Goal: Communication & Community: Participate in discussion

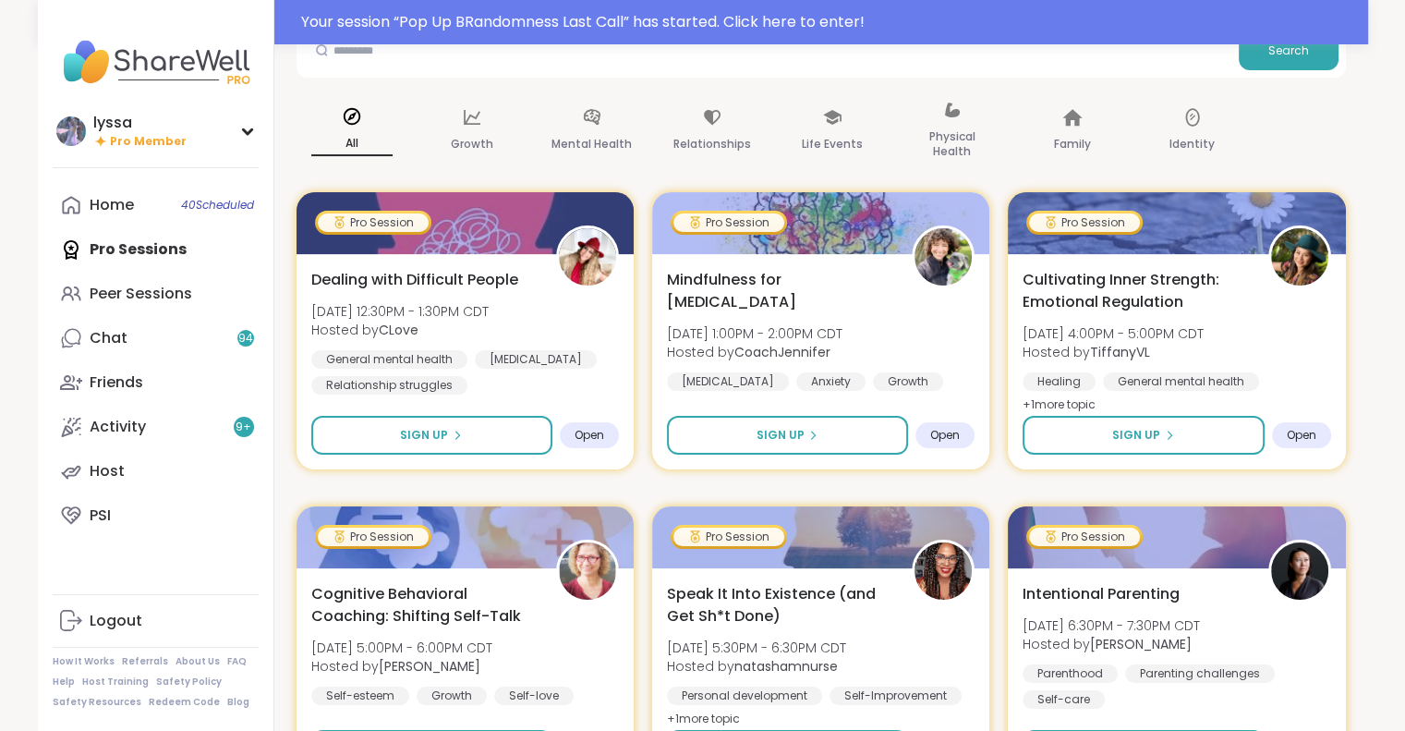
scroll to position [148, 0]
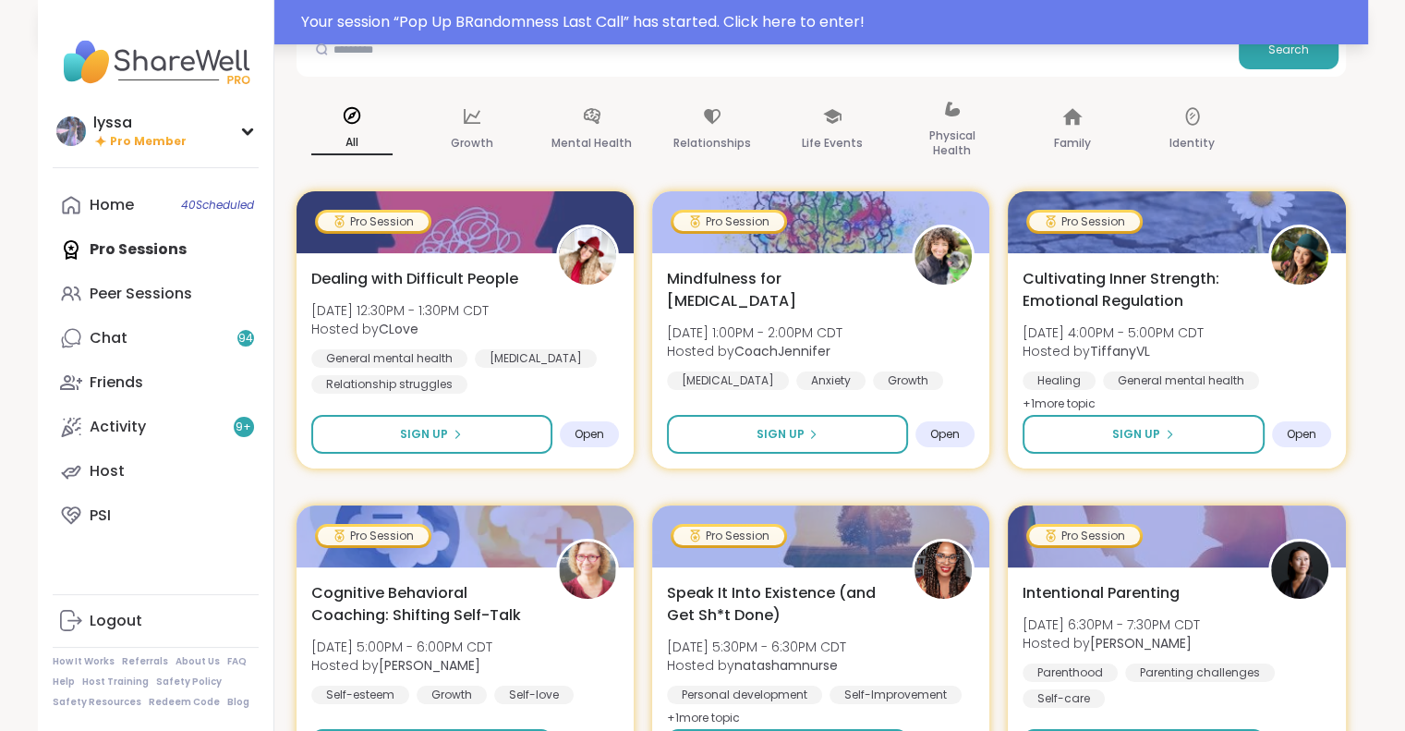
click at [398, 29] on div "Your session “ Pop Up BRandomness Last Call ” has started. Click here to enter!" at bounding box center [829, 22] width 1056 height 22
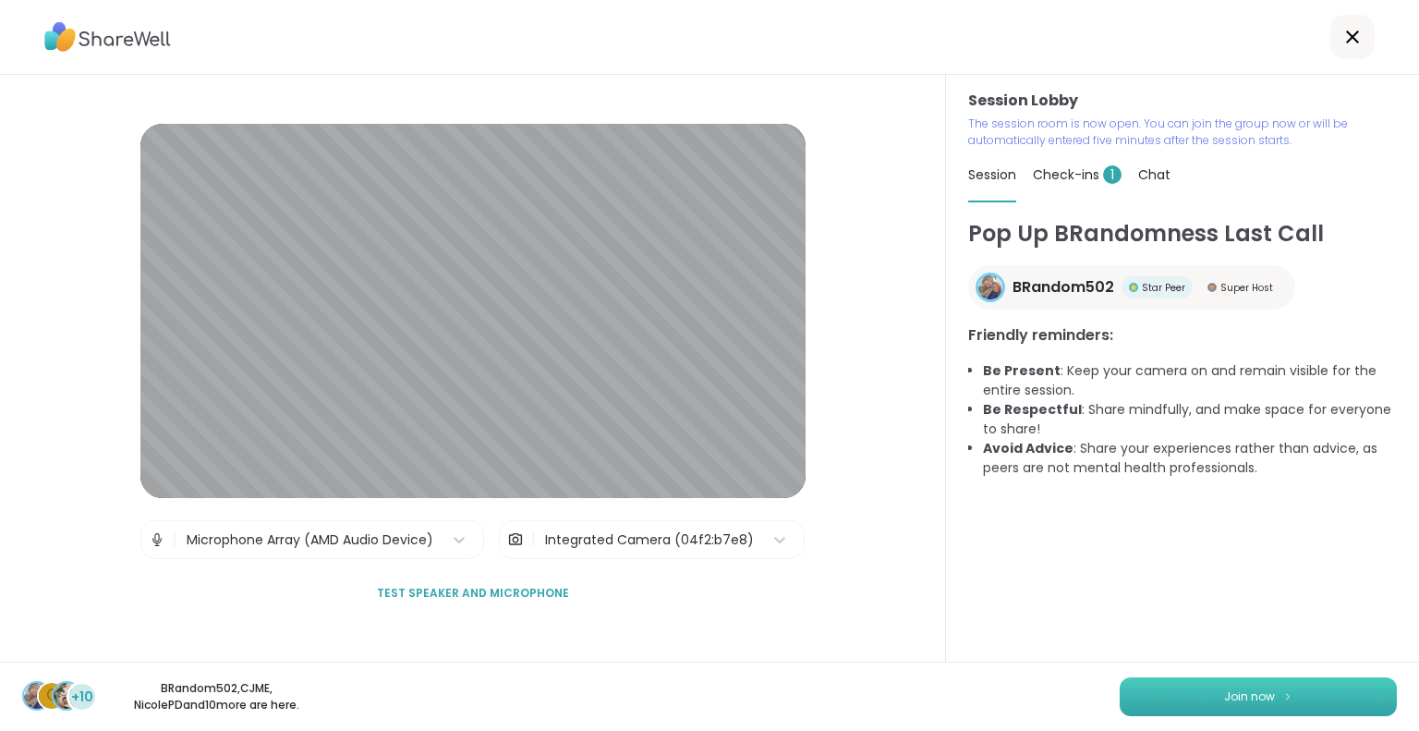
click at [1147, 693] on button "Join now" at bounding box center [1257, 696] width 277 height 39
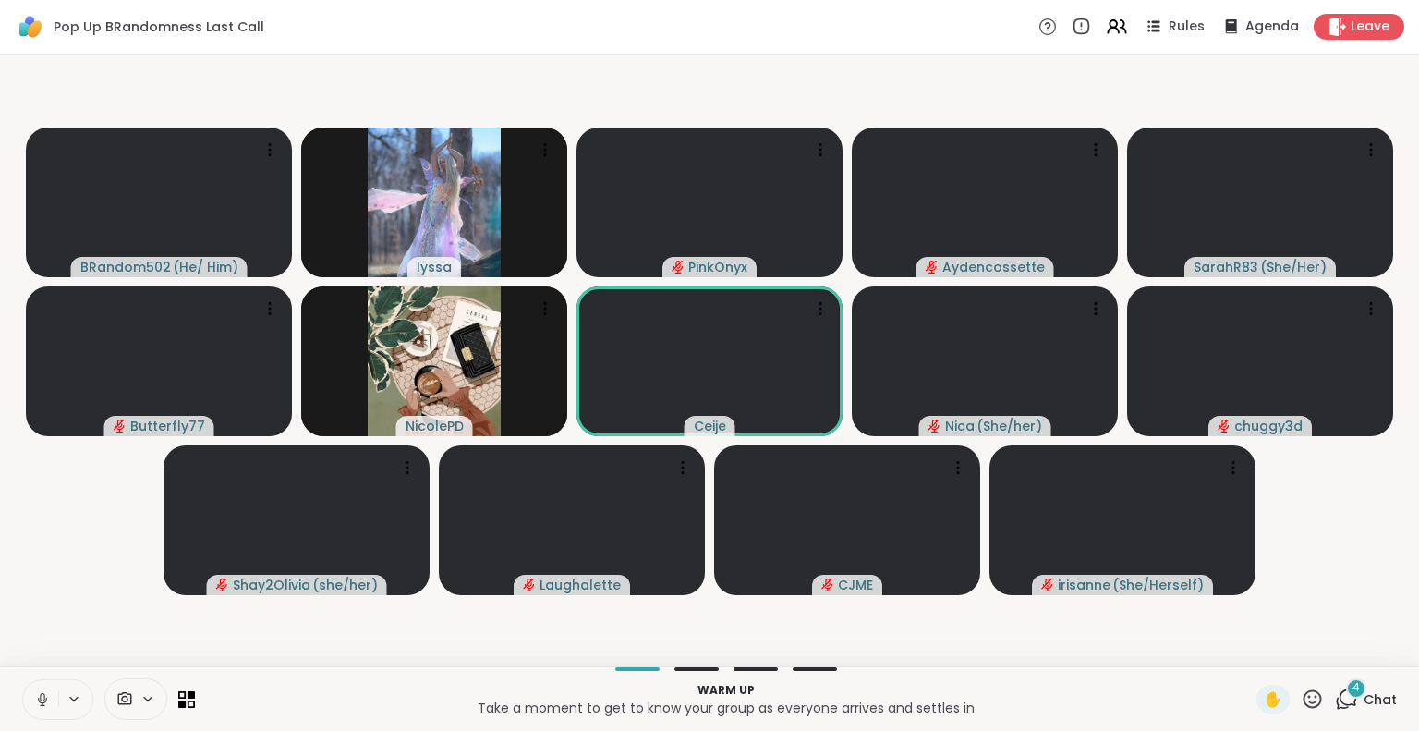
click at [41, 700] on icon at bounding box center [42, 697] width 5 height 8
click at [42, 699] on icon at bounding box center [42, 699] width 17 height 17
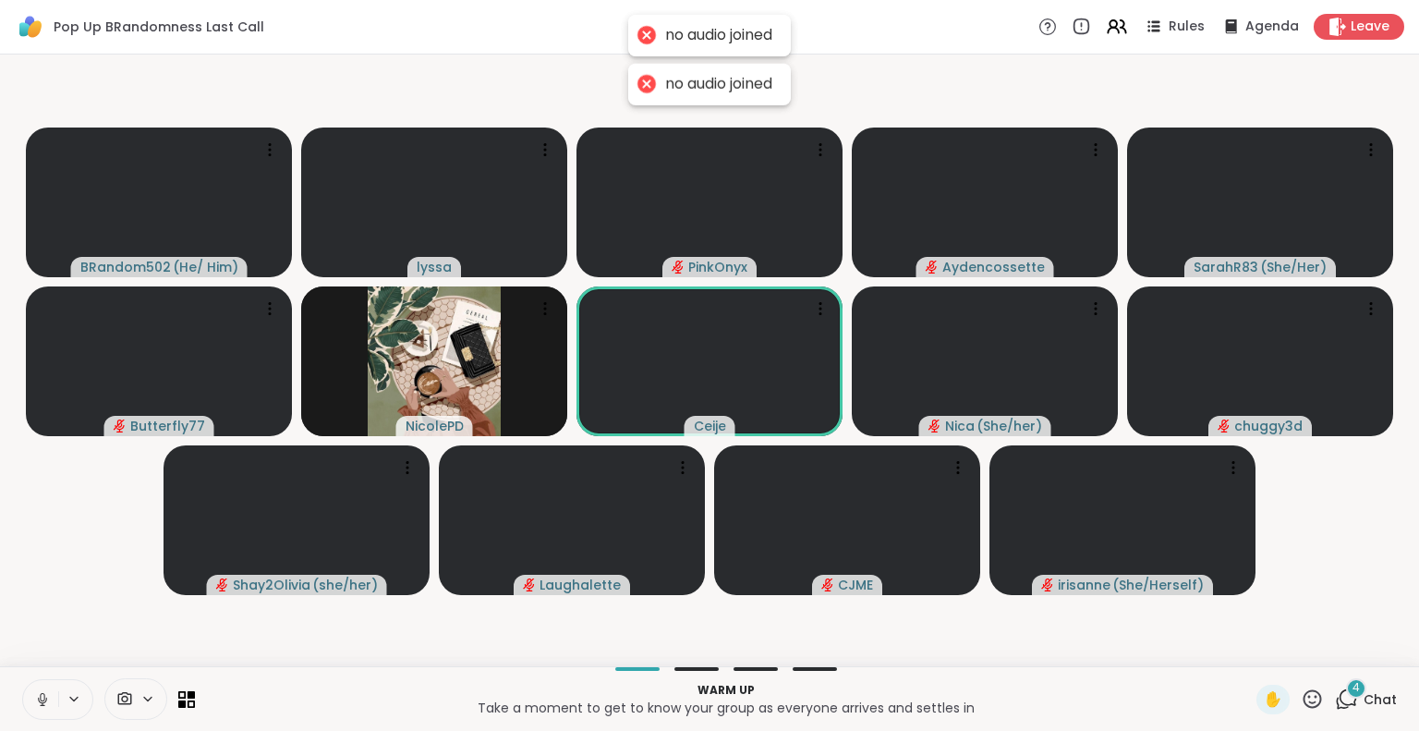
click at [42, 699] on icon at bounding box center [42, 699] width 17 height 17
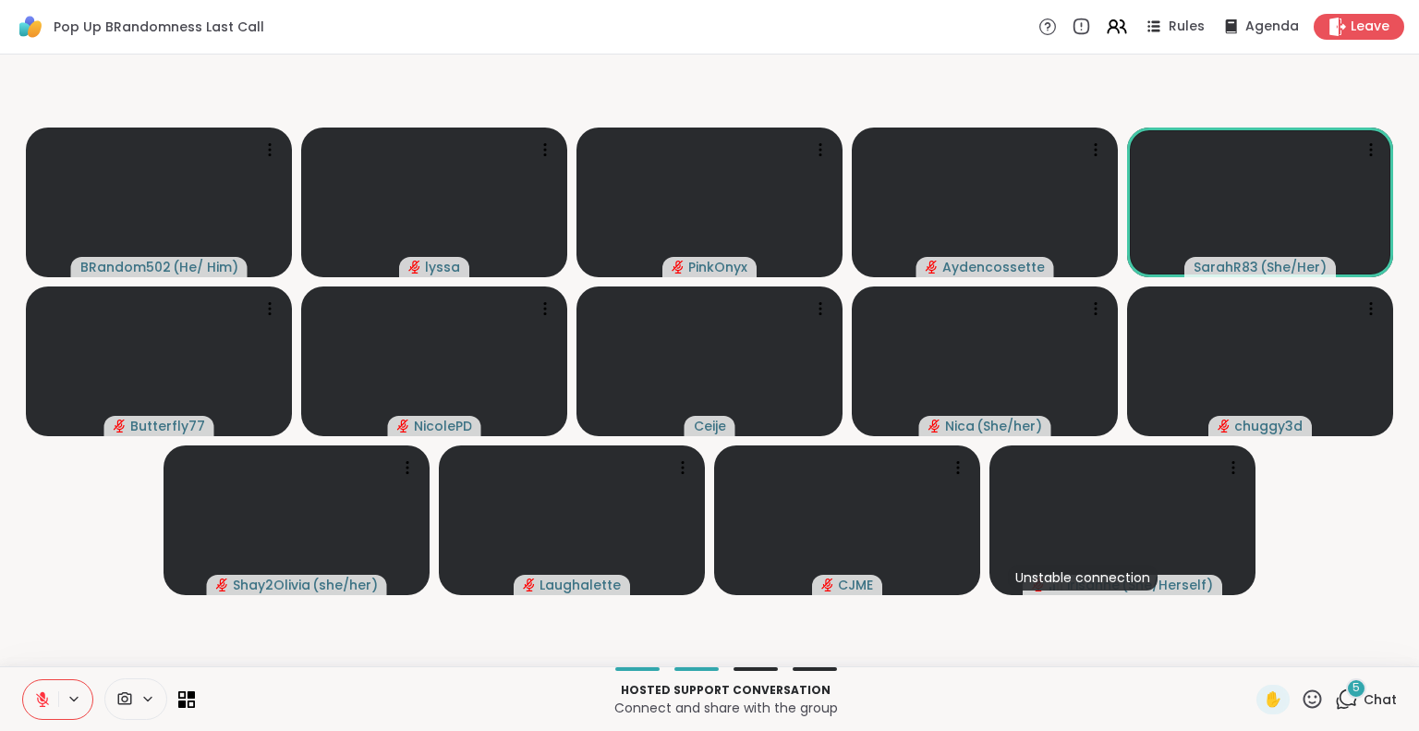
click at [1404, 260] on html "Pop Up BRandomness Last Call Rules Agenda Leave BRandom502 ( He/ Him ) lyssa Pi…" at bounding box center [709, 365] width 1419 height 731
click at [37, 688] on button at bounding box center [40, 699] width 35 height 39
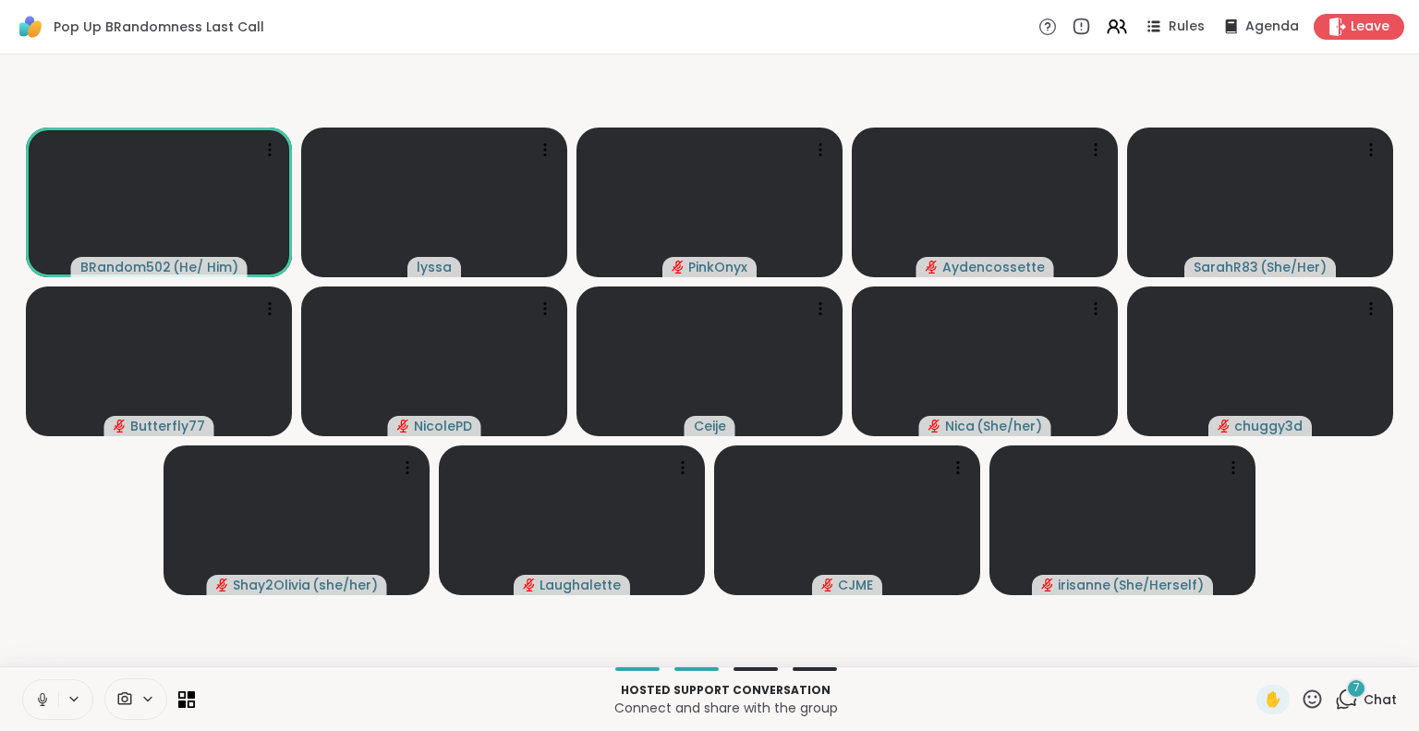
click at [55, 686] on button at bounding box center [40, 699] width 35 height 39
click at [44, 694] on icon at bounding box center [42, 699] width 17 height 17
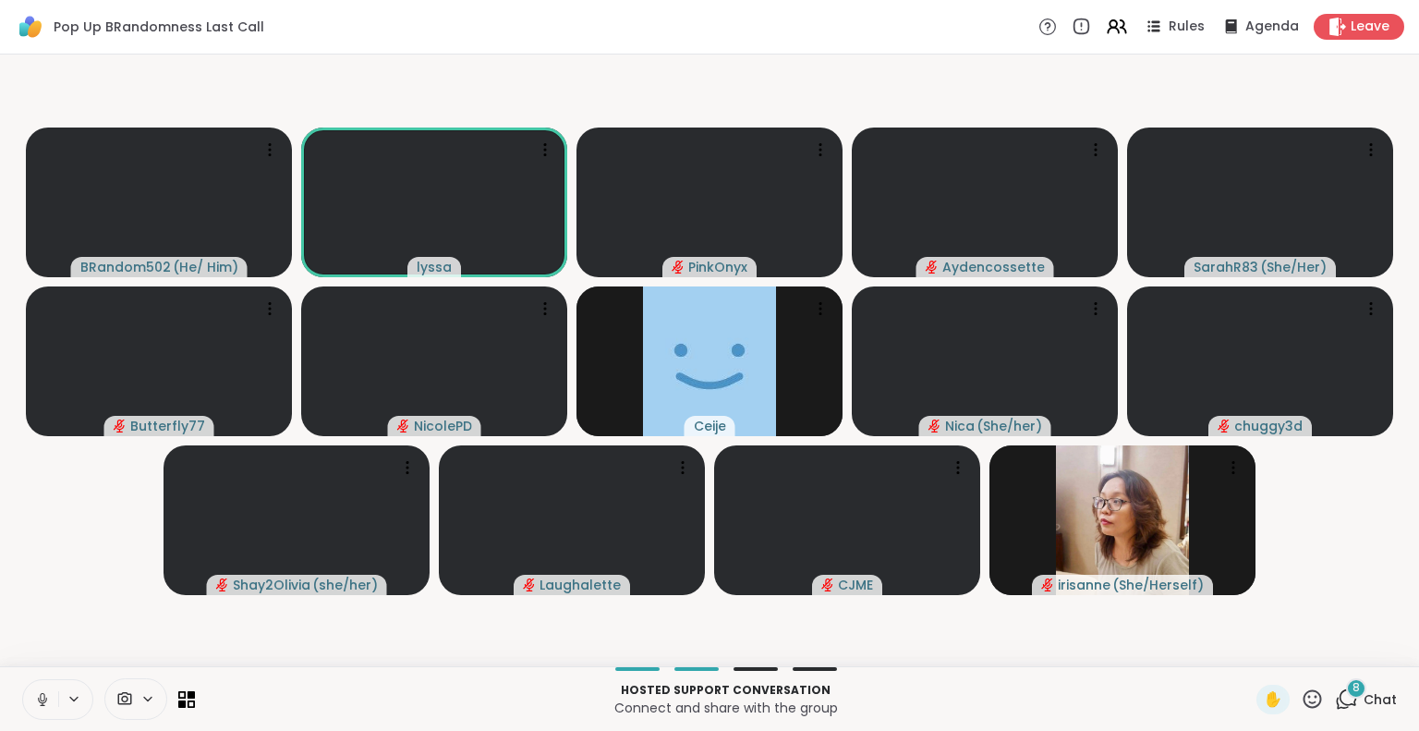
click at [47, 694] on icon at bounding box center [42, 699] width 17 height 17
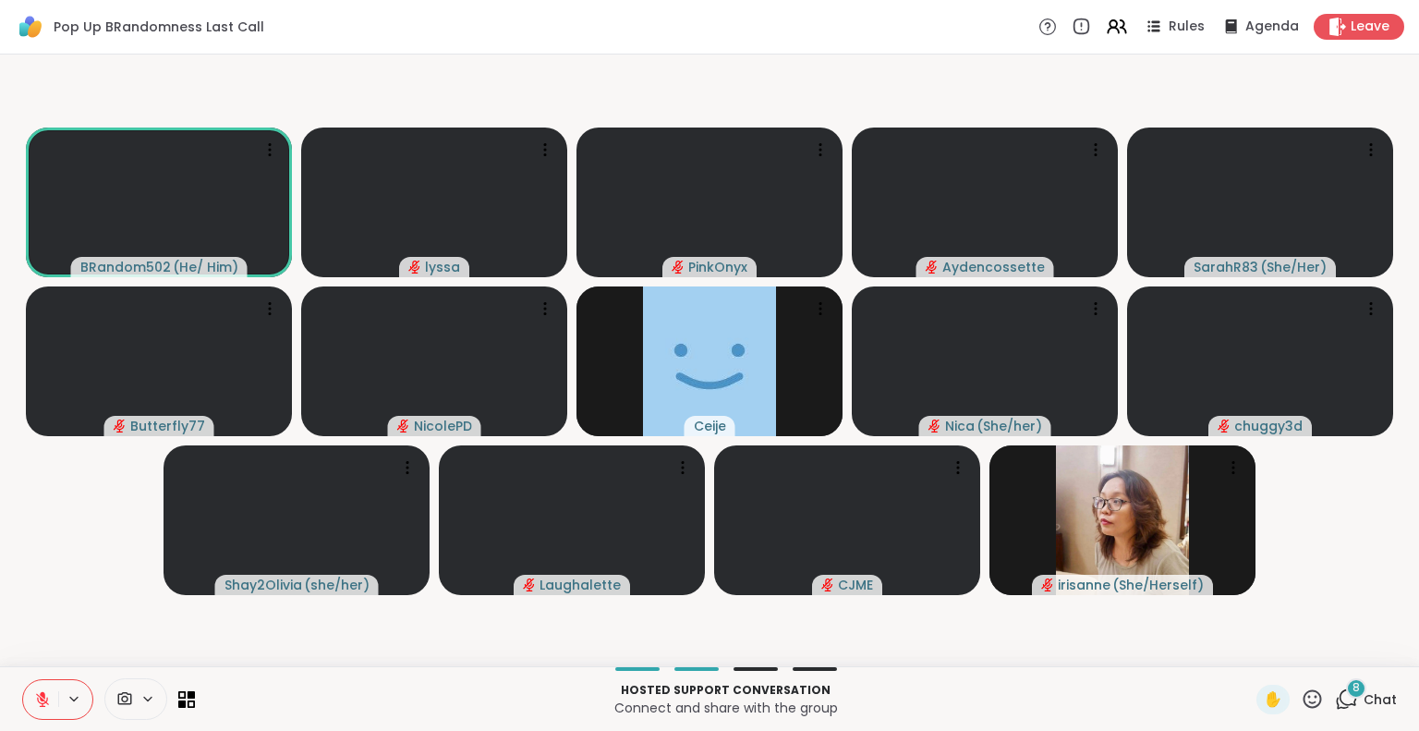
click at [1404, 252] on html "Pop Up BRandomness Last Call Rules Agenda Leave BRandom502 ( He/ Him ) lyssa Pi…" at bounding box center [709, 365] width 1419 height 731
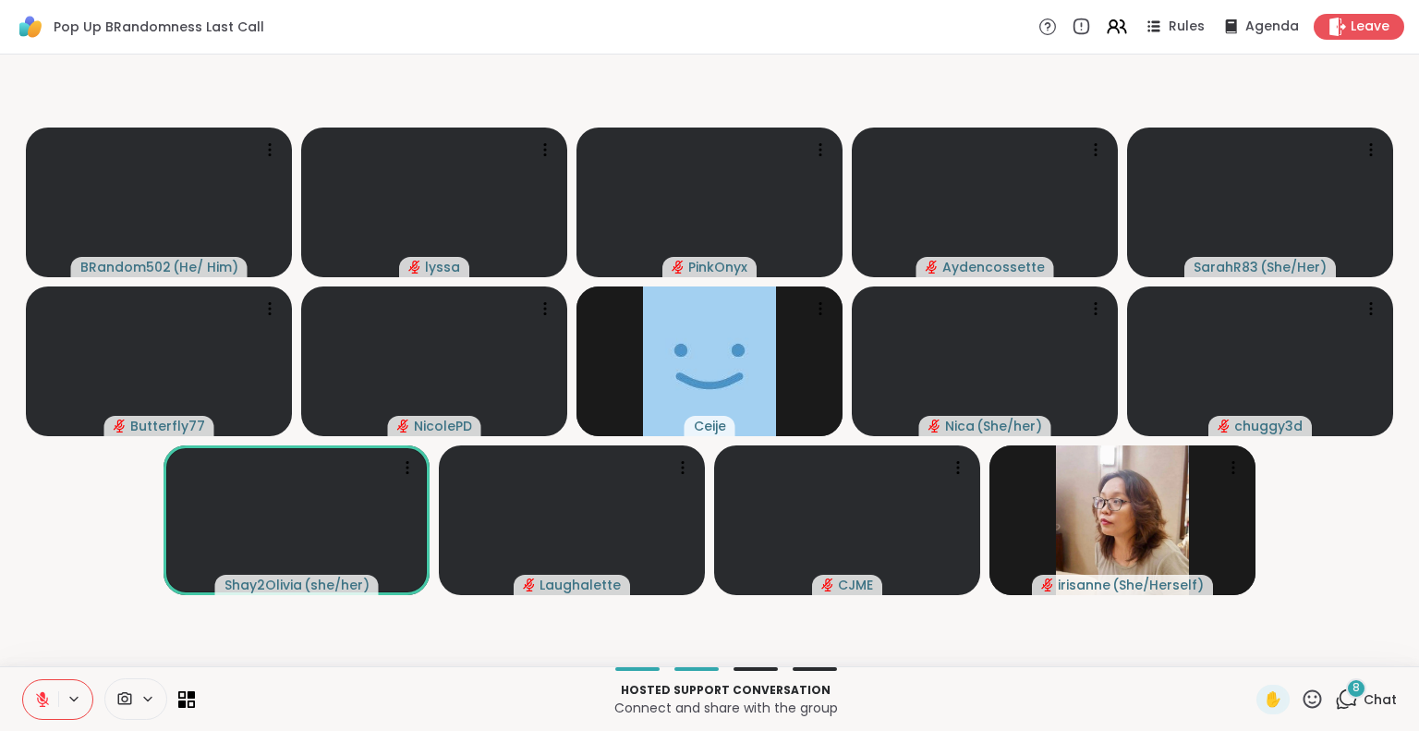
click at [1404, 266] on html "Pop Up BRandomness Last Call Rules Agenda Leave BRandom502 ( He/ Him ) lyssa Pi…" at bounding box center [709, 365] width 1419 height 731
click at [42, 694] on icon at bounding box center [43, 694] width 6 height 7
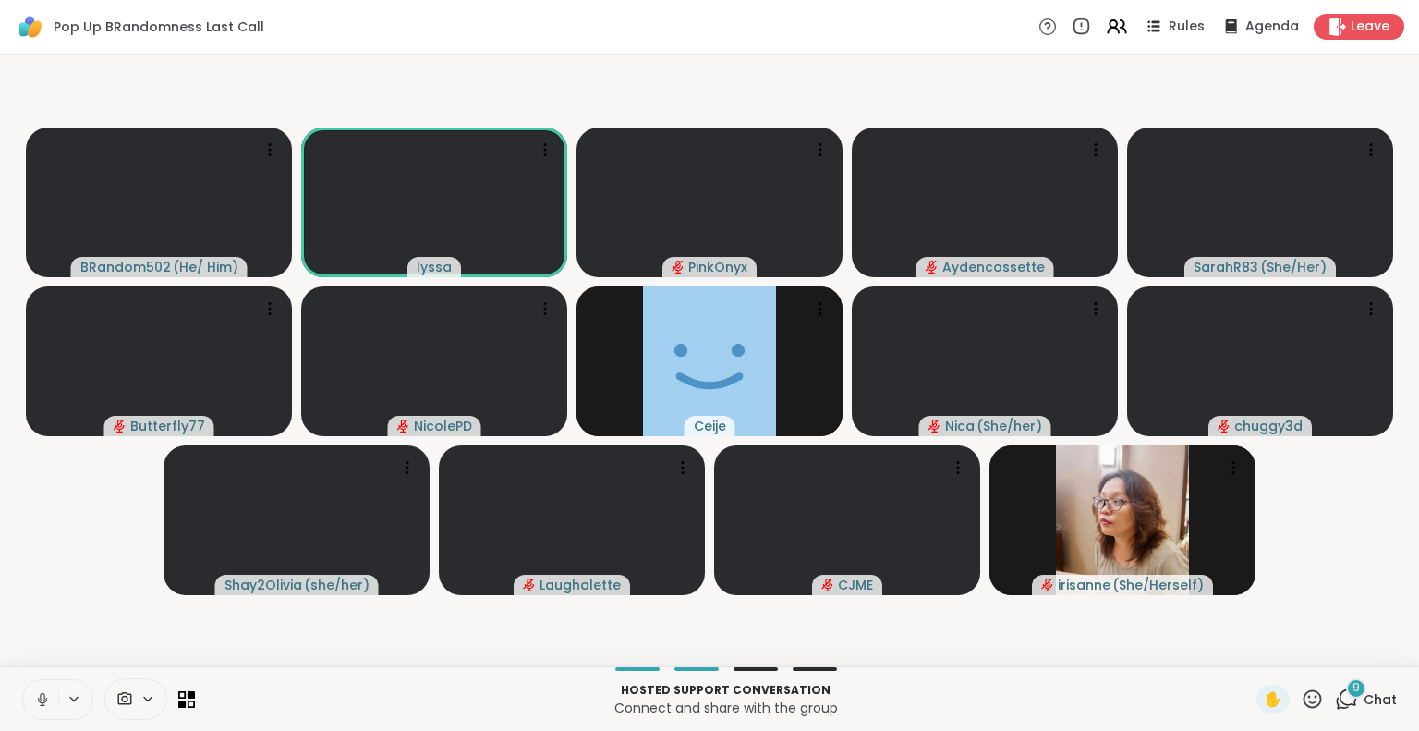
click at [42, 699] on icon at bounding box center [42, 699] width 17 height 17
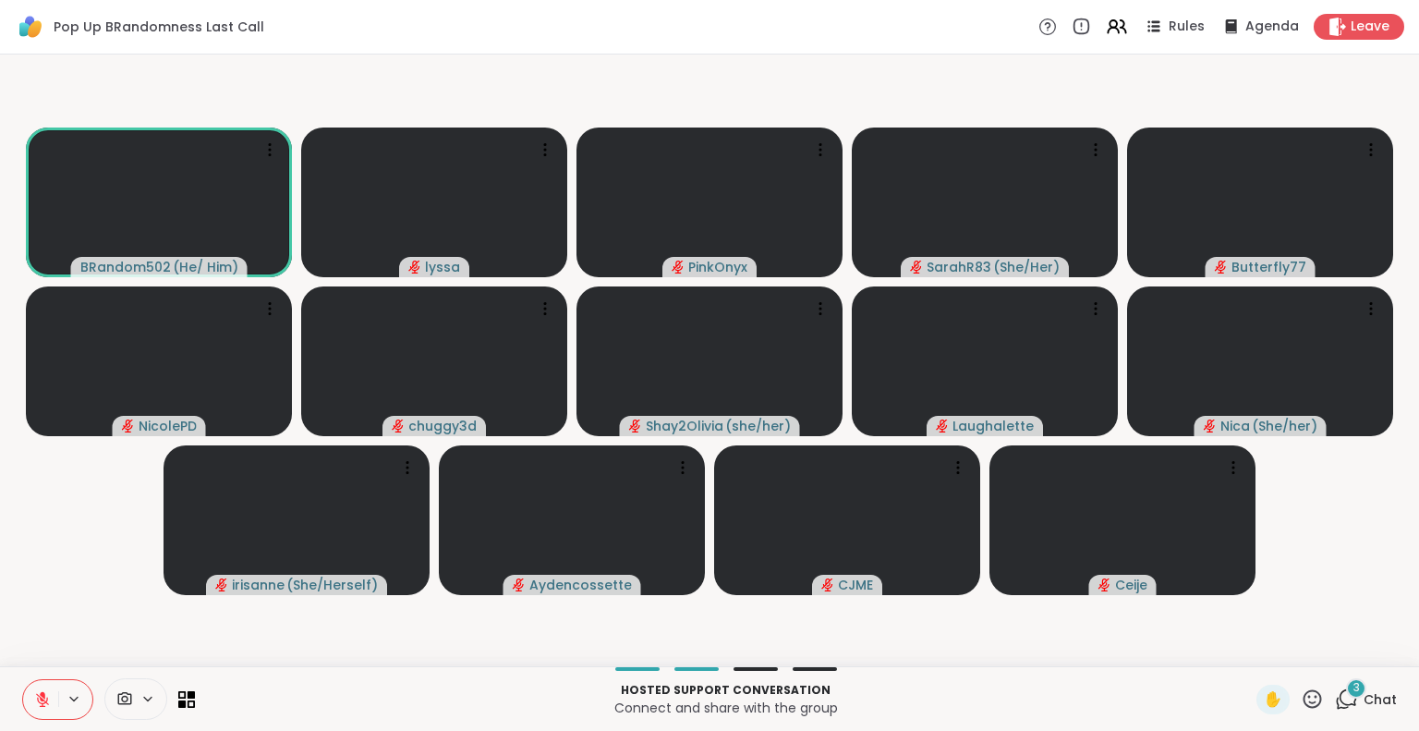
click at [43, 689] on button at bounding box center [40, 699] width 35 height 39
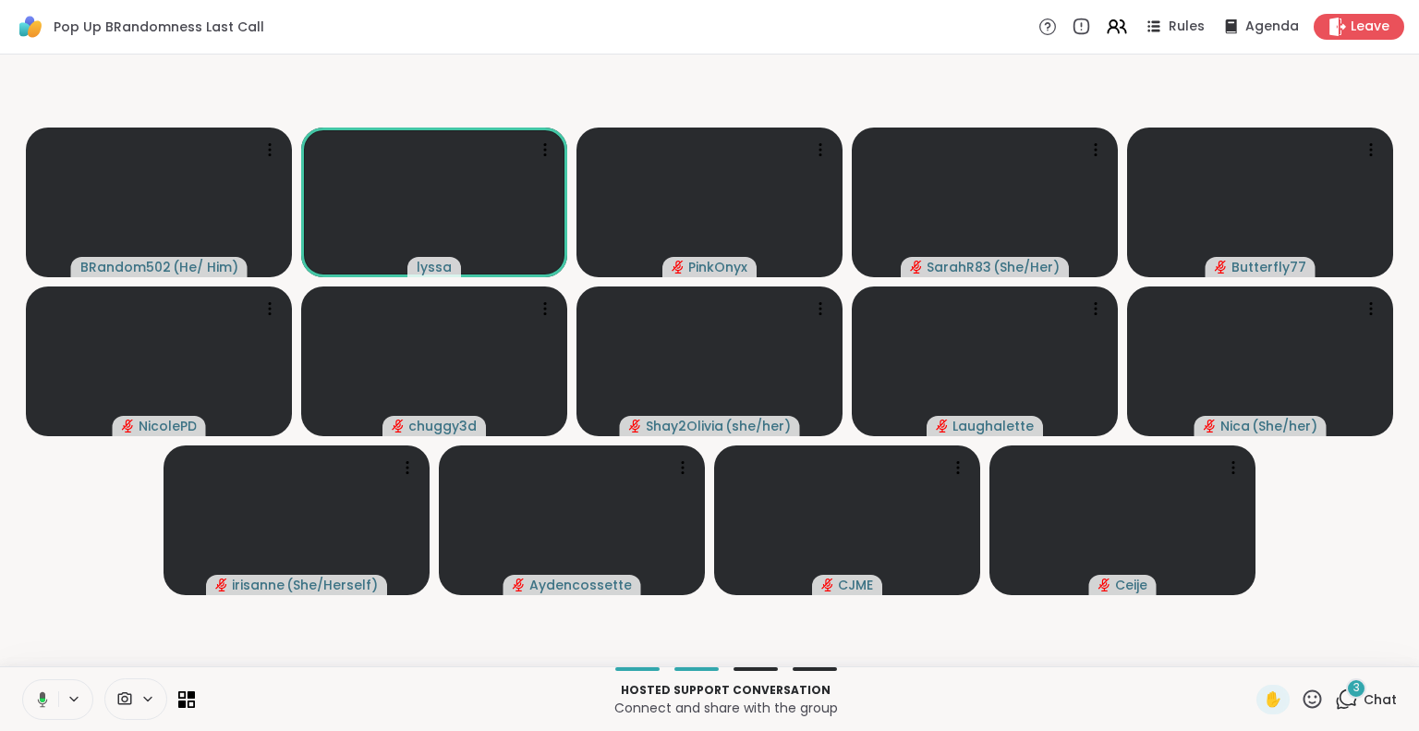
click at [1234, 669] on div "Hosted support conversation Connect and share with the group ✋ 3 Chat" at bounding box center [709, 698] width 1419 height 65
click at [1387, 216] on video at bounding box center [1260, 202] width 266 height 150
click at [1392, 207] on video at bounding box center [1260, 202] width 266 height 150
click at [1404, 519] on html "Pop Up BRandomness Last Call Rules Agenda Leave BRandom502 ( He/ Him ) lyssa Pi…" at bounding box center [709, 365] width 1419 height 731
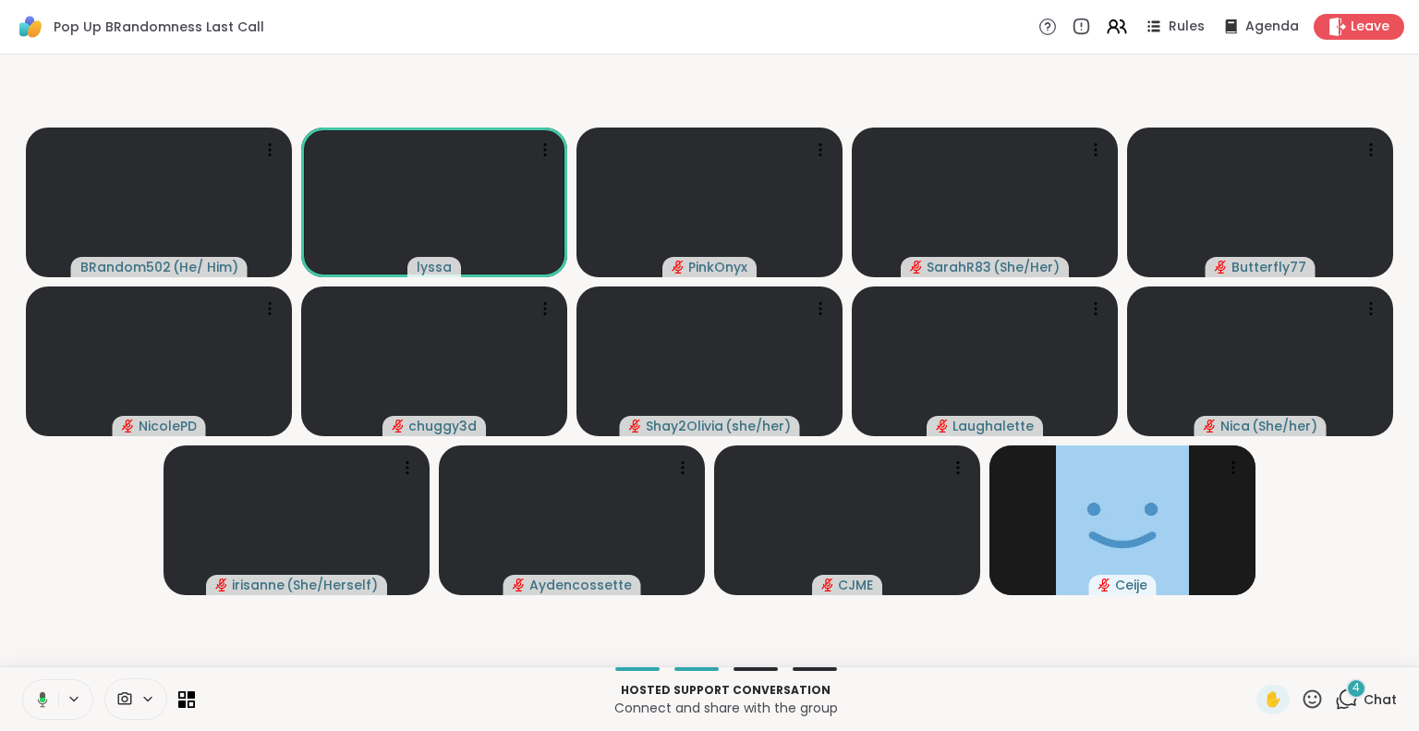
click at [33, 706] on icon at bounding box center [39, 699] width 17 height 17
click at [1404, 572] on html "Pop Up BRandomness Last Call Rules Agenda Leave BRandom502 ( He/ Him ) lyssa Pi…" at bounding box center [709, 365] width 1419 height 731
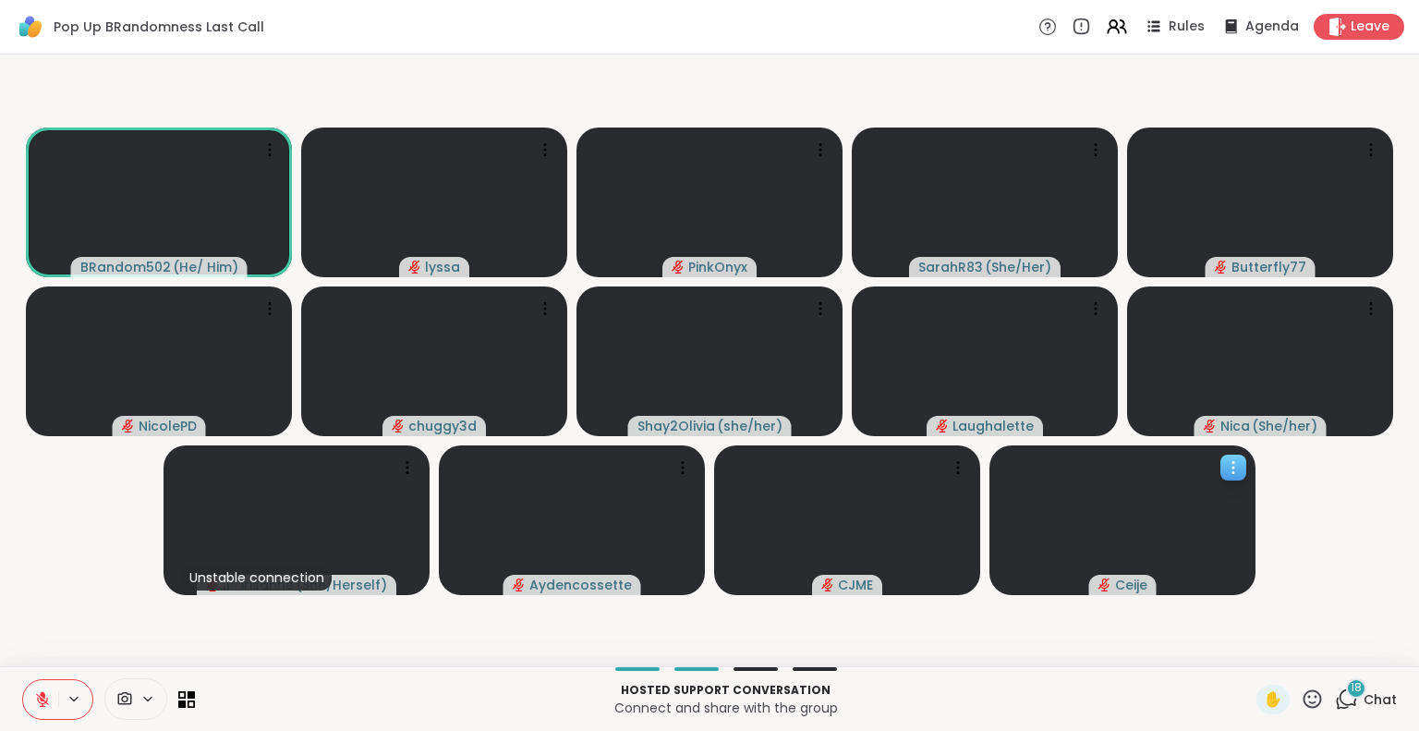
click at [1234, 460] on icon at bounding box center [1233, 467] width 18 height 18
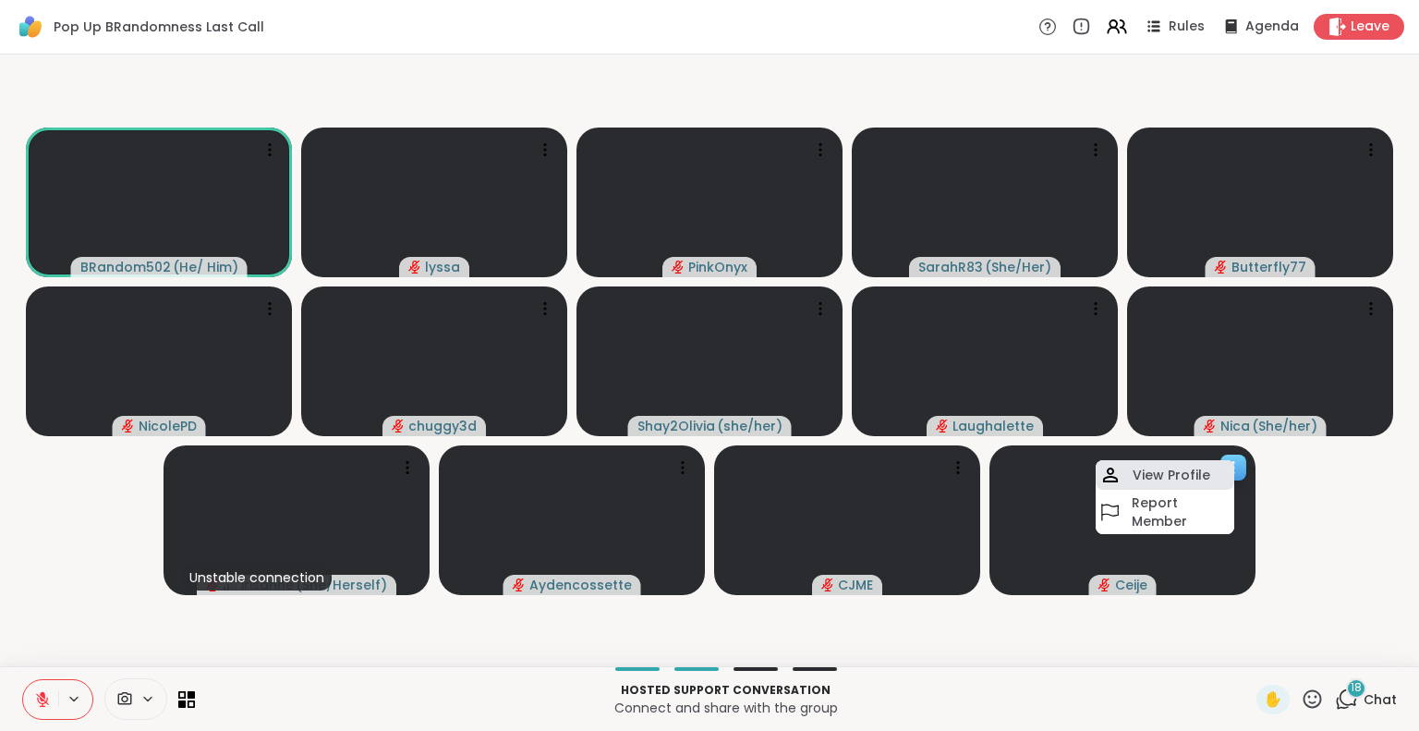
click at [1204, 465] on h4 "View Profile" at bounding box center [1171, 474] width 78 height 18
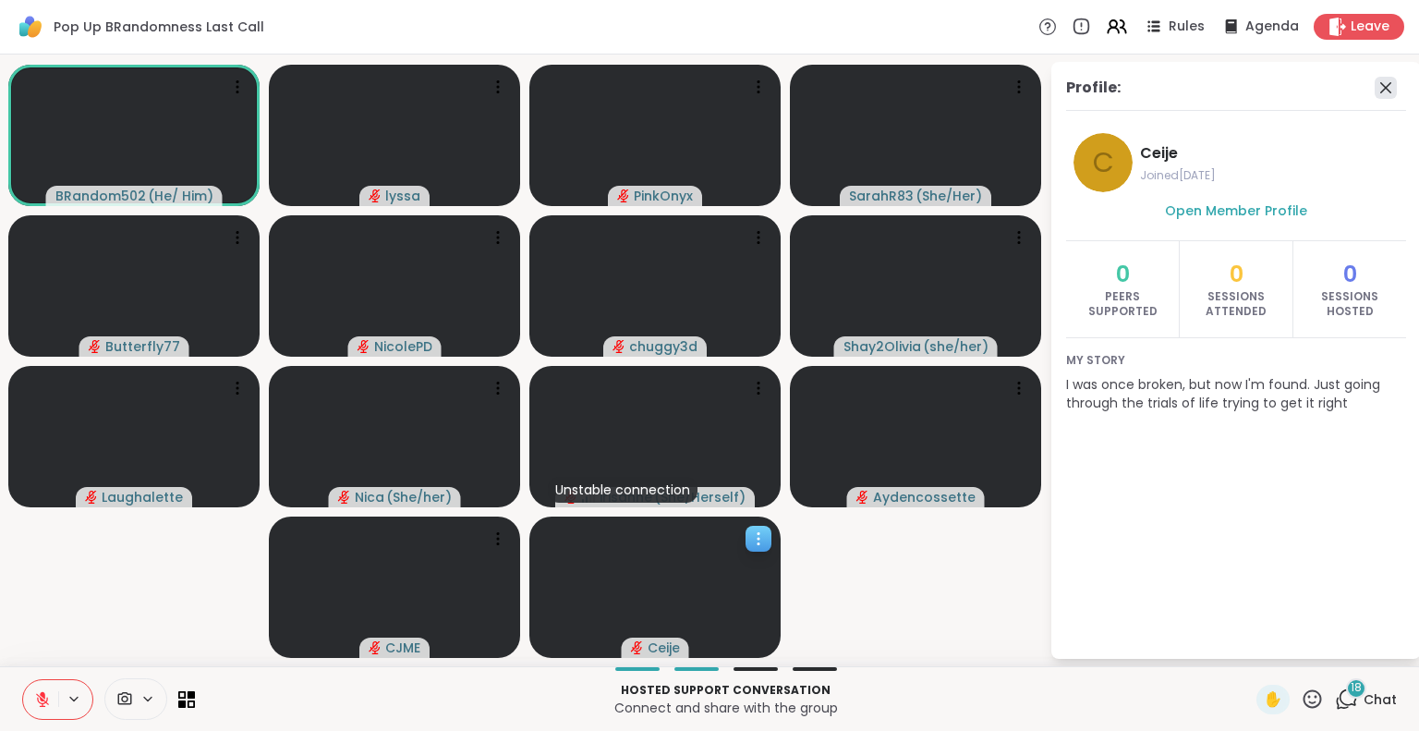
click at [1395, 82] on icon at bounding box center [1385, 88] width 22 height 22
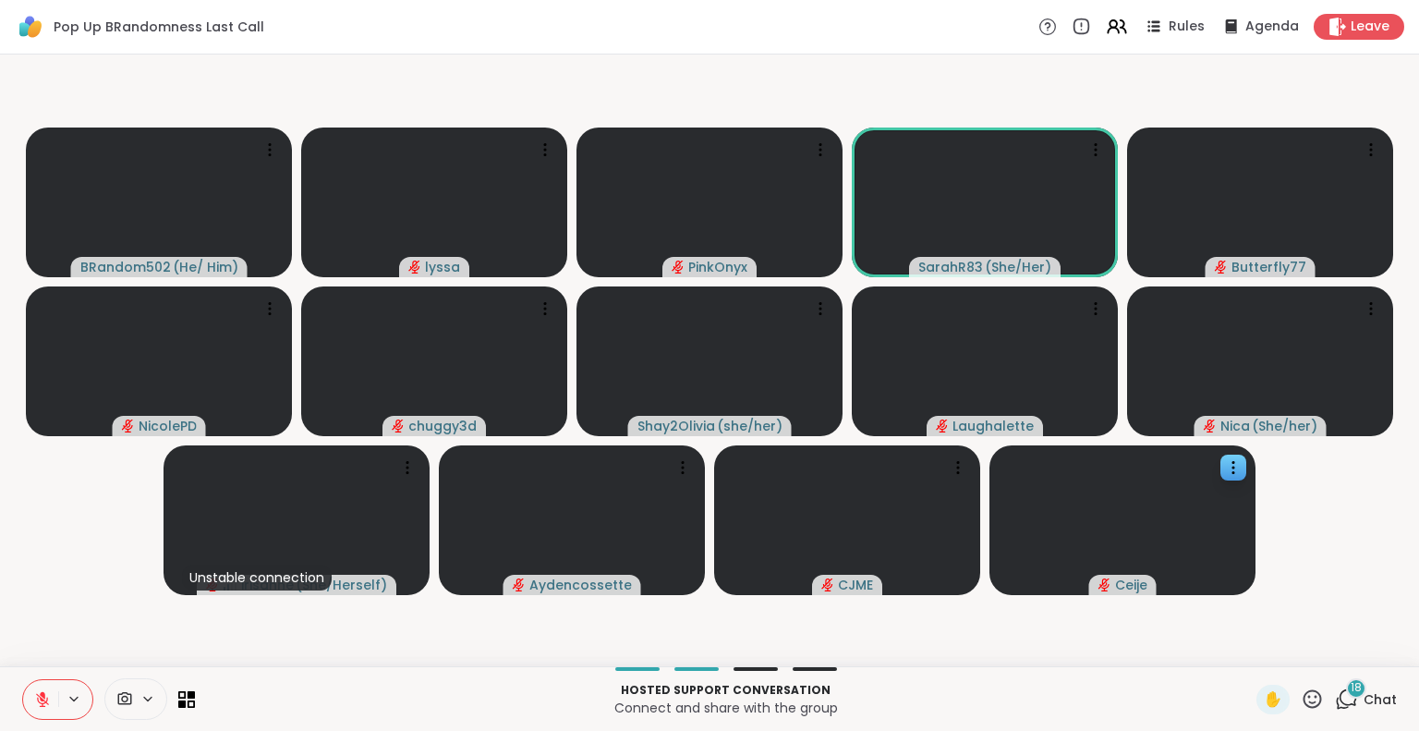
click at [1300, 694] on icon at bounding box center [1311, 698] width 23 height 23
click at [1289, 644] on span "👍" at bounding box center [1298, 650] width 18 height 22
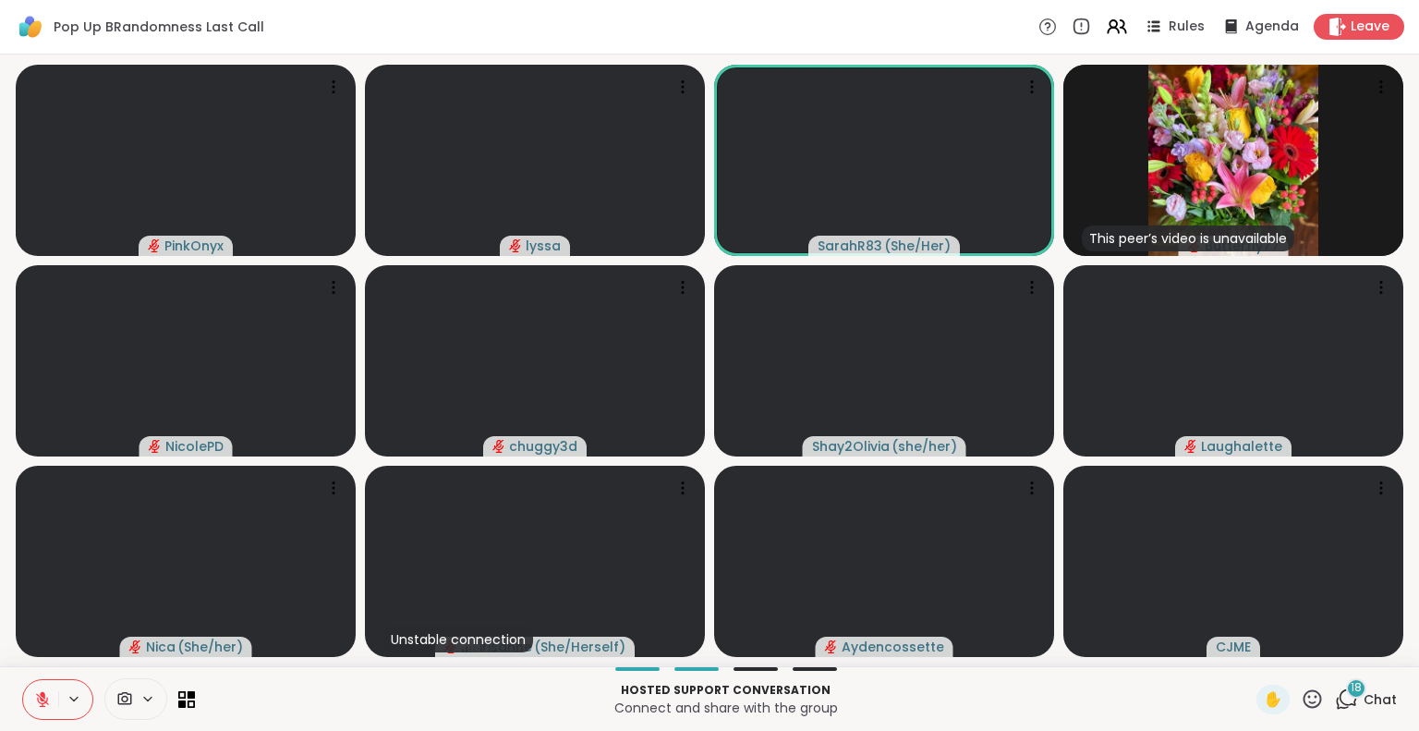
click at [1346, 696] on div "18" at bounding box center [1356, 688] width 20 height 20
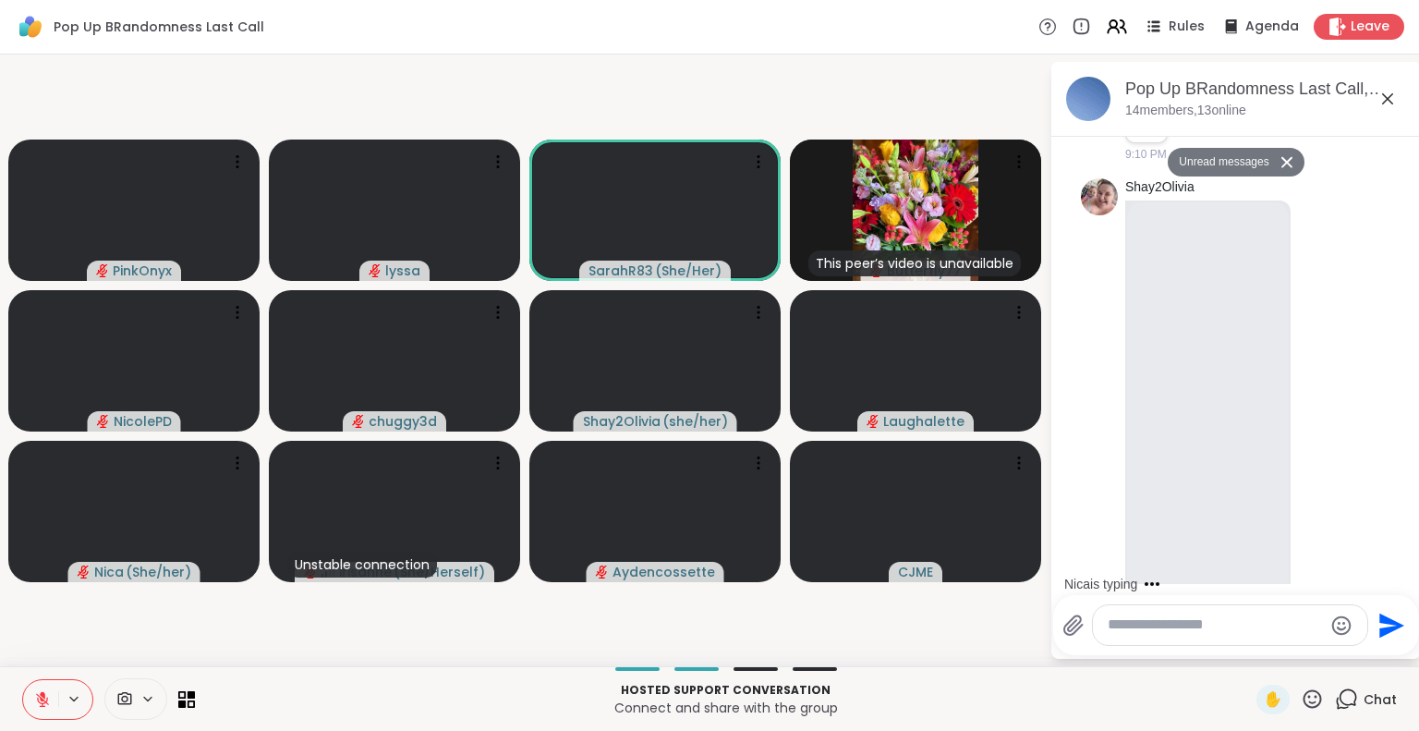
scroll to position [4985, 0]
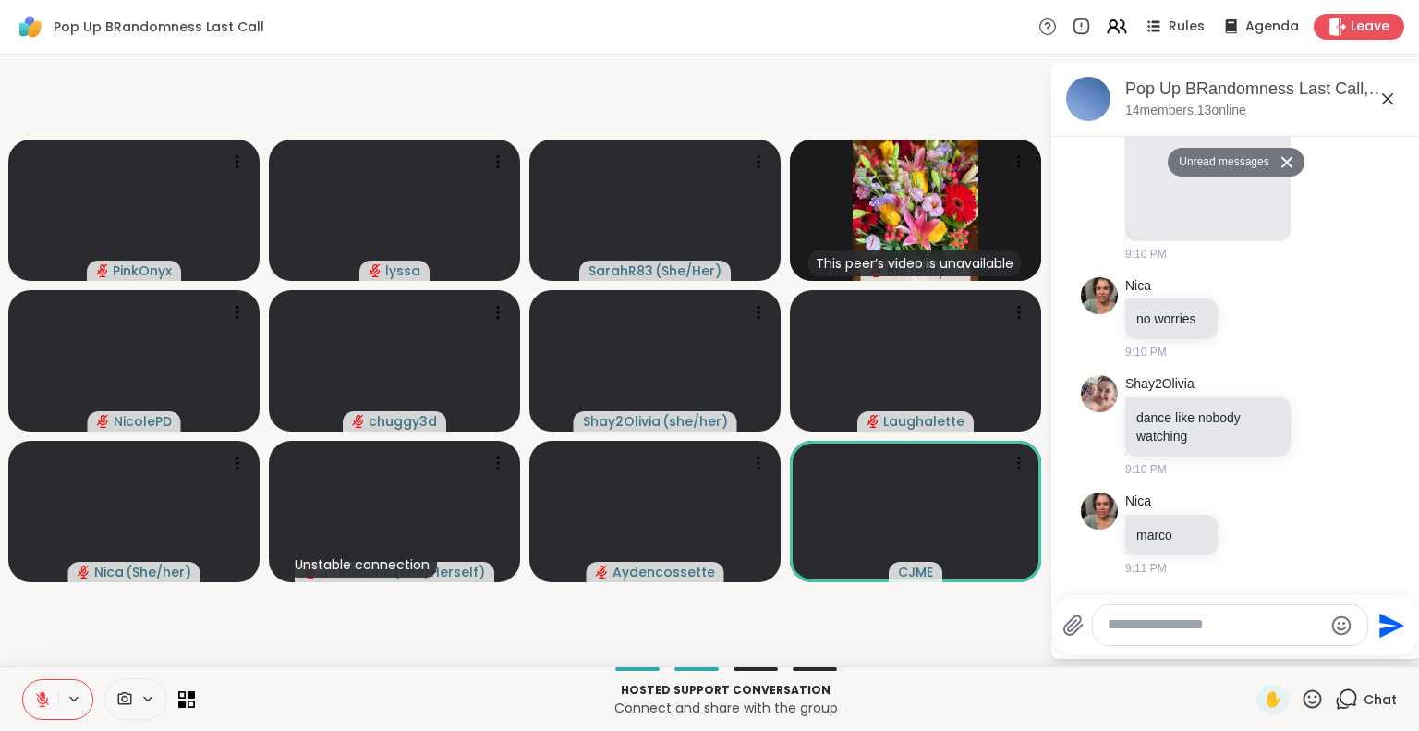
click at [1388, 91] on icon at bounding box center [1387, 99] width 22 height 22
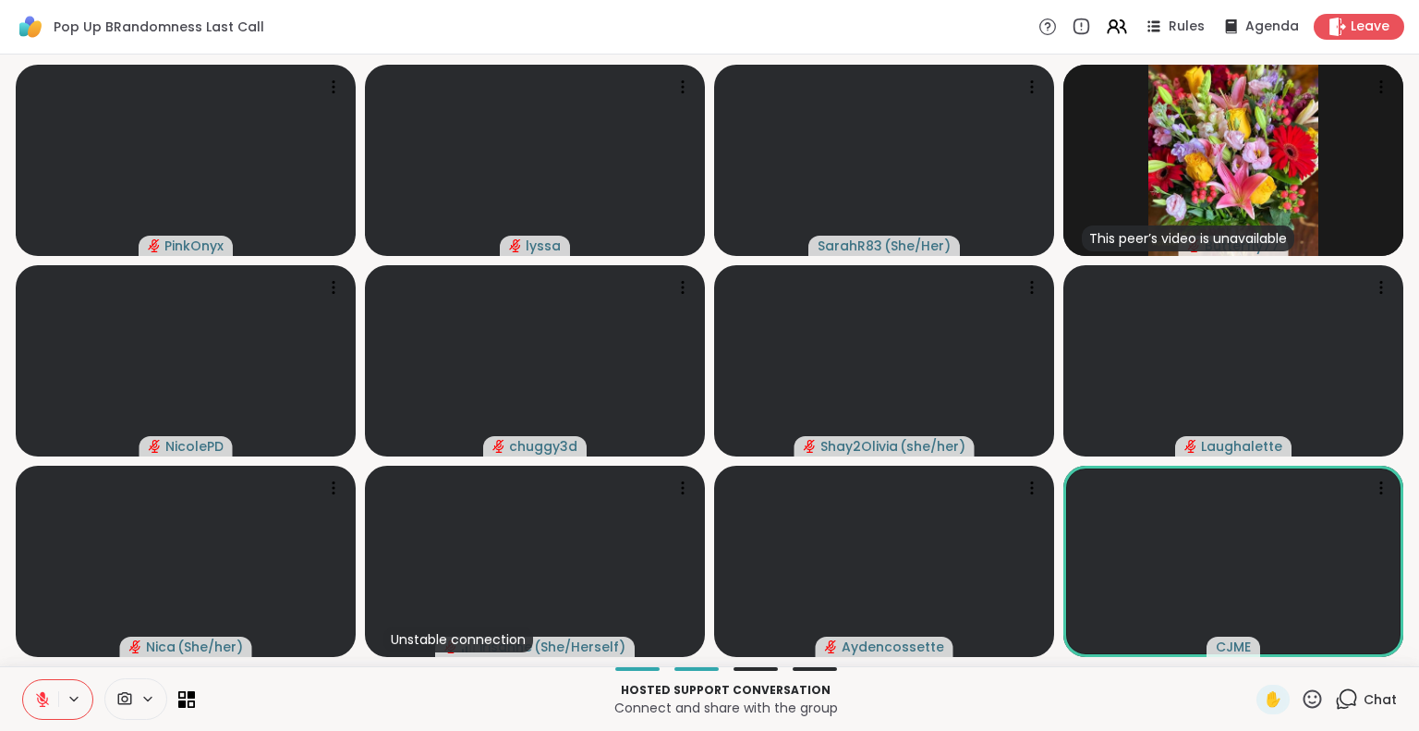
click at [1309, 701] on icon at bounding box center [1311, 698] width 23 height 23
click at [1165, 674] on div "Hosted support conversation Connect and share with the group ✋ Chat" at bounding box center [709, 698] width 1419 height 65
click at [44, 705] on icon at bounding box center [42, 699] width 17 height 17
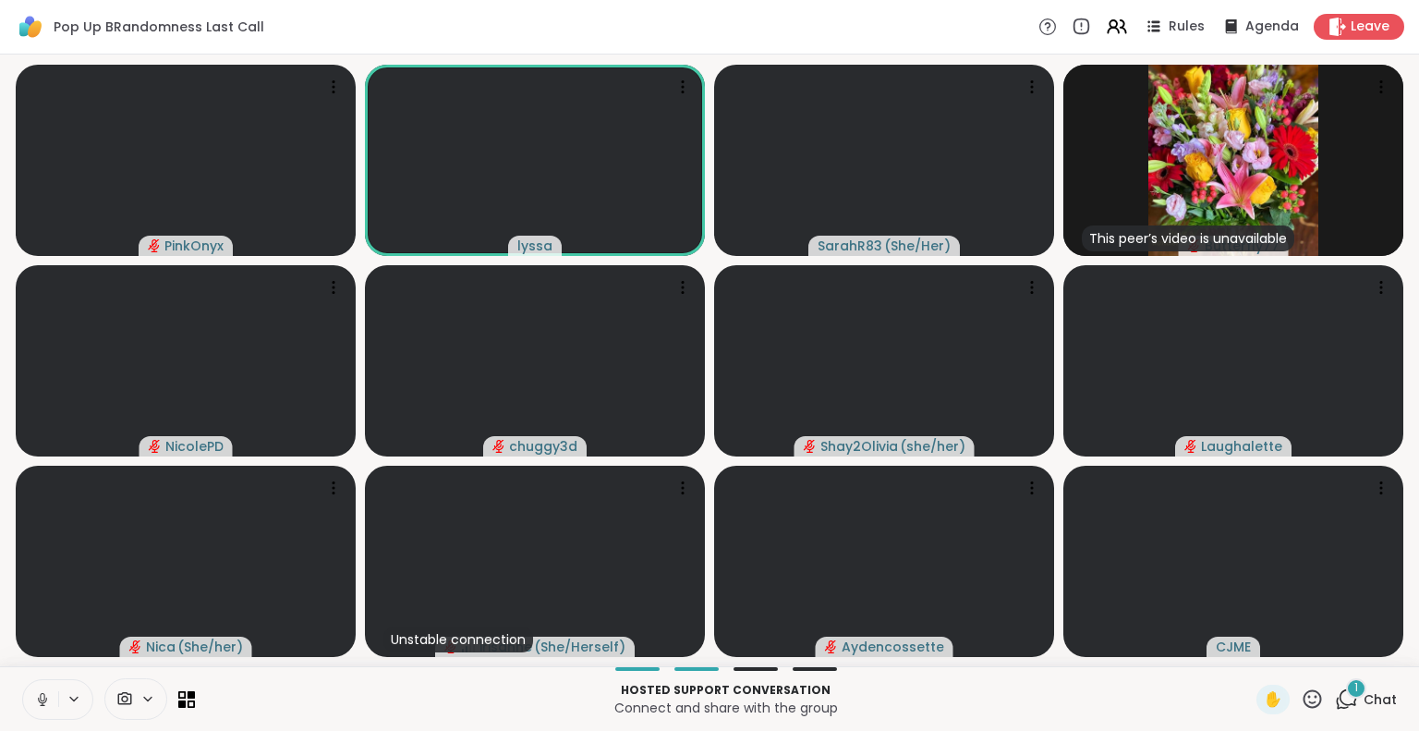
click at [48, 708] on button at bounding box center [40, 699] width 35 height 39
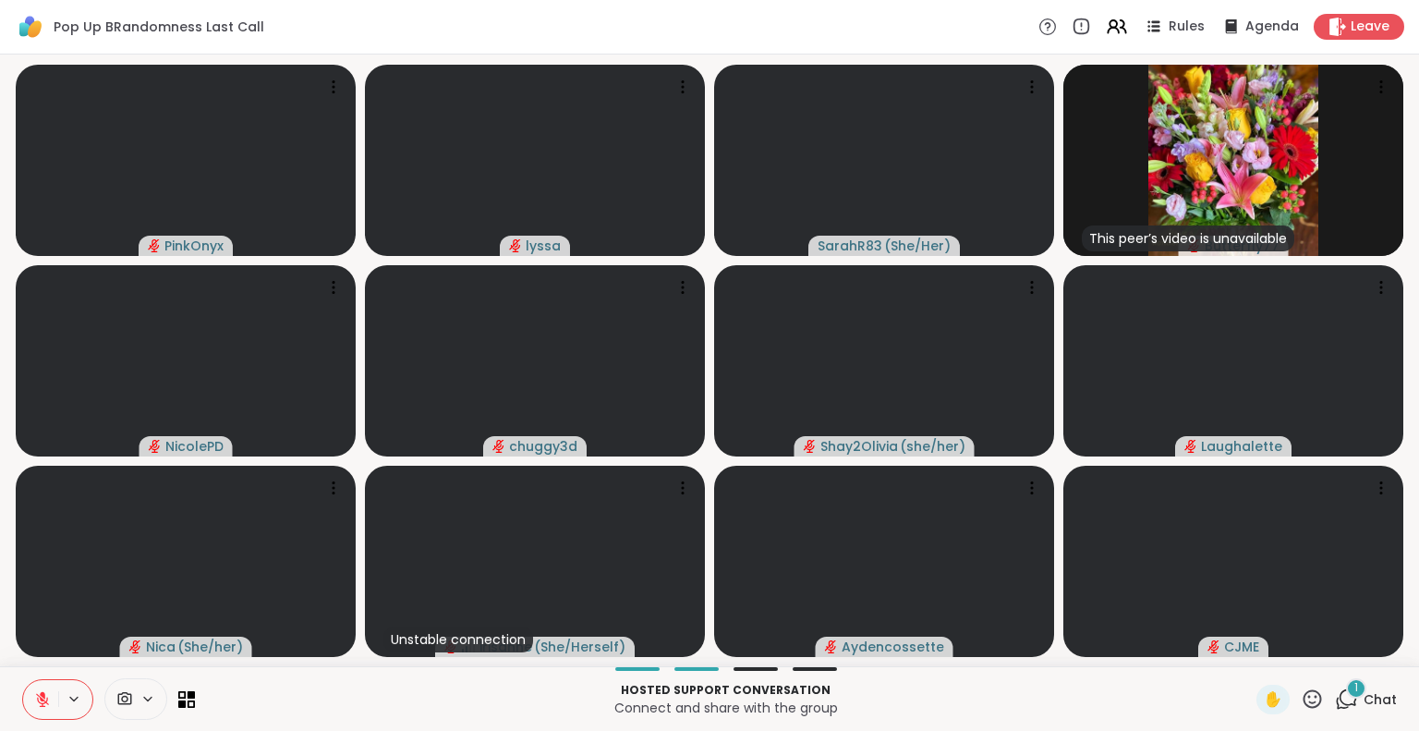
click at [44, 688] on button at bounding box center [40, 699] width 35 height 39
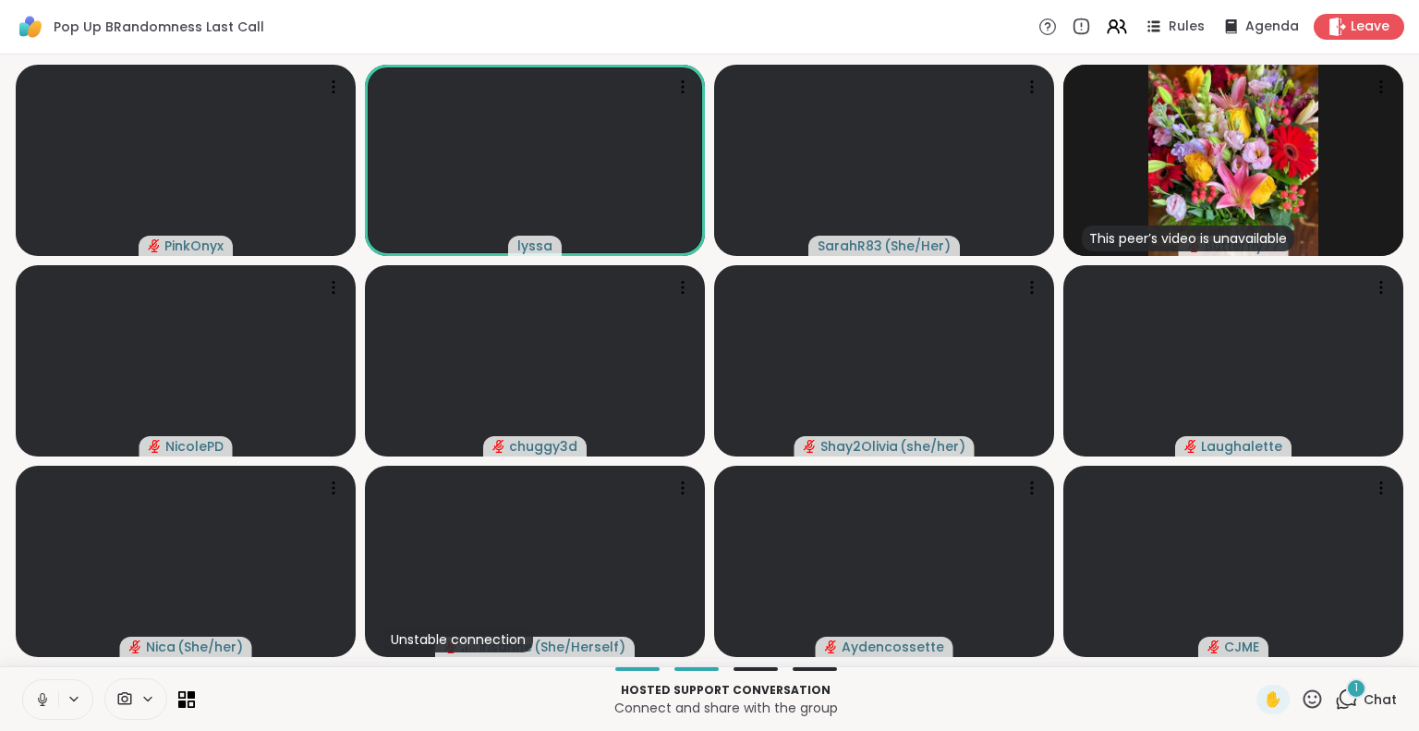
click at [33, 685] on button at bounding box center [40, 699] width 35 height 39
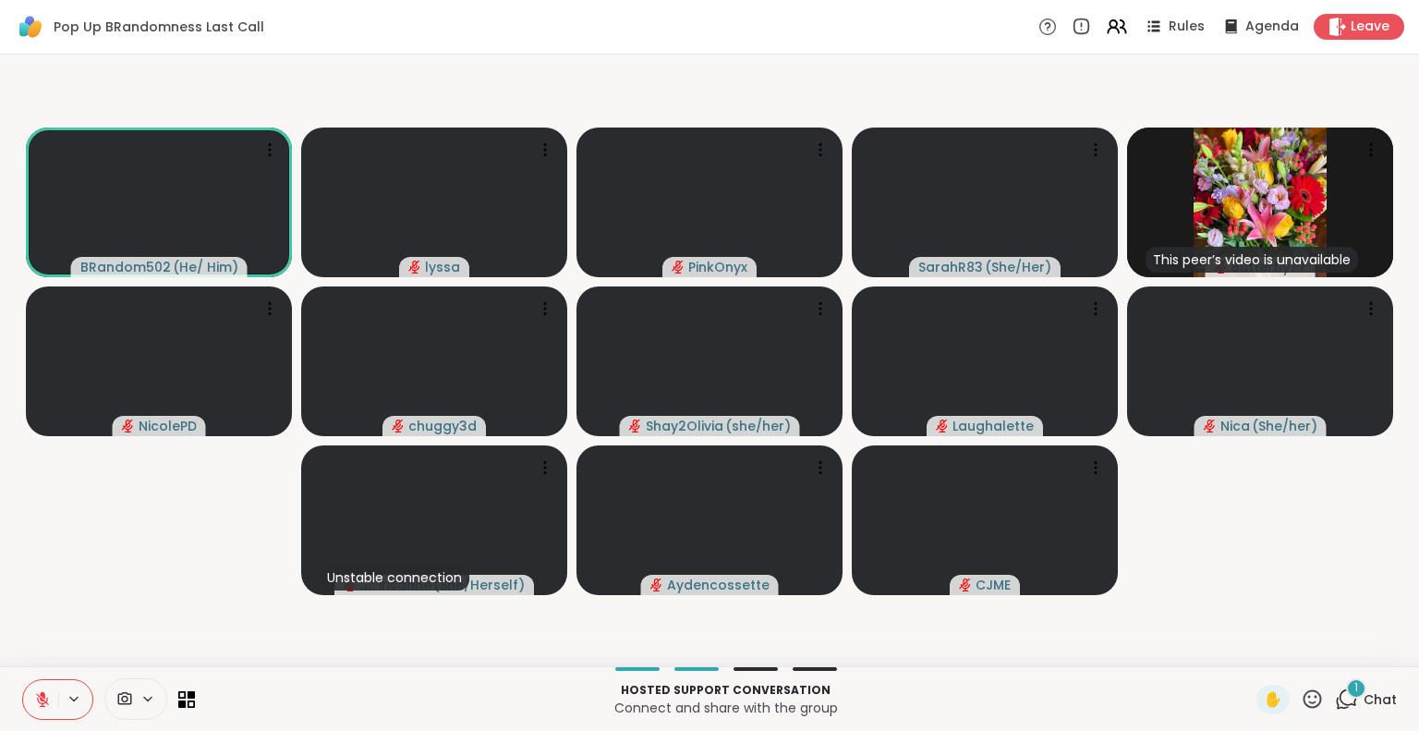
click at [44, 701] on icon at bounding box center [42, 699] width 17 height 17
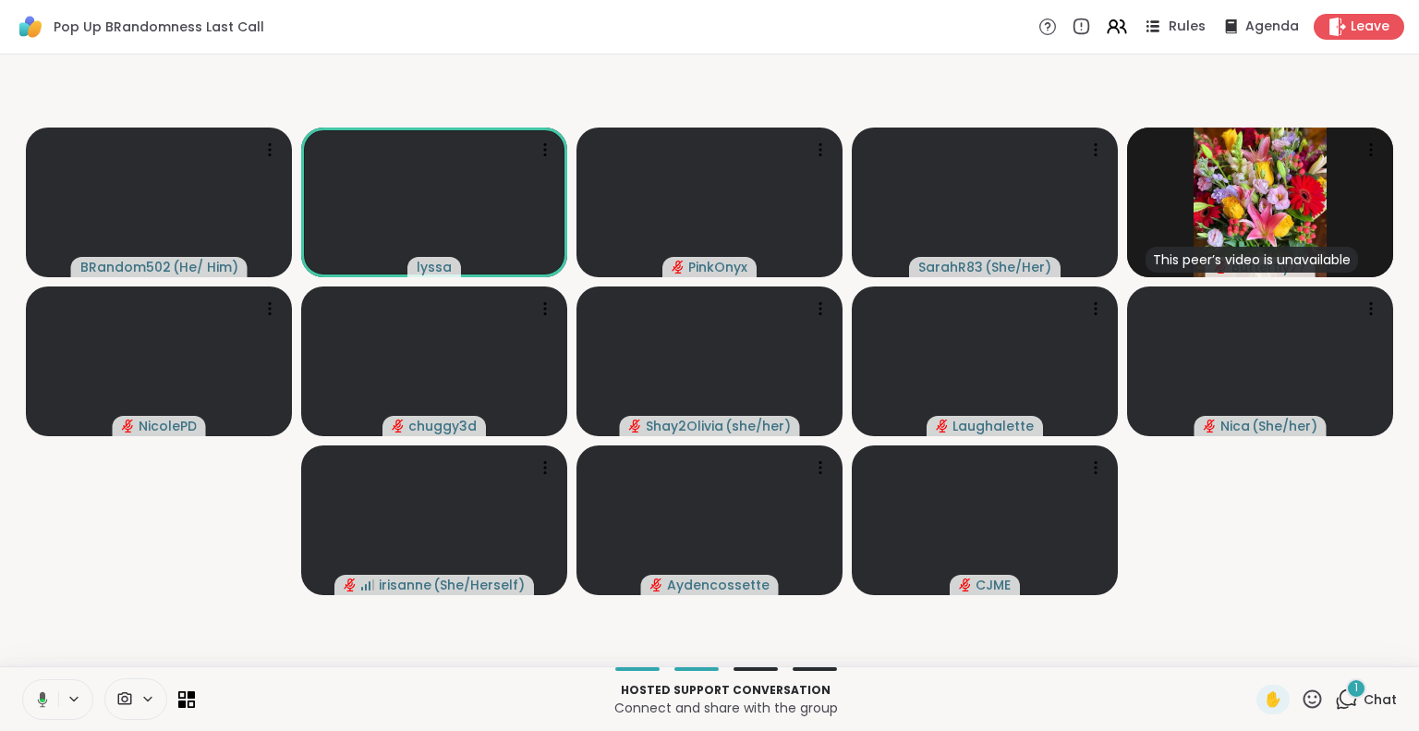
click at [1168, 25] on span "Rules" at bounding box center [1187, 27] width 38 height 19
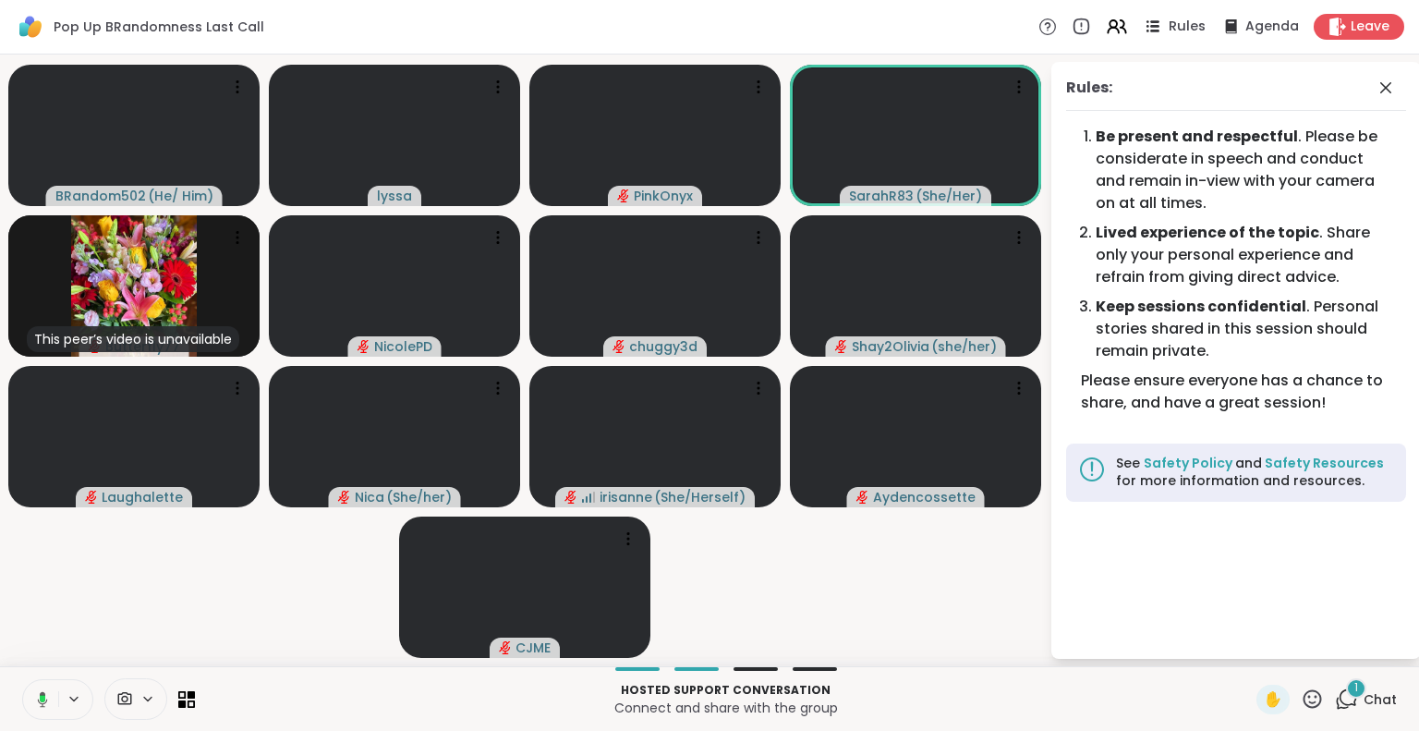
click at [1168, 26] on span "Rules" at bounding box center [1187, 27] width 38 height 19
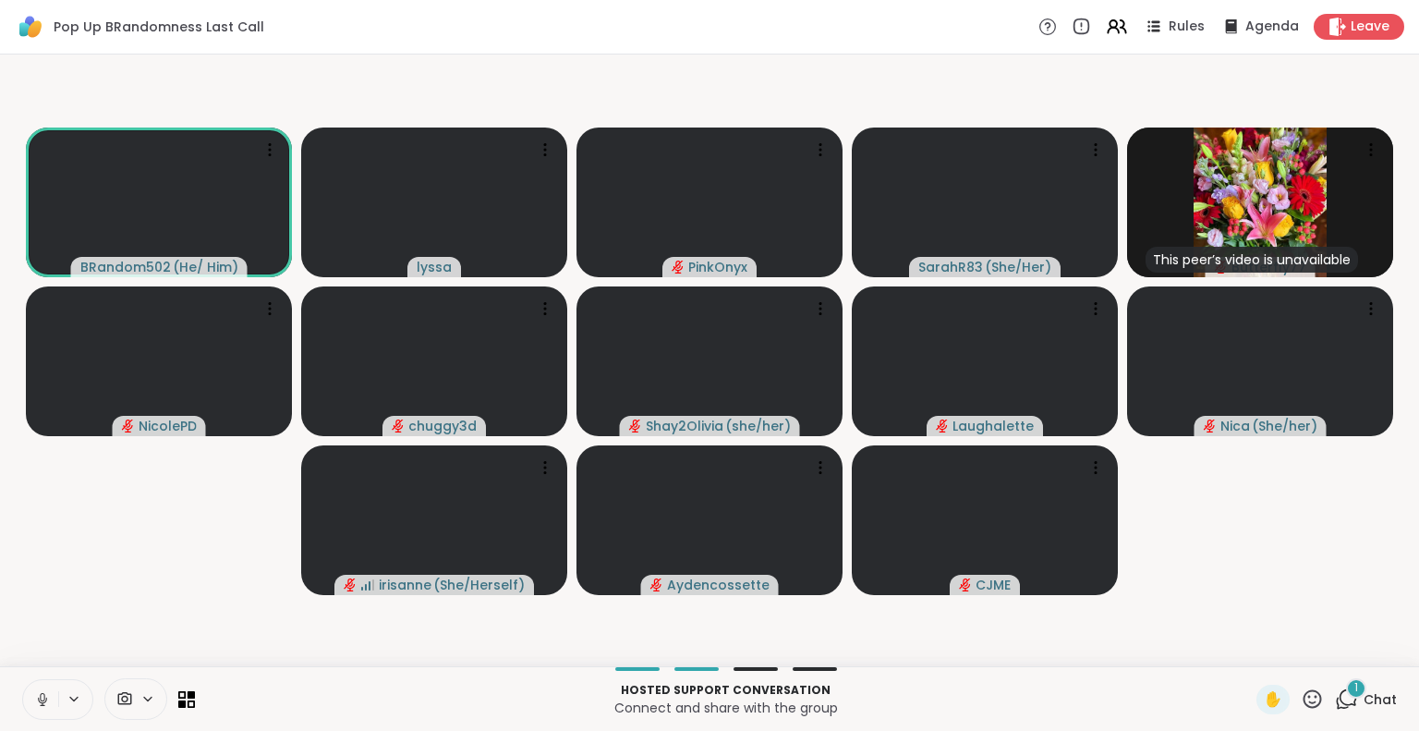
click at [41, 695] on icon at bounding box center [42, 699] width 17 height 17
click at [34, 694] on icon at bounding box center [42, 699] width 17 height 17
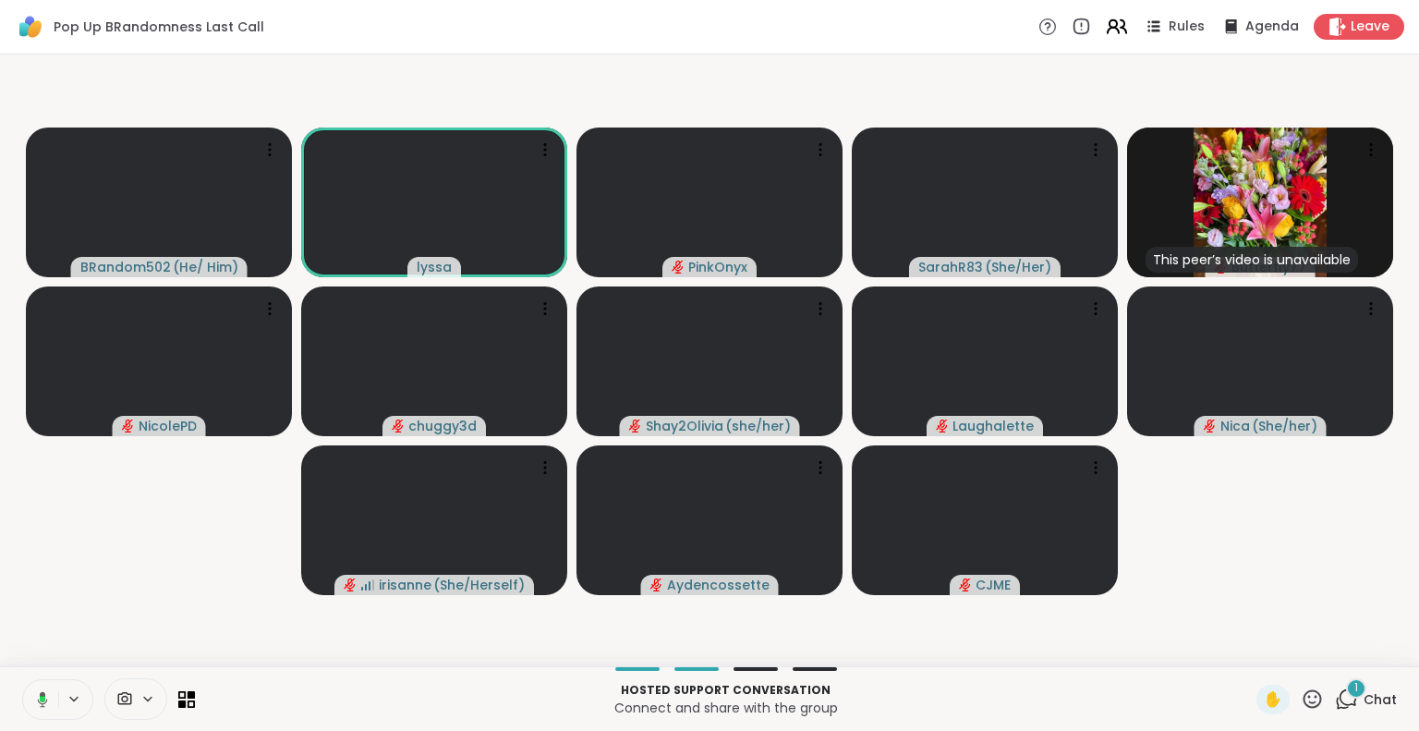
click at [1108, 16] on icon at bounding box center [1116, 26] width 23 height 23
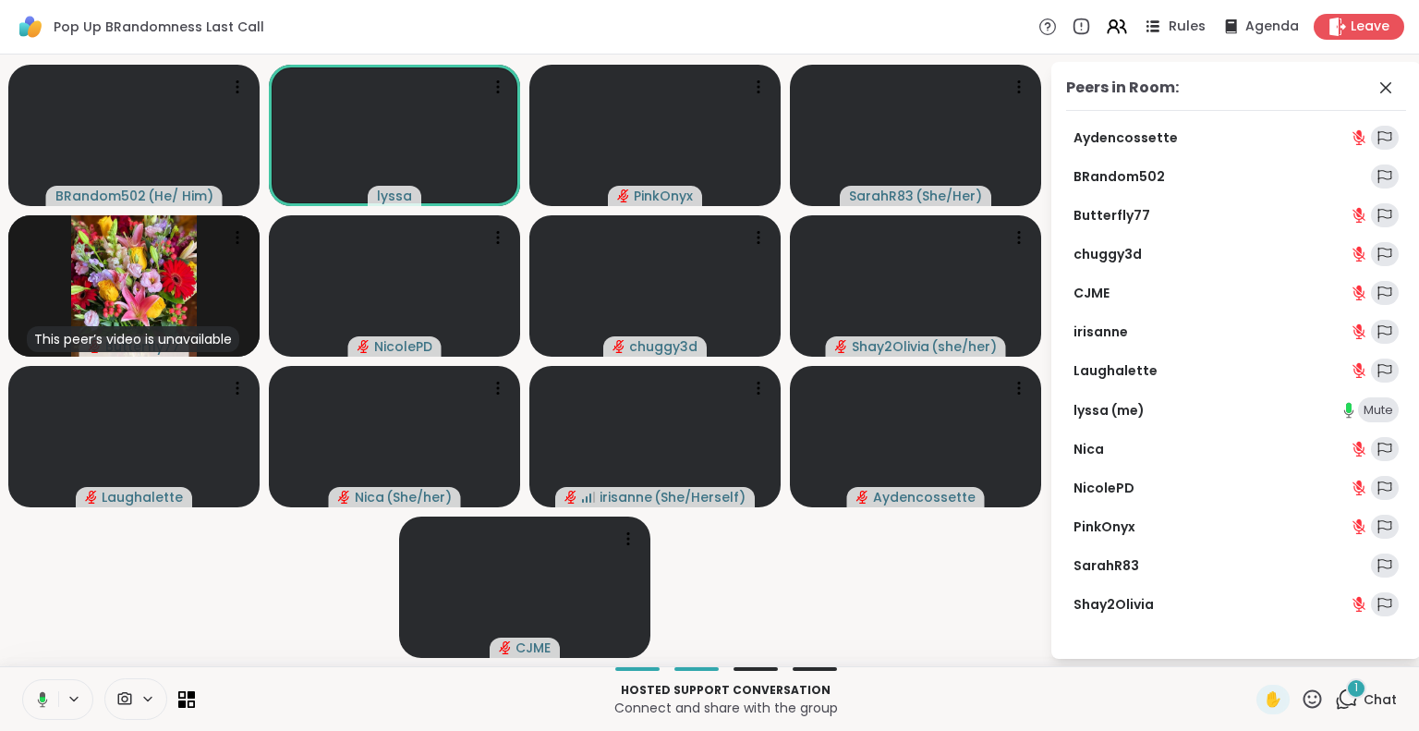
click at [1150, 26] on icon at bounding box center [1154, 26] width 9 height 3
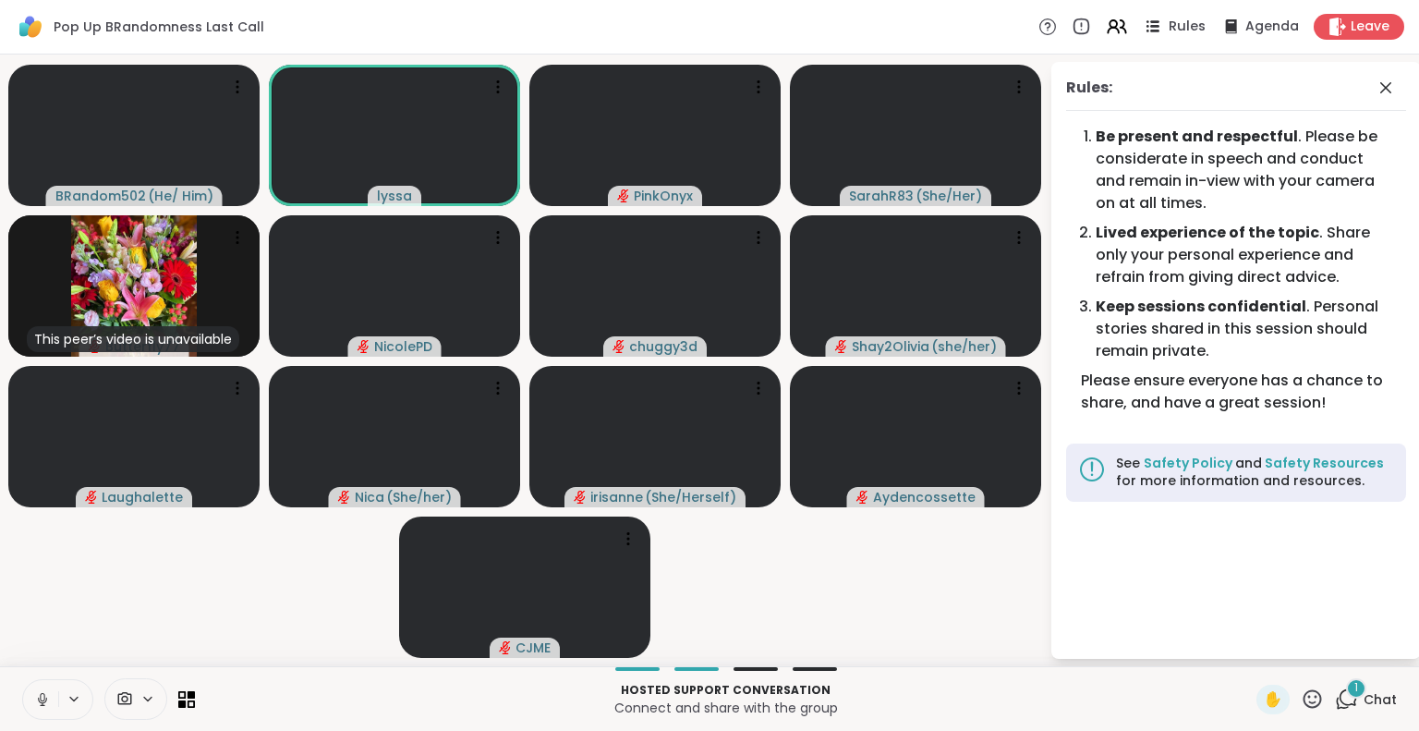
click at [1168, 25] on span "Rules" at bounding box center [1187, 27] width 38 height 19
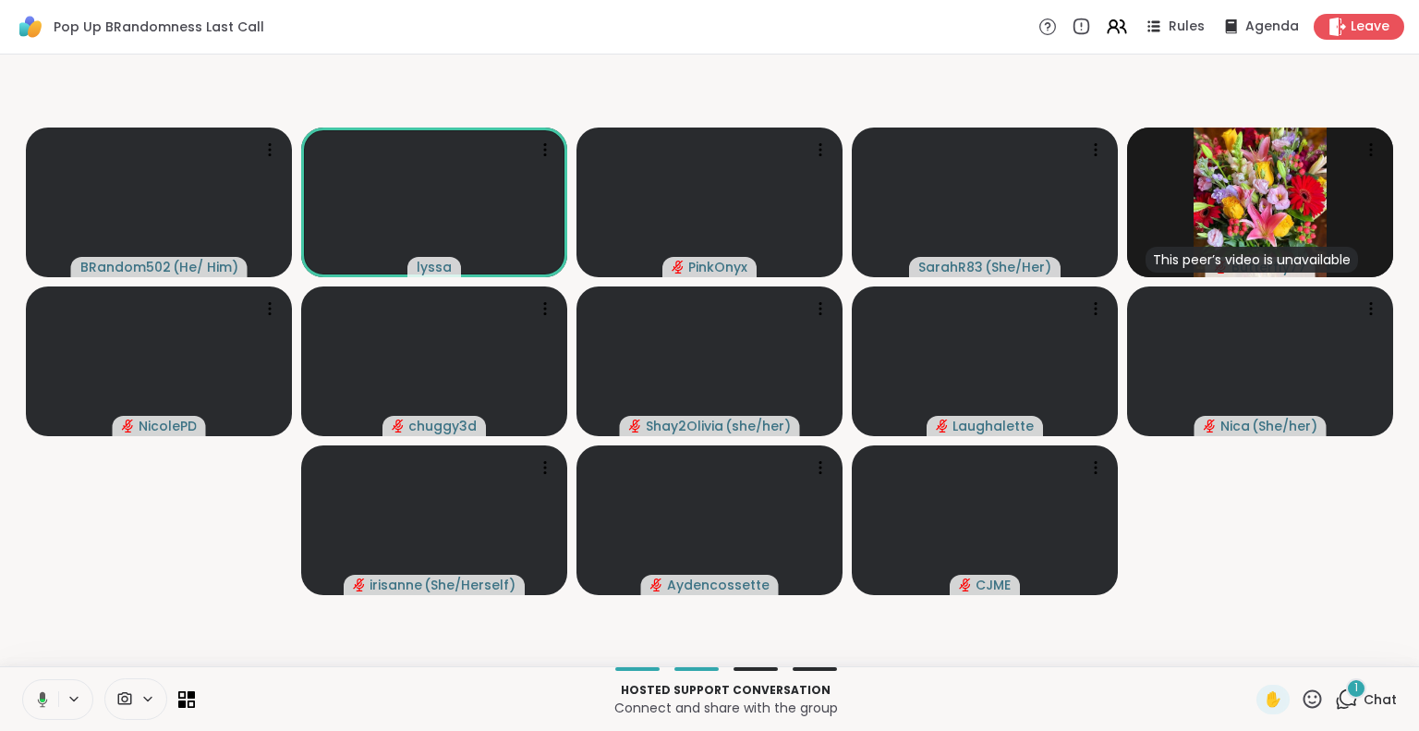
click at [42, 691] on icon at bounding box center [39, 699] width 17 height 17
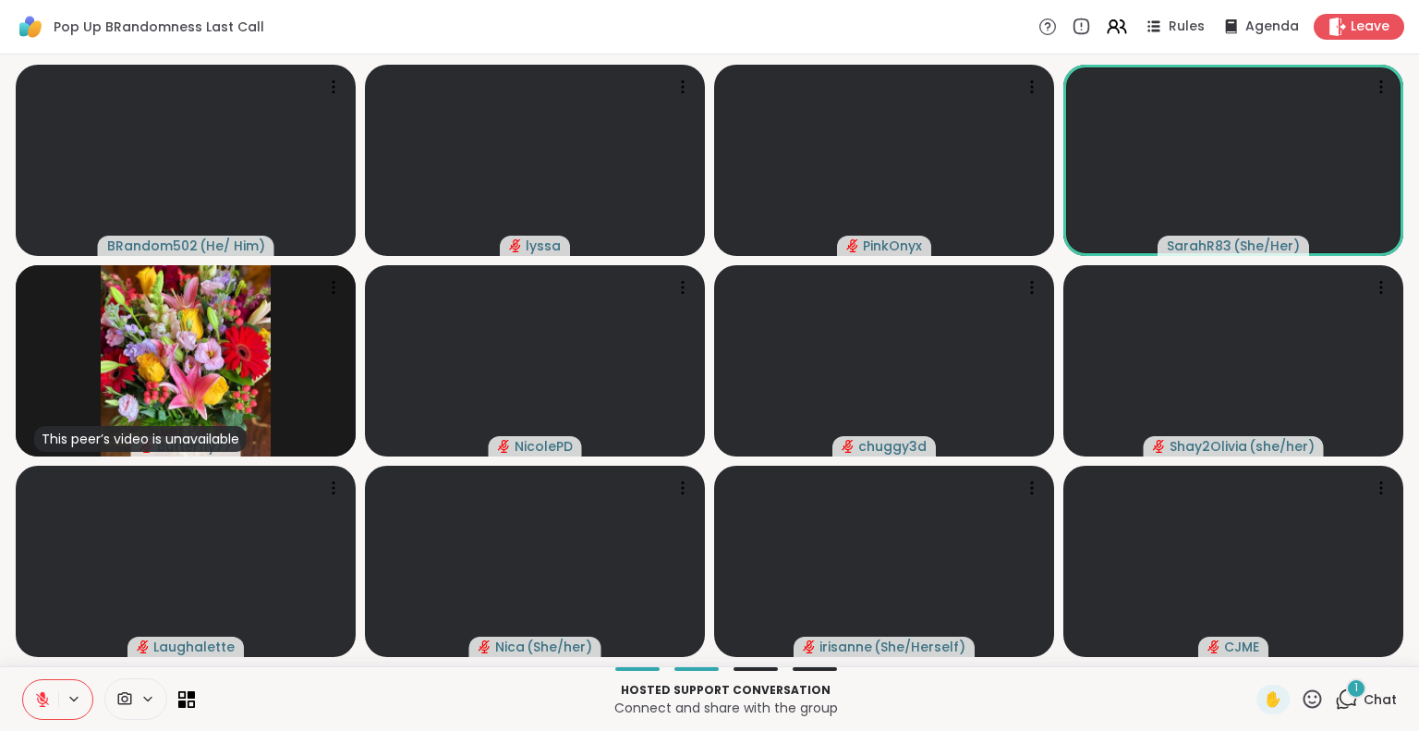
click at [1303, 695] on icon at bounding box center [1312, 698] width 18 height 18
click at [1249, 646] on span "❤️" at bounding box center [1258, 650] width 18 height 22
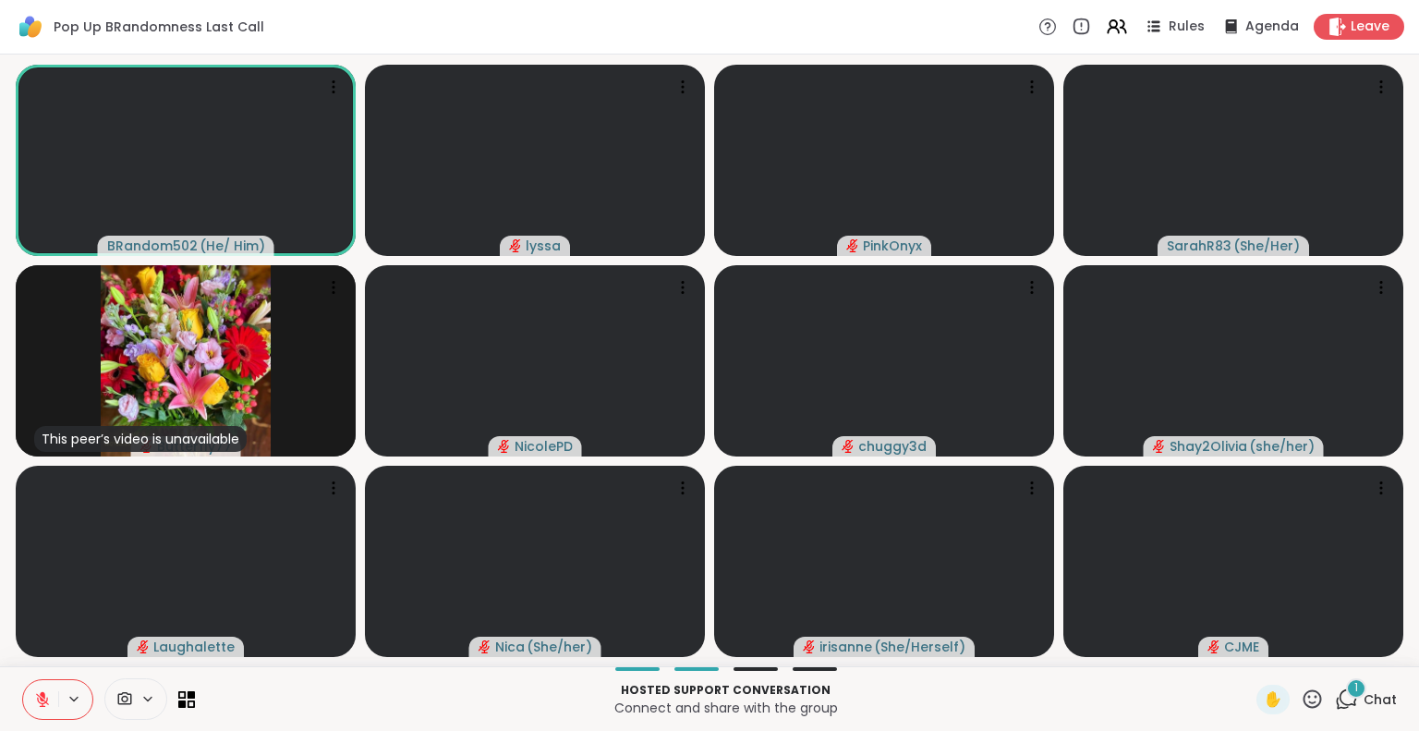
click at [1303, 704] on icon at bounding box center [1311, 698] width 23 height 23
click at [1249, 658] on span "❤️" at bounding box center [1258, 650] width 18 height 22
click at [16, 677] on div "Hosted support conversation Connect and share with the group ✋ 1 Chat" at bounding box center [709, 698] width 1419 height 65
click at [1231, 694] on div "Hosted support conversation Connect and share with the group ✋ 1 Chat" at bounding box center [709, 698] width 1419 height 65
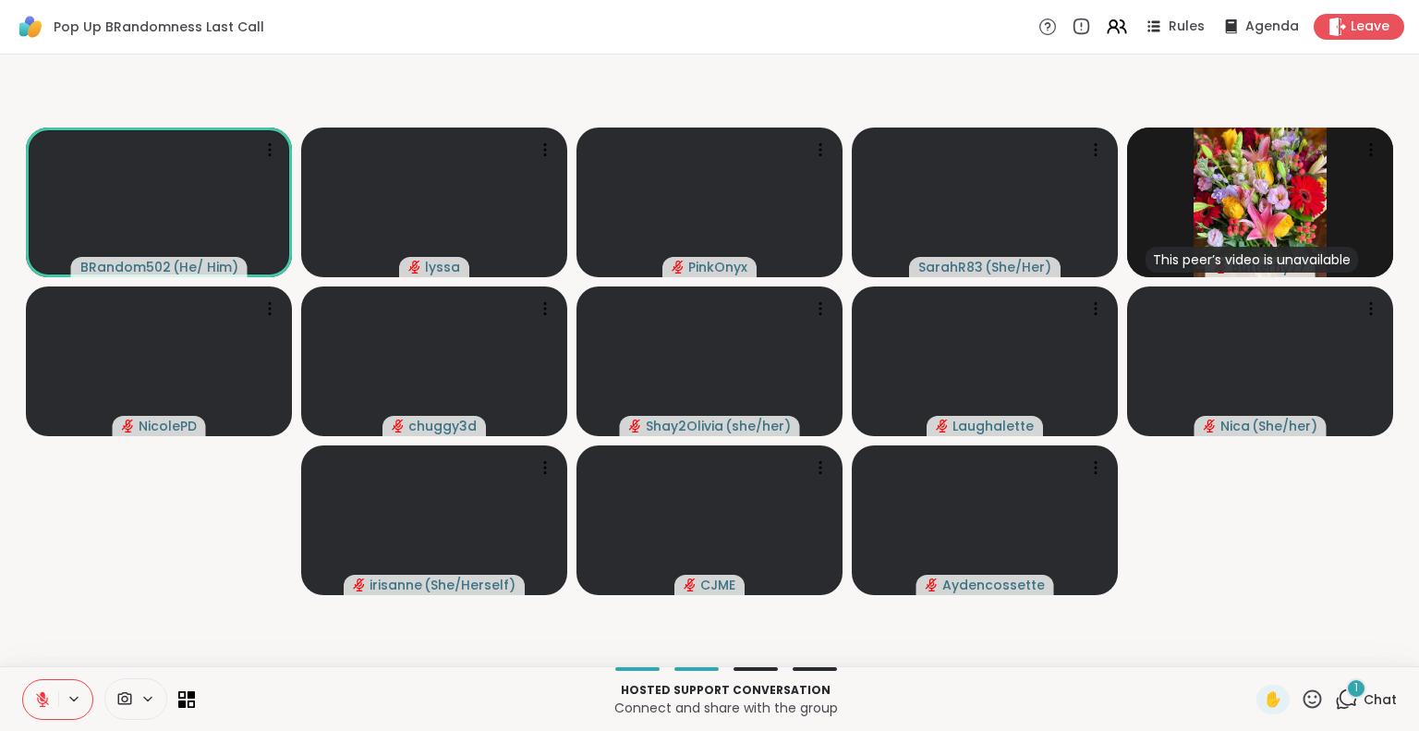
click at [1250, 655] on video-player-container "BRandom502 ( He/ Him ) lyssa PinkOnyx SarahR83 ( She/Her ) This peer’s video is…" at bounding box center [709, 360] width 1396 height 597
click at [1303, 693] on icon at bounding box center [1312, 698] width 18 height 18
click at [1249, 640] on span "❤️" at bounding box center [1258, 650] width 18 height 22
click at [1404, 227] on html "Pop Up BRandomness Last Call Rules Agenda Leave BRandom502 ( He/ Him ) lyssa Pi…" at bounding box center [709, 365] width 1419 height 731
click at [1087, 149] on icon at bounding box center [1095, 149] width 18 height 18
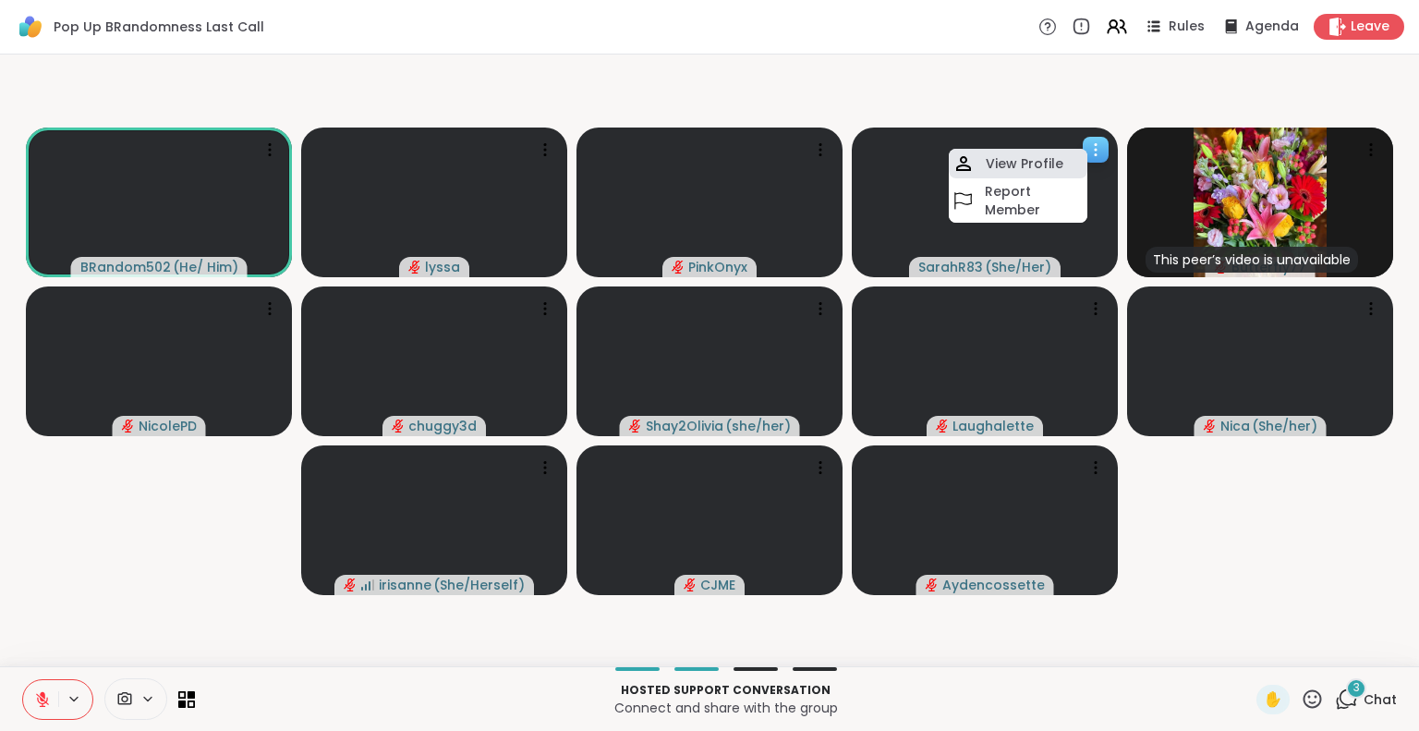
click at [1071, 151] on div "View Profile" at bounding box center [1017, 164] width 139 height 30
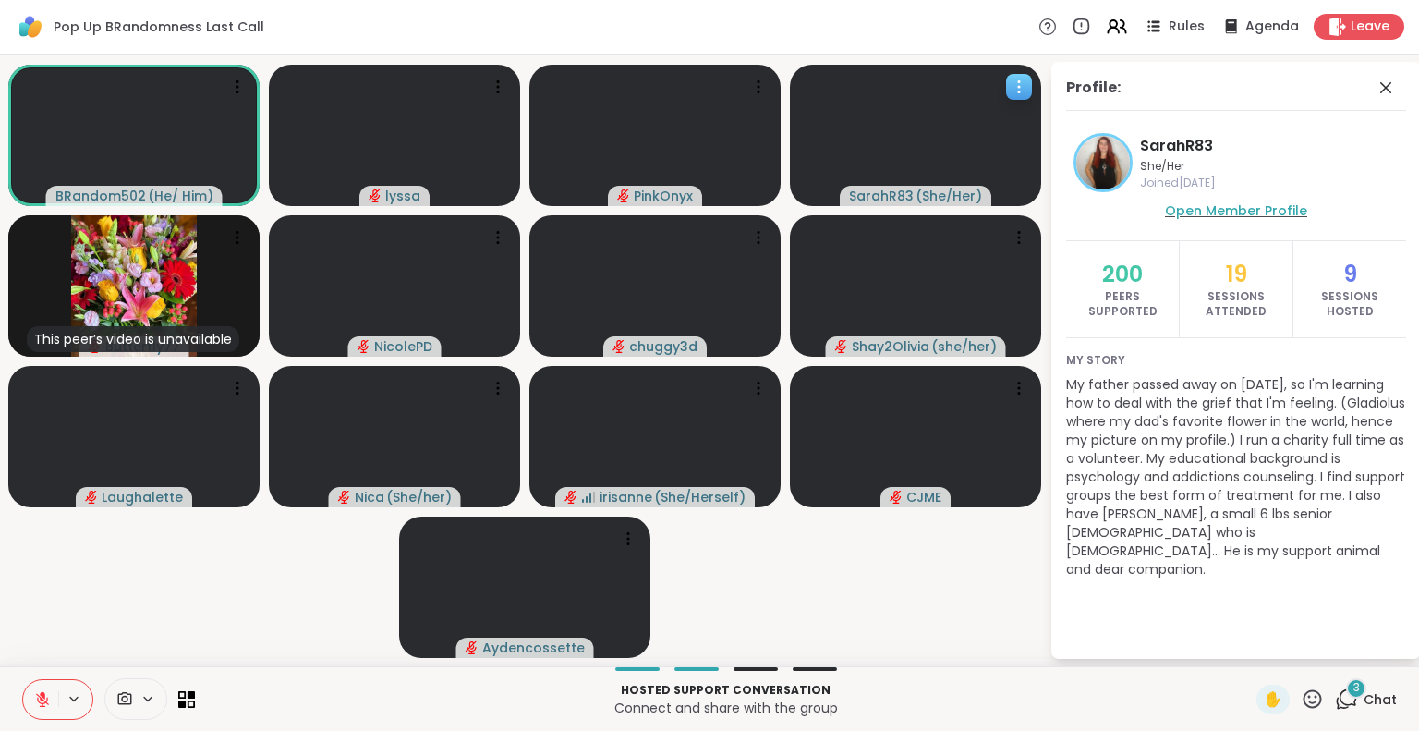
click at [1223, 210] on span "Open Member Profile" at bounding box center [1236, 210] width 142 height 18
click at [52, 583] on video-player-container "BRandom502 ( He/ Him ) lyssa PinkOnyx SarahR83 ( She/Her ) This peer’s video is…" at bounding box center [524, 360] width 1027 height 597
click at [1391, 90] on icon at bounding box center [1385, 88] width 22 height 22
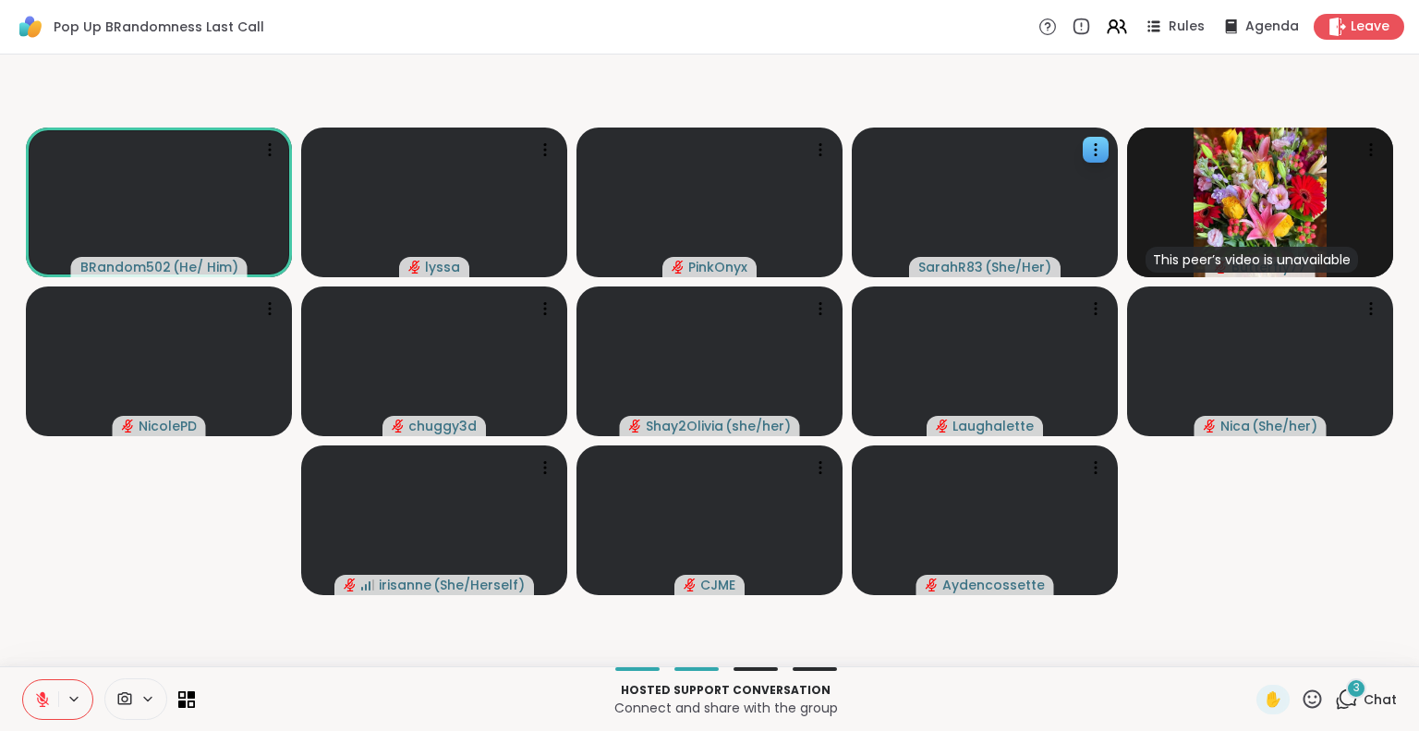
click at [1260, 647] on video-player-container "BRandom502 ( He/ Him ) lyssa PinkOnyx SarahR83 ( She/Her ) This peer’s video is…" at bounding box center [709, 360] width 1396 height 597
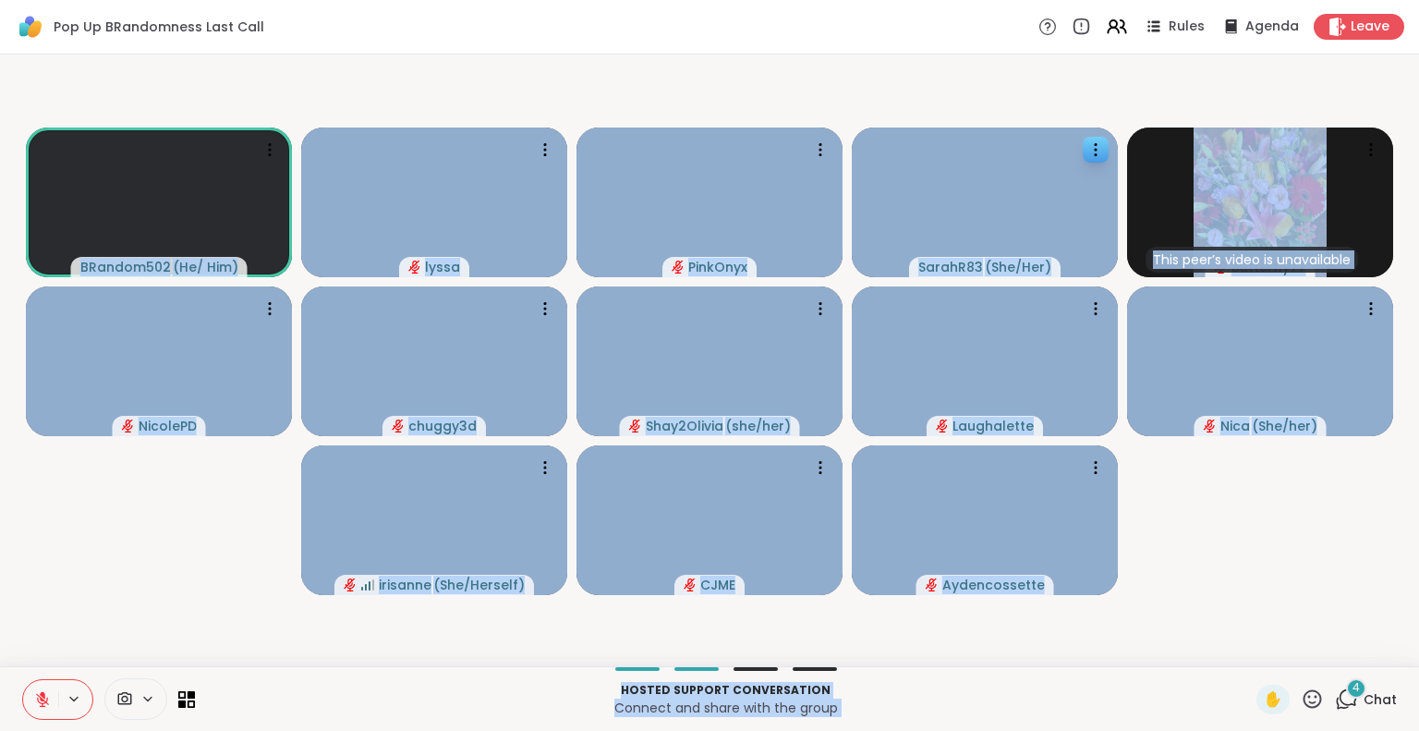
drag, startPoint x: 1257, startPoint y: 688, endPoint x: 1256, endPoint y: 595, distance: 93.3
click at [1256, 595] on div "Pop Up BRandomness Last Call Rules Agenda Leave BRandom502 ( He/ Him ) lyssa Pi…" at bounding box center [709, 365] width 1419 height 731
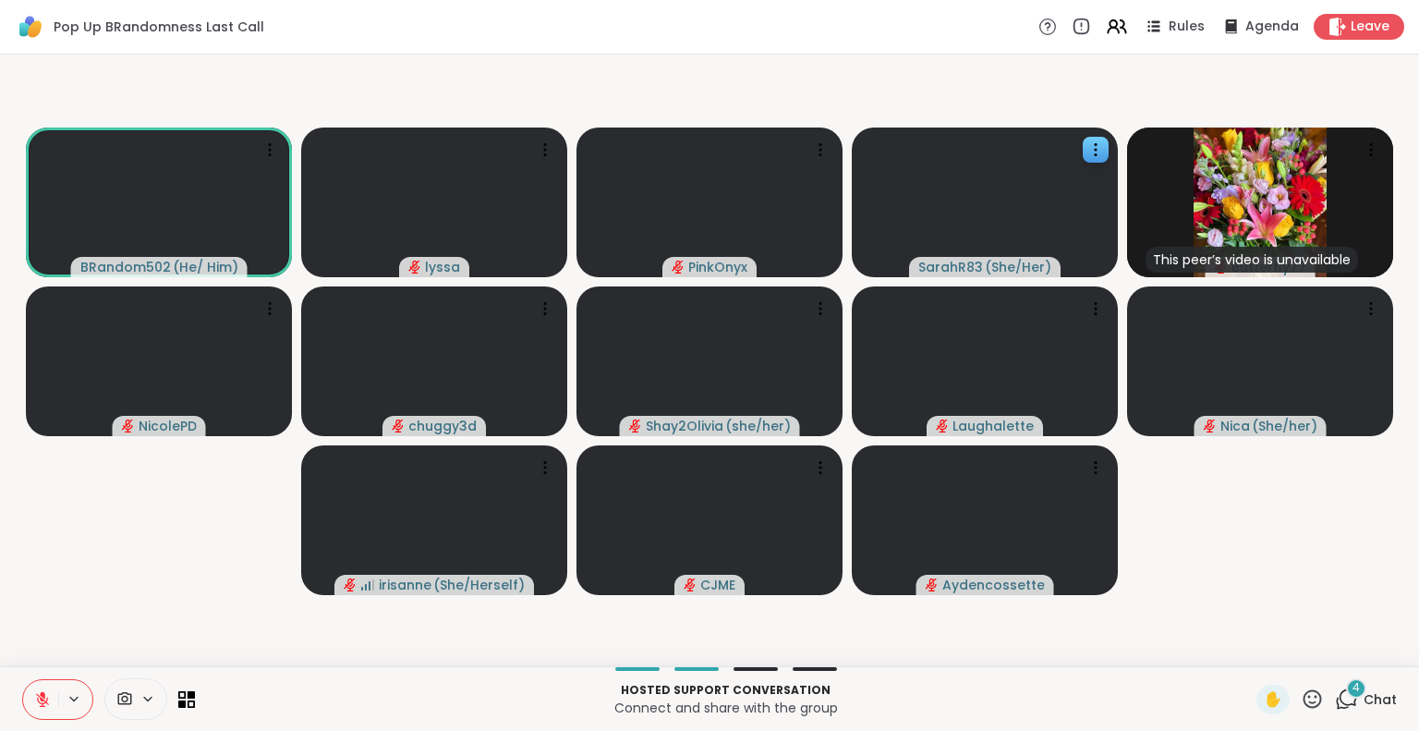
click at [1256, 595] on video-player-container "BRandom502 ( He/ Him ) lyssa PinkOnyx SarahR83 ( She/Her ) This peer’s video is…" at bounding box center [709, 360] width 1396 height 597
click at [1263, 689] on span "✋" at bounding box center [1272, 699] width 18 height 22
click at [37, 690] on button at bounding box center [40, 699] width 35 height 39
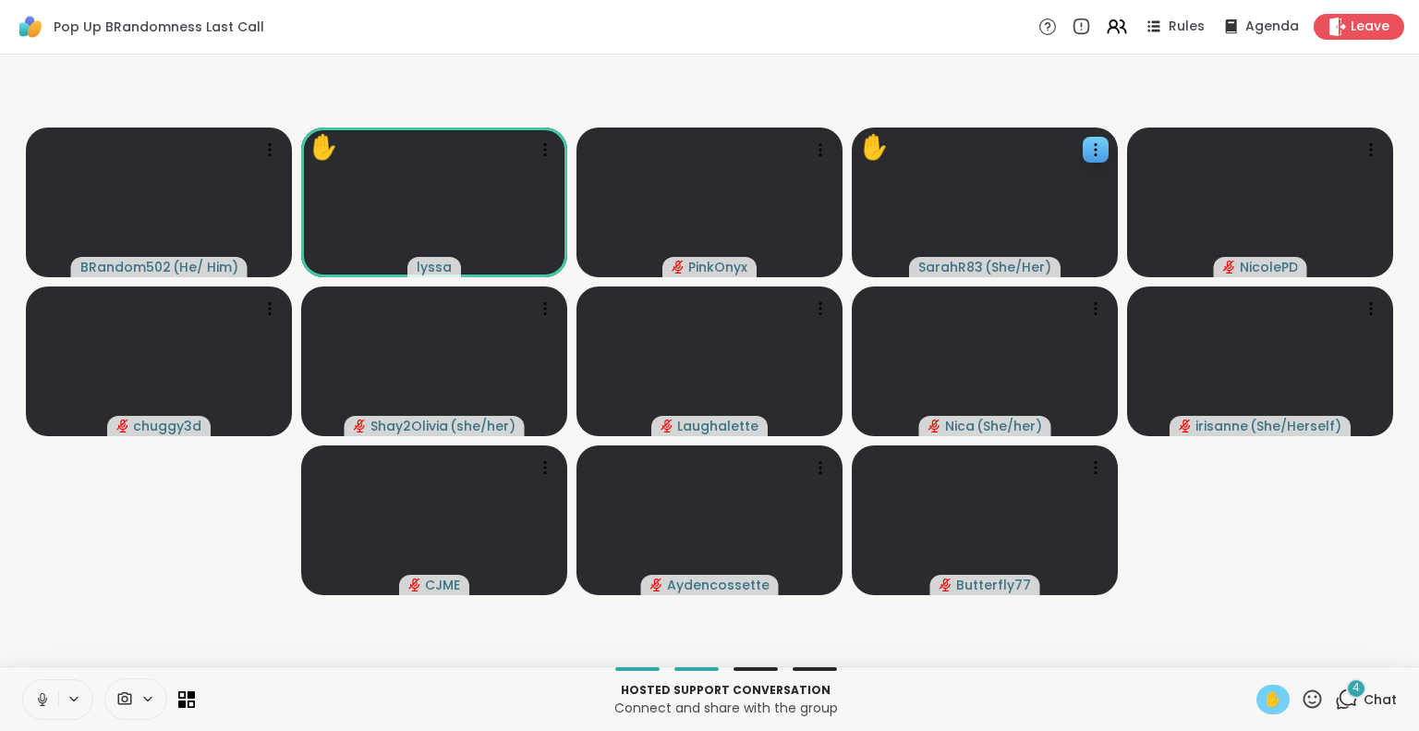
click at [44, 690] on button at bounding box center [40, 699] width 35 height 39
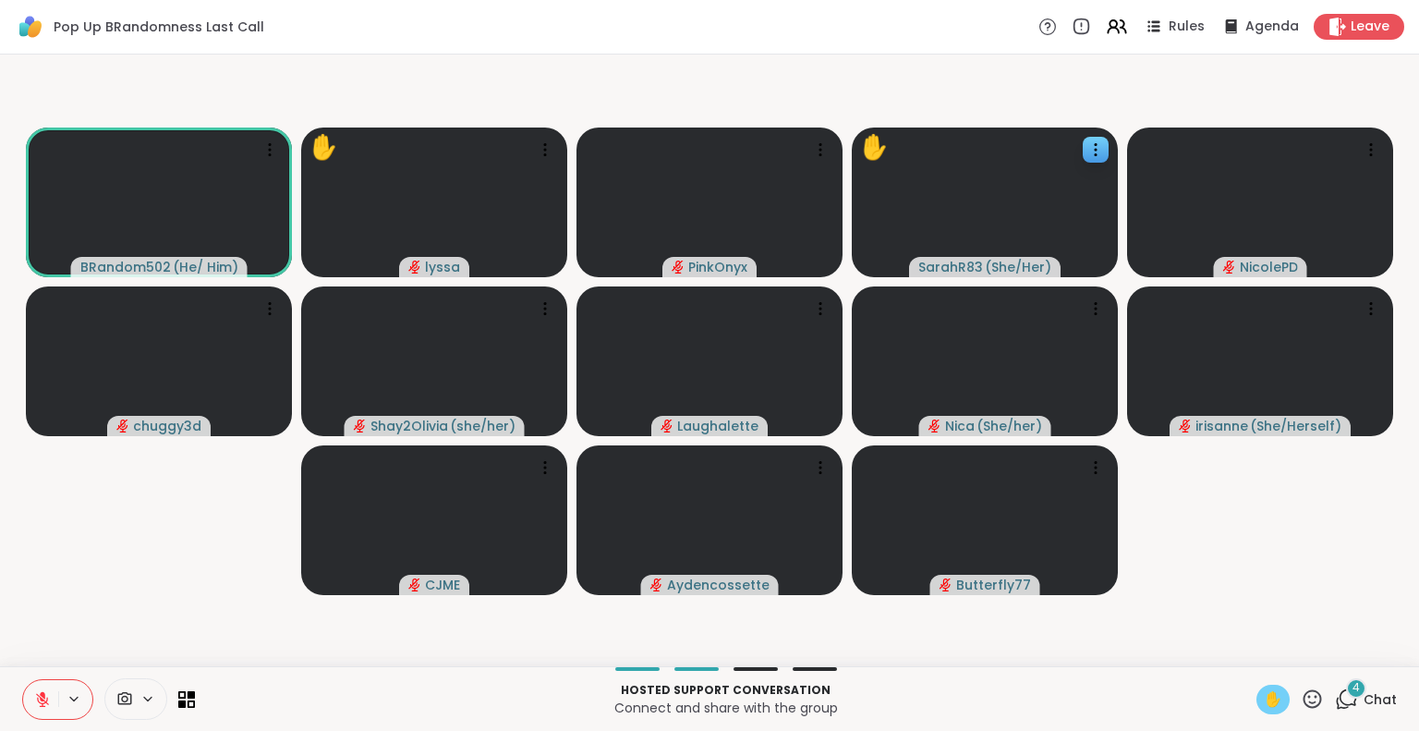
click at [1300, 700] on icon at bounding box center [1311, 698] width 23 height 23
click at [1249, 639] on span "❤️" at bounding box center [1258, 650] width 18 height 22
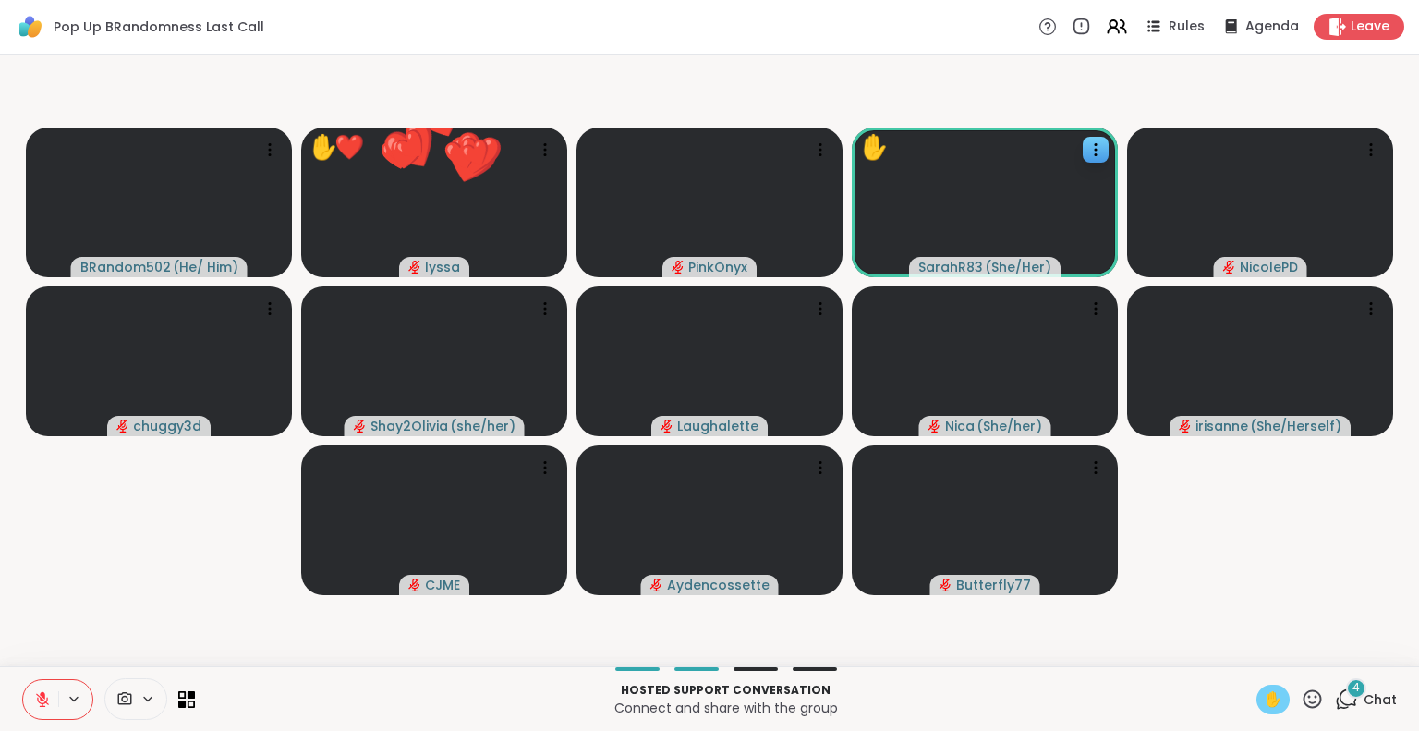
click at [1263, 702] on span "✋" at bounding box center [1272, 699] width 18 height 22
click at [45, 705] on icon at bounding box center [42, 699] width 17 height 17
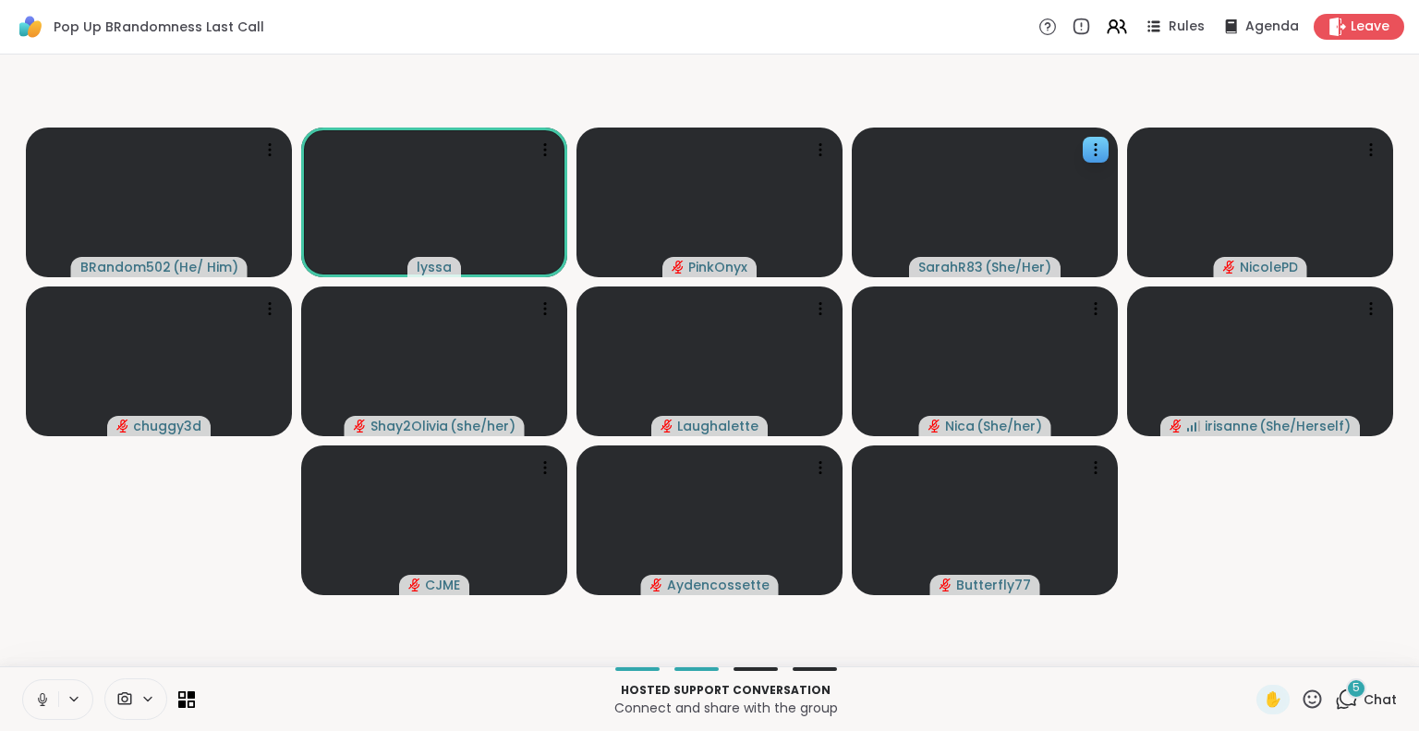
click at [42, 694] on icon at bounding box center [42, 699] width 17 height 17
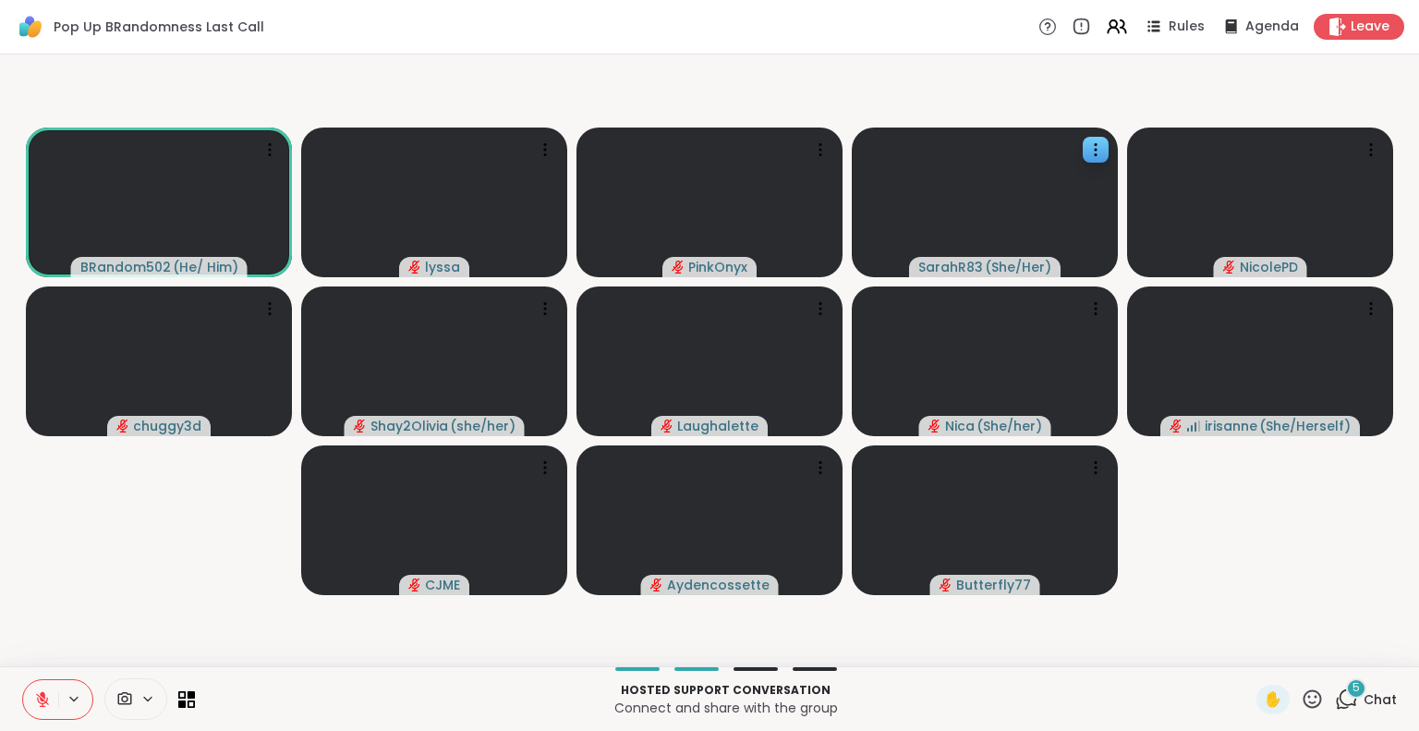
click at [1338, 709] on icon at bounding box center [1345, 698] width 23 height 23
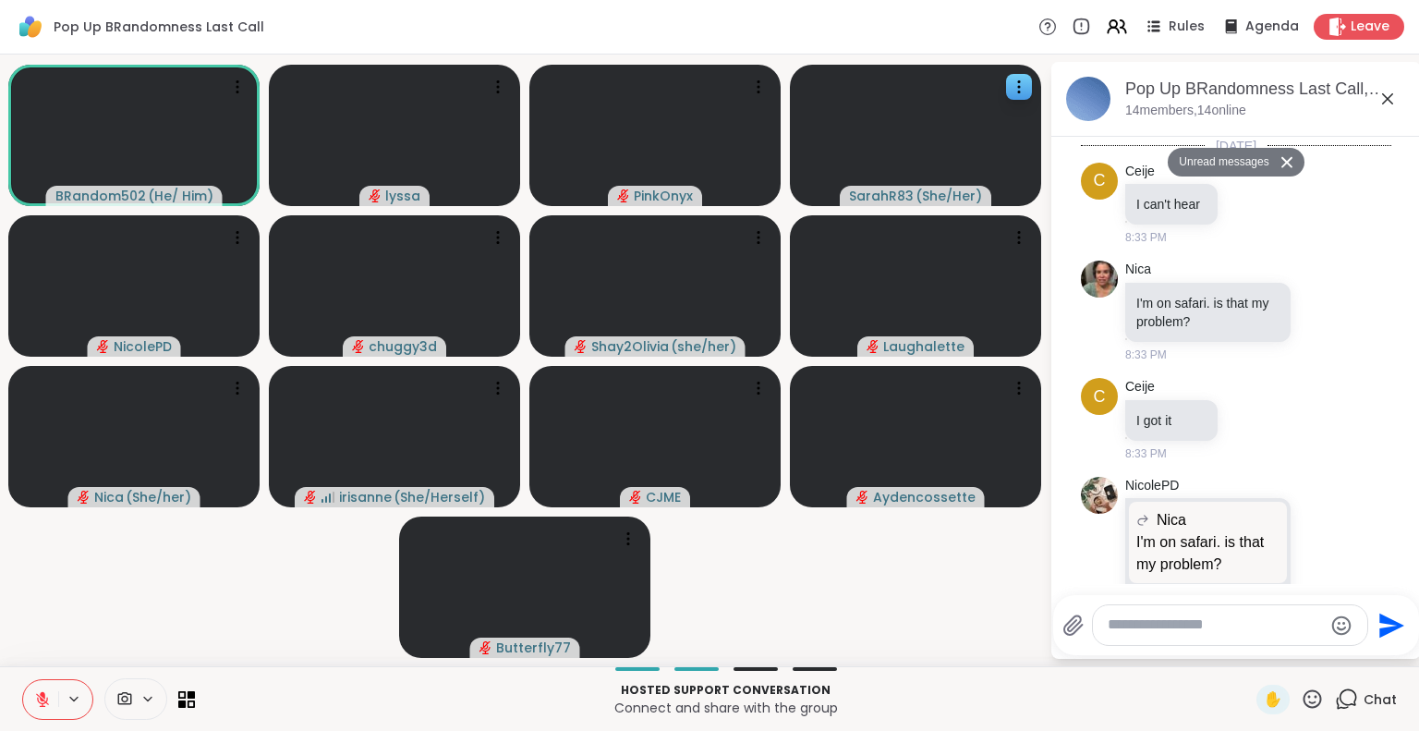
scroll to position [5712, 0]
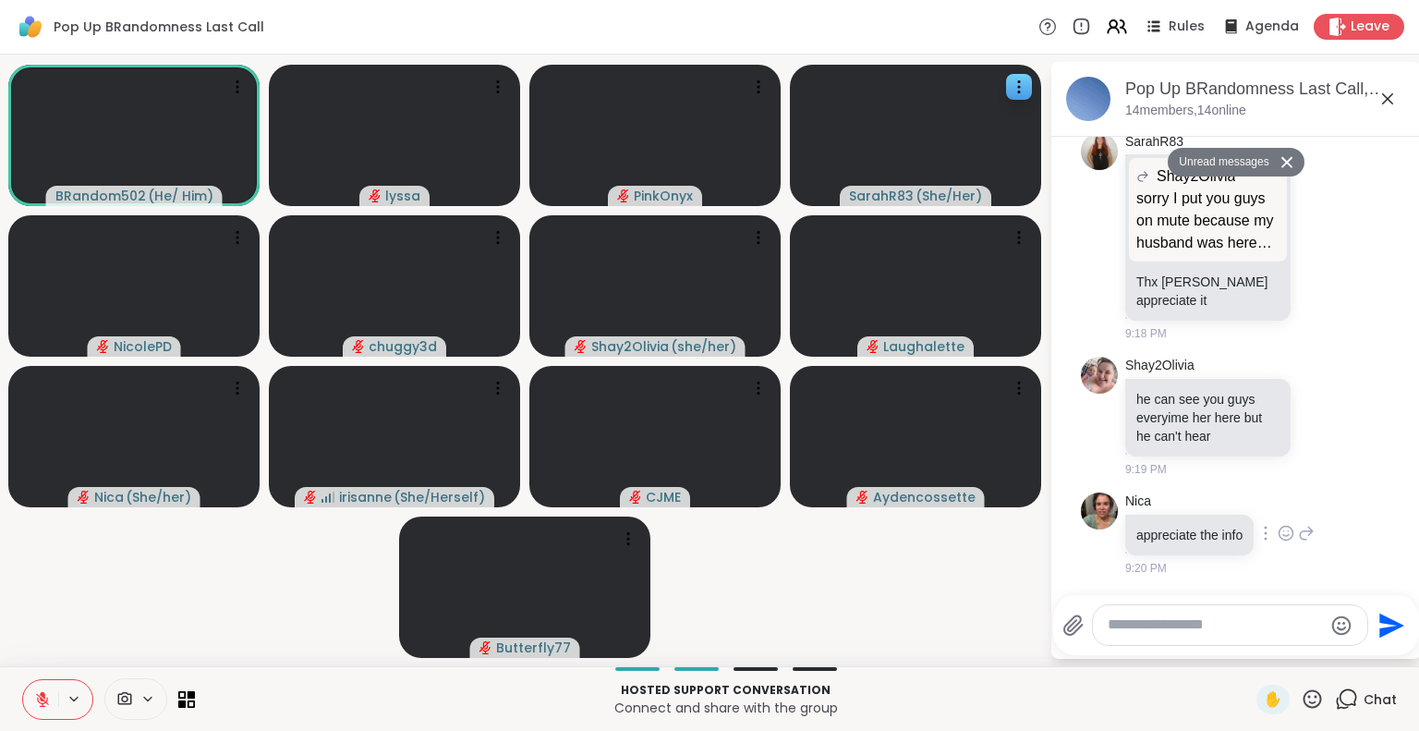
click at [1319, 575] on div "Nica appreciate the info 9:20 PM" at bounding box center [1236, 534] width 310 height 99
click at [1265, 534] on icon at bounding box center [1265, 533] width 2 height 13
click at [1269, 536] on div at bounding box center [1265, 533] width 17 height 22
click at [1305, 444] on div "Shay2Olivia he can see you guys everyime her here but he can't hear 9:19 PM" at bounding box center [1238, 416] width 226 height 121
click at [1265, 534] on icon at bounding box center [1265, 533] width 2 height 13
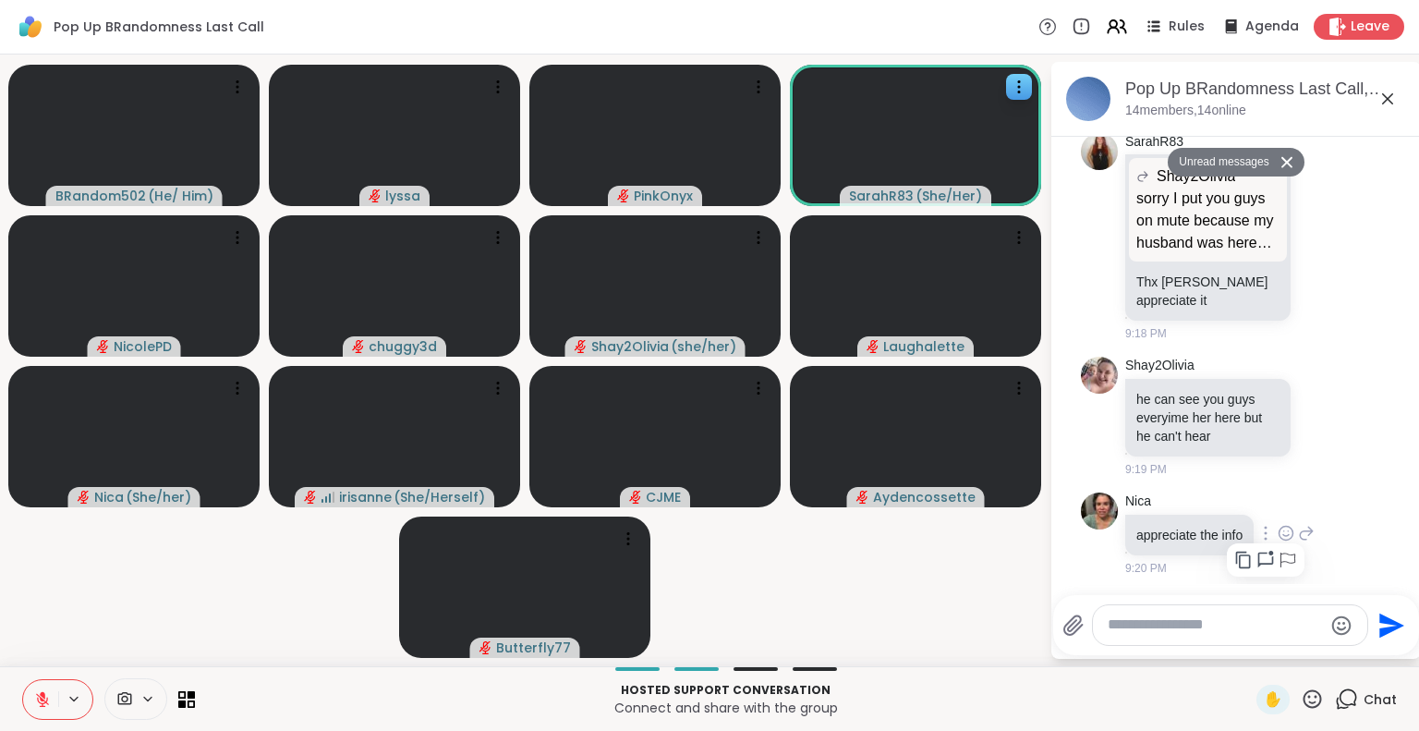
click at [1358, 569] on div "Nica appreciate the info 9:20 PM" at bounding box center [1236, 534] width 310 height 99
click at [1279, 539] on icon at bounding box center [1285, 533] width 17 height 18
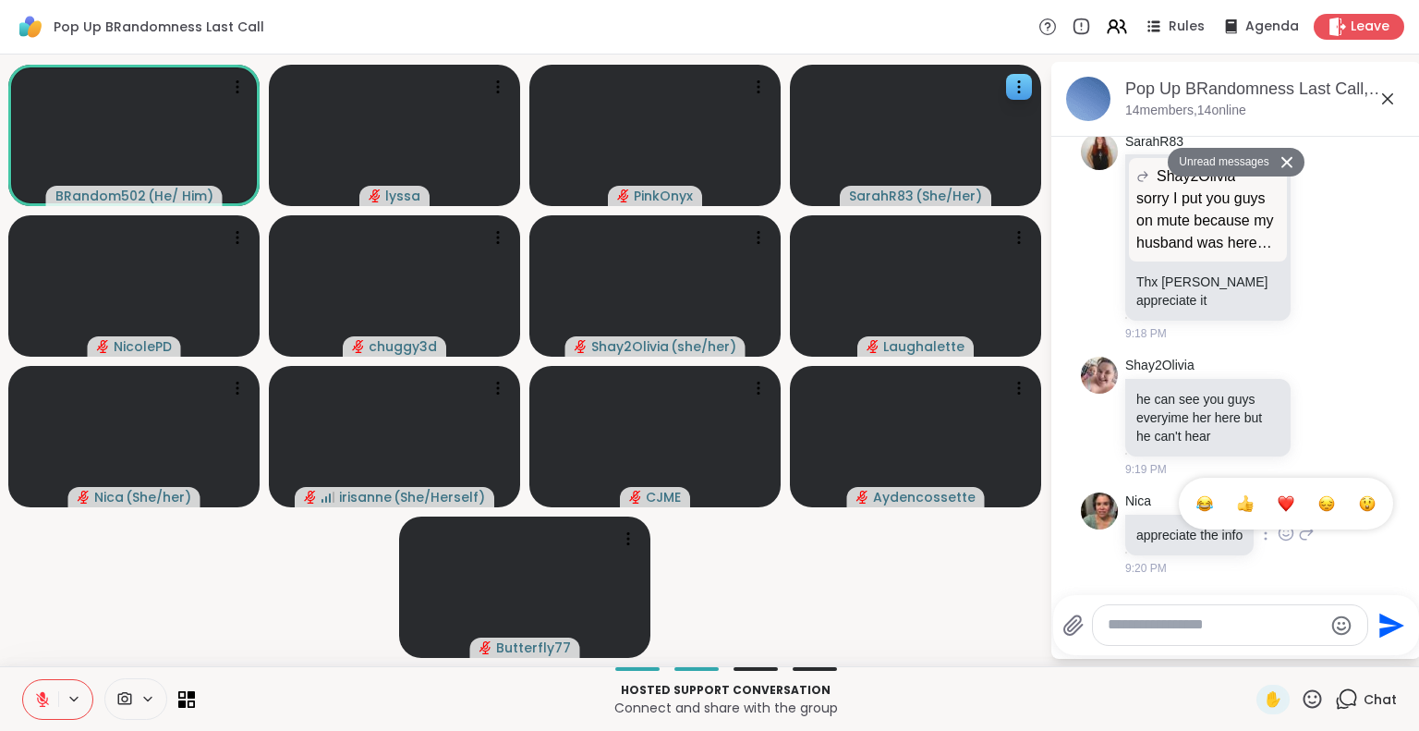
click at [1283, 505] on div "Select Reaction: Heart" at bounding box center [1285, 503] width 17 height 17
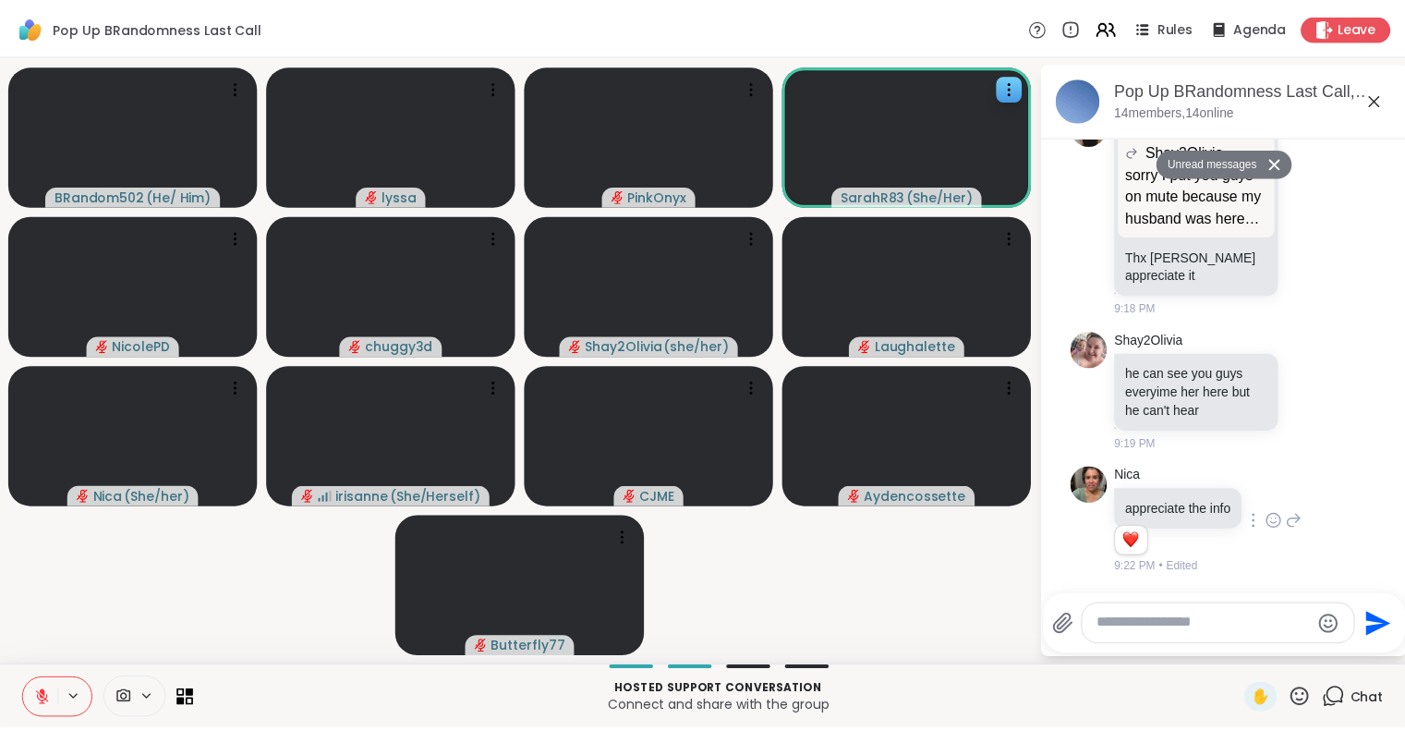
scroll to position [5738, 0]
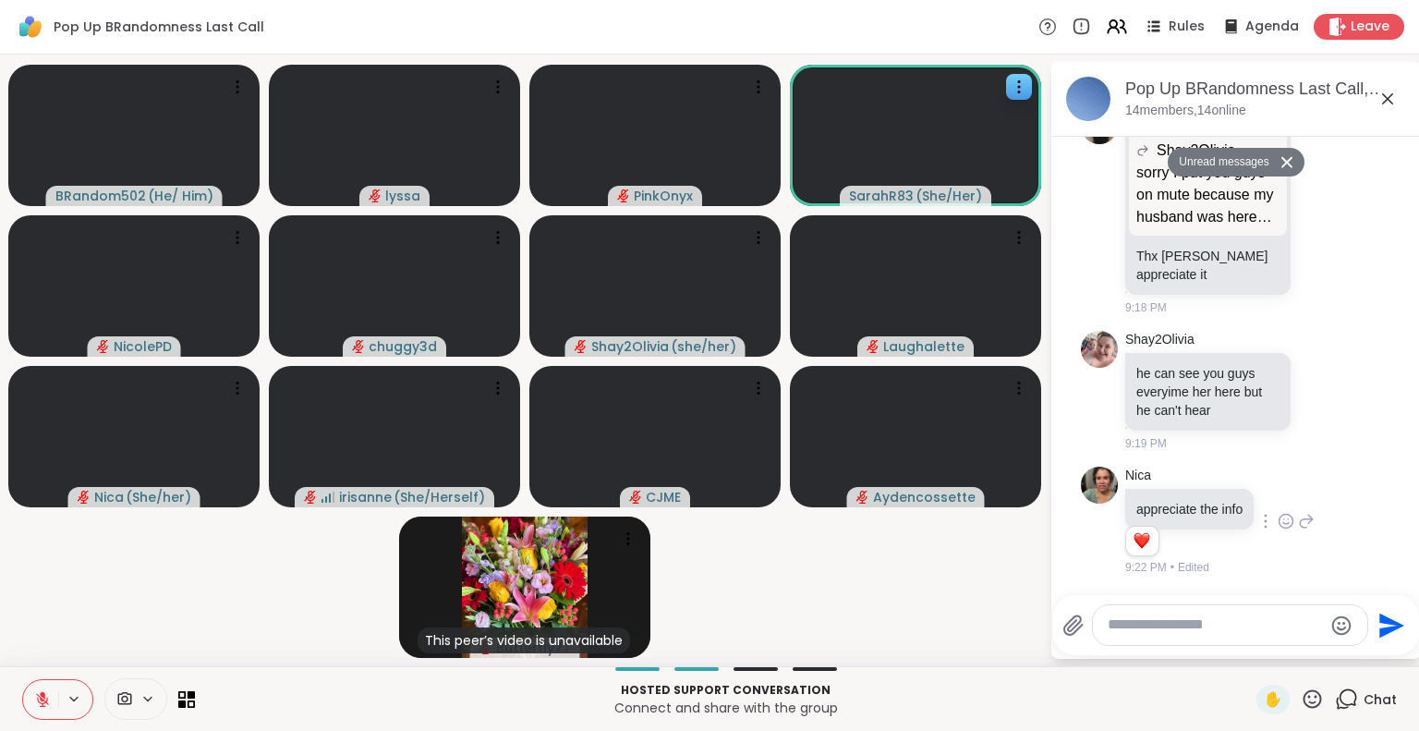
click at [43, 694] on icon at bounding box center [43, 694] width 6 height 7
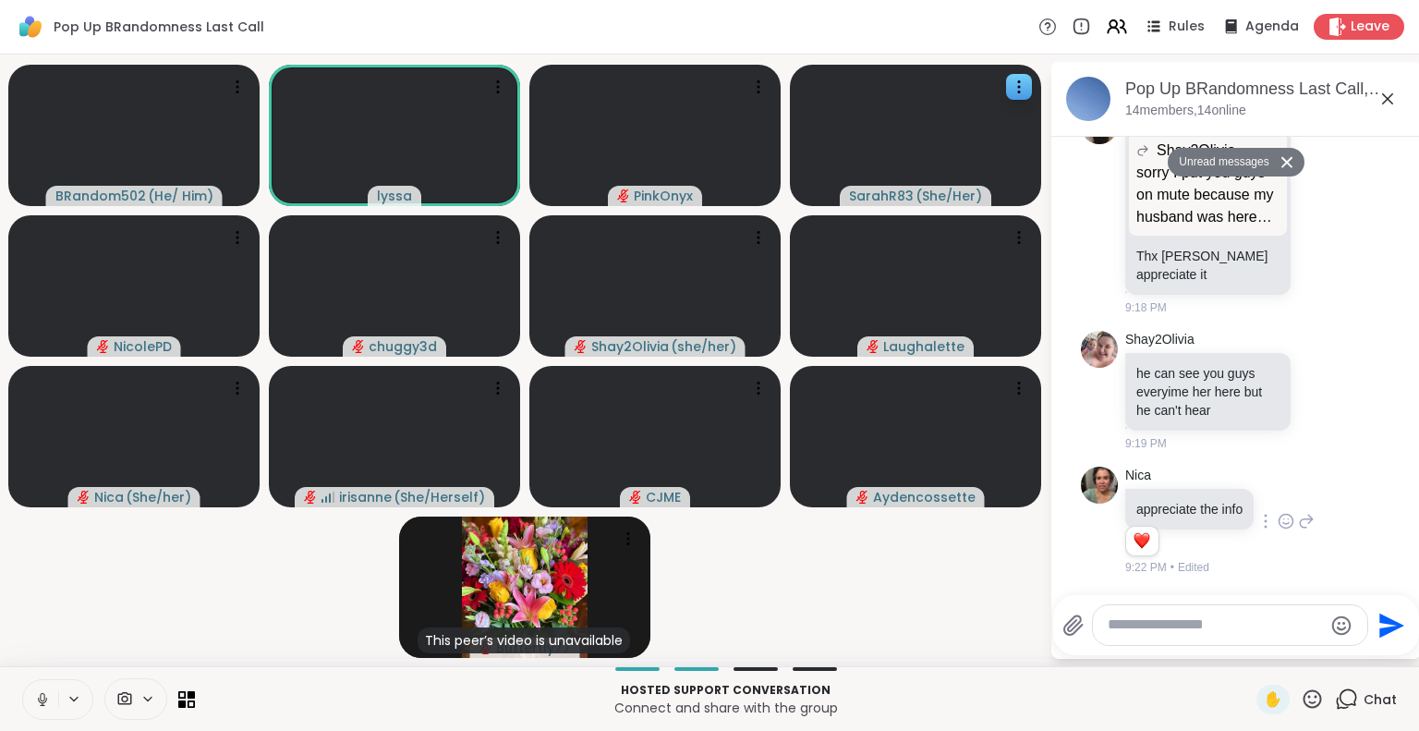
click at [39, 691] on icon at bounding box center [42, 699] width 17 height 17
click at [1390, 95] on icon at bounding box center [1387, 98] width 11 height 11
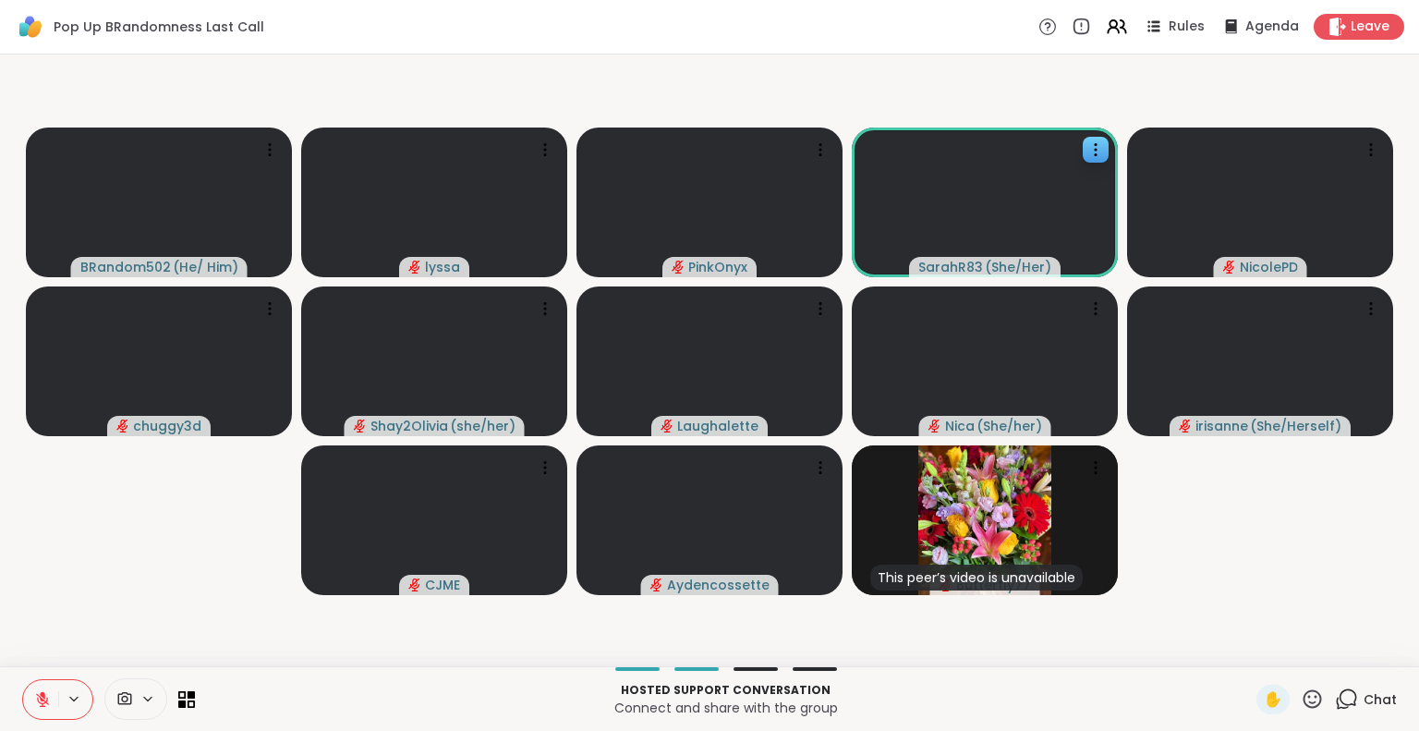
click at [1300, 706] on icon at bounding box center [1311, 698] width 23 height 23
click at [1249, 654] on span "❤️" at bounding box center [1258, 650] width 18 height 22
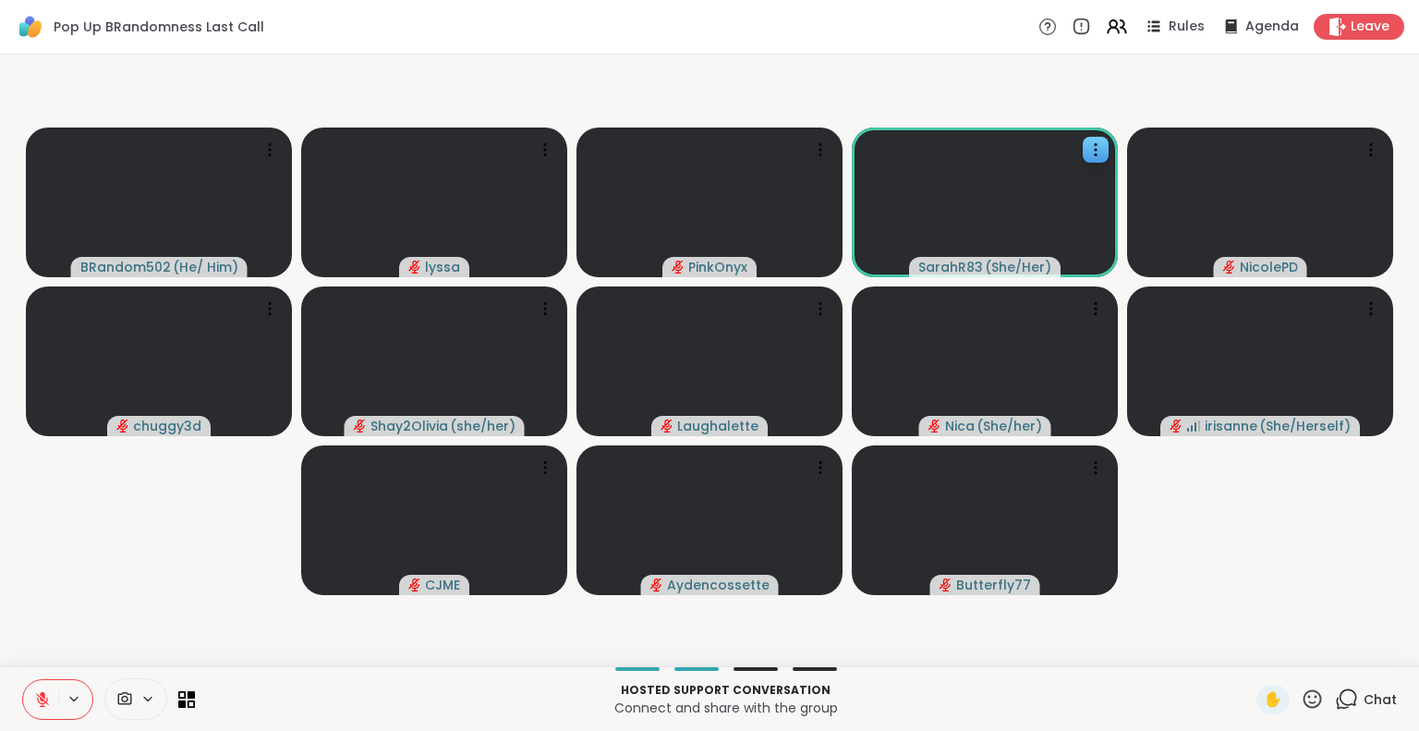
click at [1404, 160] on html "Pop Up BRandomness Last Call Rules Agenda Leave BRandom502 ( He/ Him ) lyssa Pi…" at bounding box center [709, 365] width 1419 height 731
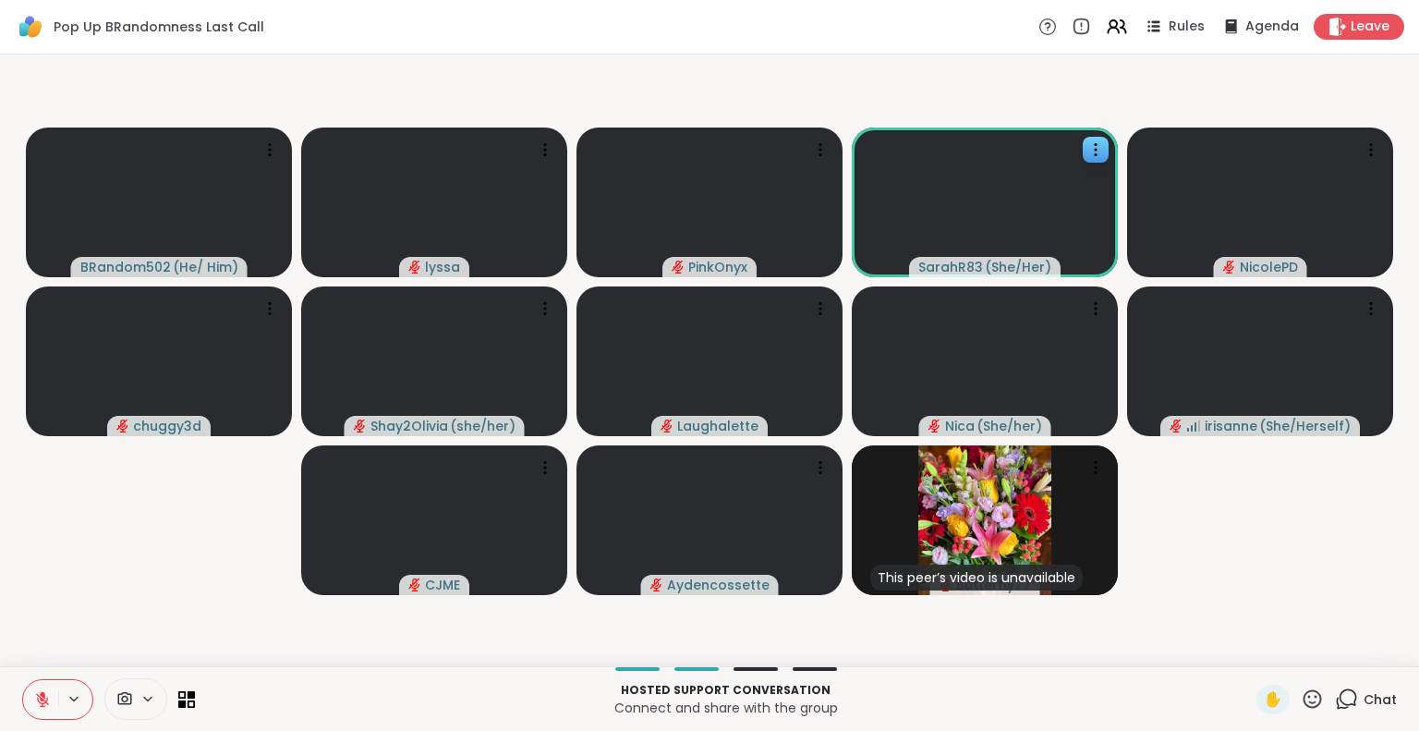
click at [1303, 698] on icon at bounding box center [1312, 698] width 18 height 18
click at [26, 708] on button at bounding box center [40, 699] width 35 height 39
click at [42, 697] on icon at bounding box center [42, 699] width 17 height 17
click at [43, 696] on icon at bounding box center [43, 694] width 6 height 7
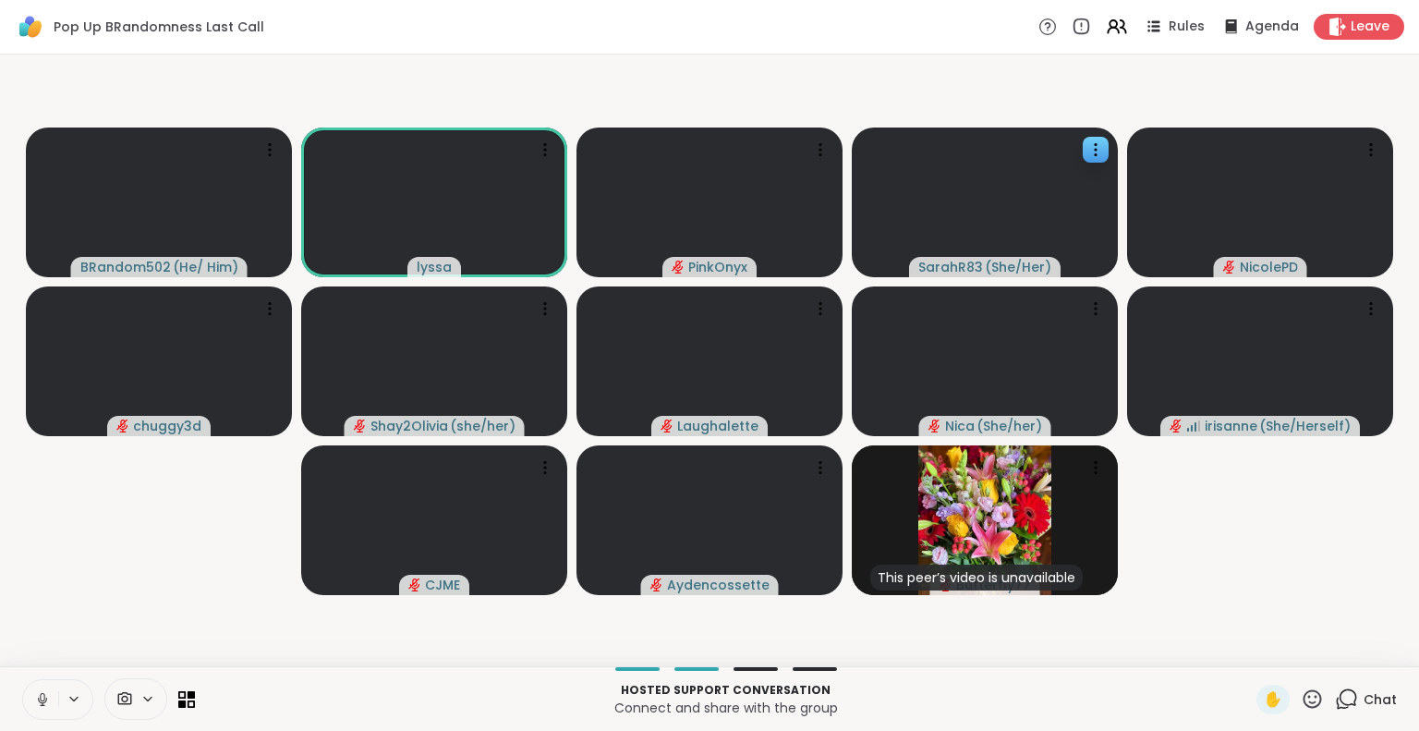
click at [41, 694] on icon at bounding box center [42, 697] width 5 height 8
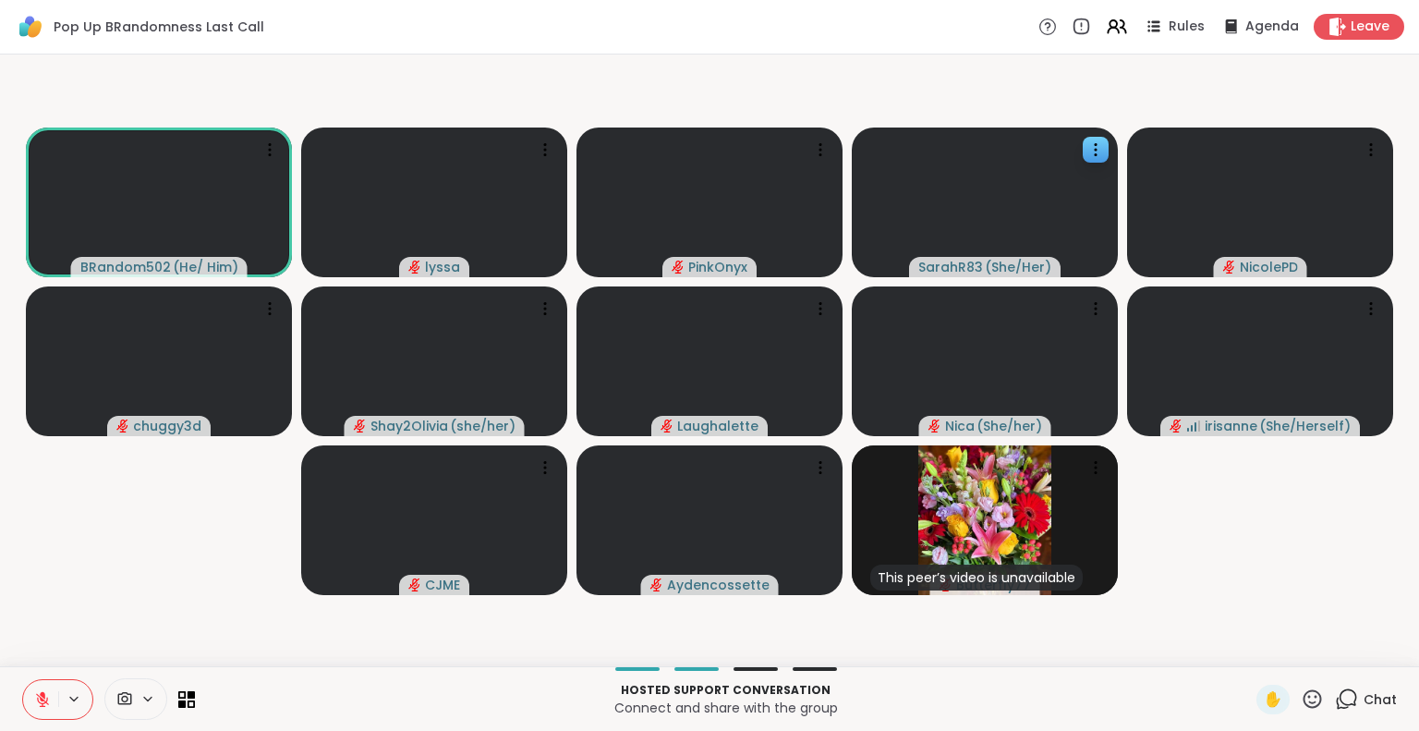
click at [1303, 707] on icon at bounding box center [1312, 698] width 18 height 18
click at [1249, 650] on span "❤️" at bounding box center [1258, 650] width 18 height 22
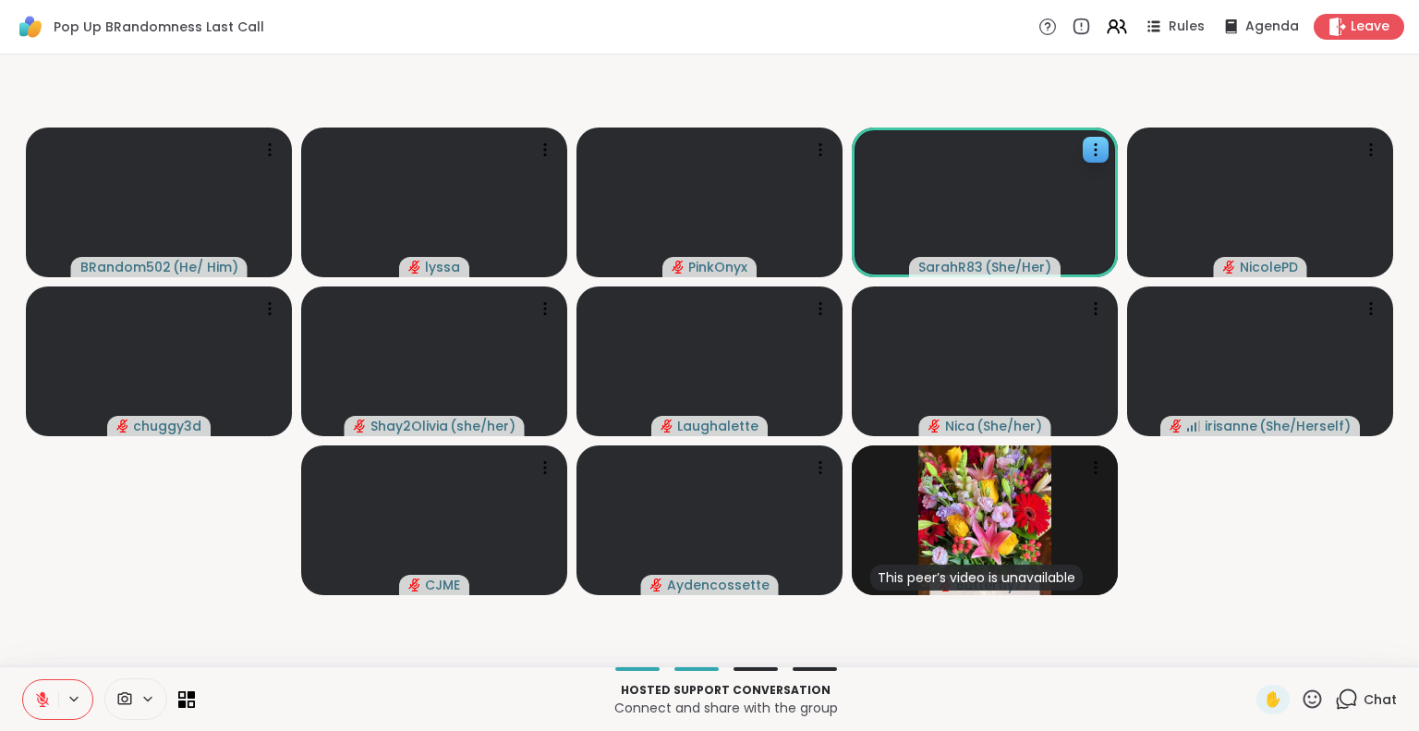
click at [39, 694] on icon at bounding box center [42, 699] width 17 height 17
click at [43, 698] on icon at bounding box center [43, 699] width 6 height 6
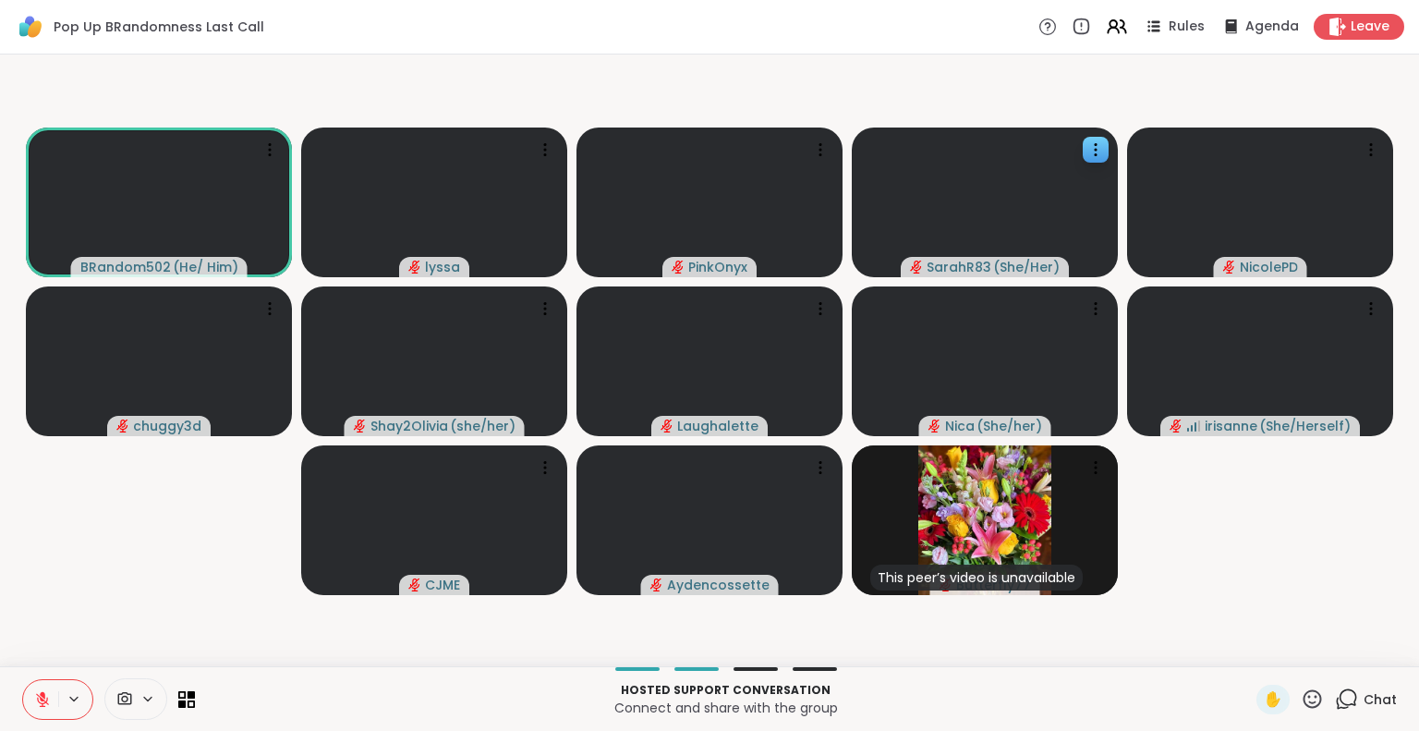
click at [42, 701] on icon at bounding box center [42, 699] width 17 height 17
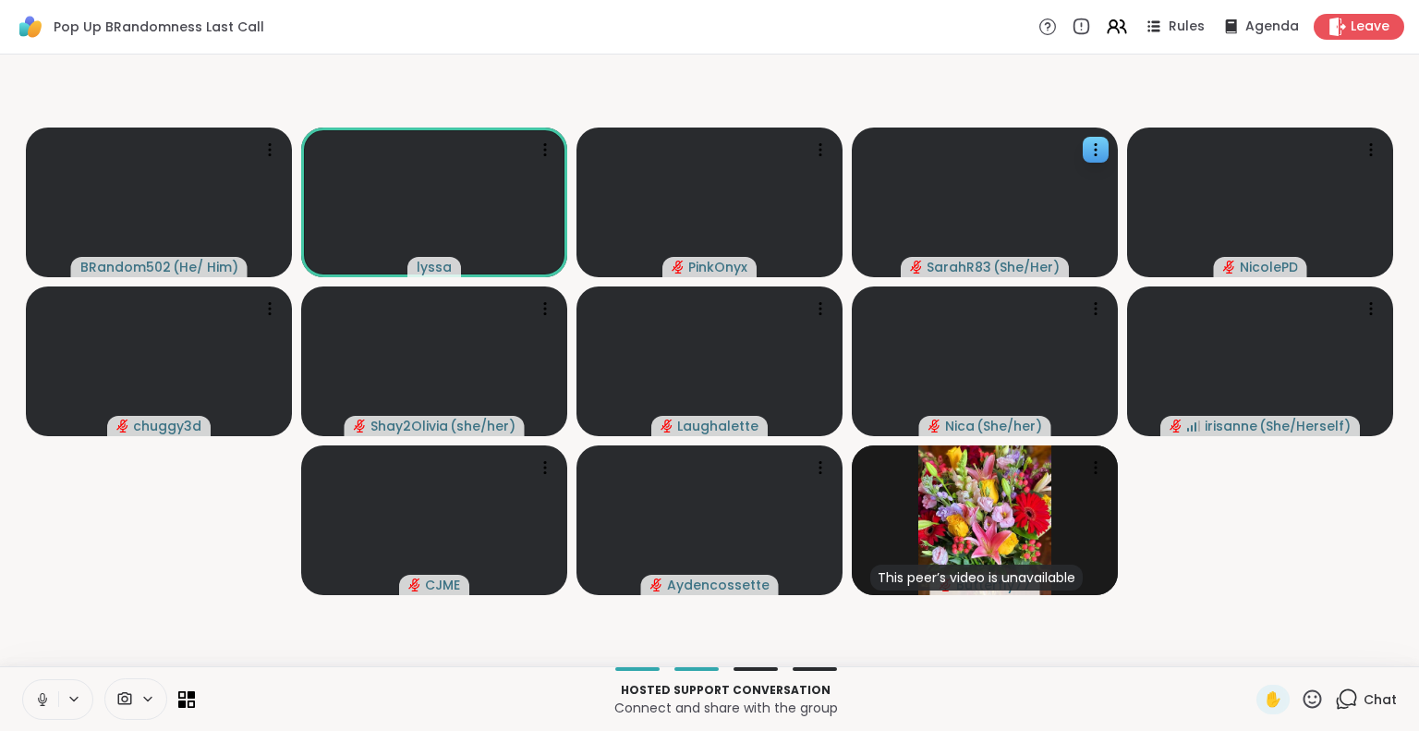
click at [42, 702] on icon at bounding box center [42, 699] width 9 height 6
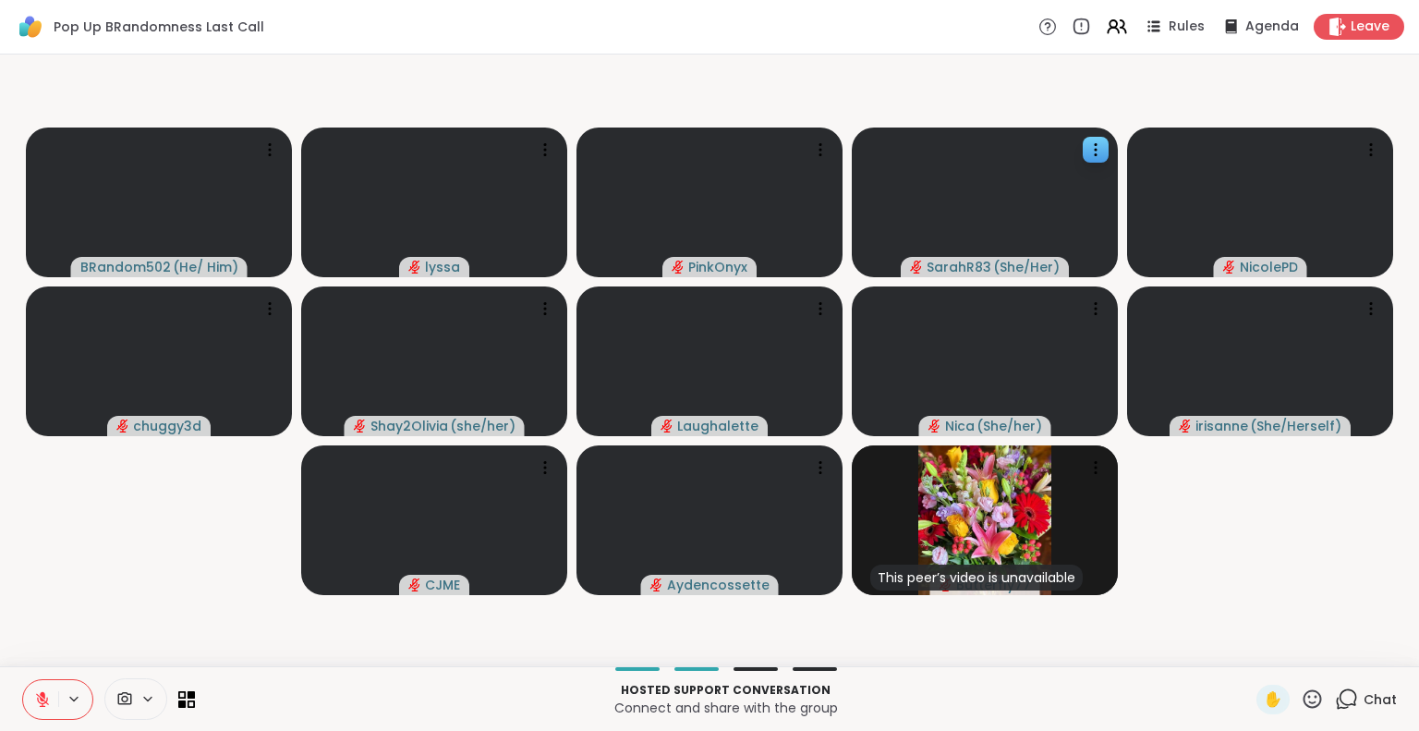
click at [45, 703] on icon at bounding box center [42, 699] width 17 height 17
click at [48, 693] on button at bounding box center [39, 699] width 38 height 39
click at [38, 695] on icon at bounding box center [42, 699] width 13 height 13
click at [1300, 694] on icon at bounding box center [1311, 698] width 23 height 23
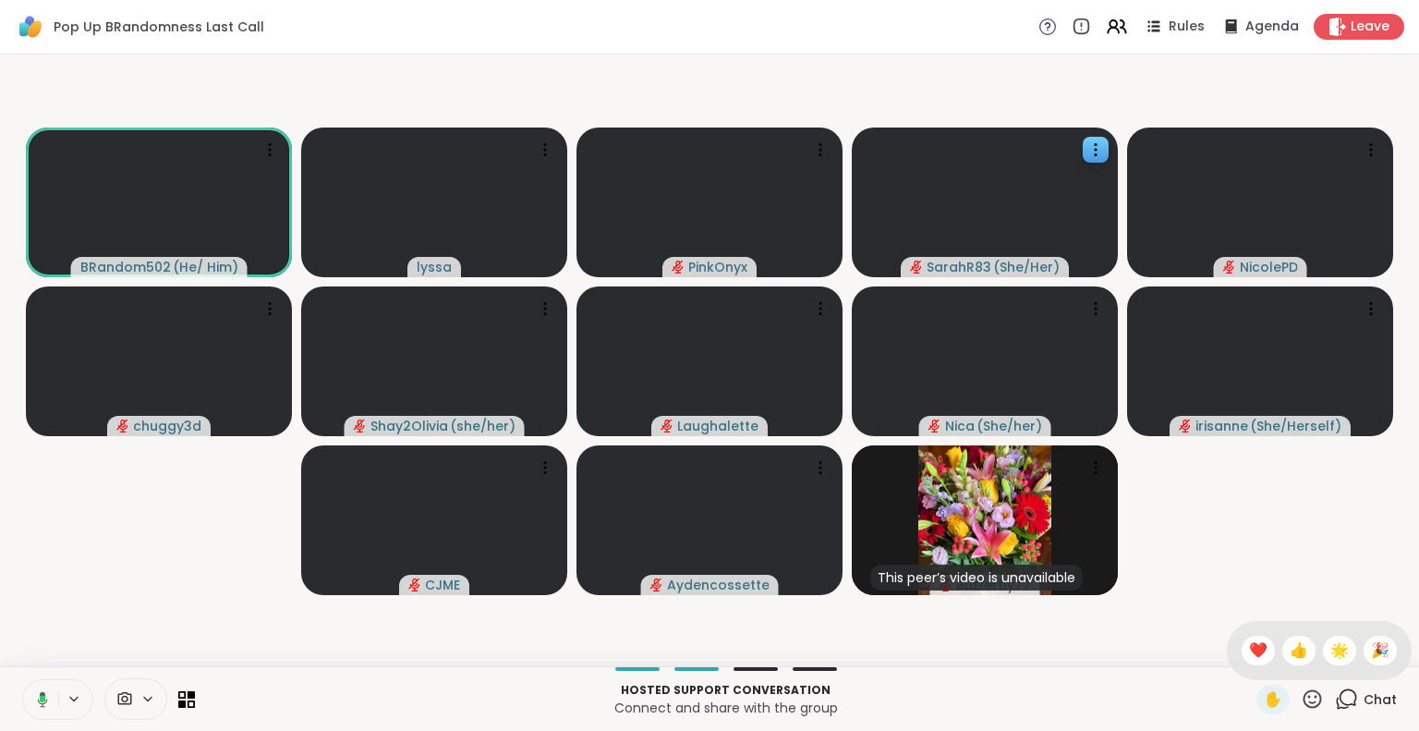
click at [1252, 658] on div "❤️" at bounding box center [1257, 650] width 33 height 30
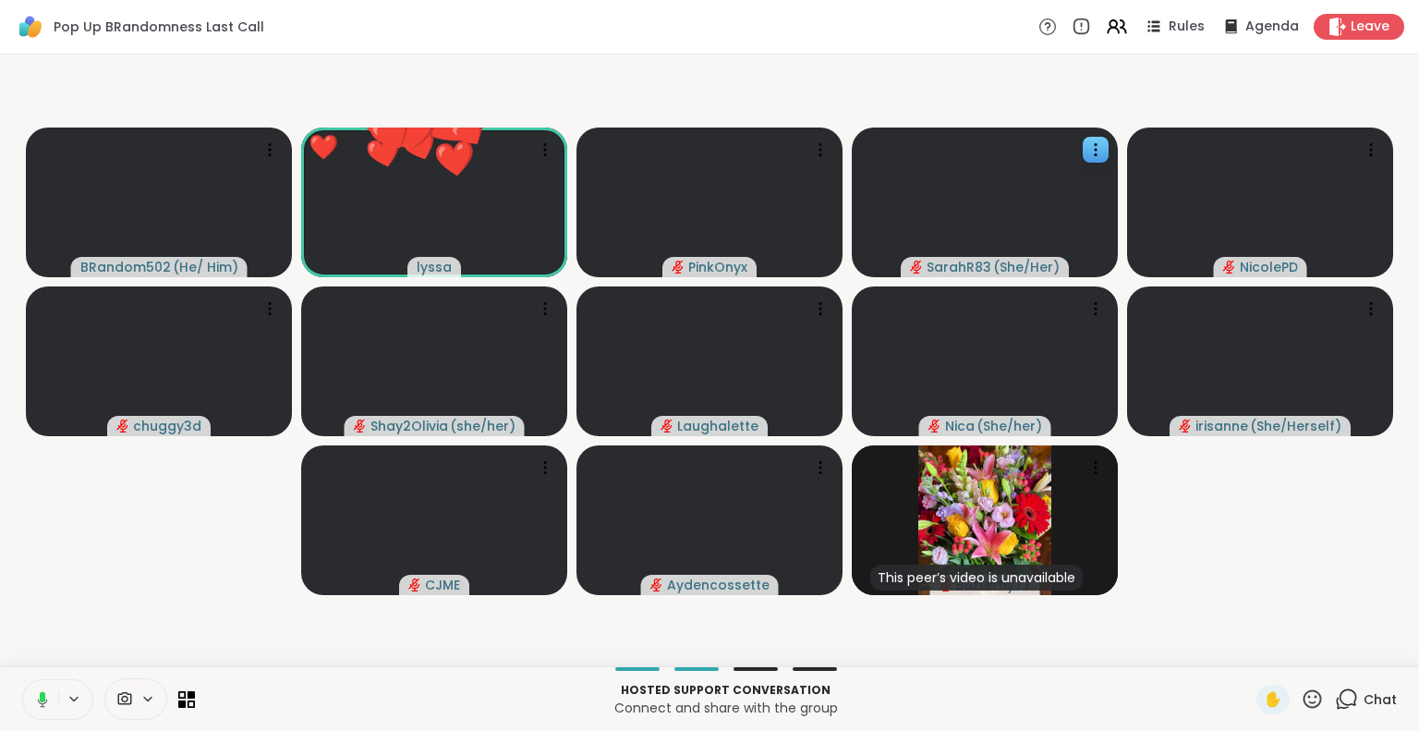
click at [1300, 700] on icon at bounding box center [1311, 698] width 23 height 23
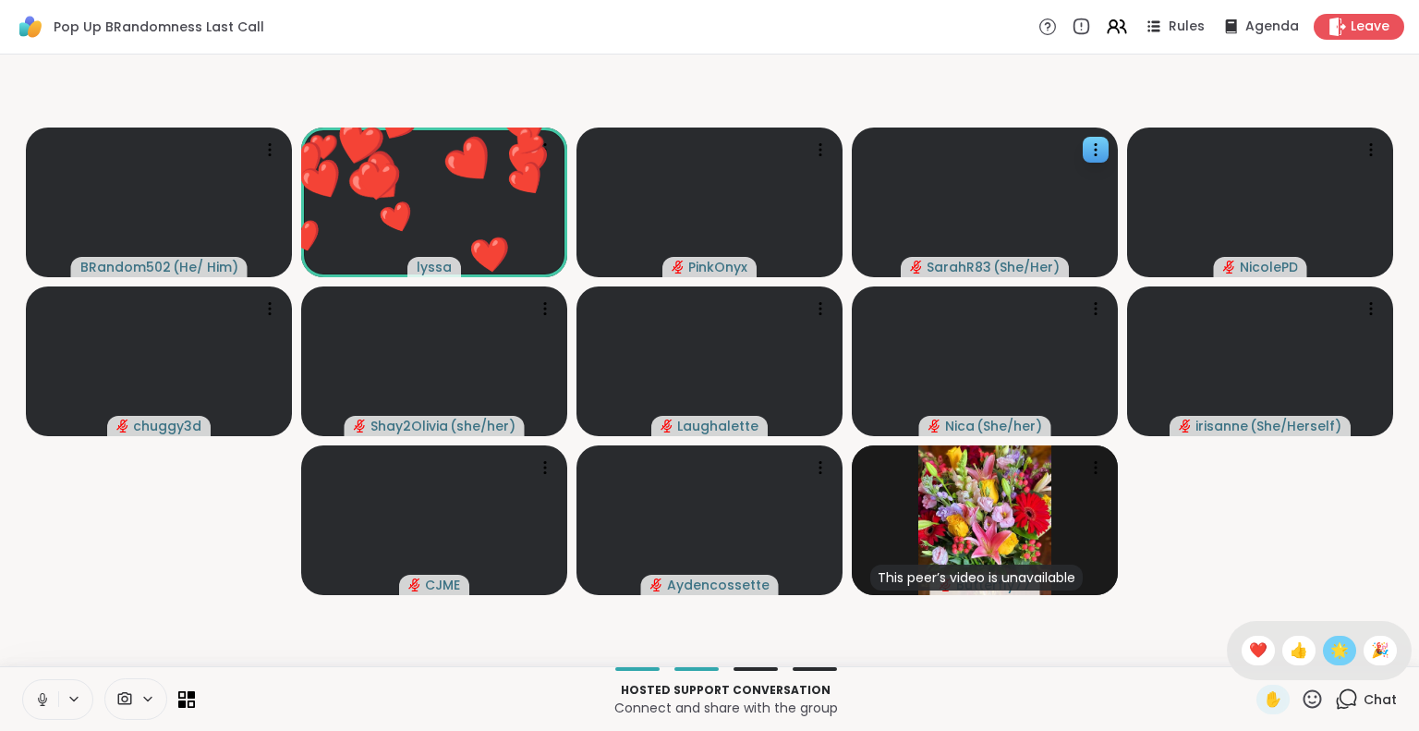
click at [1330, 653] on span "🌟" at bounding box center [1339, 650] width 18 height 22
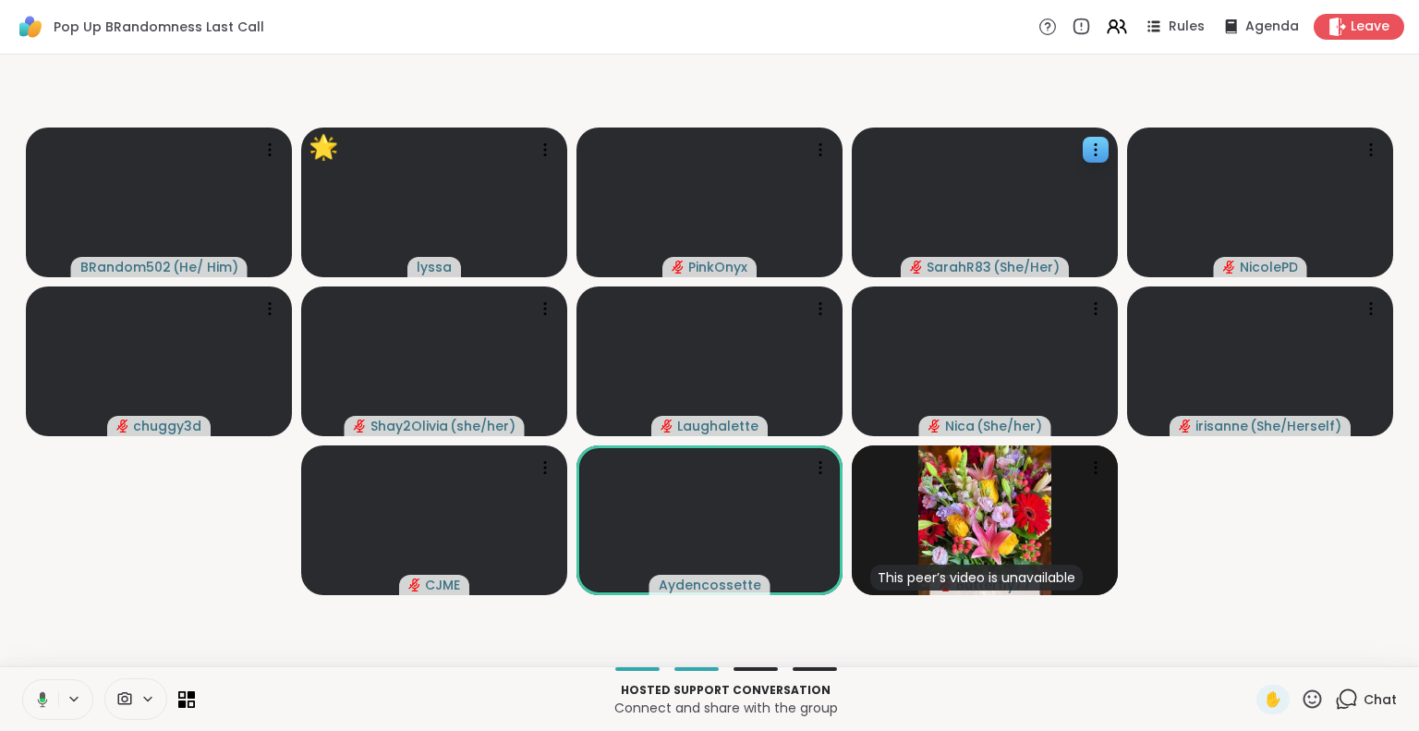
click at [40, 697] on icon at bounding box center [43, 699] width 6 height 5
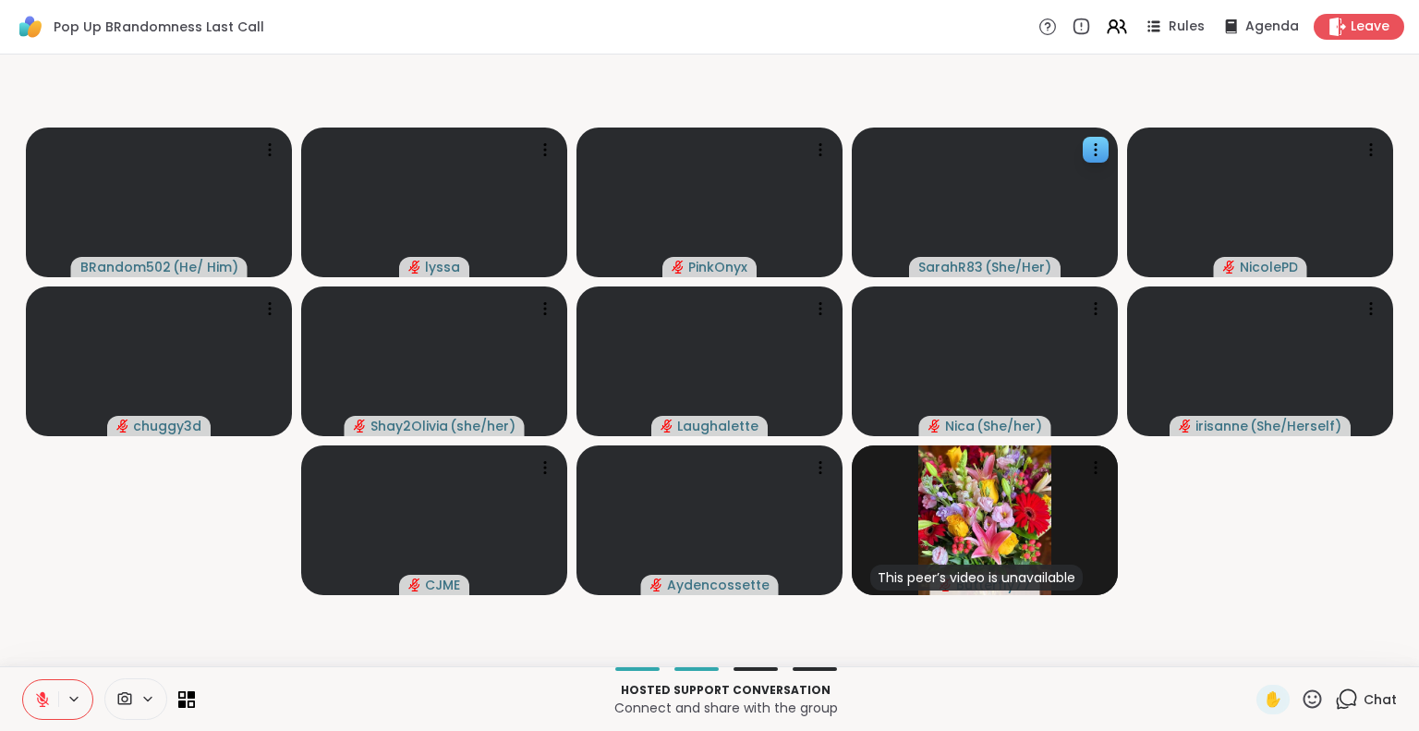
click at [39, 694] on icon at bounding box center [42, 699] width 17 height 17
click at [1300, 700] on icon at bounding box center [1311, 698] width 23 height 23
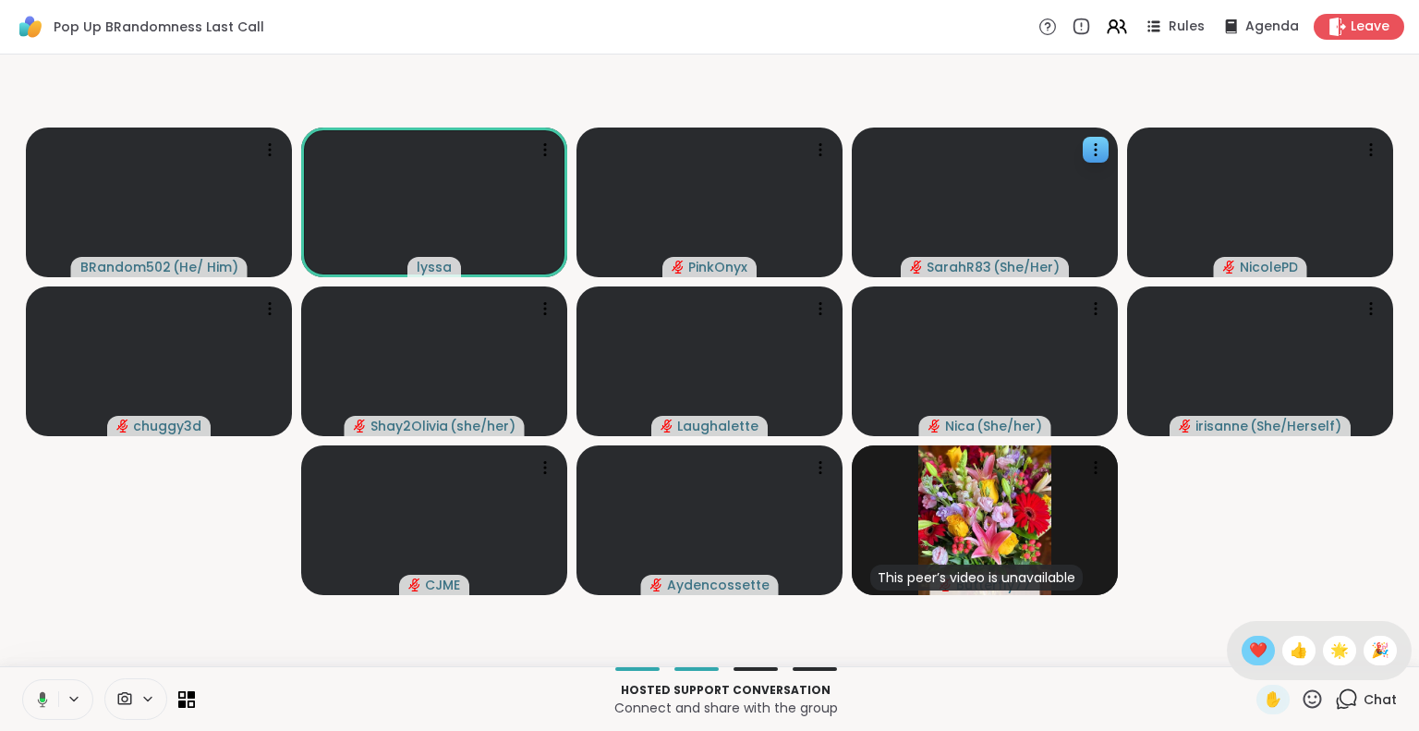
click at [1249, 646] on span "❤️" at bounding box center [1258, 650] width 18 height 22
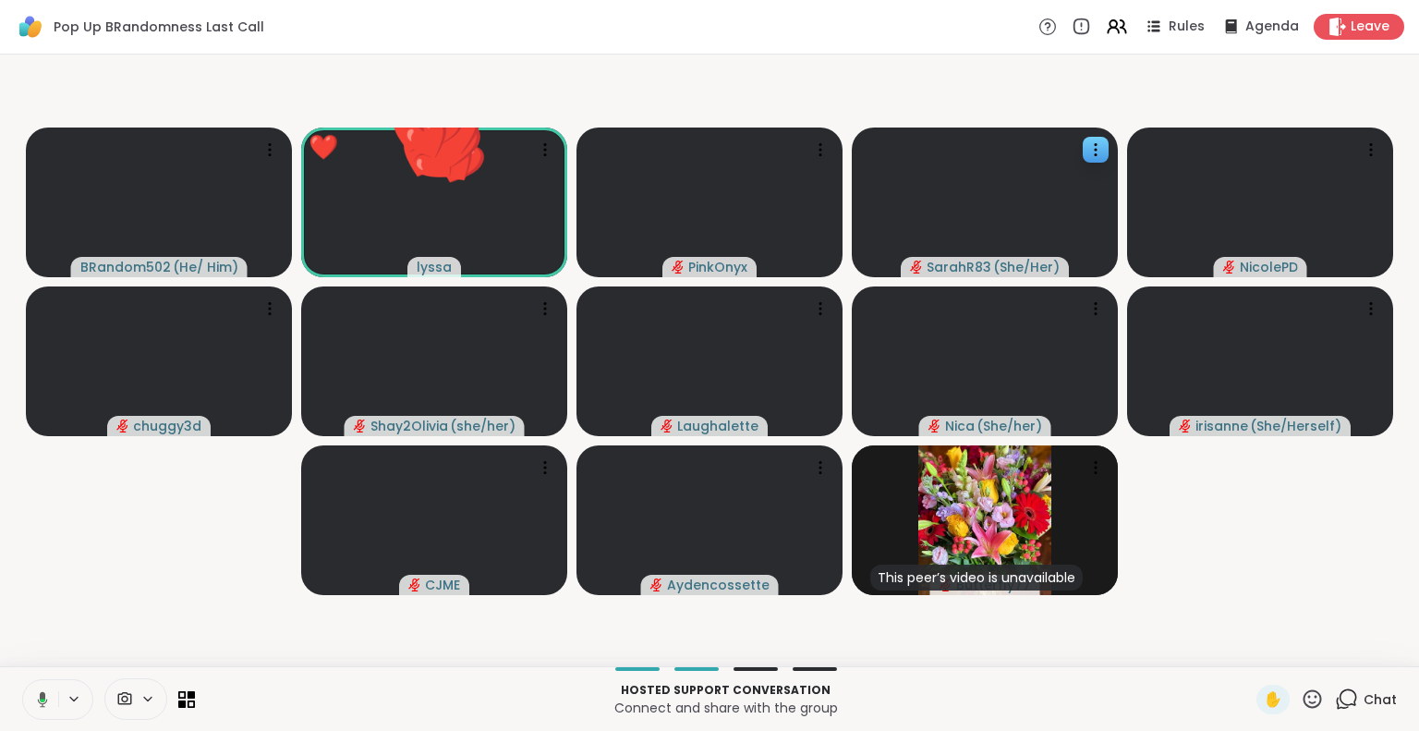
click at [1303, 703] on icon at bounding box center [1312, 698] width 18 height 18
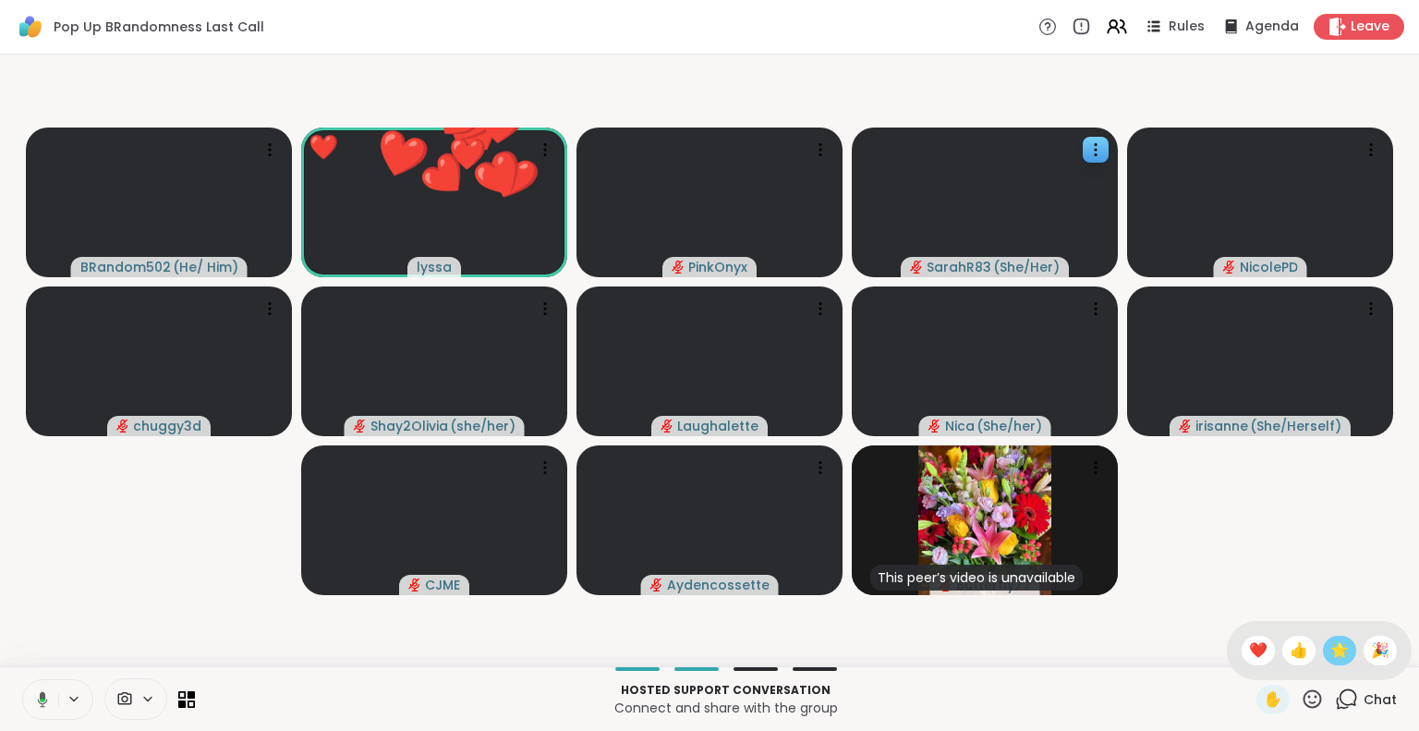
click at [1330, 658] on span "🌟" at bounding box center [1339, 650] width 18 height 22
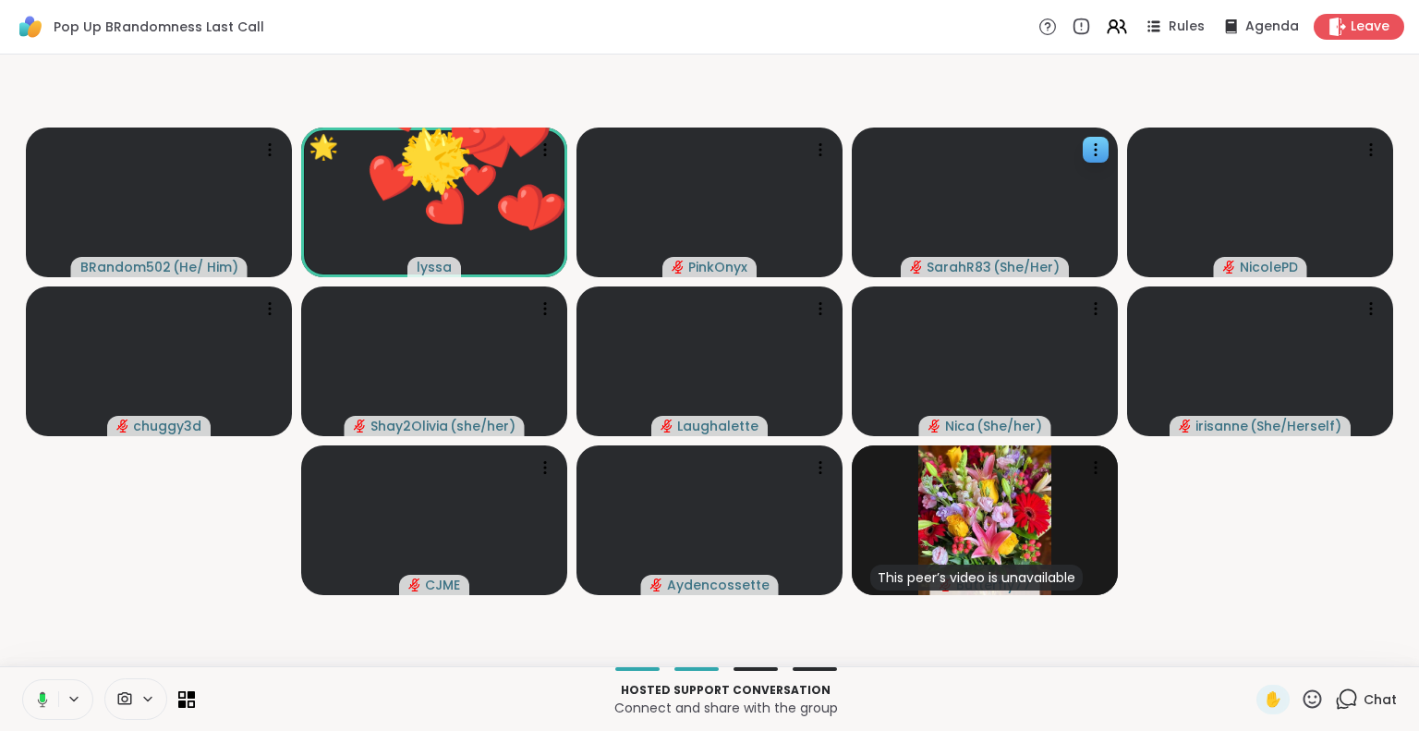
click at [1300, 704] on icon at bounding box center [1311, 698] width 23 height 23
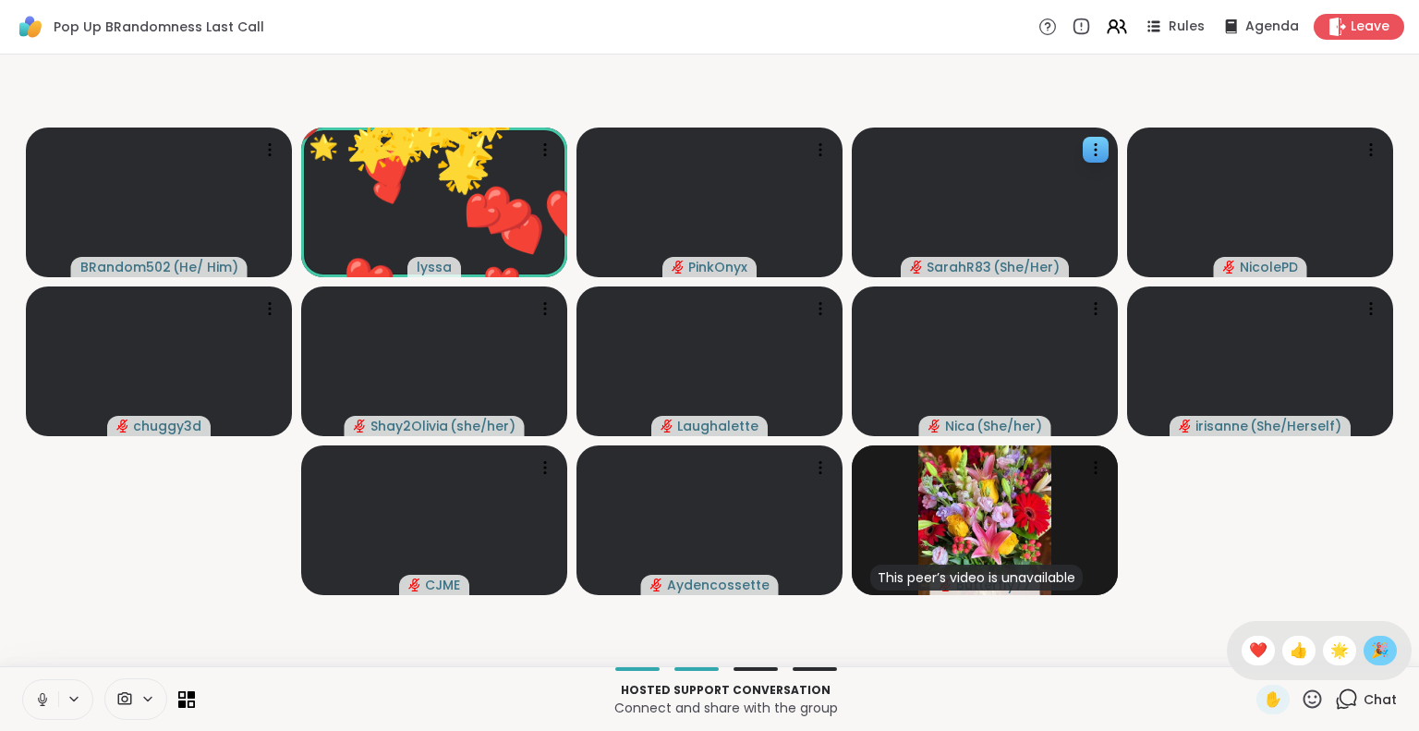
click at [1371, 650] on span "🎉" at bounding box center [1380, 650] width 18 height 22
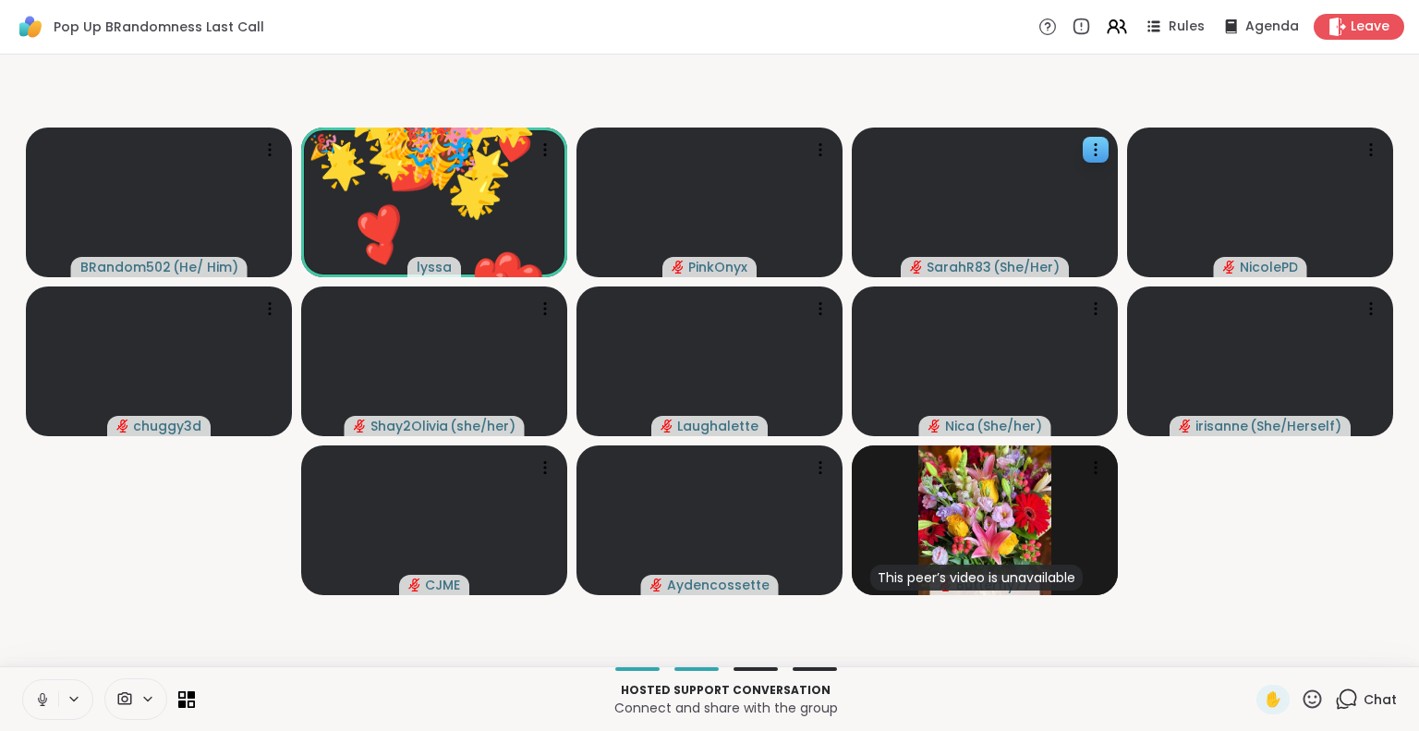
click at [1303, 702] on icon at bounding box center [1312, 698] width 18 height 18
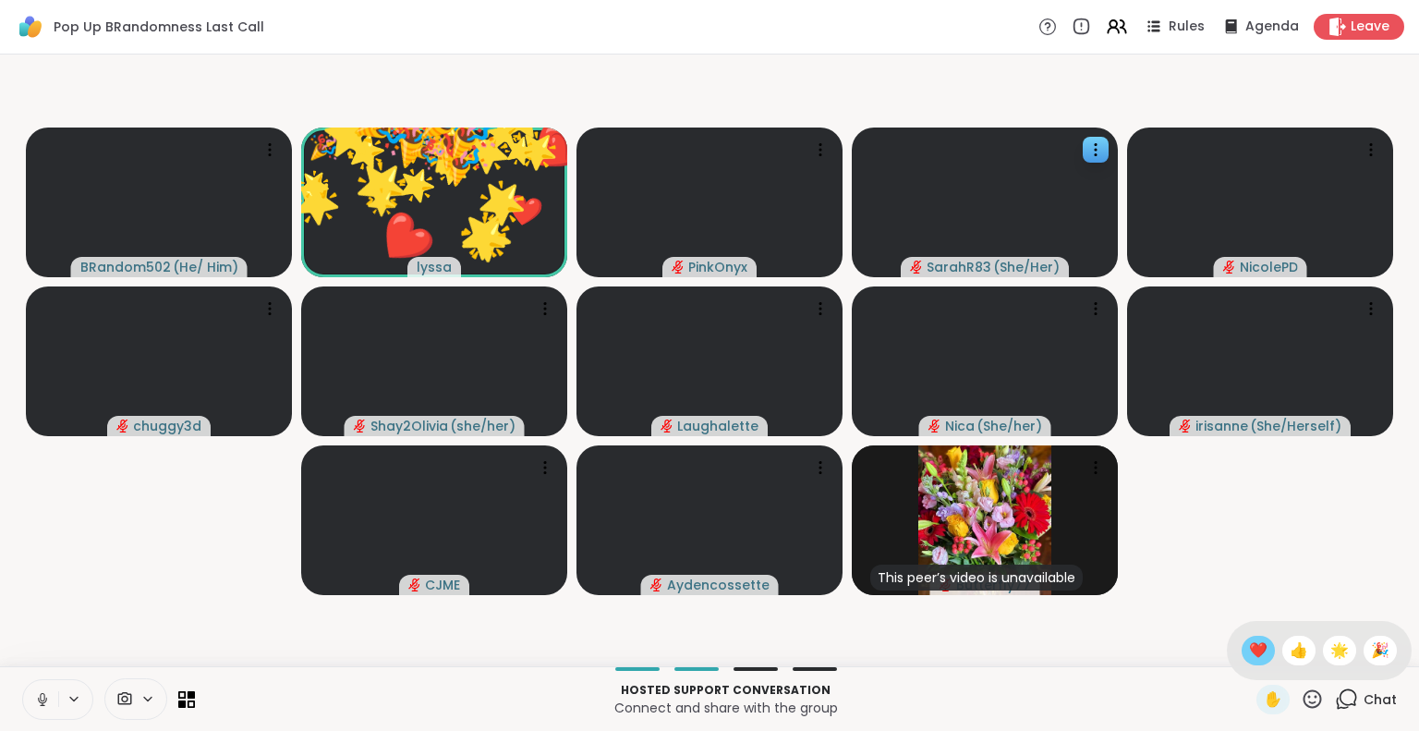
click at [1249, 654] on span "❤️" at bounding box center [1258, 650] width 18 height 22
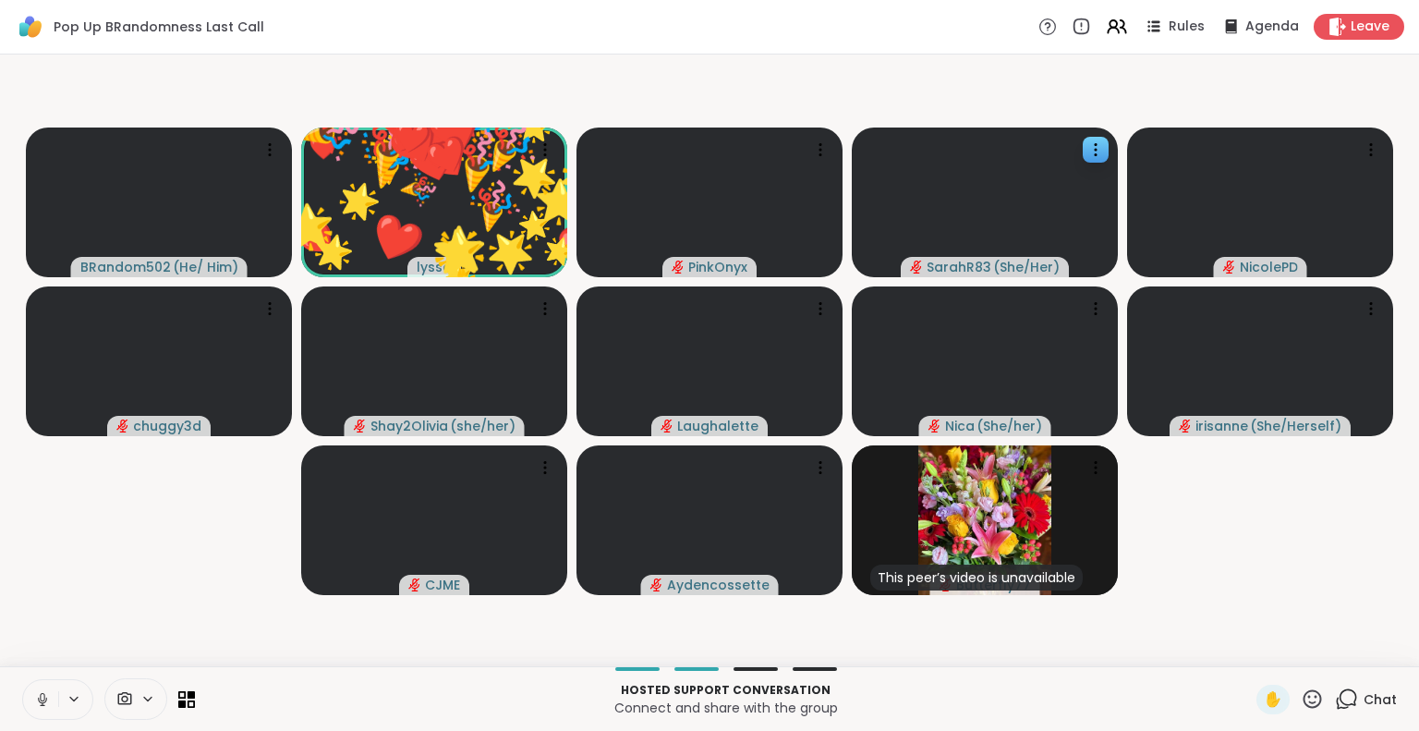
click at [1300, 702] on icon at bounding box center [1311, 698] width 23 height 23
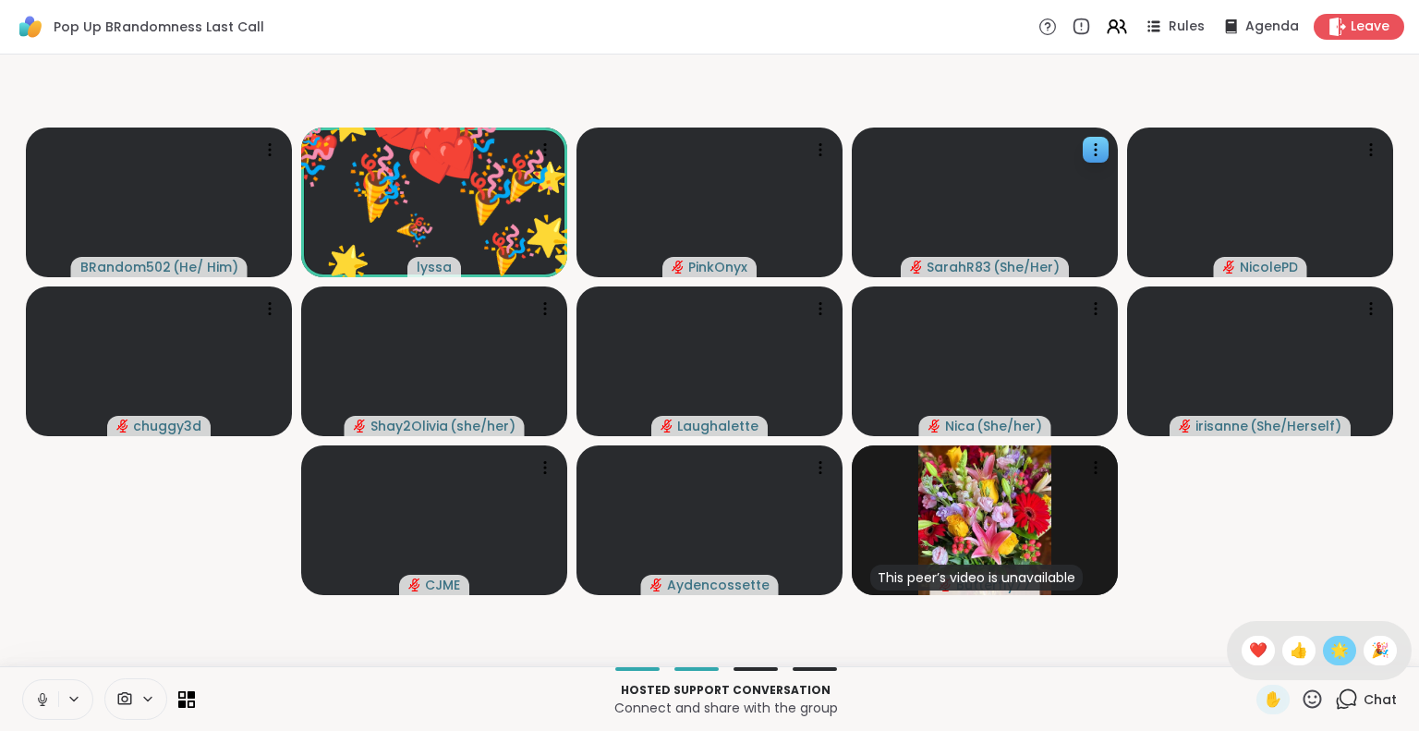
click at [1330, 646] on span "🌟" at bounding box center [1339, 650] width 18 height 22
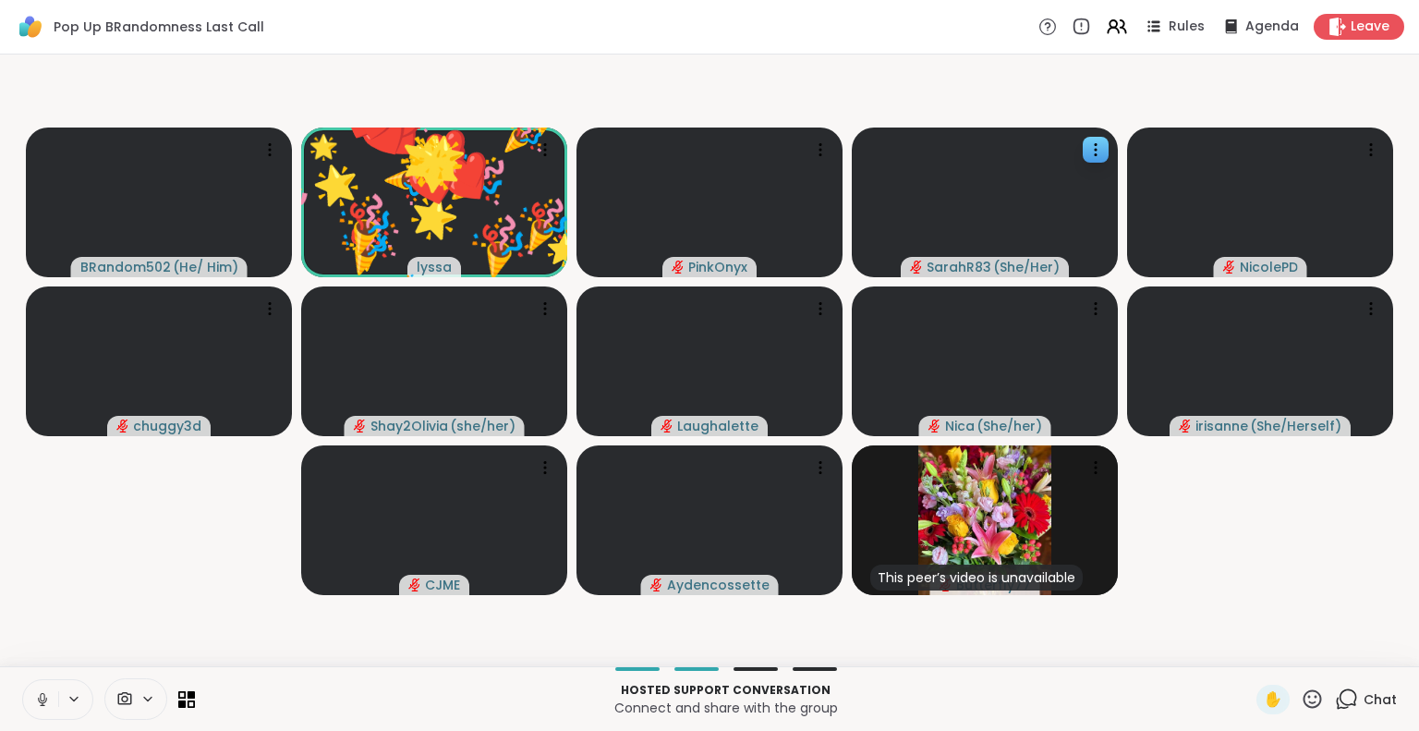
click at [1303, 705] on icon at bounding box center [1312, 698] width 18 height 18
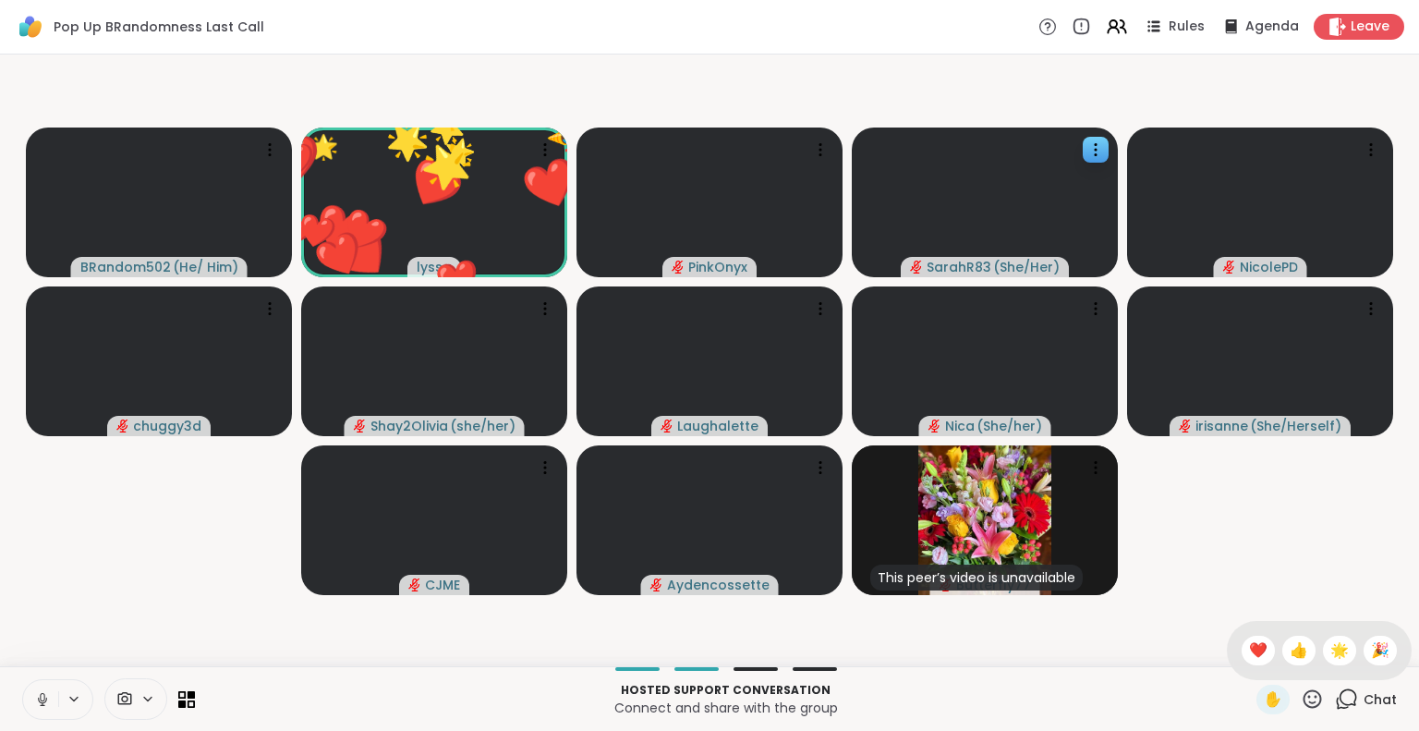
click at [1356, 664] on div "✋ ❤️ 👍 🌟 🎉" at bounding box center [1318, 650] width 185 height 59
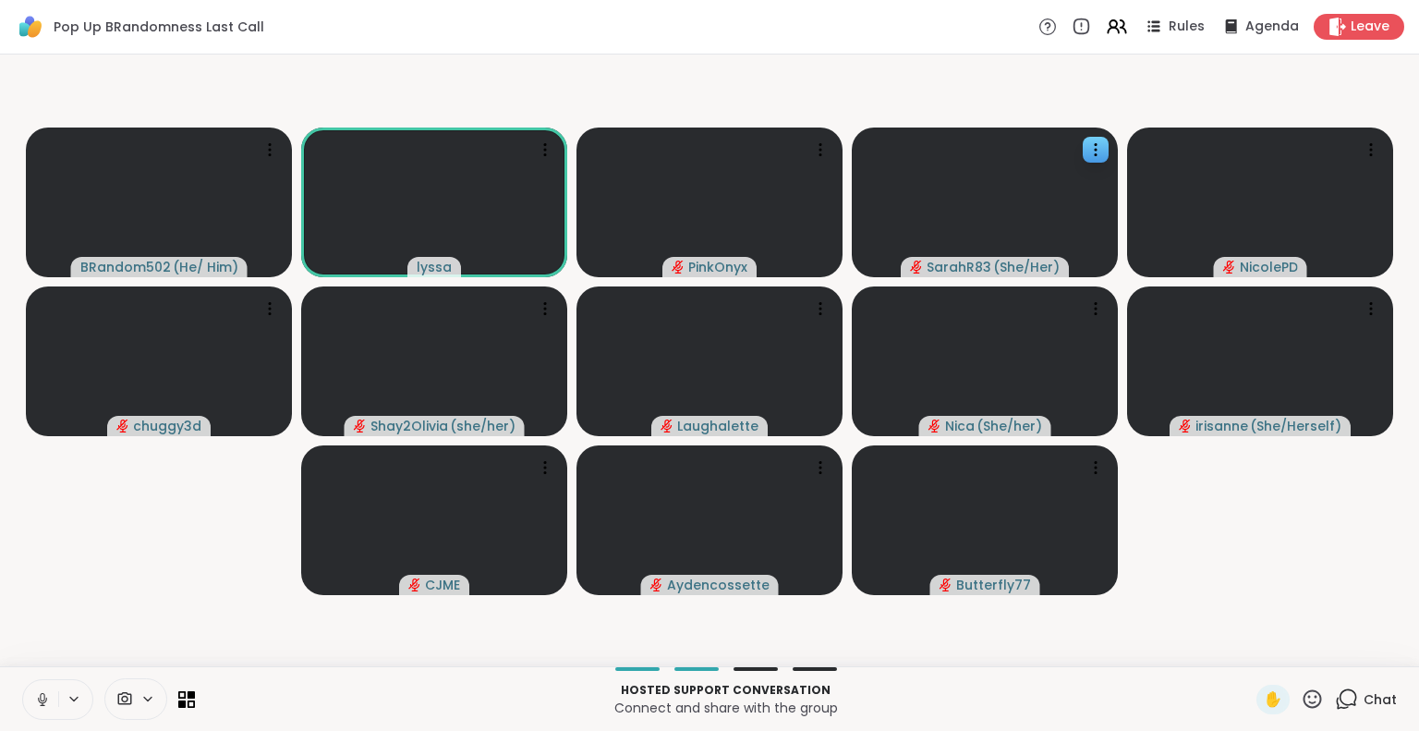
click at [39, 694] on icon at bounding box center [42, 699] width 17 height 17
click at [1109, 25] on icon at bounding box center [1112, 23] width 7 height 7
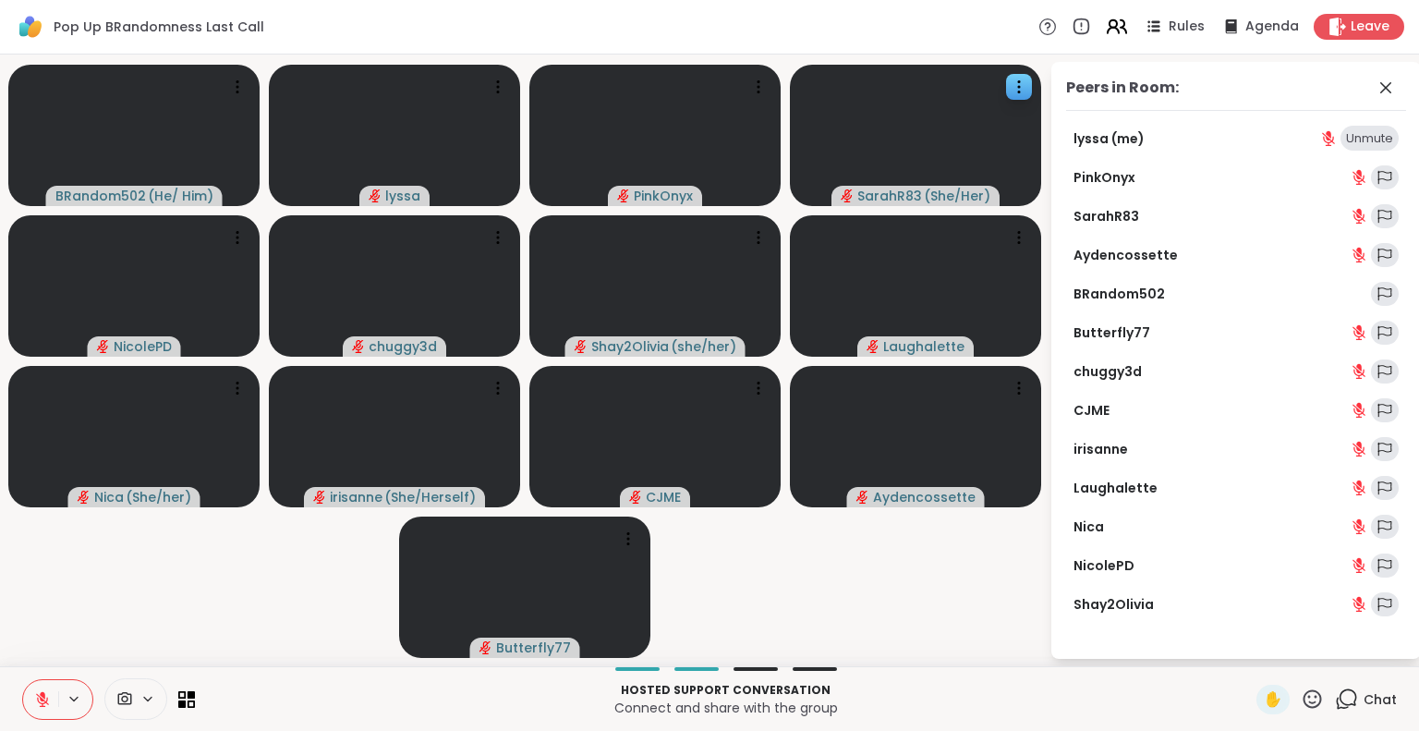
click at [1109, 25] on icon at bounding box center [1112, 23] width 7 height 7
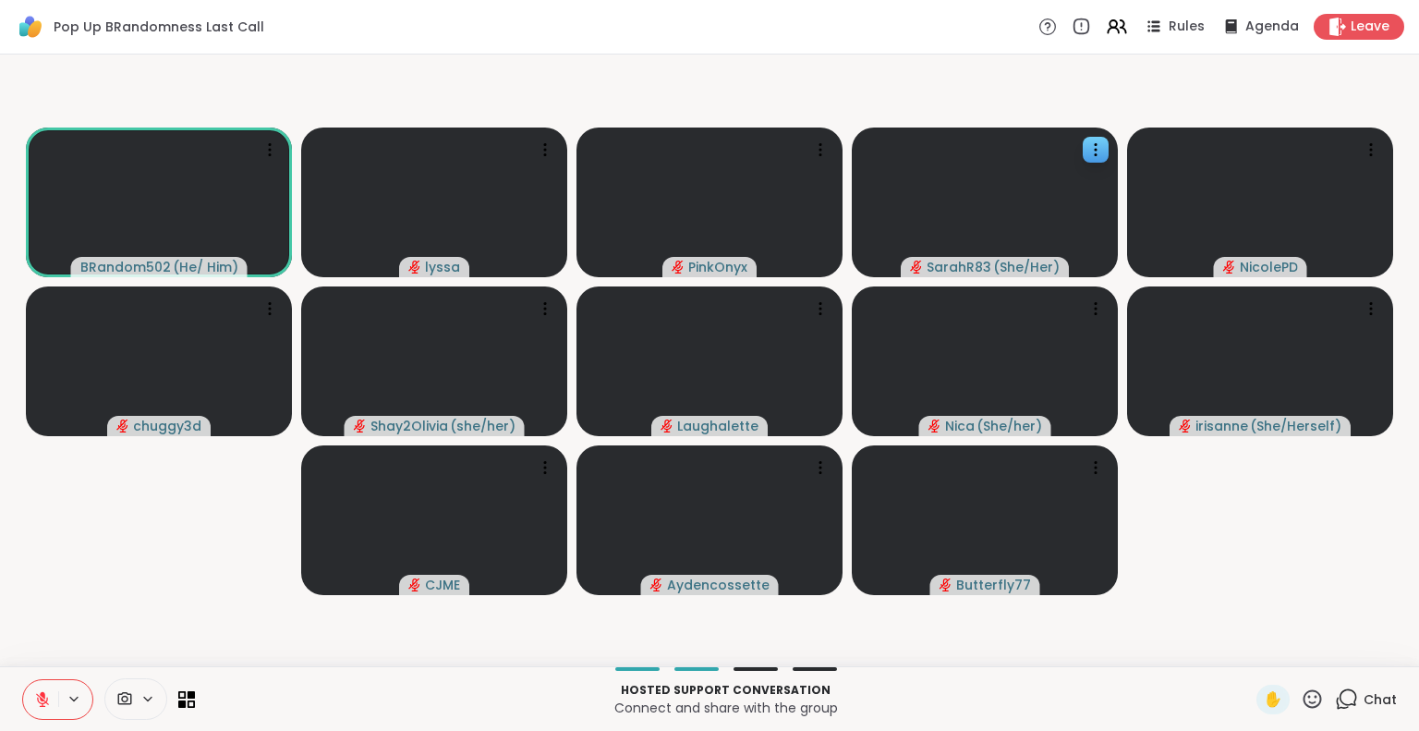
click at [44, 682] on button at bounding box center [40, 699] width 35 height 39
click at [41, 691] on icon at bounding box center [42, 699] width 17 height 17
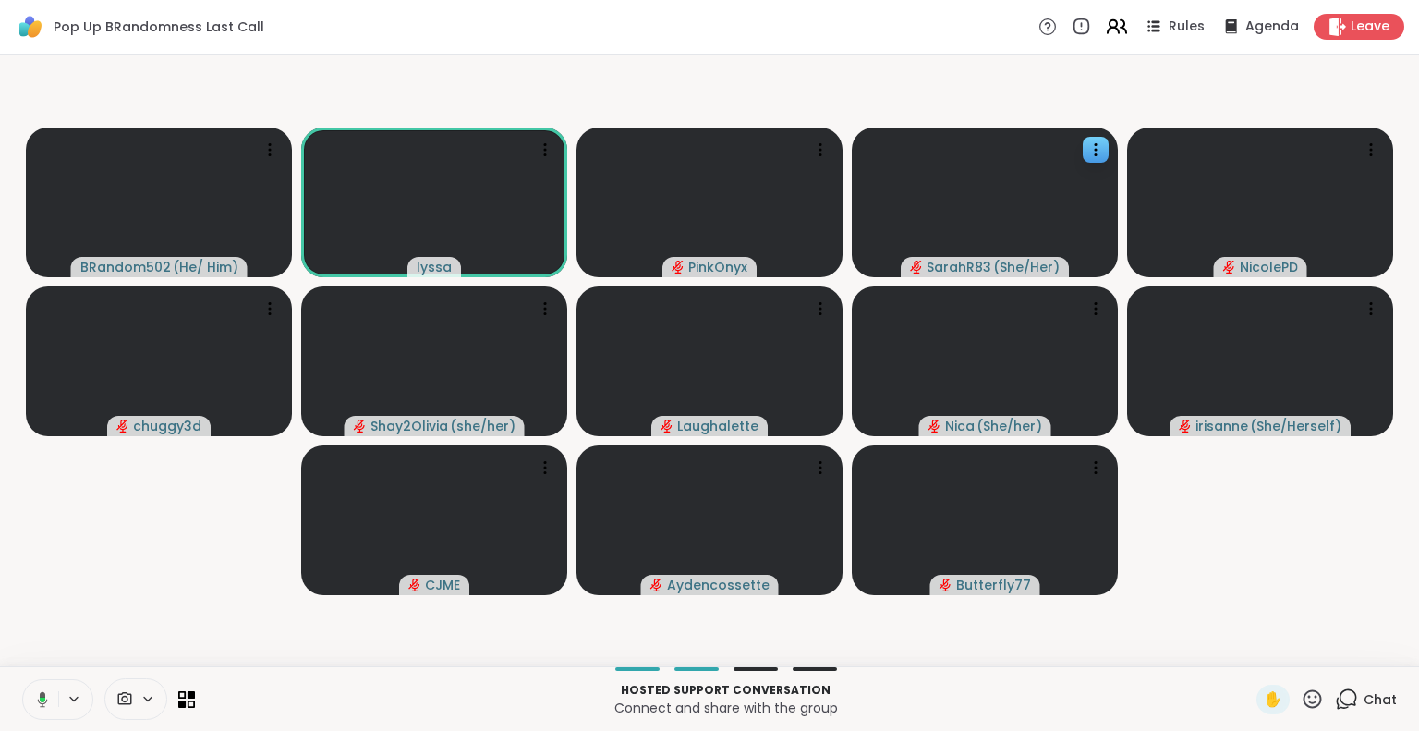
click at [1120, 27] on icon at bounding box center [1123, 26] width 6 height 13
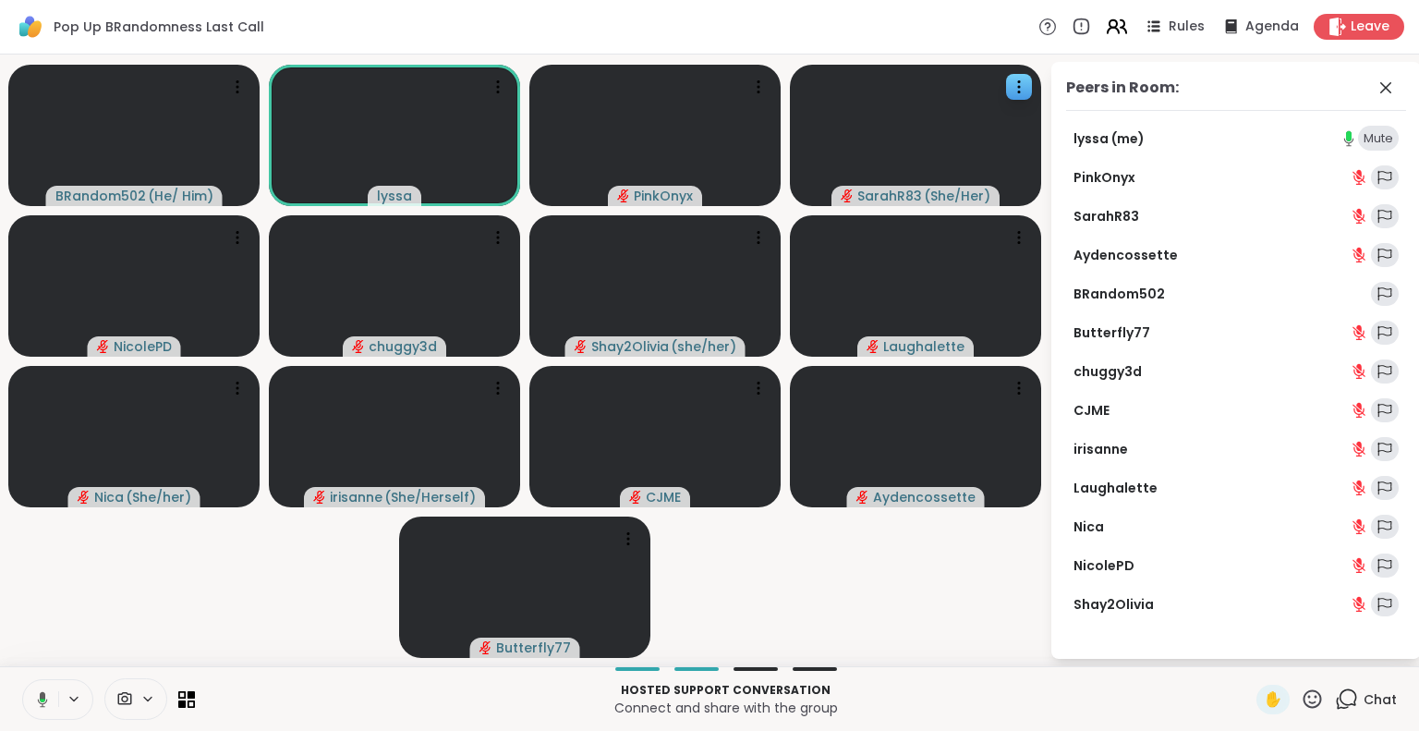
click at [1105, 30] on icon at bounding box center [1116, 26] width 23 height 23
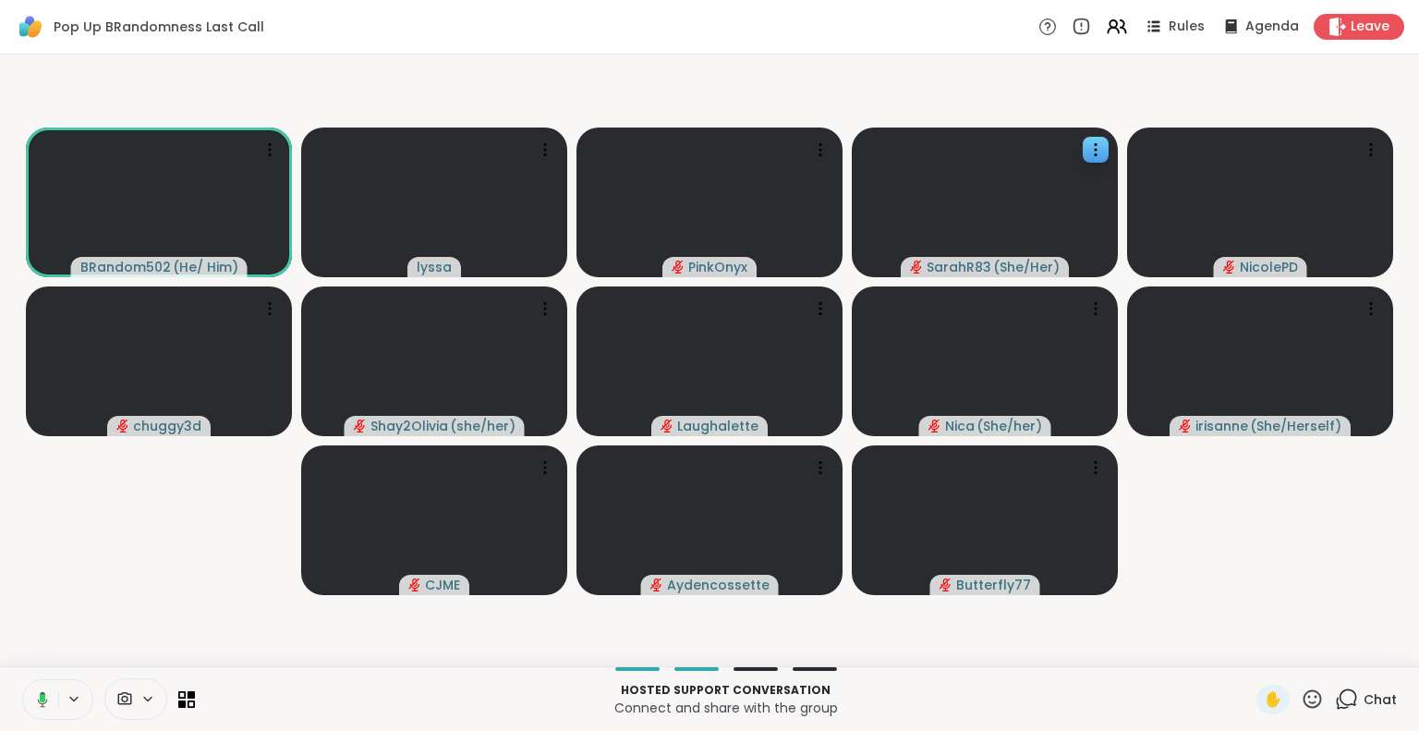
click at [34, 685] on button at bounding box center [39, 699] width 38 height 39
click at [40, 687] on button at bounding box center [40, 699] width 35 height 39
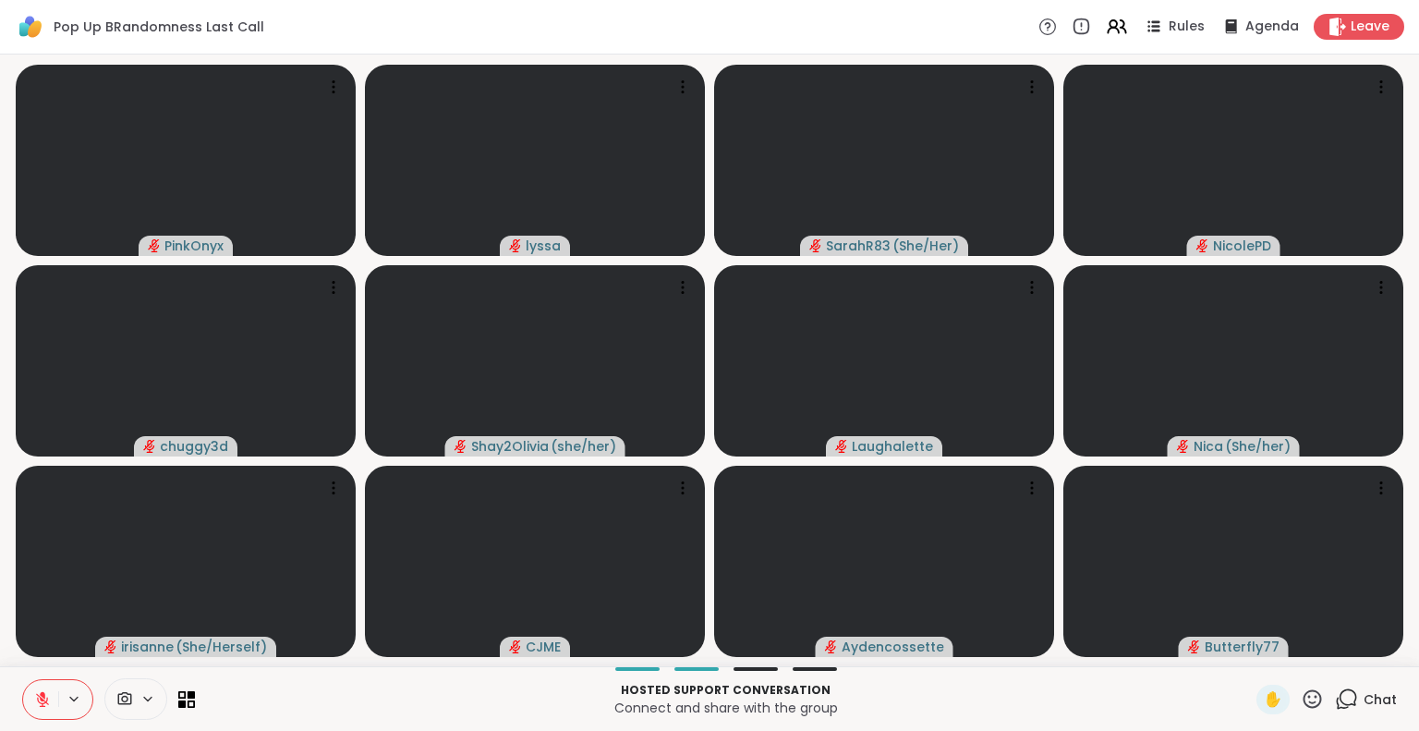
click at [40, 693] on icon at bounding box center [42, 699] width 17 height 17
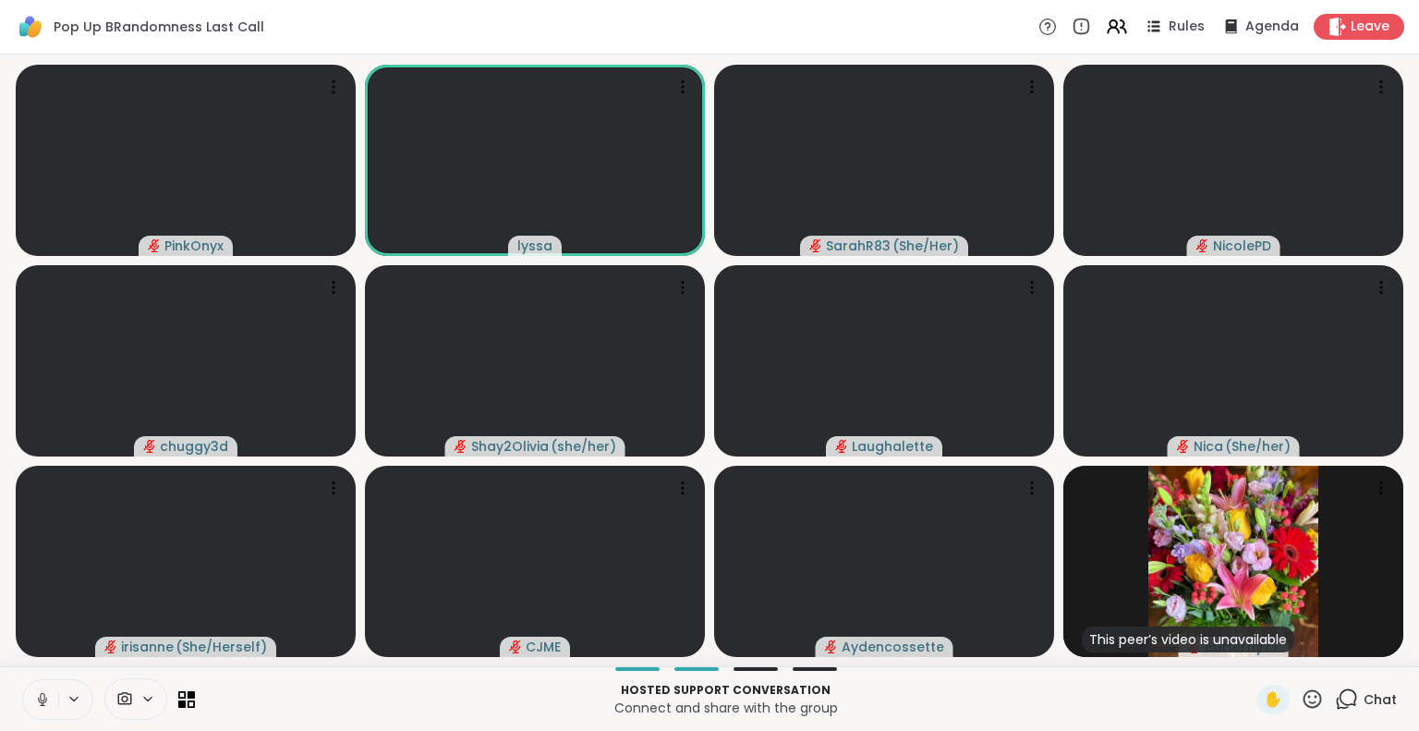
click at [49, 696] on icon at bounding box center [42, 699] width 17 height 17
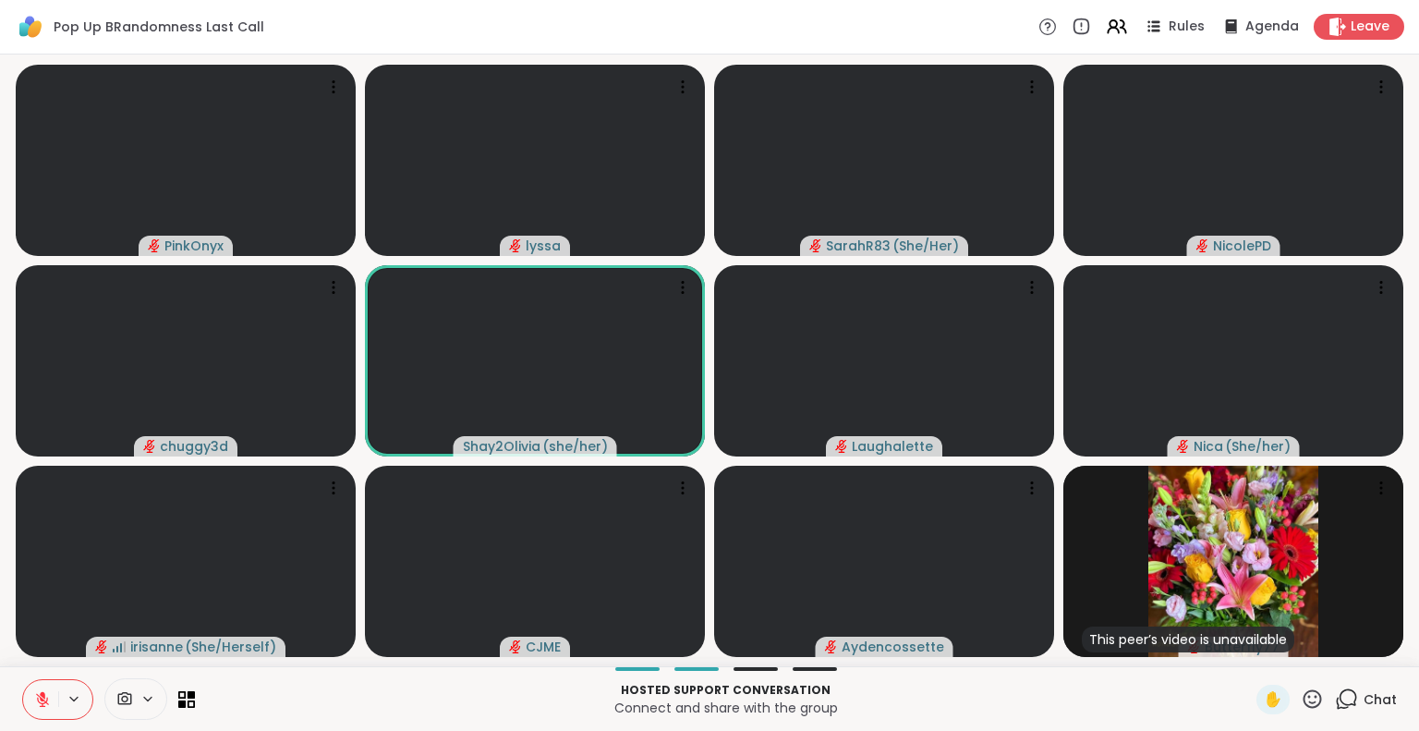
click at [48, 697] on icon at bounding box center [42, 699] width 17 height 17
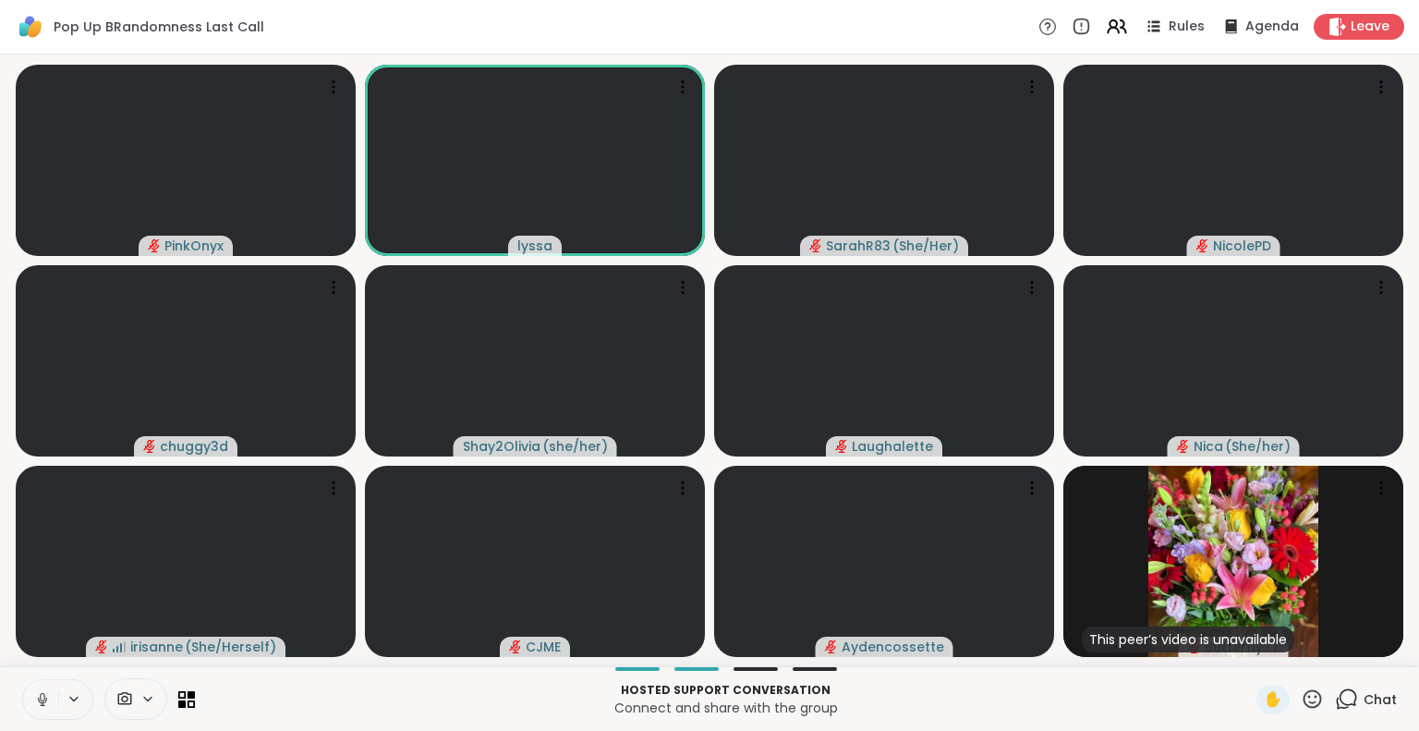
click at [1307, 689] on icon at bounding box center [1311, 698] width 23 height 23
click at [1249, 640] on span "❤️" at bounding box center [1258, 650] width 18 height 22
click at [41, 705] on icon at bounding box center [42, 704] width 5 height 1
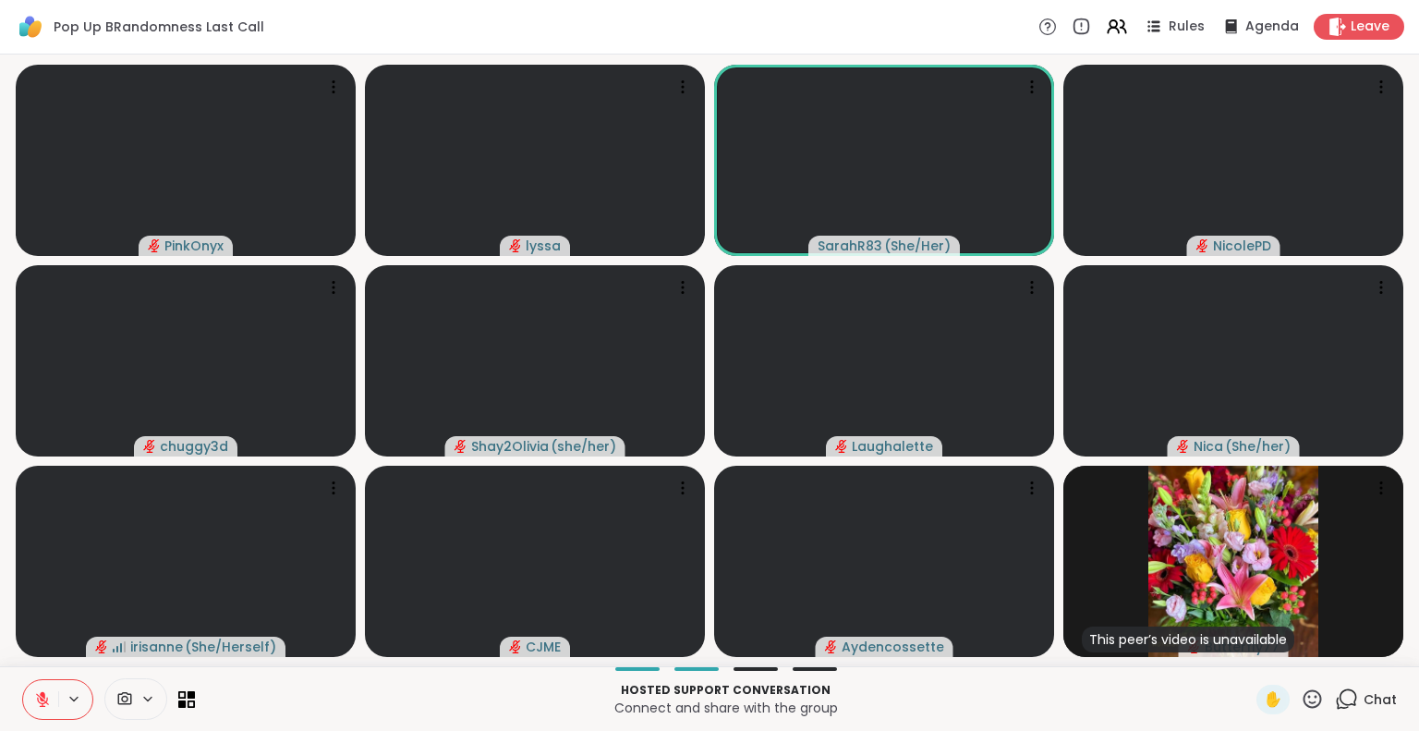
click at [41, 690] on button at bounding box center [40, 699] width 35 height 39
click at [1303, 691] on icon at bounding box center [1312, 698] width 18 height 18
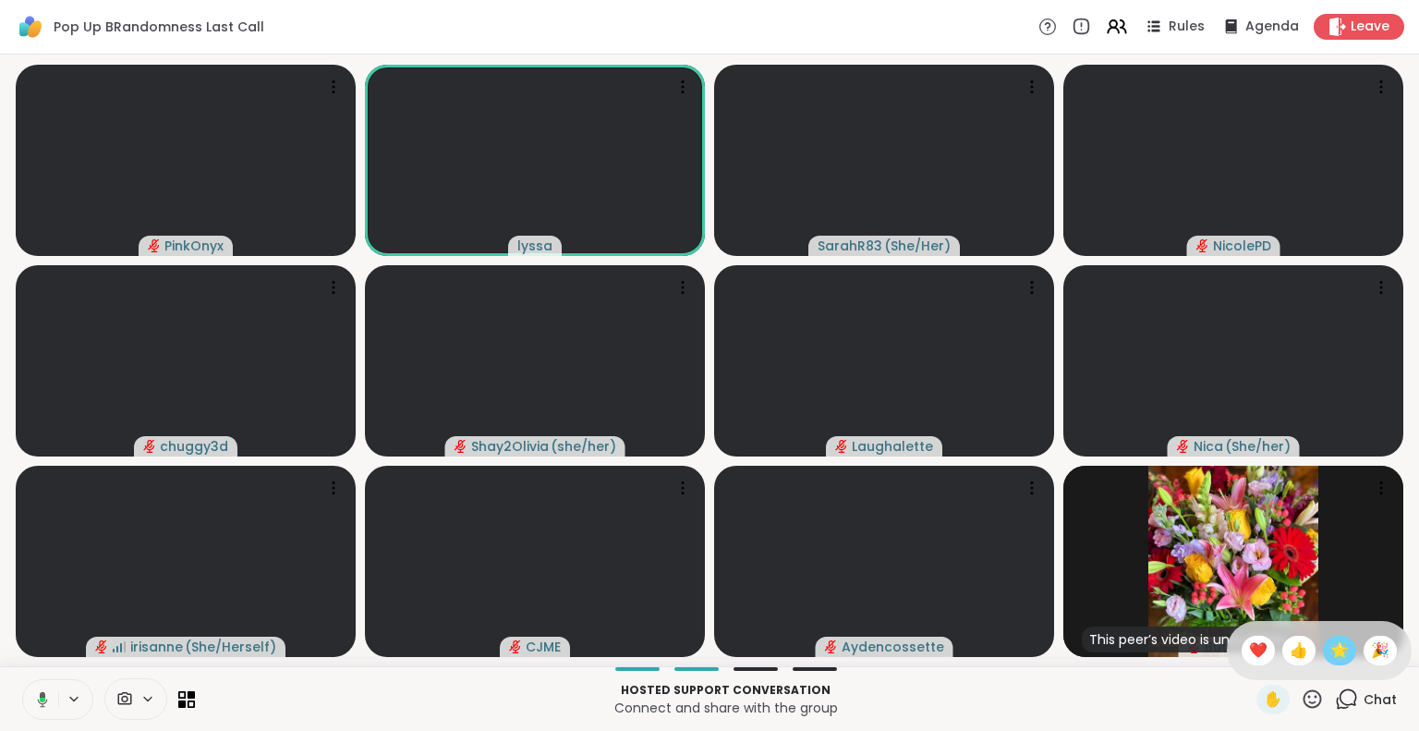
click at [1330, 652] on span "🌟" at bounding box center [1339, 650] width 18 height 22
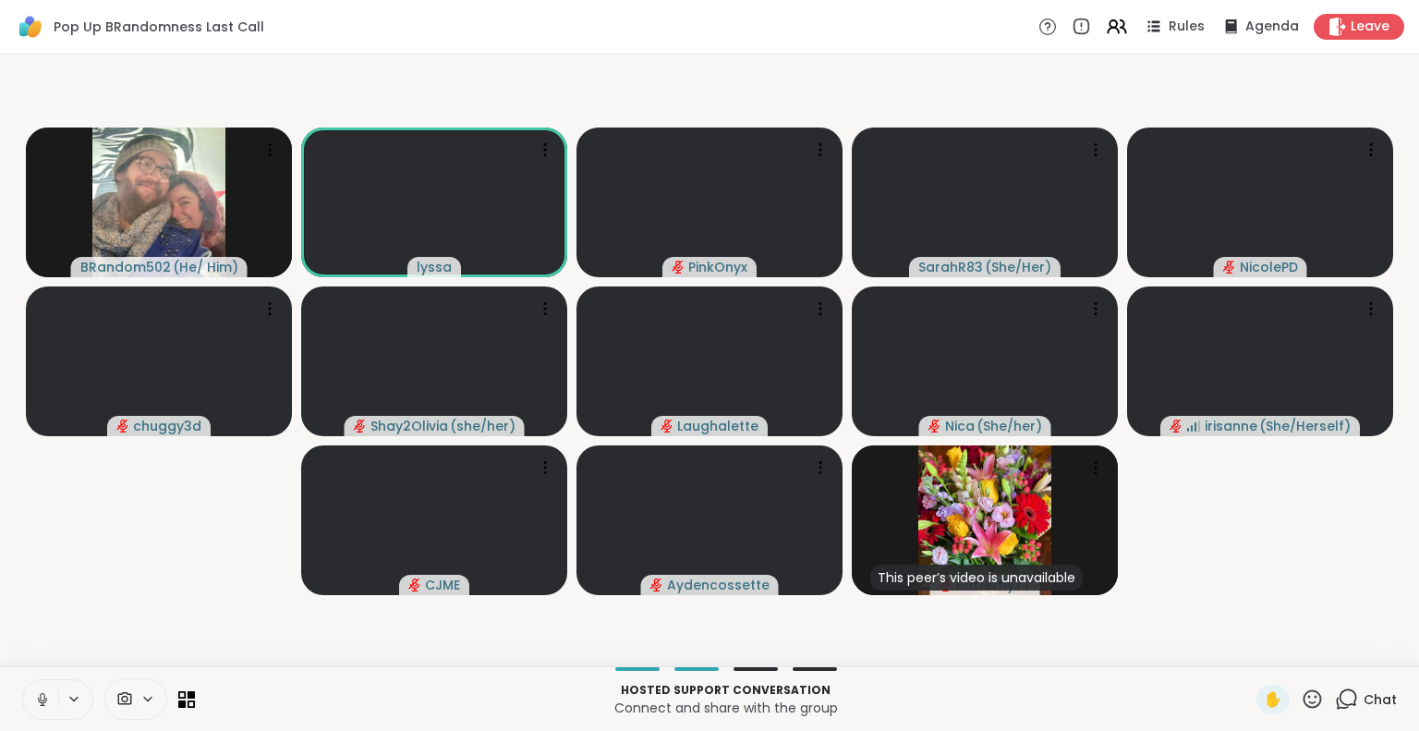
click at [41, 705] on icon at bounding box center [42, 704] width 5 height 1
click at [44, 697] on icon at bounding box center [43, 694] width 6 height 7
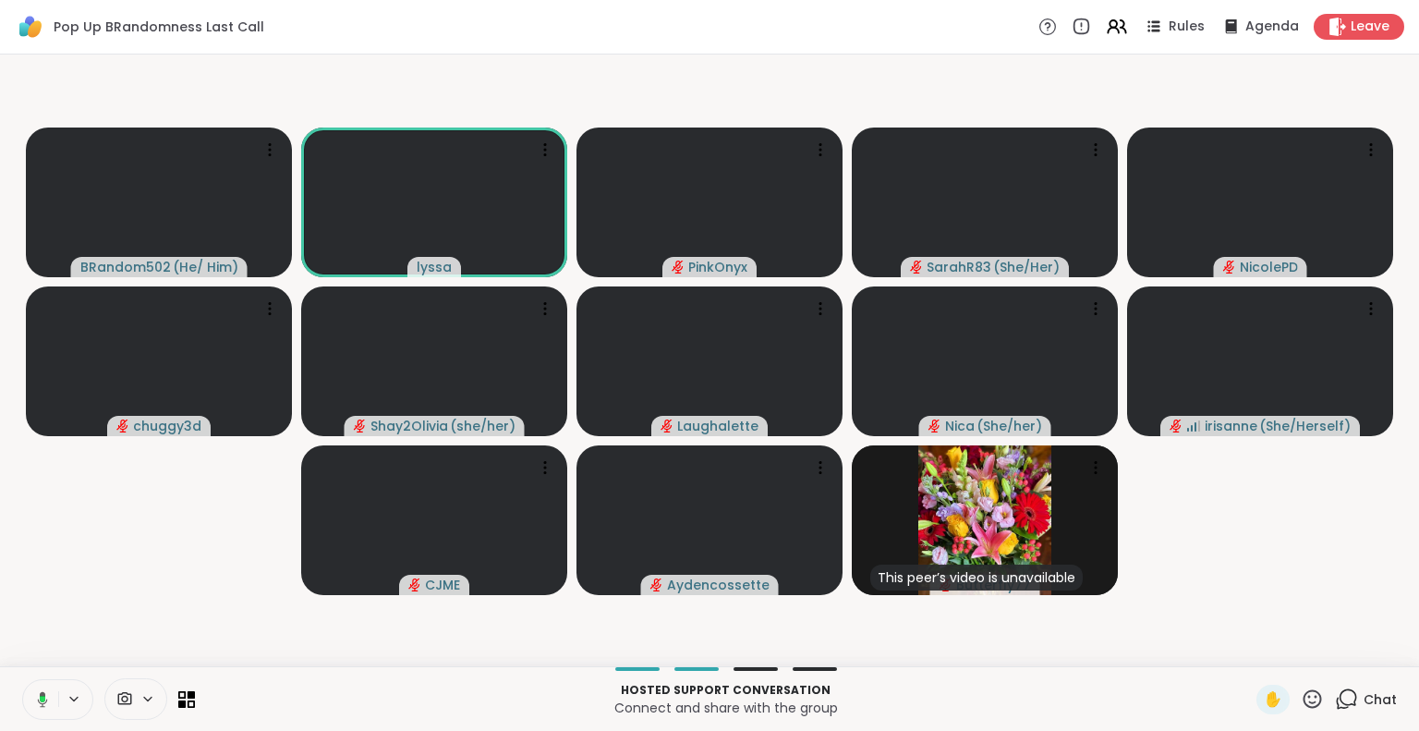
click at [36, 691] on icon at bounding box center [39, 699] width 17 height 17
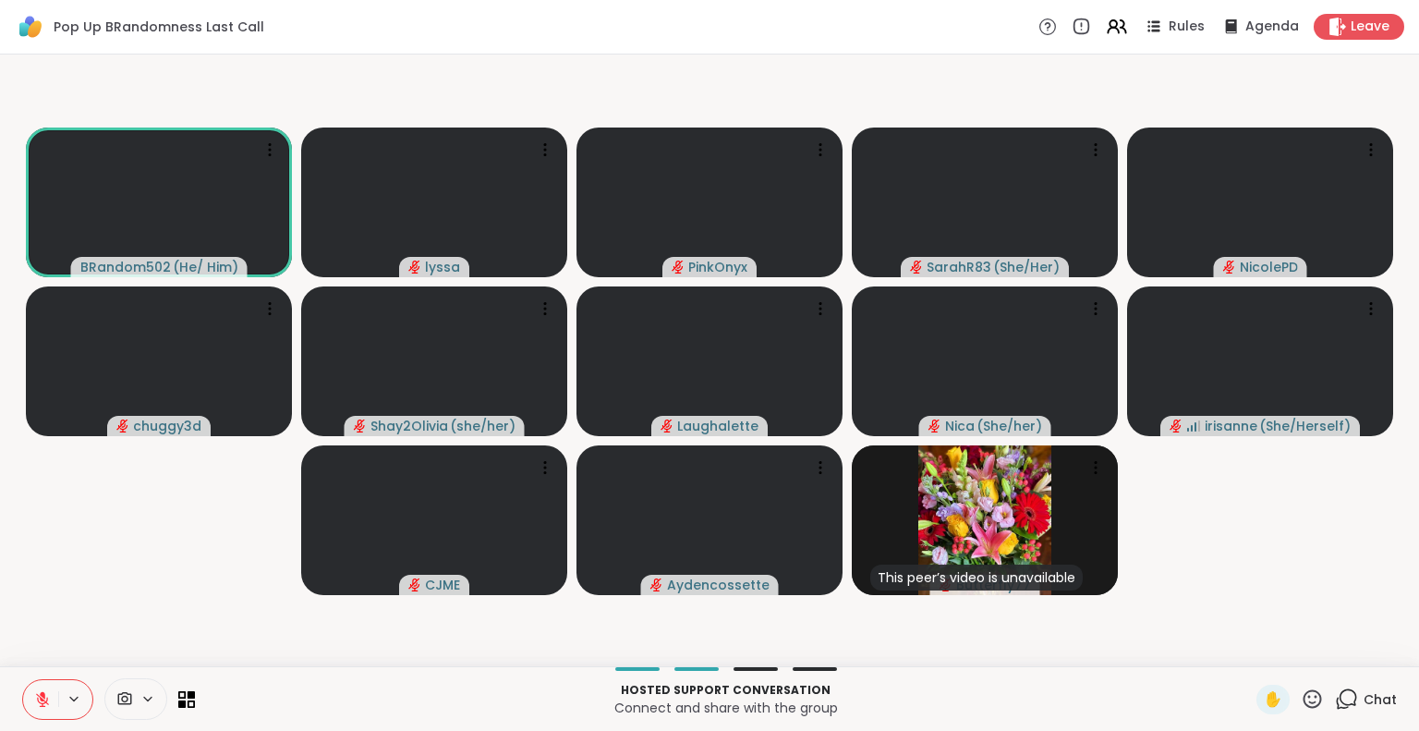
click at [30, 685] on button at bounding box center [40, 699] width 35 height 39
click at [42, 705] on icon at bounding box center [42, 704] width 5 height 1
click at [1300, 694] on icon at bounding box center [1311, 698] width 23 height 23
click at [1330, 640] on span "🌟" at bounding box center [1339, 650] width 18 height 22
click at [1310, 694] on div "✋ 1 Chat" at bounding box center [1326, 699] width 140 height 30
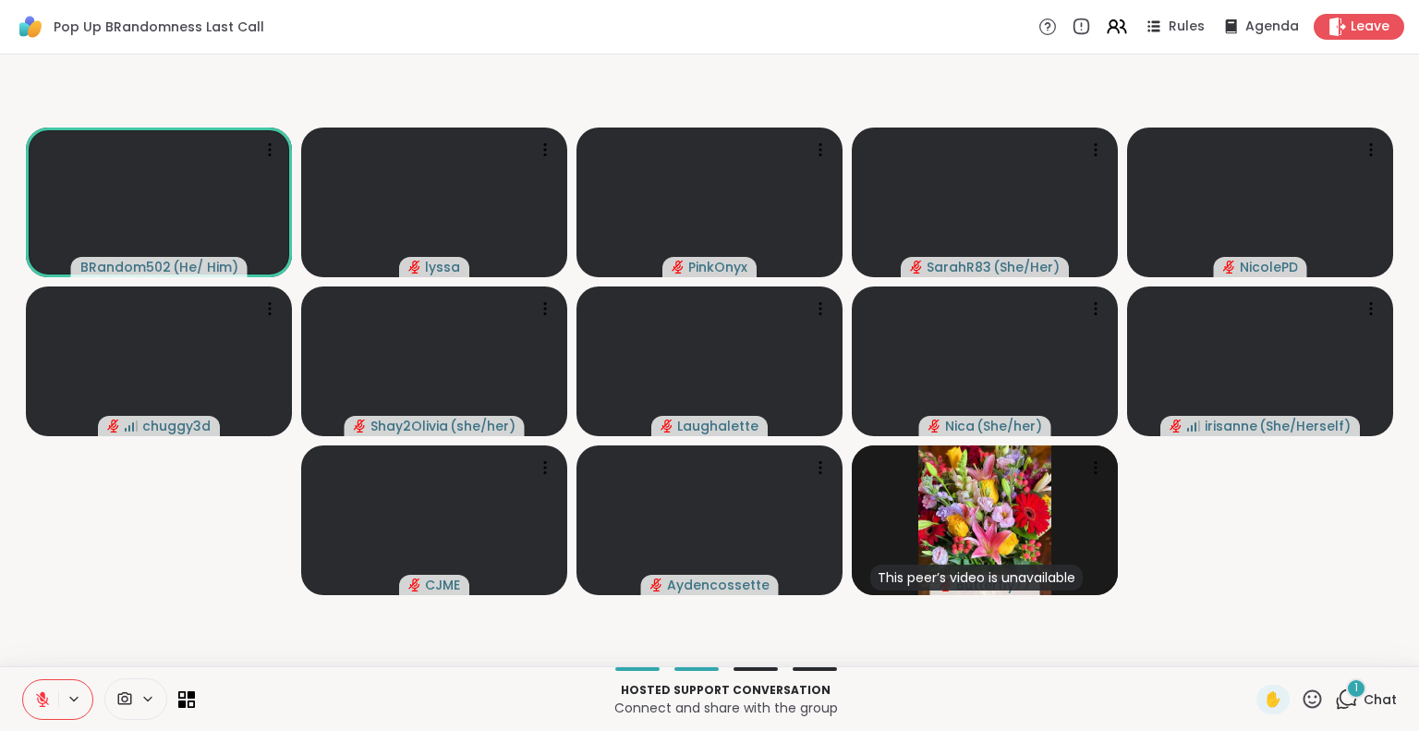
click at [1308, 694] on icon at bounding box center [1311, 698] width 23 height 23
click at [1249, 646] on div "❤️" at bounding box center [1257, 650] width 33 height 30
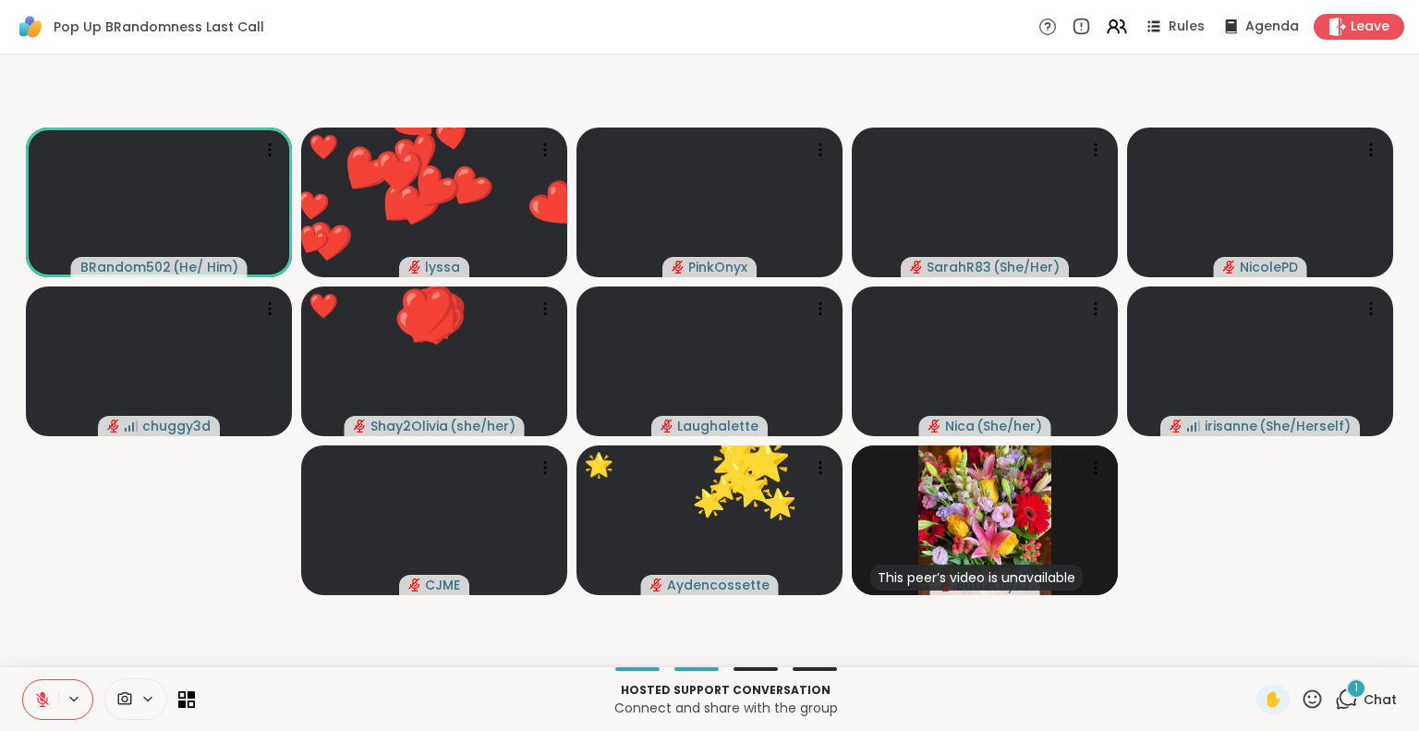
click at [35, 707] on button at bounding box center [40, 699] width 35 height 39
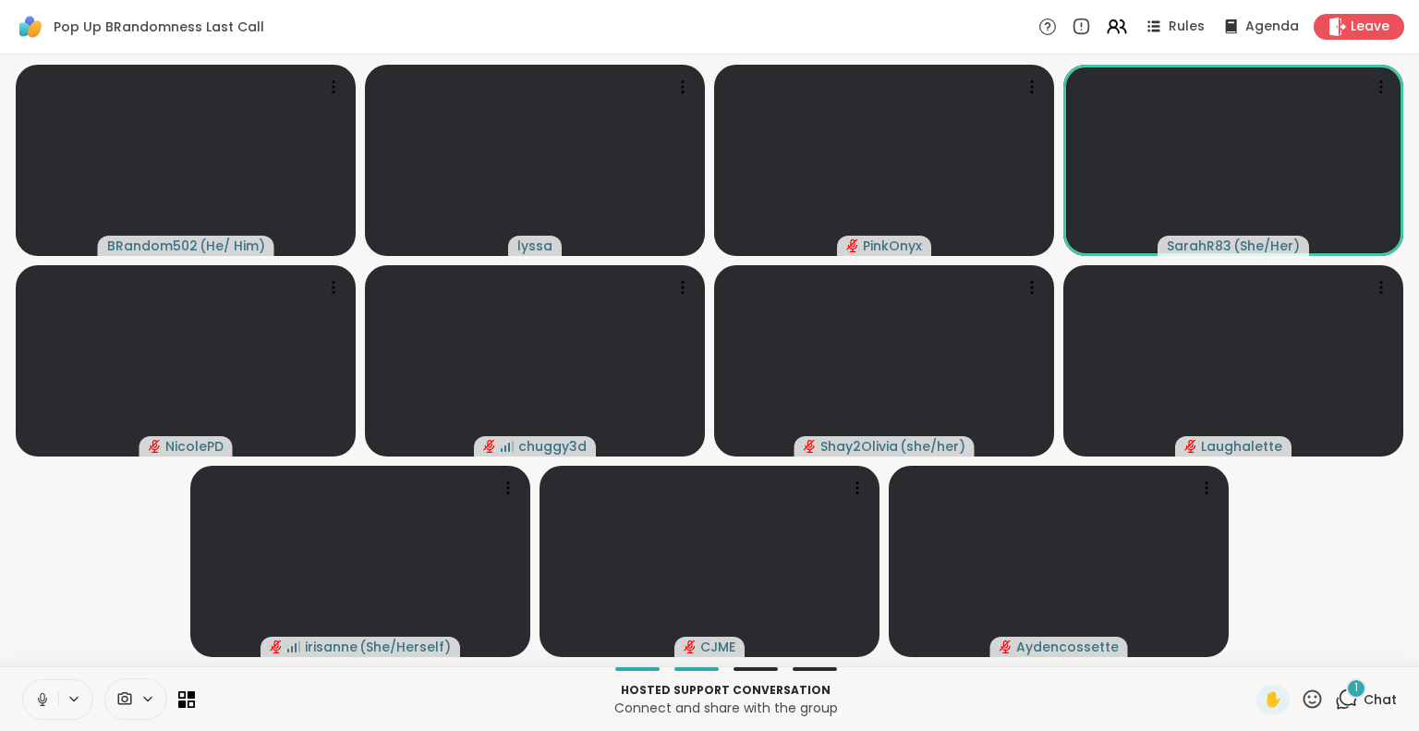
click at [35, 686] on button at bounding box center [40, 699] width 35 height 39
click at [40, 694] on icon at bounding box center [42, 699] width 17 height 17
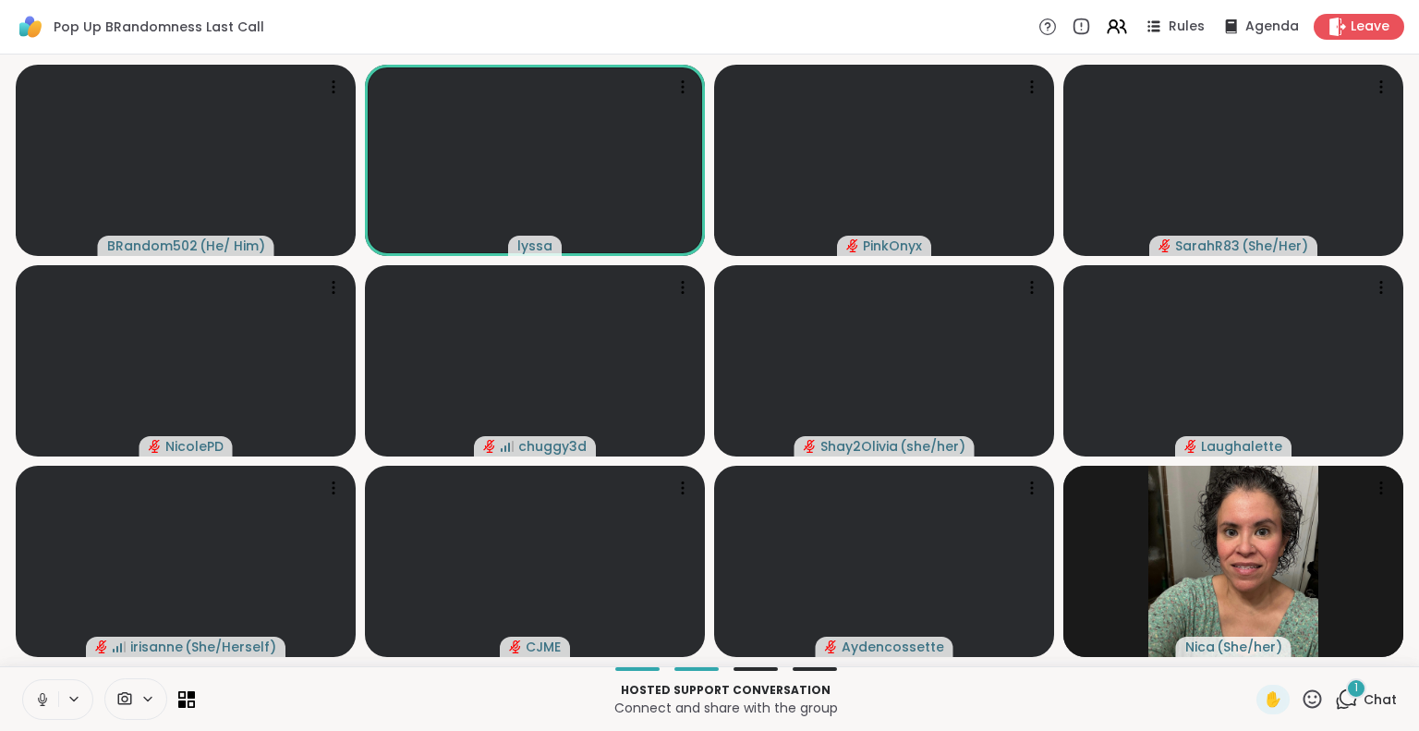
click at [42, 701] on icon at bounding box center [42, 699] width 17 height 17
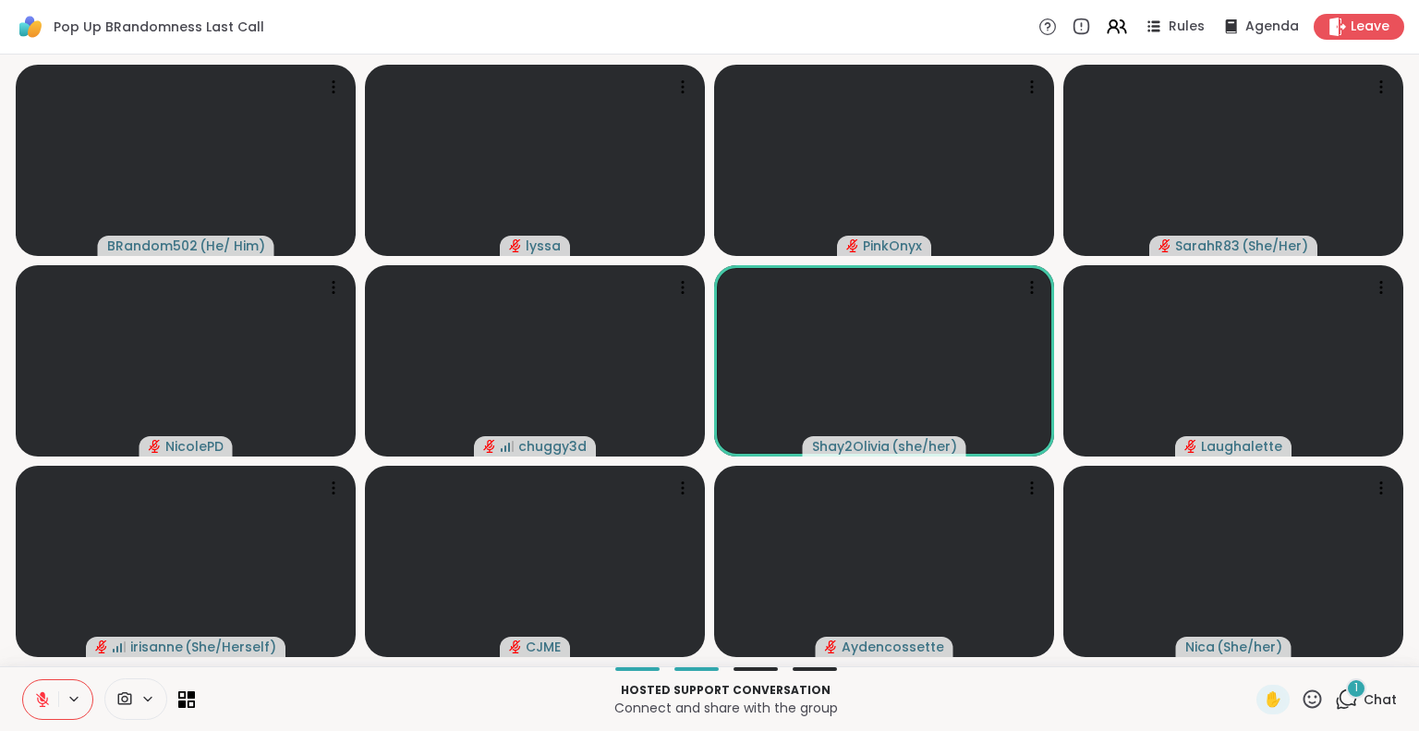
click at [42, 697] on icon at bounding box center [42, 699] width 13 height 13
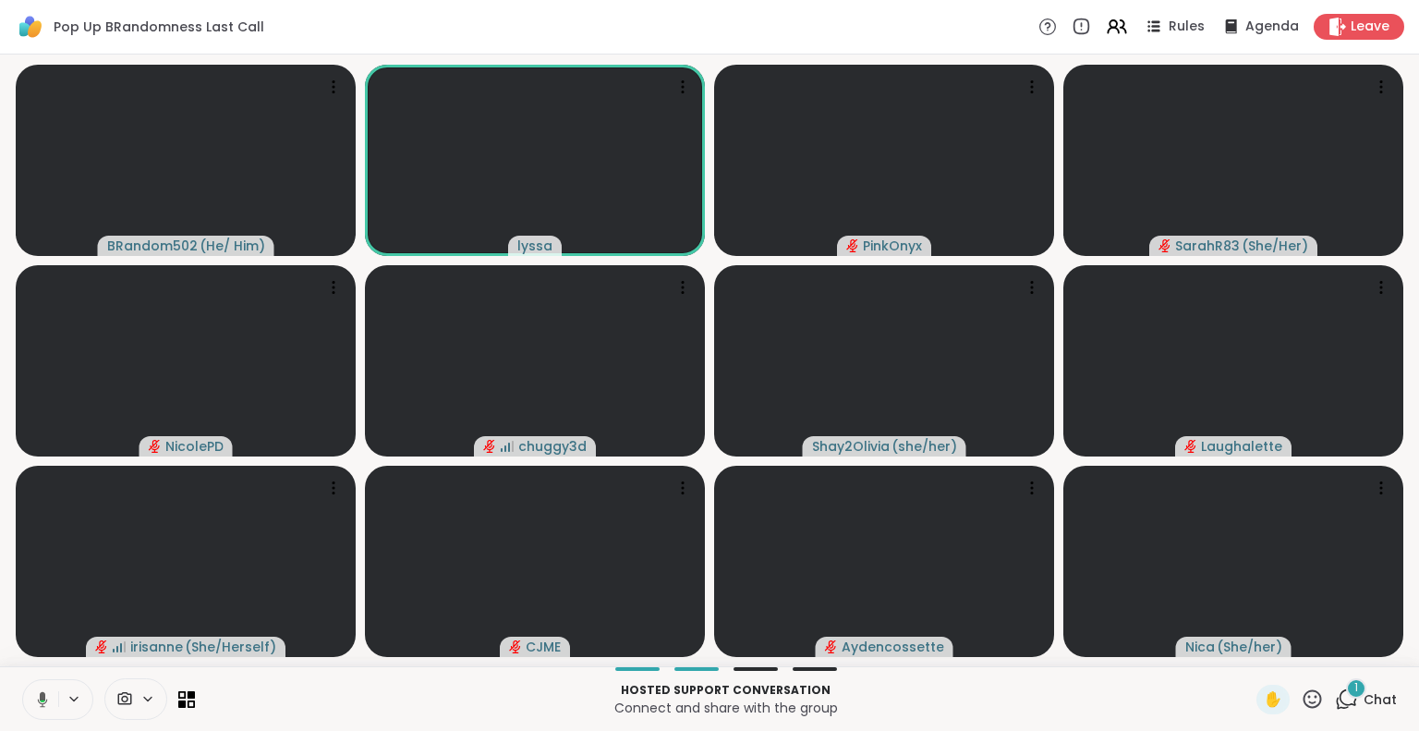
click at [35, 689] on button at bounding box center [39, 699] width 38 height 39
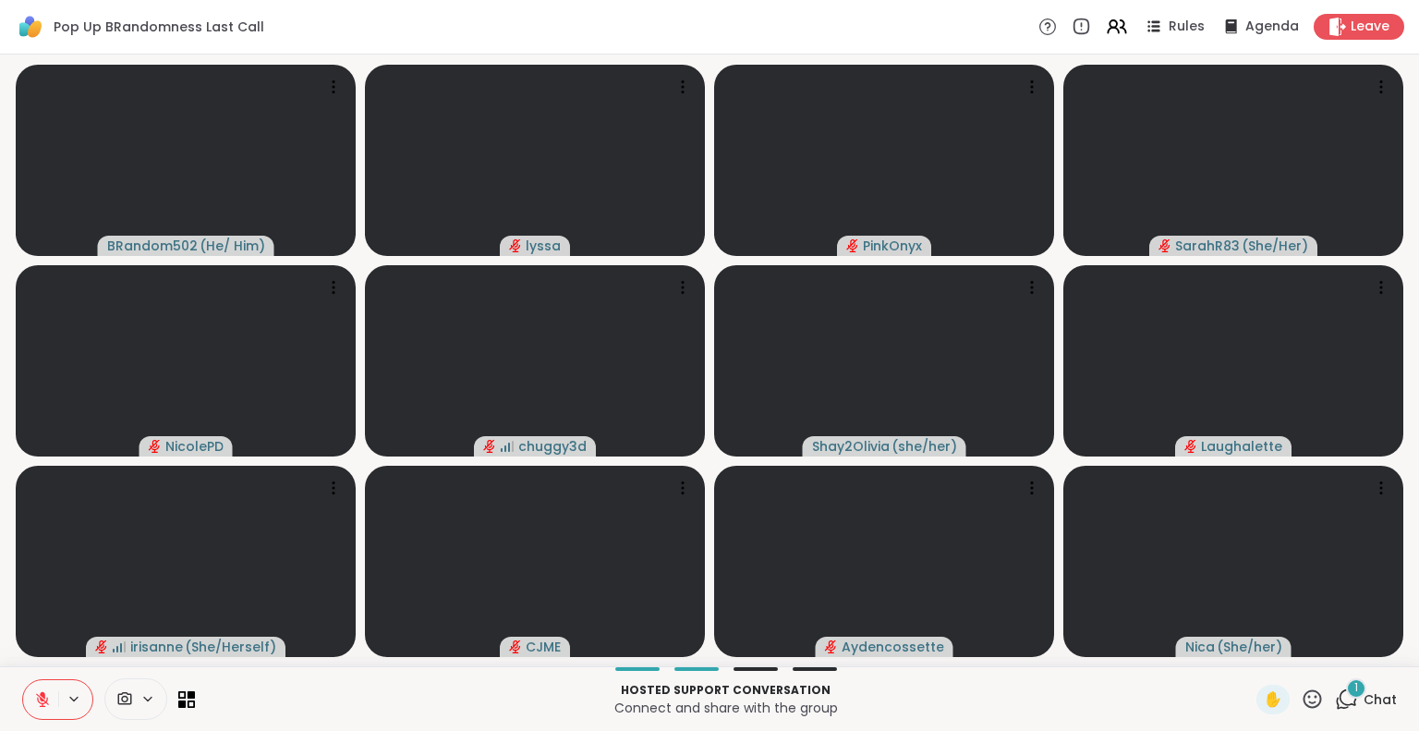
click at [36, 686] on button at bounding box center [40, 699] width 35 height 39
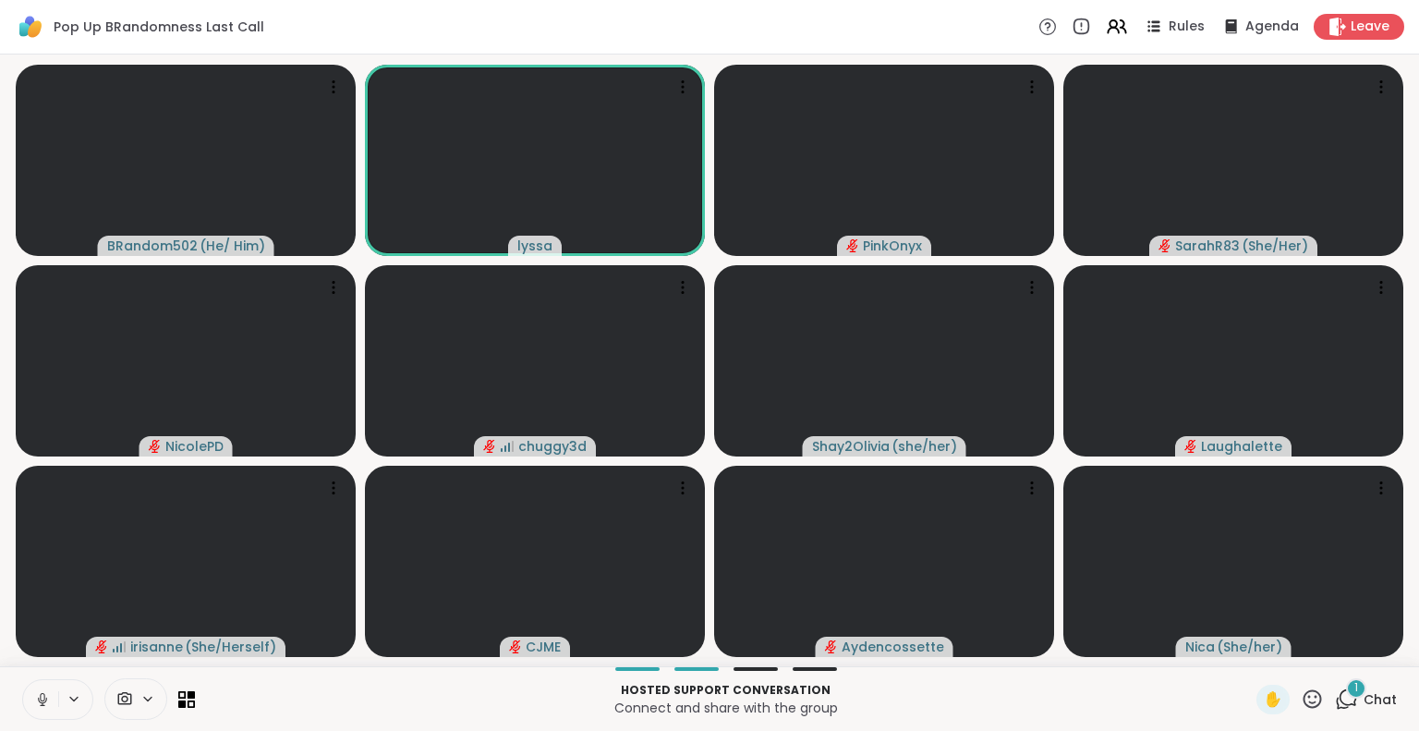
click at [44, 705] on icon at bounding box center [42, 699] width 17 height 17
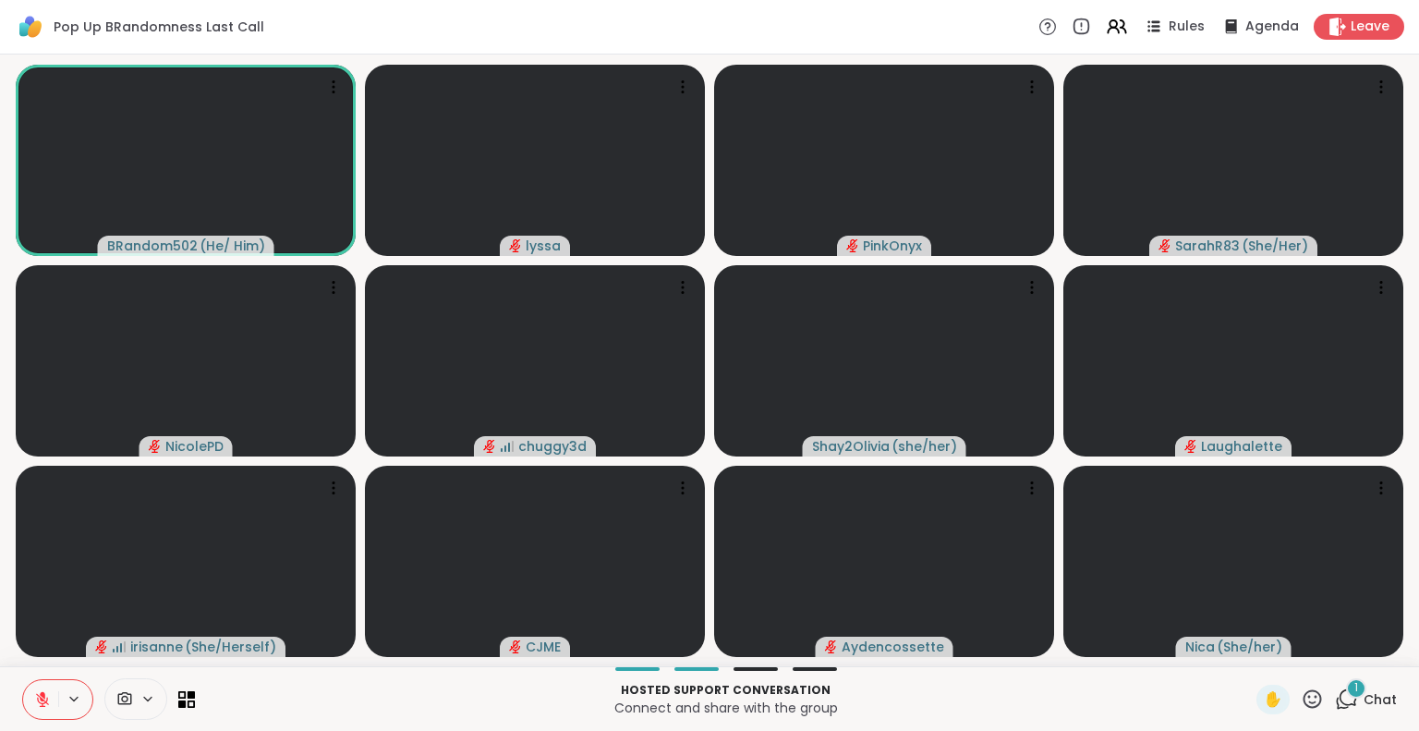
click at [44, 701] on icon at bounding box center [42, 699] width 13 height 13
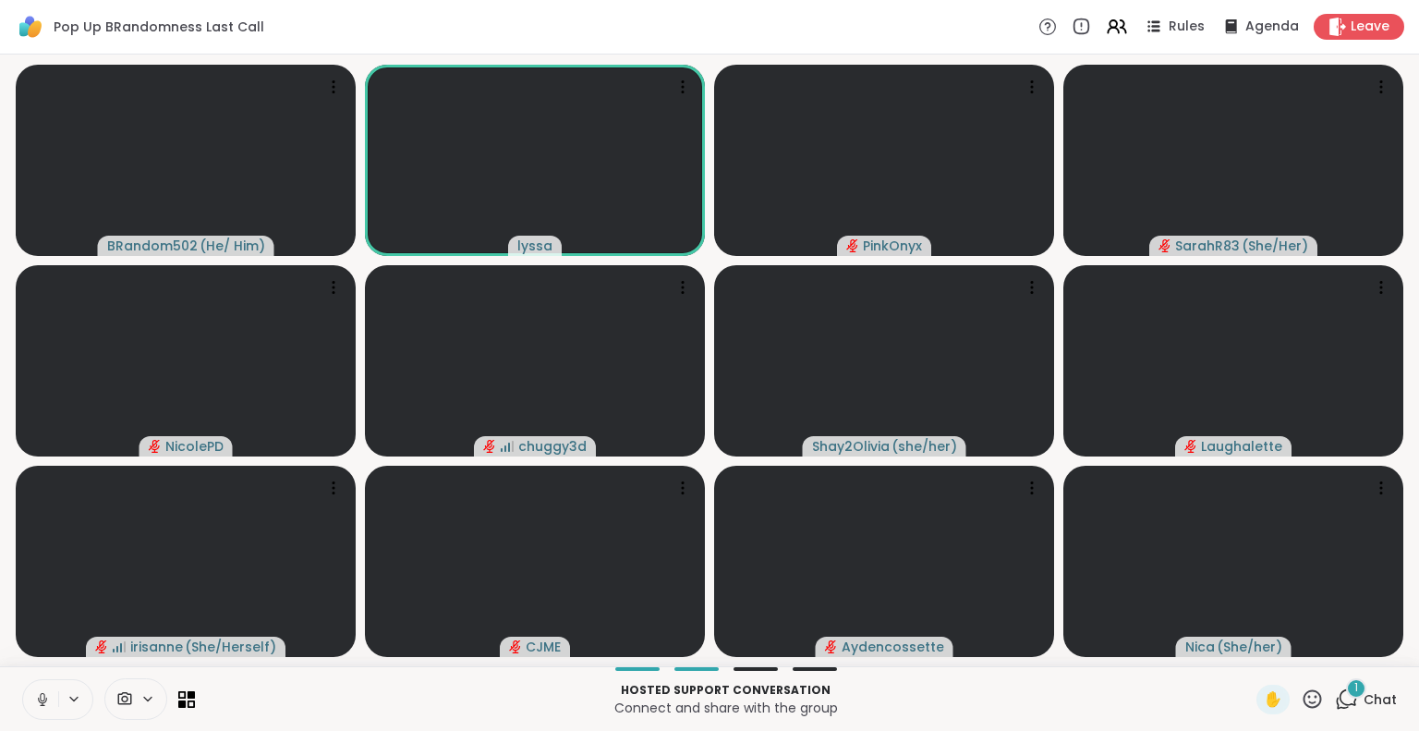
click at [42, 693] on icon at bounding box center [42, 697] width 5 height 8
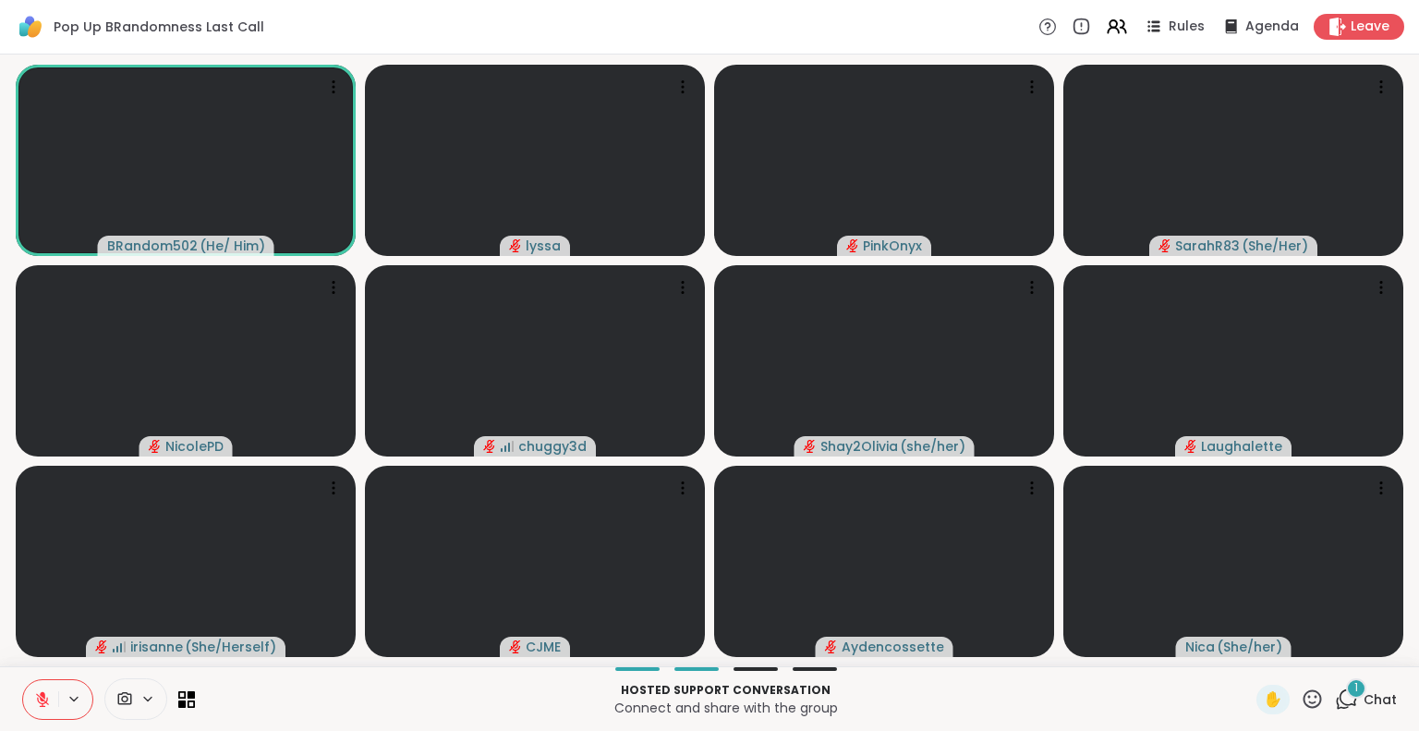
click at [41, 701] on icon at bounding box center [42, 699] width 17 height 17
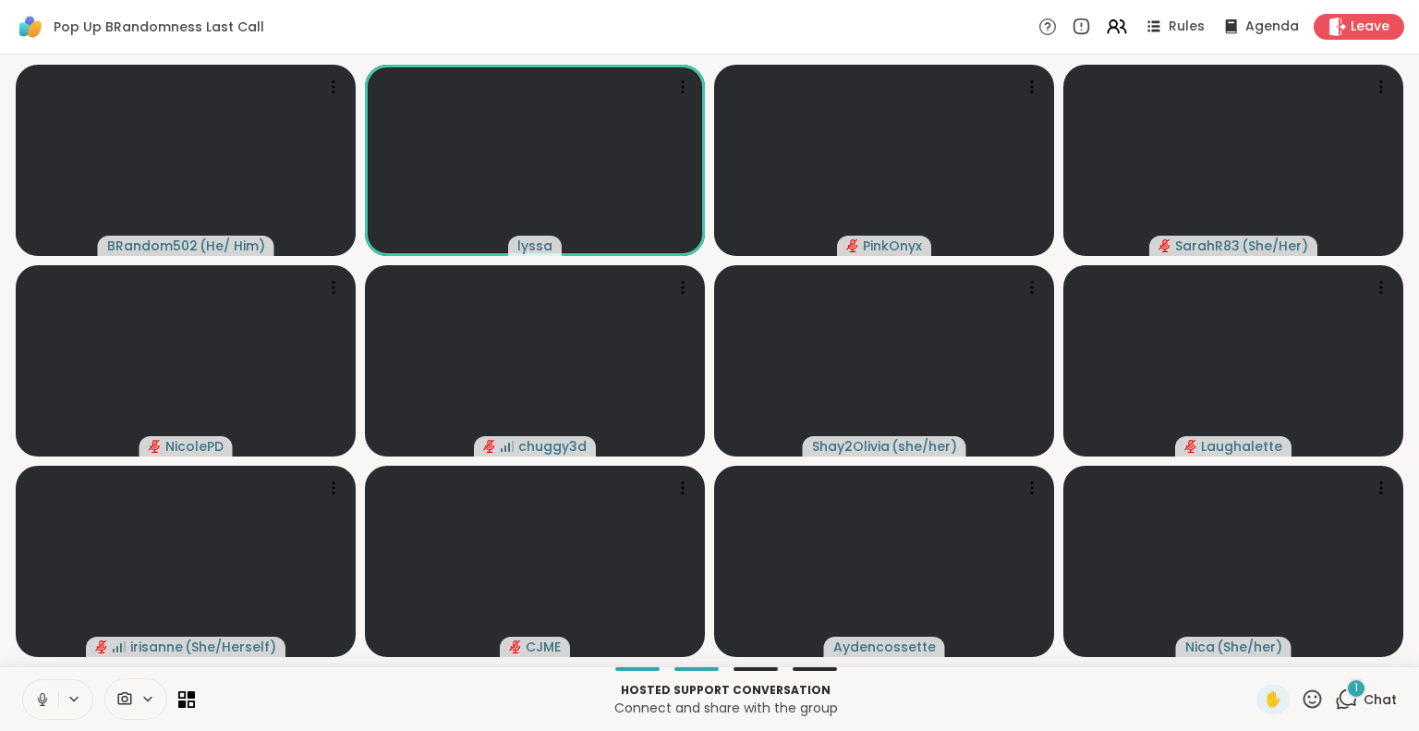
click at [42, 691] on icon at bounding box center [42, 699] width 17 height 17
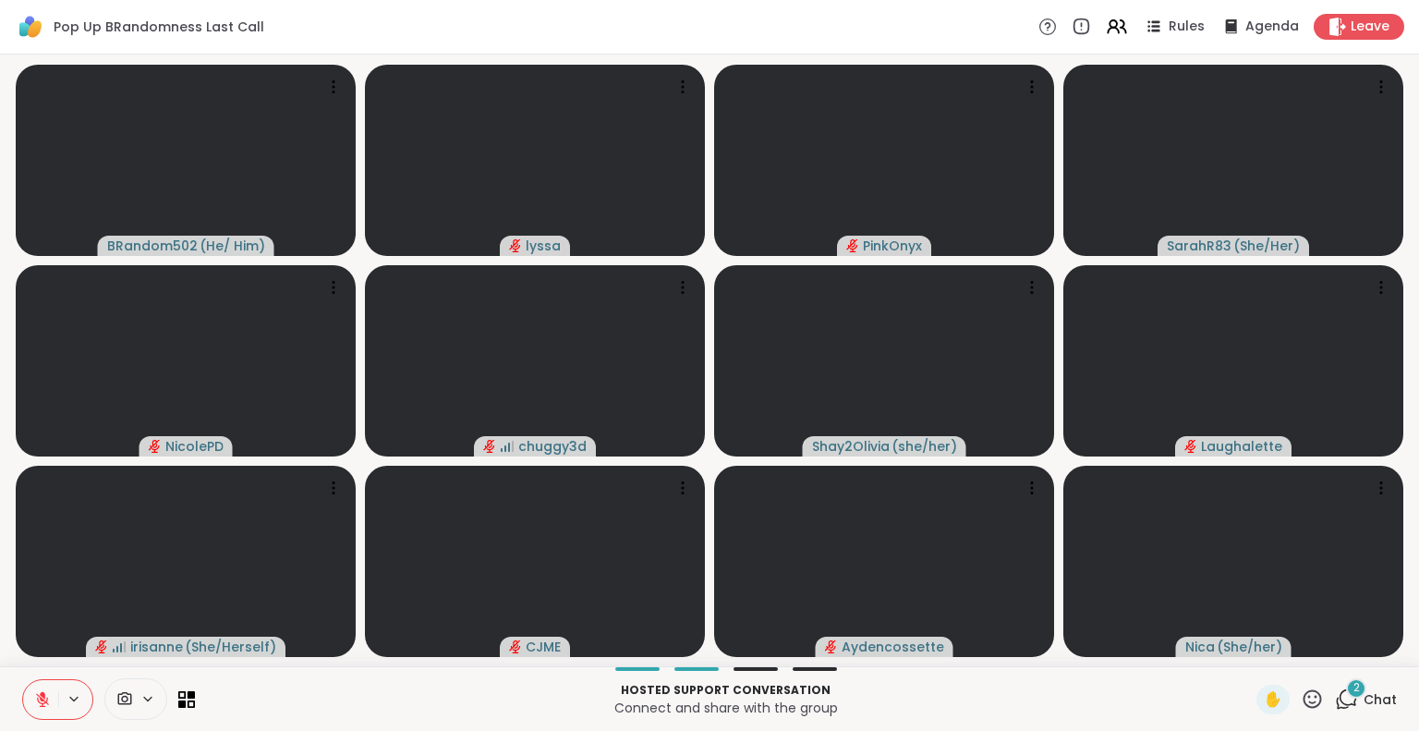
click at [1300, 694] on icon at bounding box center [1311, 698] width 23 height 23
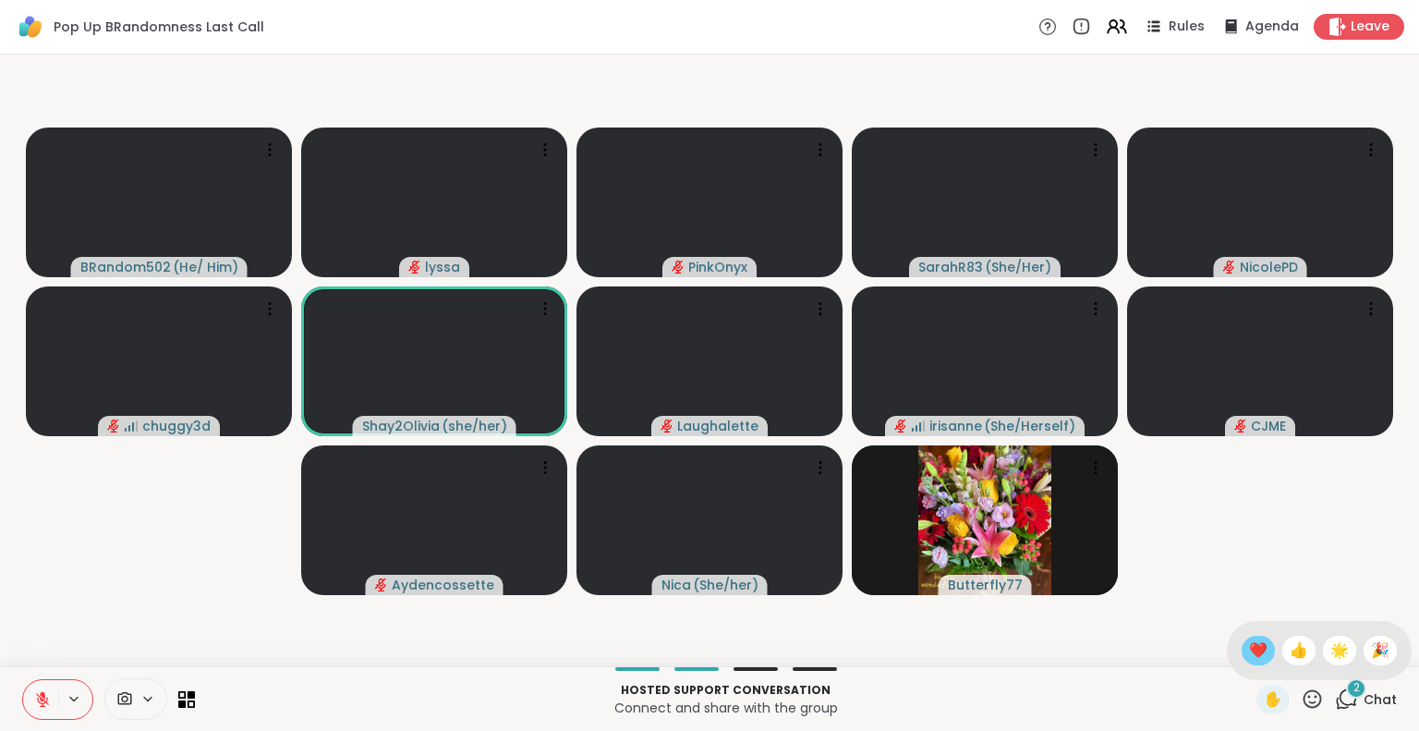
click at [1249, 660] on span "❤️" at bounding box center [1258, 650] width 18 height 22
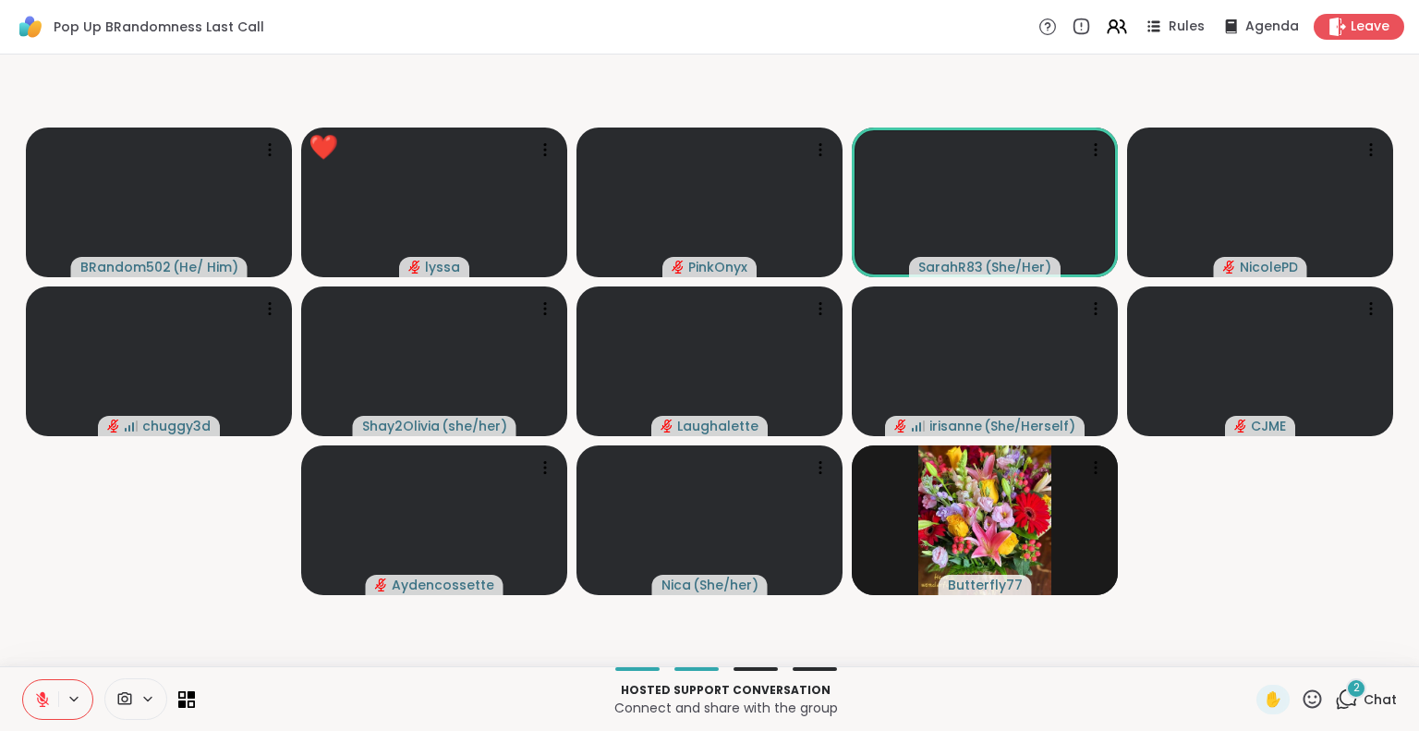
click at [36, 694] on icon at bounding box center [42, 699] width 17 height 17
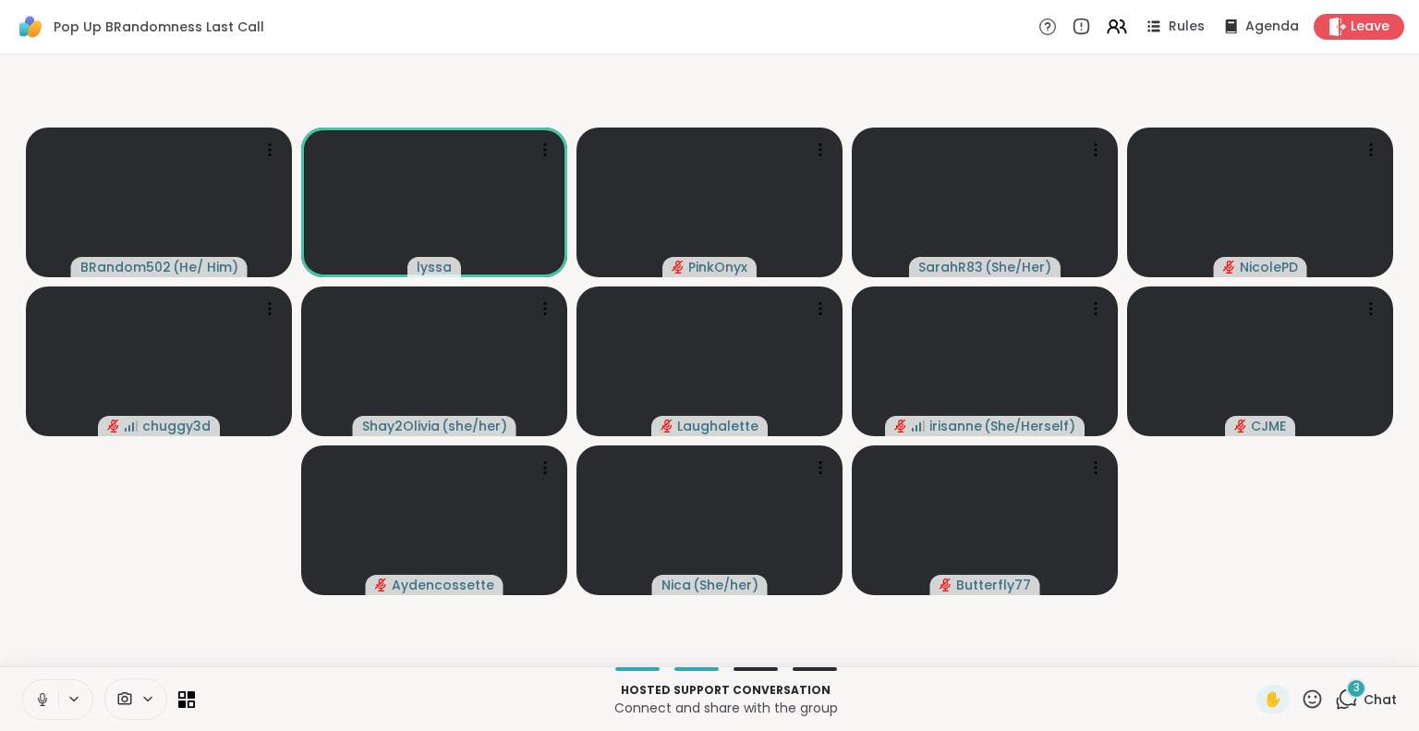
click at [44, 685] on button at bounding box center [40, 699] width 35 height 39
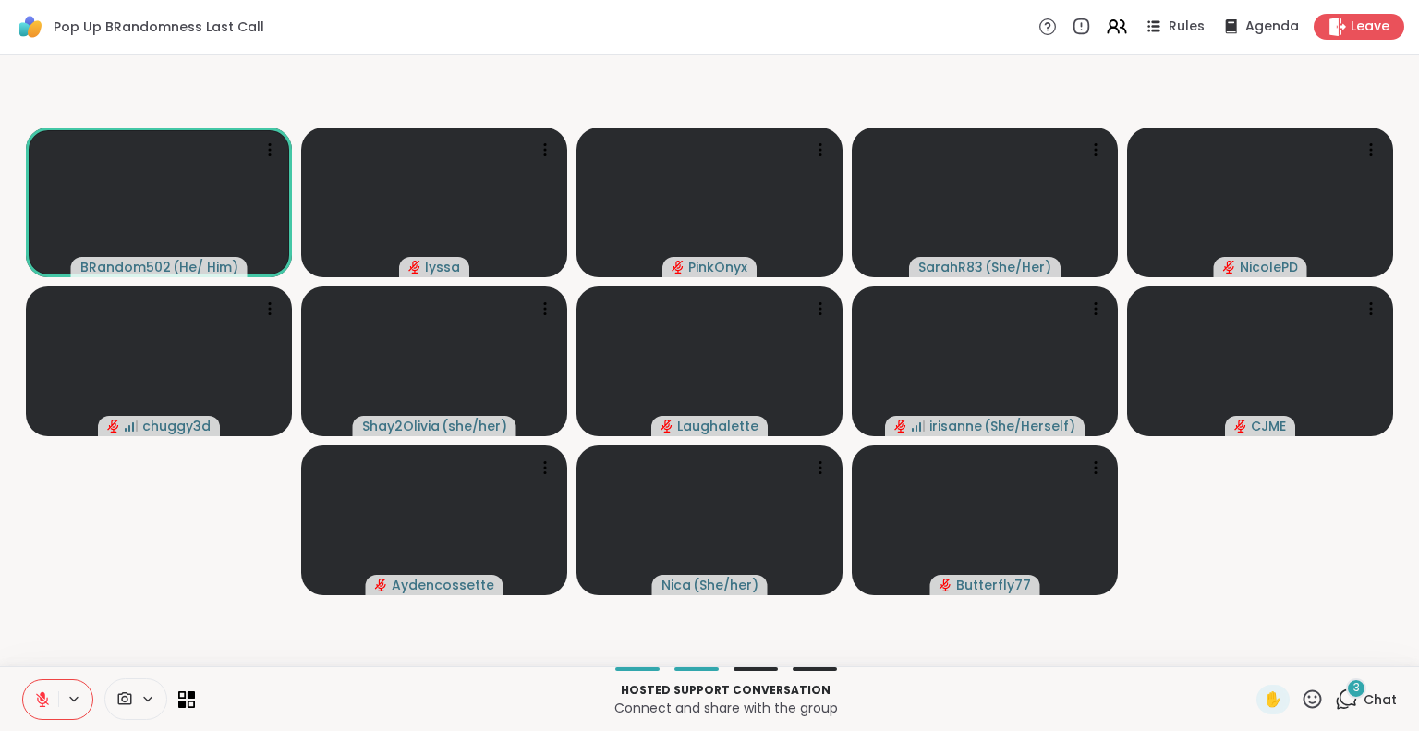
click at [37, 694] on icon at bounding box center [42, 699] width 17 height 17
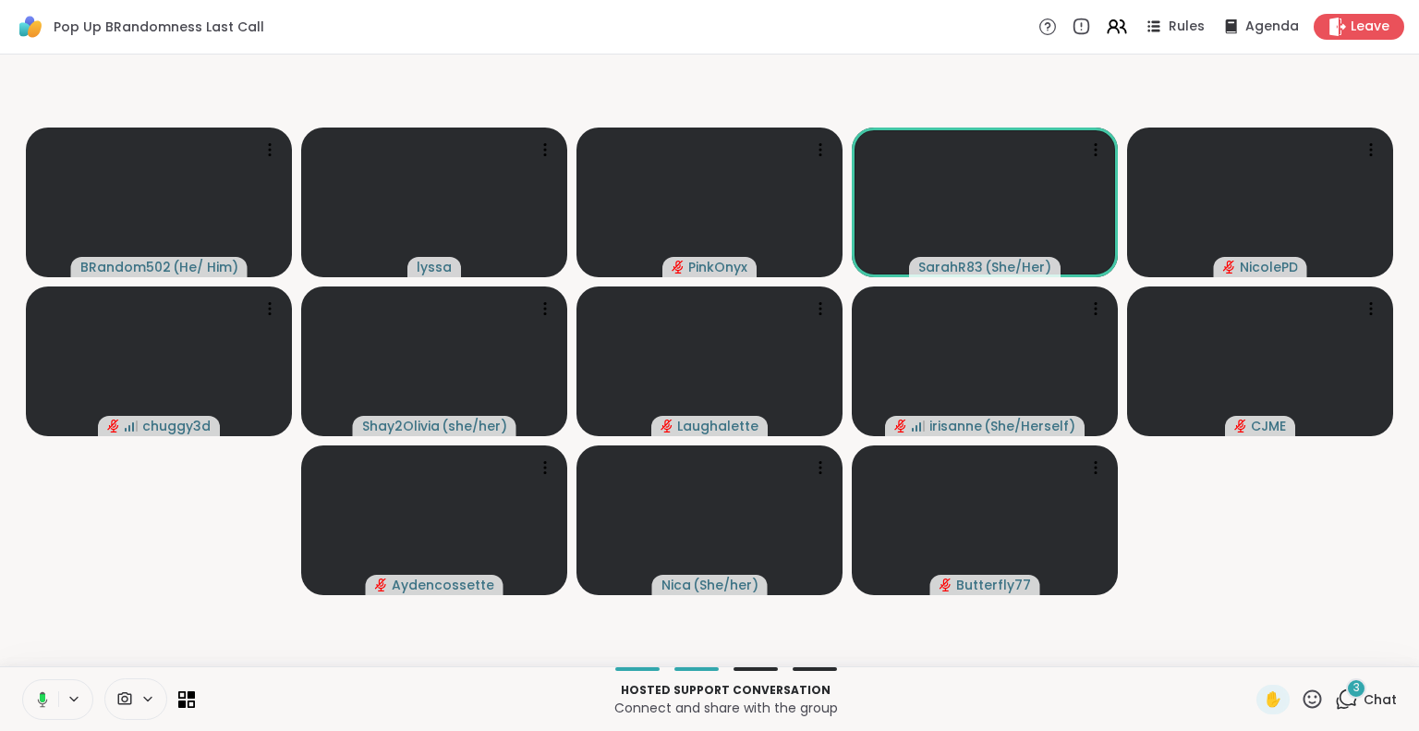
click at [44, 689] on button at bounding box center [39, 699] width 38 height 39
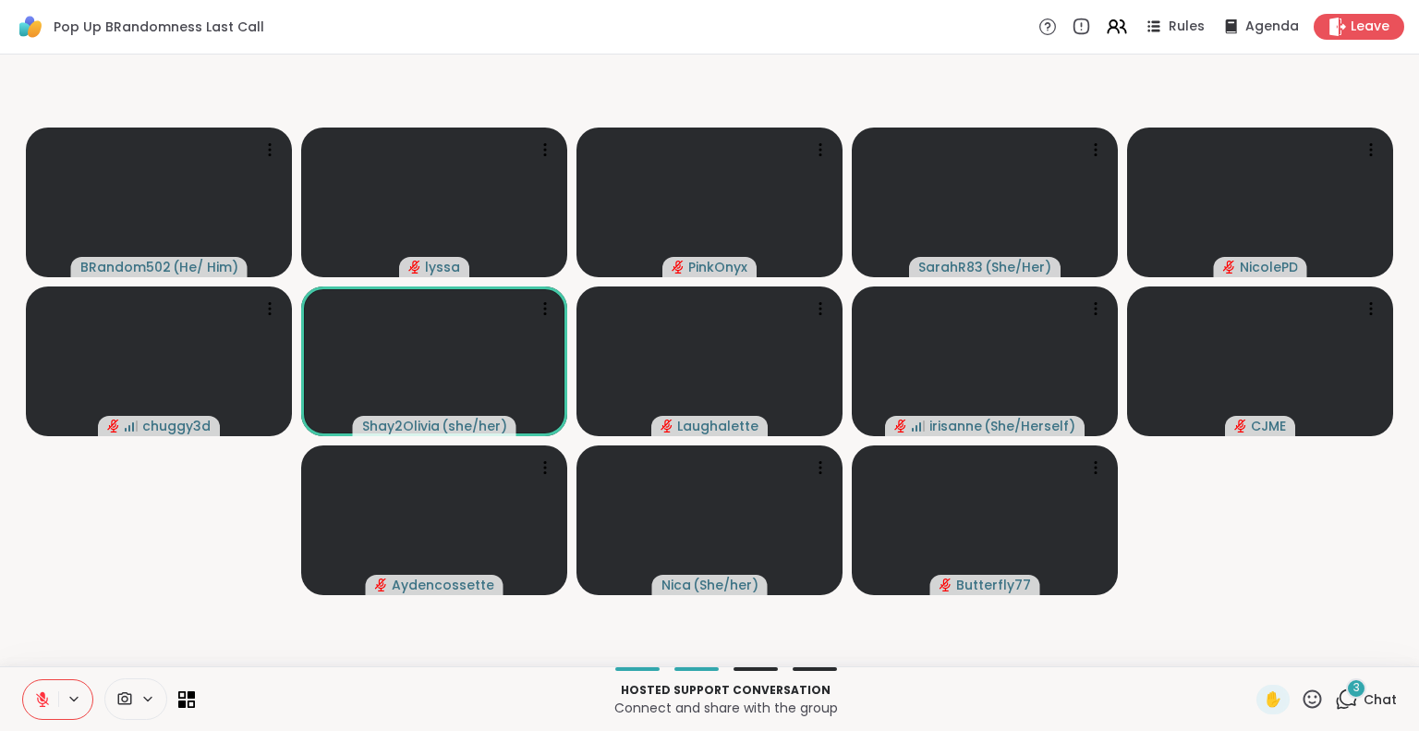
click at [45, 692] on icon at bounding box center [42, 699] width 17 height 17
click at [42, 694] on icon at bounding box center [42, 697] width 5 height 8
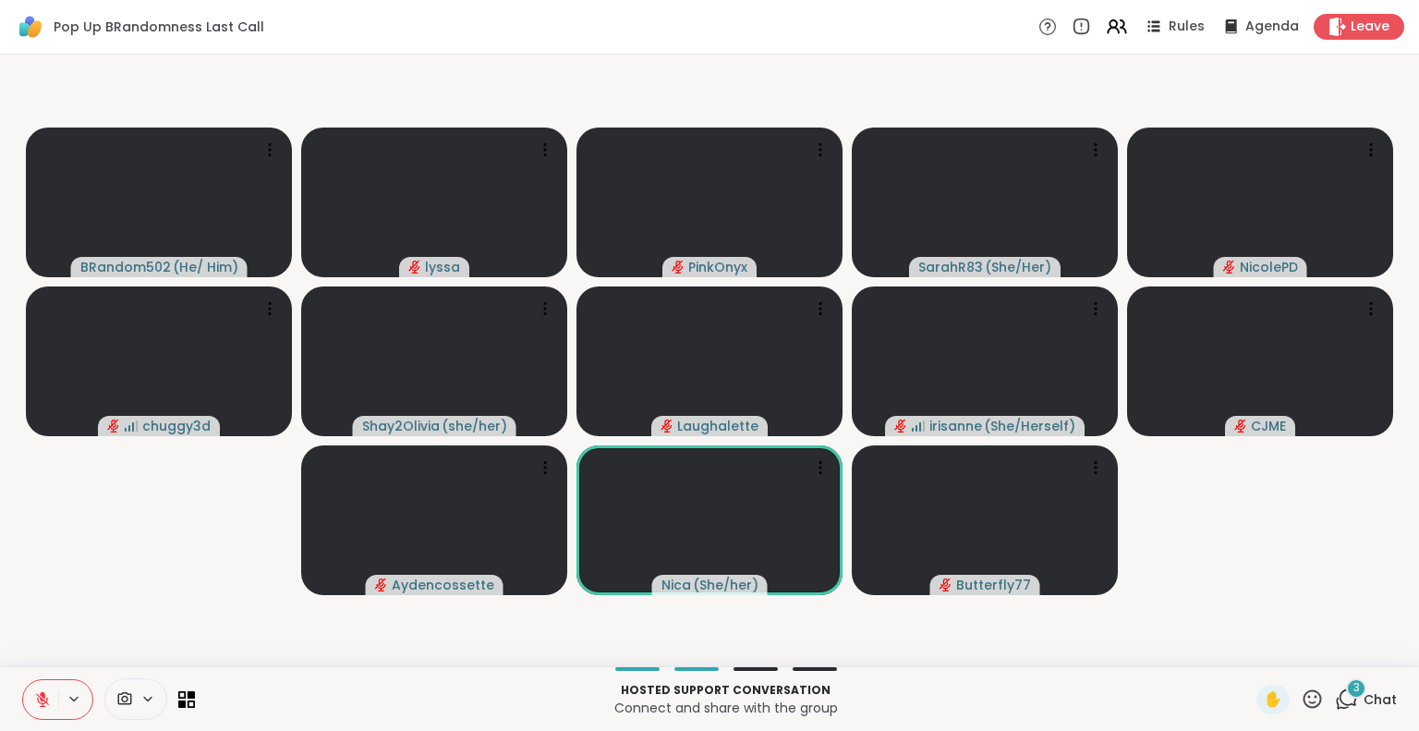
click at [54, 694] on button at bounding box center [40, 699] width 35 height 39
click at [41, 695] on icon at bounding box center [42, 699] width 17 height 17
click at [43, 692] on icon at bounding box center [42, 699] width 17 height 17
click at [40, 730] on div "Hosted support conversation Connect and share with the group ✋ 3 Chat" at bounding box center [709, 698] width 1419 height 65
click at [46, 686] on button at bounding box center [39, 699] width 38 height 39
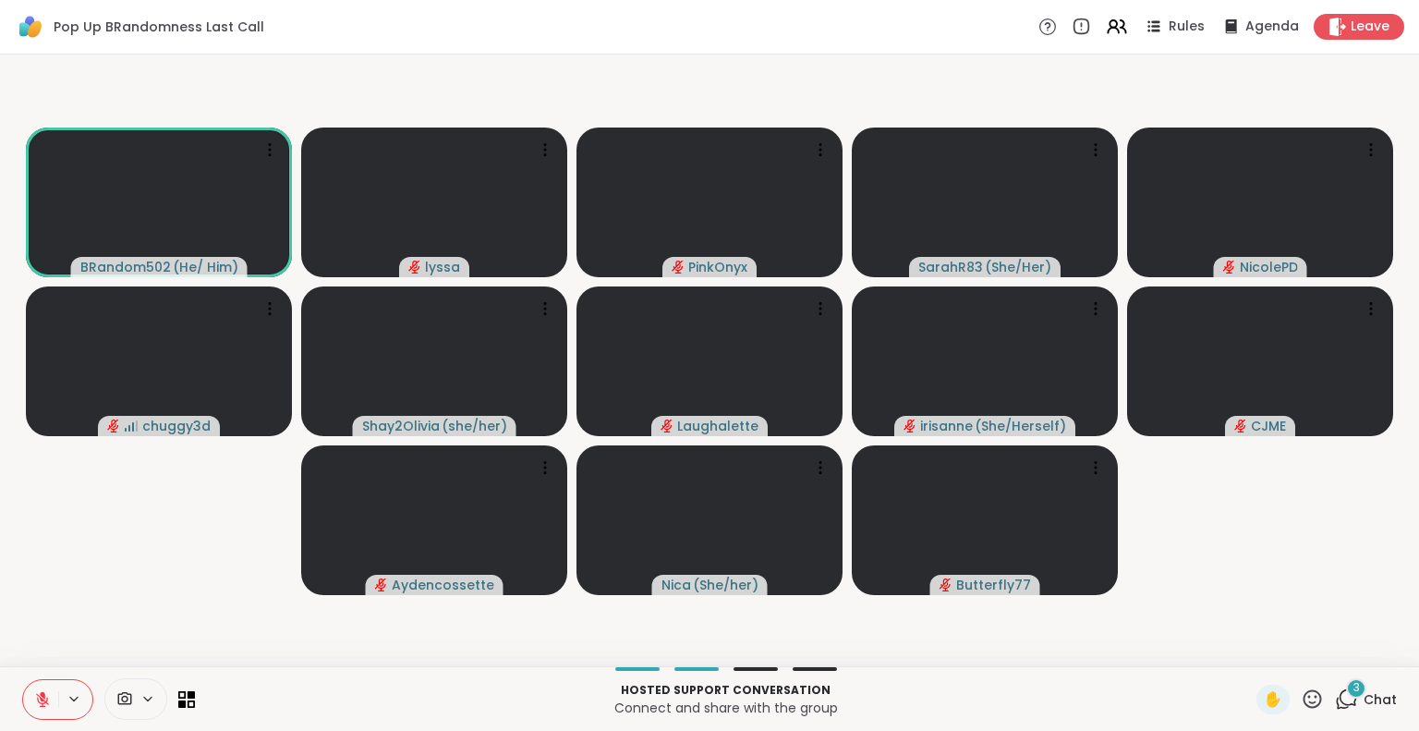
click at [42, 701] on icon at bounding box center [42, 699] width 17 height 17
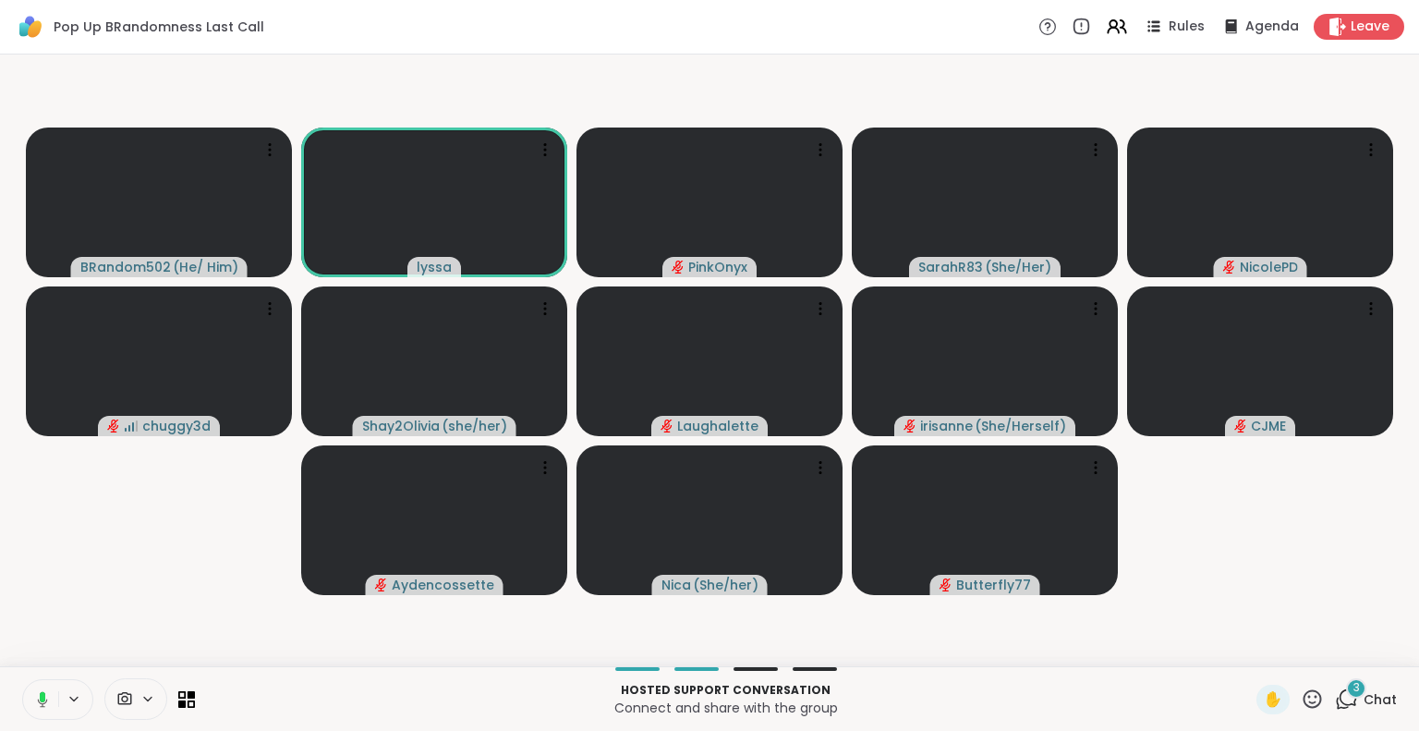
click at [41, 694] on icon at bounding box center [43, 696] width 6 height 10
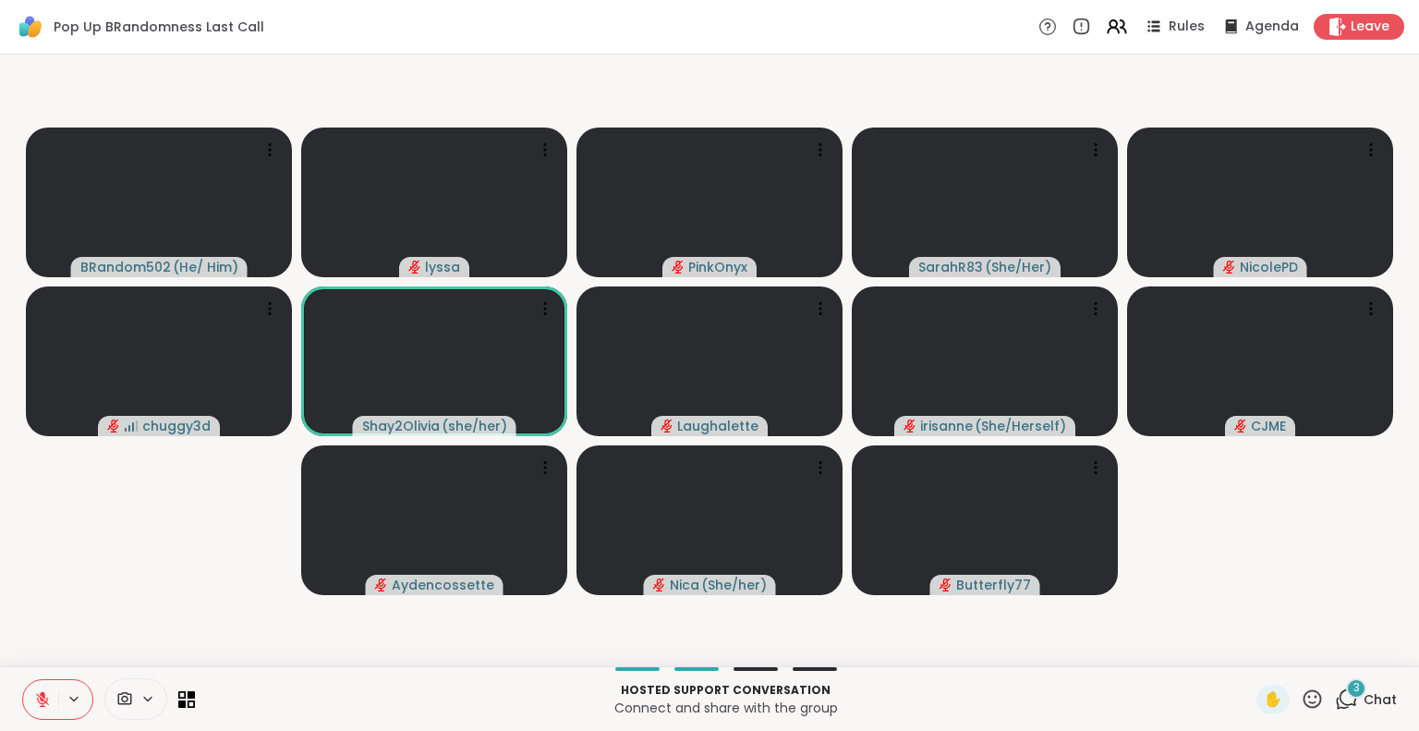
click at [32, 703] on button at bounding box center [40, 699] width 35 height 39
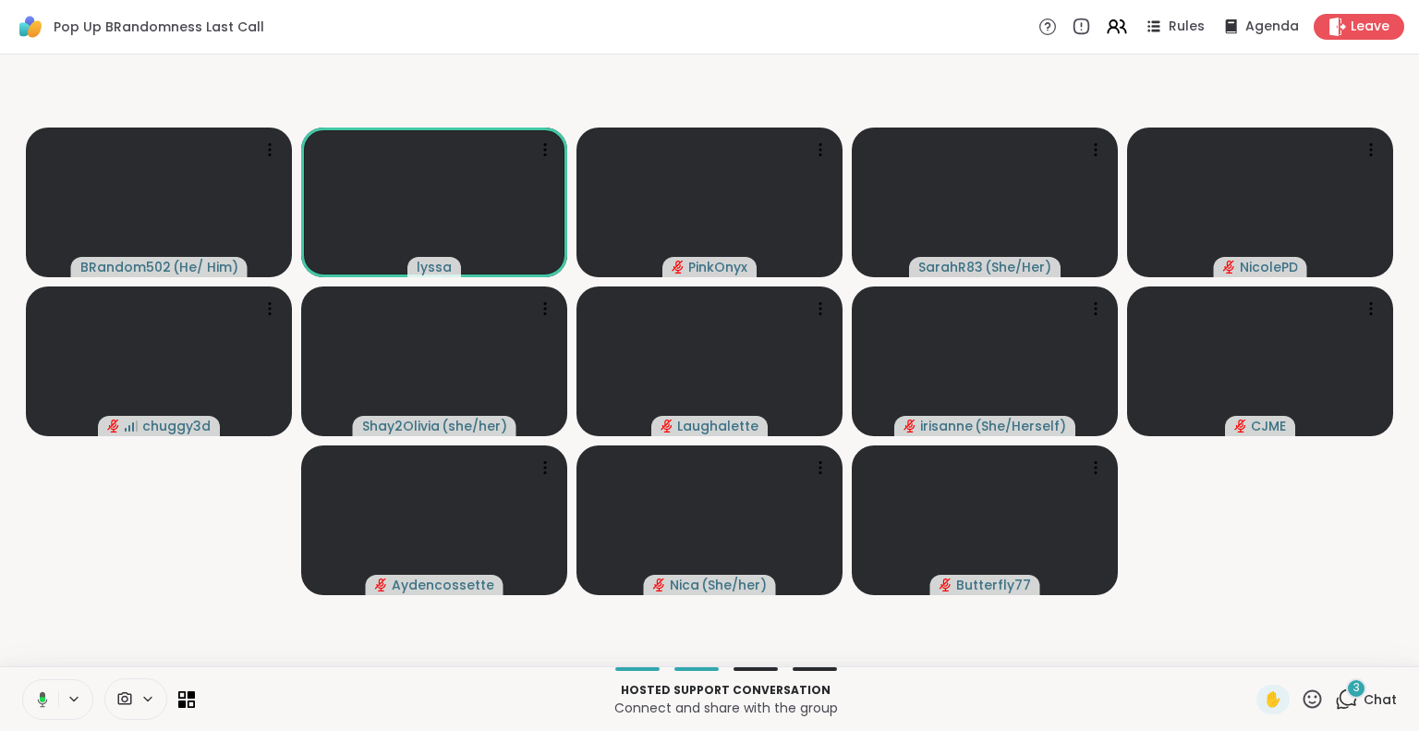
click at [45, 687] on button at bounding box center [39, 699] width 38 height 39
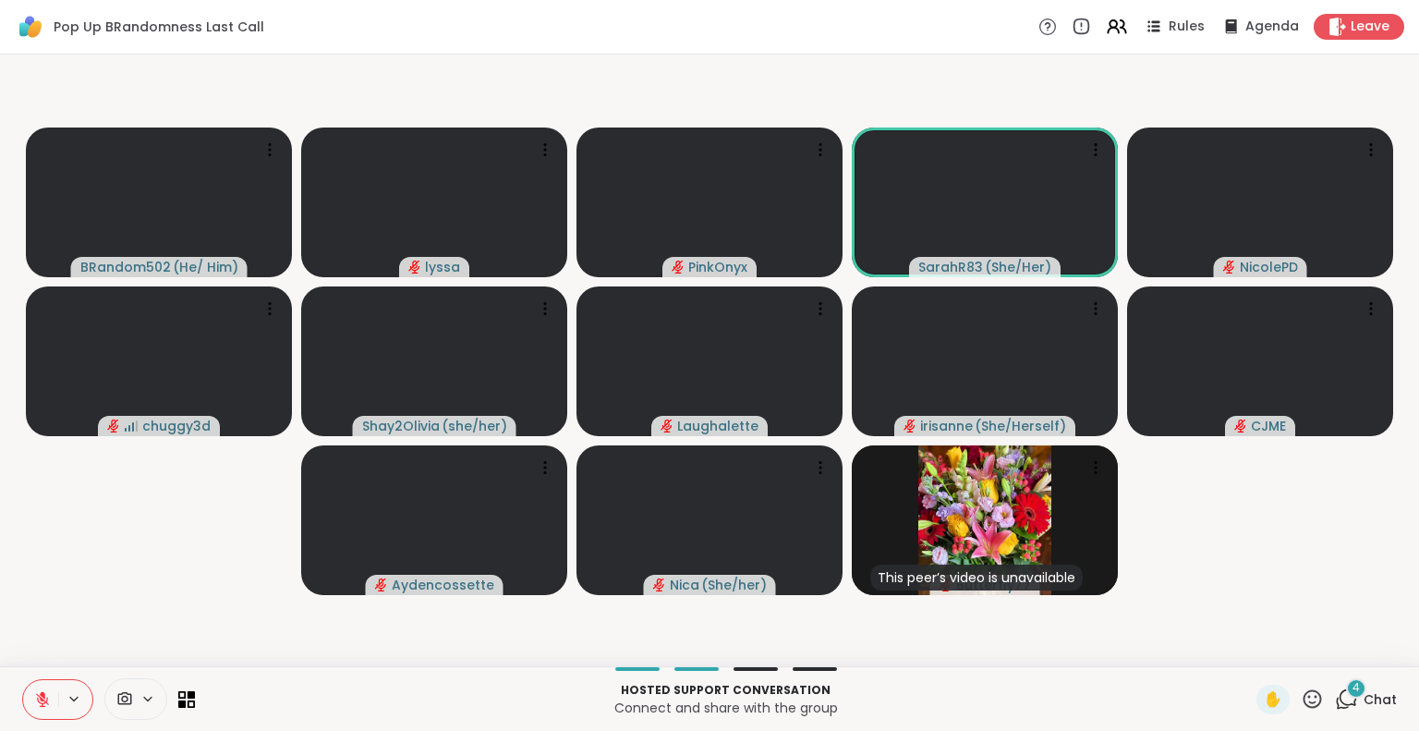
click at [31, 653] on video-player-container "BRandom502 ( He/ Him ) lyssa PinkOnyx SarahR83 ( She/Her ) NicolePD chuggy3d Sh…" at bounding box center [709, 360] width 1396 height 597
click at [42, 689] on button at bounding box center [40, 699] width 35 height 39
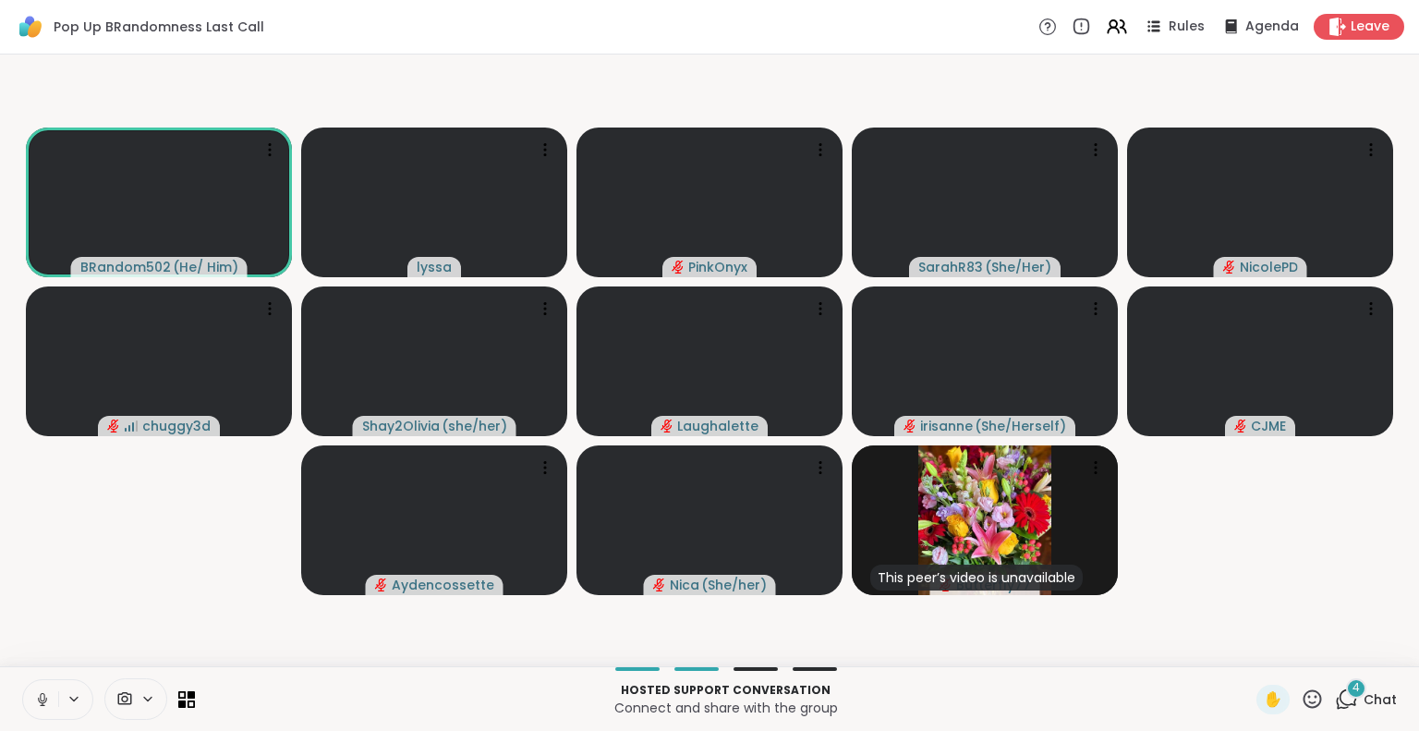
click at [37, 694] on icon at bounding box center [42, 699] width 17 height 17
click at [44, 694] on icon at bounding box center [42, 699] width 17 height 17
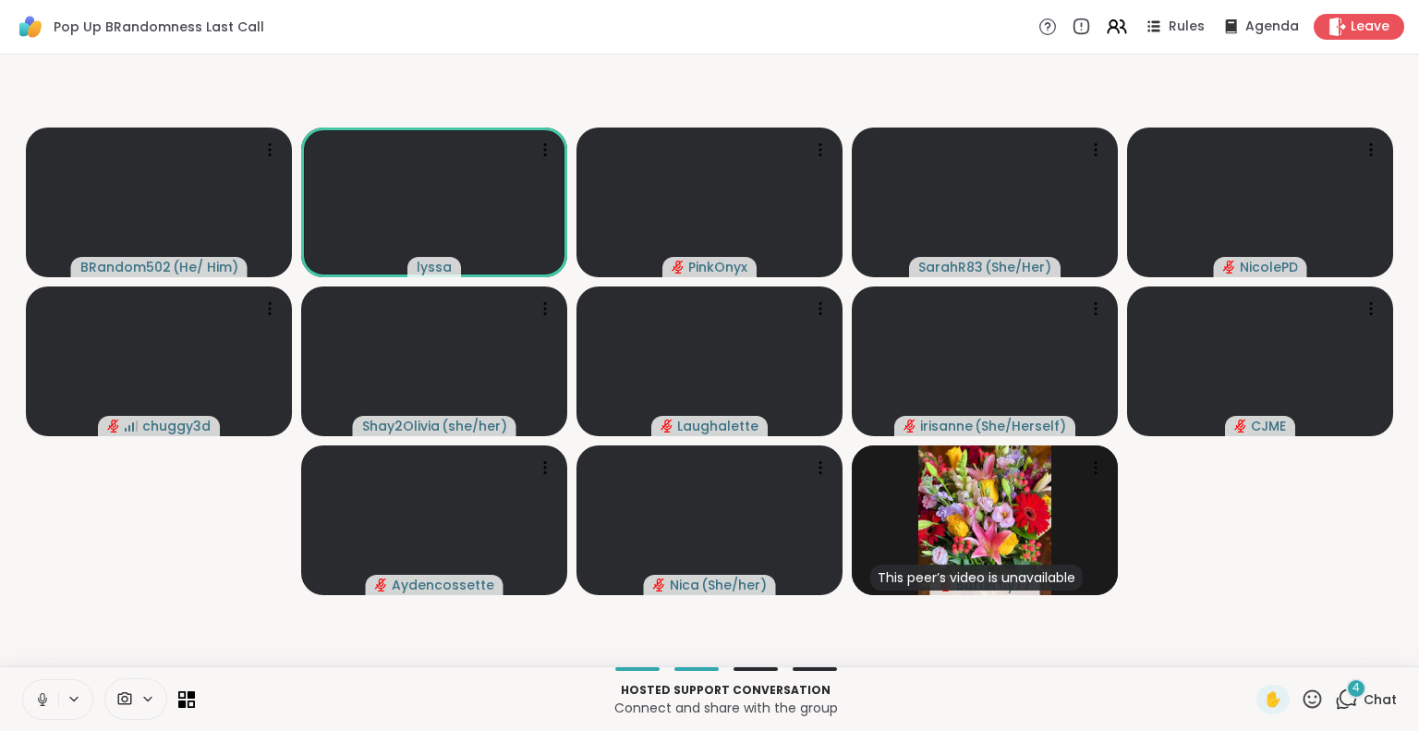
click at [37, 696] on icon at bounding box center [42, 699] width 17 height 17
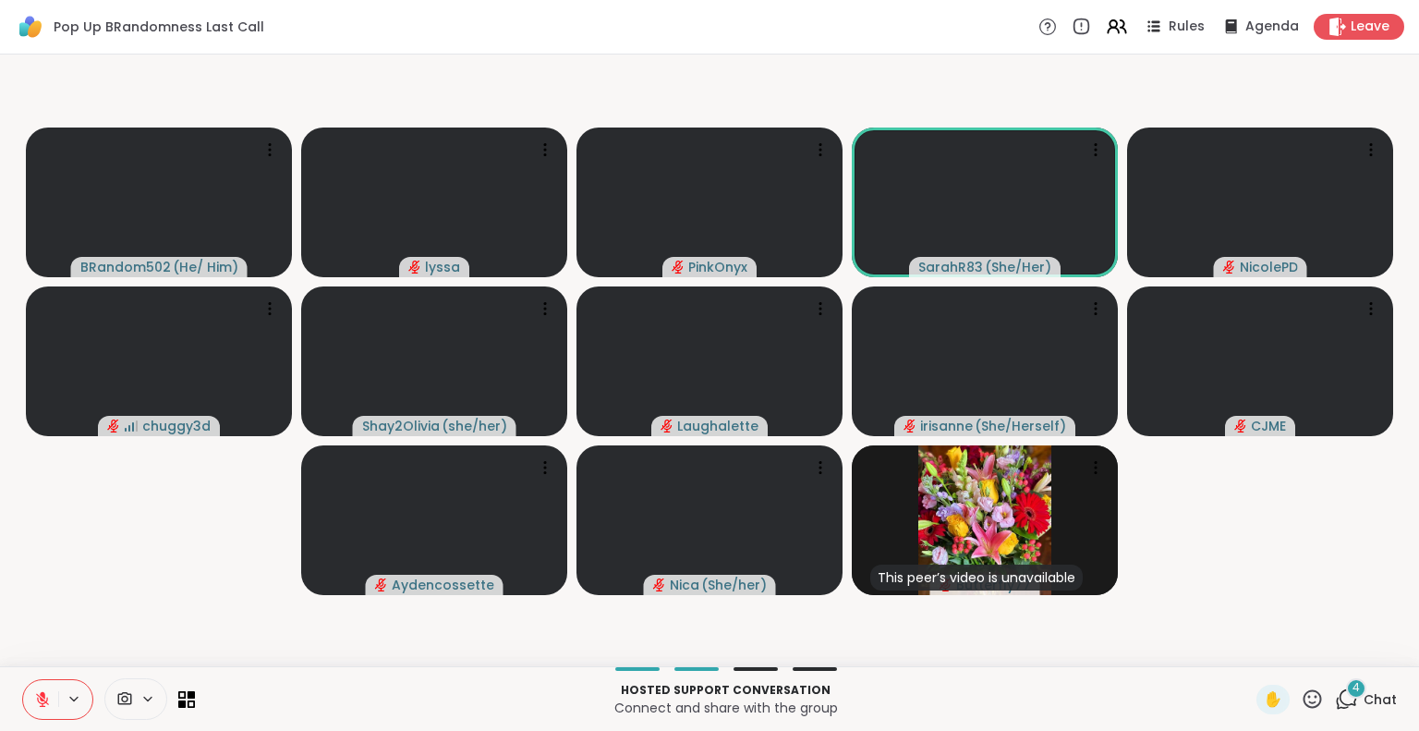
click at [37, 696] on icon at bounding box center [42, 699] width 17 height 17
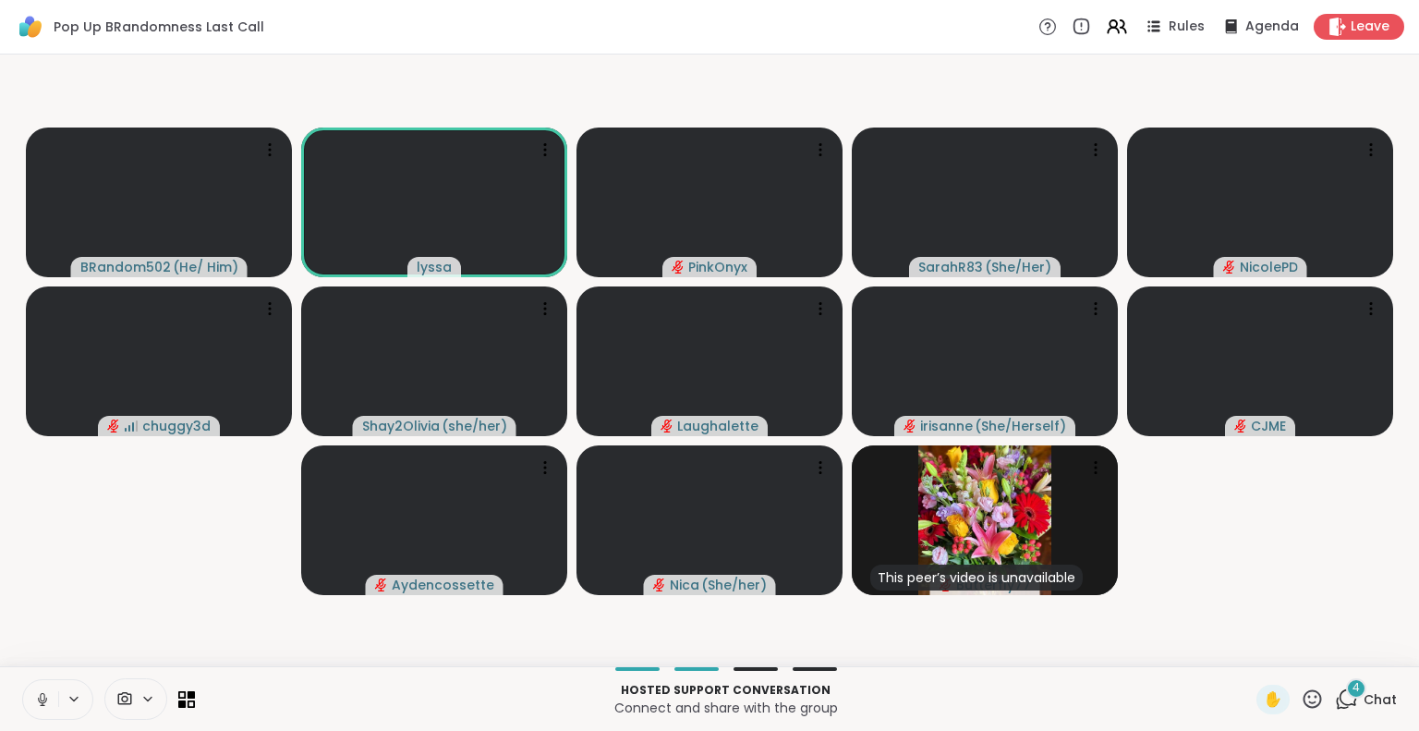
click at [39, 689] on button at bounding box center [40, 699] width 35 height 39
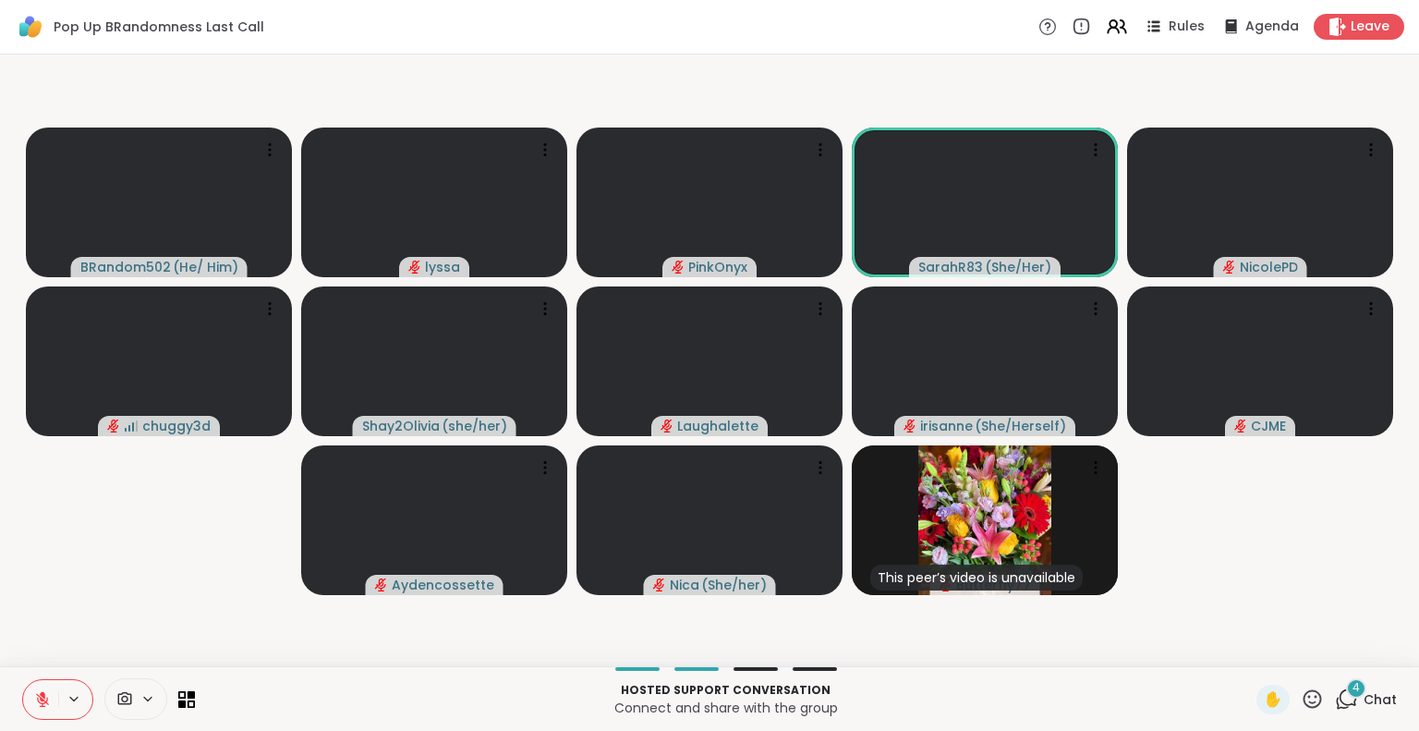
click at [25, 704] on button at bounding box center [40, 699] width 35 height 39
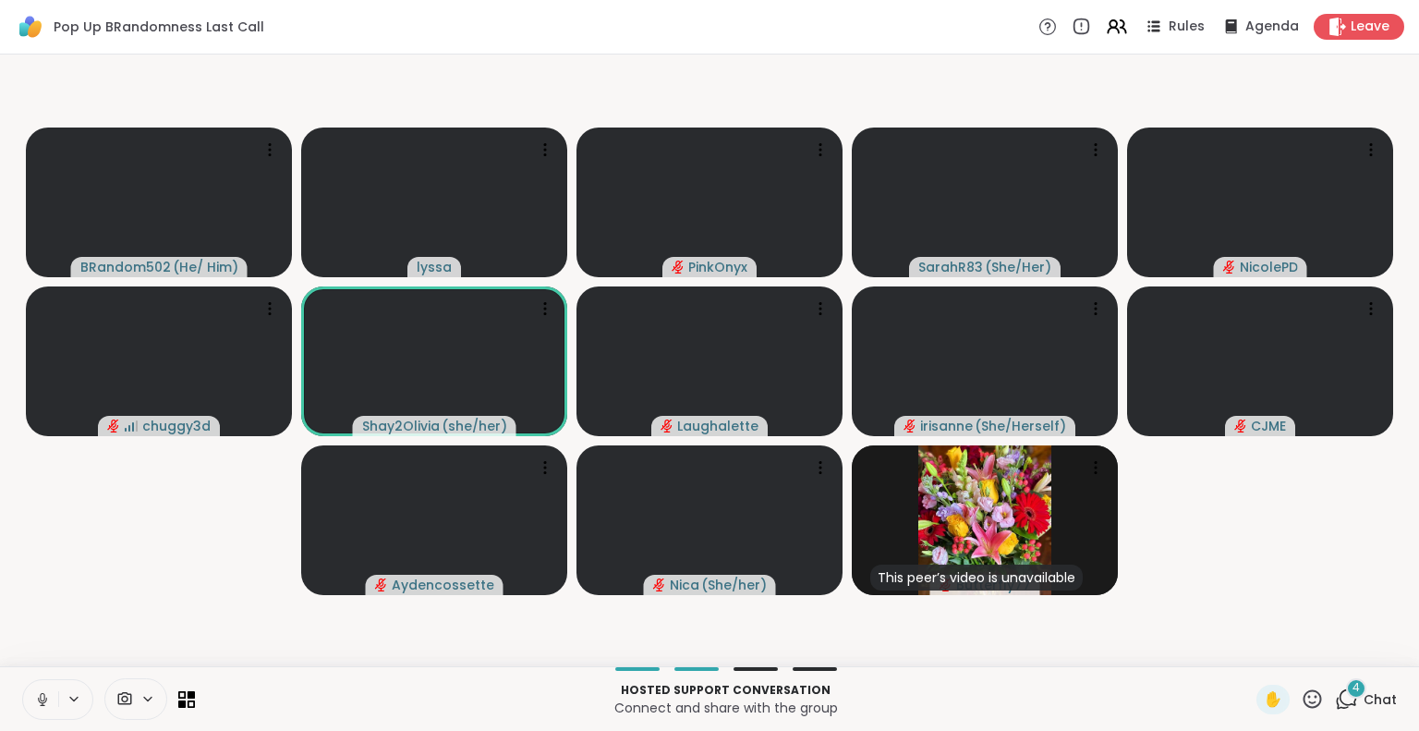
click at [47, 694] on icon at bounding box center [42, 699] width 17 height 17
click at [48, 697] on icon at bounding box center [42, 699] width 17 height 17
click at [41, 688] on button at bounding box center [39, 699] width 38 height 39
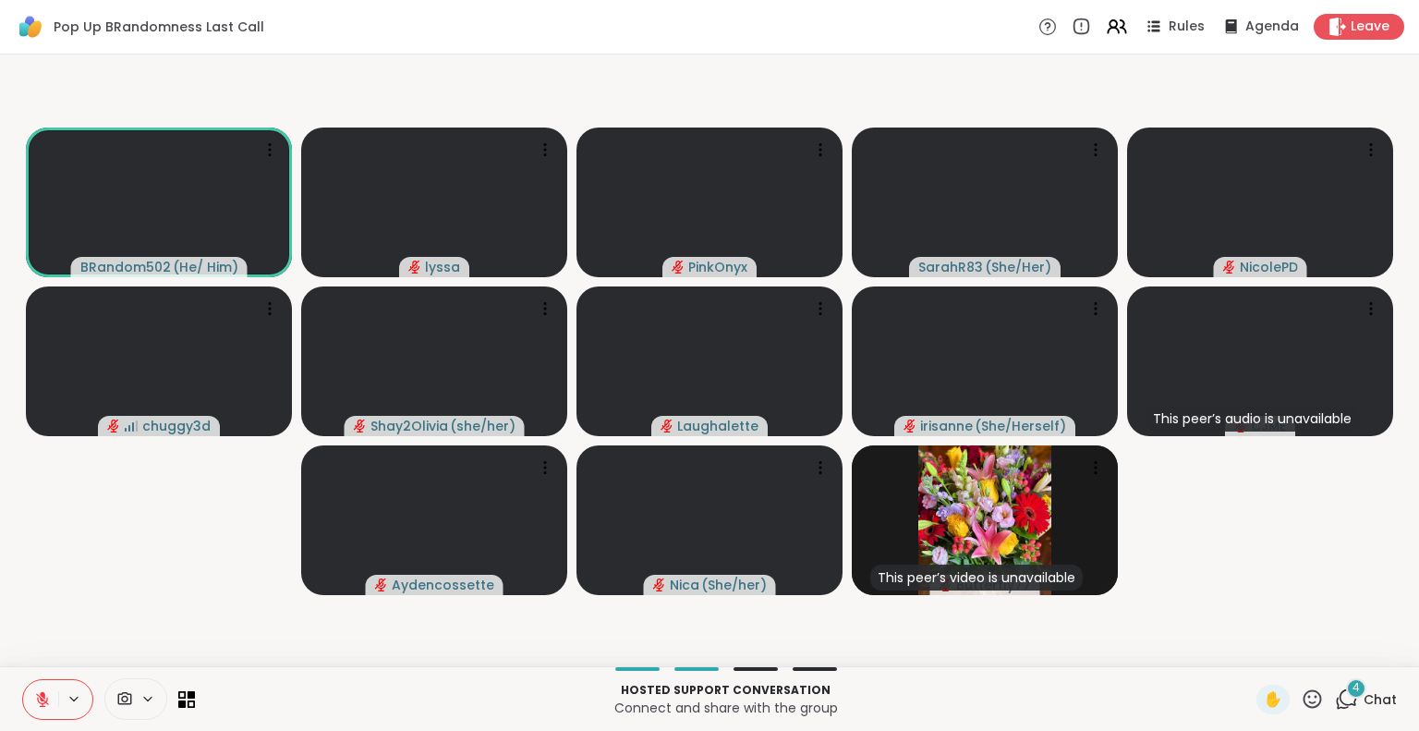
click at [37, 697] on icon at bounding box center [42, 699] width 17 height 17
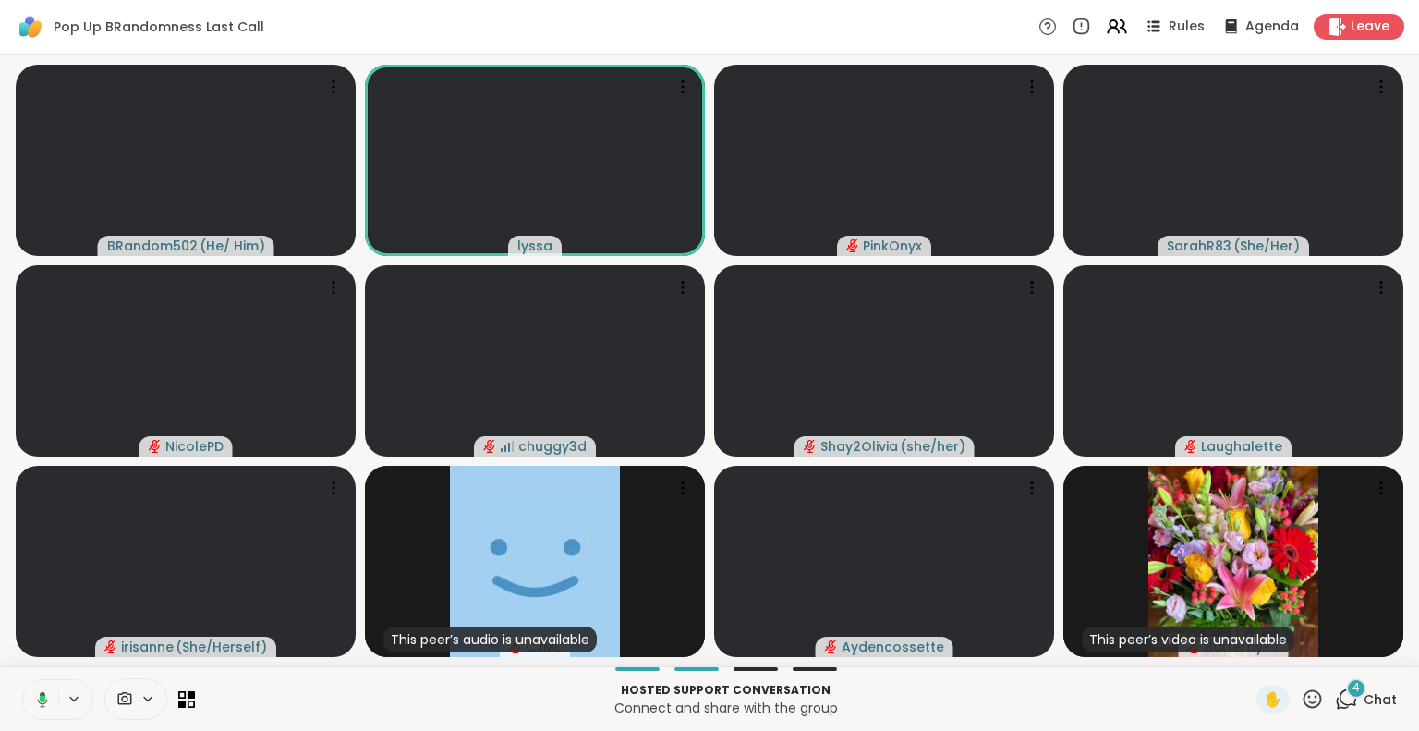
click at [42, 691] on icon at bounding box center [39, 699] width 17 height 17
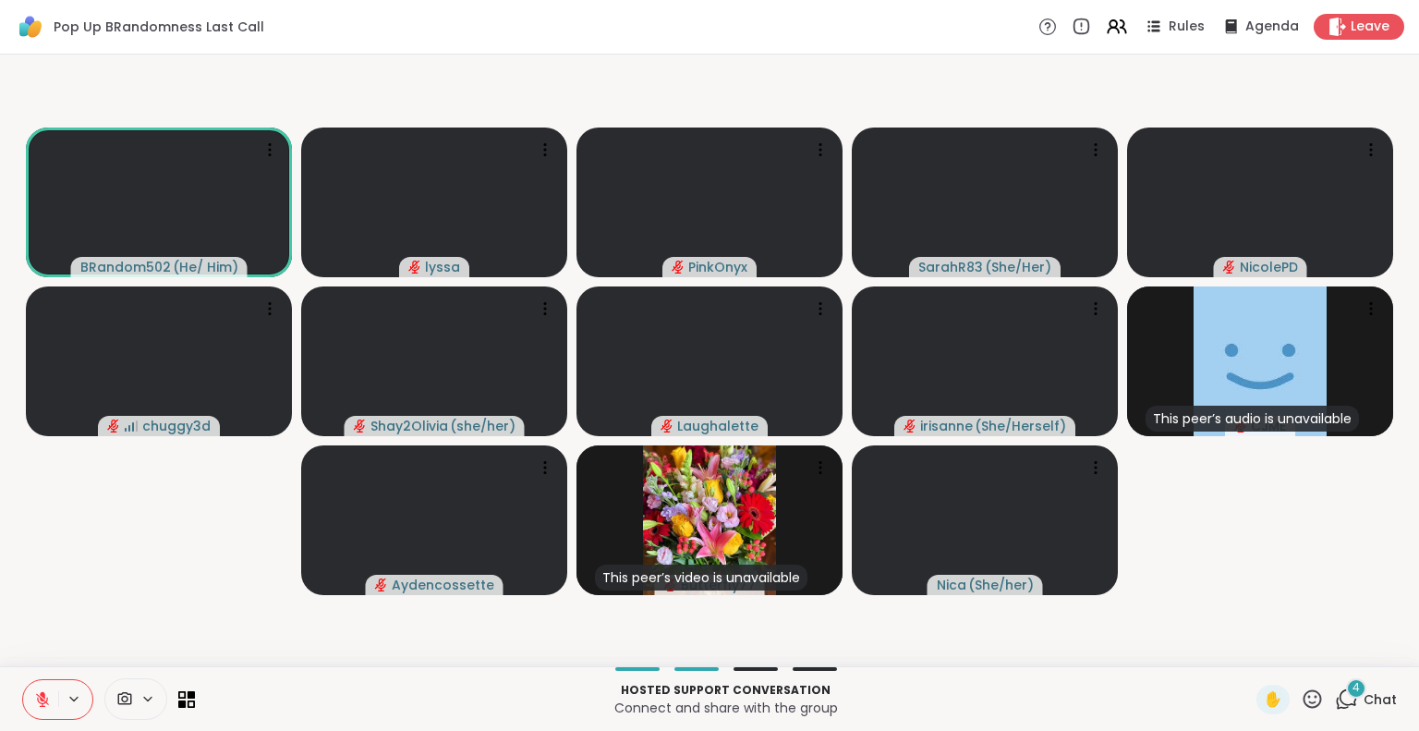
click at [30, 707] on button at bounding box center [40, 699] width 35 height 39
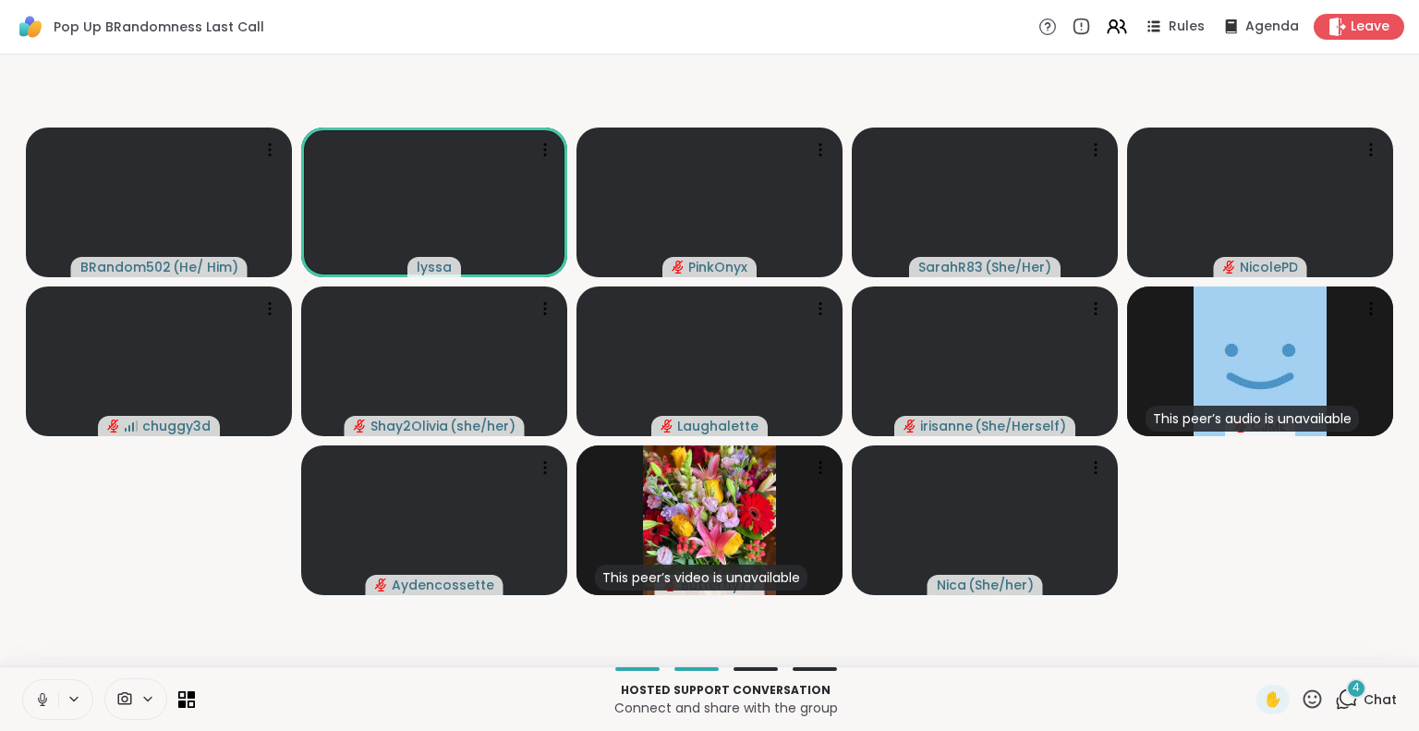
click at [42, 685] on button at bounding box center [40, 699] width 35 height 39
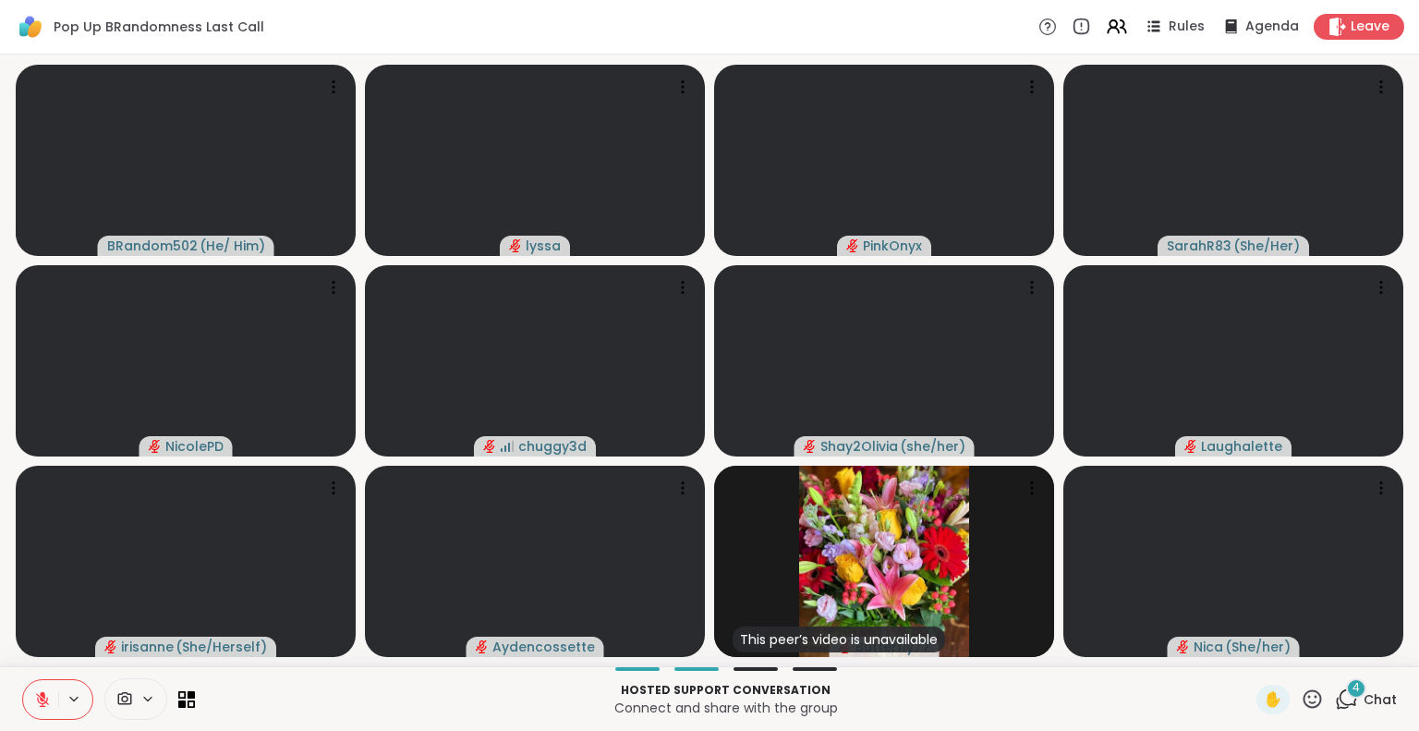
click at [43, 694] on icon at bounding box center [43, 694] width 6 height 7
click at [1307, 697] on icon at bounding box center [1312, 698] width 18 height 18
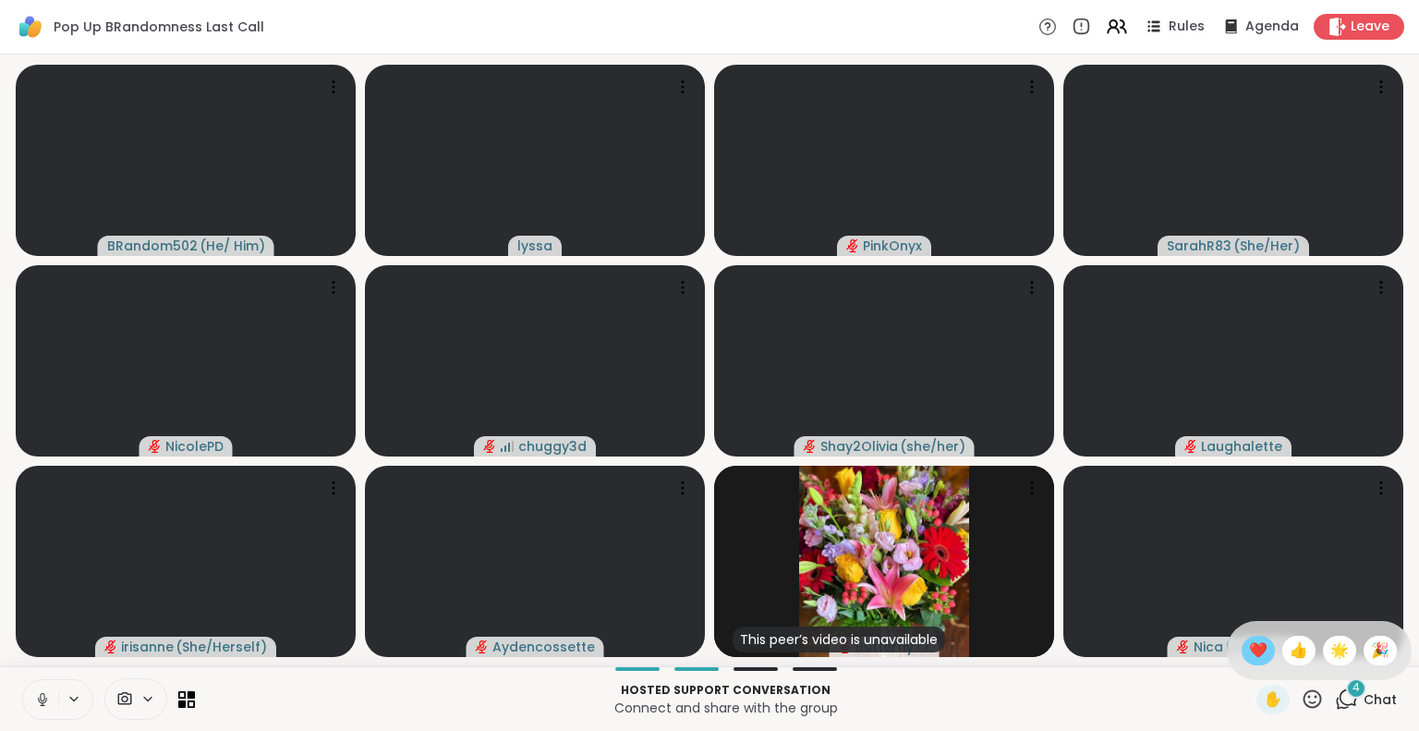
click at [1249, 647] on span "❤️" at bounding box center [1258, 650] width 18 height 22
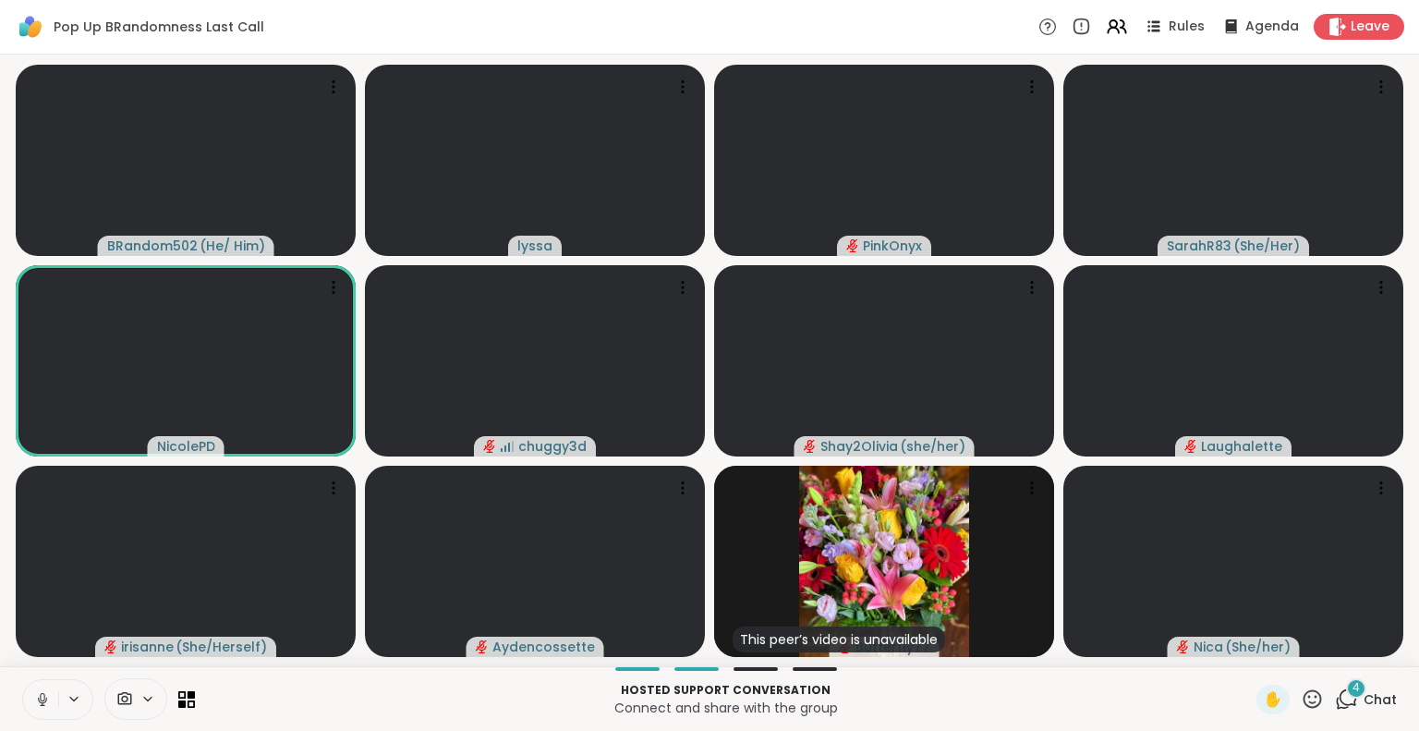
click at [15, 679] on div "Hosted support conversation Connect and share with the group ✋ 4 Chat" at bounding box center [709, 698] width 1419 height 65
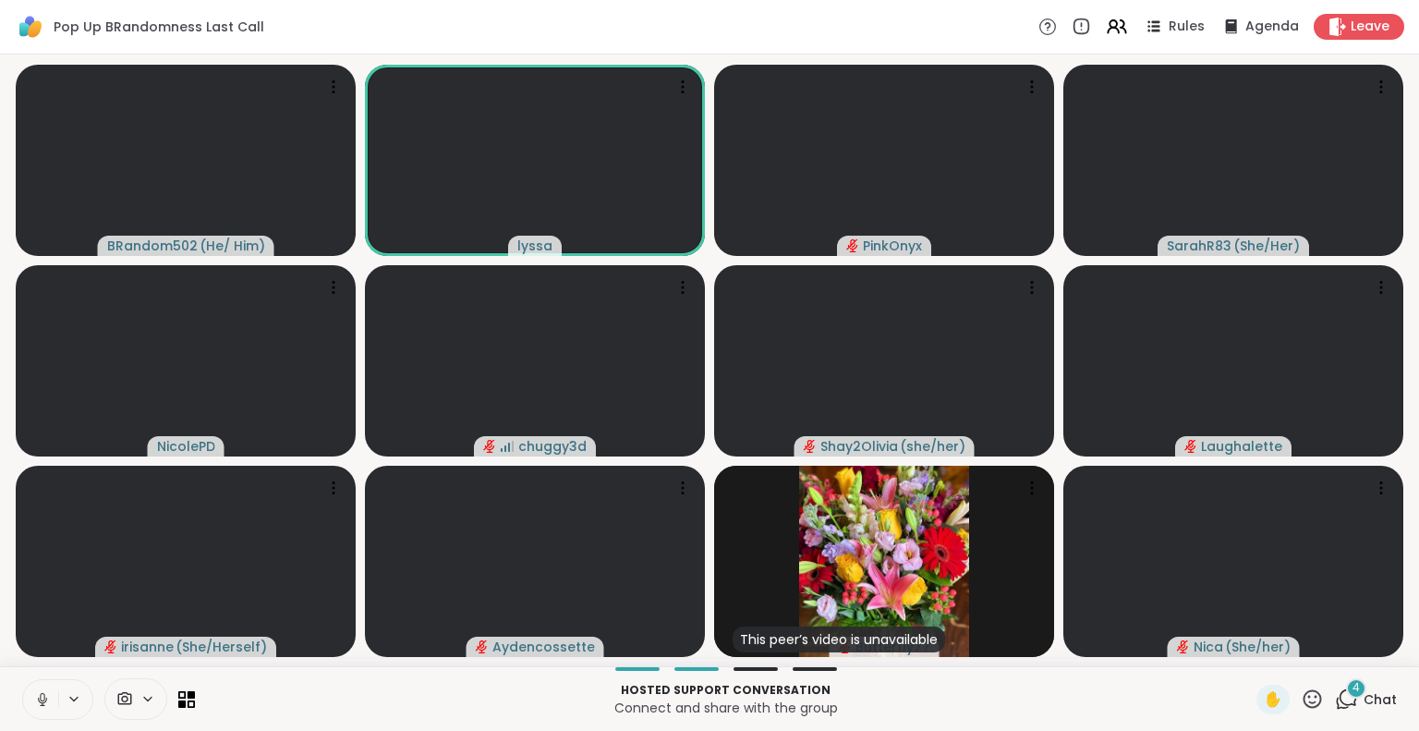
click at [39, 691] on icon at bounding box center [42, 699] width 17 height 17
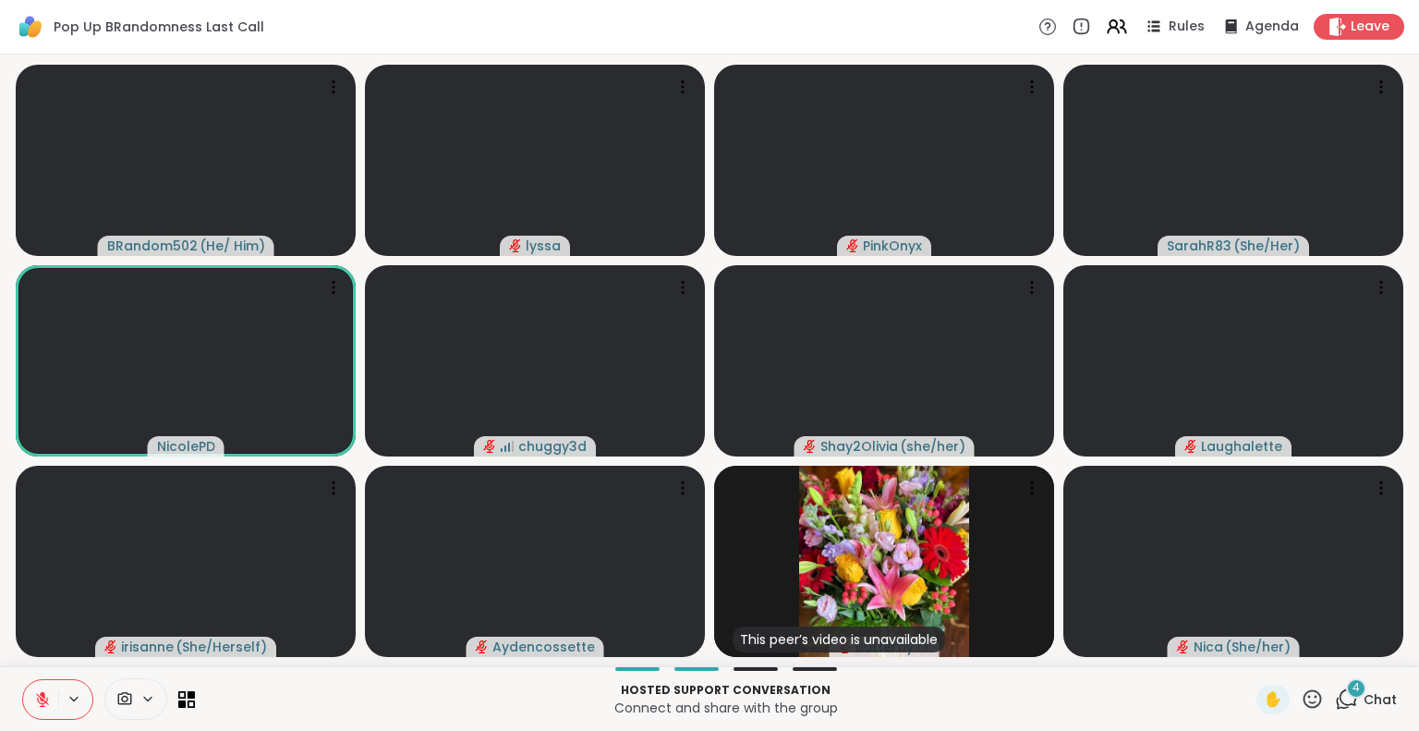
click at [39, 691] on icon at bounding box center [42, 699] width 17 height 17
click at [1308, 701] on icon at bounding box center [1312, 698] width 18 height 18
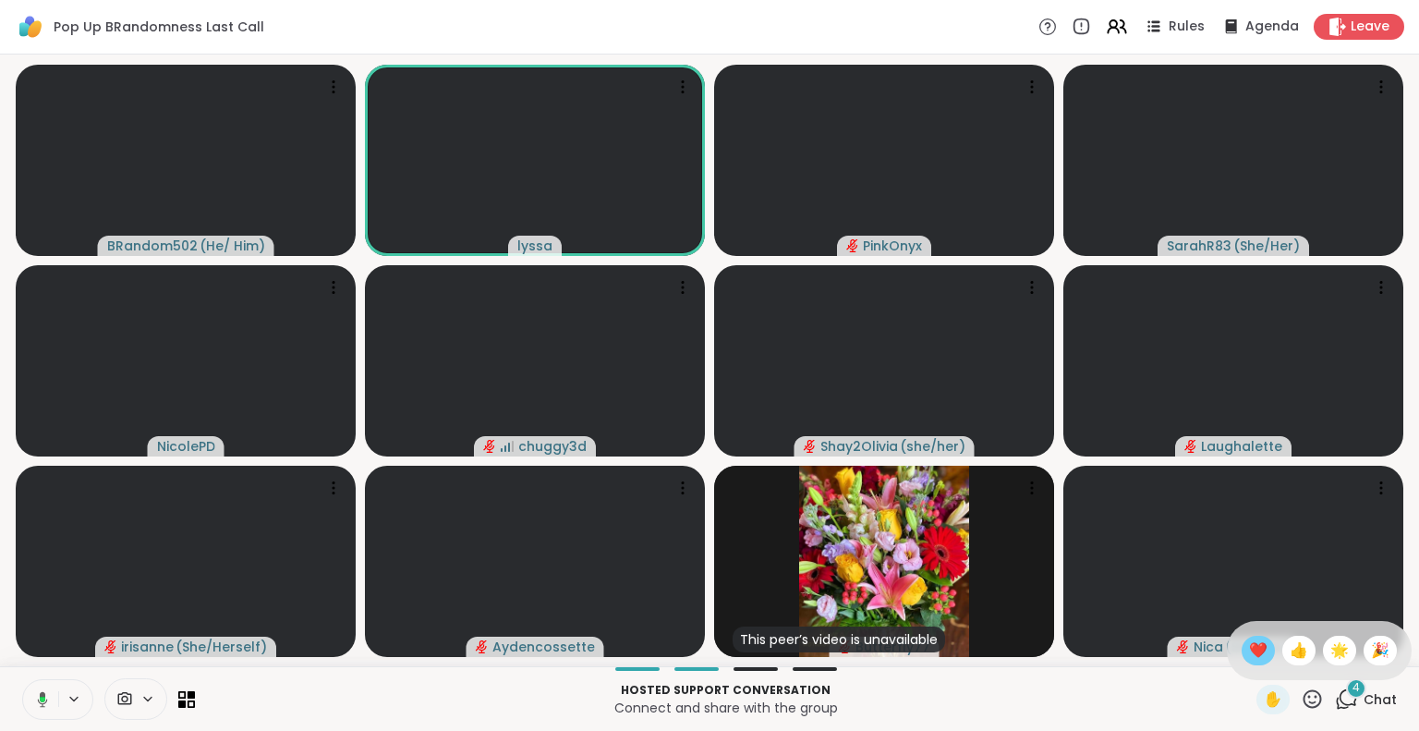
click at [1249, 646] on span "❤️" at bounding box center [1258, 650] width 18 height 22
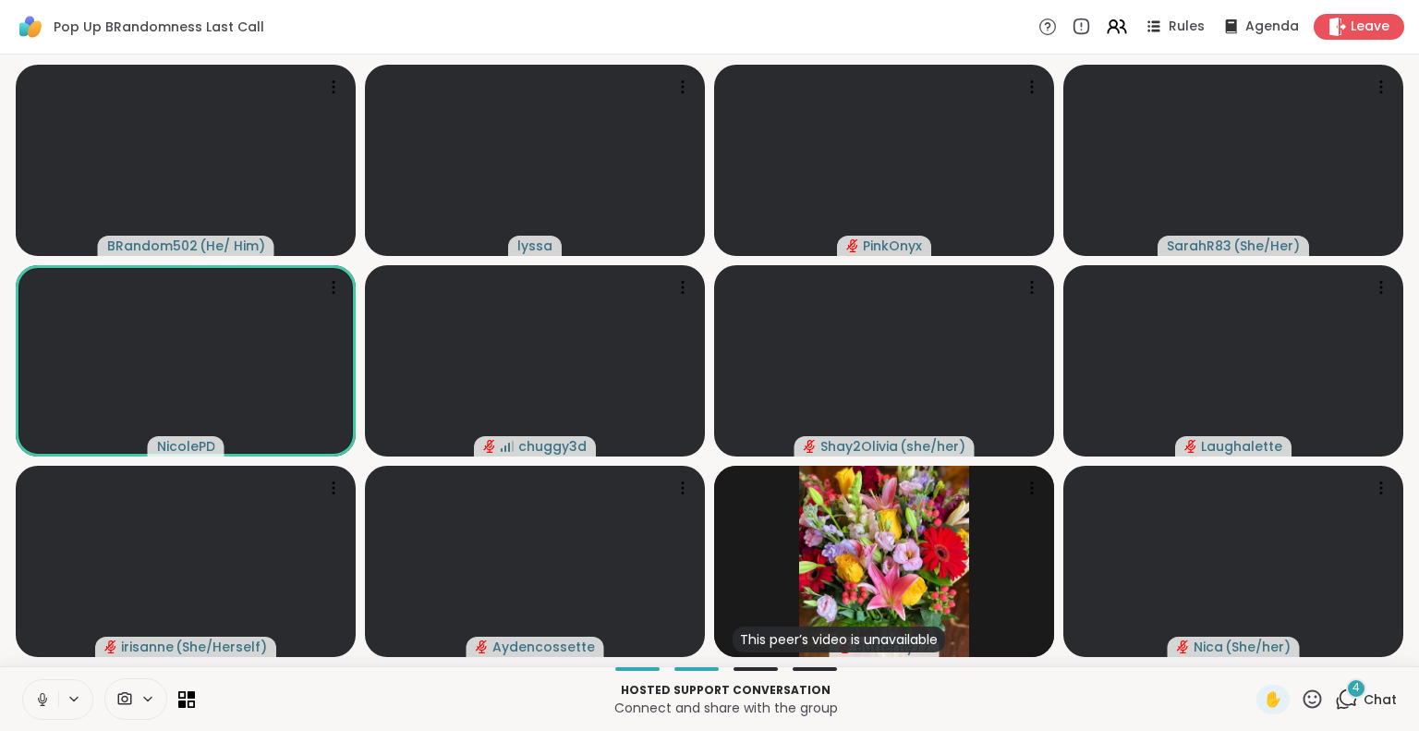
click at [37, 699] on icon at bounding box center [42, 699] width 17 height 17
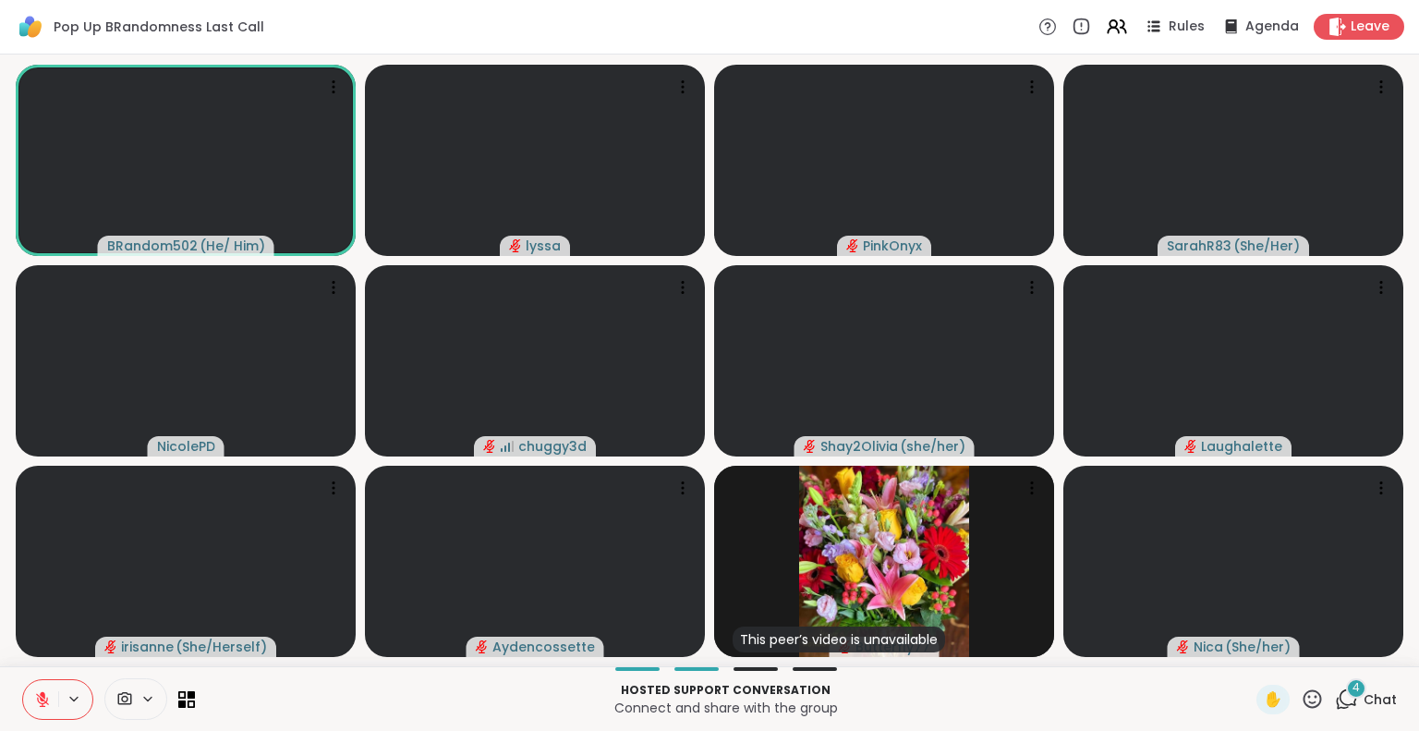
click at [37, 699] on icon at bounding box center [42, 699] width 17 height 17
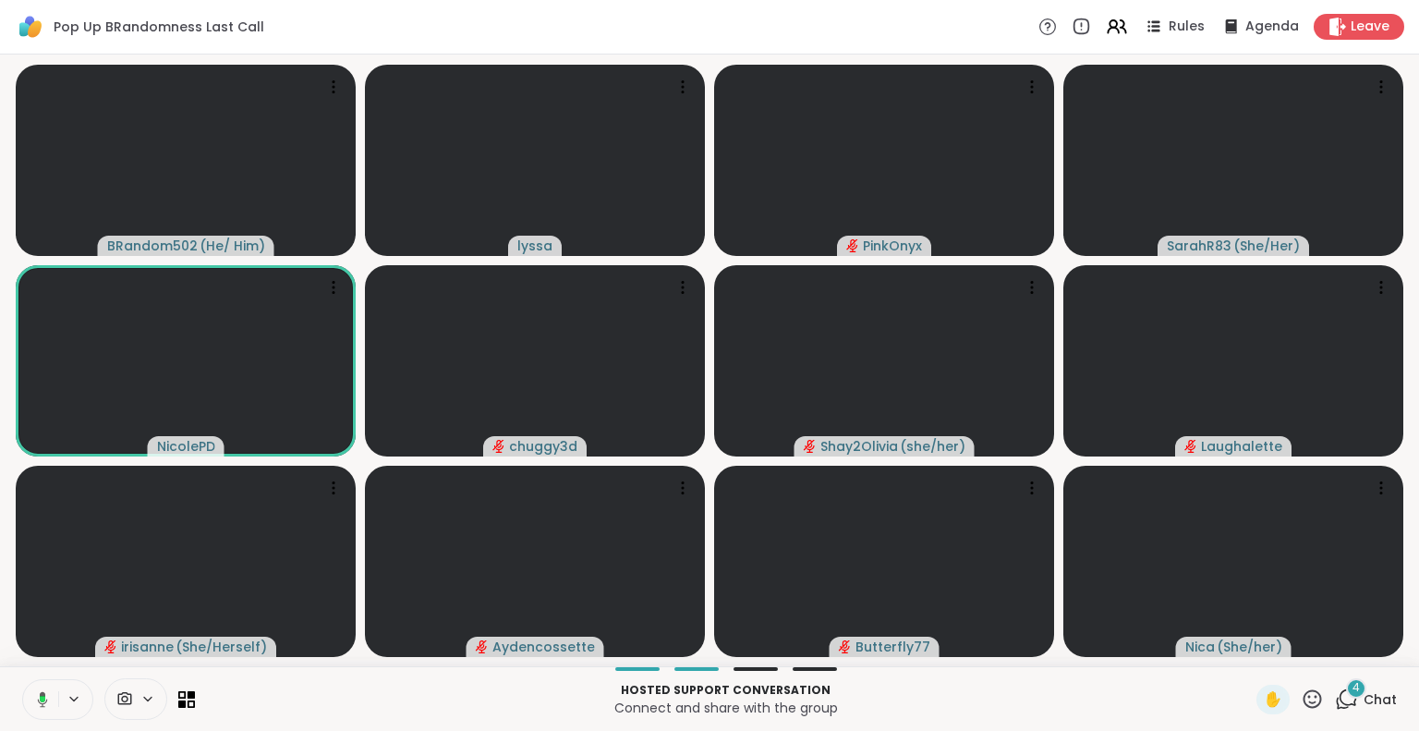
click at [31, 694] on icon at bounding box center [39, 699] width 17 height 17
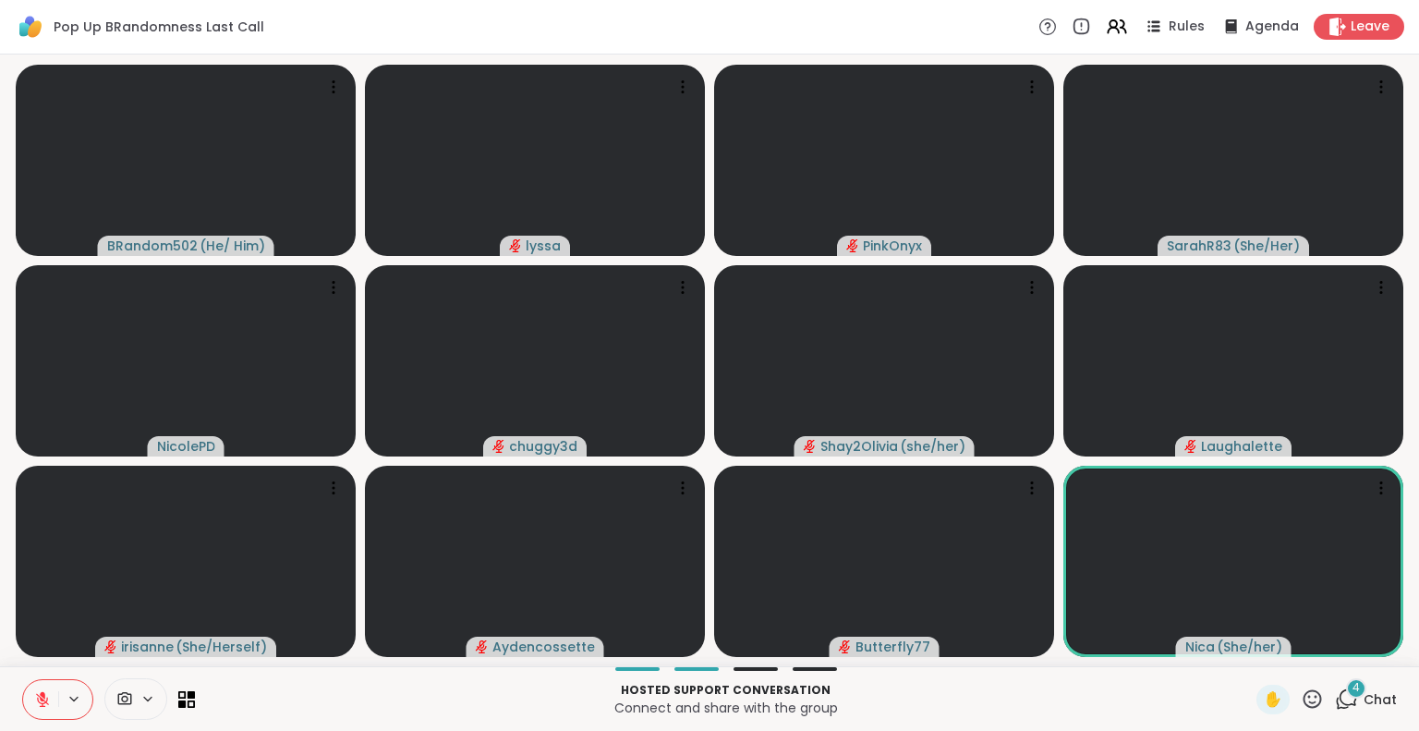
click at [37, 693] on icon at bounding box center [42, 699] width 17 height 17
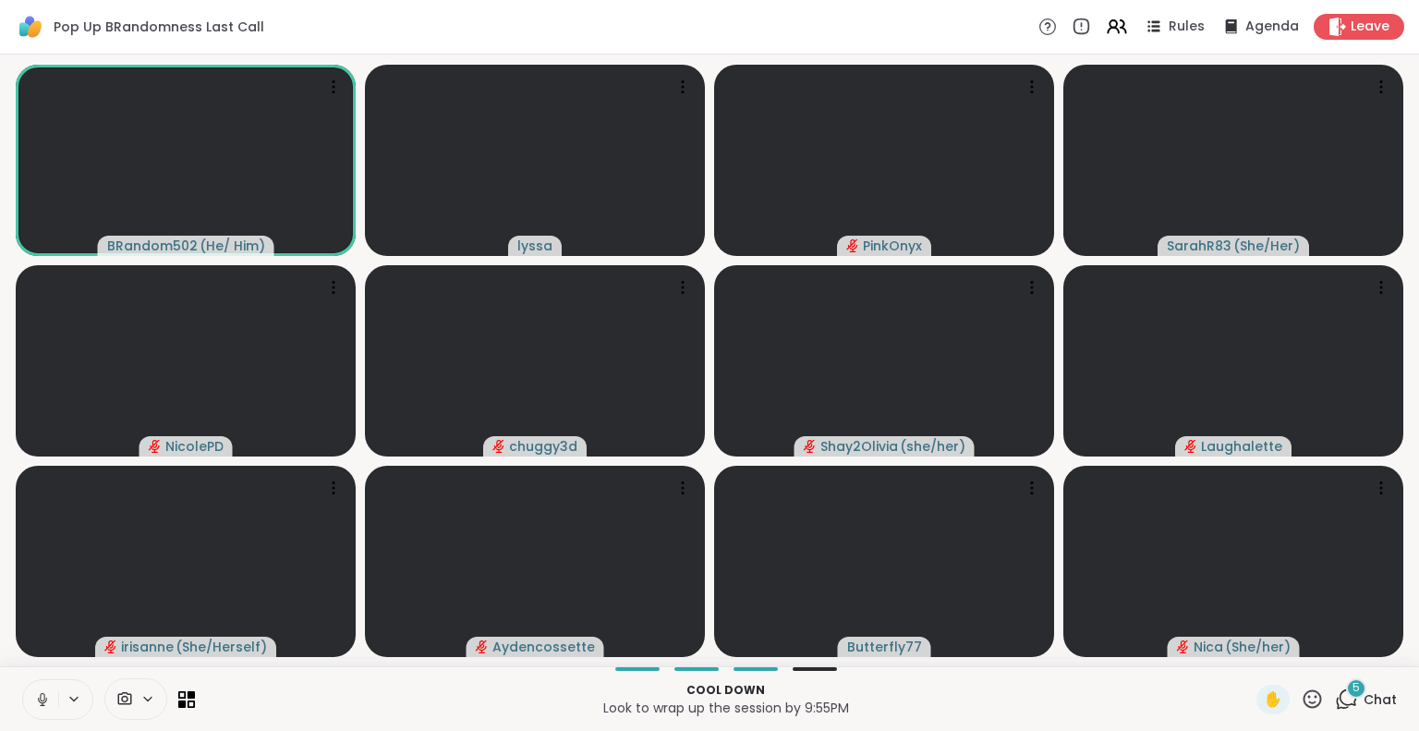
click at [44, 693] on icon at bounding box center [42, 699] width 17 height 17
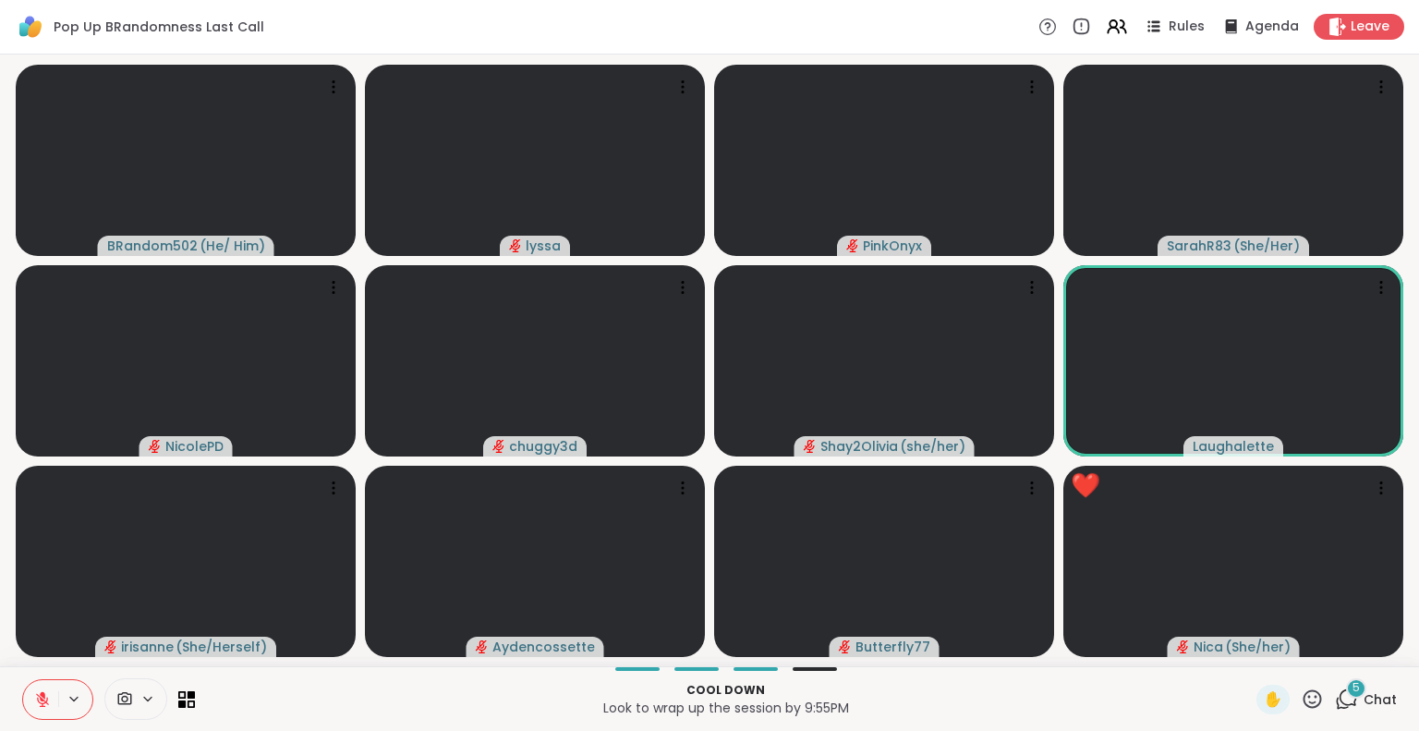
click at [44, 693] on icon at bounding box center [42, 699] width 17 height 17
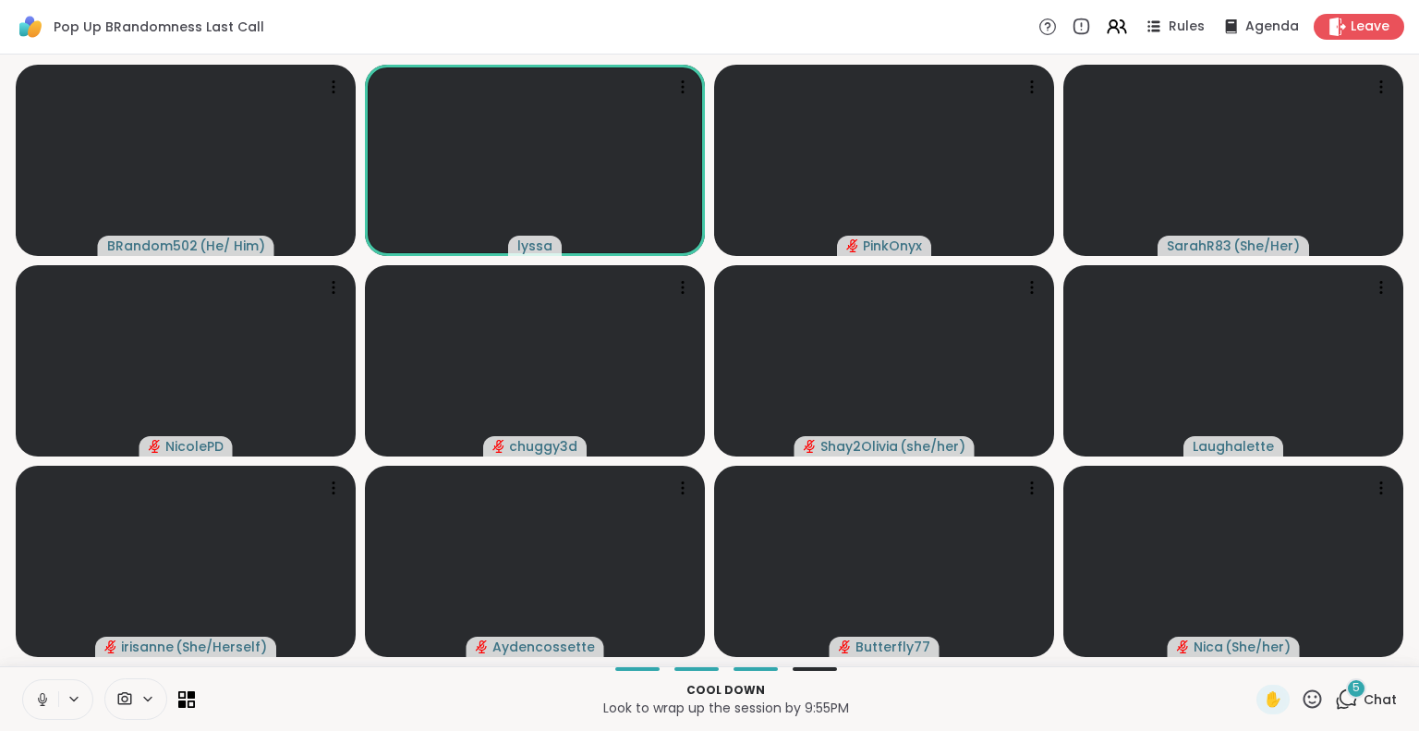
click at [49, 693] on icon at bounding box center [42, 699] width 17 height 17
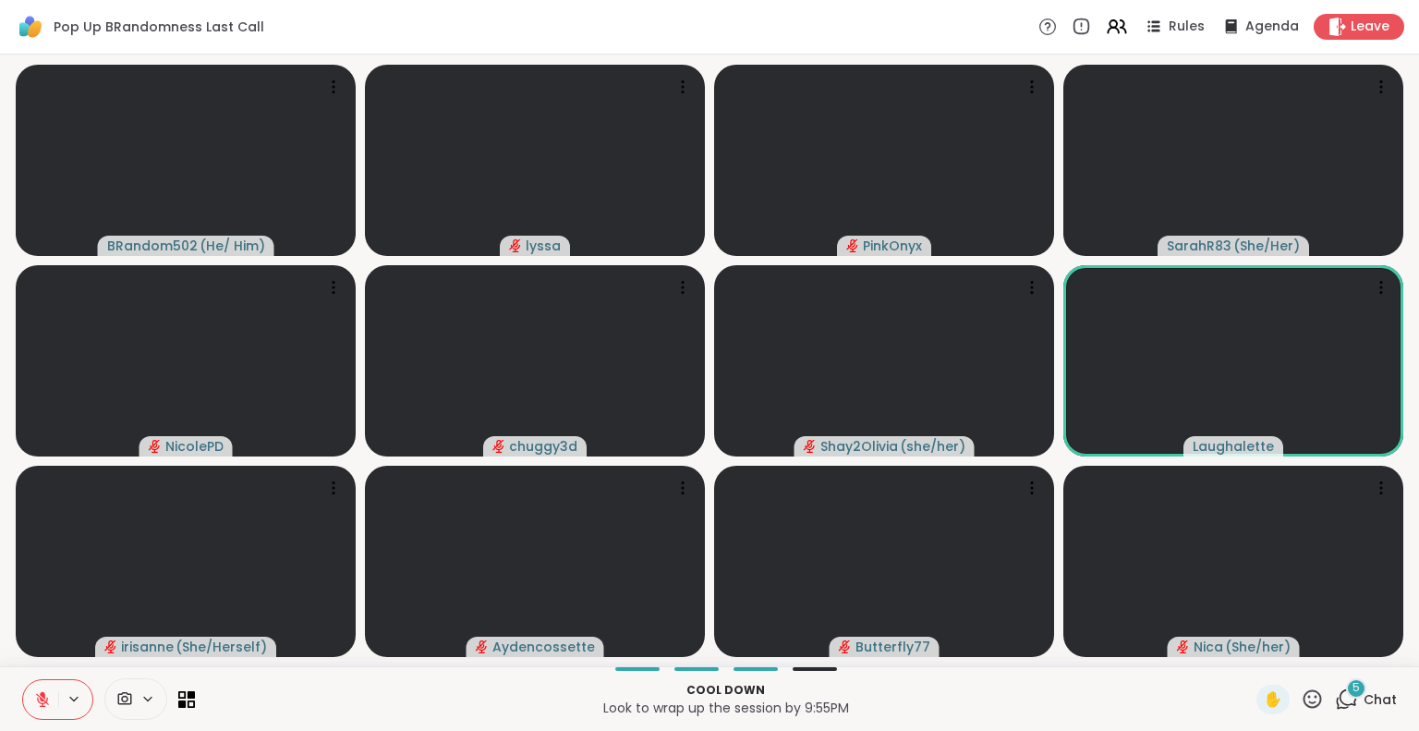
click at [4, 685] on div "Cool down Look to wrap up the session by 9:55PM ✋ 5 Chat" at bounding box center [709, 698] width 1419 height 65
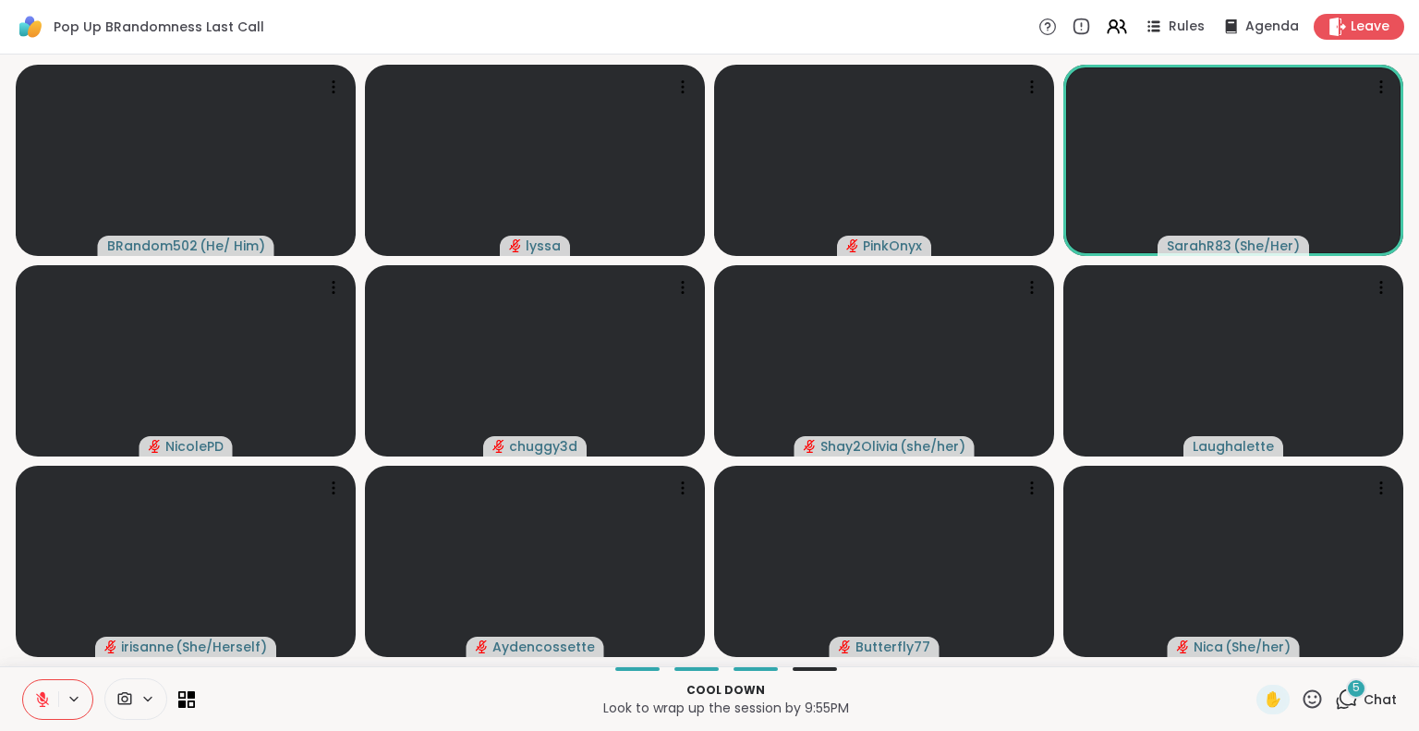
click at [49, 685] on button at bounding box center [40, 699] width 35 height 39
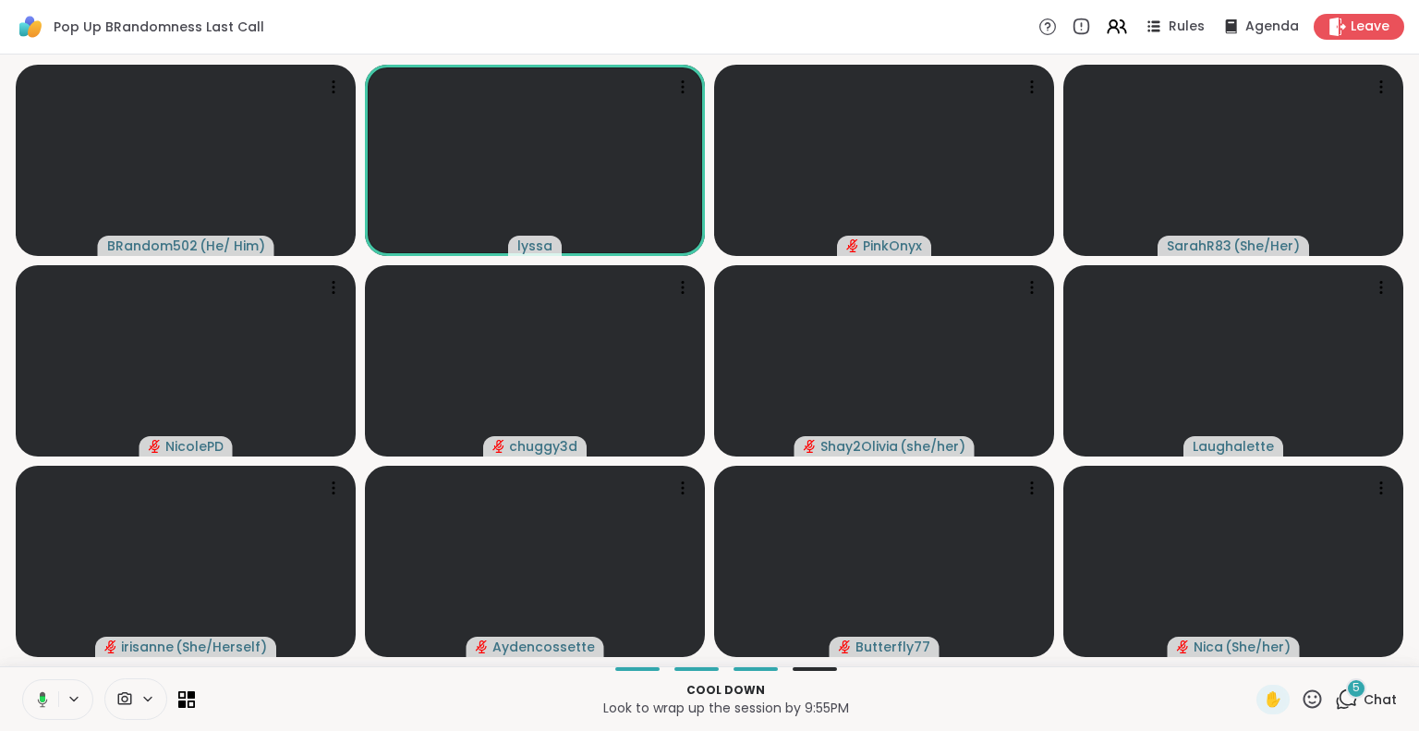
click at [41, 690] on button at bounding box center [39, 699] width 38 height 39
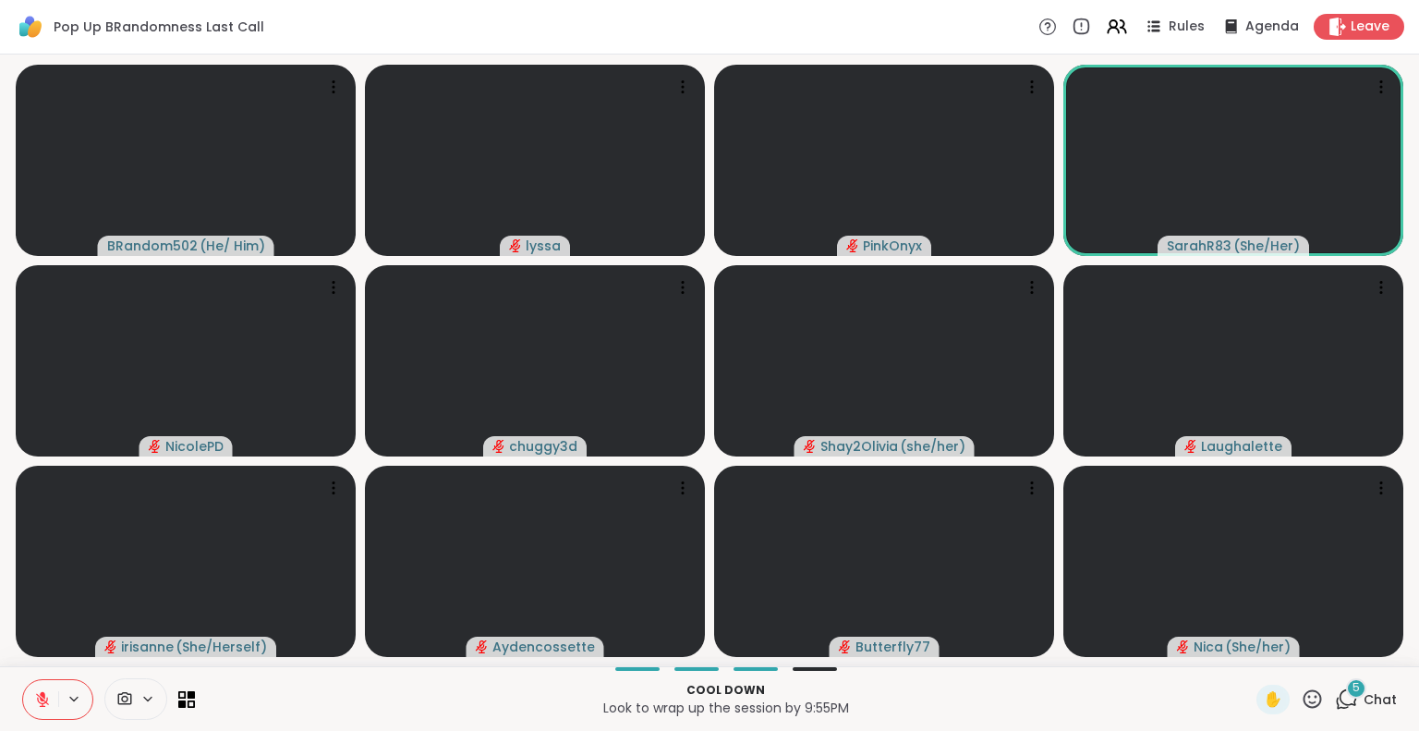
click at [35, 700] on icon at bounding box center [42, 699] width 17 height 17
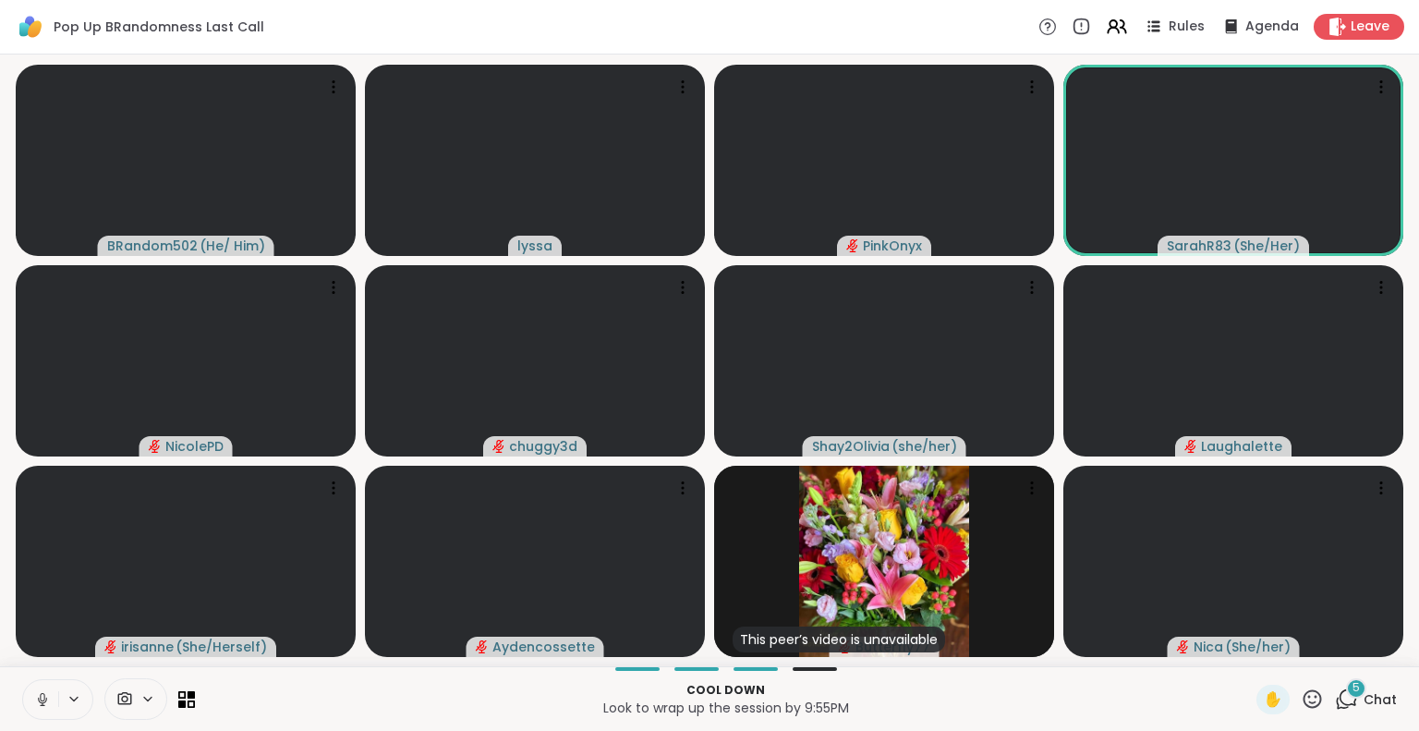
click at [52, 699] on button at bounding box center [40, 699] width 35 height 39
click at [47, 693] on icon at bounding box center [42, 699] width 17 height 17
click at [1300, 700] on icon at bounding box center [1311, 698] width 23 height 23
click at [1249, 652] on span "❤️" at bounding box center [1258, 650] width 18 height 22
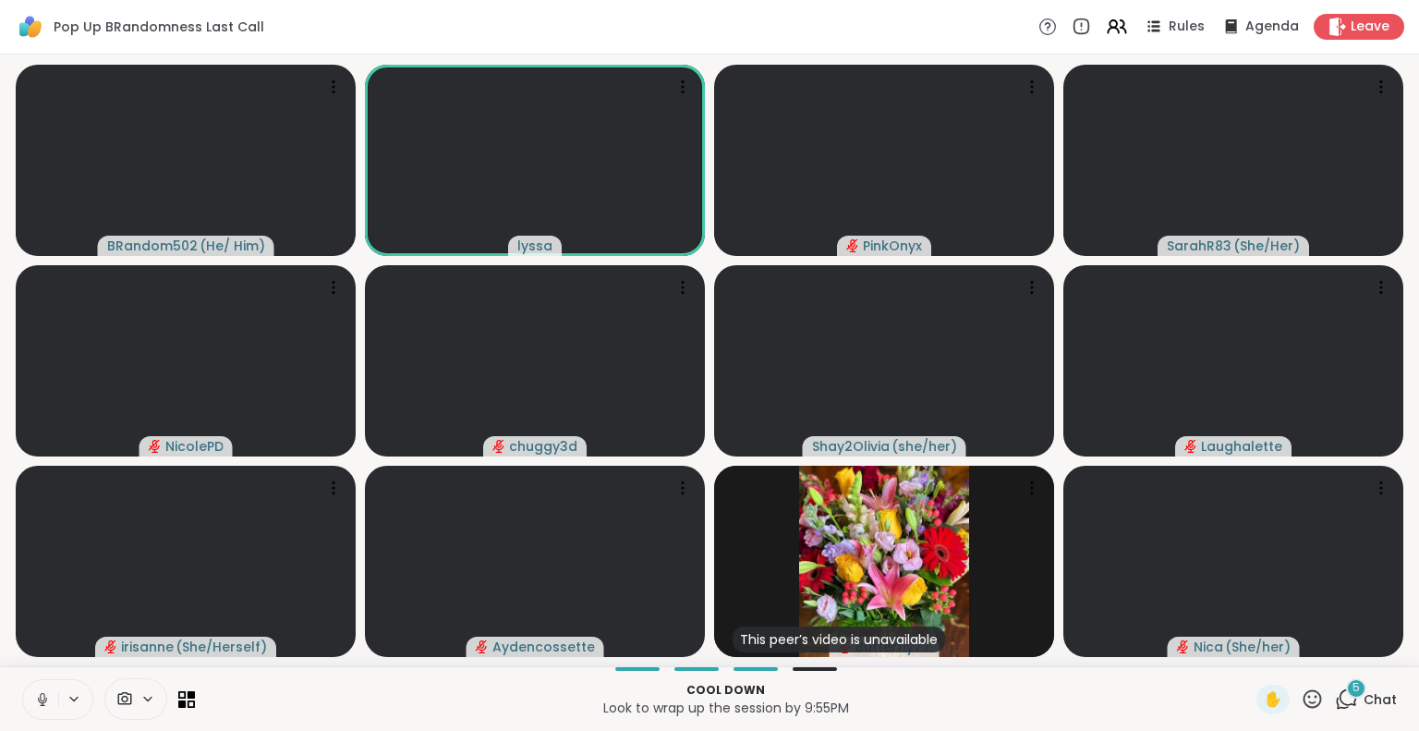
click at [45, 707] on button at bounding box center [40, 699] width 35 height 39
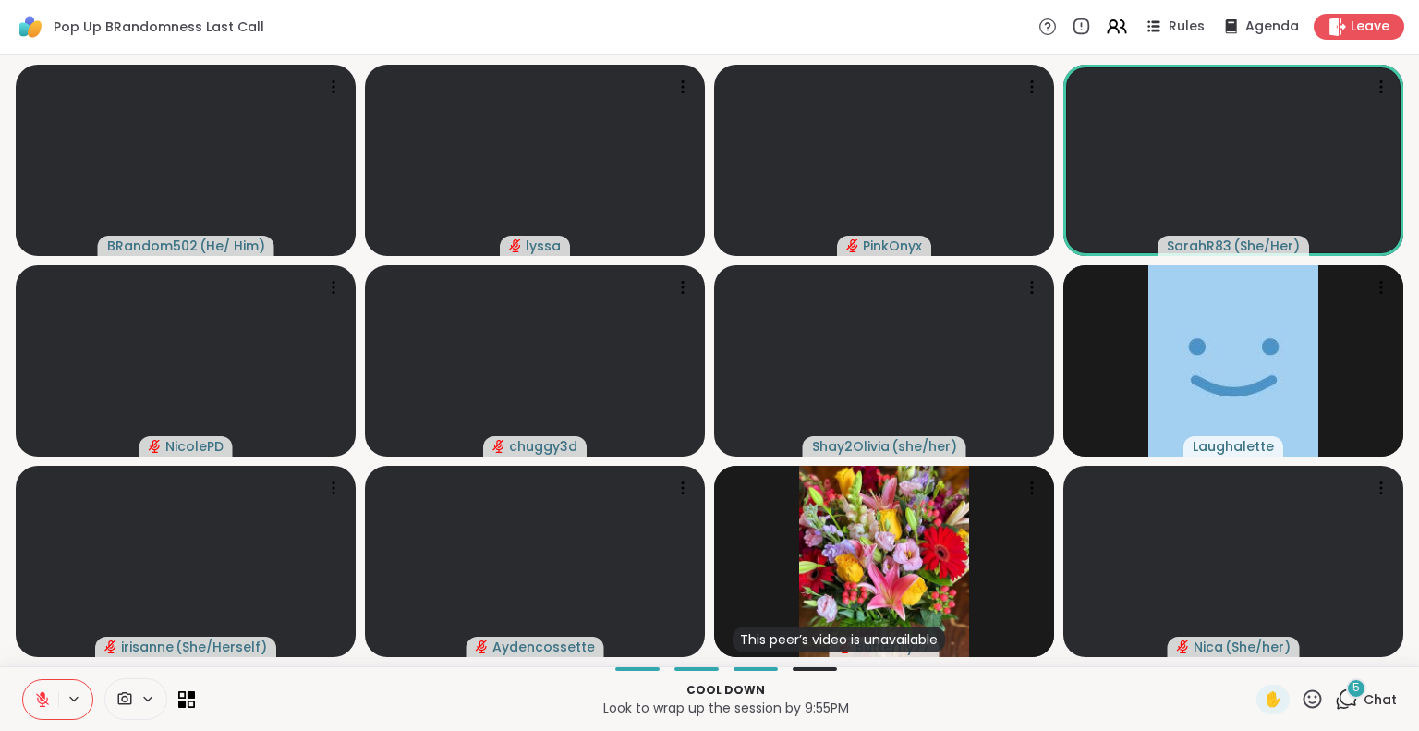
click at [46, 691] on icon at bounding box center [42, 699] width 17 height 17
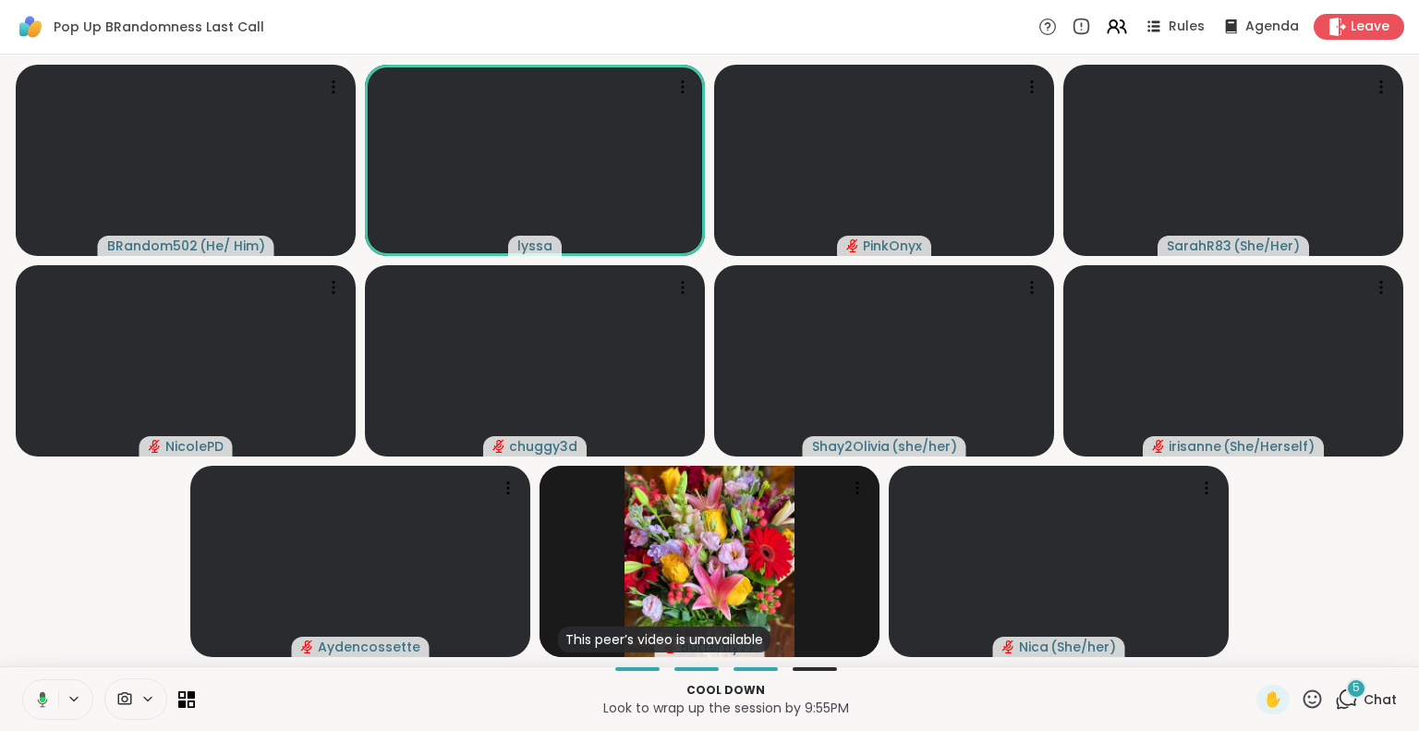
click at [42, 686] on button at bounding box center [39, 699] width 38 height 39
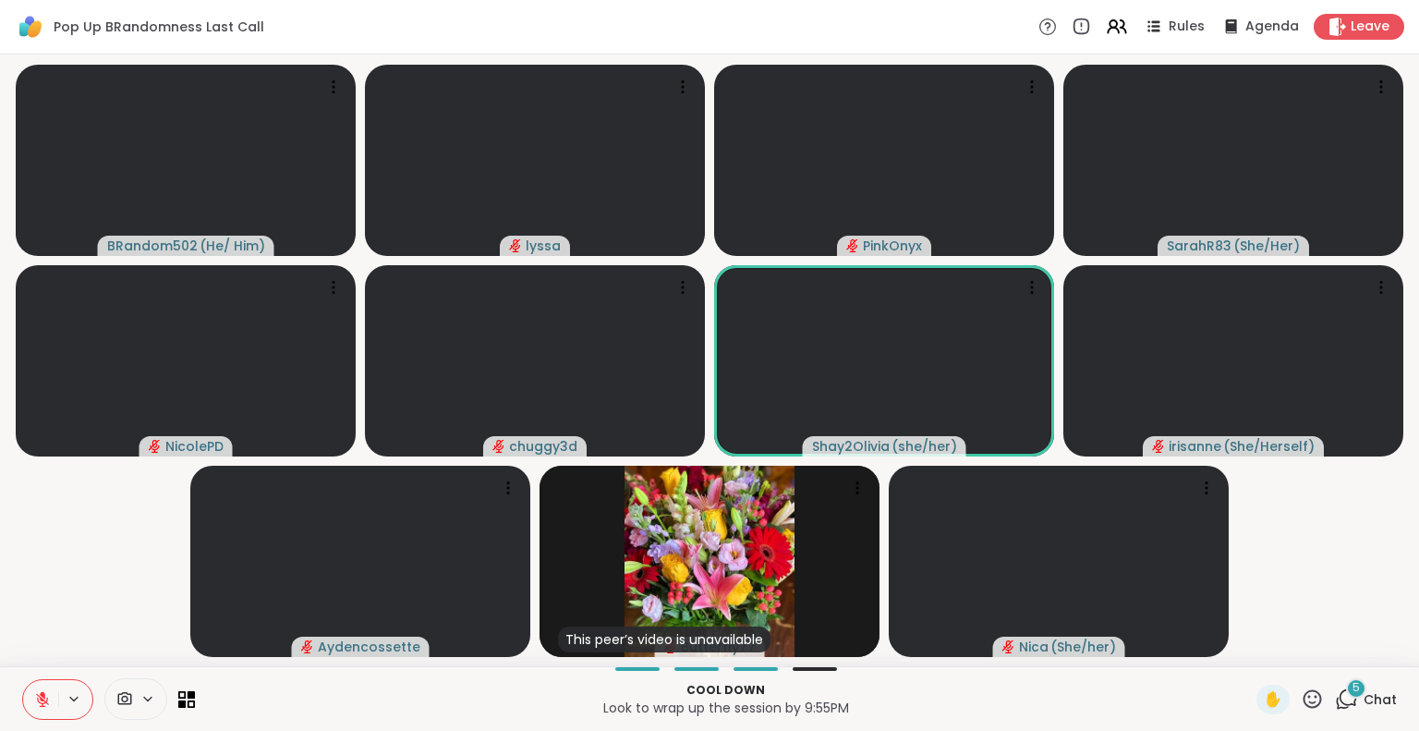
click at [34, 686] on button at bounding box center [40, 699] width 35 height 39
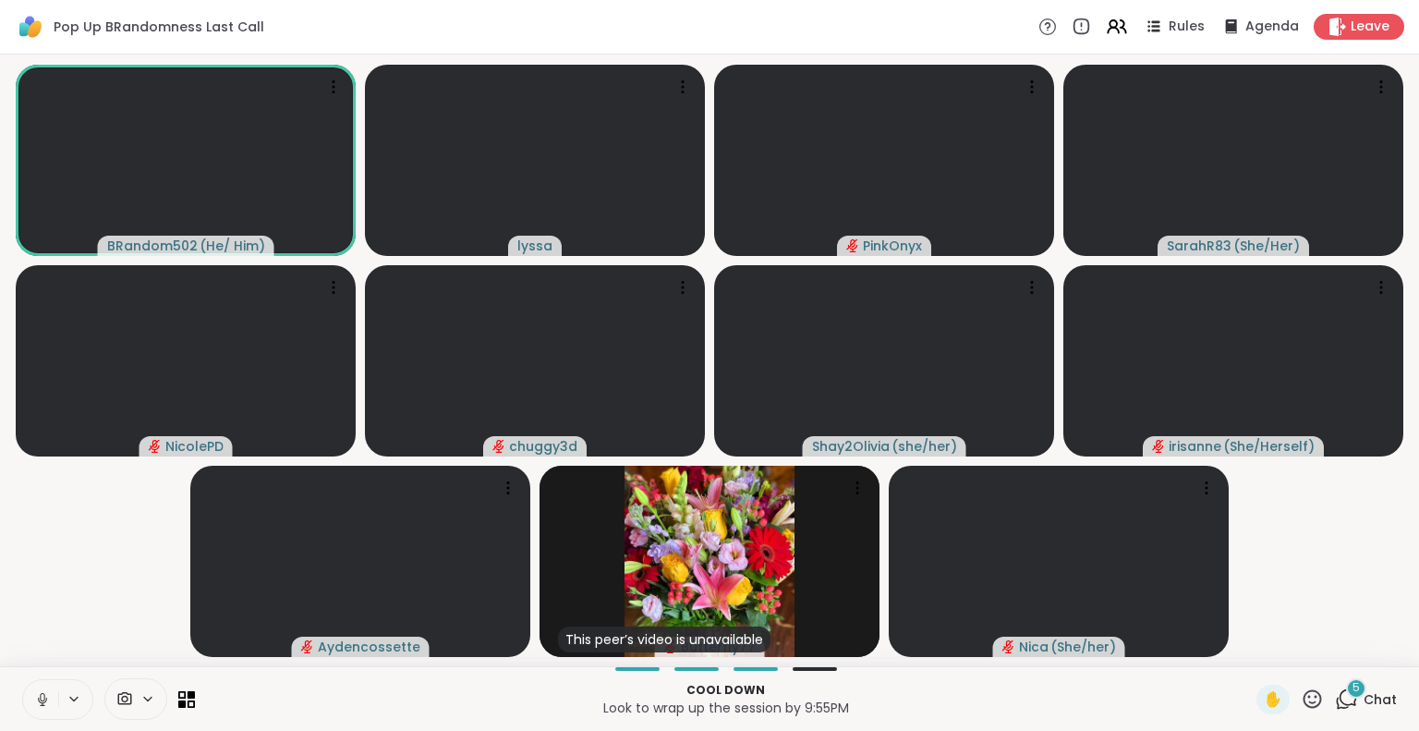
click at [42, 700] on icon at bounding box center [42, 697] width 5 height 8
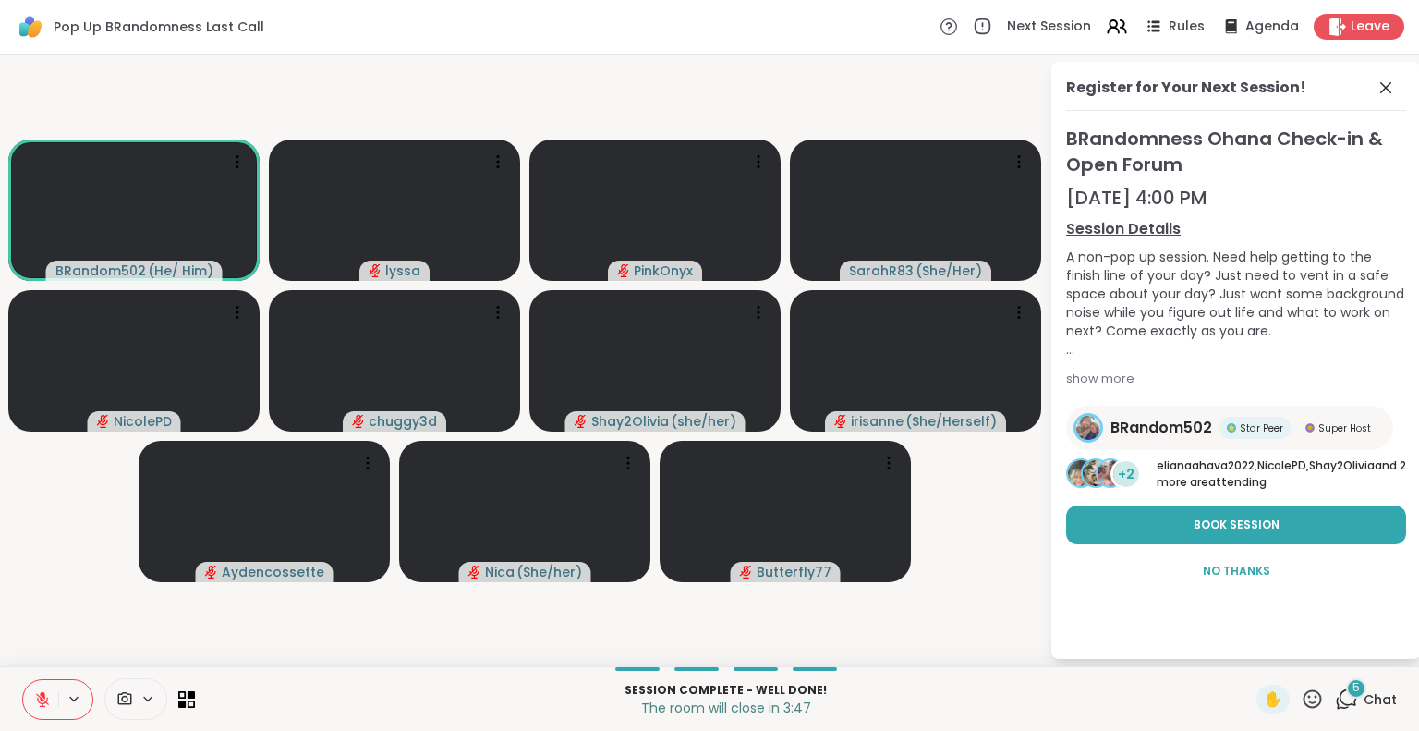
click at [49, 705] on icon at bounding box center [42, 699] width 17 height 17
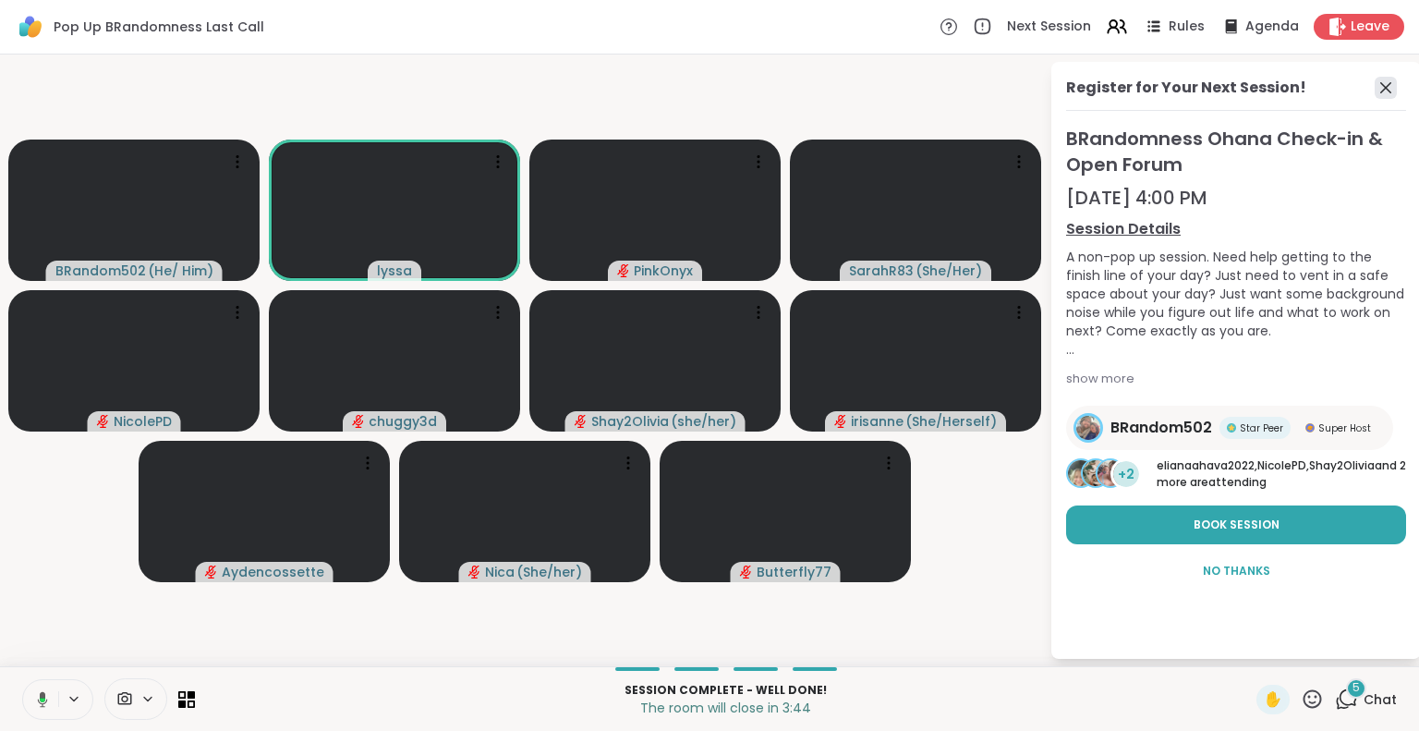
click at [1384, 80] on icon at bounding box center [1385, 88] width 22 height 22
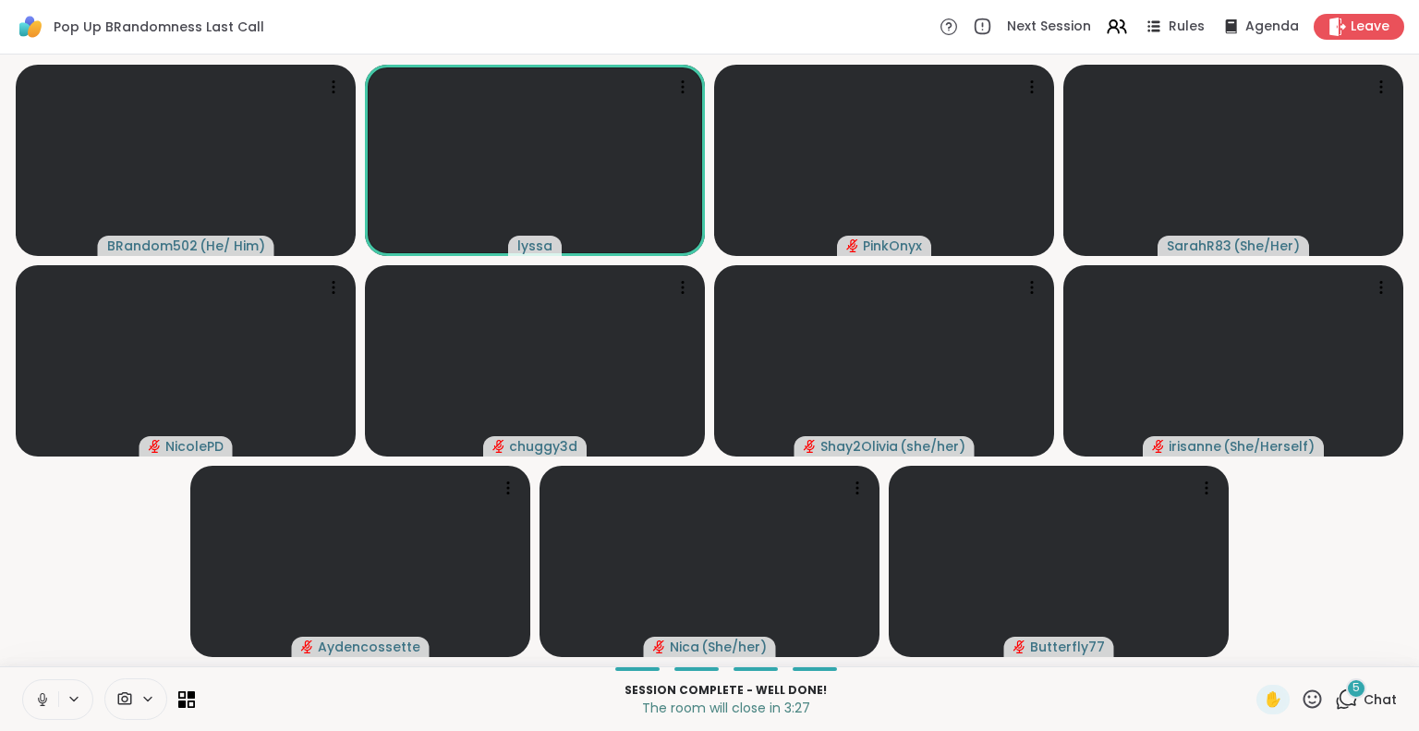
drag, startPoint x: 0, startPoint y: 450, endPoint x: 30, endPoint y: 513, distance: 69.4
click at [30, 513] on div "BRandom502 ( He/ Him ) lyssa PinkOnyx SarahR83 ( She/Her ) NicolePD chuggy3d Sh…" at bounding box center [709, 359] width 1419 height 611
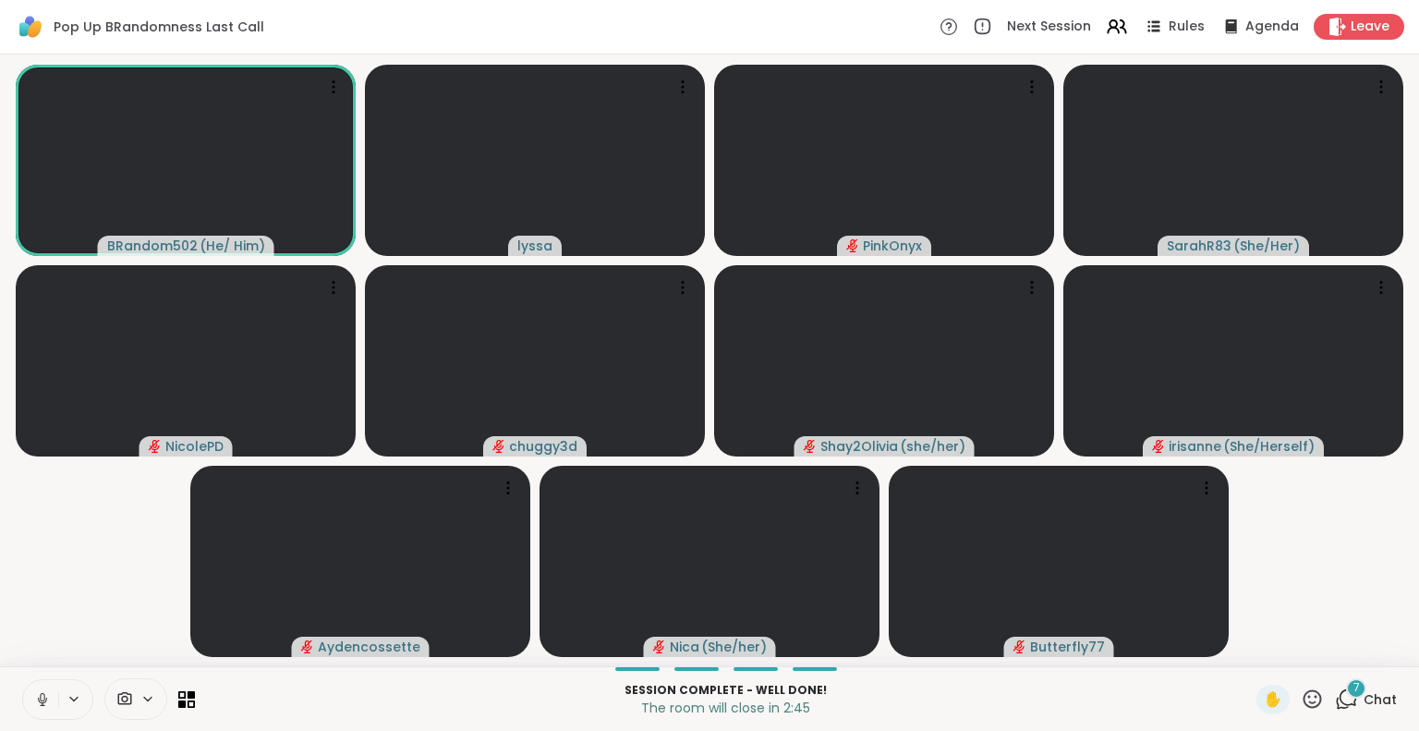
click at [43, 694] on icon at bounding box center [42, 697] width 5 height 8
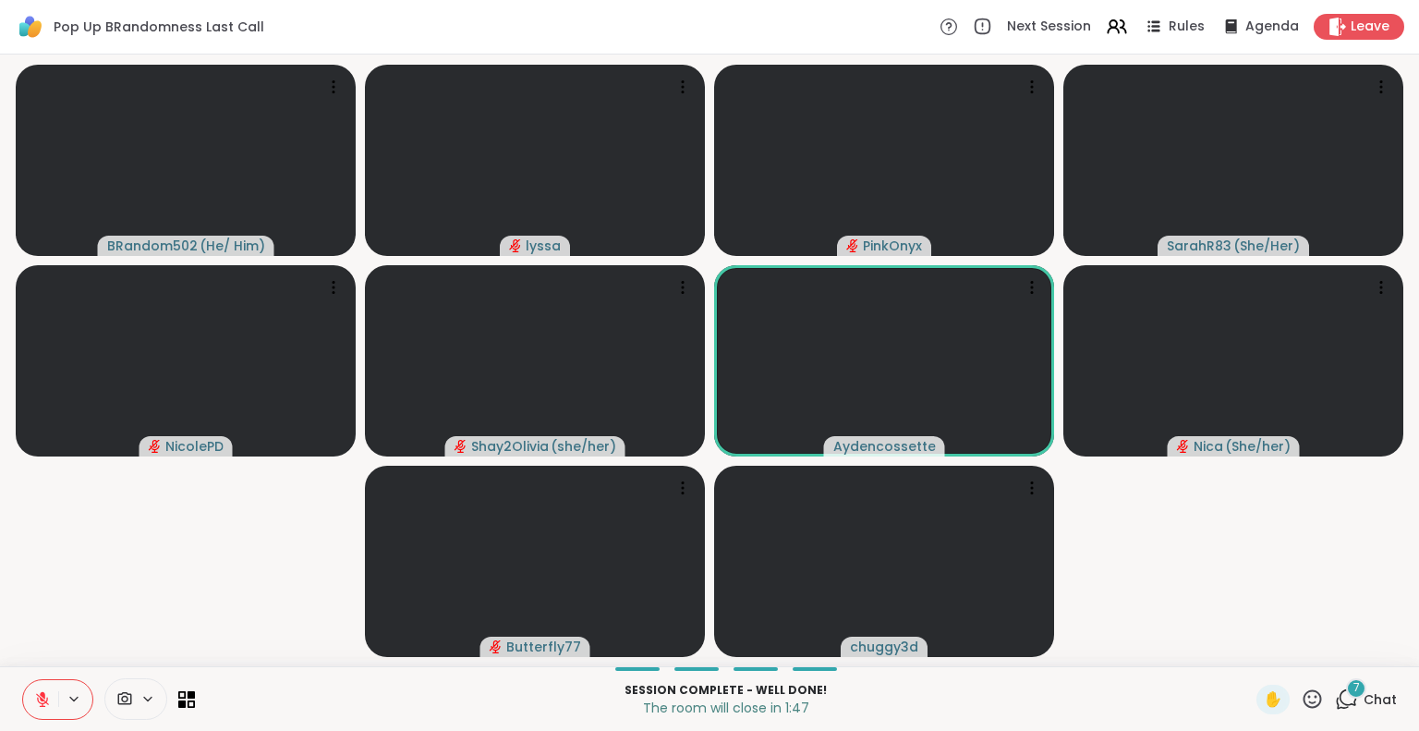
click at [1303, 703] on icon at bounding box center [1312, 698] width 18 height 18
click at [1249, 649] on span "❤️" at bounding box center [1258, 650] width 18 height 22
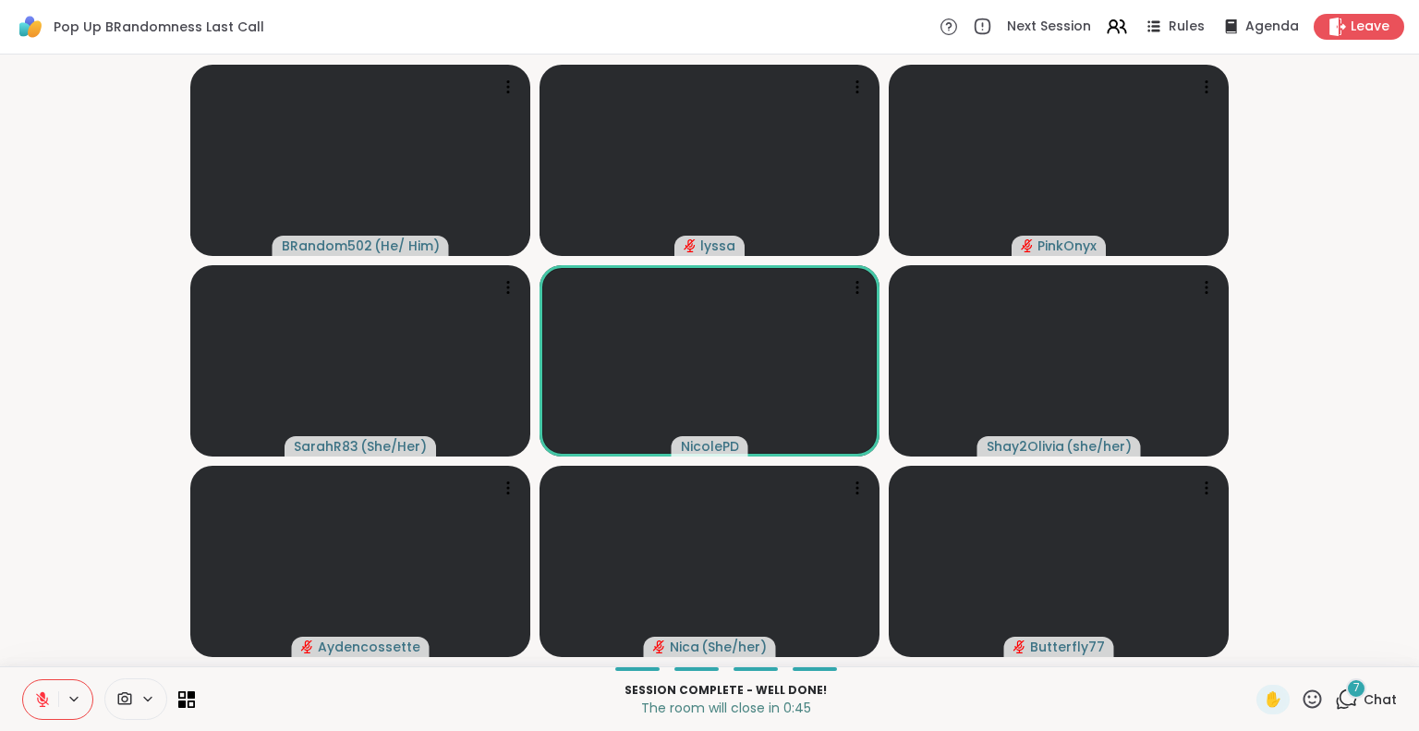
click at [33, 703] on button at bounding box center [40, 699] width 35 height 39
click at [40, 686] on button at bounding box center [40, 699] width 35 height 39
click at [1300, 700] on icon at bounding box center [1311, 698] width 23 height 23
click at [1226, 653] on div "✋ ❤️ 👍 🌟 🎉" at bounding box center [1318, 650] width 185 height 59
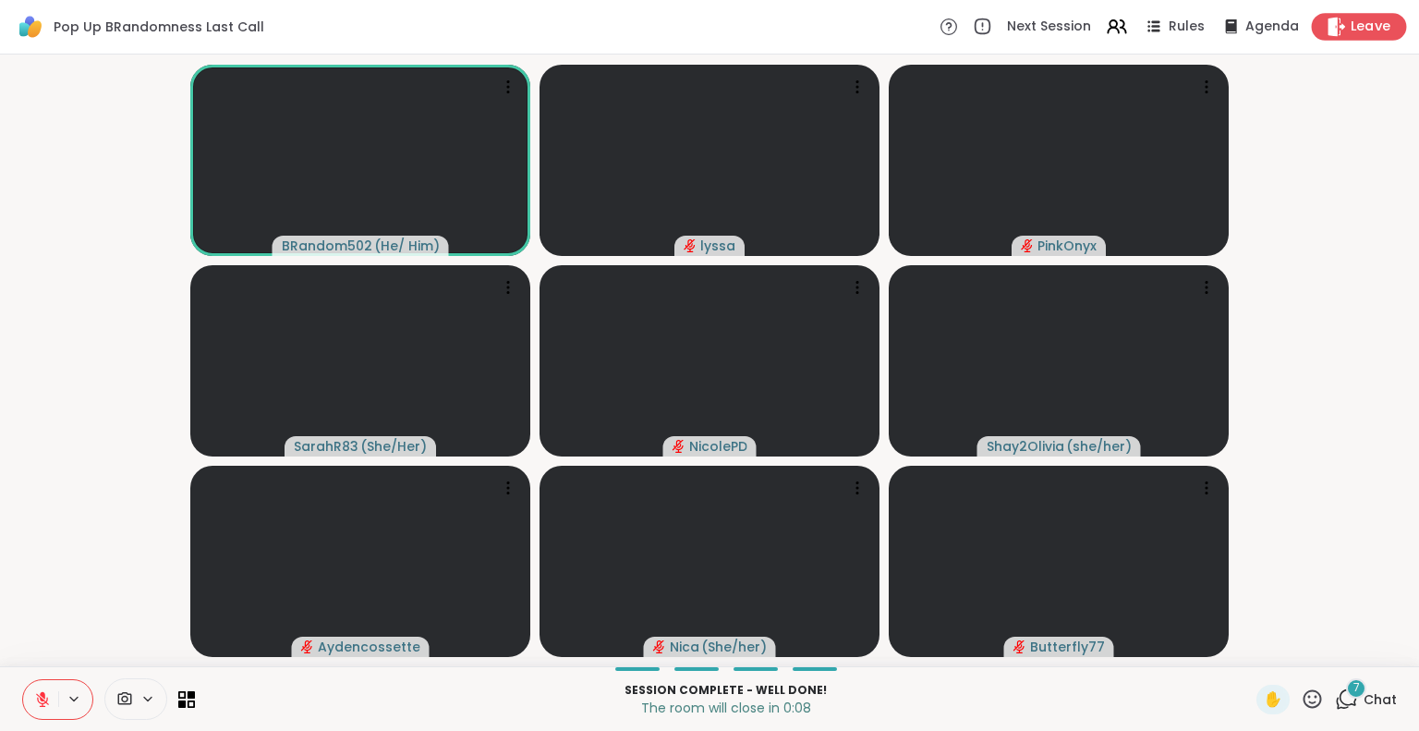
click at [1338, 39] on div "Leave" at bounding box center [1358, 26] width 95 height 27
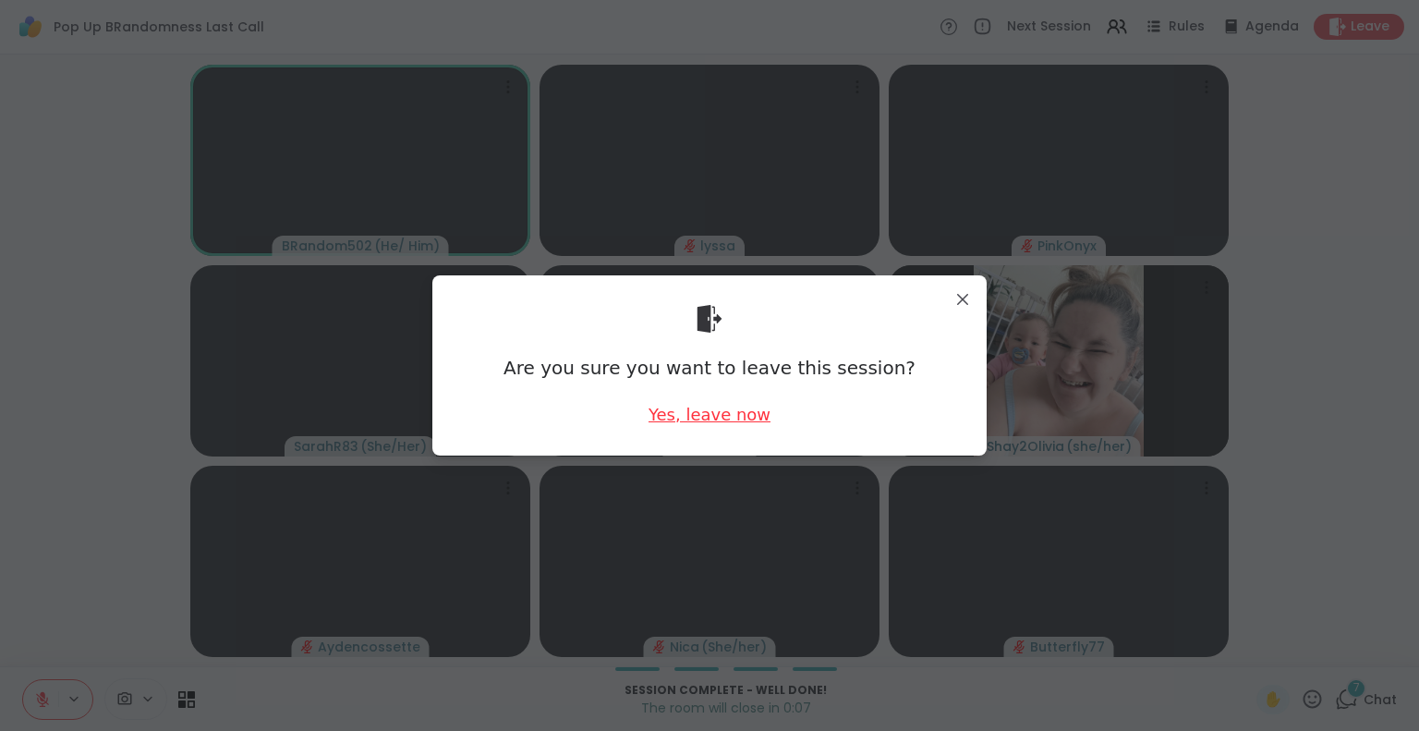
click at [696, 409] on div "Yes, leave now" at bounding box center [709, 414] width 122 height 23
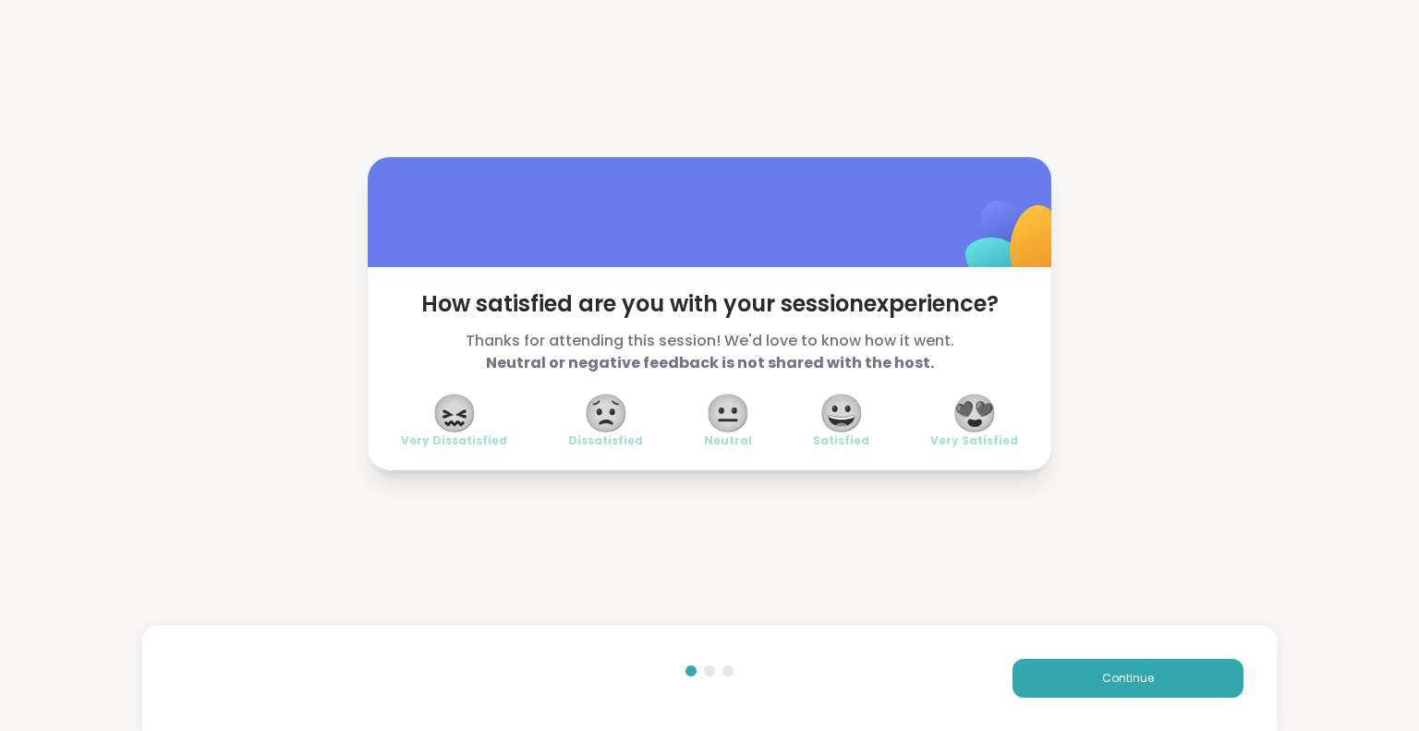
click at [984, 429] on span "😍" at bounding box center [974, 412] width 46 height 33
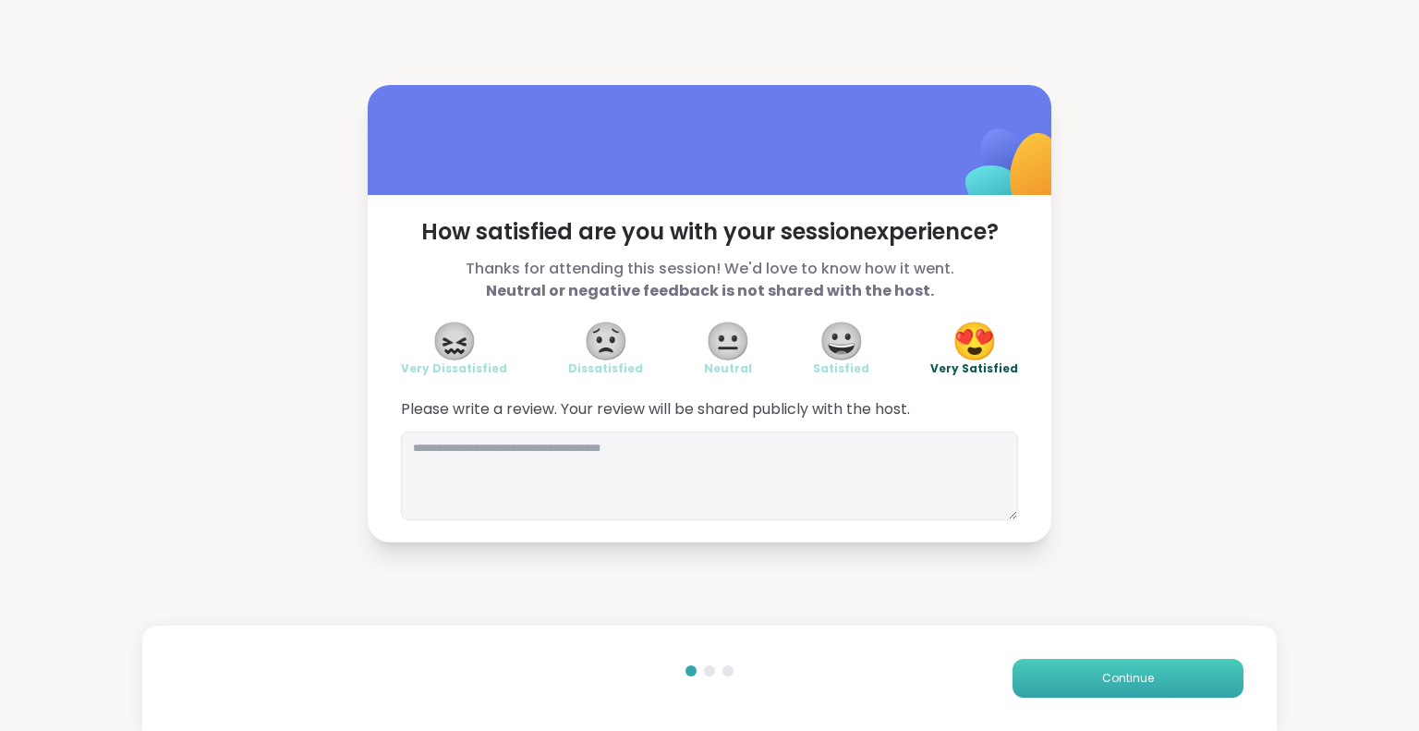
click at [1032, 681] on button "Continue" at bounding box center [1127, 677] width 231 height 39
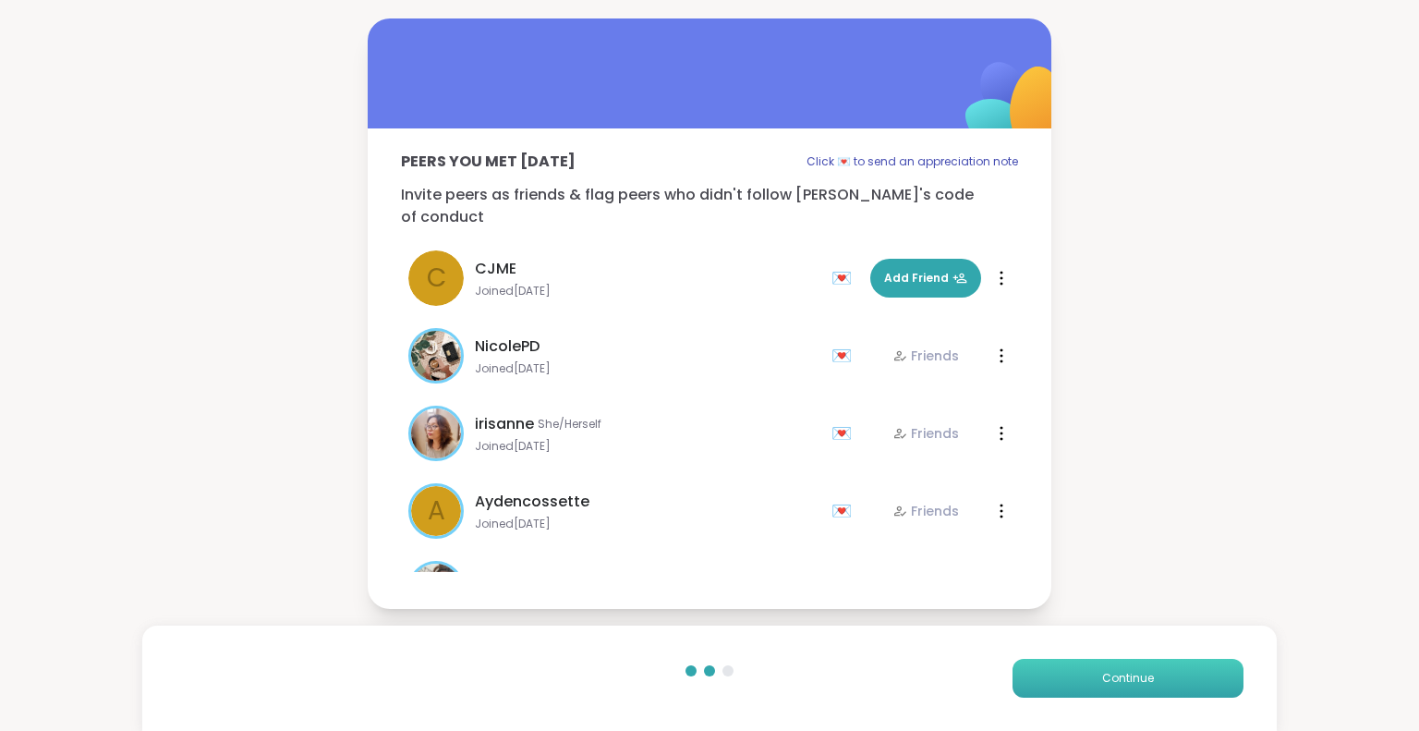
click at [1032, 681] on button "Continue" at bounding box center [1127, 677] width 231 height 39
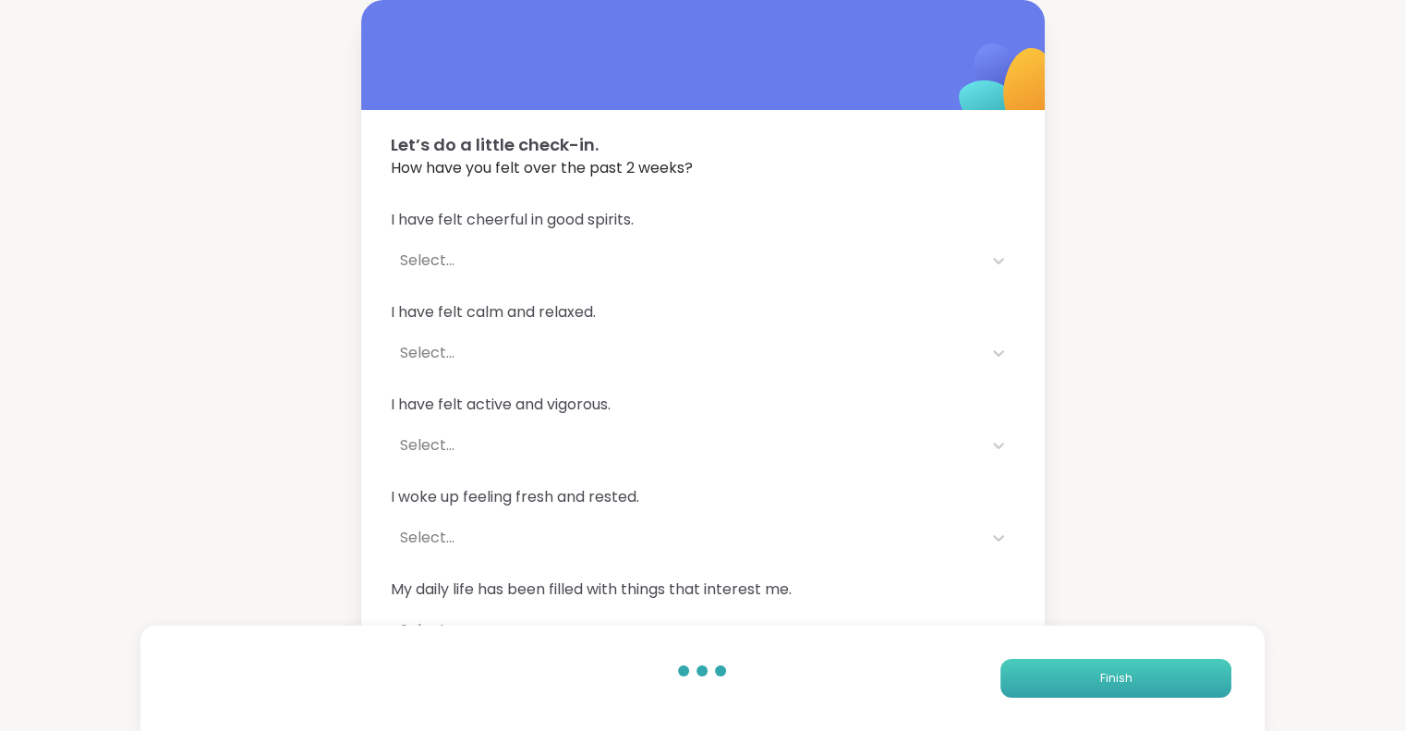
click at [1032, 681] on button "Finish" at bounding box center [1115, 677] width 231 height 39
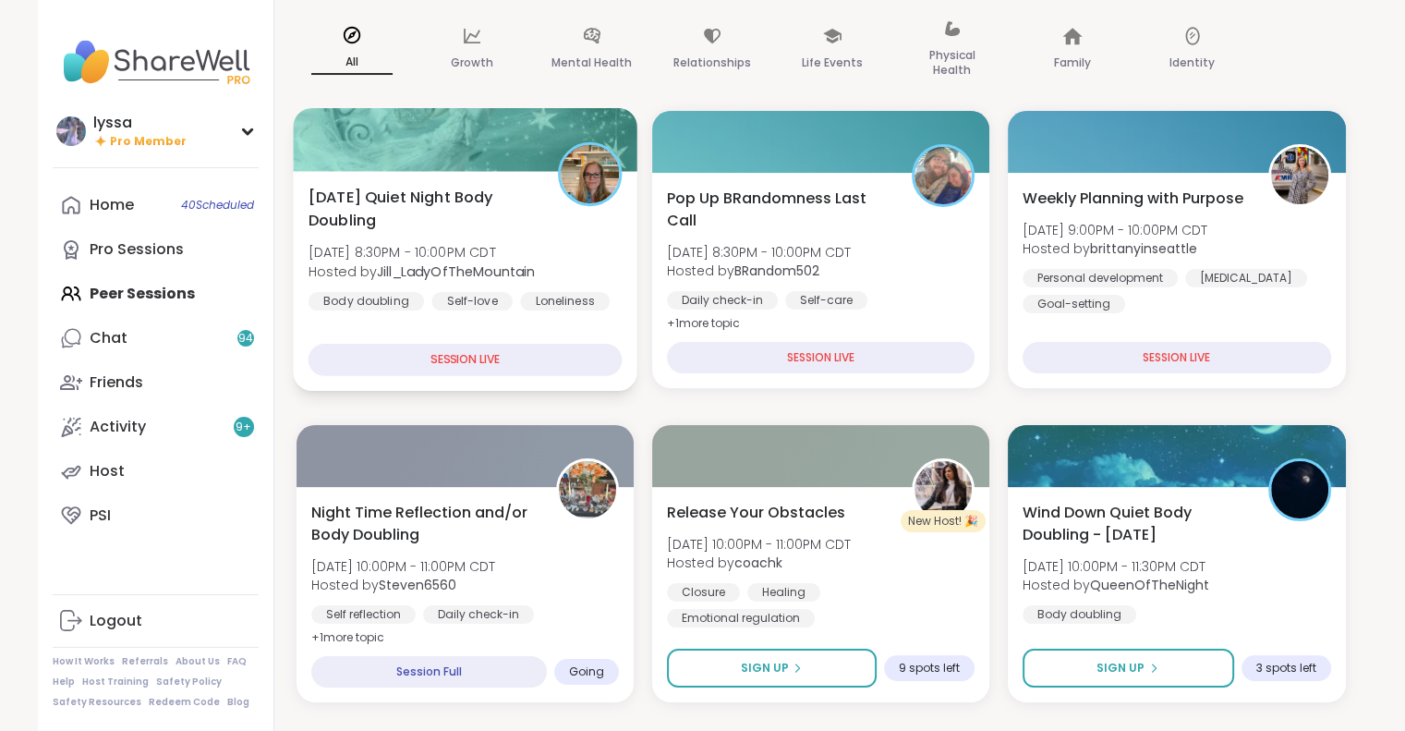
scroll to position [158, 0]
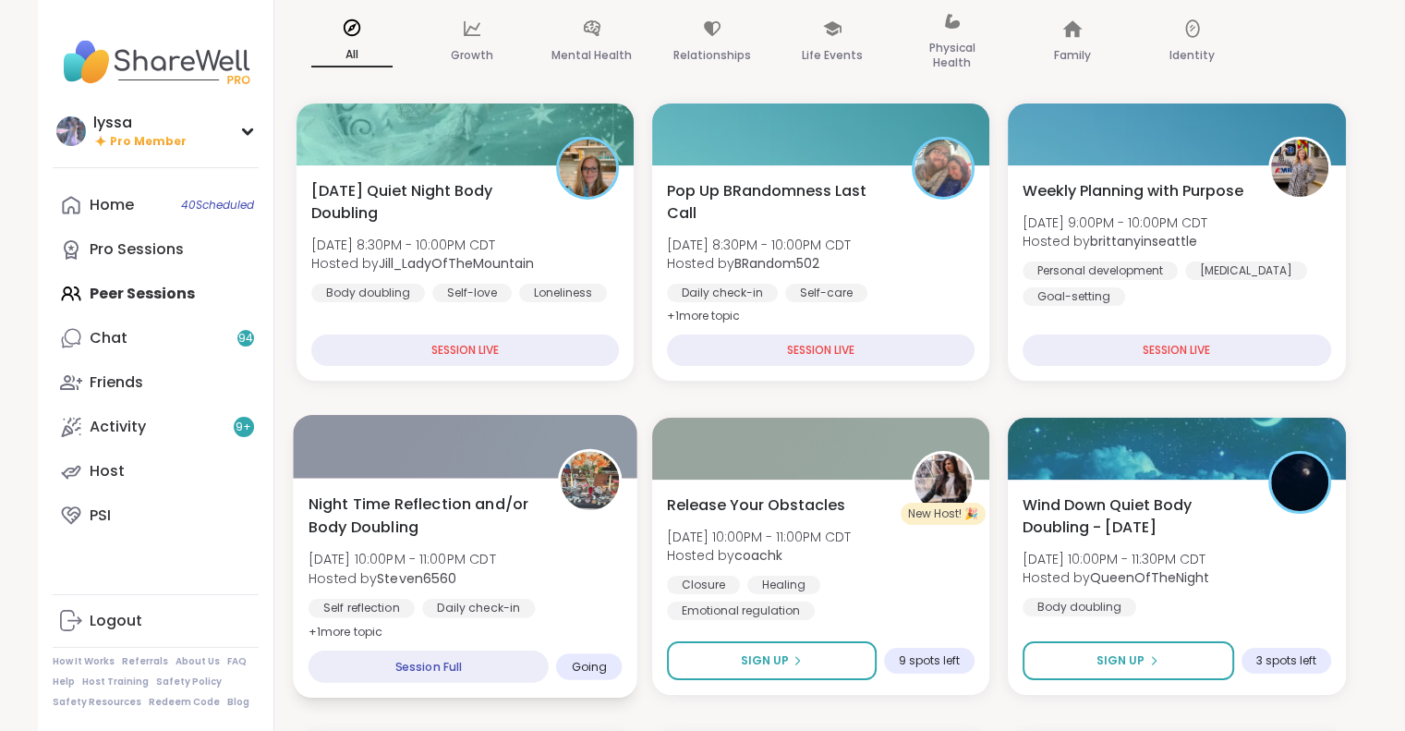
click at [488, 516] on span "Night Time Reflection and/or Body Doubling" at bounding box center [422, 514] width 229 height 45
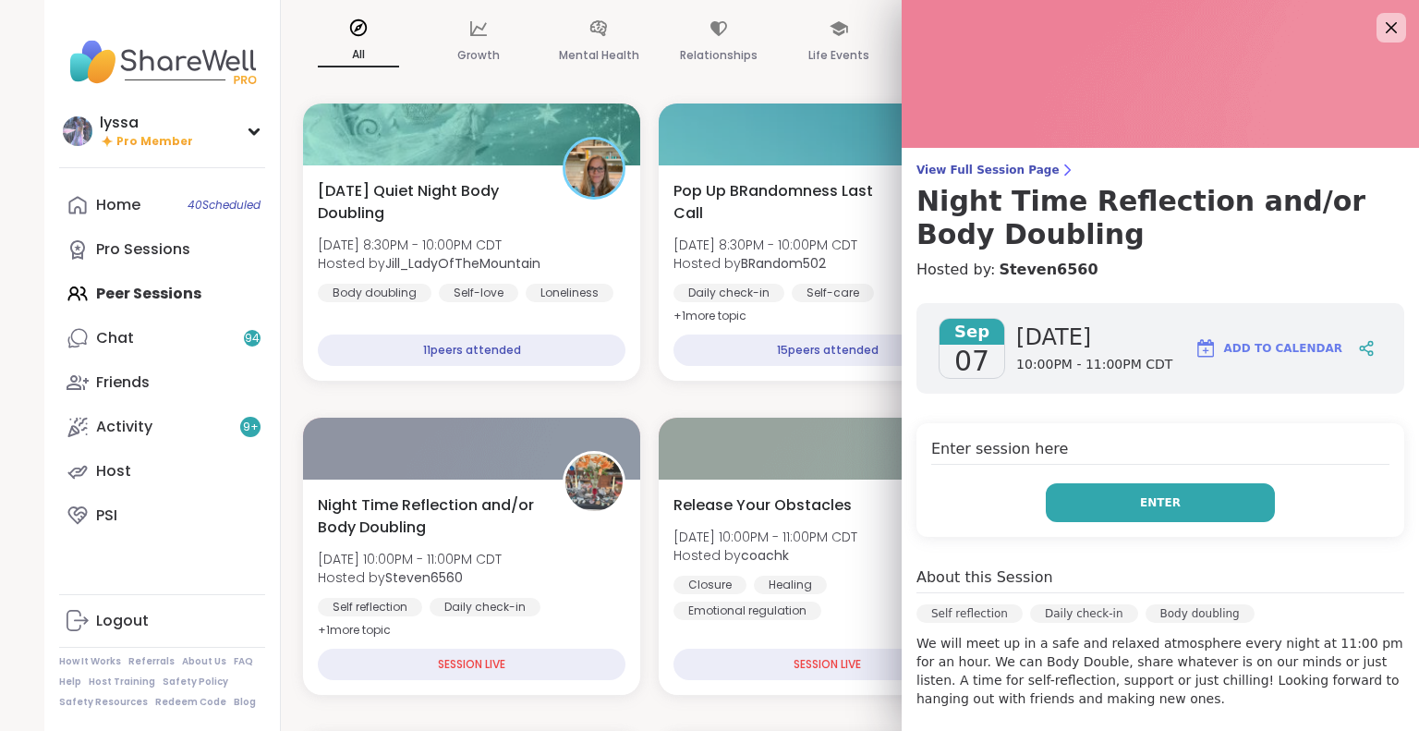
click at [1171, 494] on button "Enter" at bounding box center [1159, 502] width 229 height 39
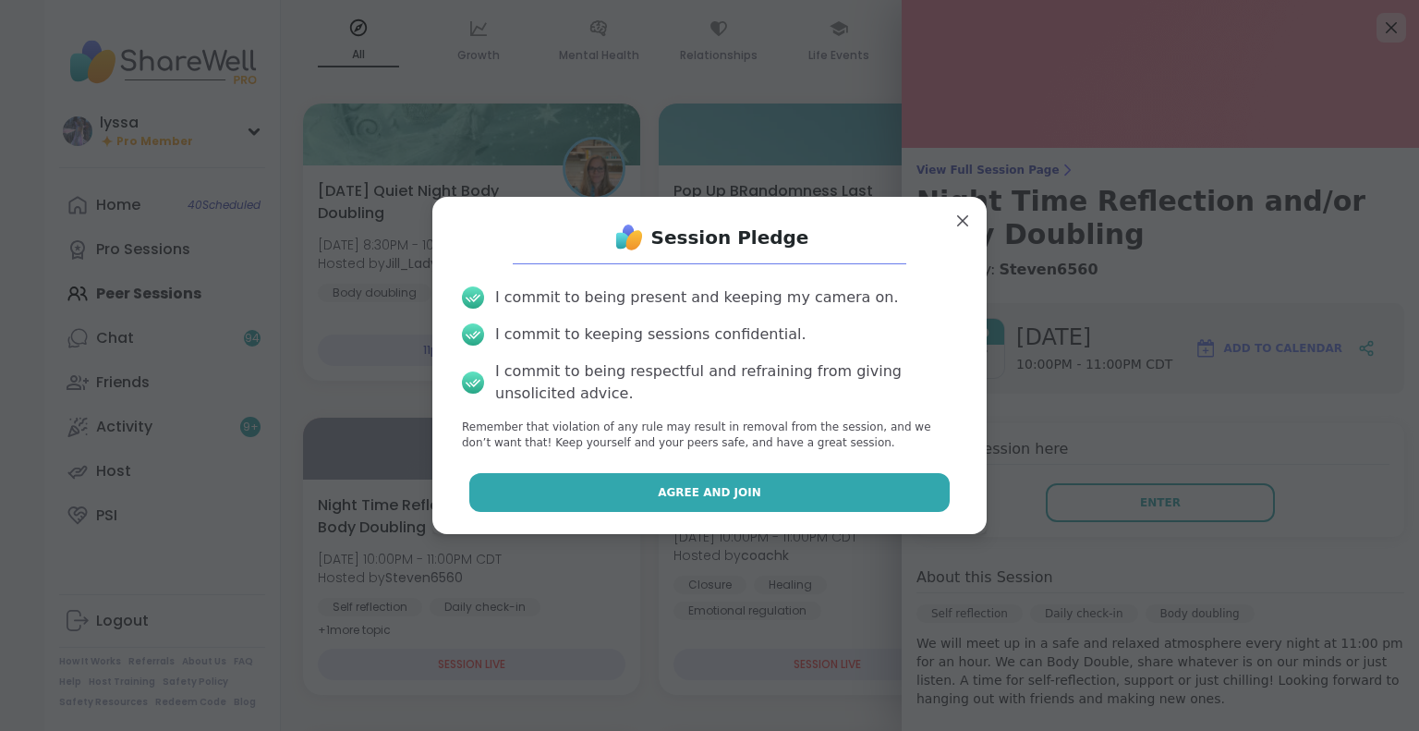
click at [883, 491] on button "Agree and Join" at bounding box center [709, 492] width 481 height 39
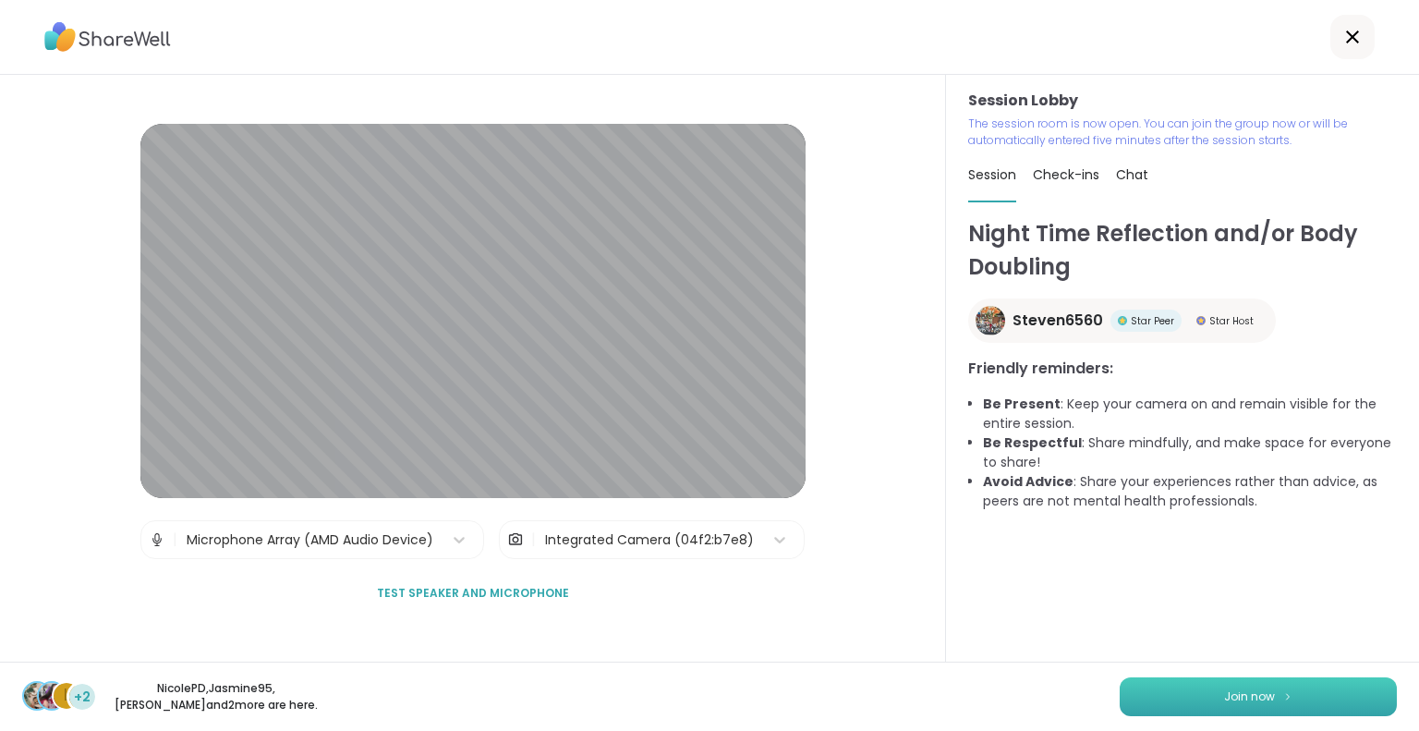
click at [1296, 694] on button "Join now" at bounding box center [1257, 696] width 277 height 39
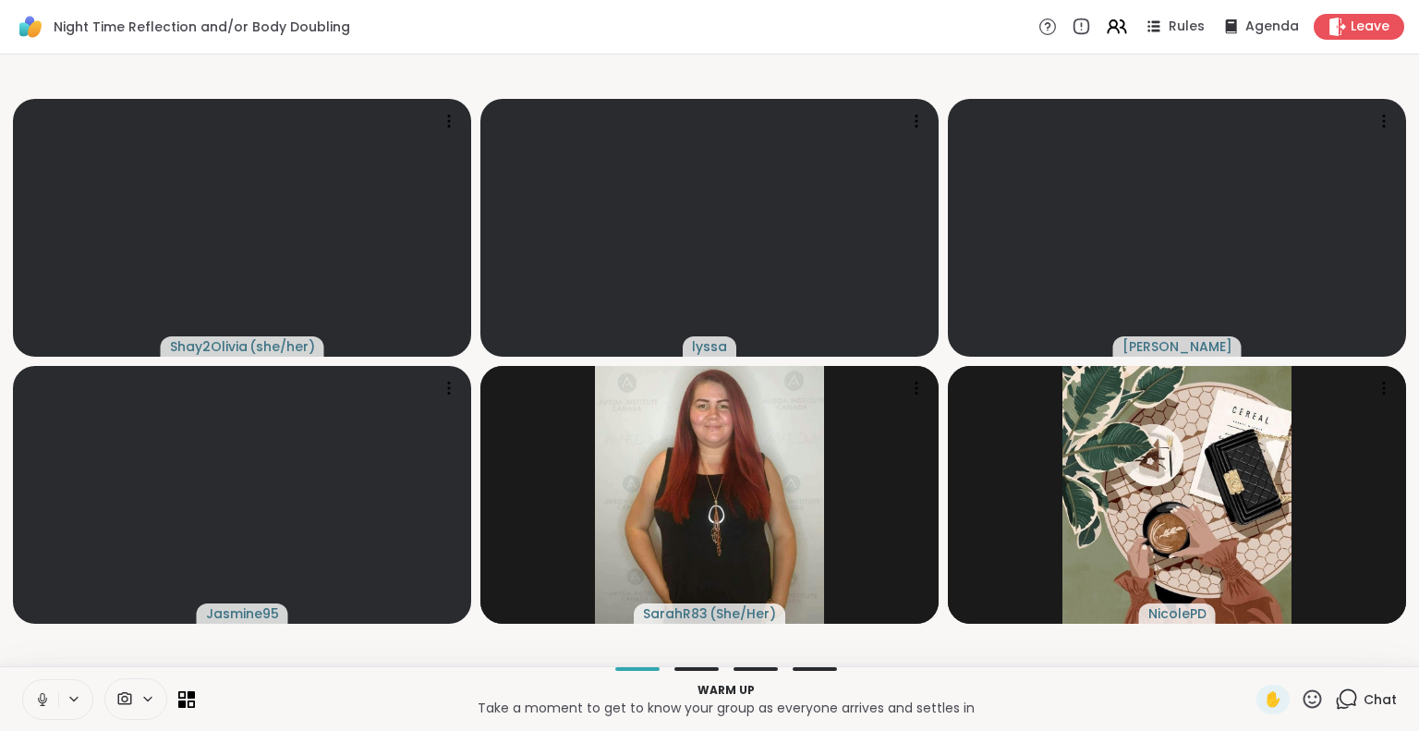
click at [44, 693] on icon at bounding box center [42, 699] width 17 height 17
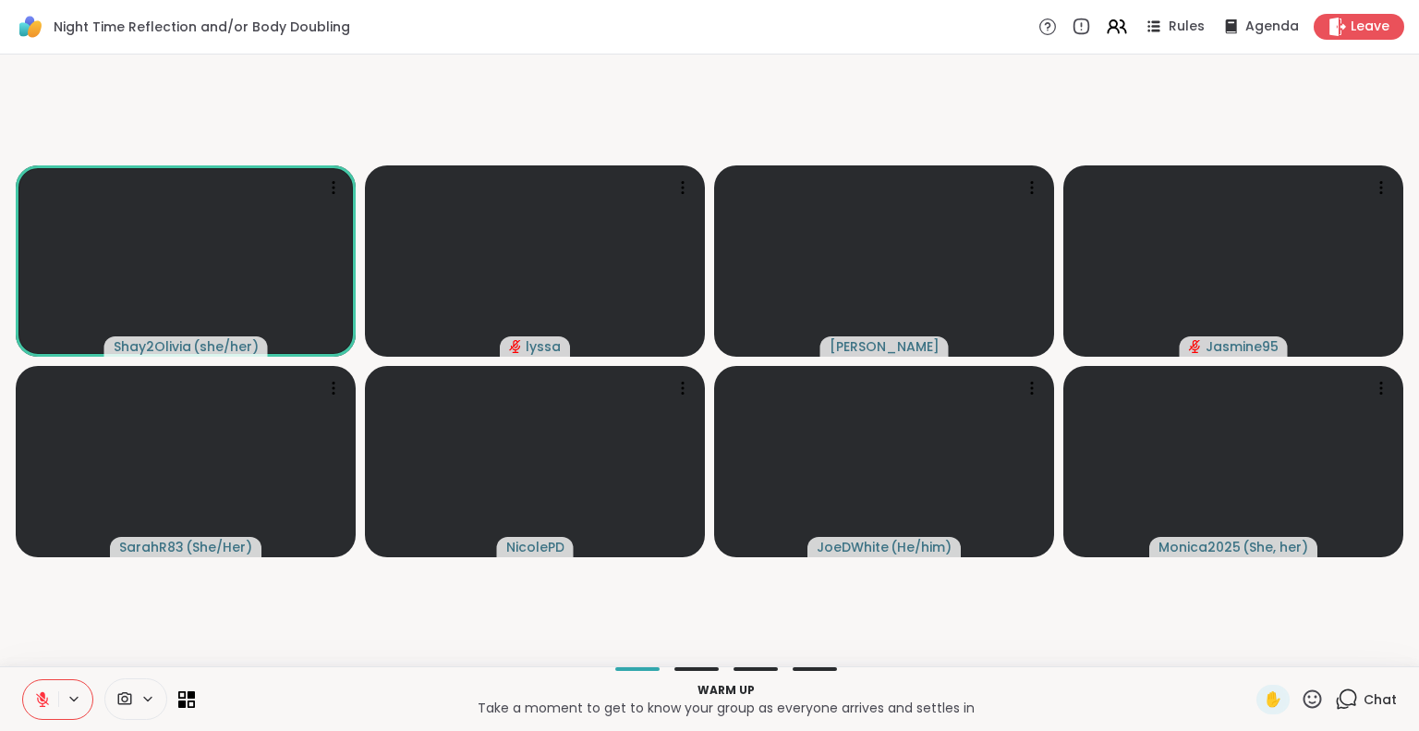
click at [42, 688] on button at bounding box center [40, 699] width 35 height 39
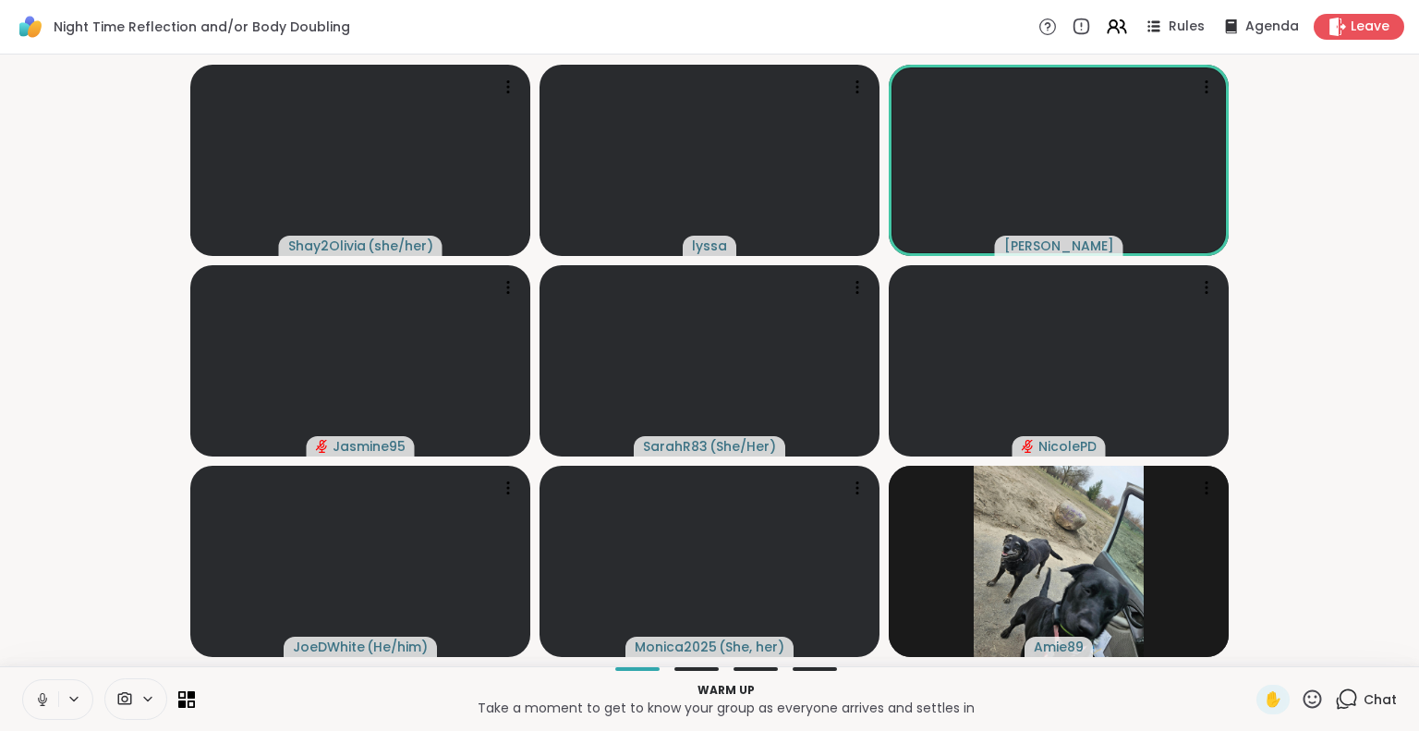
click at [40, 705] on icon at bounding box center [42, 704] width 5 height 1
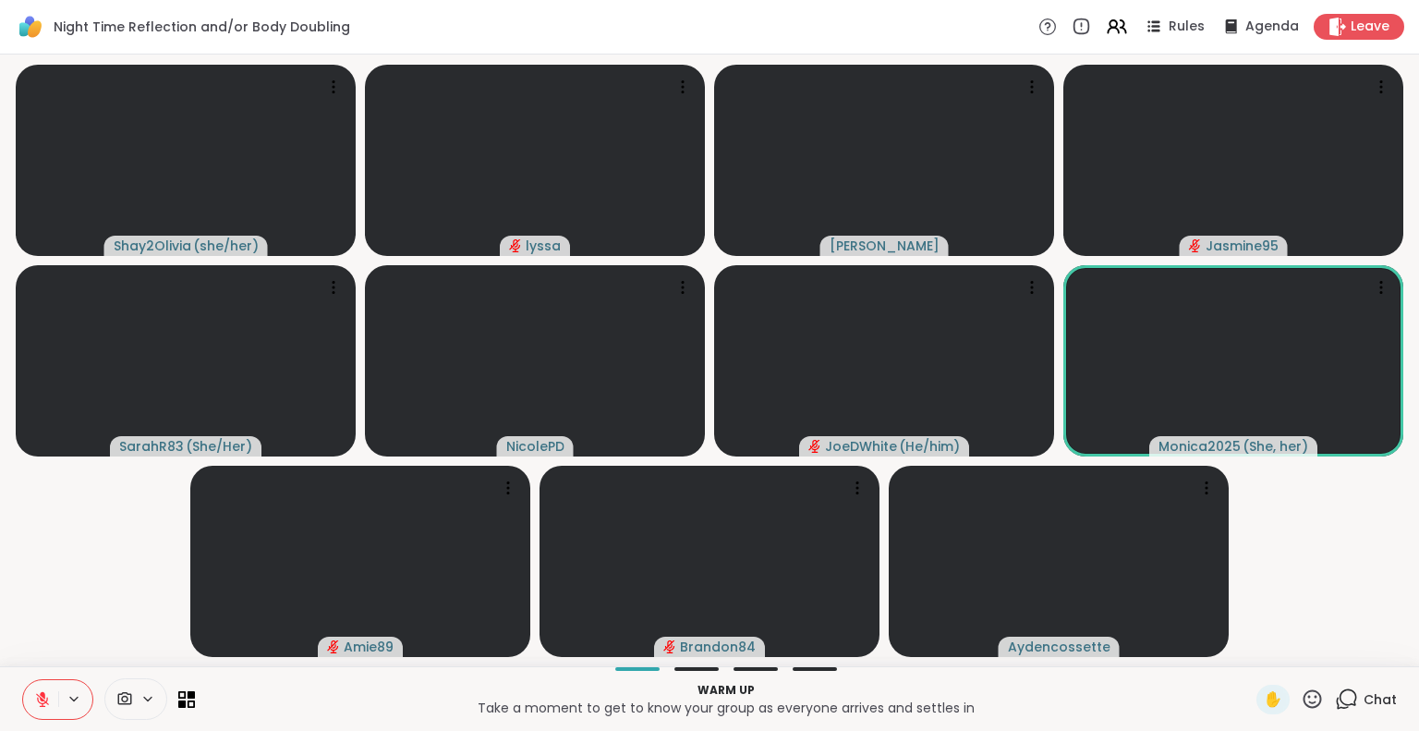
click at [43, 699] on icon at bounding box center [42, 699] width 13 height 13
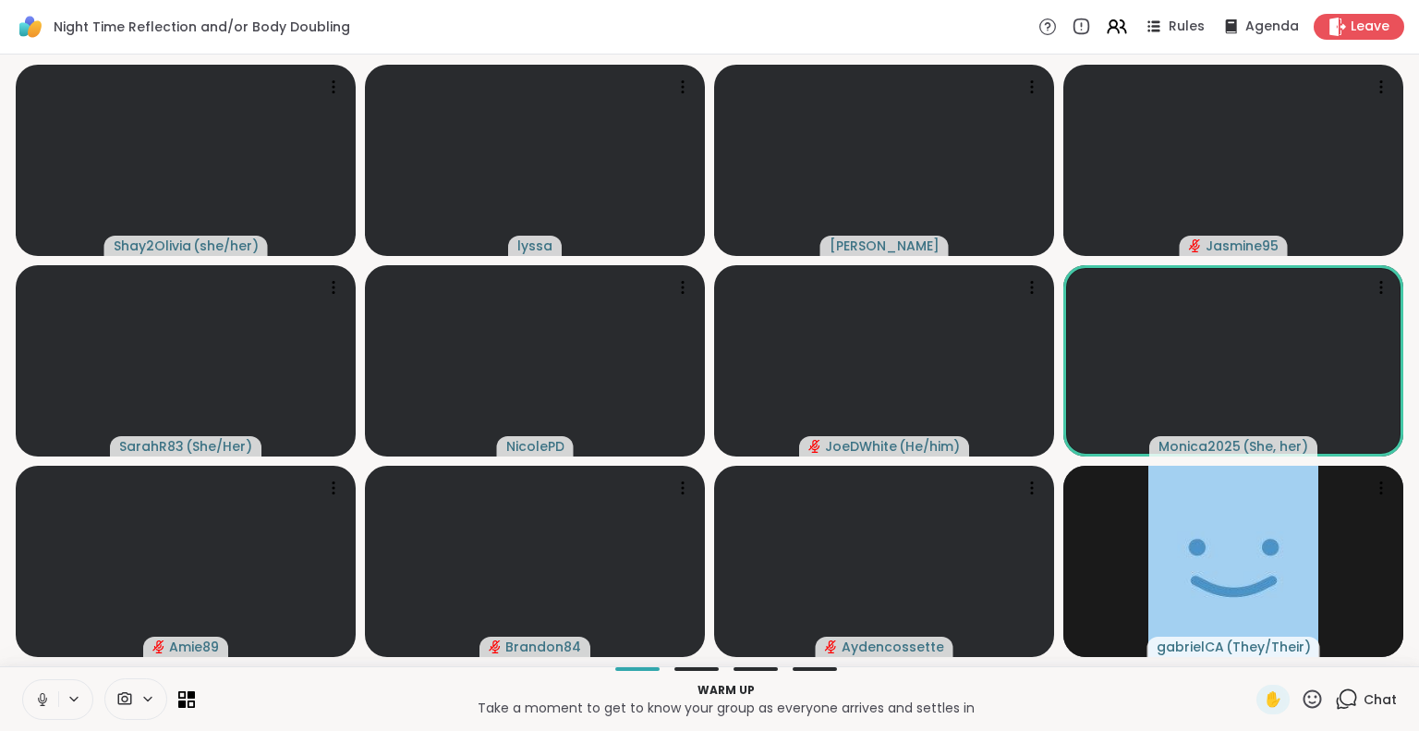
click at [37, 699] on icon at bounding box center [42, 699] width 17 height 17
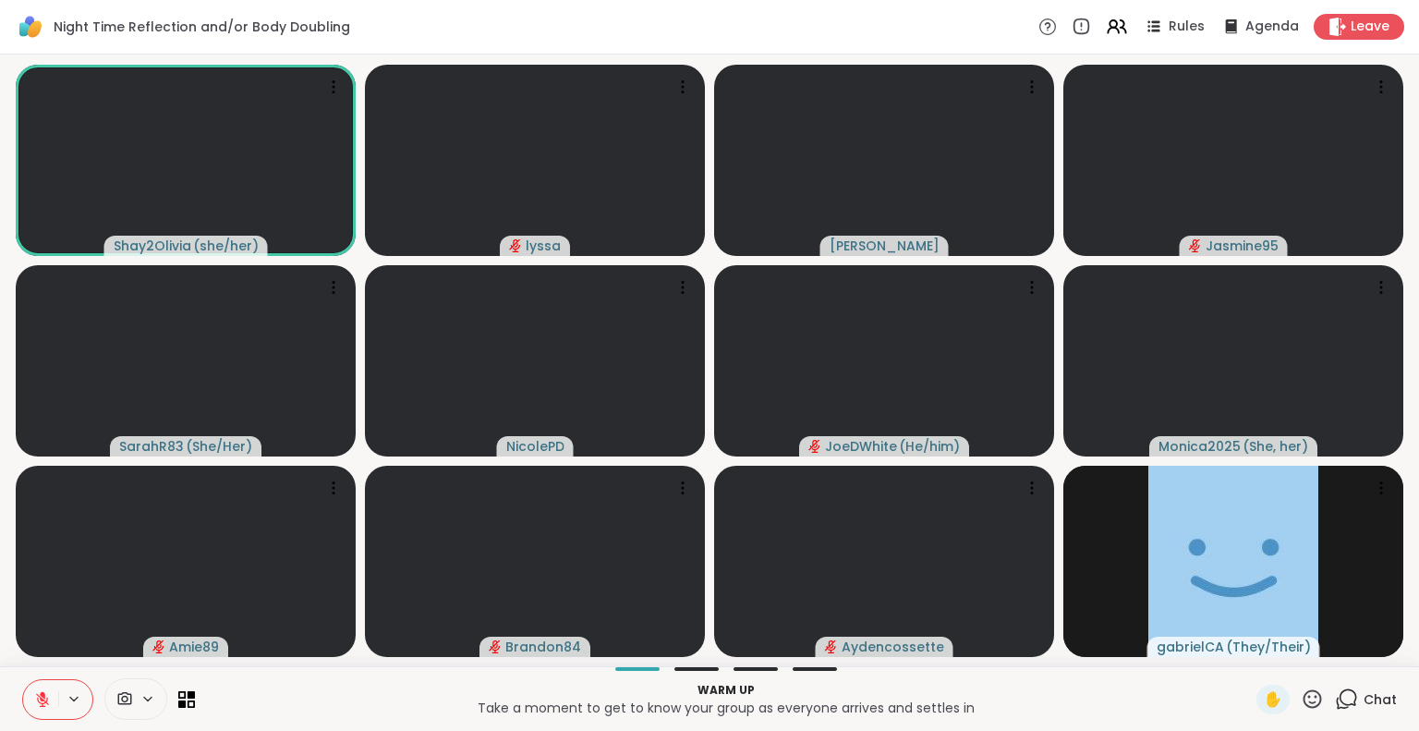
click at [41, 703] on icon at bounding box center [42, 699] width 13 height 13
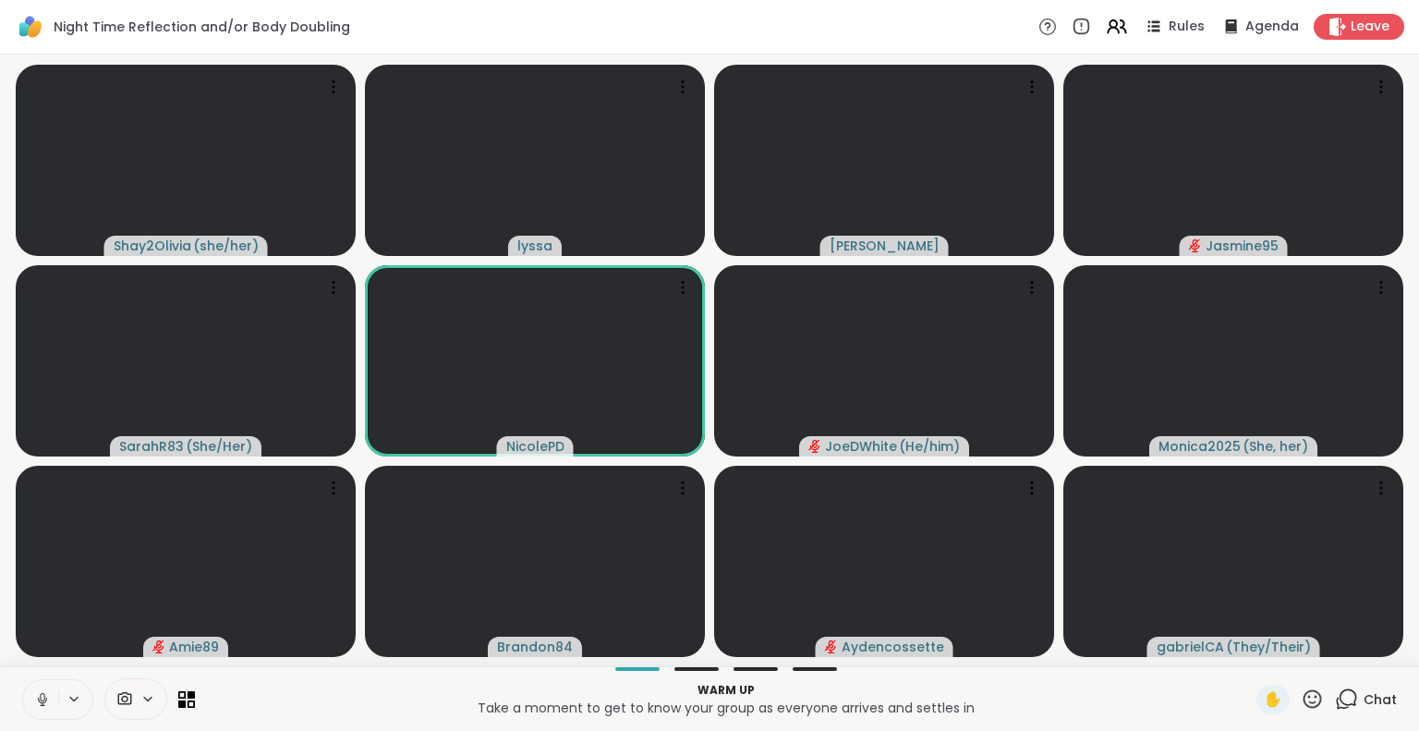
click at [32, 699] on button at bounding box center [40, 699] width 35 height 39
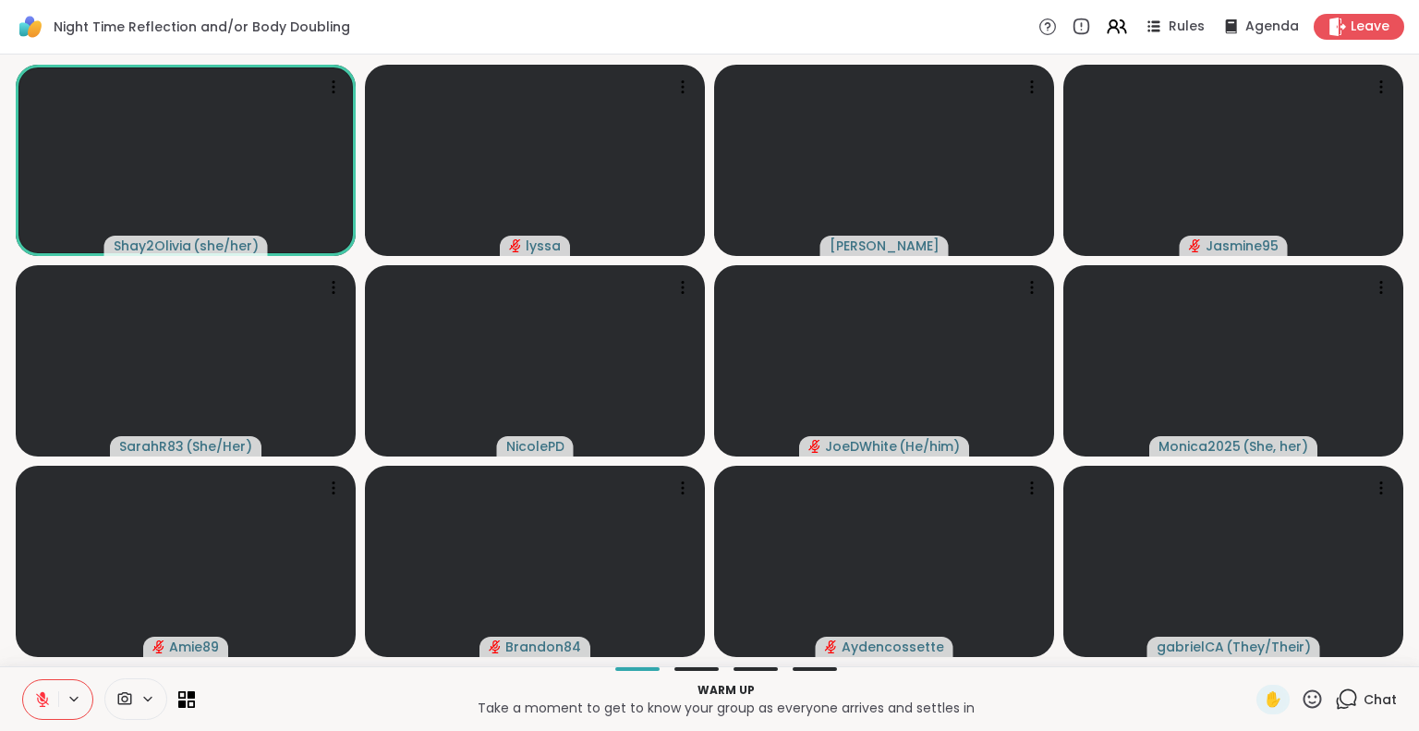
click at [26, 703] on button at bounding box center [40, 699] width 35 height 39
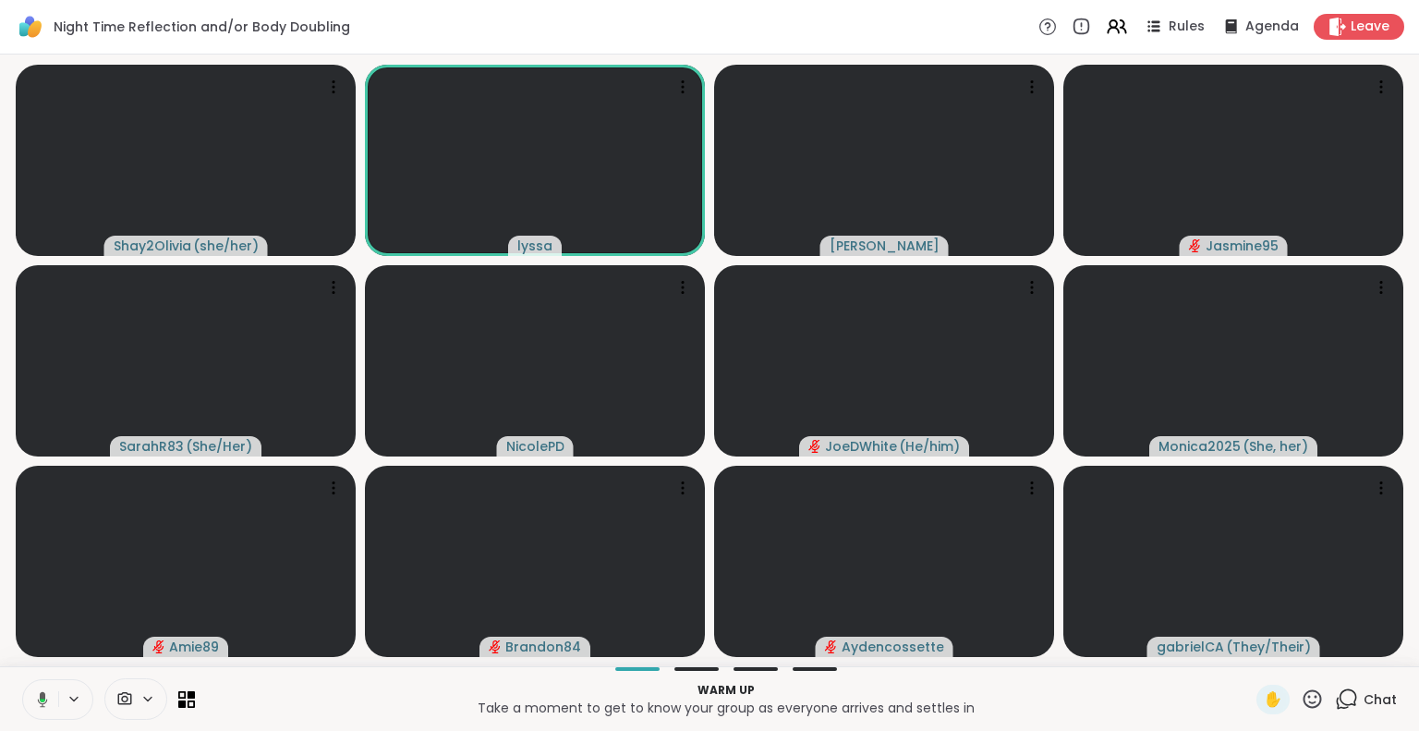
click at [40, 696] on icon at bounding box center [43, 699] width 10 height 16
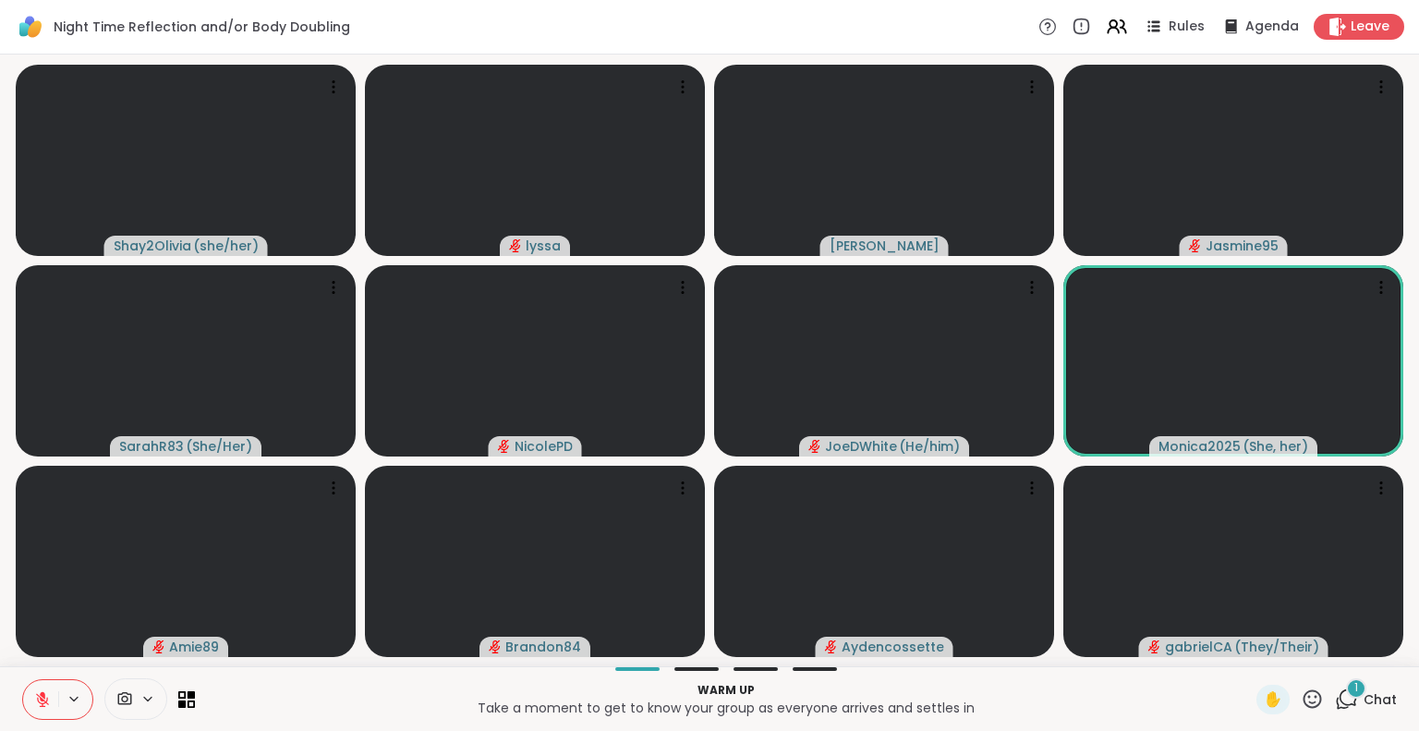
click at [40, 704] on icon at bounding box center [42, 699] width 17 height 17
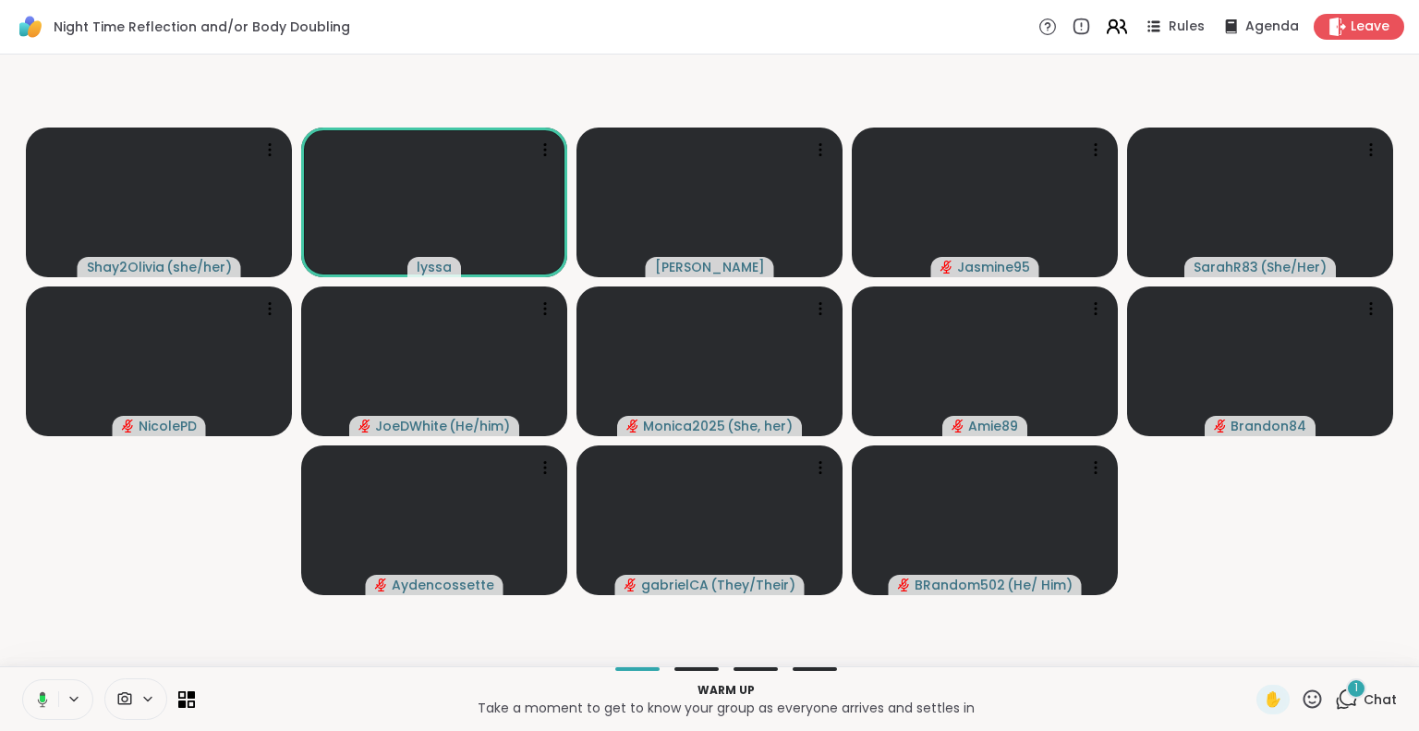
click at [1105, 30] on icon at bounding box center [1116, 26] width 23 height 23
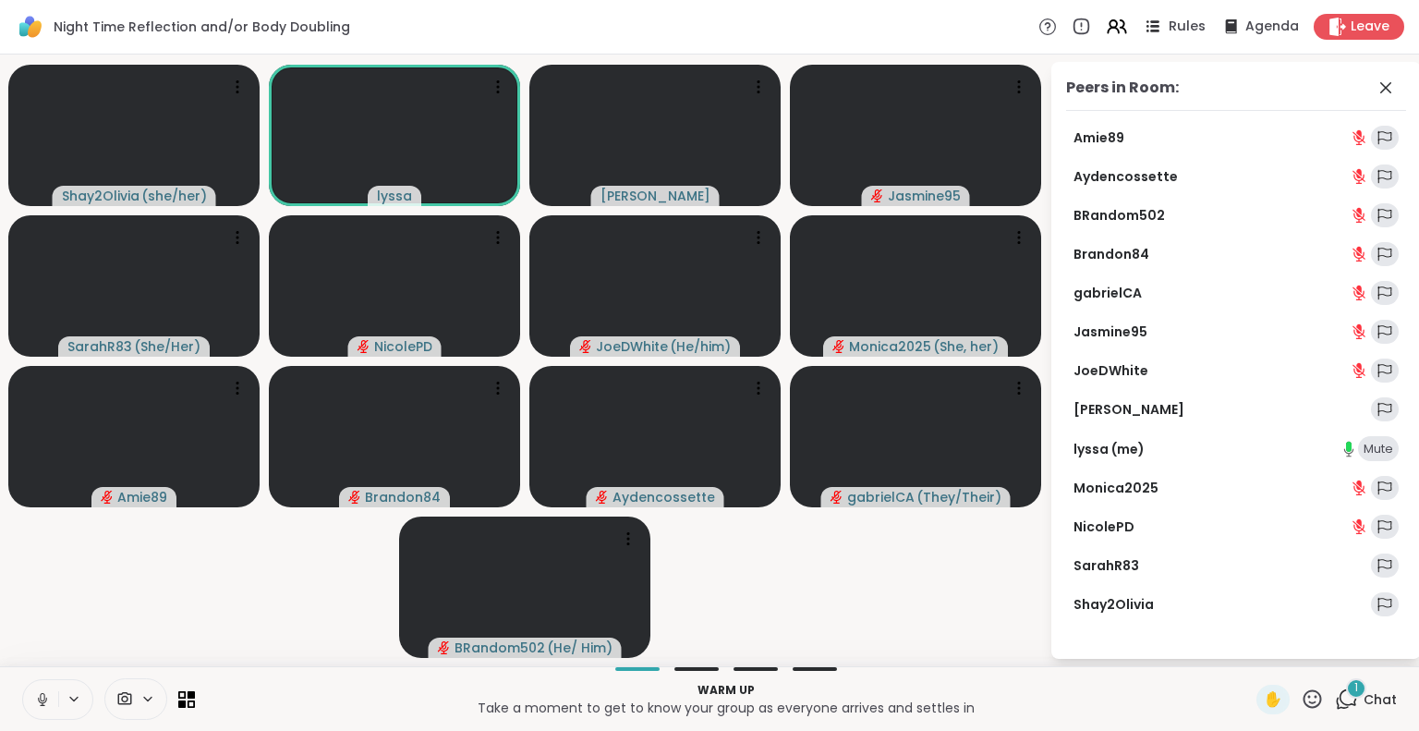
click at [1169, 30] on span "Rules" at bounding box center [1187, 27] width 38 height 19
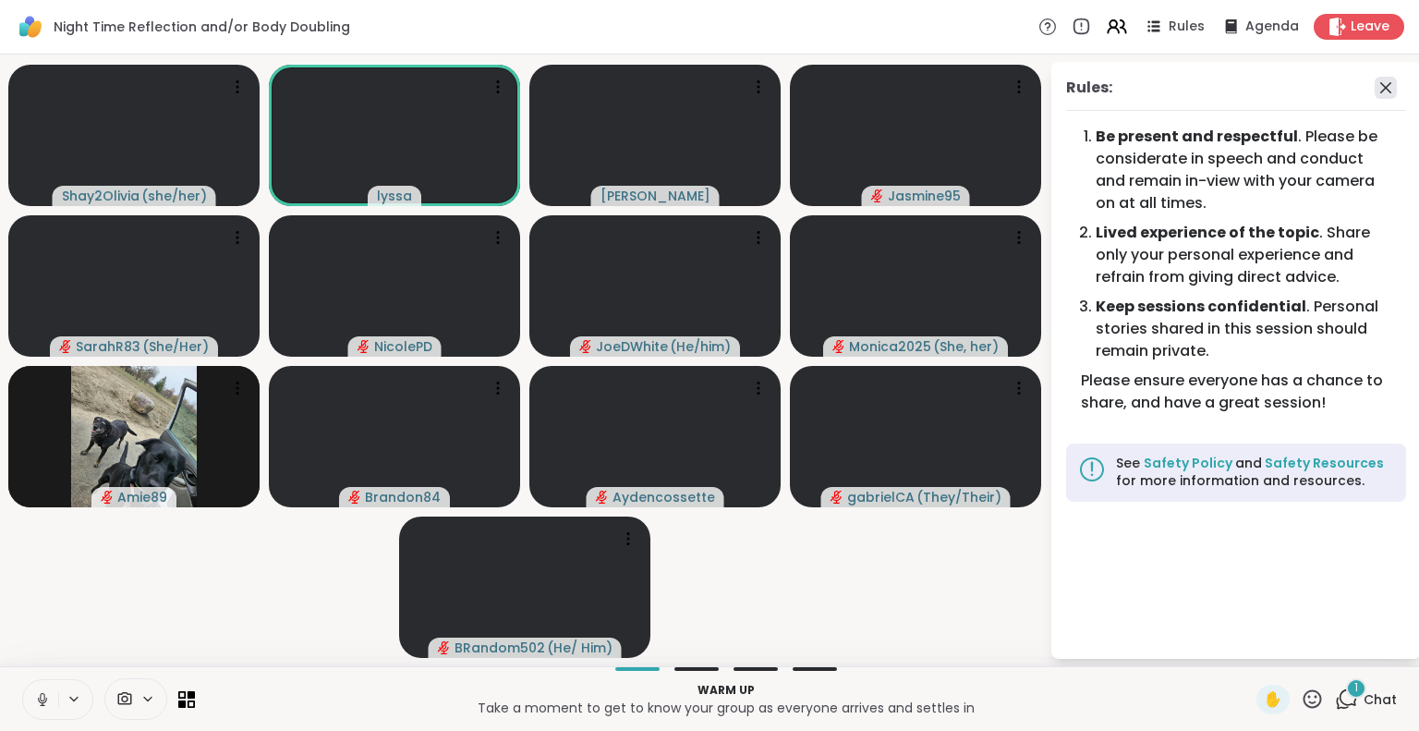
click at [1386, 86] on icon at bounding box center [1385, 87] width 11 height 11
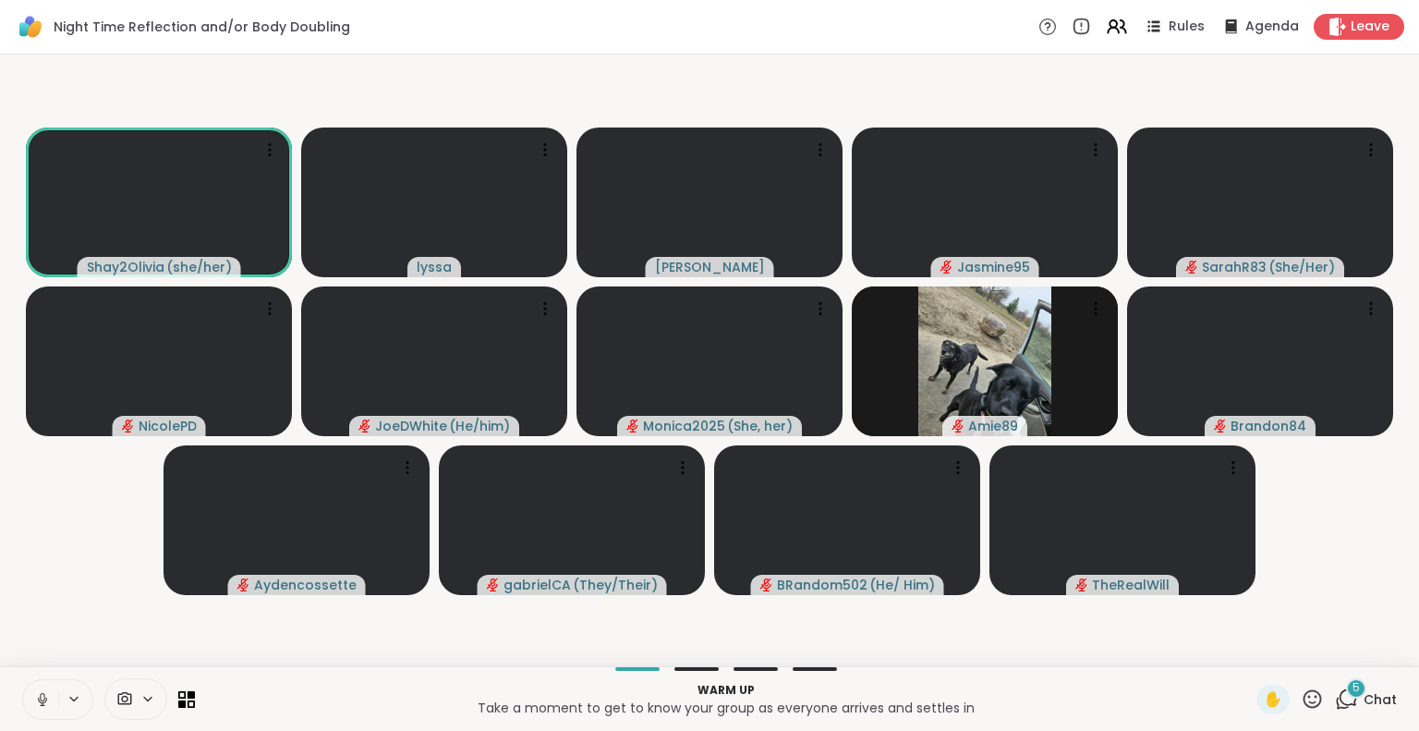
click at [45, 693] on icon at bounding box center [42, 699] width 17 height 17
click at [48, 697] on icon at bounding box center [42, 699] width 17 height 17
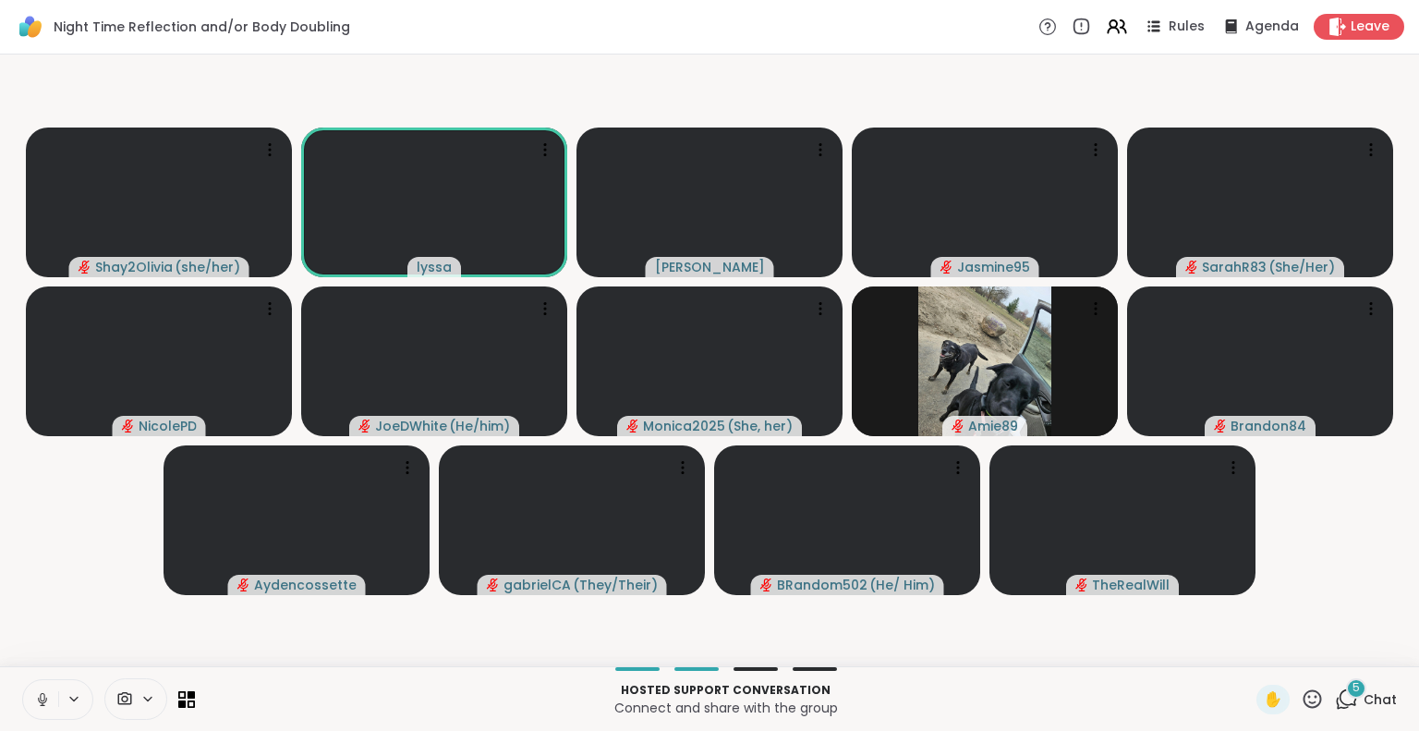
click at [34, 701] on icon at bounding box center [42, 699] width 17 height 17
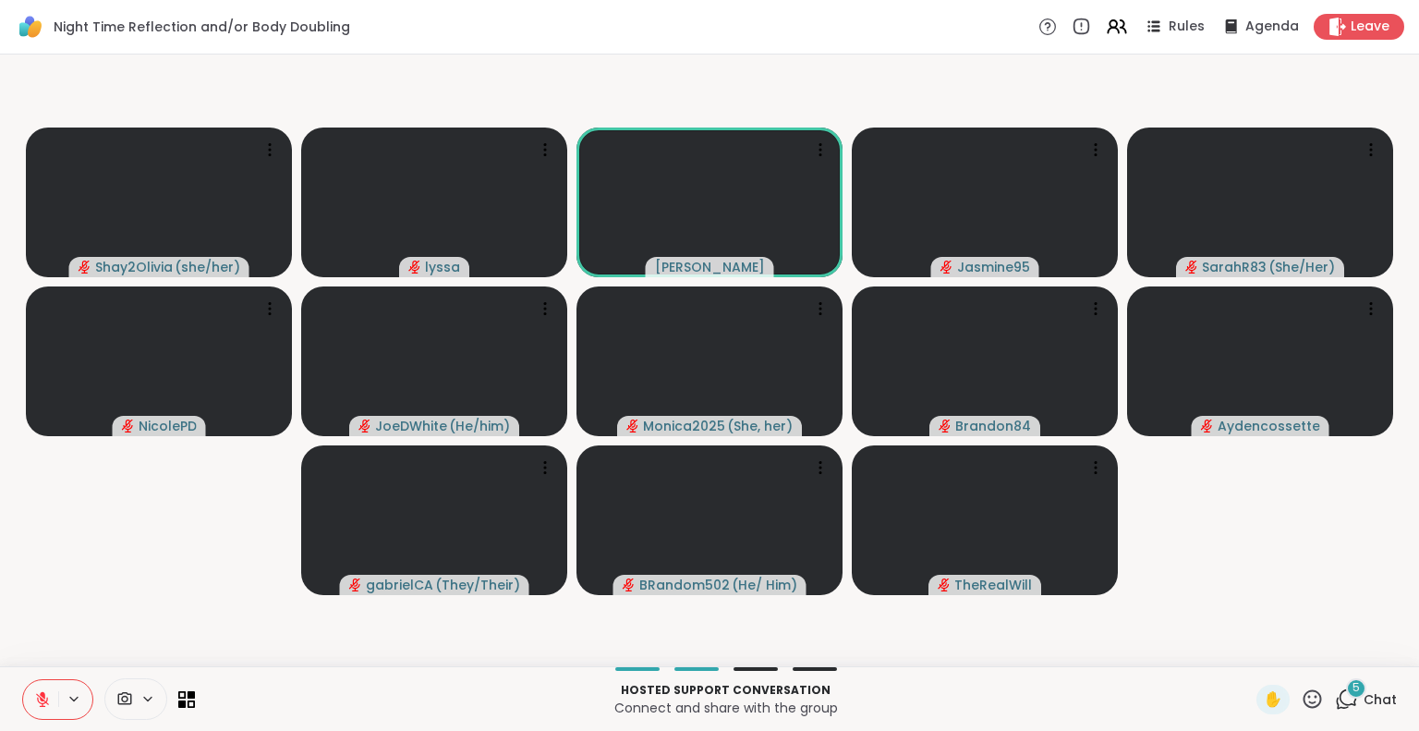
click at [1303, 695] on icon at bounding box center [1312, 698] width 18 height 18
click at [1249, 644] on span "❤️" at bounding box center [1258, 650] width 18 height 22
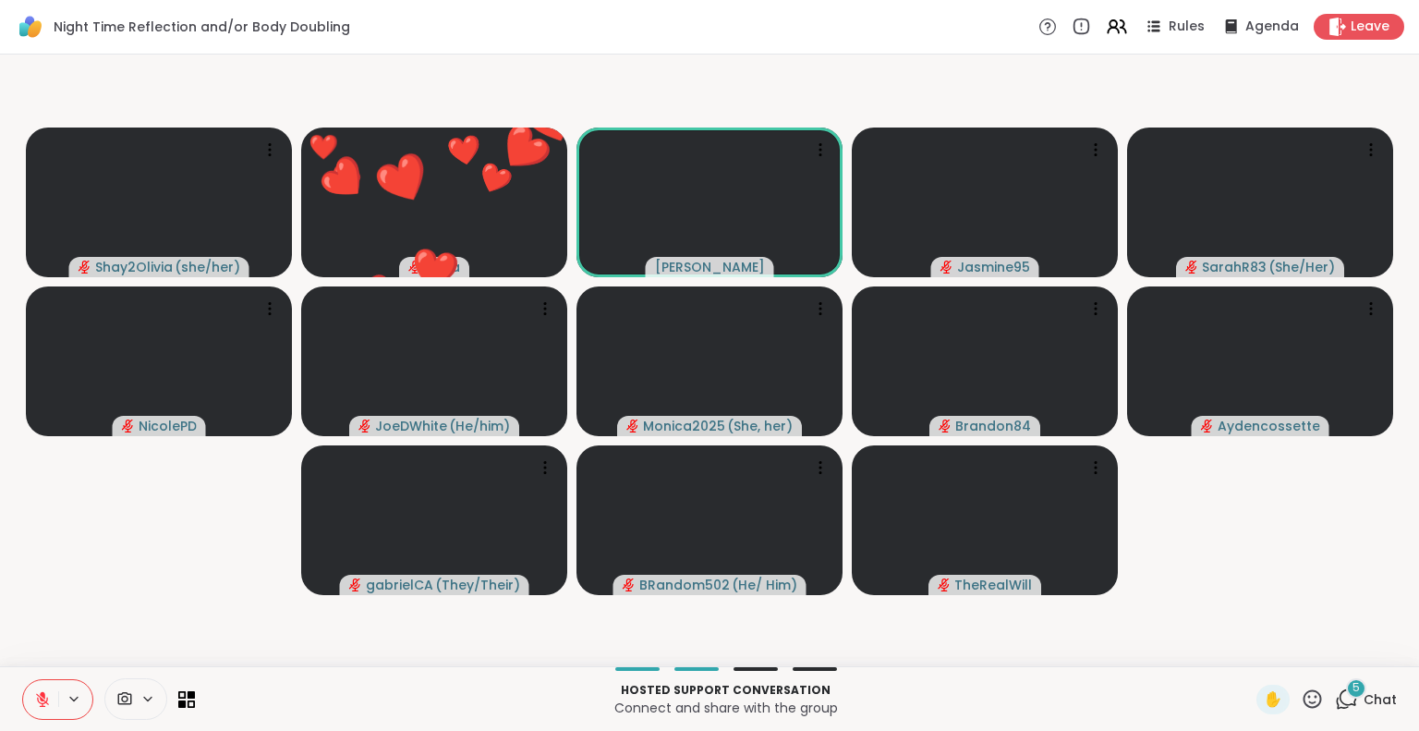
click at [43, 693] on icon at bounding box center [43, 694] width 6 height 7
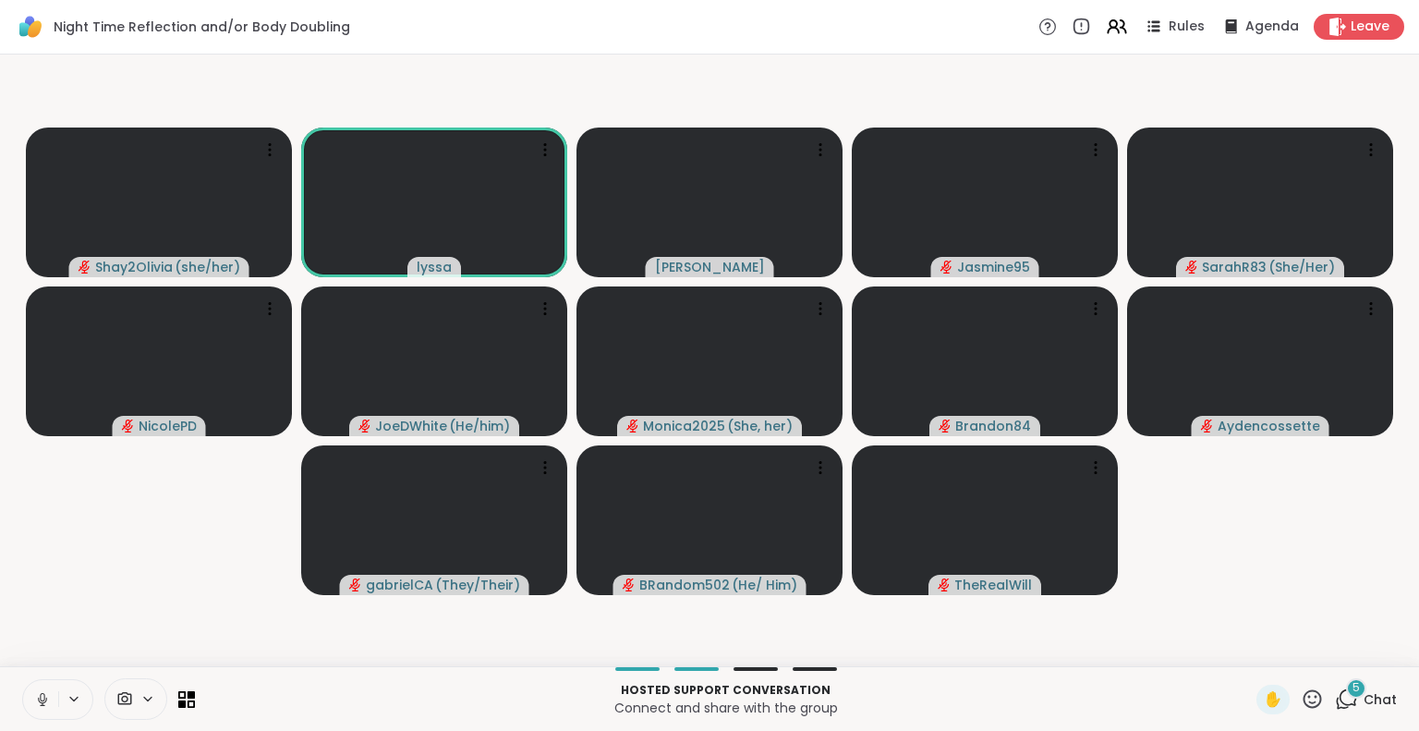
click at [44, 697] on icon at bounding box center [42, 697] width 5 height 8
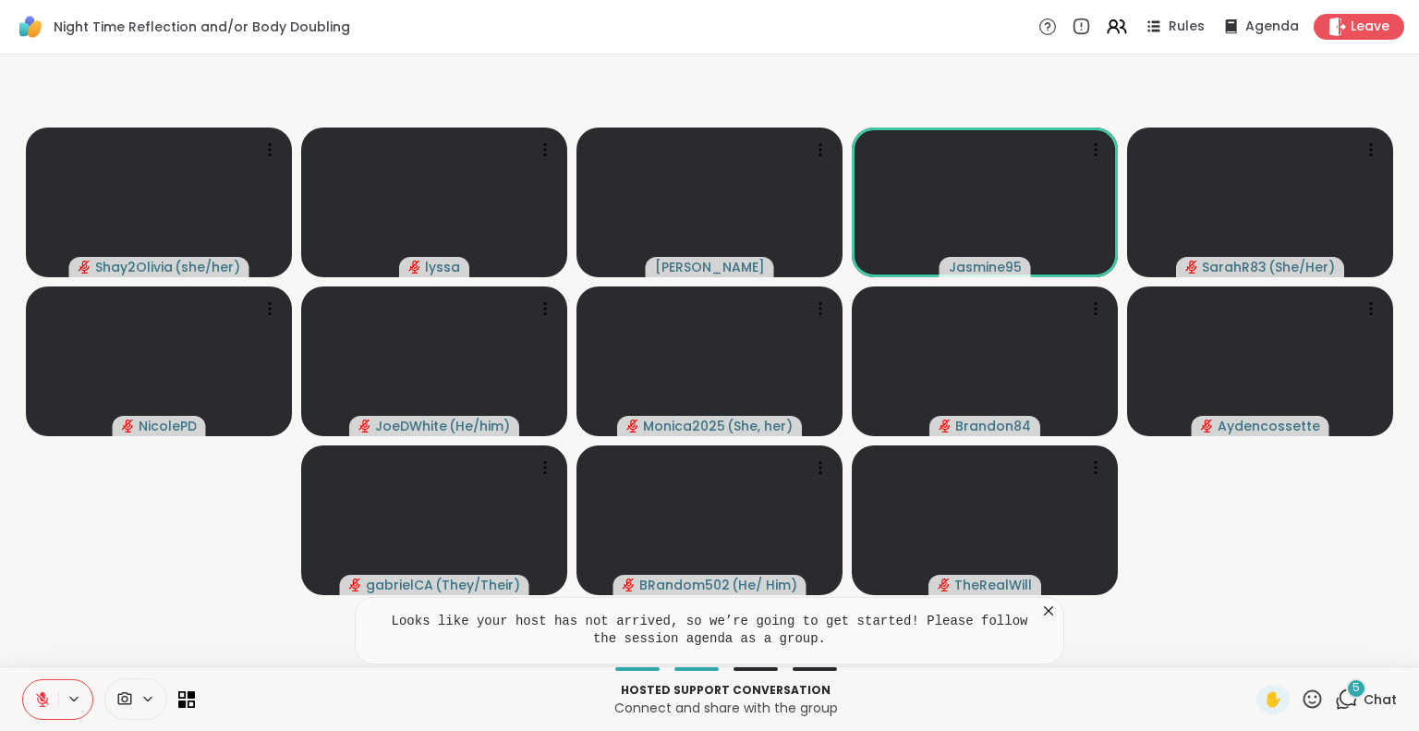
click at [1300, 698] on icon at bounding box center [1311, 698] width 23 height 23
click at [1249, 650] on span "❤️" at bounding box center [1258, 650] width 18 height 22
click at [1300, 700] on icon at bounding box center [1311, 698] width 23 height 23
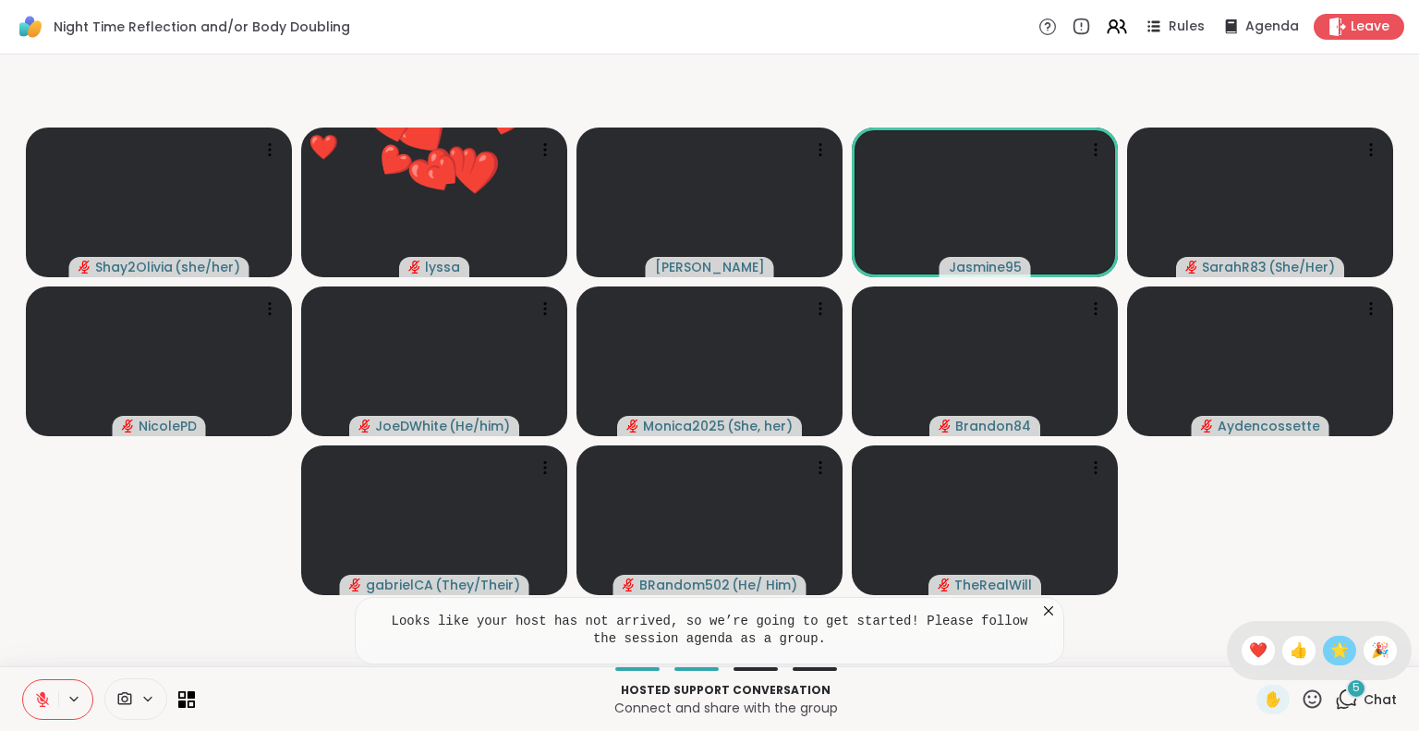
click at [1330, 651] on span "🌟" at bounding box center [1339, 650] width 18 height 22
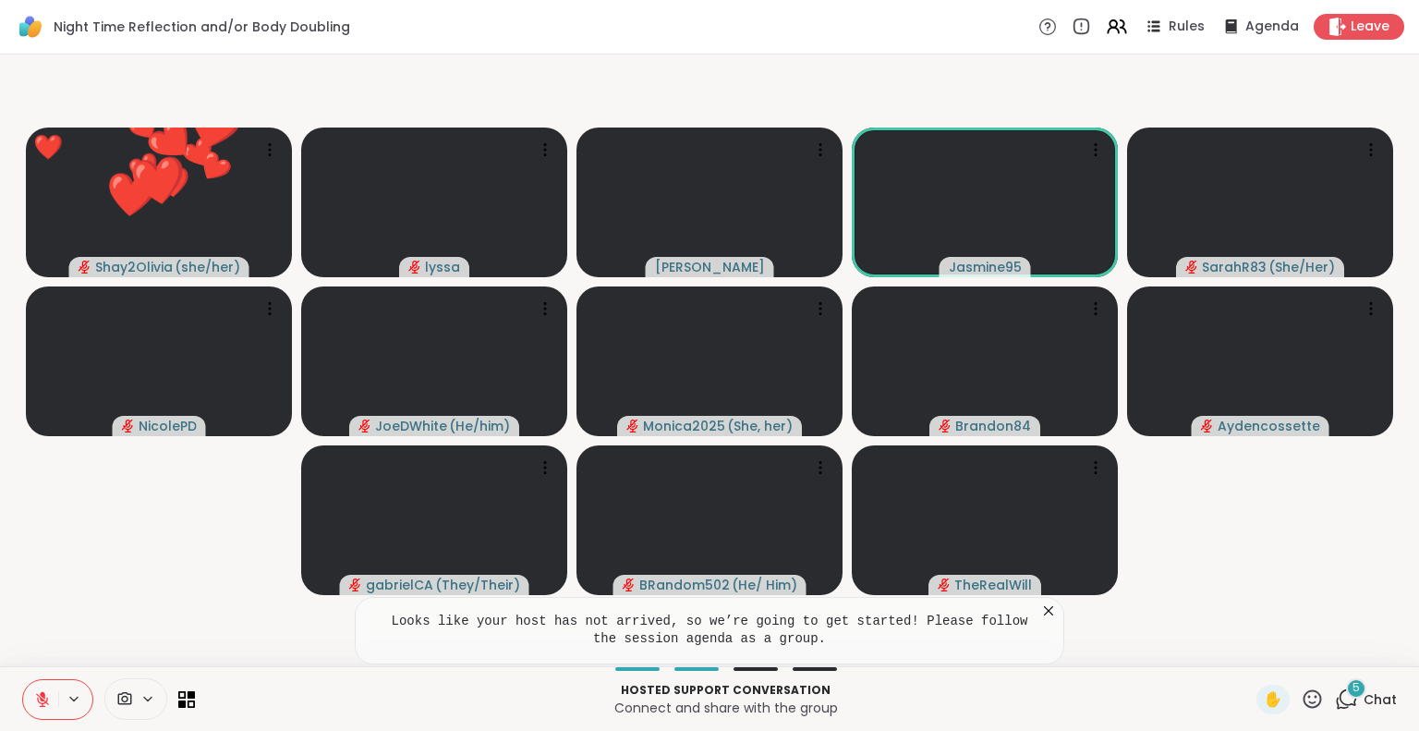
click at [1303, 702] on icon at bounding box center [1312, 698] width 18 height 18
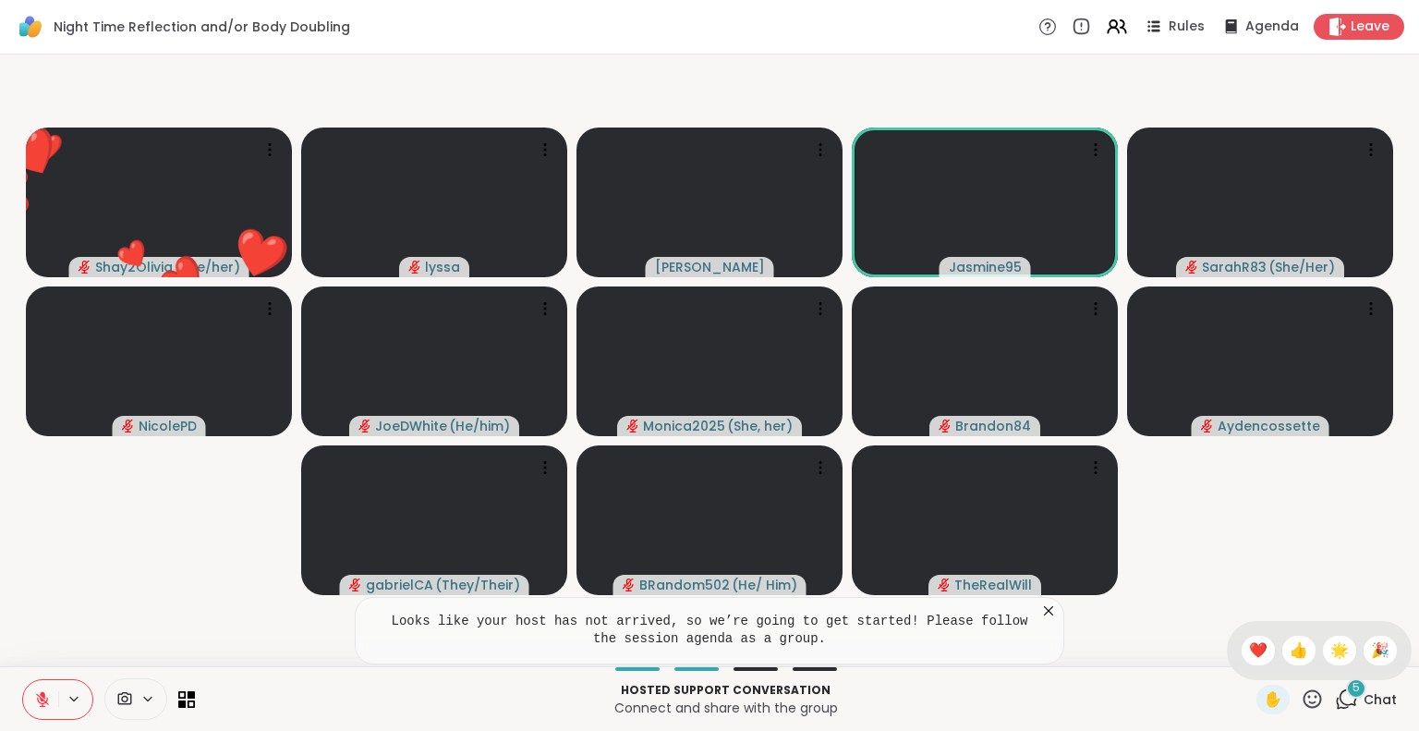
click at [1249, 649] on span "❤️" at bounding box center [1258, 650] width 18 height 22
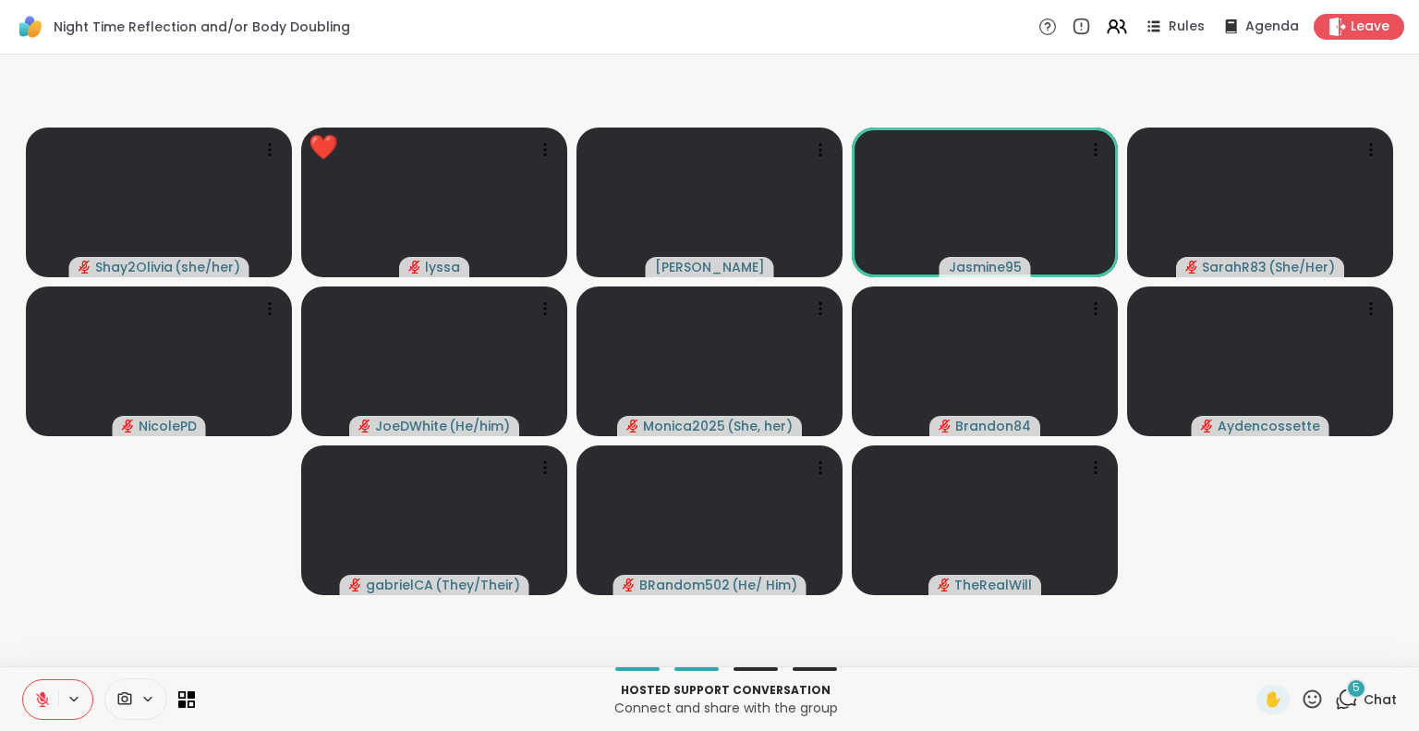
click at [37, 712] on button at bounding box center [40, 699] width 35 height 39
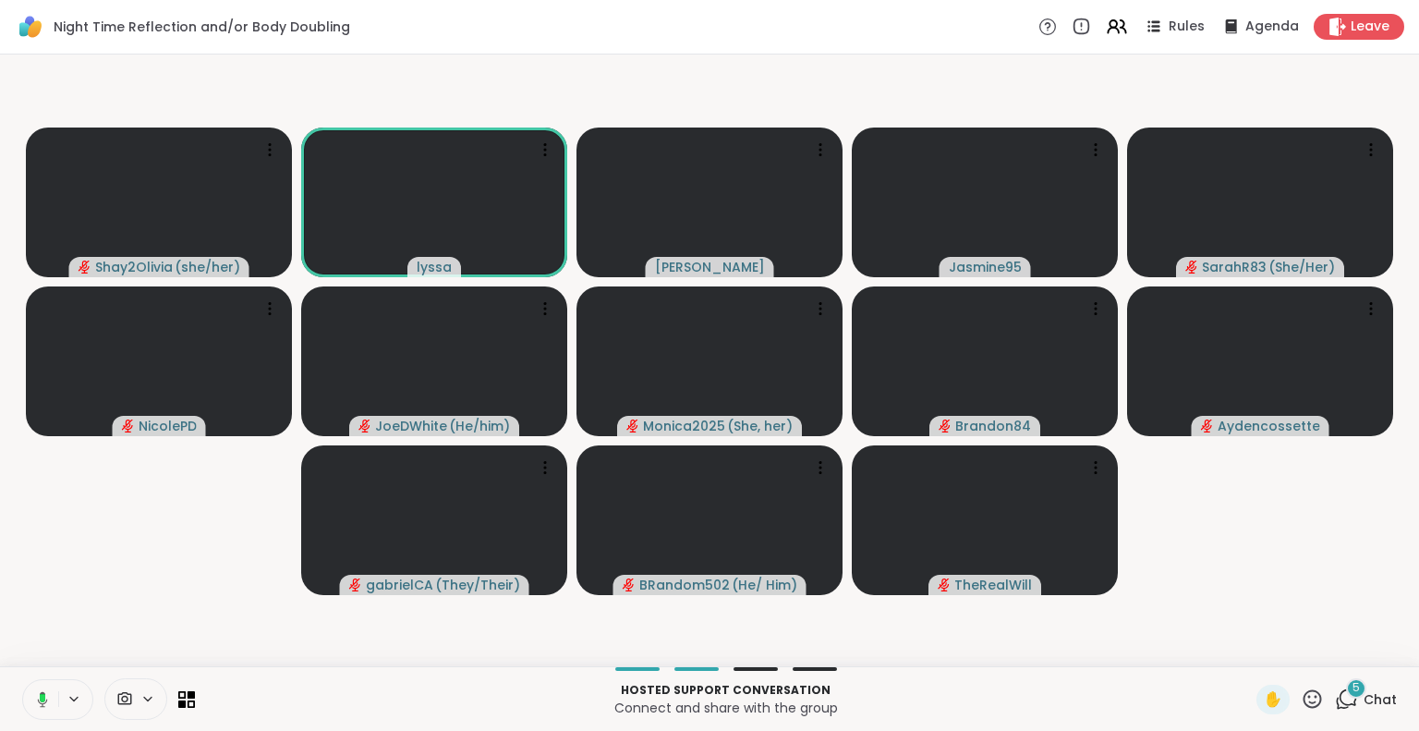
click at [1300, 701] on icon at bounding box center [1311, 698] width 23 height 23
click at [1330, 651] on span "🌟" at bounding box center [1339, 650] width 18 height 22
click at [1303, 702] on icon at bounding box center [1312, 698] width 18 height 18
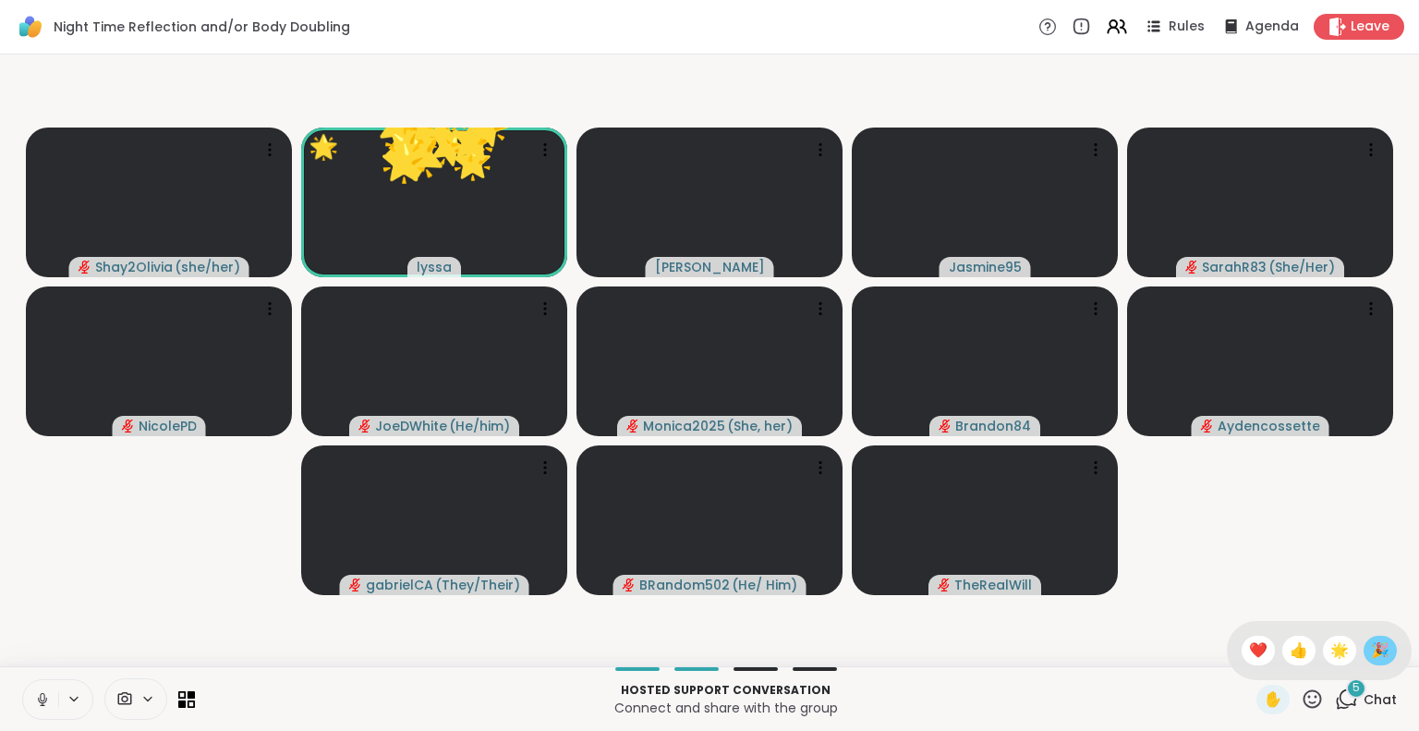
click at [1363, 646] on div "🎉" at bounding box center [1379, 650] width 33 height 30
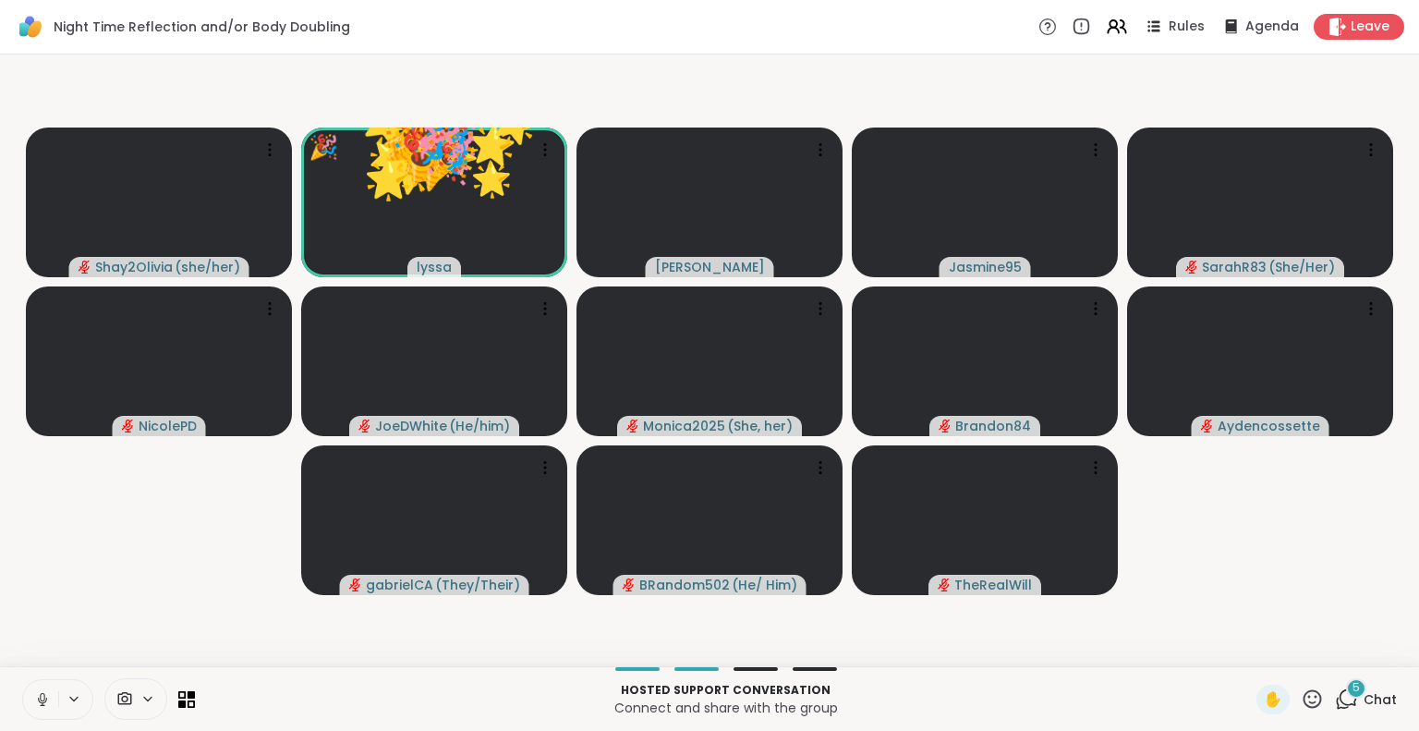
click at [1300, 701] on icon at bounding box center [1311, 698] width 23 height 23
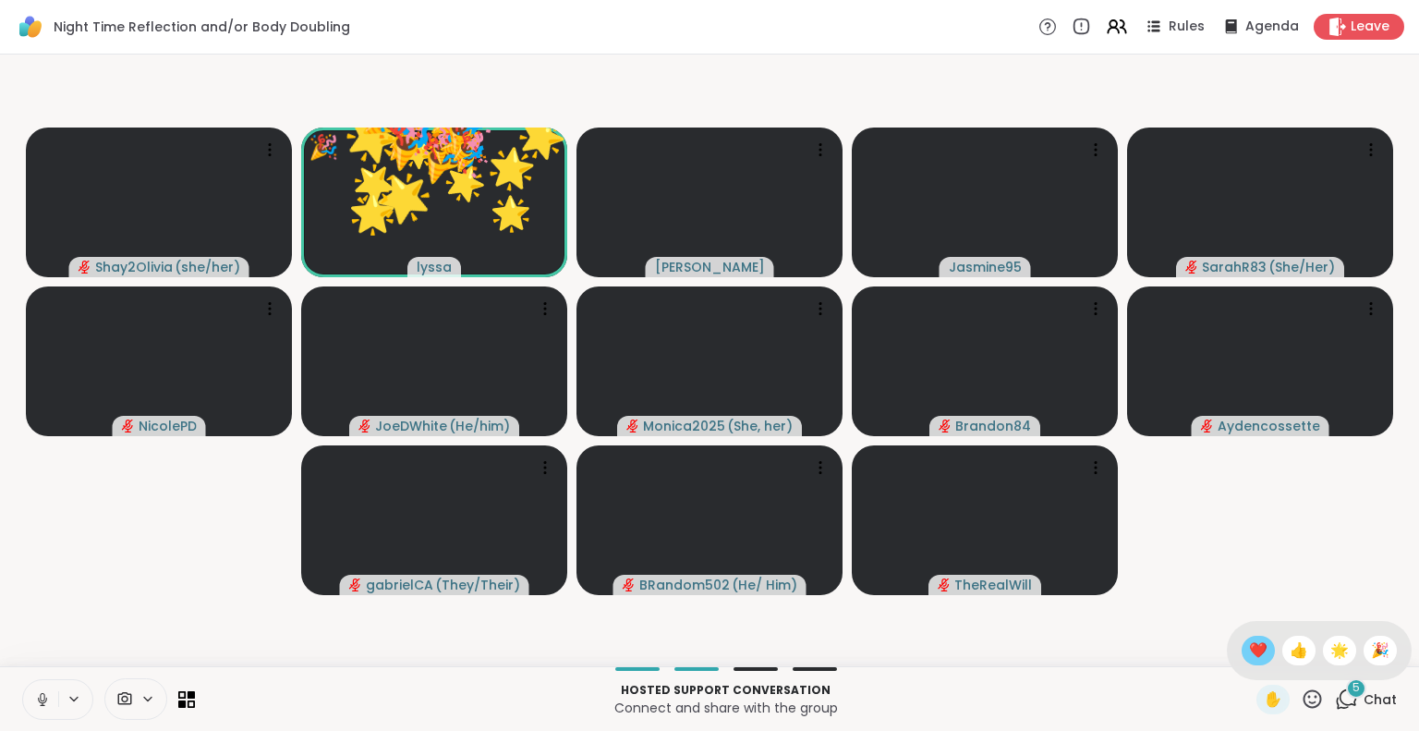
click at [1249, 644] on span "❤️" at bounding box center [1258, 650] width 18 height 22
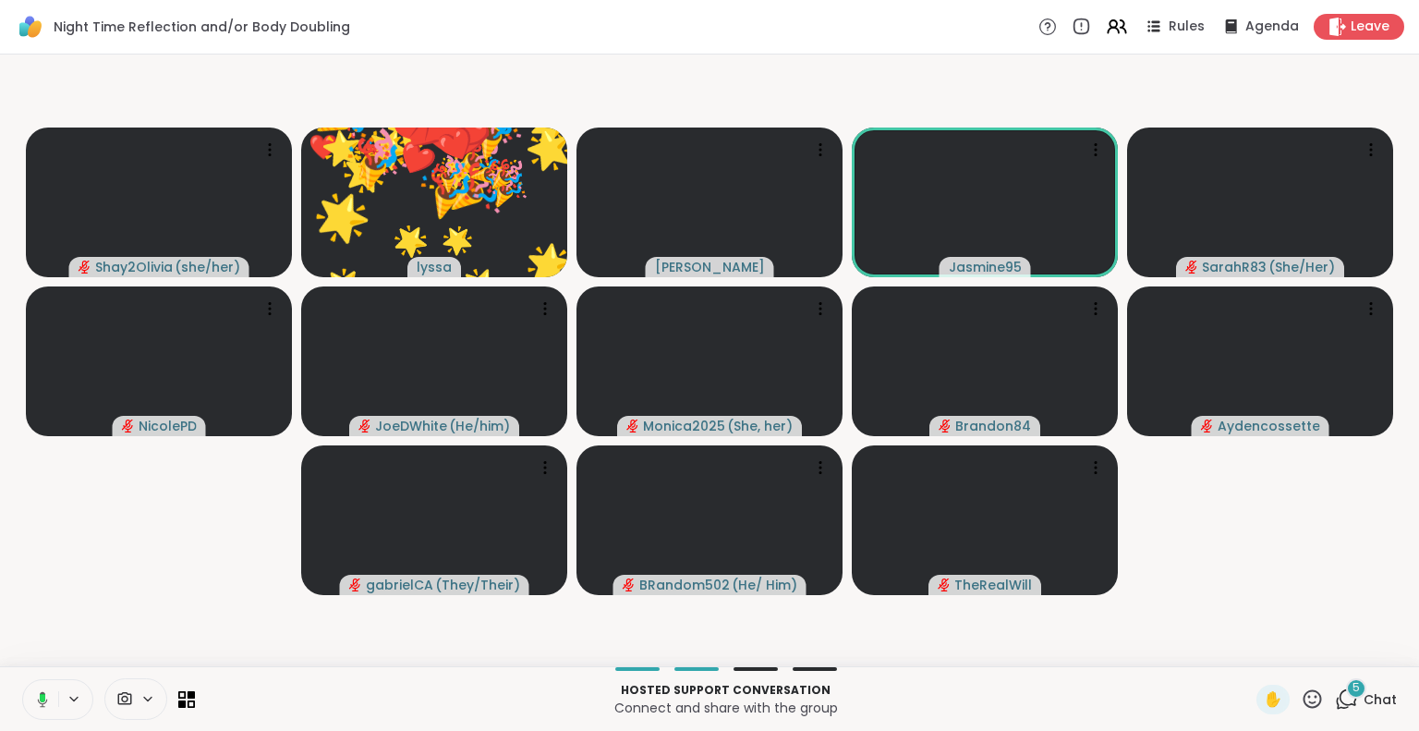
click at [1303, 702] on icon at bounding box center [1312, 698] width 18 height 18
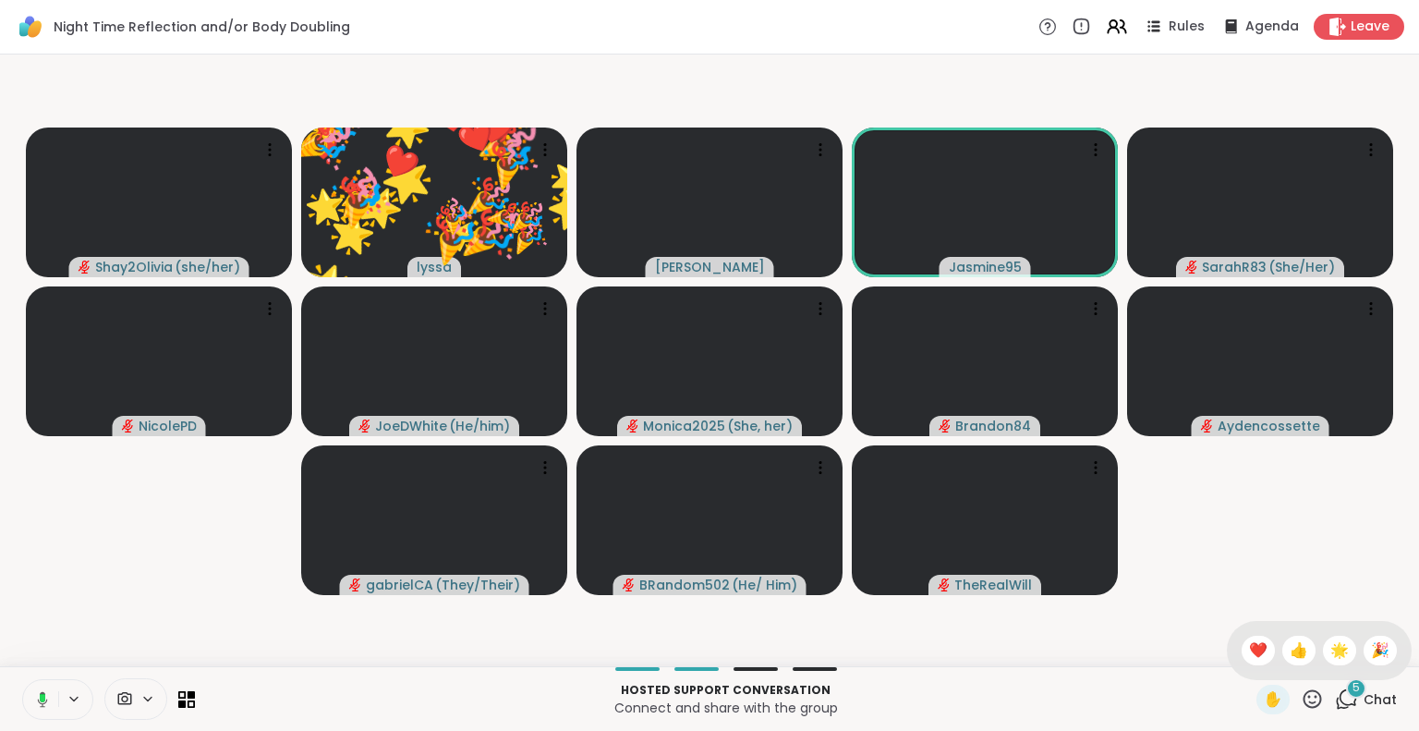
click at [1322, 656] on div "🌟" at bounding box center [1338, 650] width 33 height 30
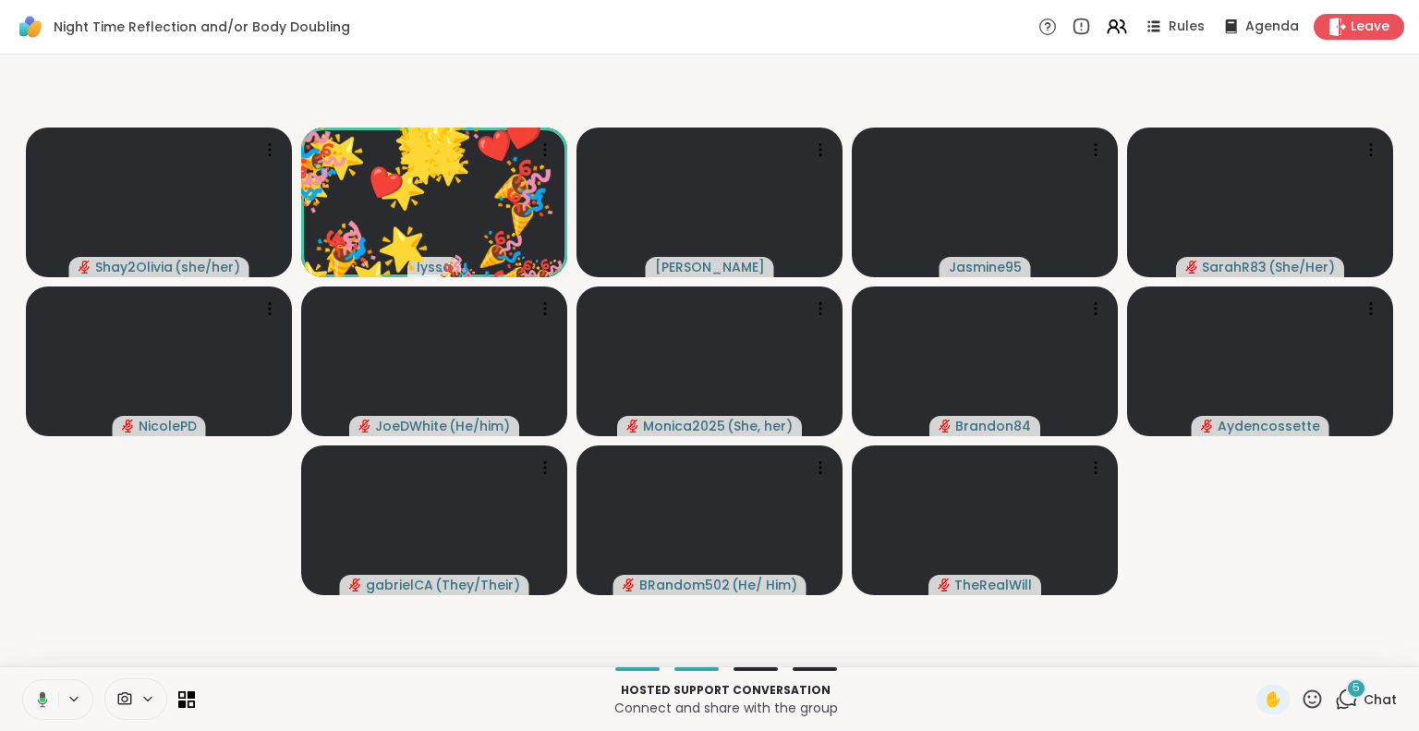
click at [1303, 703] on icon at bounding box center [1312, 698] width 18 height 18
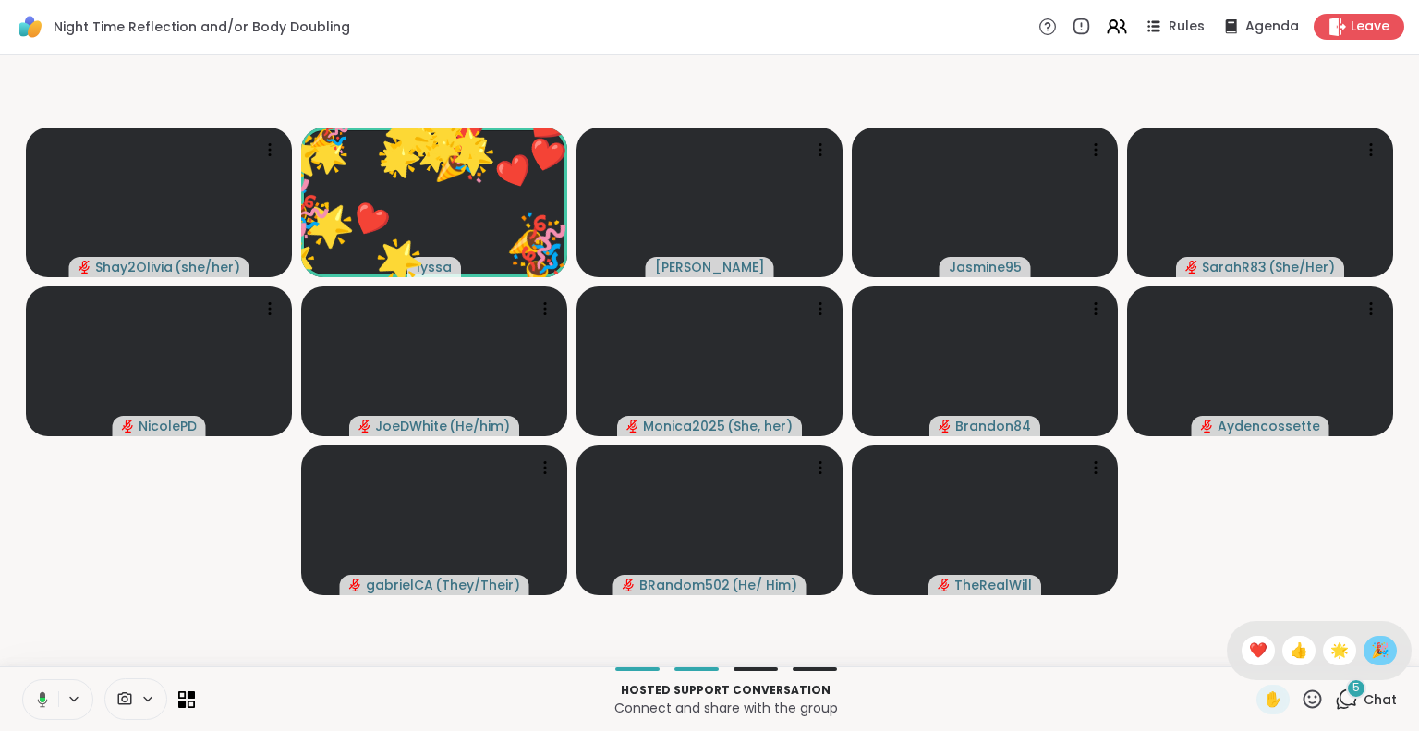
click at [1371, 639] on span "🎉" at bounding box center [1380, 650] width 18 height 22
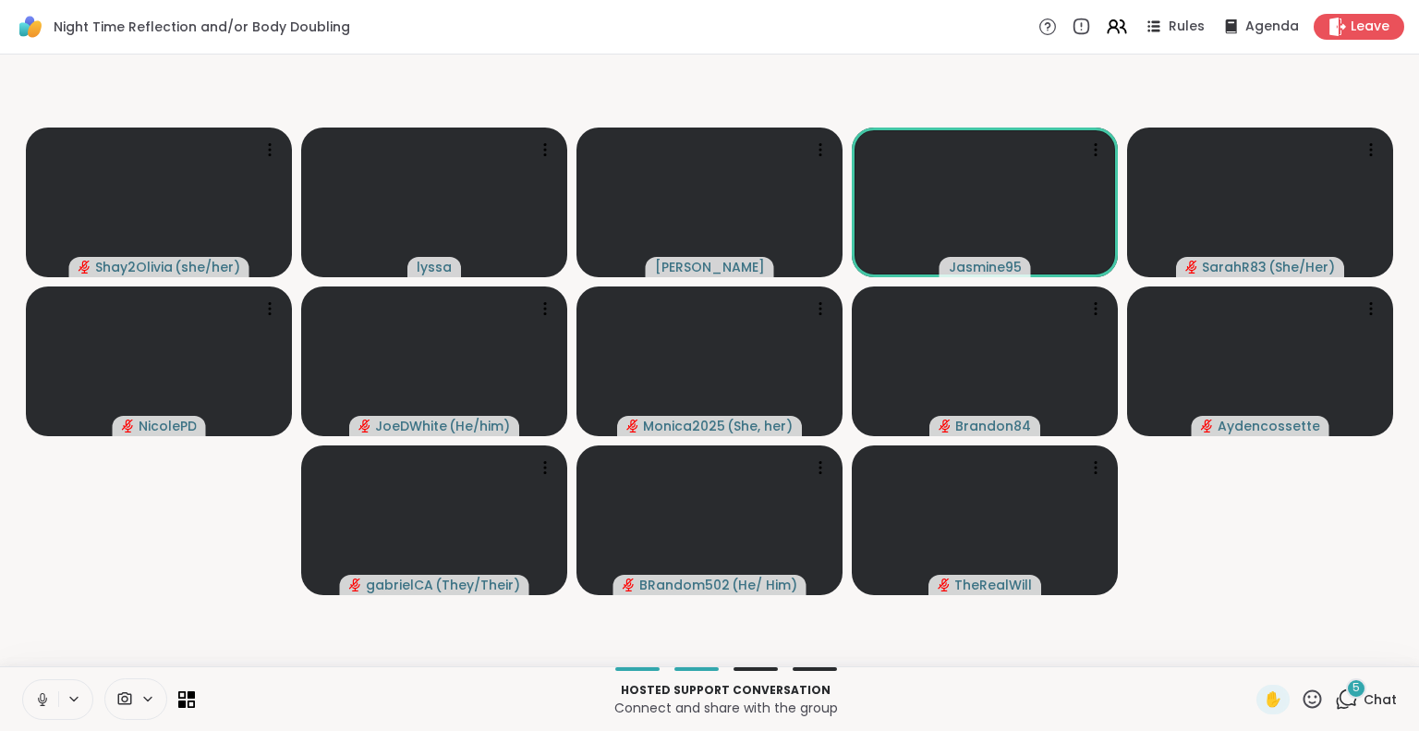
click at [1303, 691] on icon at bounding box center [1312, 698] width 18 height 18
click at [1249, 641] on span "❤️" at bounding box center [1258, 650] width 18 height 22
click at [1303, 701] on icon at bounding box center [1312, 698] width 18 height 18
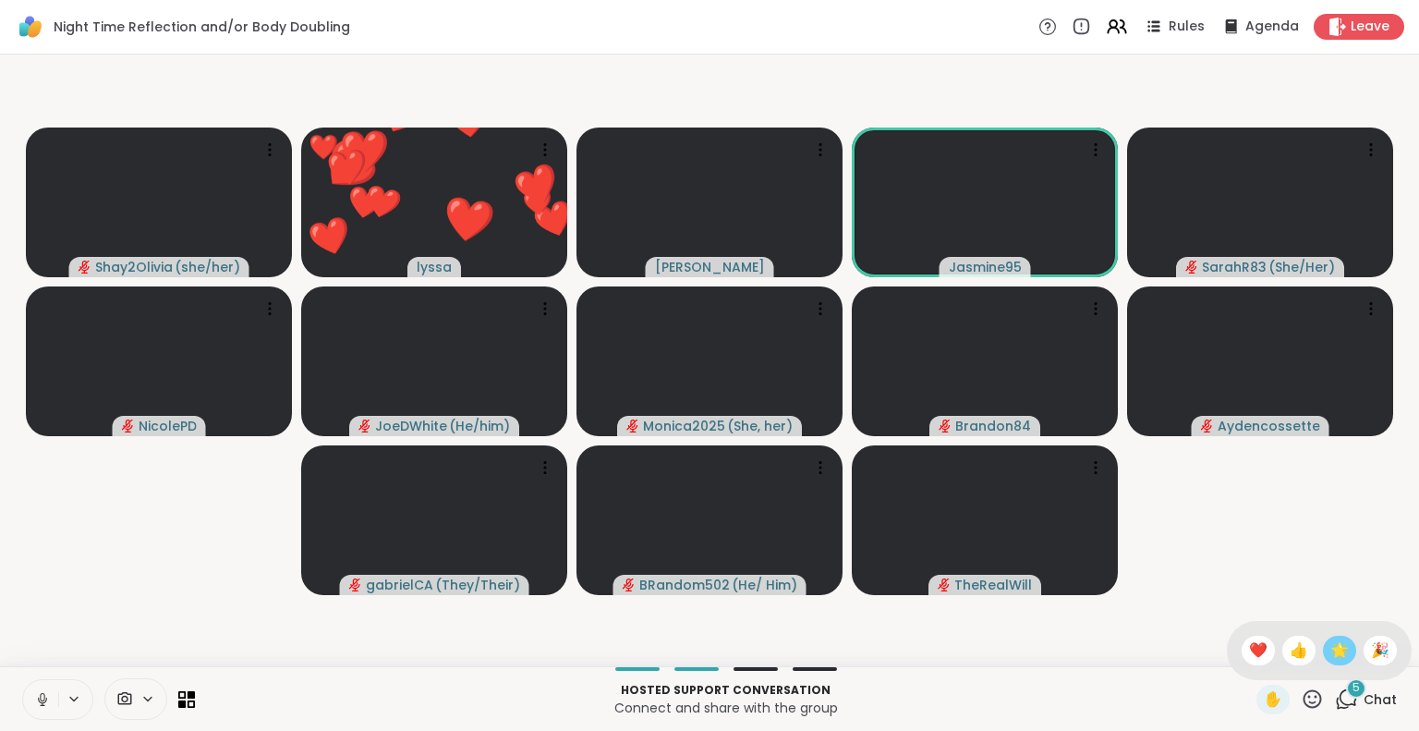
click at [1330, 650] on span "🌟" at bounding box center [1339, 650] width 18 height 22
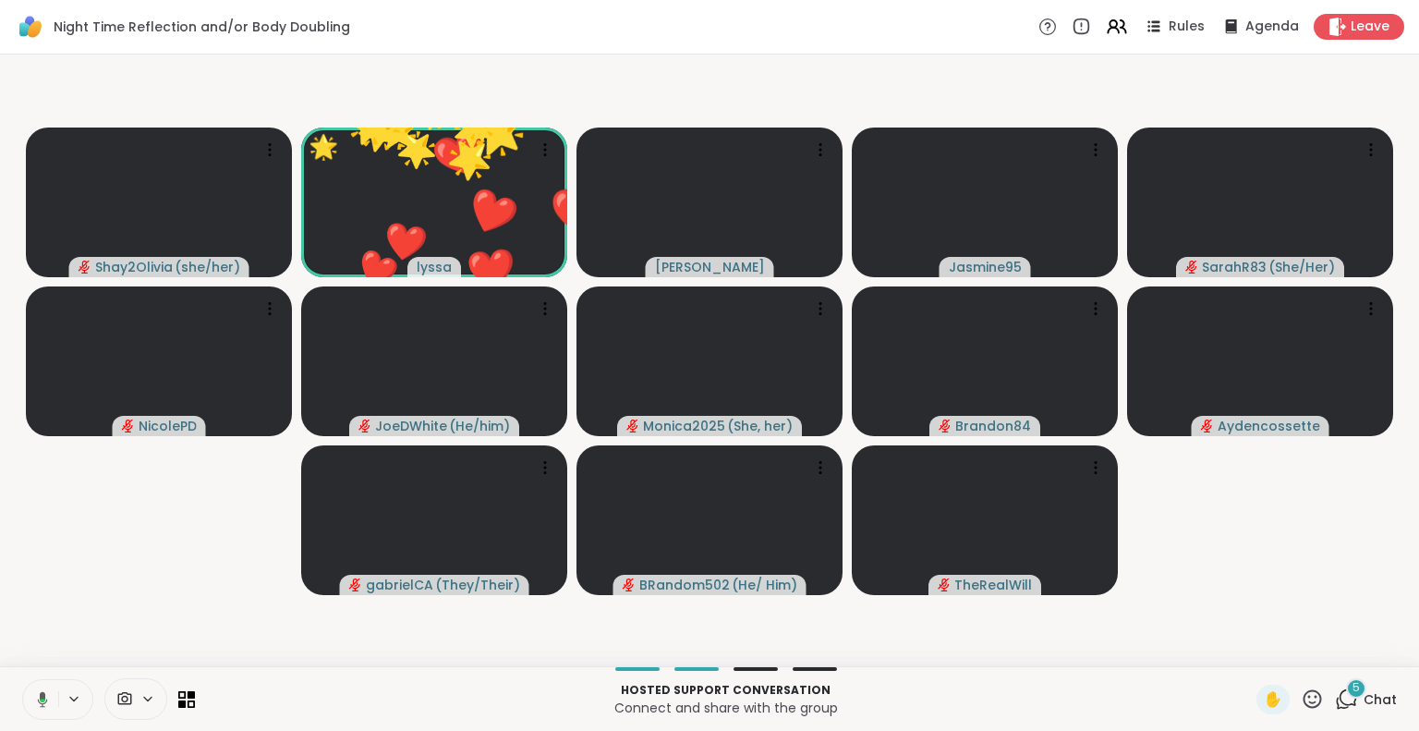
click at [1300, 686] on div "✋" at bounding box center [1289, 699] width 67 height 30
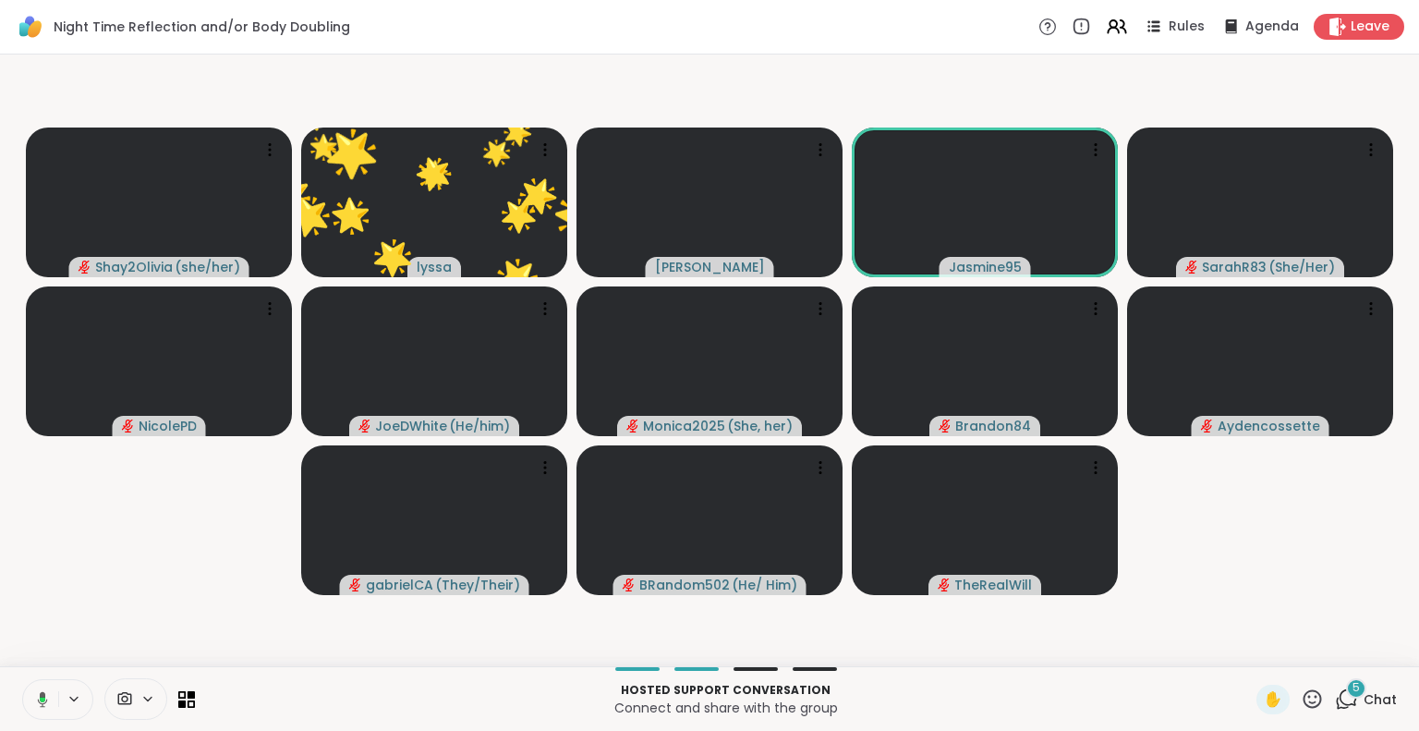
click at [1279, 707] on div "✋" at bounding box center [1289, 699] width 67 height 30
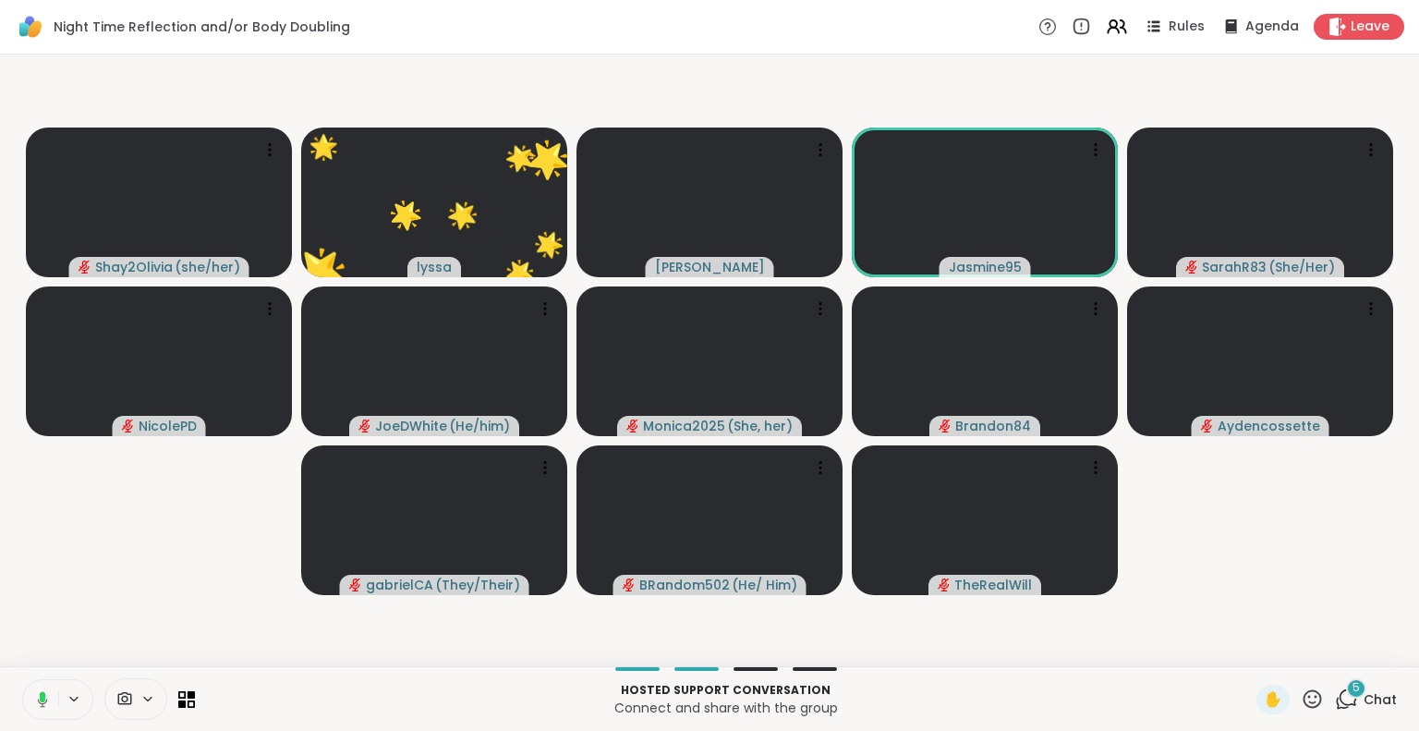
click at [1303, 697] on icon at bounding box center [1312, 698] width 18 height 18
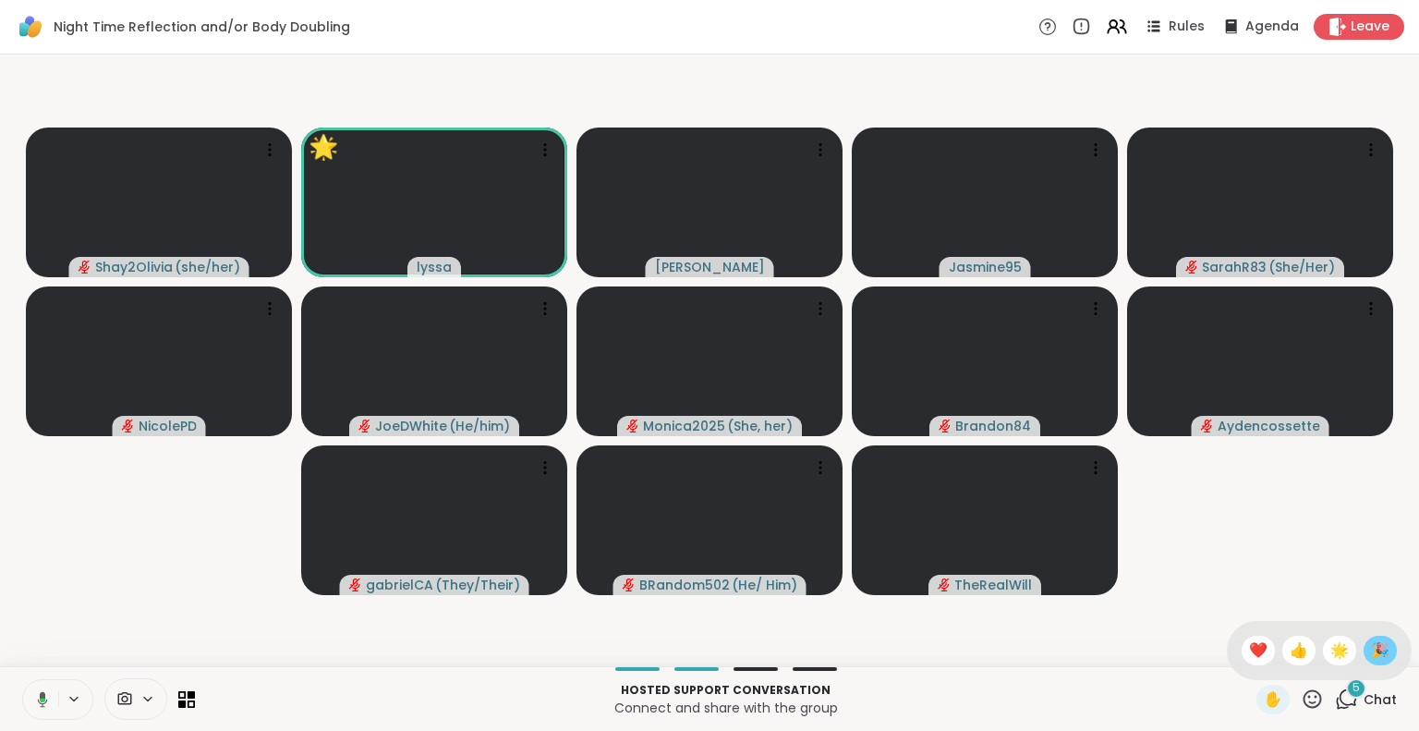
click at [1371, 649] on span "🎉" at bounding box center [1380, 650] width 18 height 22
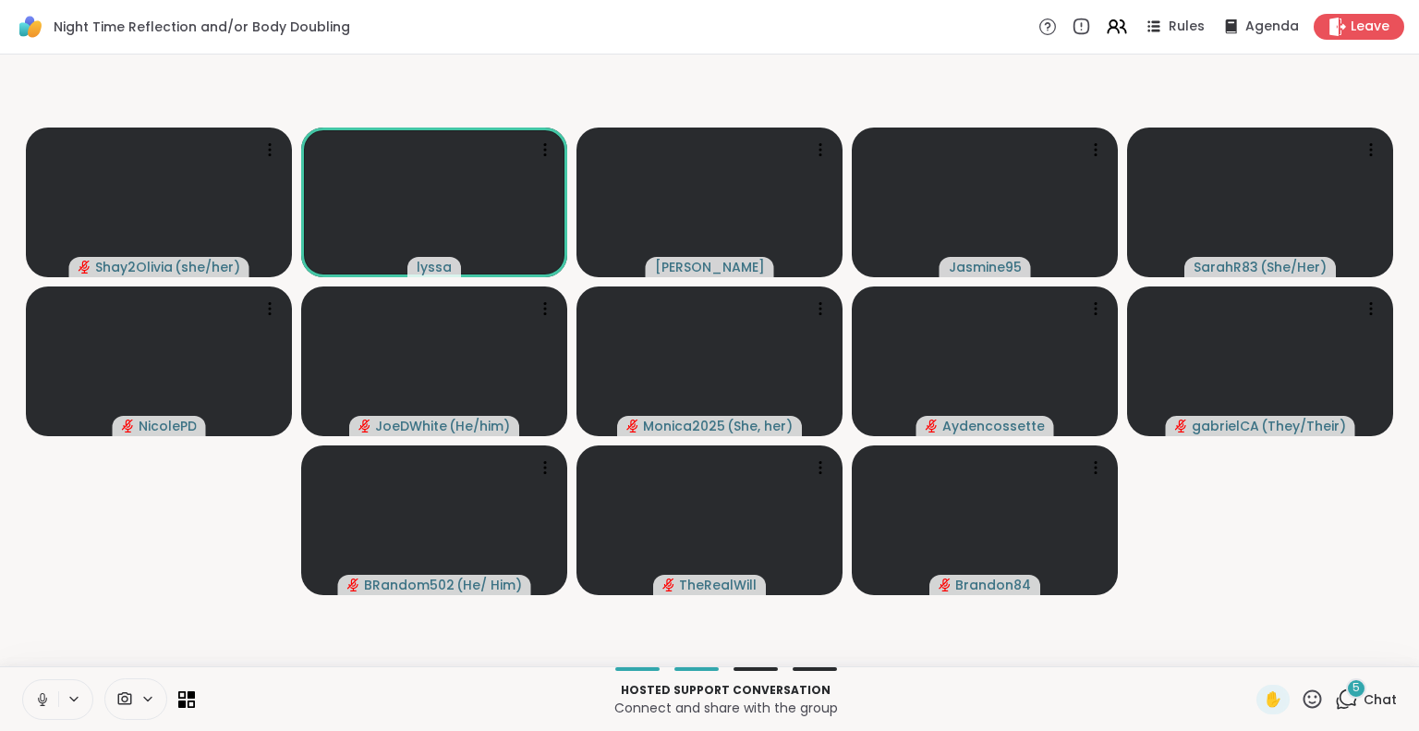
click at [49, 696] on icon at bounding box center [42, 699] width 17 height 17
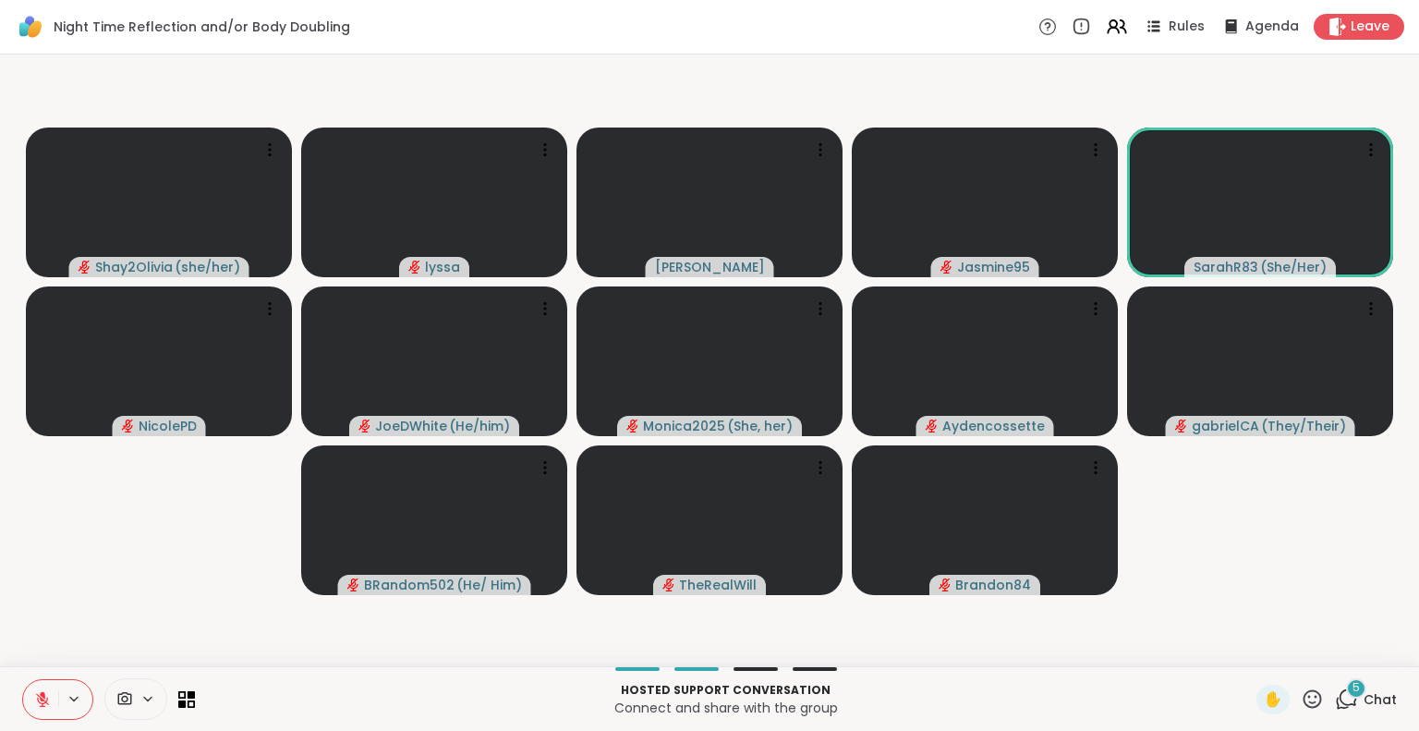
click at [1303, 690] on icon at bounding box center [1311, 698] width 23 height 23
click at [1252, 657] on div "❤️" at bounding box center [1257, 650] width 33 height 30
click at [1307, 701] on icon at bounding box center [1312, 698] width 18 height 18
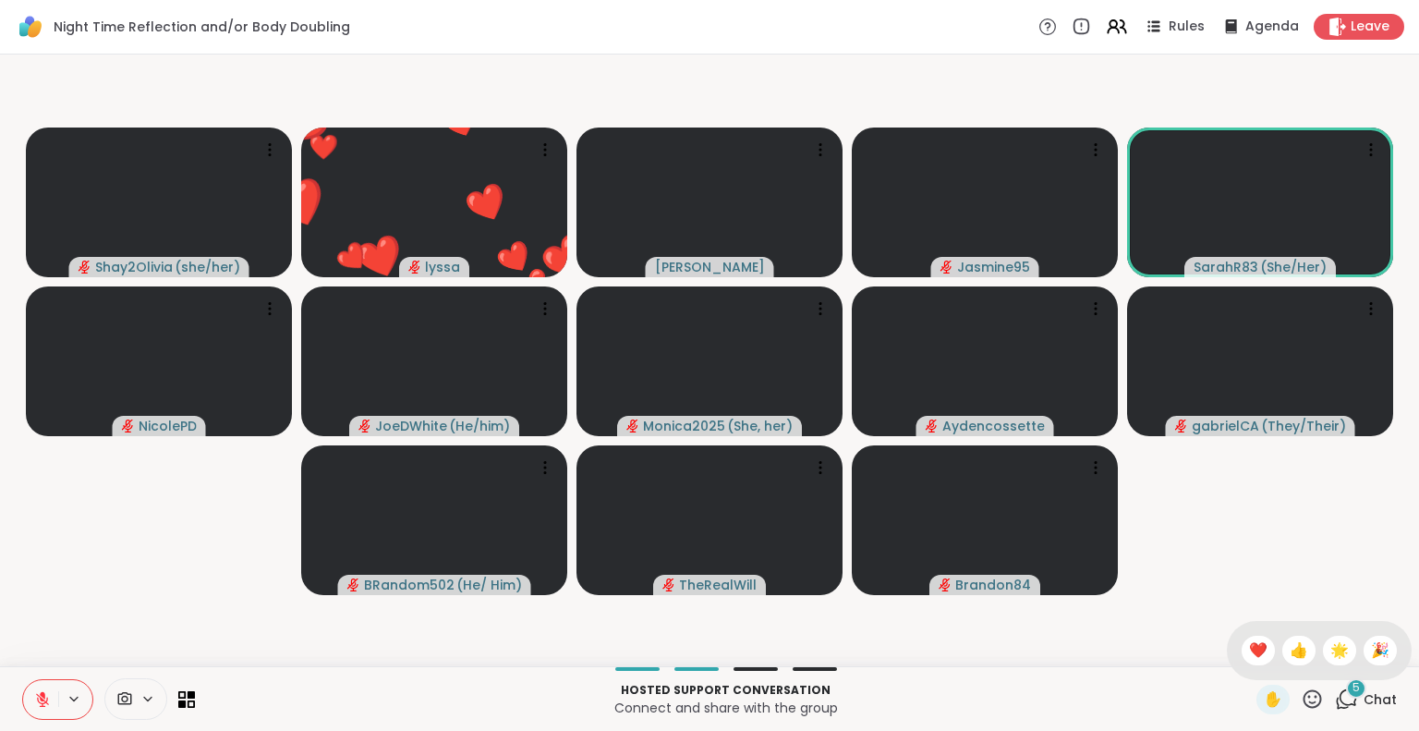
click at [1293, 572] on video-player-container "Shay2Olivia ( she/her ) ❤️ lyssa ❤️ ❤️ ❤️ ❤️ ❤️ ❤️ ❤️ ❤️ ❤️ ❤️ ❤️ ❤️ ❤️ ❤️ ❤️ ❤…" at bounding box center [709, 360] width 1396 height 597
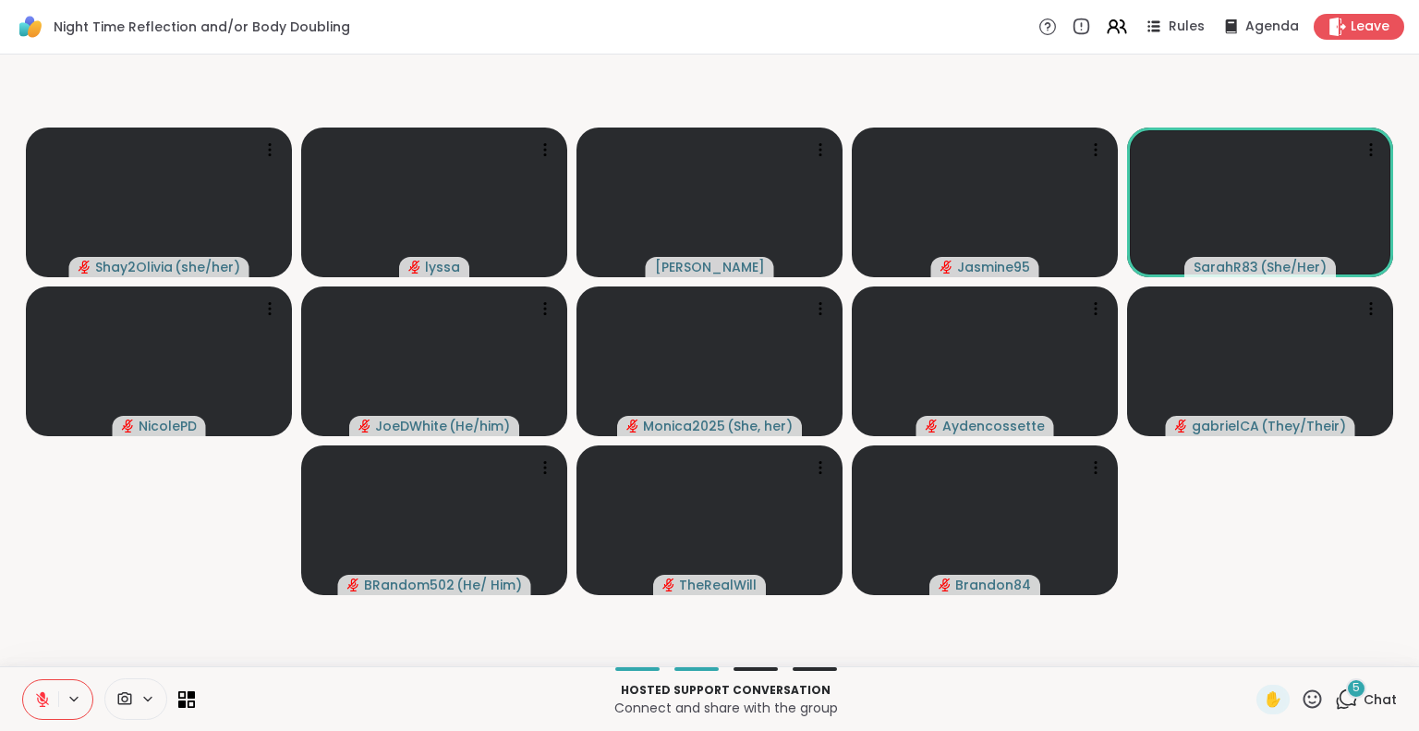
click at [1301, 697] on icon at bounding box center [1311, 698] width 23 height 23
click at [1330, 655] on span "🌟" at bounding box center [1339, 650] width 18 height 22
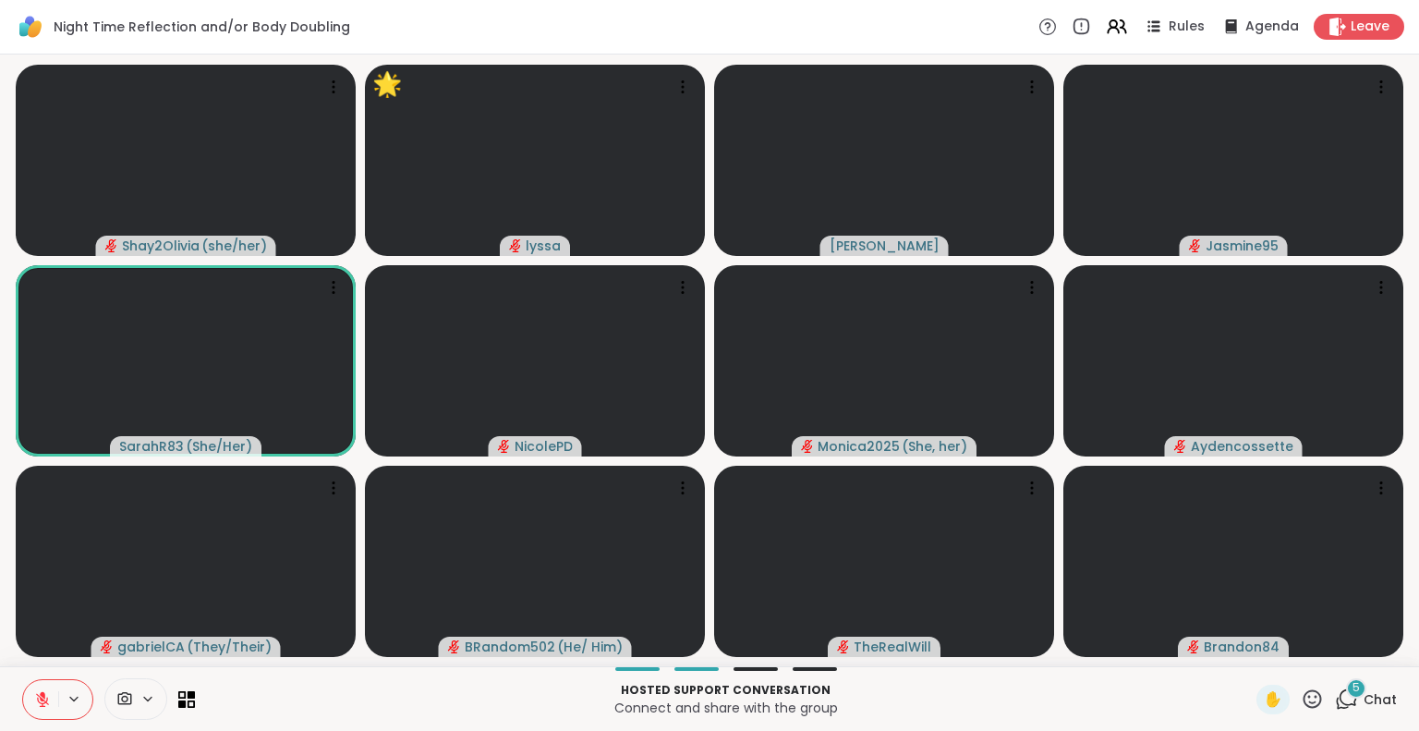
click at [37, 697] on icon at bounding box center [42, 699] width 13 height 13
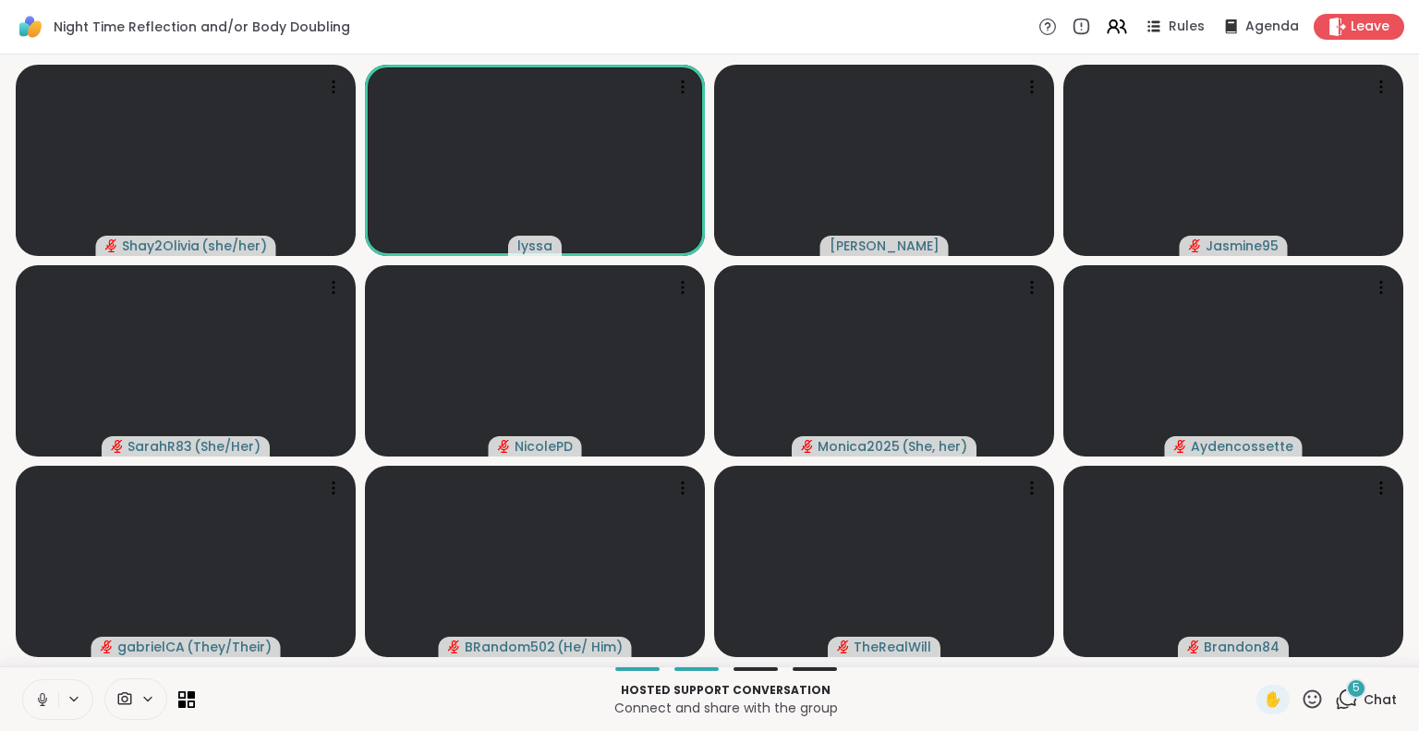
click at [43, 701] on icon at bounding box center [42, 699] width 9 height 6
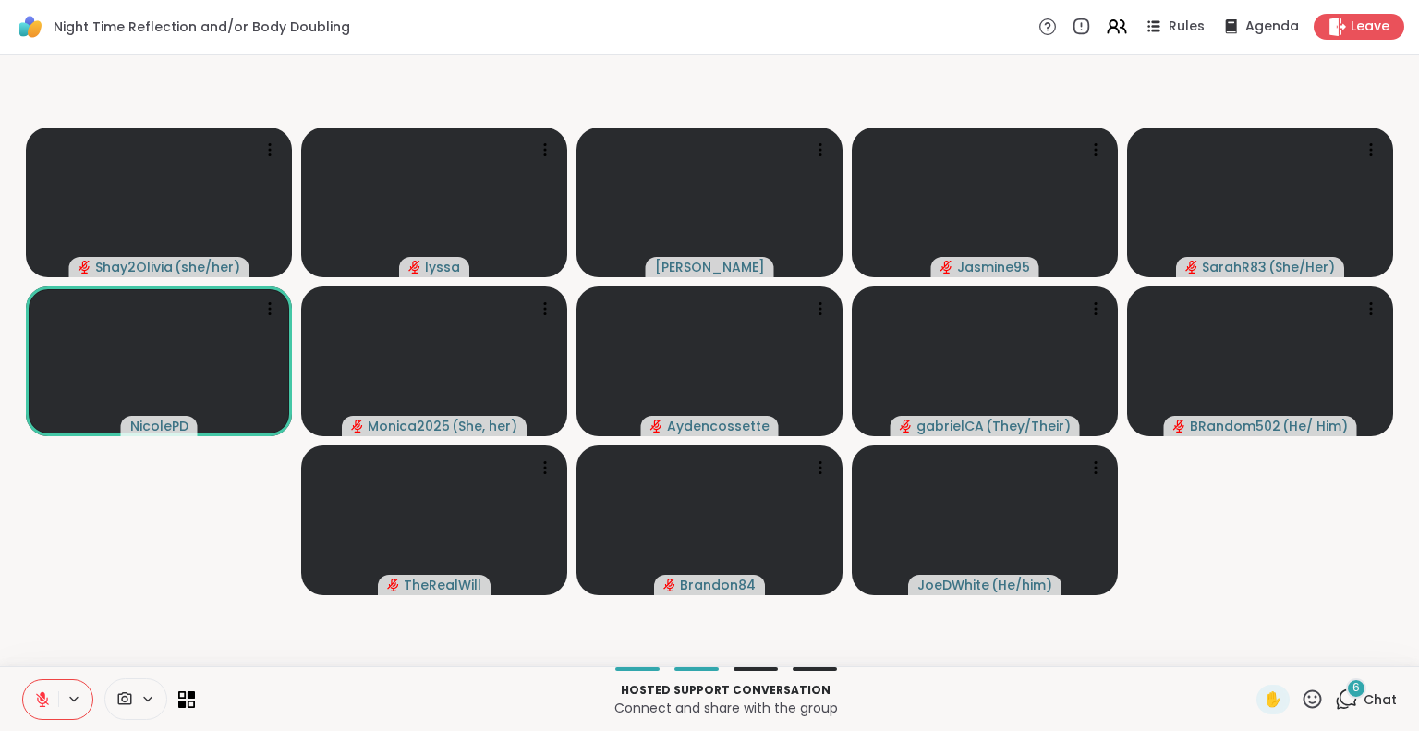
click at [34, 689] on button at bounding box center [40, 699] width 35 height 39
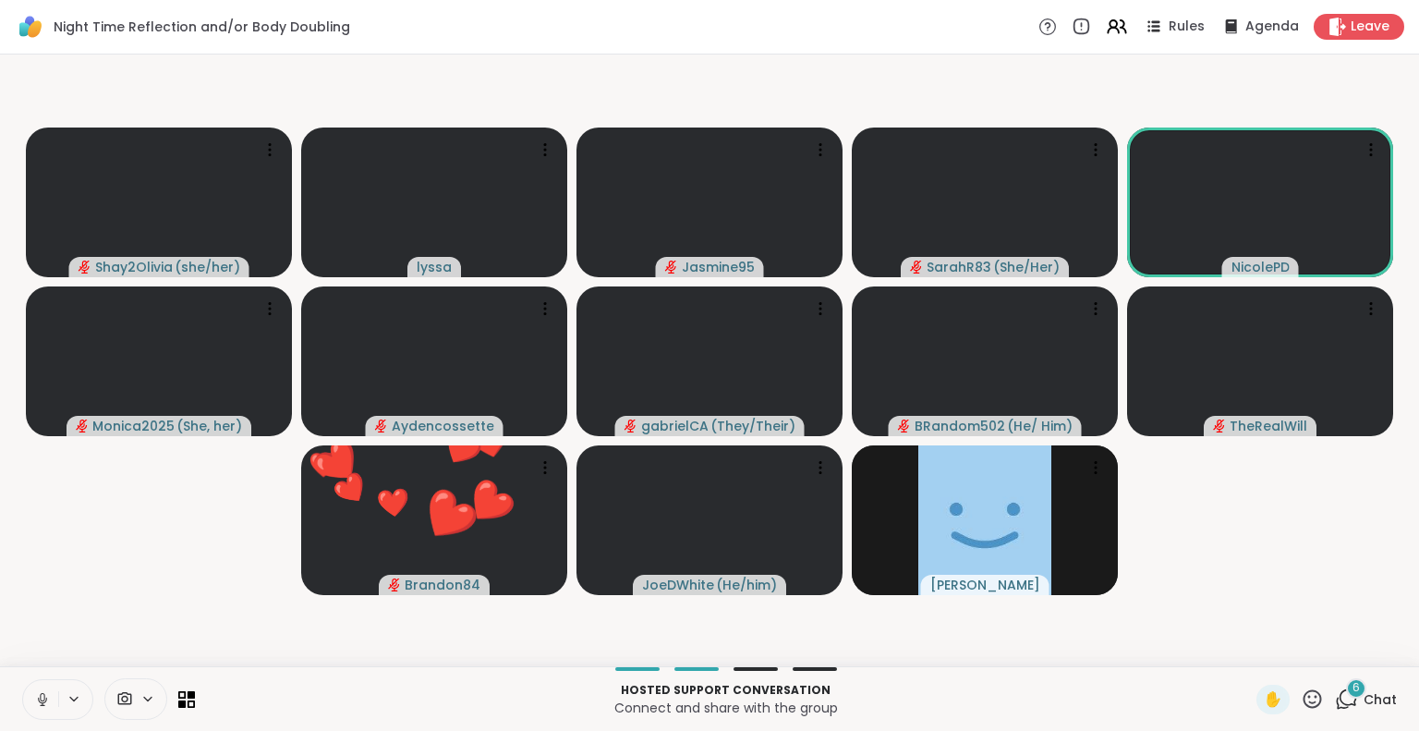
click at [44, 694] on icon at bounding box center [42, 697] width 5 height 8
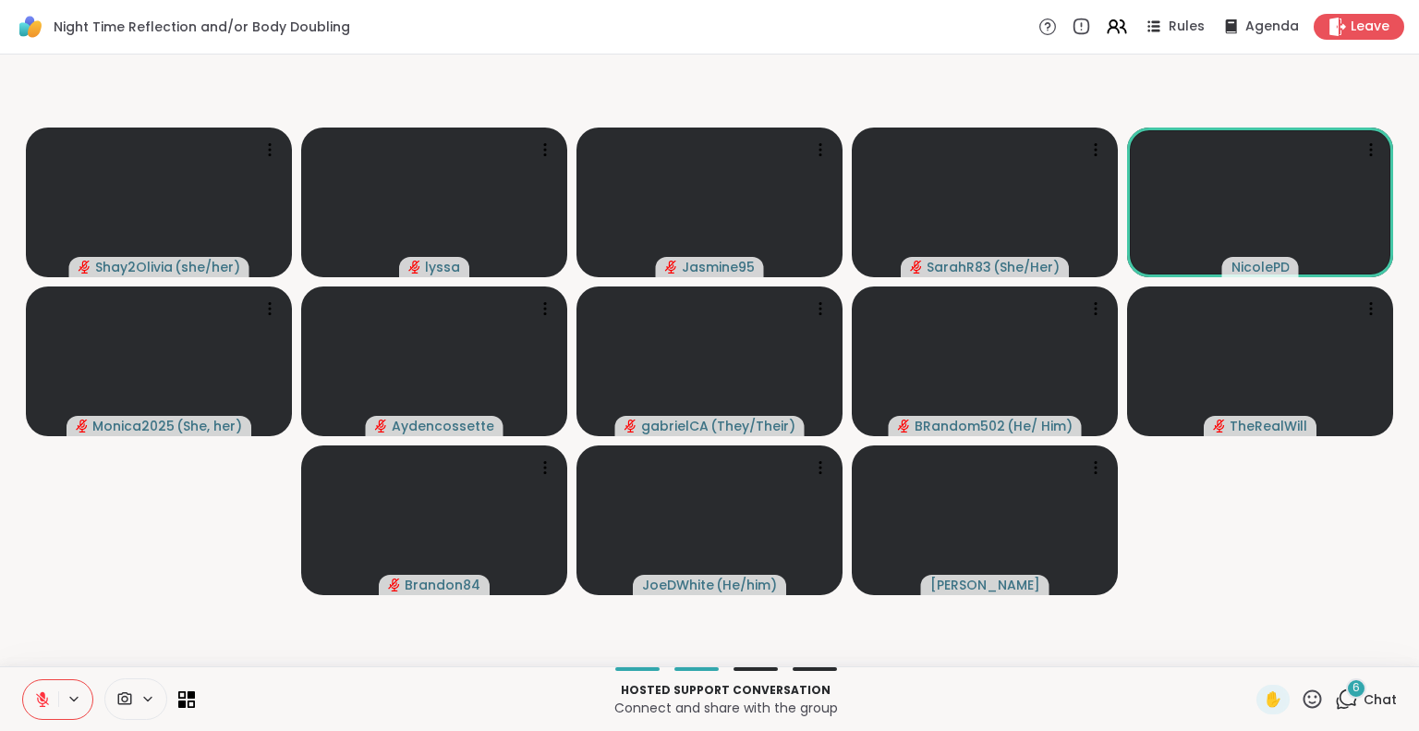
click at [44, 697] on icon at bounding box center [42, 699] width 17 height 17
click at [33, 691] on button at bounding box center [40, 699] width 35 height 39
click at [41, 689] on button at bounding box center [40, 699] width 35 height 39
click at [1300, 698] on icon at bounding box center [1311, 698] width 23 height 23
click at [1249, 653] on span "❤️" at bounding box center [1258, 650] width 18 height 22
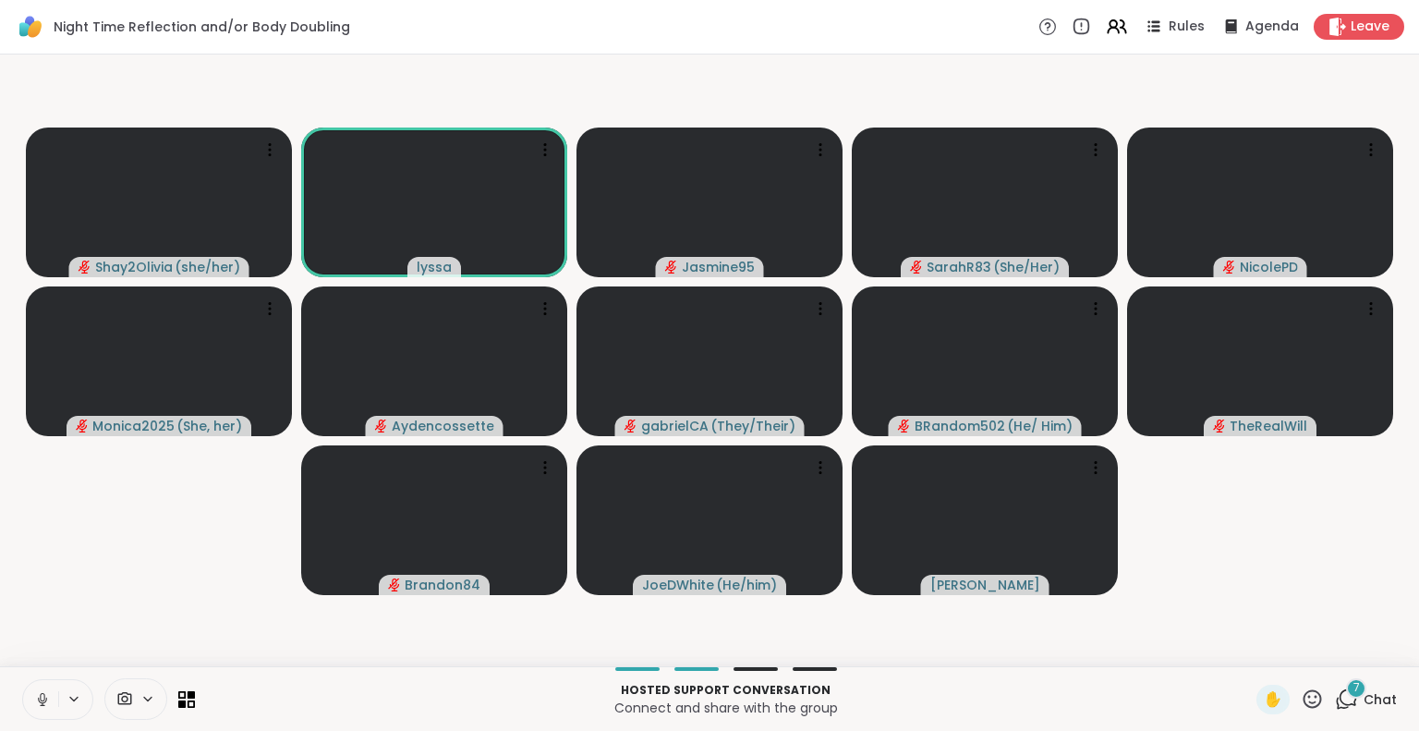
click at [46, 692] on icon at bounding box center [42, 699] width 17 height 17
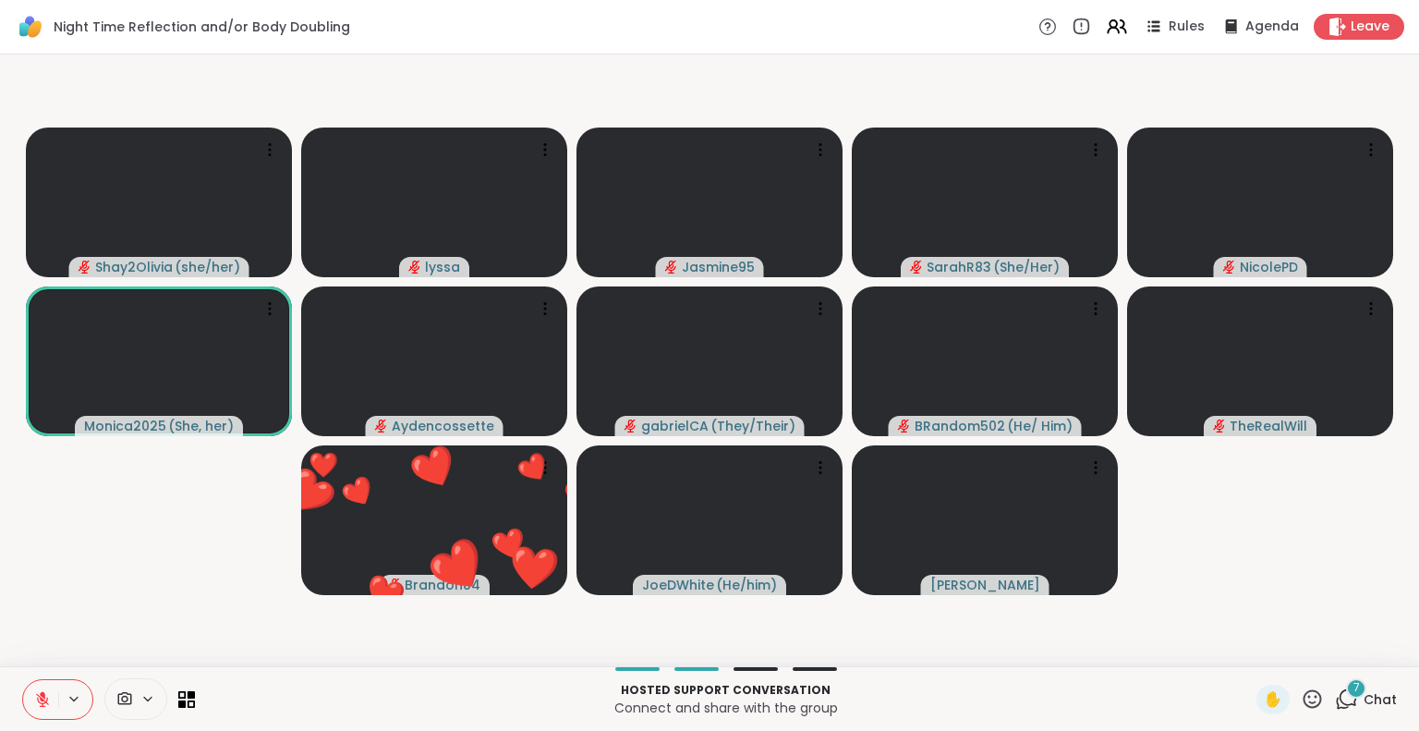
click at [1300, 702] on icon at bounding box center [1311, 698] width 23 height 23
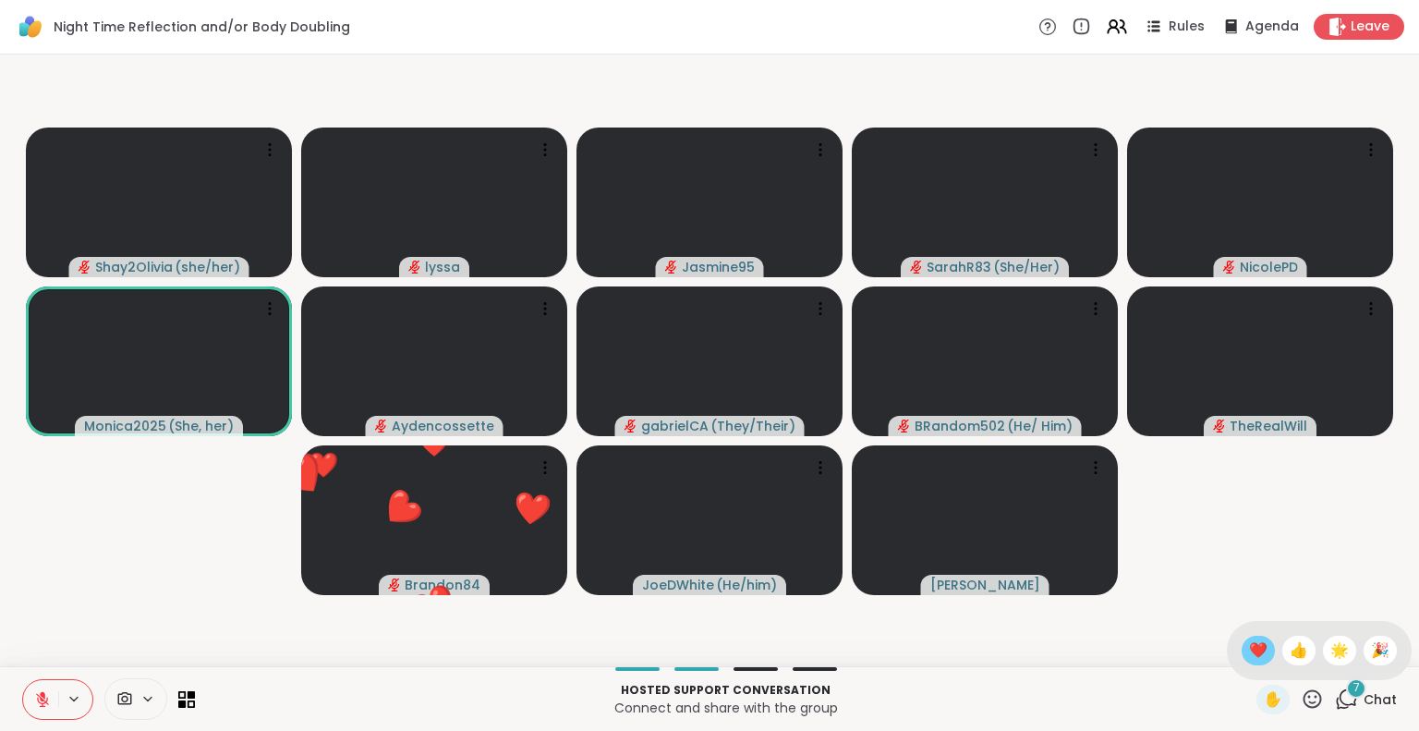
click at [1249, 658] on span "❤️" at bounding box center [1258, 650] width 18 height 22
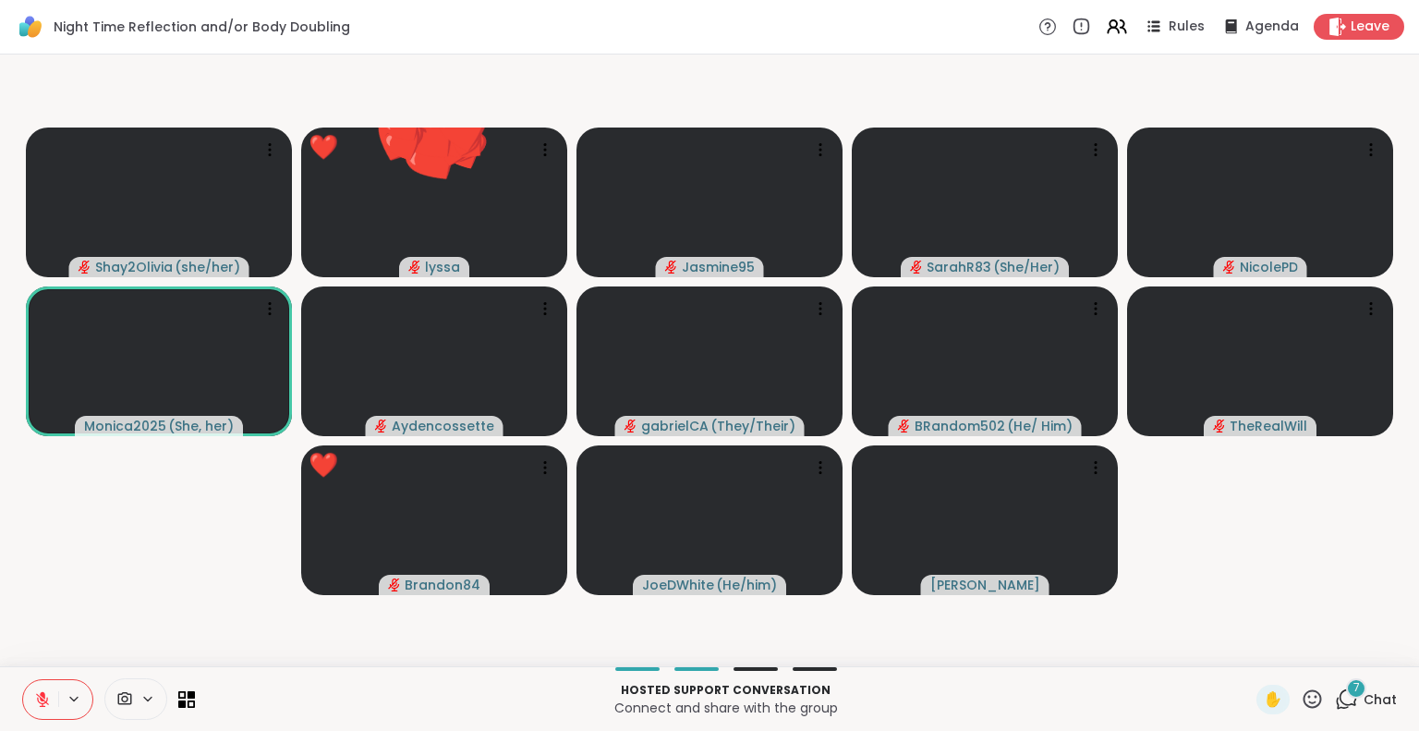
click at [1303, 702] on icon at bounding box center [1312, 698] width 18 height 18
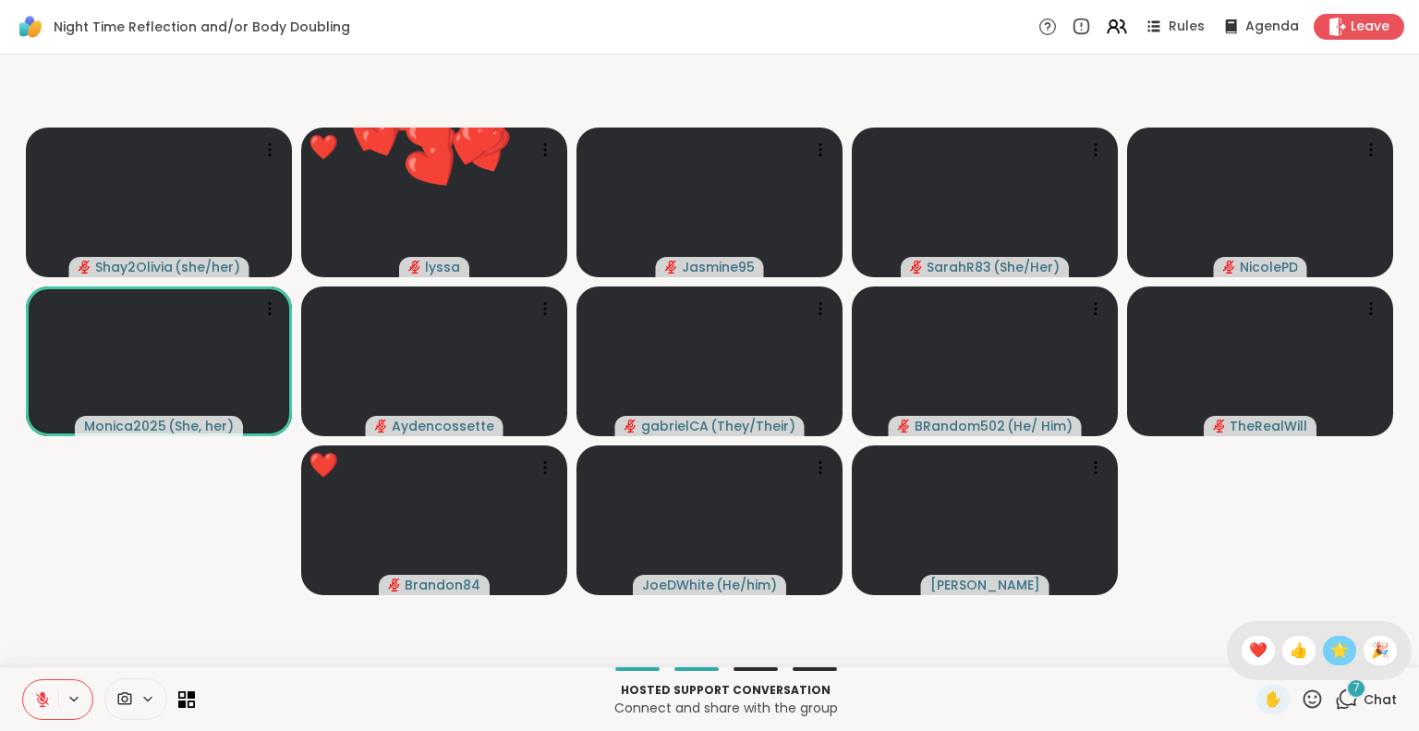
click at [1322, 650] on div "🌟" at bounding box center [1338, 650] width 33 height 30
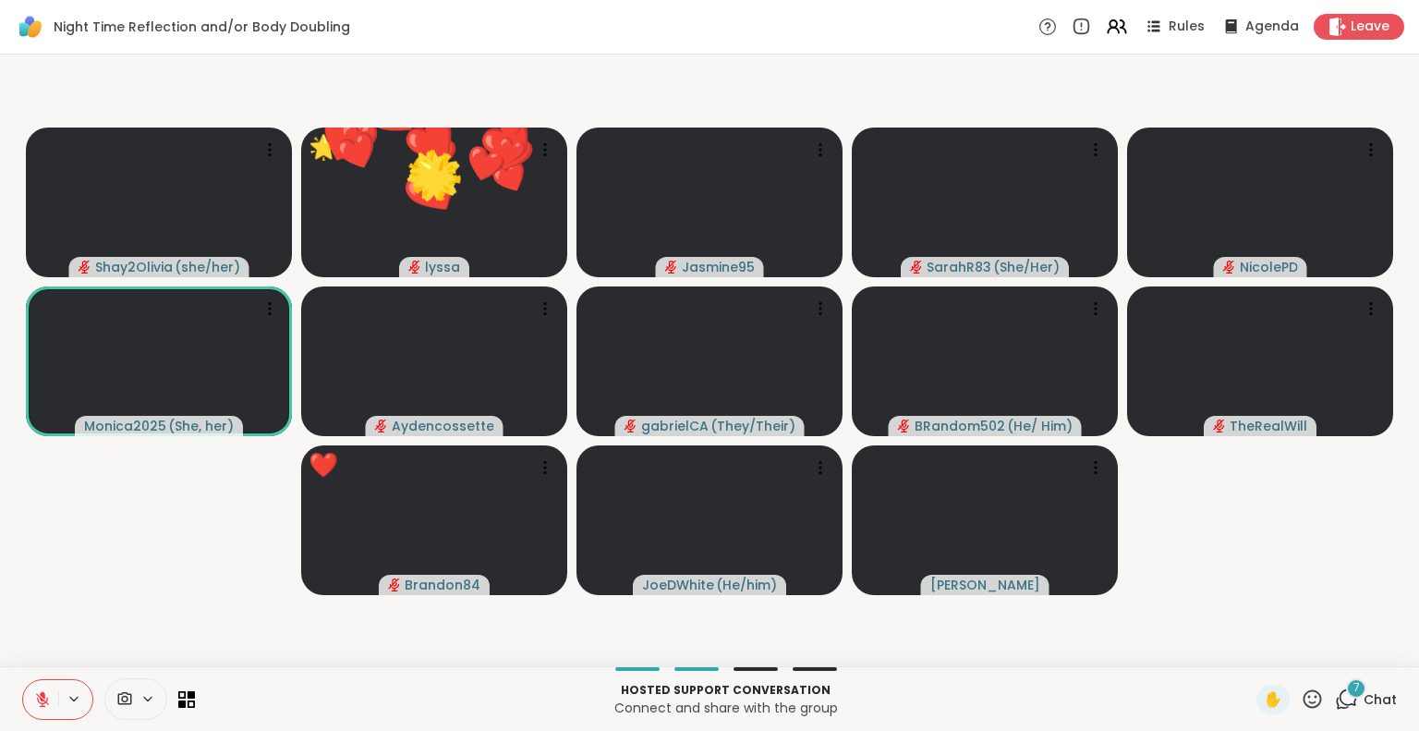
click at [1300, 700] on icon at bounding box center [1311, 698] width 23 height 23
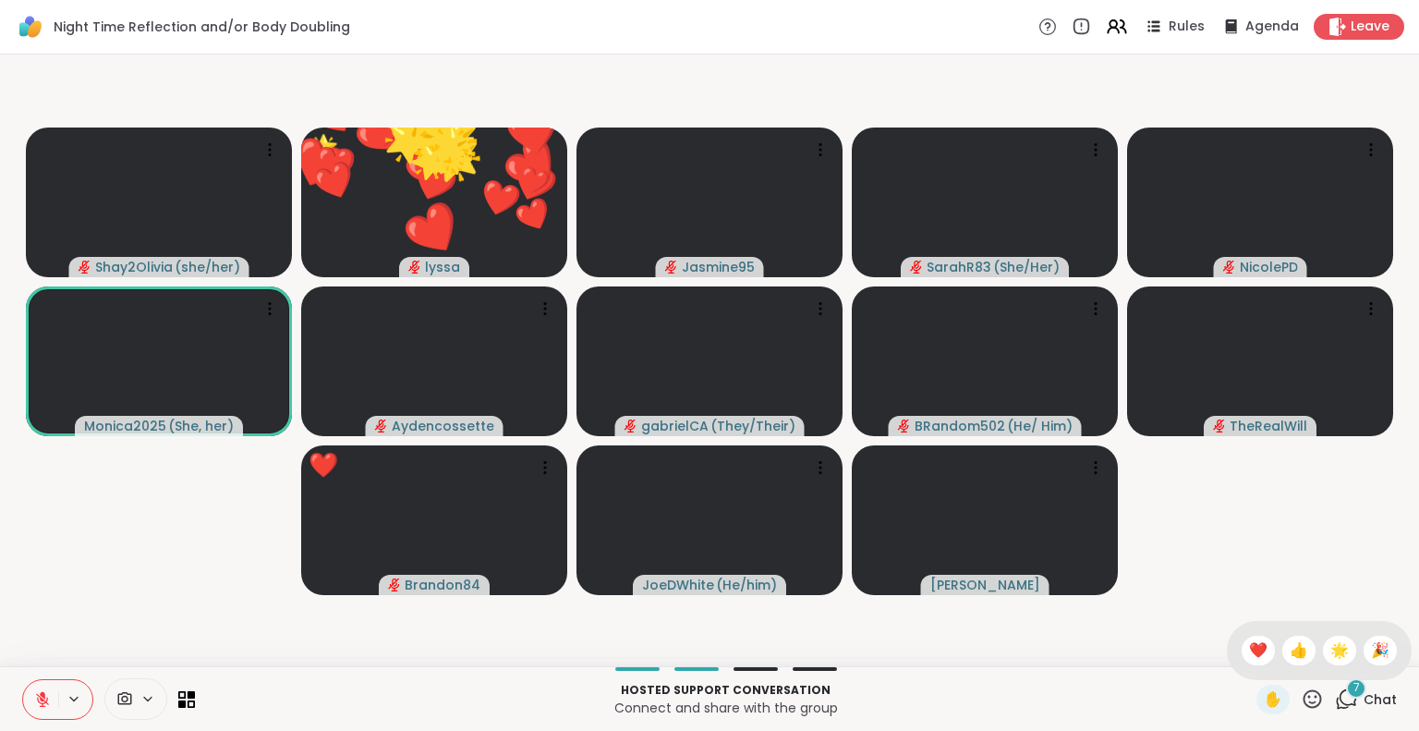
click at [1371, 657] on span "🎉" at bounding box center [1380, 650] width 18 height 22
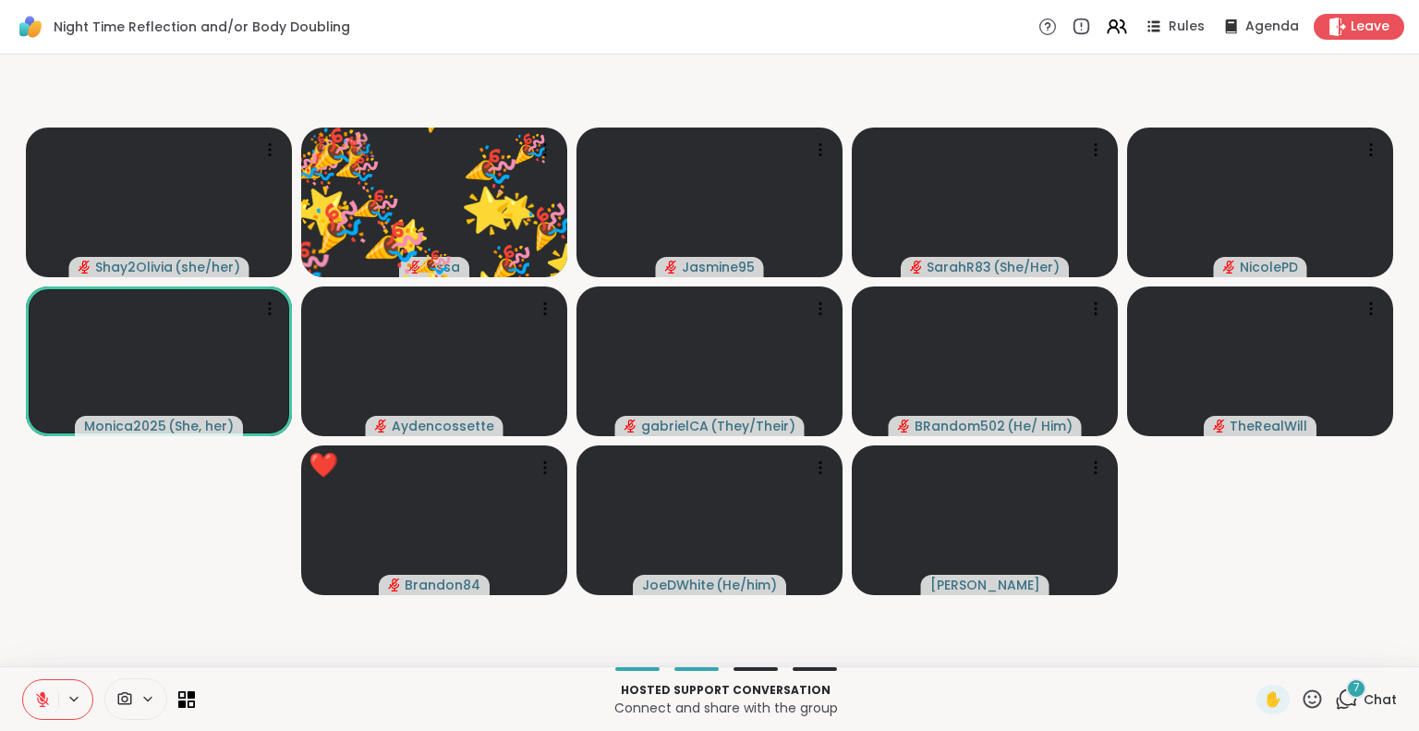
click at [32, 695] on button at bounding box center [40, 699] width 35 height 39
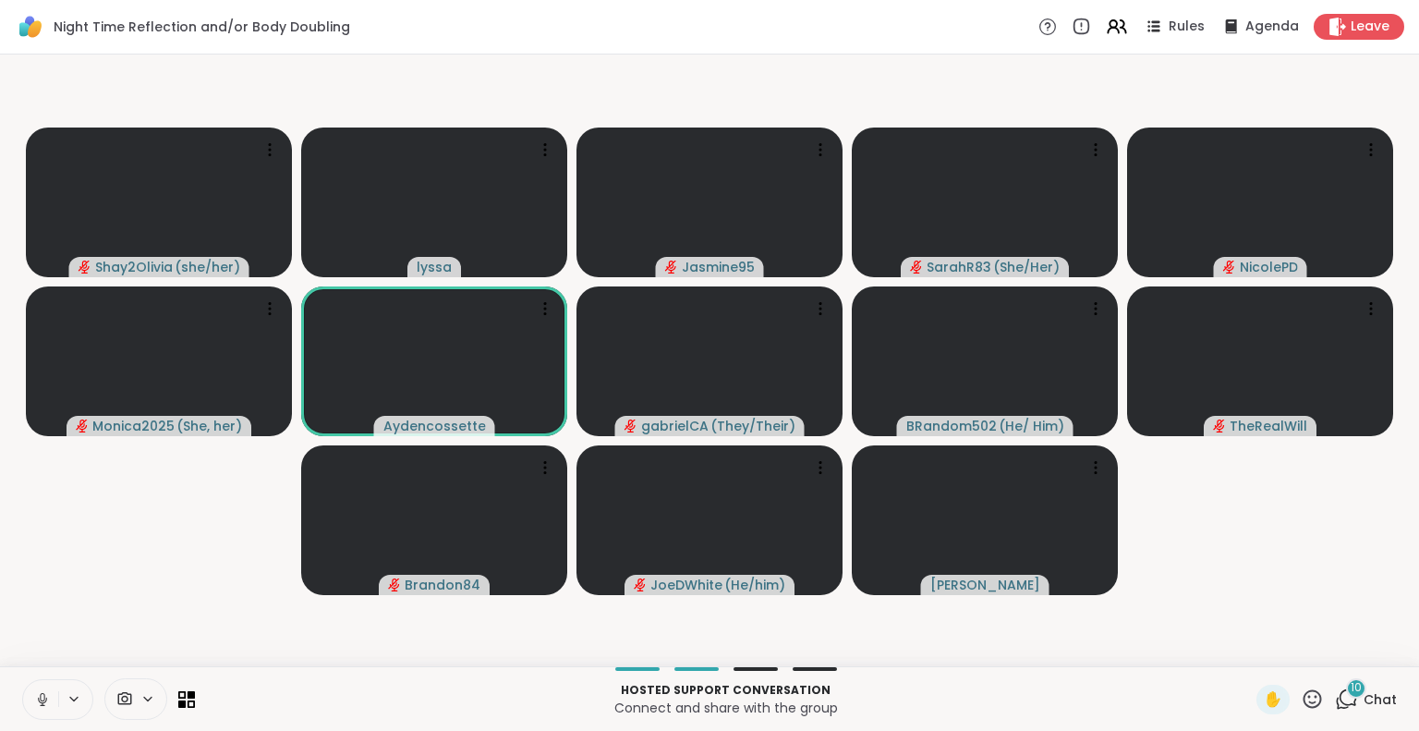
click at [41, 696] on icon at bounding box center [42, 697] width 5 height 8
click at [1300, 703] on icon at bounding box center [1311, 698] width 23 height 23
click at [1249, 646] on span "❤️" at bounding box center [1258, 650] width 18 height 22
click at [13, 675] on div "Hosted support conversation Connect and share with the group ✋ 11 Chat" at bounding box center [709, 698] width 1419 height 65
click at [1301, 698] on icon at bounding box center [1311, 698] width 23 height 23
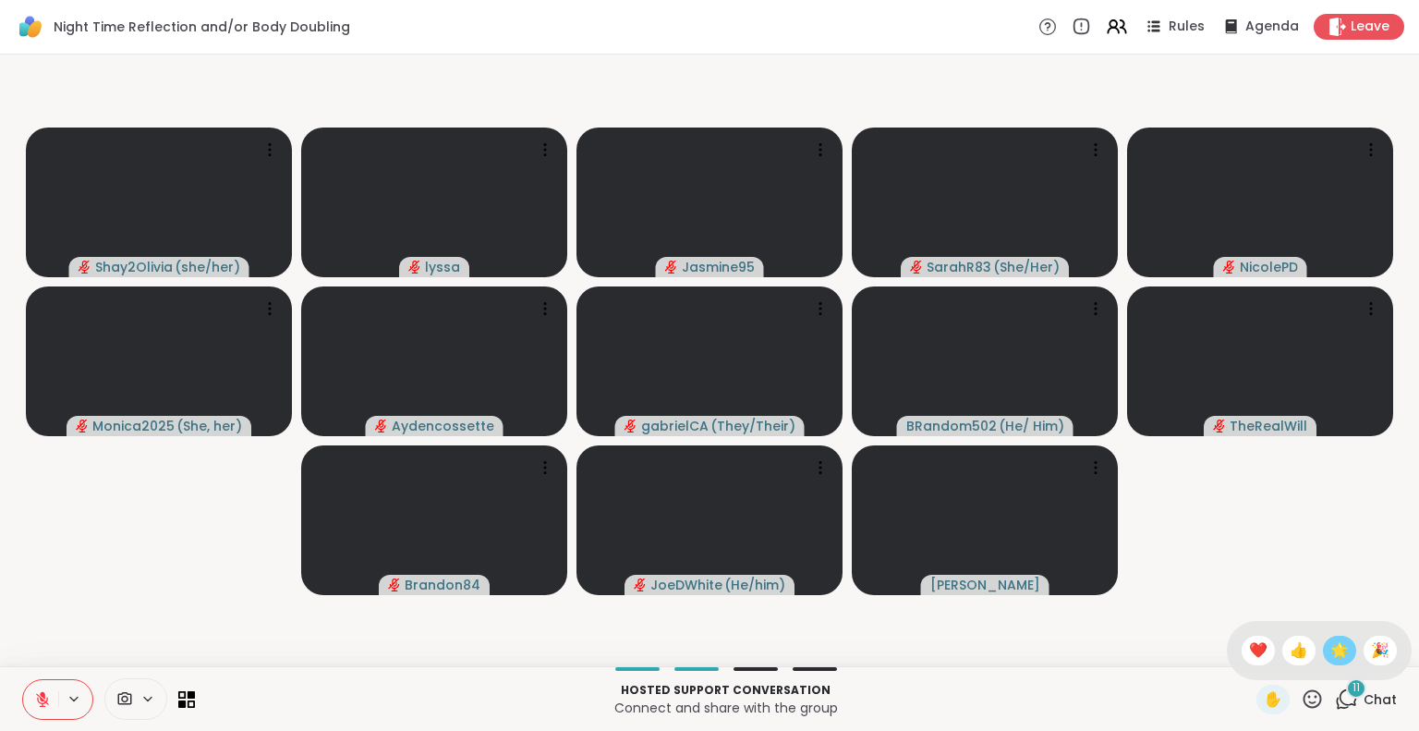
click at [1330, 652] on span "🌟" at bounding box center [1339, 650] width 18 height 22
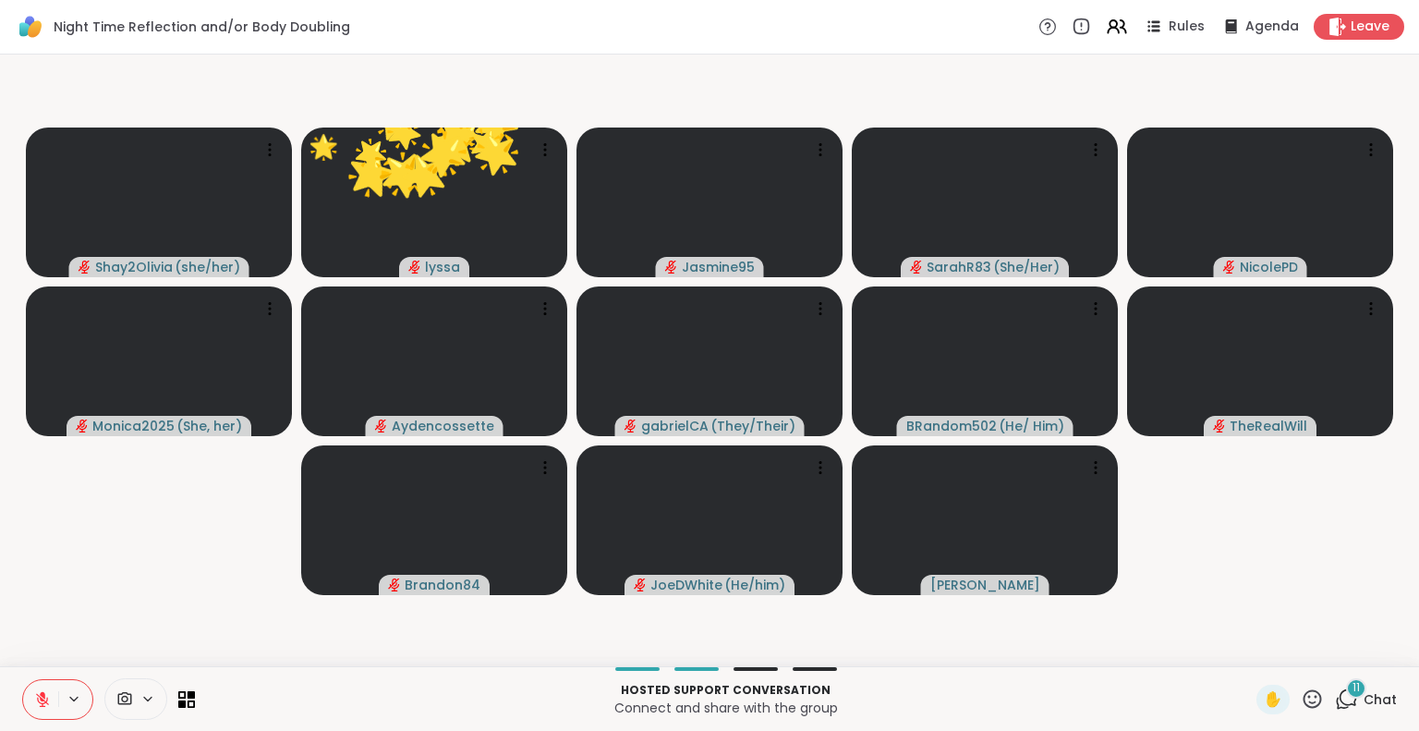
click at [33, 693] on button at bounding box center [40, 699] width 35 height 39
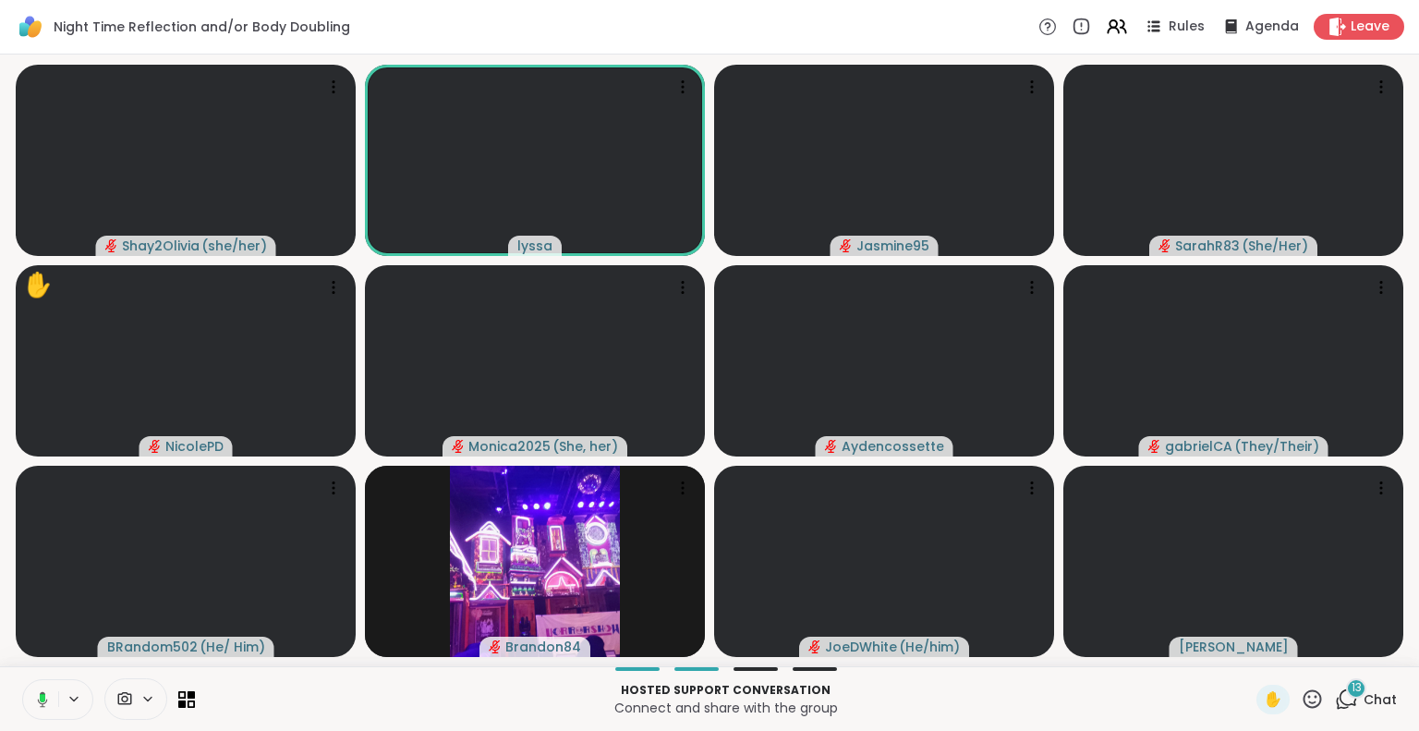
click at [40, 697] on rect at bounding box center [43, 698] width 6 height 8
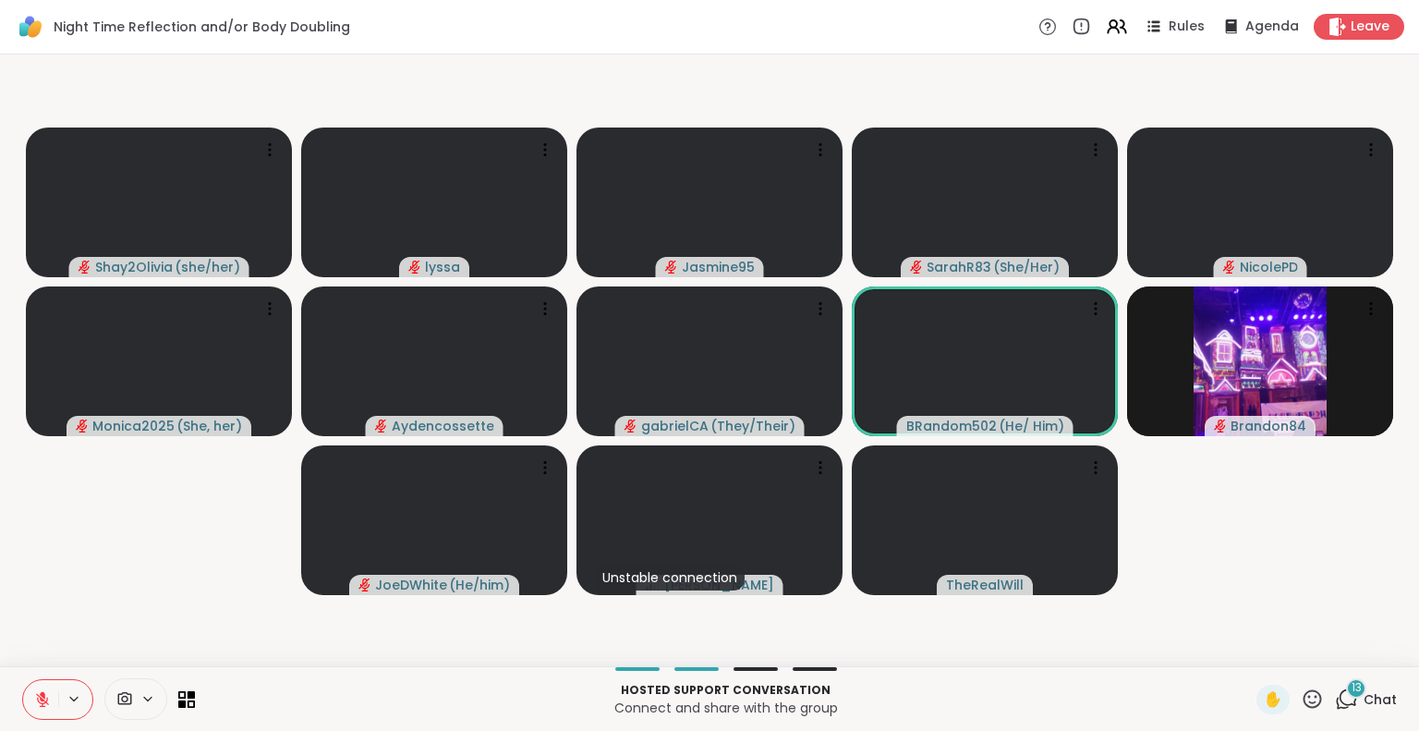
click at [35, 704] on icon at bounding box center [42, 699] width 17 height 17
click at [42, 705] on icon at bounding box center [42, 704] width 1 height 4
click at [37, 695] on icon at bounding box center [42, 699] width 17 height 17
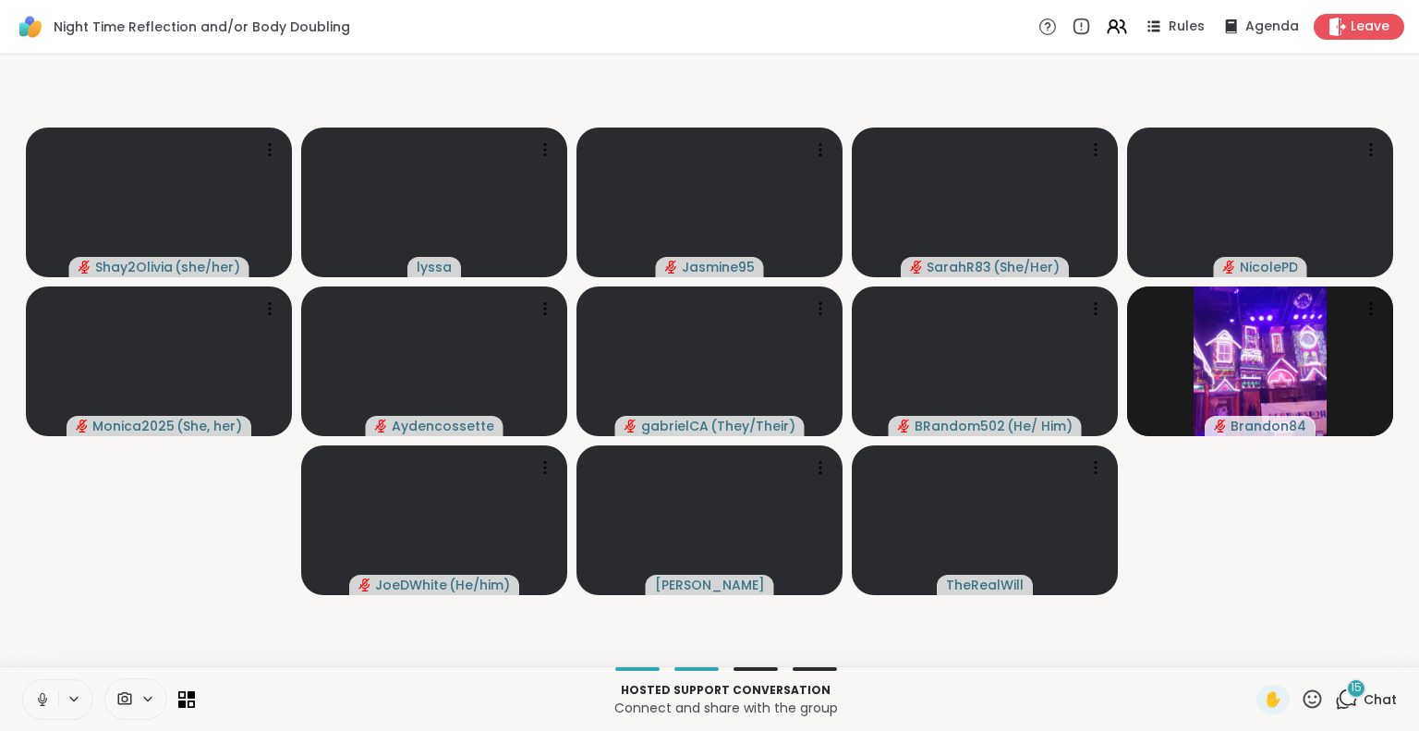
click at [39, 697] on icon at bounding box center [42, 699] width 17 height 17
click at [1300, 700] on icon at bounding box center [1311, 698] width 23 height 23
click at [1249, 646] on span "❤️" at bounding box center [1258, 650] width 18 height 22
click at [1303, 695] on icon at bounding box center [1312, 698] width 18 height 18
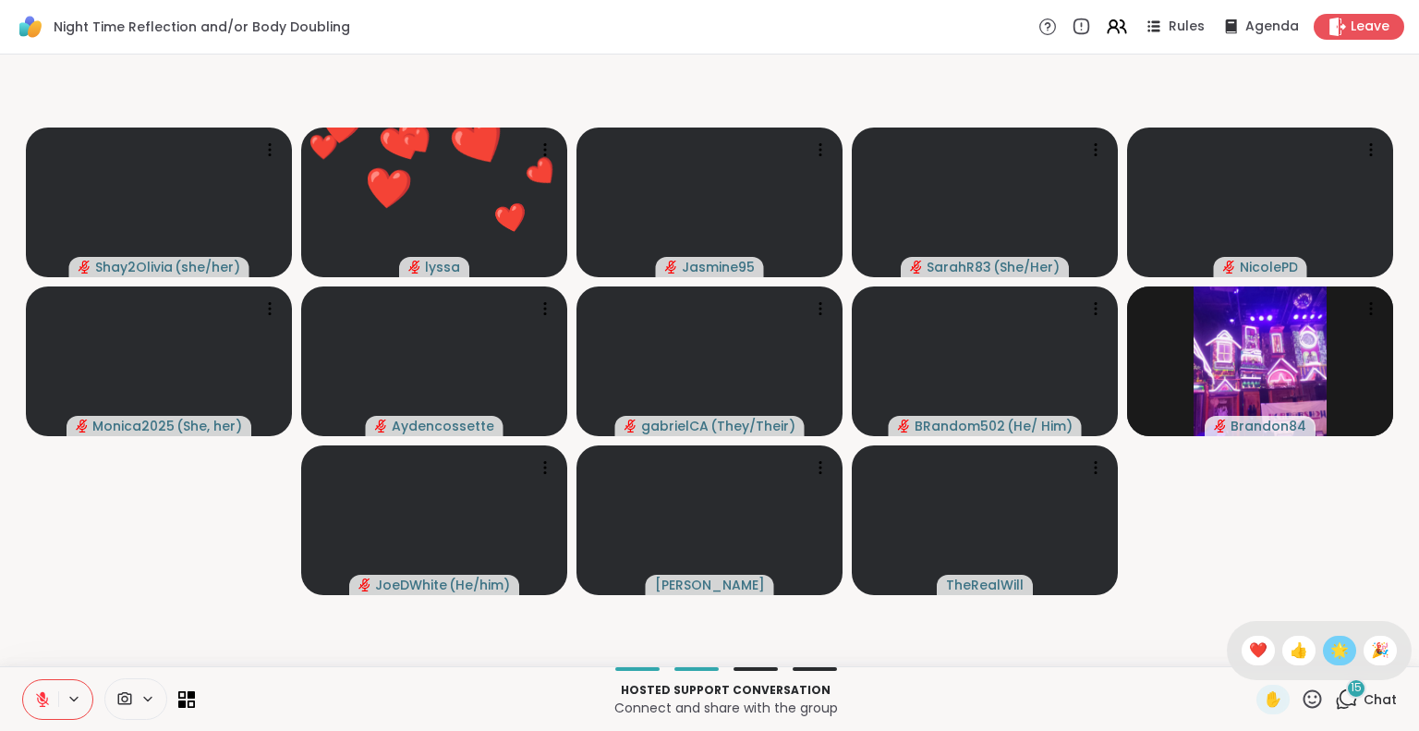
click at [1330, 646] on span "🌟" at bounding box center [1339, 650] width 18 height 22
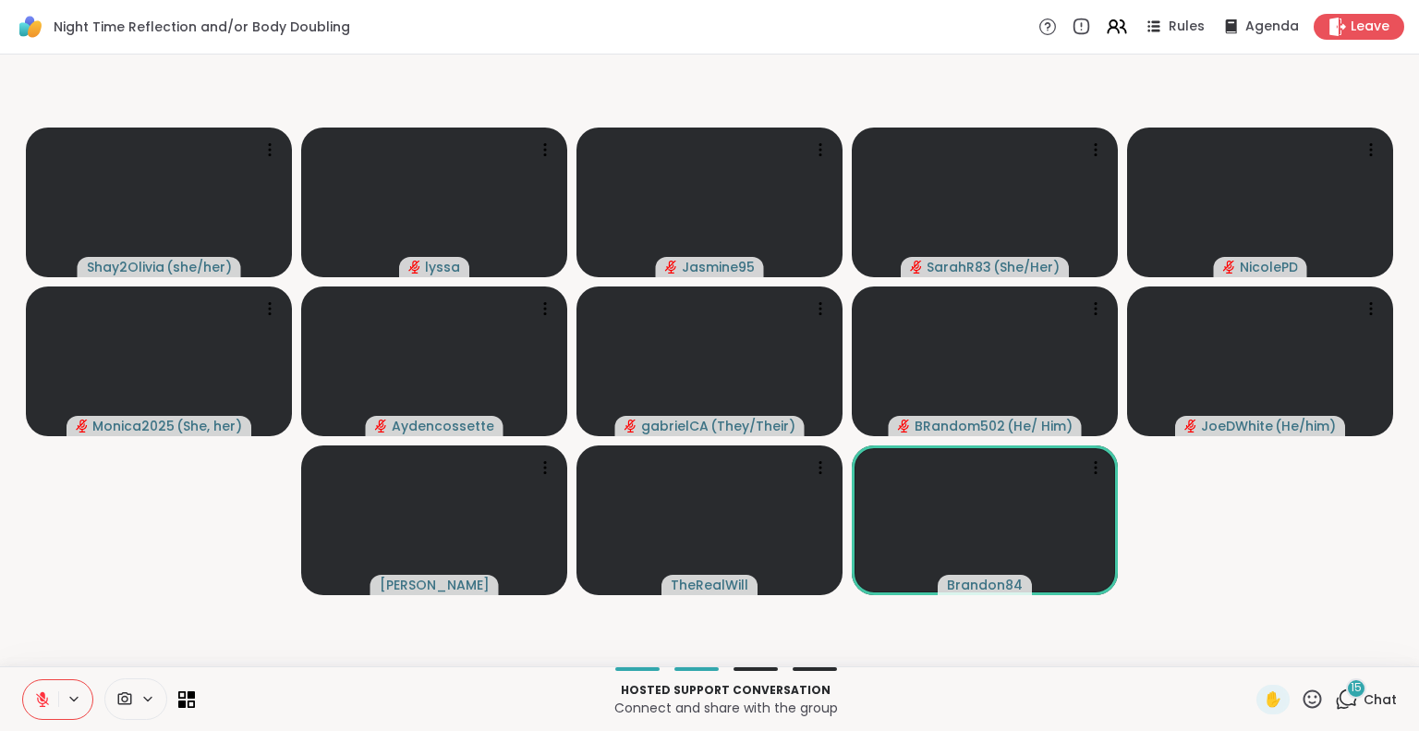
click at [42, 696] on icon at bounding box center [43, 694] width 6 height 7
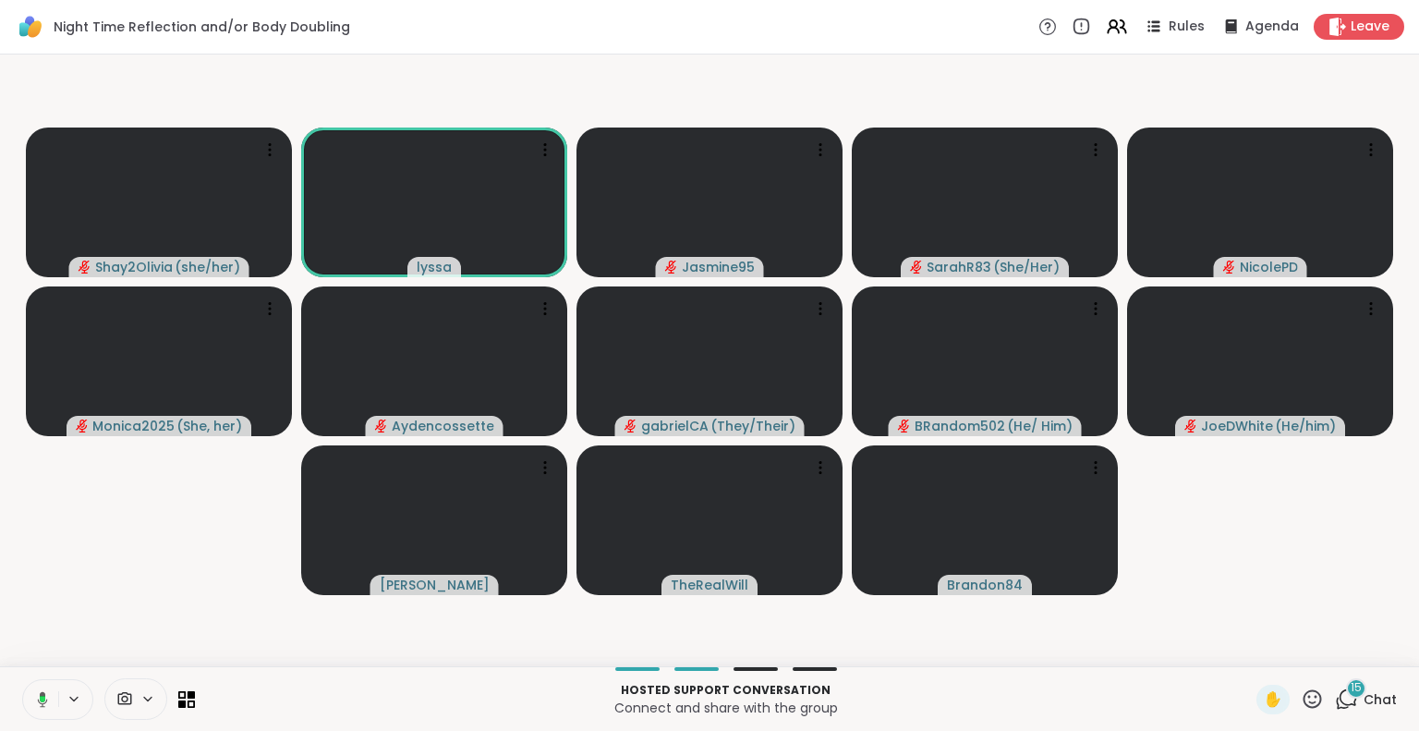
click at [47, 716] on button at bounding box center [39, 699] width 38 height 39
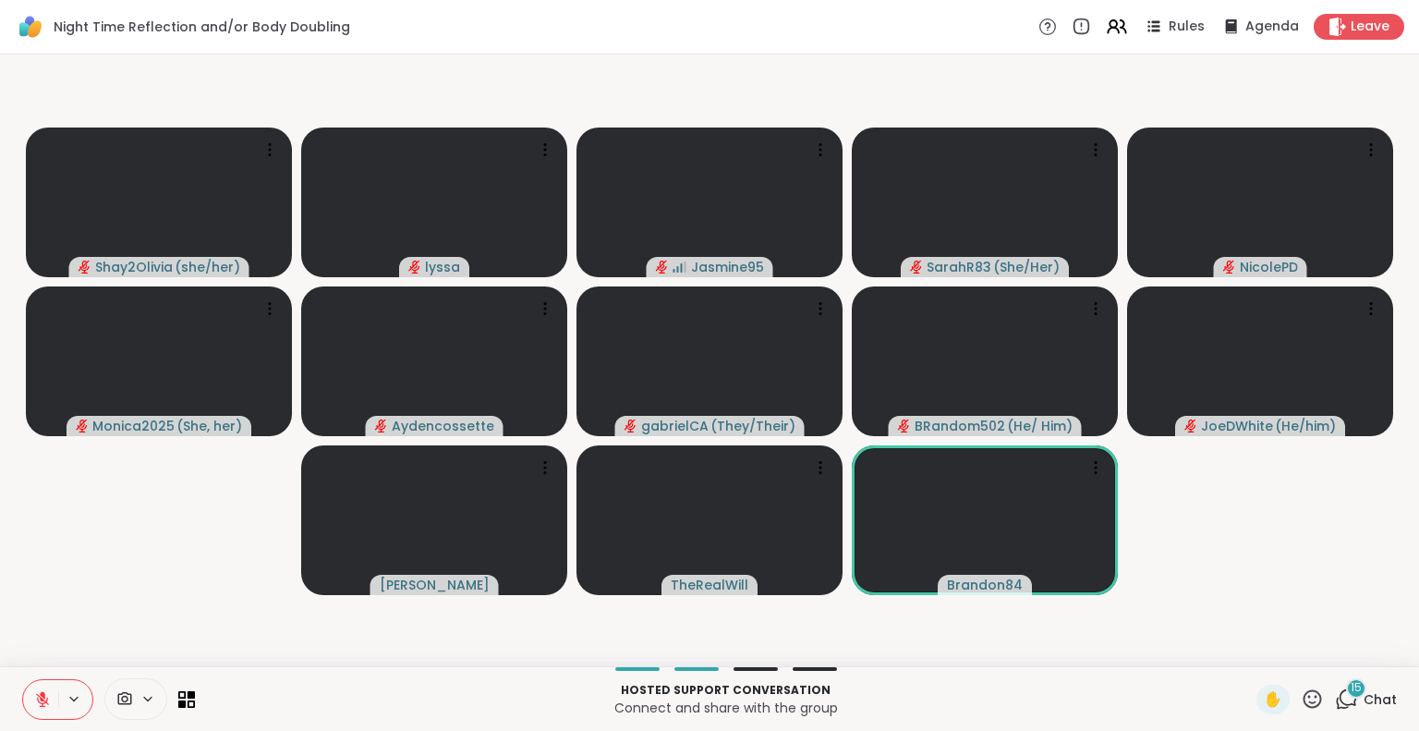
click at [41, 693] on icon at bounding box center [43, 694] width 6 height 7
click at [41, 697] on icon at bounding box center [42, 699] width 17 height 17
click at [41, 694] on icon at bounding box center [43, 694] width 6 height 7
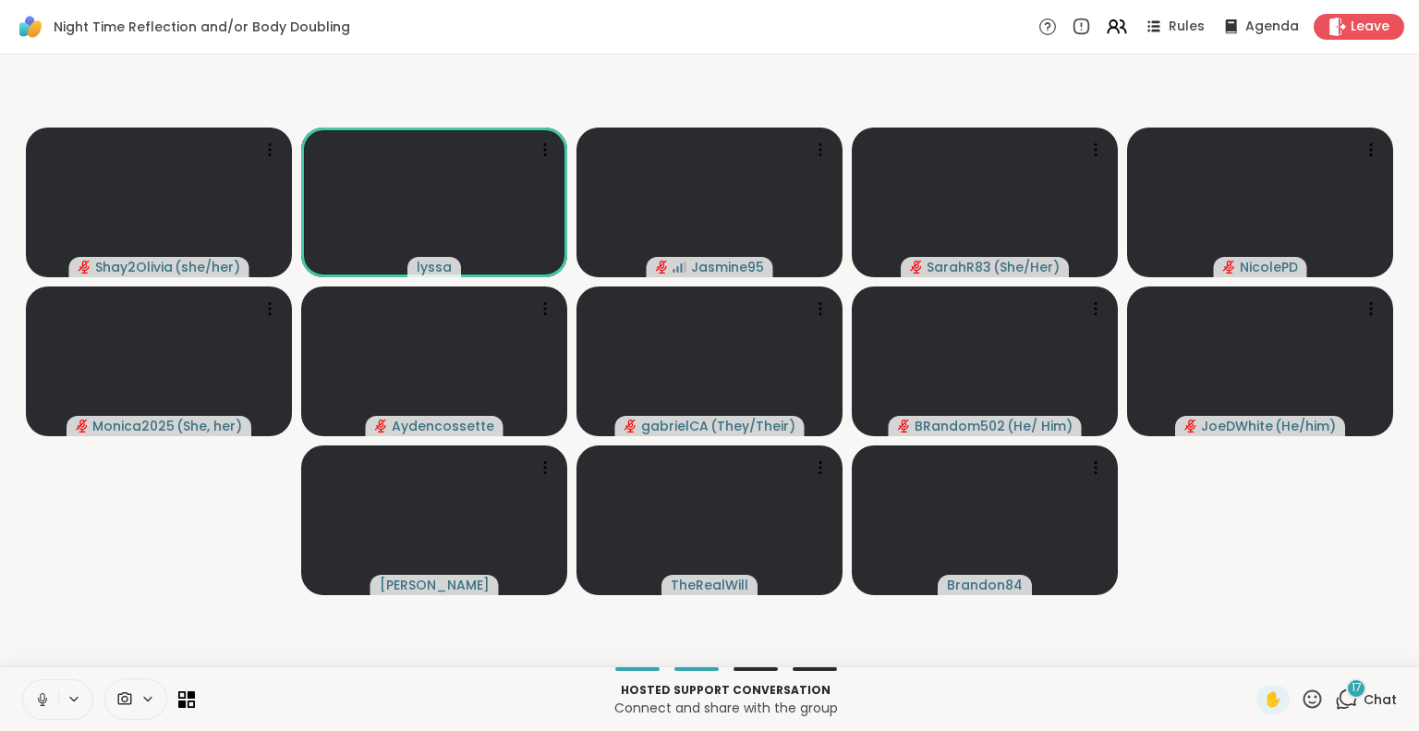
click at [1300, 696] on icon at bounding box center [1311, 698] width 23 height 23
click at [1249, 657] on span "❤️" at bounding box center [1258, 650] width 18 height 22
click at [1300, 696] on icon at bounding box center [1311, 698] width 23 height 23
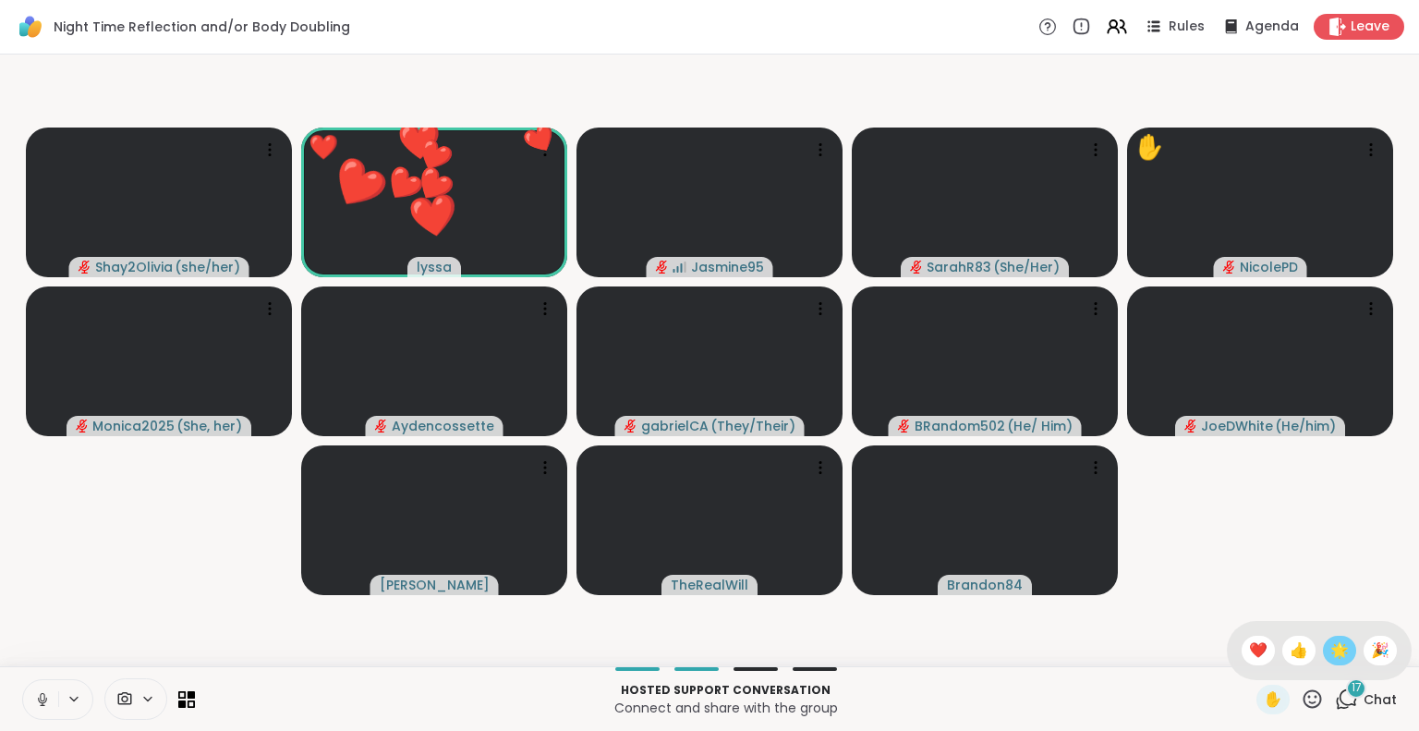
click at [1330, 646] on span "🌟" at bounding box center [1339, 650] width 18 height 22
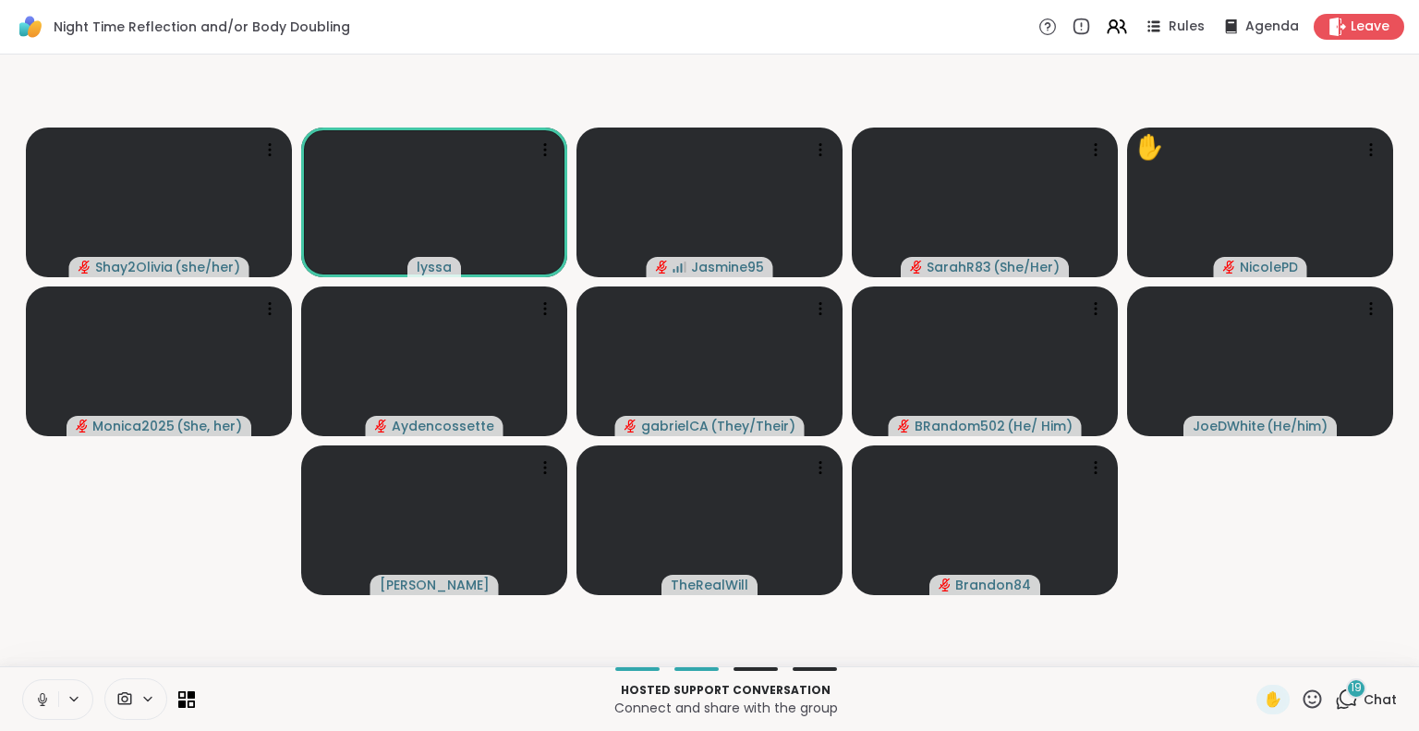
click at [40, 696] on icon at bounding box center [42, 697] width 5 height 8
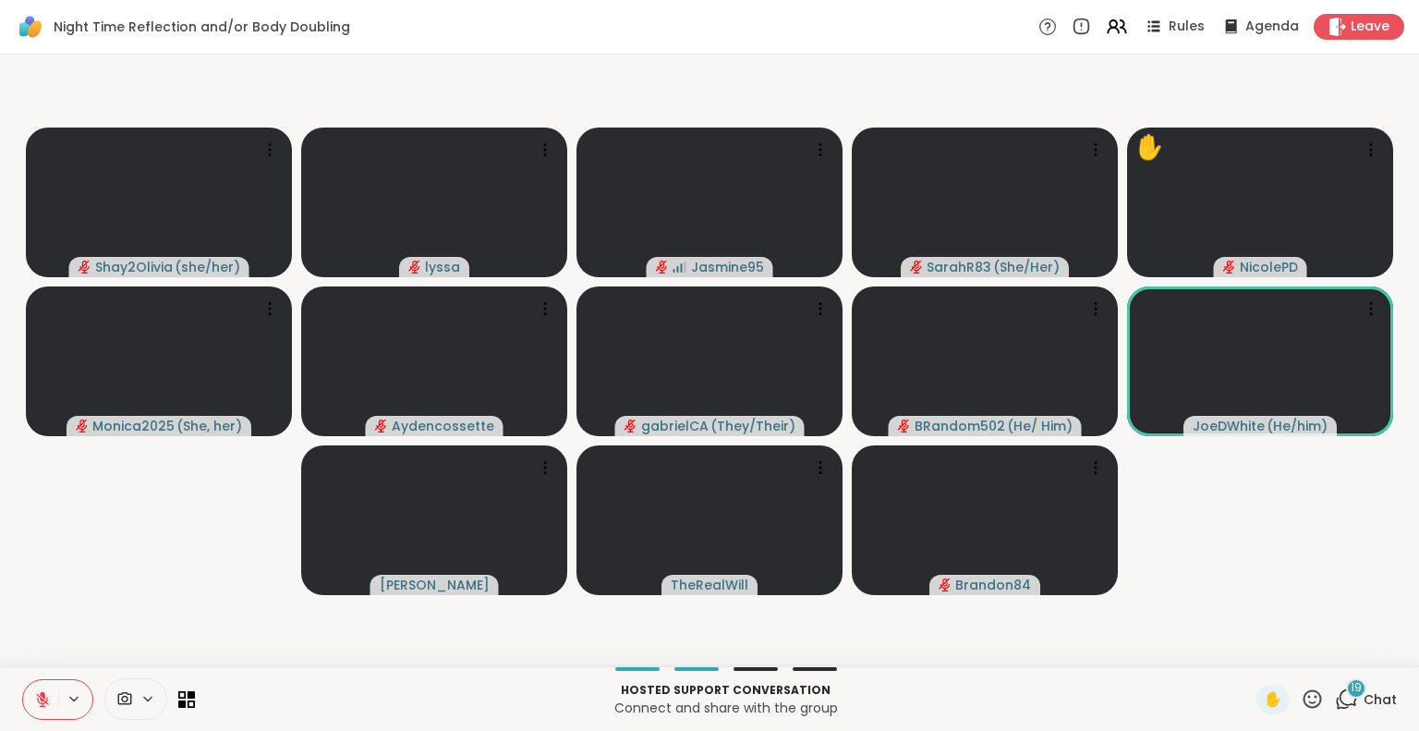
click at [1304, 694] on icon at bounding box center [1311, 698] width 23 height 23
click at [1249, 651] on span "❤️" at bounding box center [1258, 650] width 18 height 22
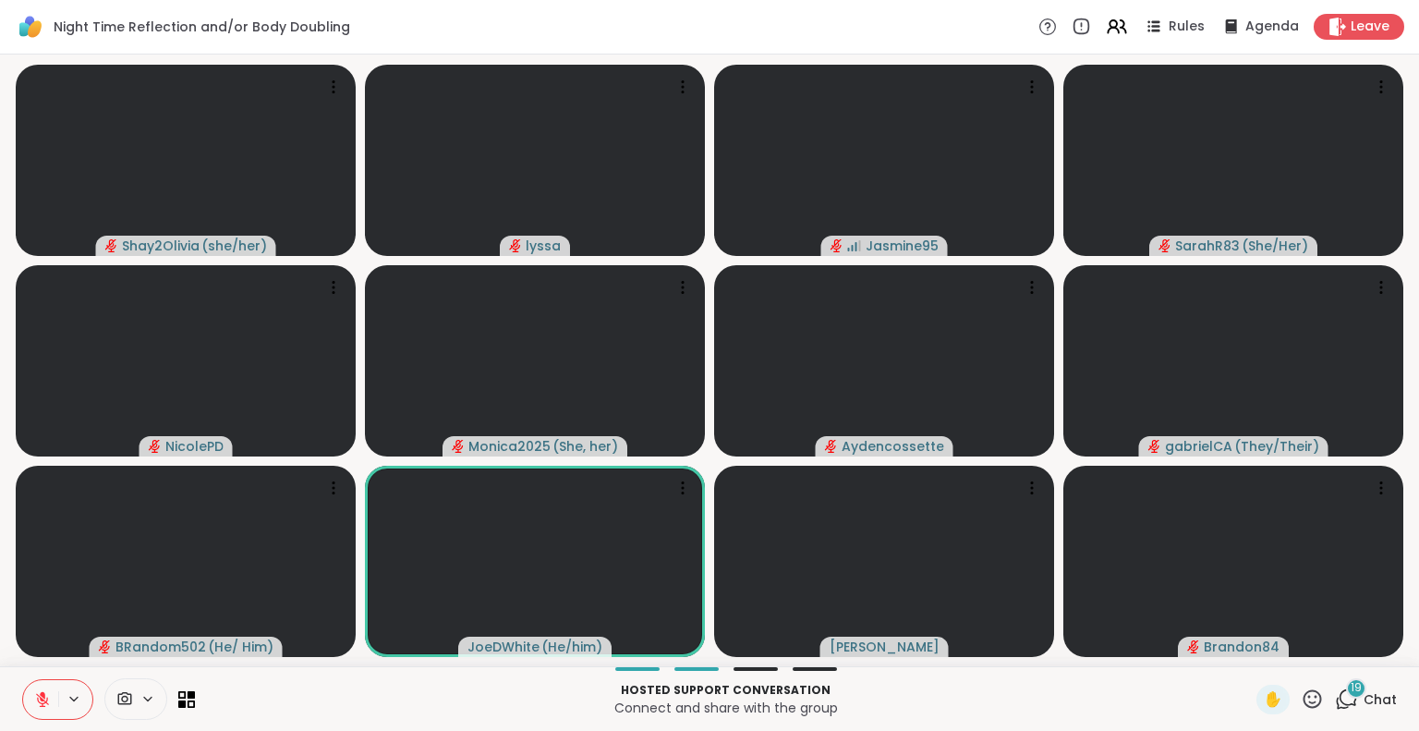
click at [1304, 702] on icon at bounding box center [1311, 698] width 23 height 23
click at [1249, 649] on span "❤️" at bounding box center [1258, 650] width 18 height 22
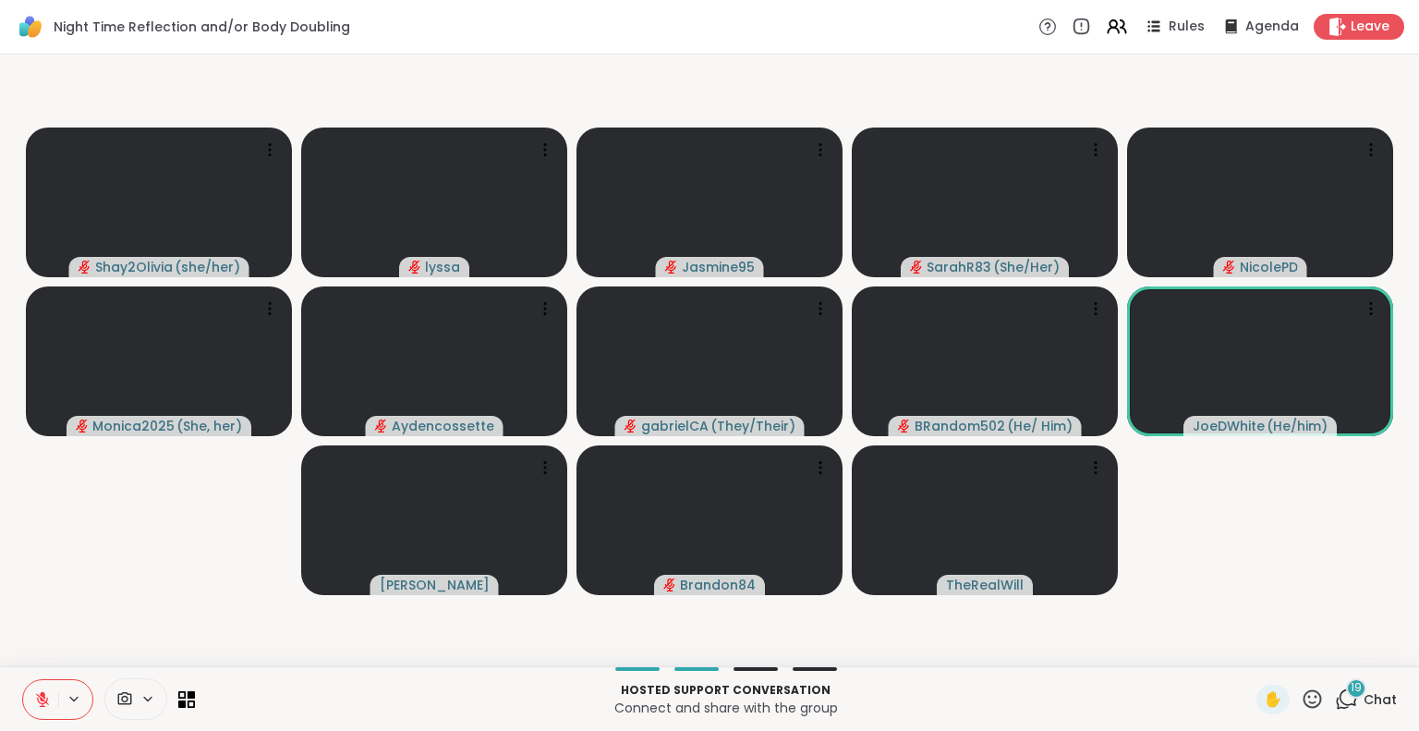
click at [38, 704] on icon at bounding box center [42, 699] width 17 height 17
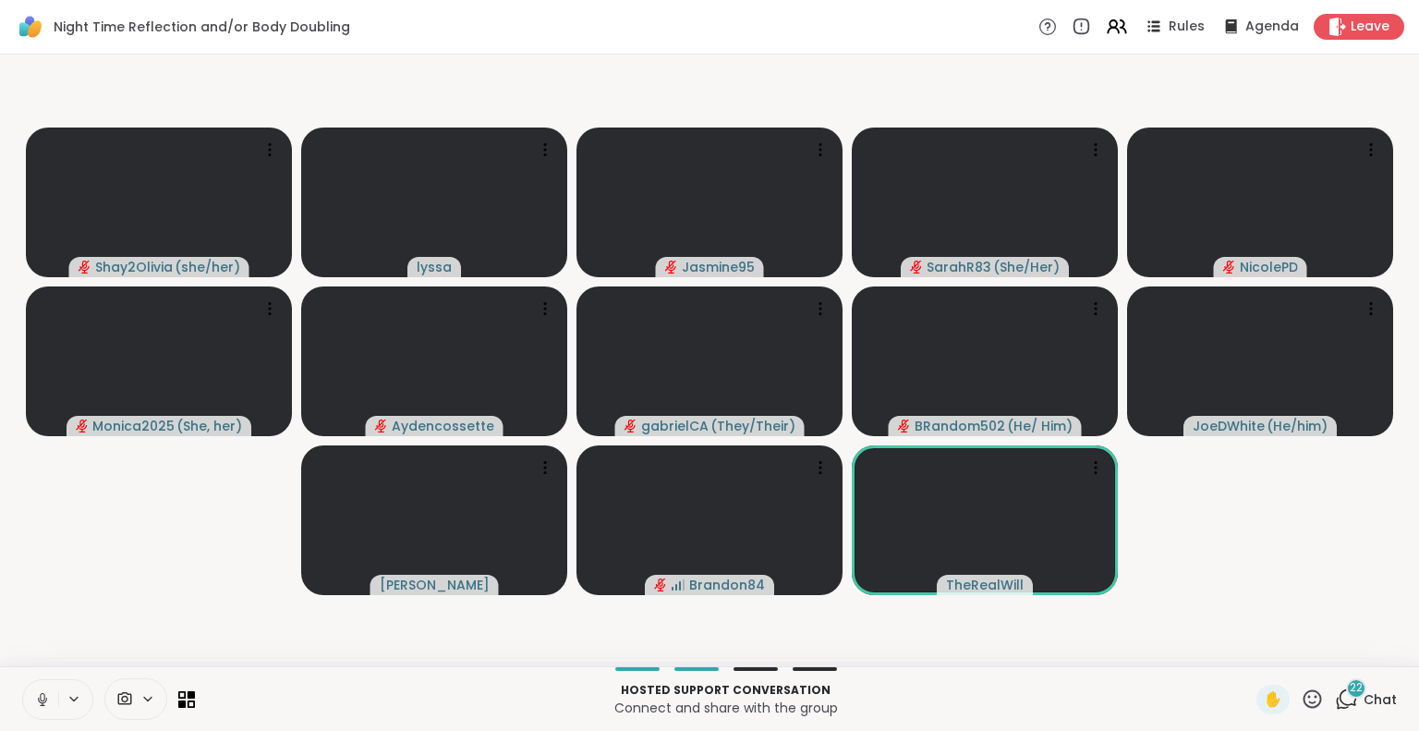
click at [37, 687] on button at bounding box center [40, 699] width 35 height 39
click at [1308, 705] on icon at bounding box center [1311, 698] width 23 height 23
click at [1249, 646] on span "❤️" at bounding box center [1258, 650] width 18 height 22
click at [31, 694] on button at bounding box center [40, 699] width 35 height 39
click at [1303, 702] on icon at bounding box center [1312, 698] width 18 height 18
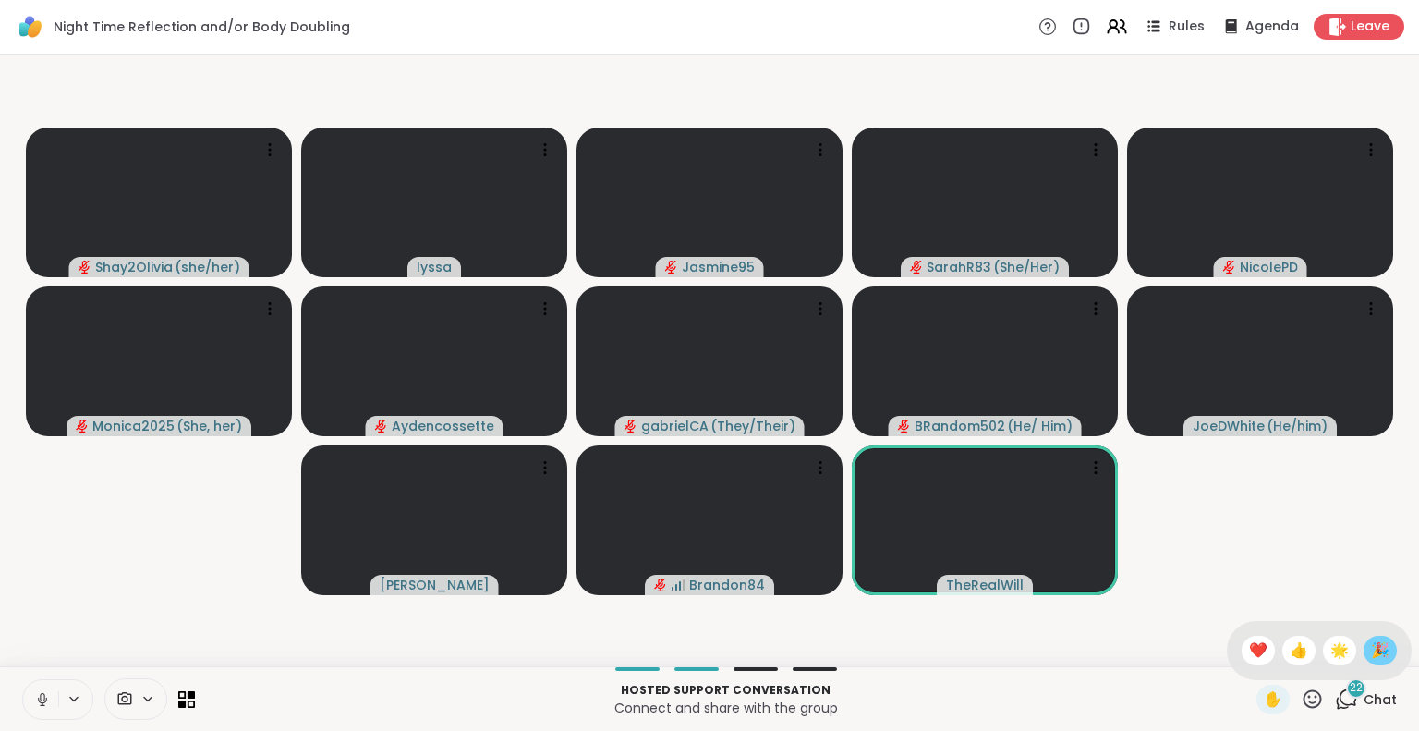
click at [1371, 649] on span "🎉" at bounding box center [1380, 650] width 18 height 22
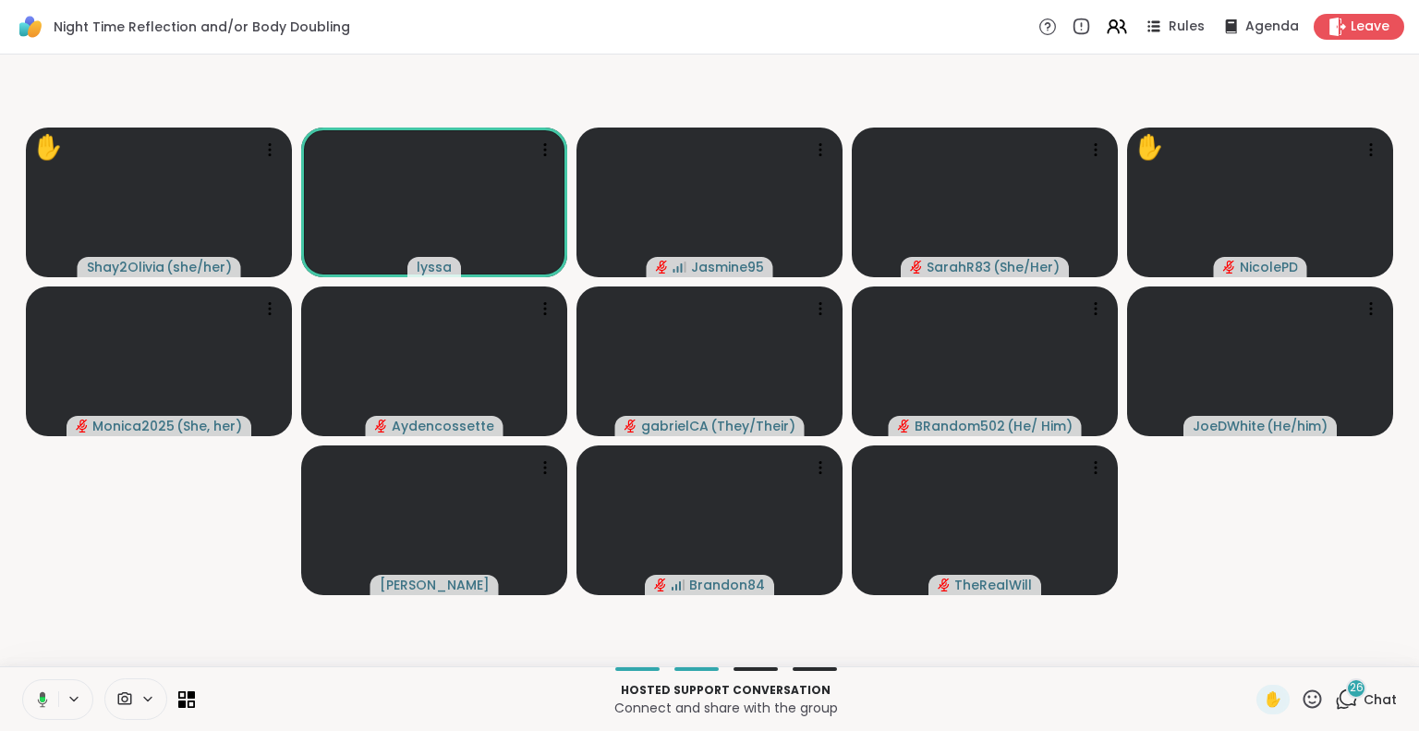
click at [1300, 694] on icon at bounding box center [1311, 698] width 23 height 23
click at [1249, 651] on span "❤️" at bounding box center [1258, 650] width 18 height 22
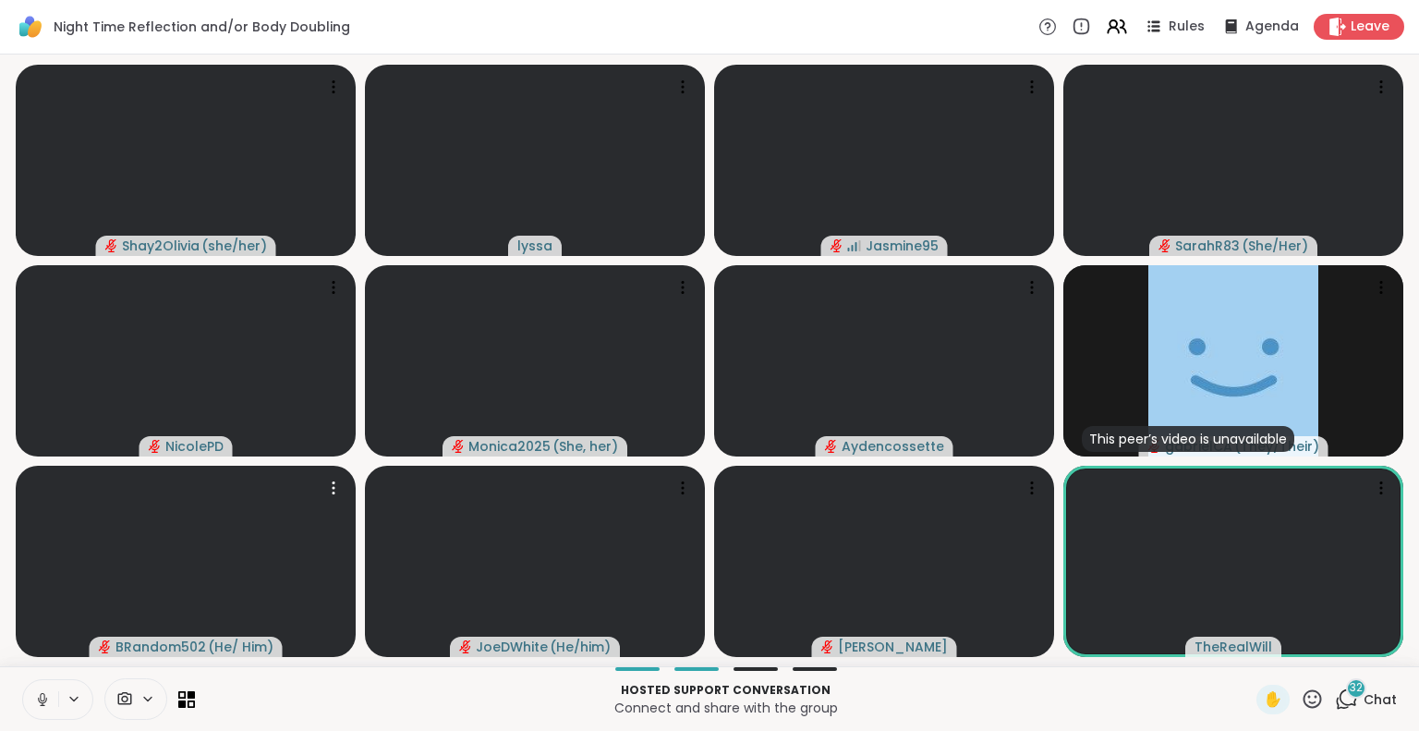
click at [1303, 704] on icon at bounding box center [1312, 698] width 18 height 18
click at [1249, 657] on span "❤️" at bounding box center [1258, 650] width 18 height 22
click at [1303, 707] on icon at bounding box center [1311, 698] width 23 height 23
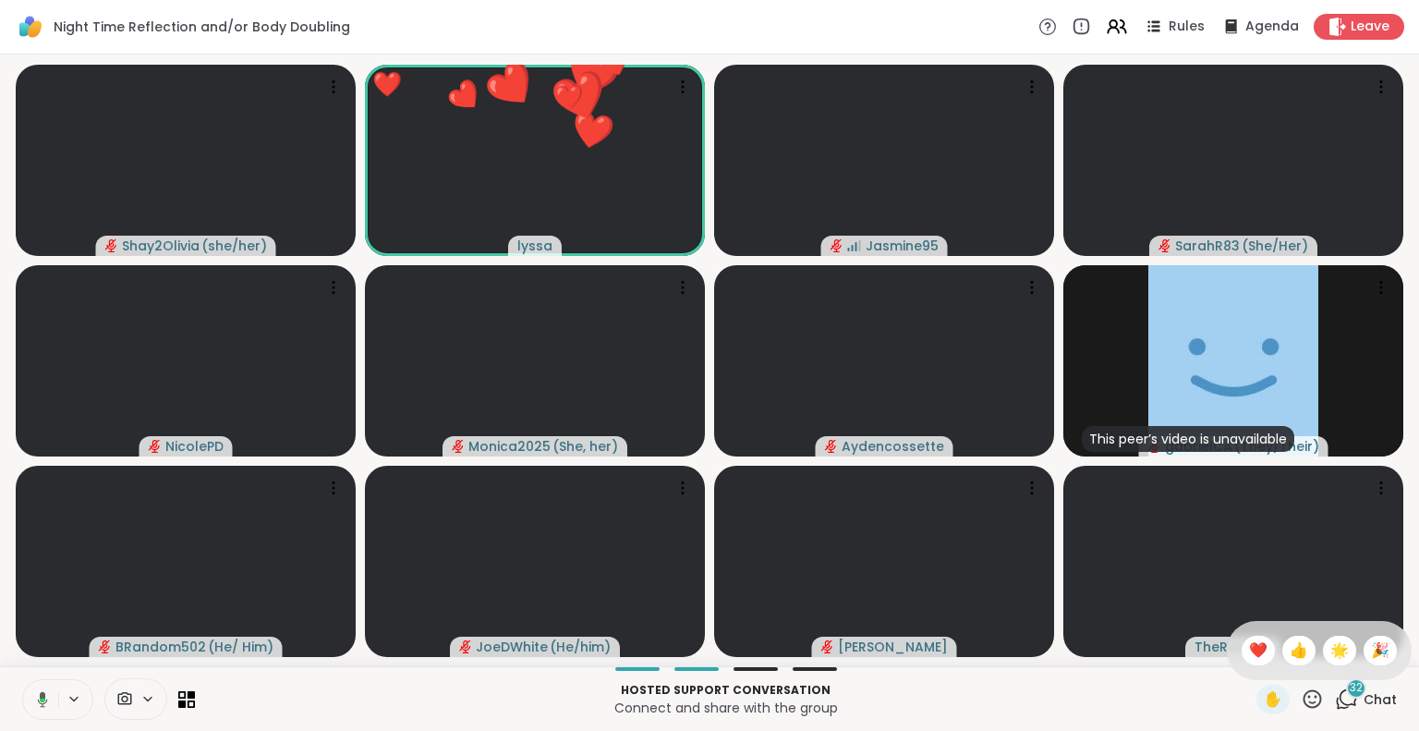
click at [1371, 650] on span "🎉" at bounding box center [1380, 650] width 18 height 22
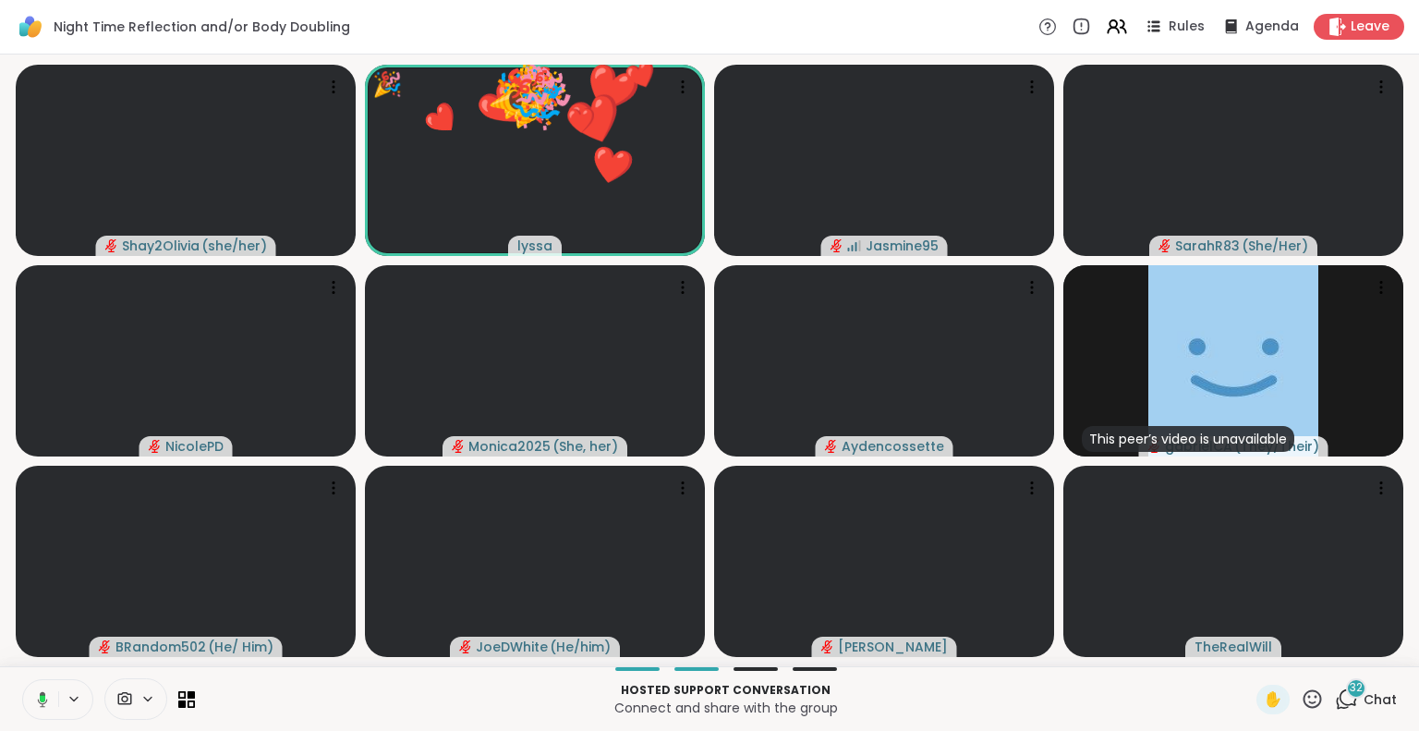
click at [1303, 702] on icon at bounding box center [1312, 698] width 18 height 18
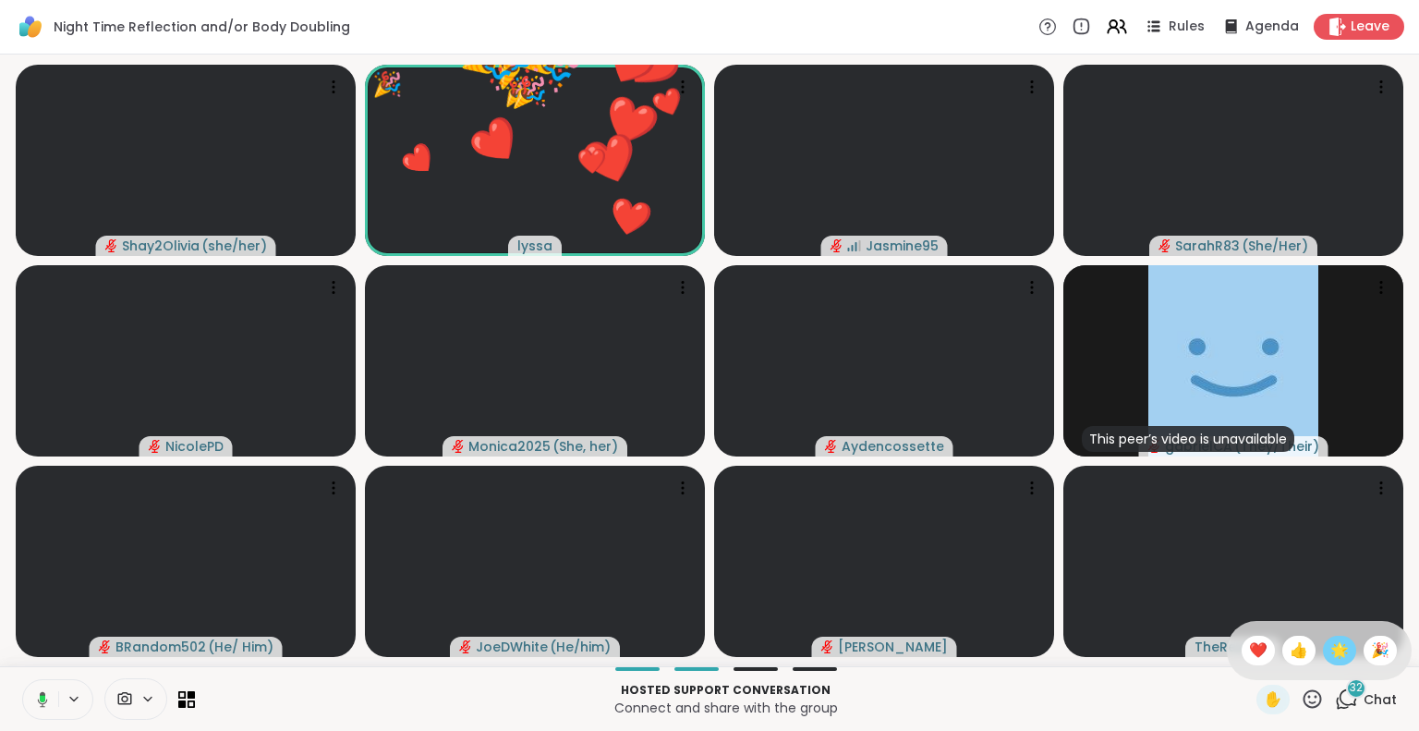
click at [1330, 655] on span "🌟" at bounding box center [1339, 650] width 18 height 22
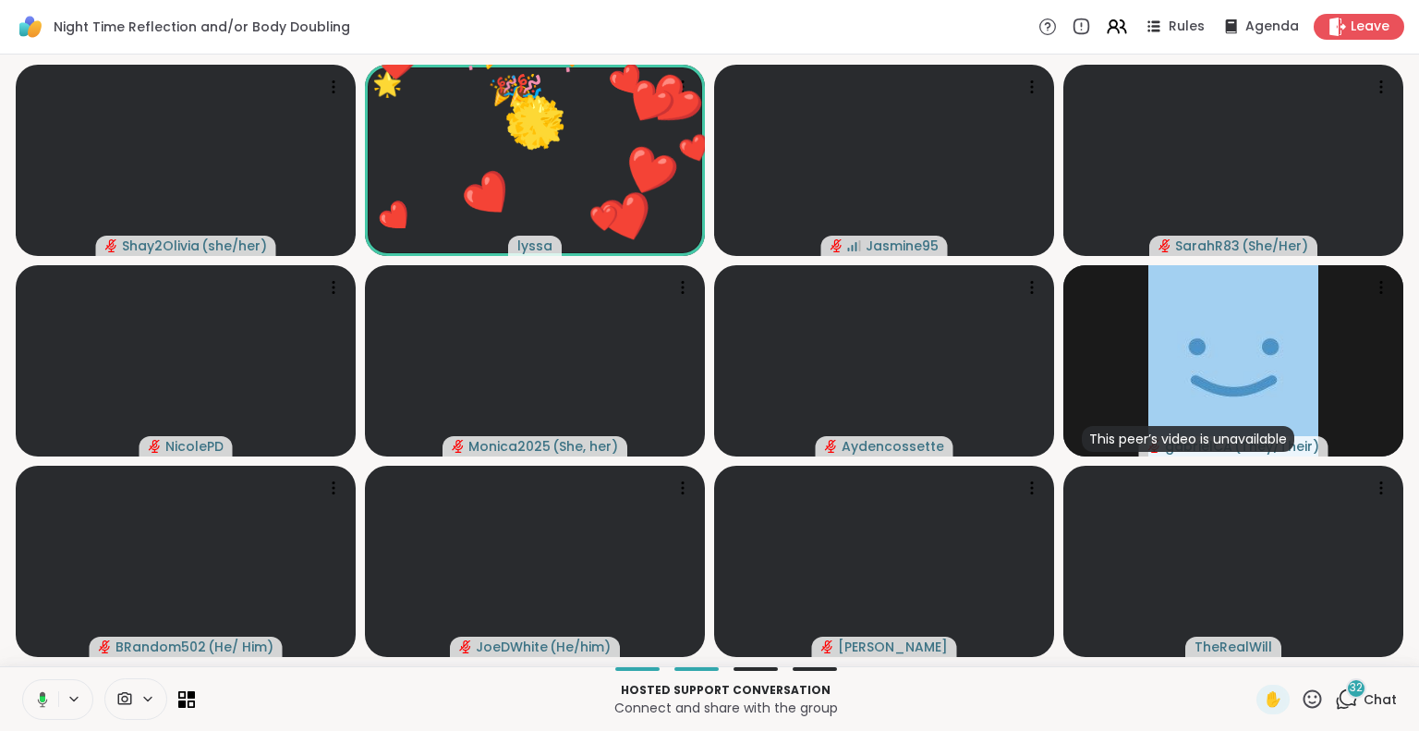
click at [1300, 703] on icon at bounding box center [1311, 698] width 23 height 23
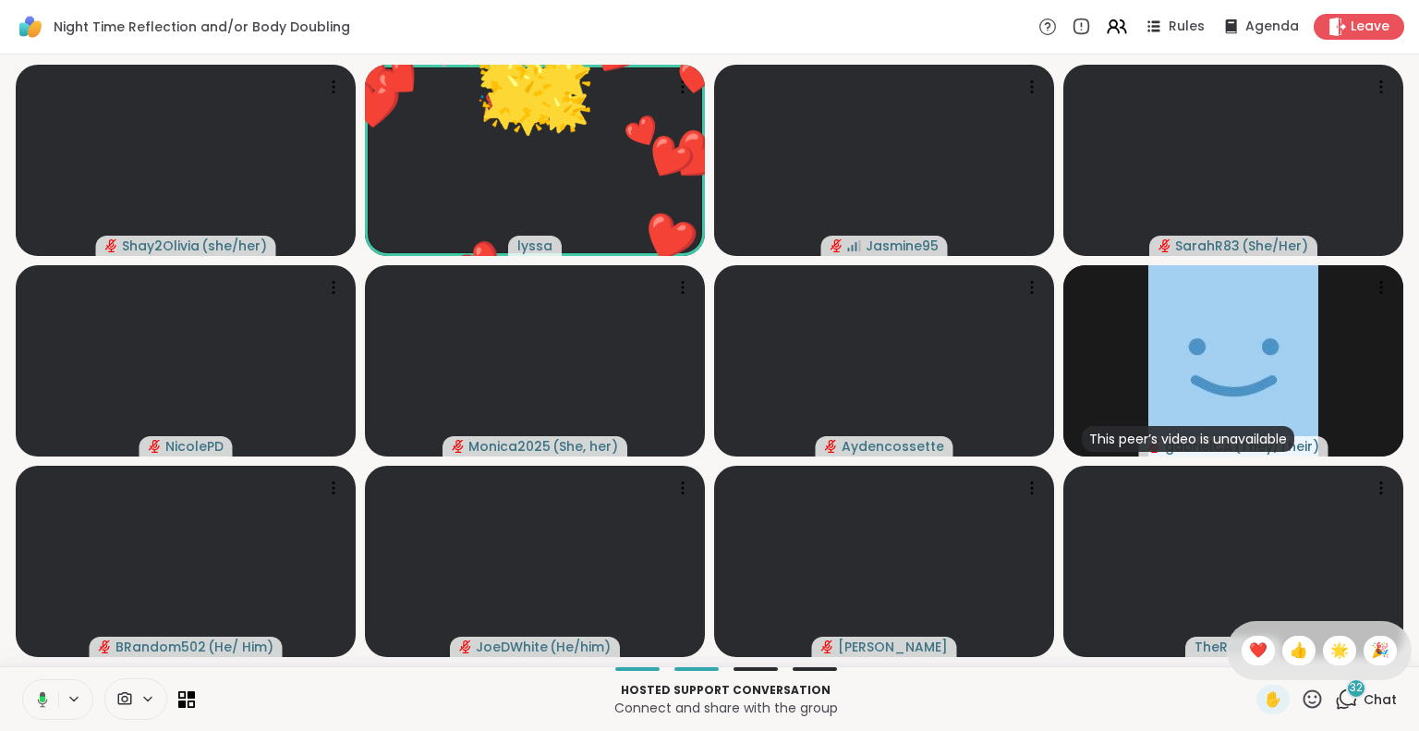
click at [1226, 650] on div "✋ ❤️ 👍 🌟 🎉" at bounding box center [1318, 650] width 185 height 59
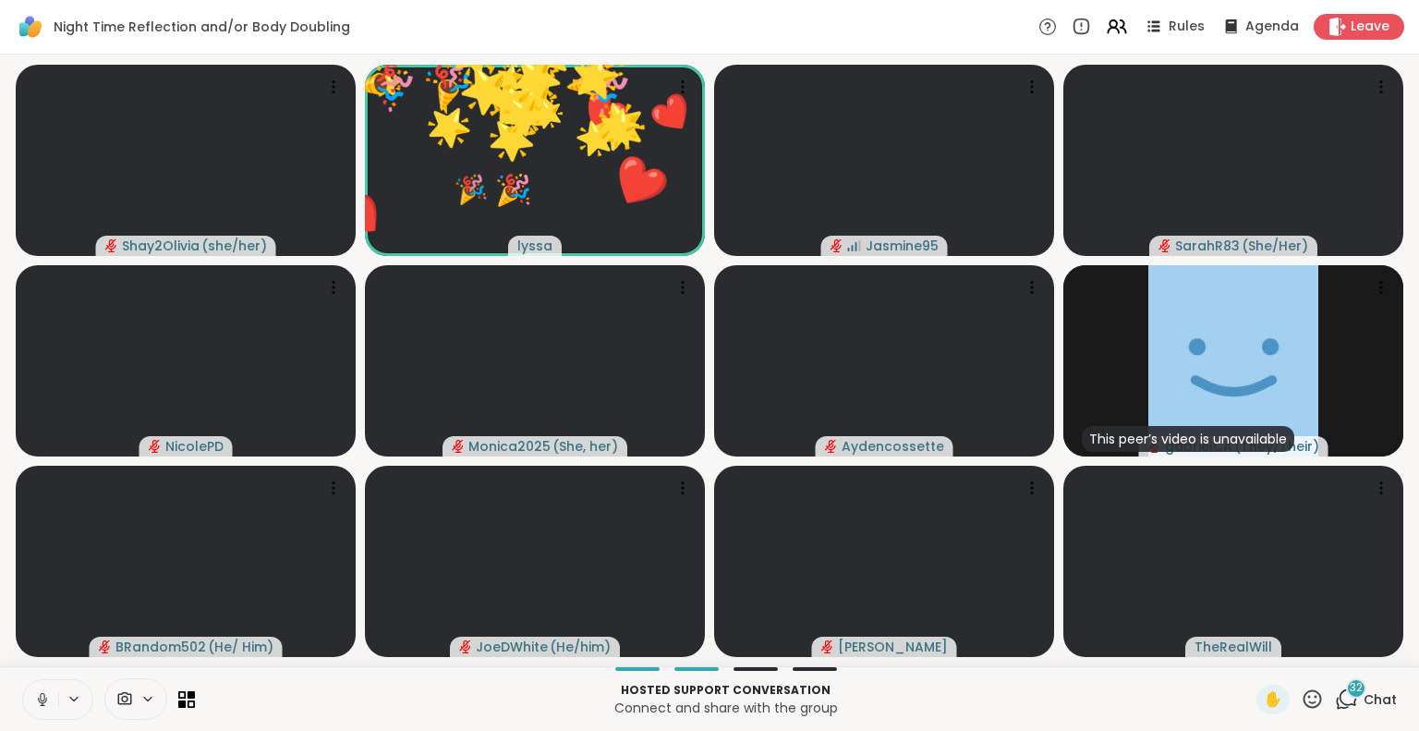
click at [1300, 706] on icon at bounding box center [1311, 698] width 23 height 23
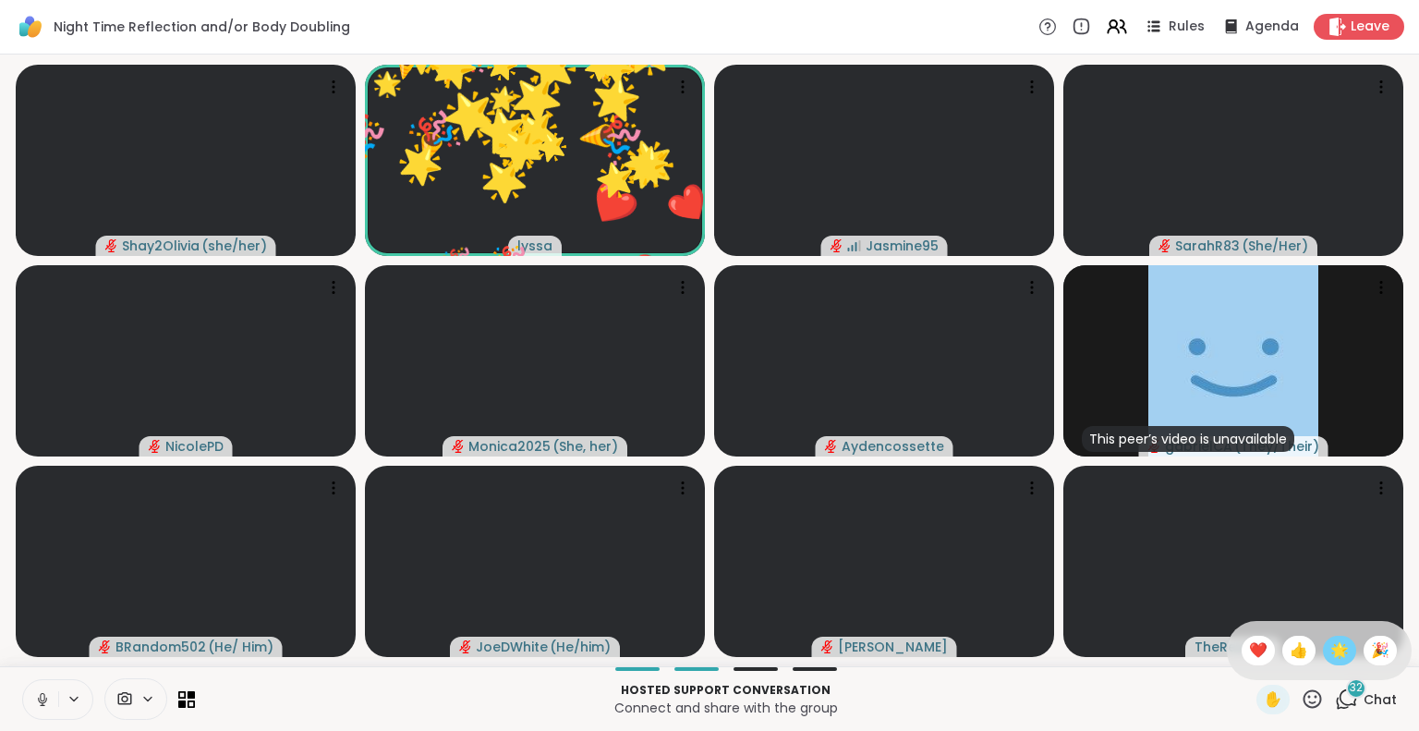
click at [1330, 648] on span "🌟" at bounding box center [1339, 650] width 18 height 22
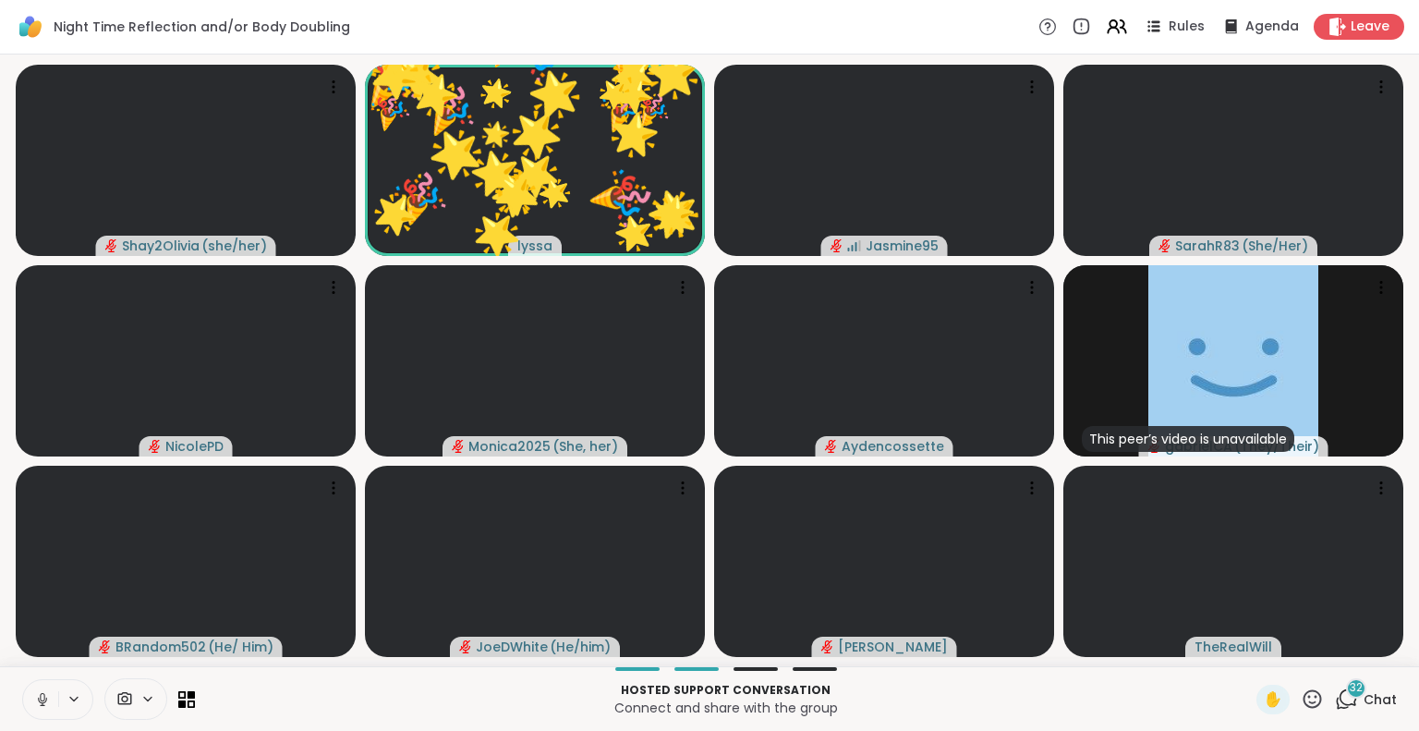
click at [1300, 698] on icon at bounding box center [1311, 698] width 23 height 23
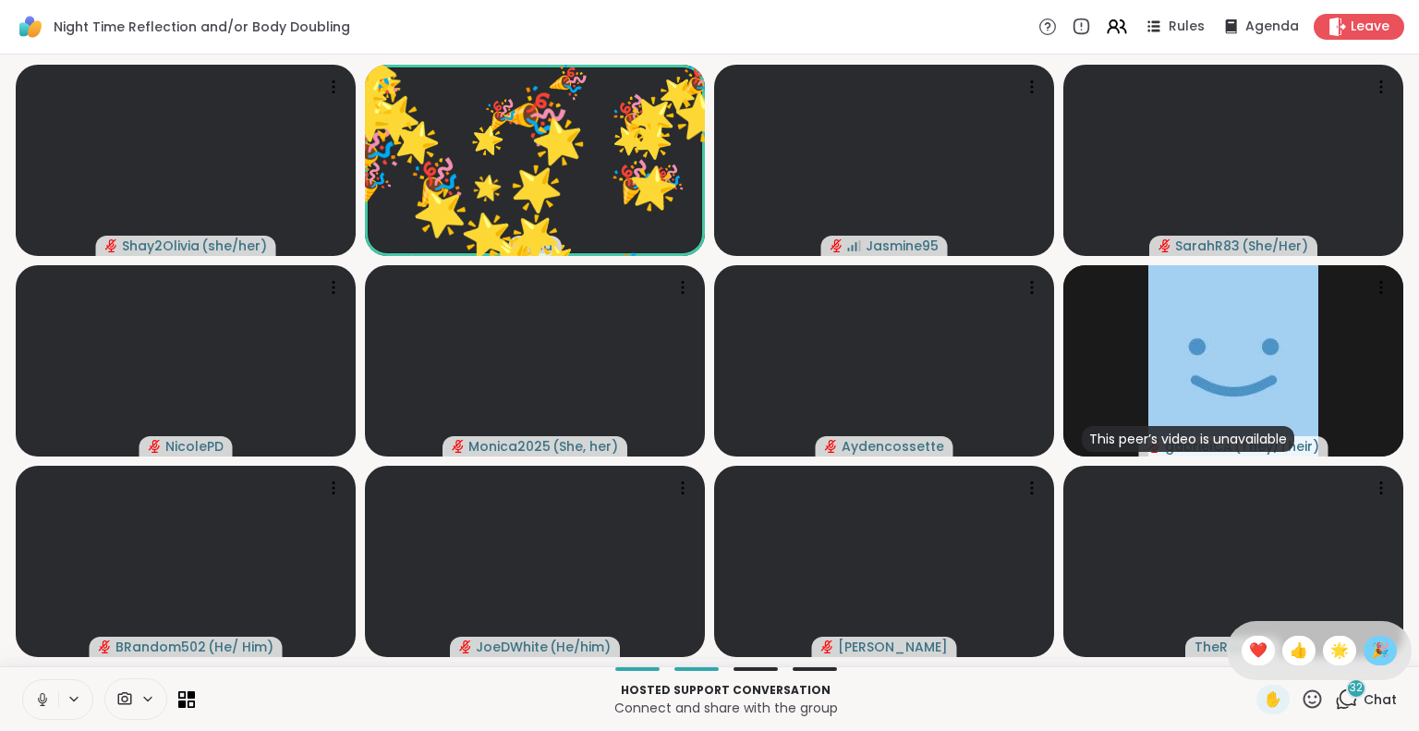
click at [1371, 649] on span "🎉" at bounding box center [1380, 650] width 18 height 22
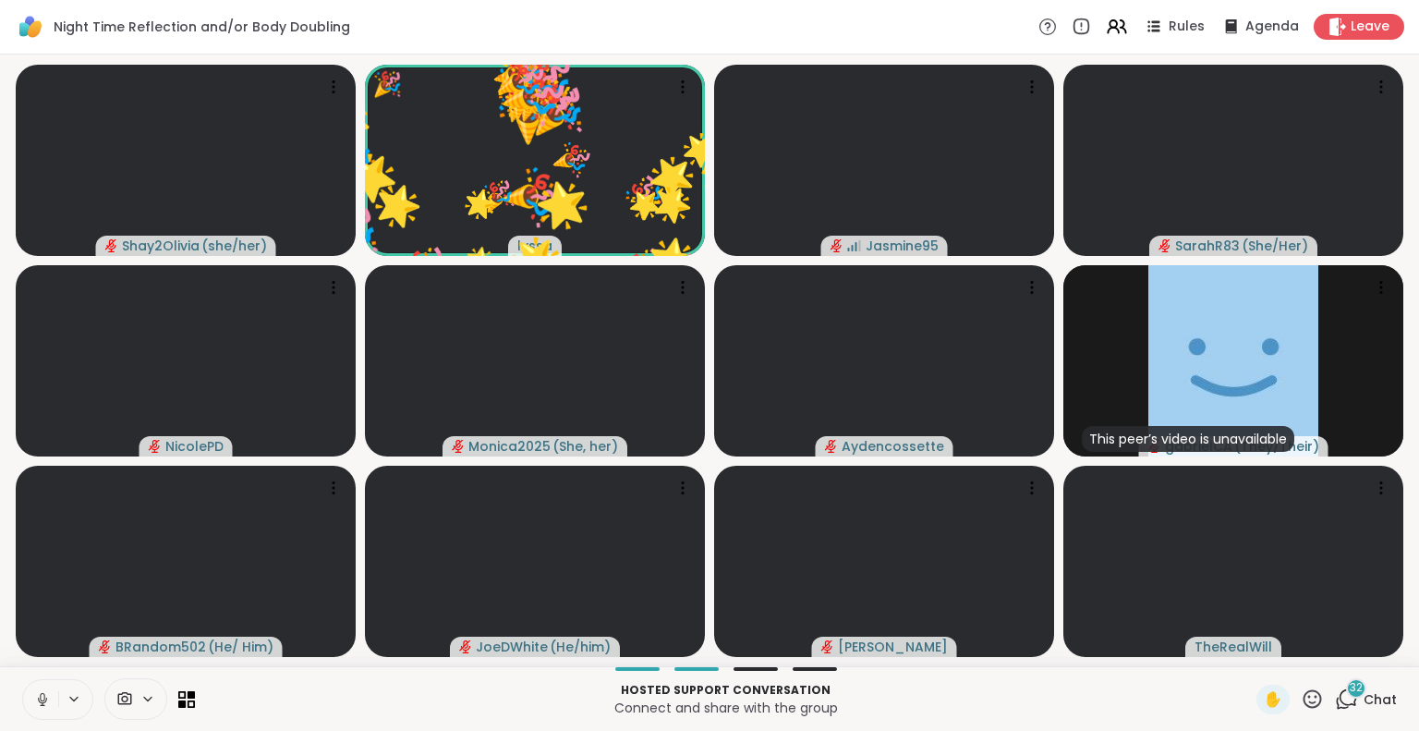
click at [1300, 706] on icon at bounding box center [1311, 698] width 23 height 23
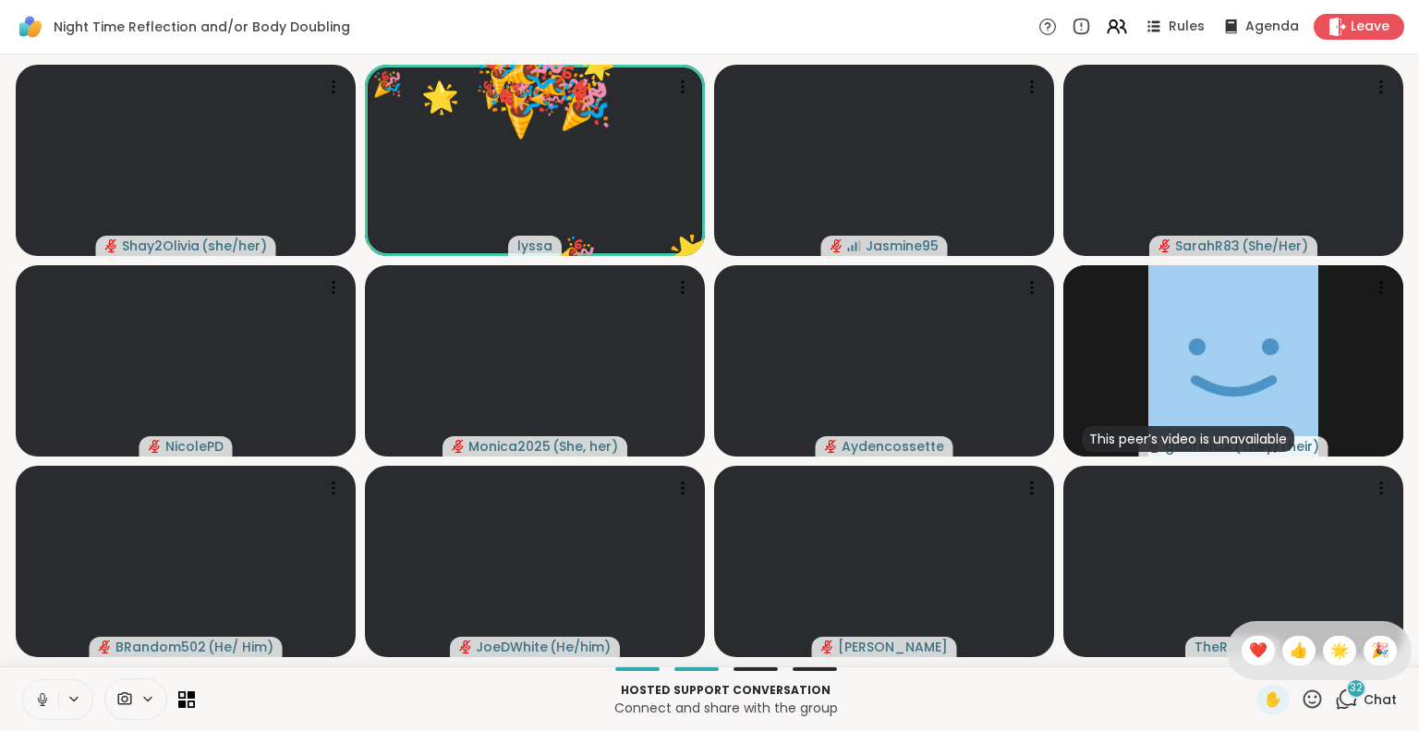
click at [1249, 658] on span "❤️" at bounding box center [1258, 650] width 18 height 22
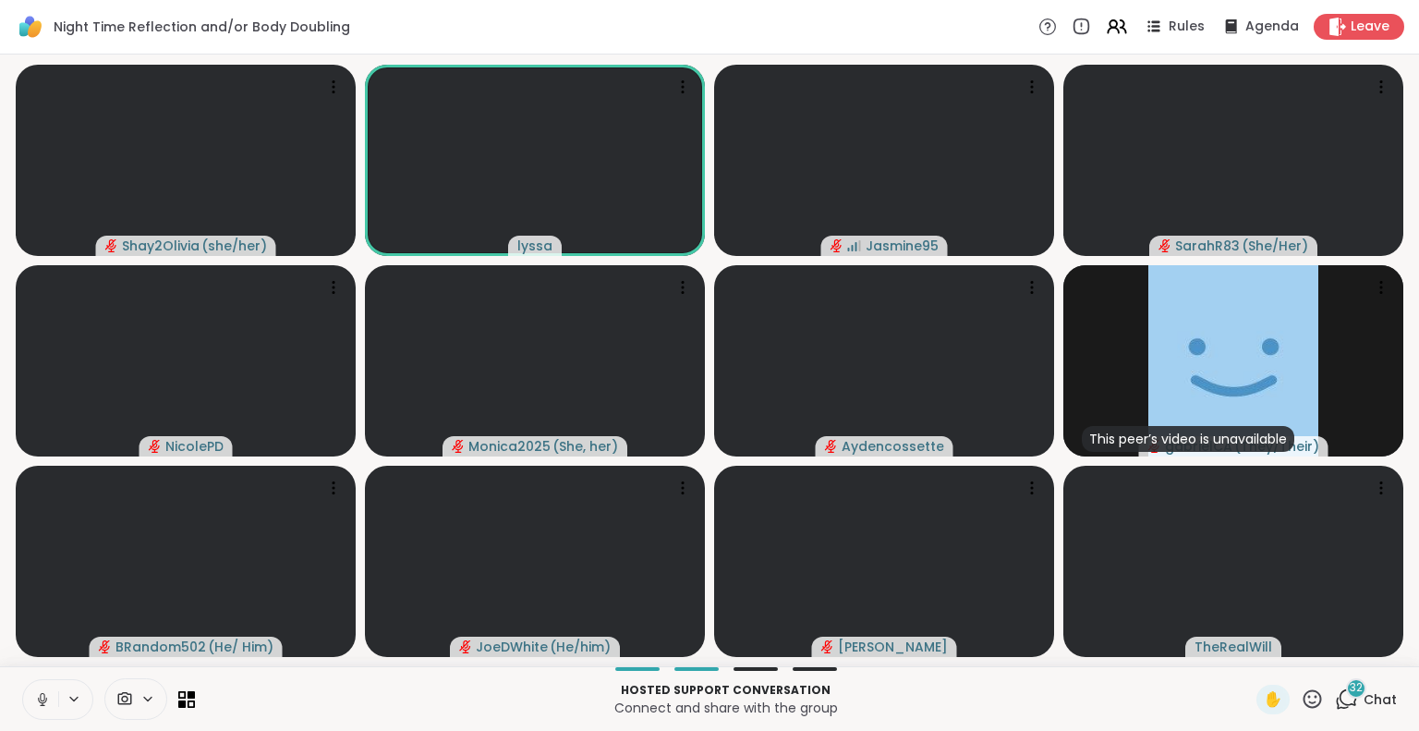
click at [43, 704] on icon at bounding box center [42, 699] width 17 height 17
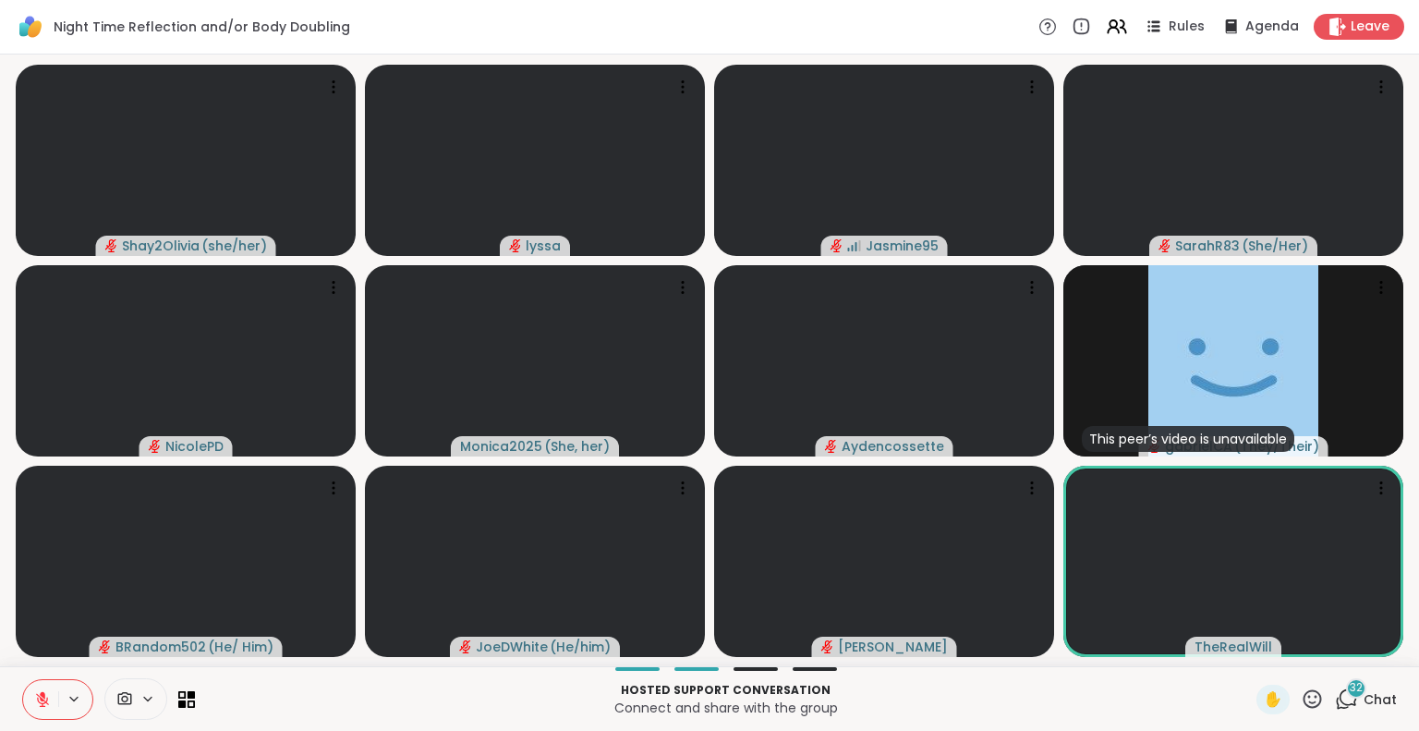
click at [42, 700] on icon at bounding box center [42, 699] width 13 height 13
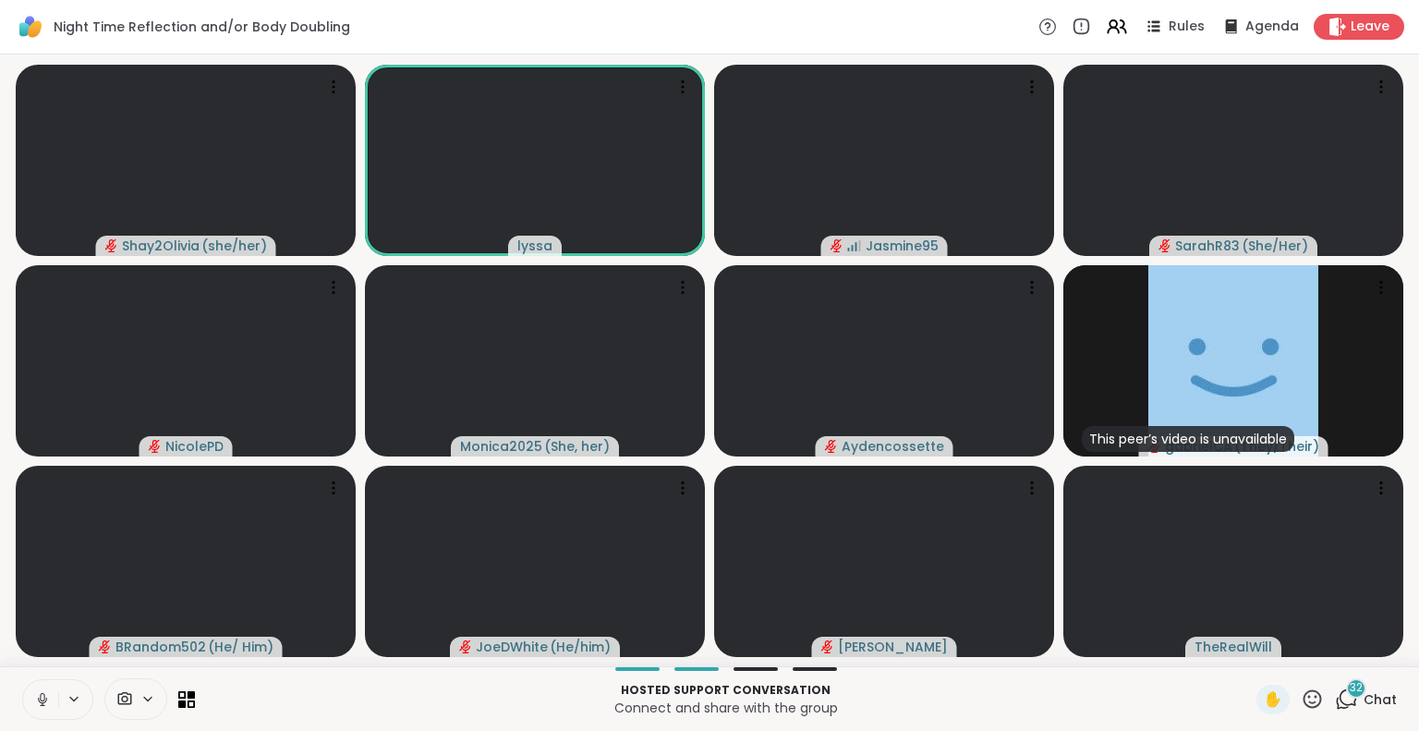
click at [42, 696] on icon at bounding box center [42, 699] width 17 height 17
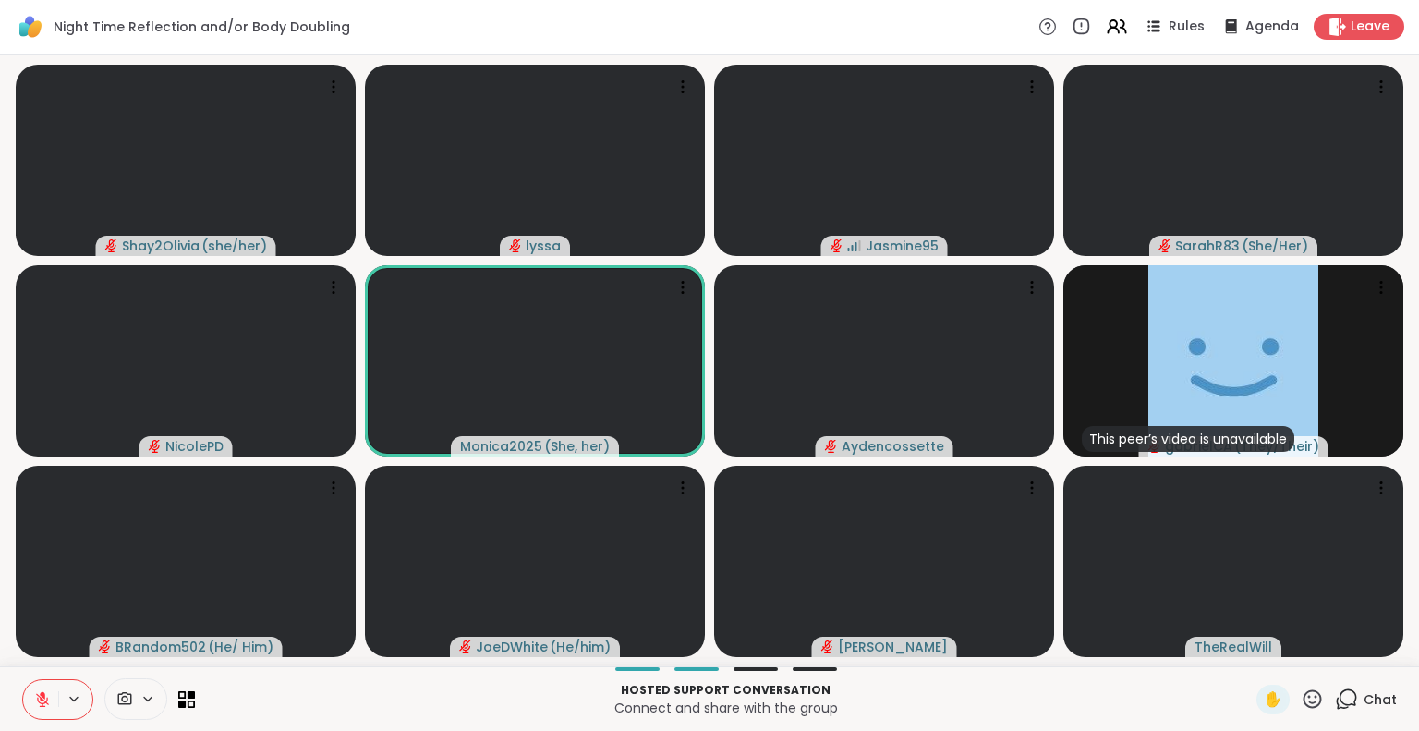
click at [24, 698] on button at bounding box center [40, 699] width 35 height 39
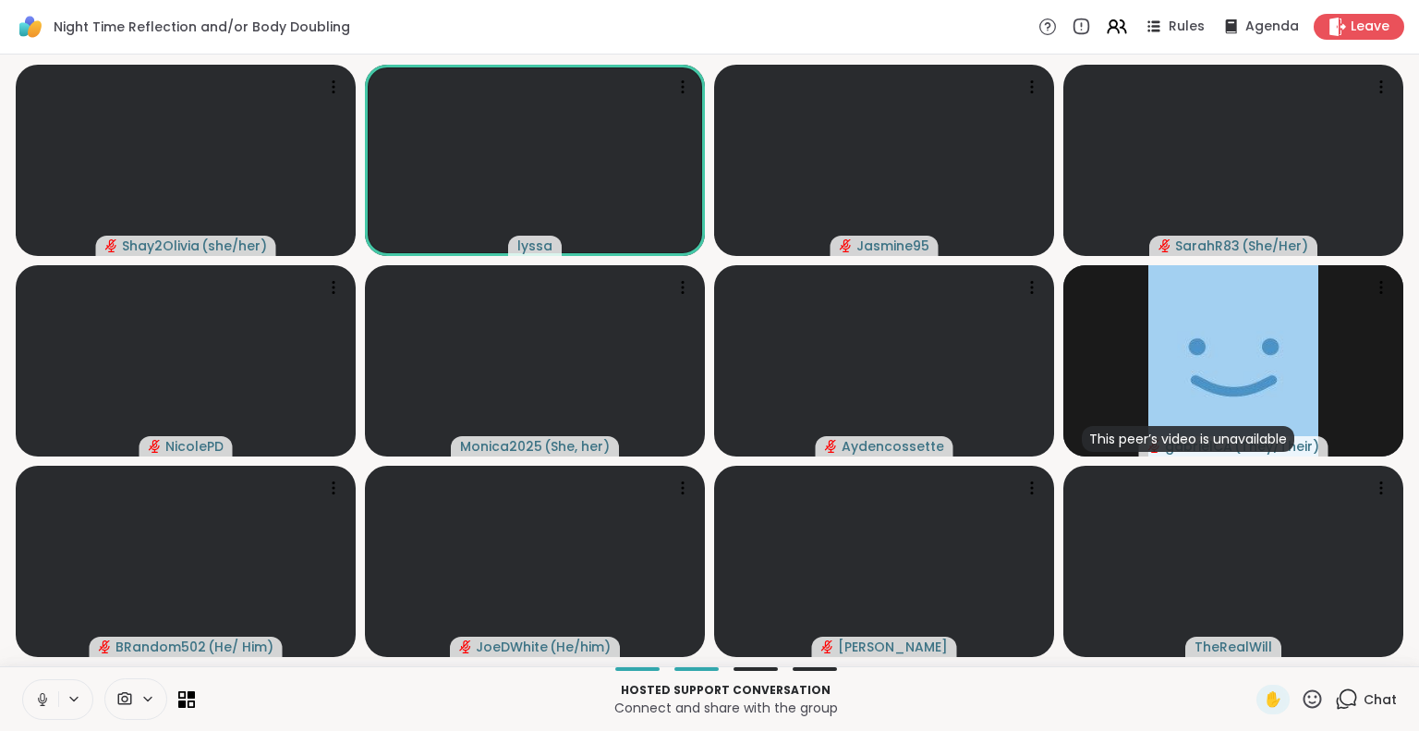
click at [34, 696] on icon at bounding box center [42, 699] width 17 height 17
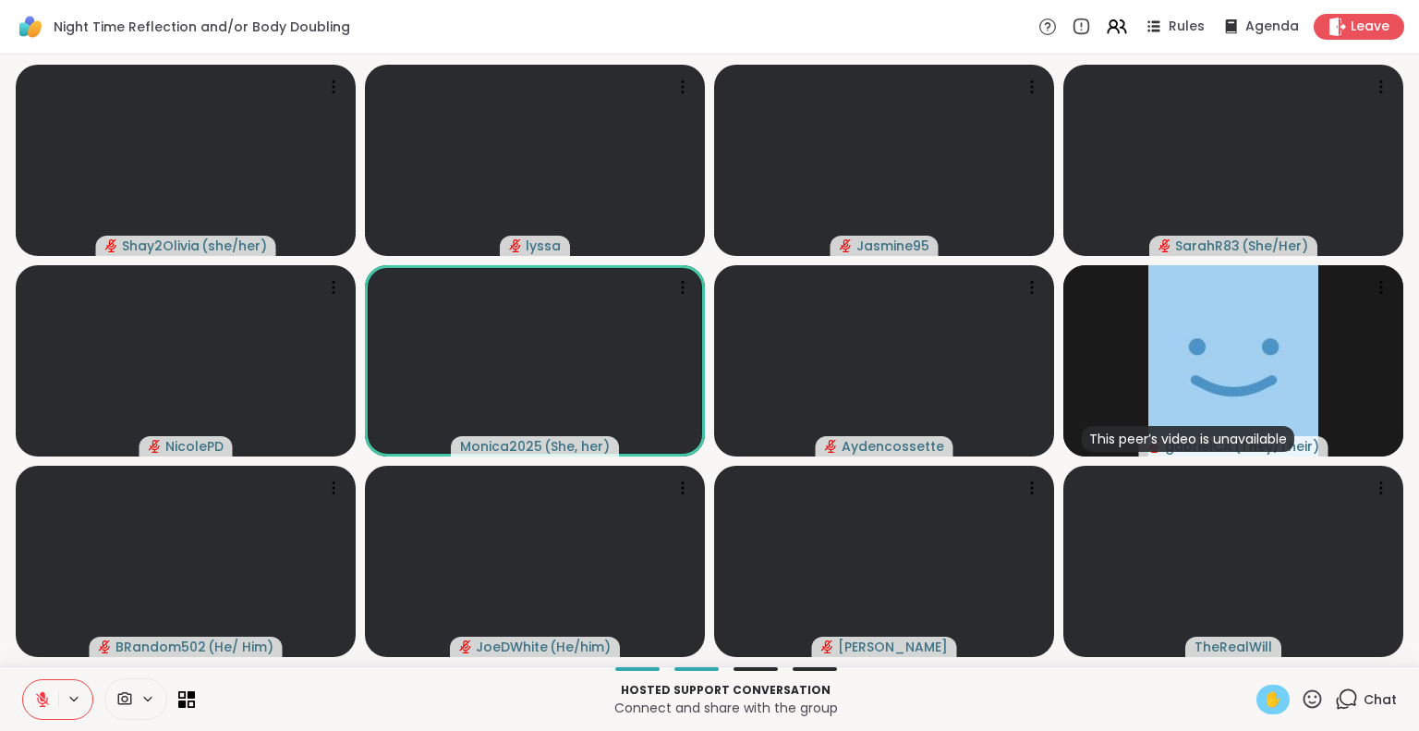
click at [1271, 694] on div "✋" at bounding box center [1272, 699] width 33 height 30
click at [1300, 698] on icon at bounding box center [1311, 698] width 23 height 23
click at [1263, 701] on span "✋" at bounding box center [1272, 699] width 18 height 22
click at [1300, 700] on icon at bounding box center [1311, 698] width 23 height 23
click at [1249, 653] on span "❤️" at bounding box center [1258, 650] width 18 height 22
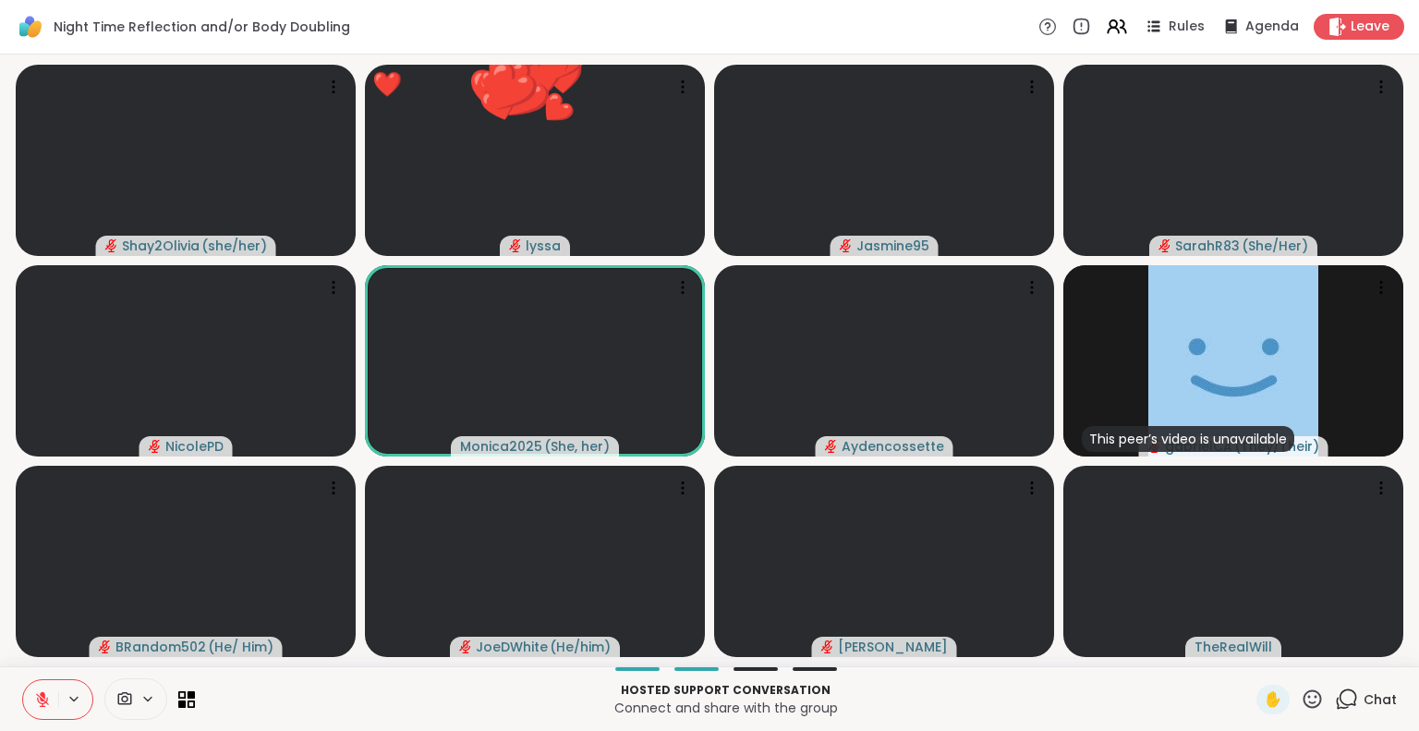
click at [1300, 697] on icon at bounding box center [1311, 698] width 23 height 23
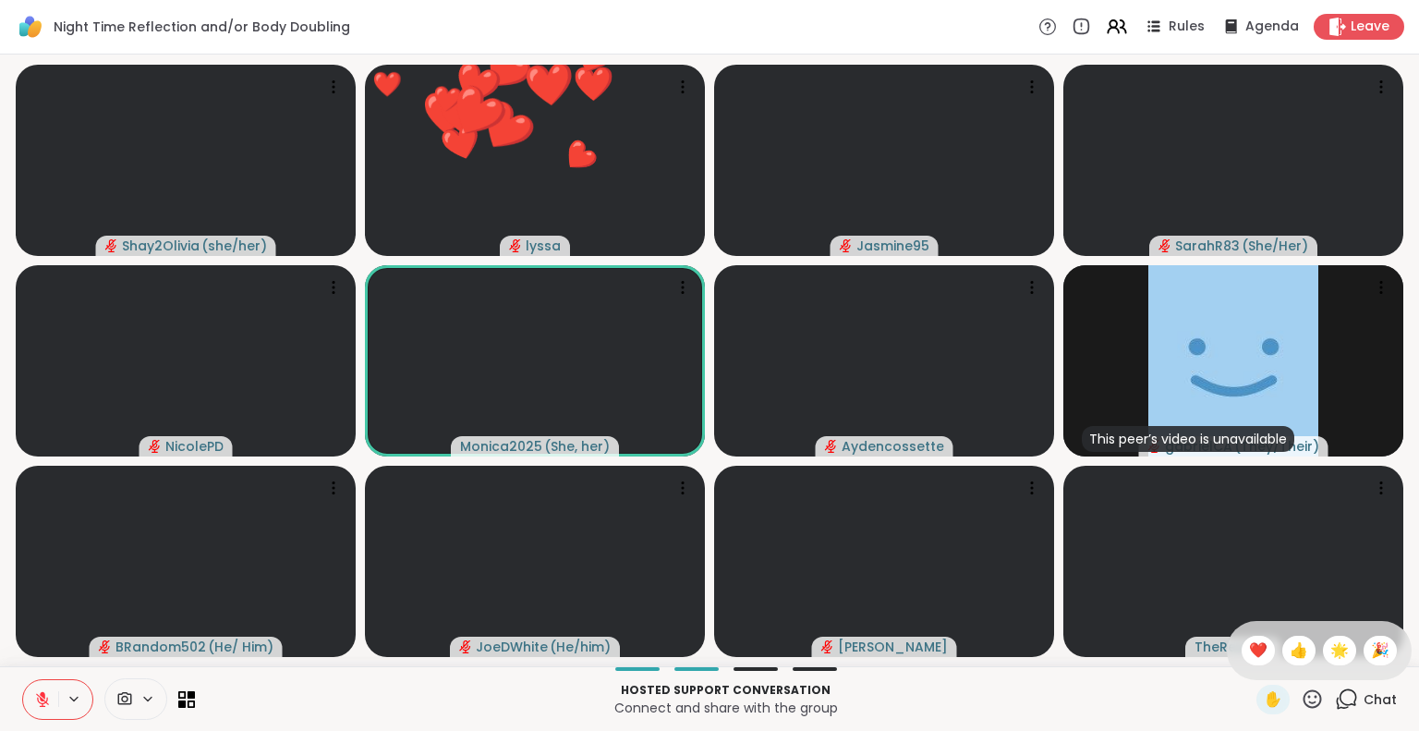
click at [1330, 647] on span "🌟" at bounding box center [1339, 650] width 18 height 22
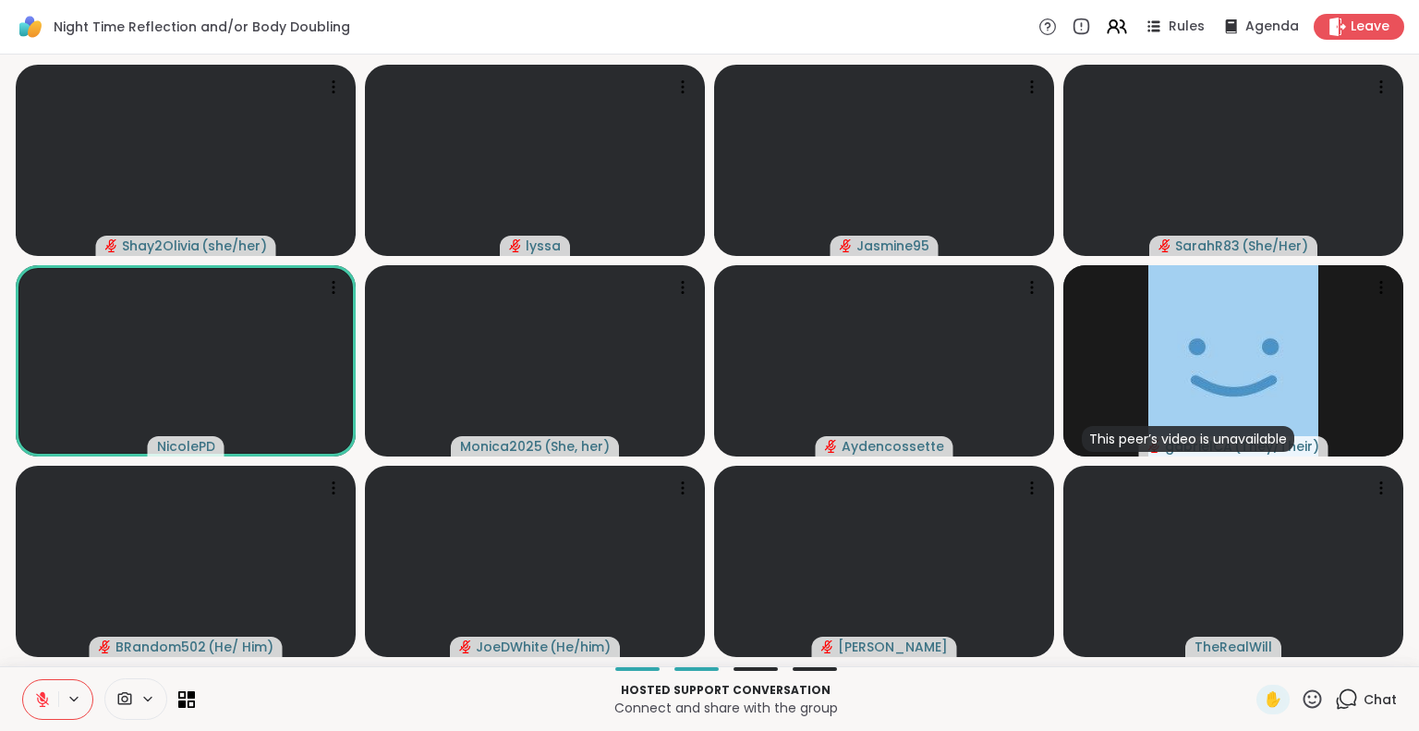
click at [35, 695] on icon at bounding box center [42, 699] width 17 height 17
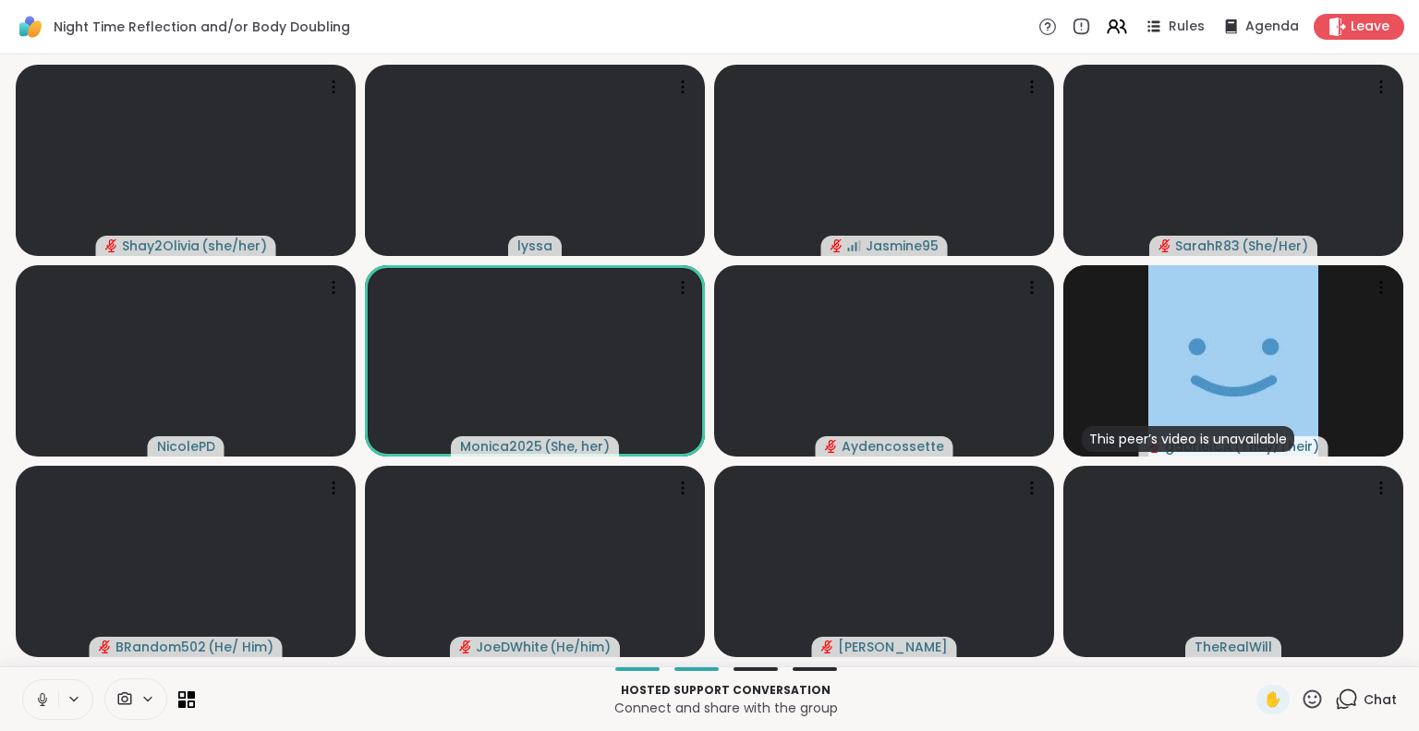
click at [37, 687] on button at bounding box center [40, 699] width 35 height 39
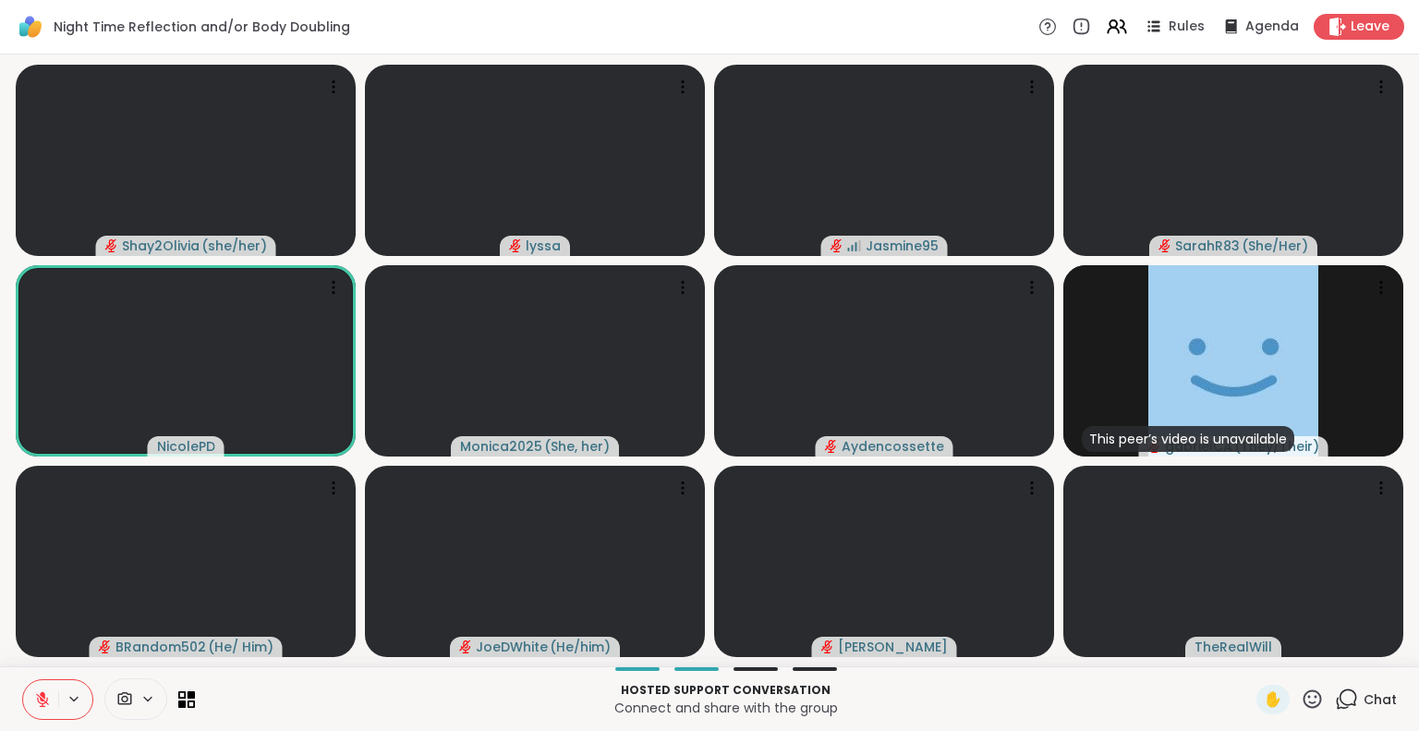
click at [1303, 696] on icon at bounding box center [1312, 698] width 18 height 18
click at [1249, 649] on span "❤️" at bounding box center [1258, 650] width 18 height 22
click at [1303, 691] on icon at bounding box center [1312, 698] width 18 height 18
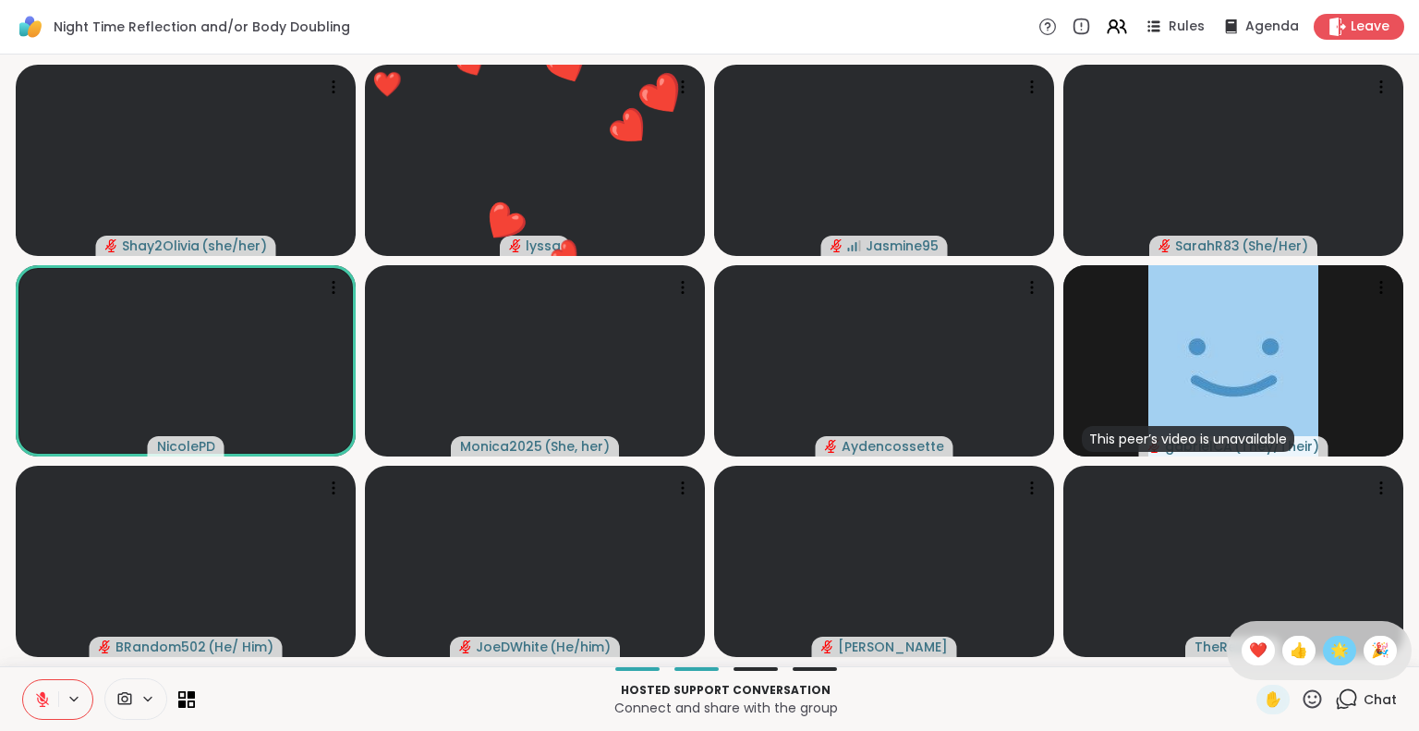
click at [1322, 652] on div "🌟" at bounding box center [1338, 650] width 33 height 30
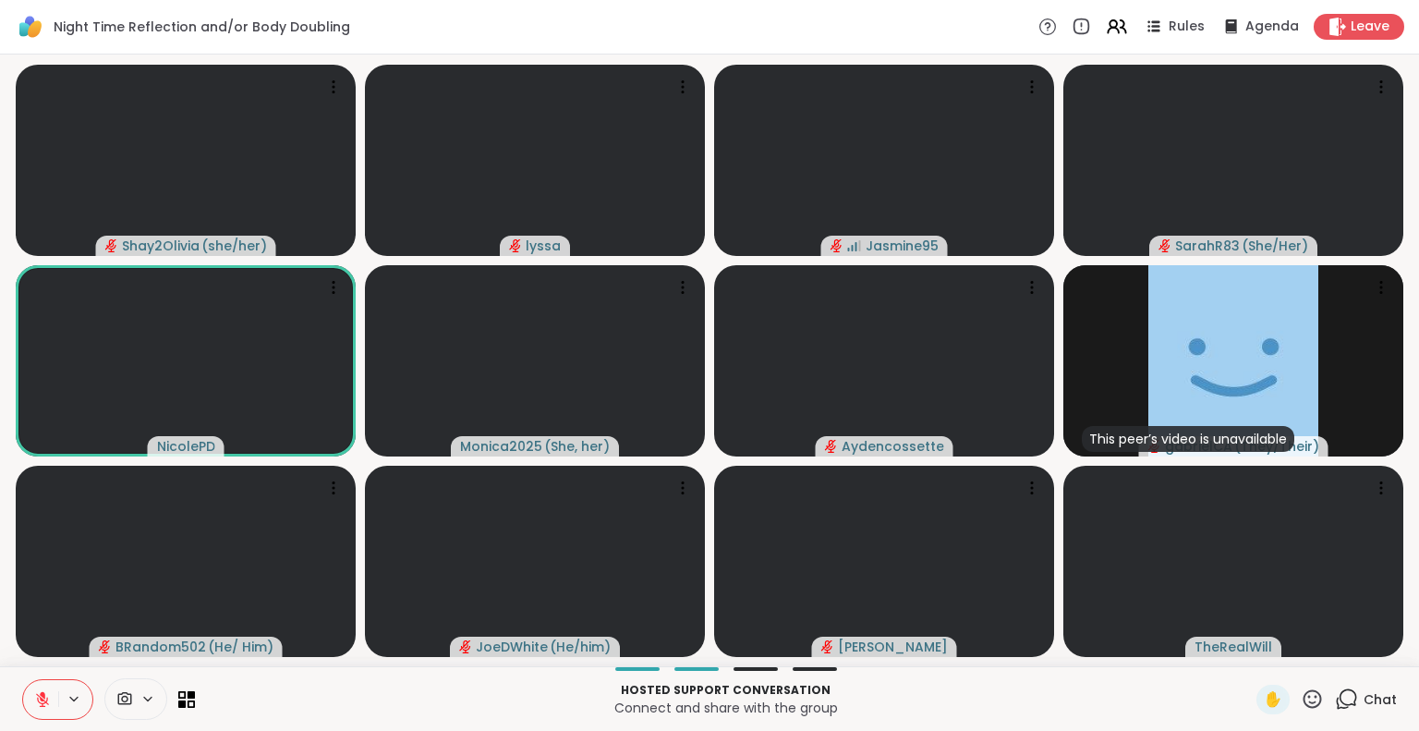
click at [42, 695] on icon at bounding box center [43, 694] width 6 height 7
click at [38, 697] on icon at bounding box center [42, 699] width 9 height 6
click at [41, 695] on icon at bounding box center [43, 694] width 6 height 7
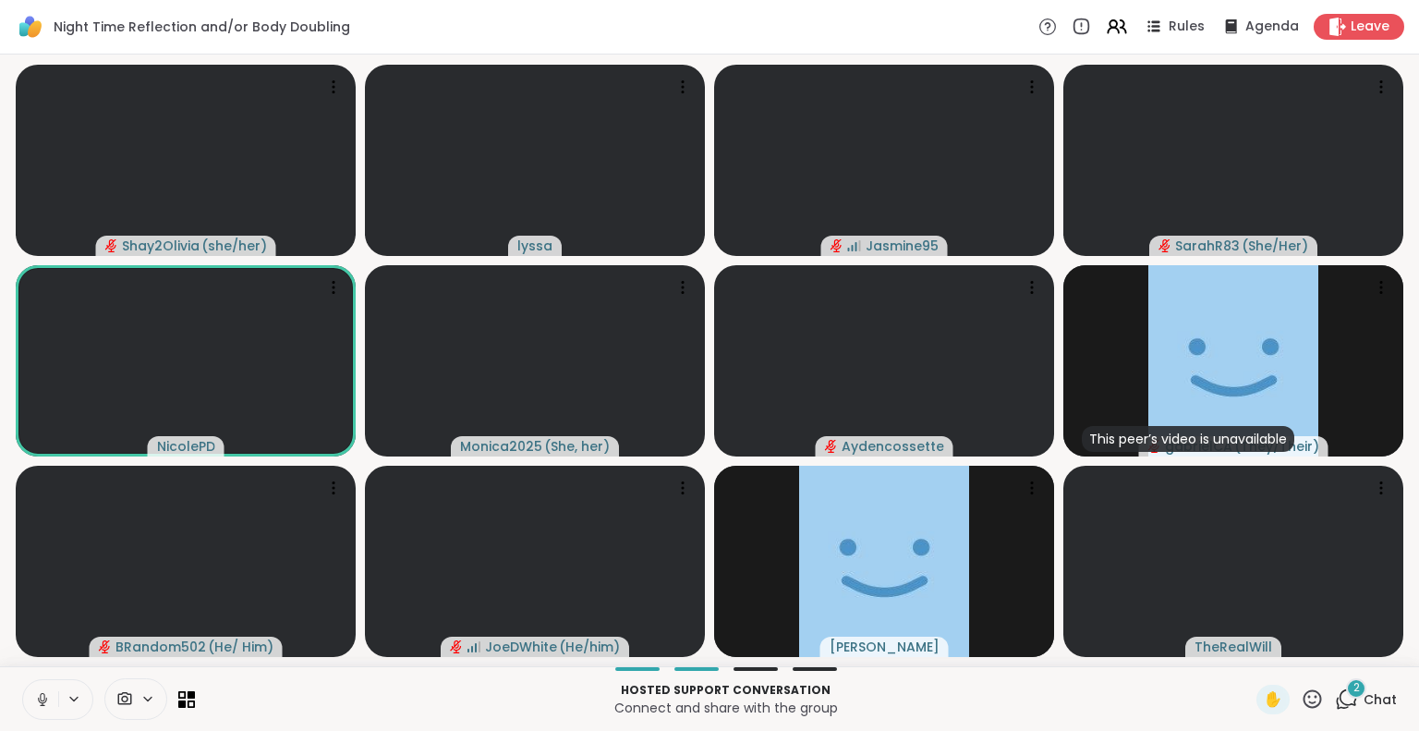
click at [1300, 693] on icon at bounding box center [1311, 698] width 23 height 23
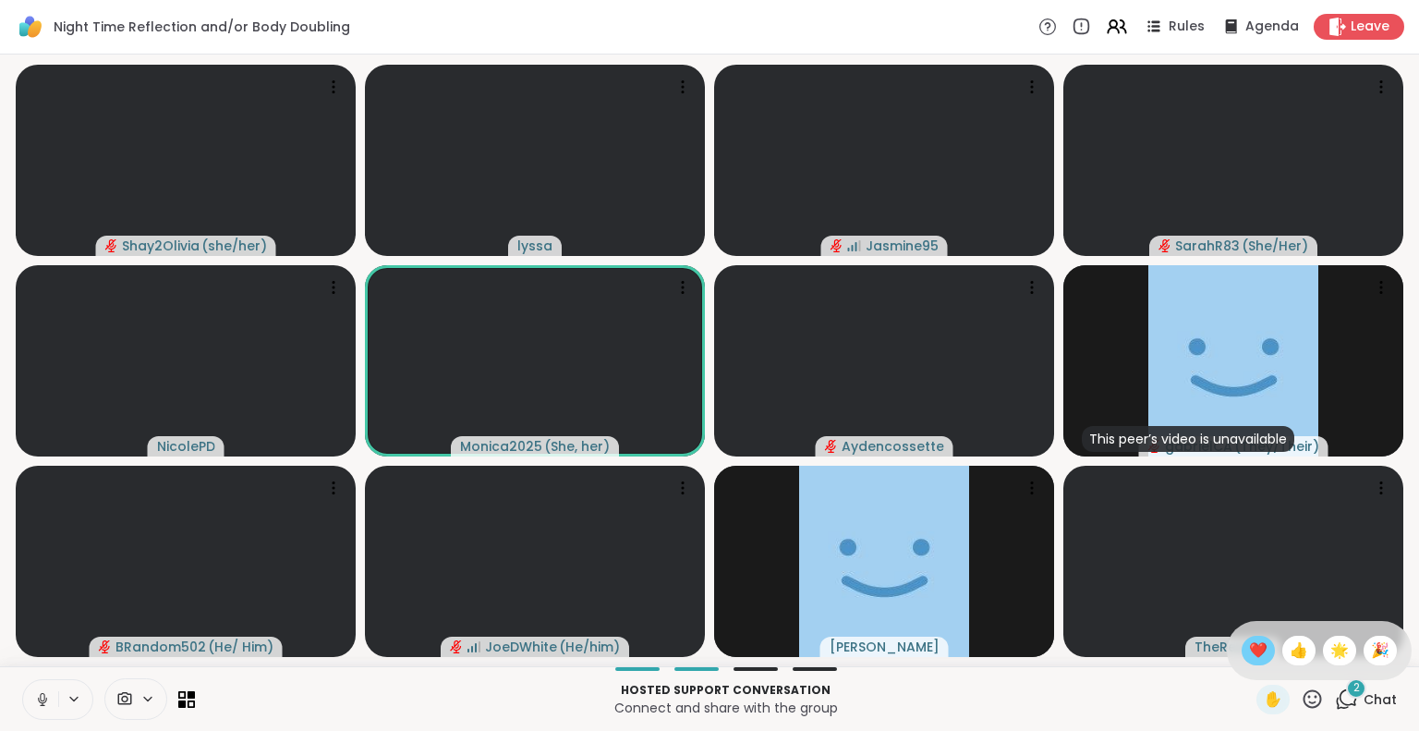
click at [1241, 637] on div "❤️" at bounding box center [1257, 650] width 33 height 30
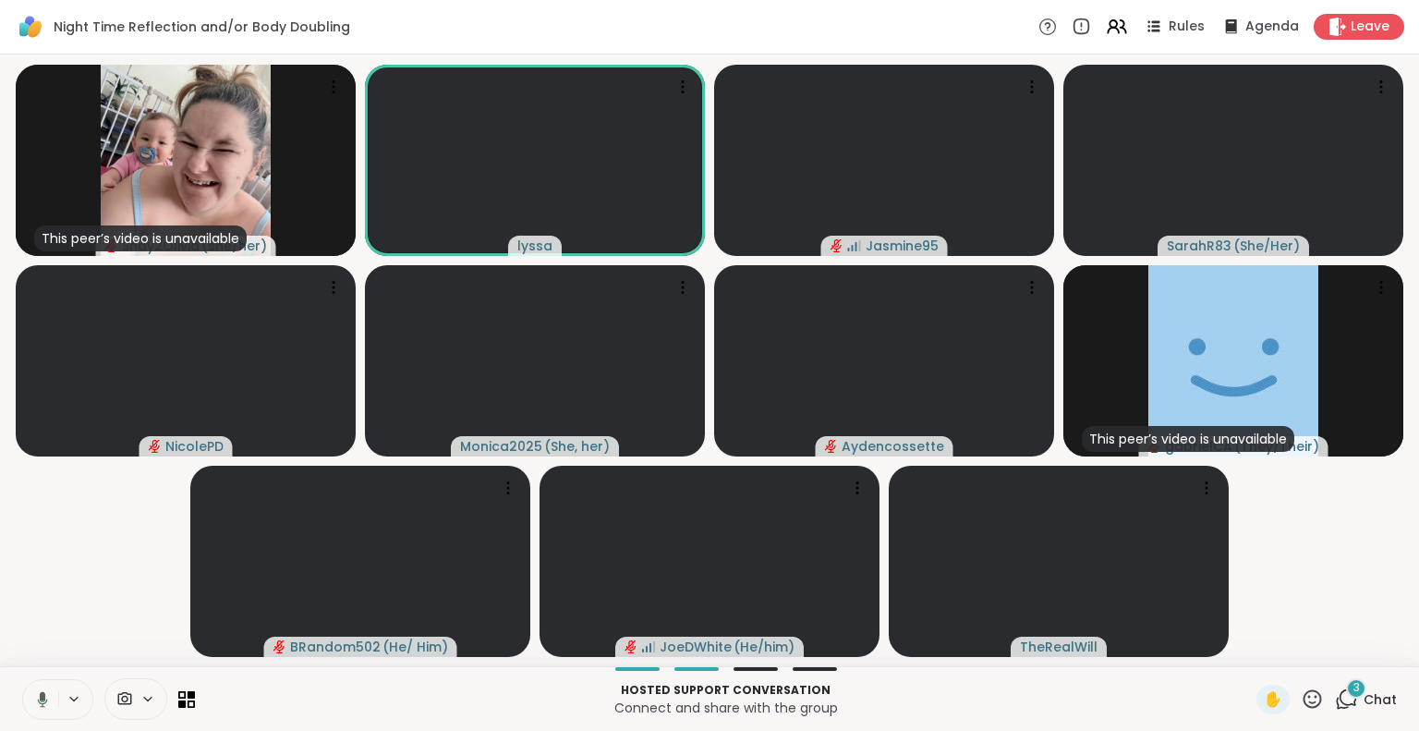
click at [1348, 695] on div "3" at bounding box center [1356, 688] width 20 height 20
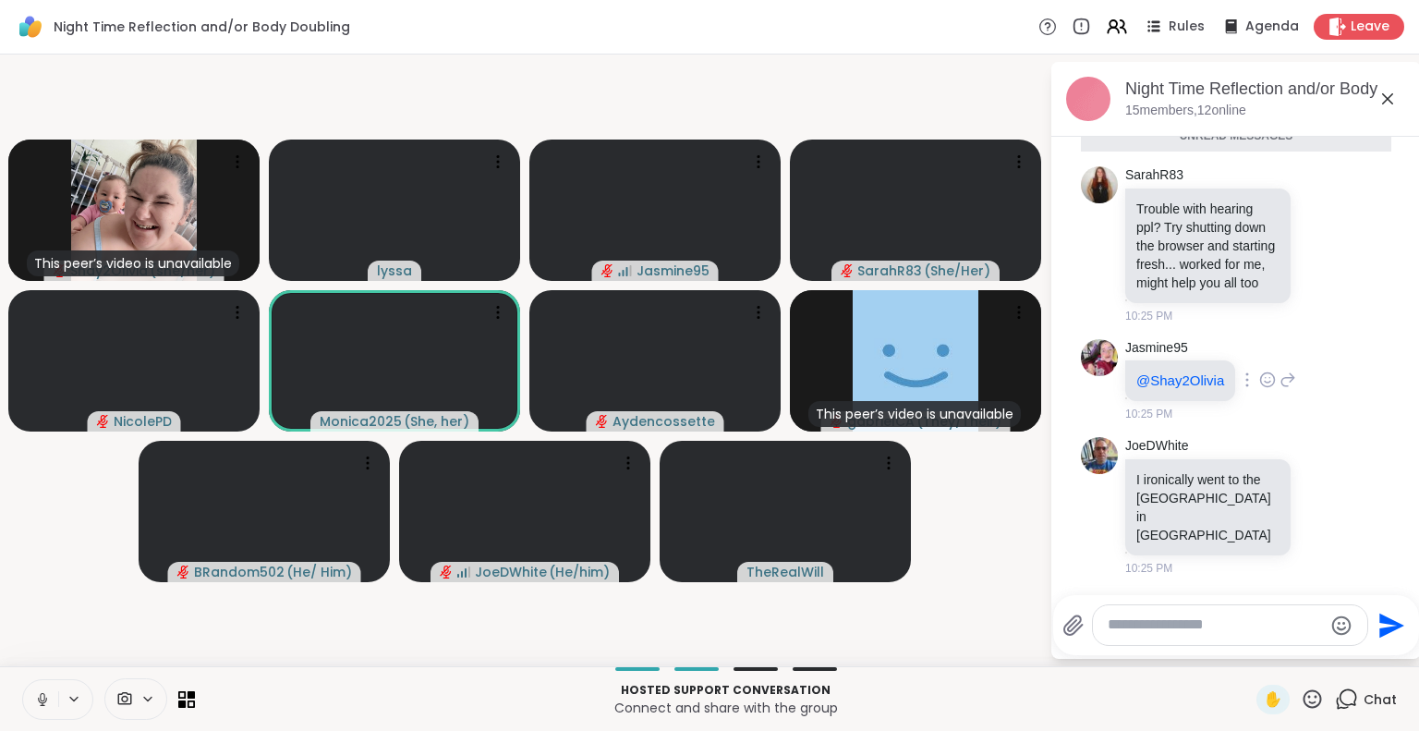
scroll to position [6821, 0]
click at [1382, 94] on icon at bounding box center [1387, 98] width 11 height 11
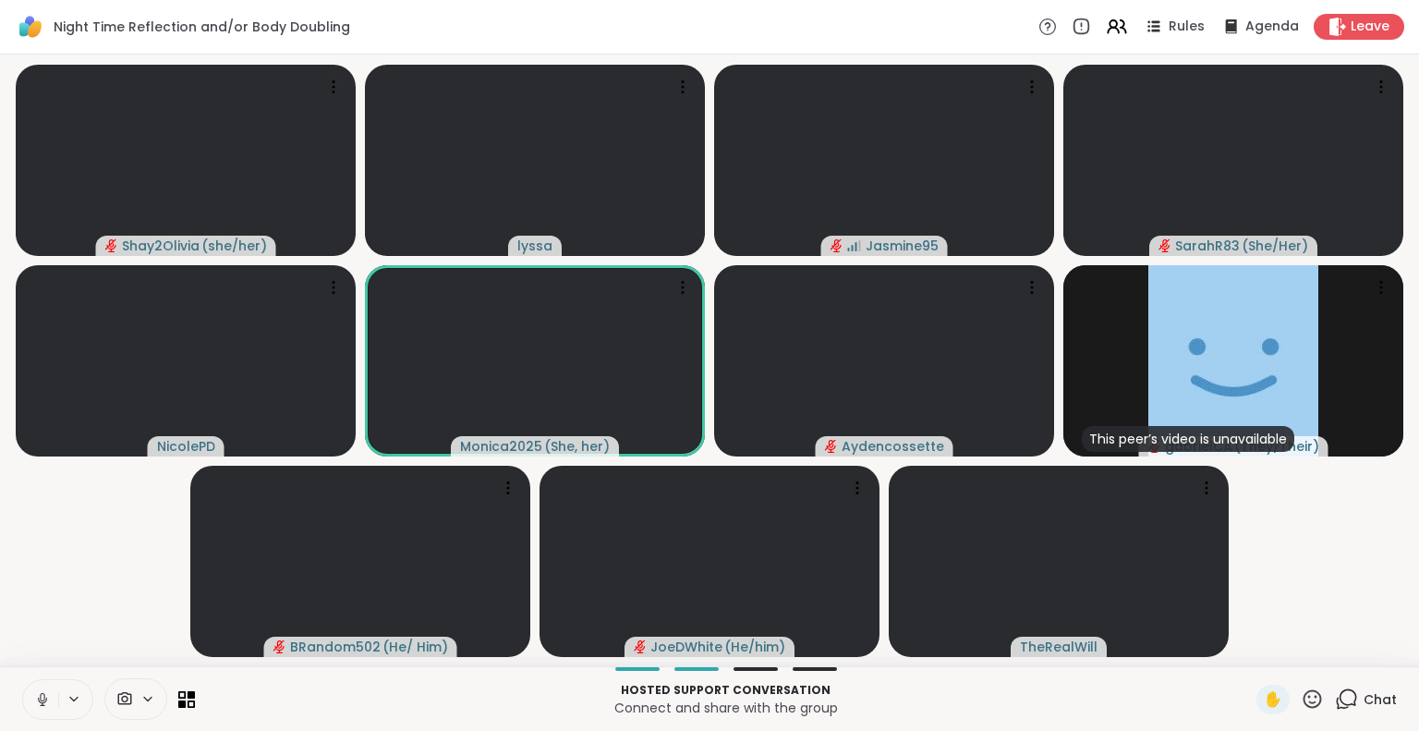
click at [52, 709] on button at bounding box center [40, 699] width 35 height 39
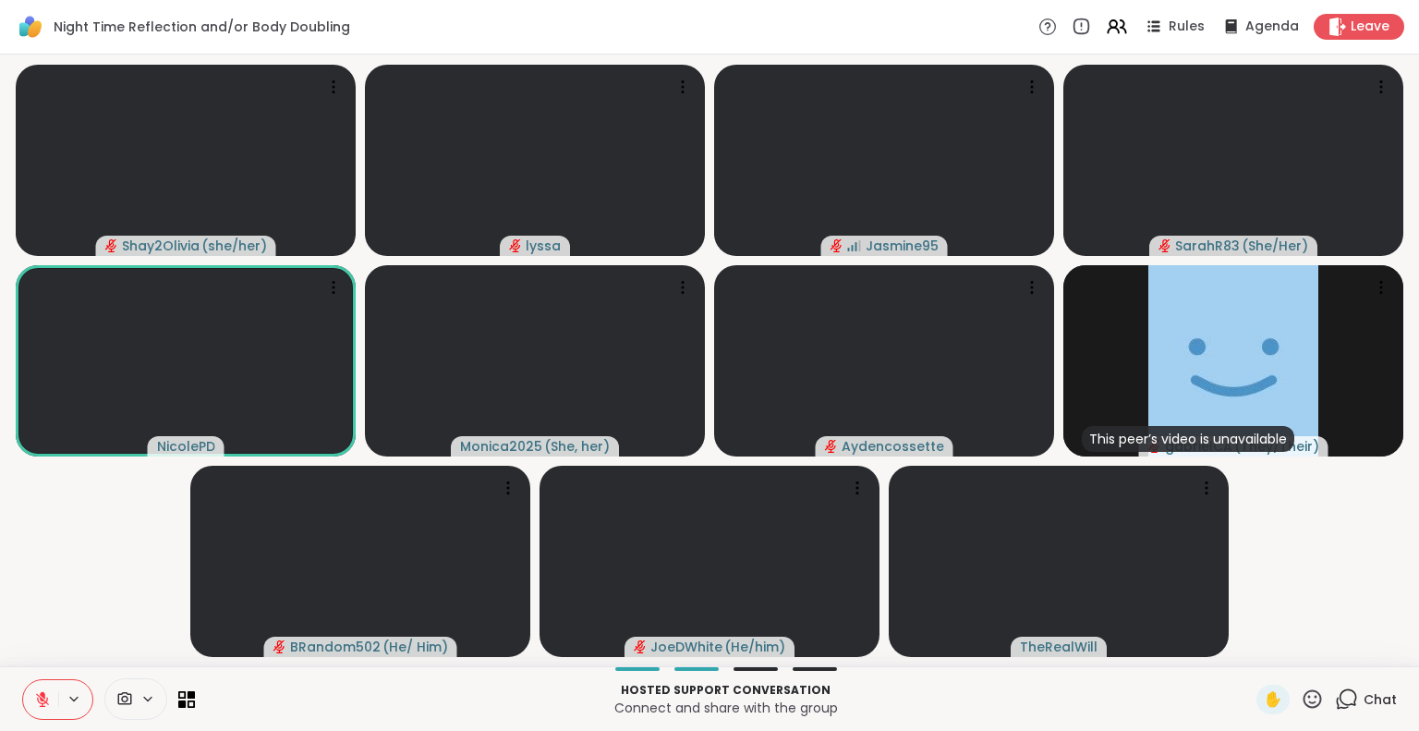
click at [41, 697] on icon at bounding box center [42, 699] width 13 height 13
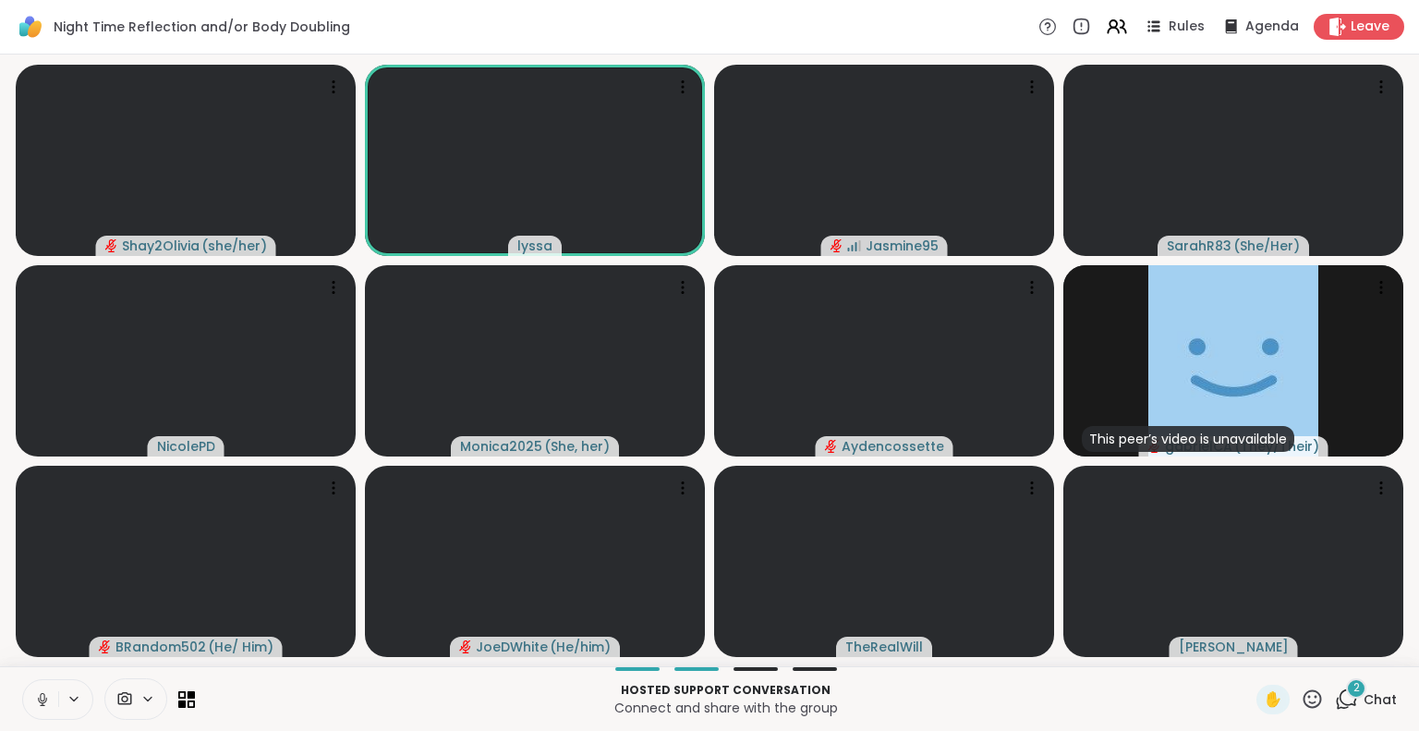
click at [1346, 688] on div "2" at bounding box center [1356, 688] width 20 height 20
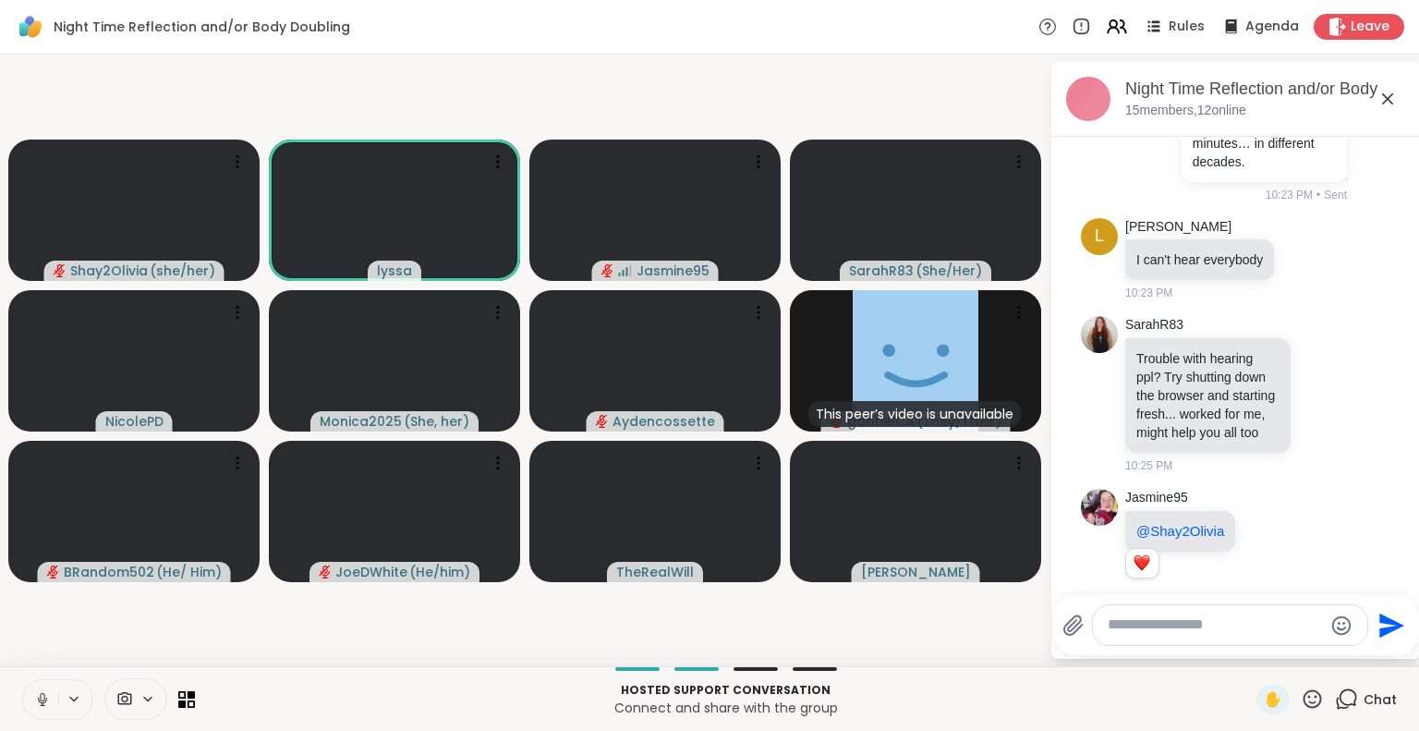
scroll to position [6249, 0]
click at [41, 688] on button at bounding box center [40, 699] width 35 height 39
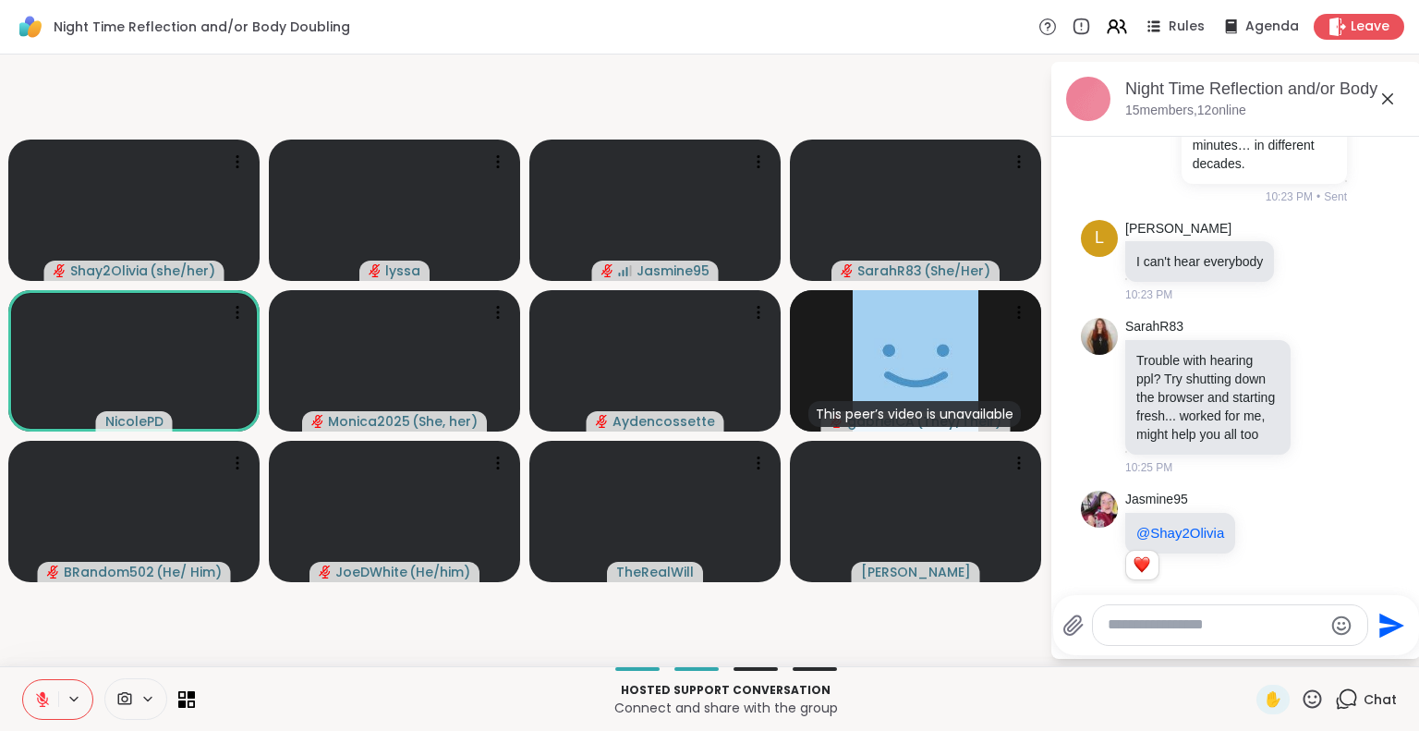
click at [1386, 95] on icon at bounding box center [1387, 99] width 22 height 22
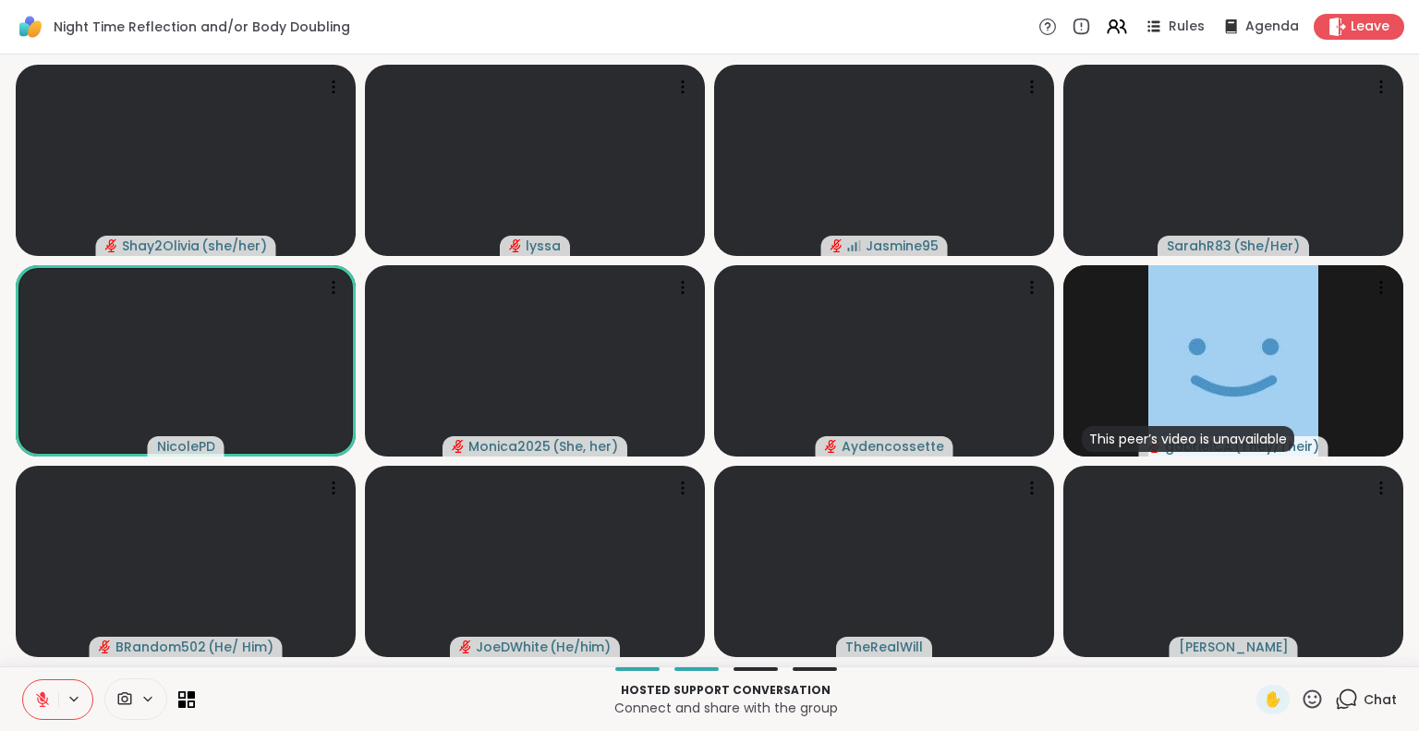
click at [6, 679] on div "Hosted support conversation Connect and share with the group ✋ Chat" at bounding box center [709, 698] width 1419 height 65
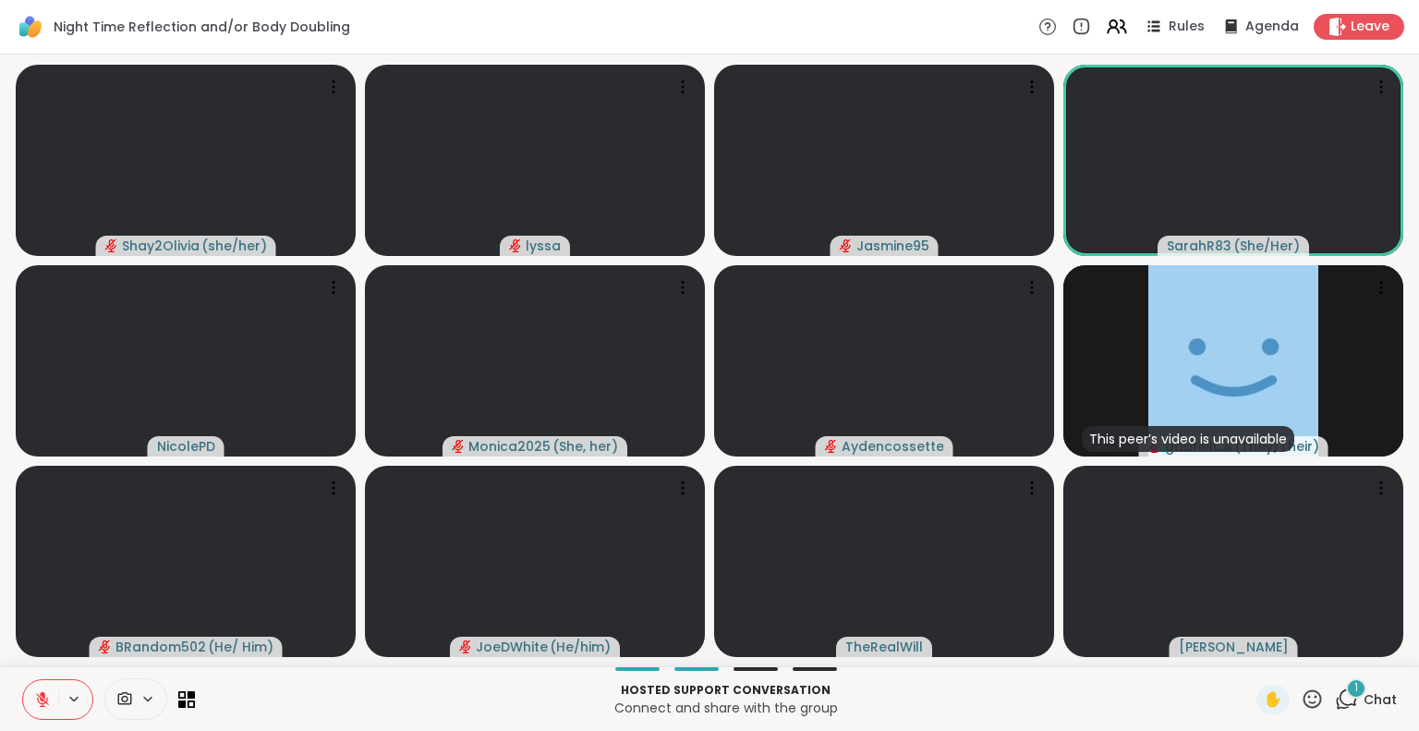
click at [32, 698] on button at bounding box center [40, 699] width 35 height 39
click at [1346, 697] on div "1" at bounding box center [1356, 688] width 20 height 20
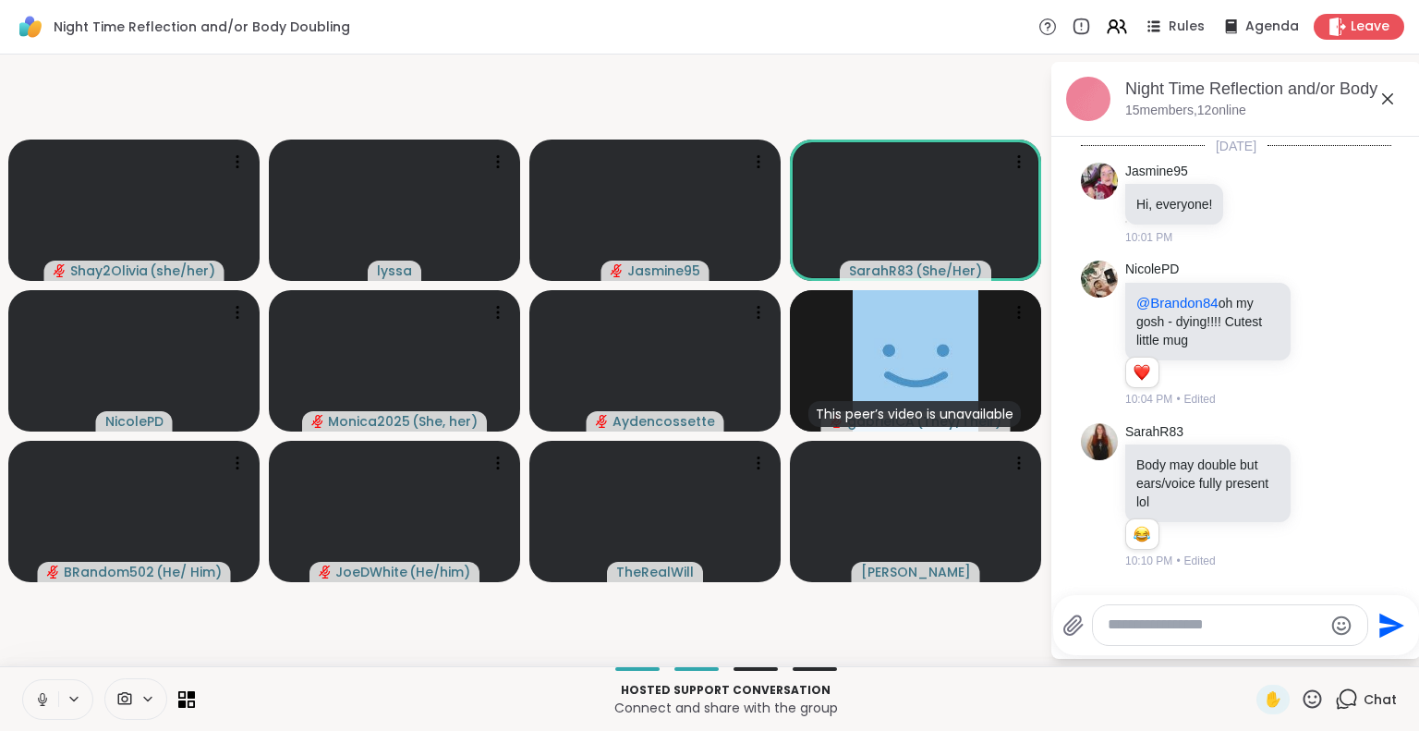
scroll to position [7452, 0]
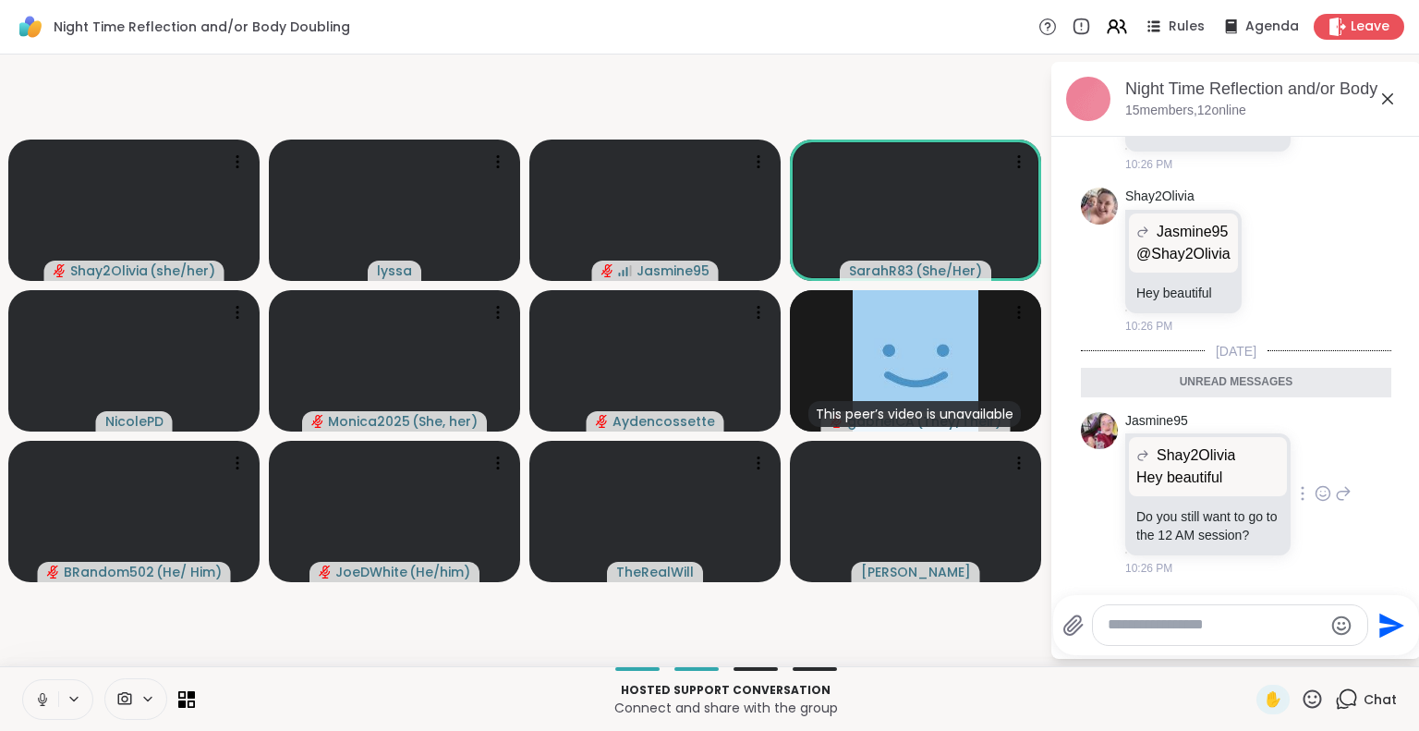
click at [1314, 484] on icon at bounding box center [1322, 493] width 17 height 18
click at [1314, 455] on div "Select Reaction: Heart" at bounding box center [1322, 463] width 17 height 17
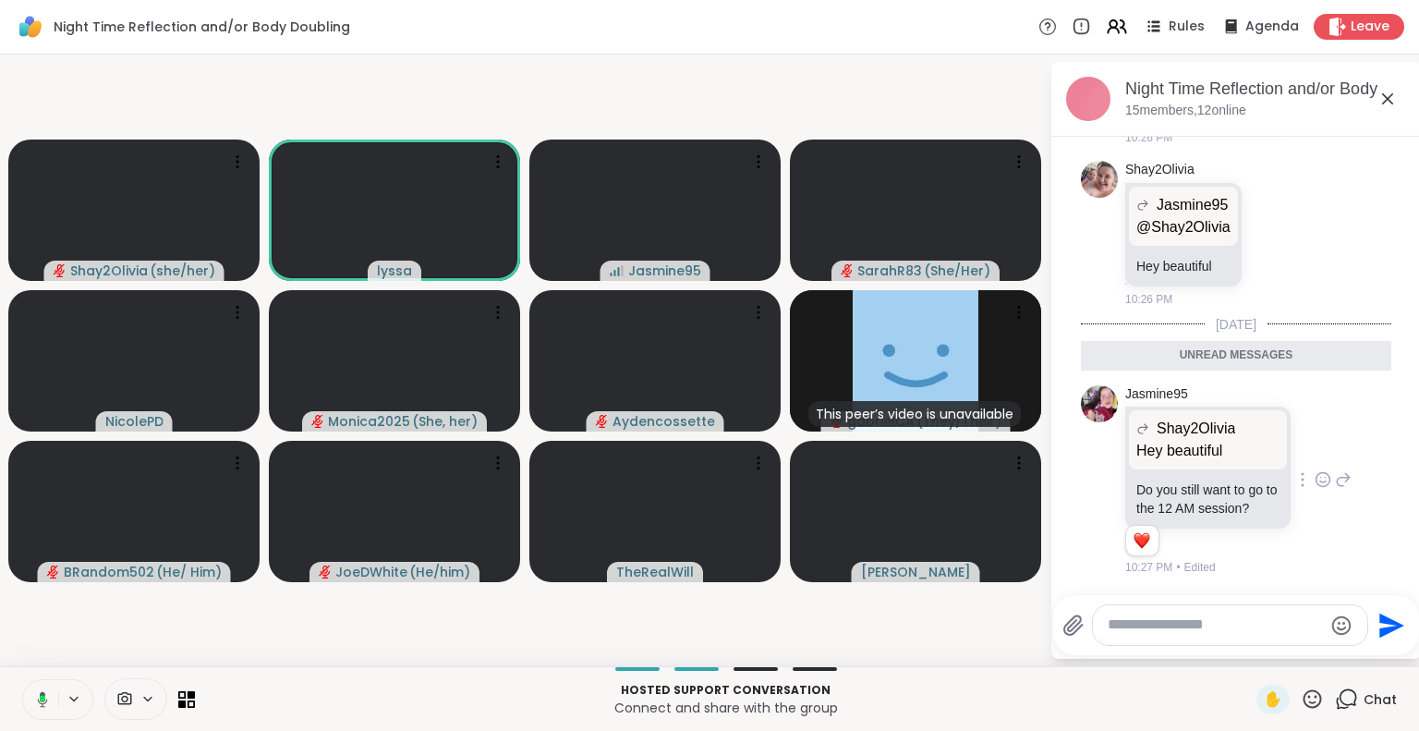
click at [1385, 103] on icon at bounding box center [1387, 99] width 22 height 22
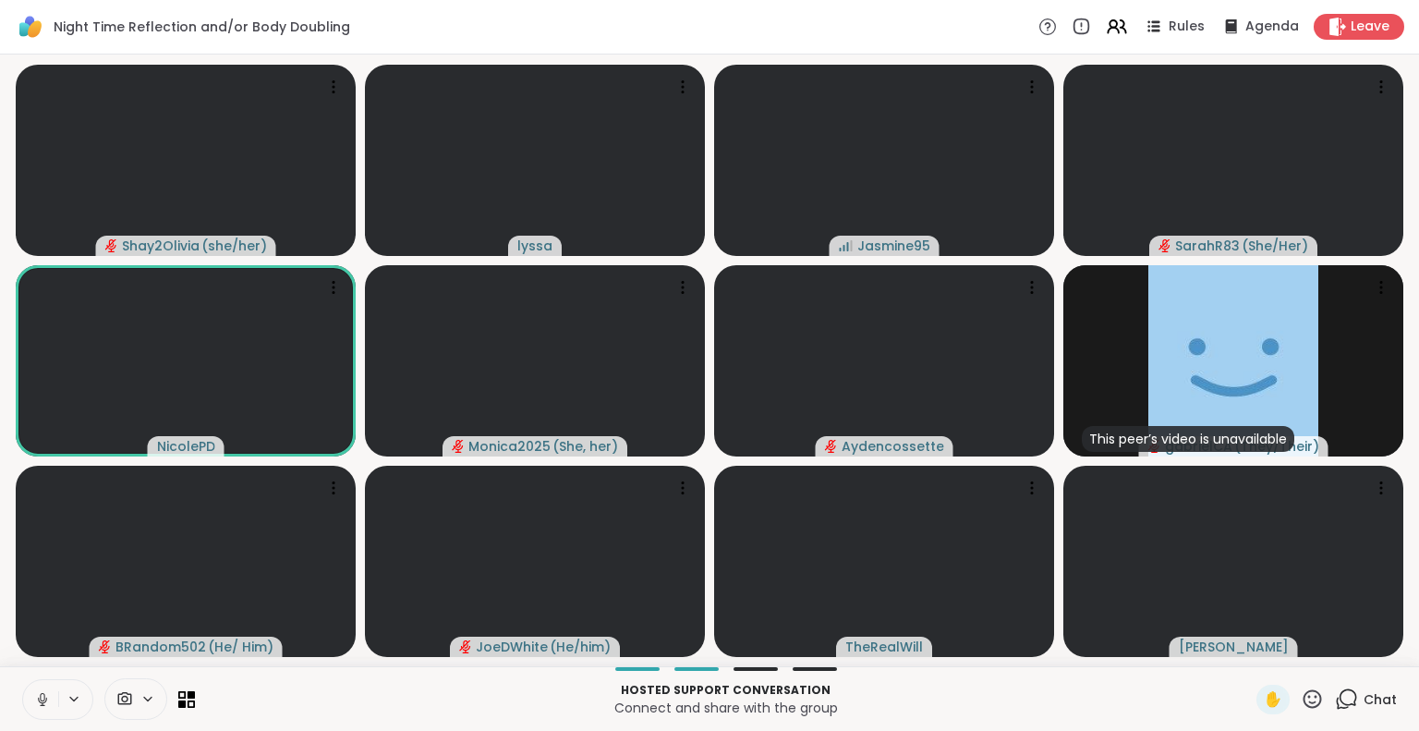
click at [35, 701] on icon at bounding box center [42, 699] width 17 height 17
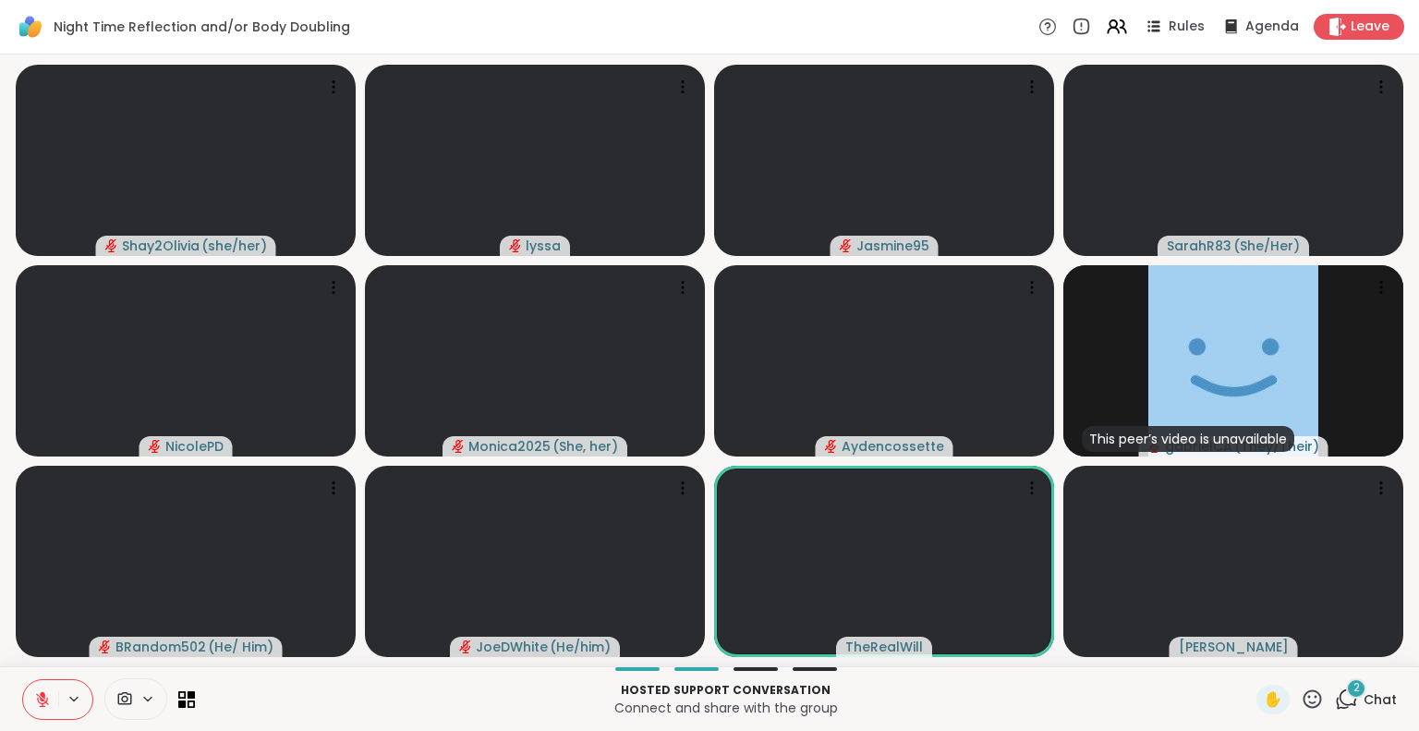
click at [1346, 700] on div "2 Chat" at bounding box center [1365, 699] width 62 height 30
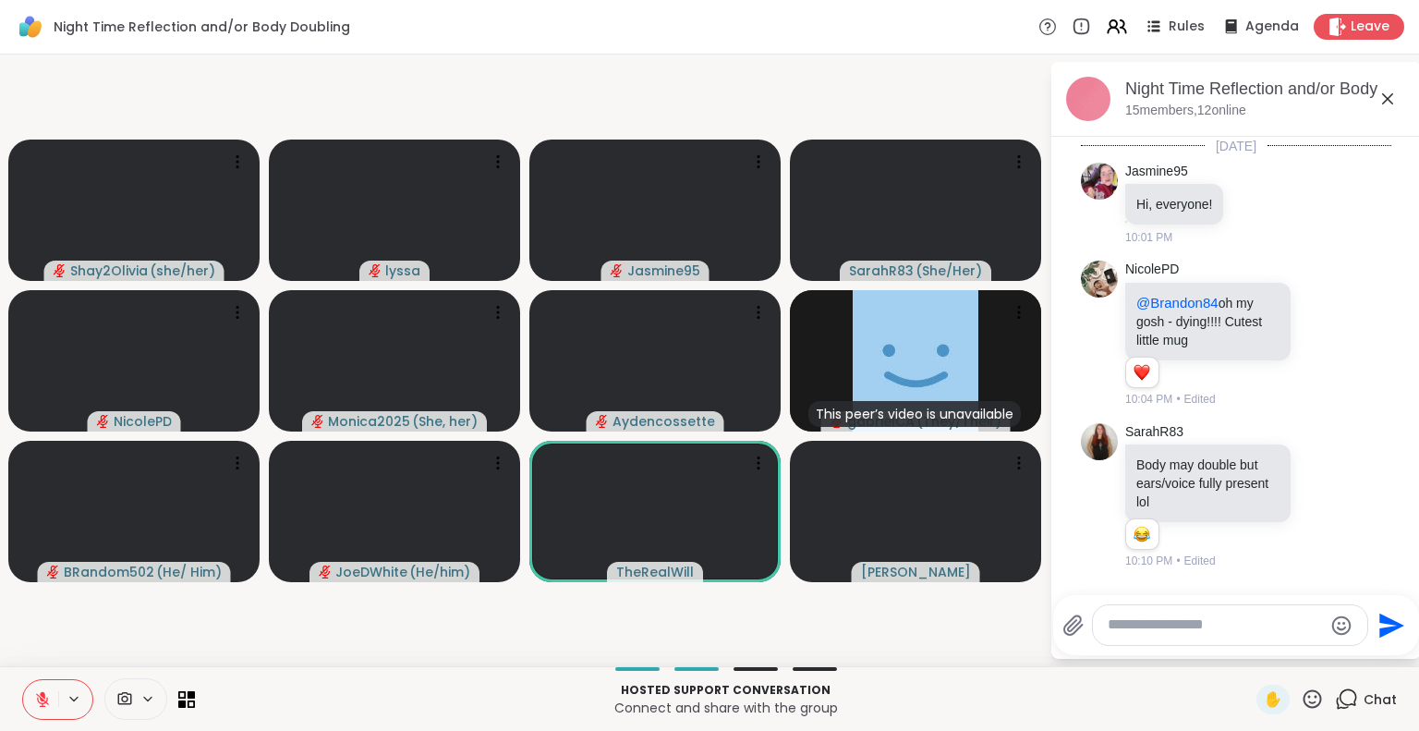
scroll to position [7871, 0]
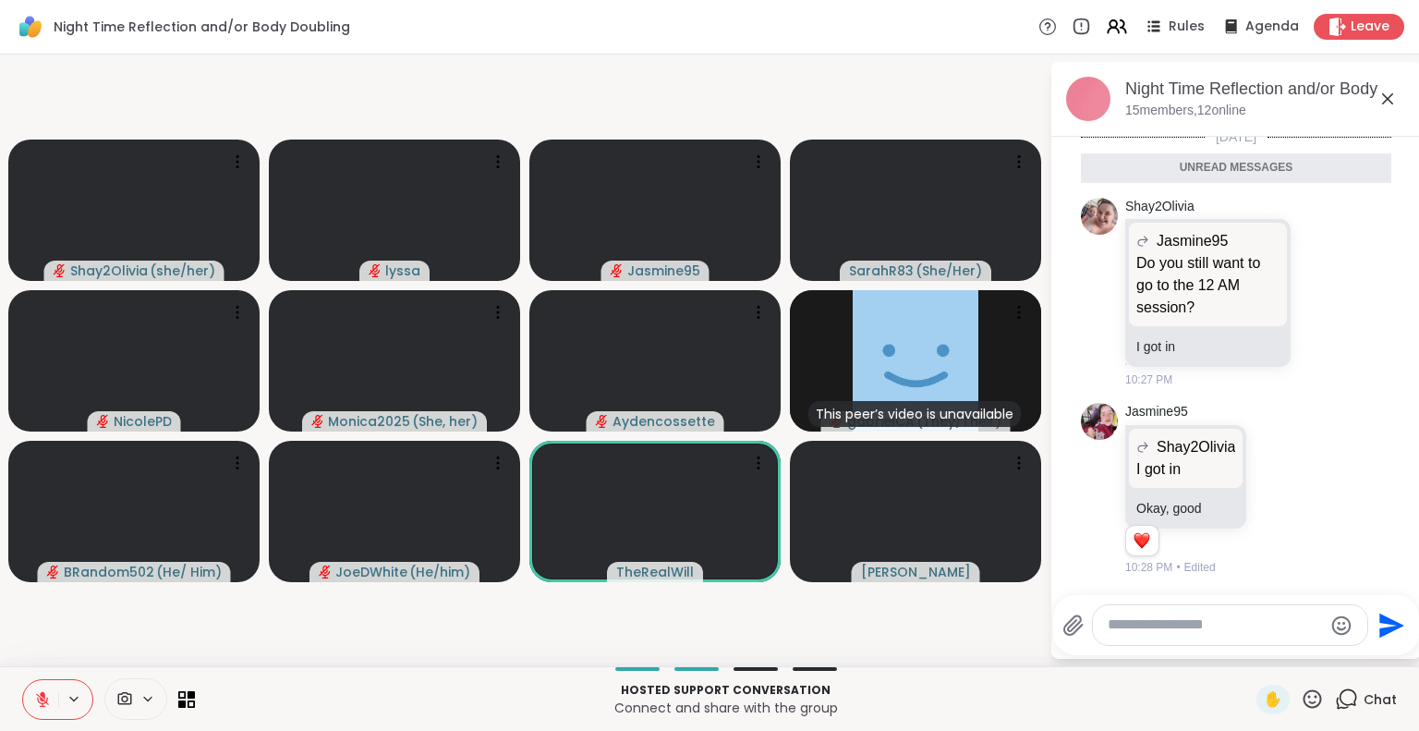
click at [1193, 614] on div at bounding box center [1230, 625] width 274 height 40
click at [1185, 622] on textarea "Type your message" at bounding box center [1214, 624] width 215 height 19
type textarea "*"
type textarea "**********"
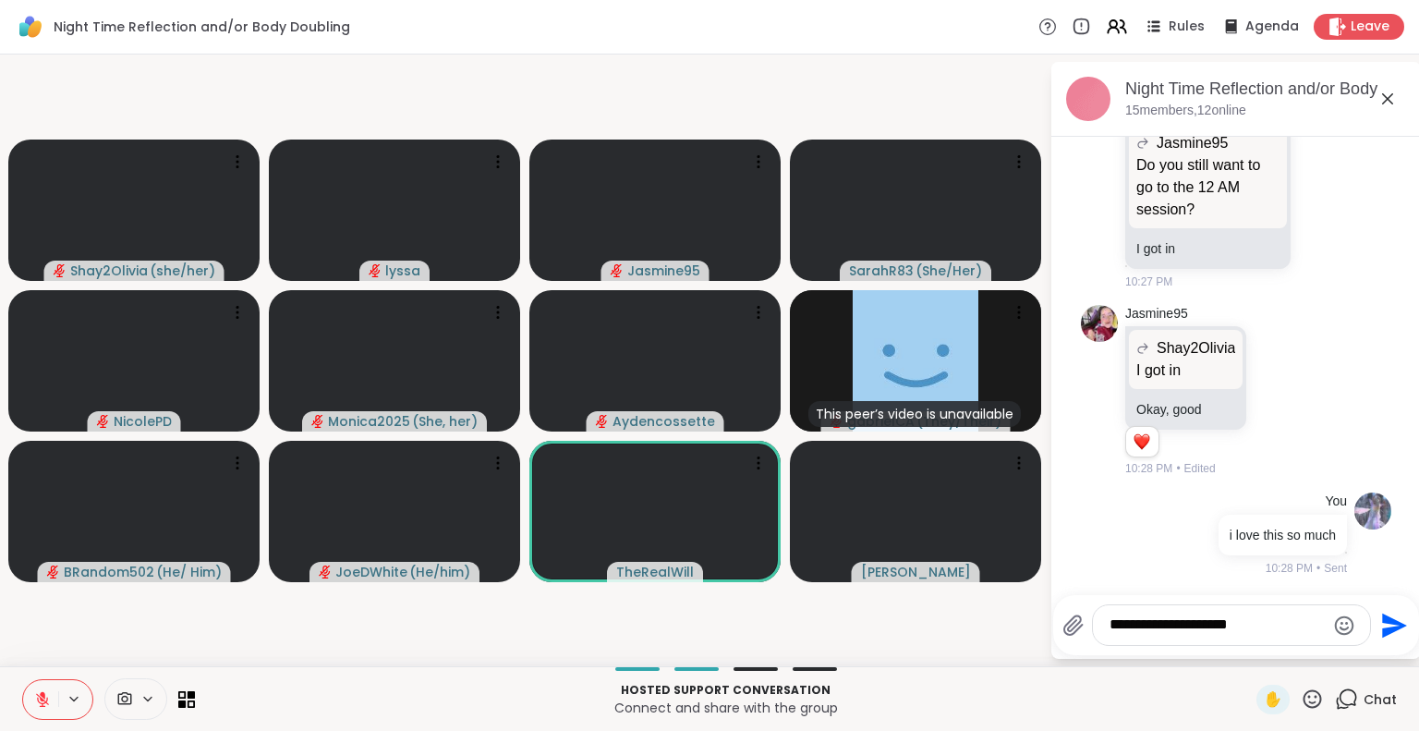
type textarea "**********"
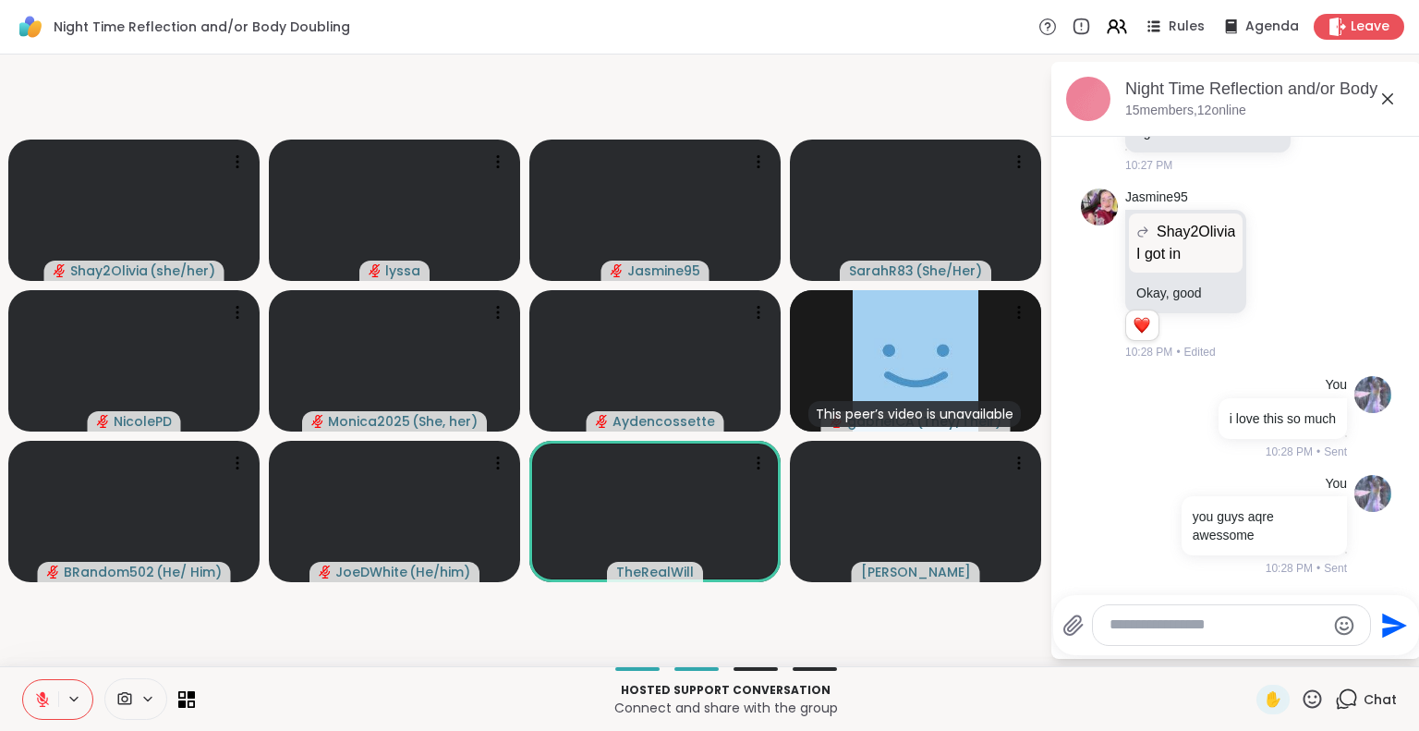
scroll to position [8042, 0]
click at [1394, 90] on icon at bounding box center [1387, 99] width 22 height 22
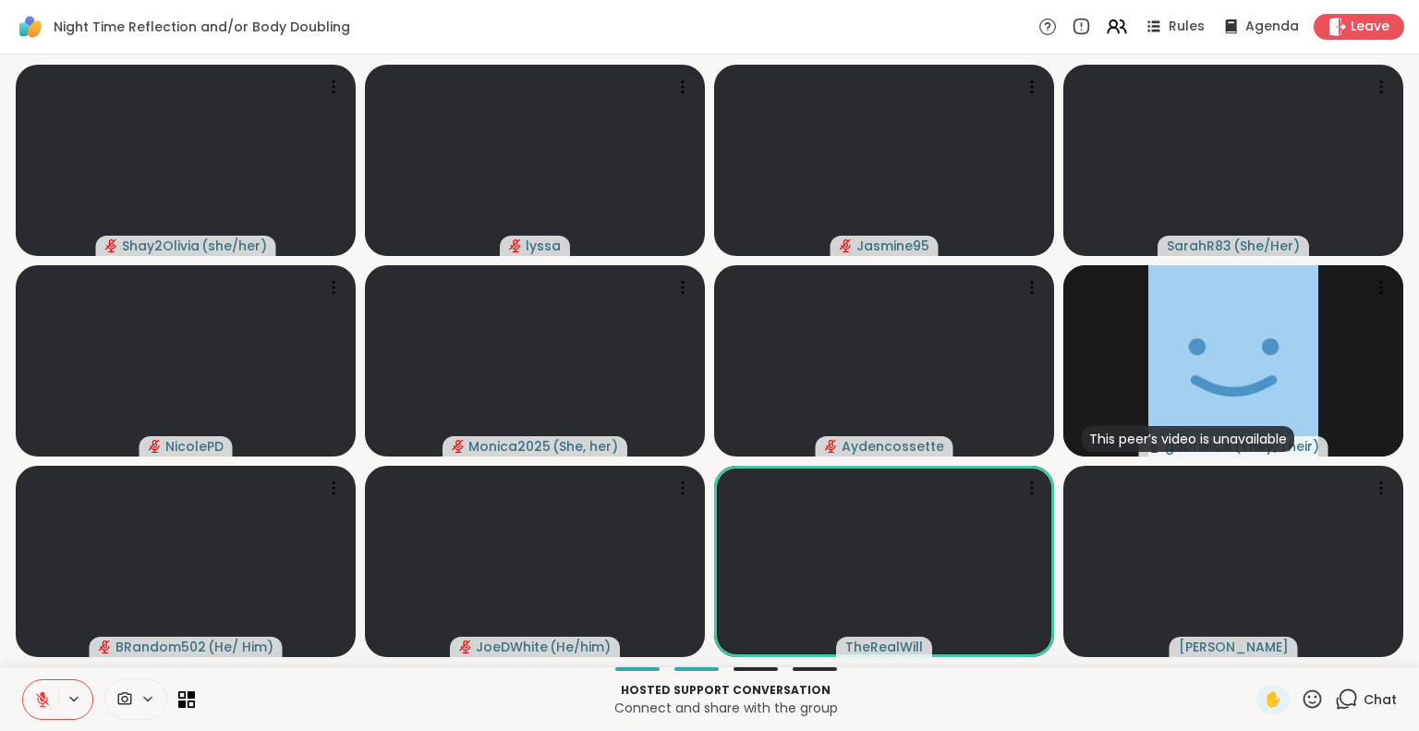
click at [1304, 694] on icon at bounding box center [1311, 698] width 23 height 23
click at [1249, 660] on span "❤️" at bounding box center [1258, 650] width 18 height 22
click at [1335, 697] on icon at bounding box center [1345, 698] width 23 height 23
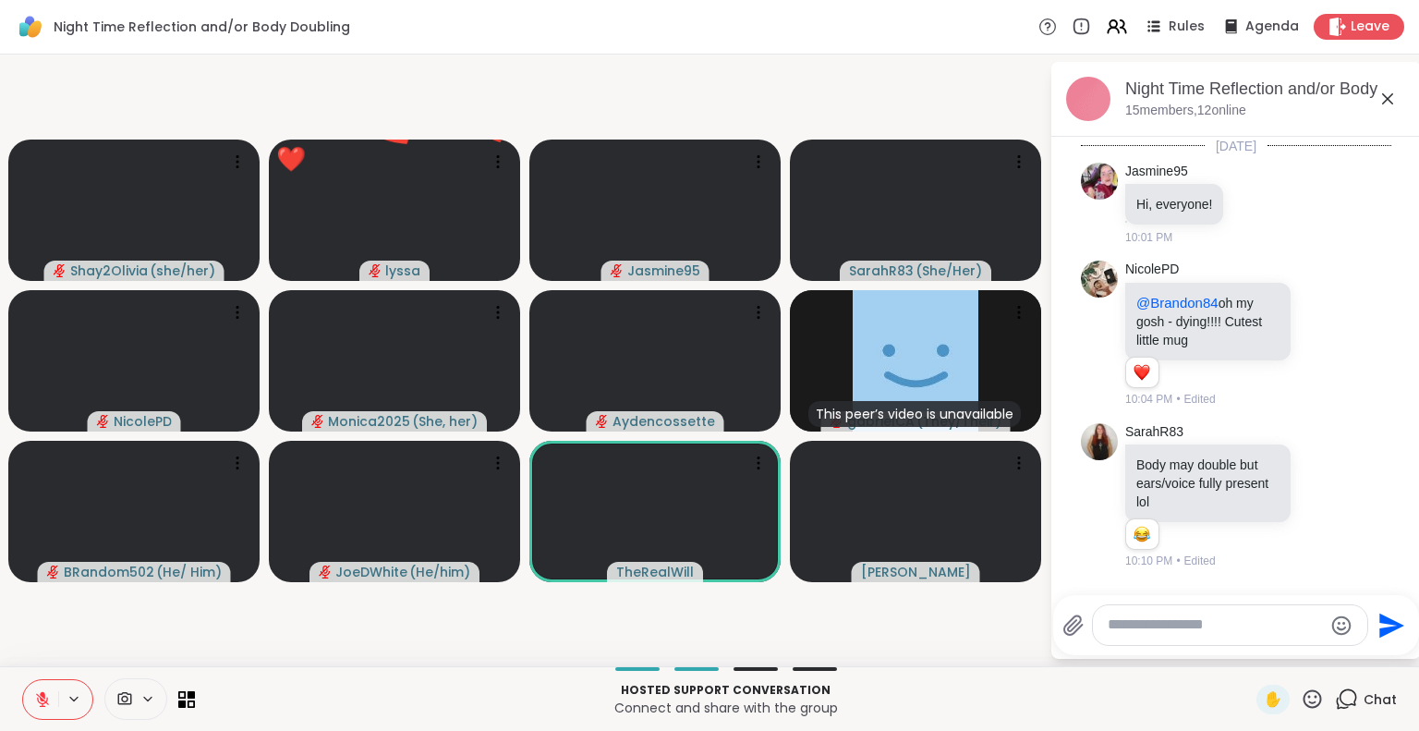
scroll to position [8024, 0]
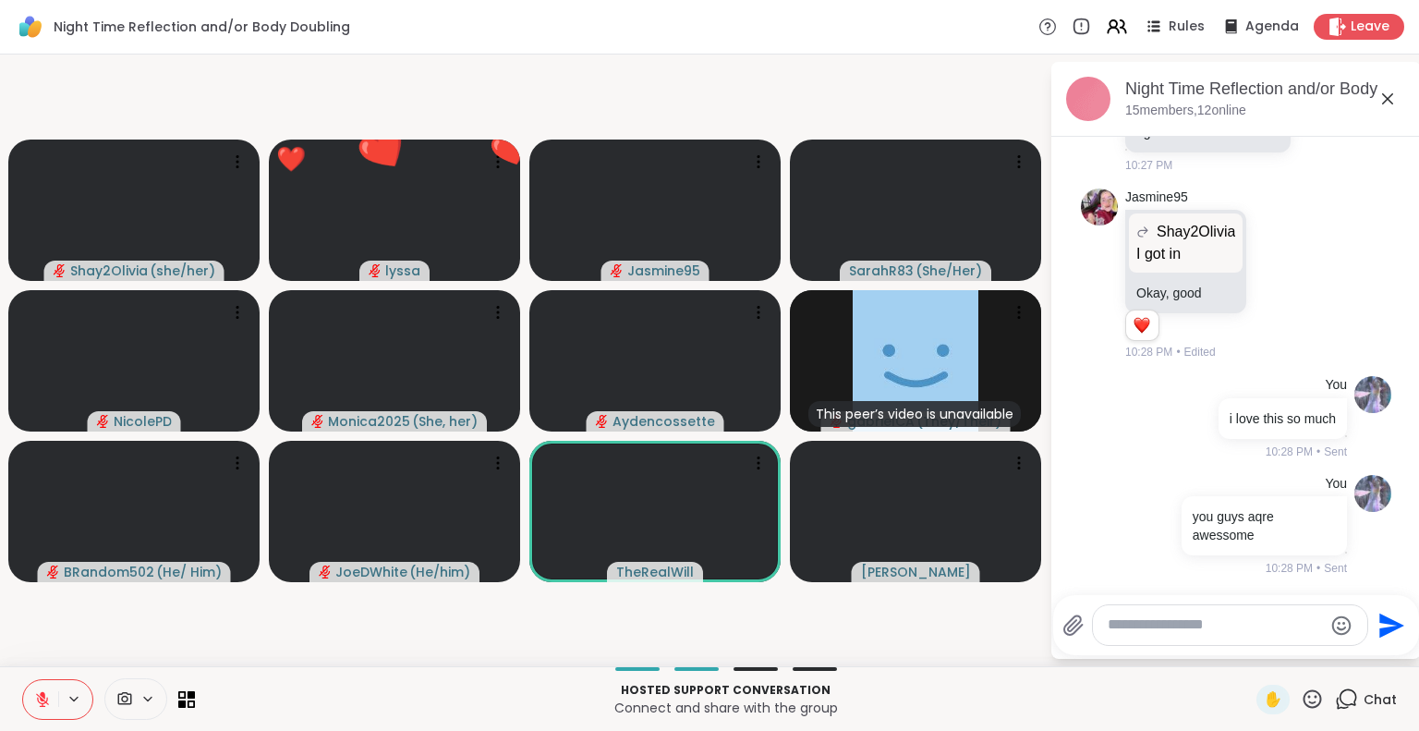
click at [1241, 631] on textarea "Type your message" at bounding box center [1214, 624] width 215 height 19
type textarea "**"
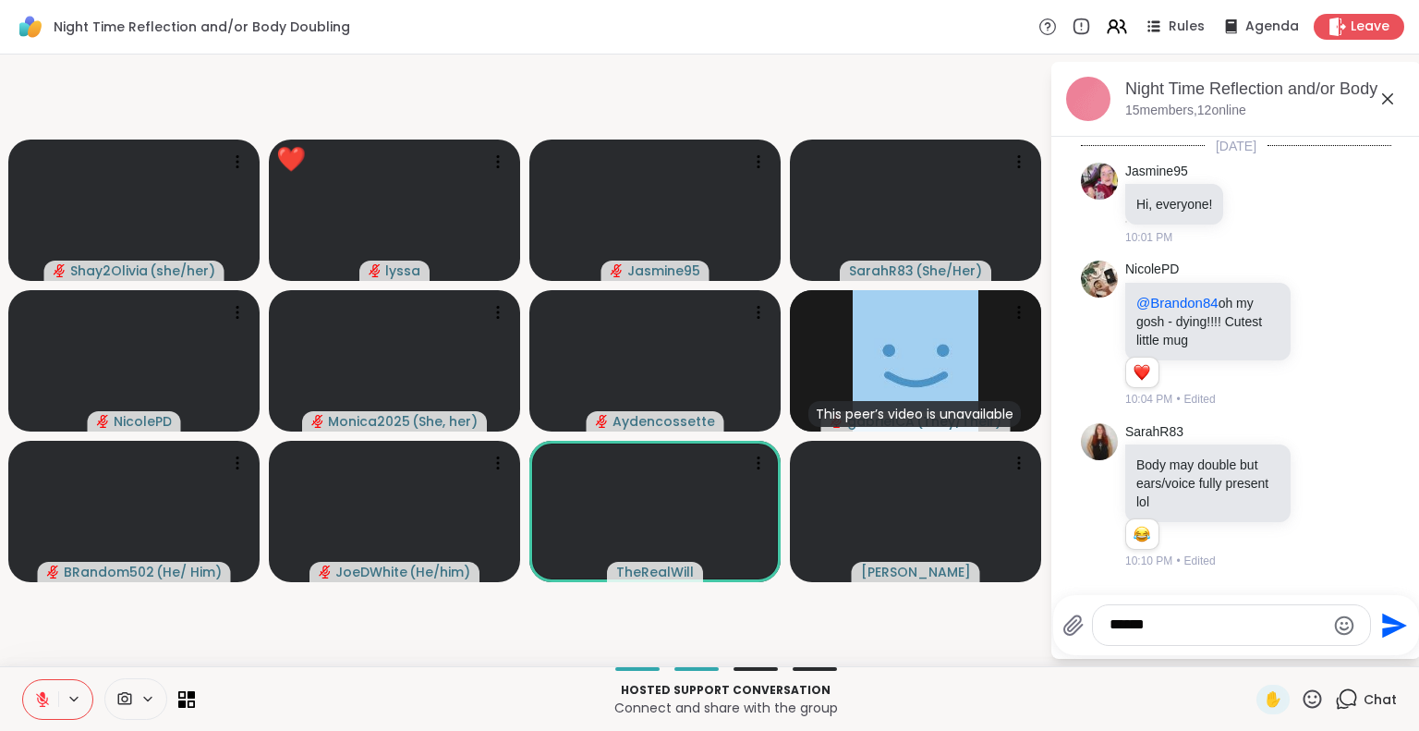
scroll to position [8024, 0]
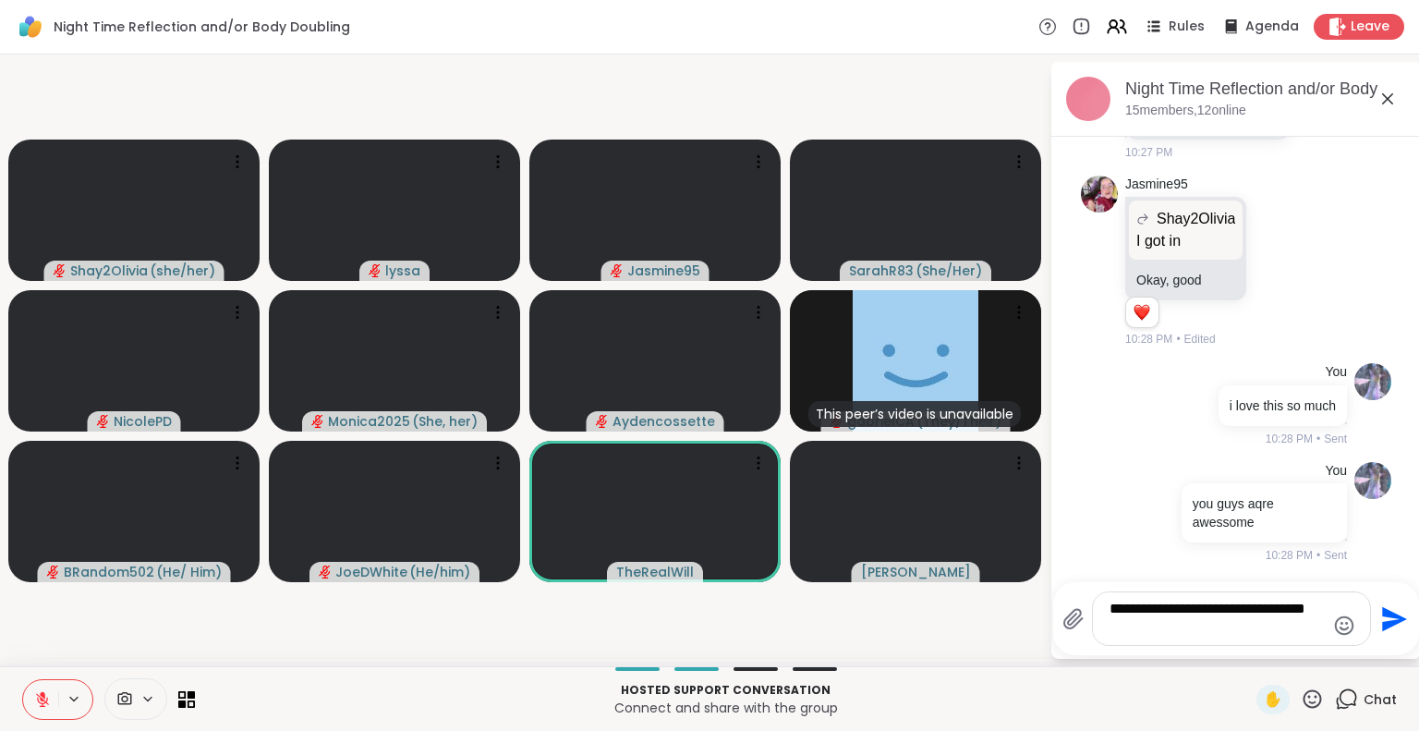
type textarea "**********"
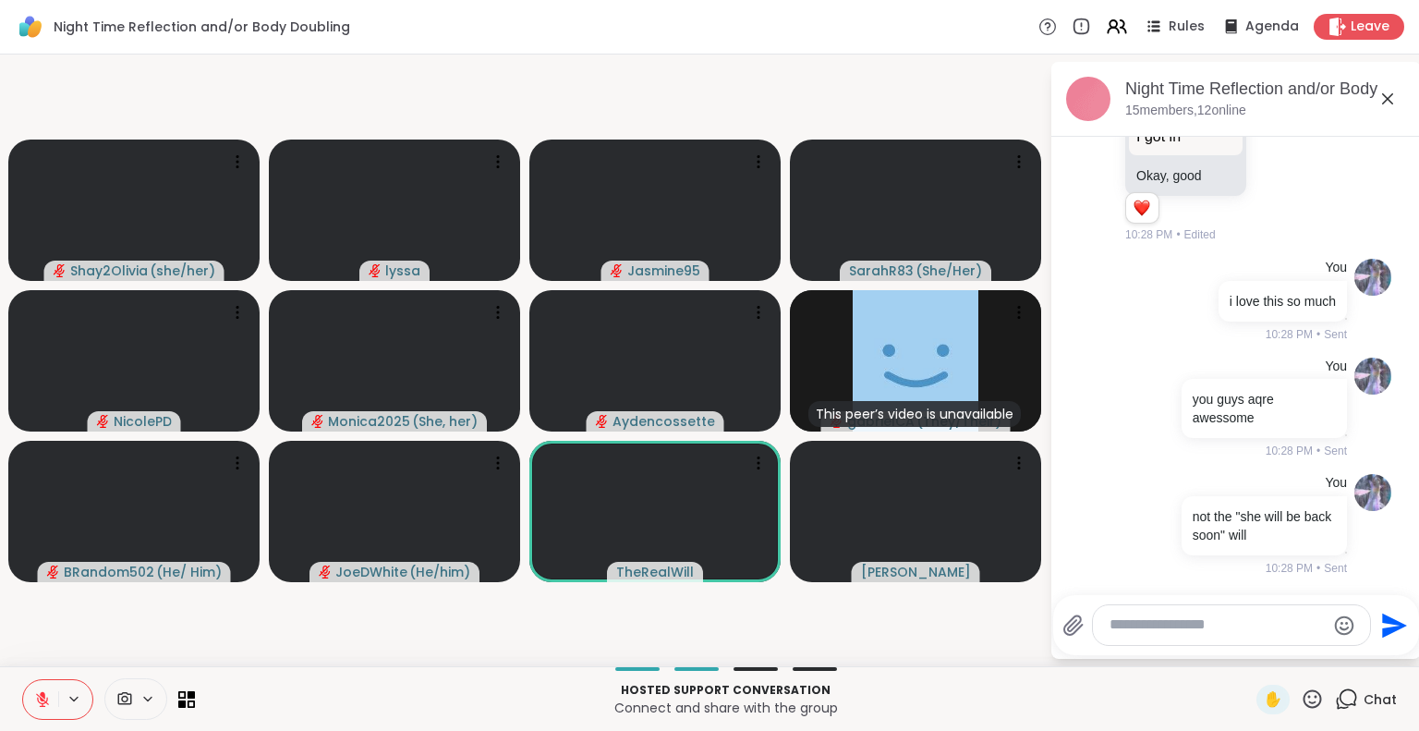
scroll to position [8140, 0]
click at [1389, 95] on icon at bounding box center [1387, 98] width 11 height 11
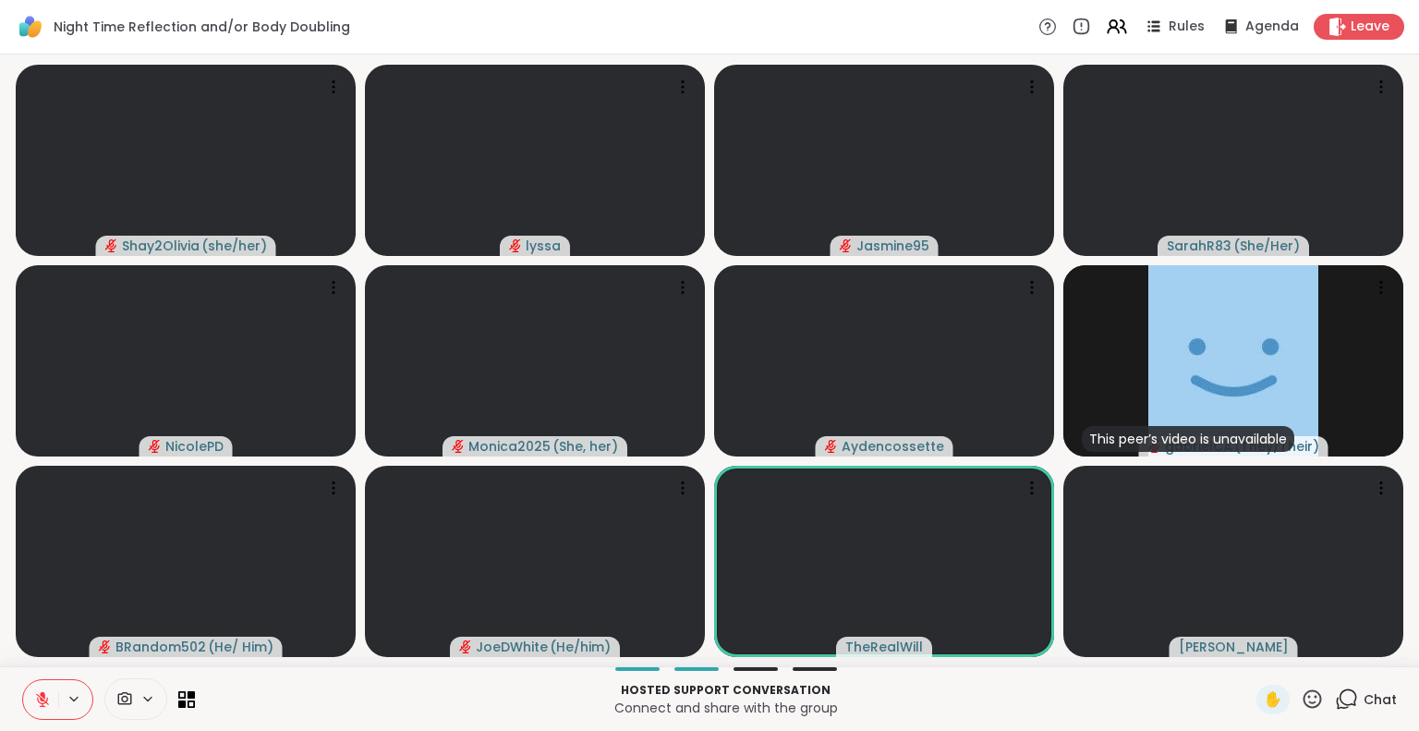
click at [1304, 695] on icon at bounding box center [1311, 698] width 23 height 23
click at [1249, 652] on span "❤️" at bounding box center [1258, 650] width 18 height 22
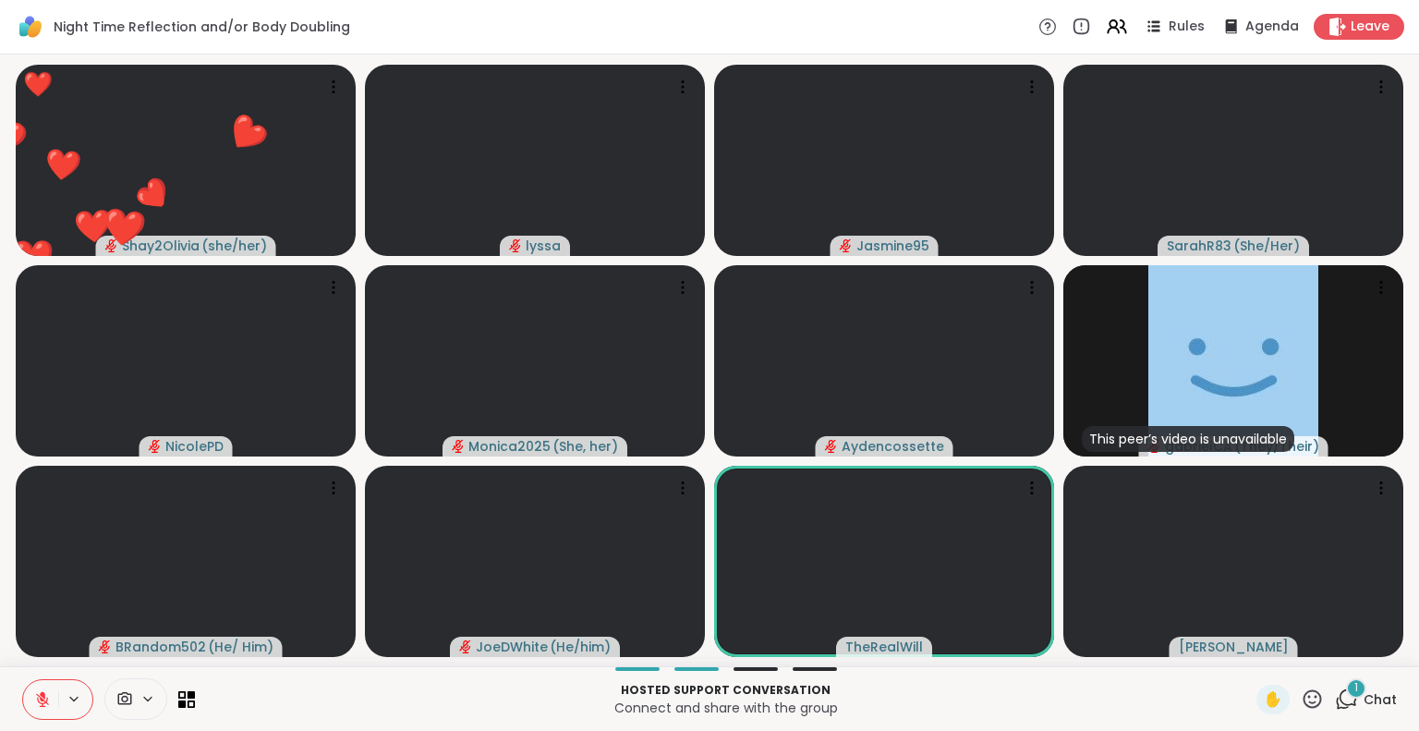
click at [33, 688] on button at bounding box center [40, 699] width 35 height 39
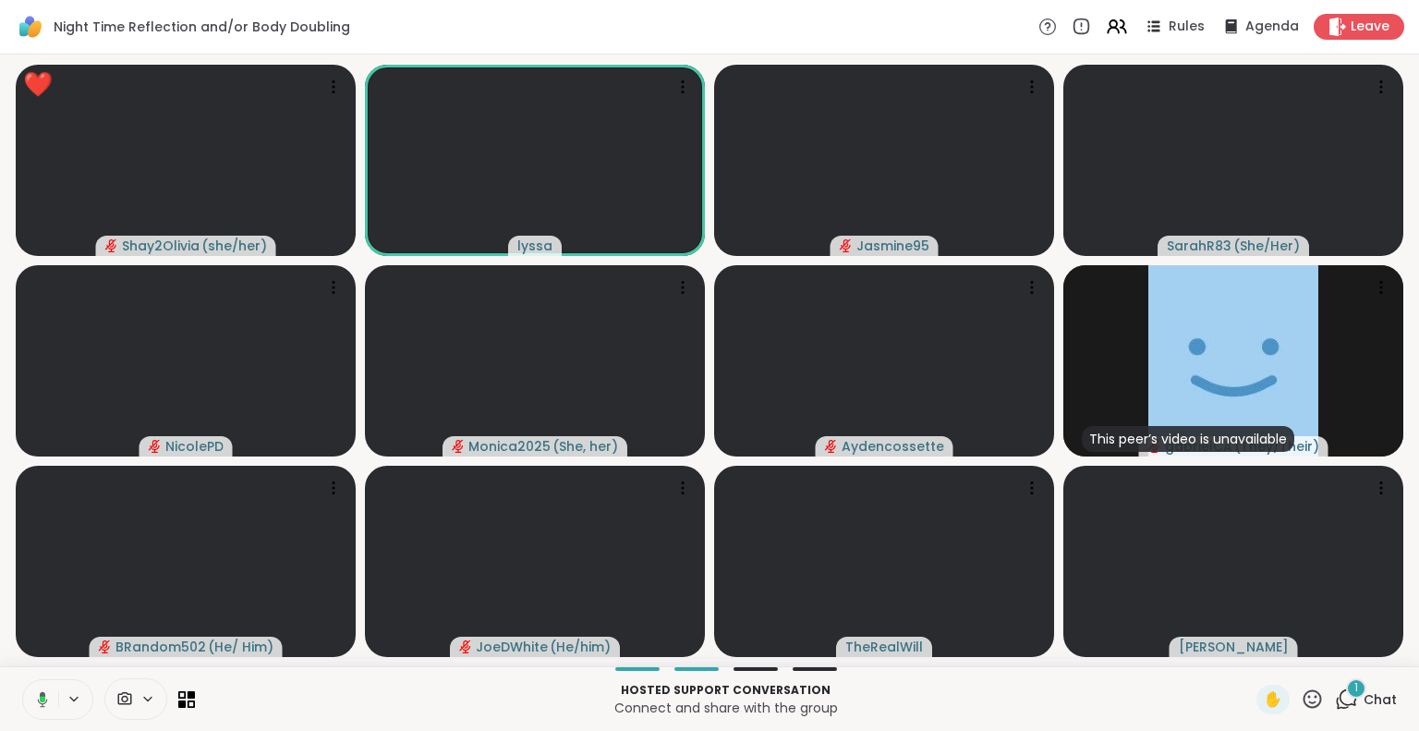
click at [1306, 701] on icon at bounding box center [1312, 698] width 18 height 18
click at [1249, 658] on span "❤️" at bounding box center [1258, 650] width 18 height 22
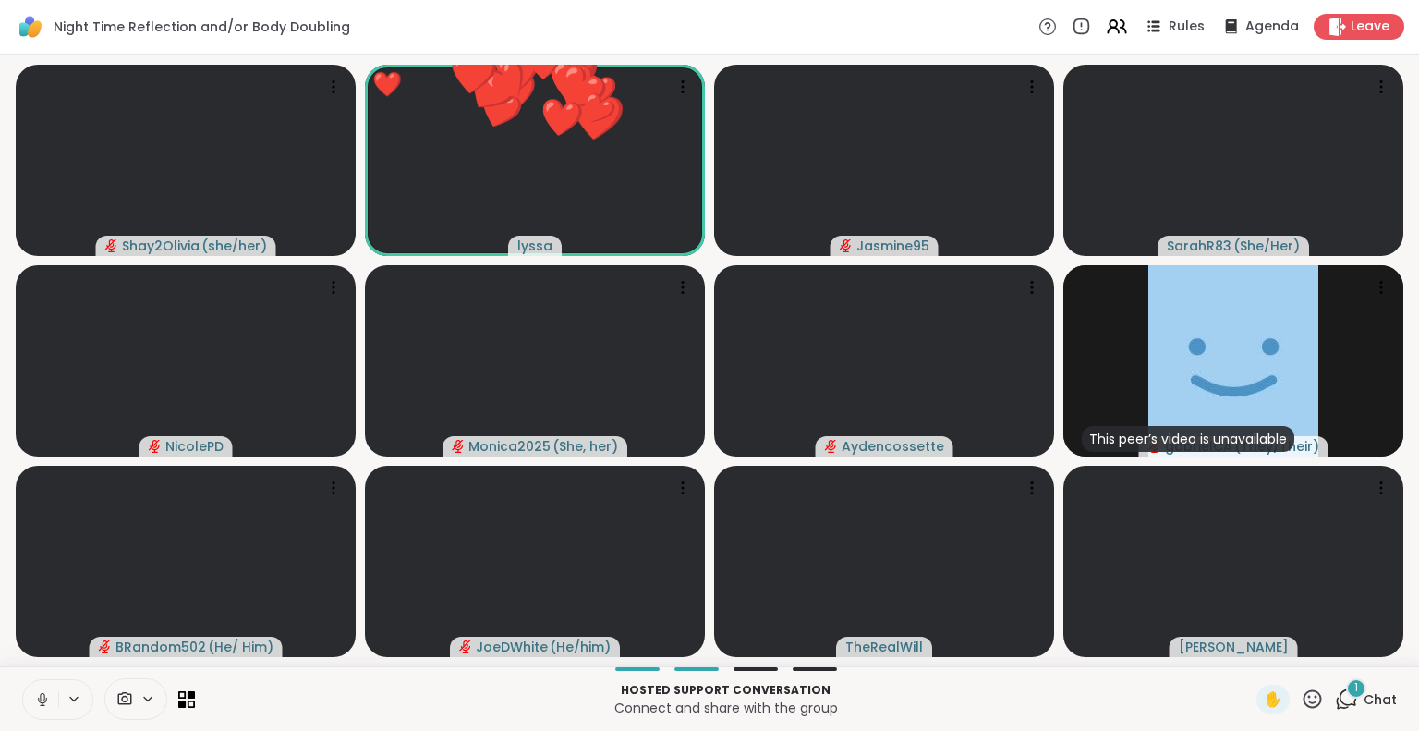
click at [1303, 696] on icon at bounding box center [1312, 698] width 18 height 18
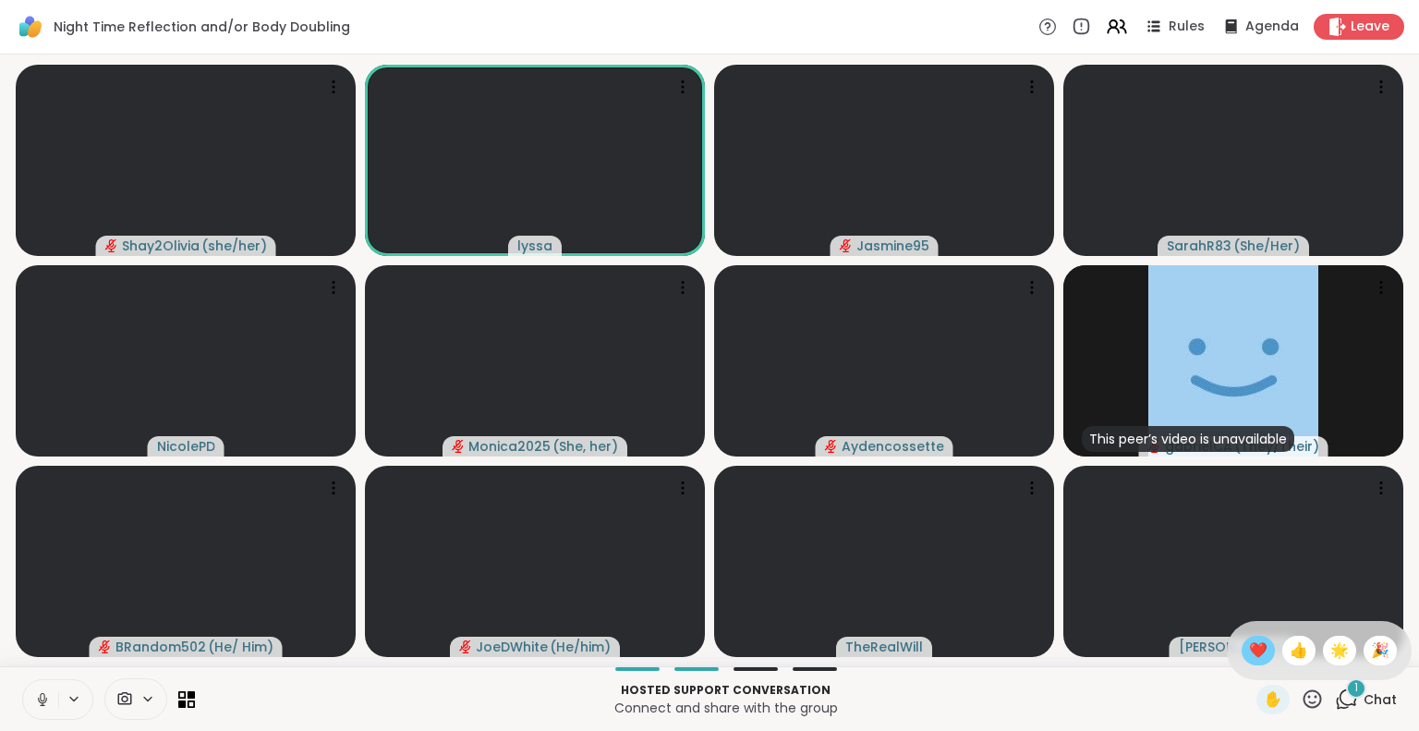
click at [1249, 646] on span "❤️" at bounding box center [1258, 650] width 18 height 22
click at [46, 702] on icon at bounding box center [42, 699] width 17 height 17
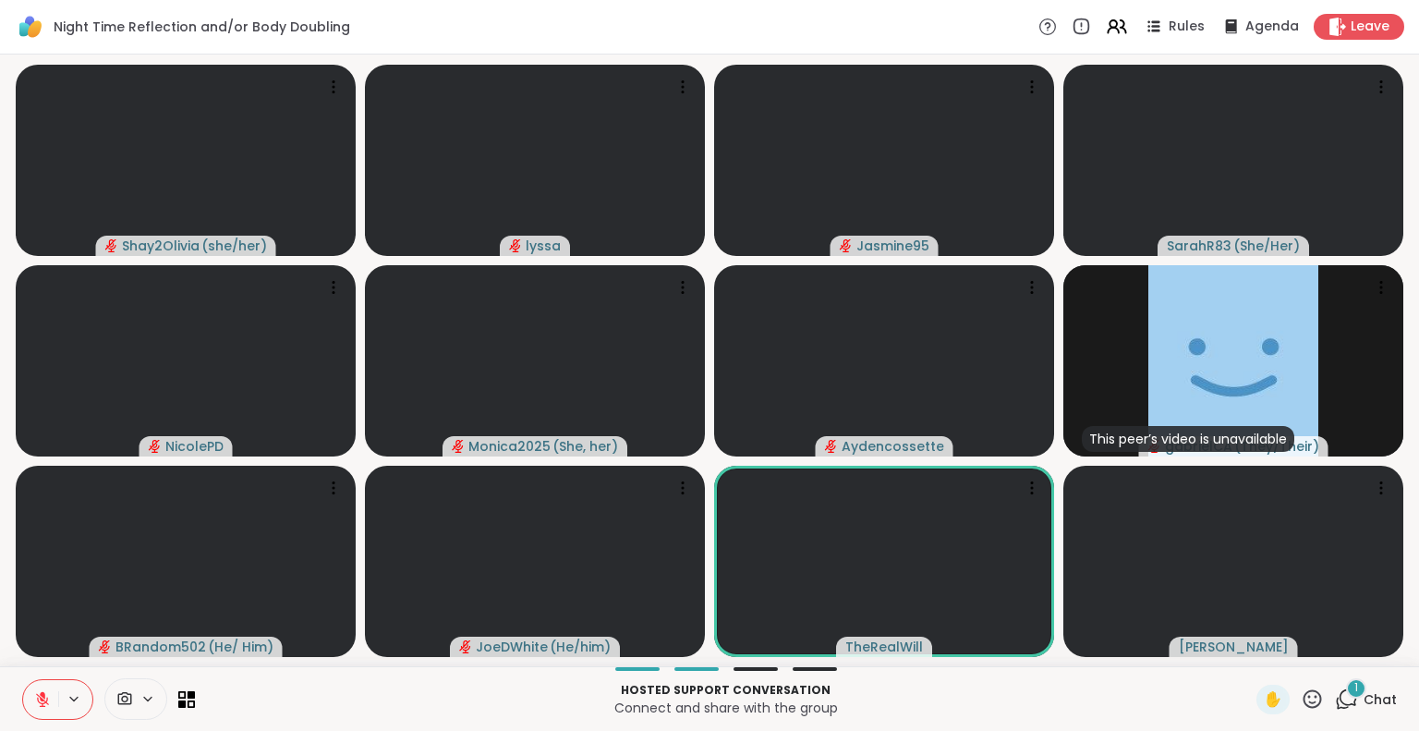
click at [1367, 701] on span "Chat" at bounding box center [1379, 699] width 33 height 18
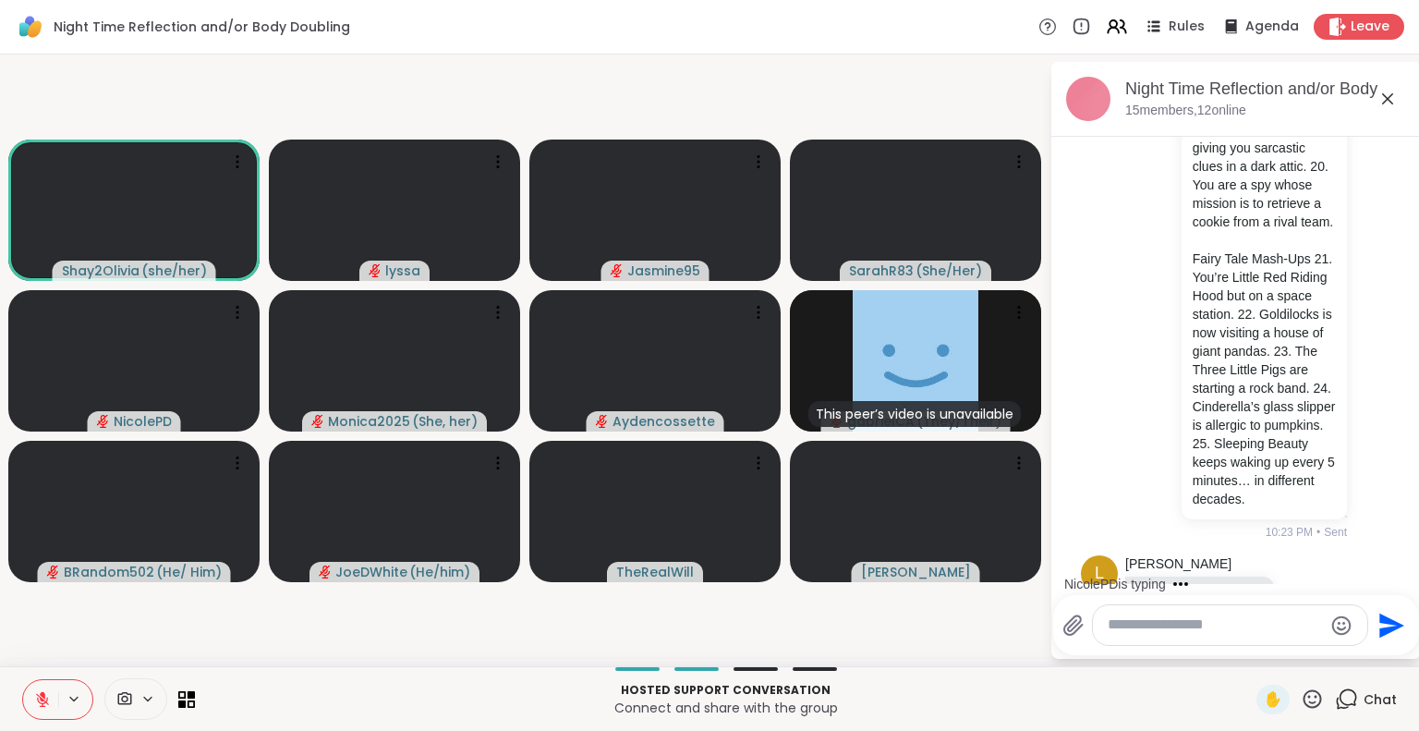
scroll to position [5913, 0]
click at [33, 683] on button at bounding box center [40, 699] width 35 height 39
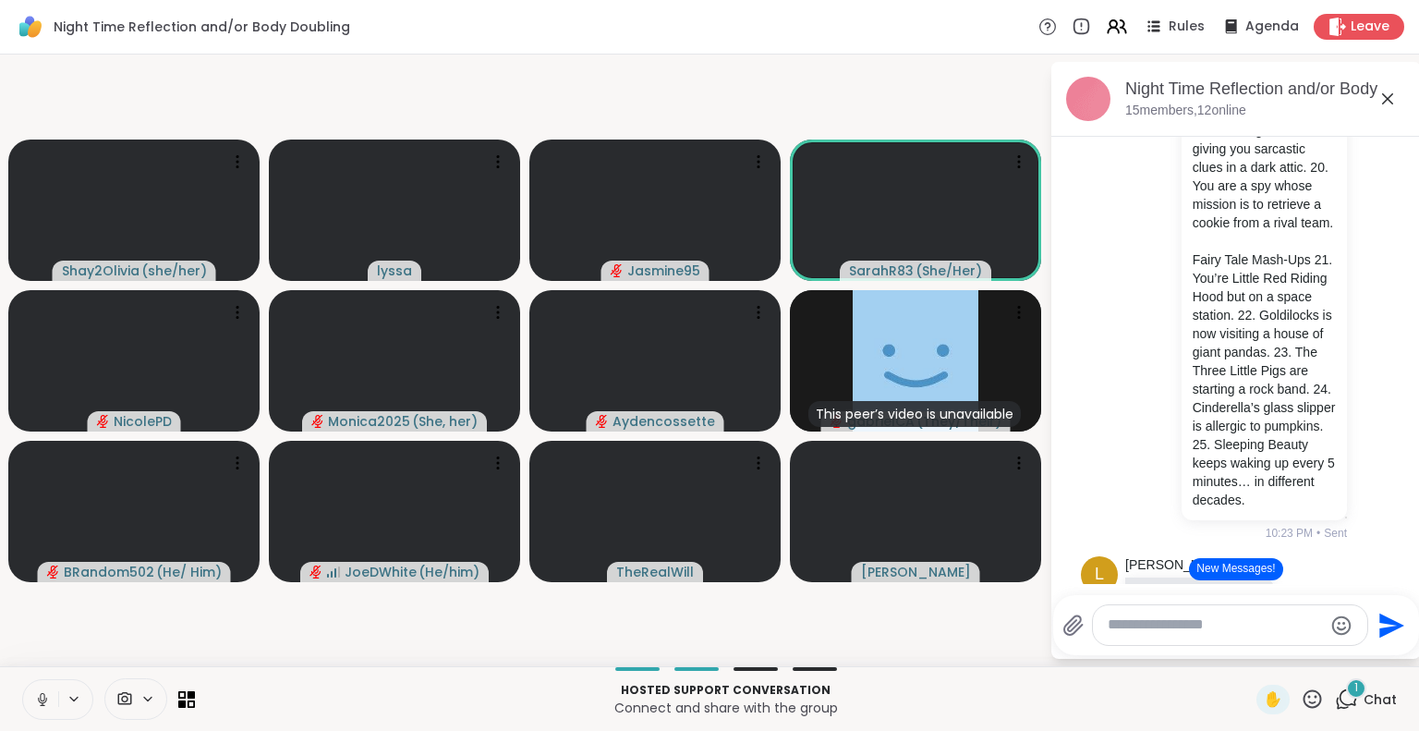
click at [32, 683] on button at bounding box center [40, 699] width 35 height 39
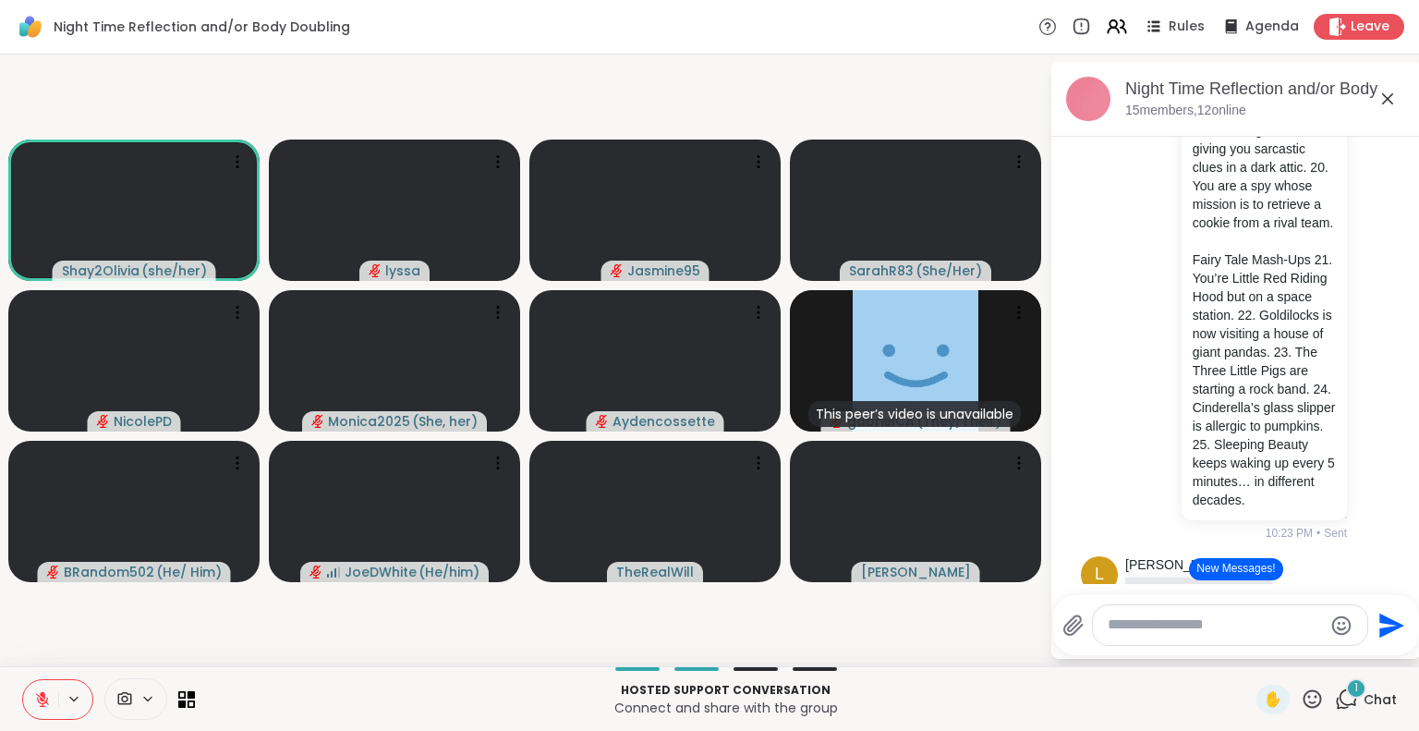
click at [48, 705] on icon at bounding box center [42, 699] width 17 height 17
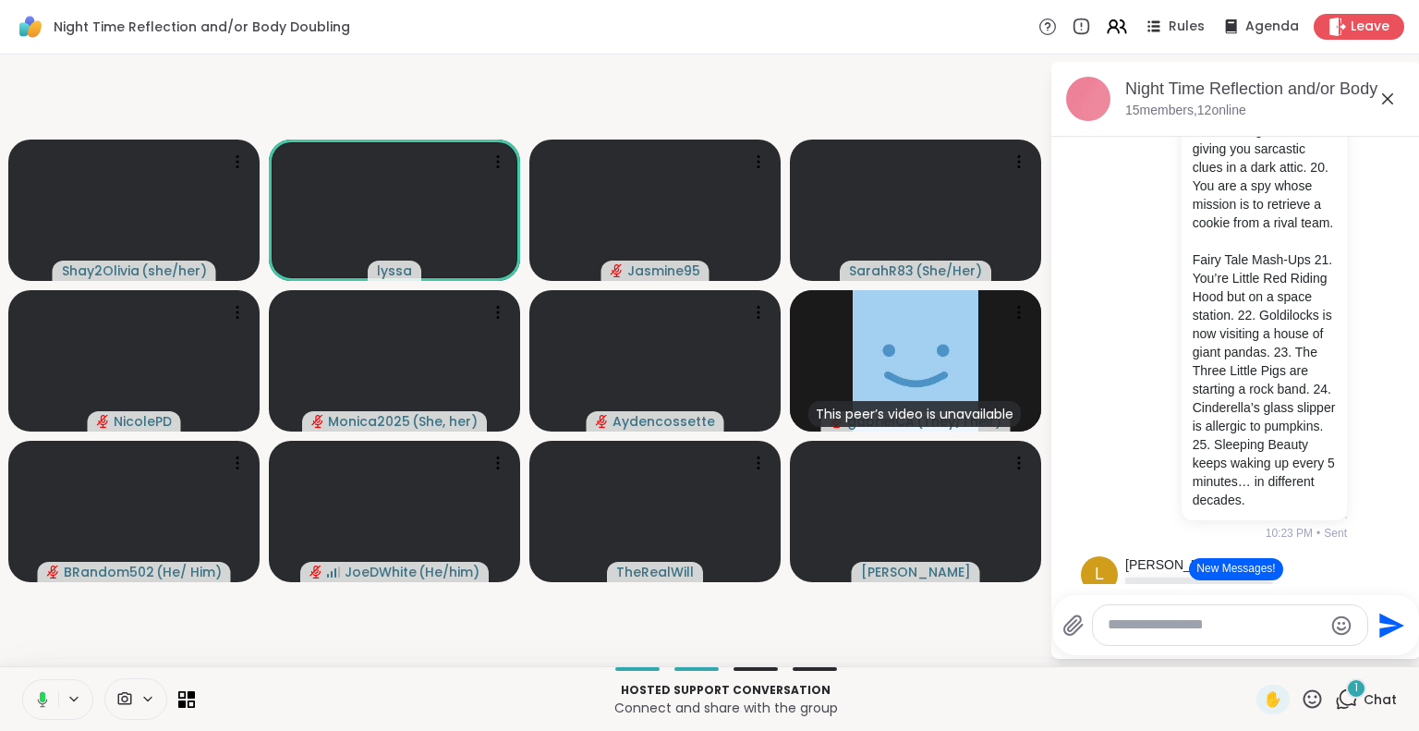
click at [1388, 98] on icon at bounding box center [1387, 98] width 11 height 11
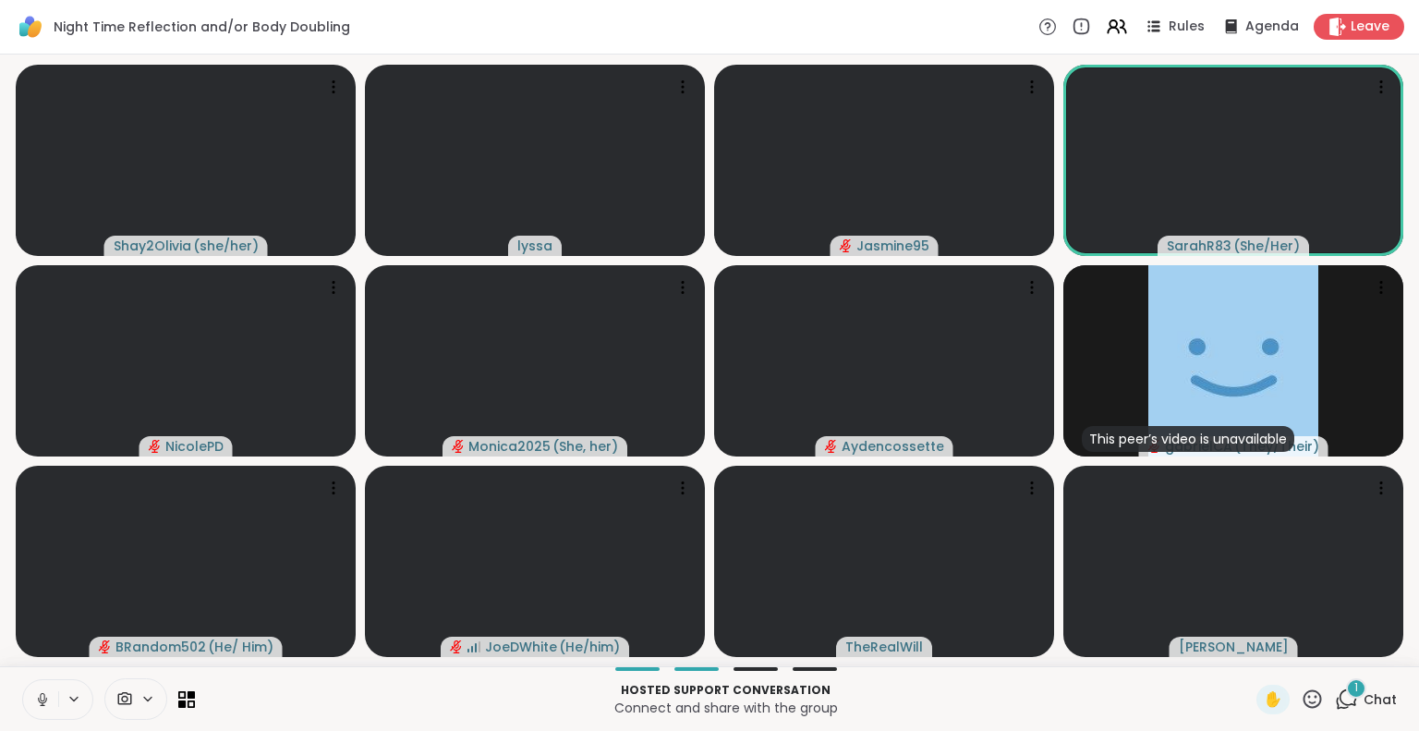
click at [37, 700] on icon at bounding box center [42, 699] width 17 height 17
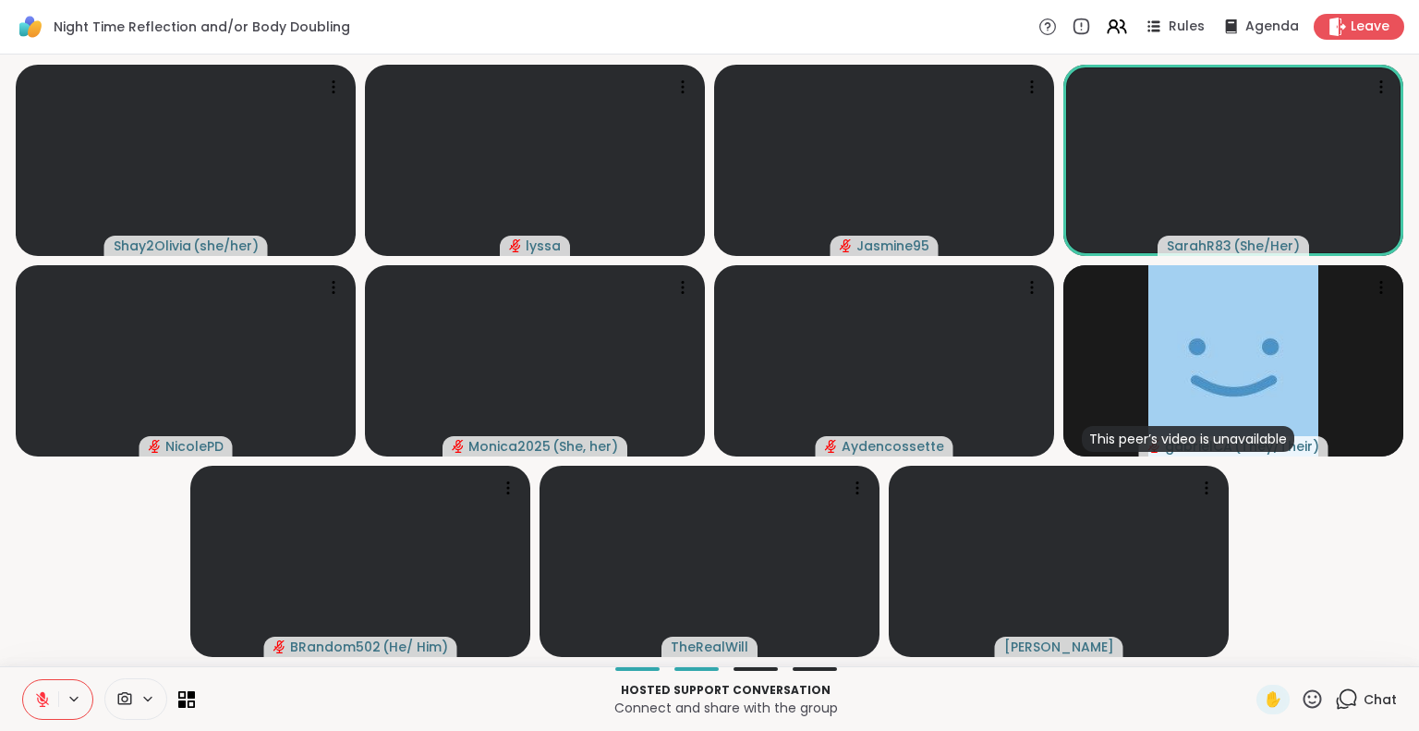
click at [46, 695] on icon at bounding box center [42, 699] width 17 height 17
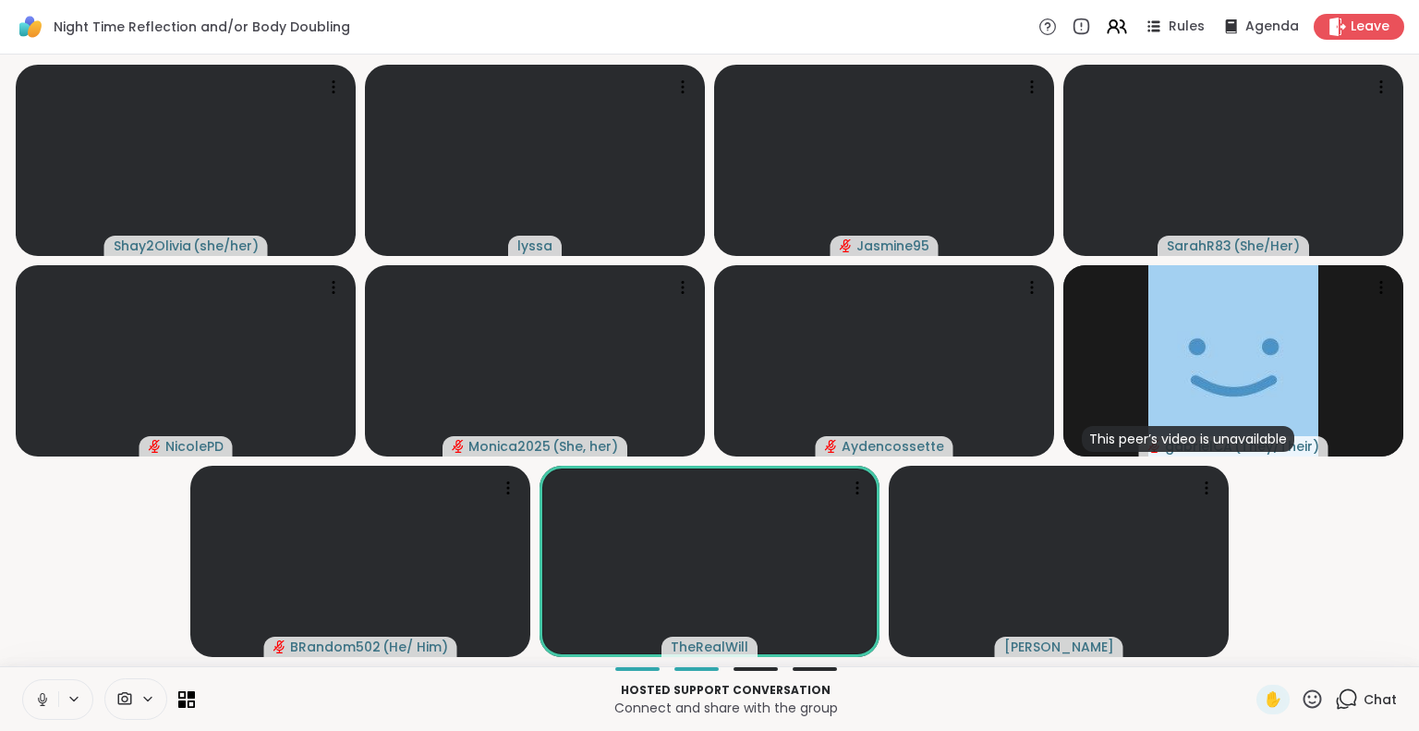
click at [42, 692] on icon at bounding box center [42, 699] width 17 height 17
click at [42, 704] on icon at bounding box center [42, 699] width 13 height 13
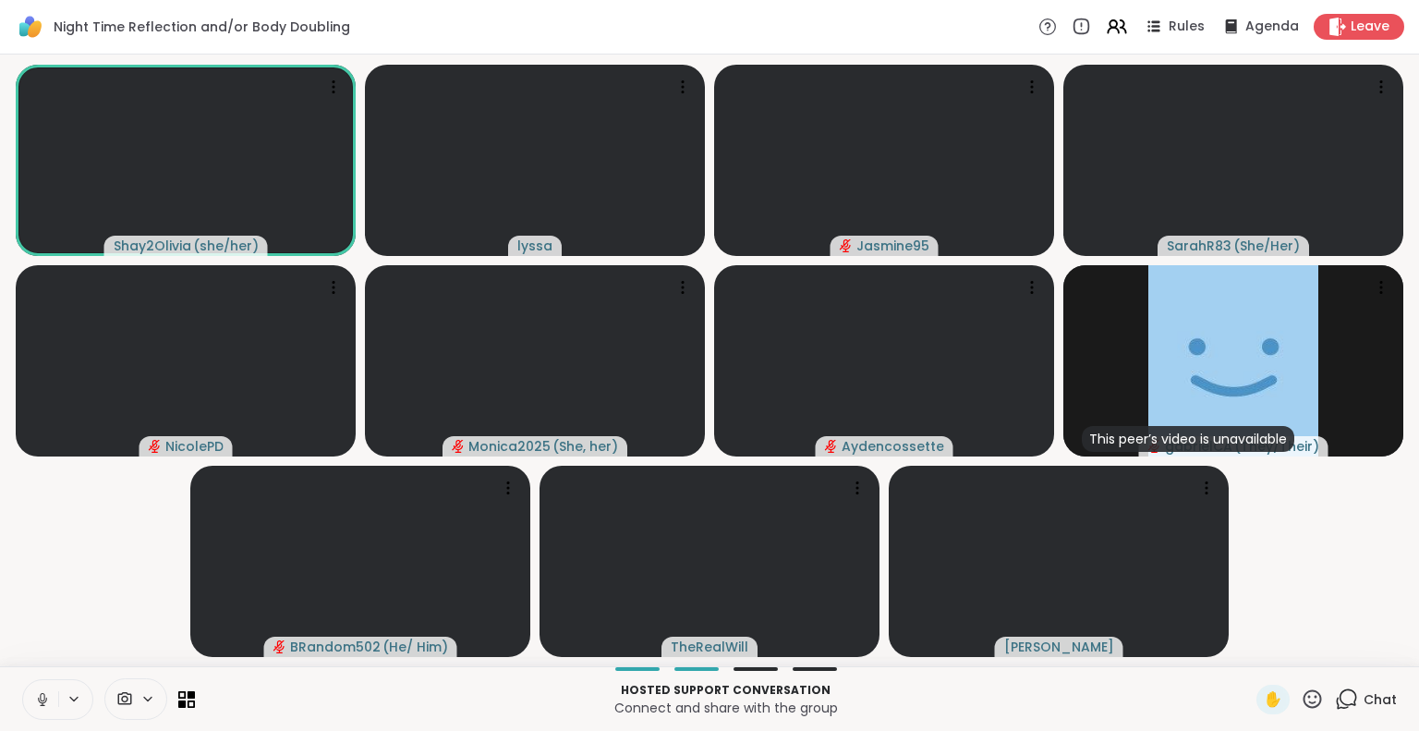
click at [42, 704] on icon at bounding box center [42, 699] width 17 height 17
click at [1338, 701] on icon at bounding box center [1345, 698] width 23 height 23
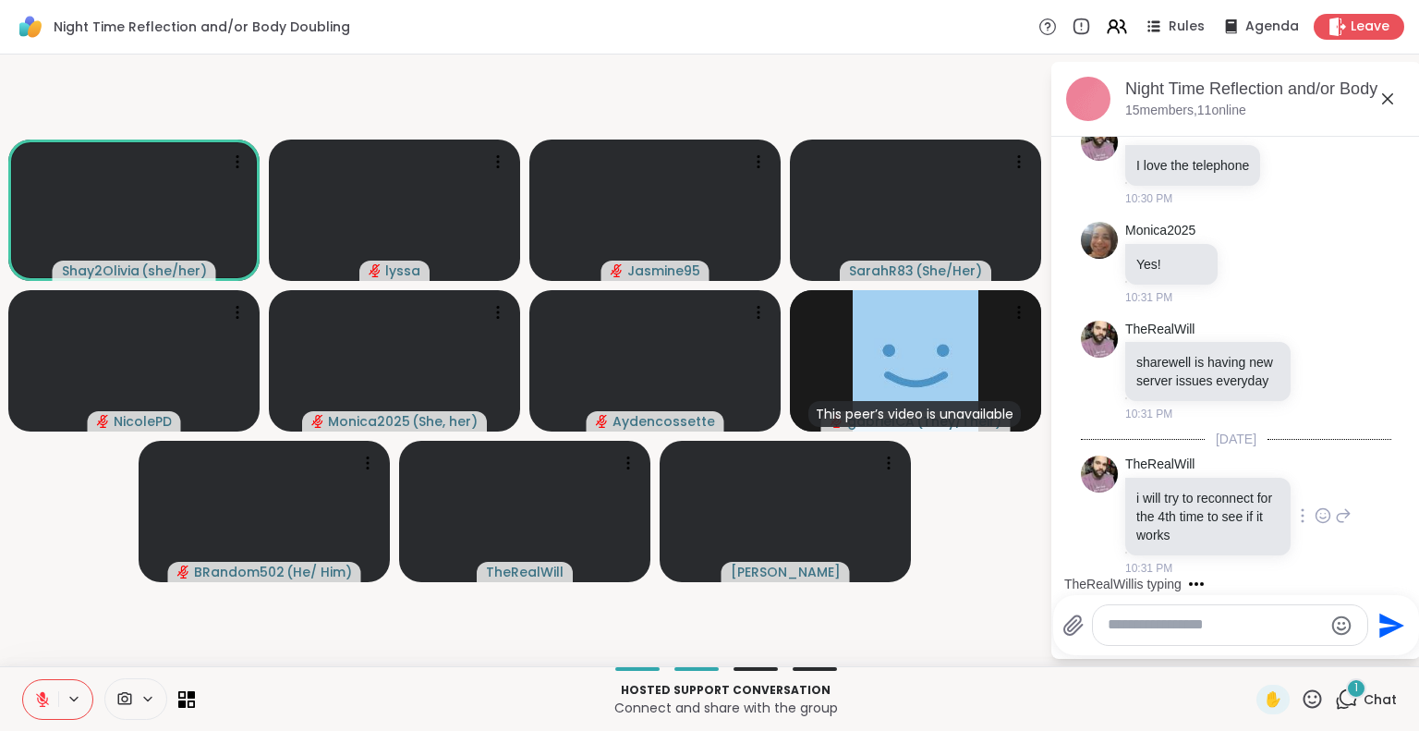
scroll to position [9037, 0]
click at [1314, 513] on icon at bounding box center [1322, 515] width 17 height 18
click at [1318, 419] on div "TheRealWill sharewell is having new server issues everyday 10:31 PM" at bounding box center [1238, 371] width 226 height 103
click at [1155, 633] on textarea "Type your message" at bounding box center [1214, 624] width 215 height 19
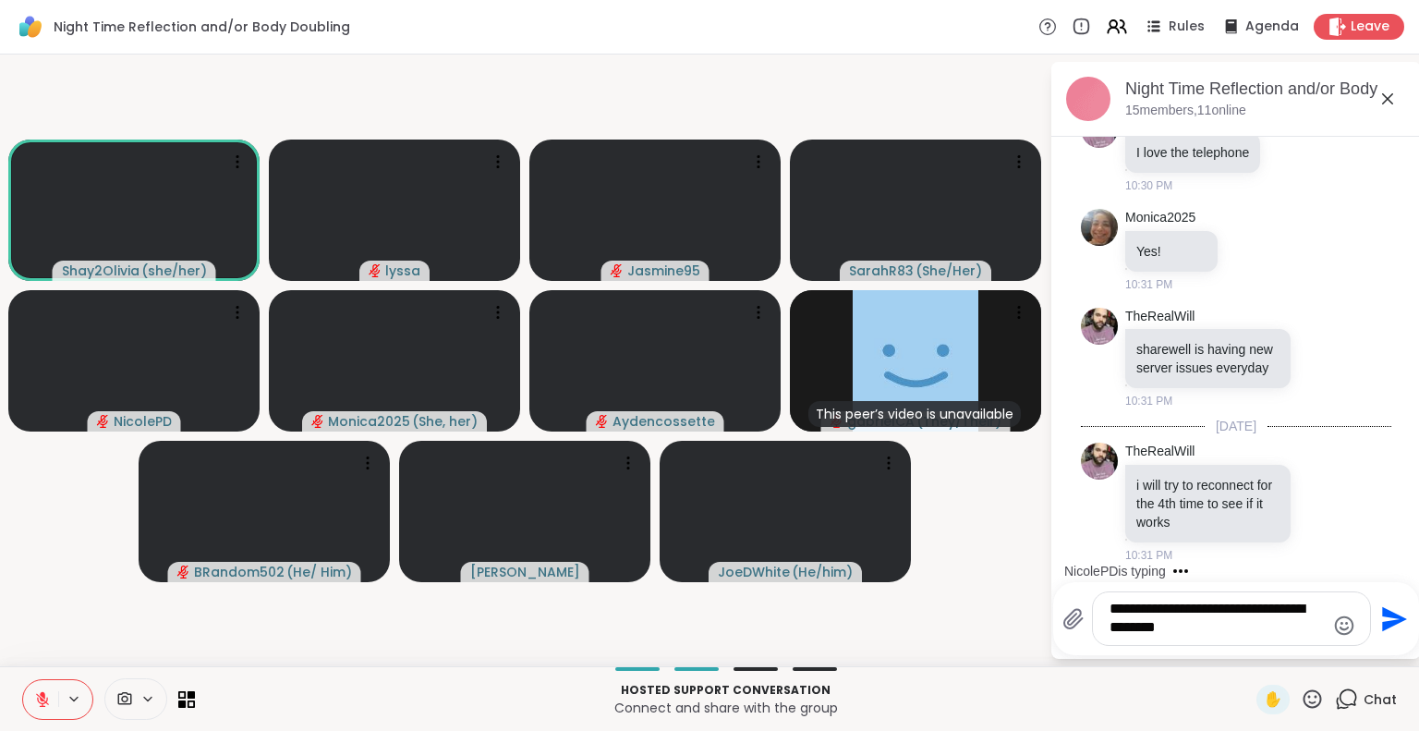
type textarea "**********"
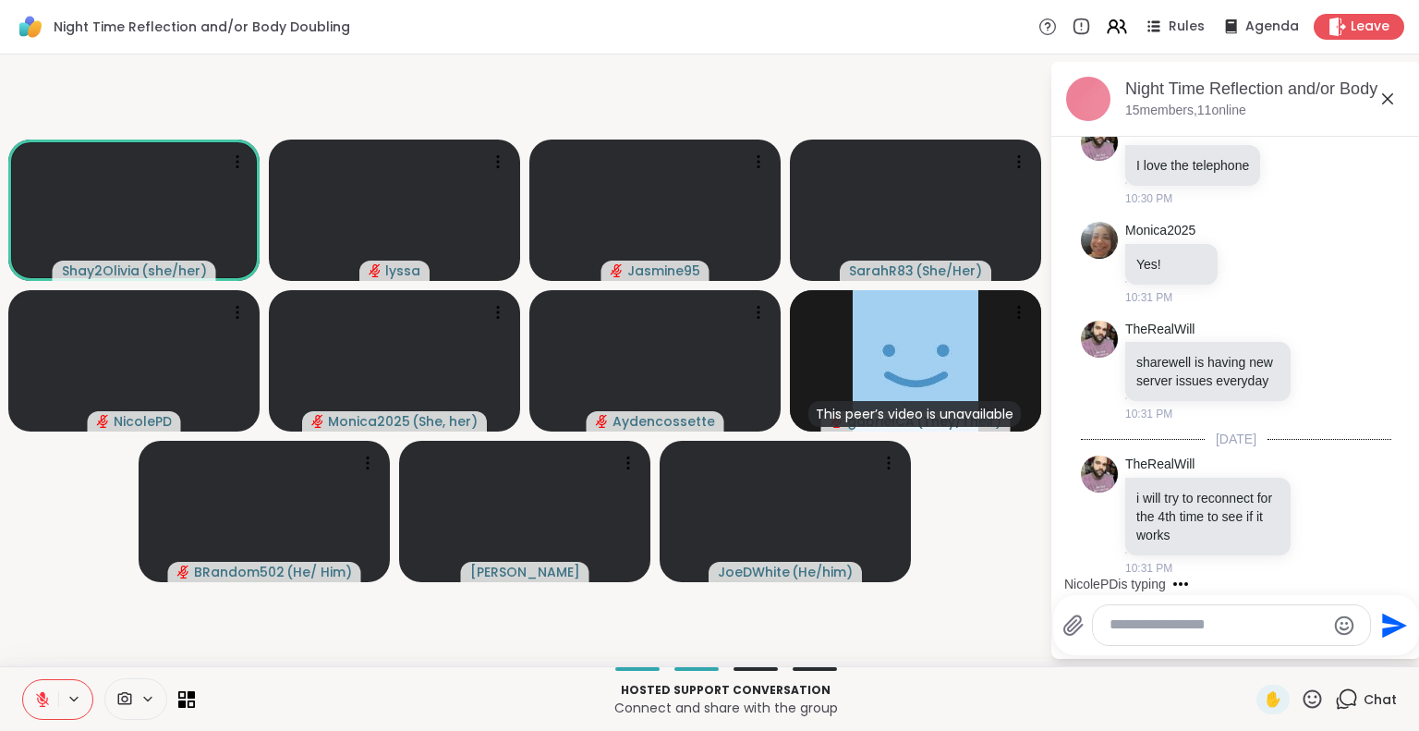
scroll to position [9171, 0]
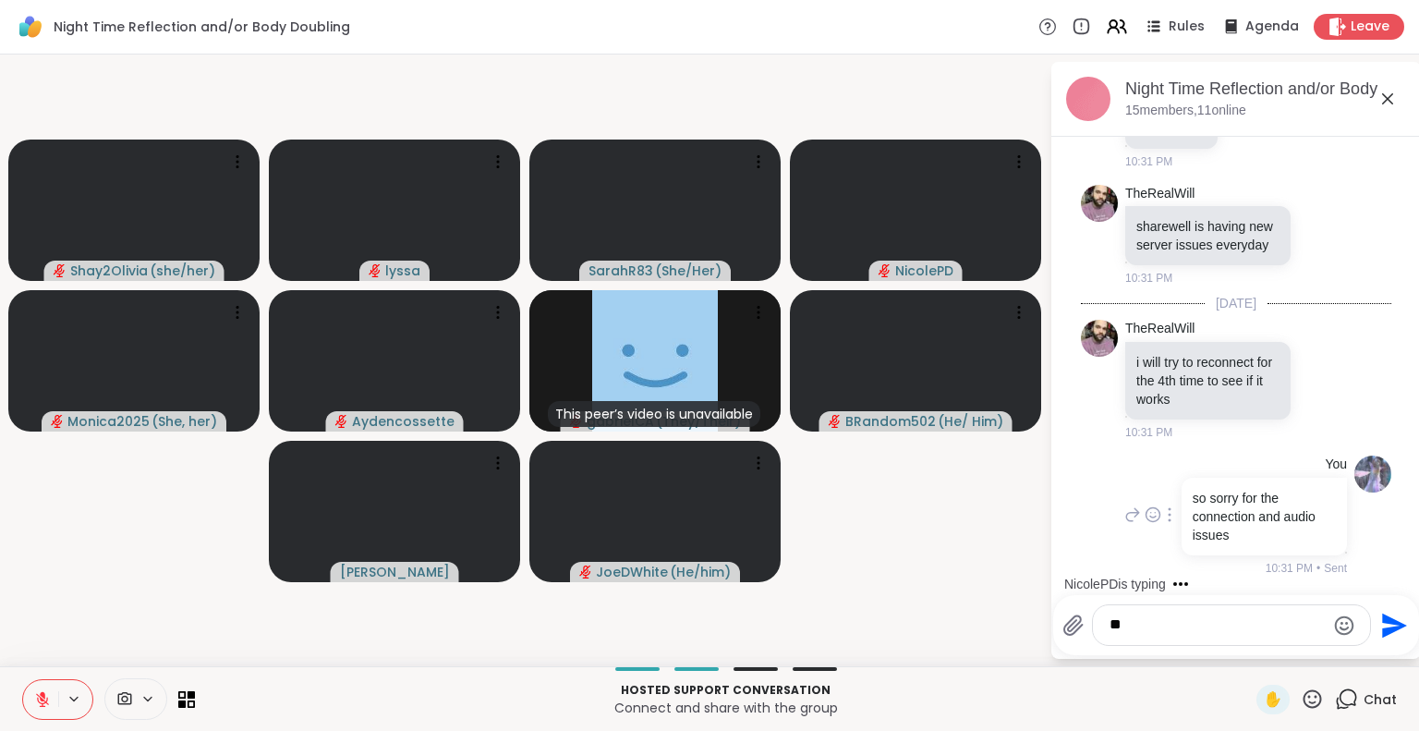
type textarea "*"
type textarea "*********"
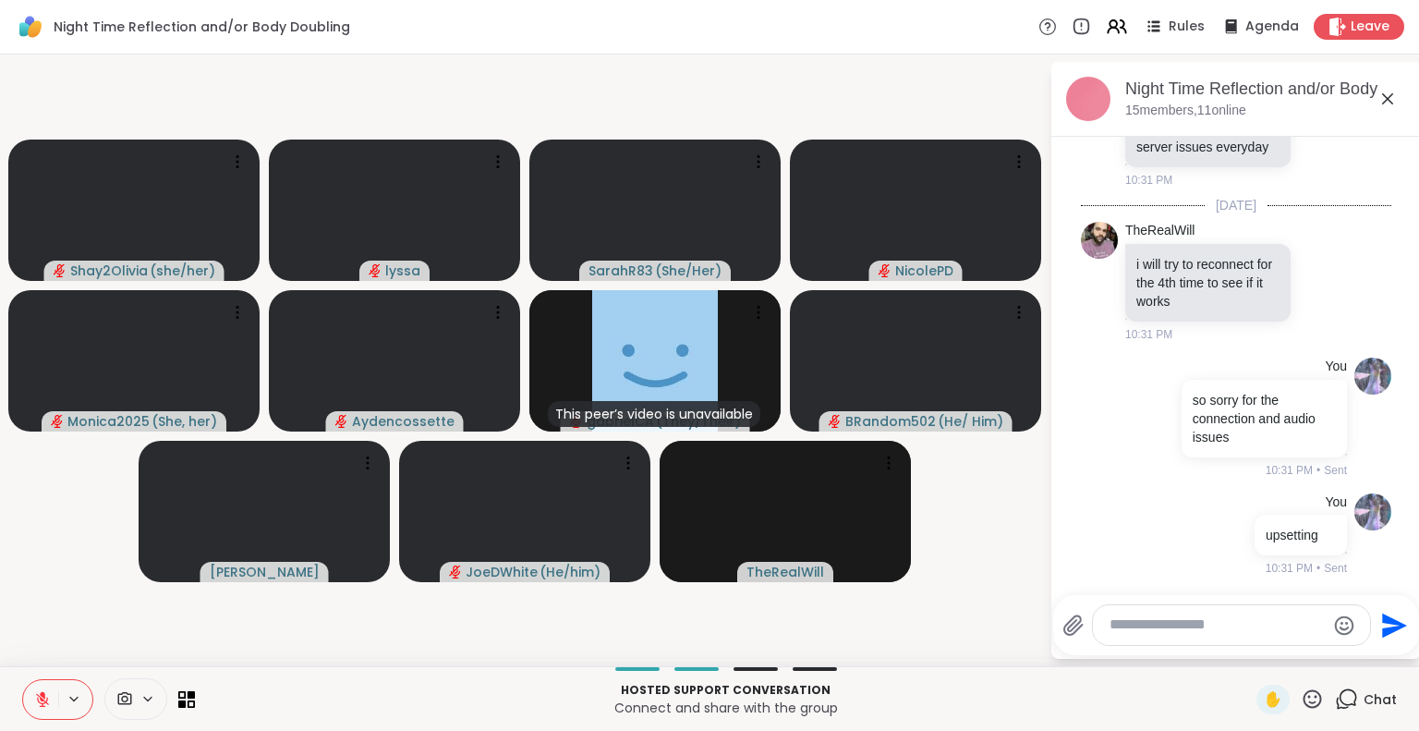
scroll to position [9368, 0]
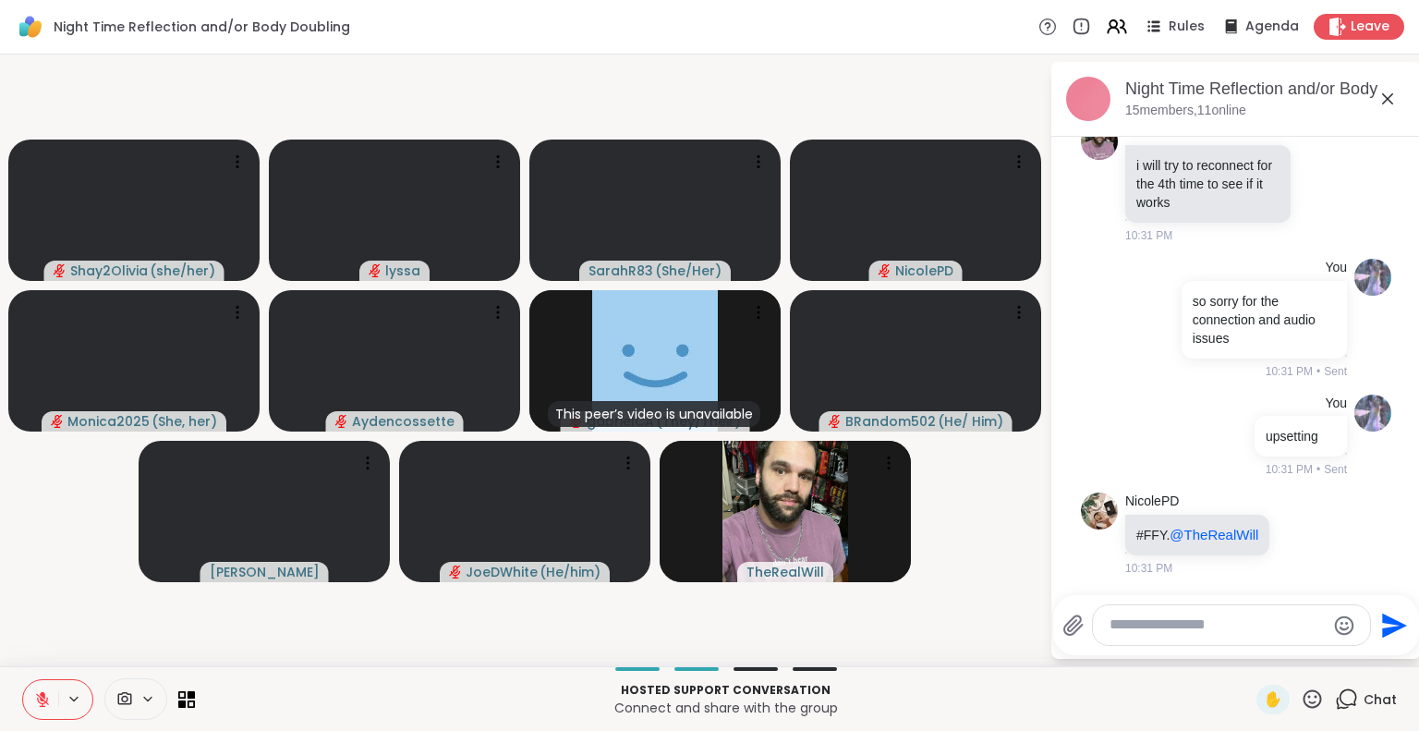
click at [1382, 97] on icon at bounding box center [1387, 99] width 22 height 22
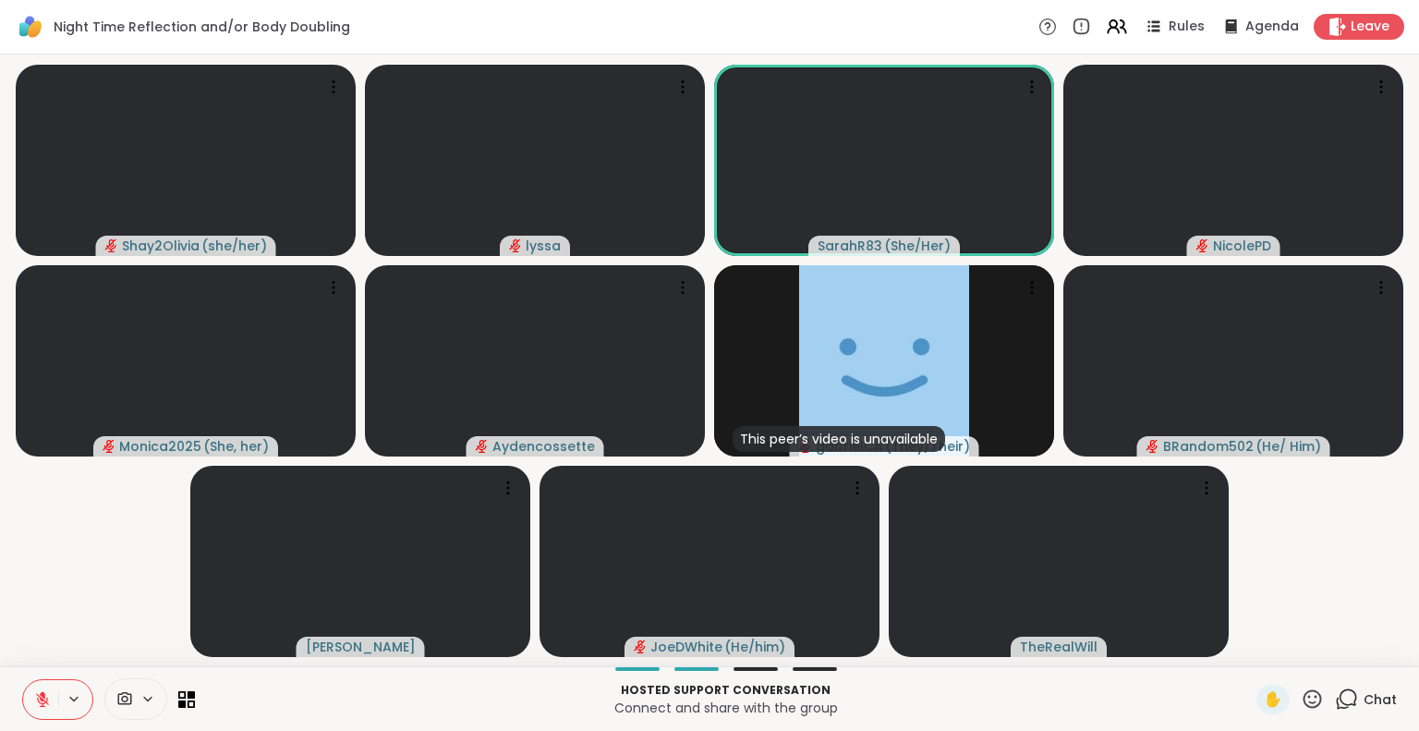
click at [1303, 701] on icon at bounding box center [1312, 698] width 18 height 18
click at [1249, 657] on span "❤️" at bounding box center [1258, 650] width 18 height 22
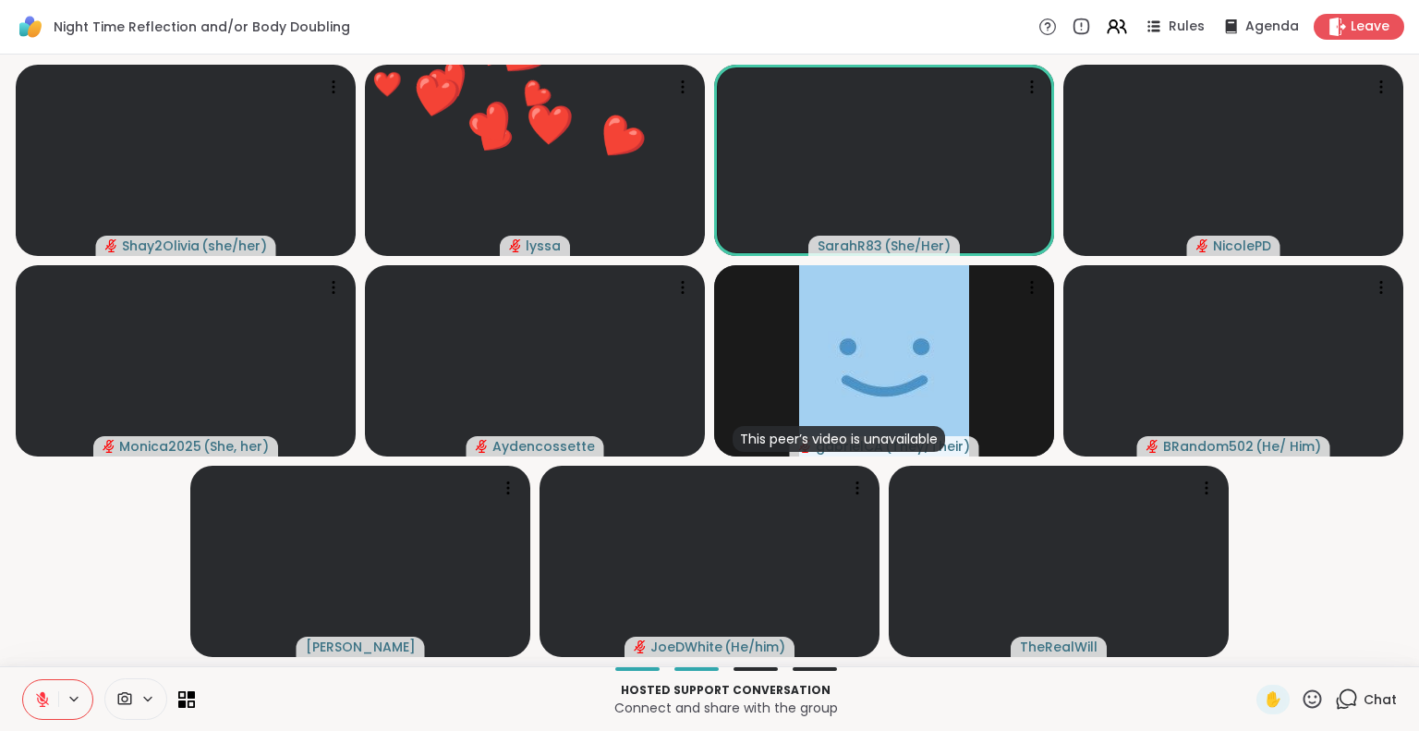
click at [1300, 701] on icon at bounding box center [1311, 698] width 23 height 23
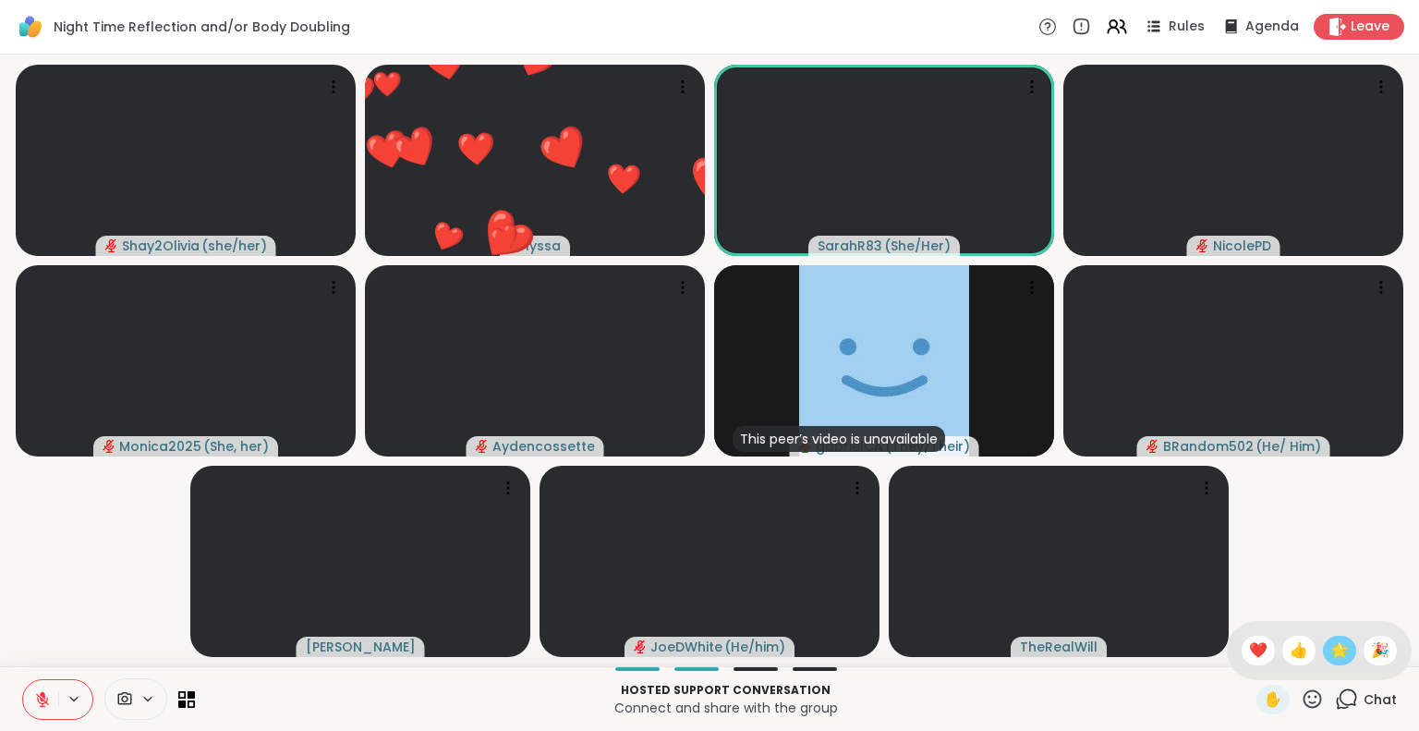
click at [1330, 646] on span "🌟" at bounding box center [1339, 650] width 18 height 22
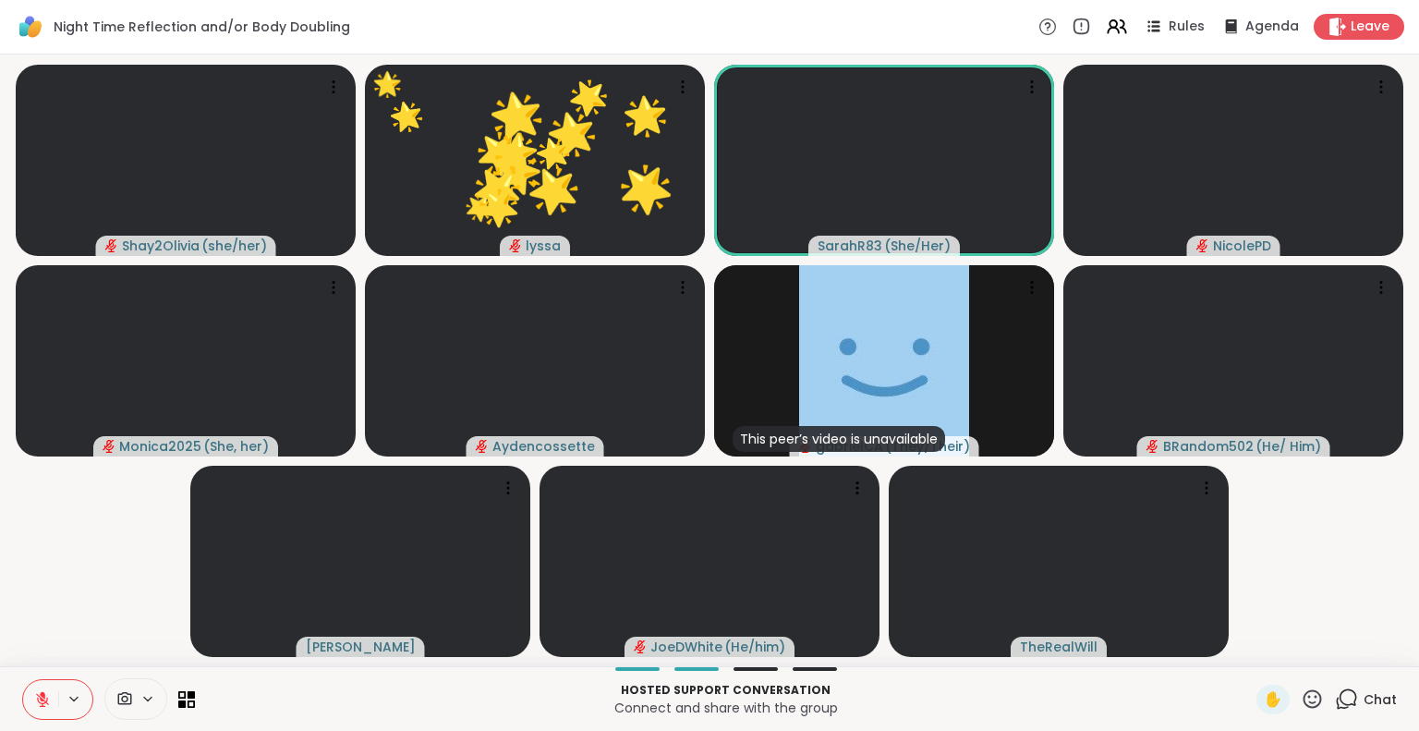
click at [32, 694] on button at bounding box center [40, 699] width 35 height 39
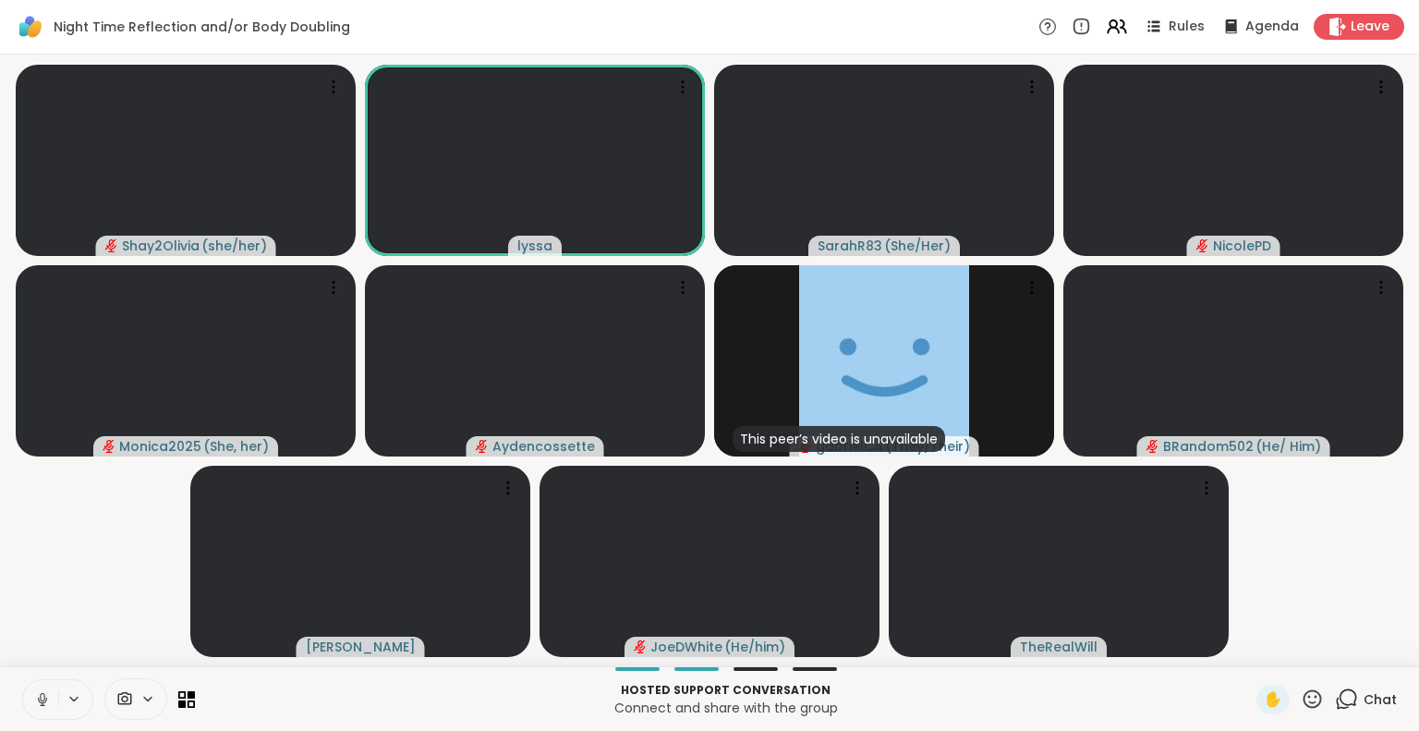
click at [44, 695] on icon at bounding box center [42, 697] width 5 height 8
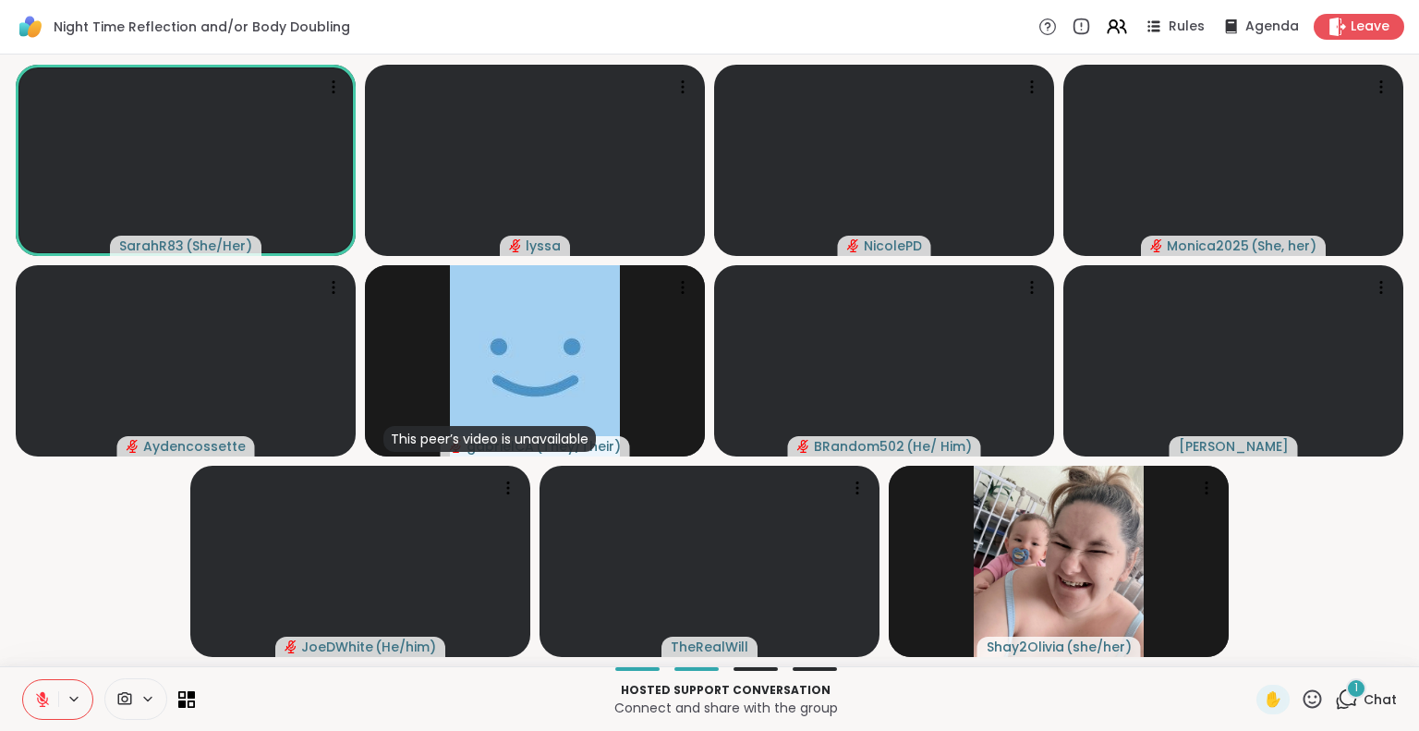
click at [41, 699] on icon at bounding box center [42, 699] width 13 height 13
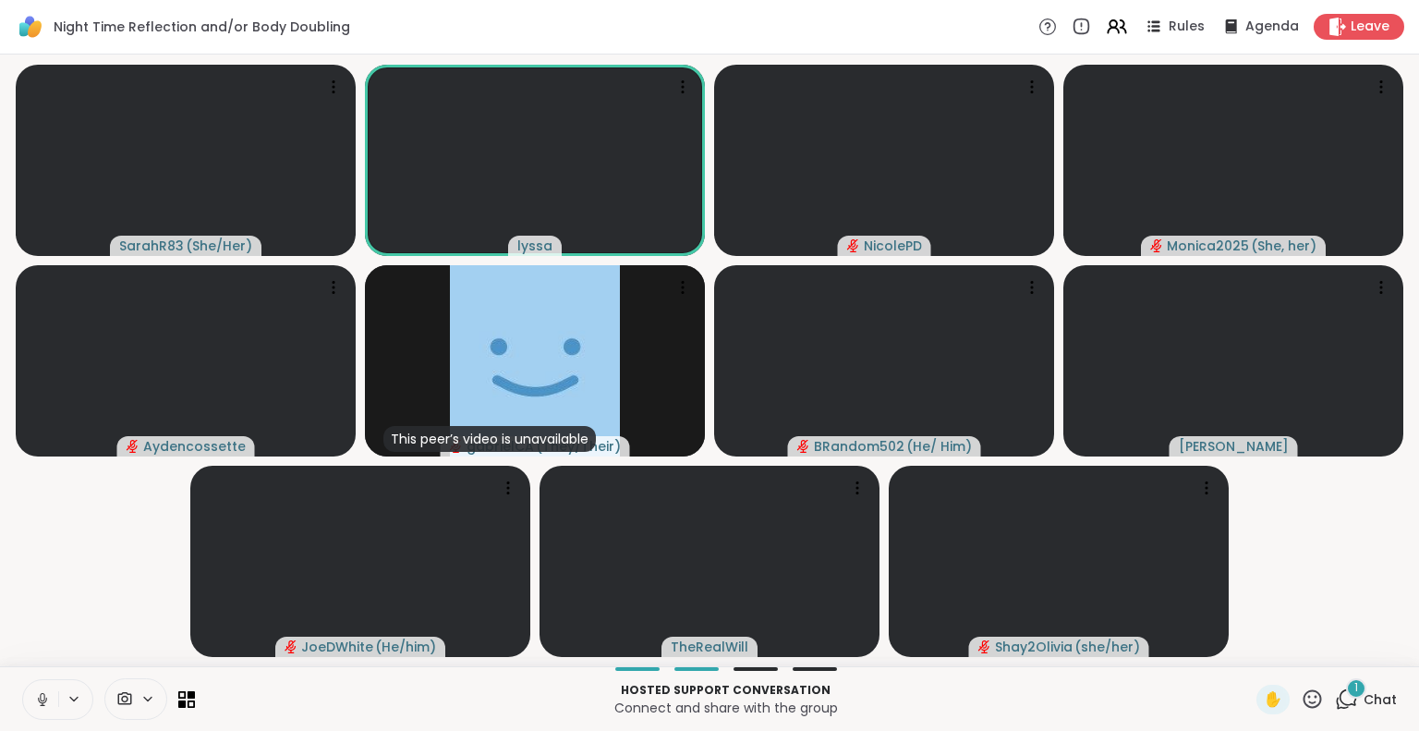
click at [35, 683] on button at bounding box center [40, 699] width 35 height 39
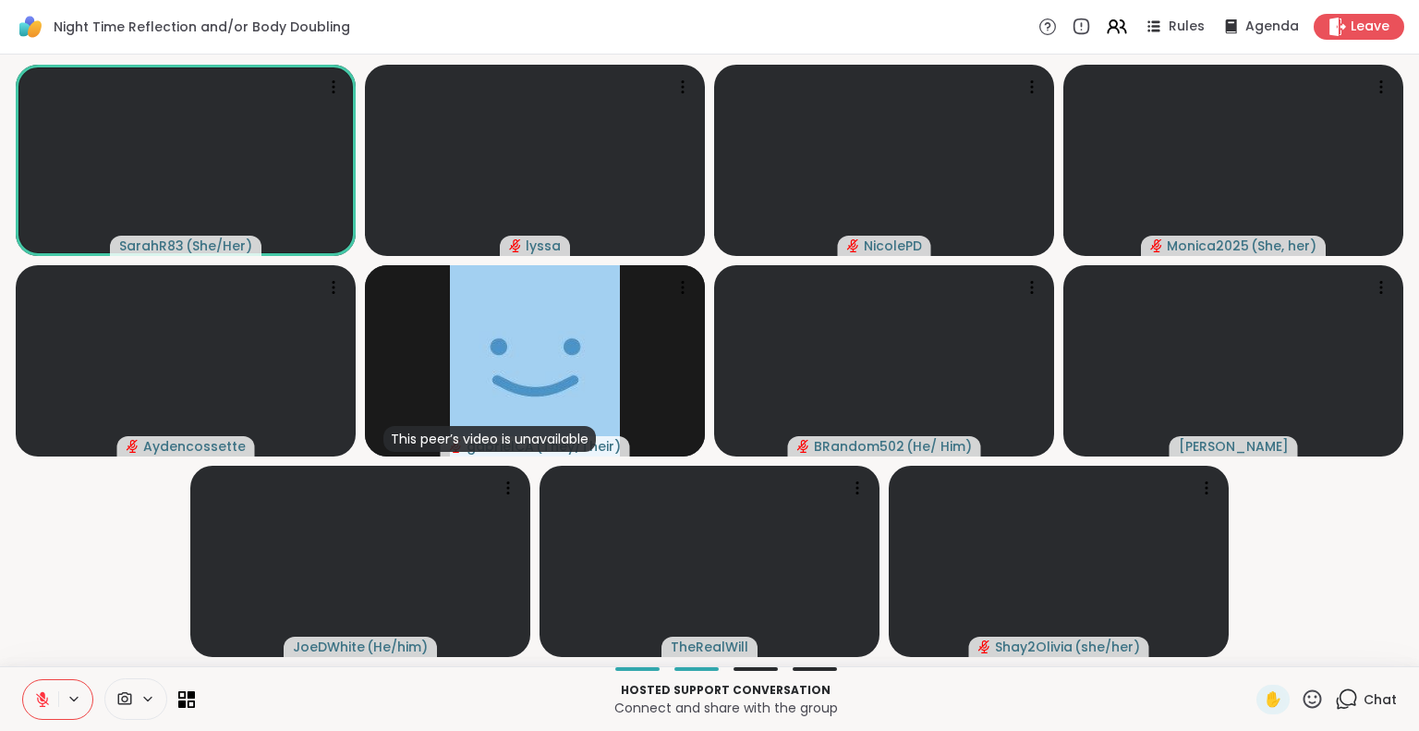
click at [1300, 698] on icon at bounding box center [1311, 698] width 23 height 23
click at [1241, 657] on div "❤️" at bounding box center [1257, 650] width 33 height 30
click at [1300, 698] on icon at bounding box center [1311, 698] width 23 height 23
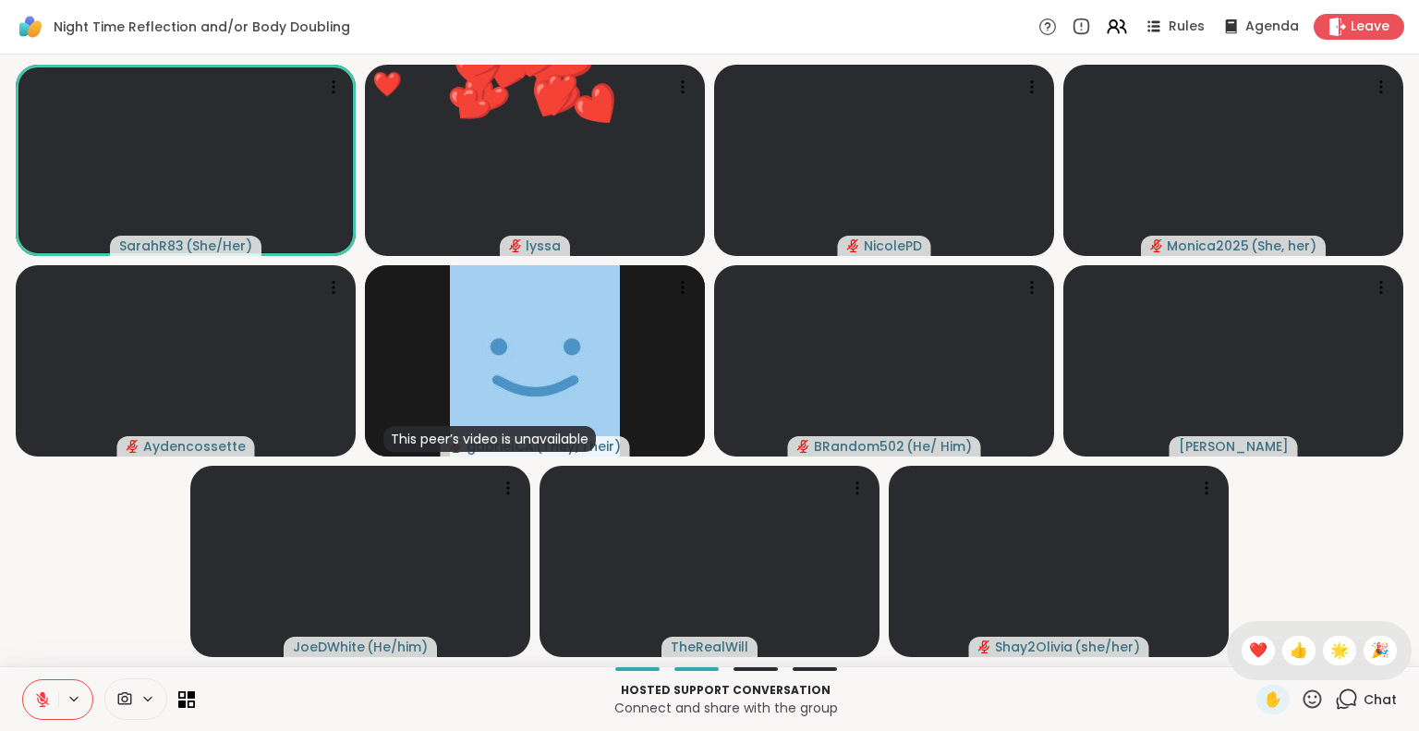
click at [1330, 654] on span "🌟" at bounding box center [1339, 650] width 18 height 22
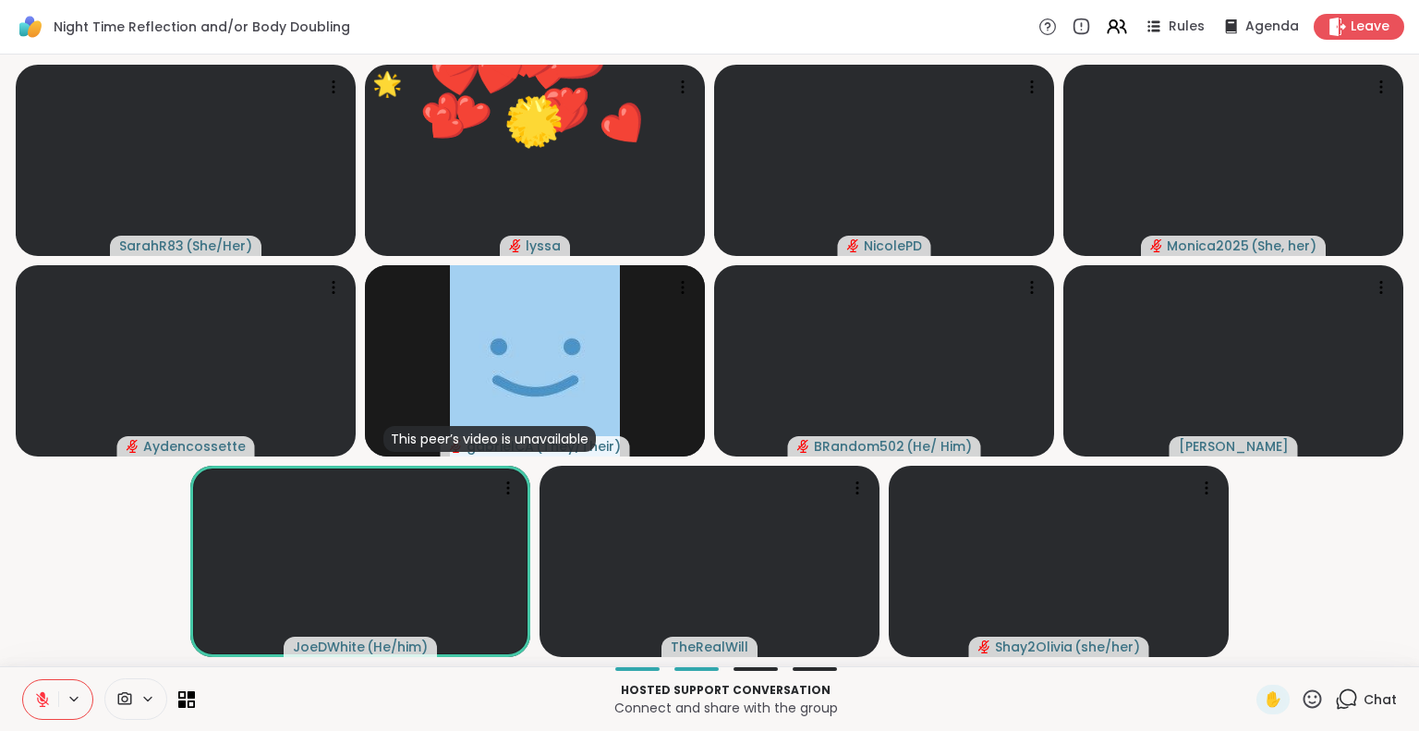
click at [1300, 700] on icon at bounding box center [1311, 698] width 23 height 23
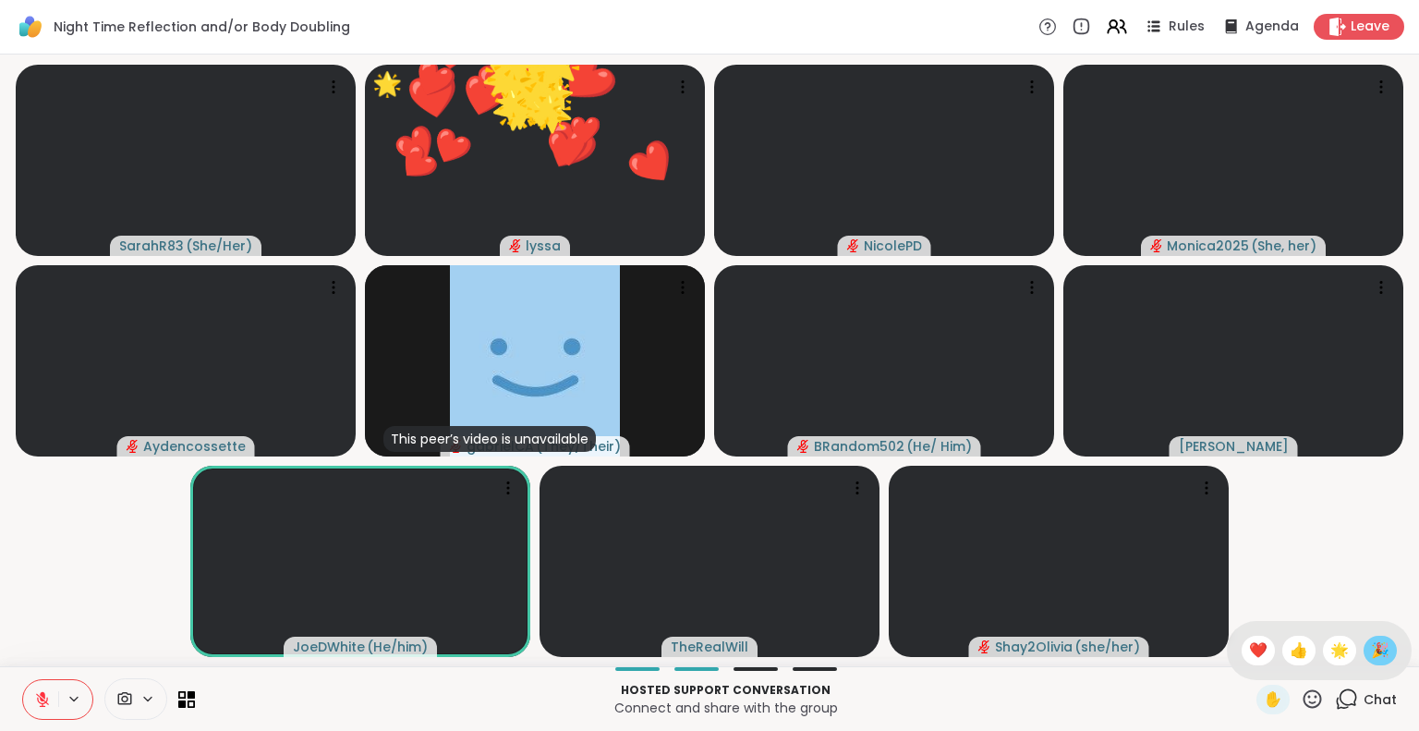
click at [1363, 650] on div "🎉" at bounding box center [1379, 650] width 33 height 30
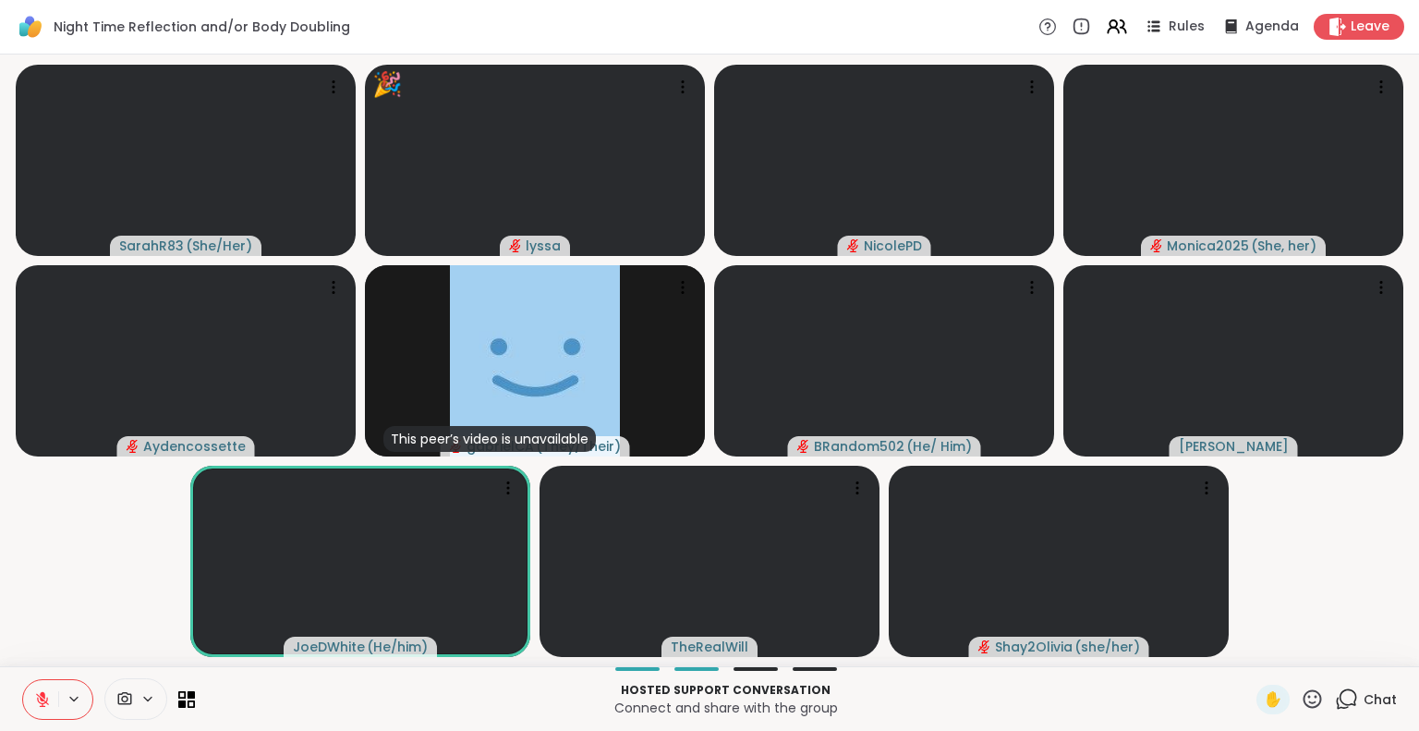
click at [1336, 697] on icon at bounding box center [1345, 698] width 23 height 23
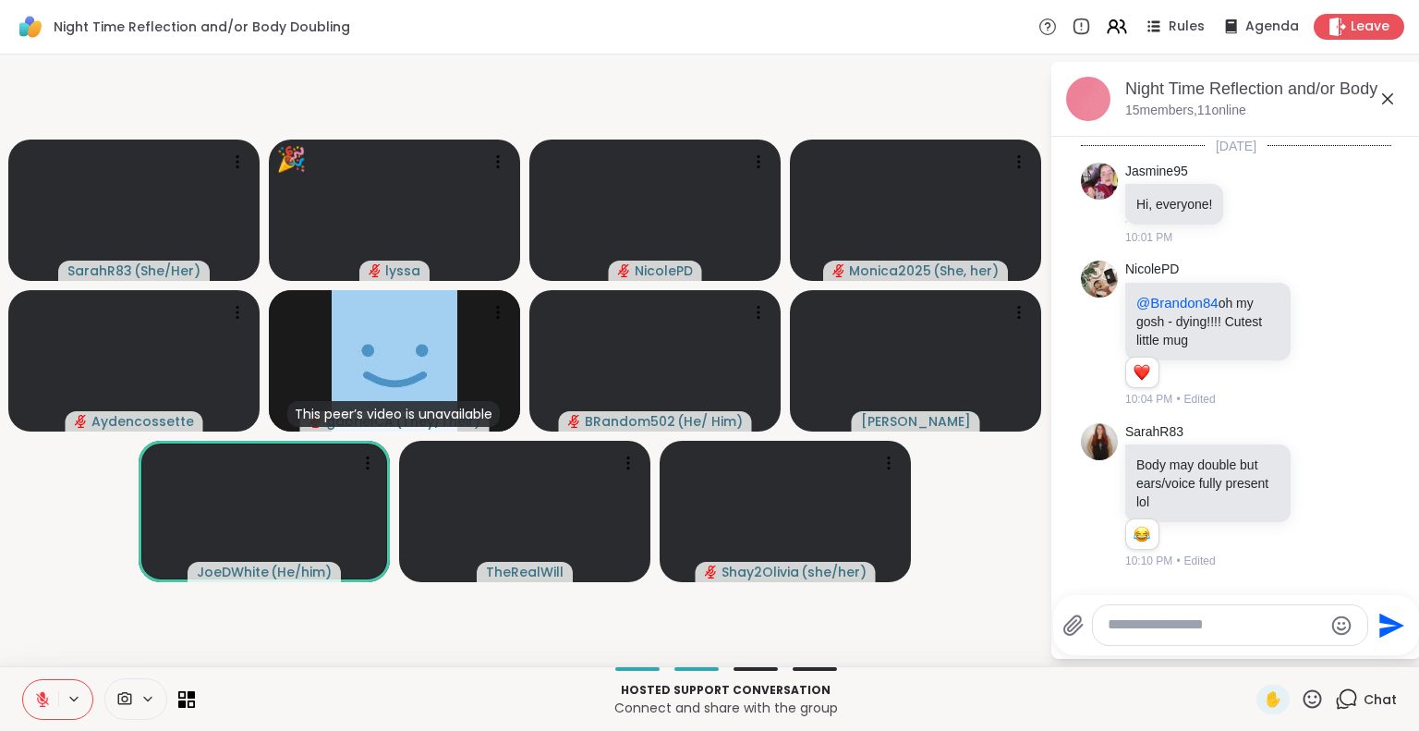
scroll to position [9466, 0]
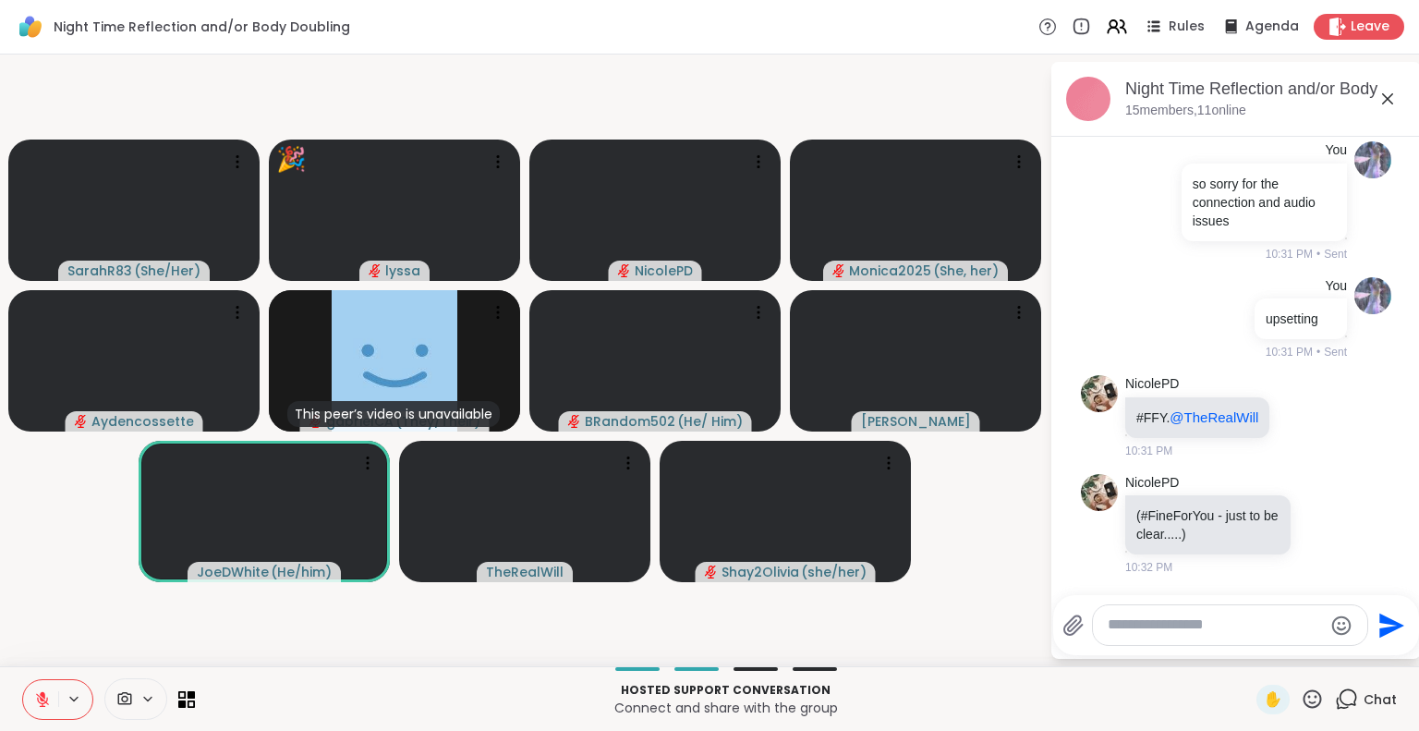
click at [1206, 628] on textarea "Type your message" at bounding box center [1214, 624] width 215 height 19
type textarea "**********"
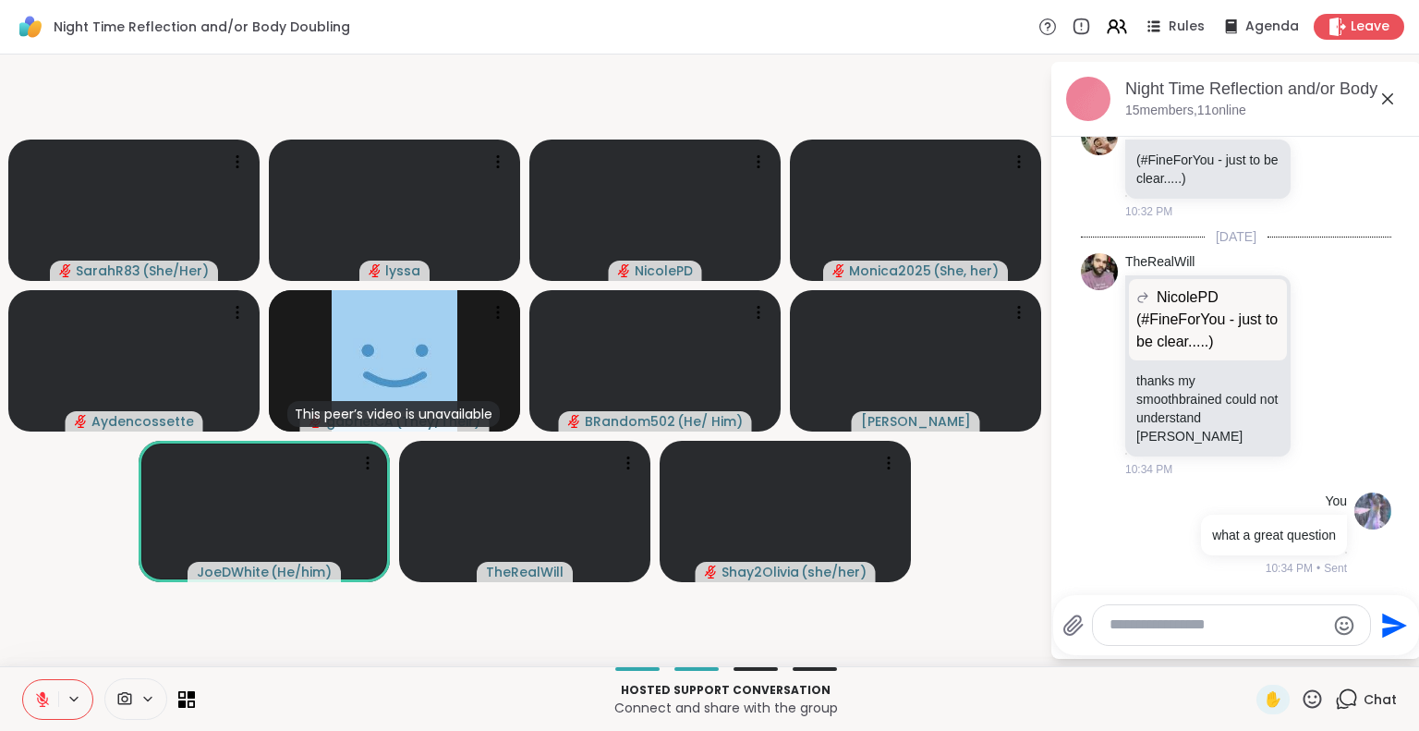
scroll to position [9802, 0]
click at [1381, 95] on icon at bounding box center [1387, 99] width 22 height 22
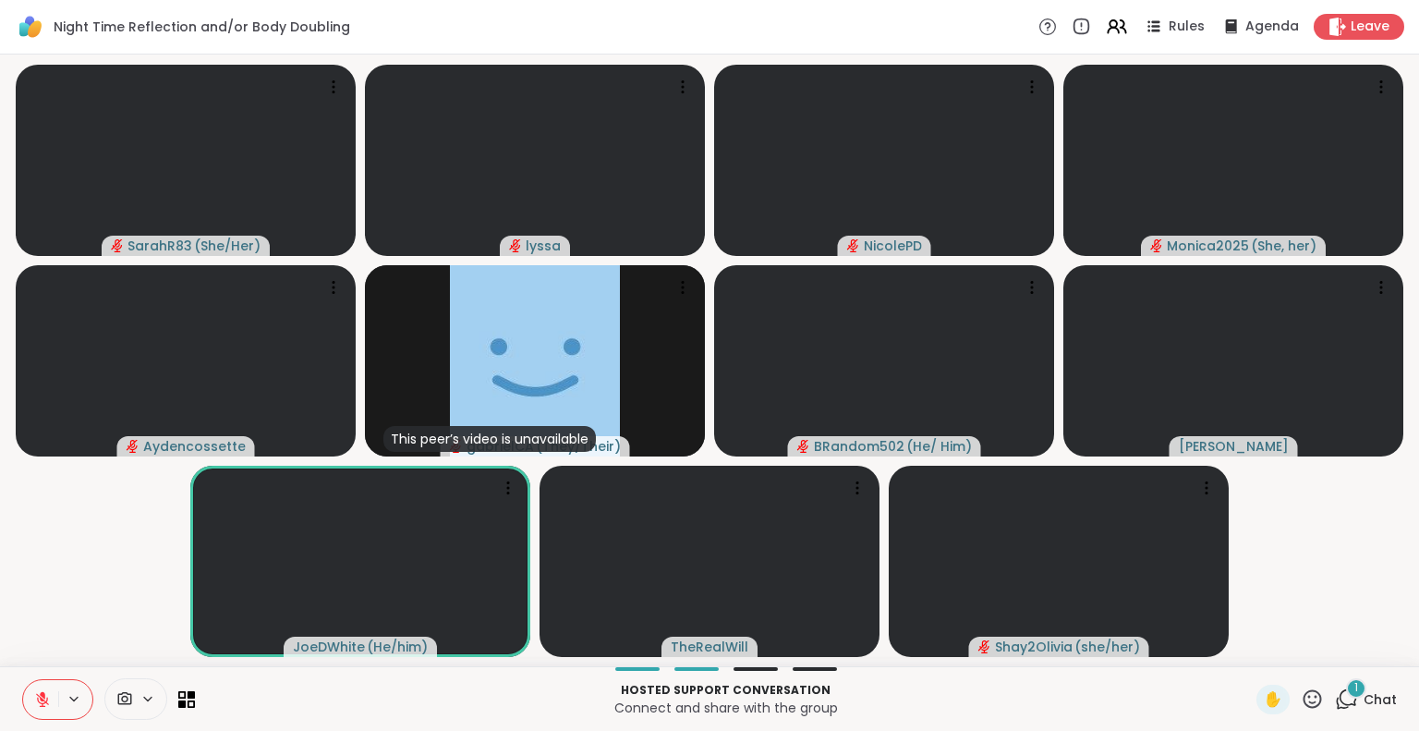
click at [42, 692] on icon at bounding box center [43, 694] width 6 height 7
click at [38, 702] on icon at bounding box center [42, 699] width 17 height 17
click at [0, 673] on div "Hosted support conversation Connect and share with the group ✋ 1 Chat" at bounding box center [709, 698] width 1419 height 65
click at [41, 689] on button at bounding box center [40, 699] width 35 height 39
click at [39, 697] on icon at bounding box center [42, 699] width 17 height 17
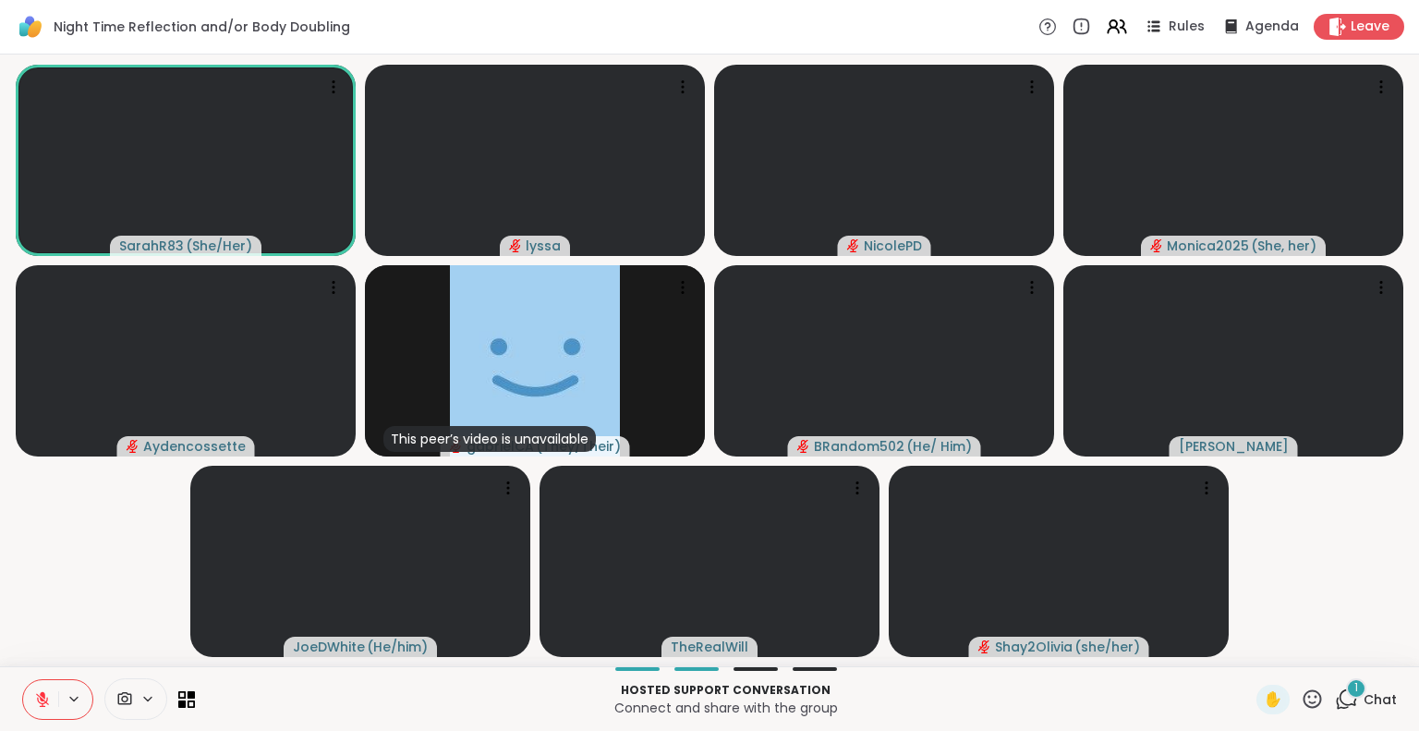
click at [1350, 684] on div "1" at bounding box center [1356, 688] width 20 height 20
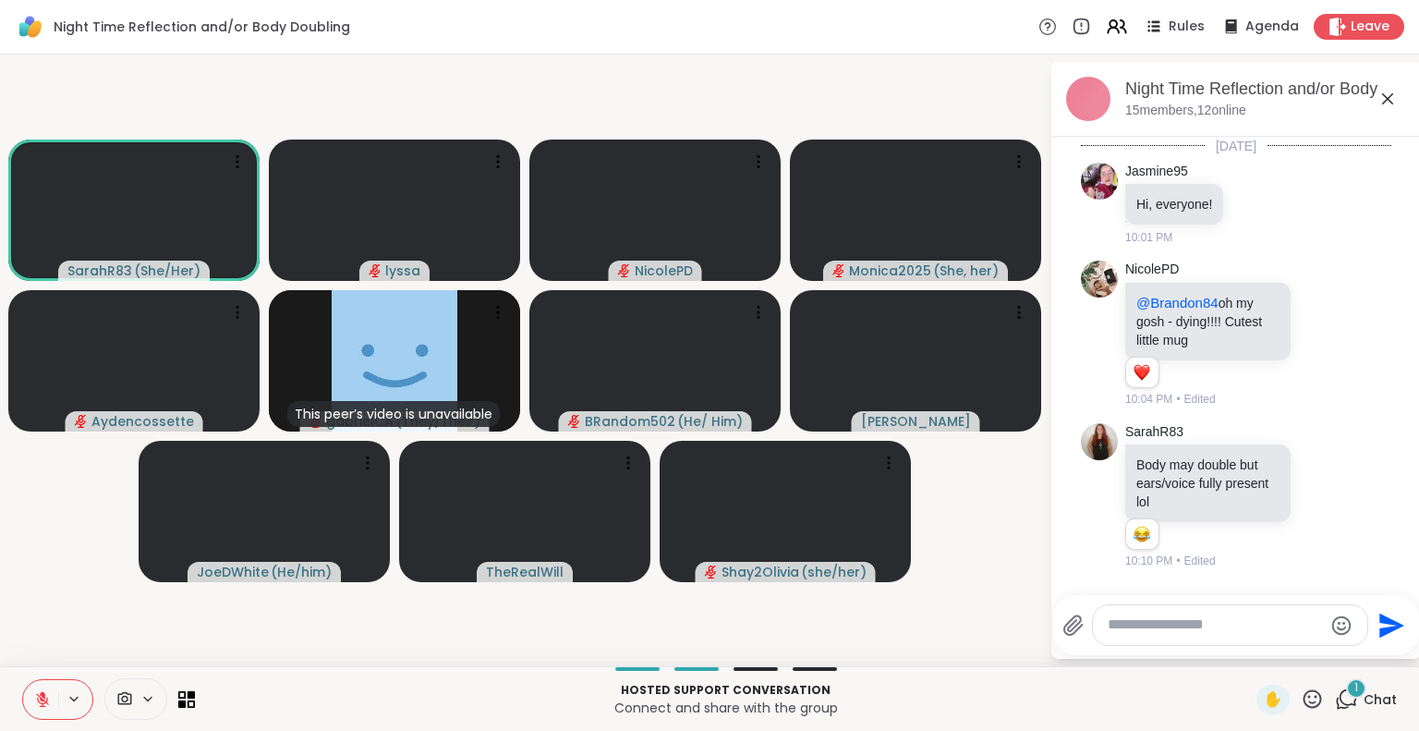
scroll to position [10081, 0]
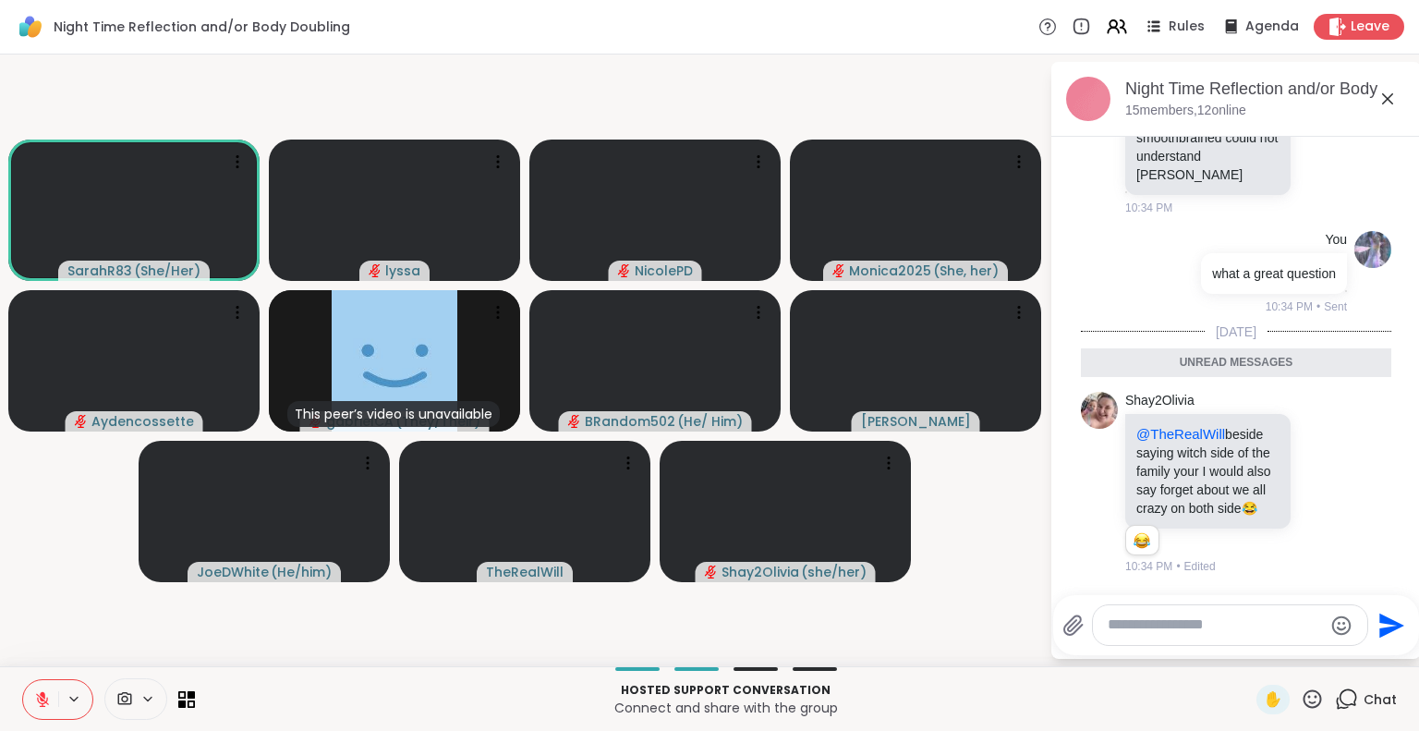
click at [1189, 631] on textarea "Type your message" at bounding box center [1214, 624] width 215 height 19
click at [1300, 701] on icon at bounding box center [1311, 698] width 23 height 23
click at [1241, 649] on div "❤️" at bounding box center [1257, 650] width 33 height 30
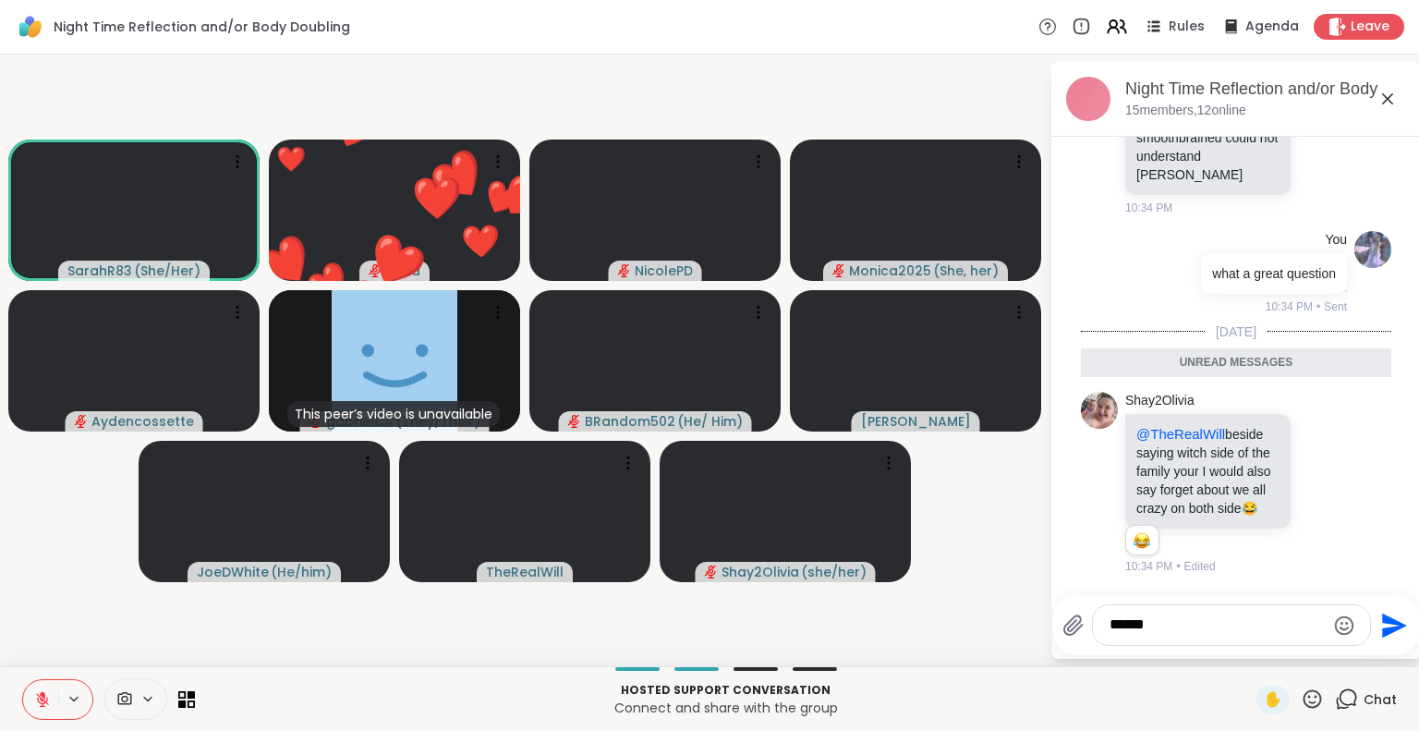
click at [1236, 632] on textarea "*****" at bounding box center [1216, 624] width 215 height 19
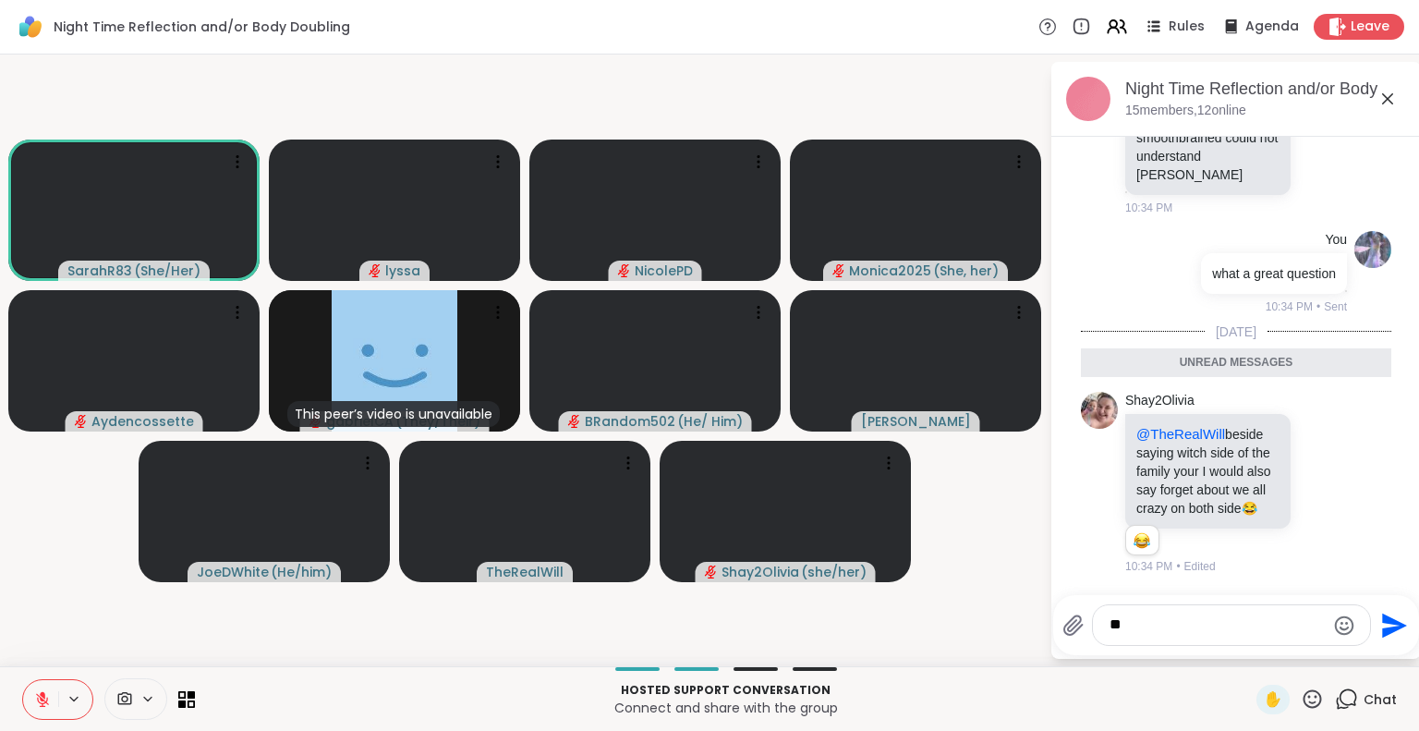
type textarea "*"
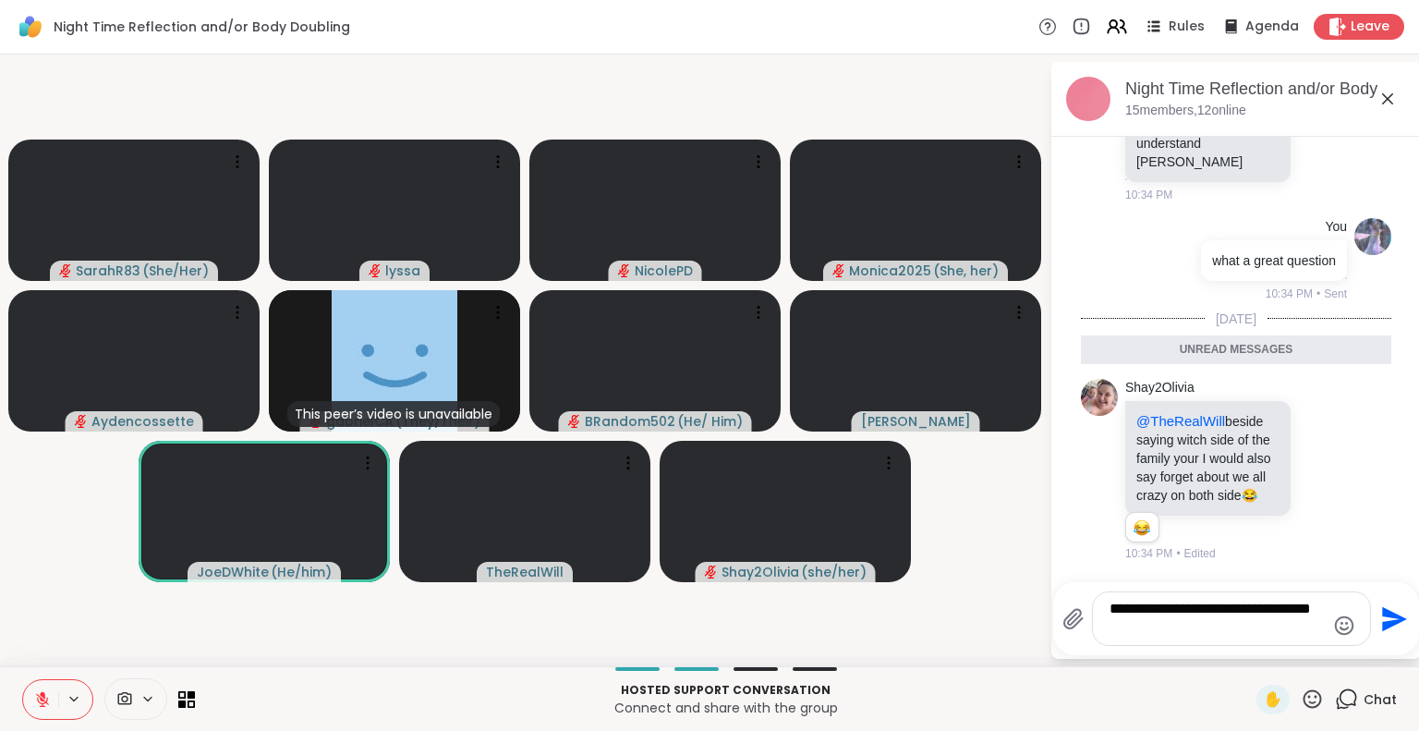
type textarea "**********"
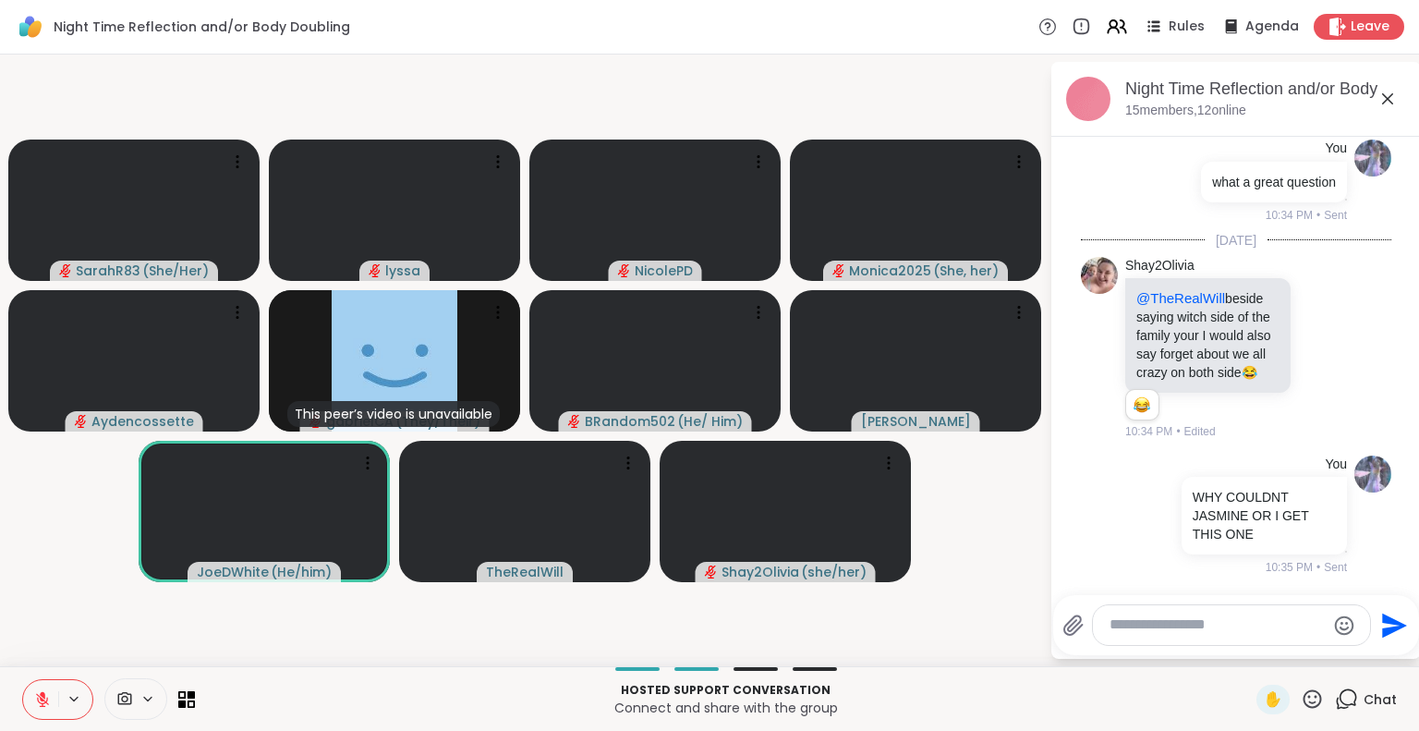
scroll to position [10173, 0]
type textarea "*******"
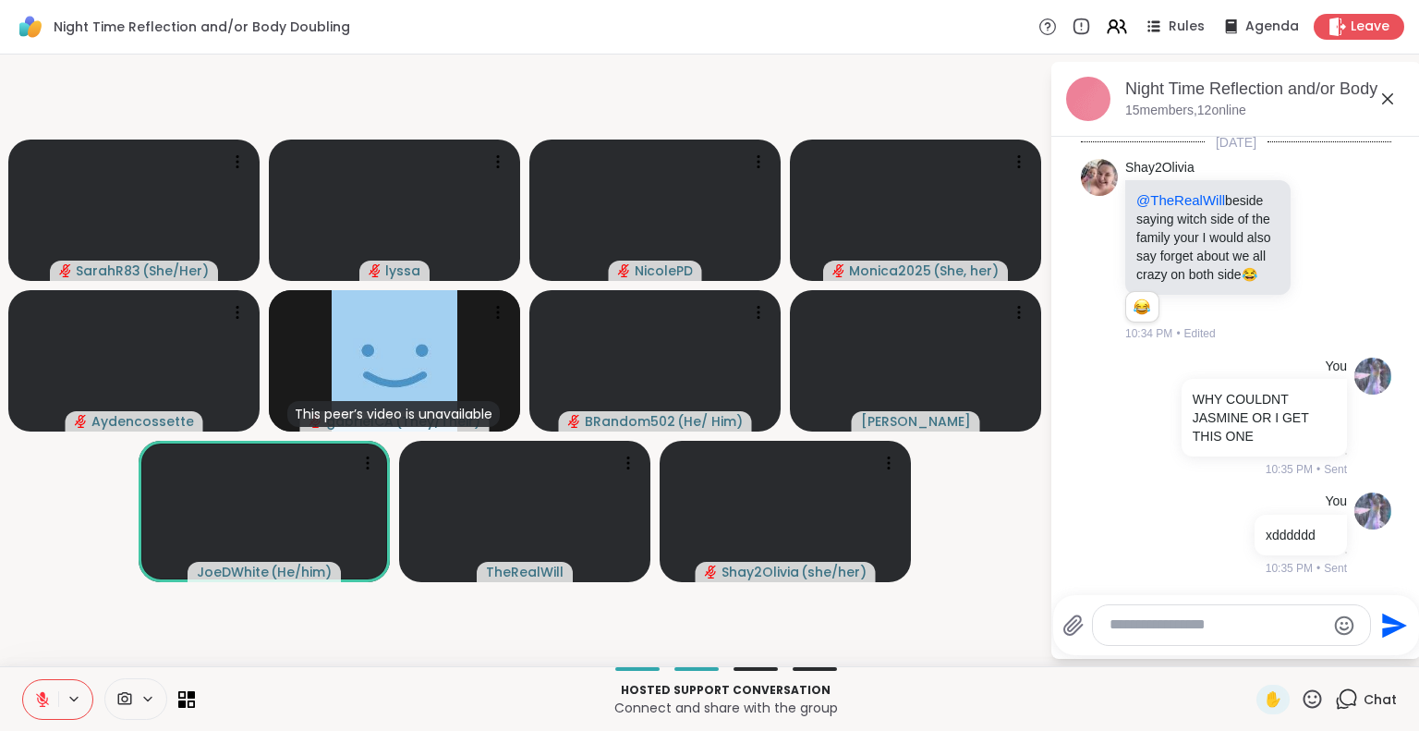
scroll to position [10270, 0]
type textarea "**********"
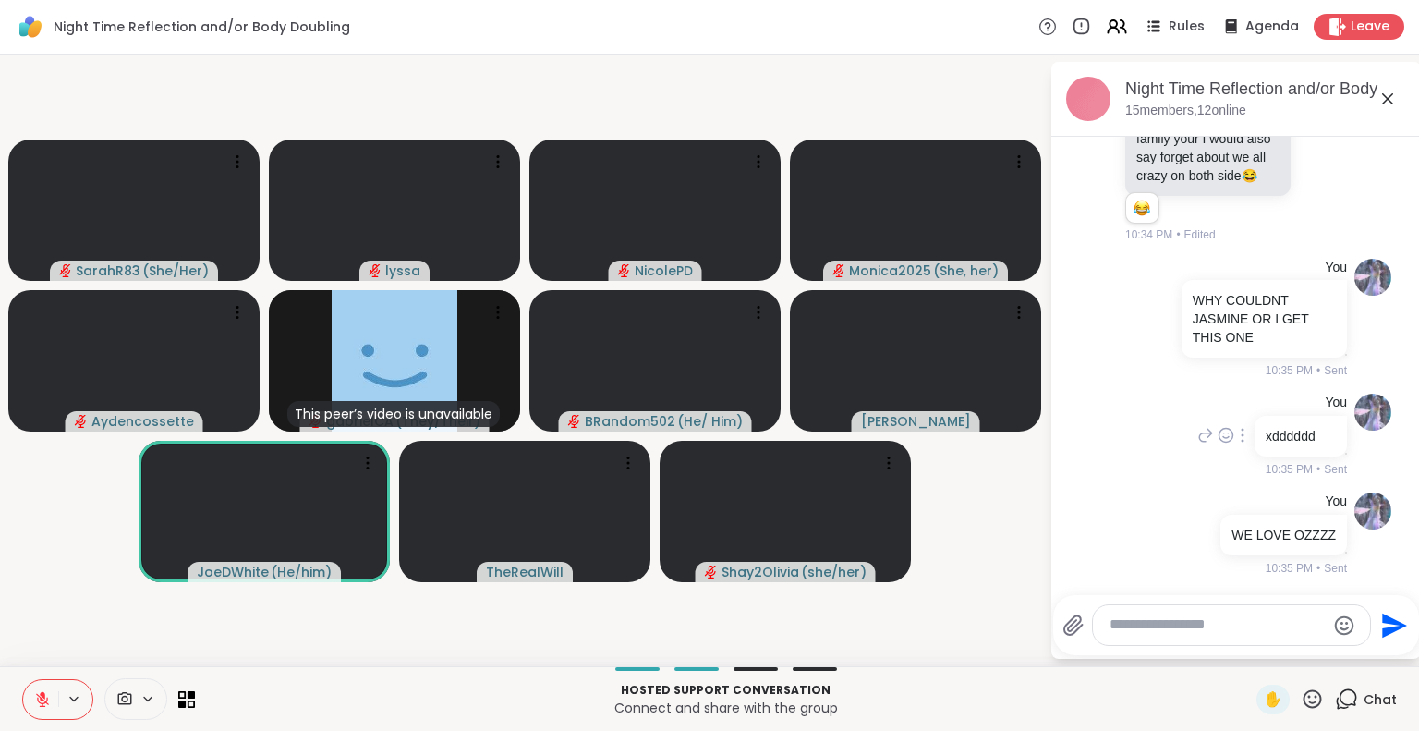
scroll to position [10369, 0]
click at [1391, 95] on icon at bounding box center [1387, 99] width 22 height 22
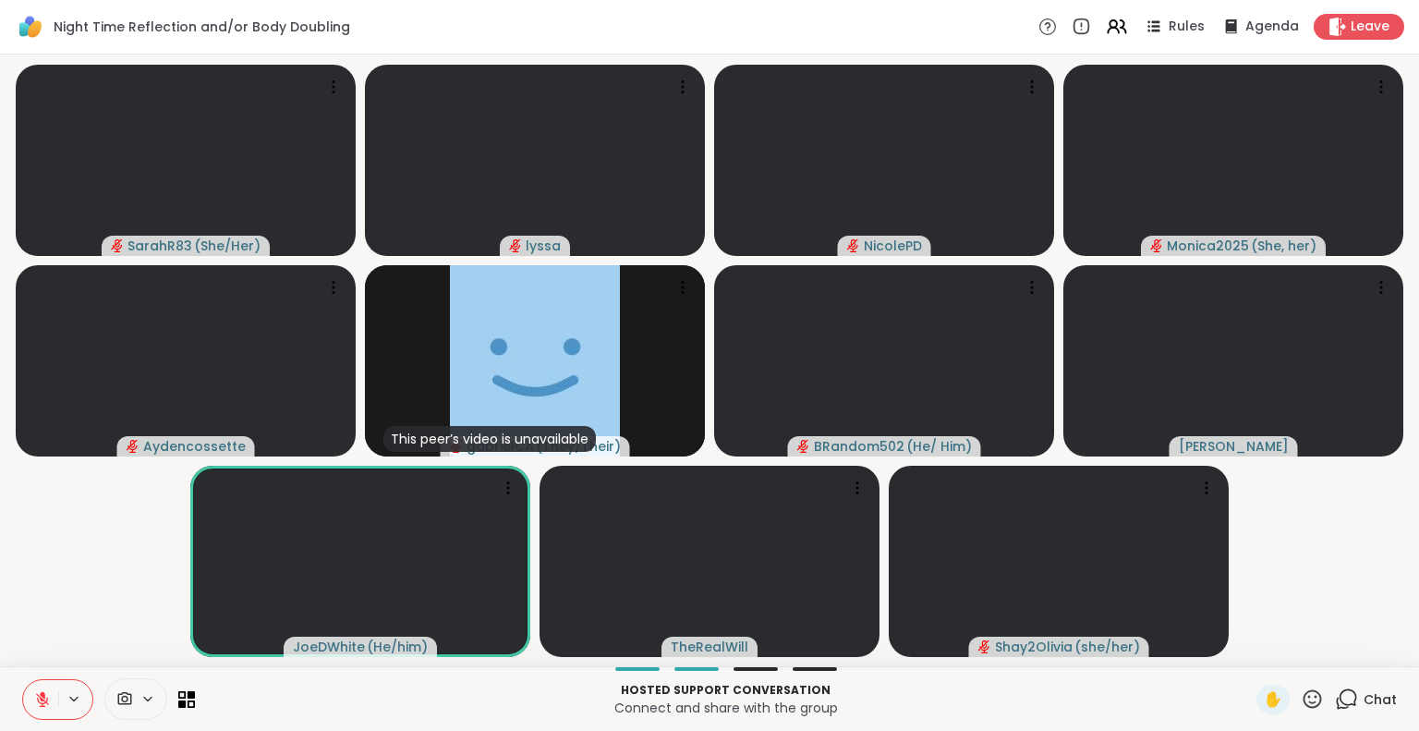
click at [1300, 697] on icon at bounding box center [1311, 698] width 23 height 23
click at [1249, 646] on span "❤️" at bounding box center [1258, 650] width 18 height 22
click at [1303, 690] on icon at bounding box center [1312, 698] width 18 height 18
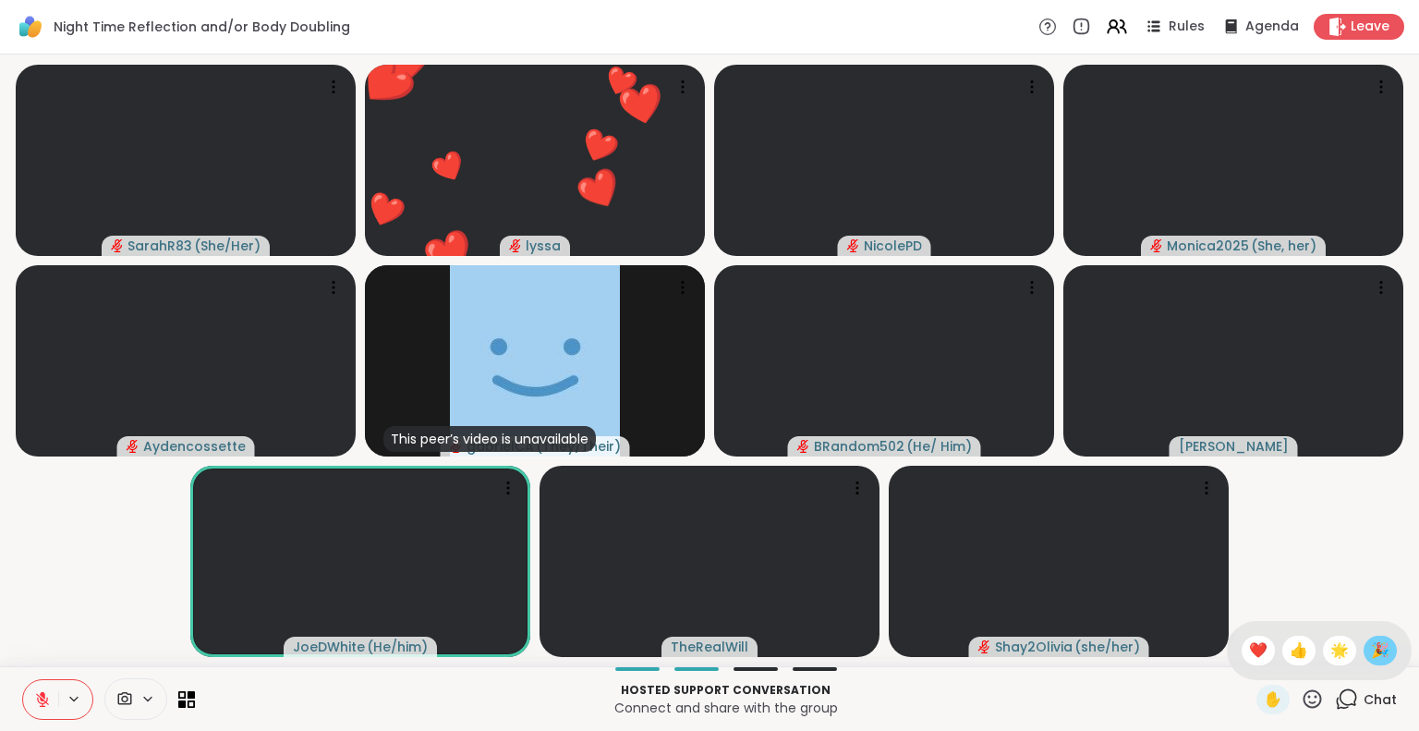
click at [1371, 655] on span "🎉" at bounding box center [1380, 650] width 18 height 22
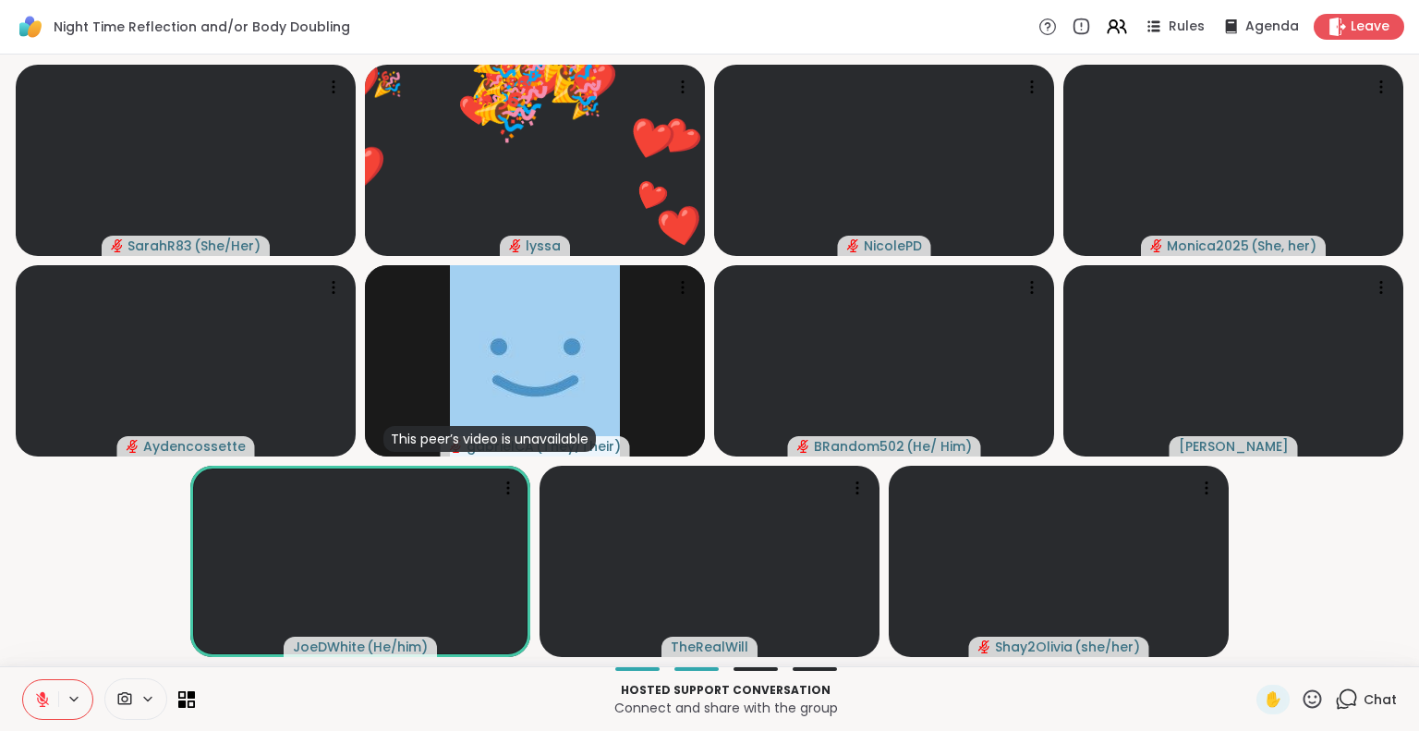
click at [1300, 701] on icon at bounding box center [1311, 698] width 23 height 23
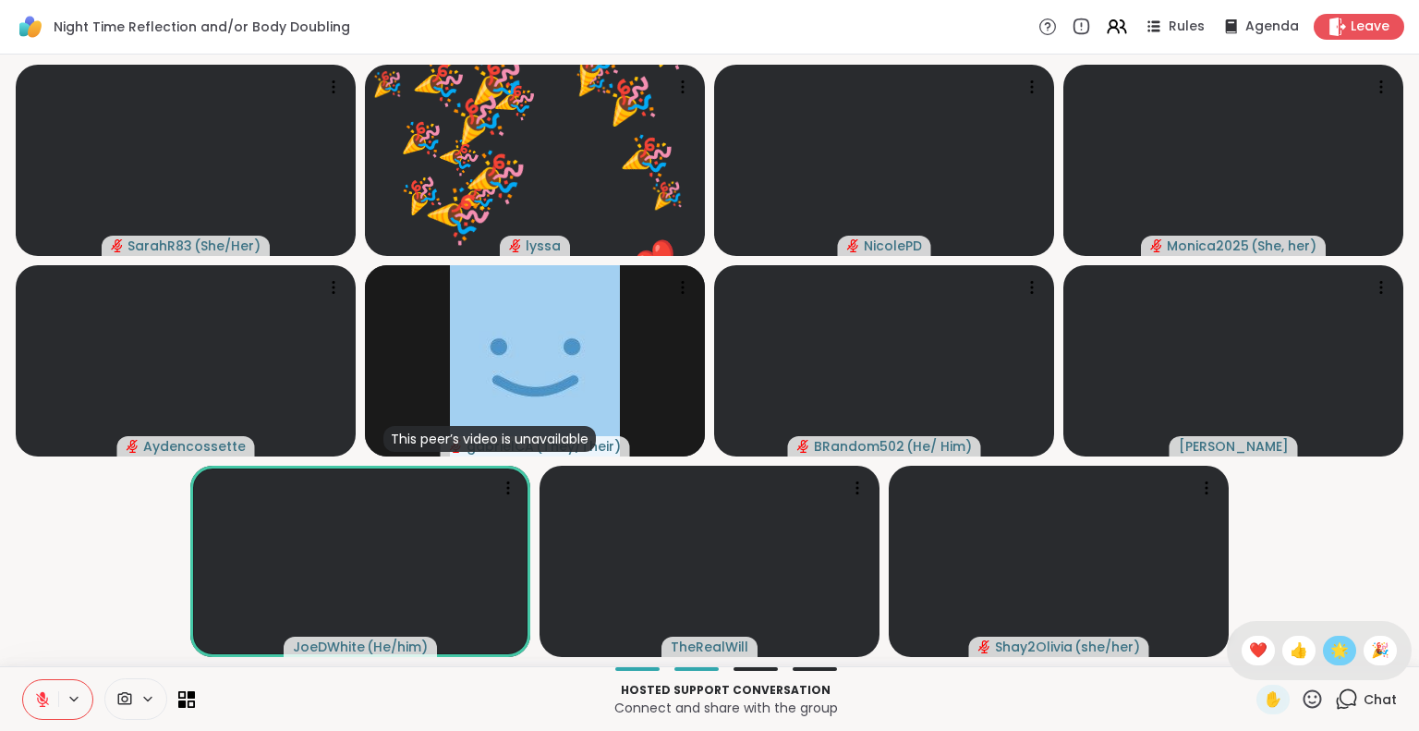
click at [1330, 647] on span "🌟" at bounding box center [1339, 650] width 18 height 22
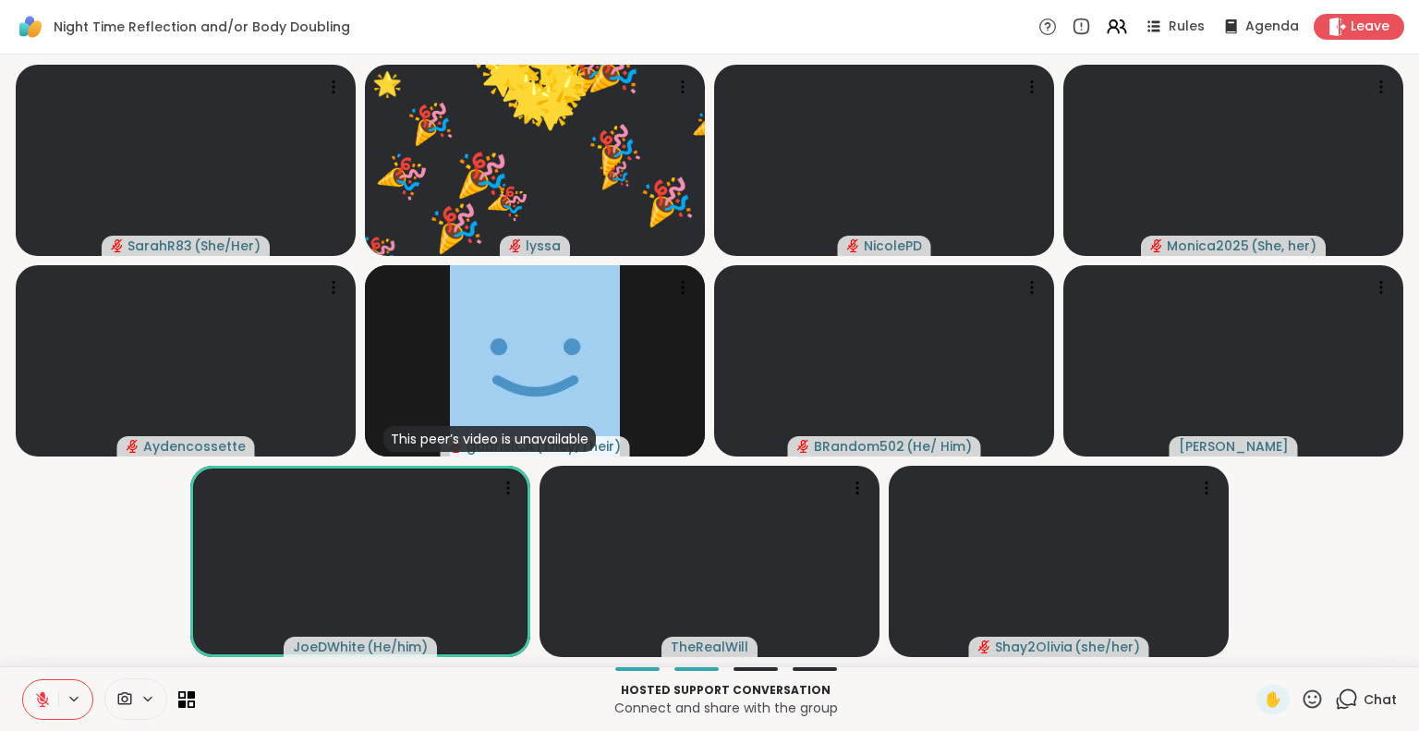
click at [1303, 691] on icon at bounding box center [1312, 698] width 18 height 18
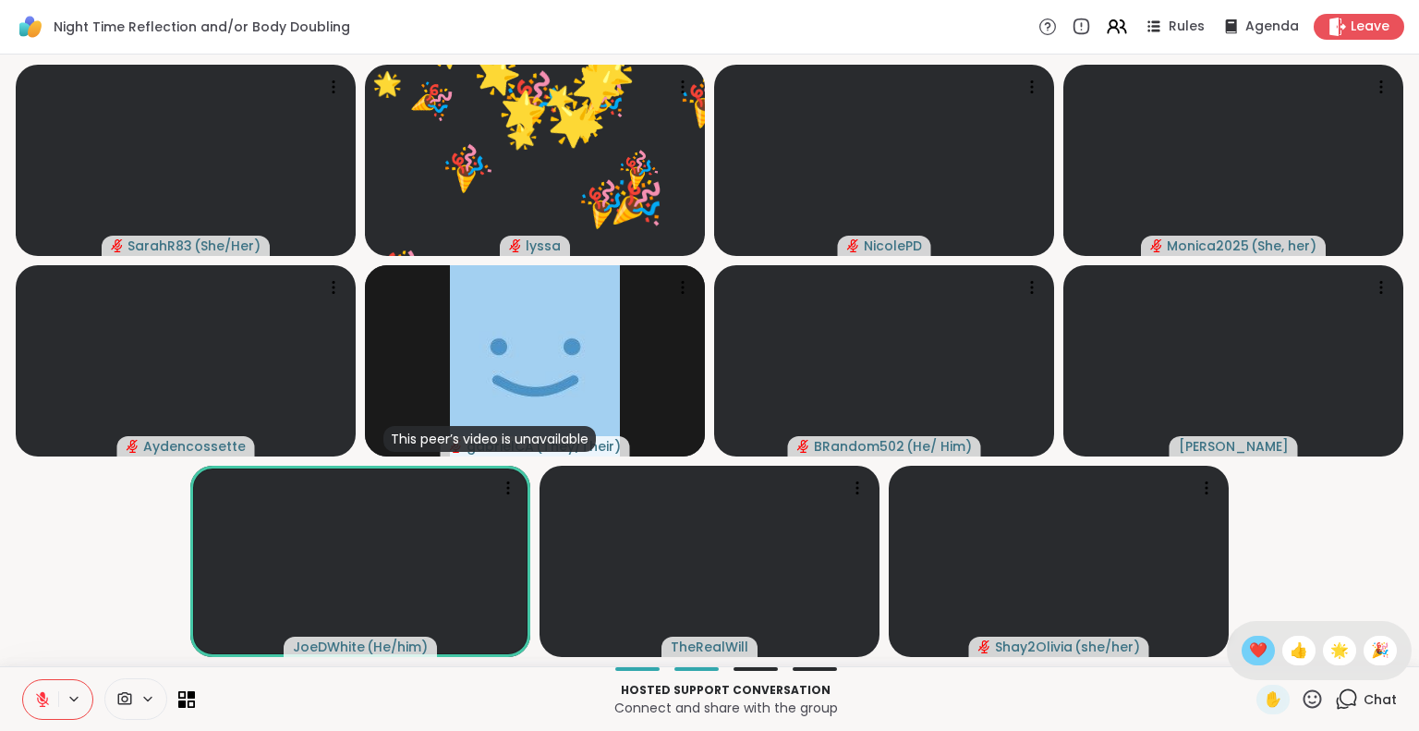
click at [1249, 649] on span "❤️" at bounding box center [1258, 650] width 18 height 22
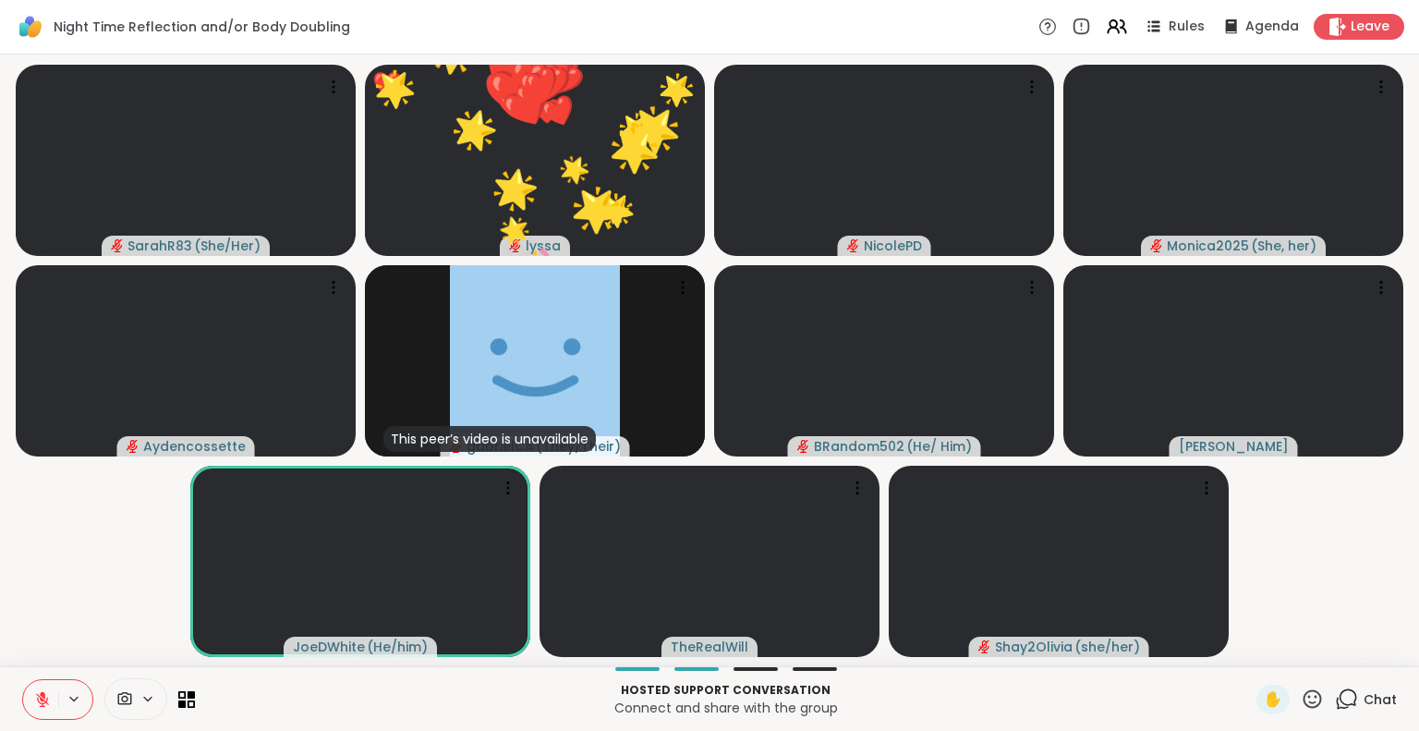
click at [1300, 696] on icon at bounding box center [1311, 698] width 23 height 23
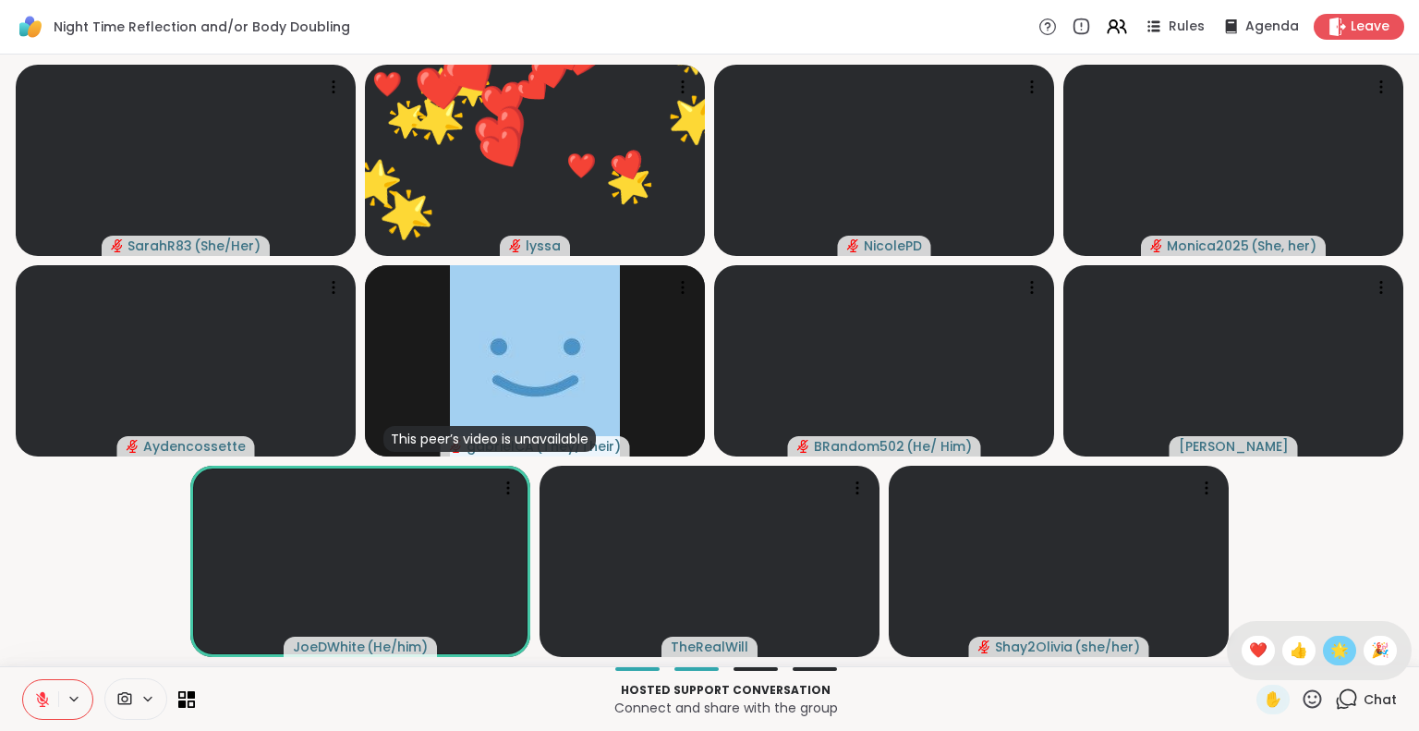
click at [1330, 649] on span "🌟" at bounding box center [1339, 650] width 18 height 22
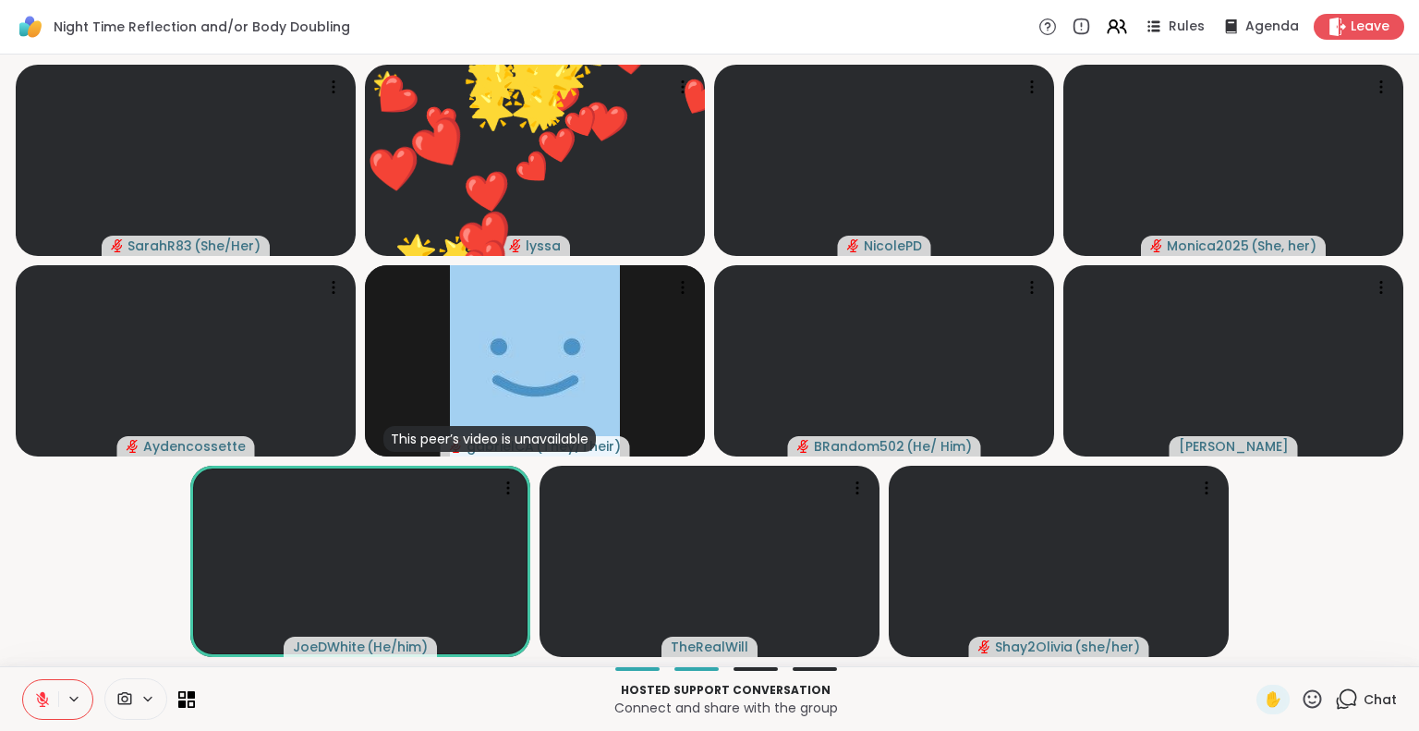
click at [1300, 687] on icon at bounding box center [1311, 698] width 23 height 23
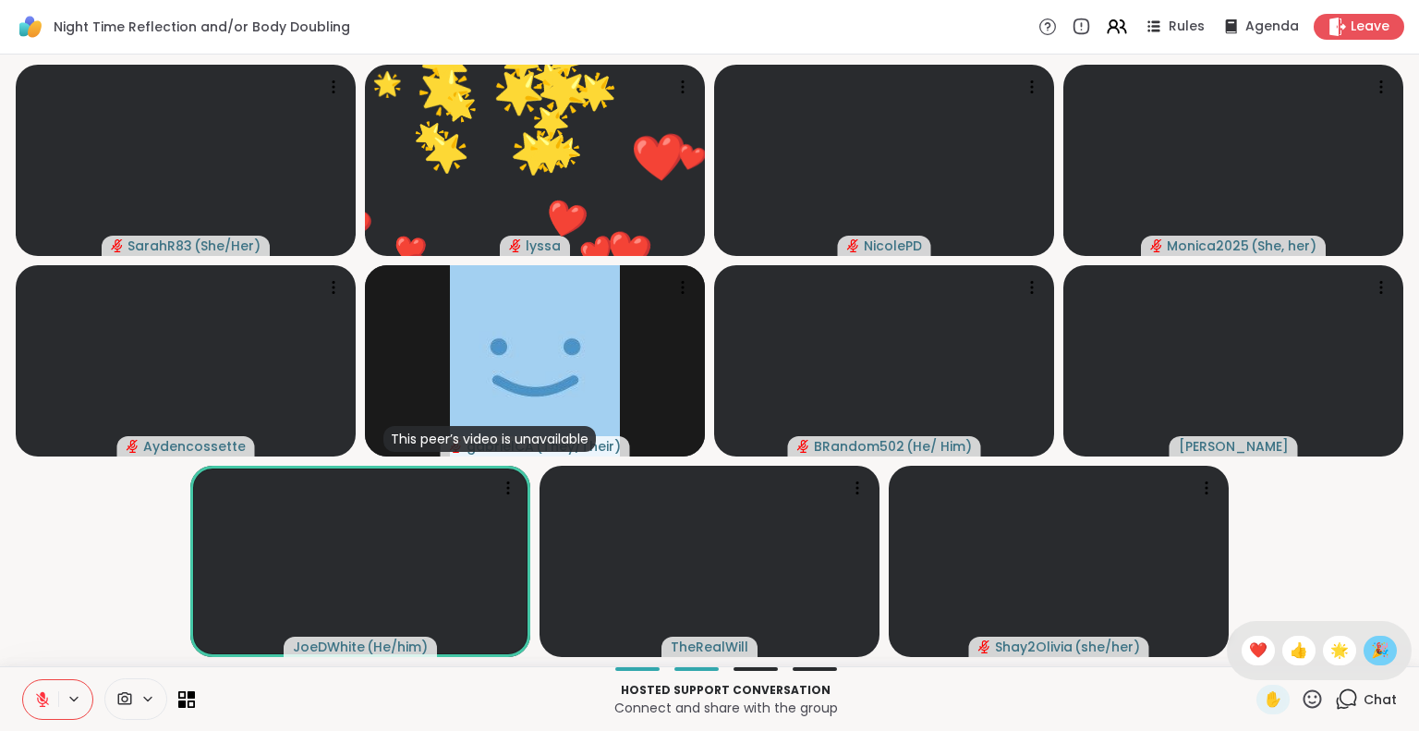
click at [1363, 647] on div "🎉" at bounding box center [1379, 650] width 33 height 30
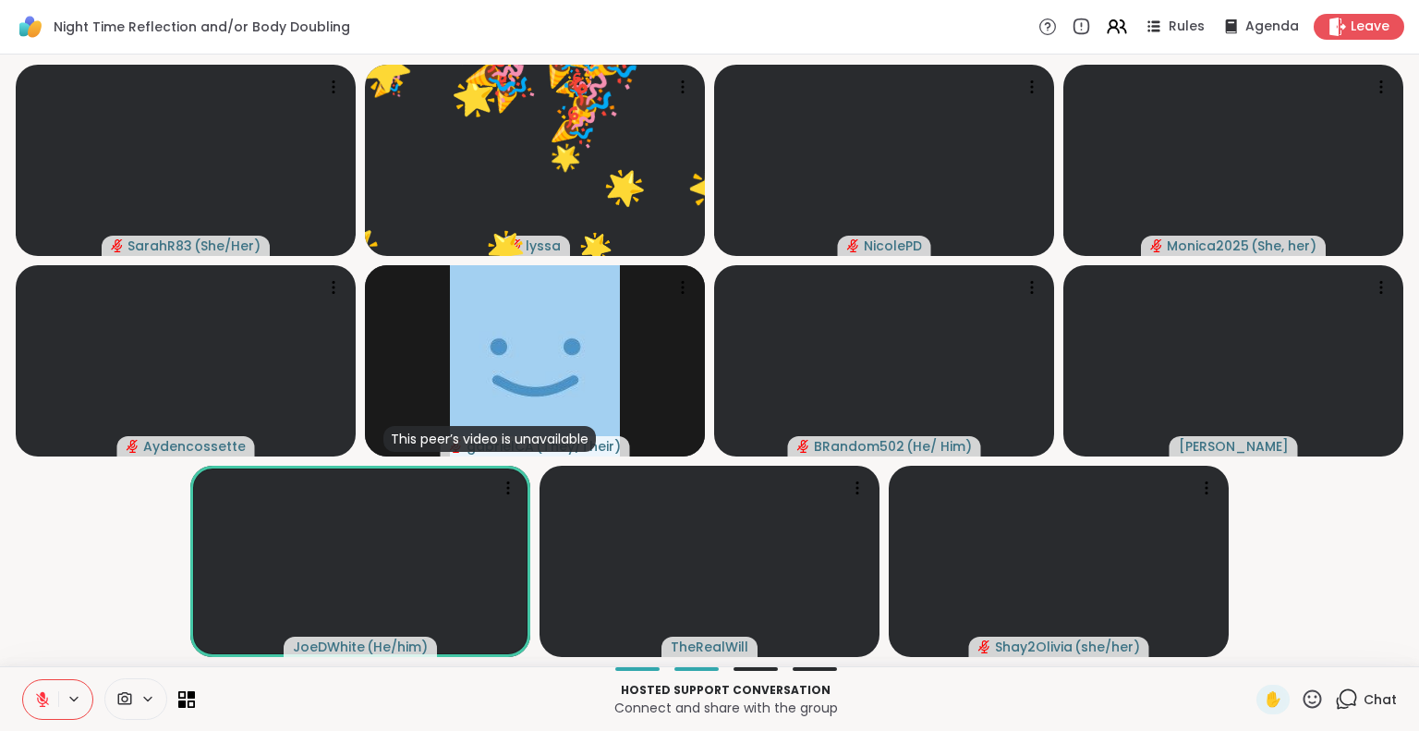
click at [1304, 690] on icon at bounding box center [1311, 698] width 23 height 23
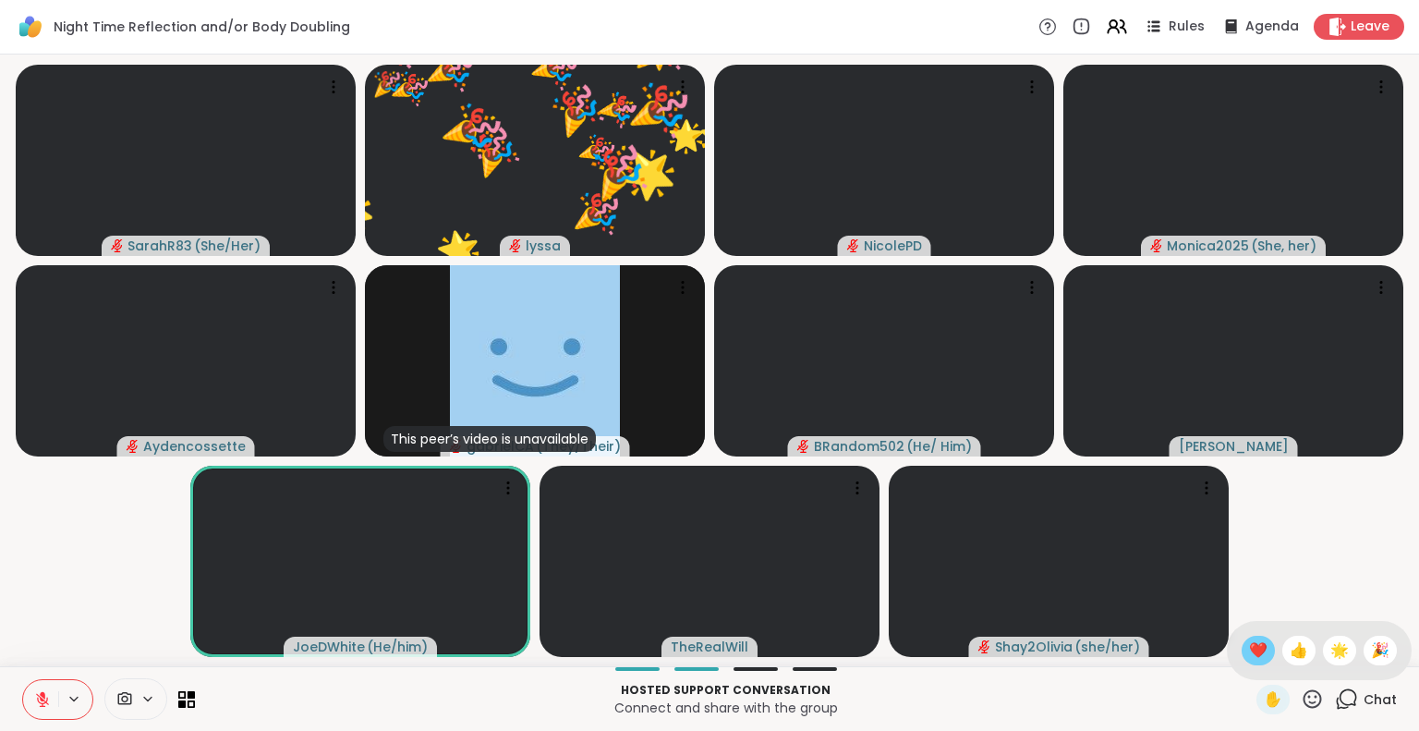
click at [1249, 646] on span "❤️" at bounding box center [1258, 650] width 18 height 22
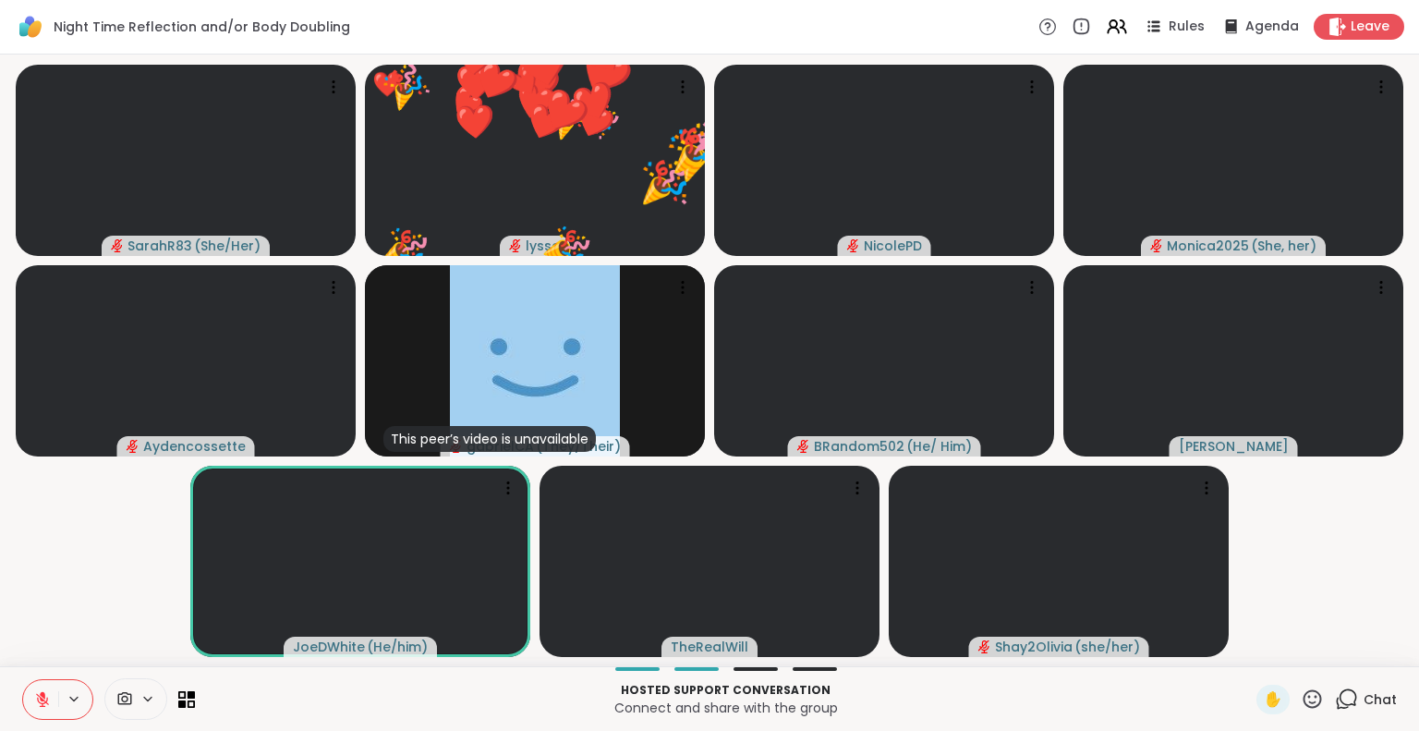
click at [1300, 701] on icon at bounding box center [1311, 698] width 23 height 23
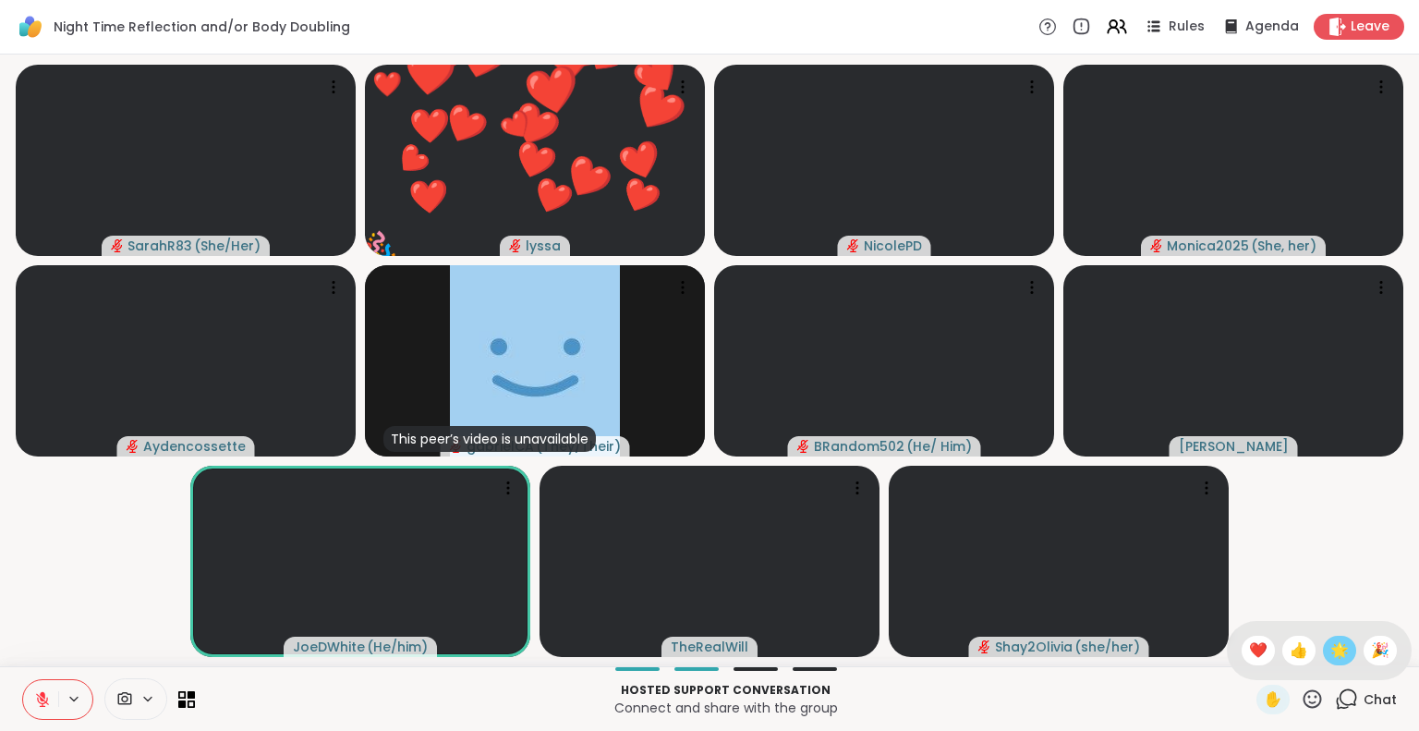
click at [1330, 660] on span "🌟" at bounding box center [1339, 650] width 18 height 22
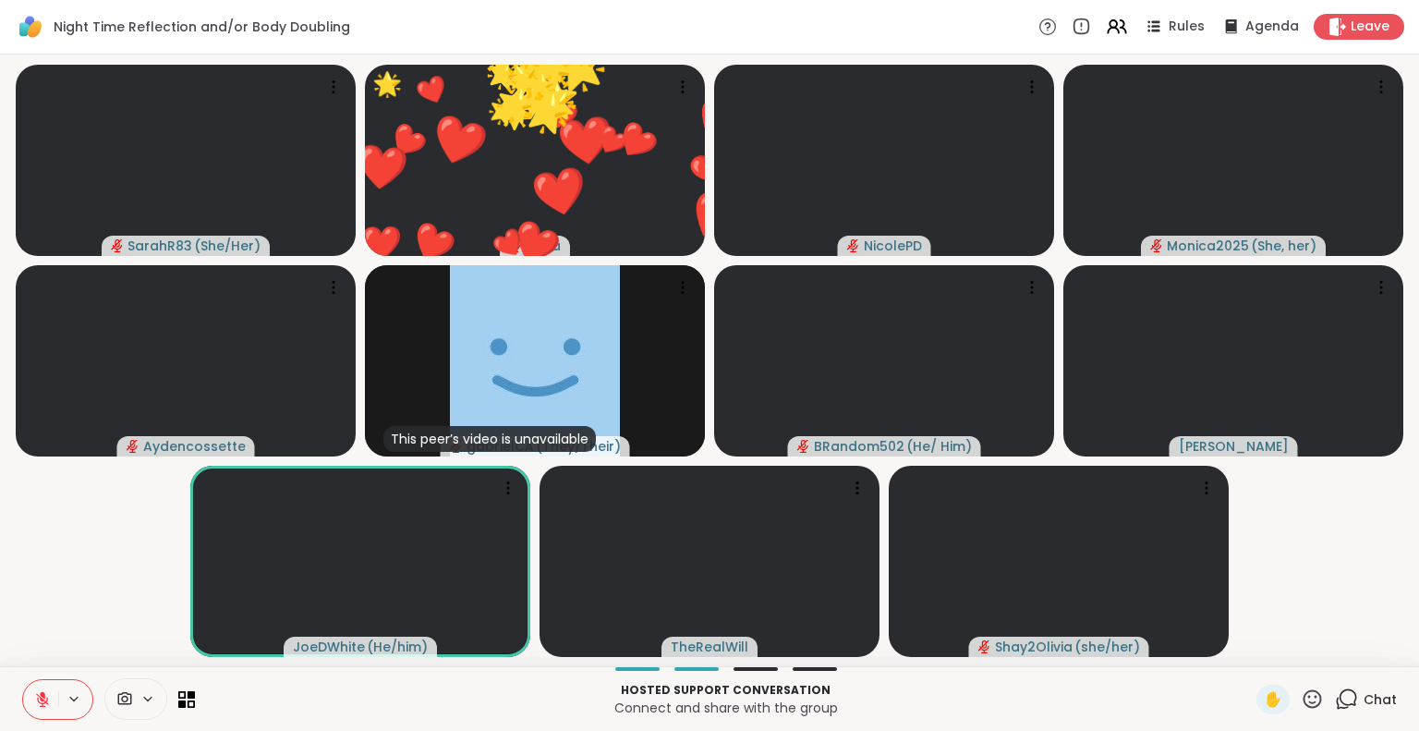
click at [1301, 684] on div "✋" at bounding box center [1289, 699] width 67 height 30
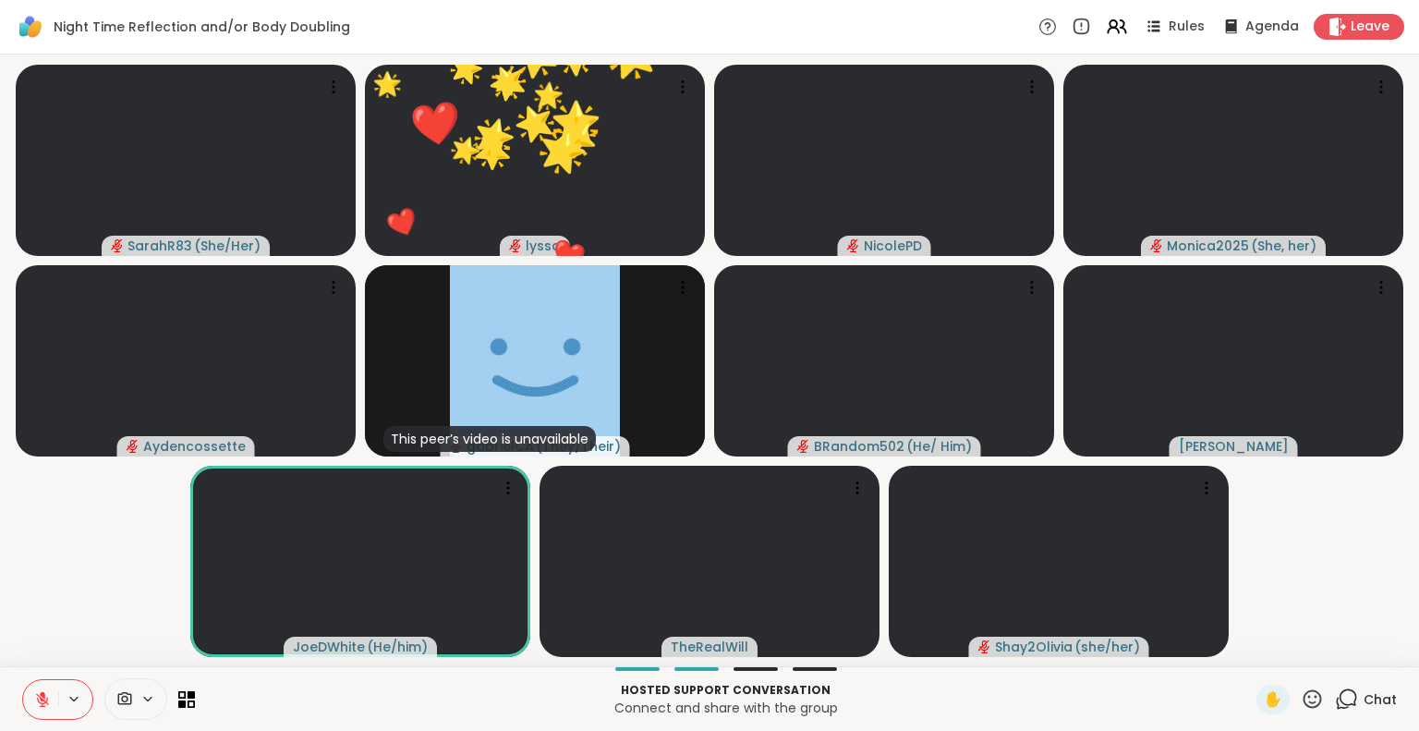
click at [1303, 690] on icon at bounding box center [1312, 698] width 18 height 18
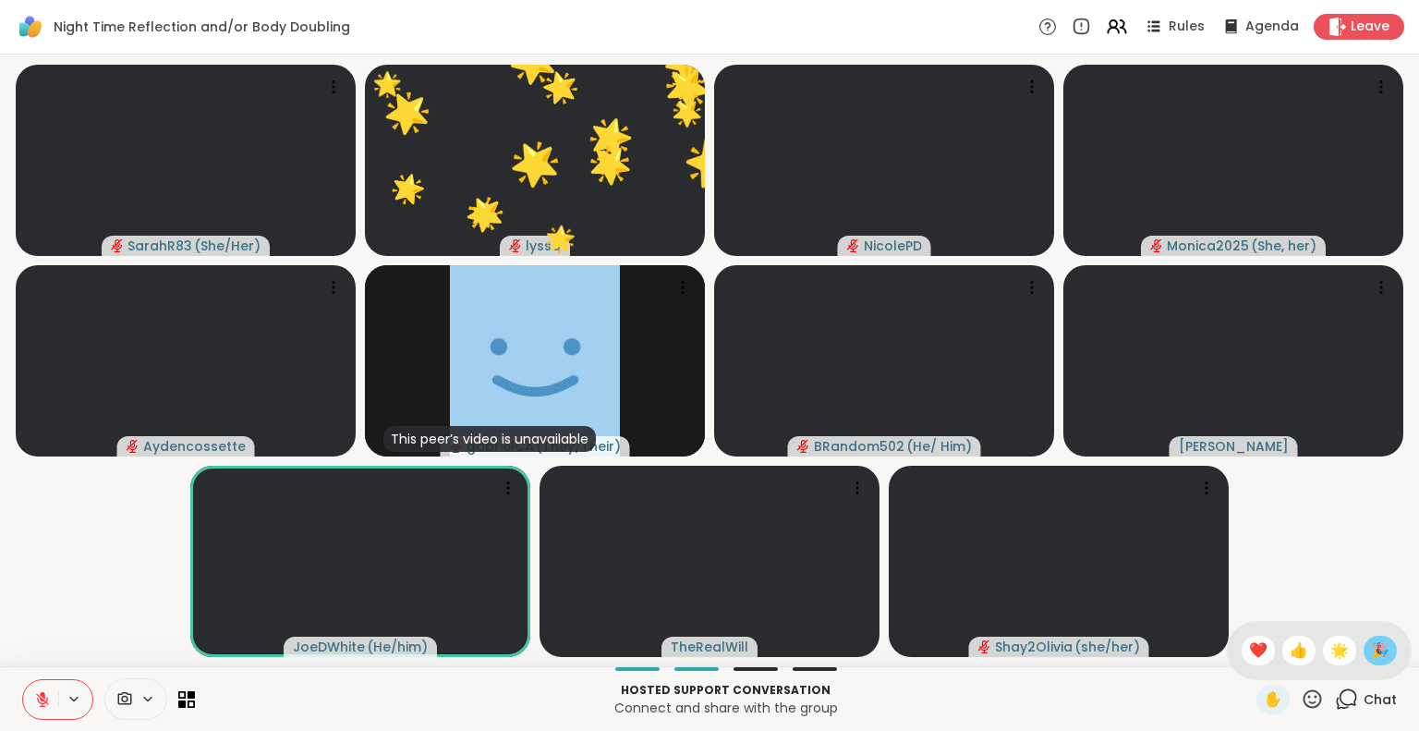
click at [1371, 645] on span "🎉" at bounding box center [1380, 650] width 18 height 22
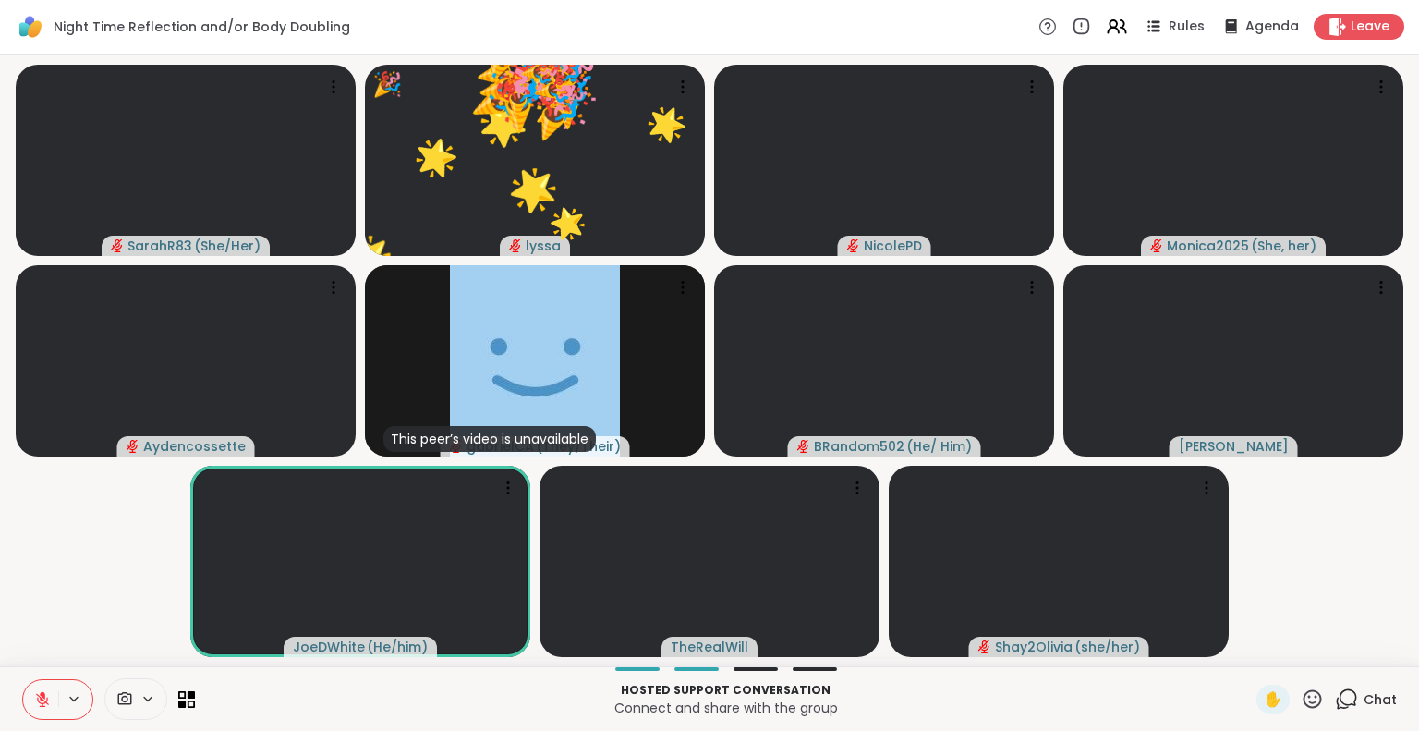
click at [1363, 693] on span "Chat" at bounding box center [1379, 699] width 33 height 18
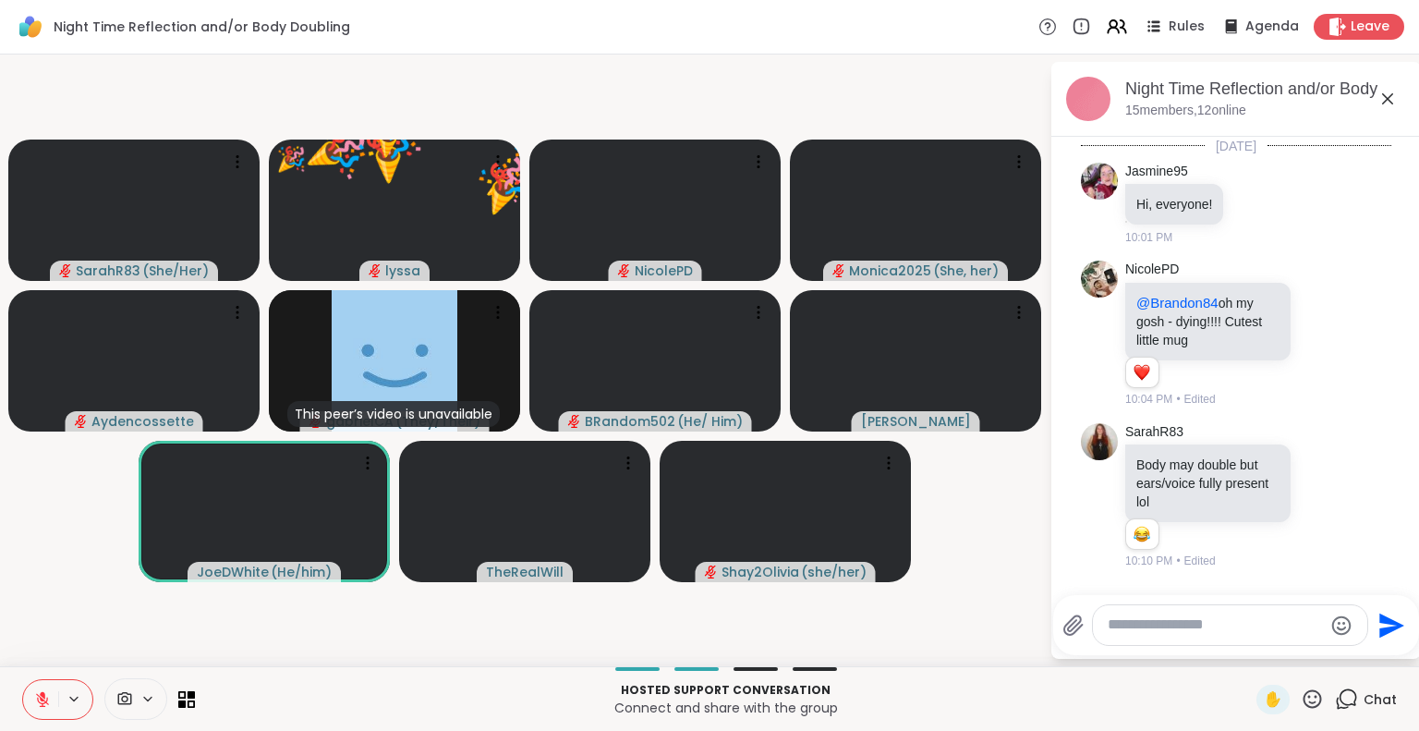
scroll to position [10288, 0]
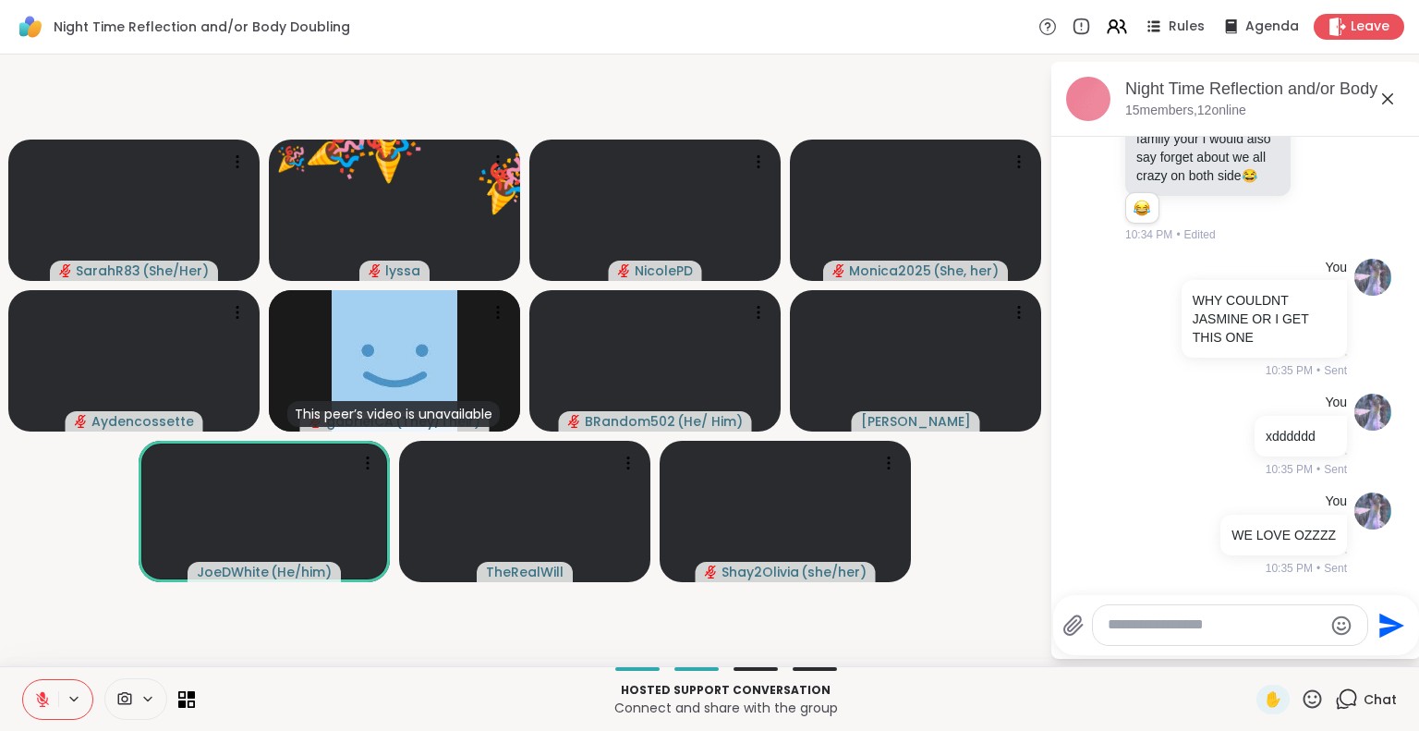
click at [1260, 627] on textarea "Type your message" at bounding box center [1214, 624] width 215 height 19
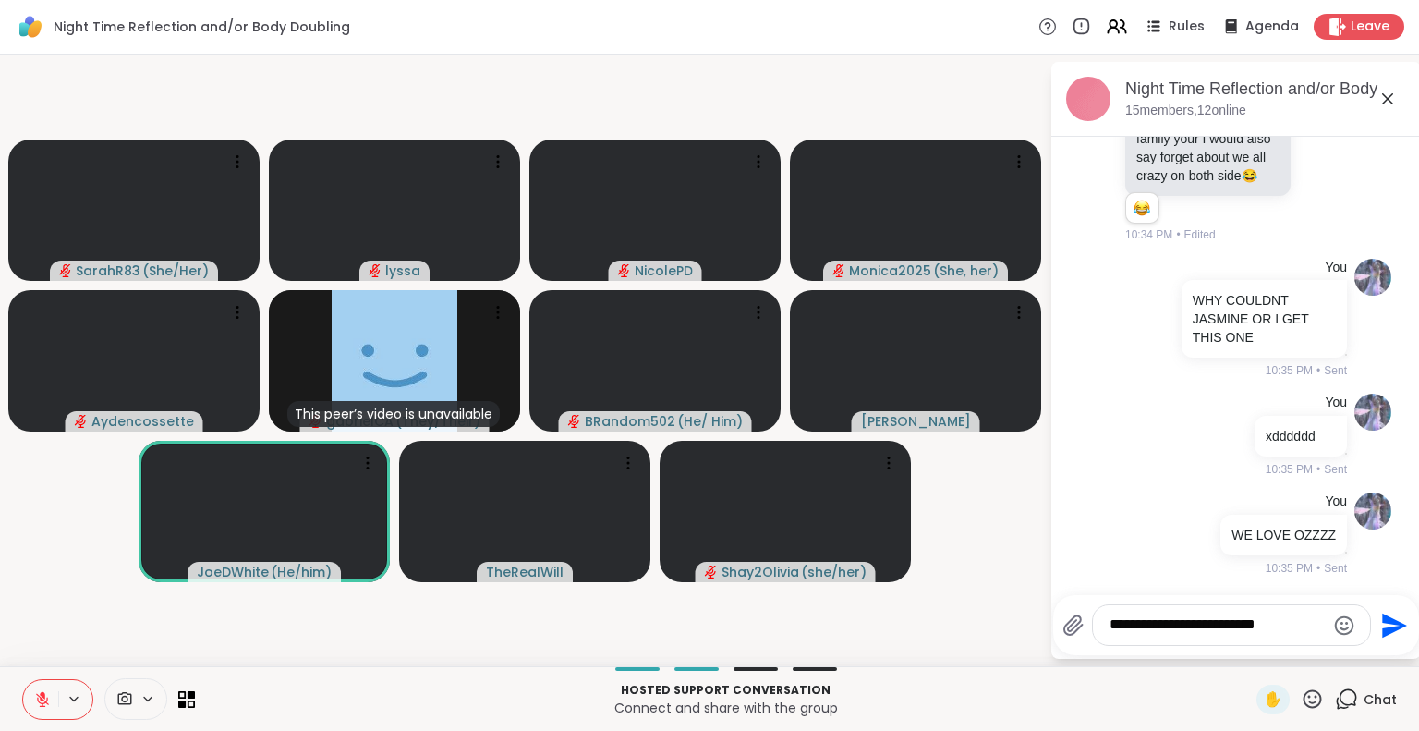
type textarea "**********"
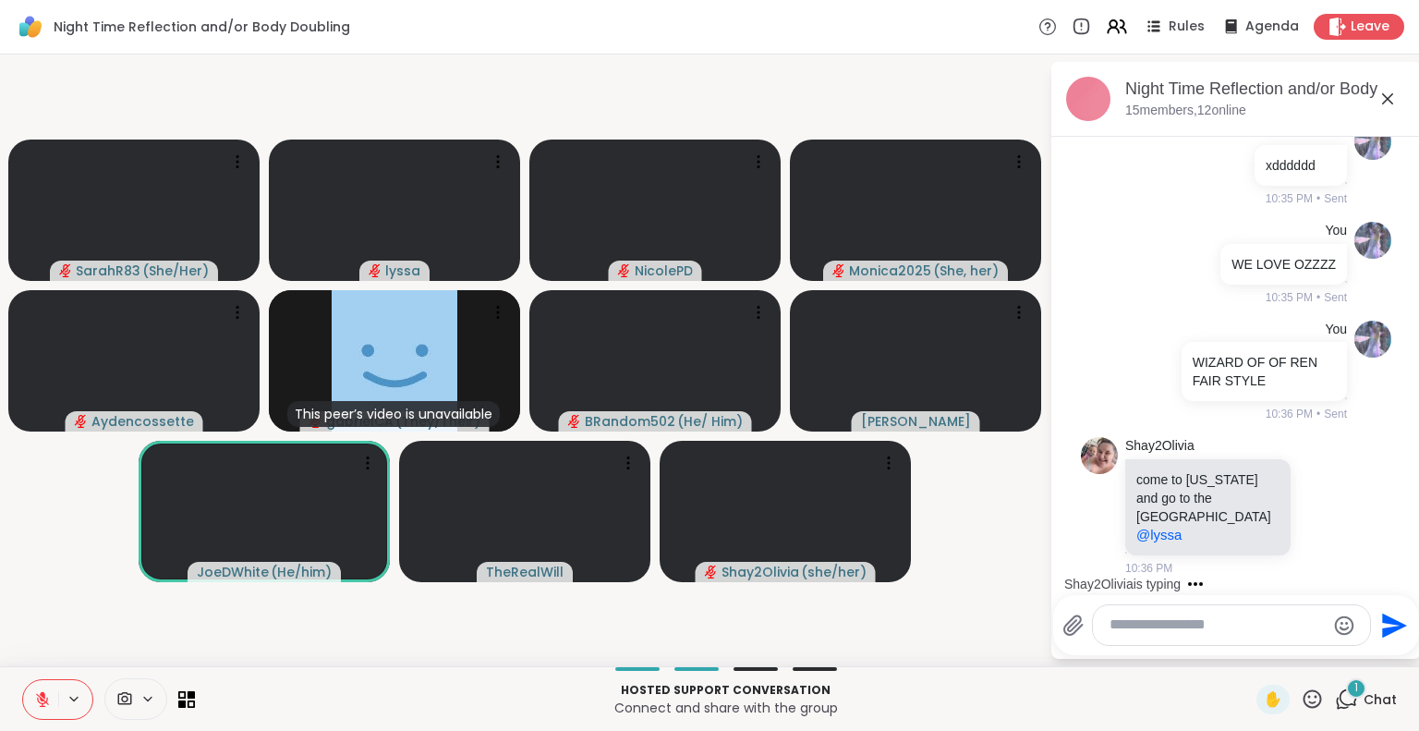
scroll to position [10539, 0]
click at [1293, 626] on textarea "Type your message" at bounding box center [1216, 624] width 215 height 19
type textarea "**********"
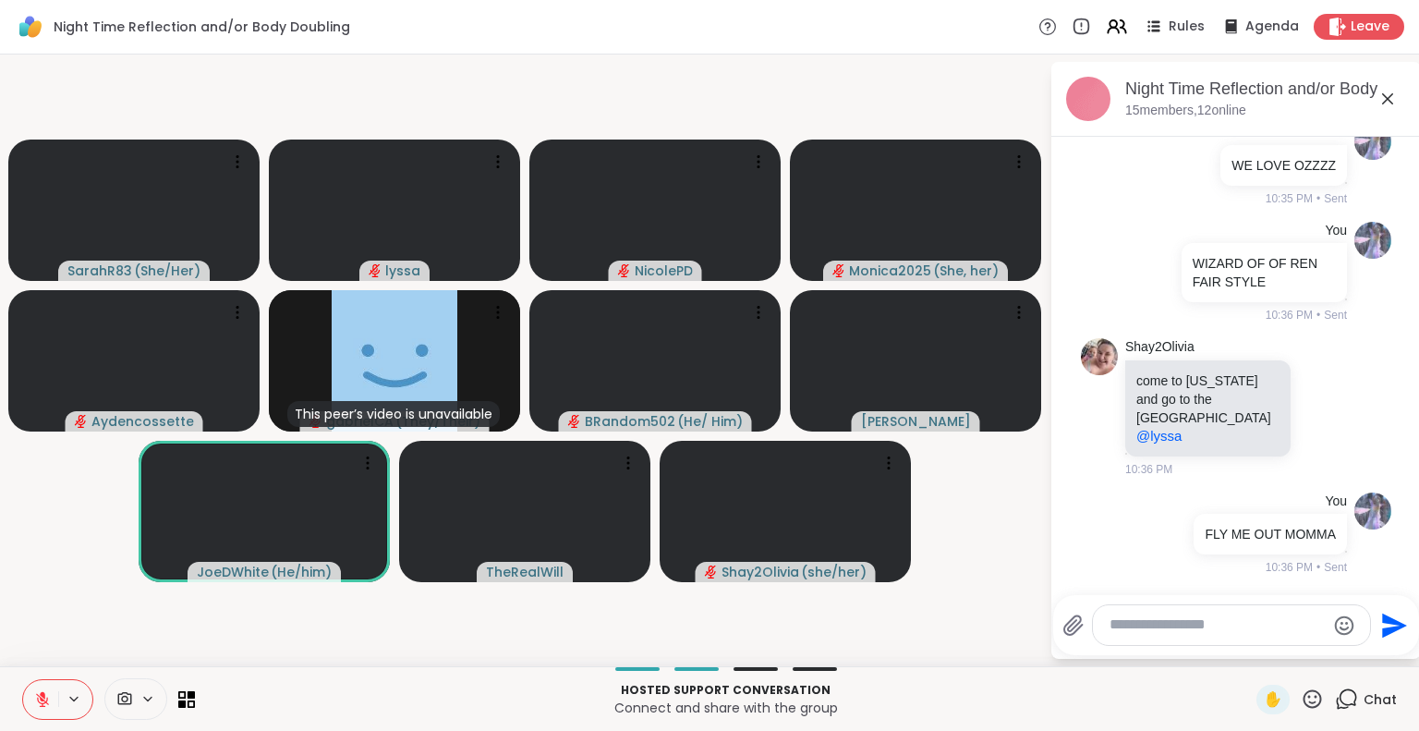
scroll to position [10656, 0]
click at [47, 690] on button at bounding box center [40, 699] width 35 height 39
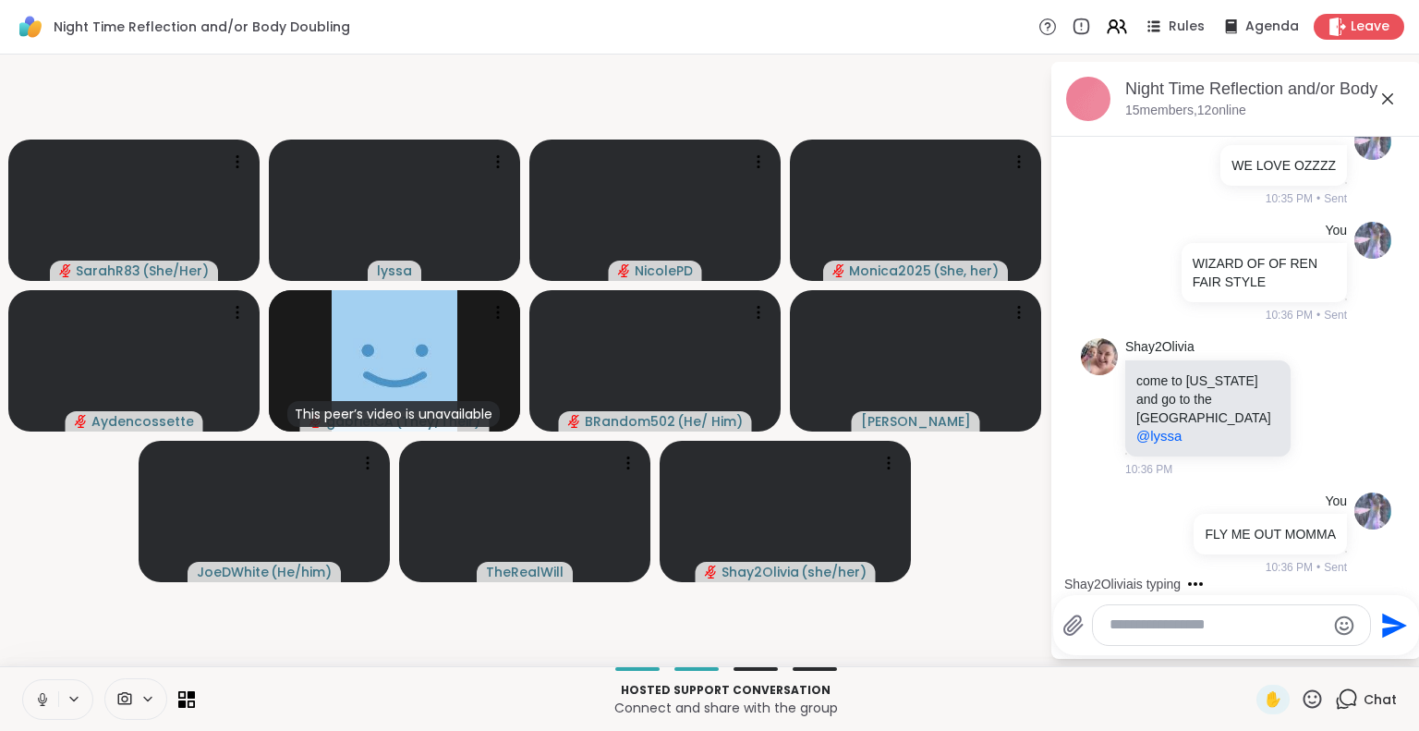
click at [1383, 96] on icon at bounding box center [1387, 99] width 22 height 22
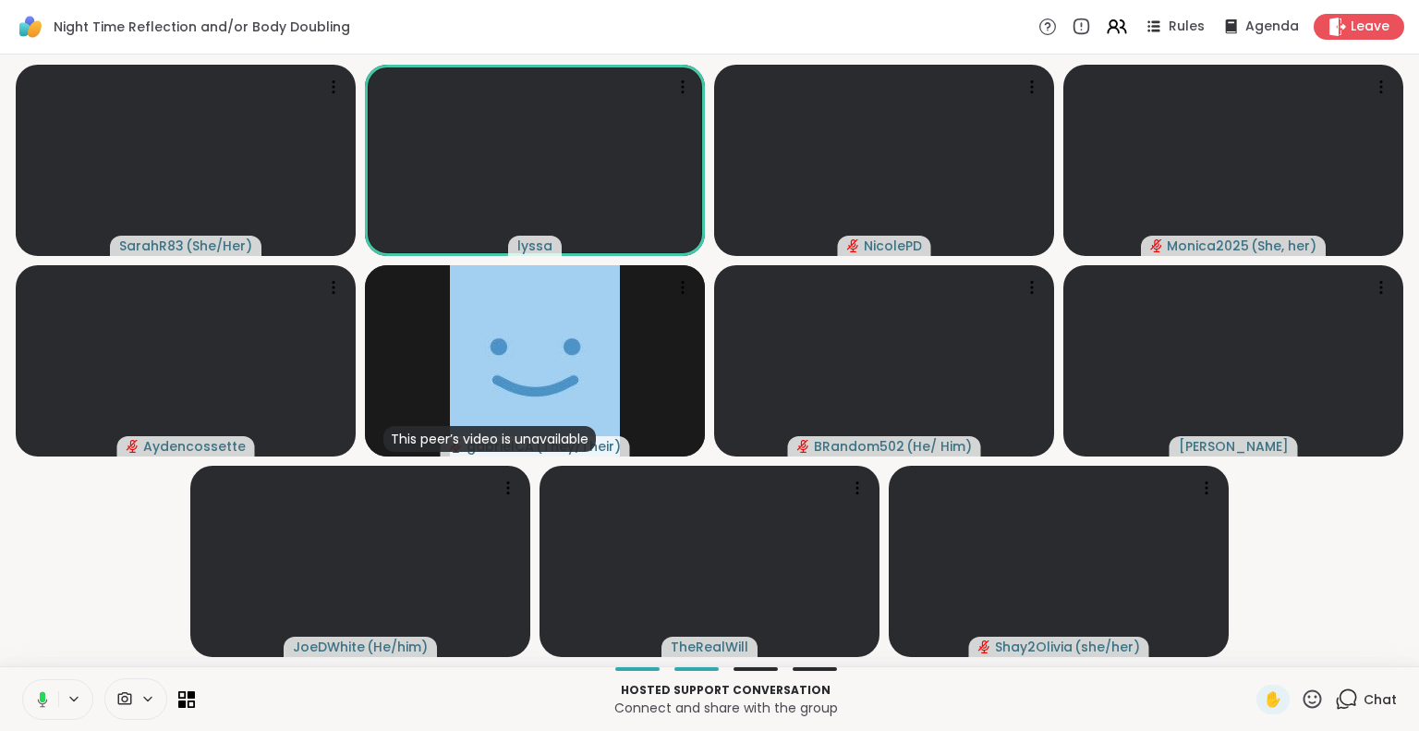
click at [33, 687] on button at bounding box center [39, 699] width 38 height 39
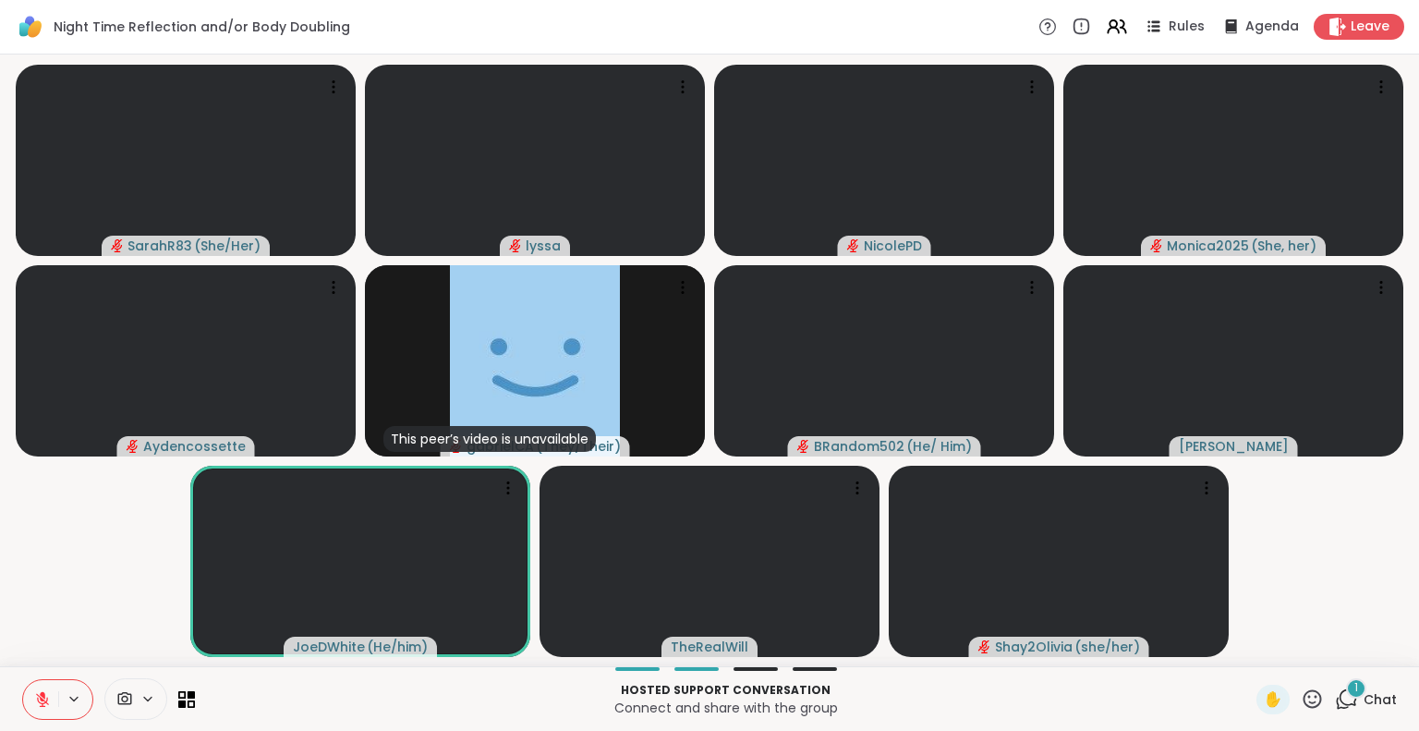
click at [44, 694] on icon at bounding box center [42, 699] width 17 height 17
click at [40, 704] on icon at bounding box center [42, 699] width 17 height 17
click at [45, 694] on icon at bounding box center [42, 699] width 17 height 17
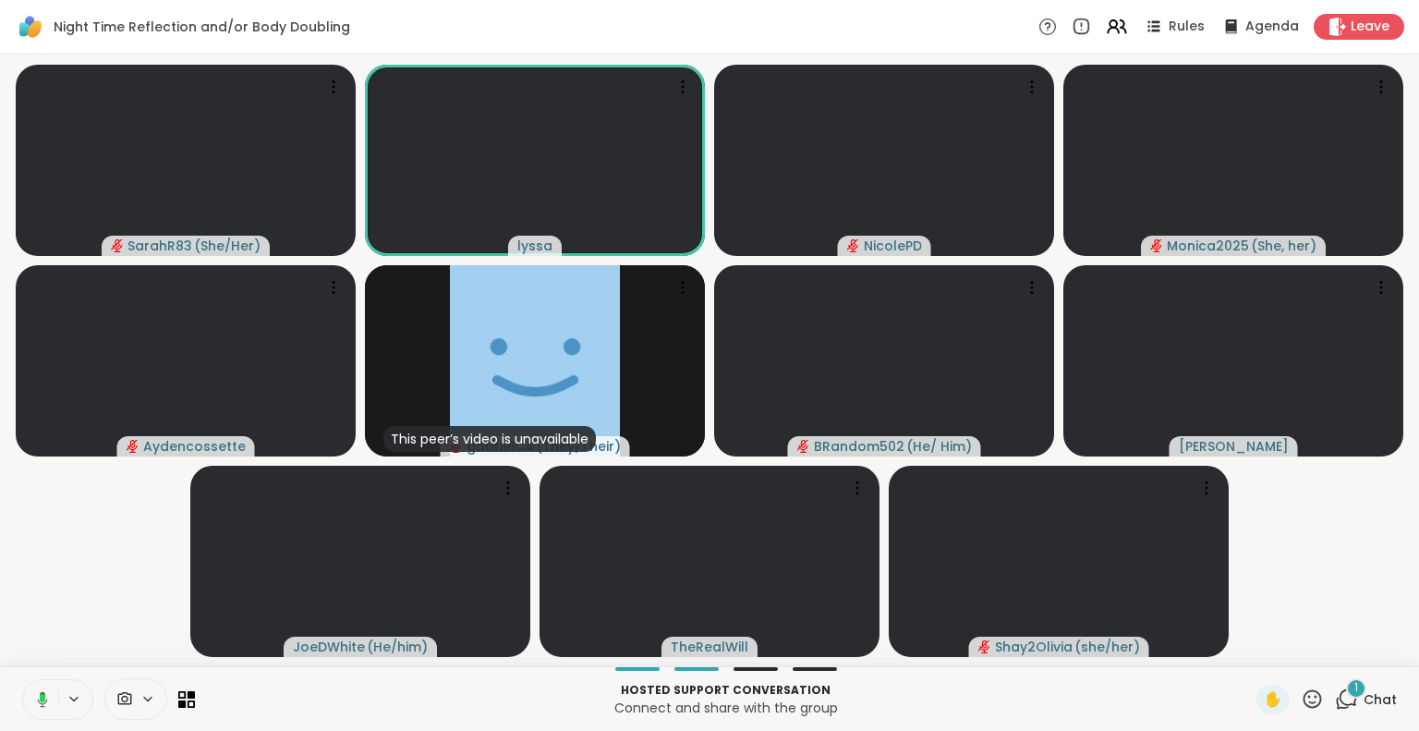
click at [41, 699] on rect at bounding box center [43, 698] width 6 height 8
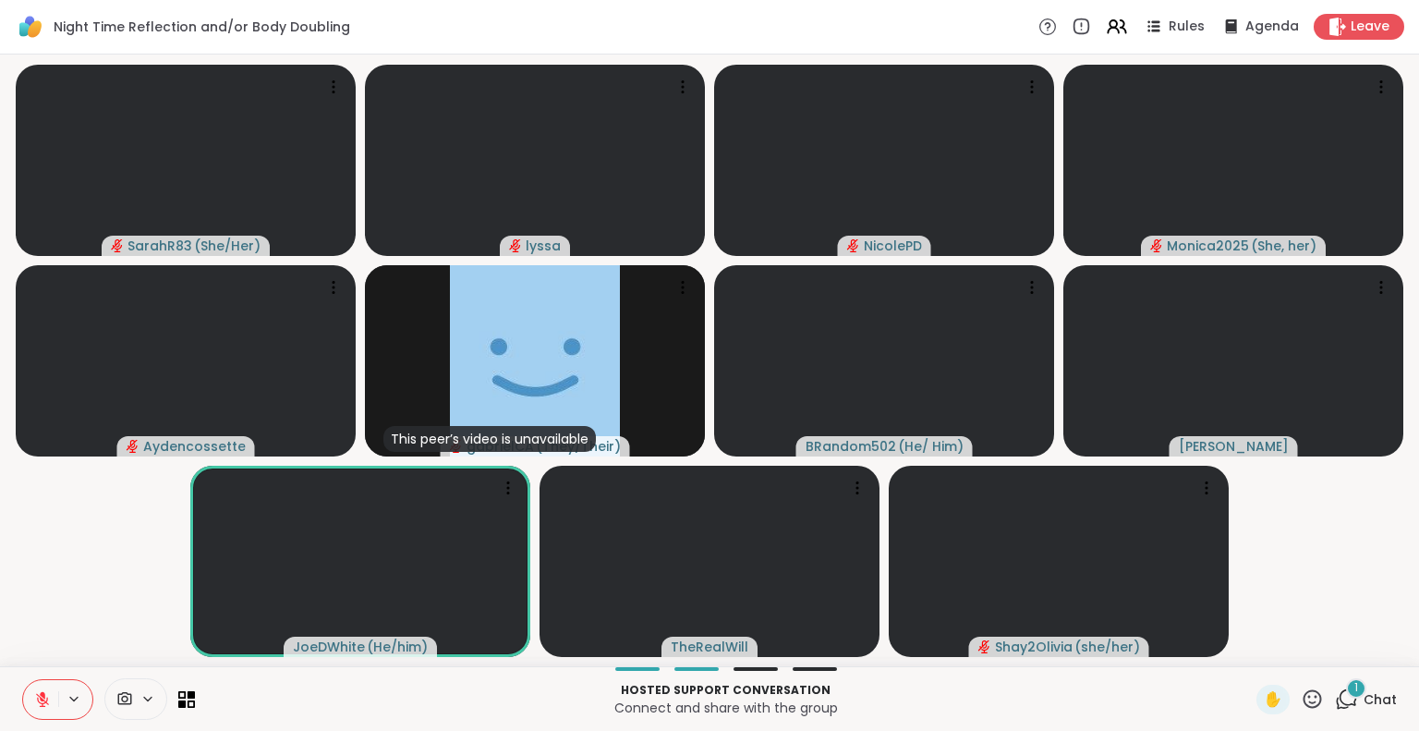
click at [1346, 688] on div "1" at bounding box center [1356, 688] width 20 height 20
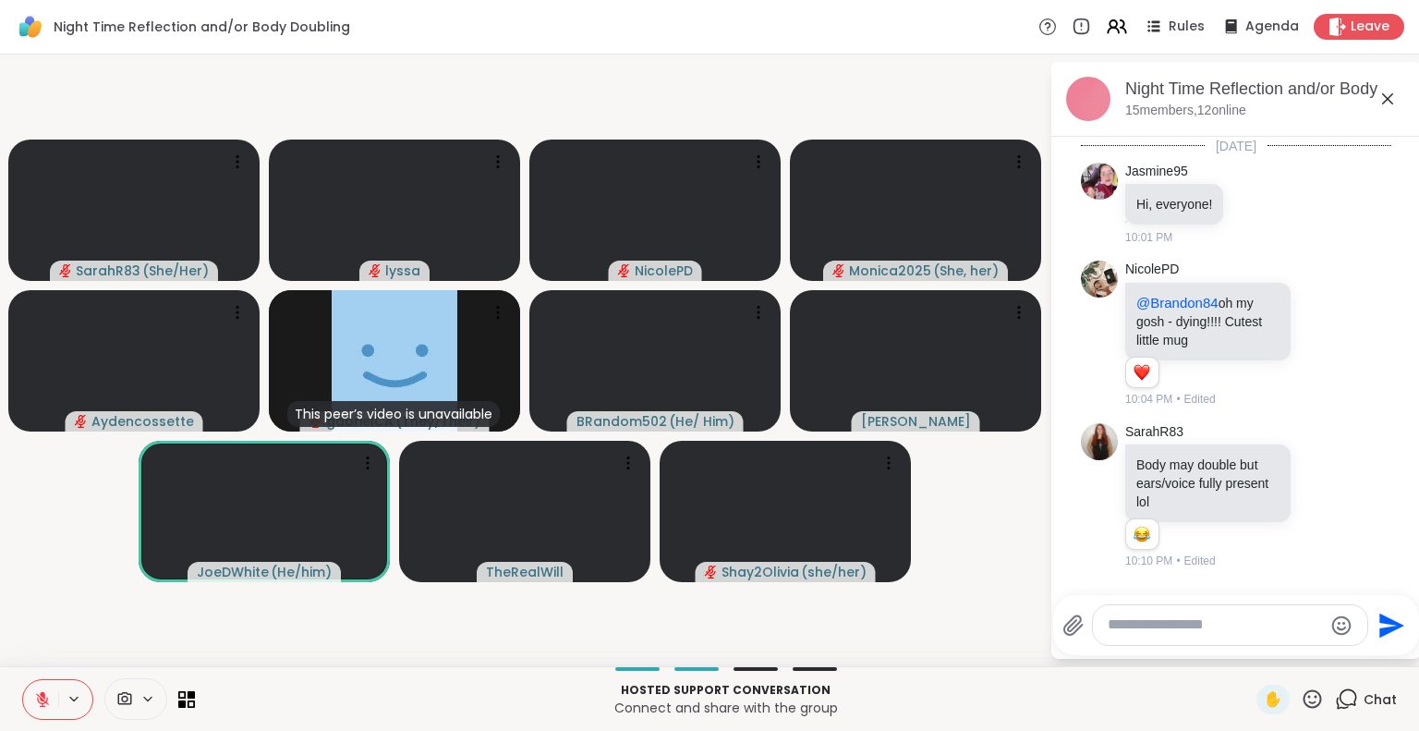
scroll to position [10709, 0]
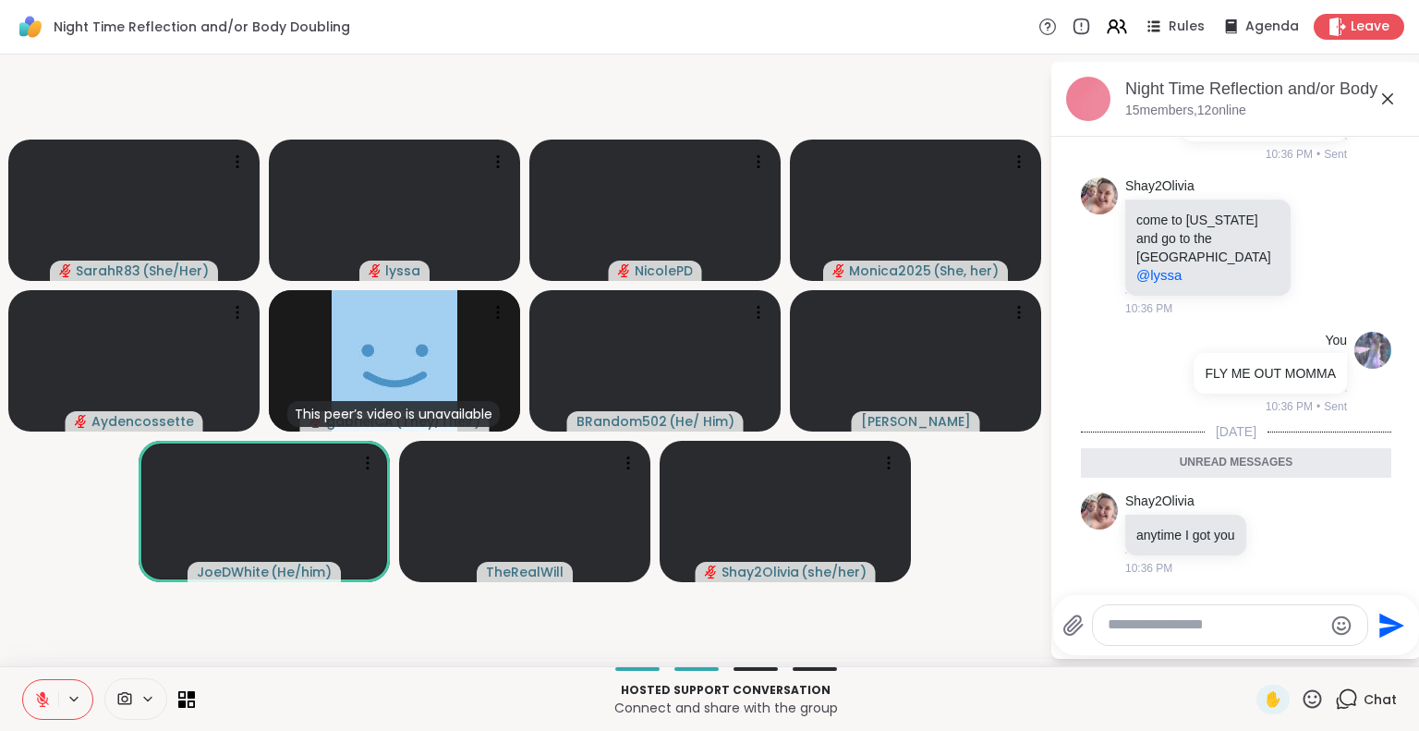
click at [1246, 629] on textarea "Type your message" at bounding box center [1214, 624] width 215 height 19
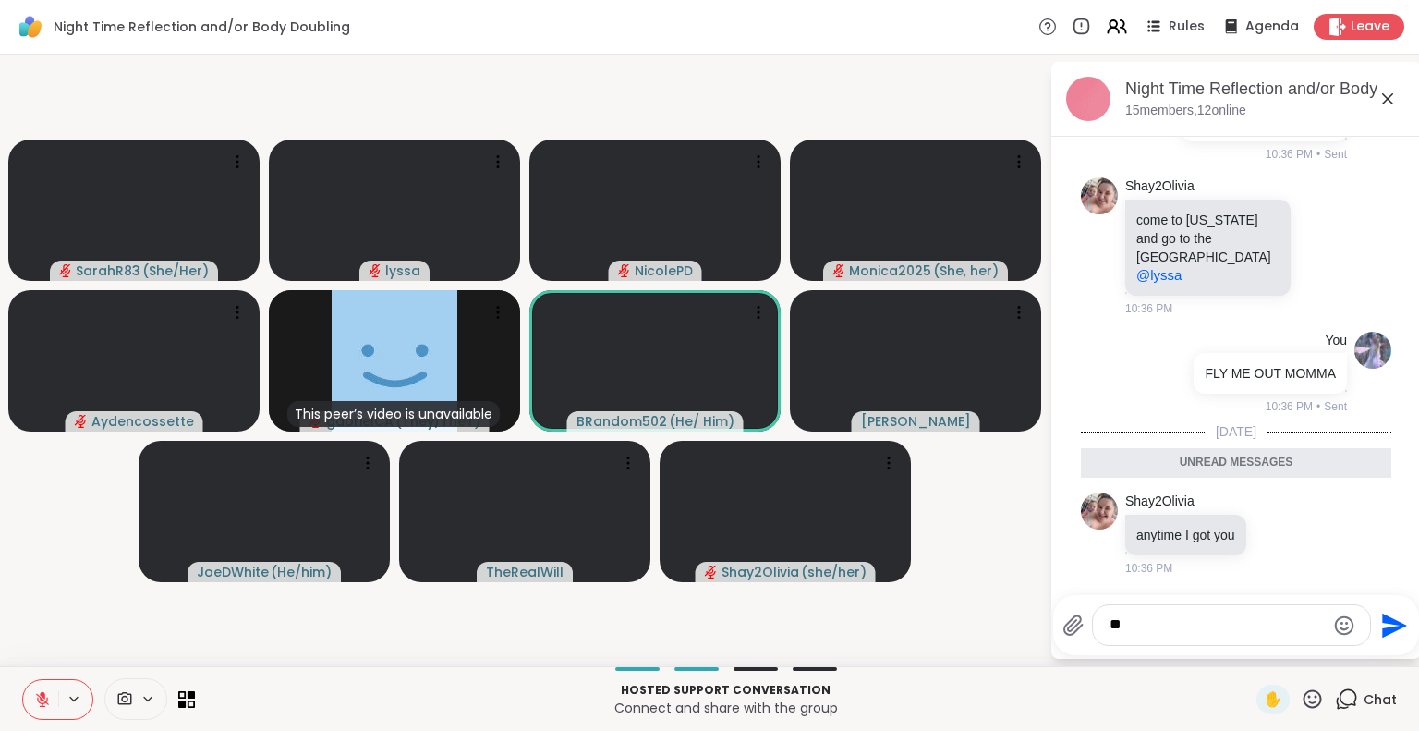
type textarea "*"
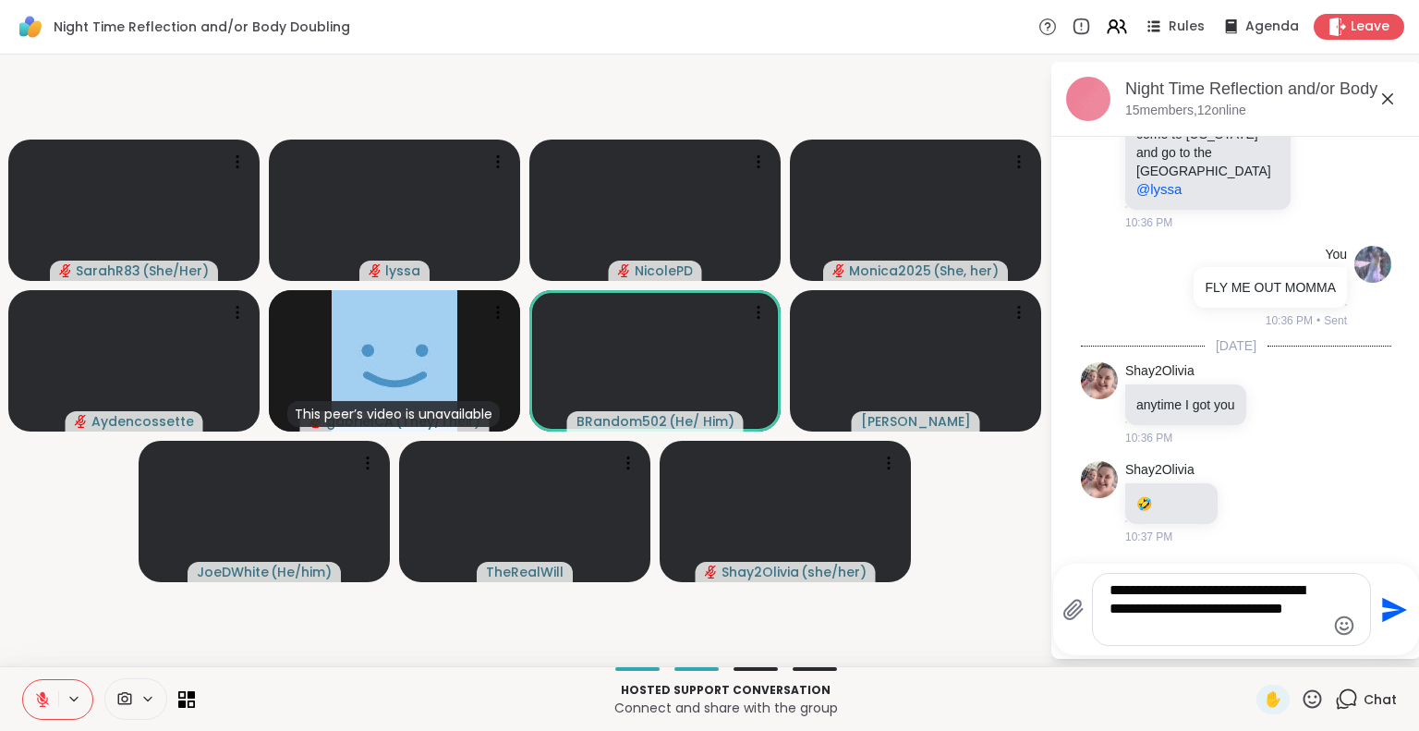
scroll to position [10794, 0]
type textarea "**********"
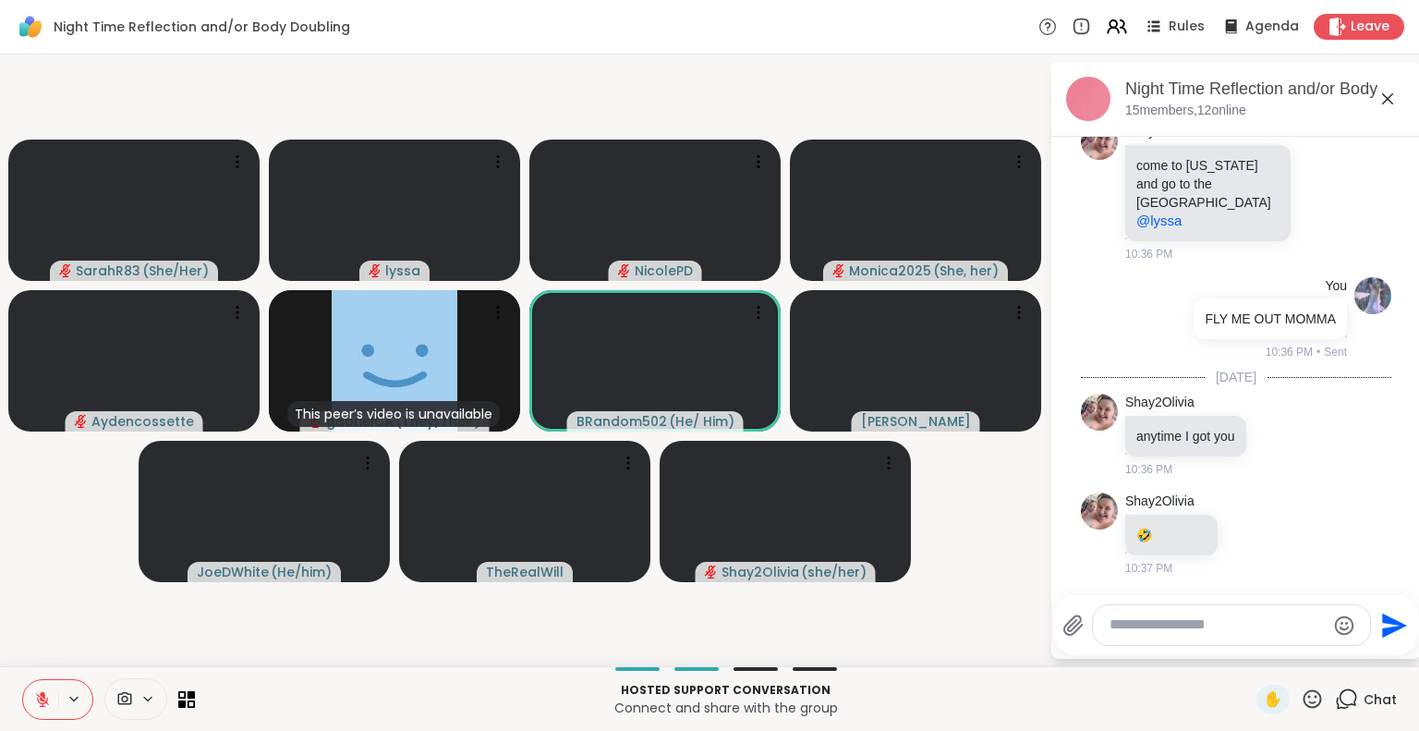
scroll to position [10916, 0]
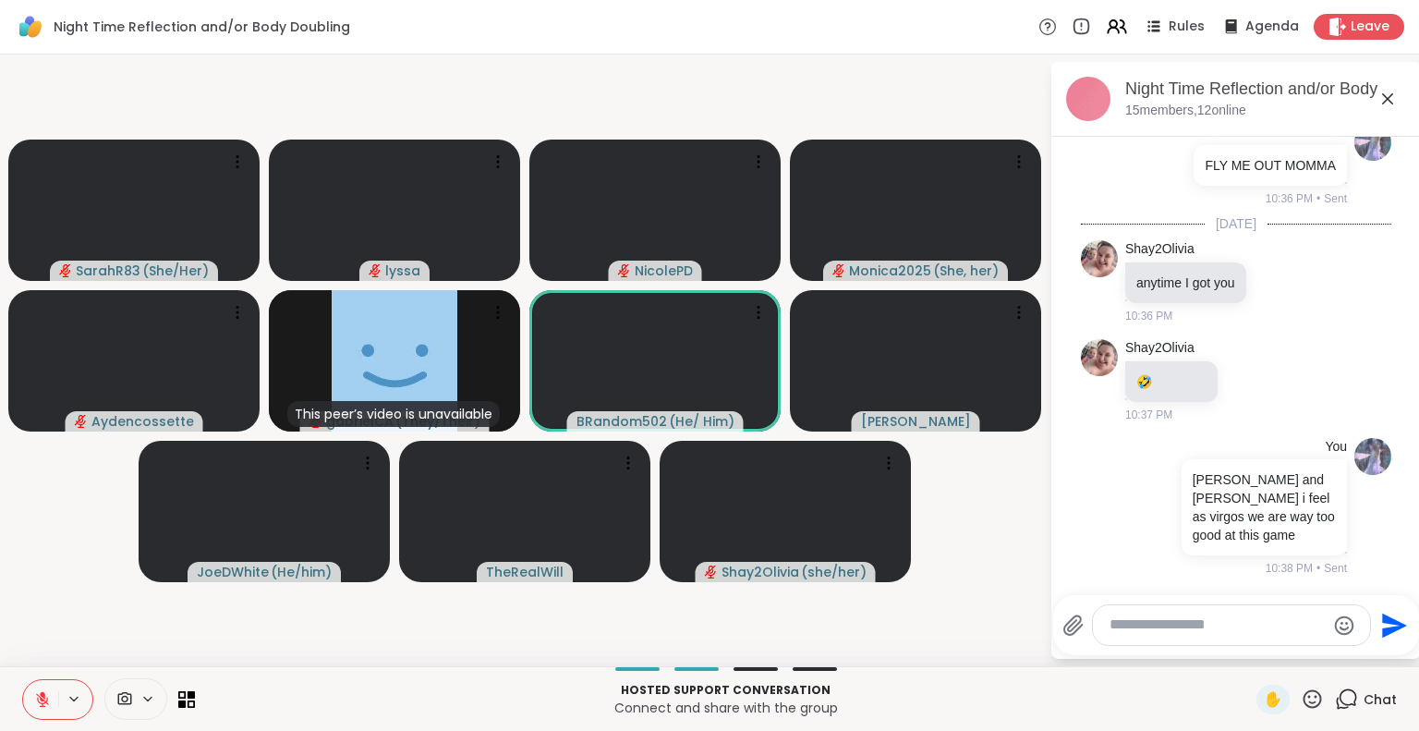
click at [1388, 98] on icon at bounding box center [1387, 98] width 11 height 11
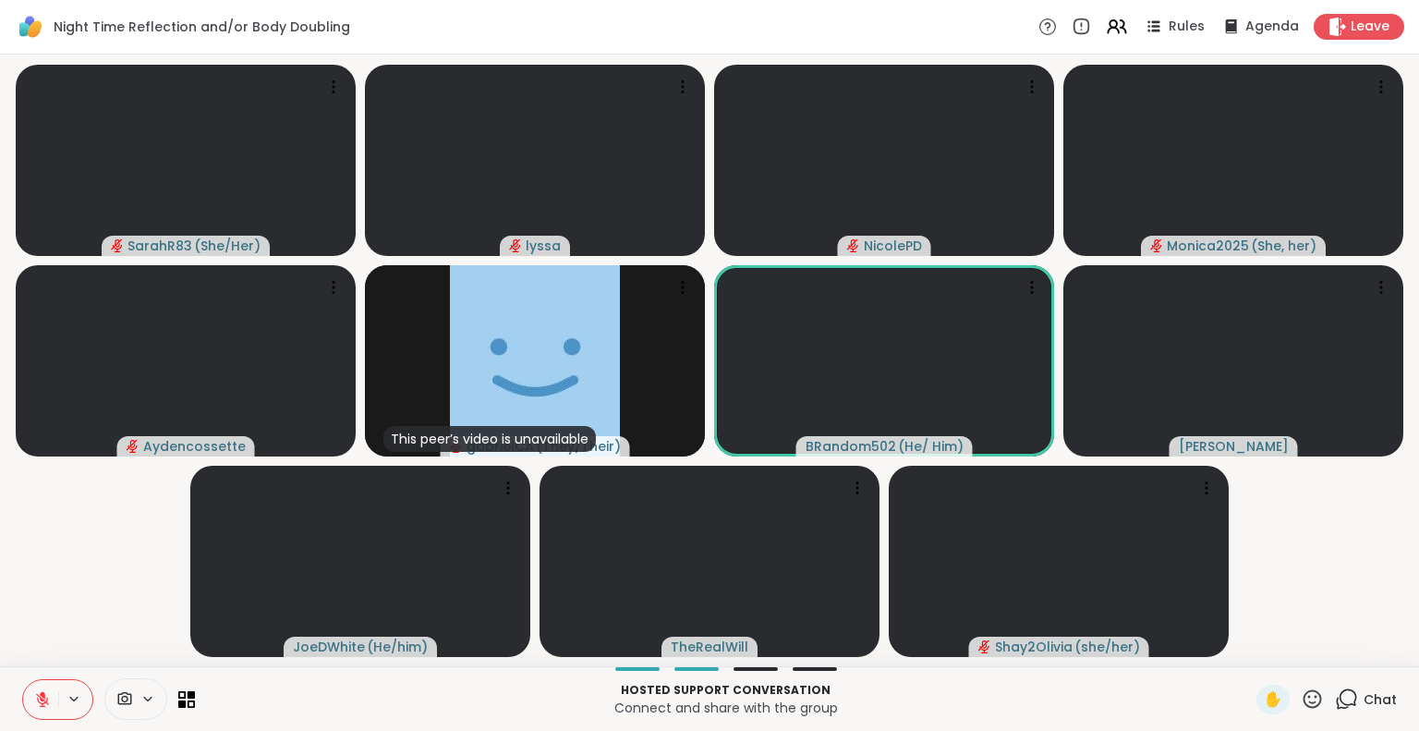
click at [1363, 701] on span "Chat" at bounding box center [1379, 699] width 33 height 18
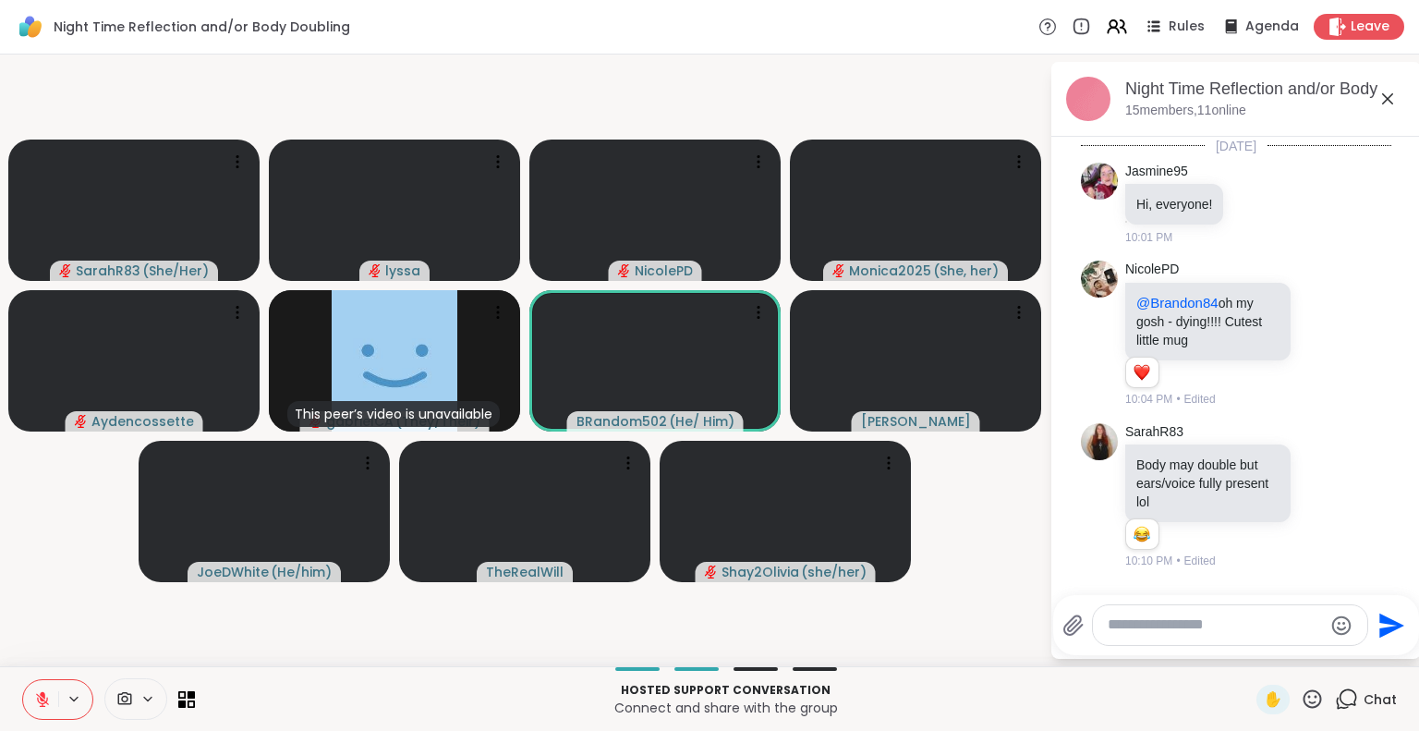
scroll to position [10898, 0]
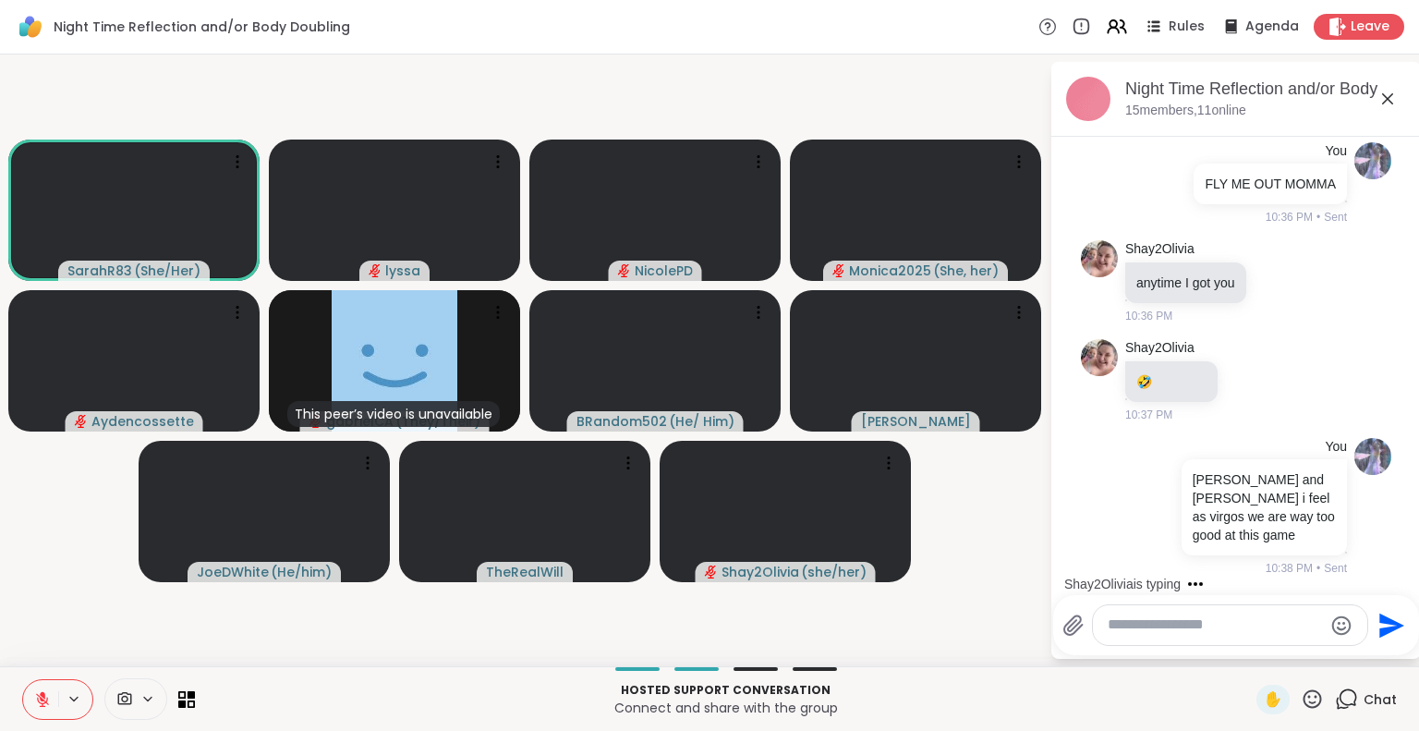
click at [1386, 94] on icon at bounding box center [1387, 99] width 22 height 22
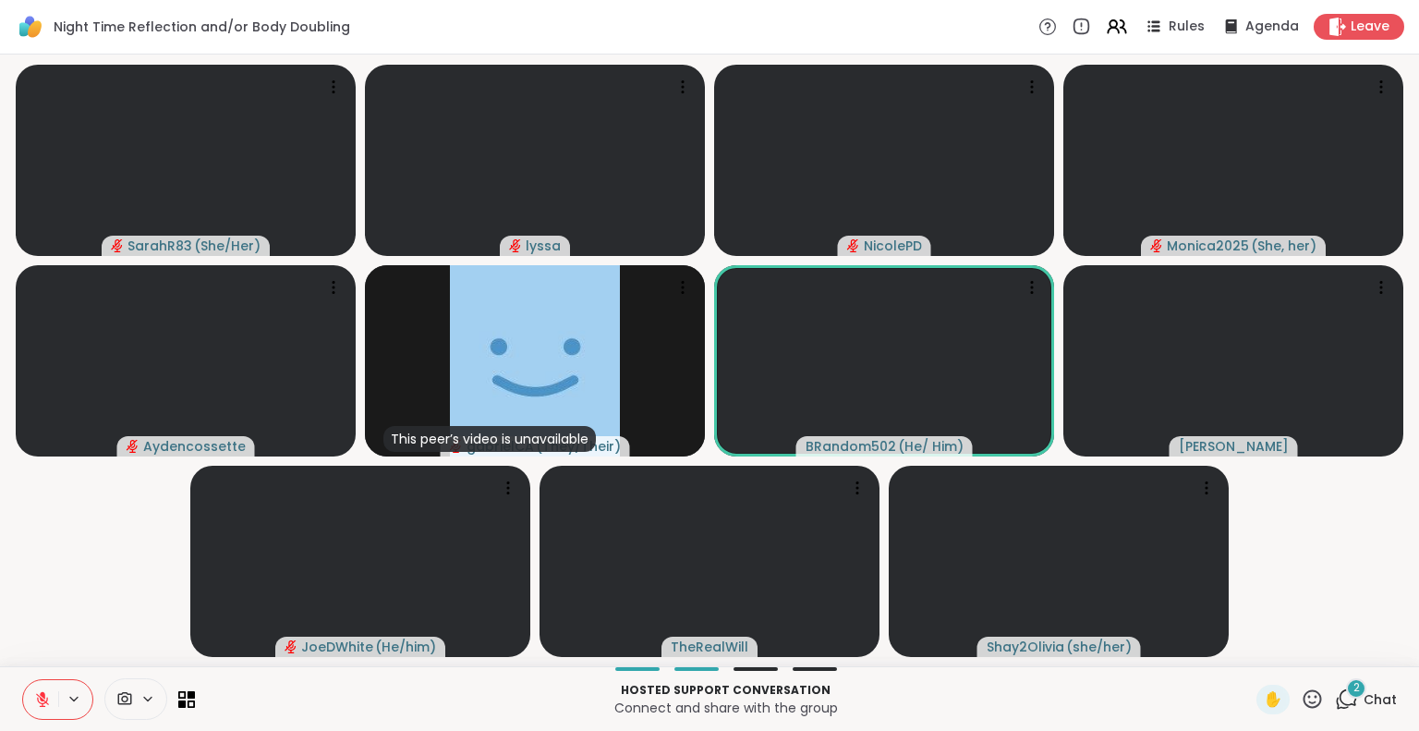
click at [42, 704] on icon at bounding box center [42, 699] width 13 height 13
click at [30, 695] on button at bounding box center [40, 699] width 35 height 39
click at [30, 691] on button at bounding box center [40, 699] width 35 height 39
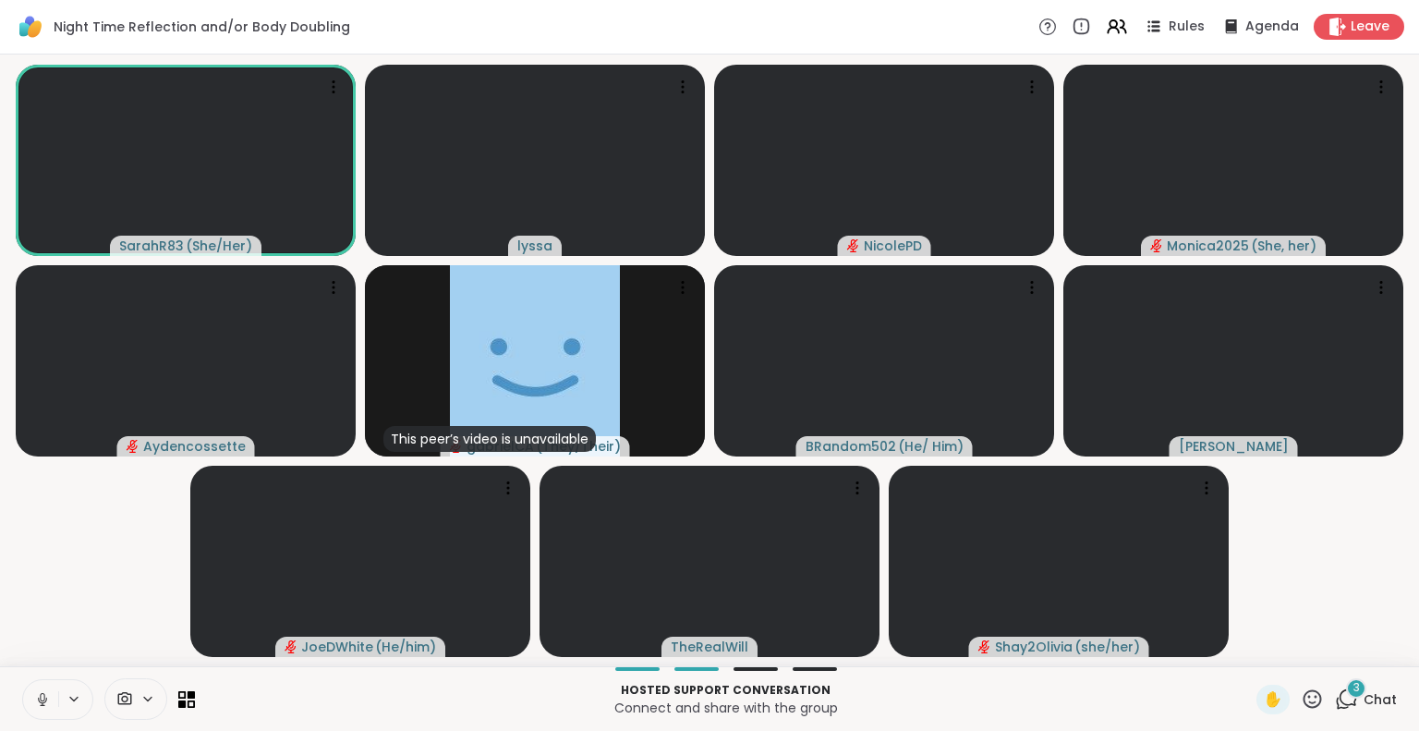
click at [47, 687] on button at bounding box center [40, 699] width 35 height 39
click at [41, 700] on icon at bounding box center [42, 699] width 13 height 13
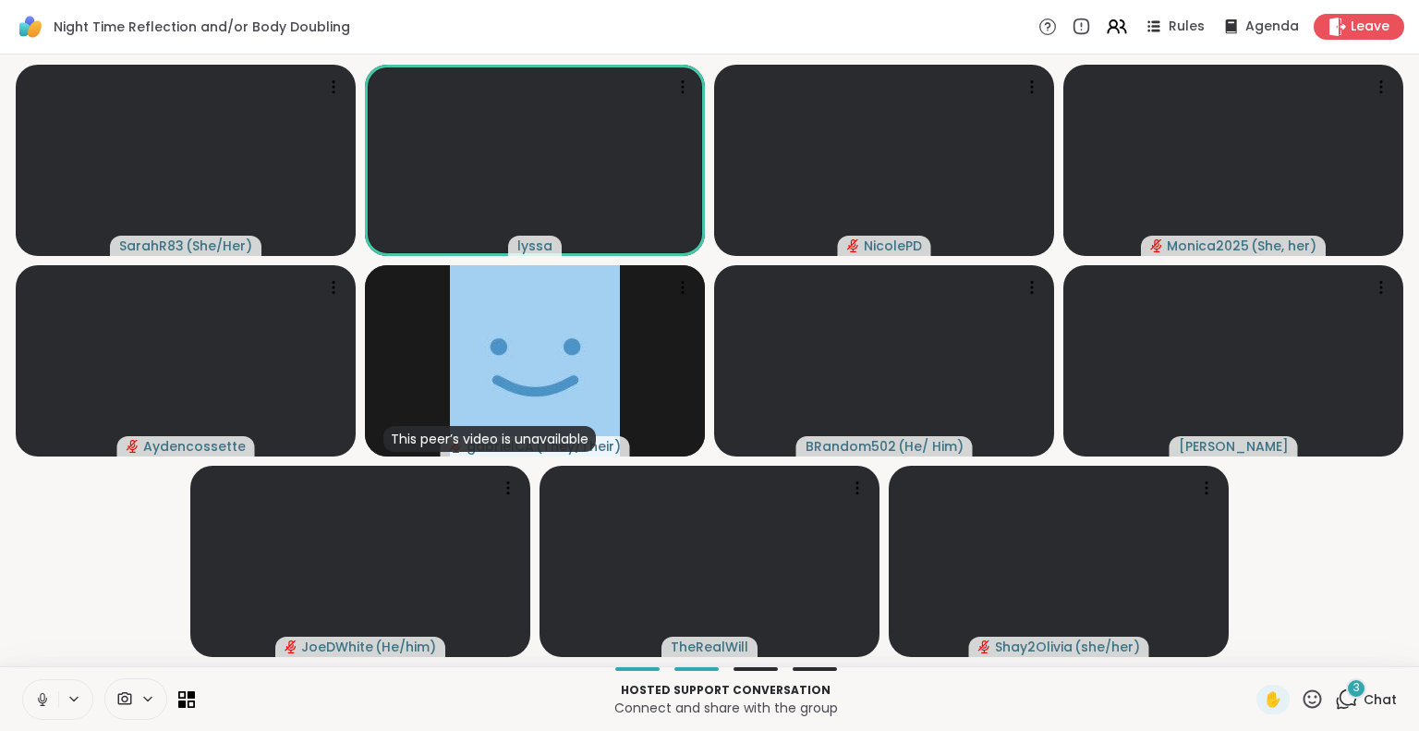
click at [40, 698] on icon at bounding box center [42, 697] width 5 height 8
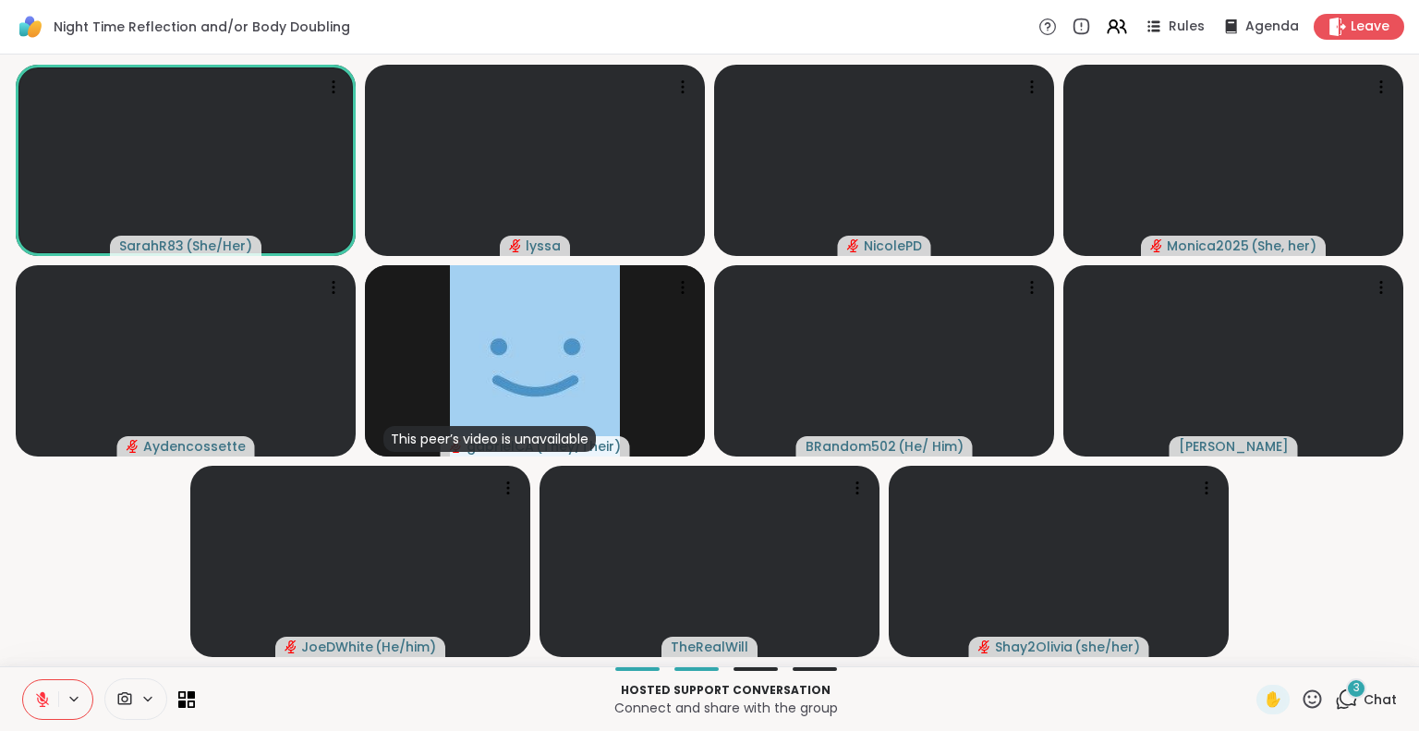
click at [37, 694] on icon at bounding box center [42, 699] width 17 height 17
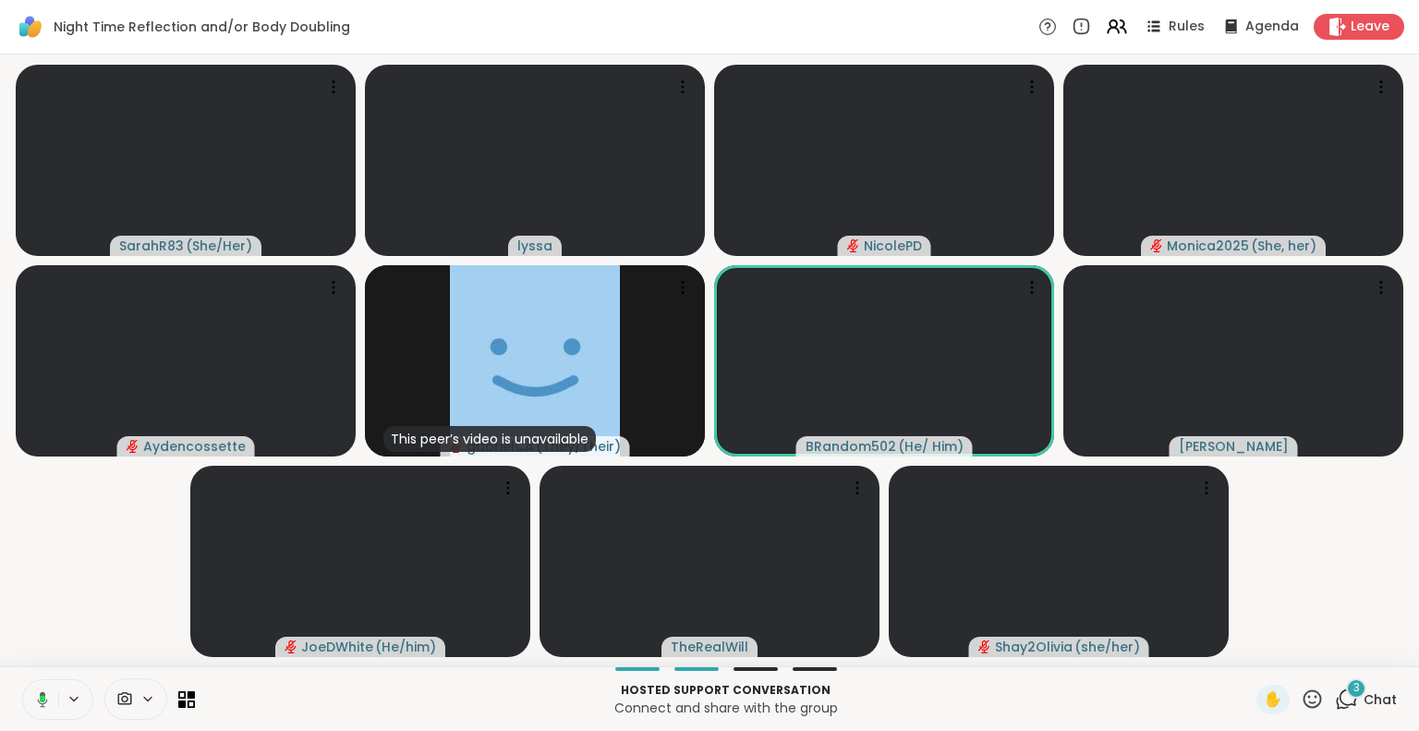
click at [48, 697] on button at bounding box center [39, 699] width 38 height 39
click at [47, 700] on icon at bounding box center [42, 699] width 13 height 13
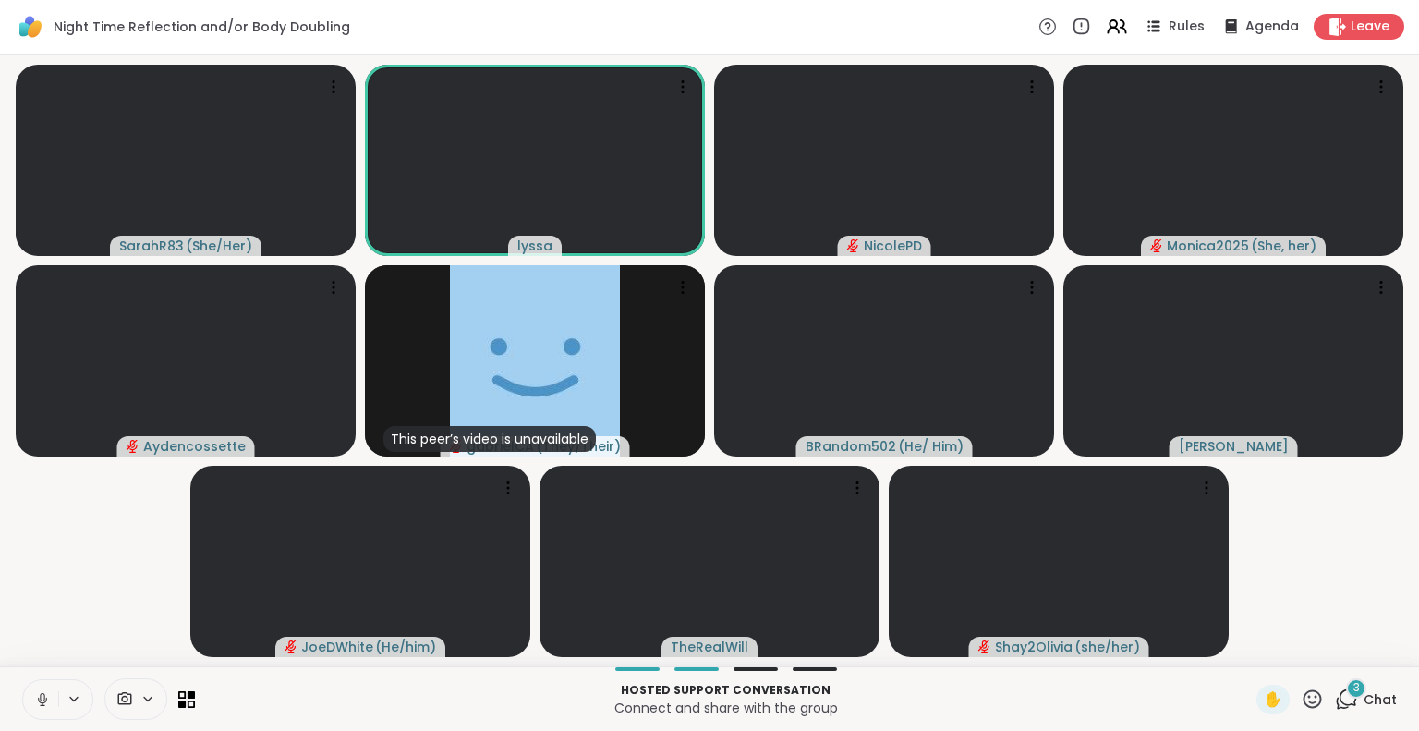
click at [1346, 693] on div "3" at bounding box center [1356, 688] width 20 height 20
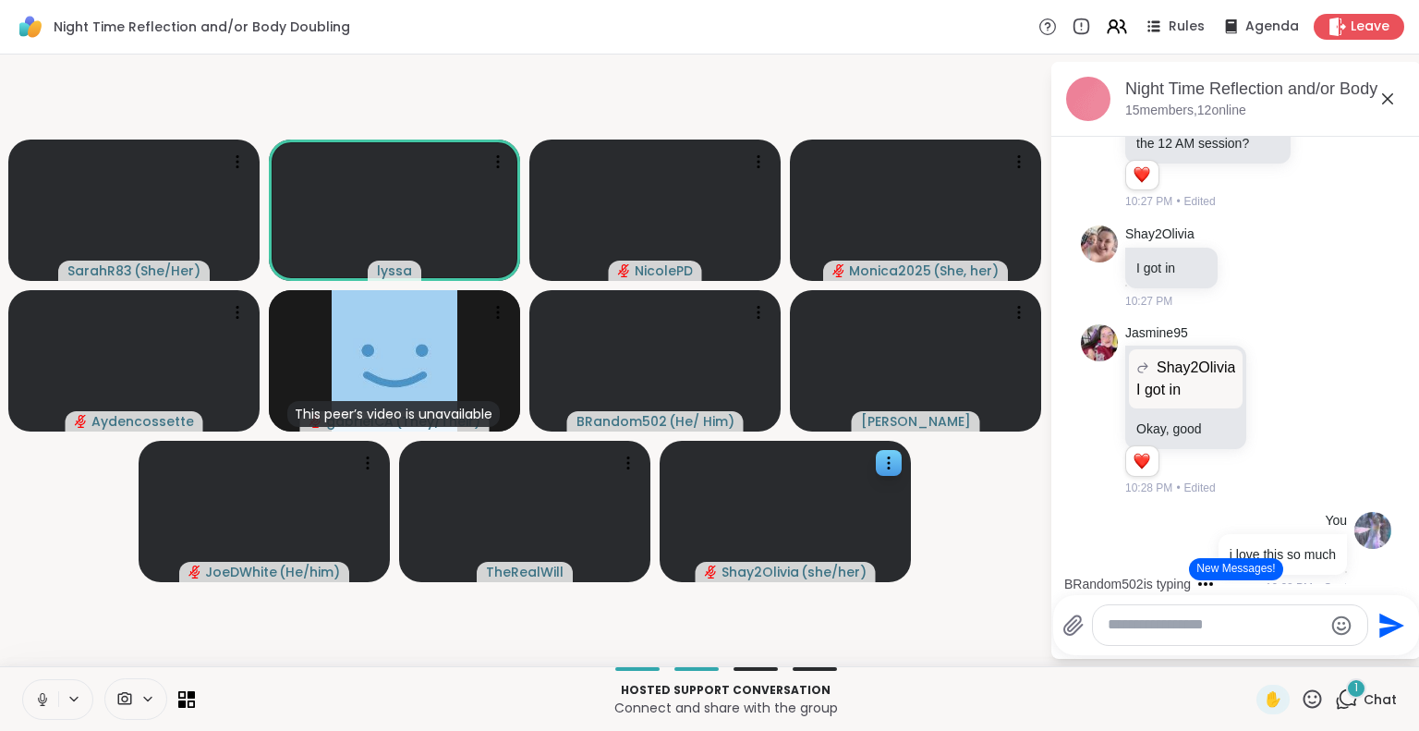
scroll to position [7362, 0]
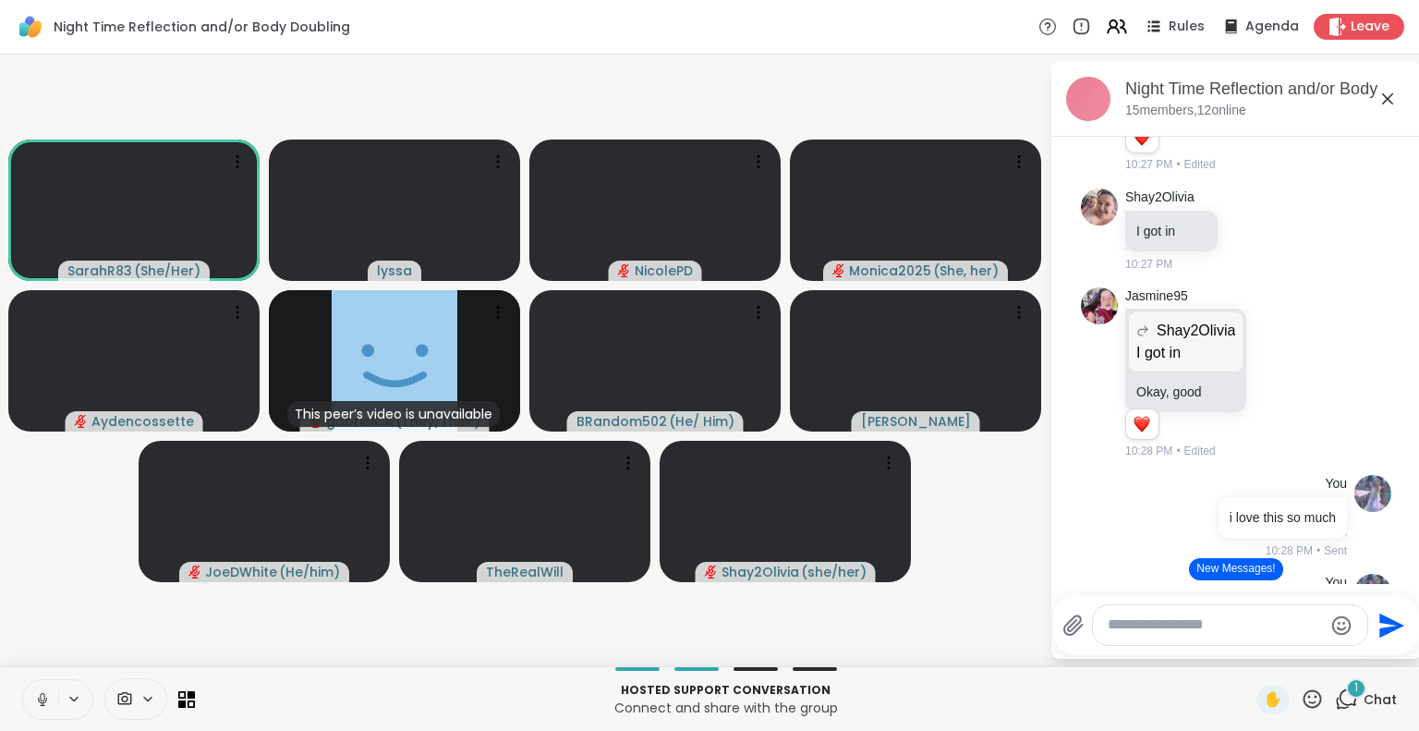
click at [44, 701] on icon at bounding box center [42, 699] width 17 height 17
click at [1387, 103] on icon at bounding box center [1387, 99] width 22 height 22
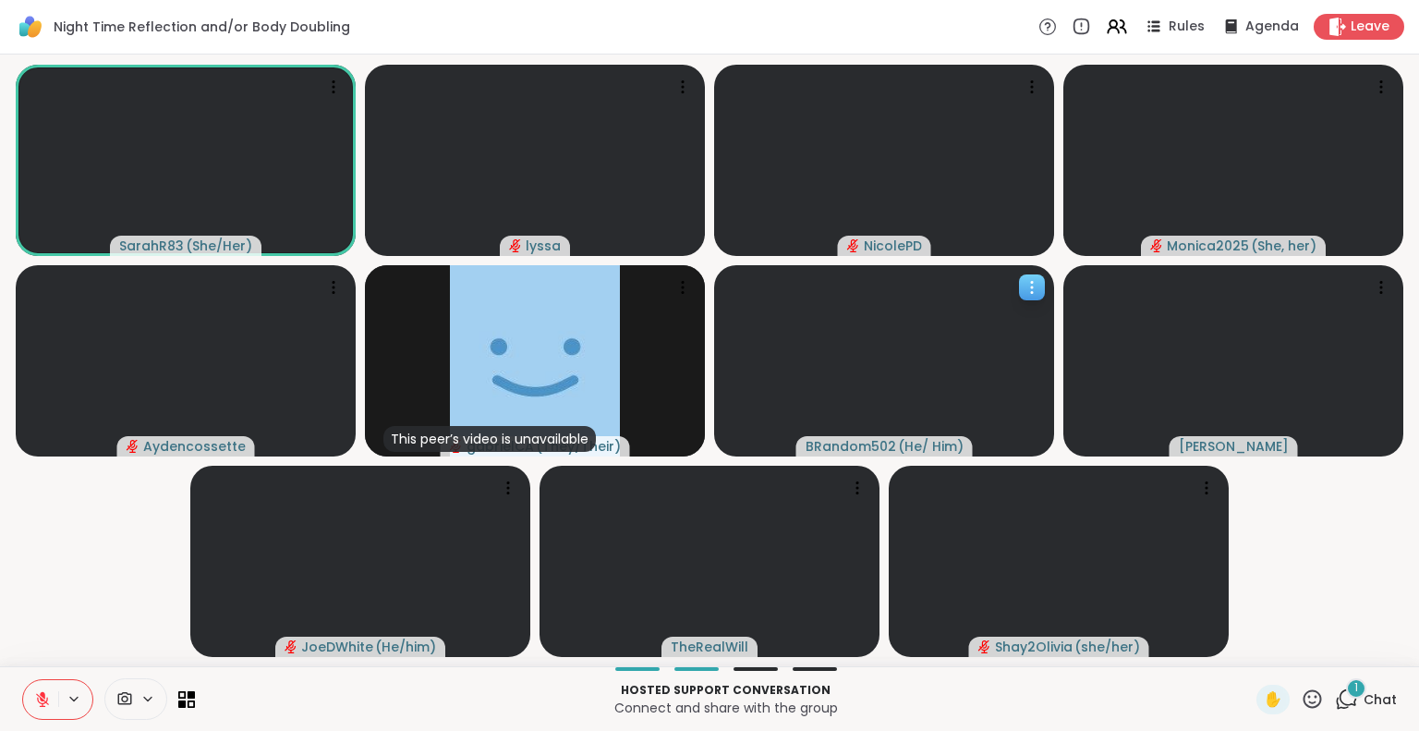
click at [1300, 706] on icon at bounding box center [1311, 698] width 23 height 23
click at [1249, 659] on span "❤️" at bounding box center [1258, 650] width 18 height 22
click at [41, 701] on icon at bounding box center [42, 699] width 17 height 17
click at [51, 690] on button at bounding box center [40, 699] width 35 height 39
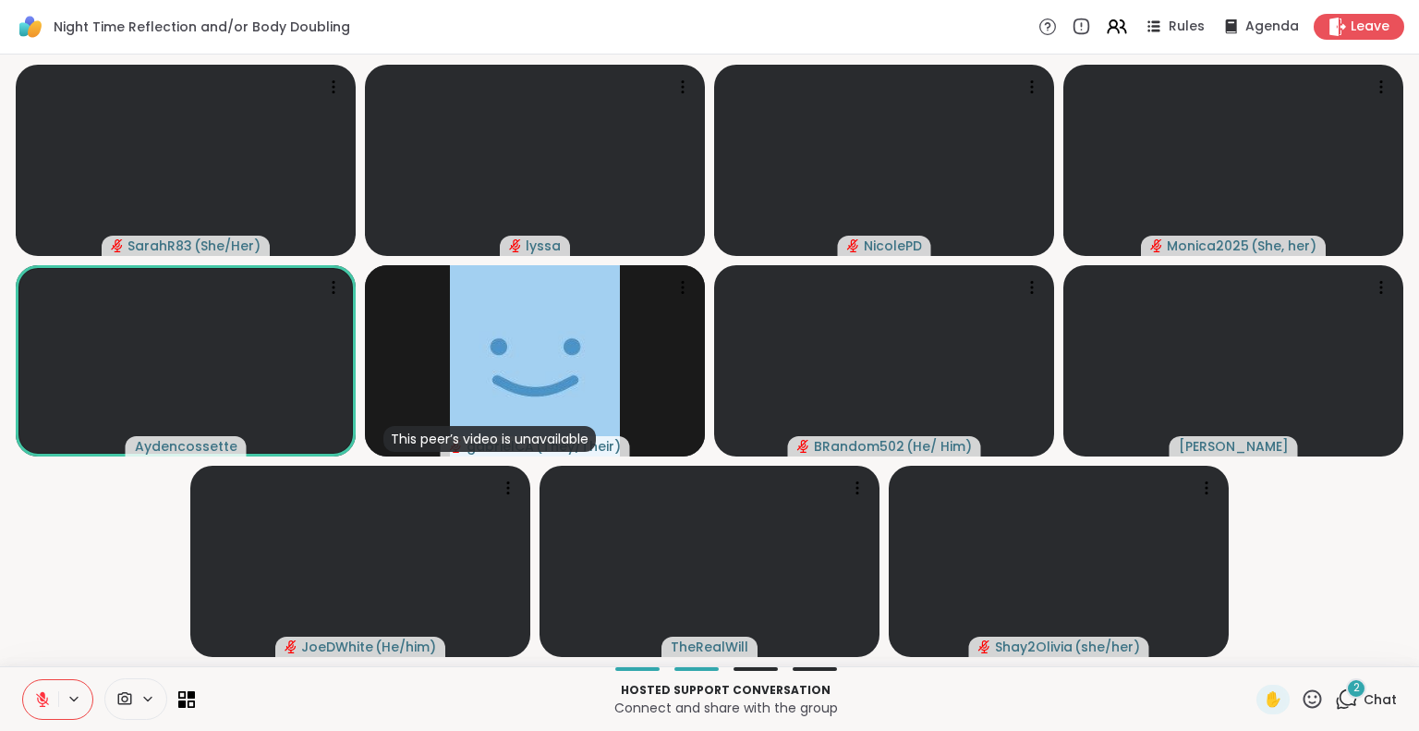
click at [44, 693] on icon at bounding box center [42, 699] width 17 height 17
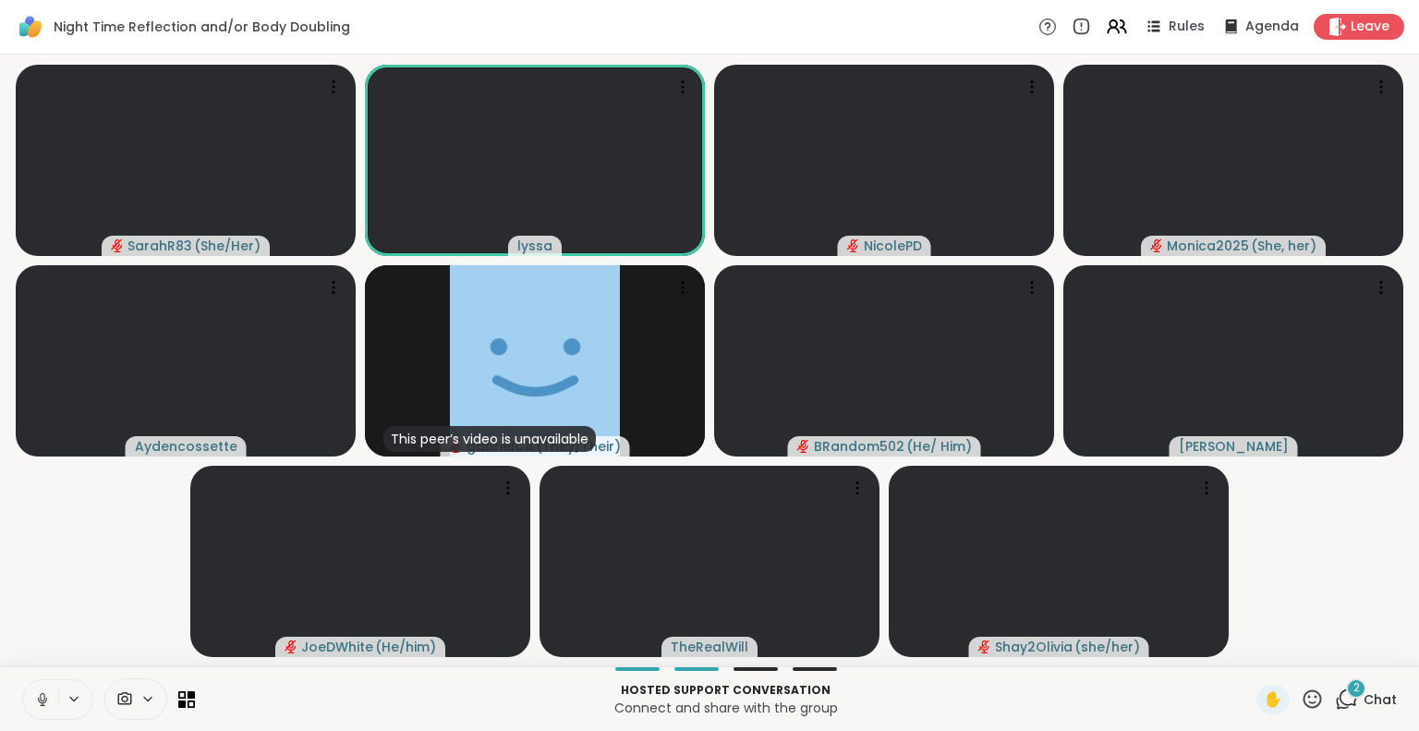
click at [42, 694] on icon at bounding box center [42, 699] width 17 height 17
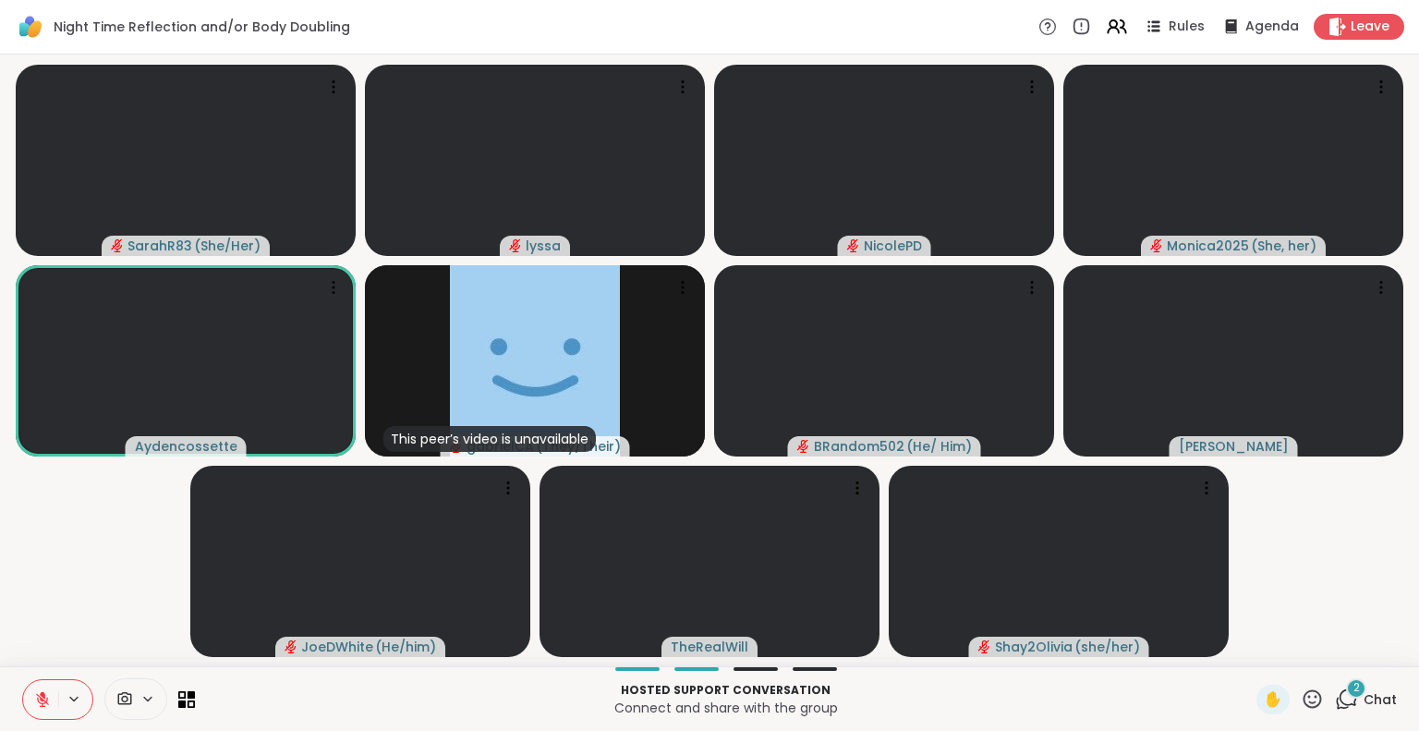
click at [42, 697] on icon at bounding box center [43, 694] width 6 height 7
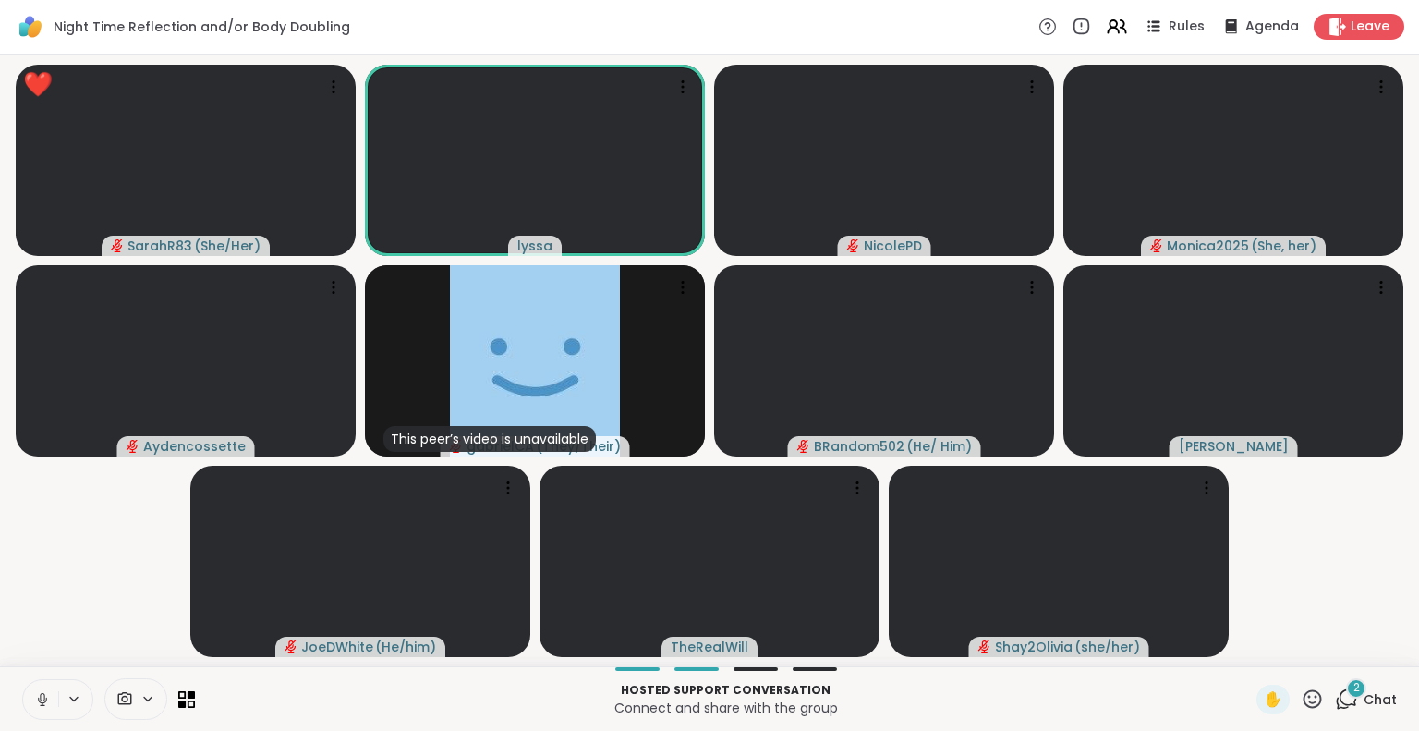
click at [30, 704] on button at bounding box center [40, 699] width 35 height 39
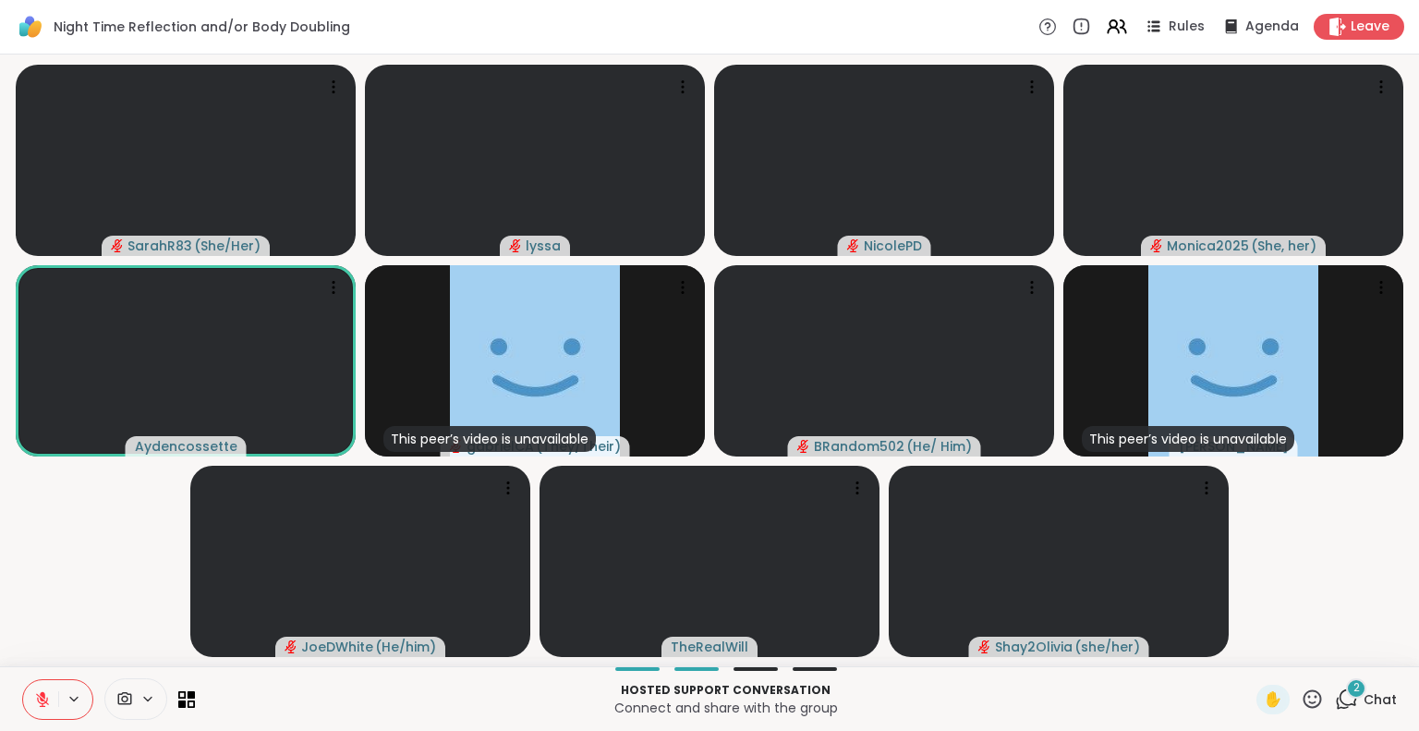
click at [1300, 695] on icon at bounding box center [1311, 698] width 23 height 23
click at [1249, 658] on span "❤️" at bounding box center [1258, 650] width 18 height 22
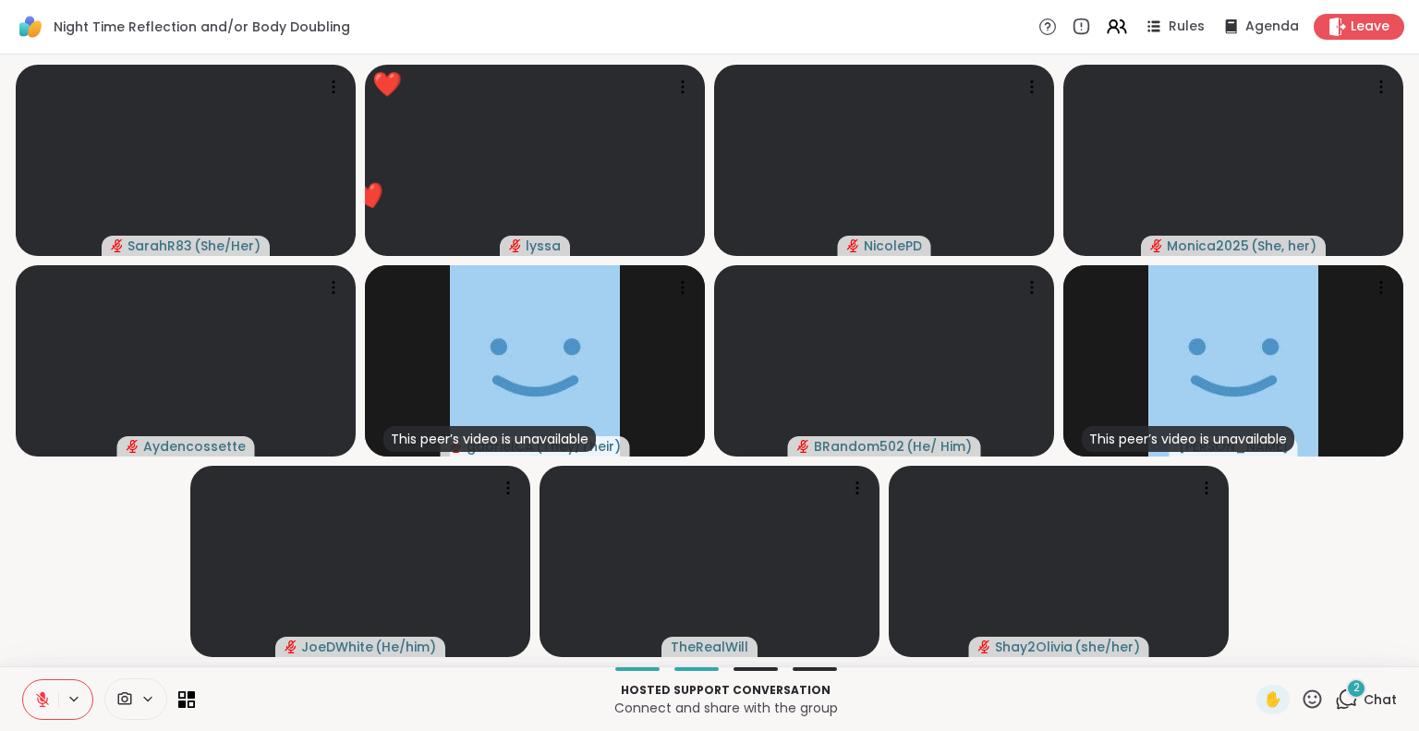
click at [37, 694] on icon at bounding box center [42, 699] width 17 height 17
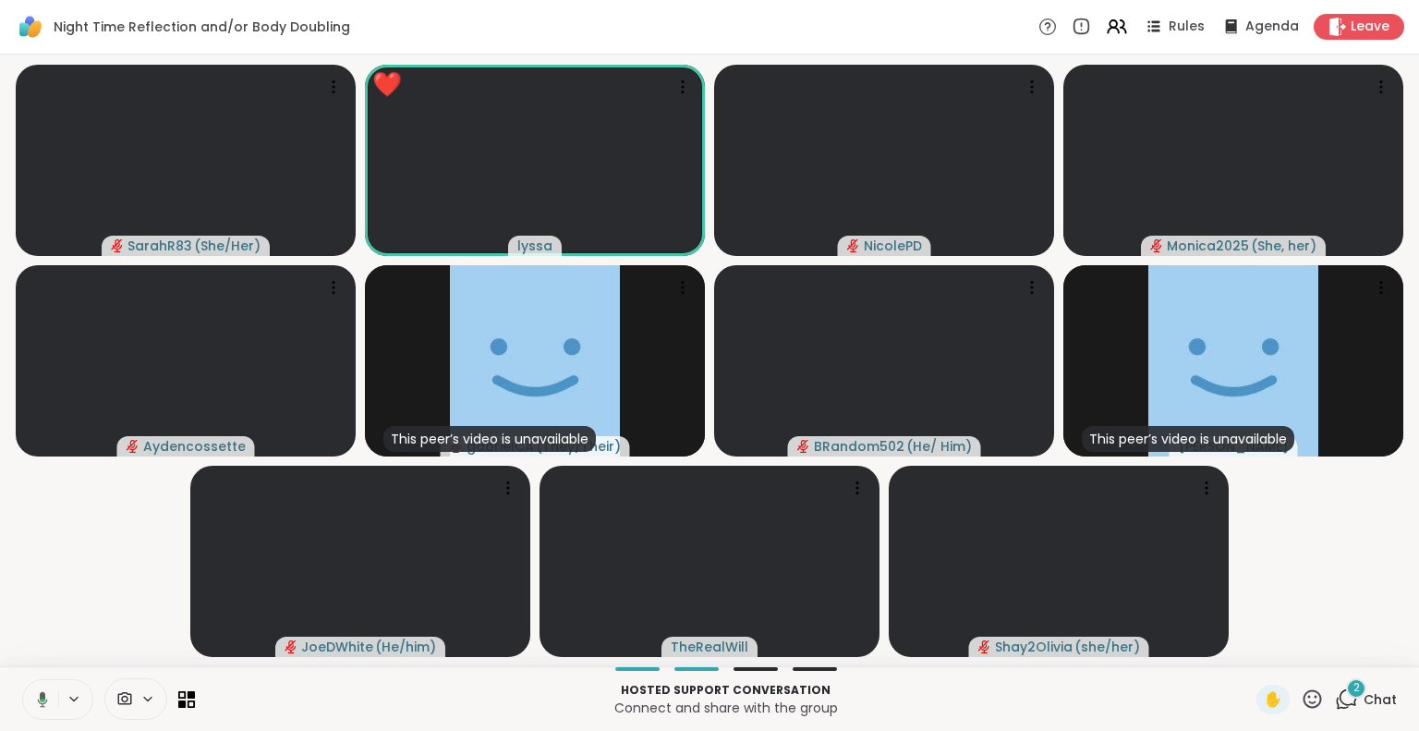
click at [1353, 680] on span "2" at bounding box center [1356, 688] width 6 height 16
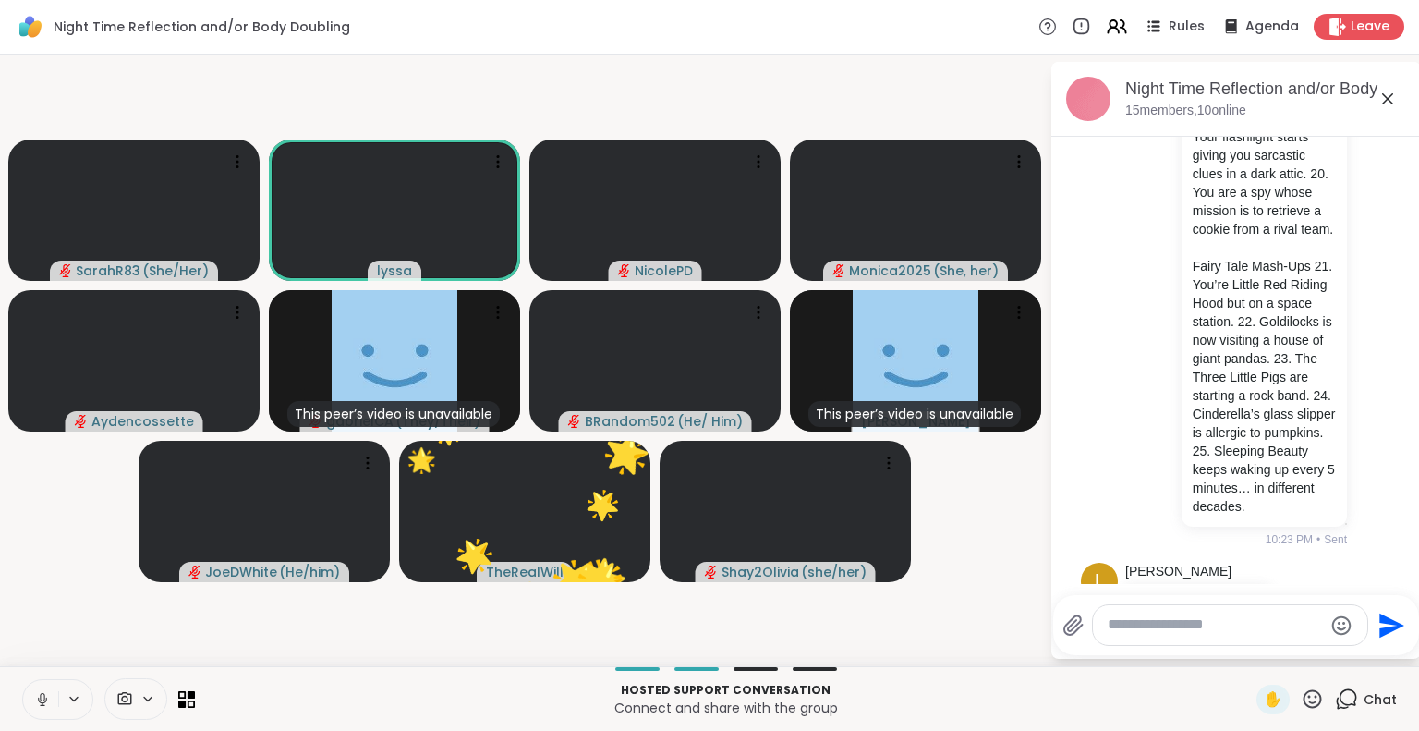
scroll to position [5904, 0]
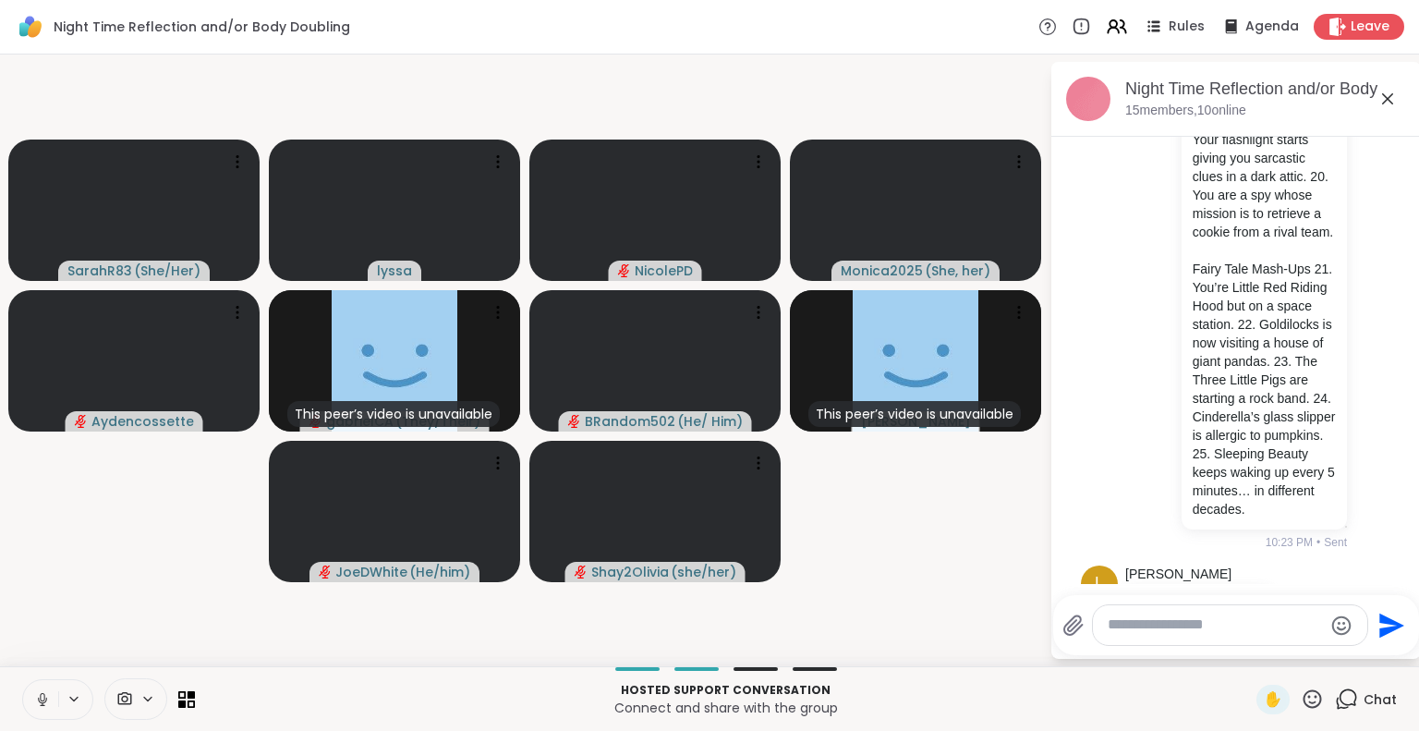
click at [42, 701] on icon at bounding box center [42, 699] width 17 height 17
click at [38, 696] on icon at bounding box center [42, 699] width 17 height 17
click at [1304, 696] on icon at bounding box center [1311, 698] width 23 height 23
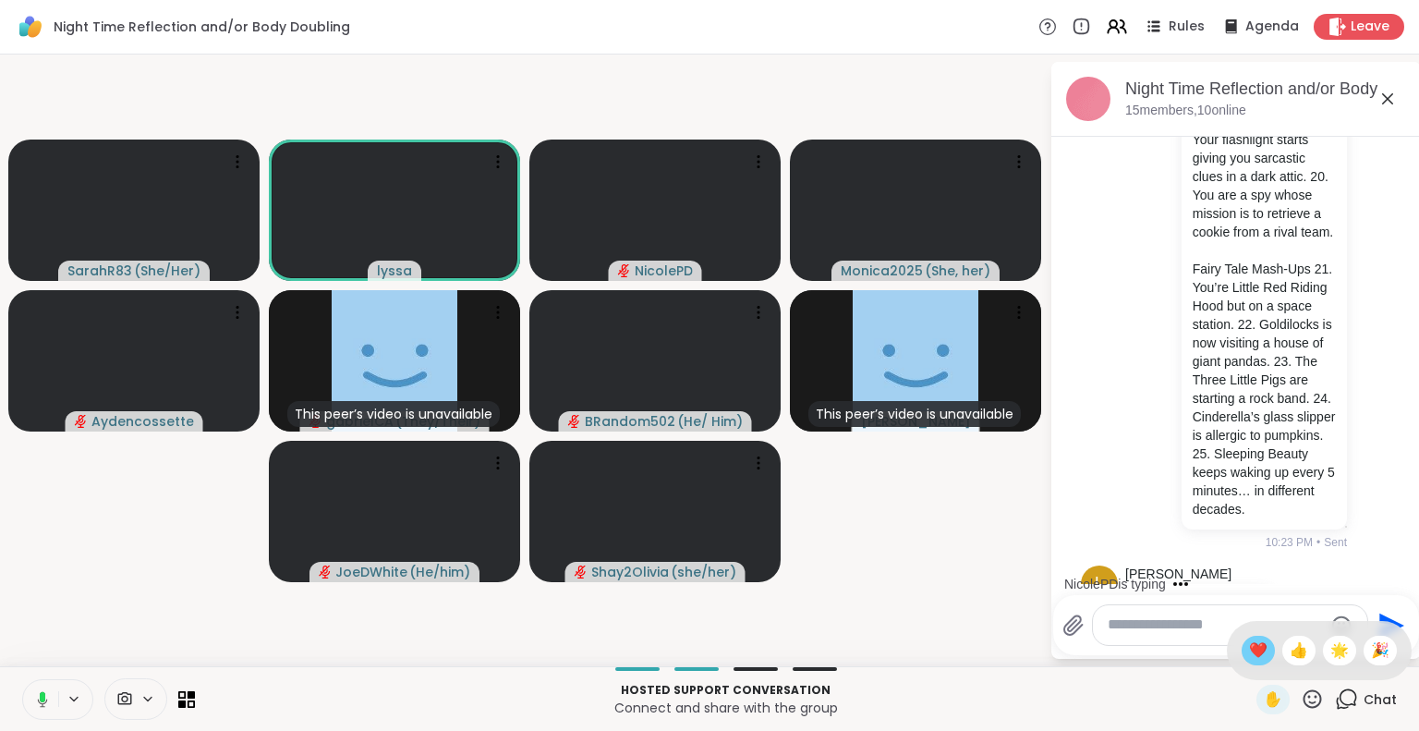
click at [1249, 648] on span "❤️" at bounding box center [1258, 650] width 18 height 22
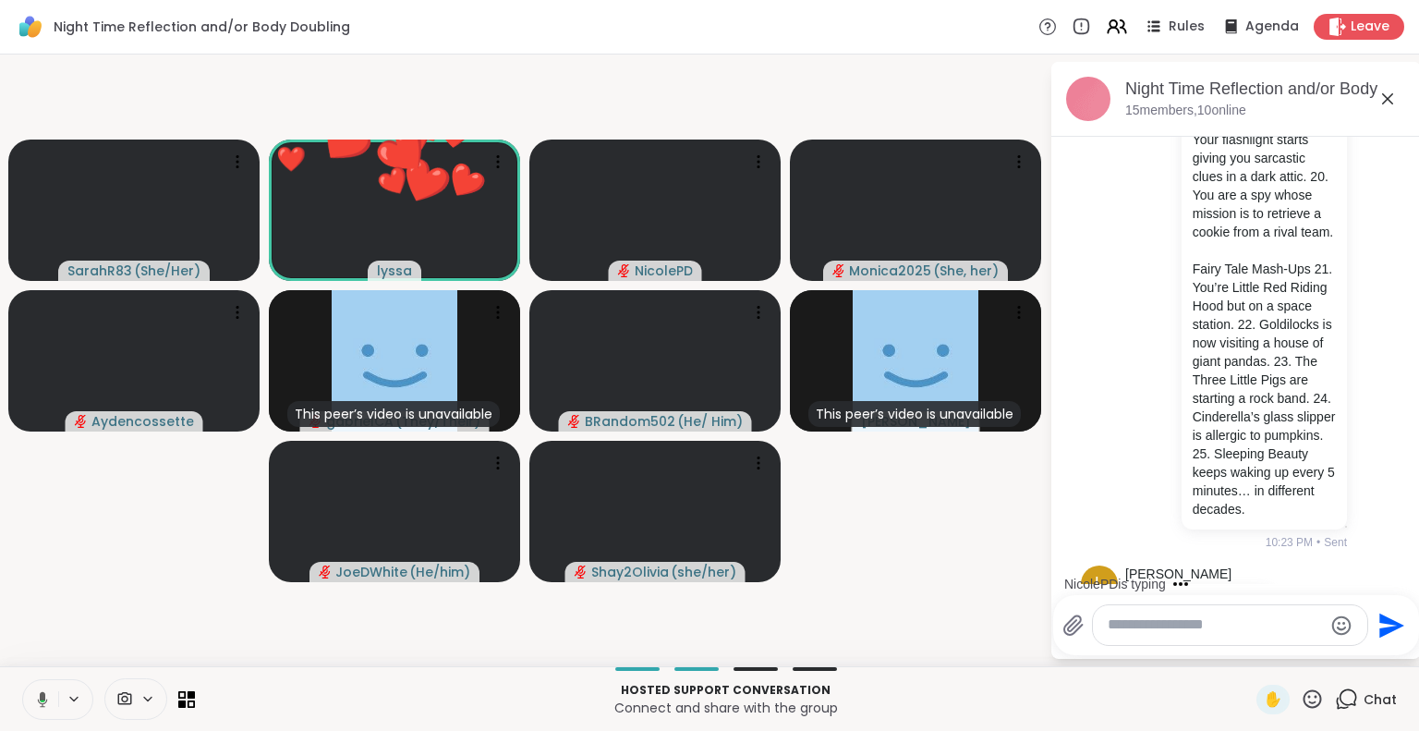
click at [1301, 697] on icon at bounding box center [1311, 698] width 23 height 23
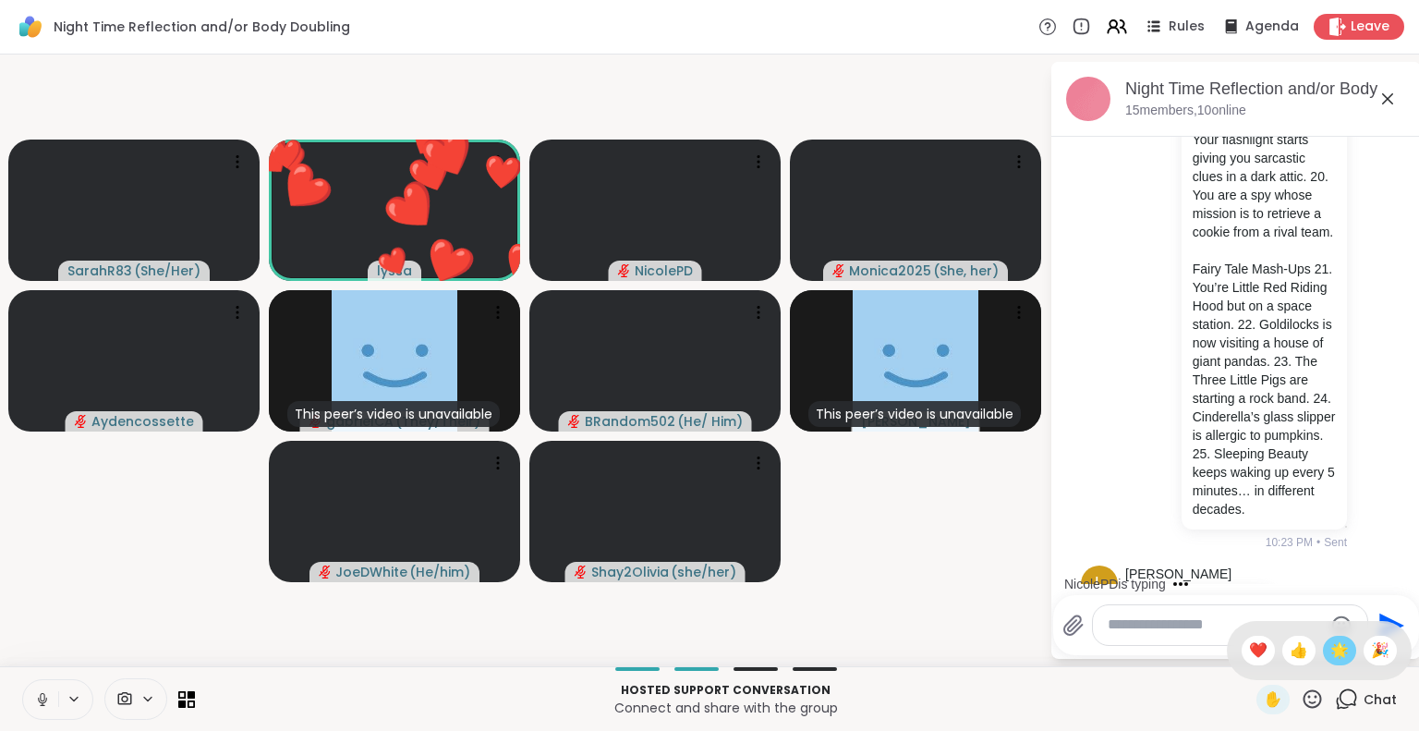
click at [1333, 645] on div "🌟" at bounding box center [1338, 650] width 33 height 30
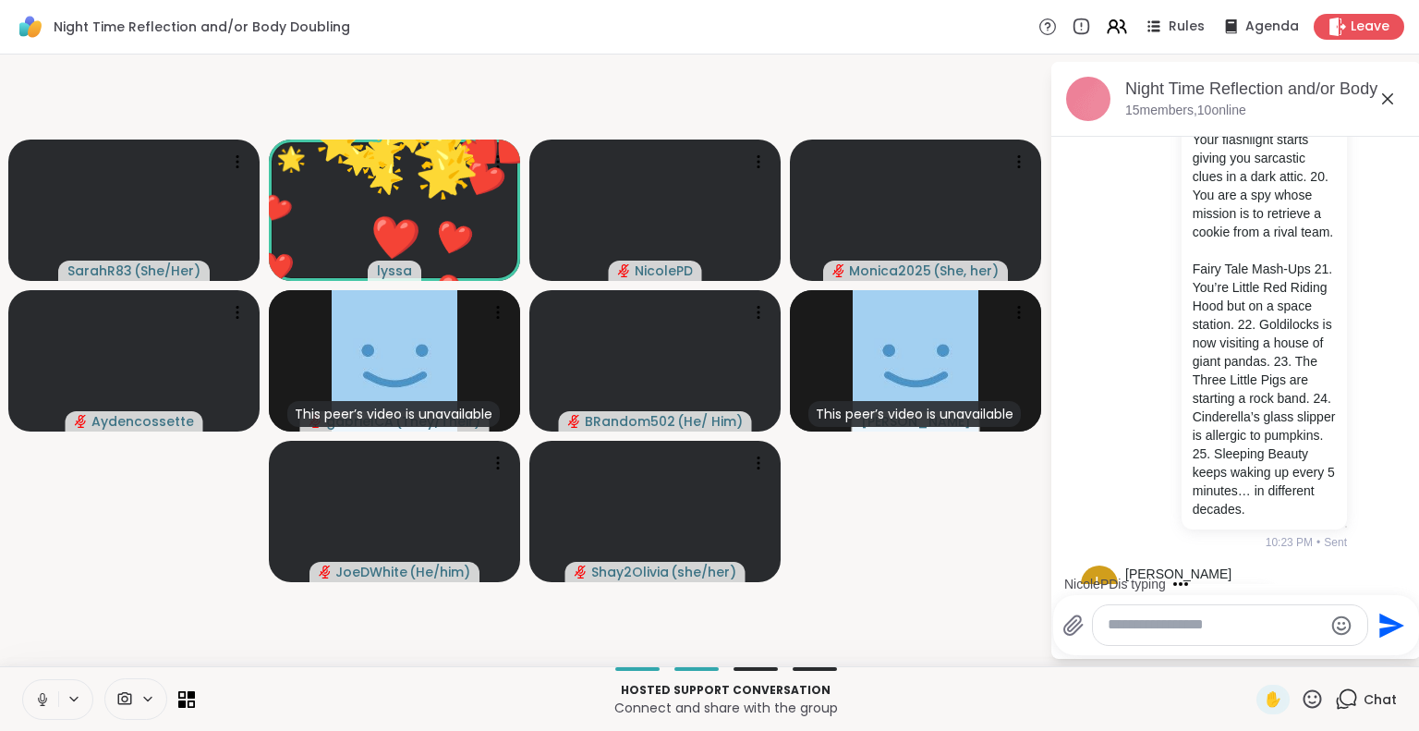
click at [1300, 701] on icon at bounding box center [1311, 698] width 23 height 23
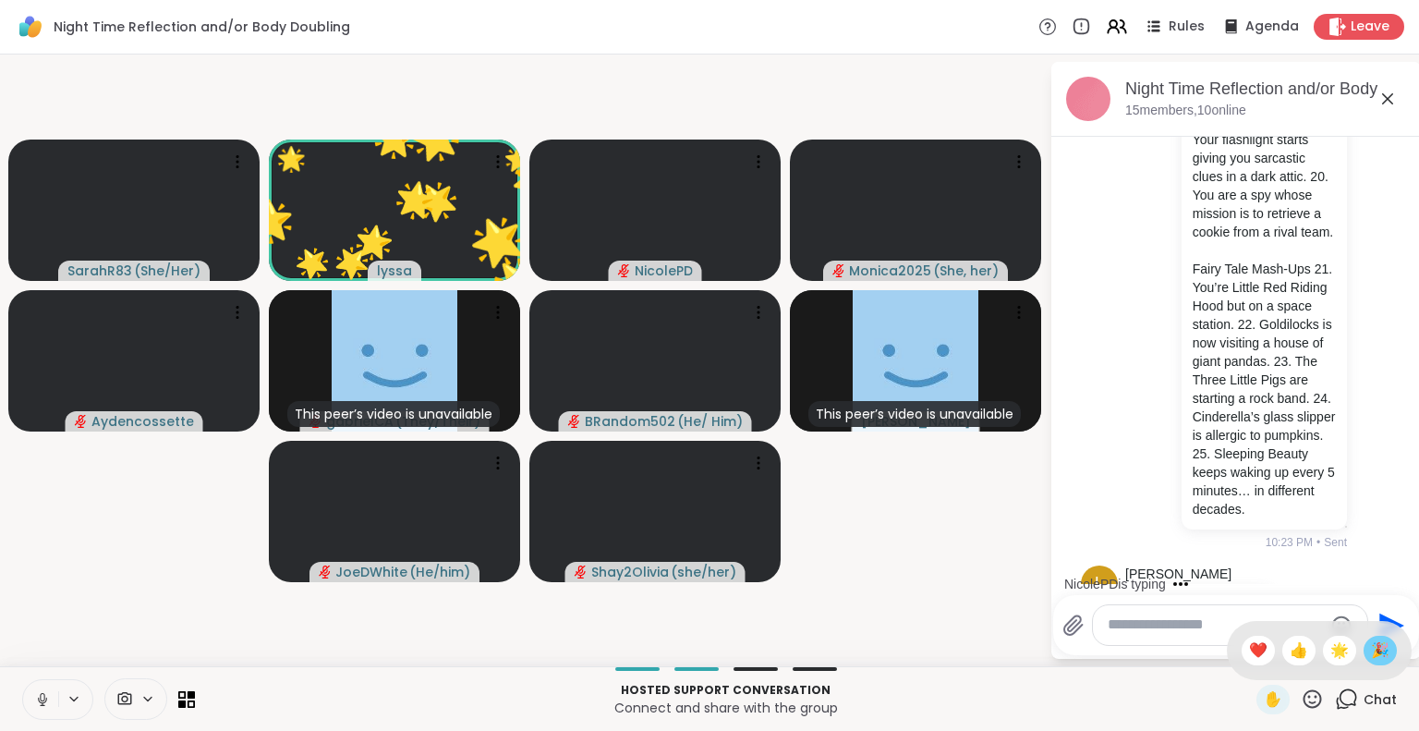
click at [1371, 649] on span "🎉" at bounding box center [1380, 650] width 18 height 22
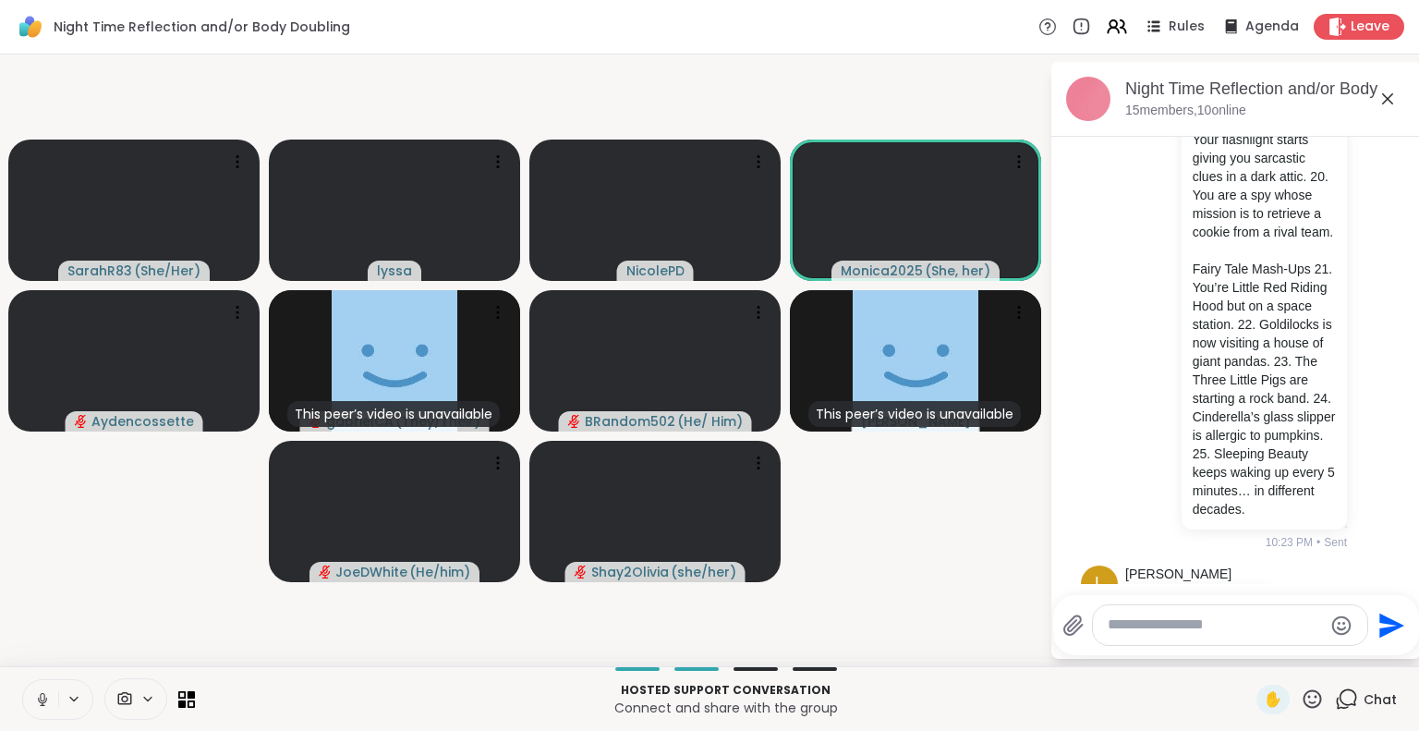
click at [1303, 691] on icon at bounding box center [1312, 698] width 18 height 18
click at [1249, 649] on span "❤️" at bounding box center [1258, 650] width 18 height 22
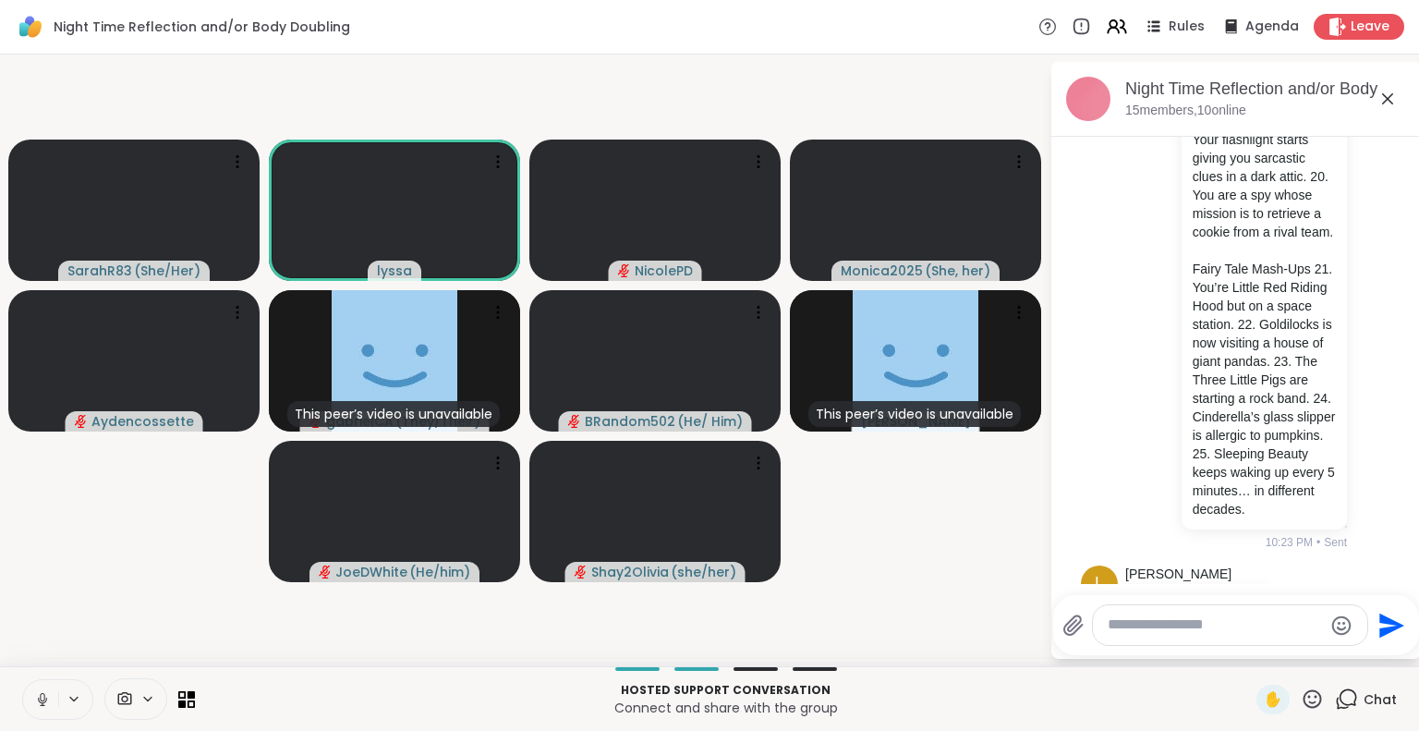
click at [44, 697] on icon at bounding box center [42, 697] width 5 height 8
click at [43, 694] on icon at bounding box center [43, 694] width 6 height 7
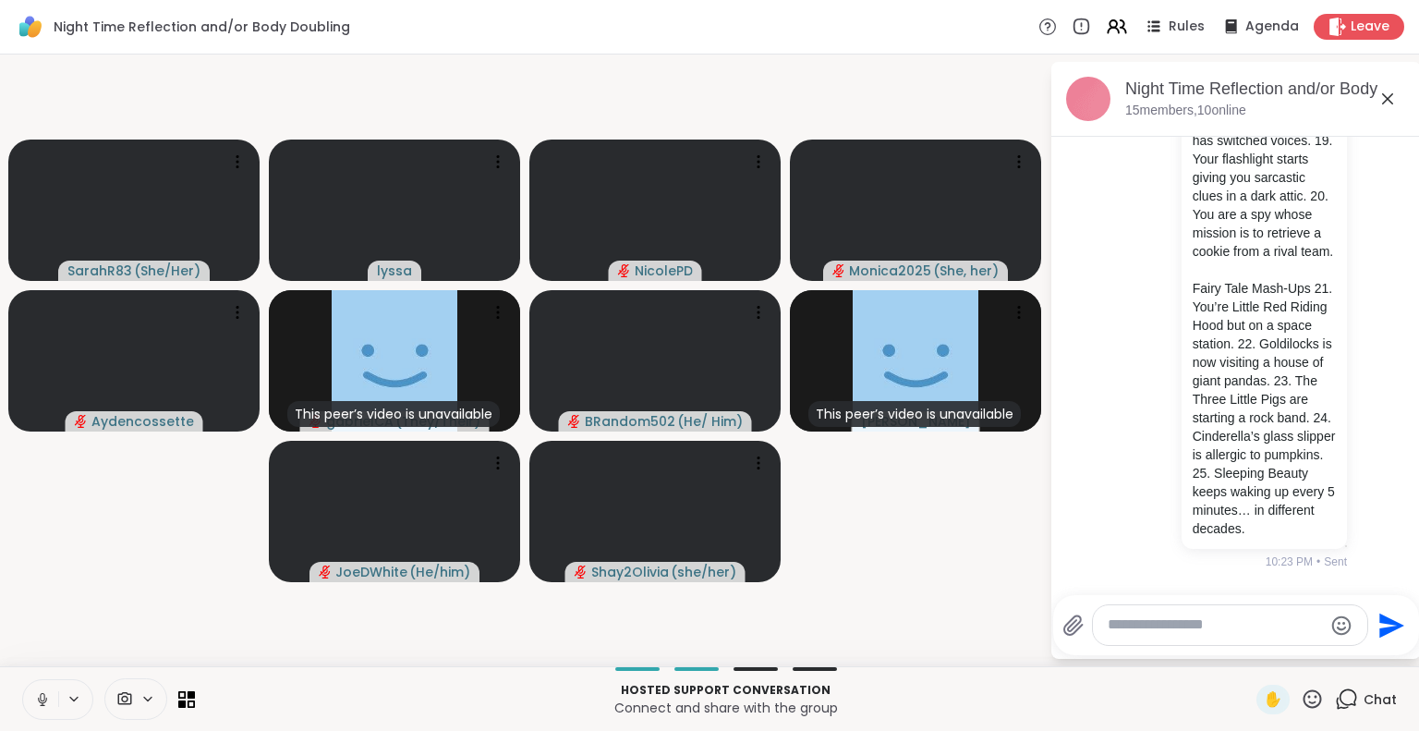
scroll to position [5882, 0]
click at [35, 702] on icon at bounding box center [39, 699] width 17 height 17
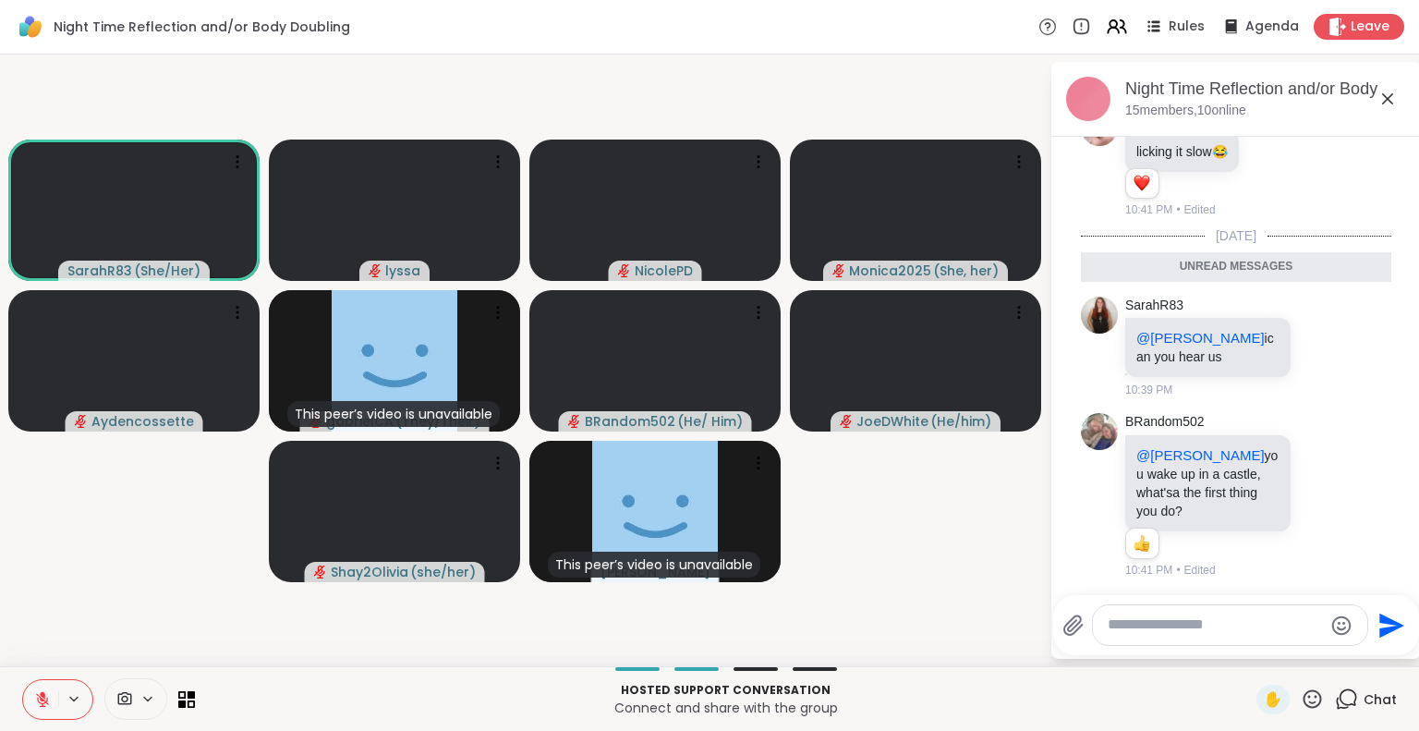
scroll to position [11300, 0]
click at [1314, 37] on div at bounding box center [1322, 26] width 17 height 22
click at [1195, 629] on textarea "Type your message" at bounding box center [1214, 624] width 215 height 19
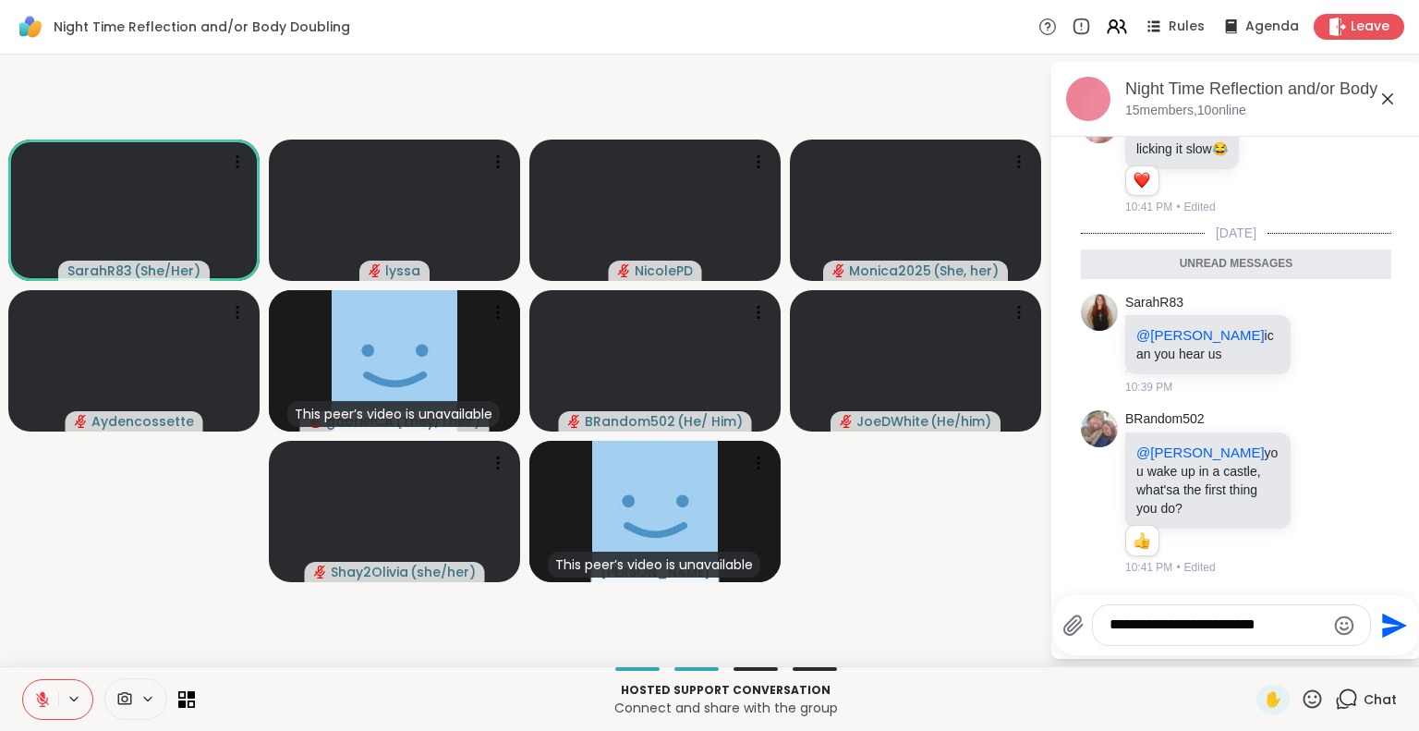
type textarea "**********"
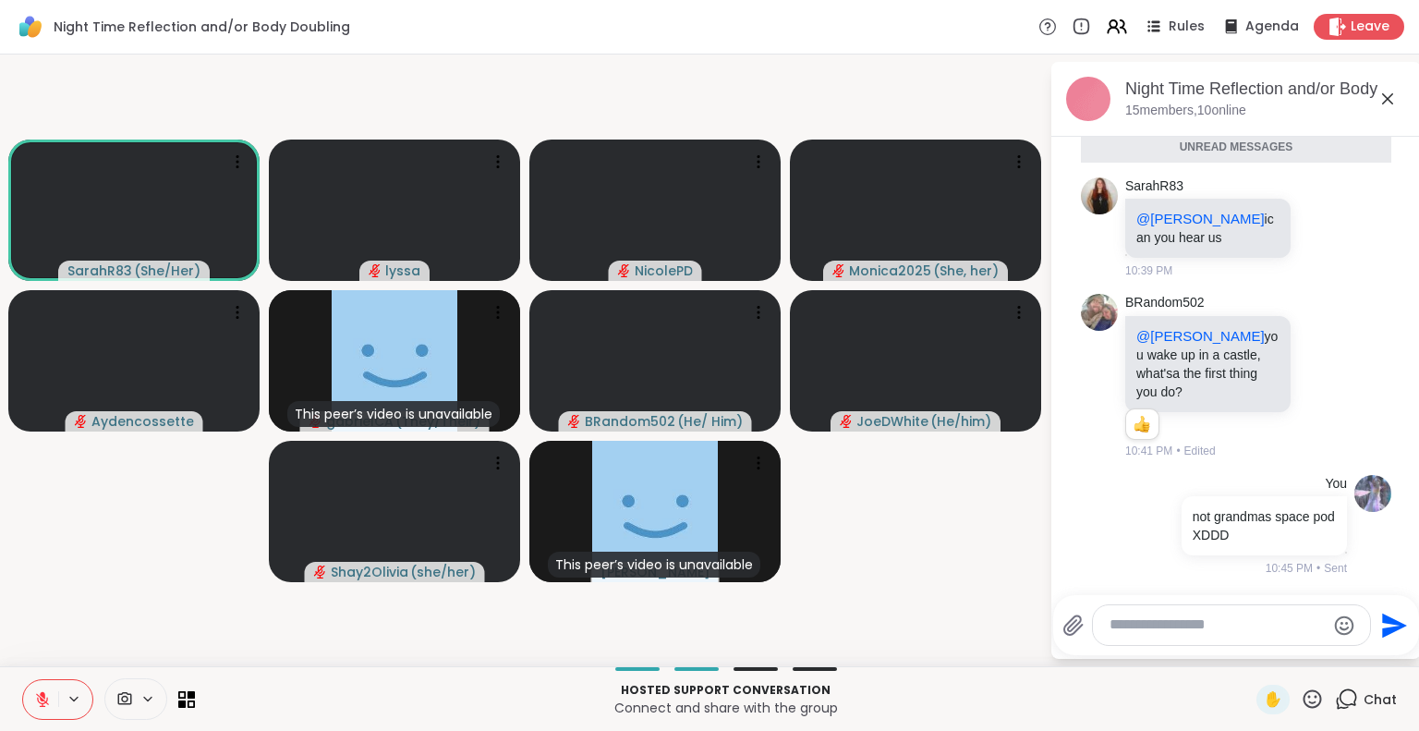
scroll to position [11714, 0]
type textarea "**********"
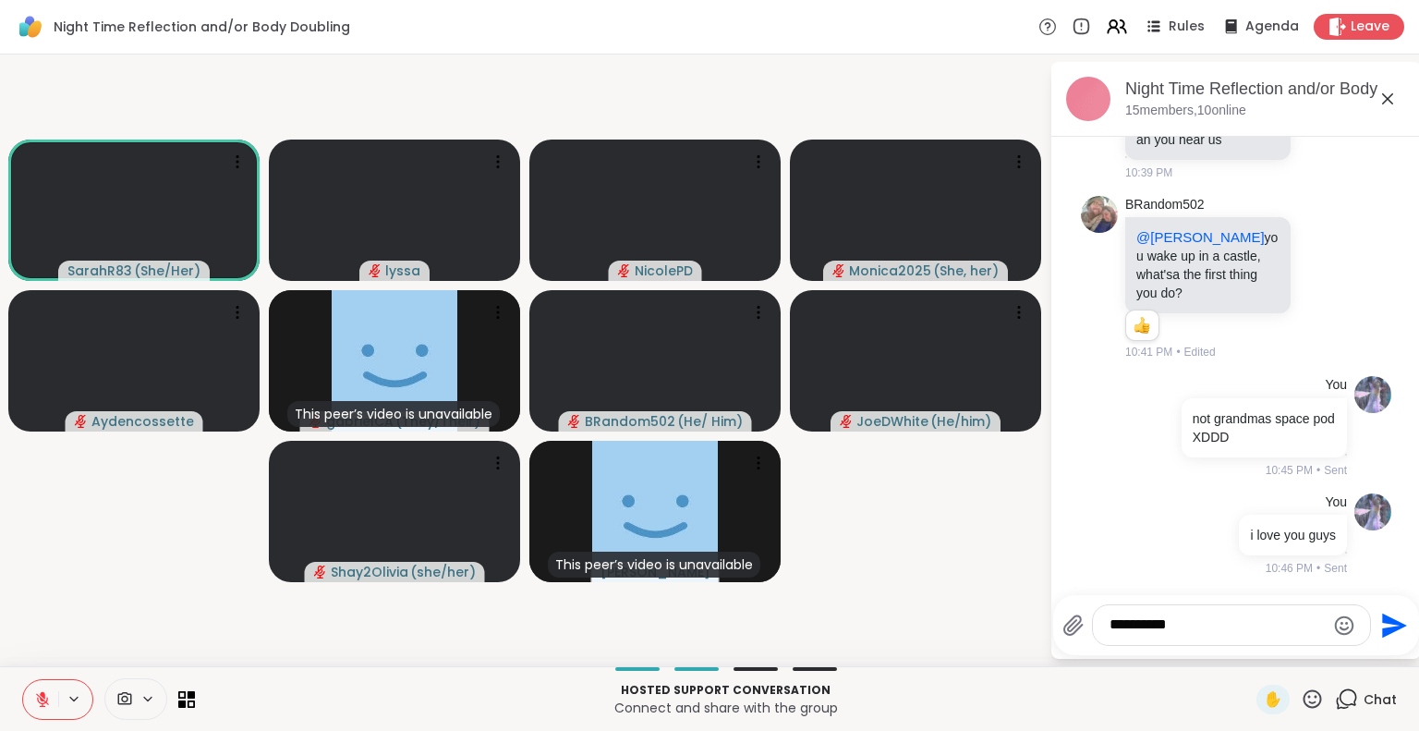
type textarea "**********"
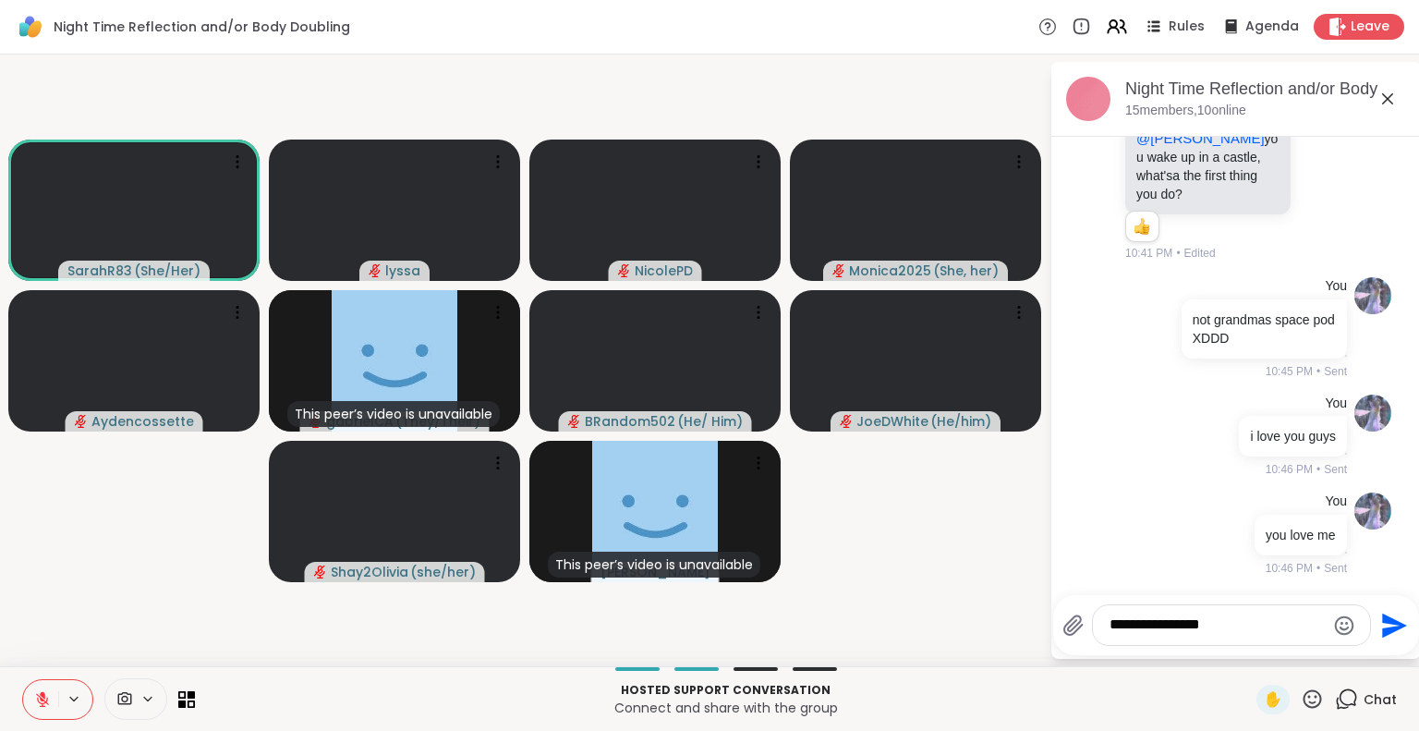
type textarea "**********"
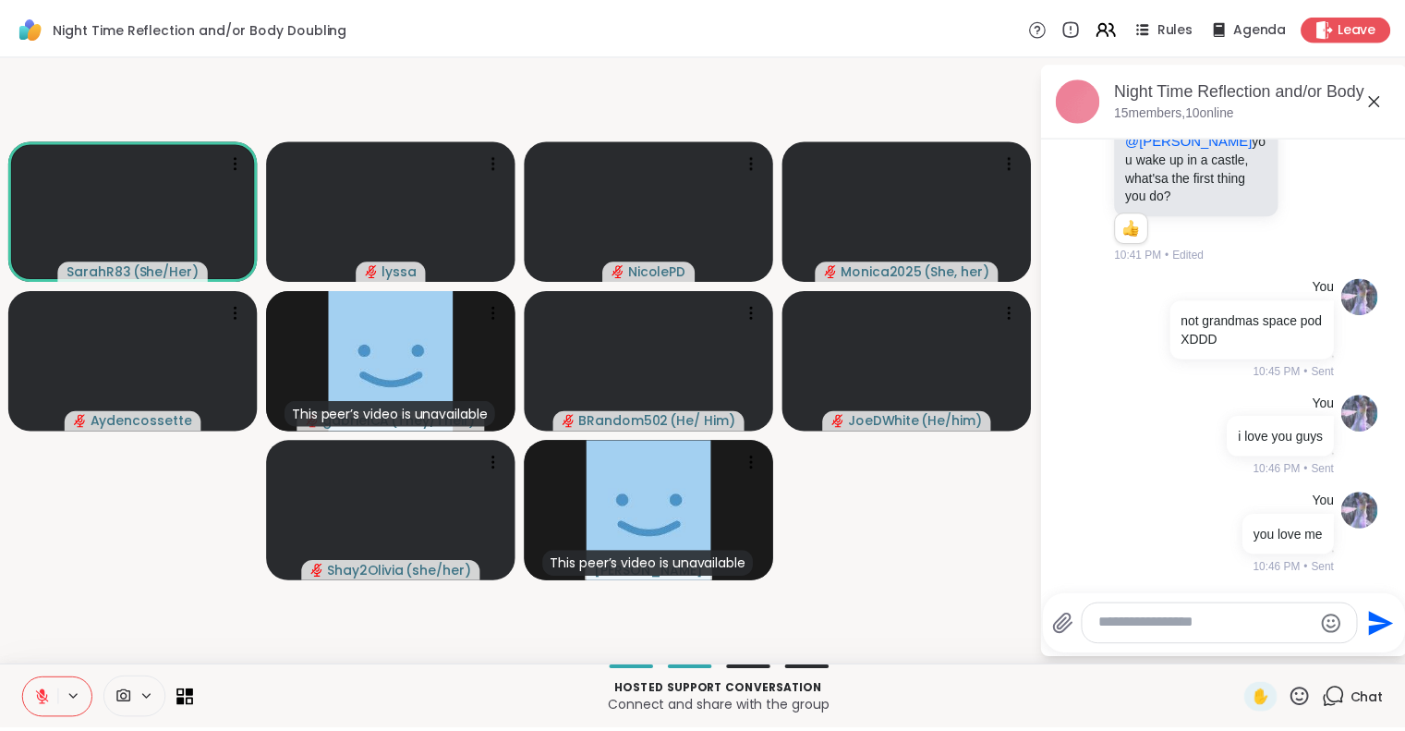
scroll to position [12008, 0]
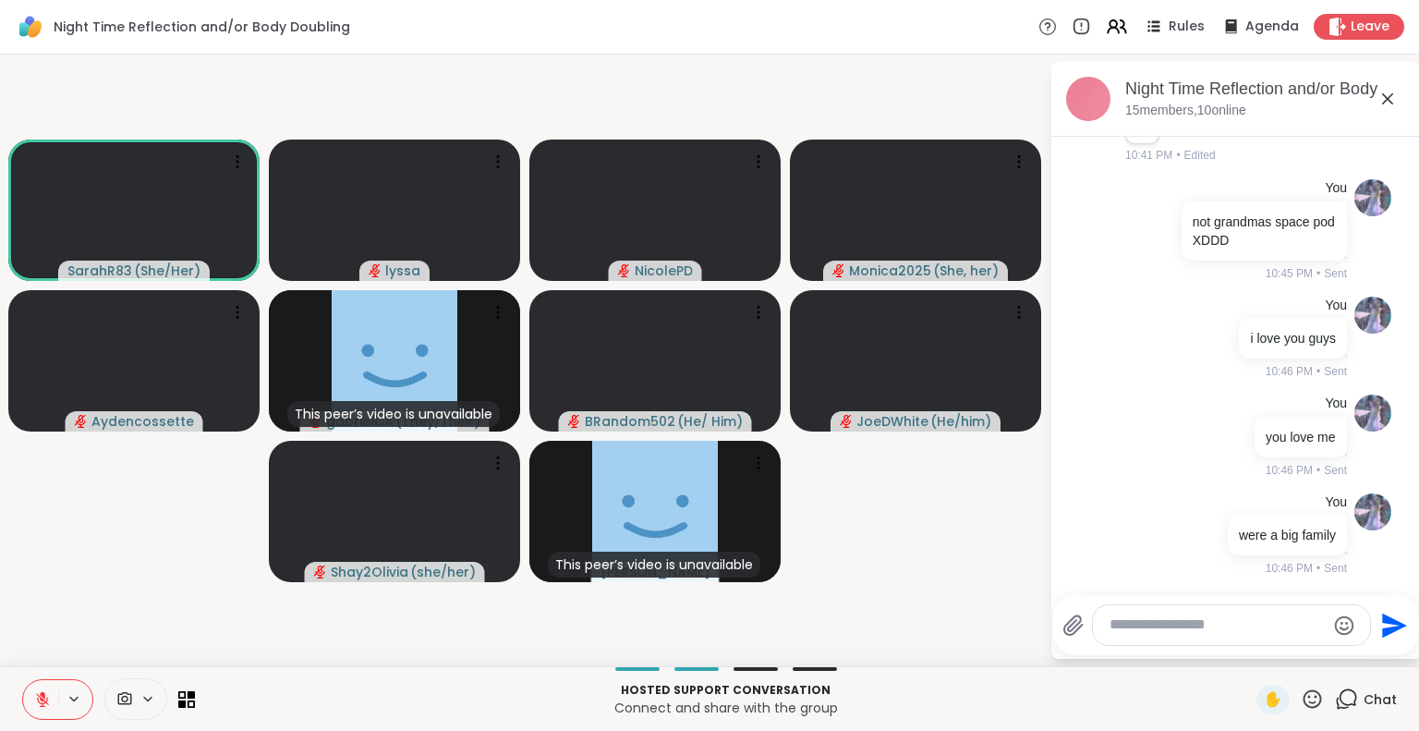
click at [1392, 94] on icon at bounding box center [1387, 98] width 11 height 11
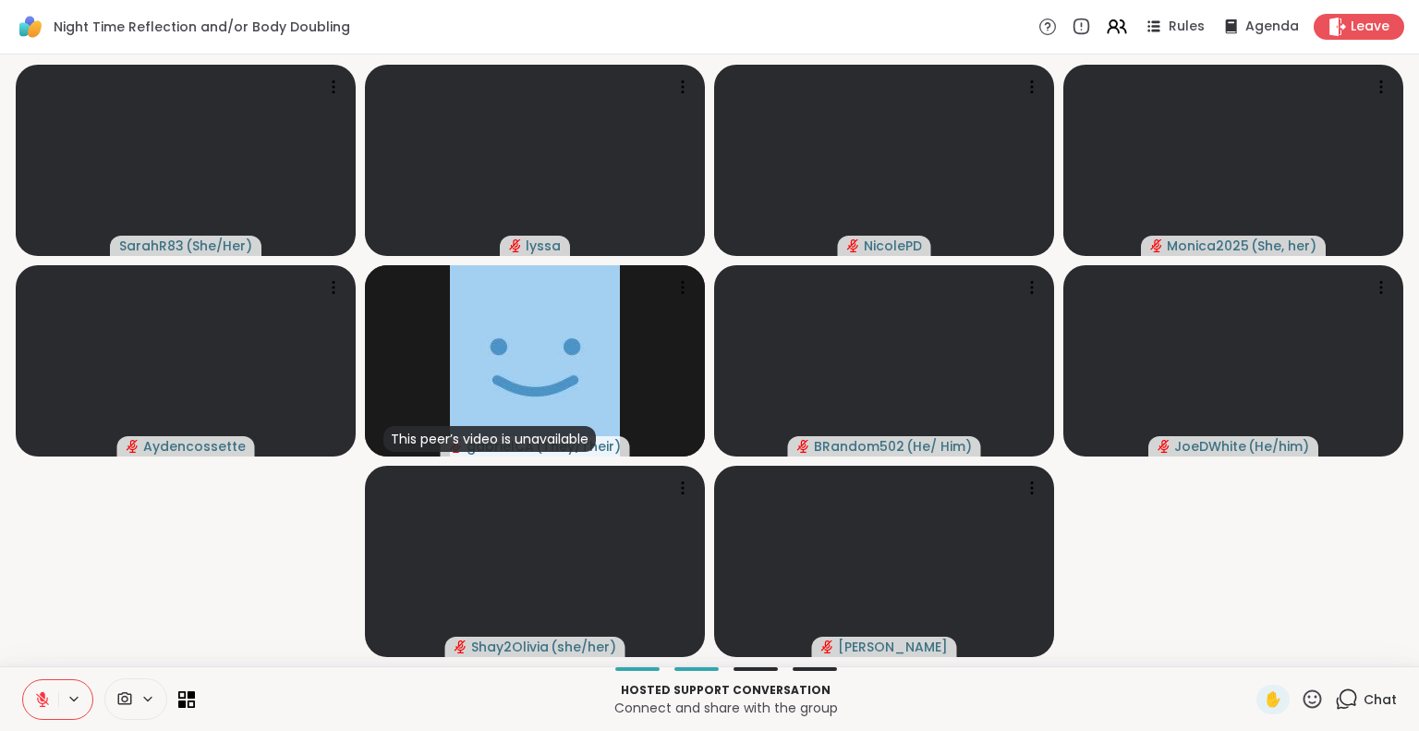
click at [41, 690] on button at bounding box center [40, 699] width 35 height 39
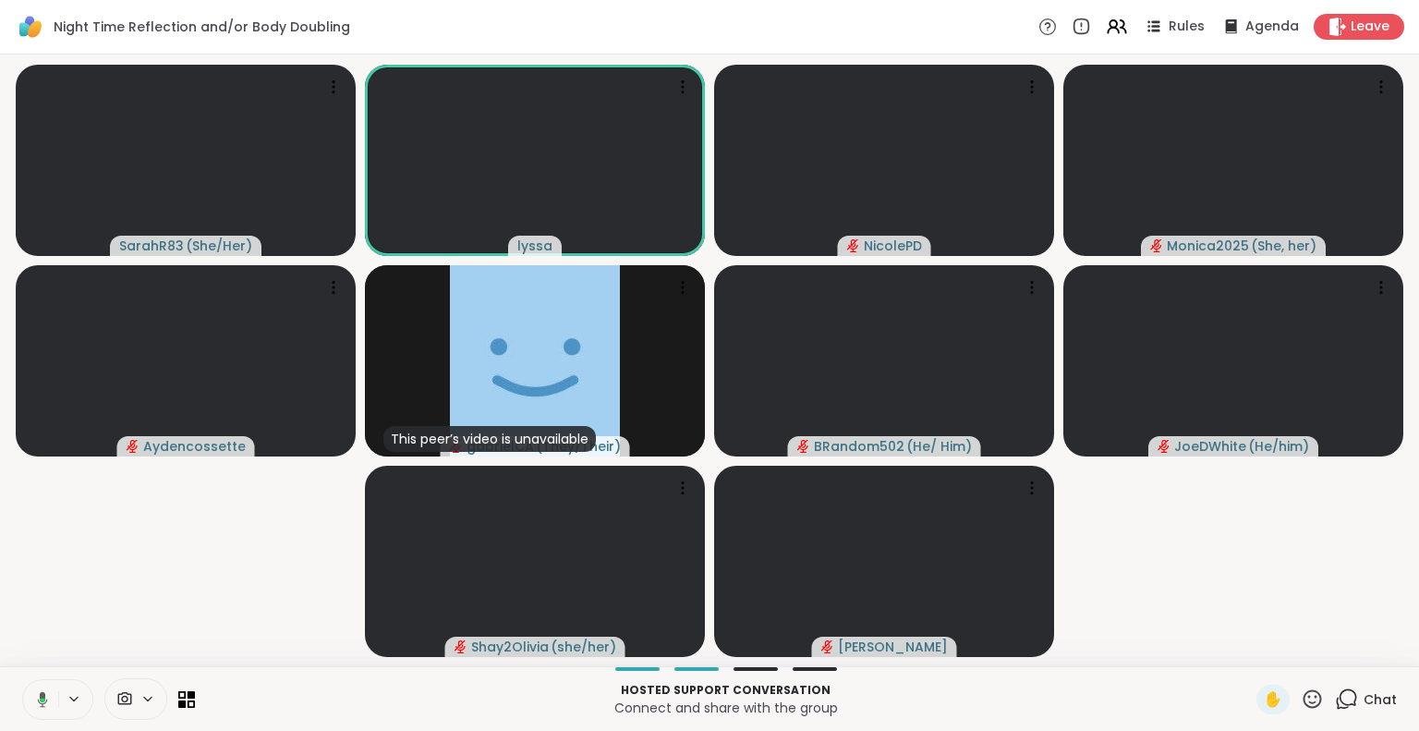
click at [1305, 692] on icon at bounding box center [1311, 698] width 23 height 23
click at [1330, 656] on span "🌟" at bounding box center [1339, 650] width 18 height 22
click at [1300, 693] on icon at bounding box center [1311, 698] width 23 height 23
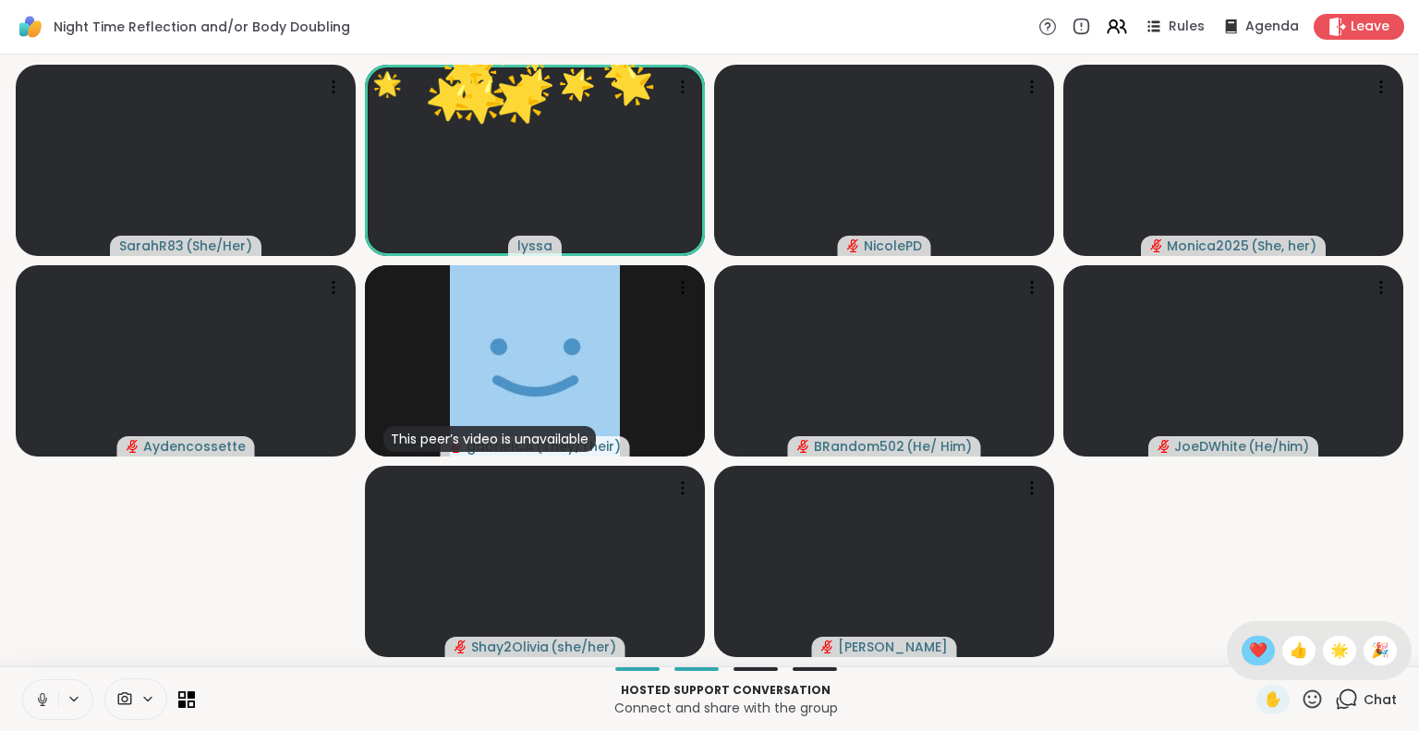
click at [1249, 650] on span "❤️" at bounding box center [1258, 650] width 18 height 22
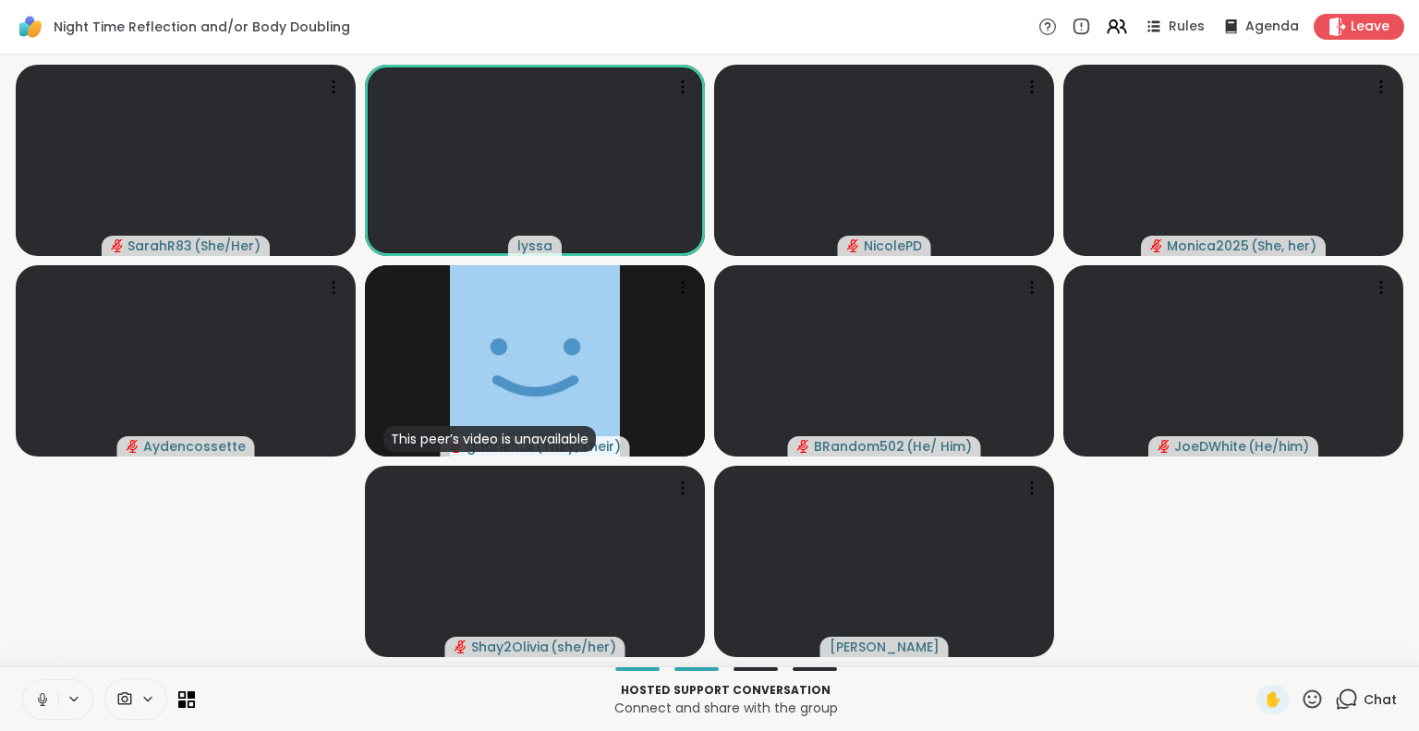
click at [35, 690] on button at bounding box center [40, 699] width 35 height 39
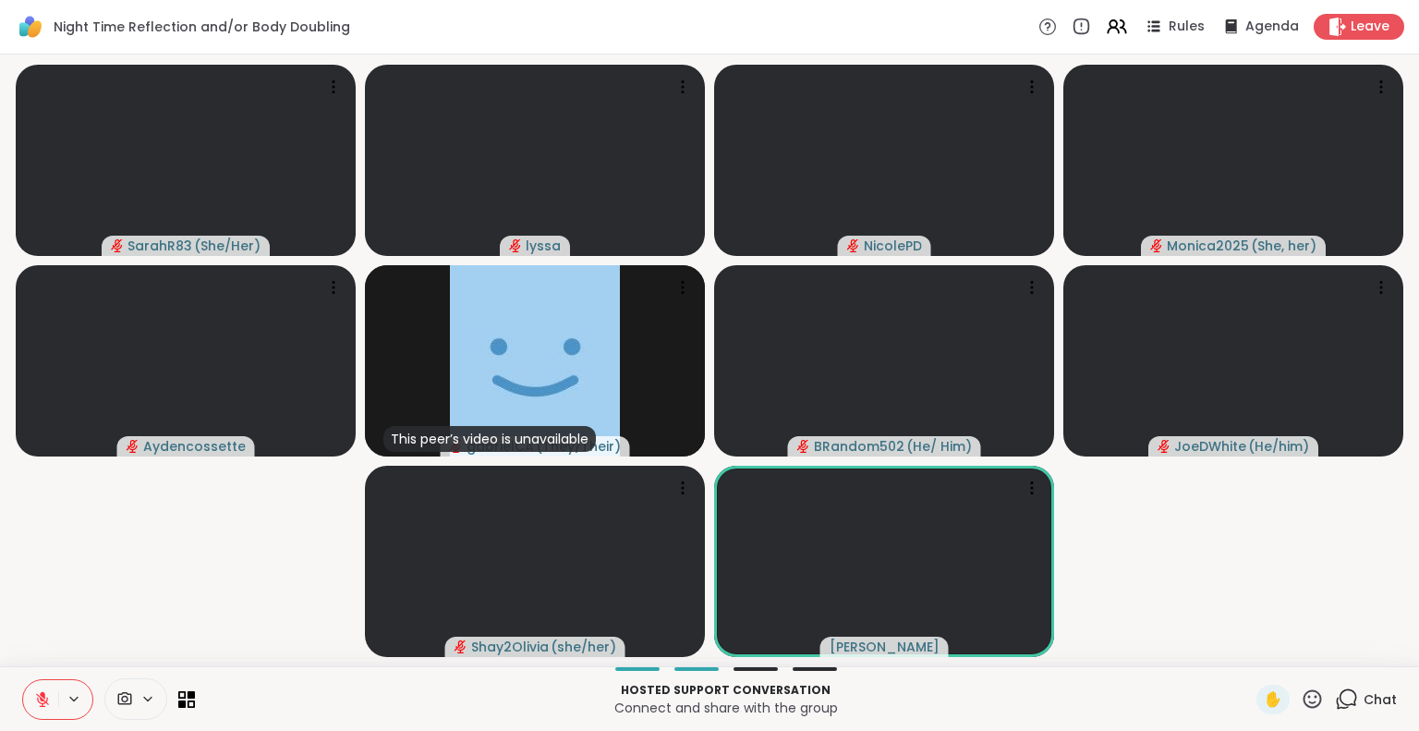
click at [42, 691] on icon at bounding box center [42, 699] width 17 height 17
click at [37, 681] on button at bounding box center [40, 699] width 35 height 39
click at [1300, 700] on icon at bounding box center [1311, 698] width 23 height 23
click at [1249, 655] on span "❤️" at bounding box center [1258, 650] width 18 height 22
click at [1303, 696] on icon at bounding box center [1312, 698] width 18 height 18
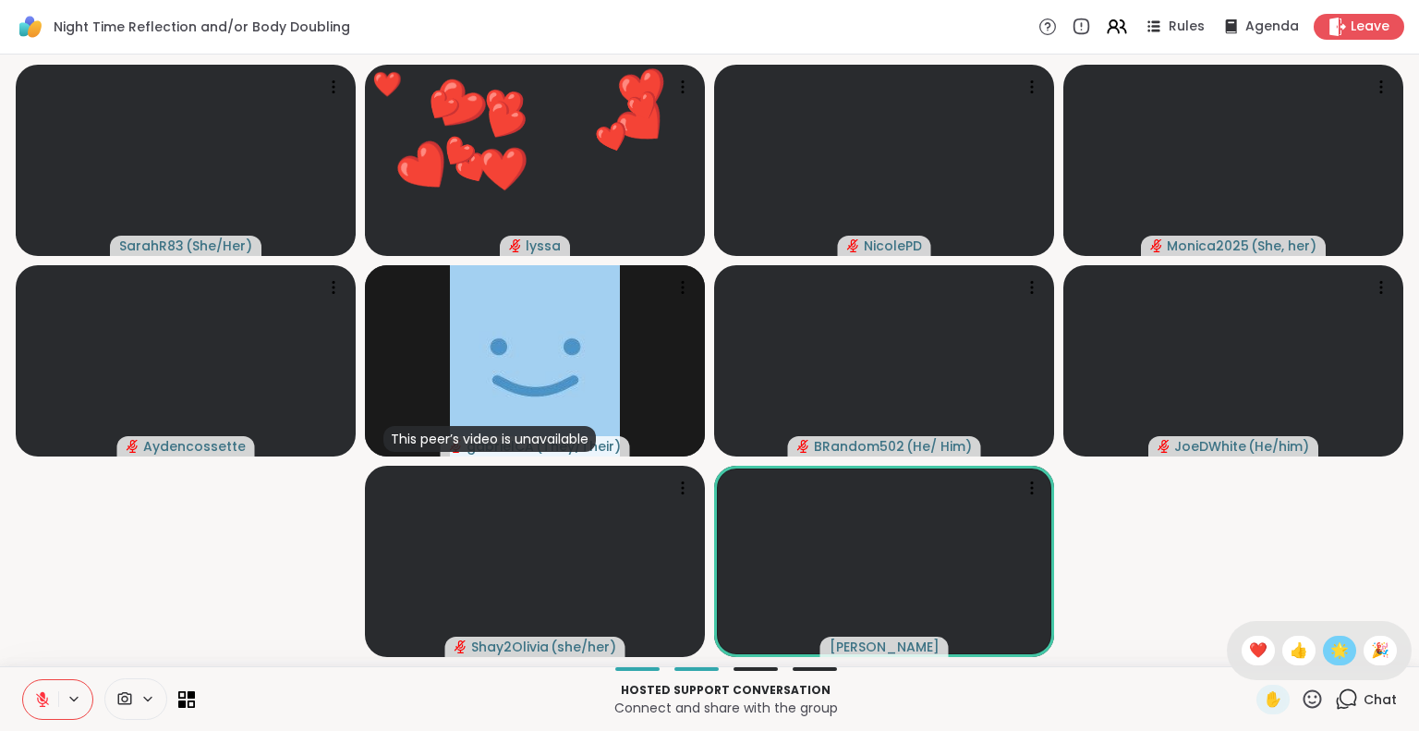
click at [1337, 654] on div "🌟" at bounding box center [1338, 650] width 33 height 30
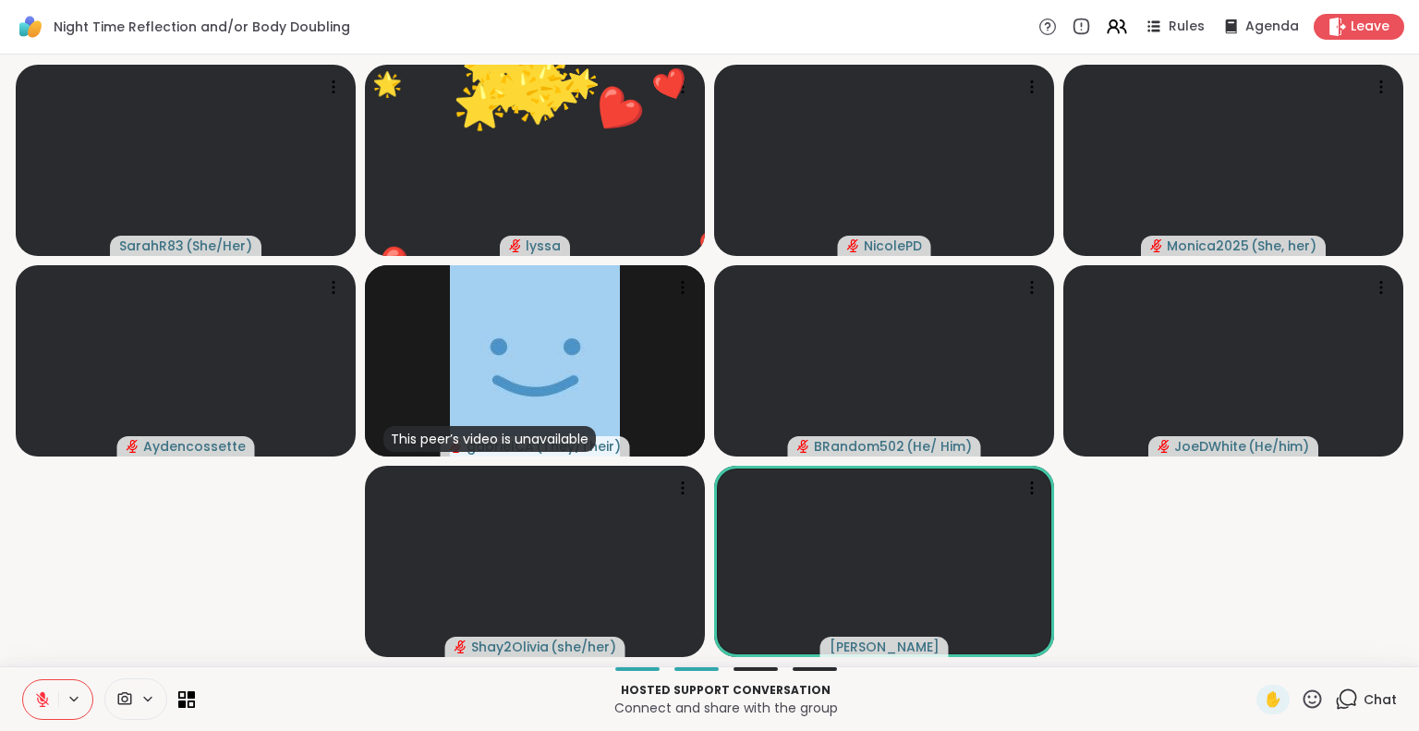
click at [1302, 698] on icon at bounding box center [1311, 698] width 23 height 23
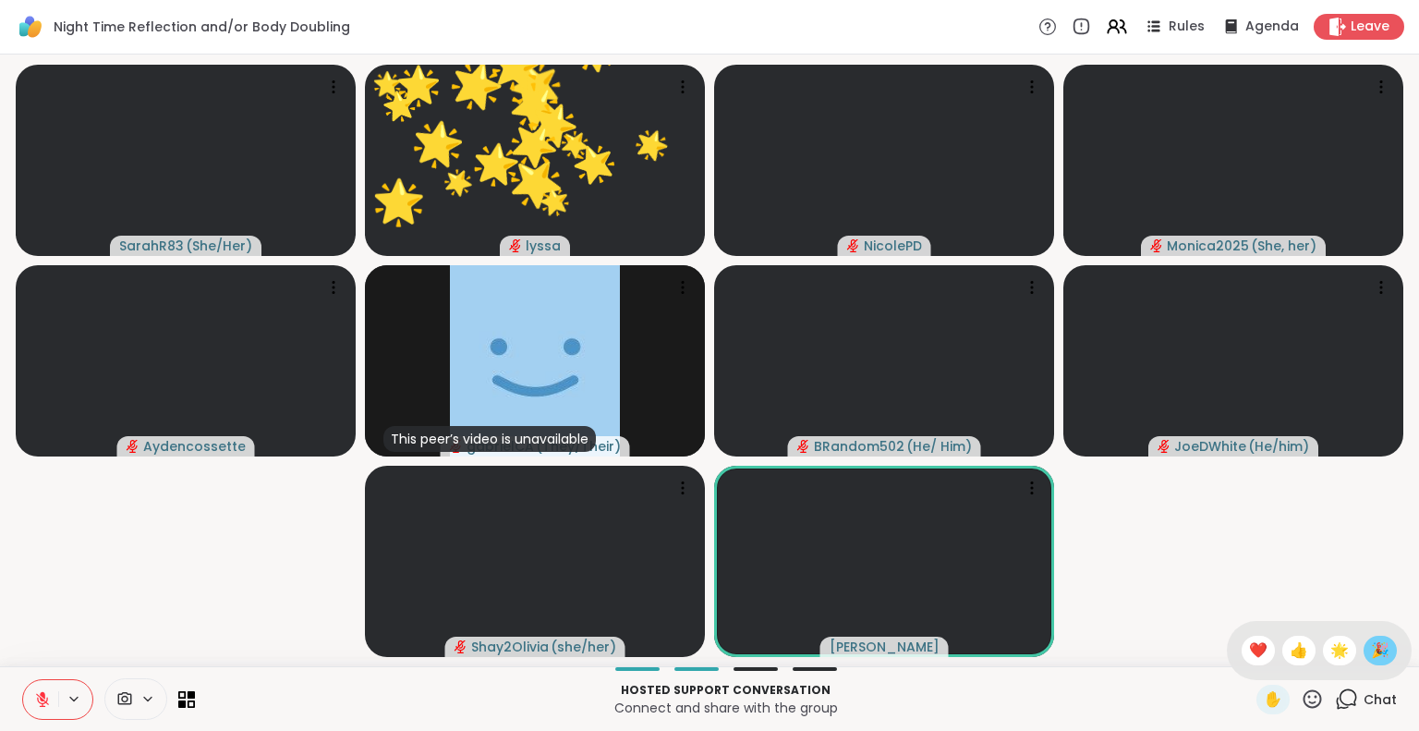
click at [1371, 646] on span "🎉" at bounding box center [1380, 650] width 18 height 22
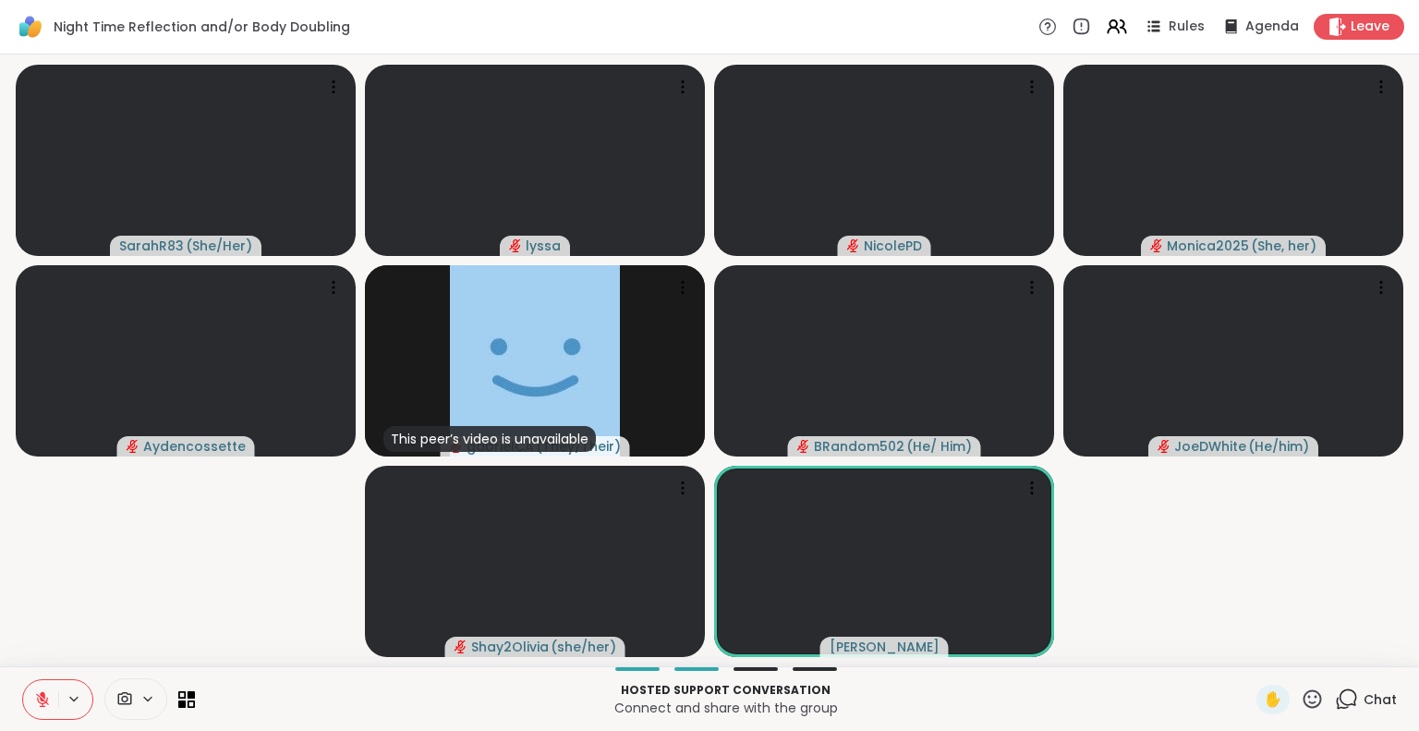
click at [43, 691] on icon at bounding box center [42, 699] width 17 height 17
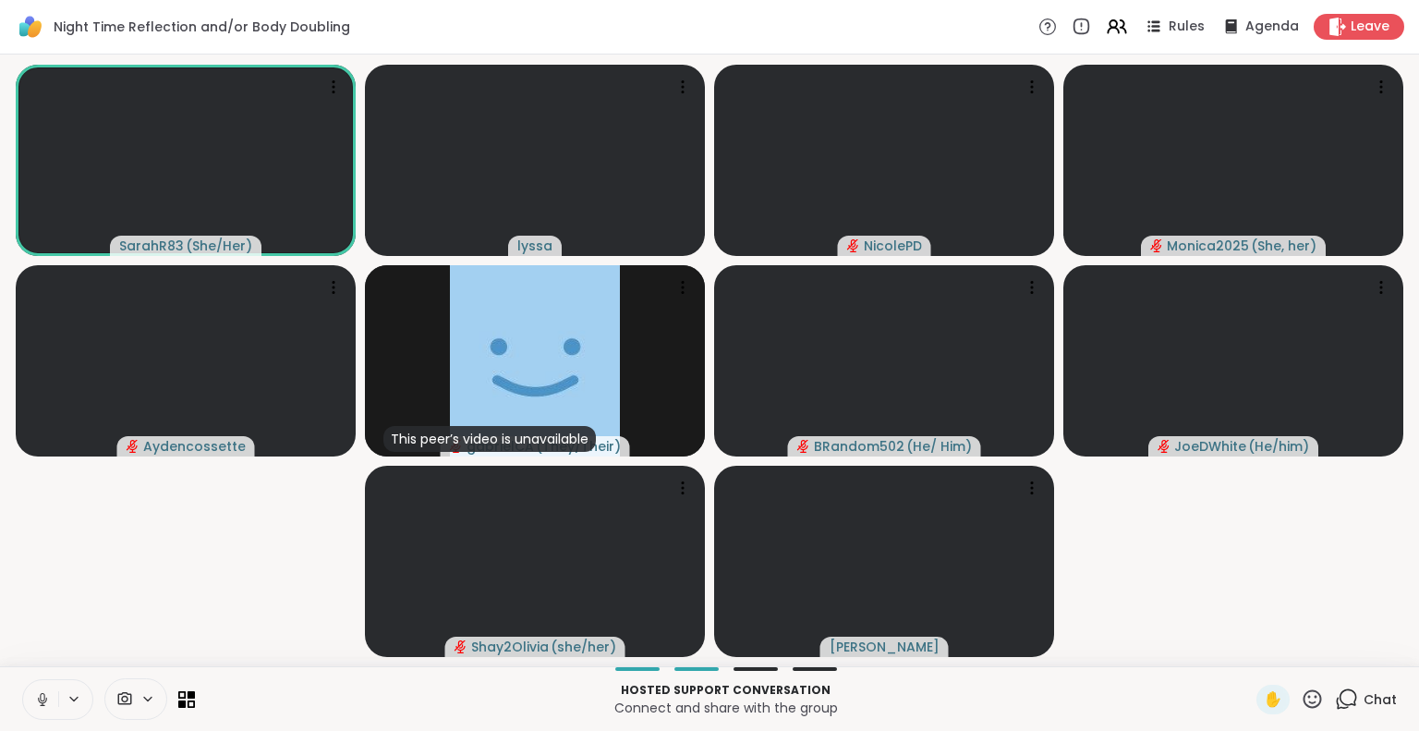
click at [1009, 686] on p "Hosted support conversation" at bounding box center [725, 690] width 1039 height 17
click at [30, 701] on button at bounding box center [40, 699] width 35 height 39
click at [44, 694] on icon at bounding box center [42, 699] width 17 height 17
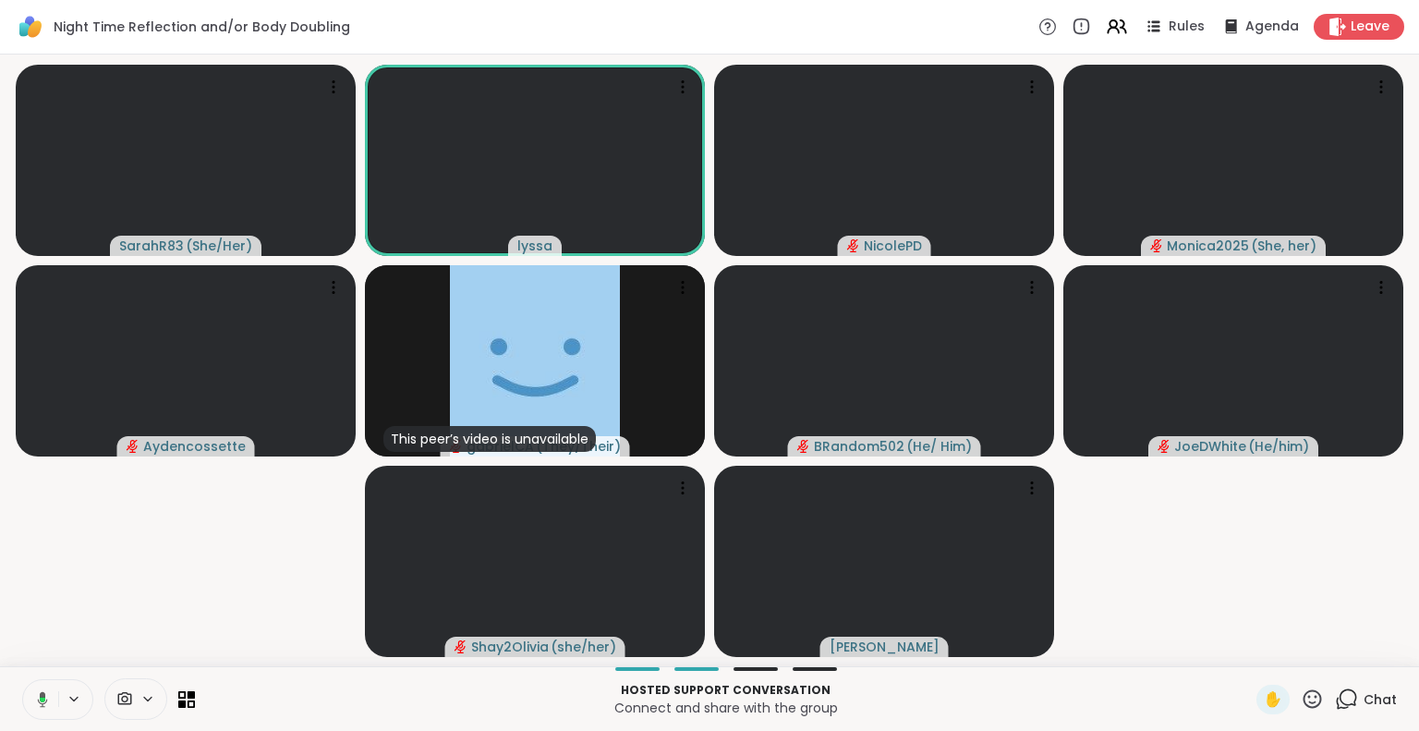
click at [37, 719] on div "Hosted support conversation Connect and share with the group ✋ Chat" at bounding box center [709, 698] width 1419 height 65
click at [37, 707] on button at bounding box center [40, 699] width 35 height 39
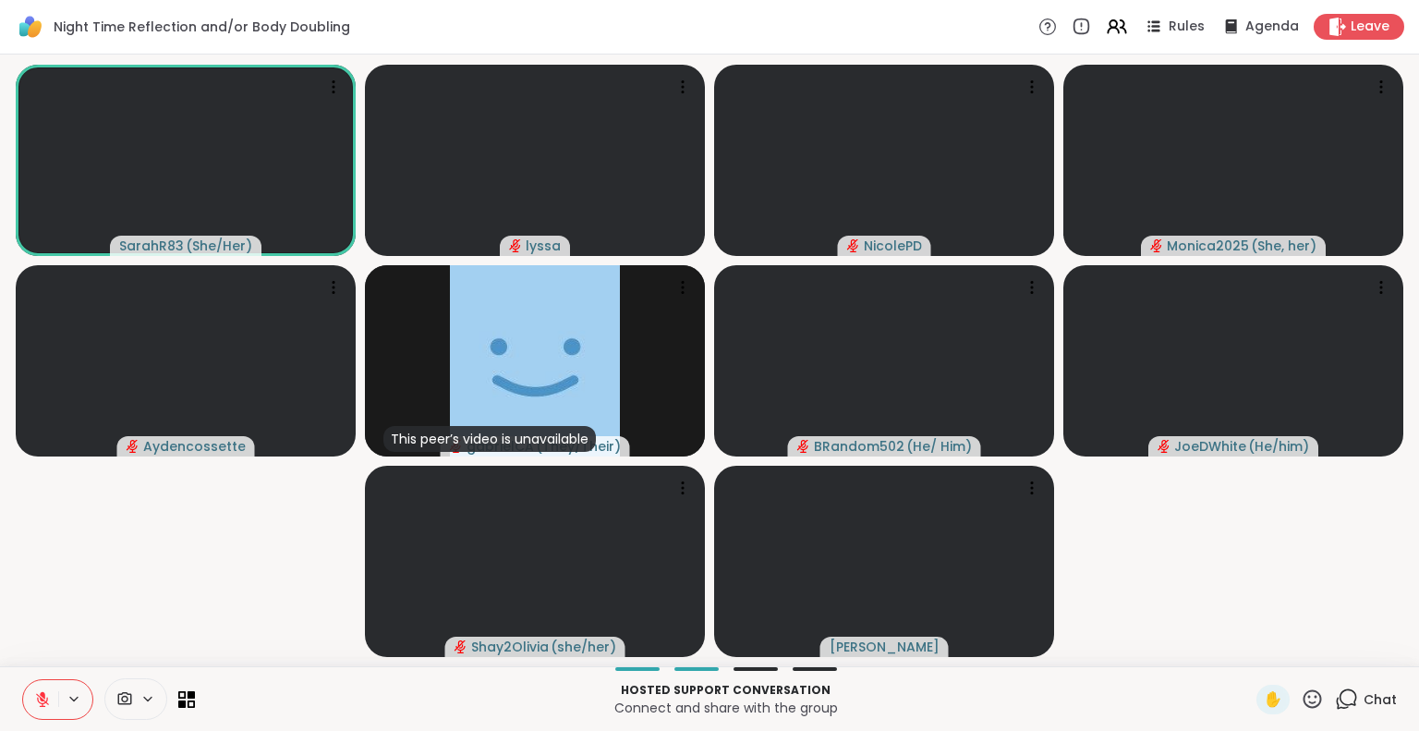
click at [34, 695] on icon at bounding box center [42, 699] width 17 height 17
click at [41, 694] on icon at bounding box center [42, 697] width 5 height 8
click at [35, 686] on button at bounding box center [40, 699] width 35 height 39
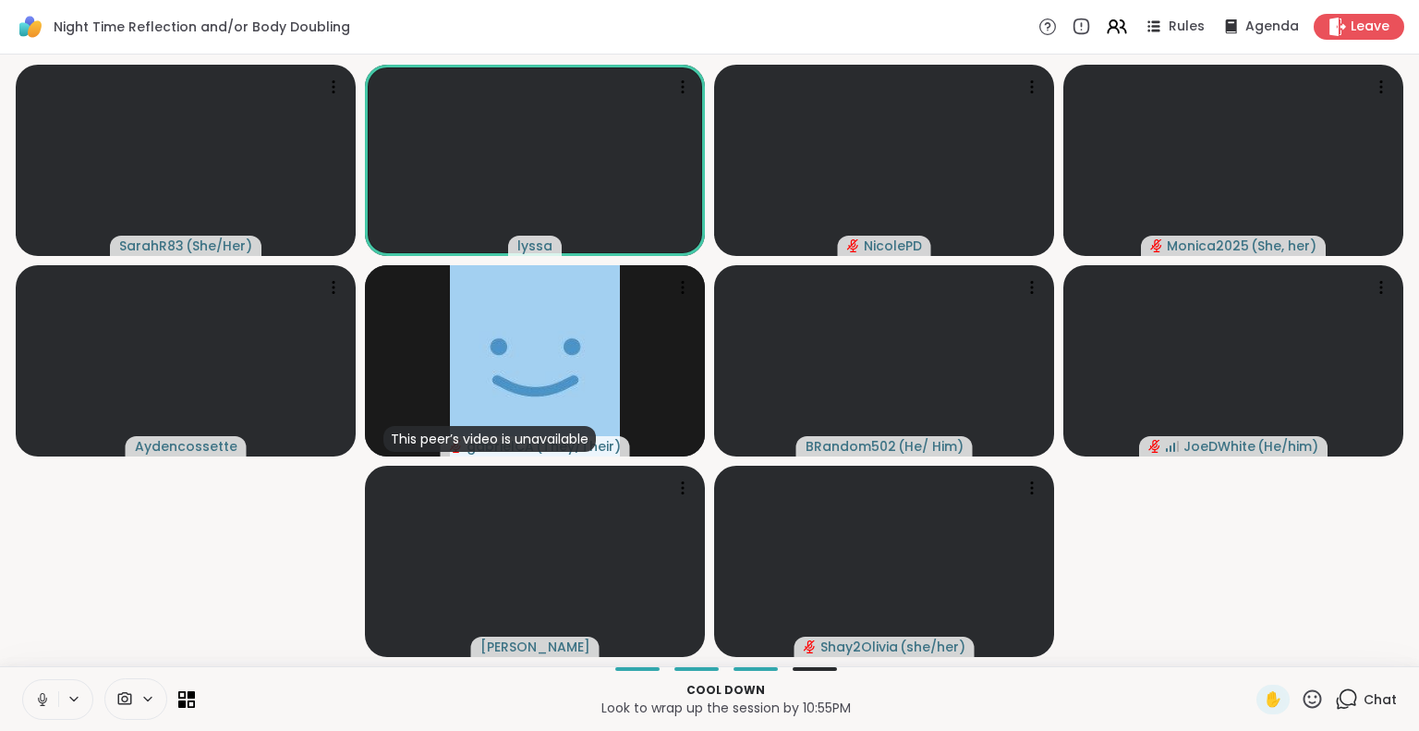
click at [45, 689] on button at bounding box center [40, 699] width 35 height 39
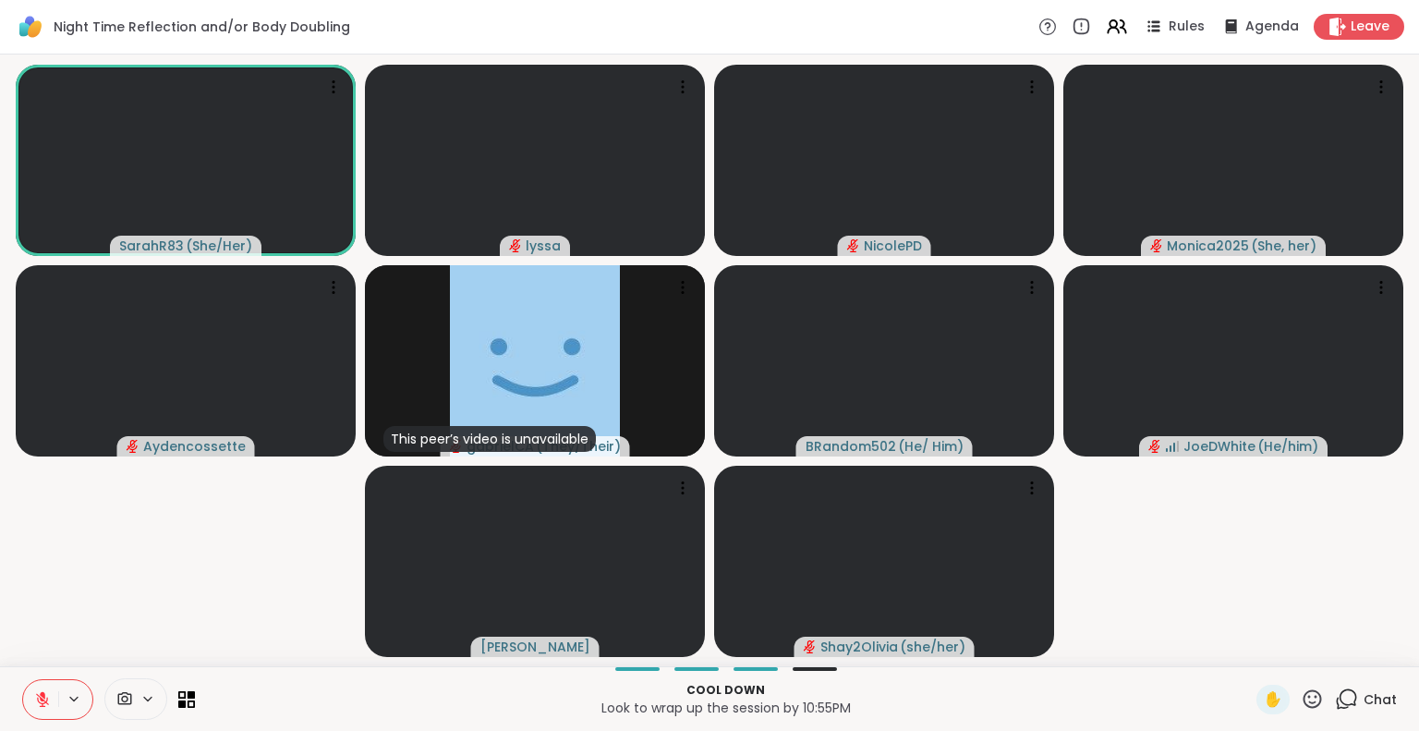
click at [47, 701] on icon at bounding box center [42, 699] width 17 height 17
click at [44, 714] on button at bounding box center [40, 699] width 35 height 39
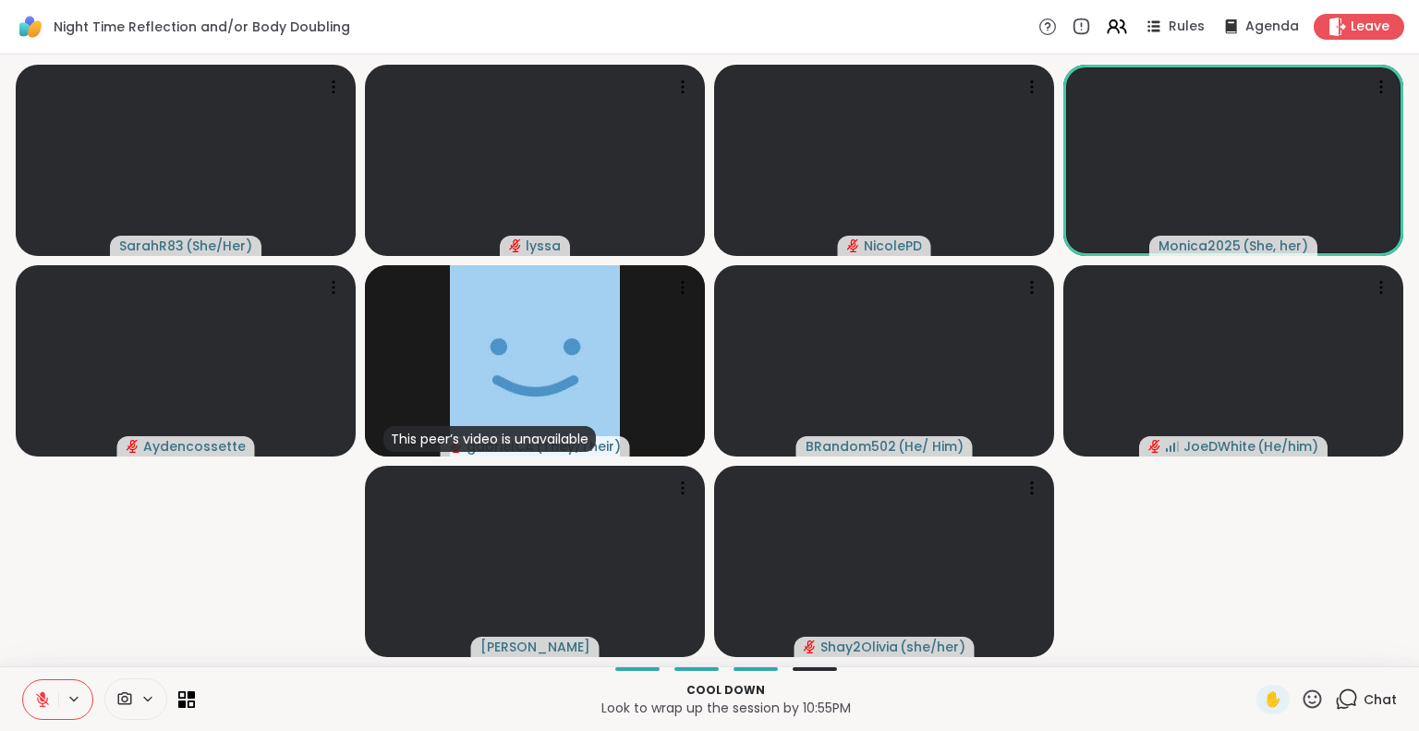
click at [1300, 694] on icon at bounding box center [1311, 698] width 23 height 23
click at [1249, 646] on span "❤️" at bounding box center [1258, 650] width 18 height 22
click at [1303, 693] on icon at bounding box center [1312, 698] width 18 height 18
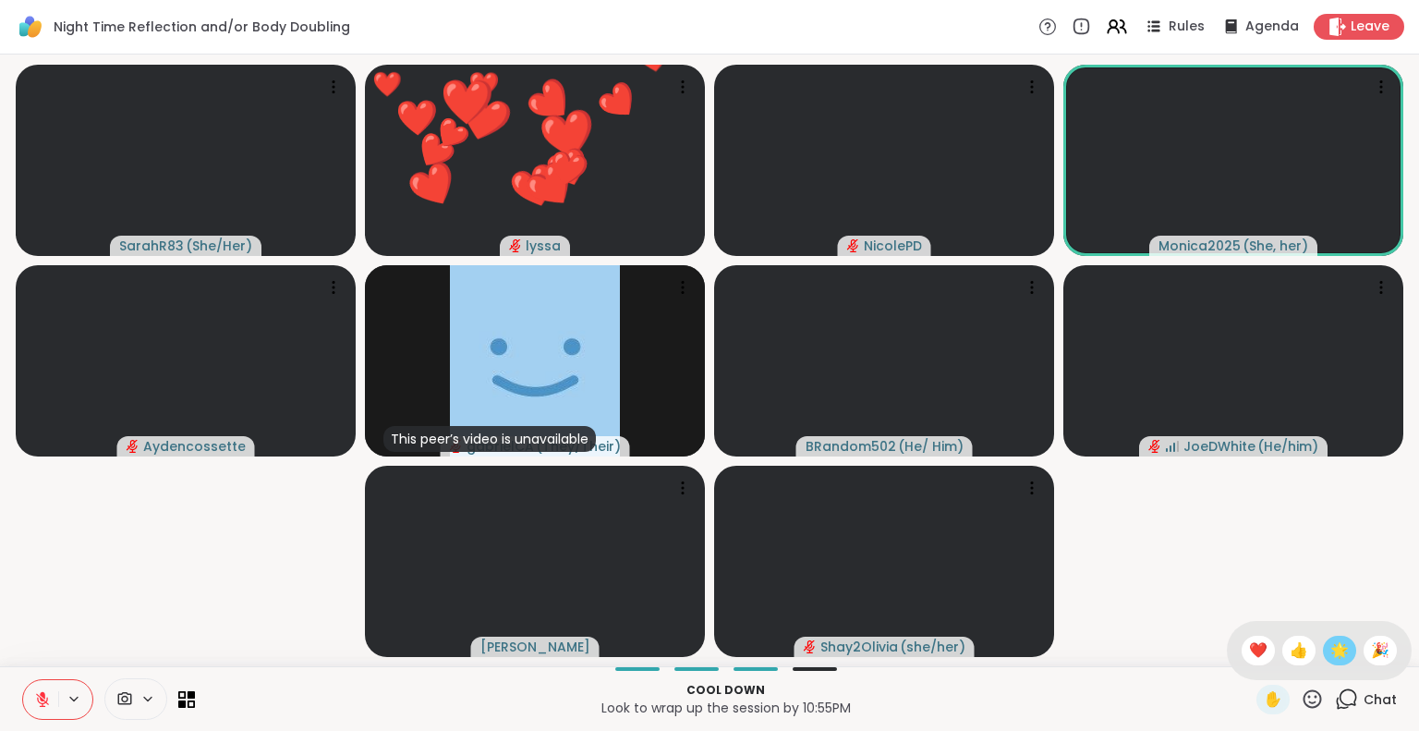
click at [1334, 650] on div "🌟" at bounding box center [1338, 650] width 33 height 30
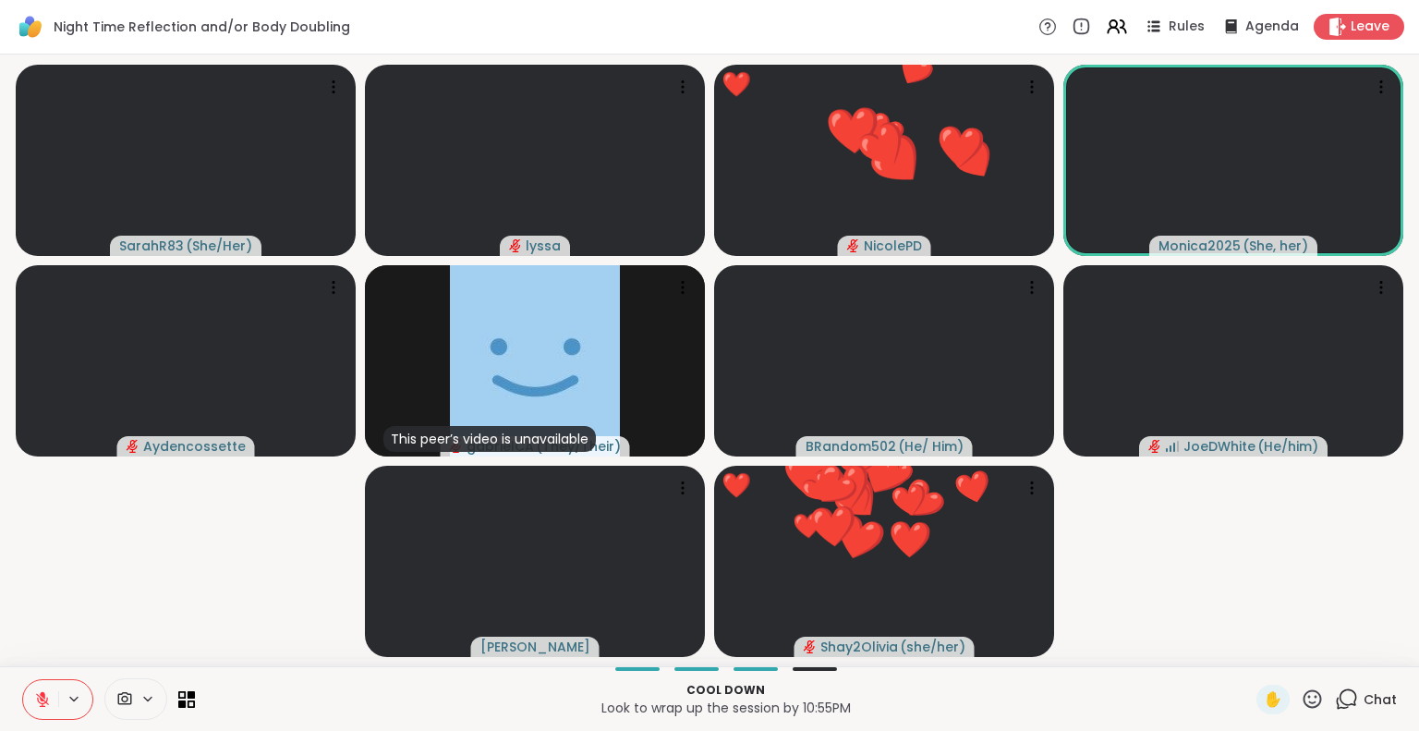
click at [37, 697] on icon at bounding box center [42, 699] width 13 height 13
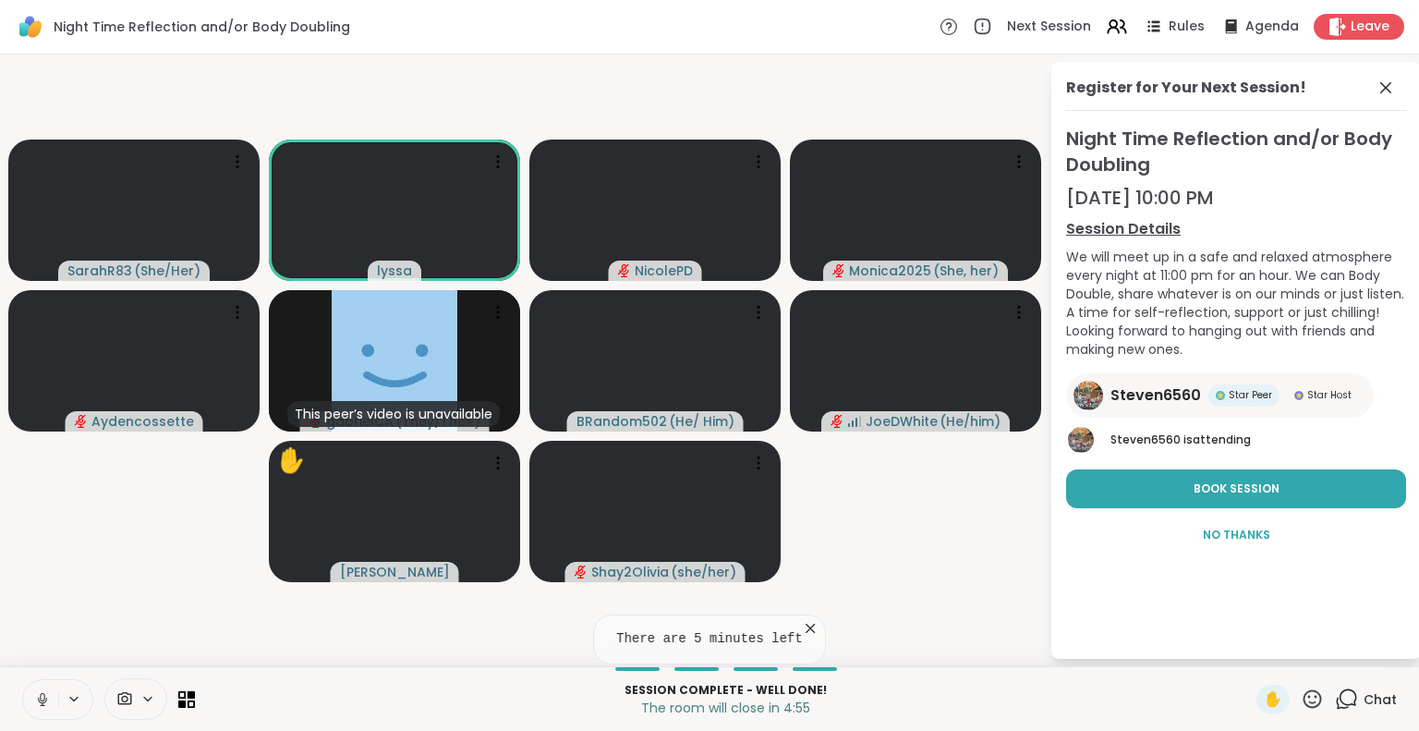
click at [48, 683] on button at bounding box center [40, 699] width 35 height 39
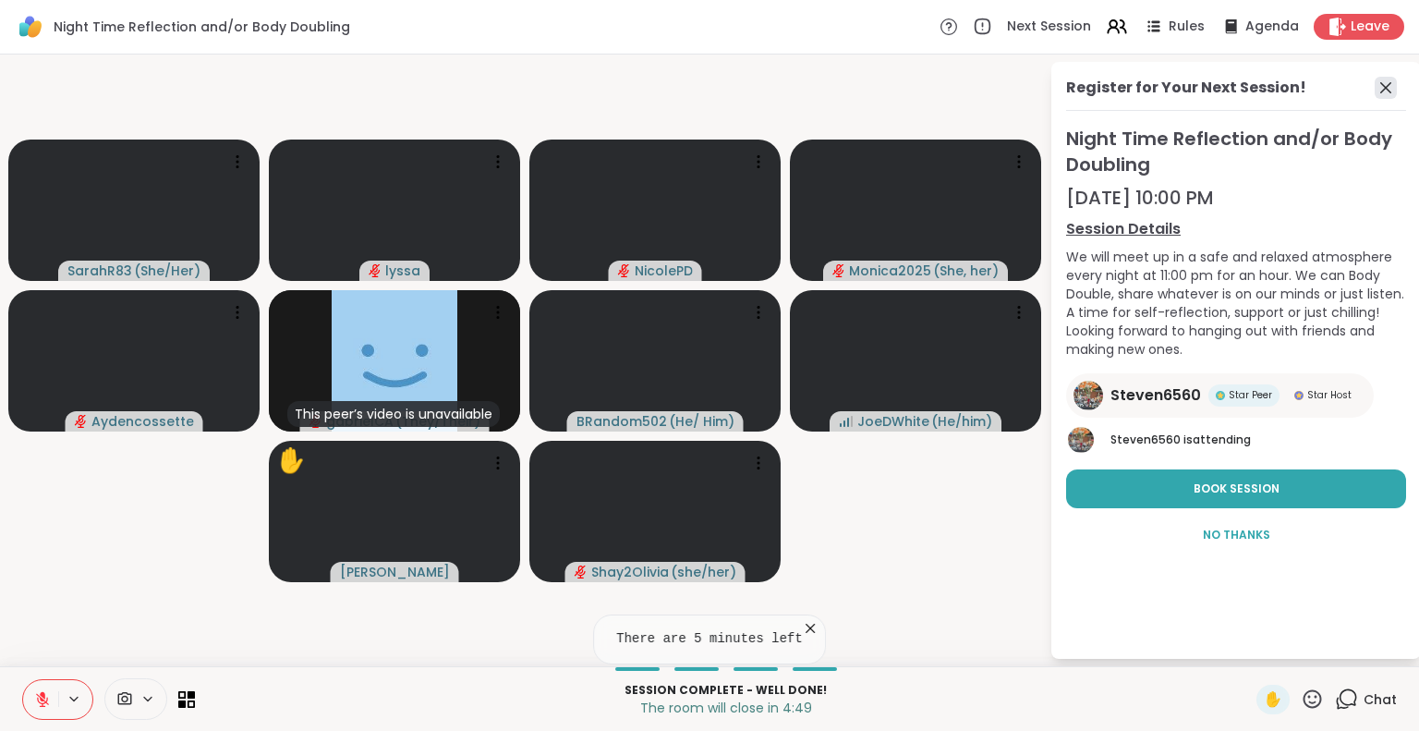
click at [1384, 82] on icon at bounding box center [1385, 88] width 22 height 22
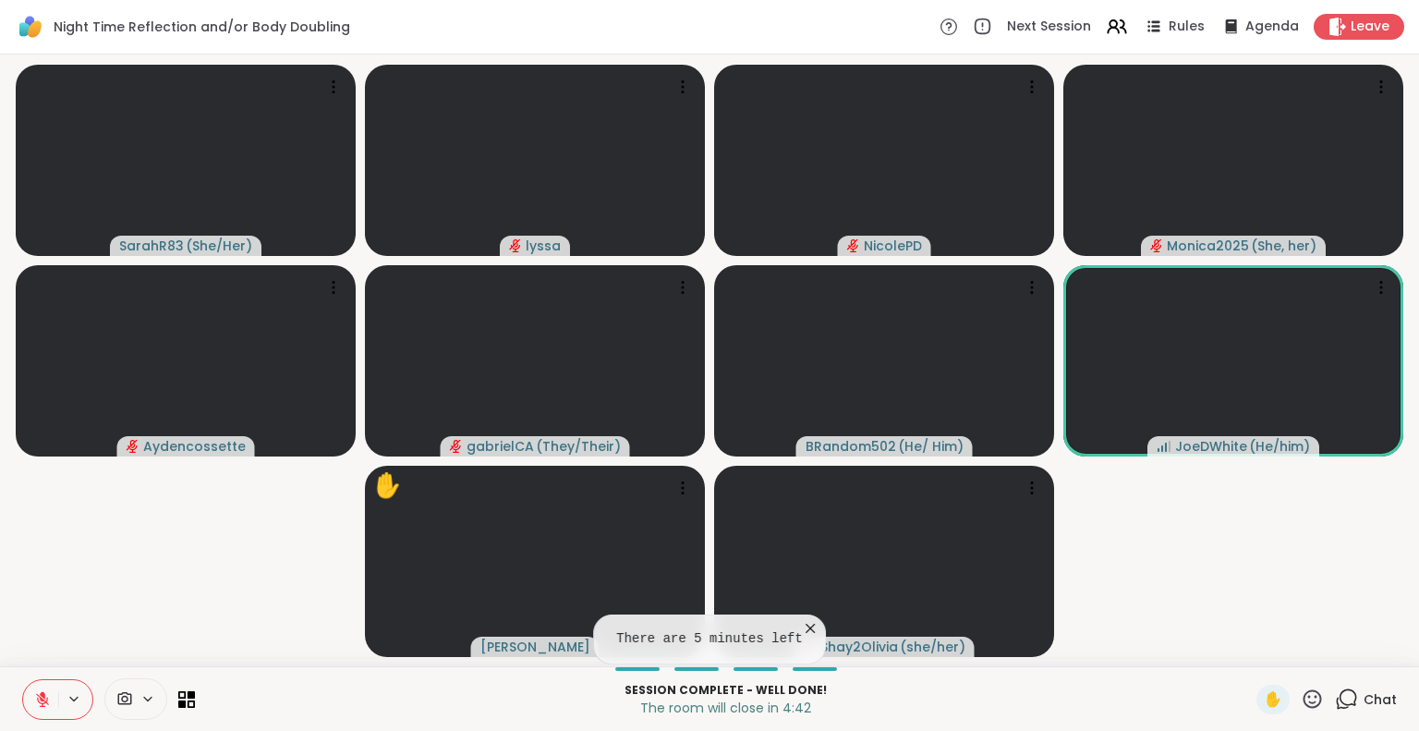
click at [805, 627] on icon at bounding box center [810, 628] width 18 height 18
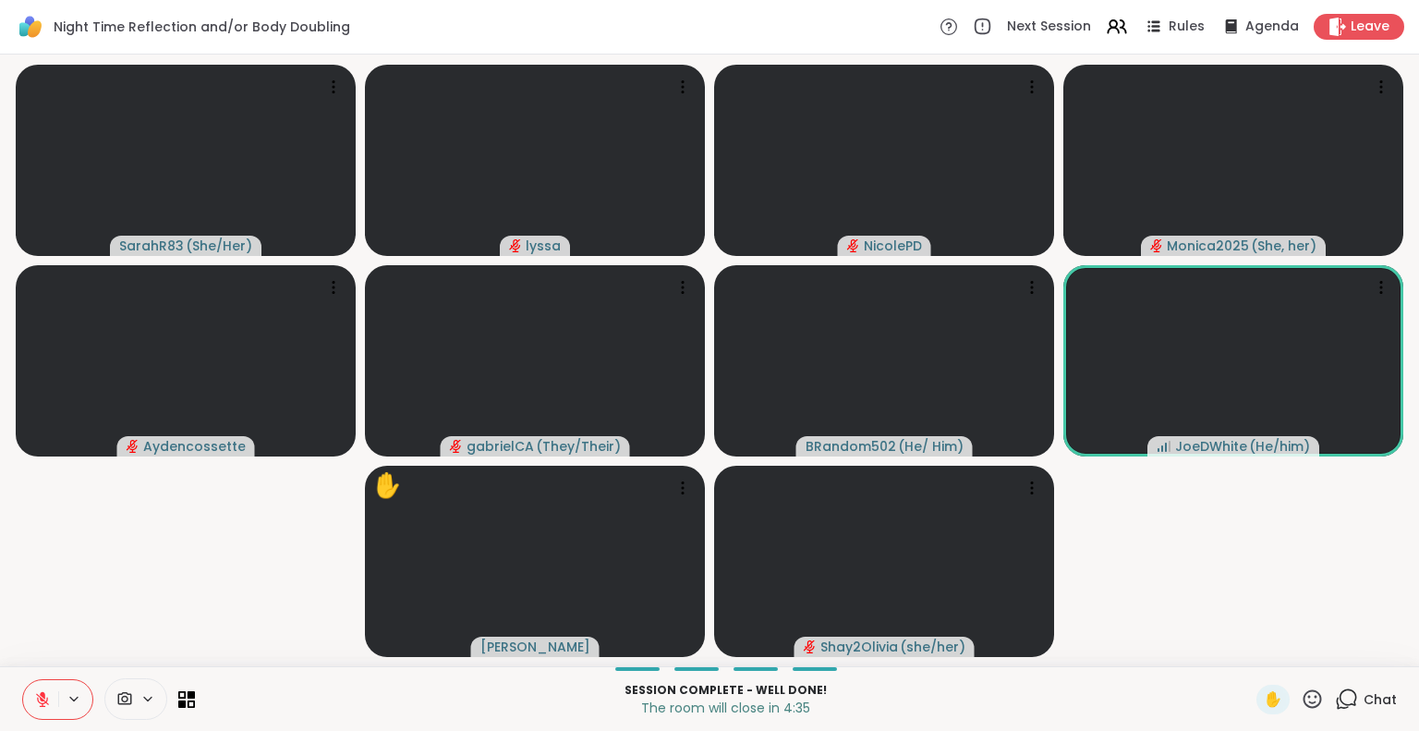
click at [1300, 700] on icon at bounding box center [1311, 698] width 23 height 23
click at [1249, 650] on span "❤️" at bounding box center [1258, 650] width 18 height 22
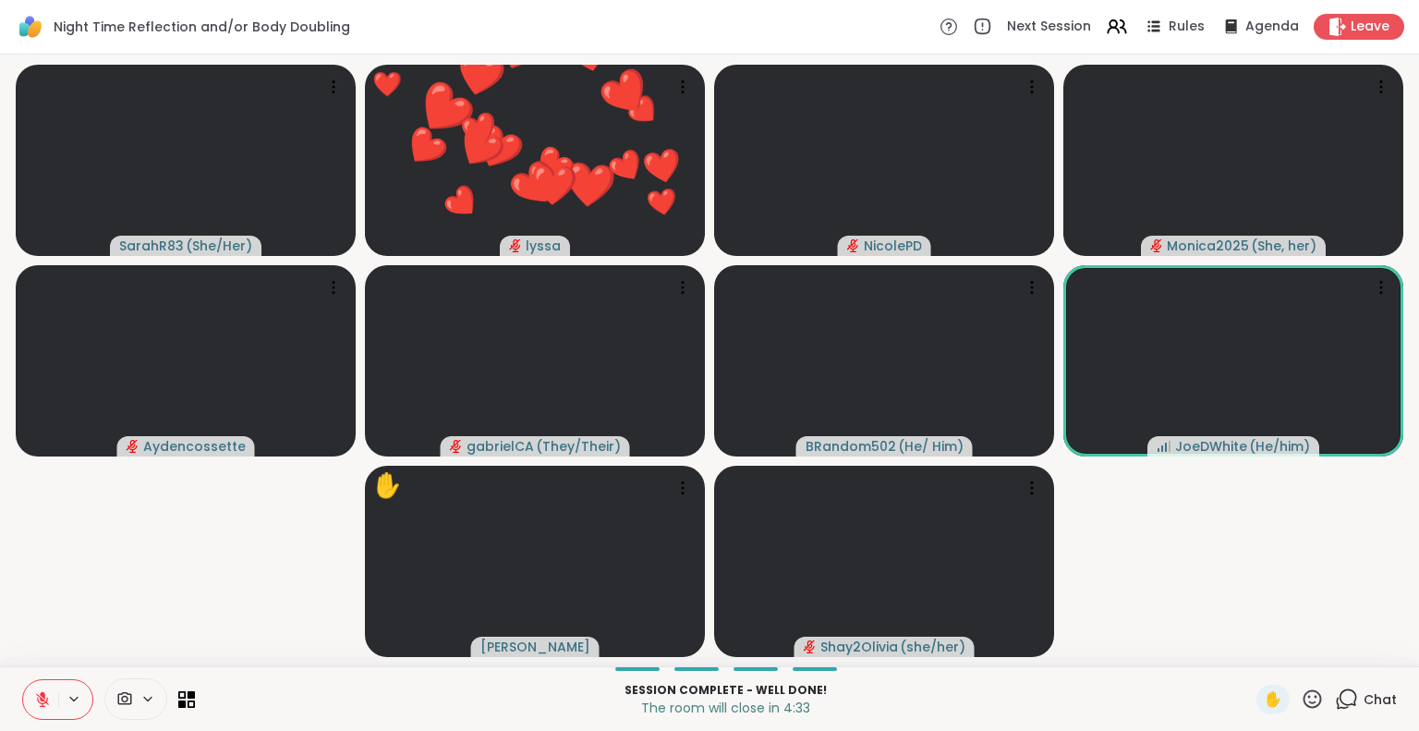
click at [1300, 705] on icon at bounding box center [1311, 698] width 23 height 23
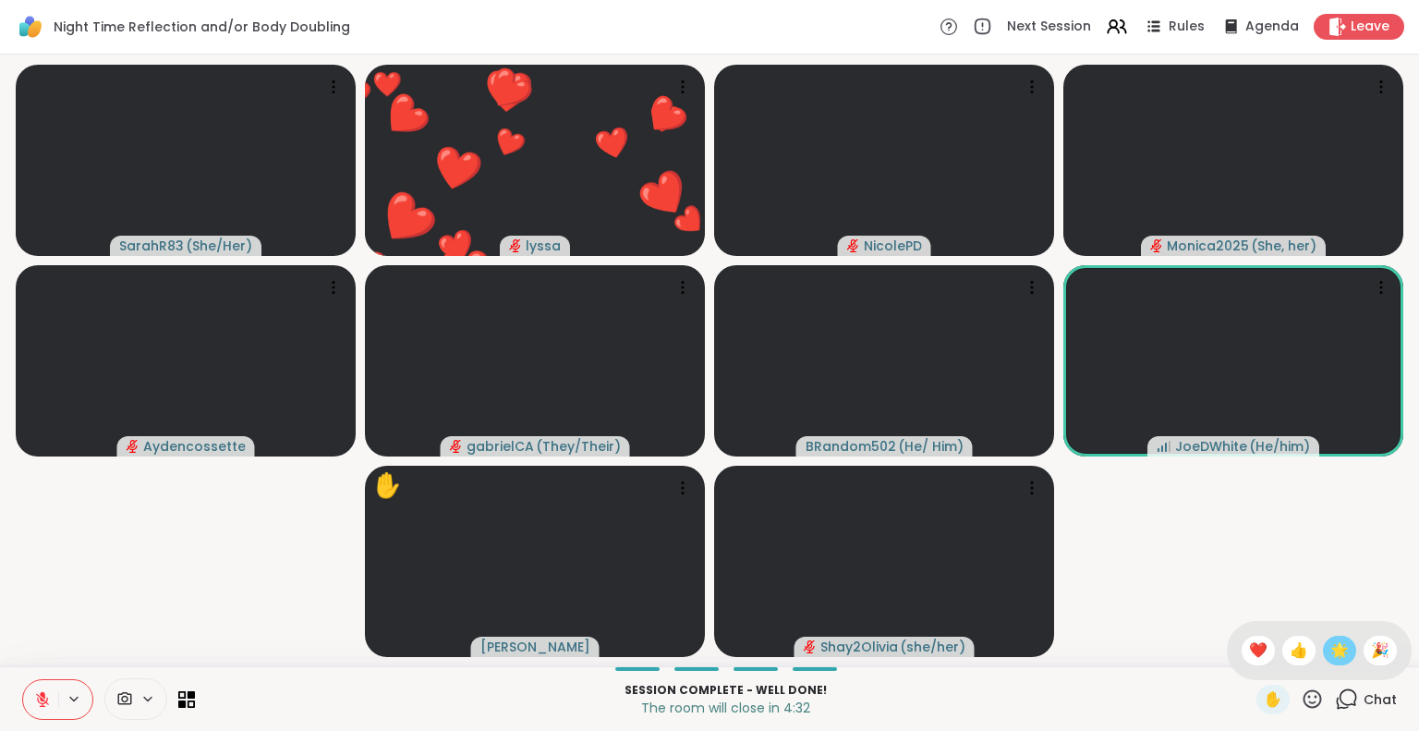
click at [1330, 652] on span "🌟" at bounding box center [1339, 650] width 18 height 22
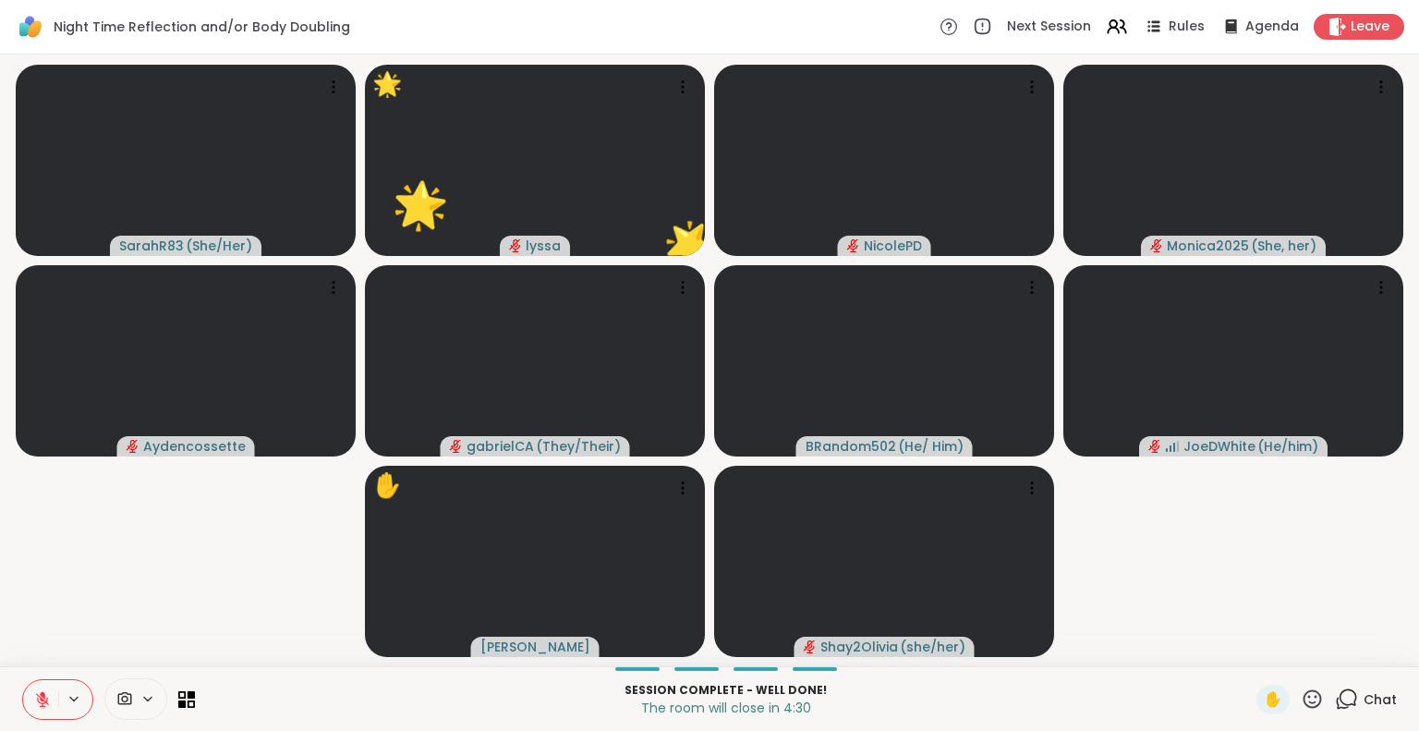
click at [45, 686] on button at bounding box center [40, 699] width 35 height 39
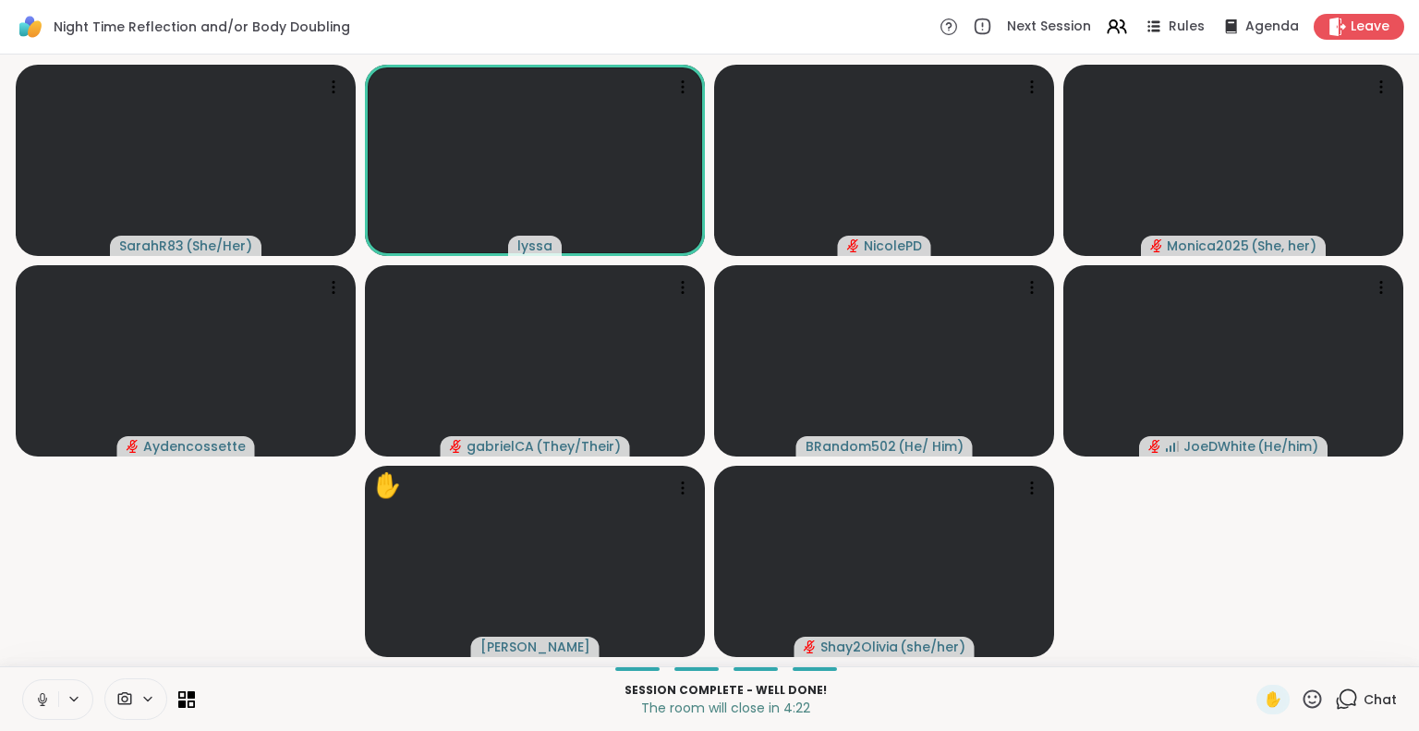
click at [48, 668] on div "Session Complete - well done! The room will close in 4:22 ✋ Chat" at bounding box center [709, 698] width 1419 height 65
click at [46, 685] on button at bounding box center [40, 699] width 35 height 39
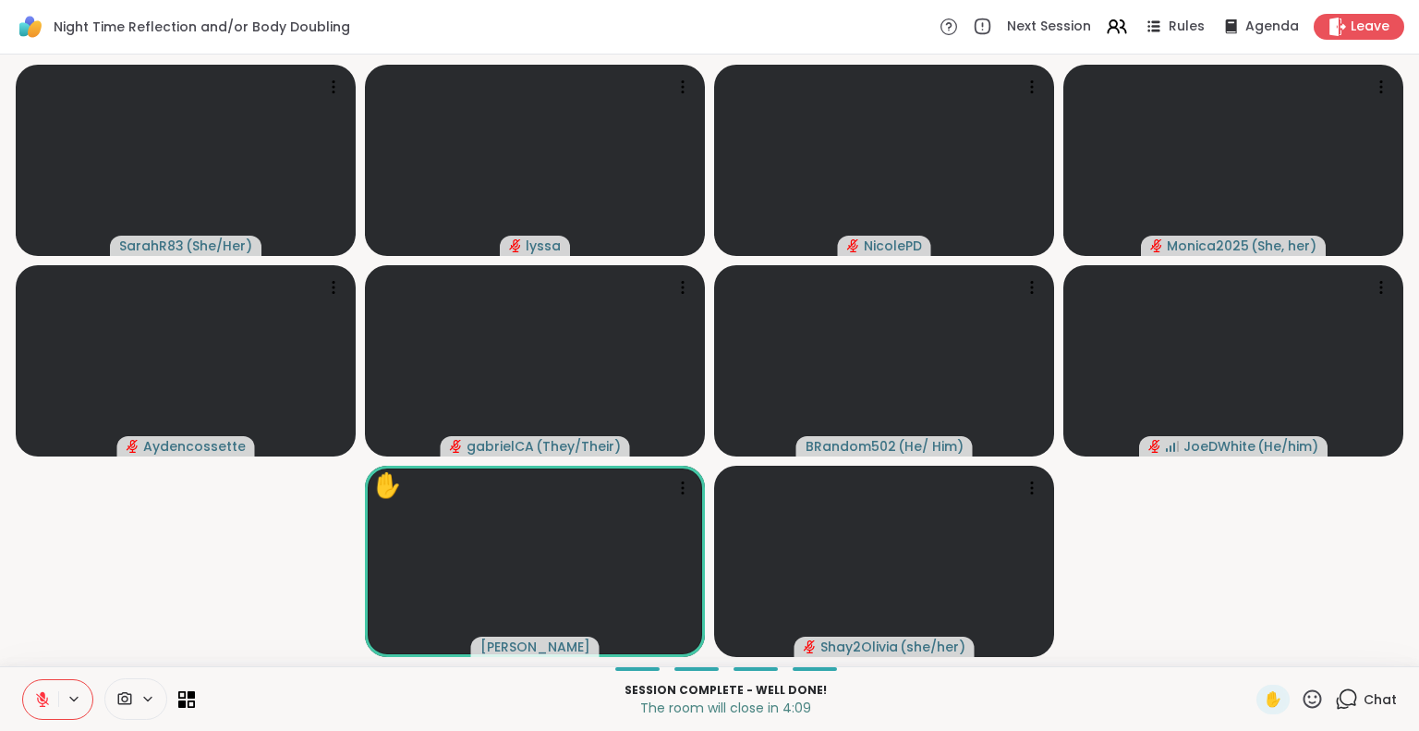
click at [1300, 694] on icon at bounding box center [1311, 698] width 23 height 23
click at [1250, 659] on div "❤️" at bounding box center [1257, 650] width 33 height 30
click at [1300, 696] on icon at bounding box center [1311, 698] width 23 height 23
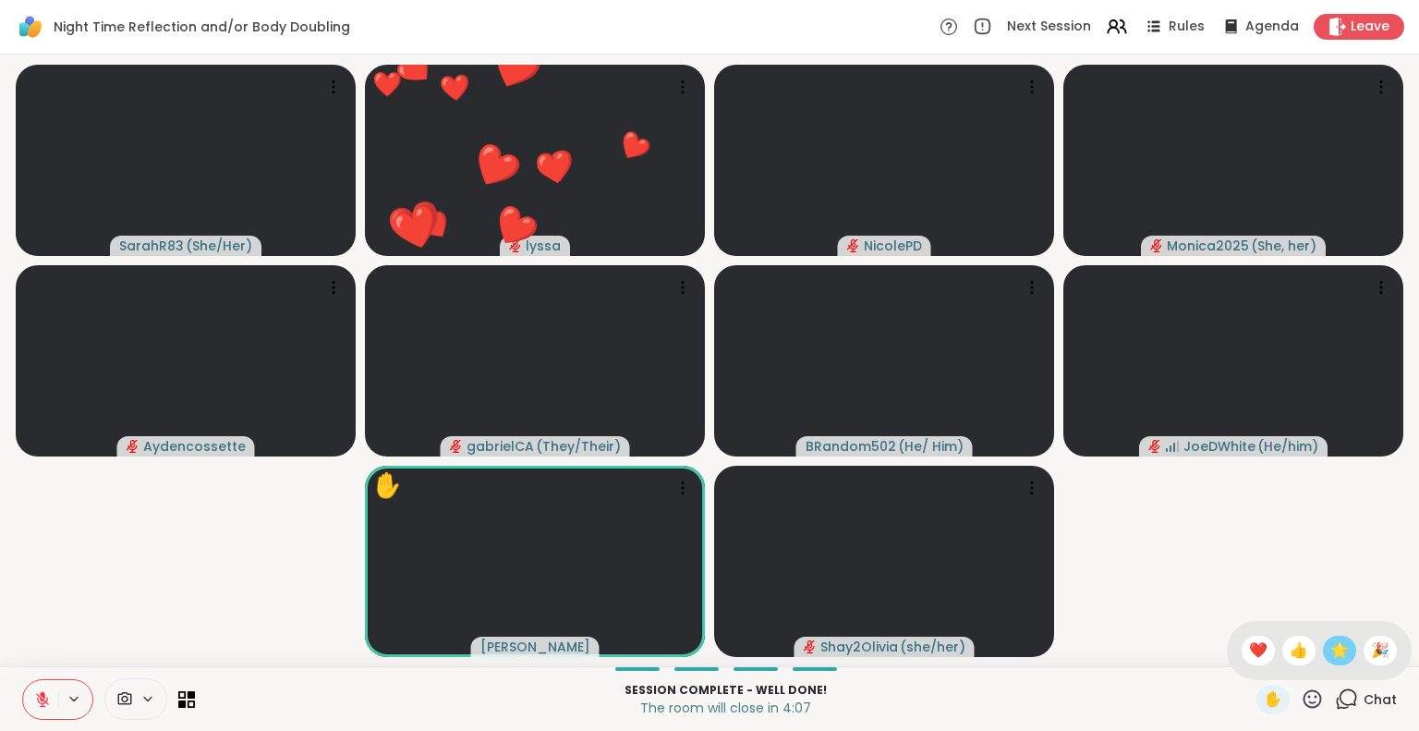
click at [1322, 649] on div "🌟" at bounding box center [1338, 650] width 33 height 30
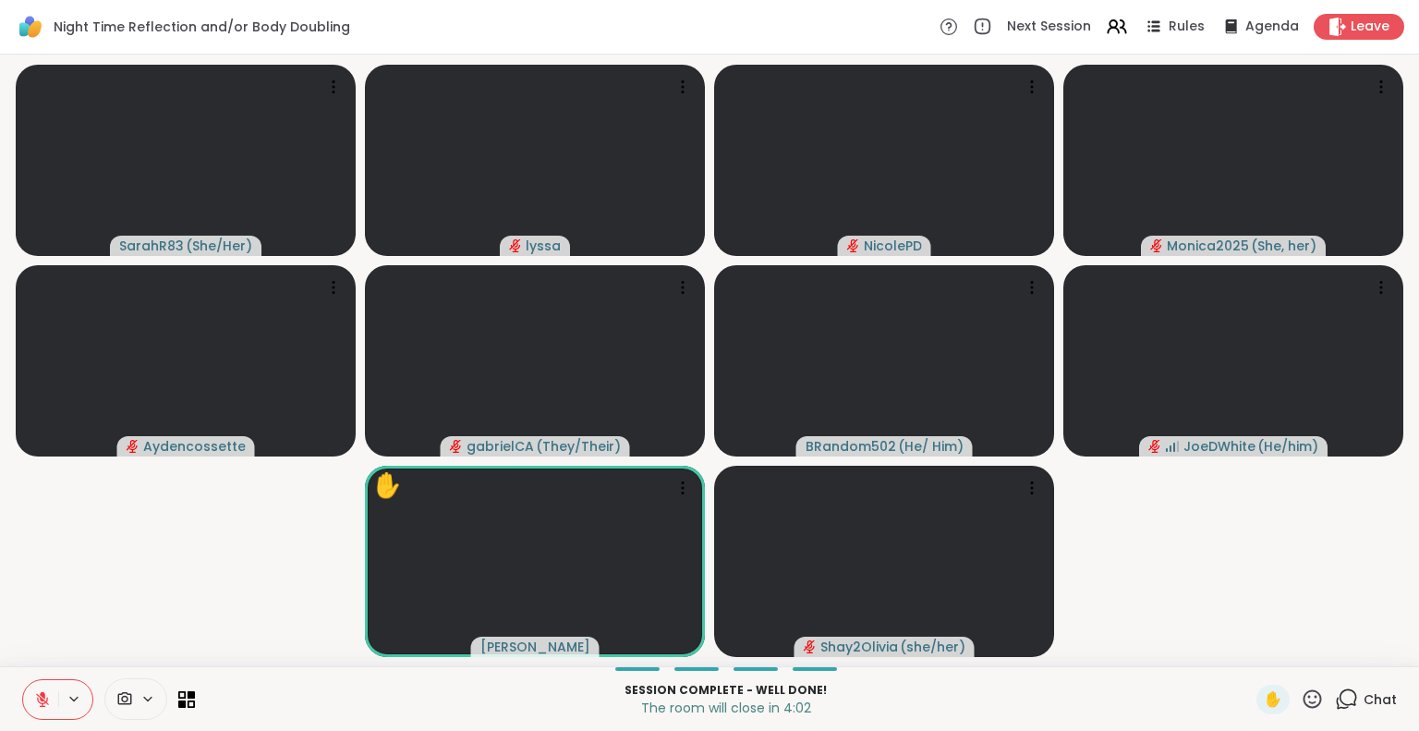
click at [1305, 701] on icon at bounding box center [1311, 698] width 23 height 23
click at [1331, 641] on span "🌟" at bounding box center [1339, 650] width 18 height 22
click at [1303, 691] on icon at bounding box center [1312, 698] width 18 height 18
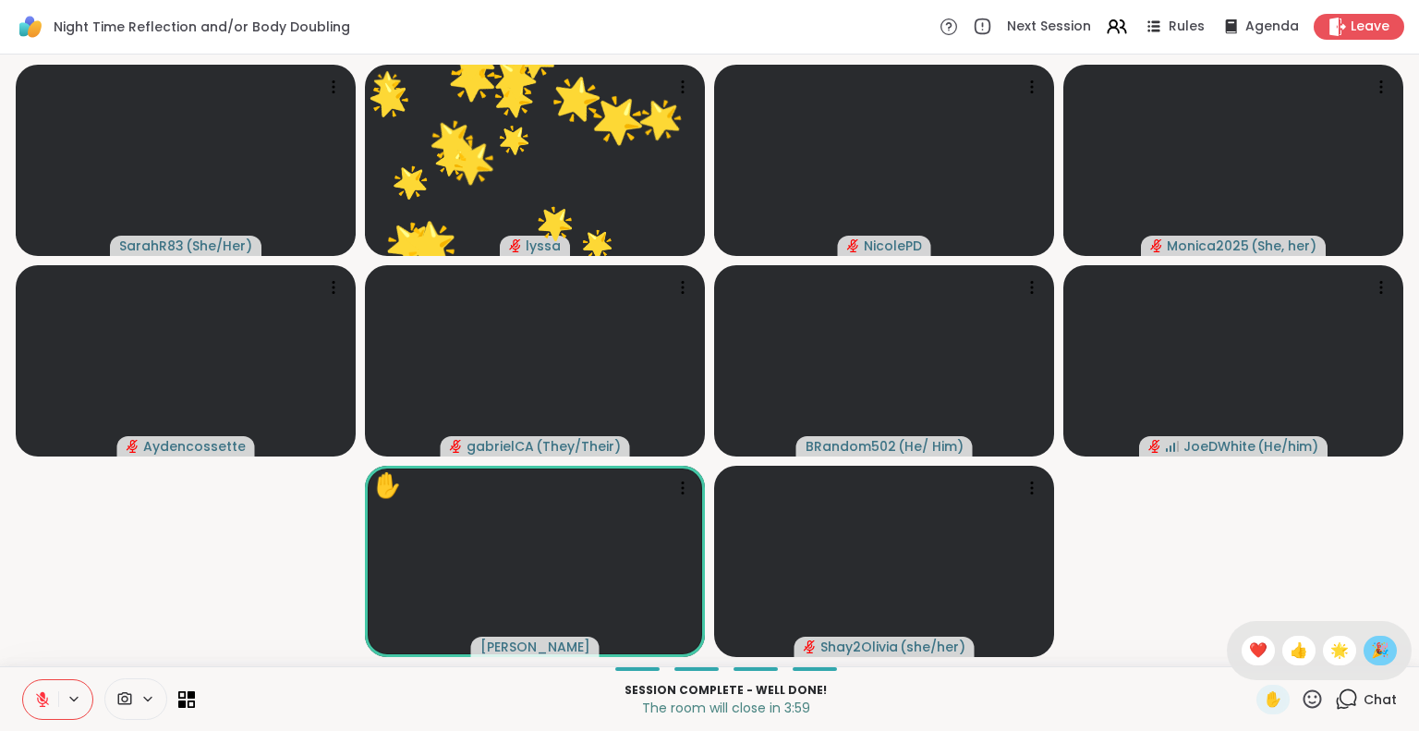
click at [1371, 646] on span "🎉" at bounding box center [1380, 650] width 18 height 22
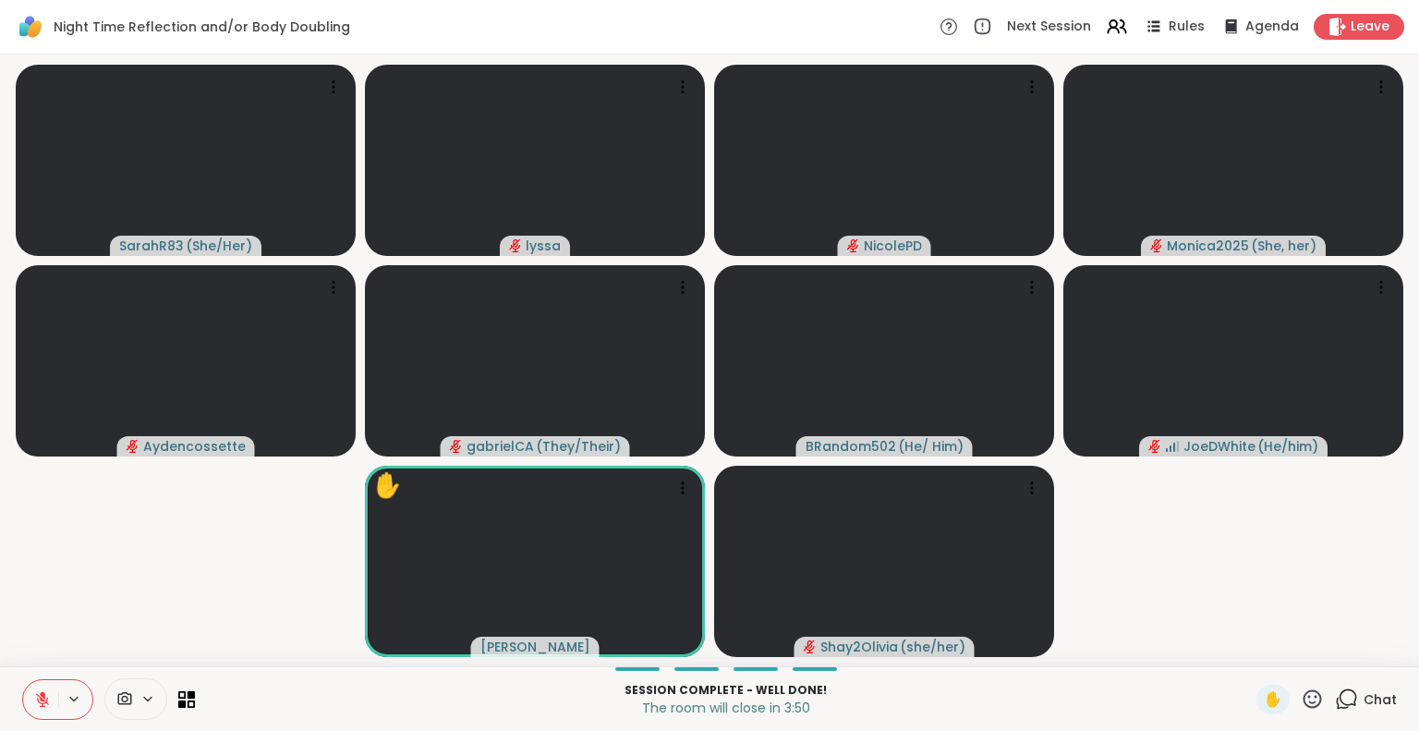
click at [1300, 701] on icon at bounding box center [1311, 698] width 23 height 23
click at [1249, 642] on span "❤️" at bounding box center [1258, 650] width 18 height 22
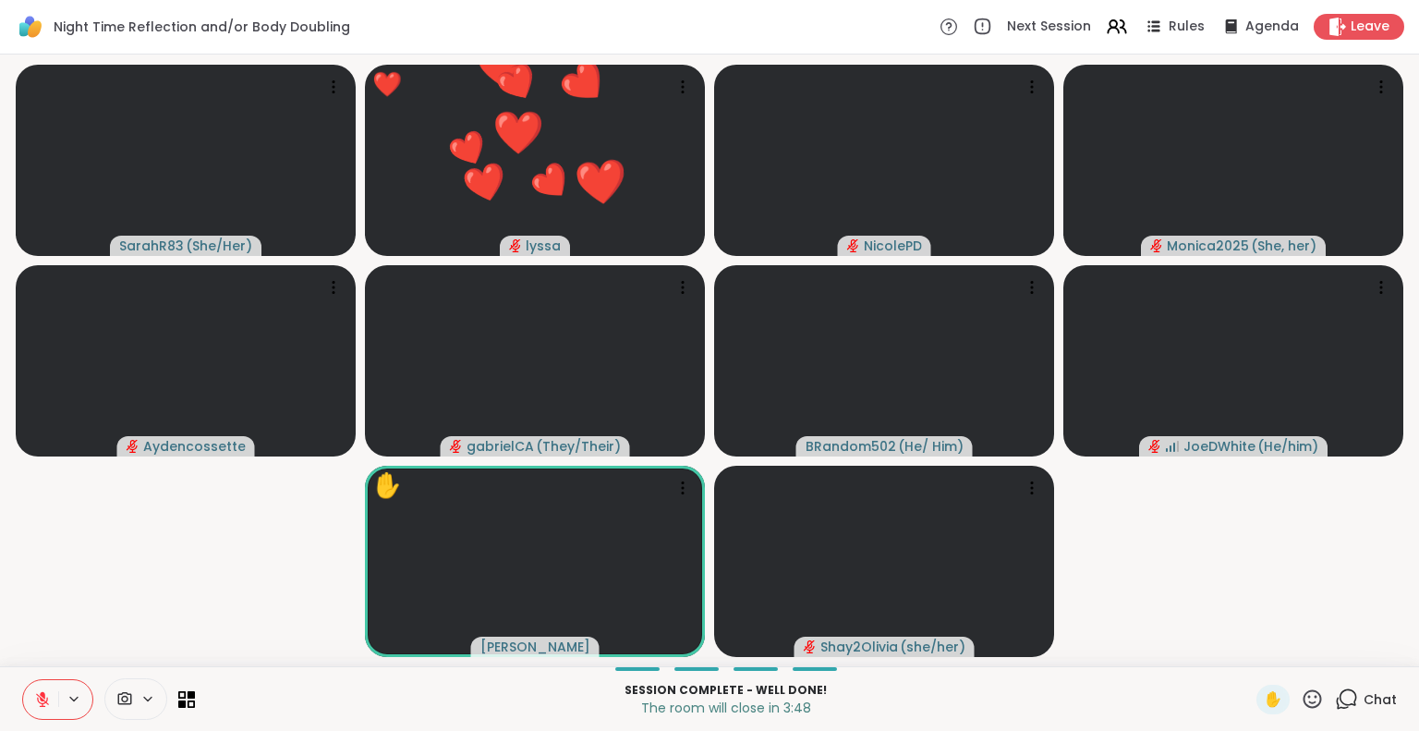
click at [38, 694] on icon at bounding box center [42, 699] width 17 height 17
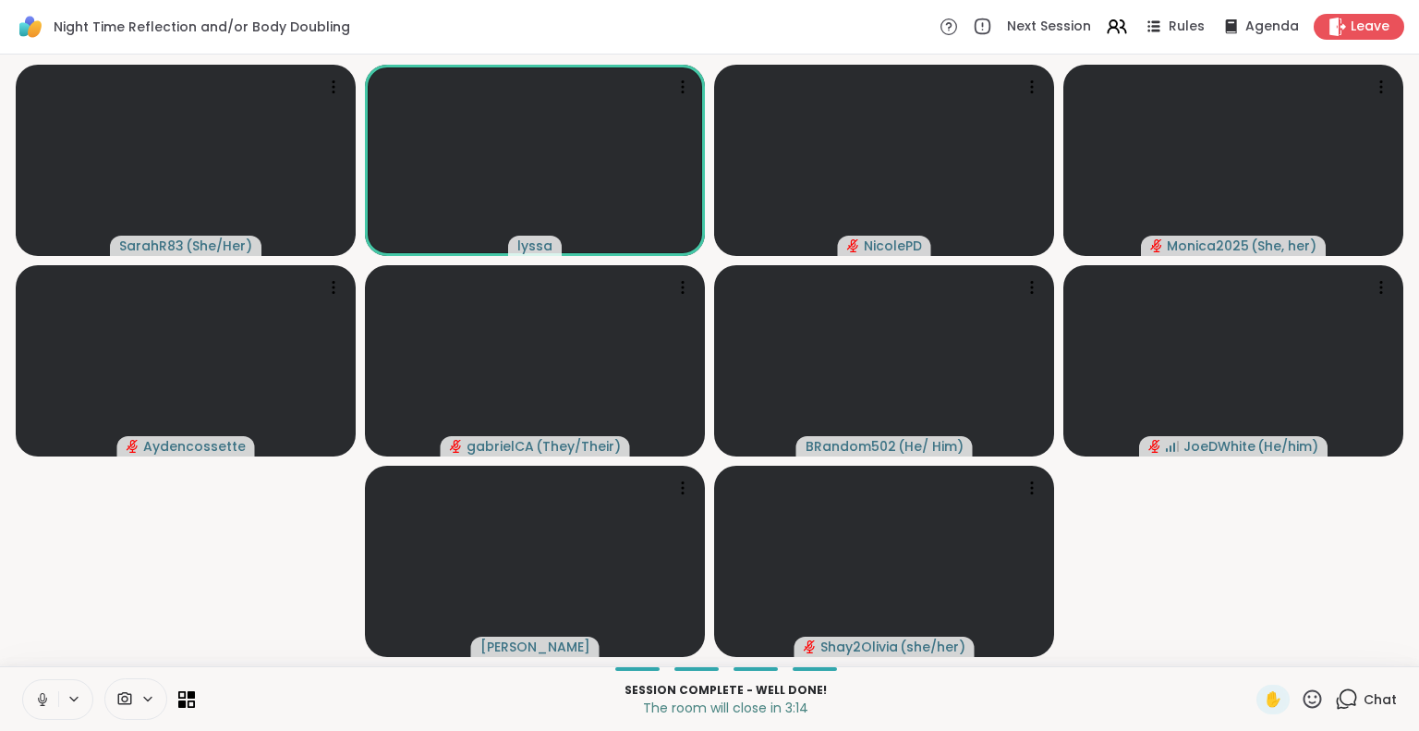
click at [44, 697] on icon at bounding box center [42, 699] width 17 height 17
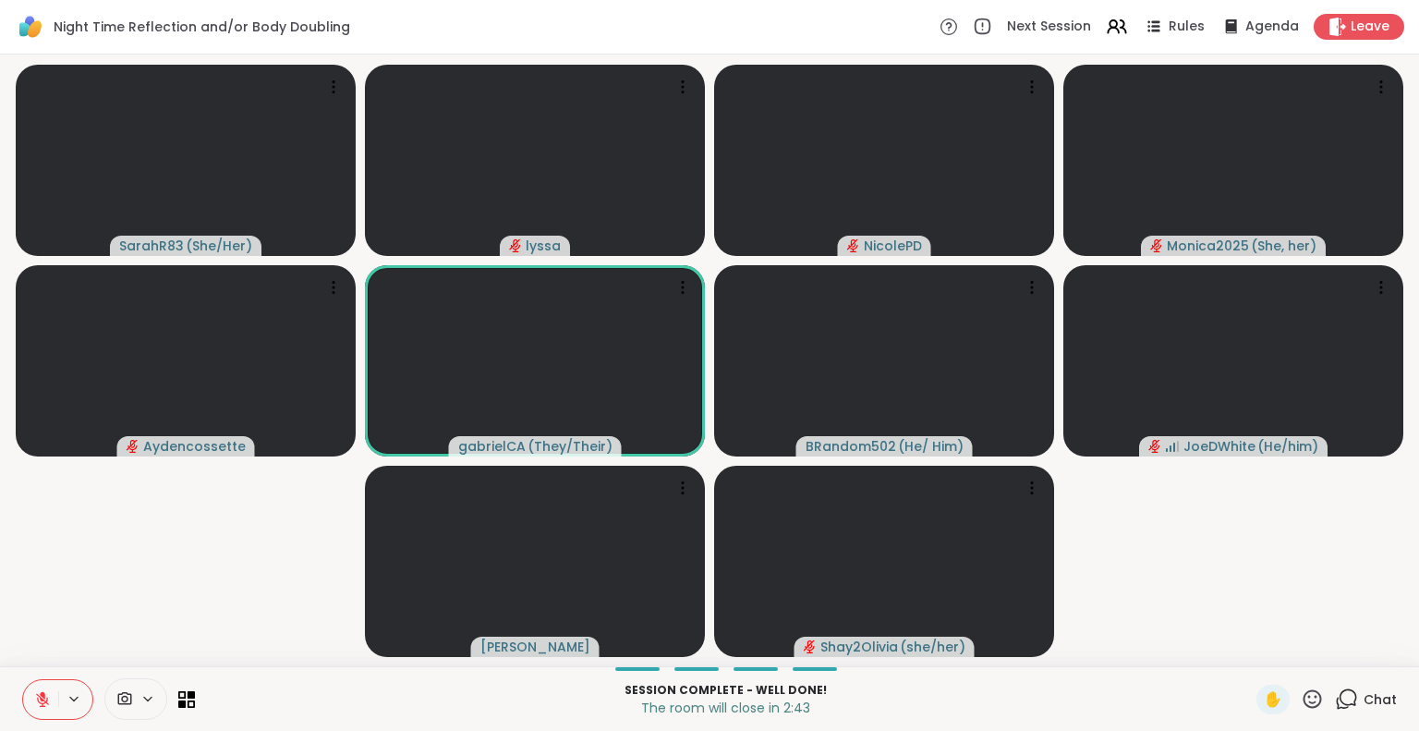
click at [44, 698] on icon at bounding box center [42, 699] width 17 height 17
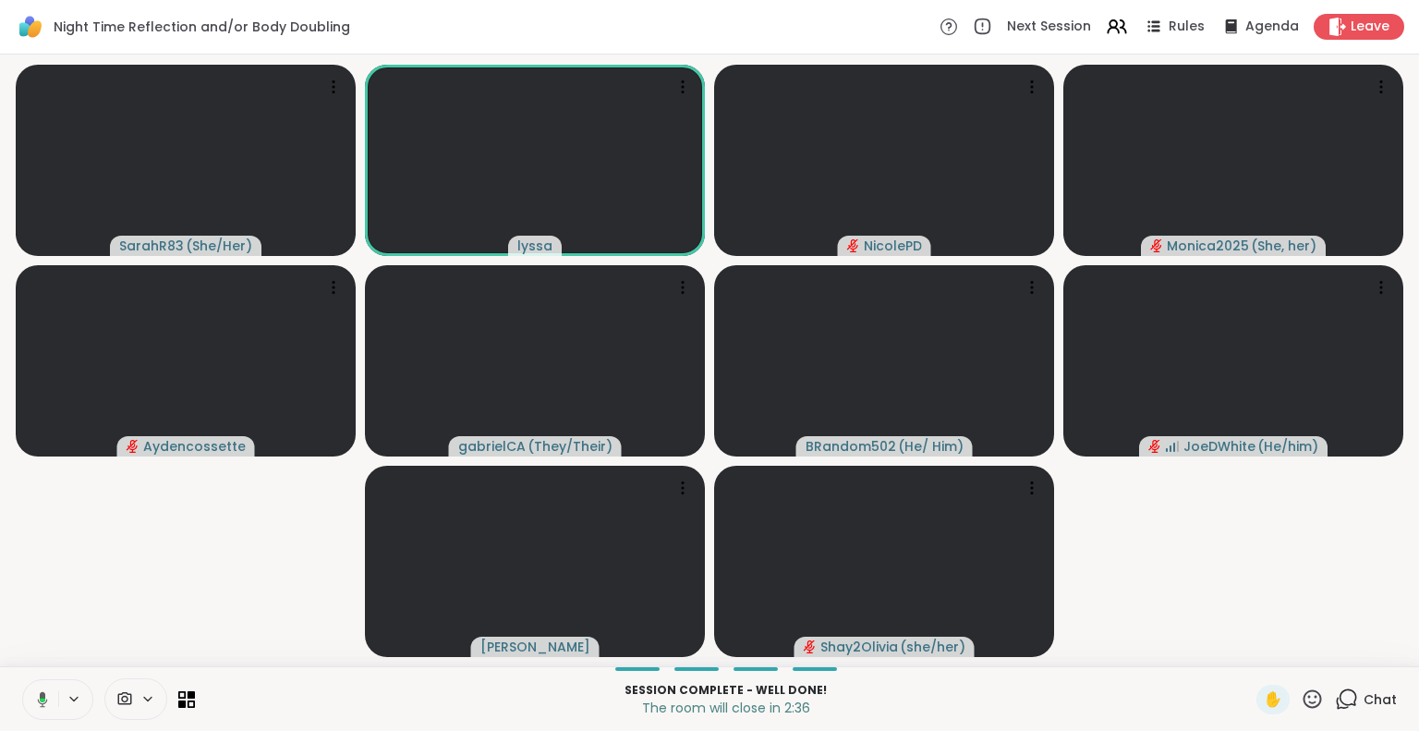
click at [42, 694] on icon at bounding box center [43, 699] width 10 height 16
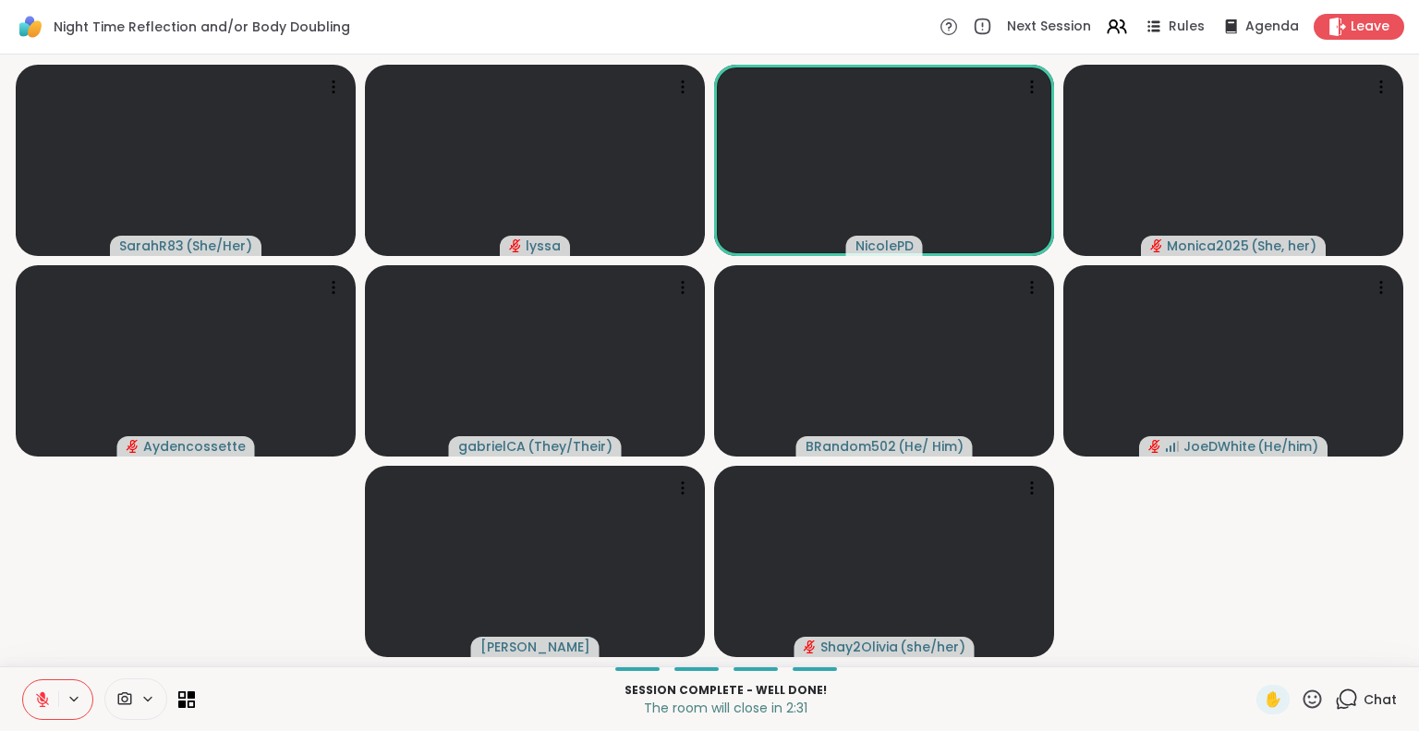
click at [35, 698] on icon at bounding box center [42, 699] width 17 height 17
click at [36, 694] on icon at bounding box center [42, 699] width 17 height 17
click at [1300, 694] on icon at bounding box center [1311, 698] width 23 height 23
click at [1249, 642] on span "❤️" at bounding box center [1258, 650] width 18 height 22
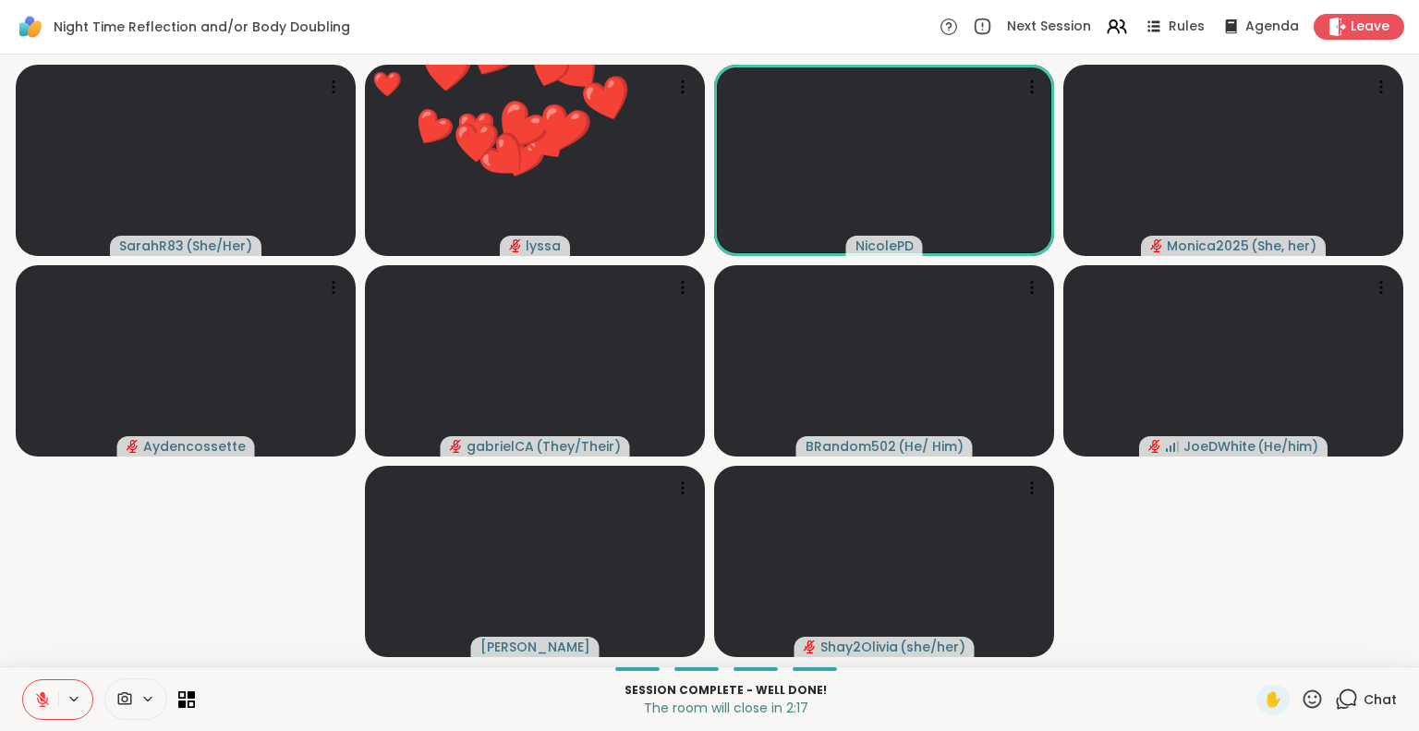
click at [33, 694] on button at bounding box center [40, 699] width 35 height 39
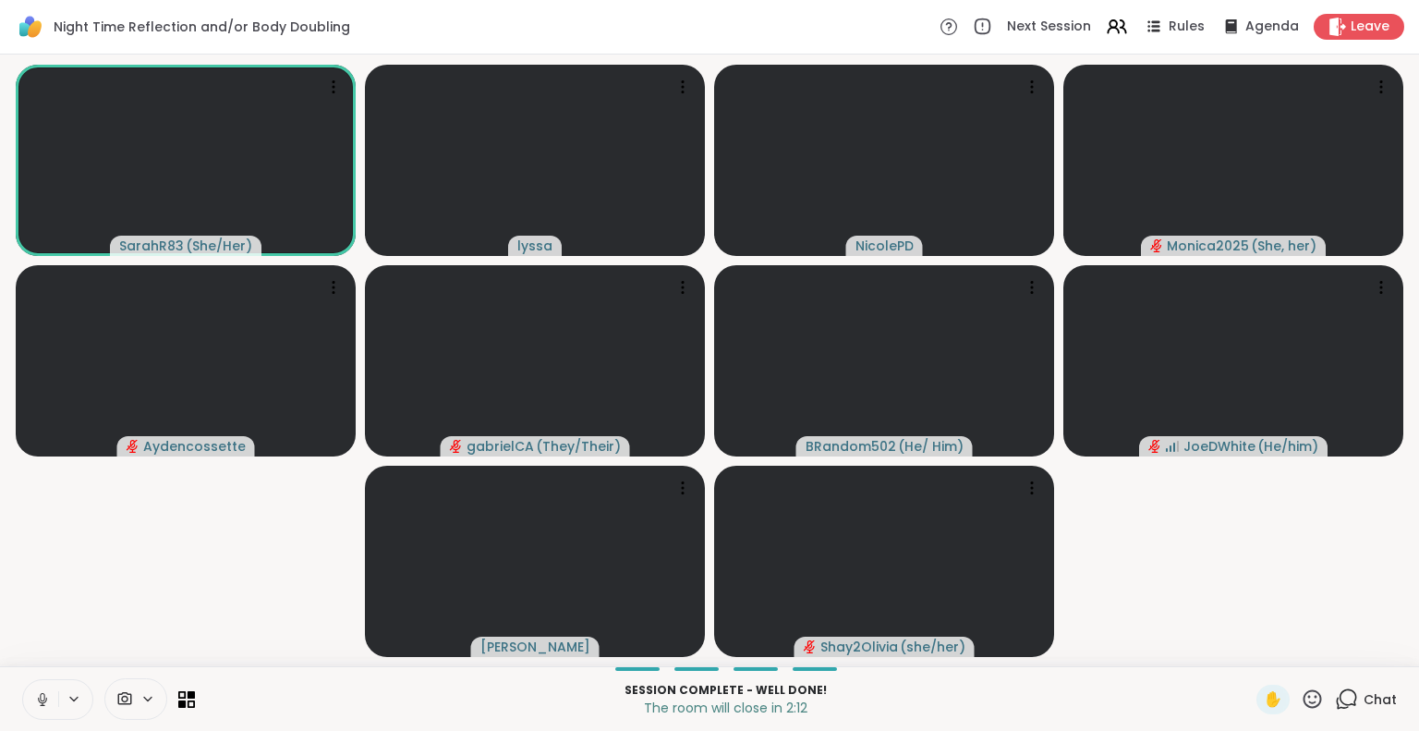
click at [41, 693] on icon at bounding box center [42, 697] width 5 height 8
click at [37, 697] on icon at bounding box center [42, 699] width 17 height 17
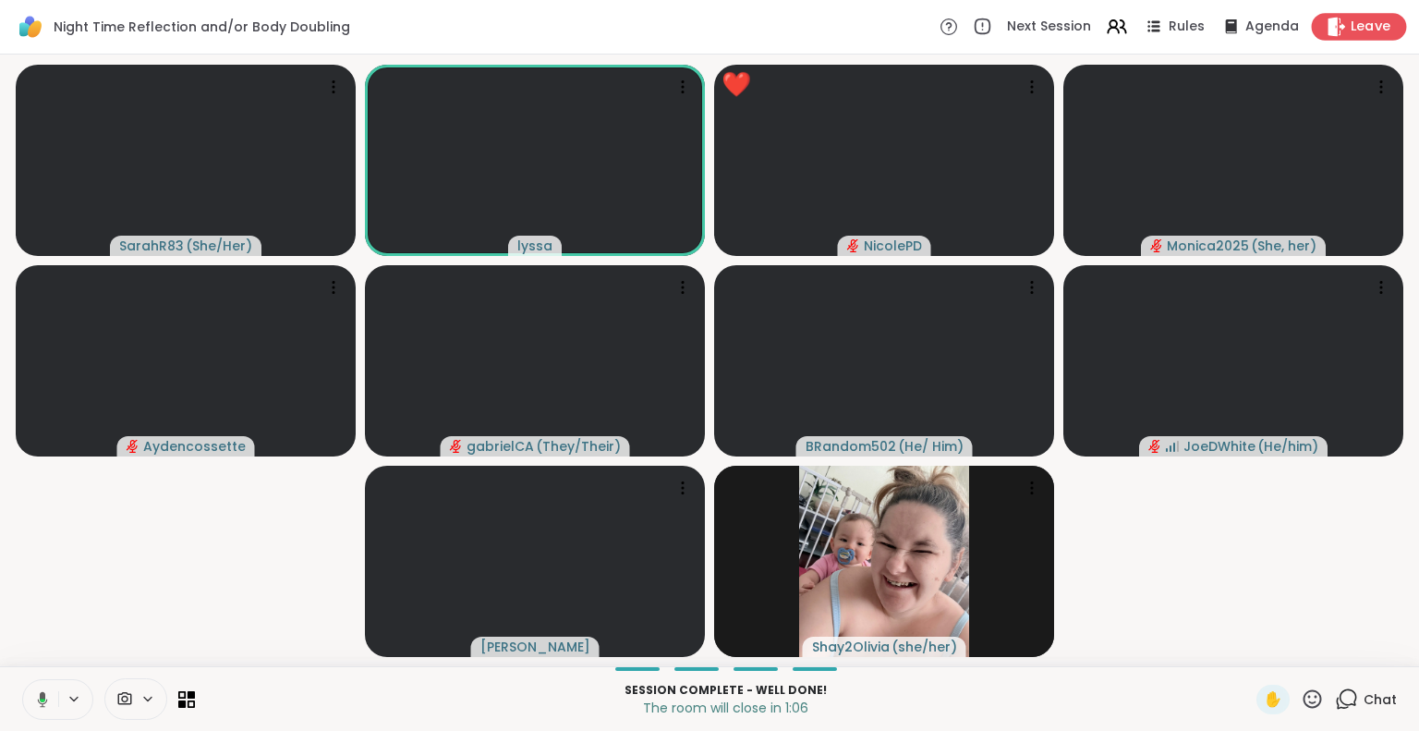
click at [1360, 32] on span "Leave" at bounding box center [1370, 27] width 41 height 19
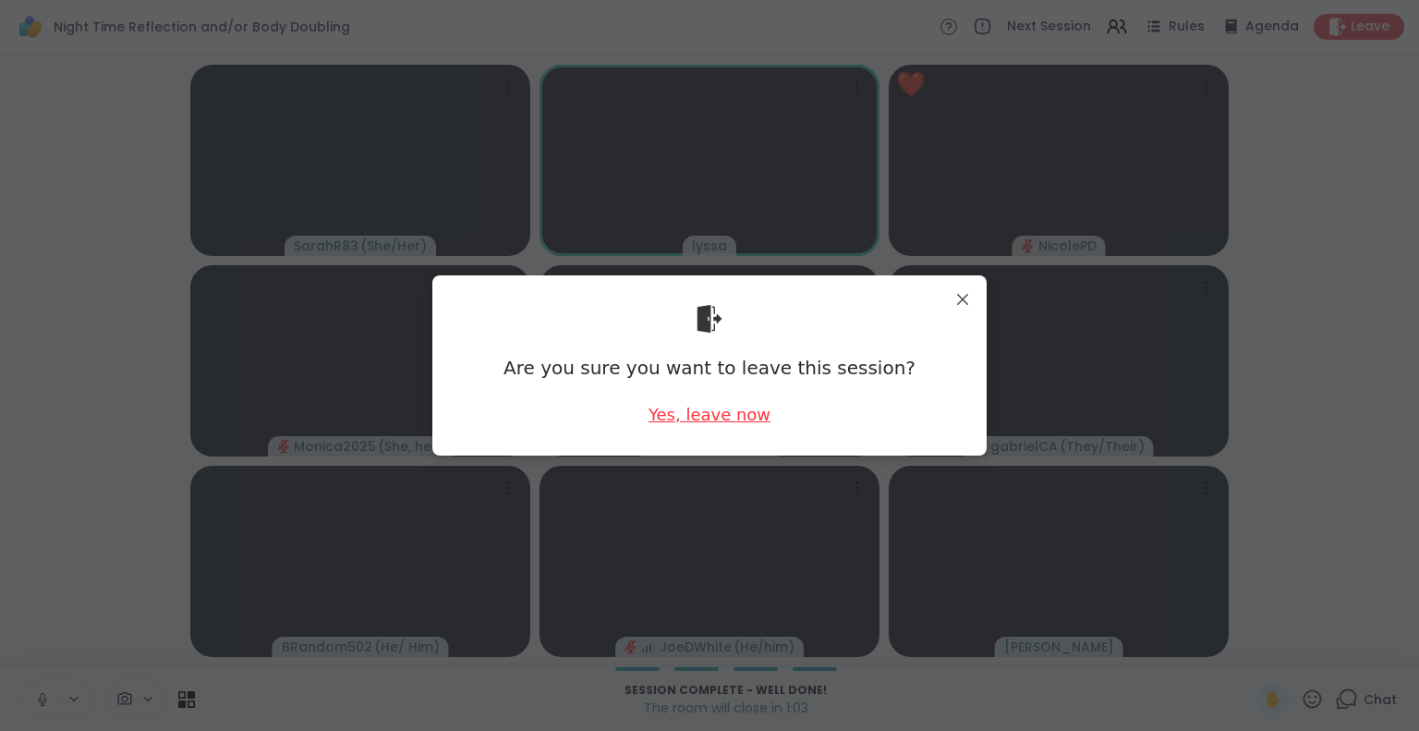
click at [687, 411] on div "Yes, leave now" at bounding box center [709, 414] width 122 height 23
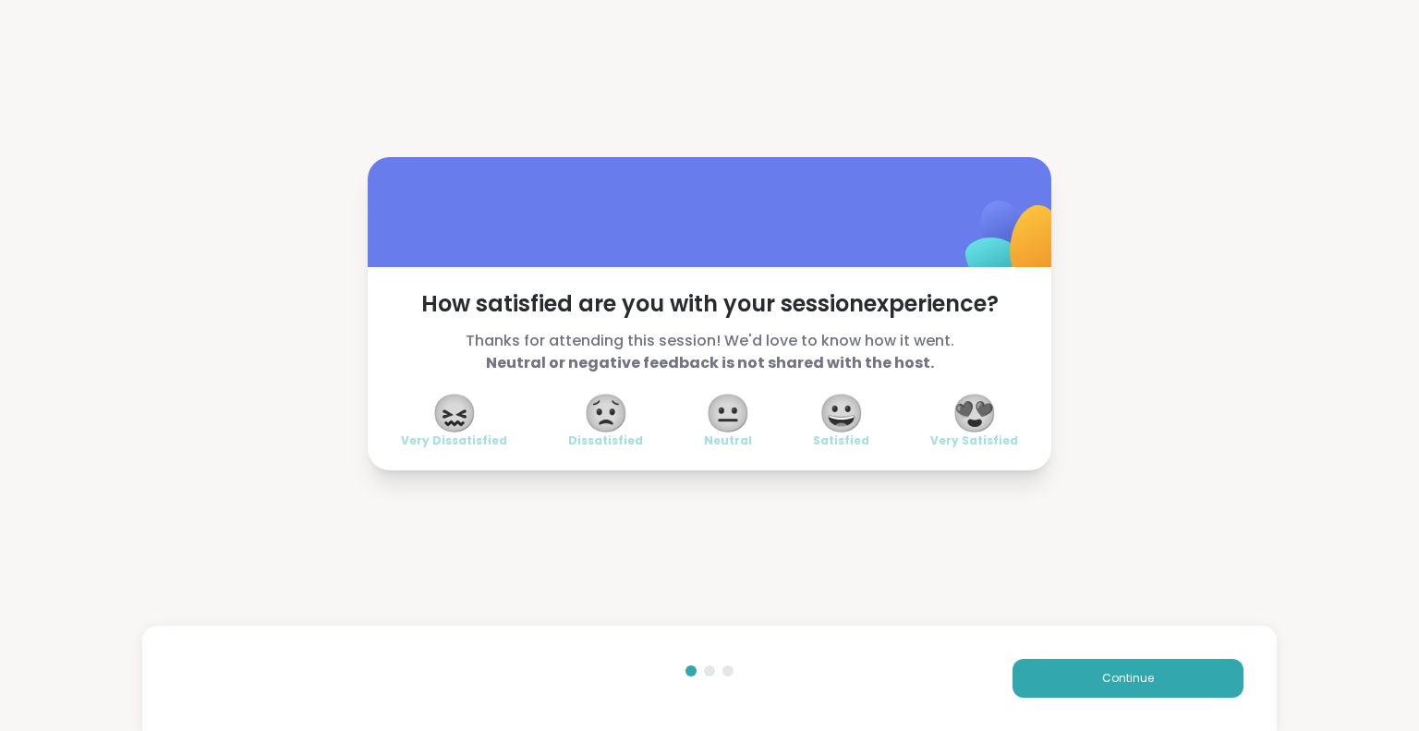
click at [951, 402] on span "😍" at bounding box center [974, 412] width 46 height 33
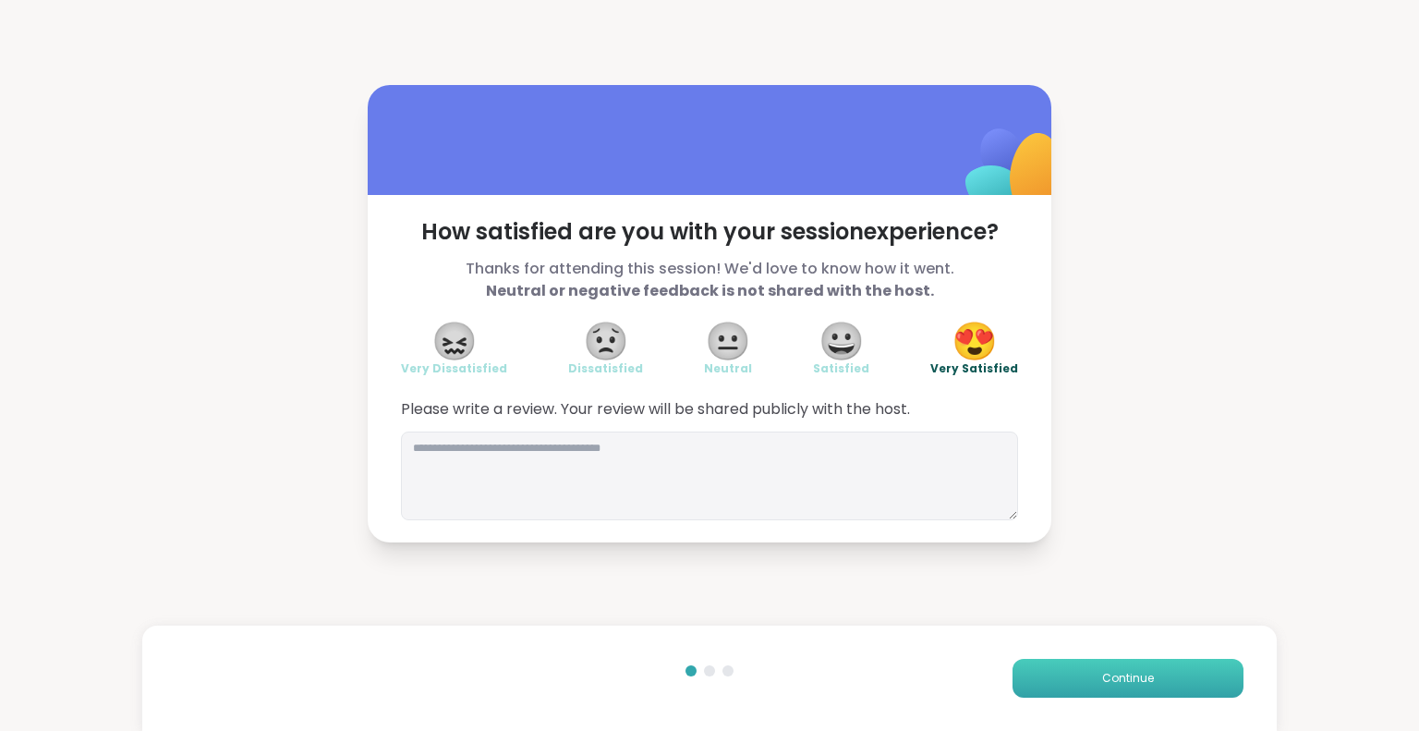
click at [1049, 692] on button "Continue" at bounding box center [1127, 677] width 231 height 39
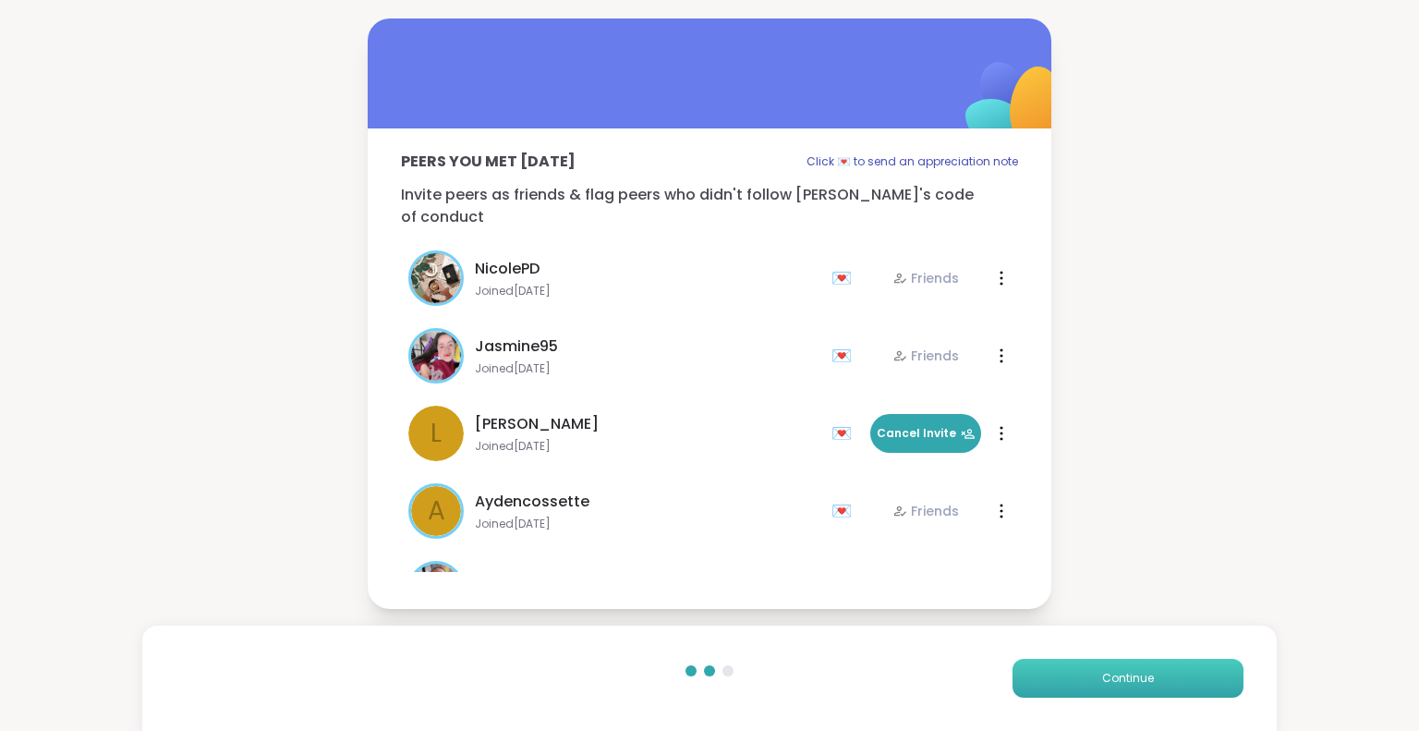
click at [1039, 679] on button "Continue" at bounding box center [1127, 677] width 231 height 39
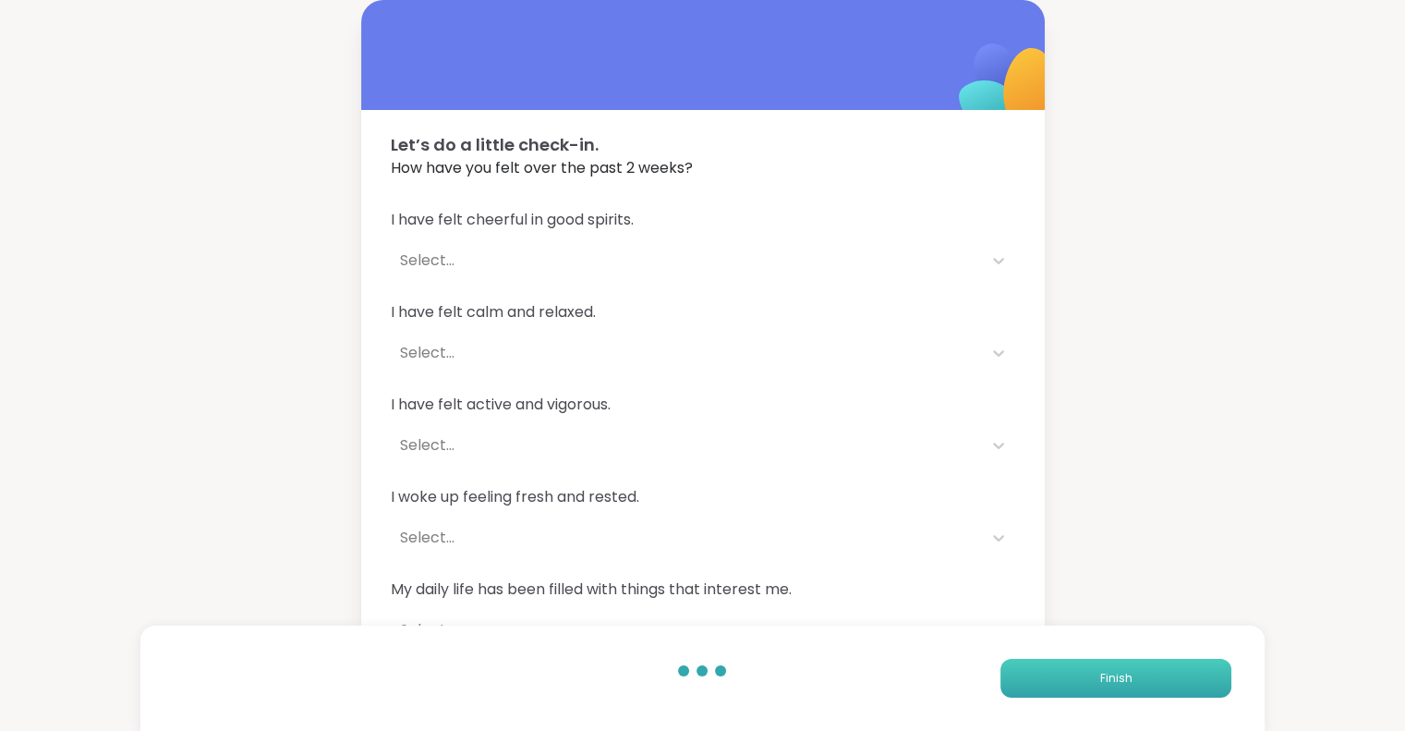
click at [1039, 679] on button "Finish" at bounding box center [1115, 677] width 231 height 39
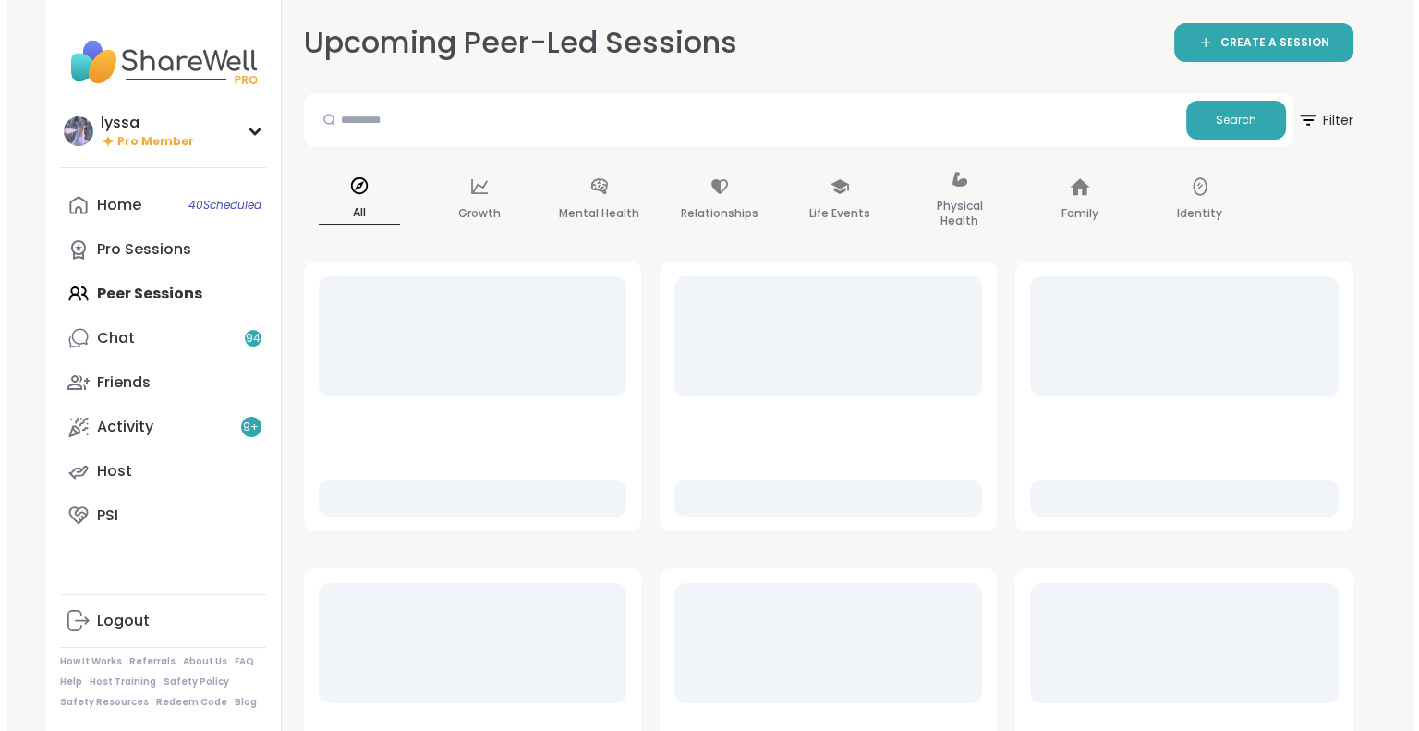
scroll to position [74, 0]
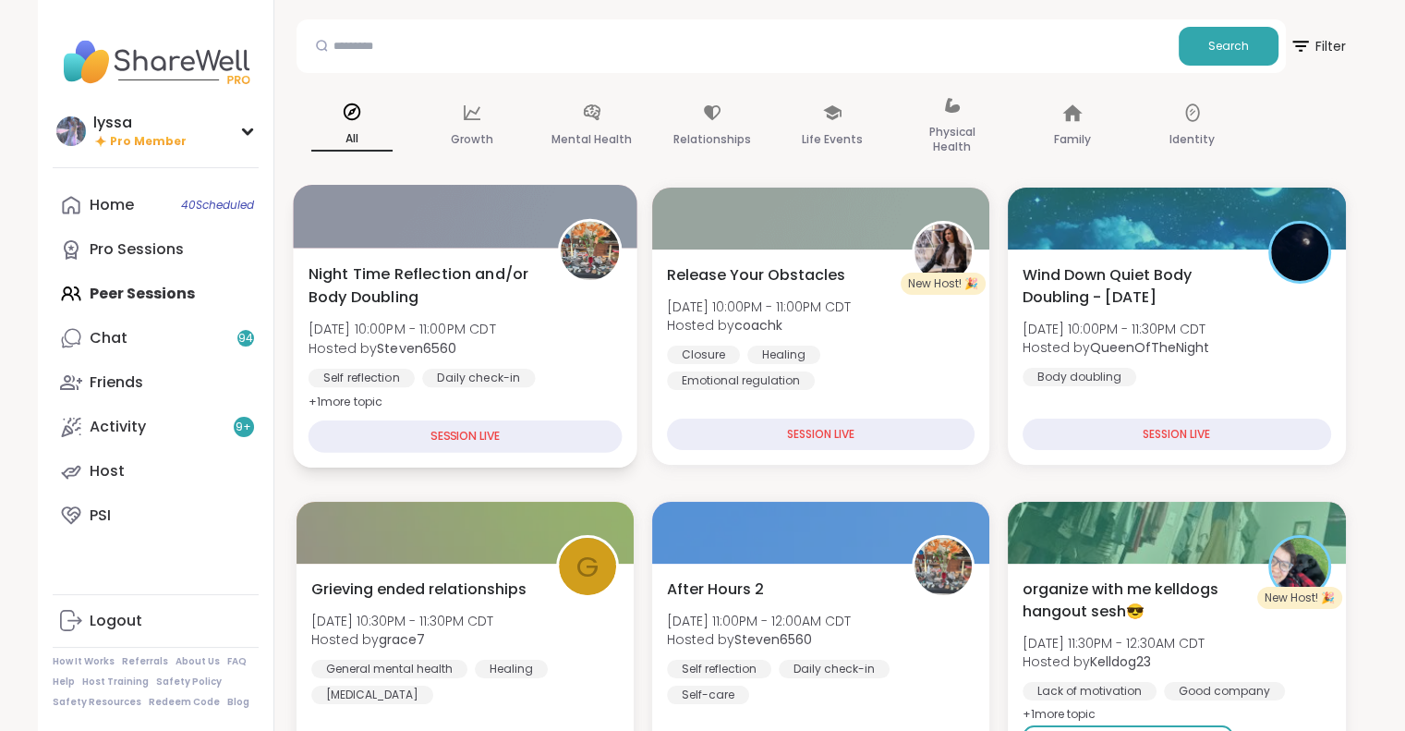
click at [506, 281] on span "Night Time Reflection and/or Body Doubling" at bounding box center [422, 284] width 229 height 45
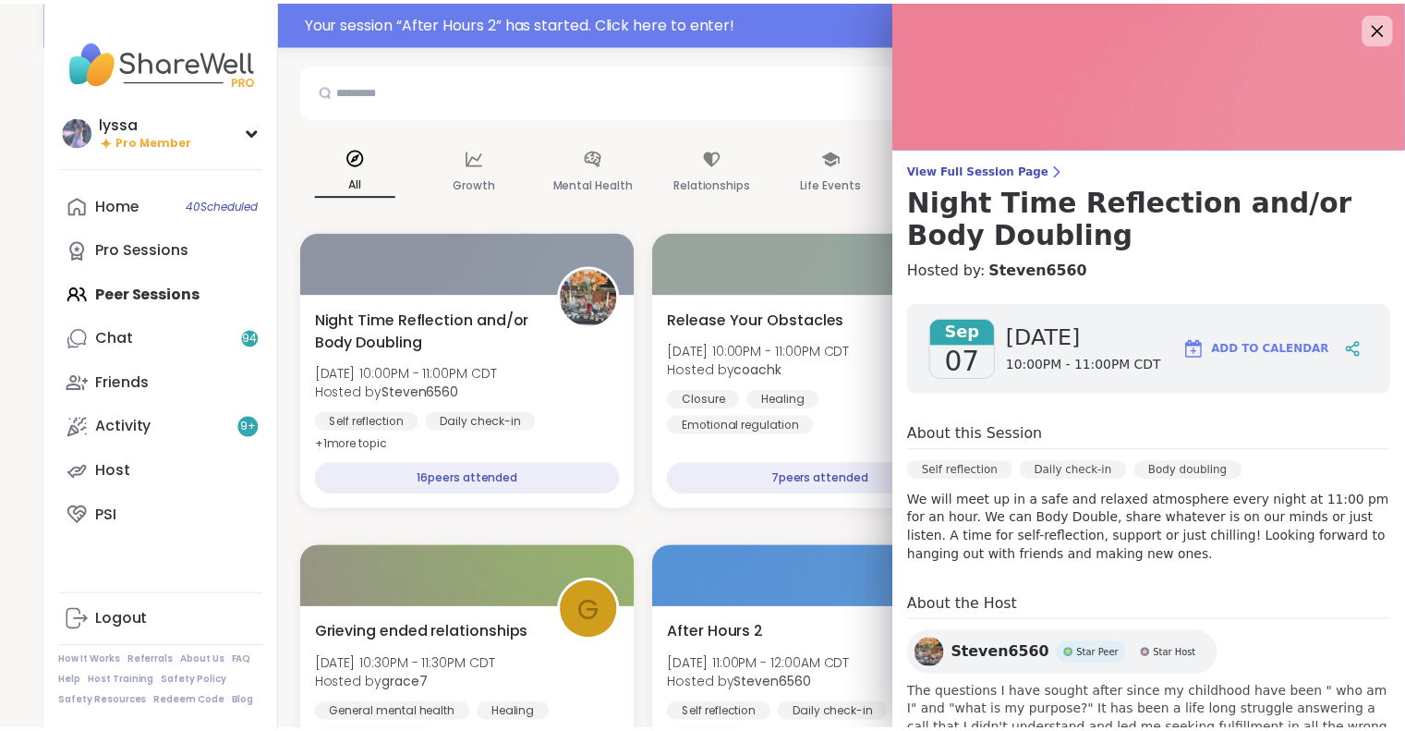
scroll to position [118, 0]
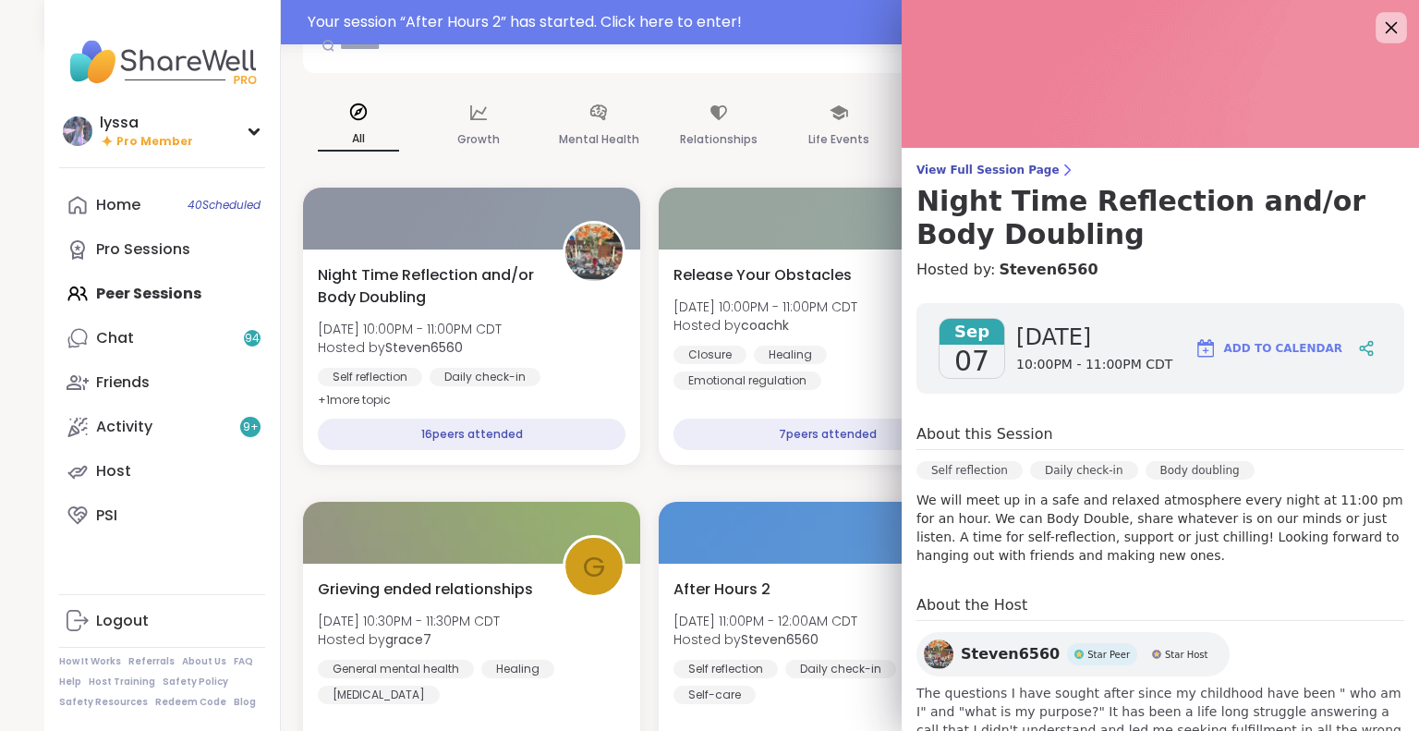
click at [1379, 30] on icon at bounding box center [1390, 27] width 23 height 23
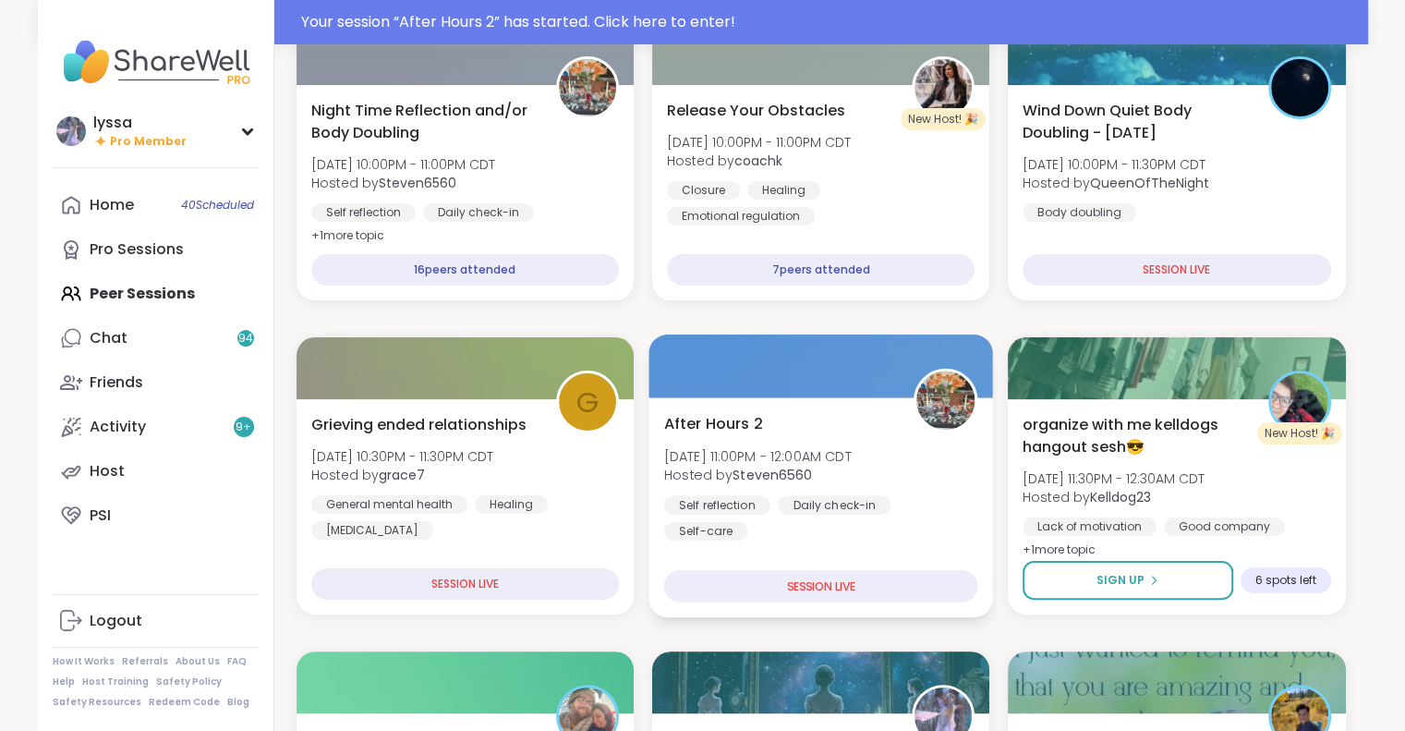
scroll to position [284, 0]
click at [859, 511] on div "Daily check-in" at bounding box center [834, 503] width 113 height 18
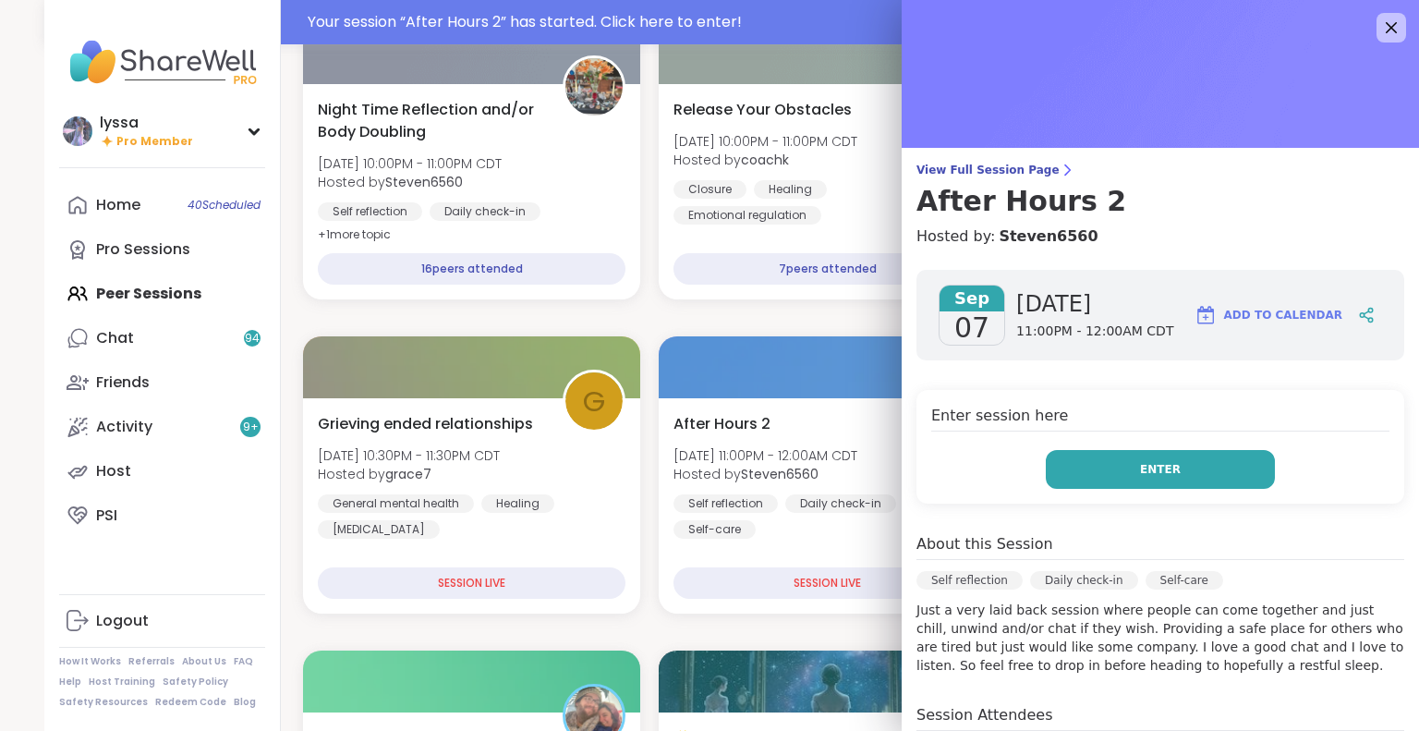
click at [1193, 469] on button "Enter" at bounding box center [1159, 469] width 229 height 39
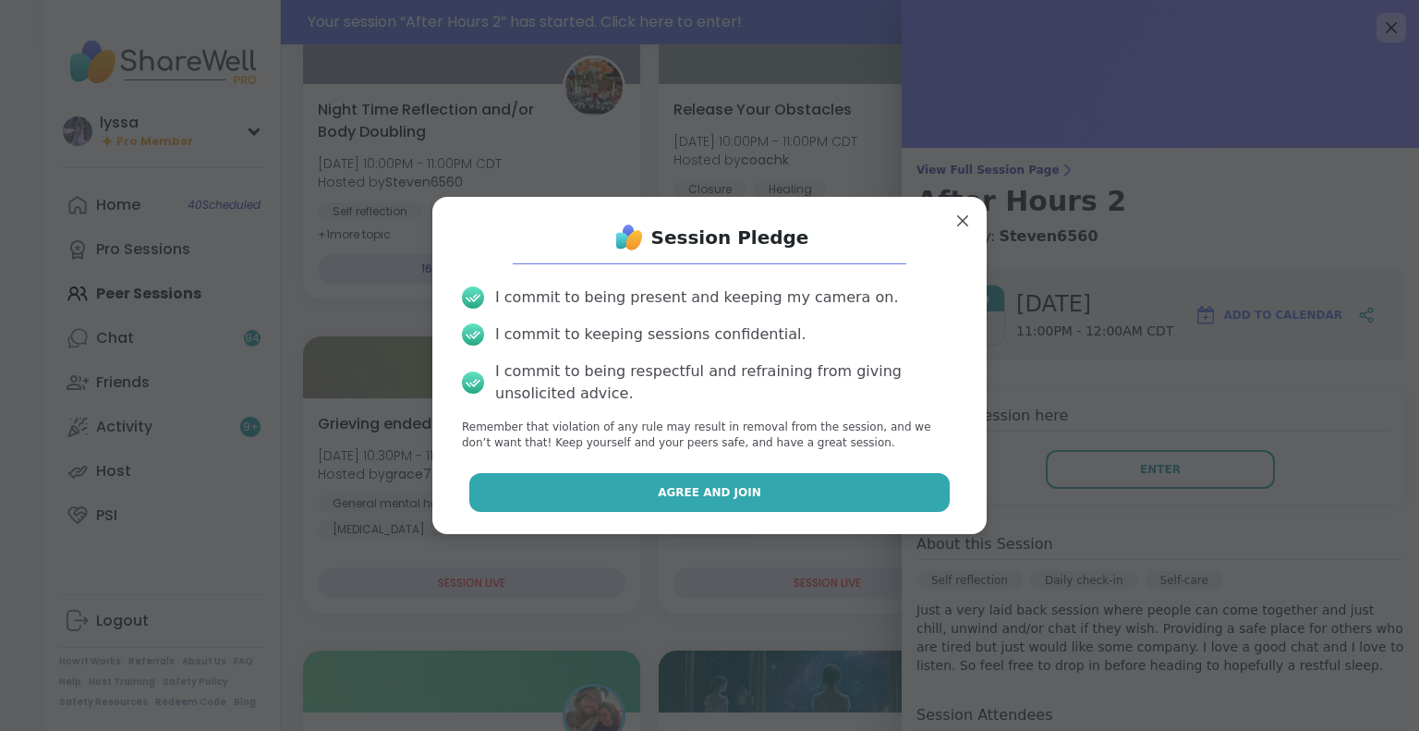
click at [902, 509] on button "Agree and Join" at bounding box center [709, 492] width 481 height 39
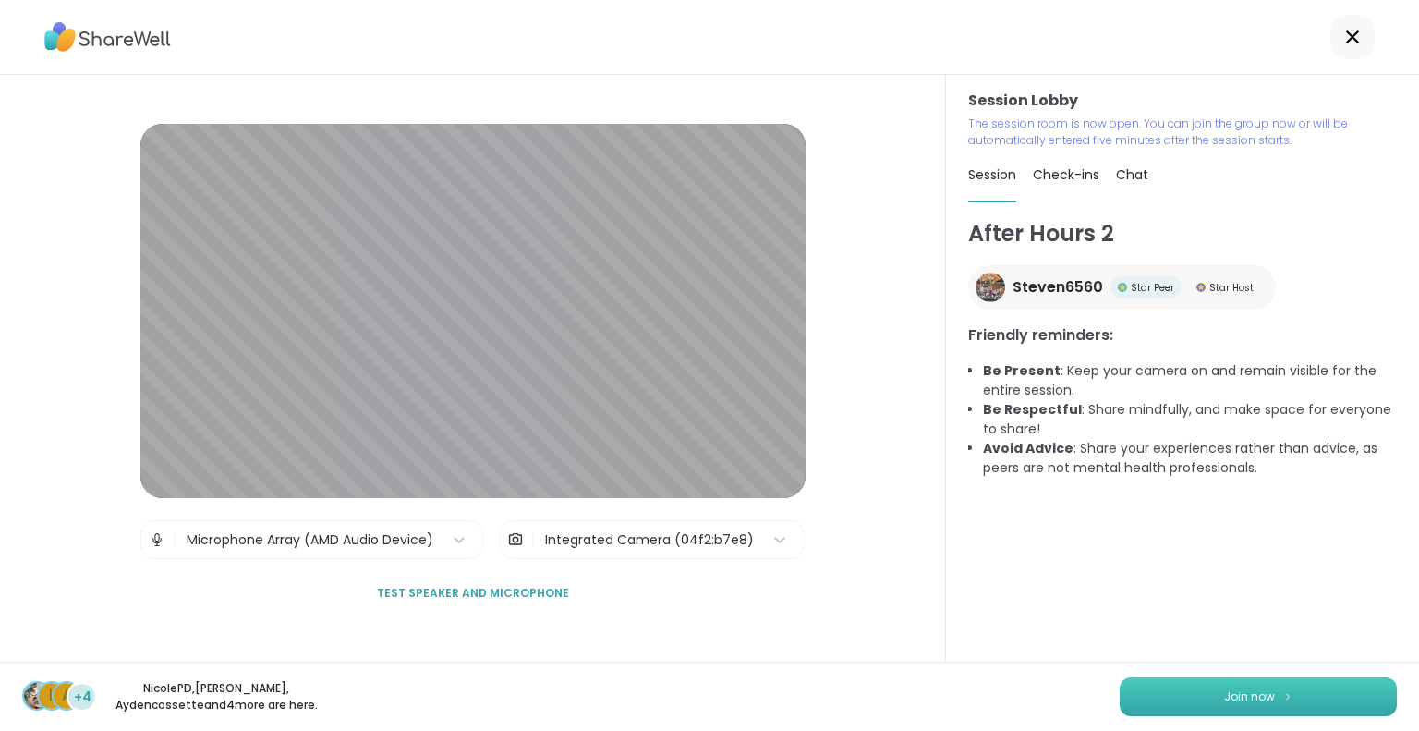
click at [1161, 694] on button "Join now" at bounding box center [1257, 696] width 277 height 39
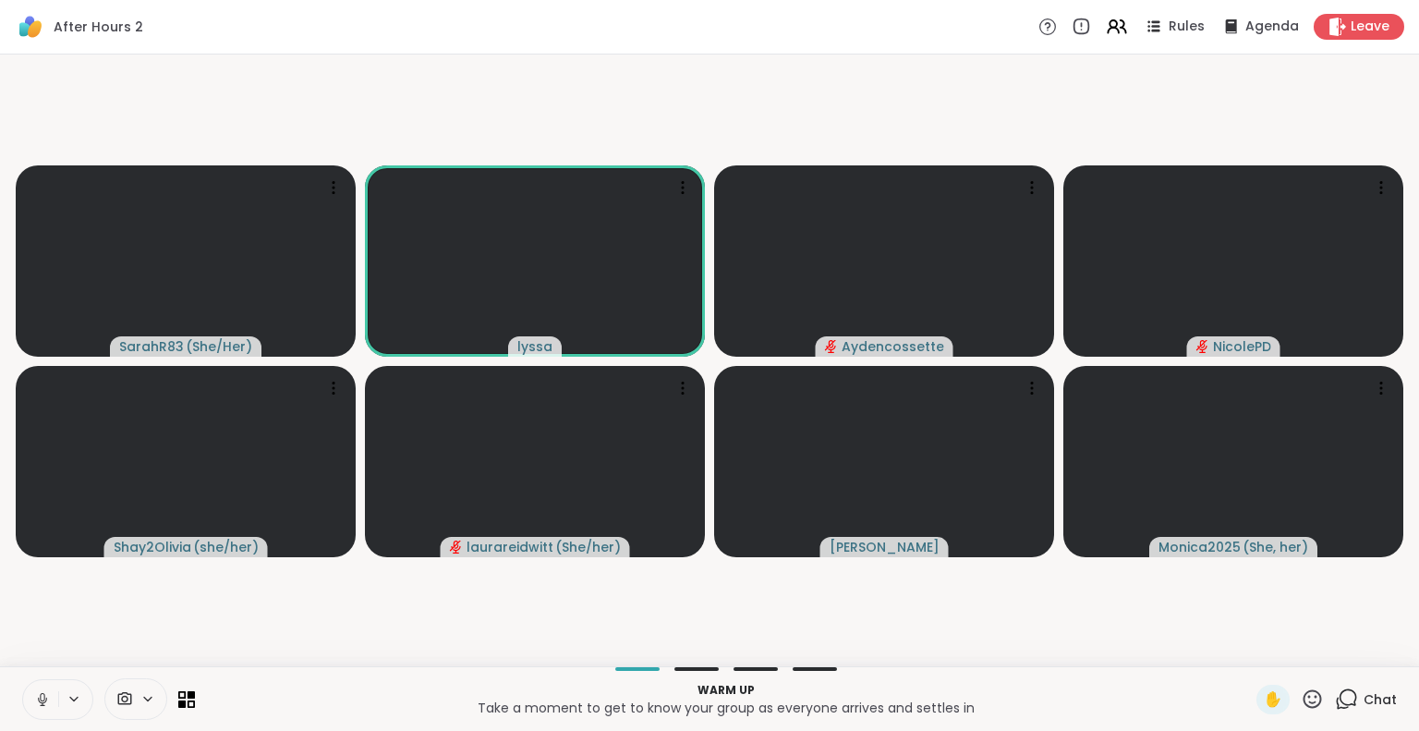
click at [1300, 693] on icon at bounding box center [1311, 698] width 23 height 23
click at [1249, 651] on div "❤️" at bounding box center [1257, 650] width 33 height 30
click at [1303, 692] on icon at bounding box center [1312, 698] width 18 height 18
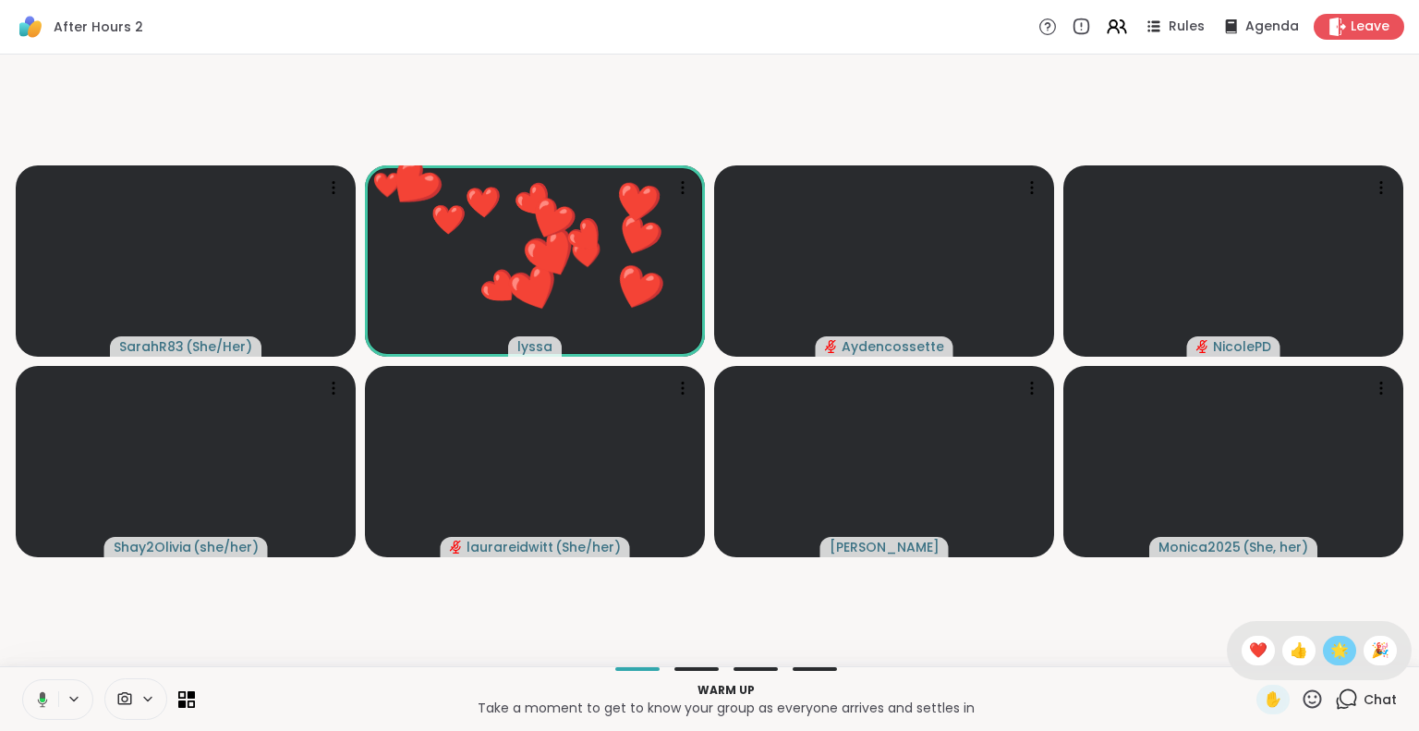
click at [1330, 646] on span "🌟" at bounding box center [1339, 650] width 18 height 22
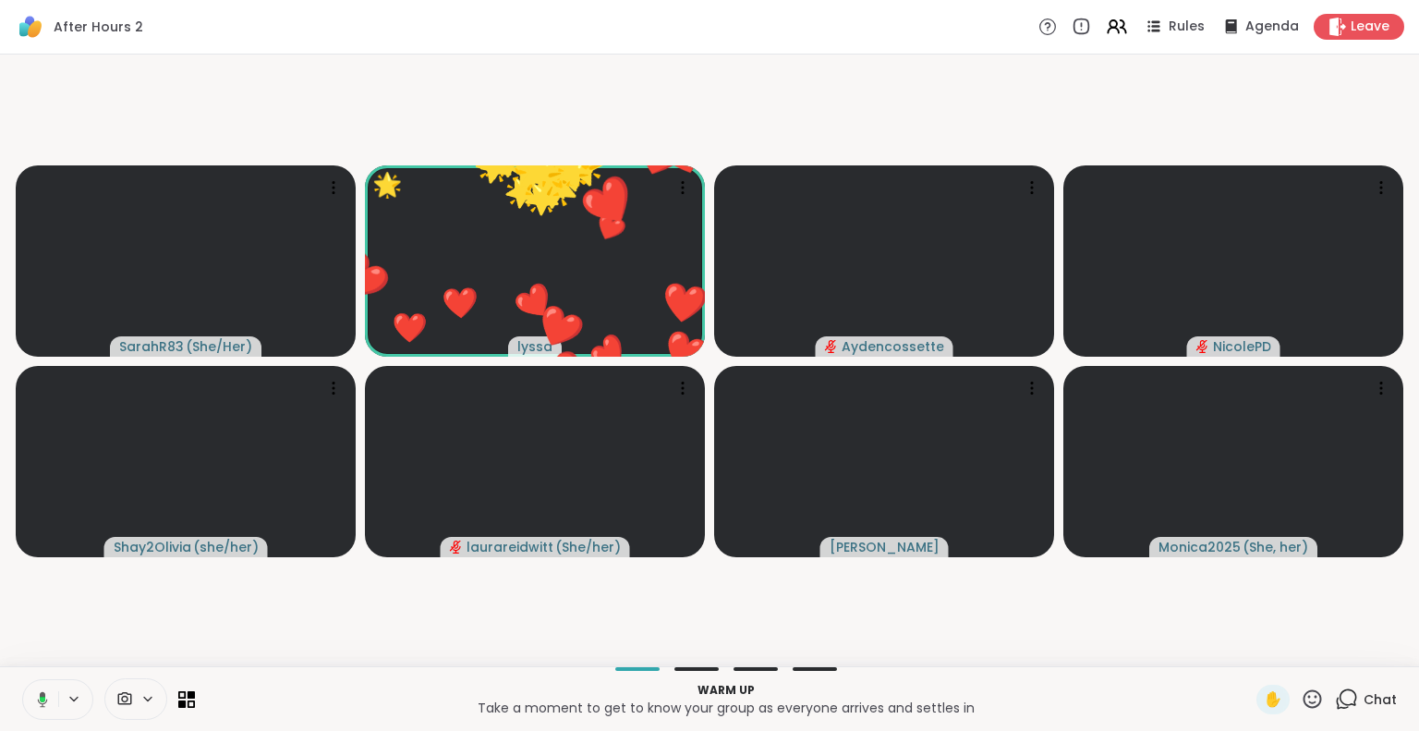
click at [1300, 705] on icon at bounding box center [1311, 698] width 23 height 23
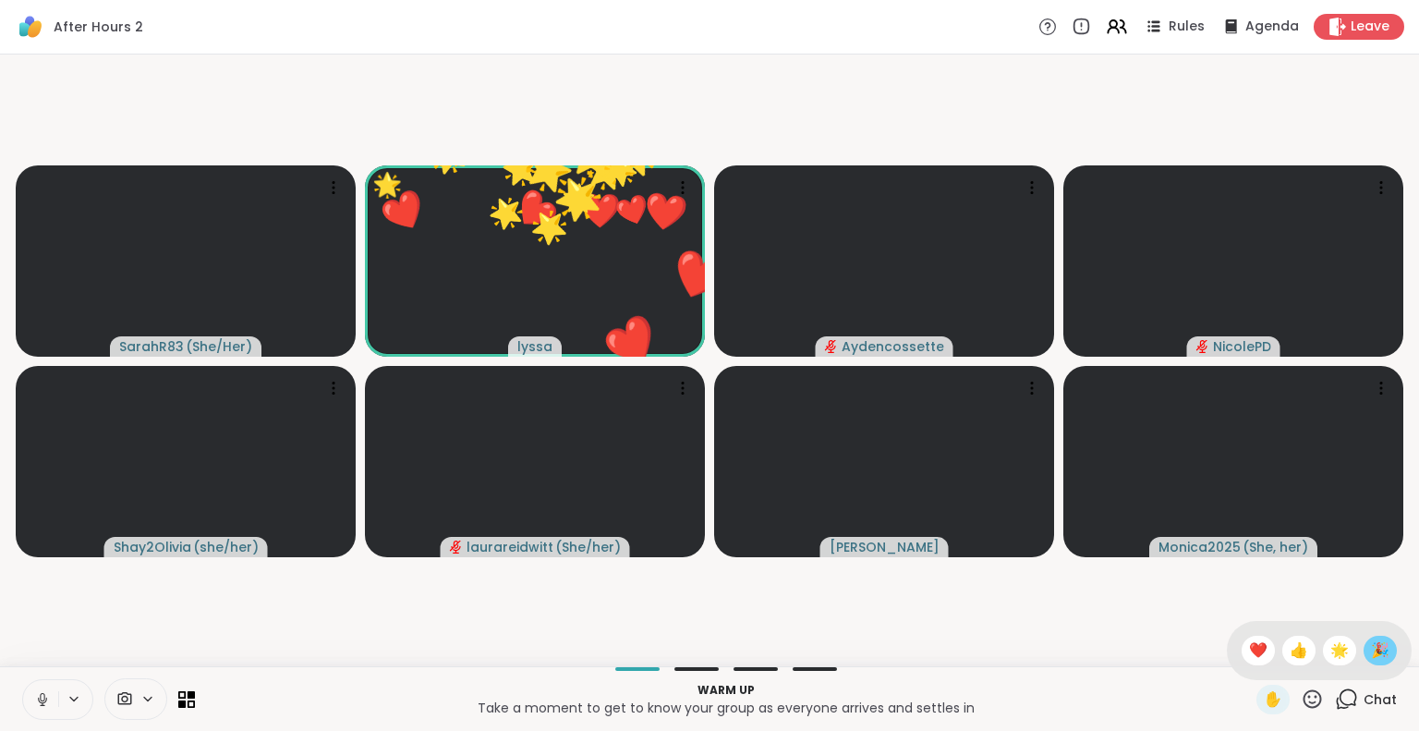
click at [1368, 637] on div "🎉" at bounding box center [1379, 650] width 33 height 30
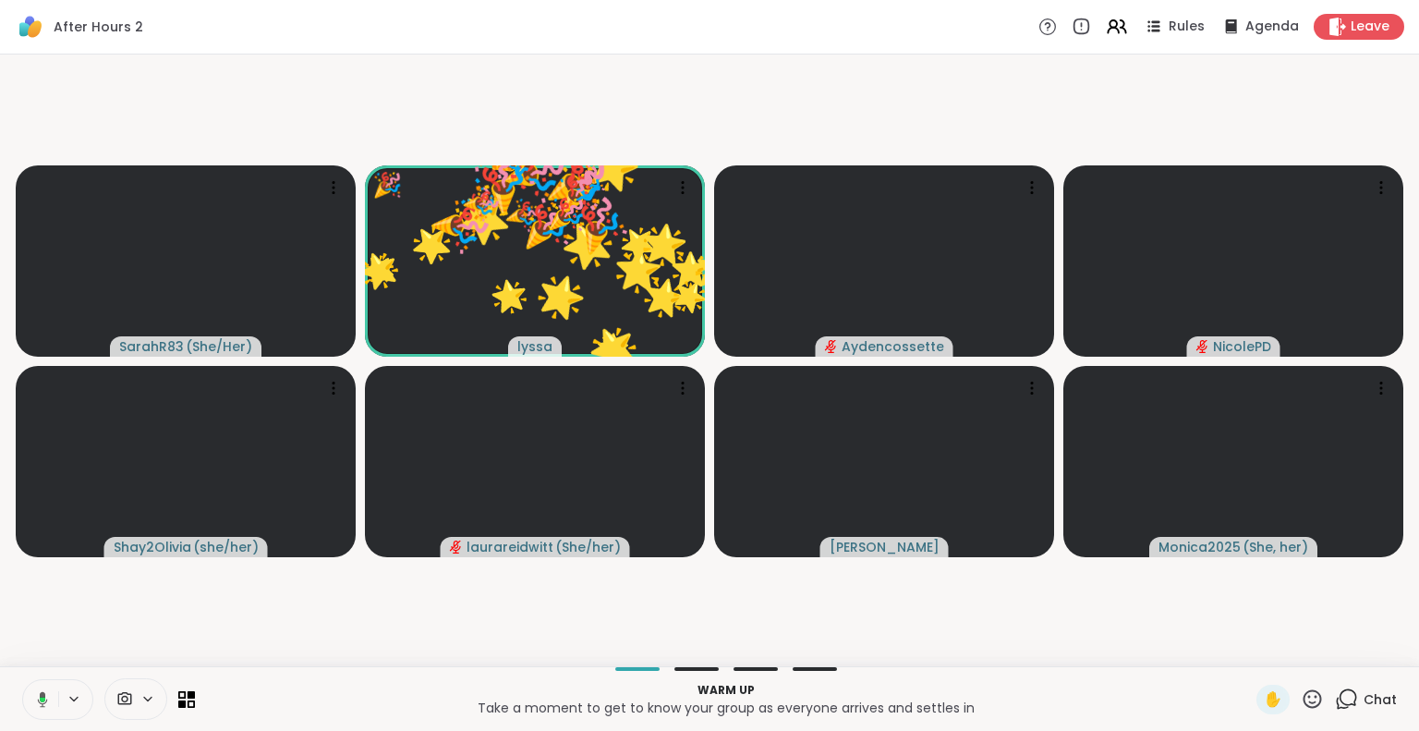
click at [1300, 698] on icon at bounding box center [1311, 698] width 23 height 23
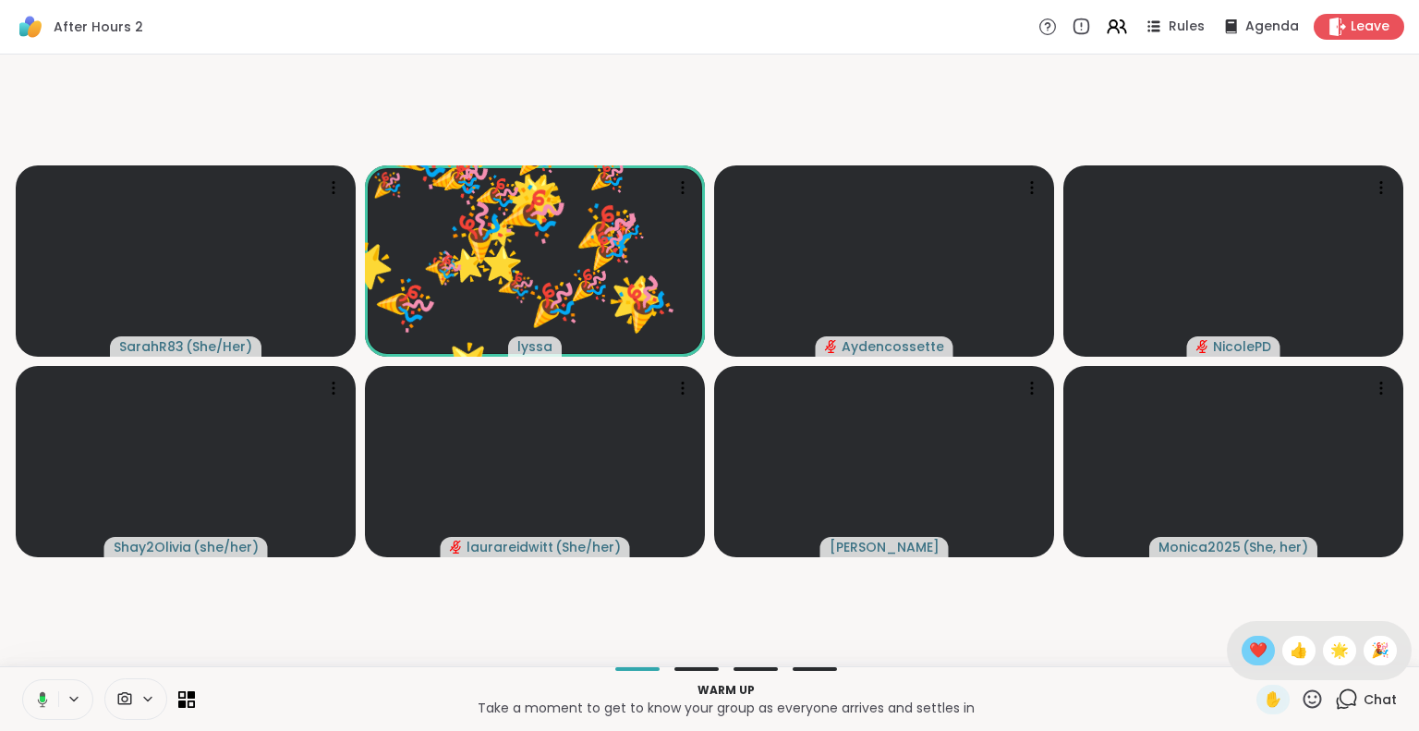
click at [1248, 653] on div "❤️" at bounding box center [1257, 650] width 33 height 30
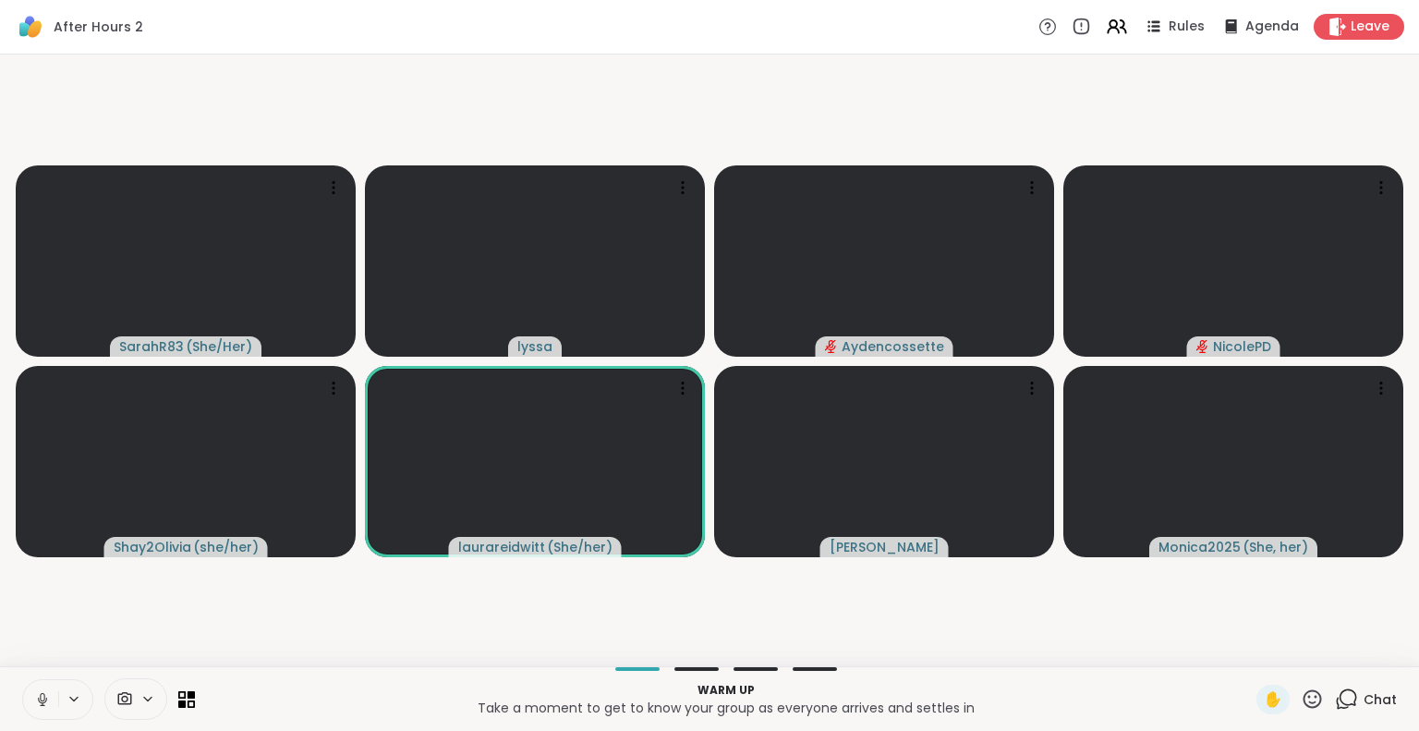
click at [1300, 694] on icon at bounding box center [1311, 698] width 23 height 23
click at [1330, 649] on span "🌟" at bounding box center [1339, 650] width 18 height 22
click at [1300, 694] on icon at bounding box center [1311, 698] width 23 height 23
click at [1330, 645] on span "🌟" at bounding box center [1339, 650] width 18 height 22
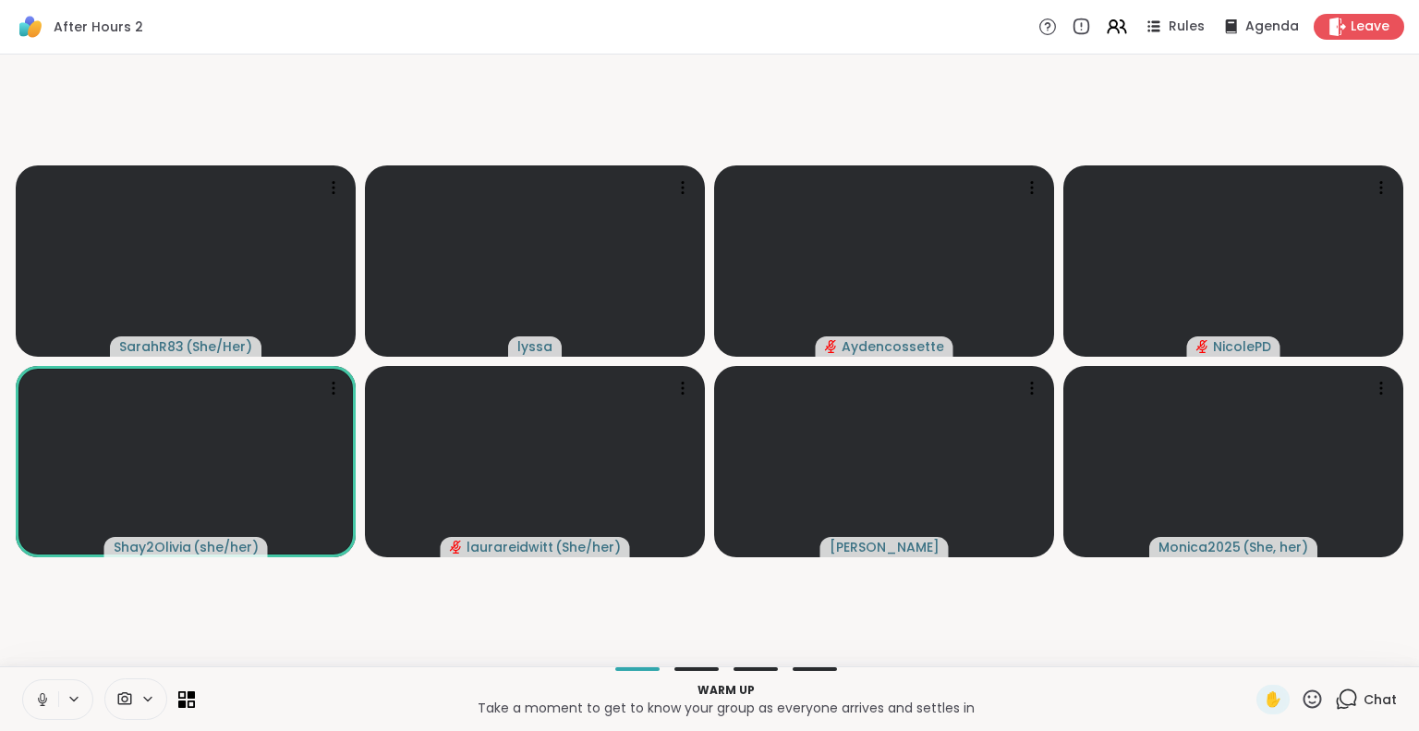
click at [1300, 706] on icon at bounding box center [1311, 698] width 23 height 23
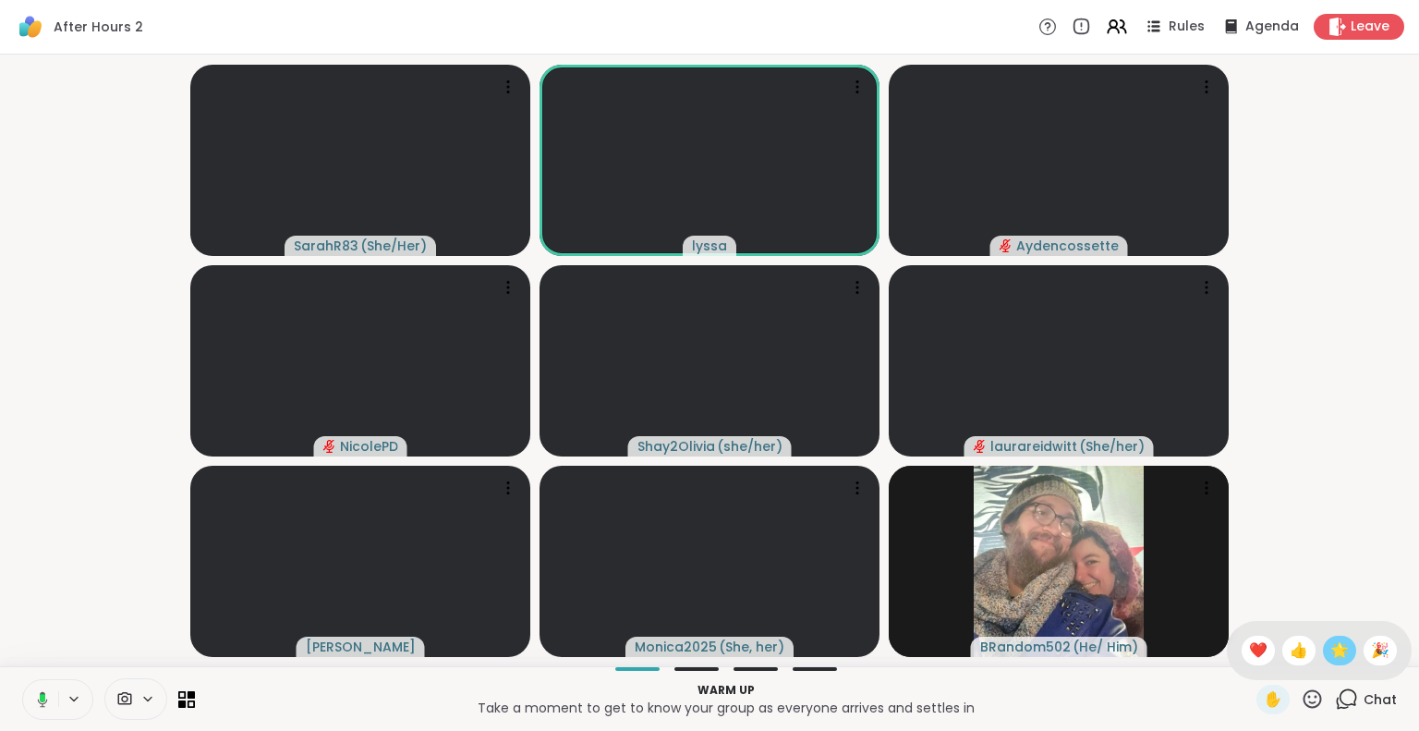
click at [1322, 661] on div "🌟" at bounding box center [1338, 650] width 33 height 30
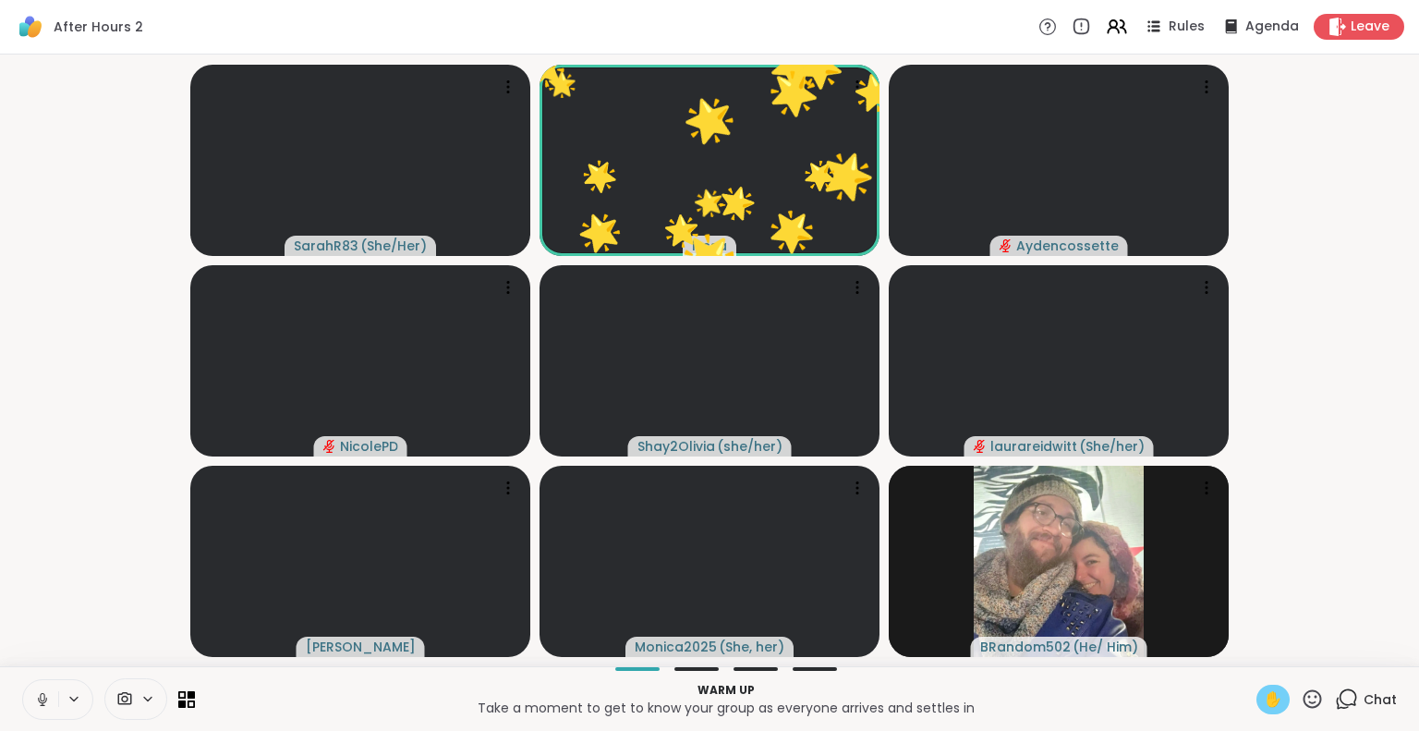
click at [1271, 709] on div "✋" at bounding box center [1272, 699] width 33 height 30
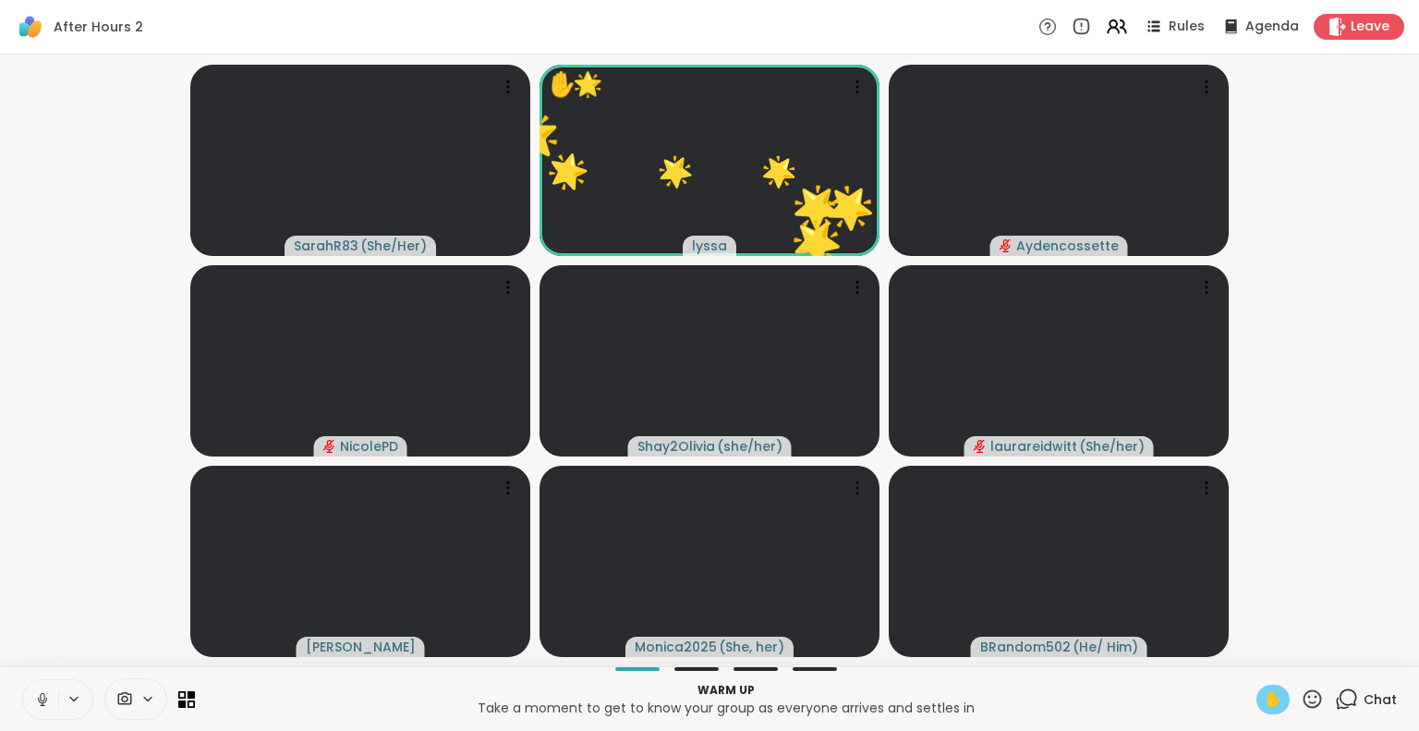
click at [1263, 704] on span "✋" at bounding box center [1272, 699] width 18 height 22
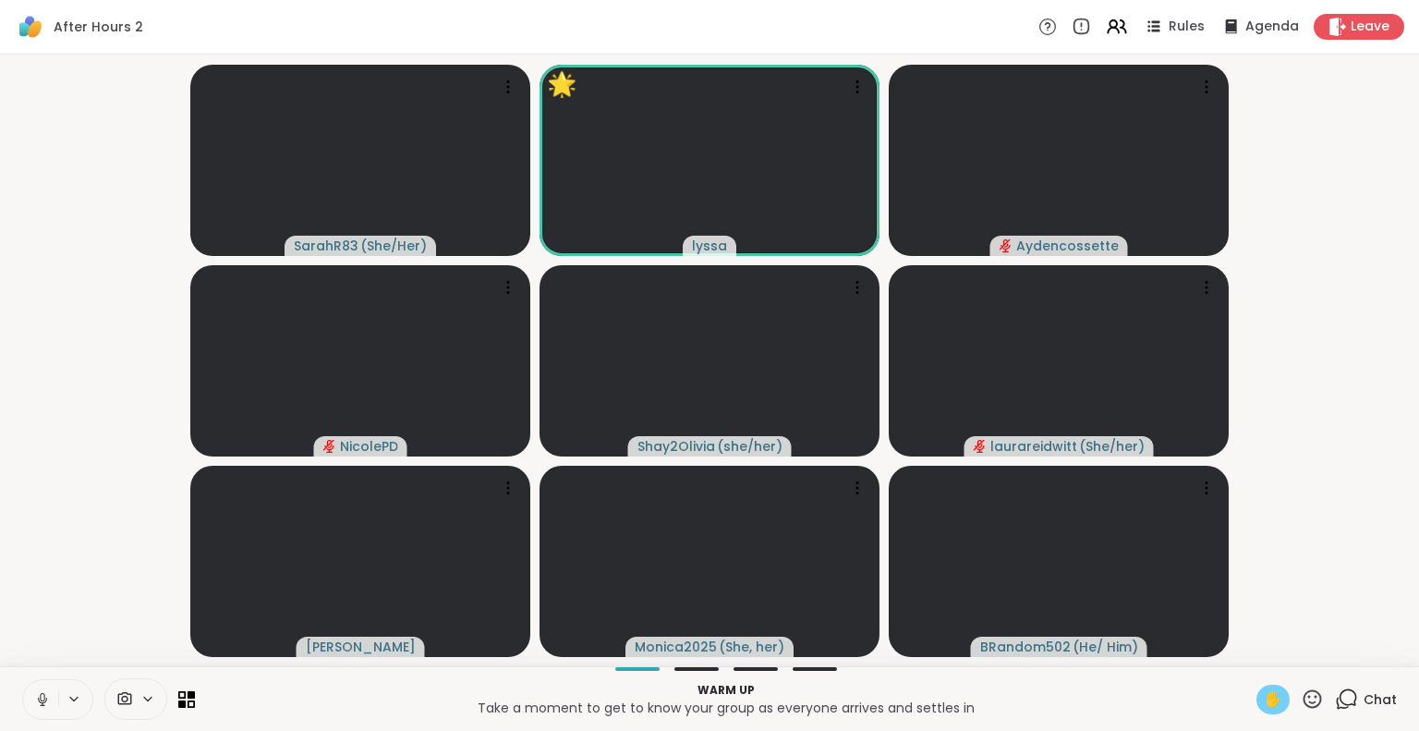
click at [1303, 702] on icon at bounding box center [1312, 698] width 18 height 18
click at [1363, 651] on div "🎉" at bounding box center [1379, 650] width 33 height 30
click at [1300, 699] on icon at bounding box center [1311, 698] width 23 height 23
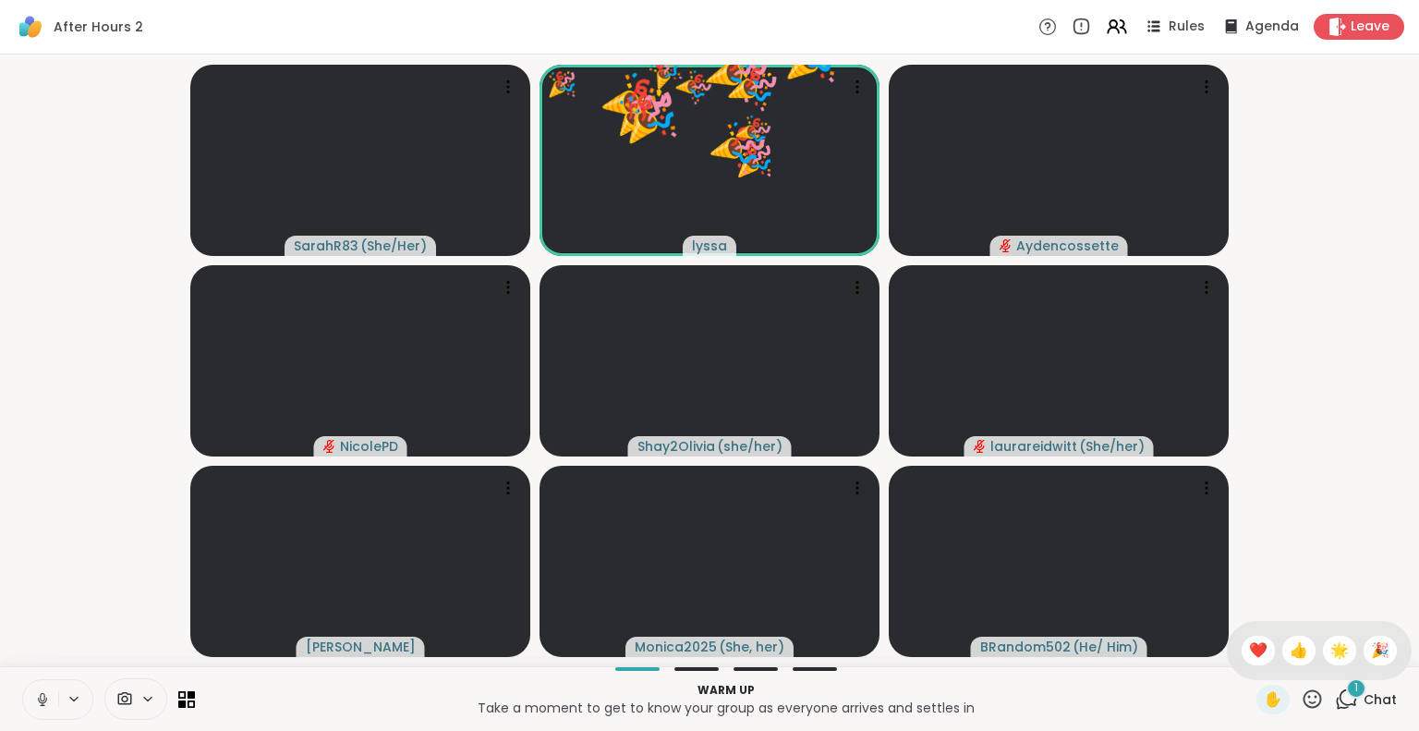
click at [1249, 651] on span "❤️" at bounding box center [1258, 650] width 18 height 22
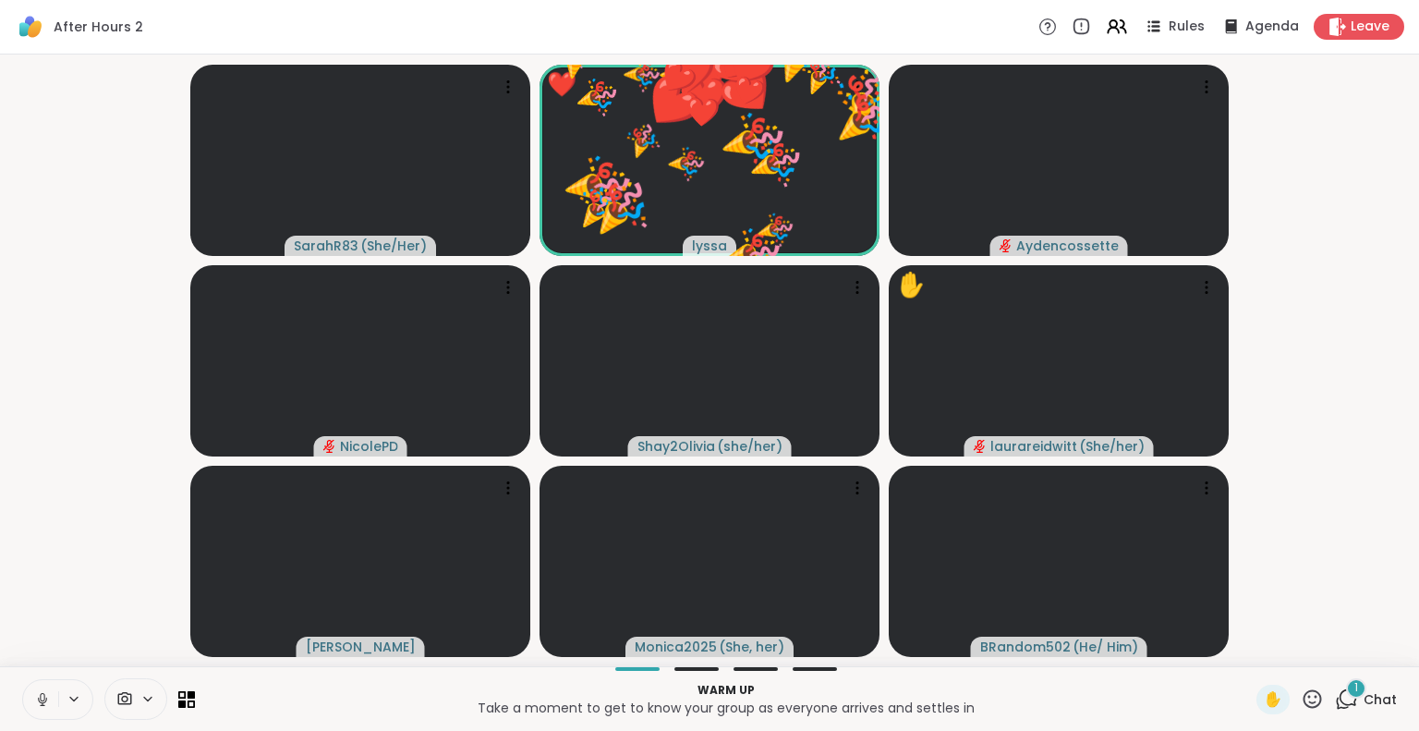
click at [1302, 699] on icon at bounding box center [1311, 698] width 23 height 23
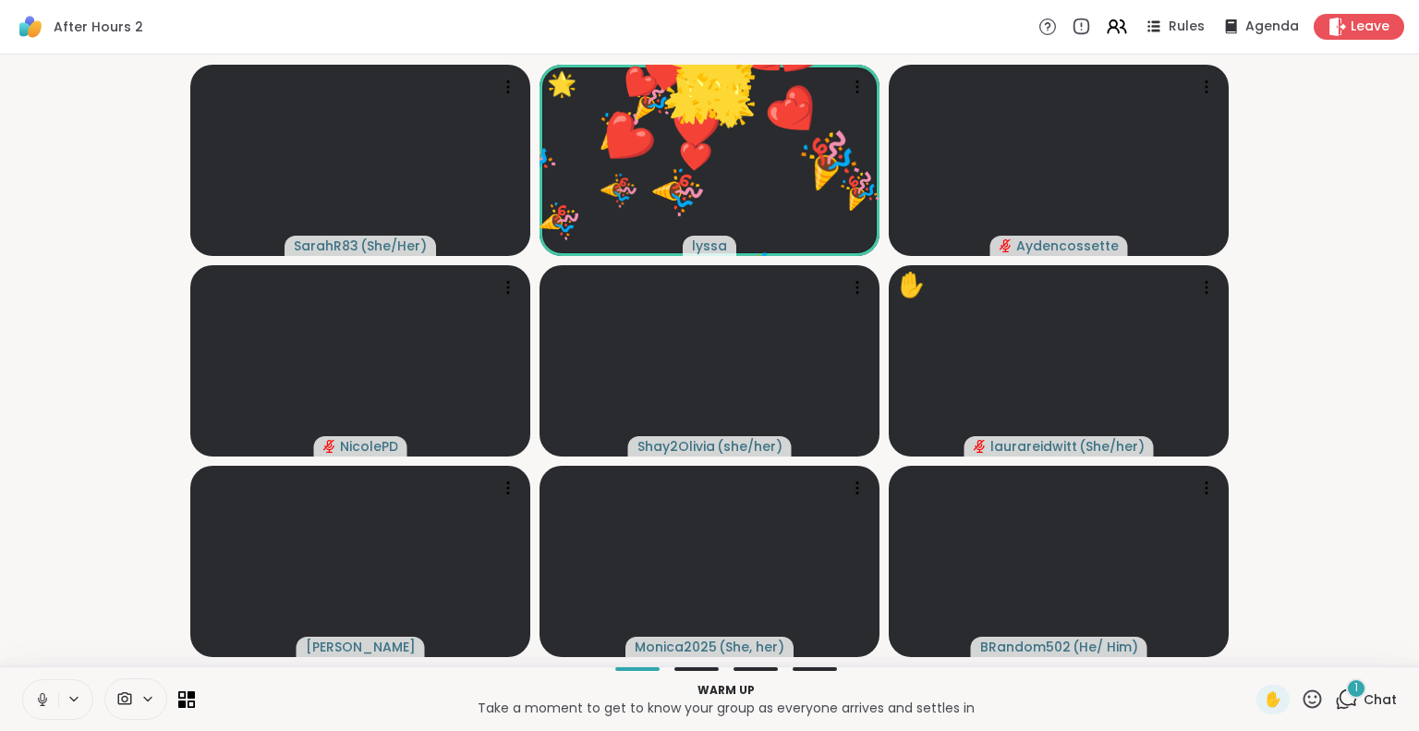
click at [1303, 706] on icon at bounding box center [1312, 698] width 18 height 18
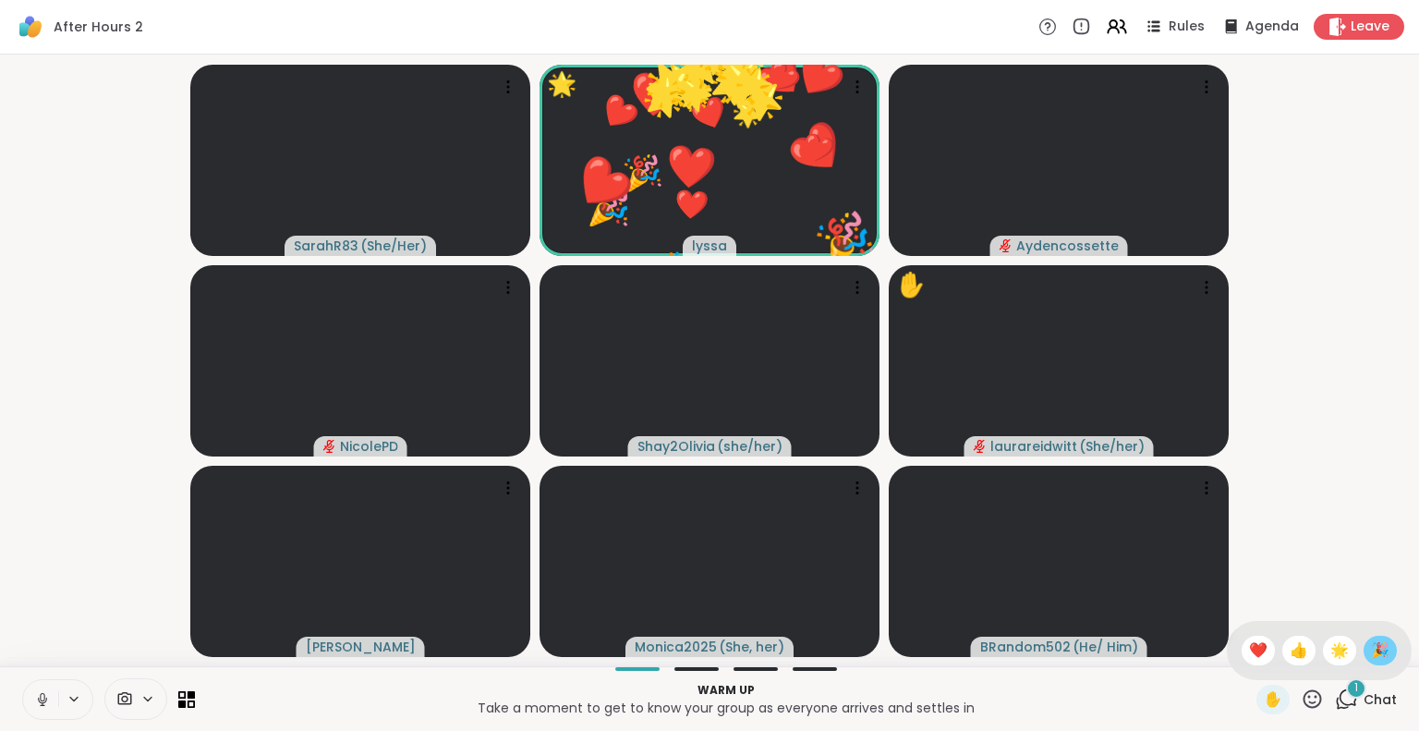
click at [1371, 642] on span "🎉" at bounding box center [1380, 650] width 18 height 22
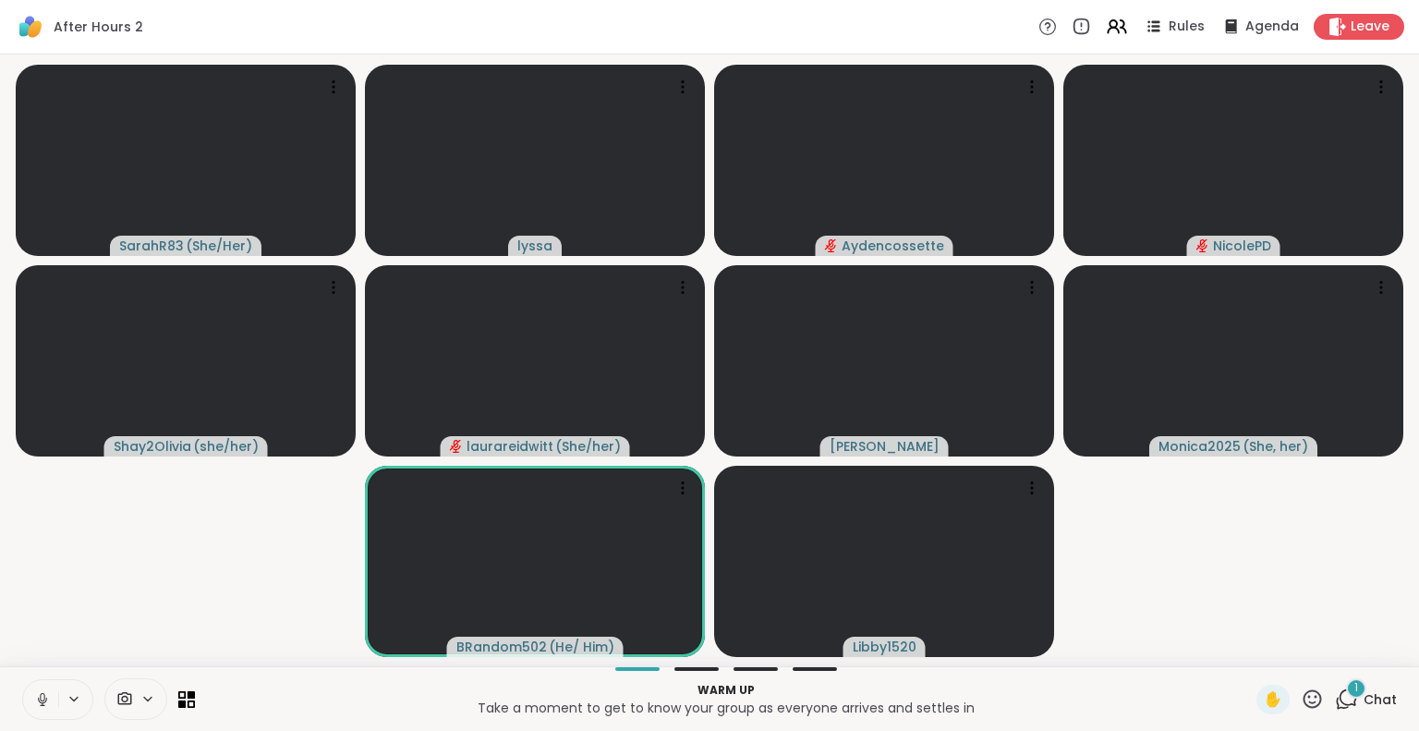
click at [1300, 701] on icon at bounding box center [1311, 698] width 23 height 23
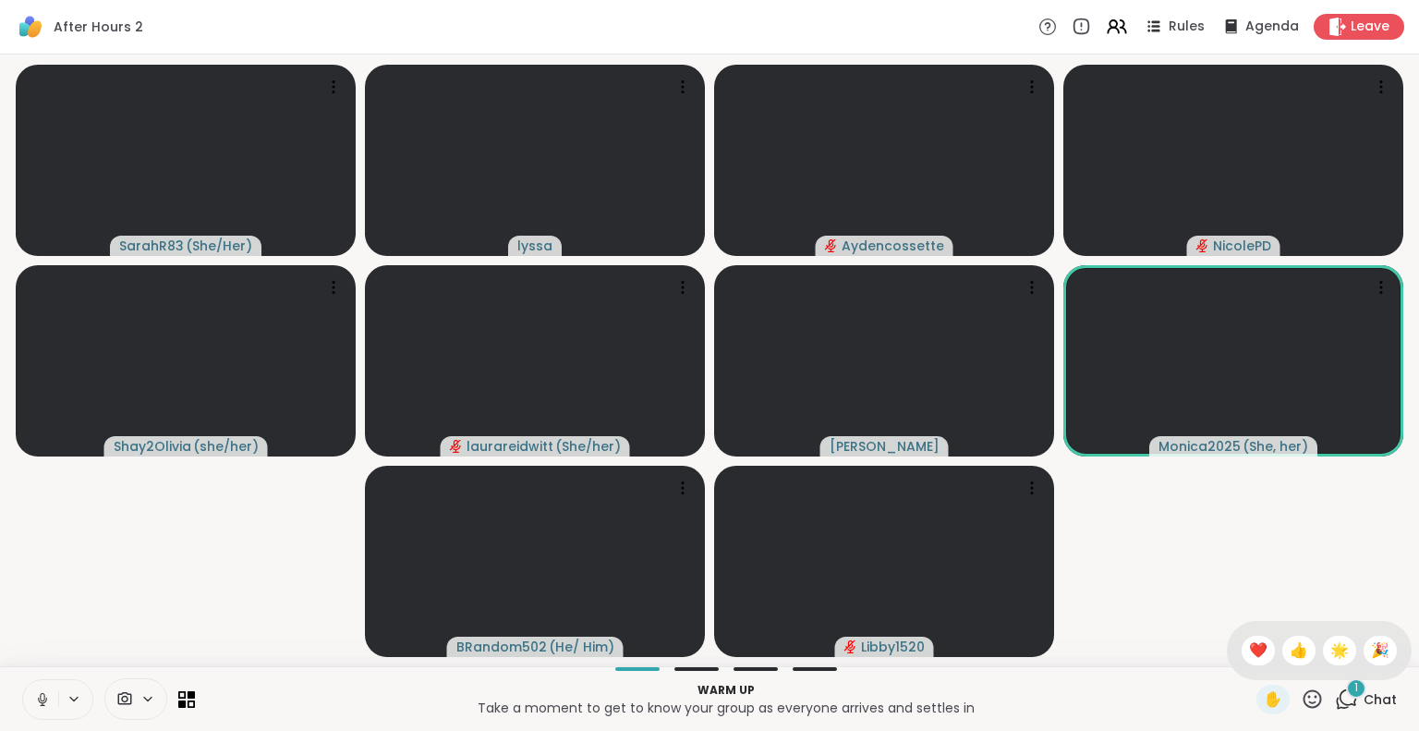
click at [1249, 650] on span "❤️" at bounding box center [1258, 650] width 18 height 22
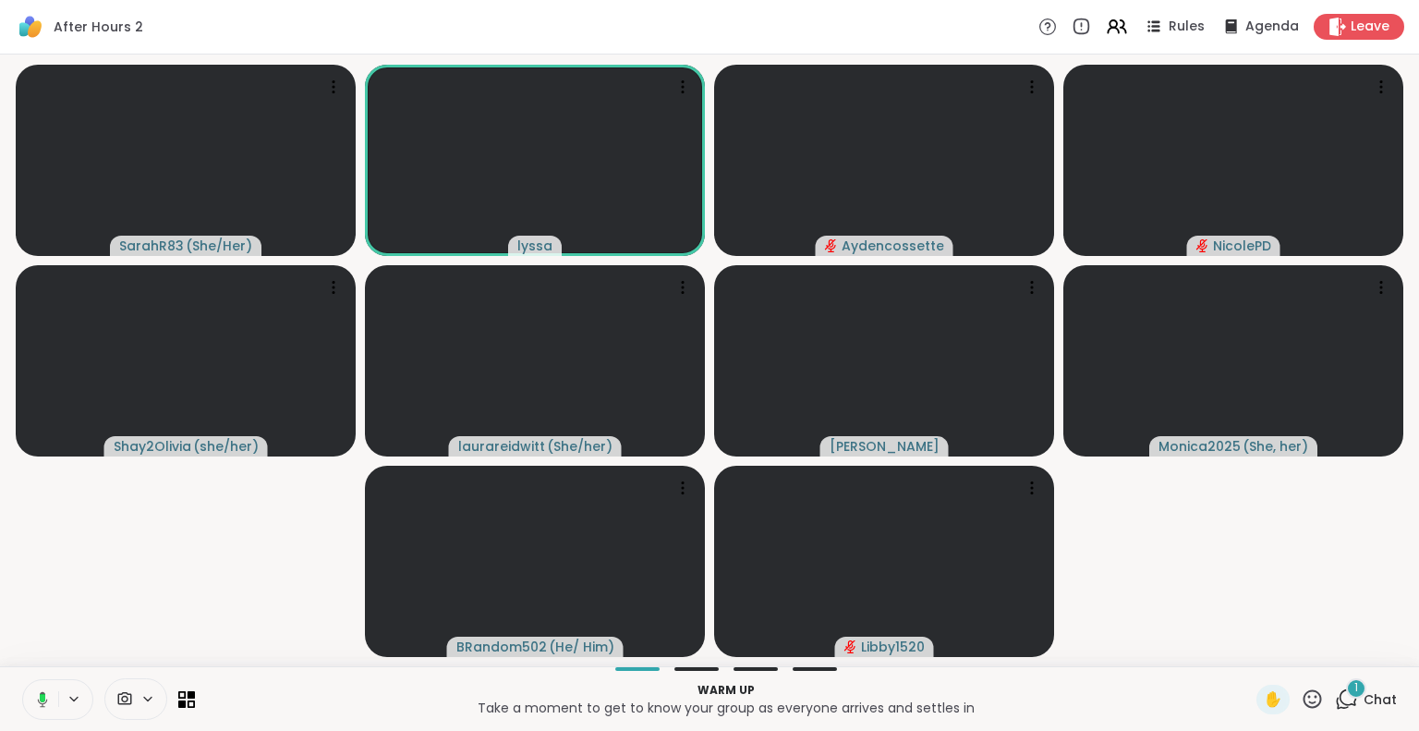
click at [1300, 696] on icon at bounding box center [1311, 698] width 23 height 23
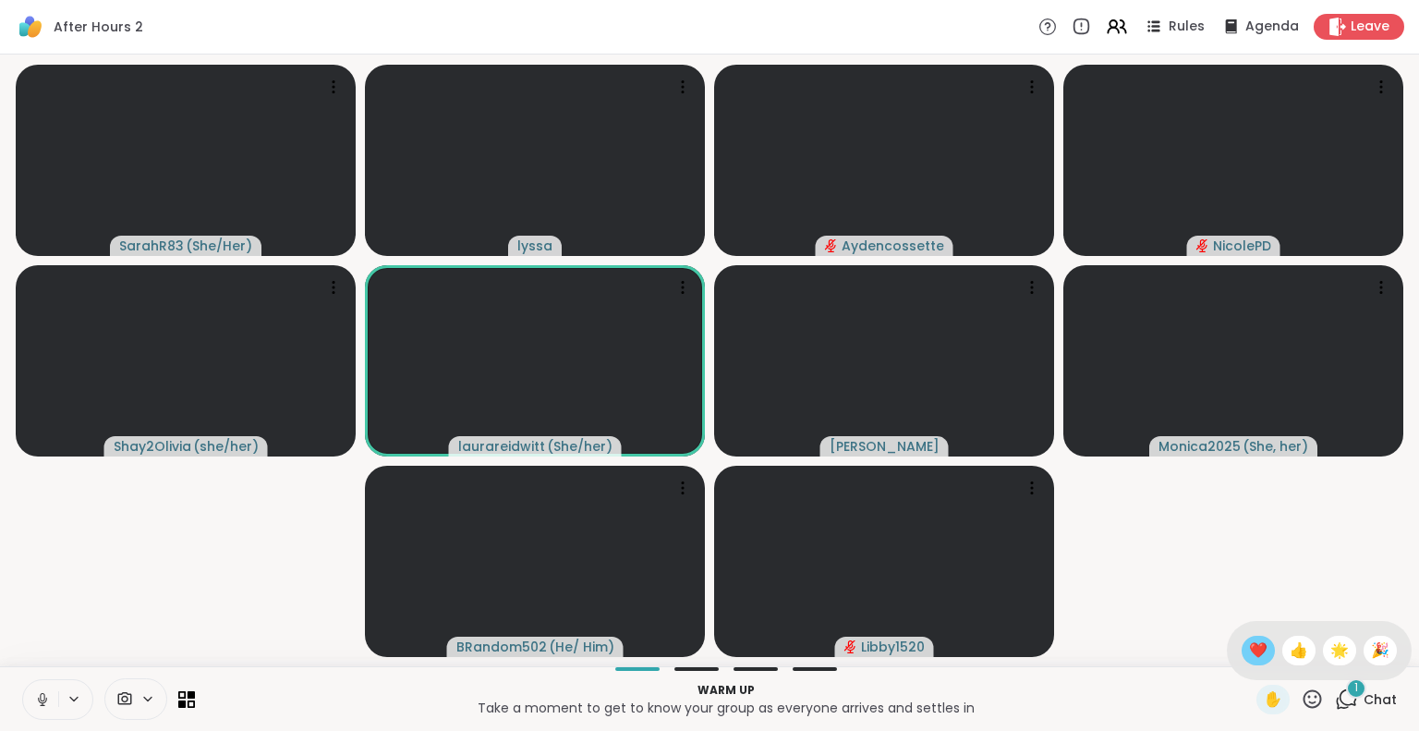
click at [1249, 647] on span "❤️" at bounding box center [1258, 650] width 18 height 22
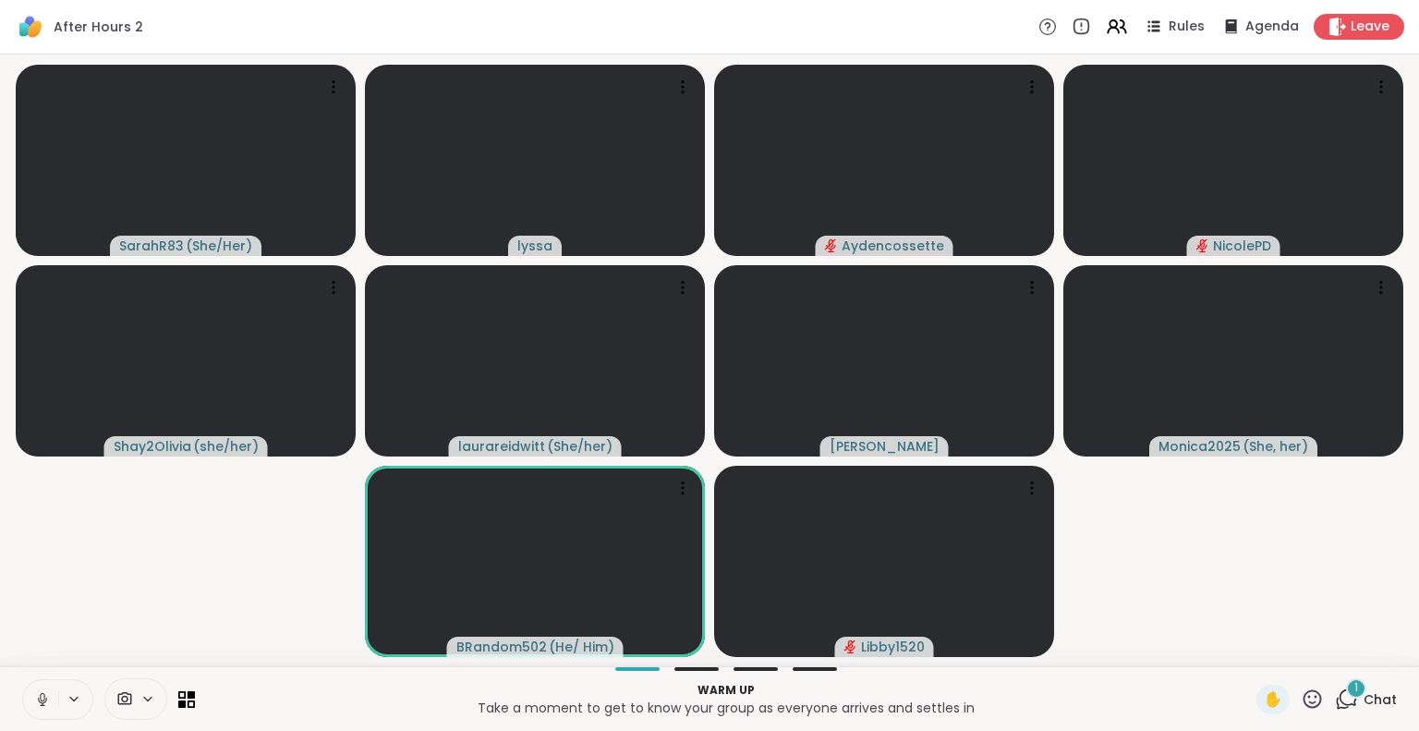
click at [1363, 696] on span "Chat" at bounding box center [1379, 699] width 33 height 18
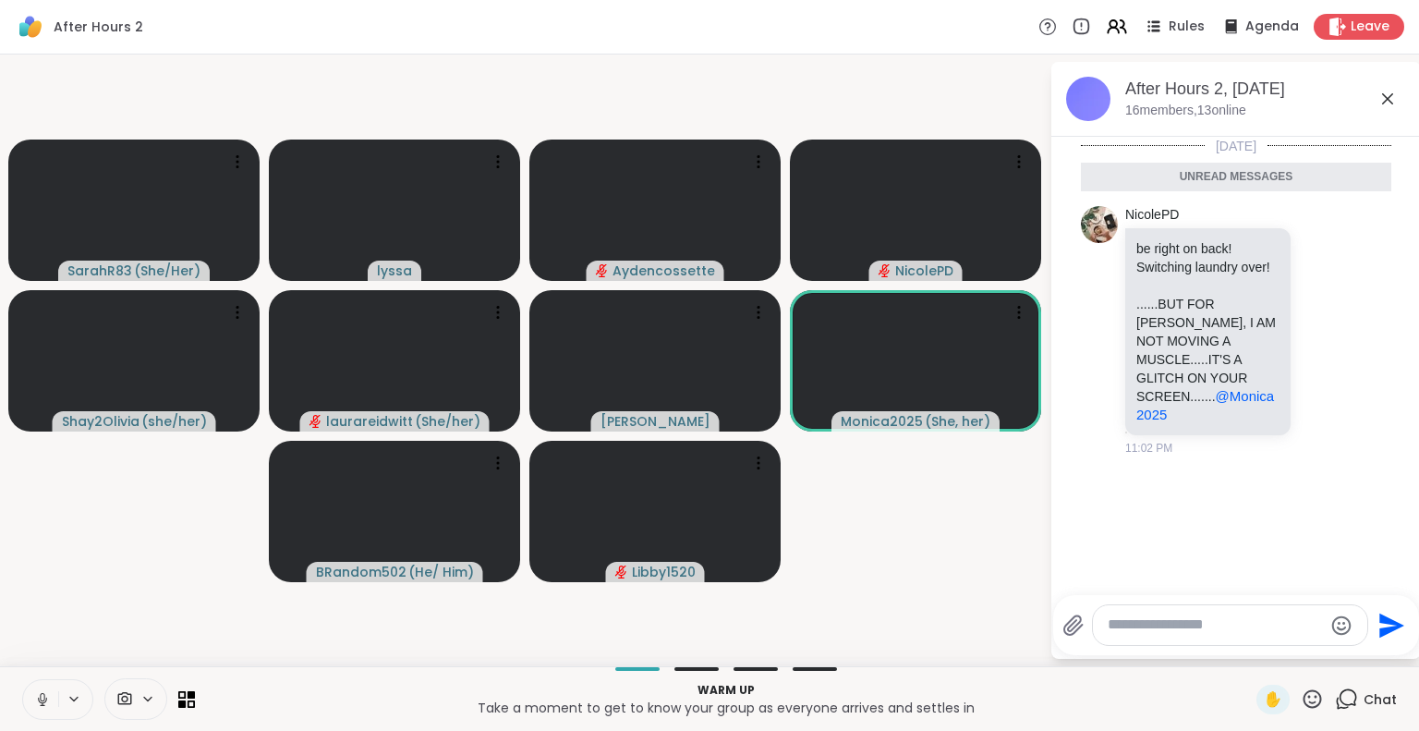
click at [1386, 91] on icon at bounding box center [1387, 99] width 22 height 22
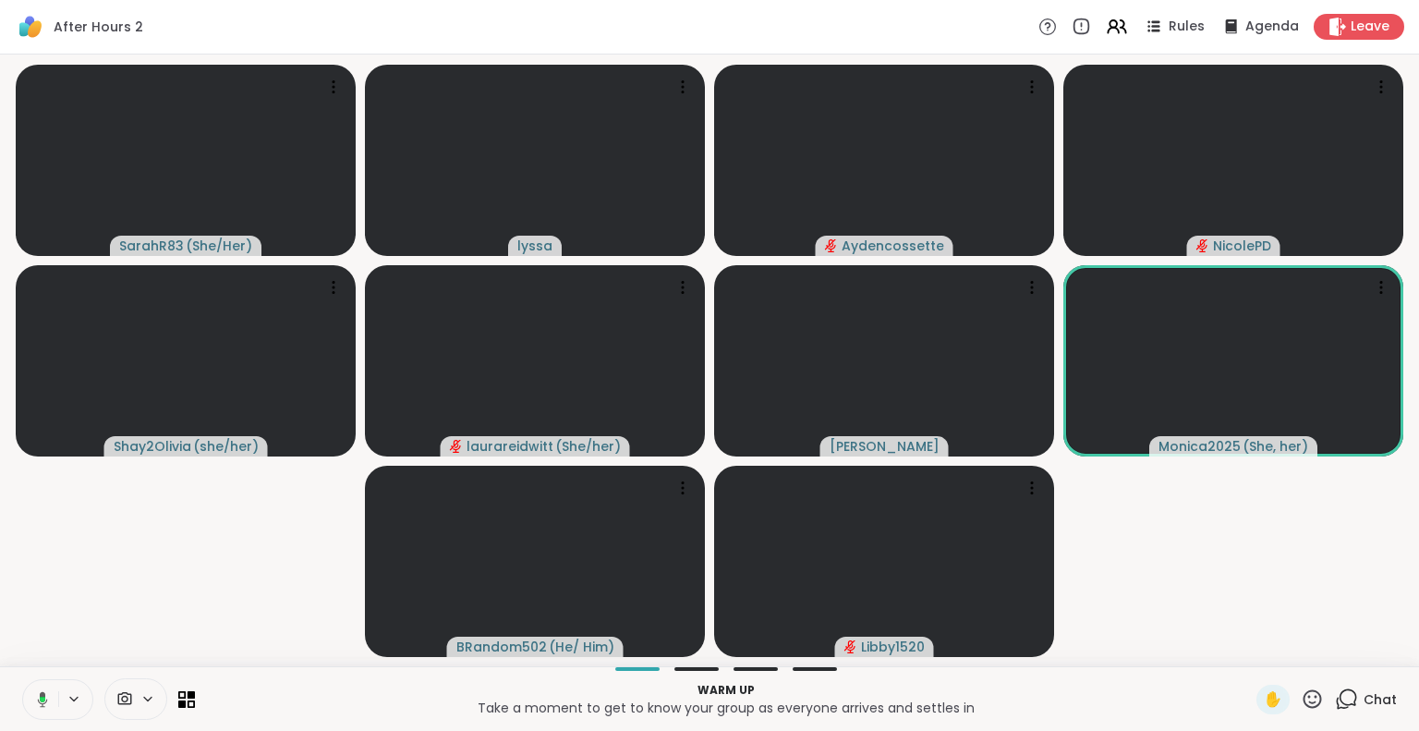
click at [1300, 697] on icon at bounding box center [1311, 698] width 23 height 23
click at [1249, 646] on span "❤️" at bounding box center [1258, 650] width 18 height 22
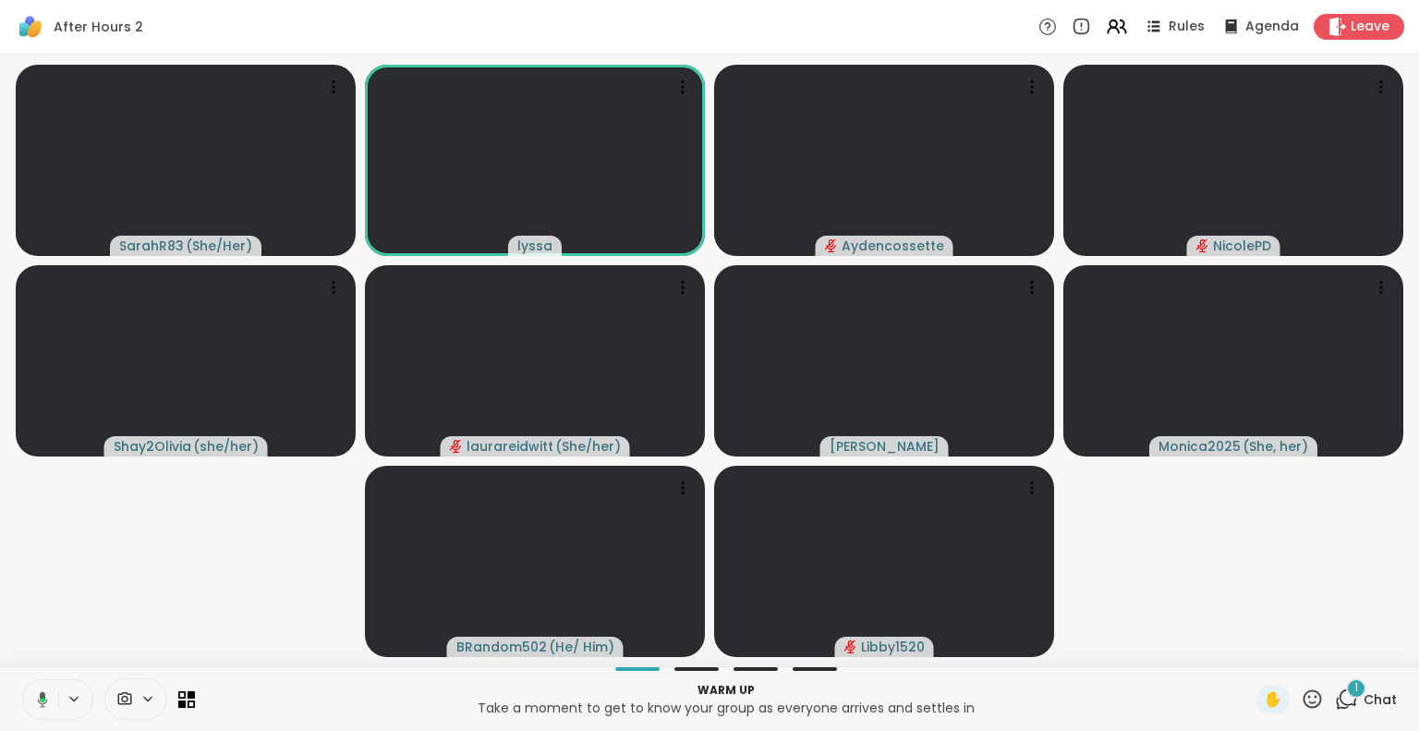
click at [1300, 690] on icon at bounding box center [1311, 698] width 23 height 23
click at [1249, 651] on span "❤️" at bounding box center [1258, 650] width 18 height 22
click at [51, 694] on button at bounding box center [39, 699] width 38 height 39
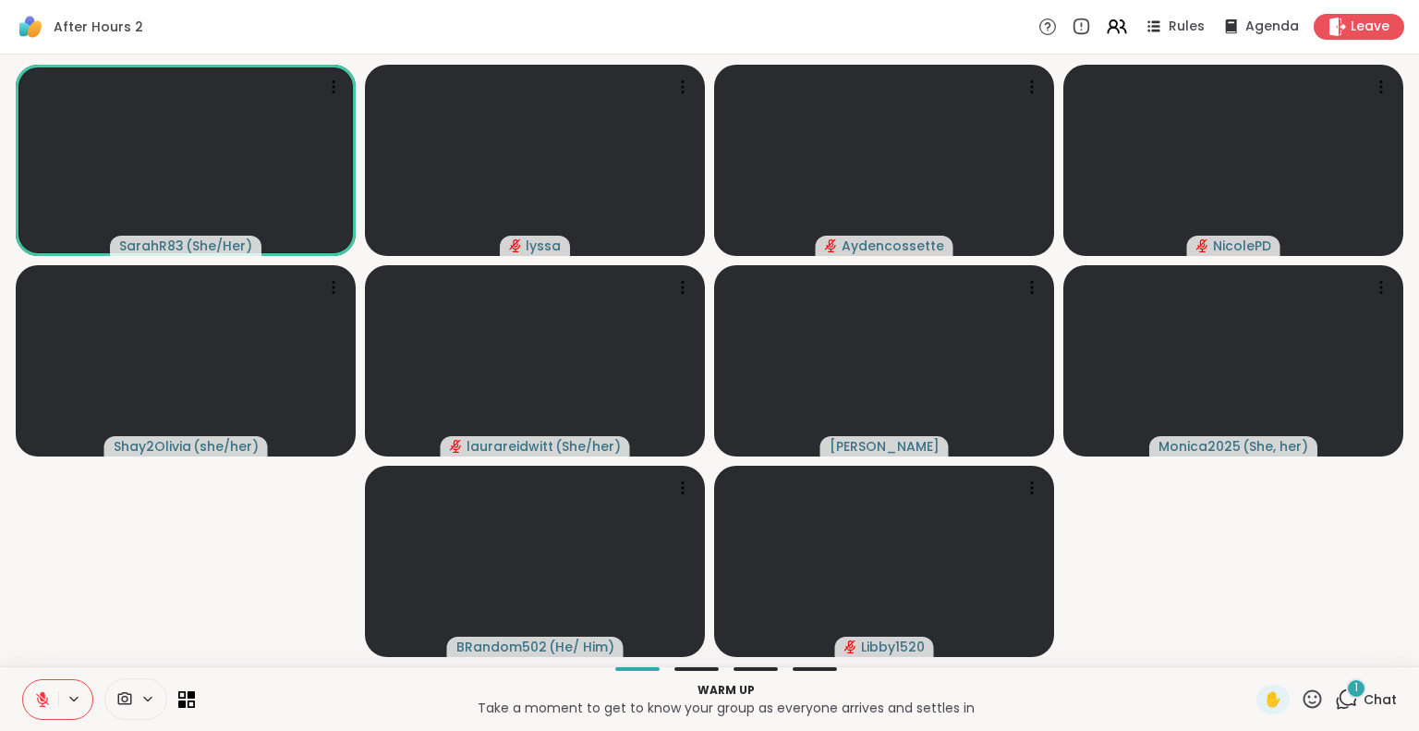
click at [46, 694] on icon at bounding box center [42, 699] width 17 height 17
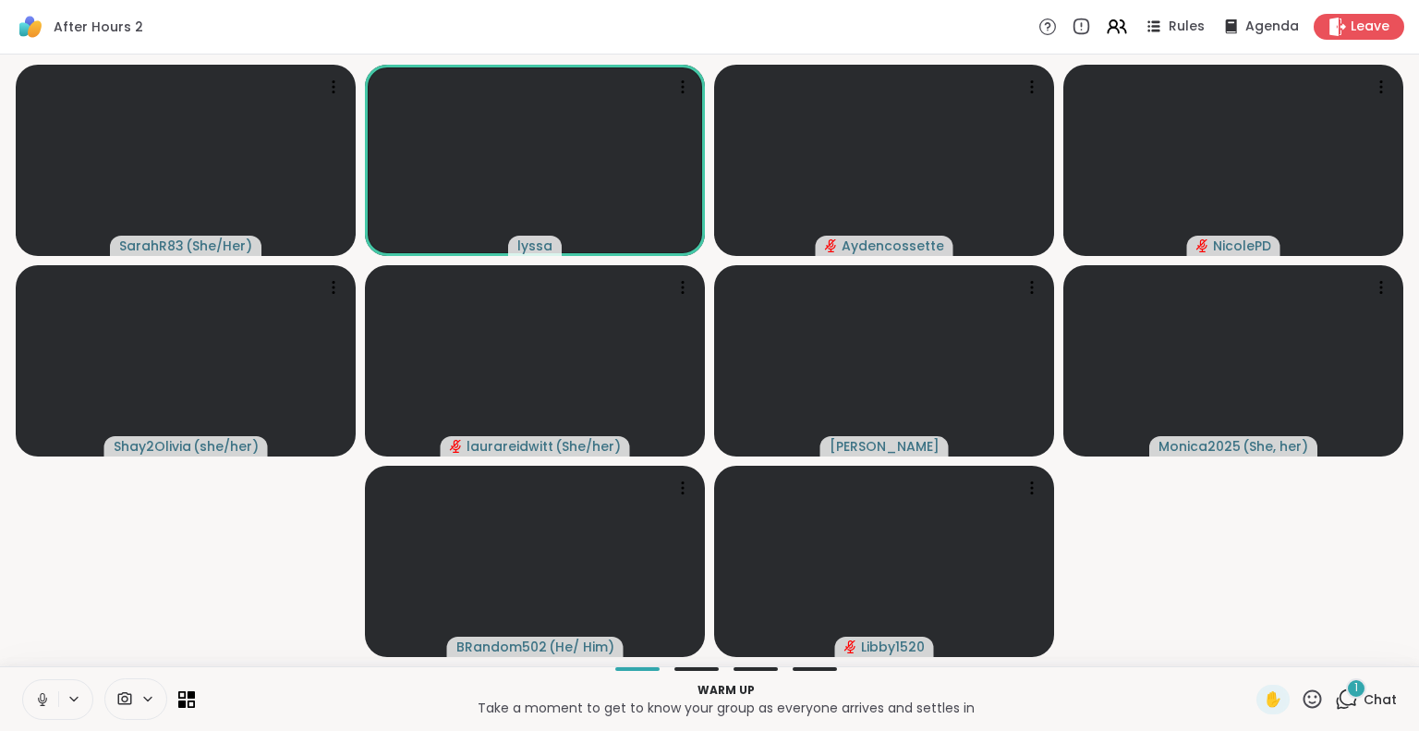
click at [1303, 707] on icon at bounding box center [1312, 698] width 18 height 18
click at [1330, 660] on span "🌟" at bounding box center [1339, 650] width 18 height 22
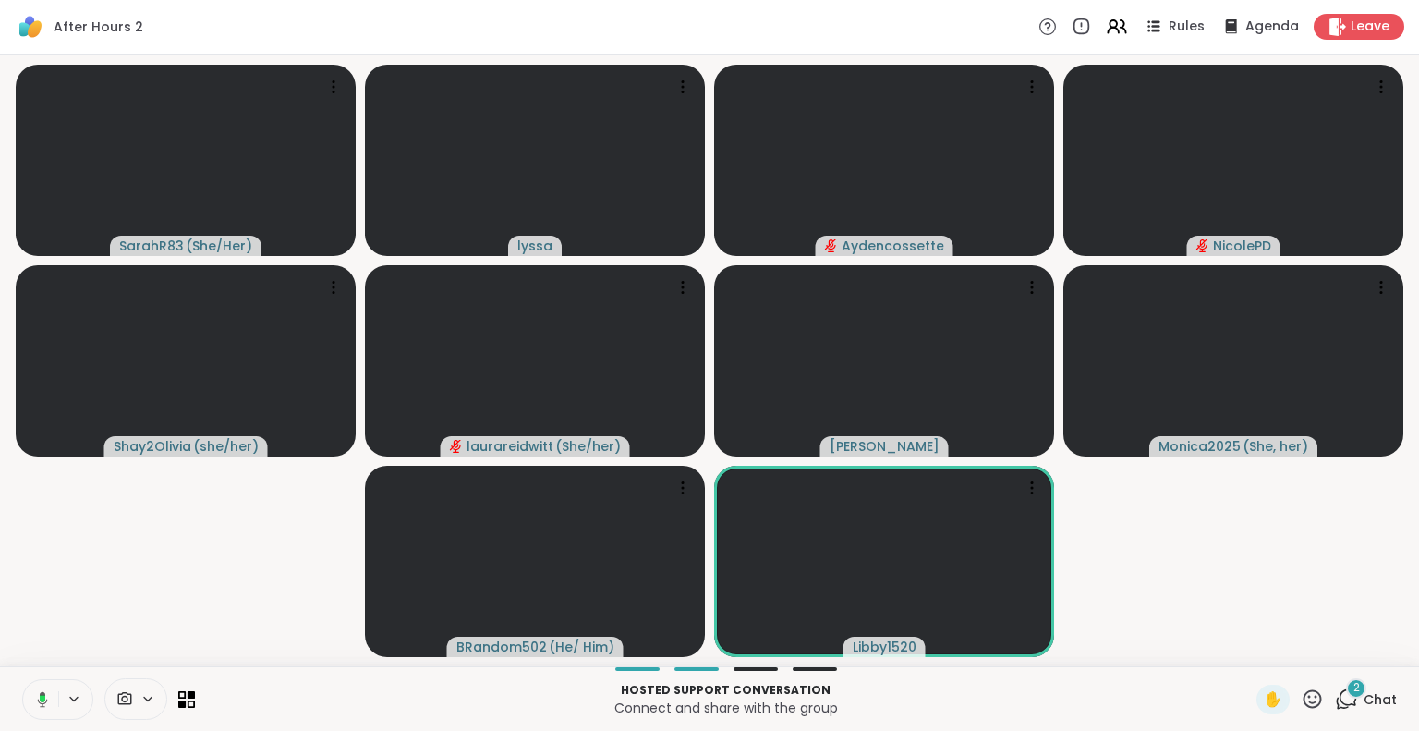
click at [34, 685] on button at bounding box center [39, 699] width 38 height 39
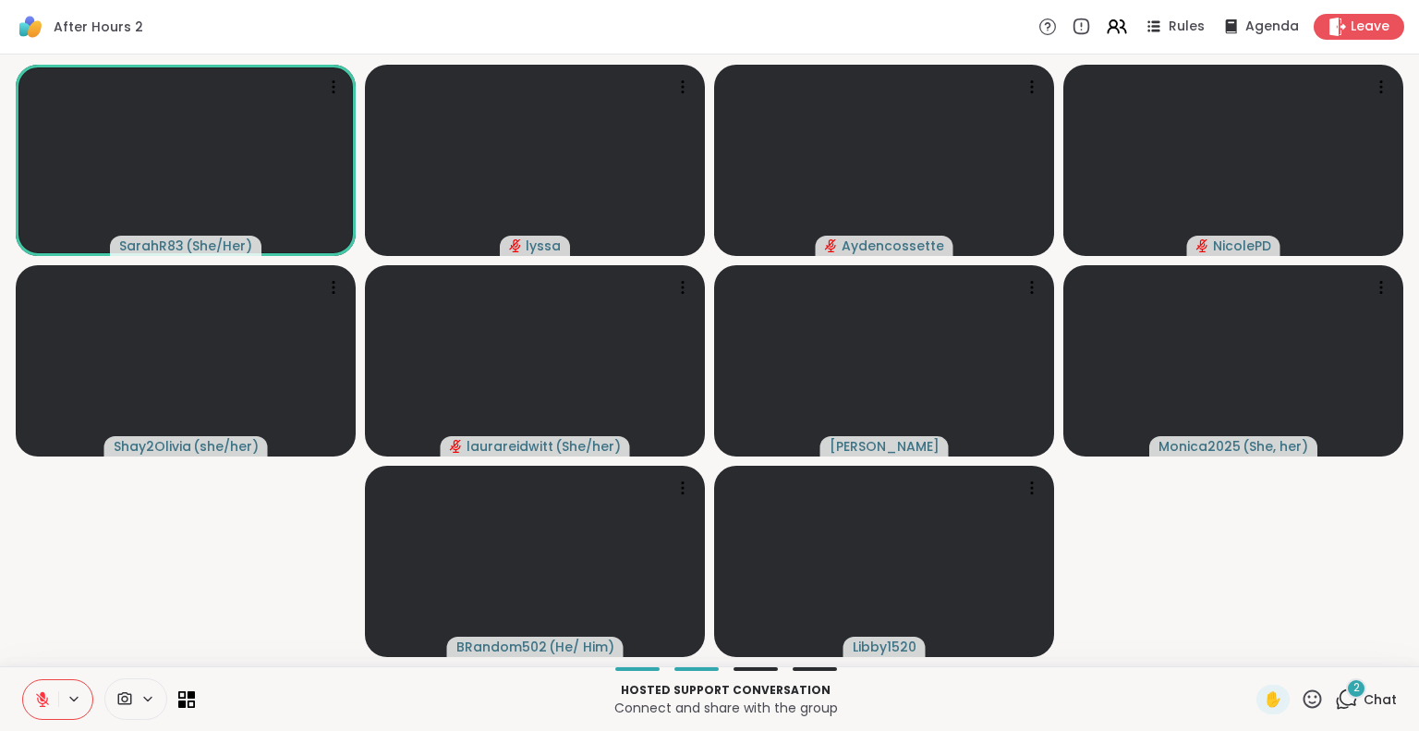
click at [44, 689] on button at bounding box center [40, 699] width 35 height 39
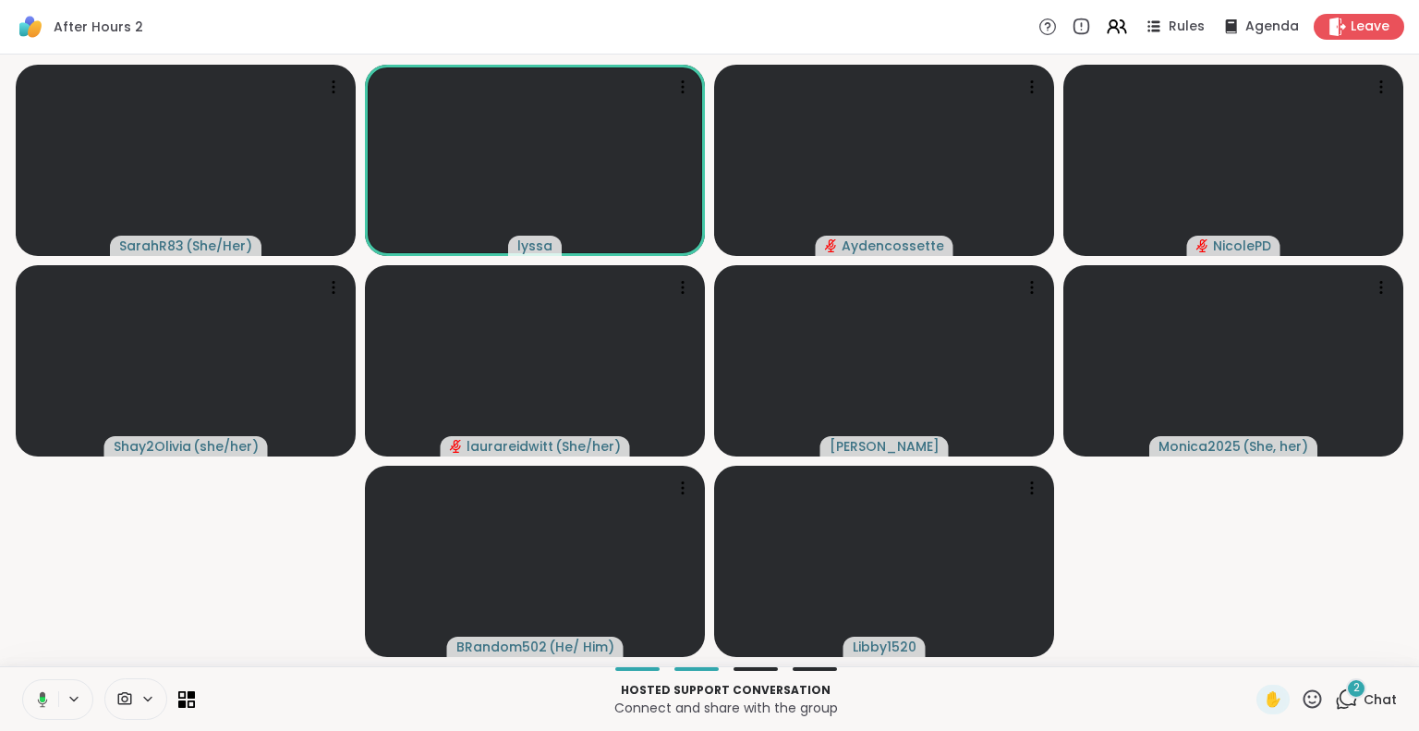
click at [1300, 689] on icon at bounding box center [1311, 698] width 23 height 23
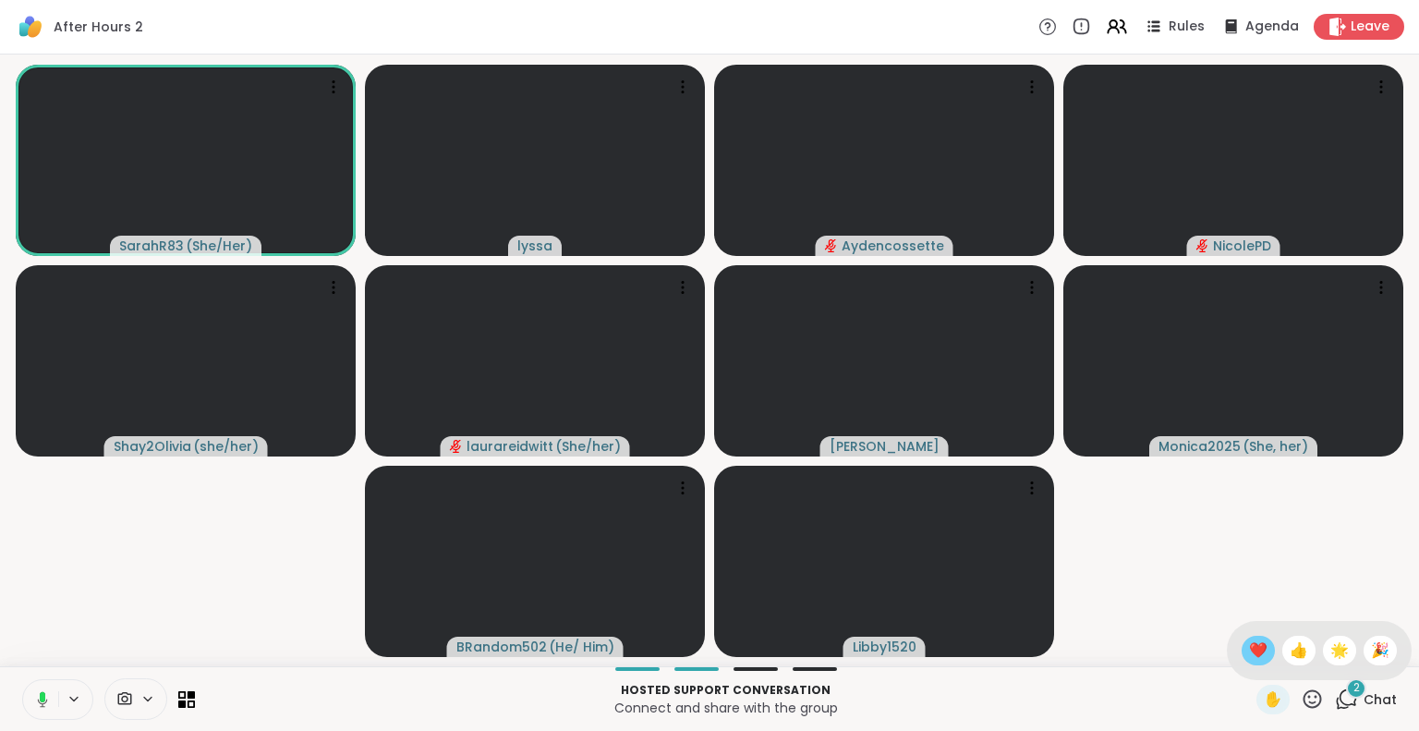
click at [1249, 646] on span "❤️" at bounding box center [1258, 650] width 18 height 22
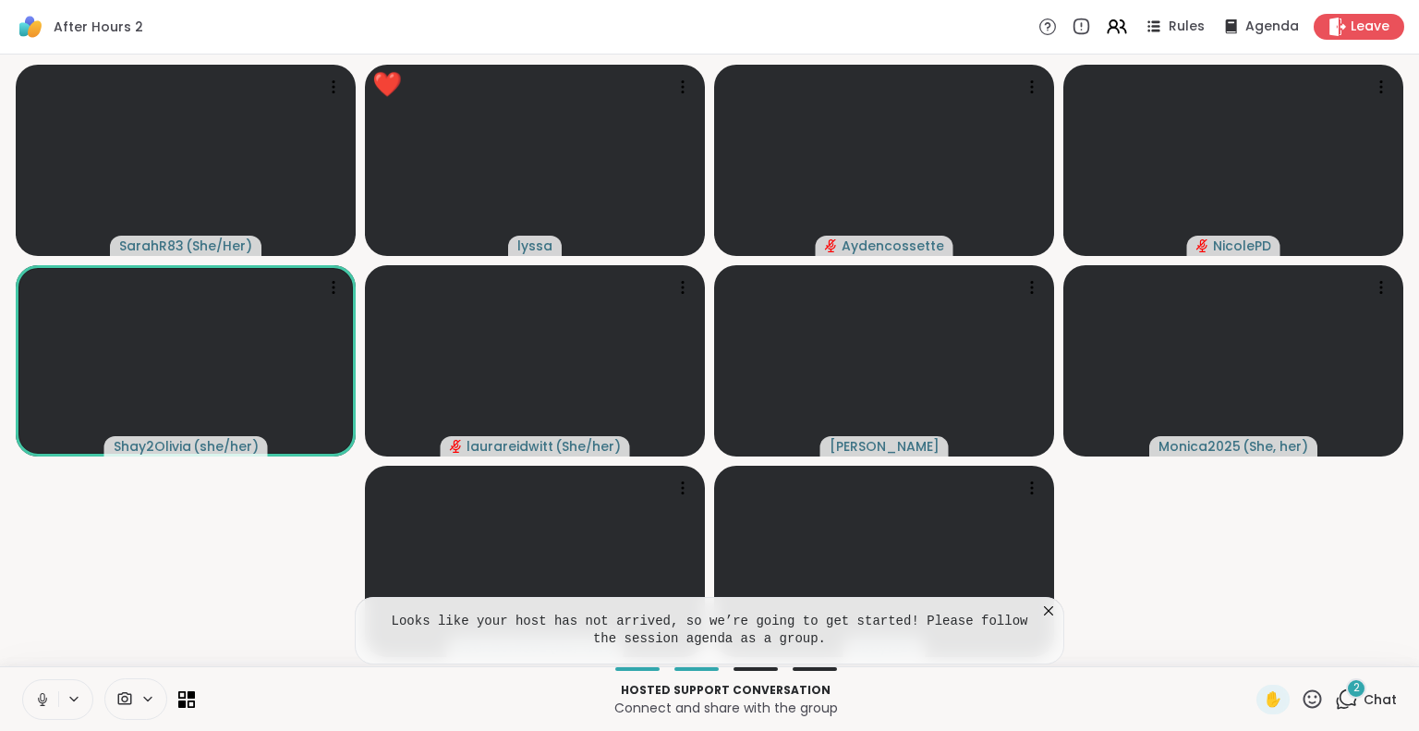
click at [1048, 611] on icon at bounding box center [1048, 610] width 9 height 9
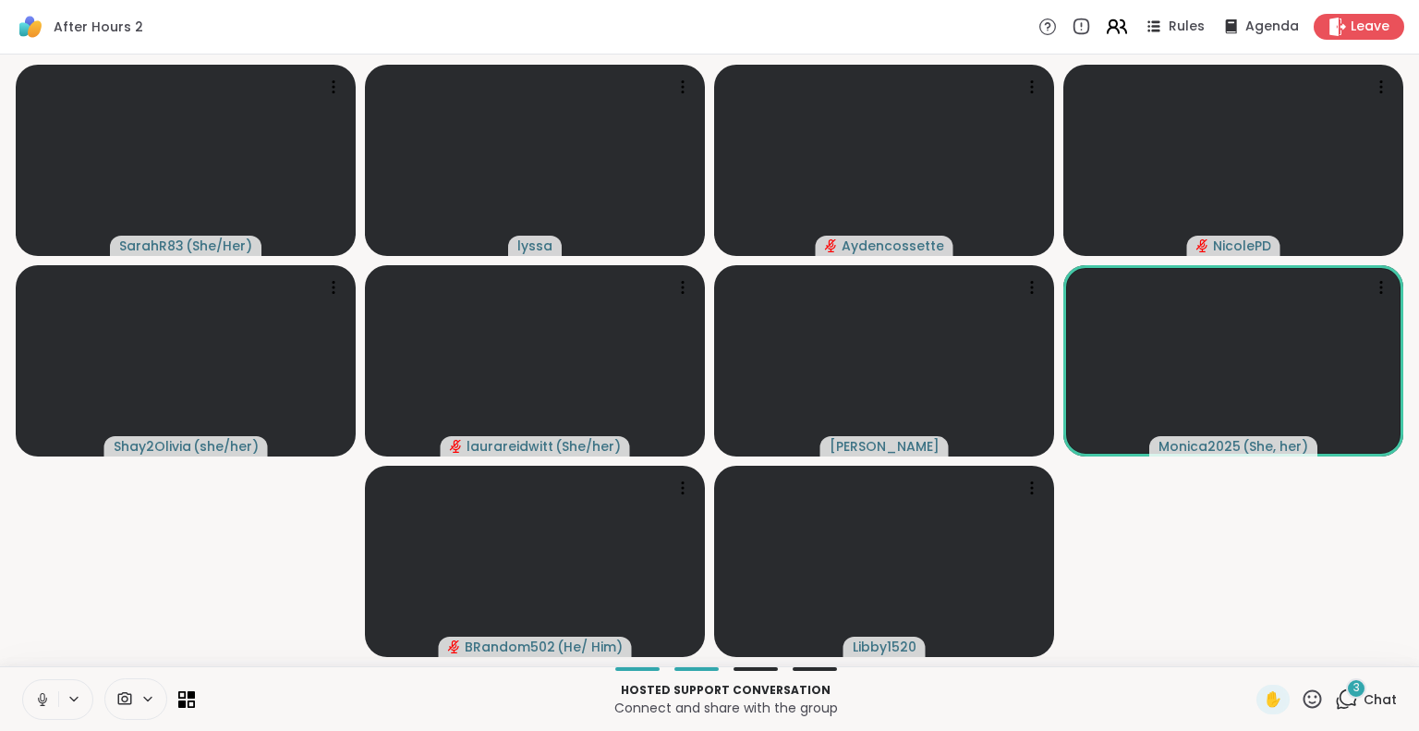
click at [1111, 21] on icon at bounding box center [1116, 26] width 23 height 23
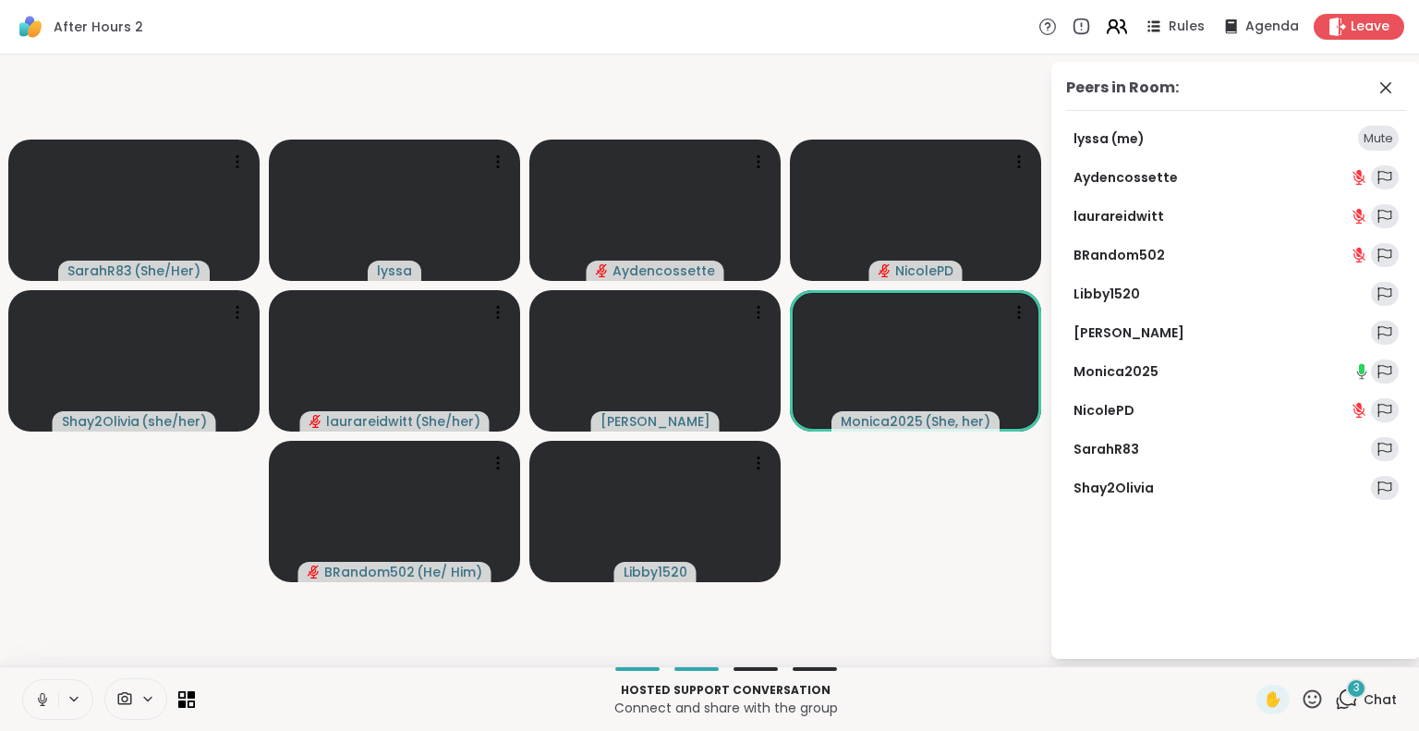
click at [1109, 20] on icon at bounding box center [1112, 23] width 7 height 7
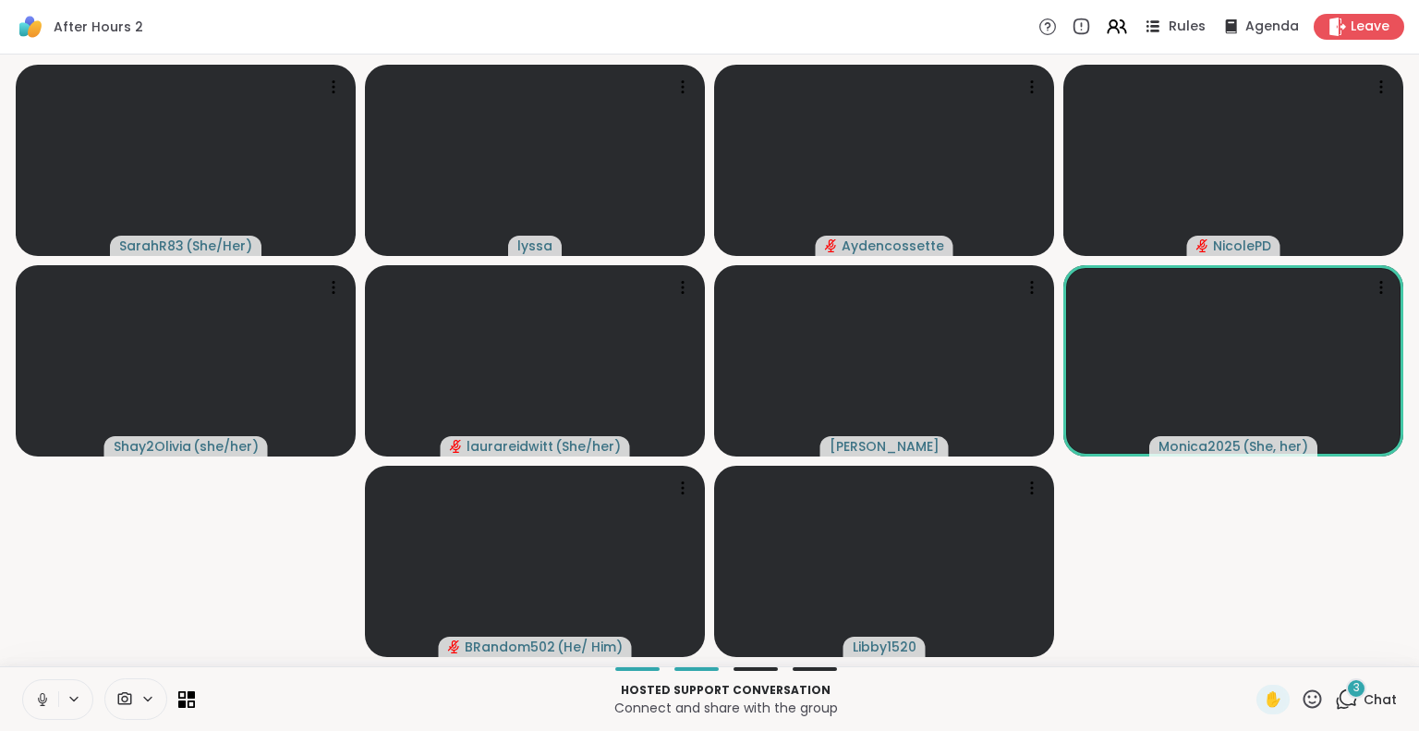
click at [1150, 22] on icon at bounding box center [1154, 21] width 9 height 3
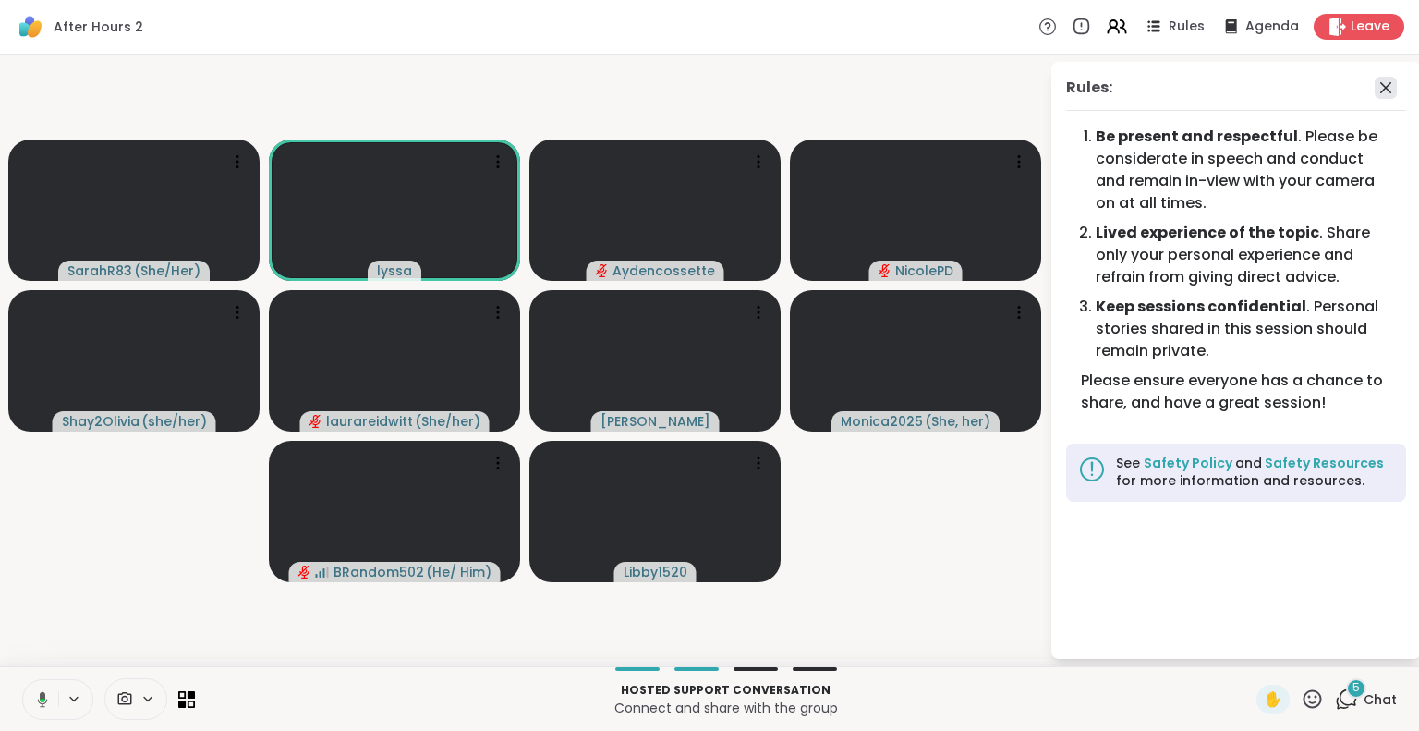
click at [1380, 89] on icon at bounding box center [1385, 88] width 22 height 22
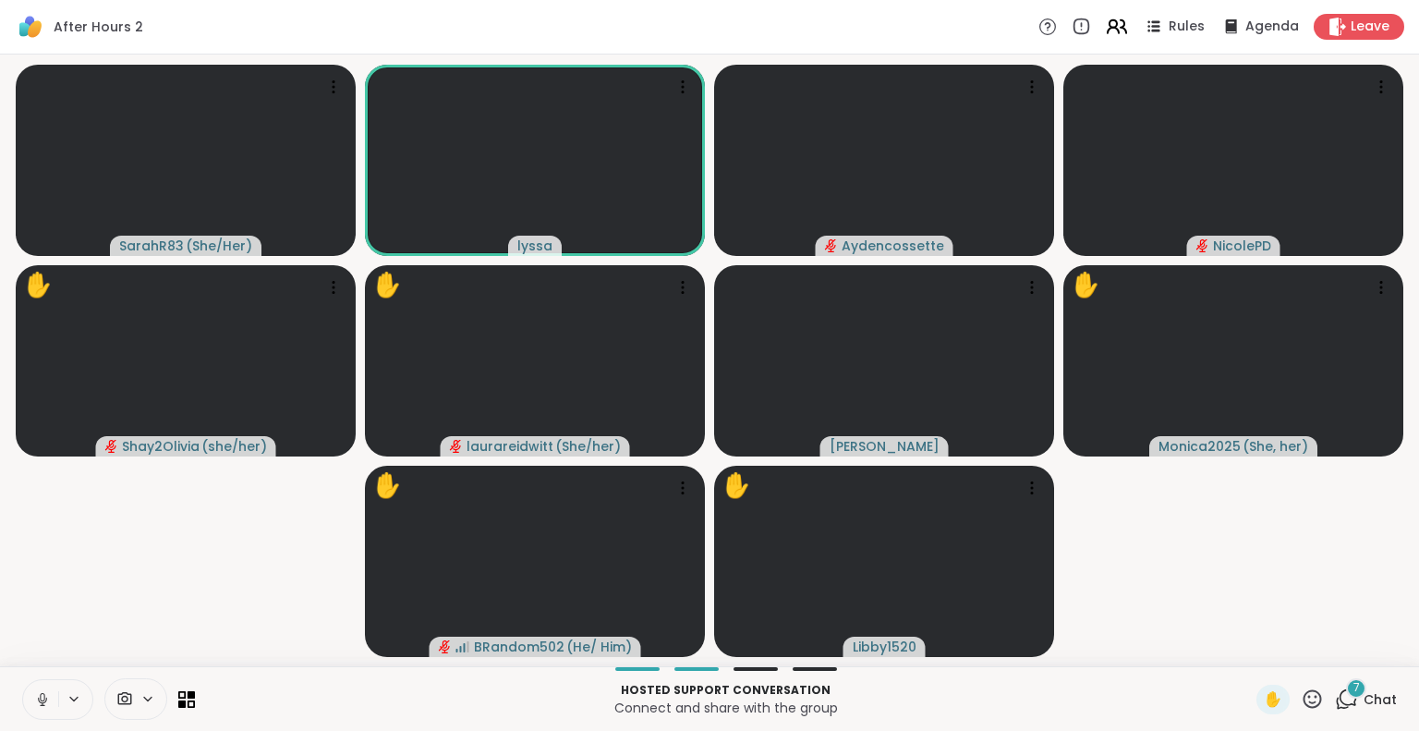
click at [1110, 30] on icon at bounding box center [1116, 26] width 23 height 23
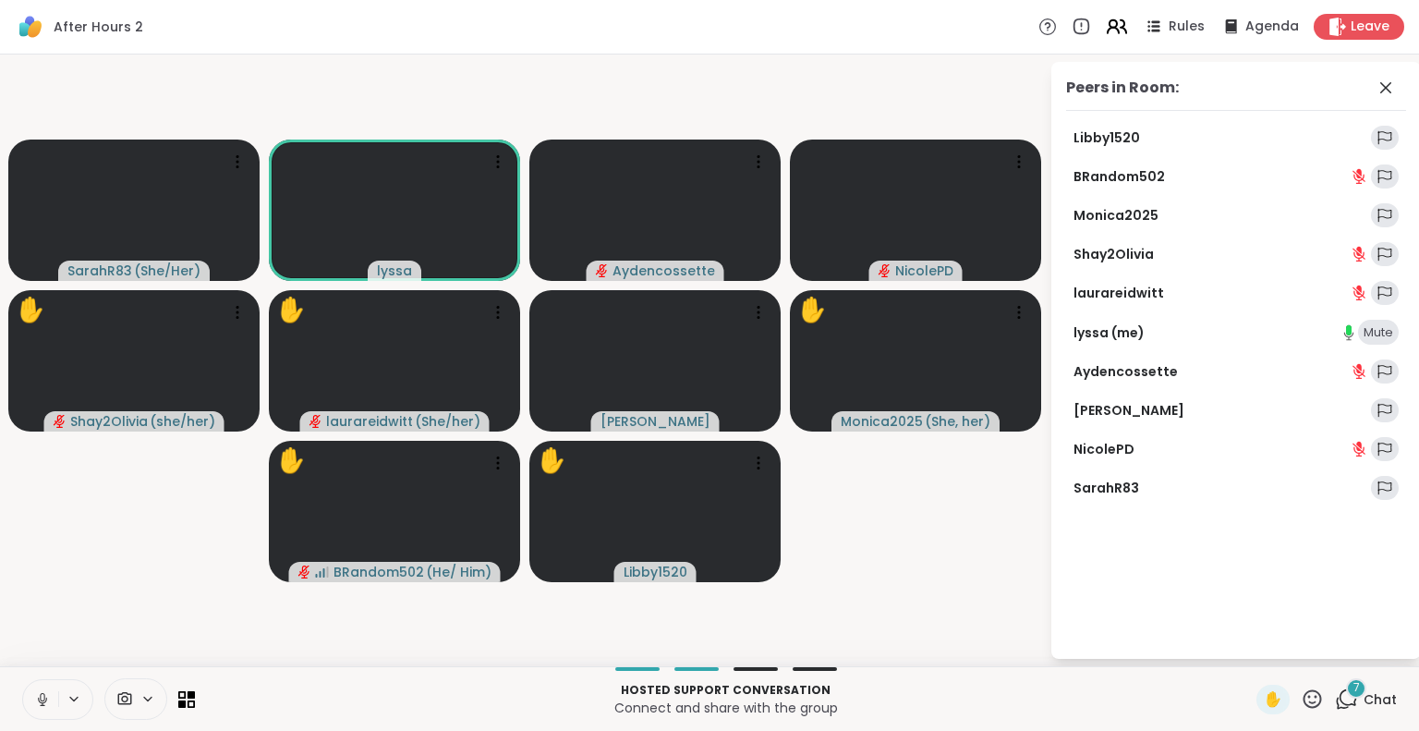
click at [1105, 30] on icon at bounding box center [1116, 26] width 23 height 23
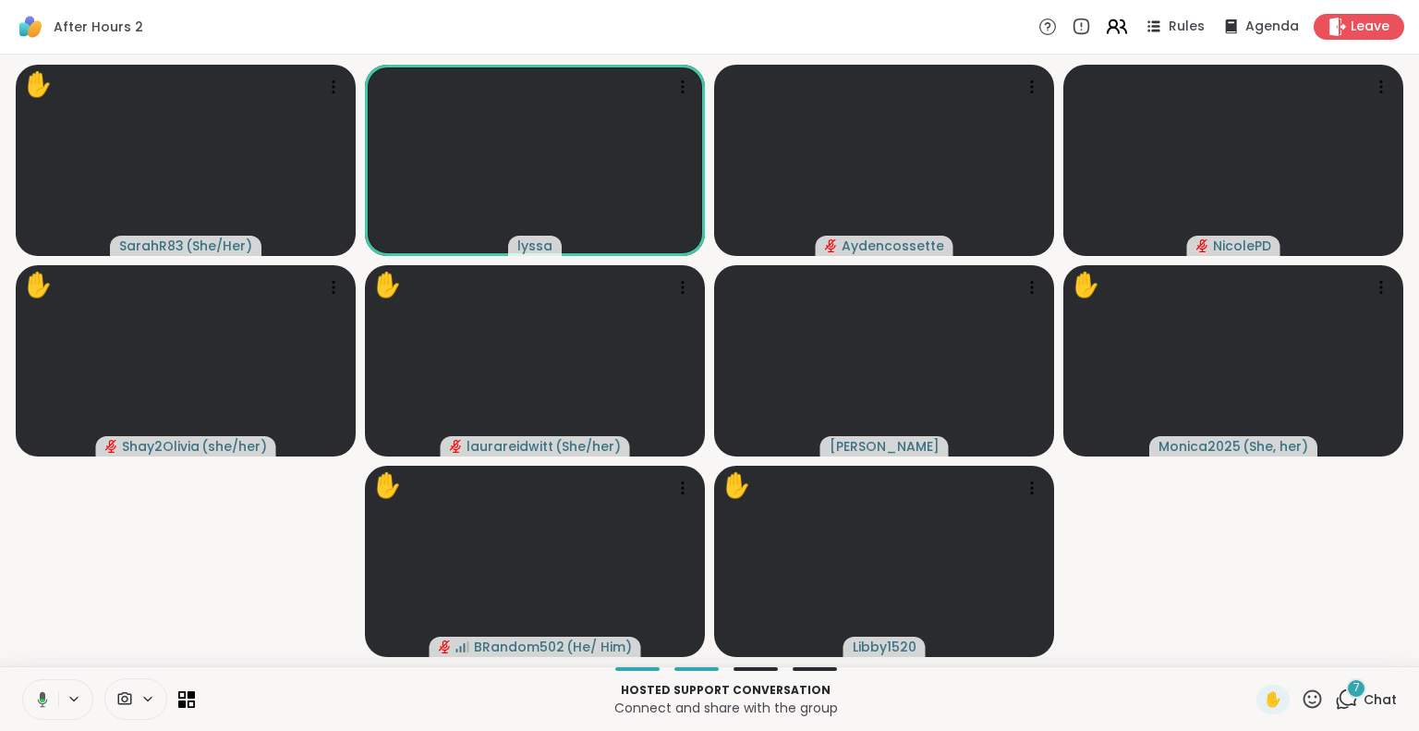
click at [1105, 18] on icon at bounding box center [1116, 26] width 23 height 23
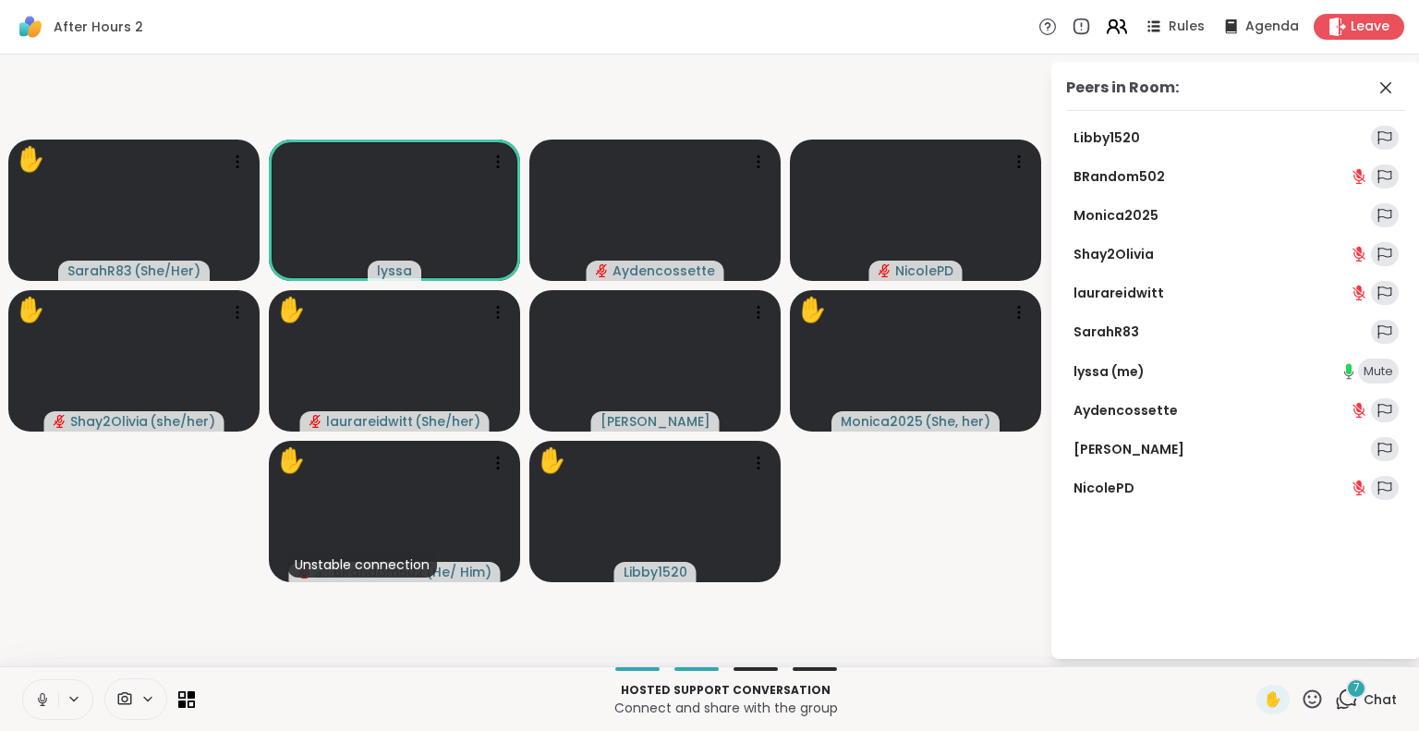
click at [1107, 30] on icon at bounding box center [1112, 31] width 11 height 6
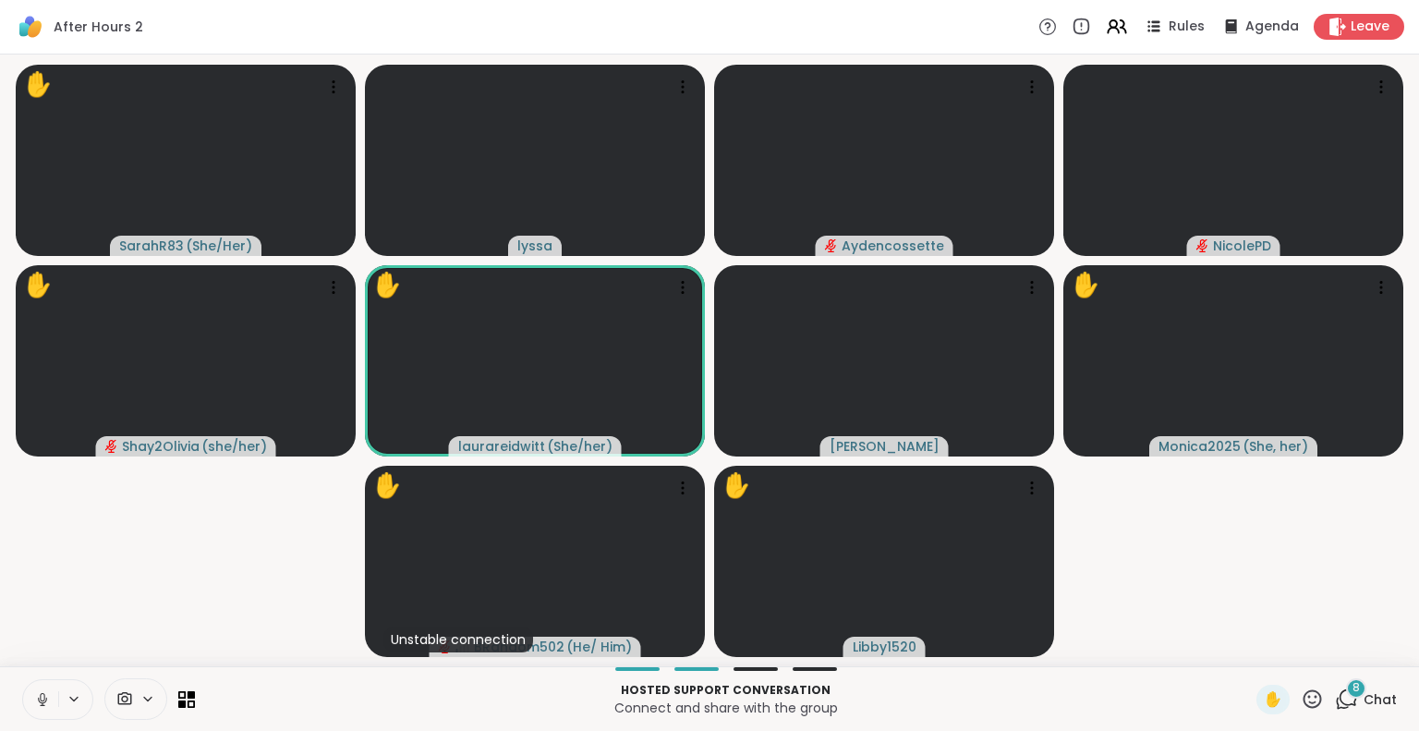
click at [1300, 698] on icon at bounding box center [1311, 698] width 23 height 23
click at [1241, 647] on div "❤️" at bounding box center [1257, 650] width 33 height 30
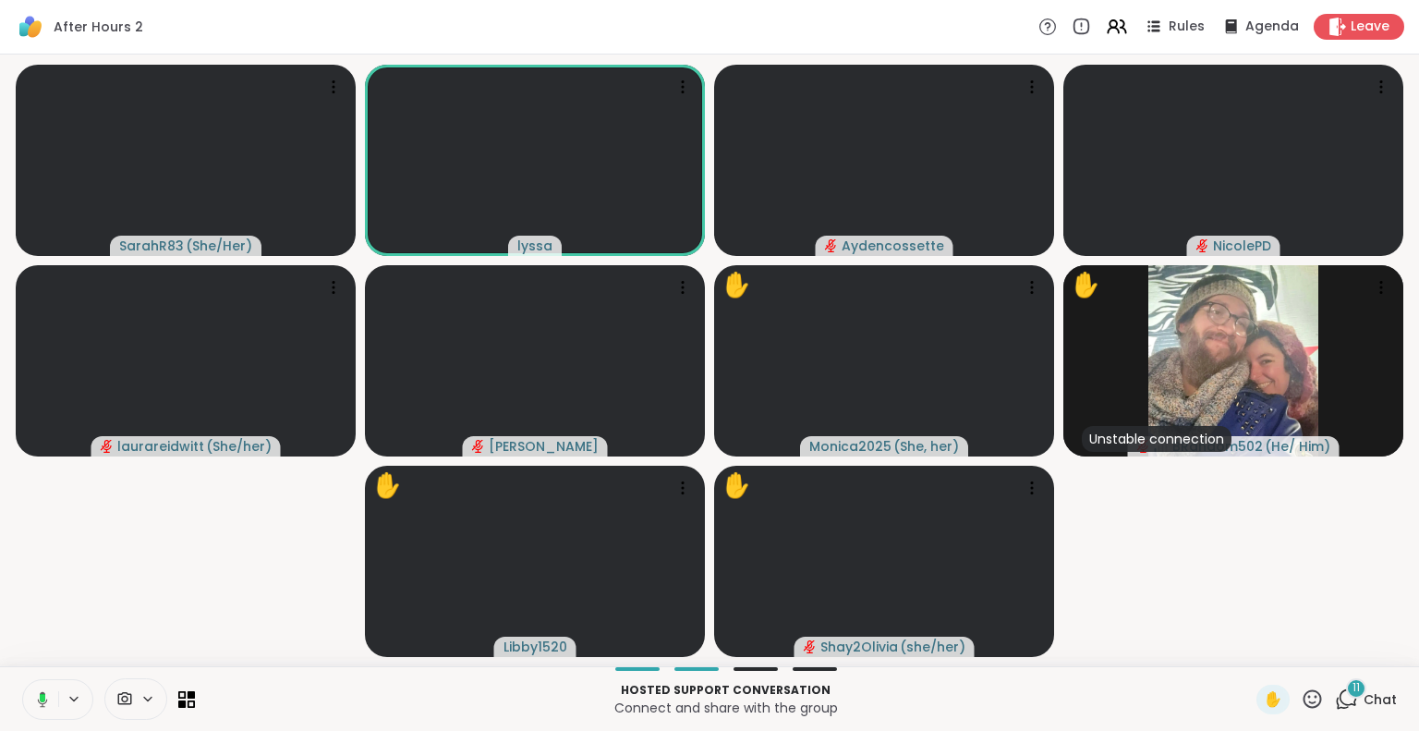
click at [33, 690] on button at bounding box center [39, 699] width 38 height 39
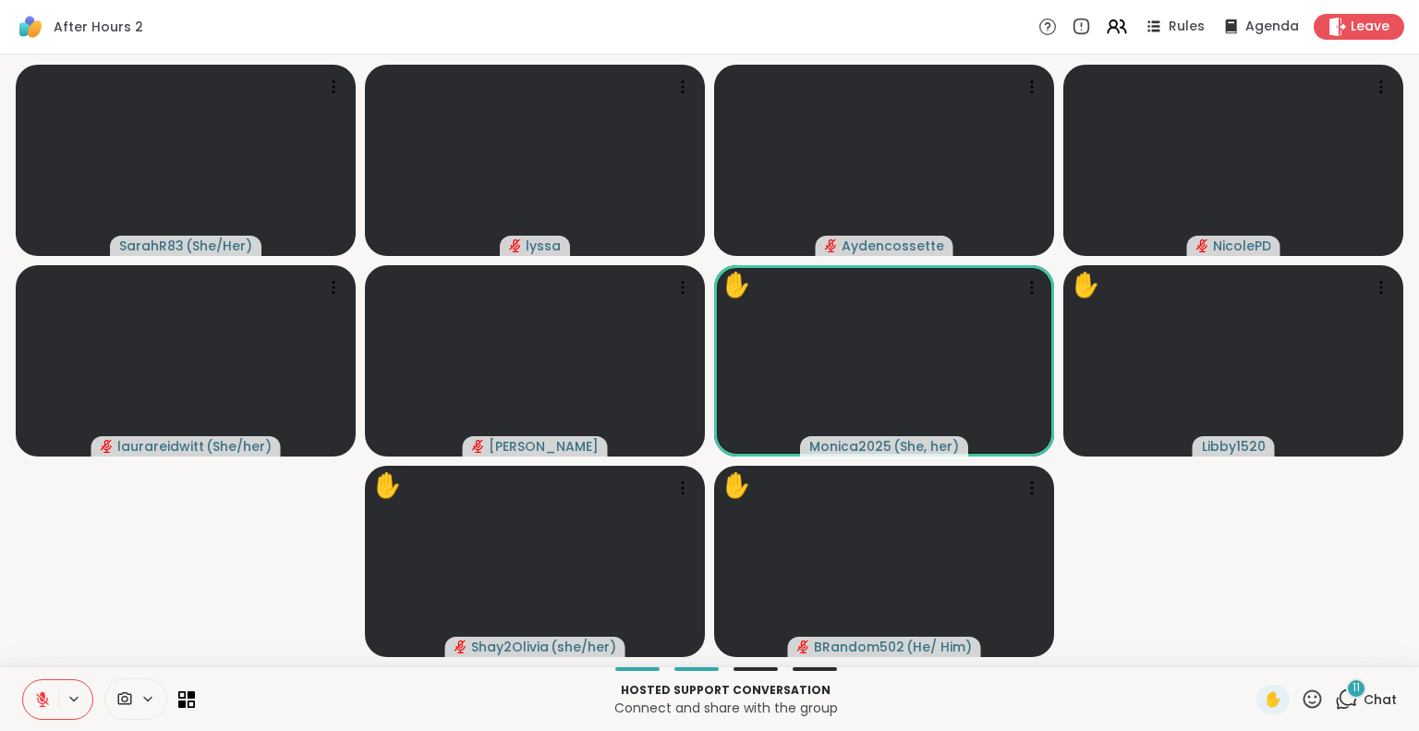
click at [33, 697] on button at bounding box center [40, 699] width 35 height 39
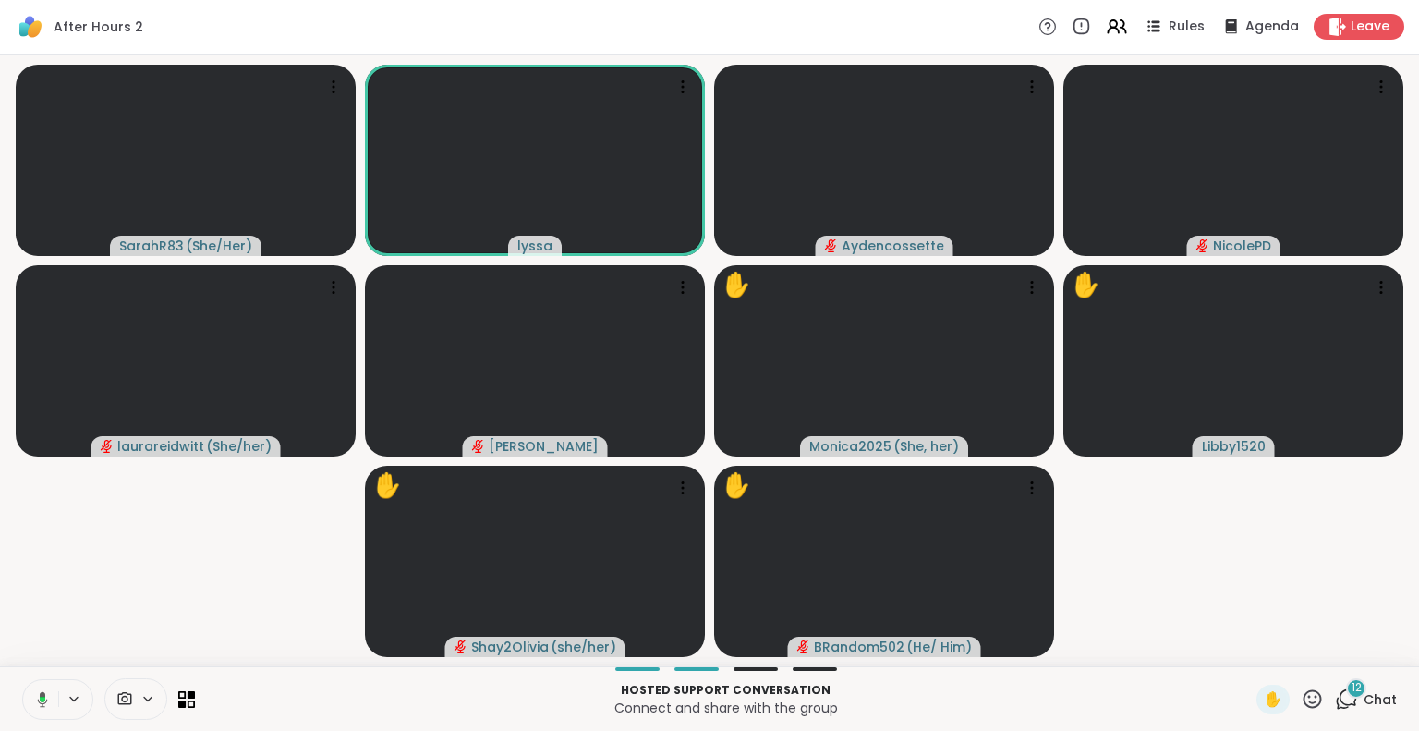
click at [1300, 696] on icon at bounding box center [1311, 698] width 23 height 23
click at [1249, 648] on span "❤️" at bounding box center [1258, 650] width 18 height 22
click at [1300, 692] on icon at bounding box center [1311, 698] width 23 height 23
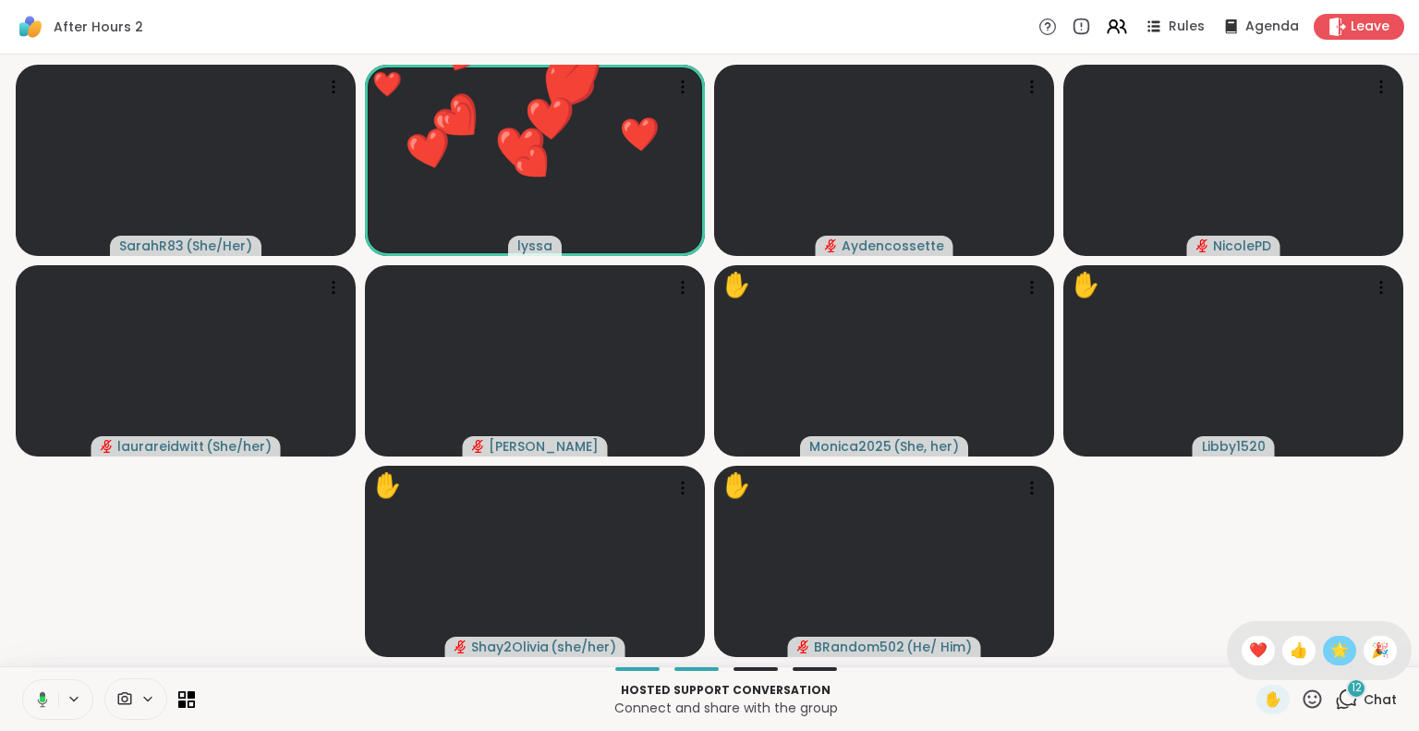
click at [1322, 660] on div "🌟" at bounding box center [1338, 650] width 33 height 30
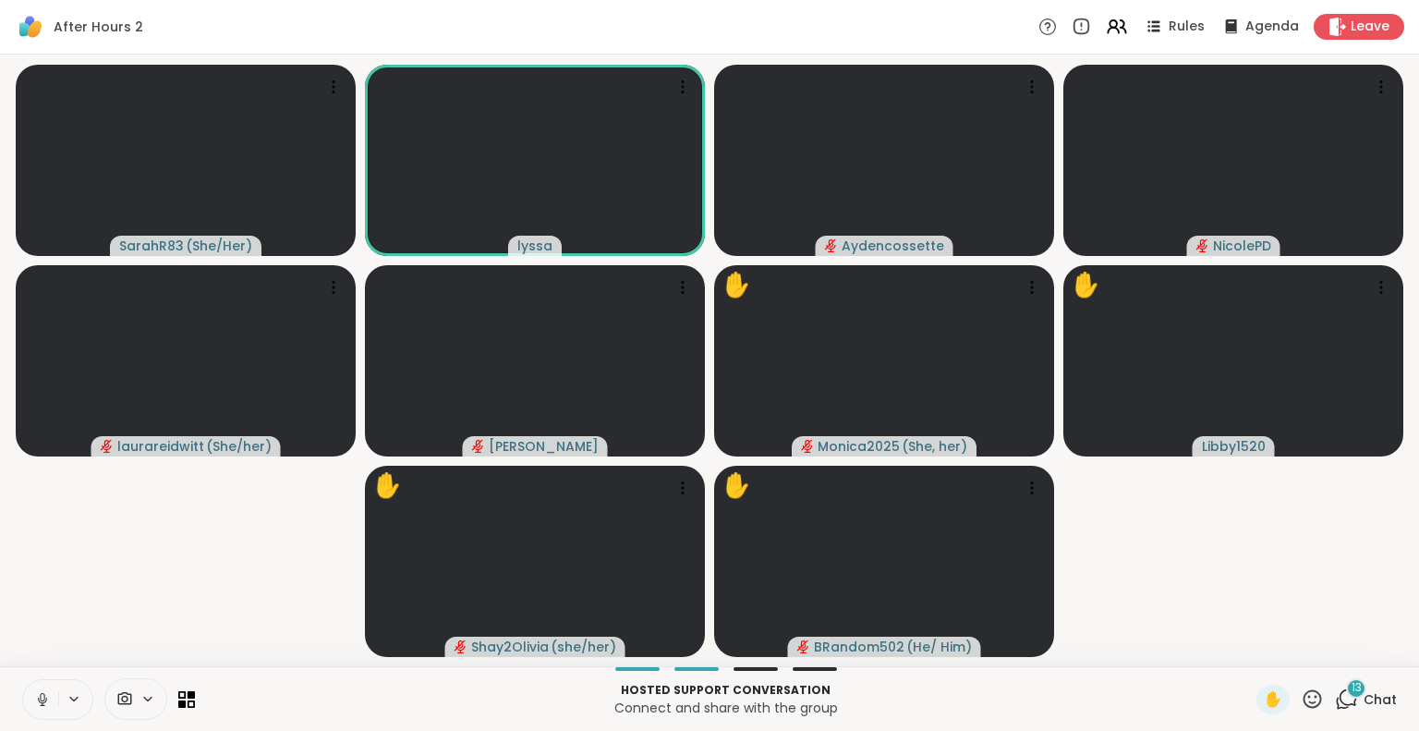
click at [36, 698] on icon at bounding box center [42, 699] width 17 height 17
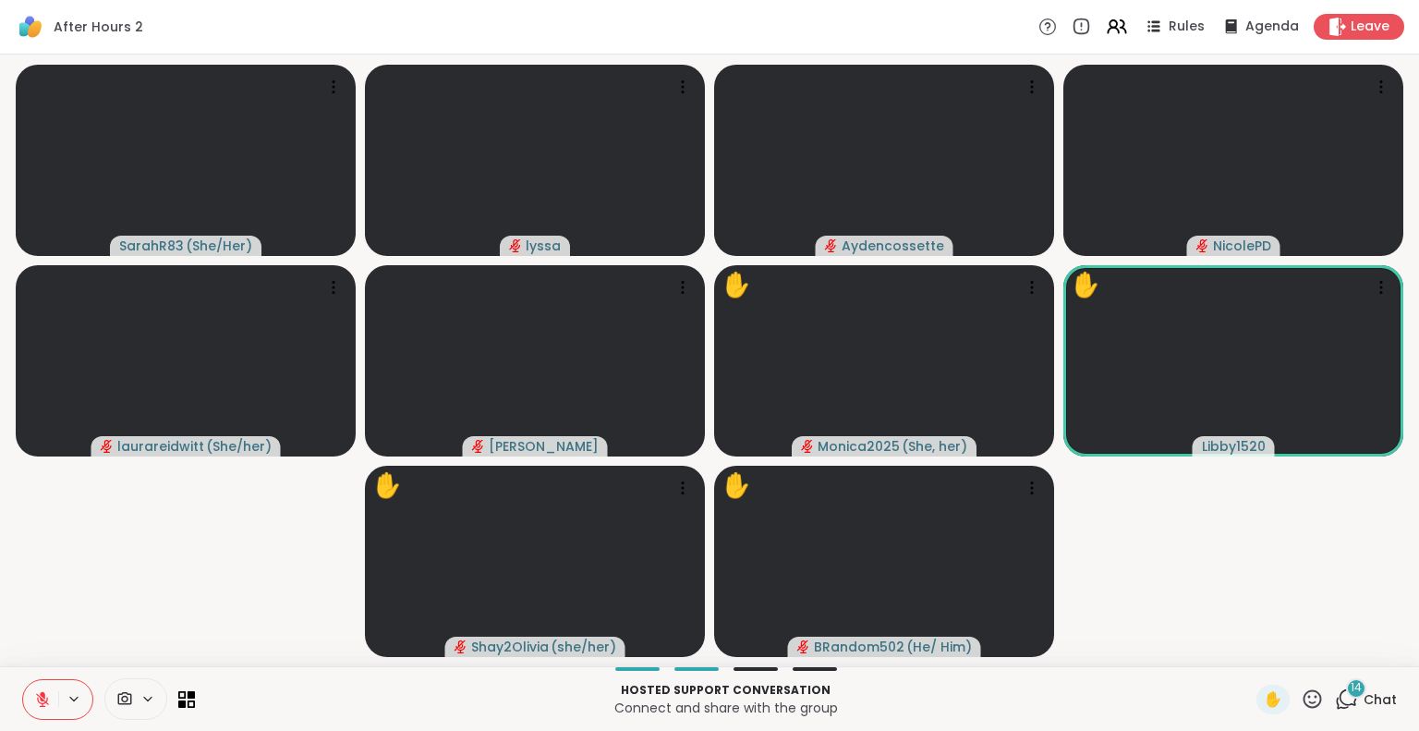
click at [1300, 694] on icon at bounding box center [1311, 698] width 23 height 23
click at [1249, 642] on span "❤️" at bounding box center [1258, 650] width 18 height 22
click at [43, 694] on icon at bounding box center [43, 694] width 6 height 7
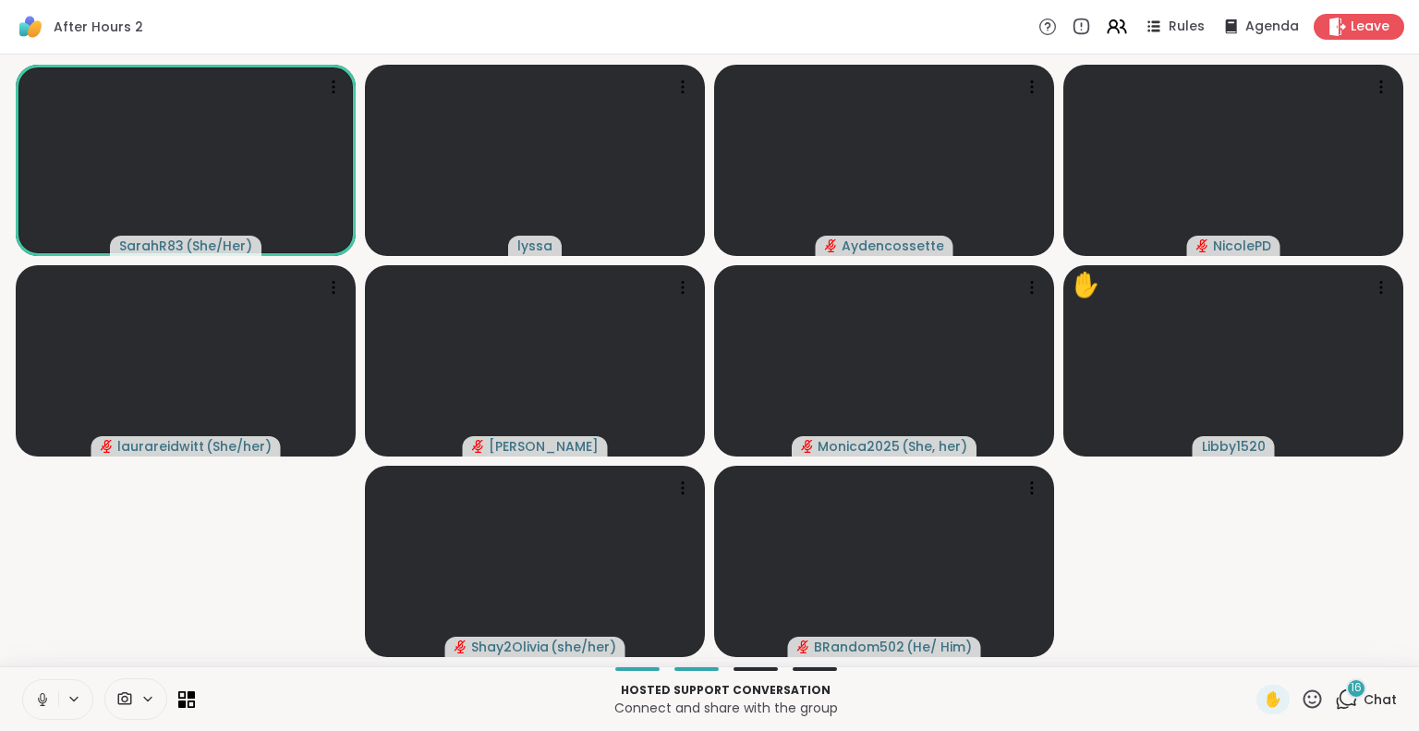
click at [1351, 710] on div "16 Chat" at bounding box center [1365, 699] width 62 height 30
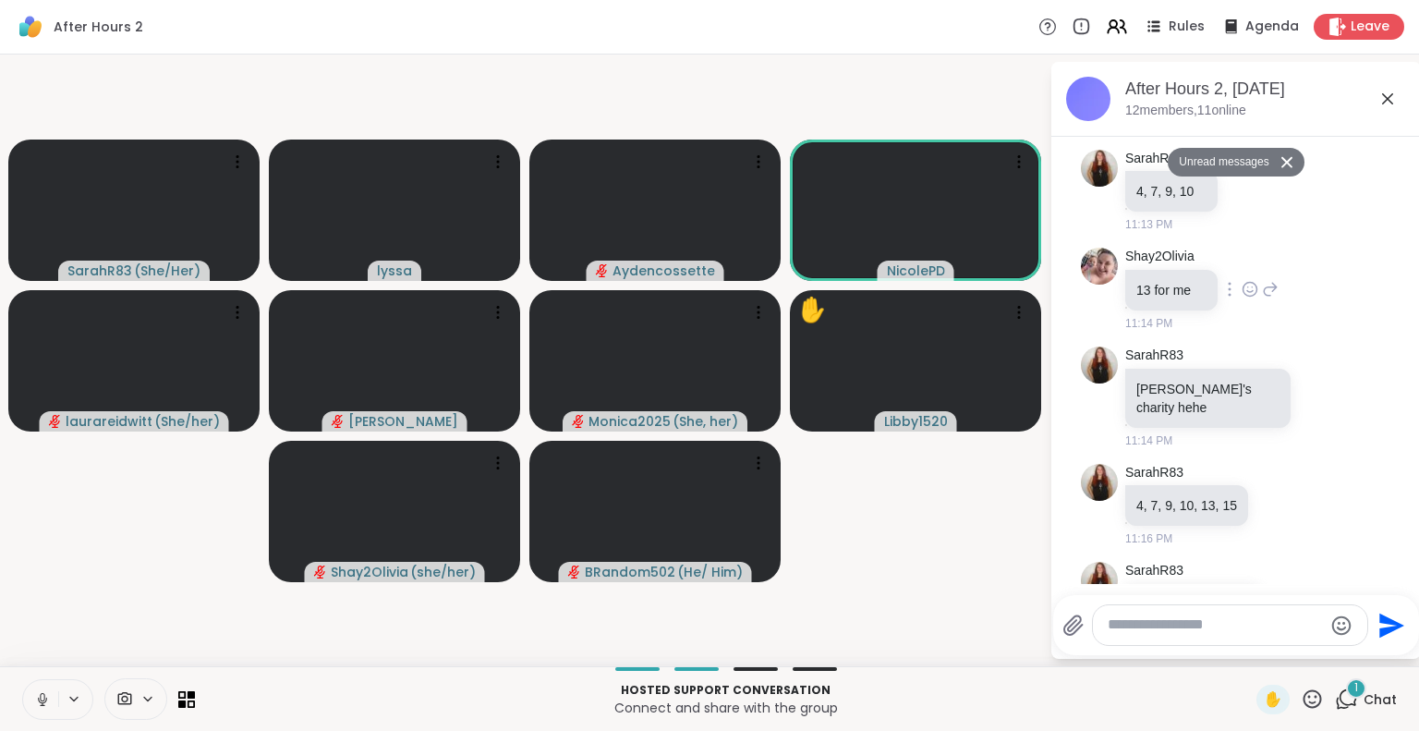
scroll to position [2602, 0]
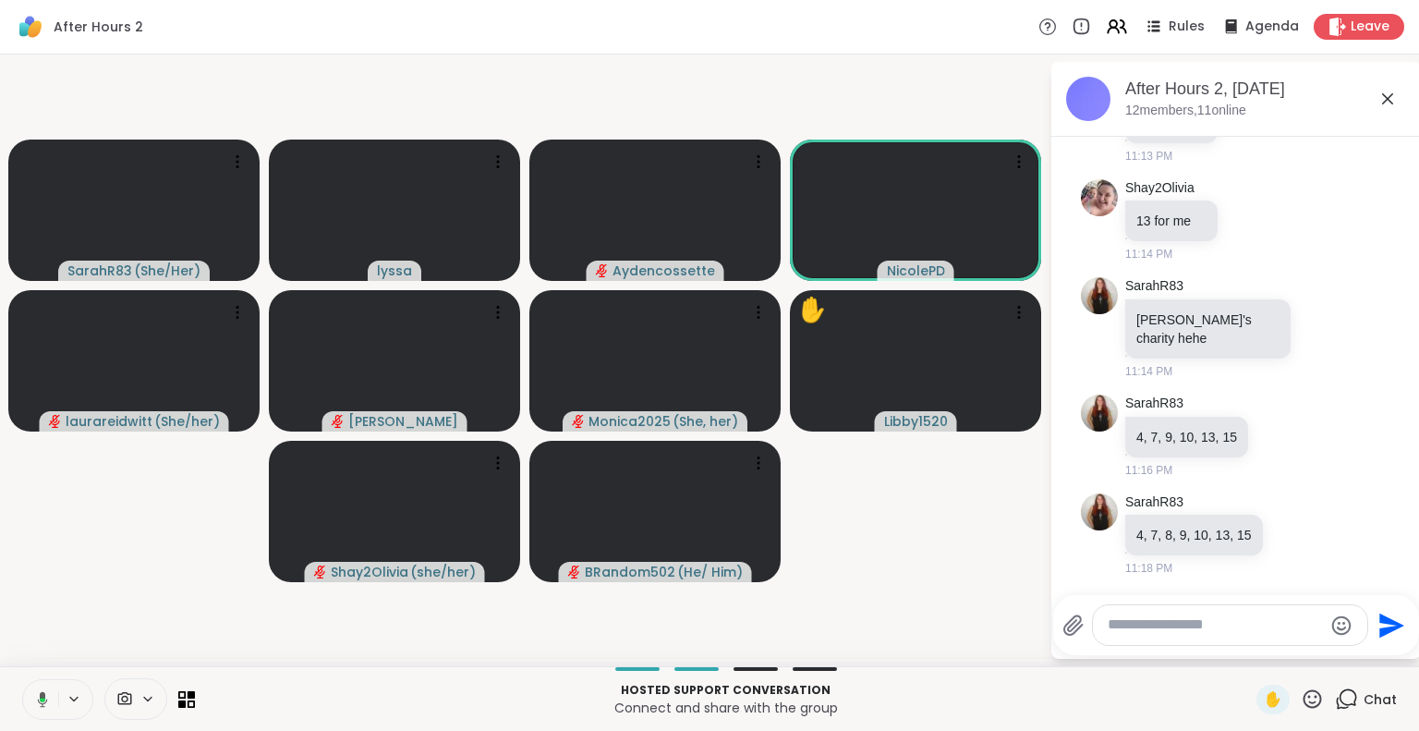
click at [1300, 699] on icon at bounding box center [1311, 698] width 23 height 23
click at [1247, 661] on div "❤️" at bounding box center [1257, 650] width 33 height 30
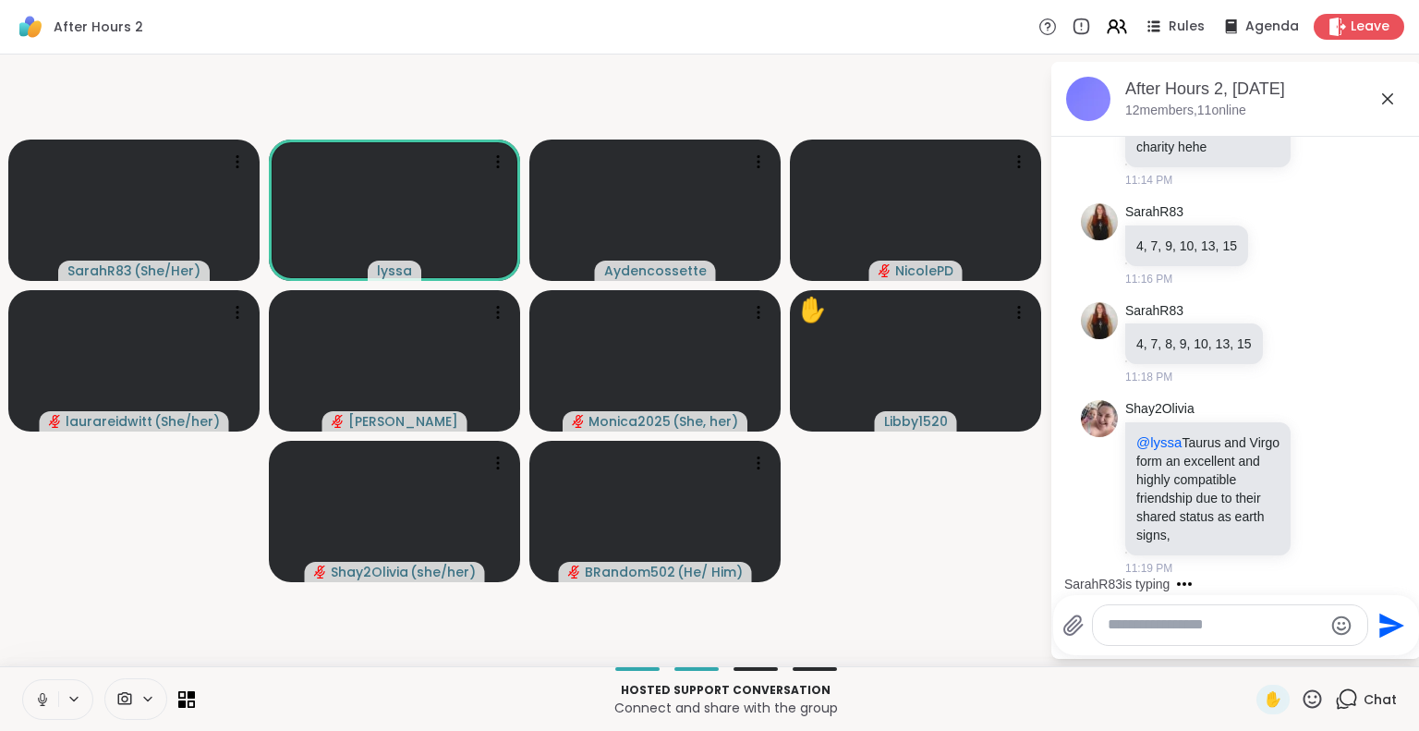
scroll to position [2891, 0]
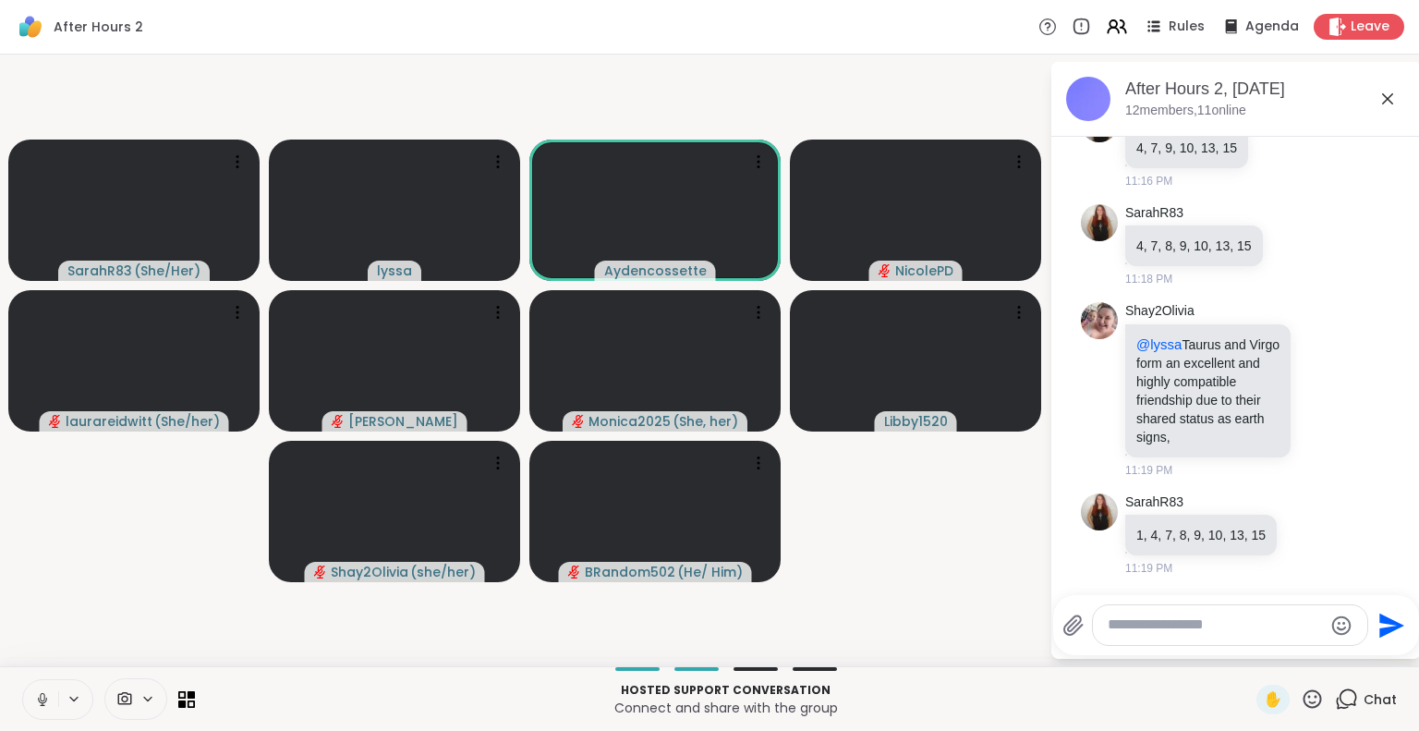
click at [1119, 622] on textarea "Type your message" at bounding box center [1214, 624] width 215 height 19
type textarea "*"
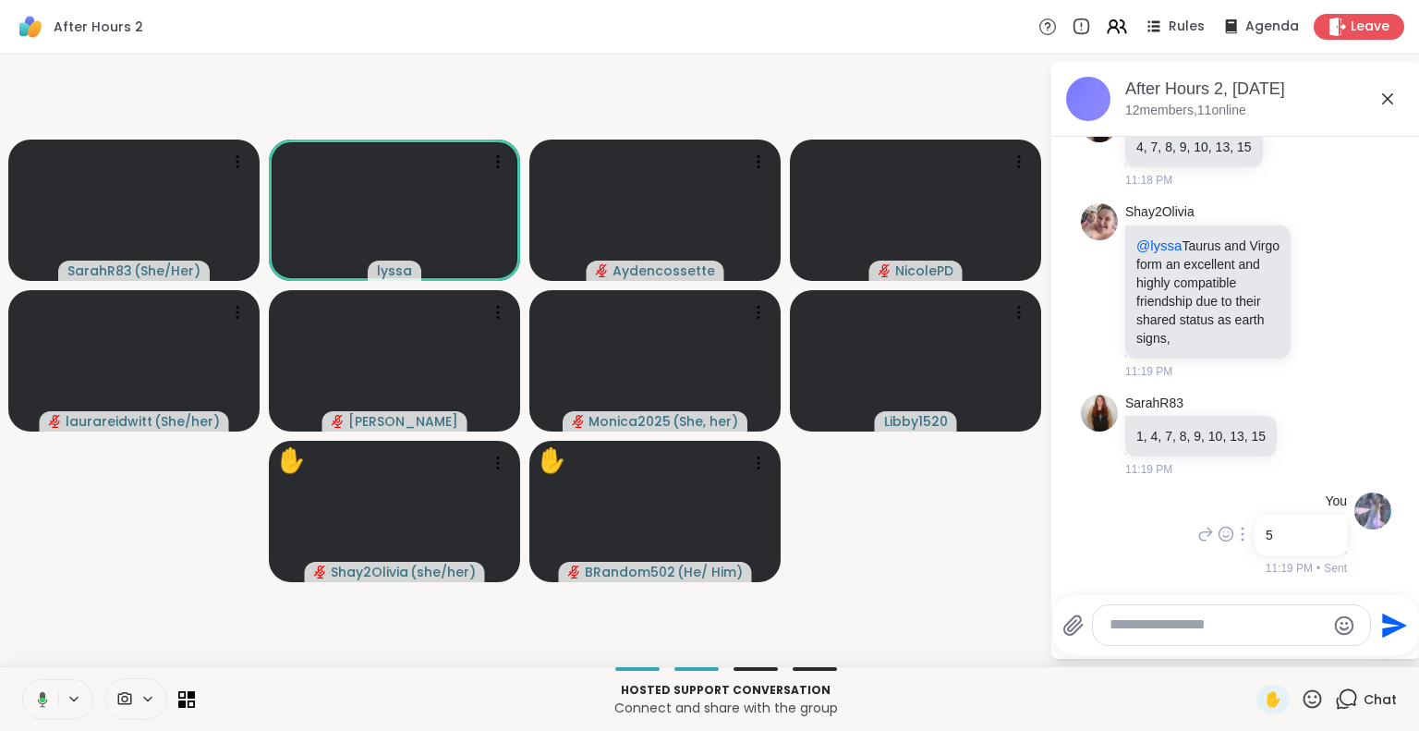
scroll to position [3105, 0]
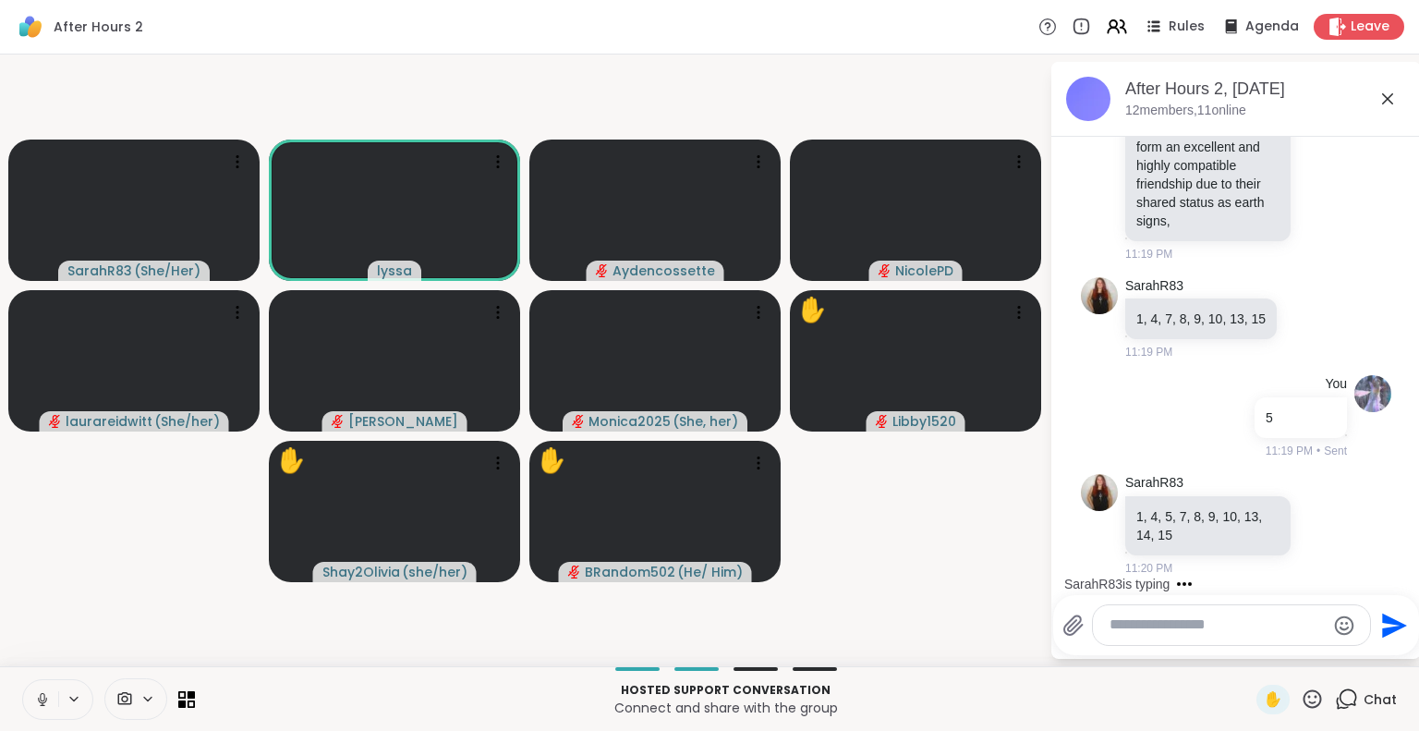
click at [45, 698] on icon at bounding box center [42, 699] width 9 height 6
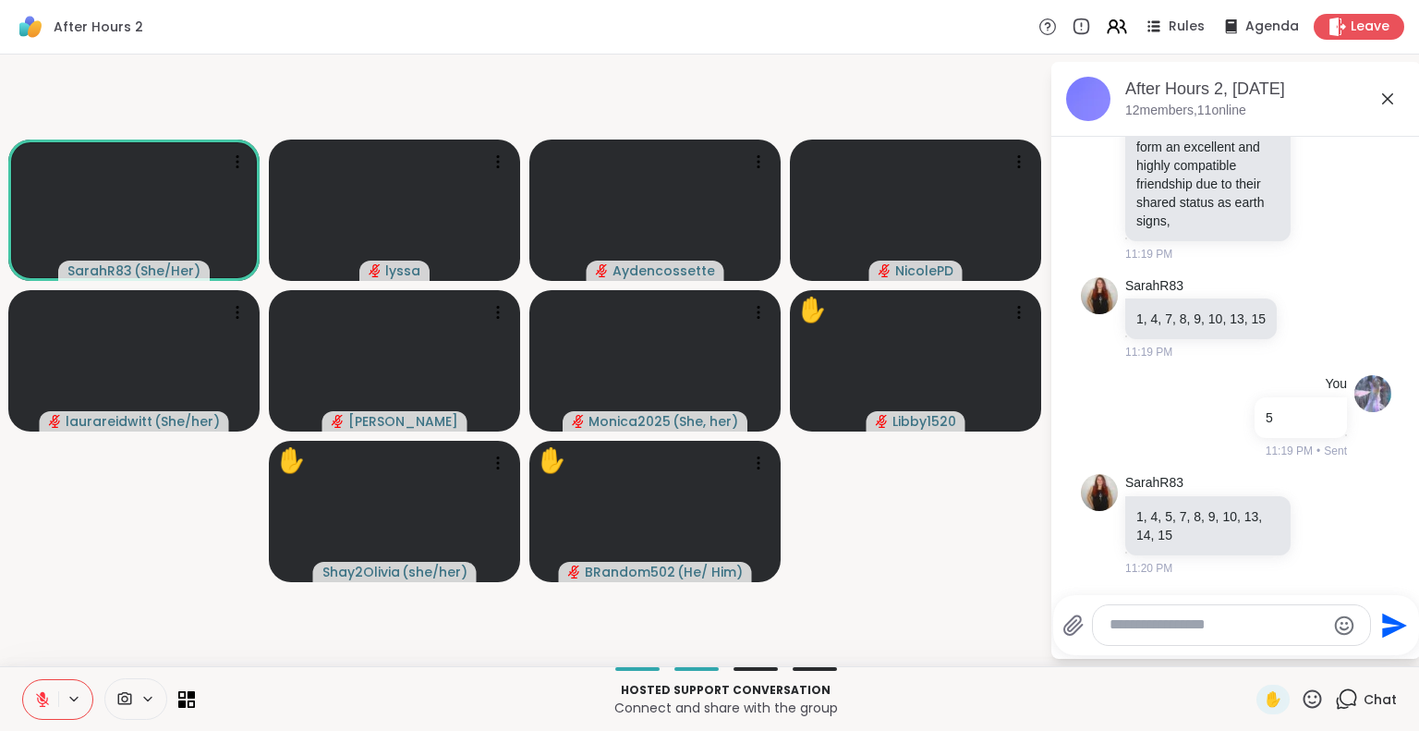
click at [45, 687] on button at bounding box center [40, 699] width 35 height 39
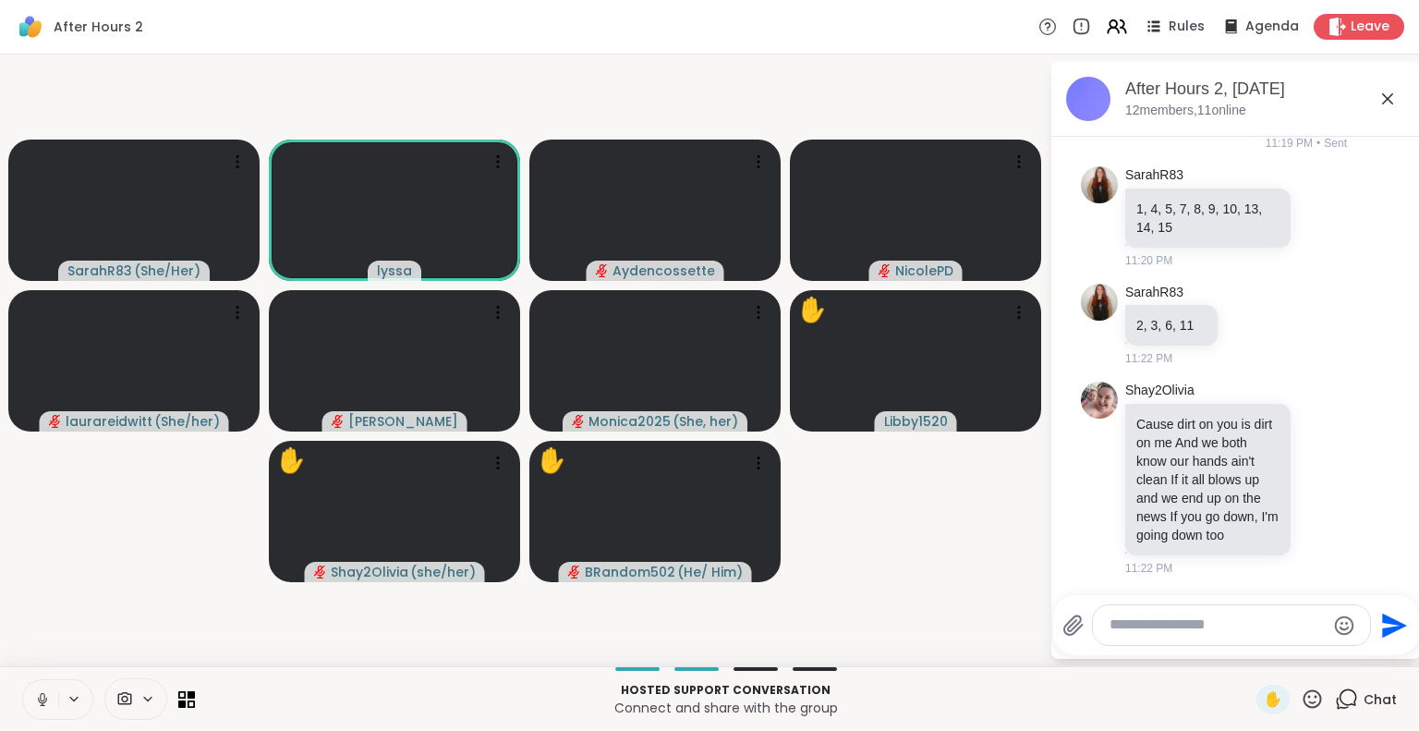
scroll to position [3457, 0]
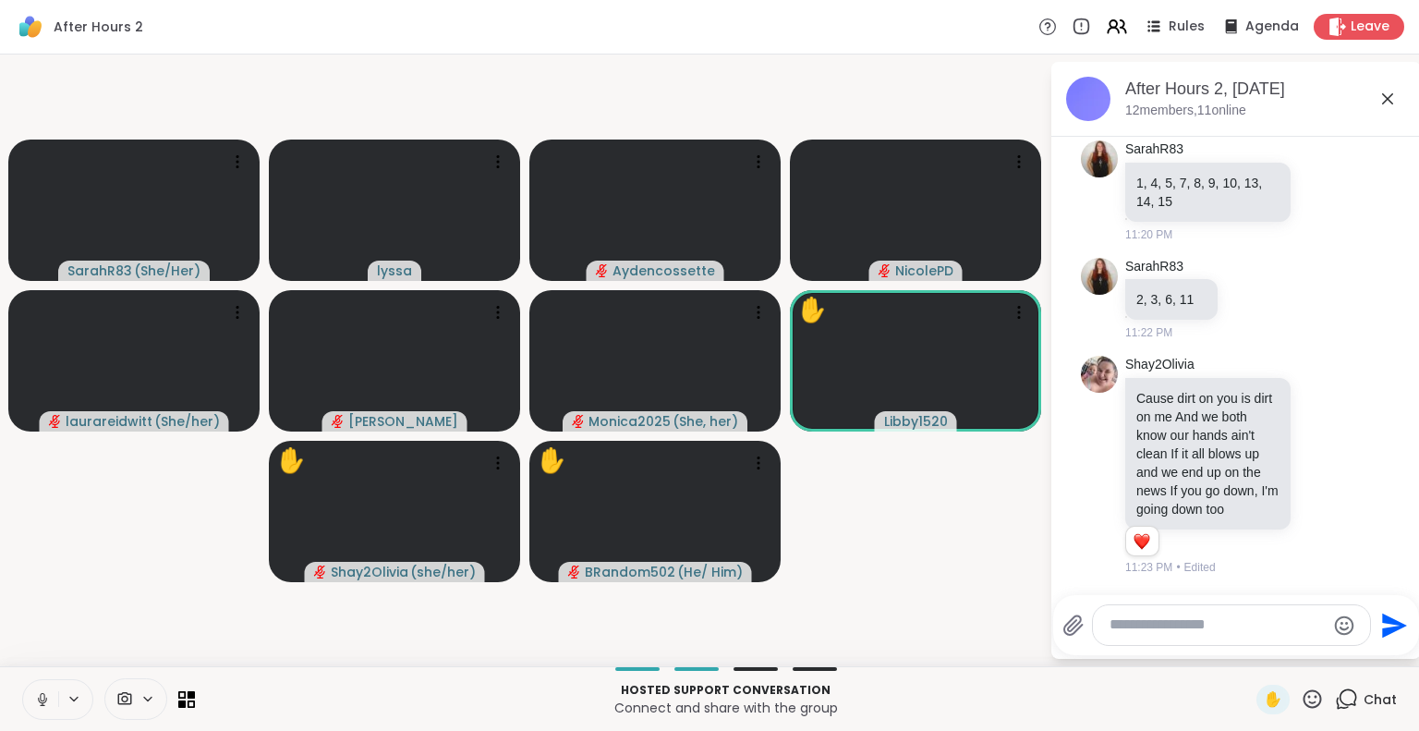
click at [1300, 694] on icon at bounding box center [1311, 698] width 23 height 23
click at [1249, 642] on span "❤️" at bounding box center [1258, 650] width 18 height 22
click at [1300, 697] on icon at bounding box center [1311, 698] width 23 height 23
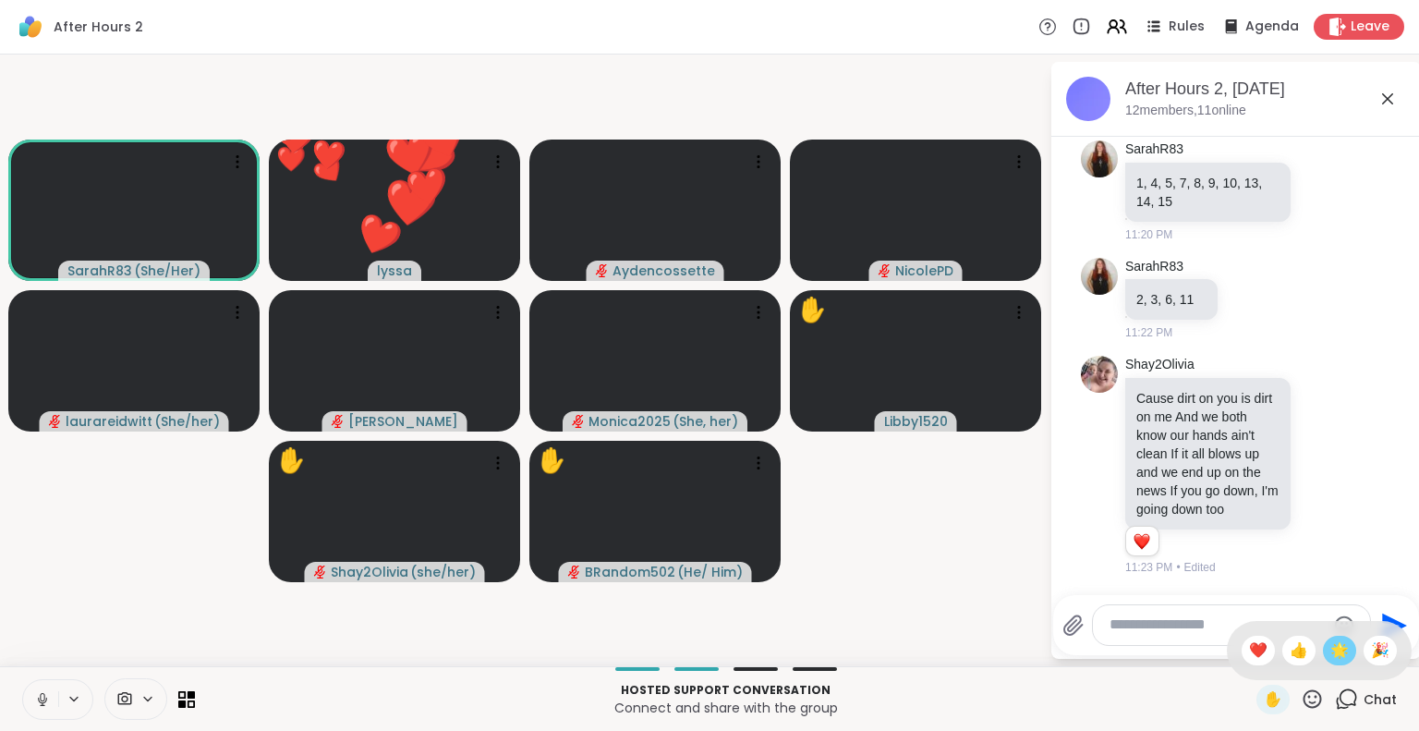
click at [1322, 656] on div "🌟" at bounding box center [1338, 650] width 33 height 30
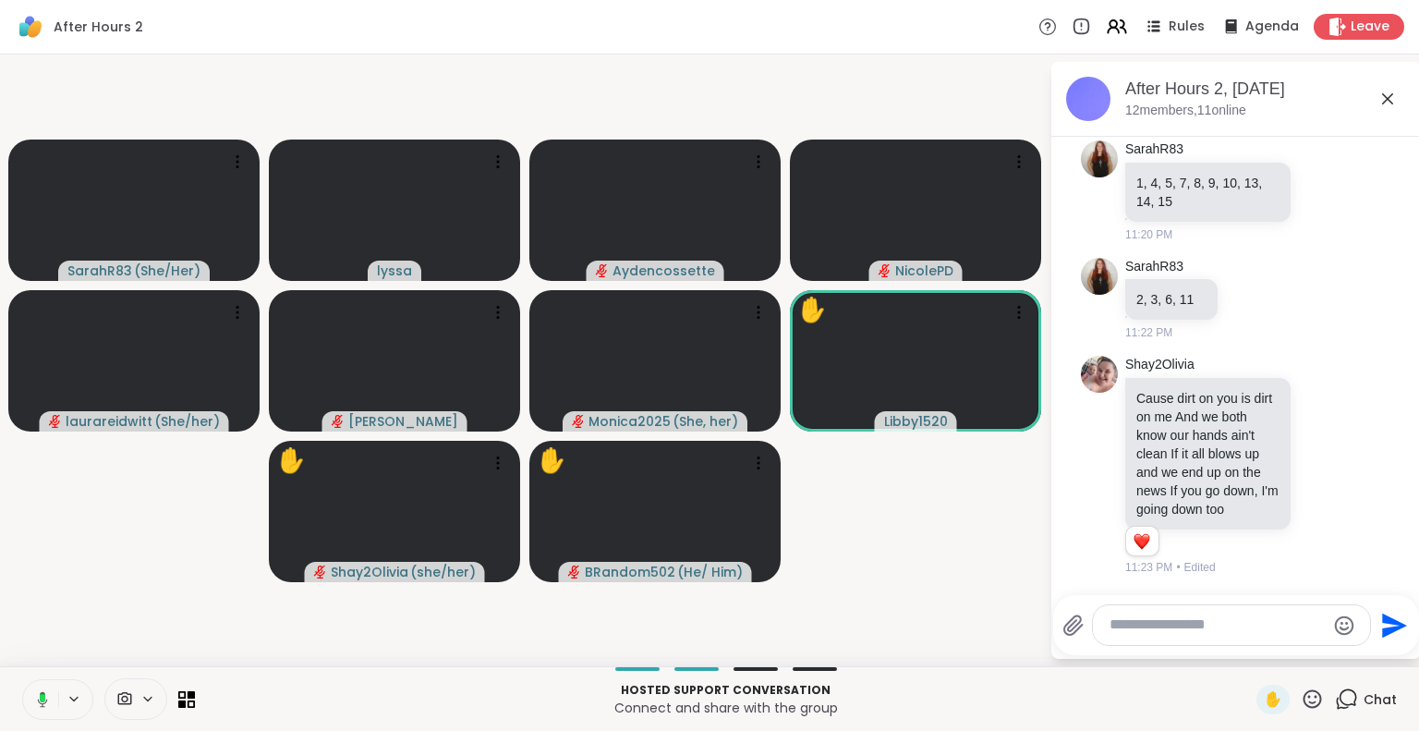
click at [1300, 694] on icon at bounding box center [1311, 698] width 23 height 23
click at [1249, 646] on span "❤️" at bounding box center [1258, 650] width 18 height 22
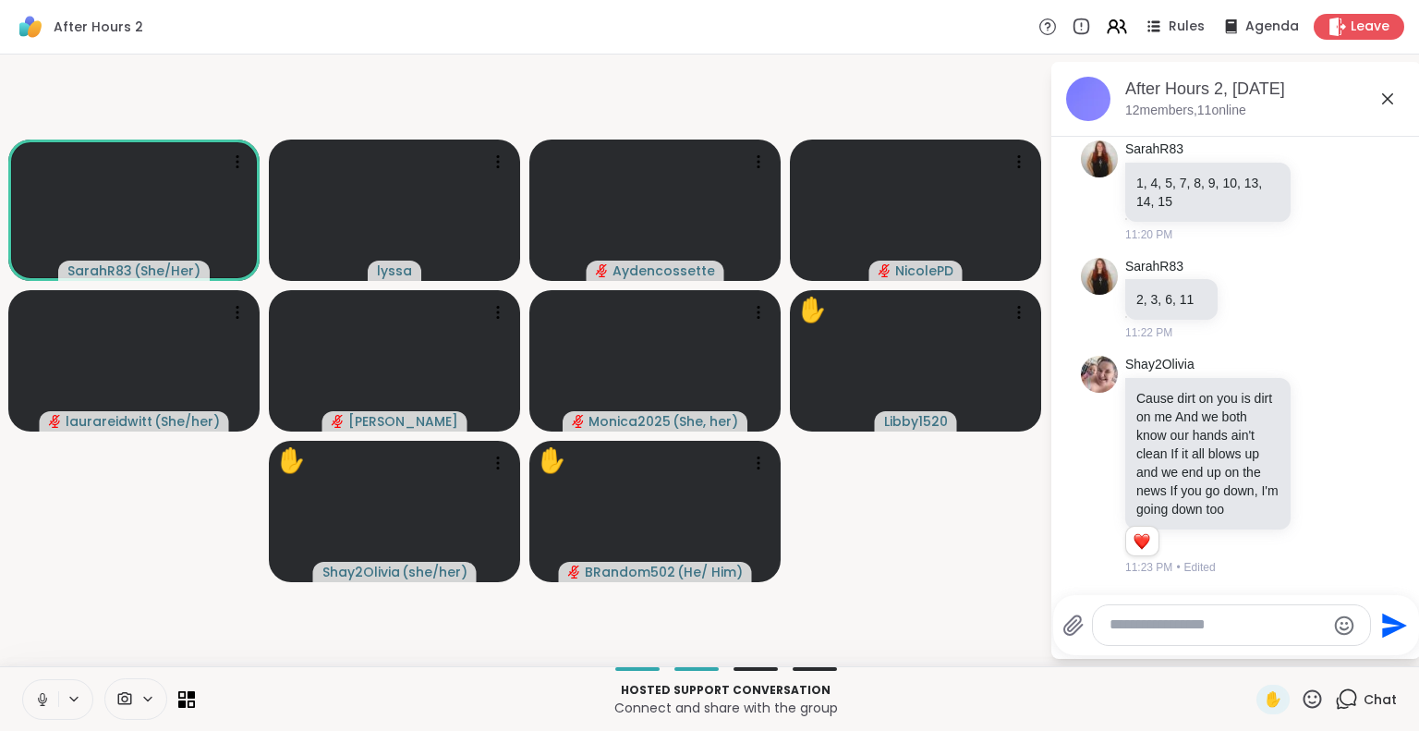
click at [1308, 703] on icon at bounding box center [1311, 698] width 23 height 23
click at [1249, 651] on span "❤️" at bounding box center [1258, 650] width 18 height 22
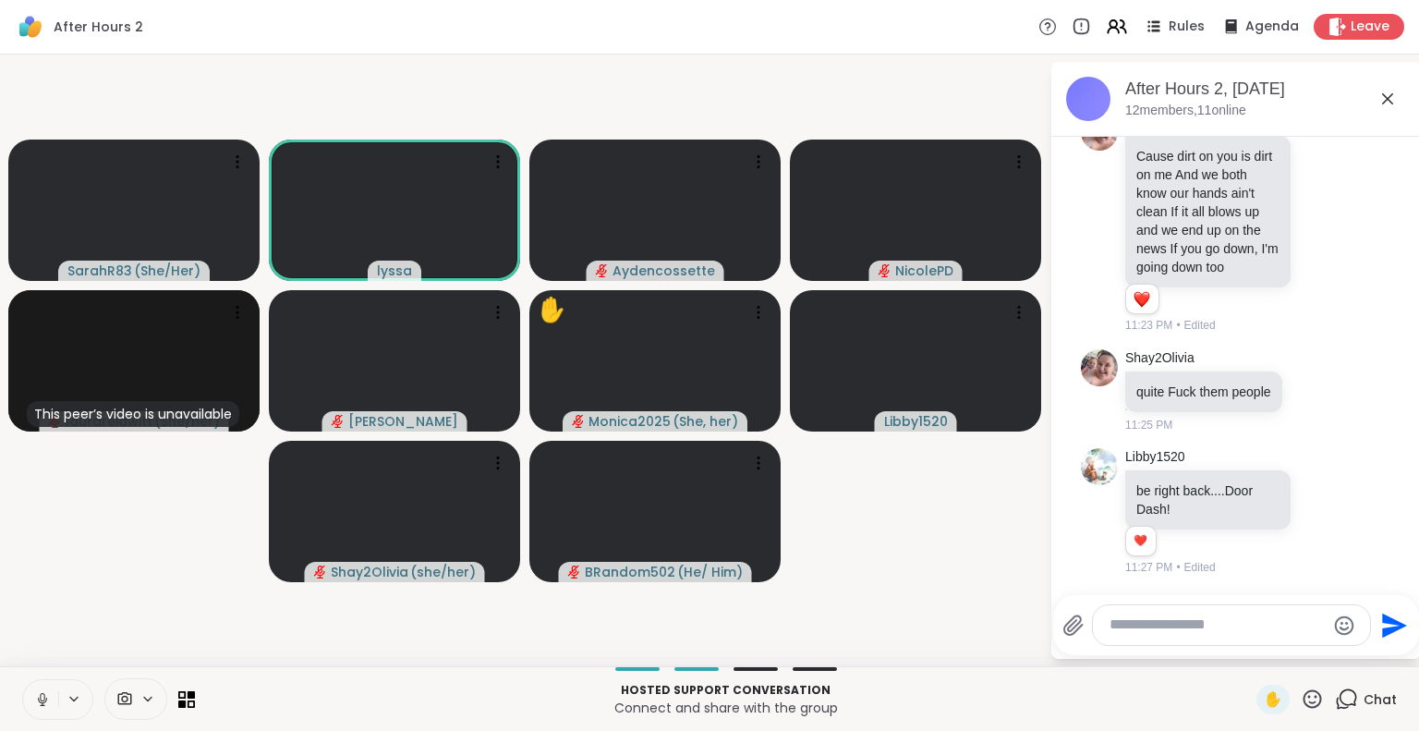
scroll to position [3716, 0]
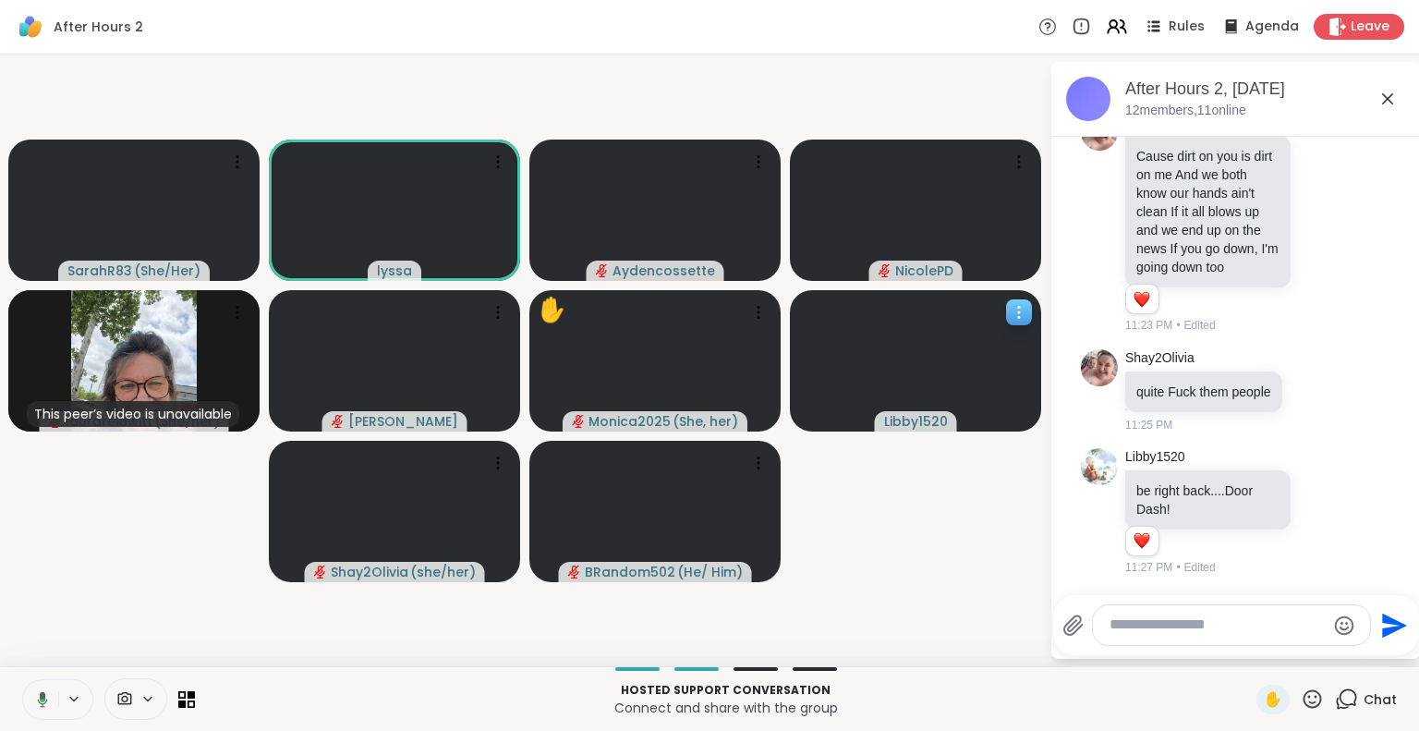
click at [1032, 309] on video at bounding box center [915, 360] width 251 height 141
click at [931, 453] on video-player-container "SarahR83 ( She/Her ) lyssa Aydencossette NicolePD This peer’s video is unavaila…" at bounding box center [524, 360] width 1027 height 597
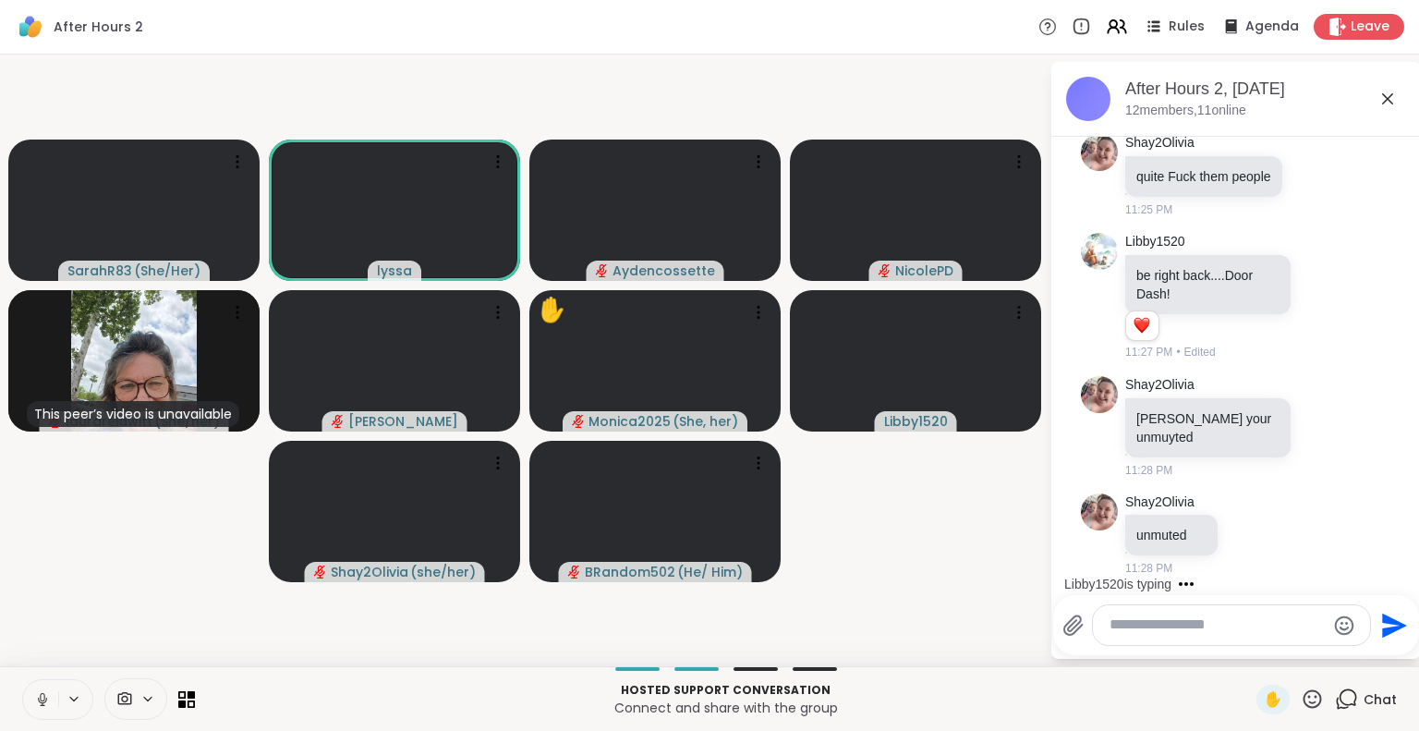
scroll to position [4048, 0]
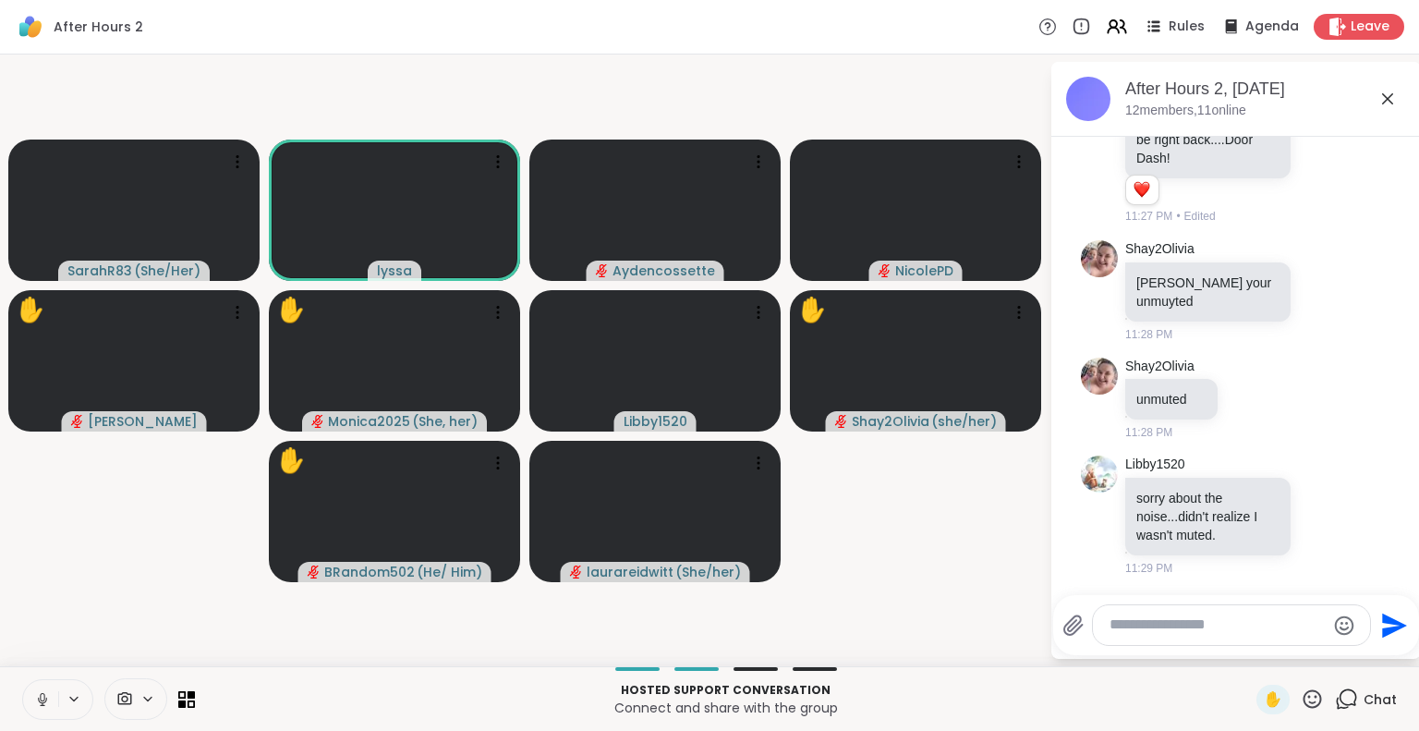
click at [37, 703] on icon at bounding box center [42, 699] width 17 height 17
click at [1130, 614] on div at bounding box center [1231, 625] width 277 height 40
click at [1127, 628] on textarea "Type your message" at bounding box center [1216, 624] width 215 height 19
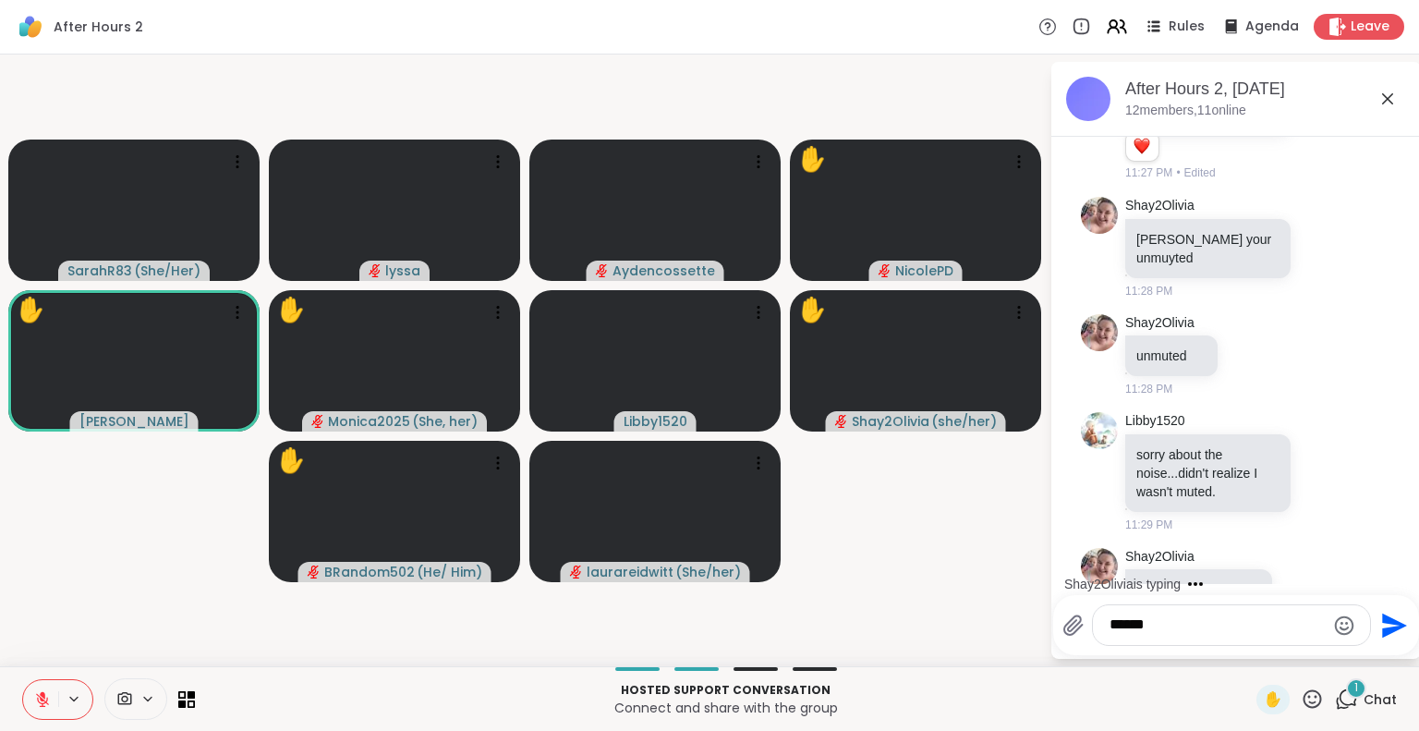
scroll to position [4146, 0]
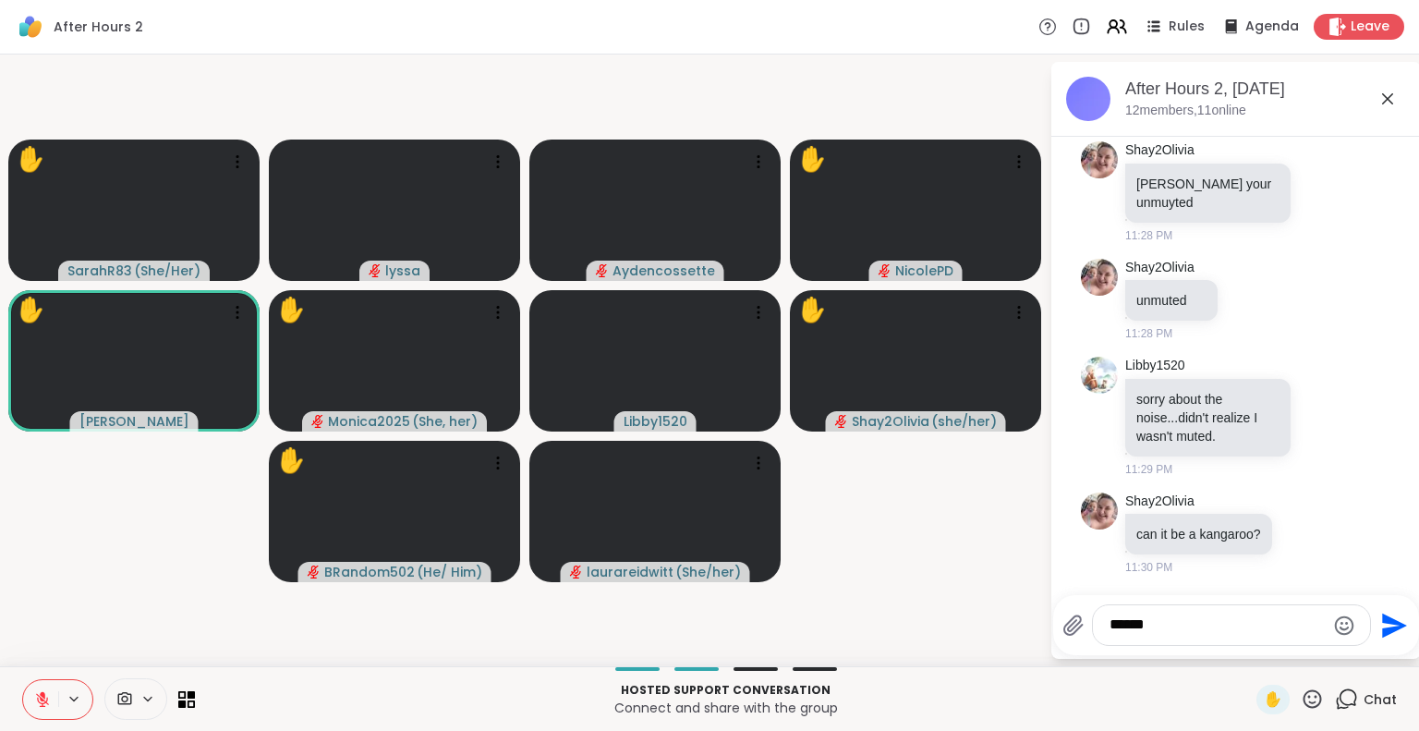
type textarea "*****"
click at [44, 695] on icon at bounding box center [43, 694] width 6 height 7
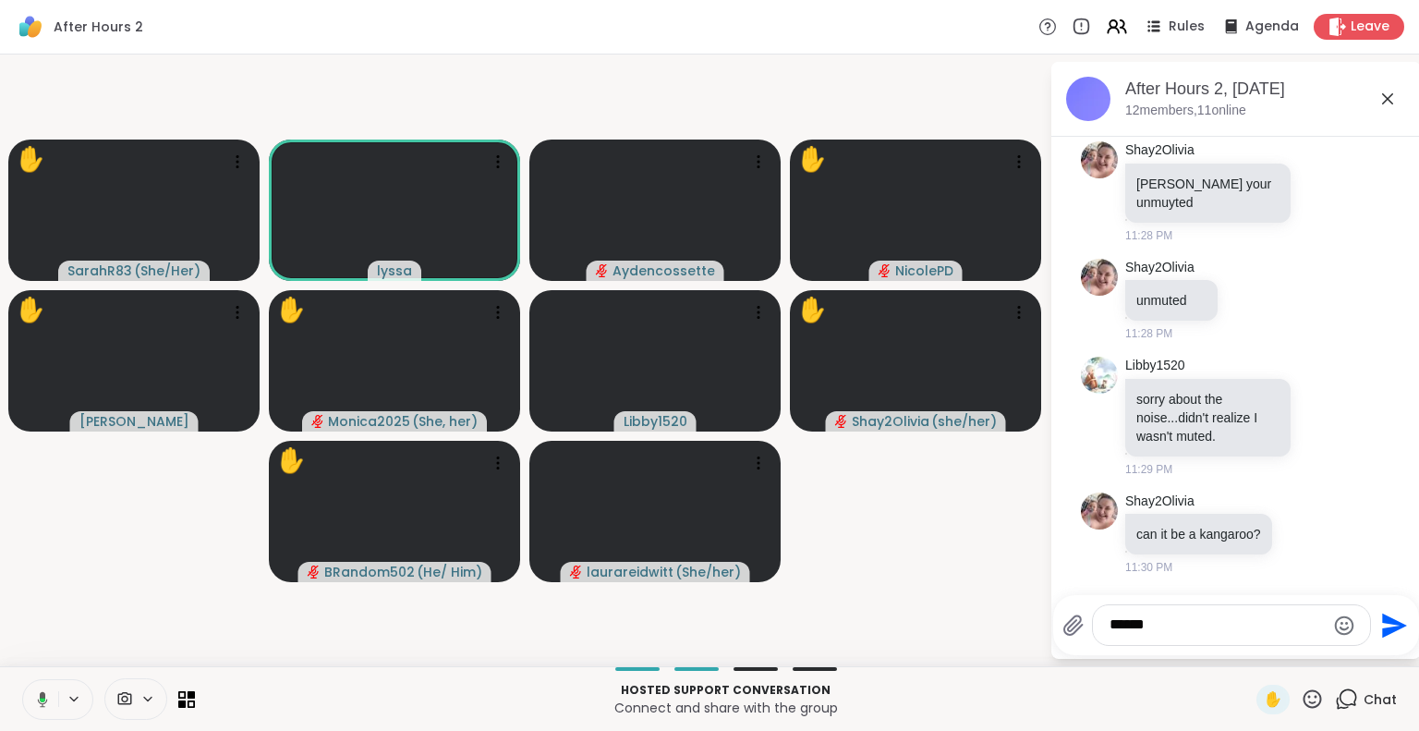
scroll to position [4835, 0]
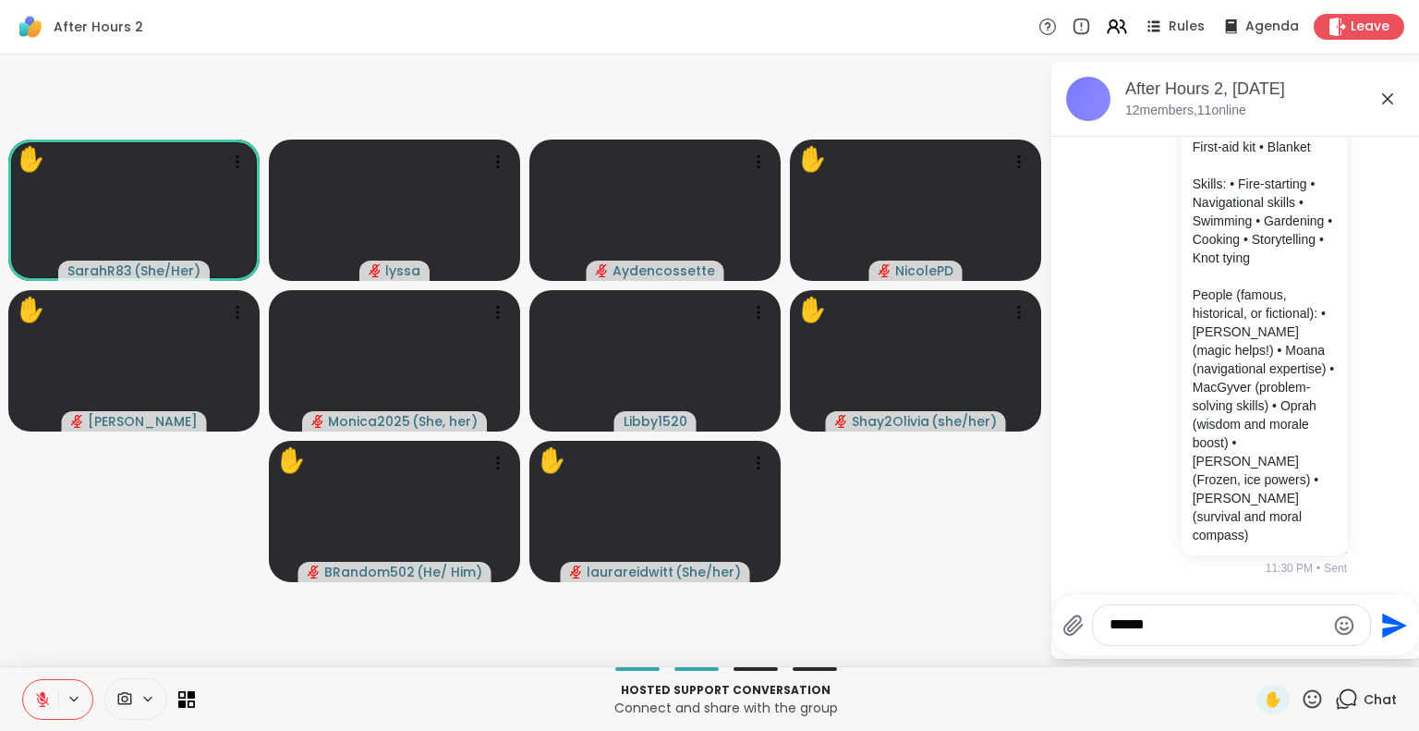
click at [1301, 693] on icon at bounding box center [1311, 698] width 23 height 23
click at [1249, 649] on div "❤️" at bounding box center [1257, 650] width 33 height 30
click at [35, 697] on icon at bounding box center [42, 699] width 17 height 17
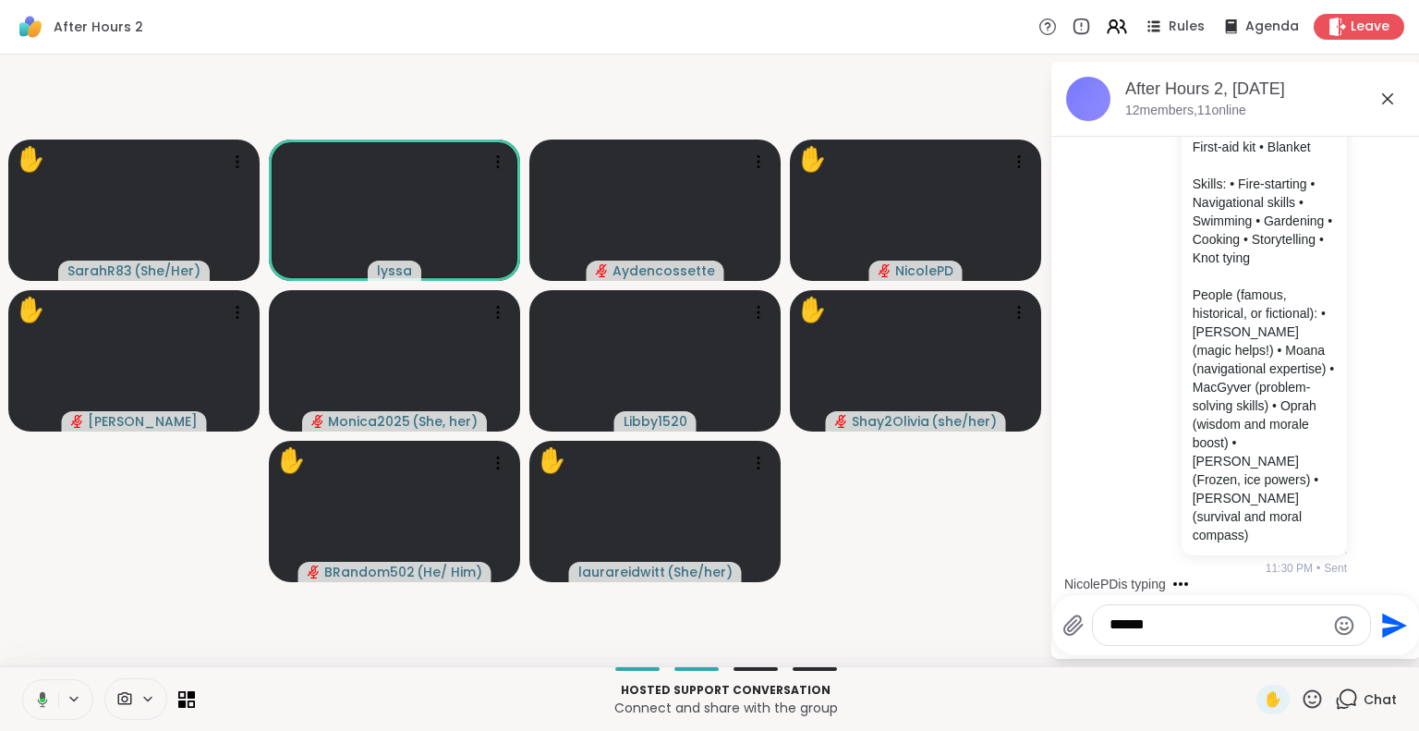
click at [39, 694] on icon at bounding box center [39, 699] width 17 height 17
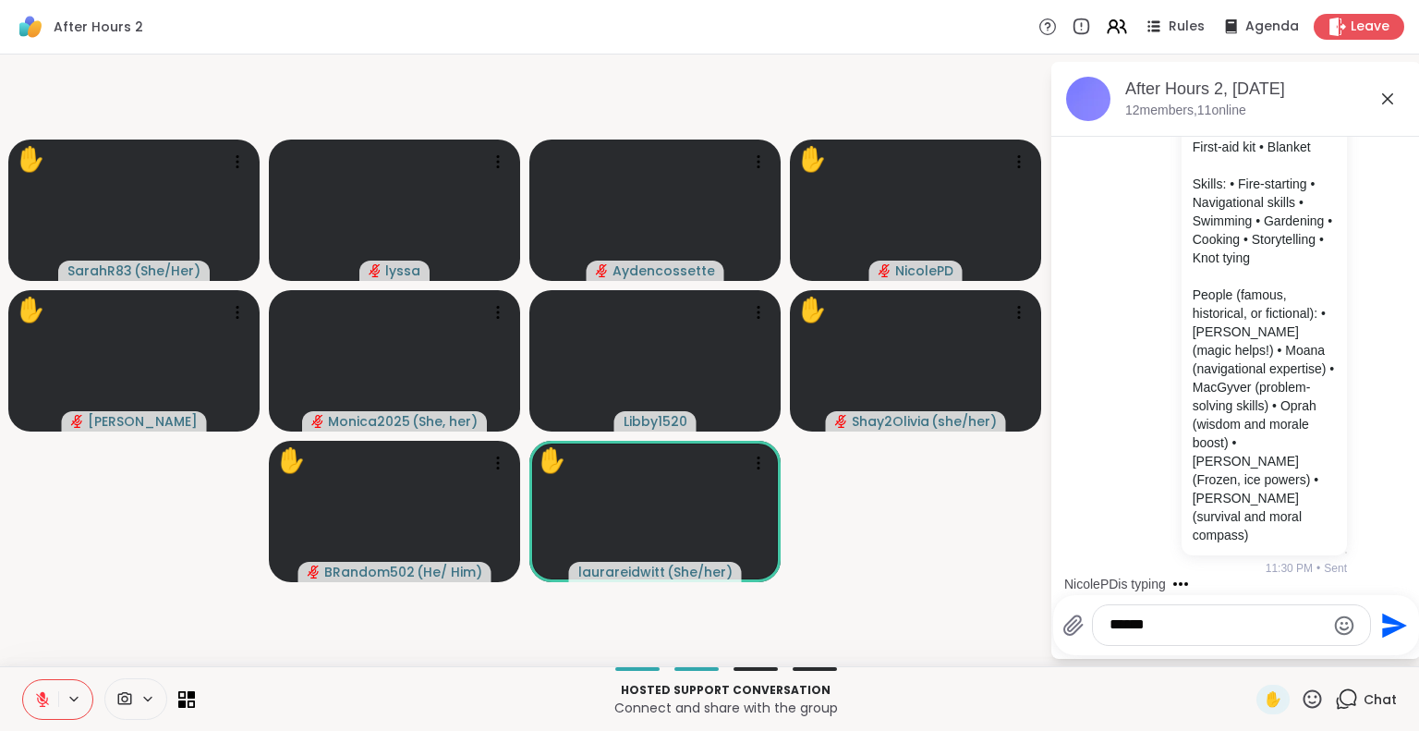
click at [1307, 698] on icon at bounding box center [1312, 698] width 18 height 18
click at [1249, 640] on span "❤️" at bounding box center [1258, 650] width 18 height 22
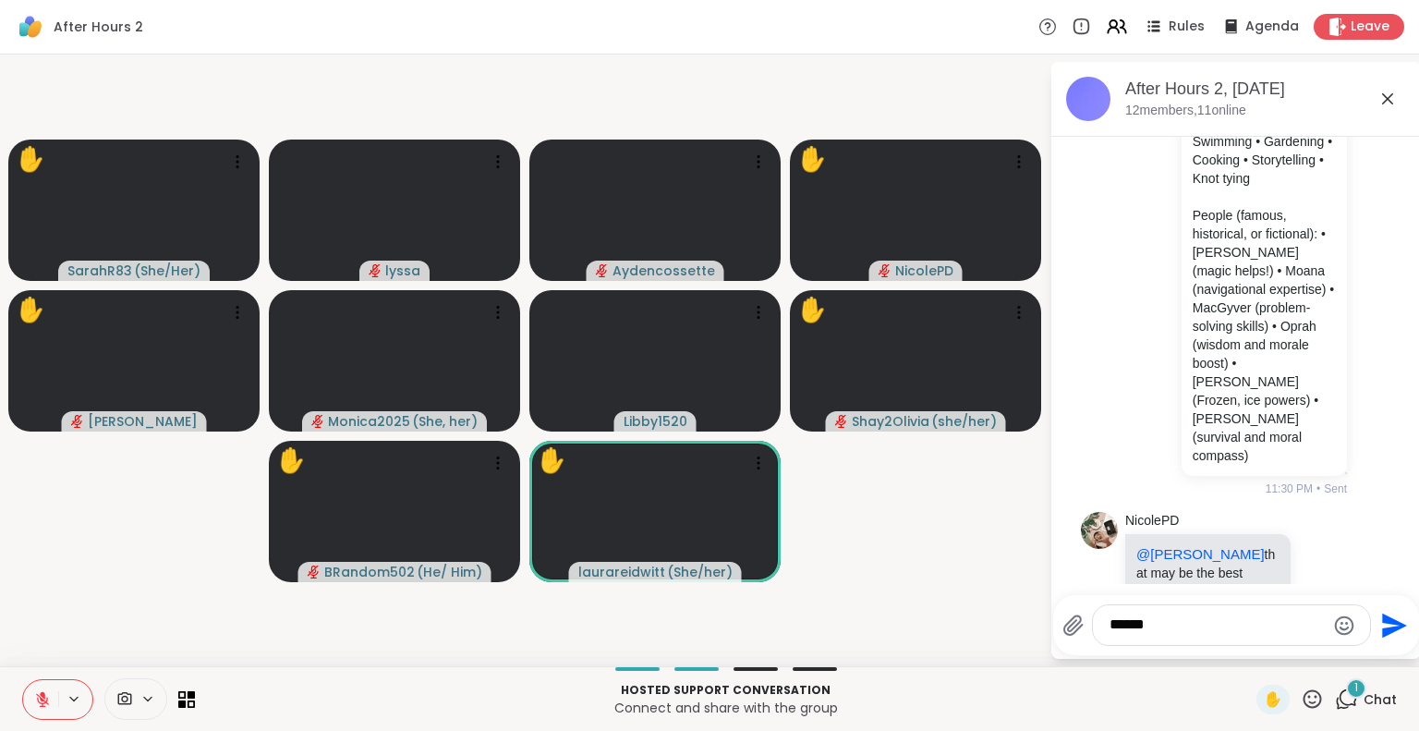
scroll to position [5043, 0]
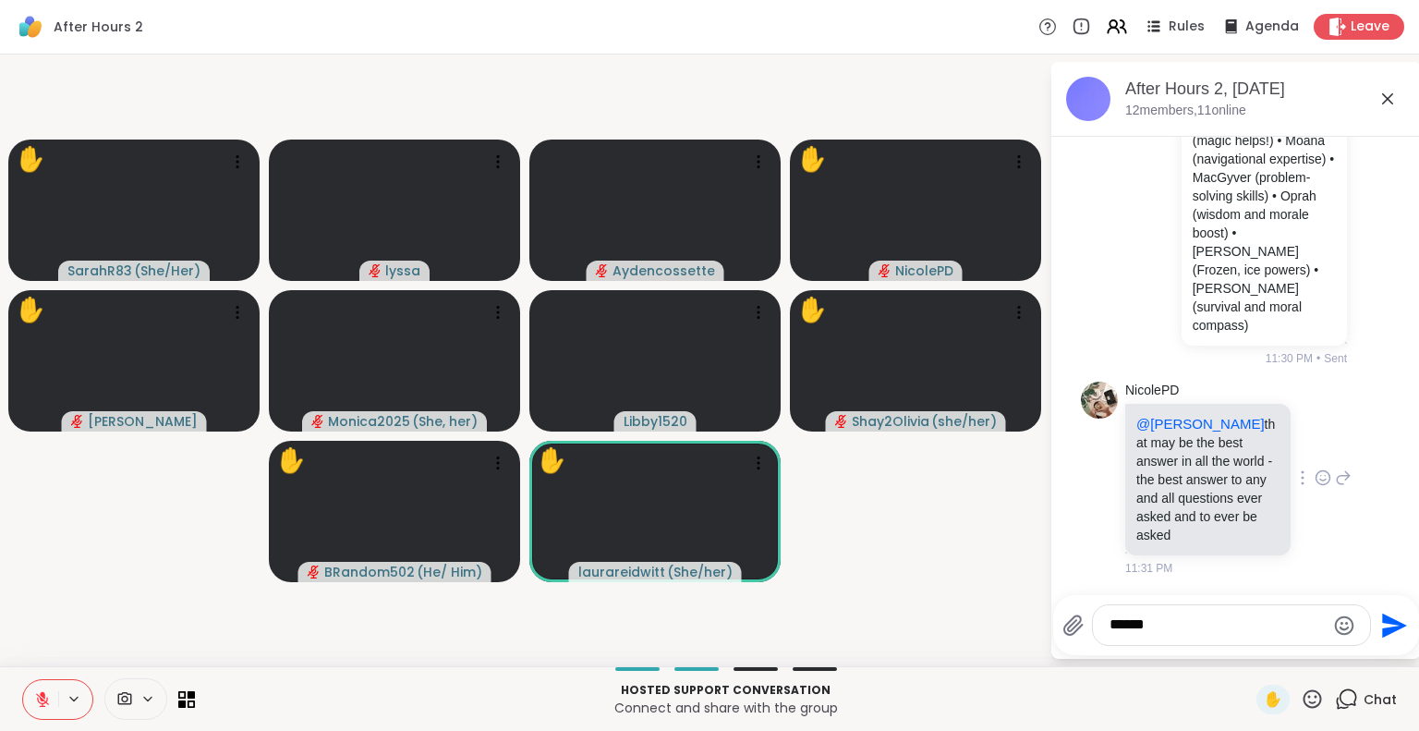
click at [1314, 475] on icon at bounding box center [1322, 477] width 17 height 18
click at [1233, 447] on div "Select Reaction: Joy" at bounding box center [1241, 448] width 17 height 17
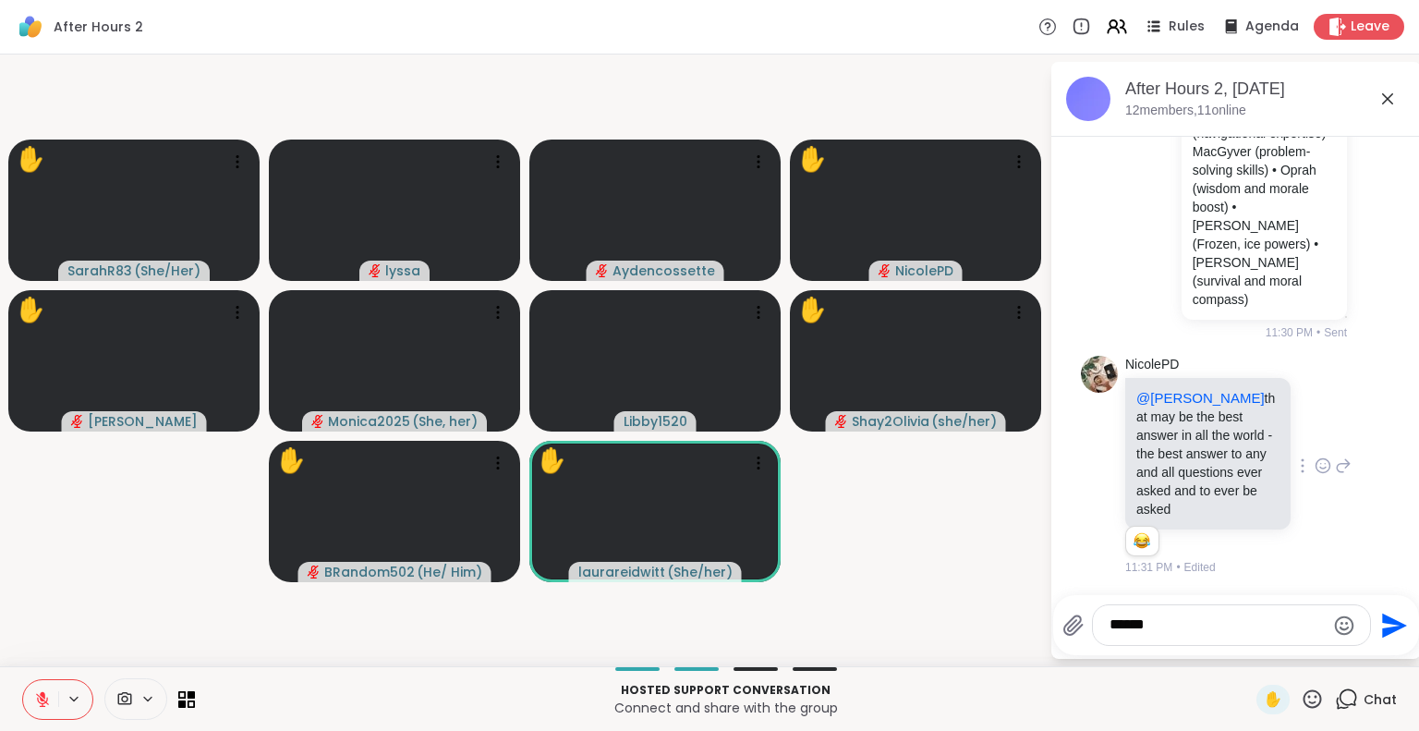
click at [1303, 706] on icon at bounding box center [1312, 698] width 18 height 18
click at [1330, 645] on span "🌟" at bounding box center [1339, 650] width 18 height 22
click at [1300, 692] on icon at bounding box center [1311, 698] width 23 height 23
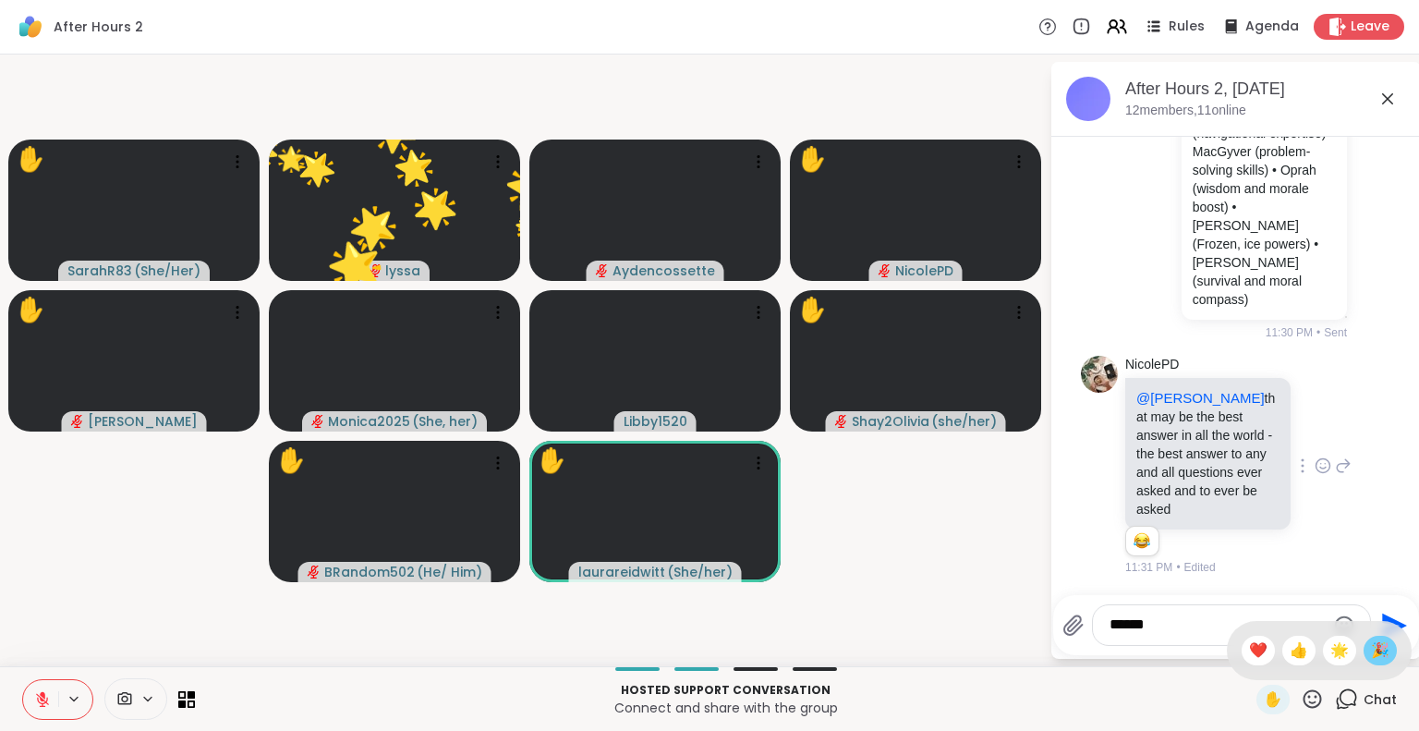
click at [1371, 645] on span "🎉" at bounding box center [1380, 650] width 18 height 22
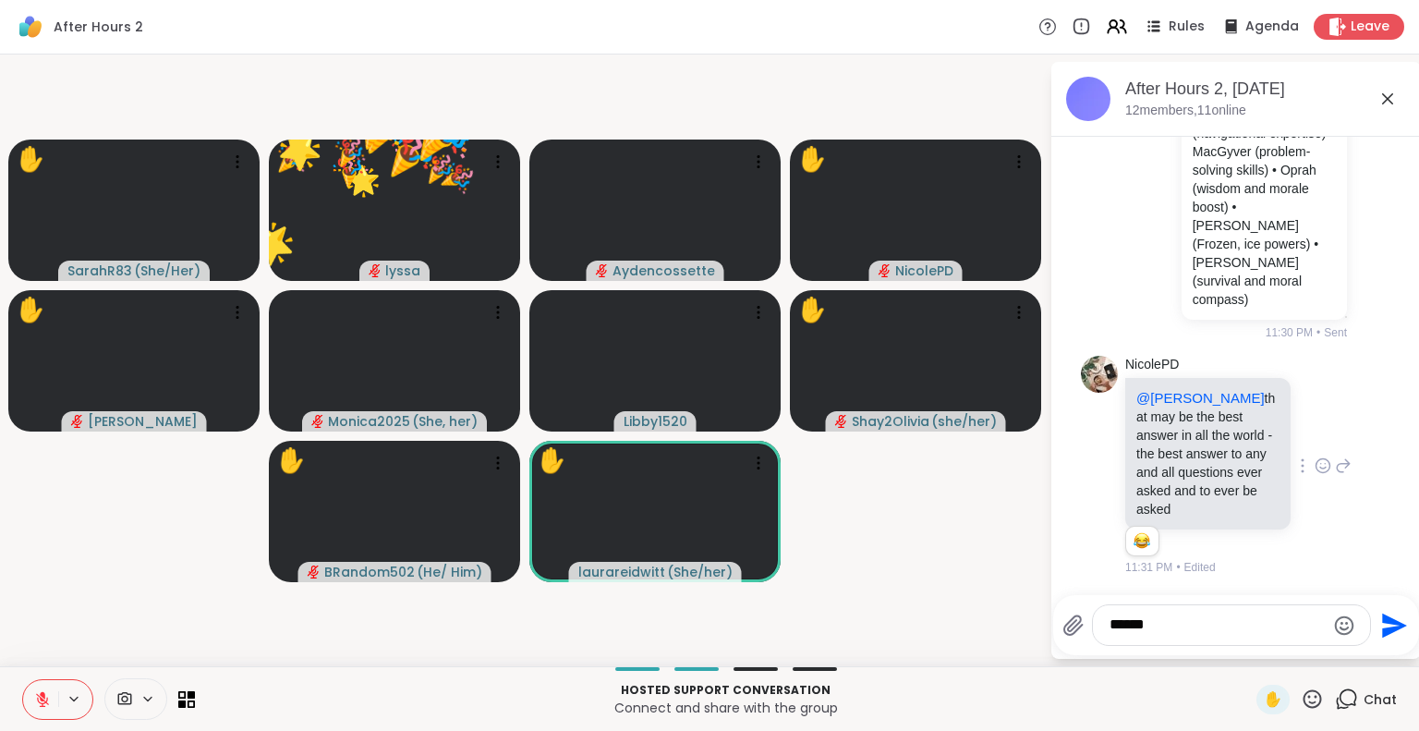
click at [1300, 690] on icon at bounding box center [1311, 698] width 23 height 23
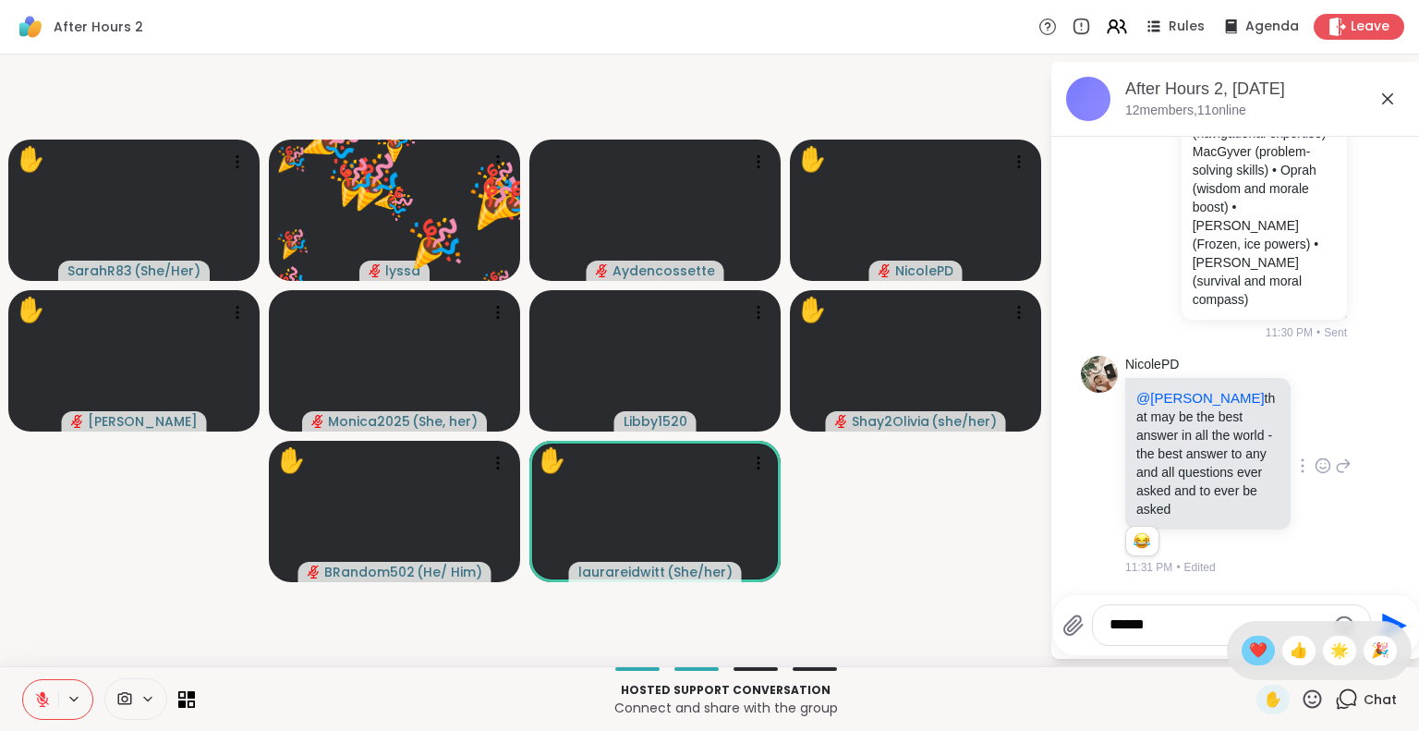
click at [1249, 654] on div "❤️" at bounding box center [1257, 650] width 33 height 30
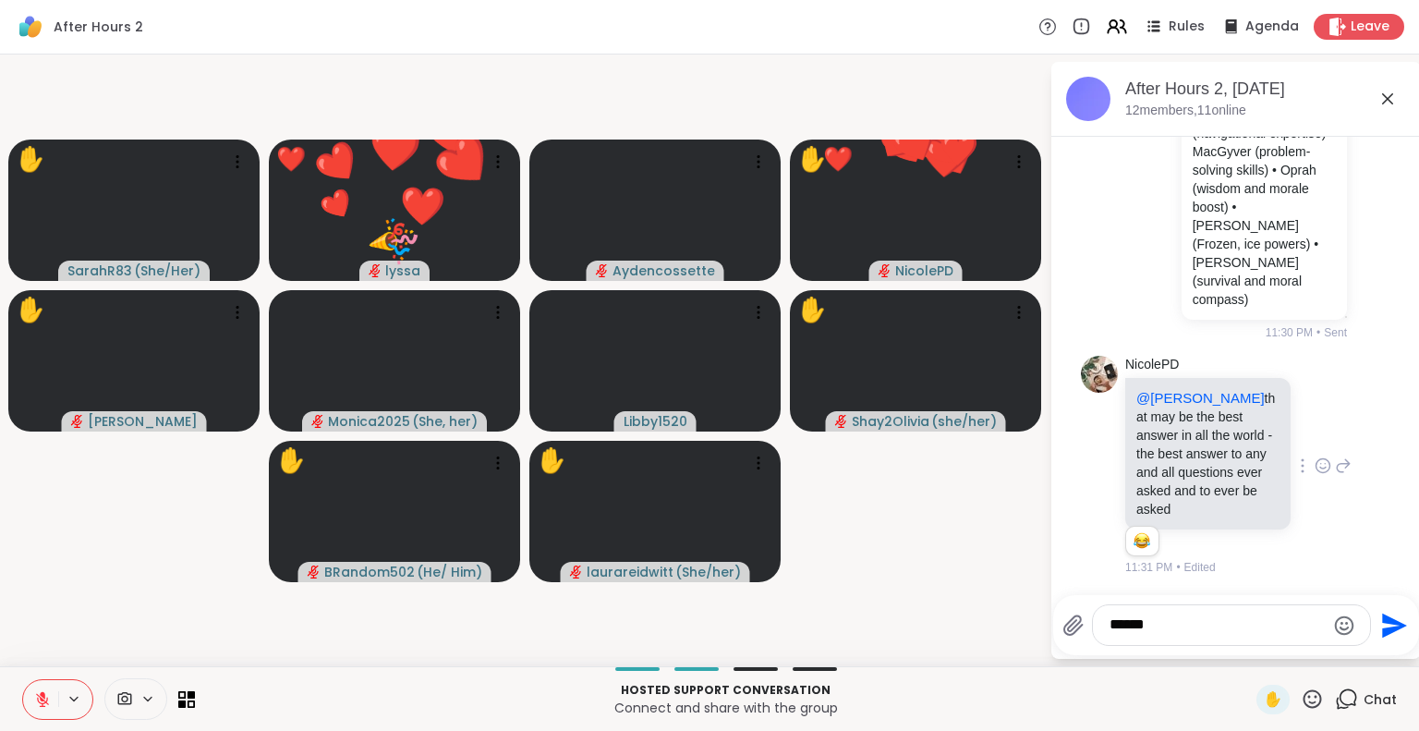
click at [36, 683] on button at bounding box center [40, 699] width 35 height 39
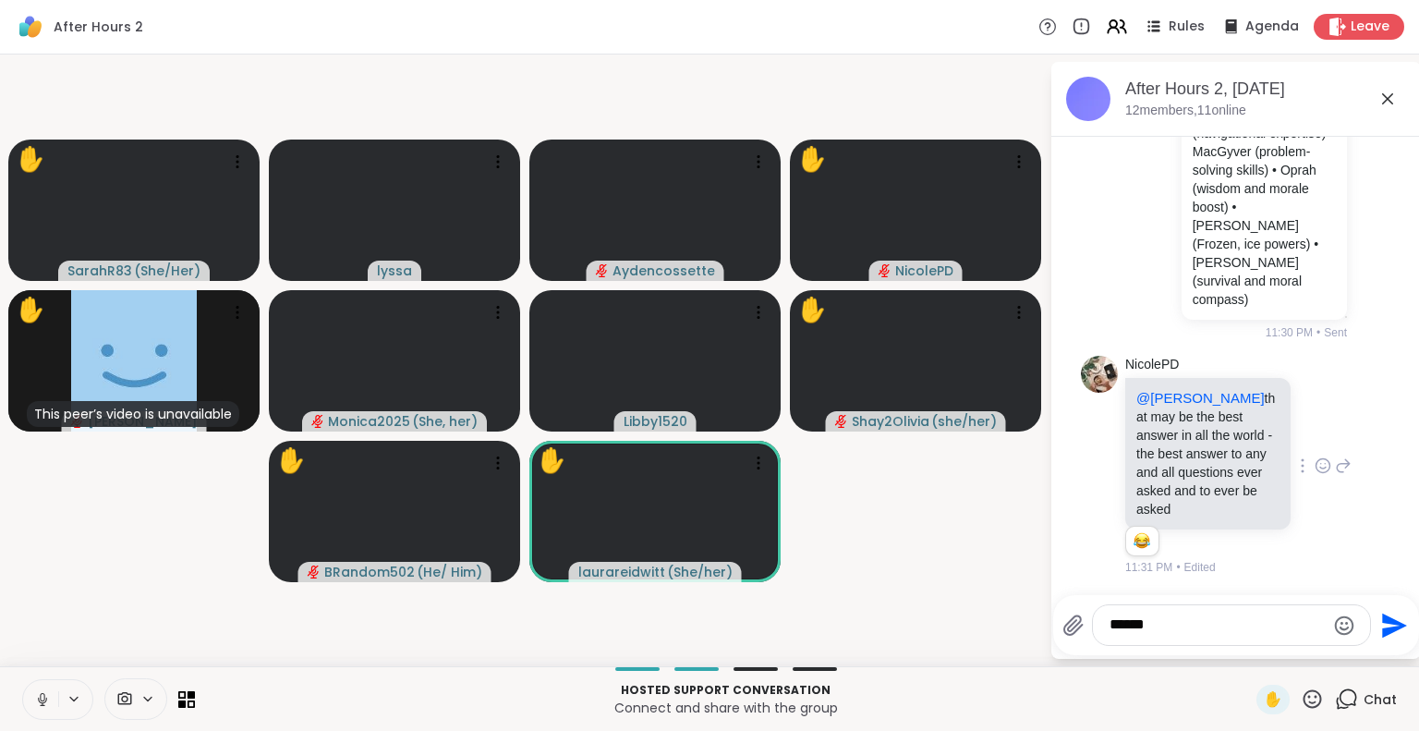
click at [1303, 703] on icon at bounding box center [1312, 698] width 18 height 18
click at [1249, 652] on span "❤️" at bounding box center [1258, 650] width 18 height 22
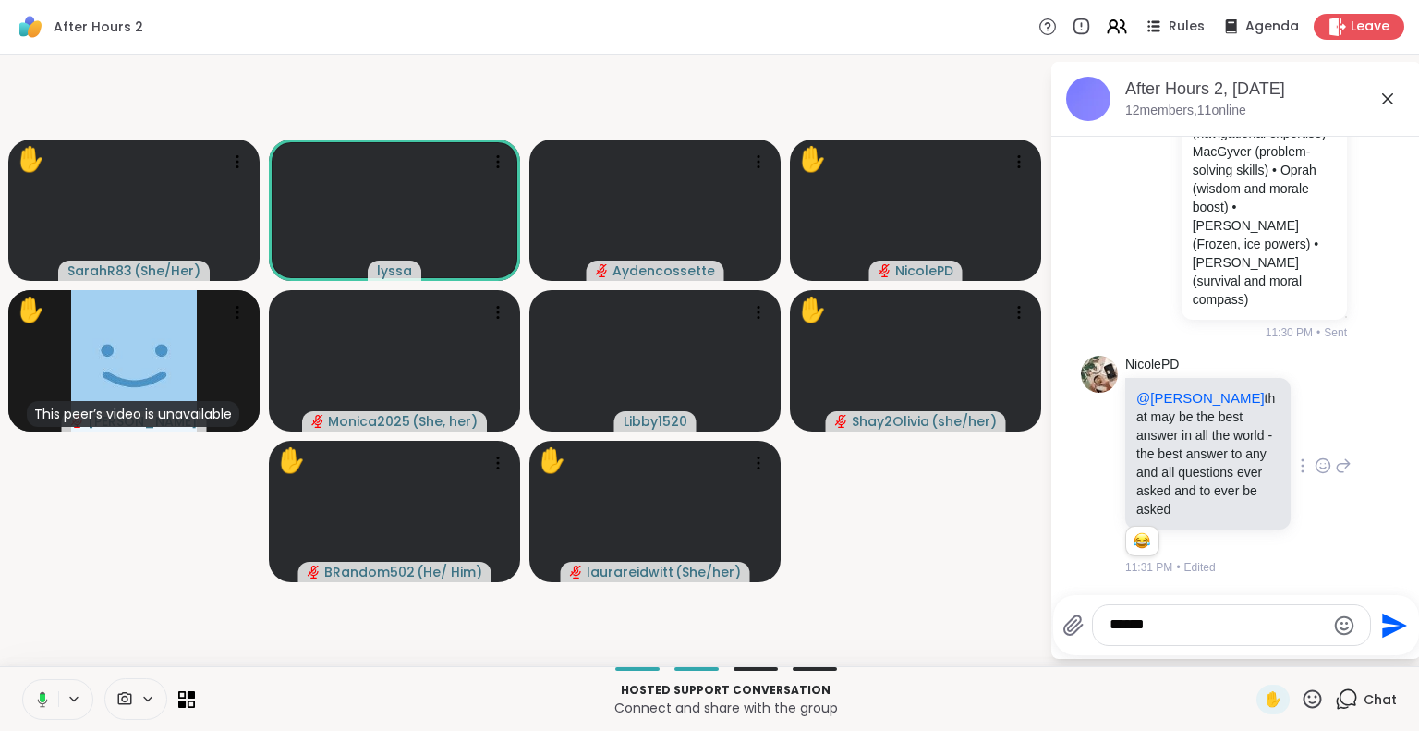
click at [35, 693] on icon at bounding box center [39, 699] width 17 height 17
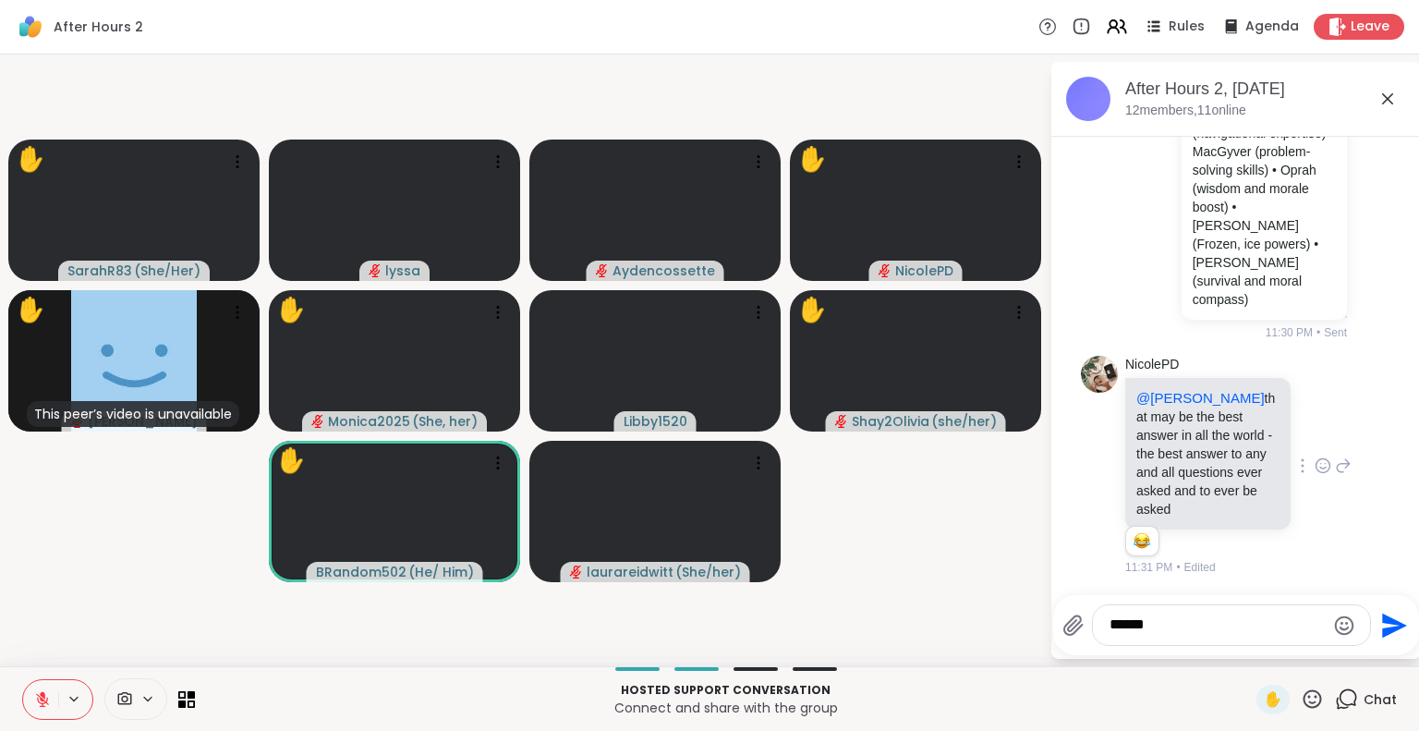
click at [52, 683] on button at bounding box center [40, 699] width 35 height 39
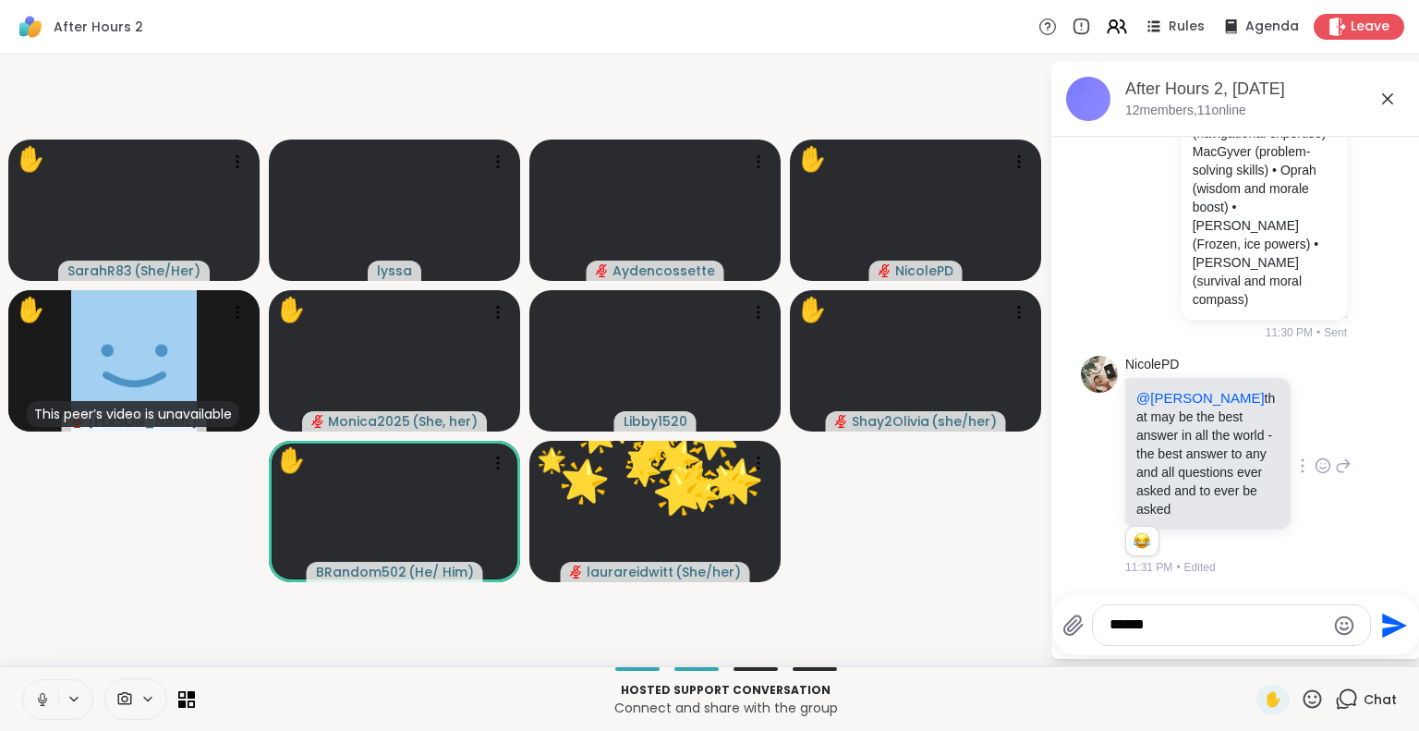
click at [1300, 688] on icon at bounding box center [1311, 698] width 23 height 23
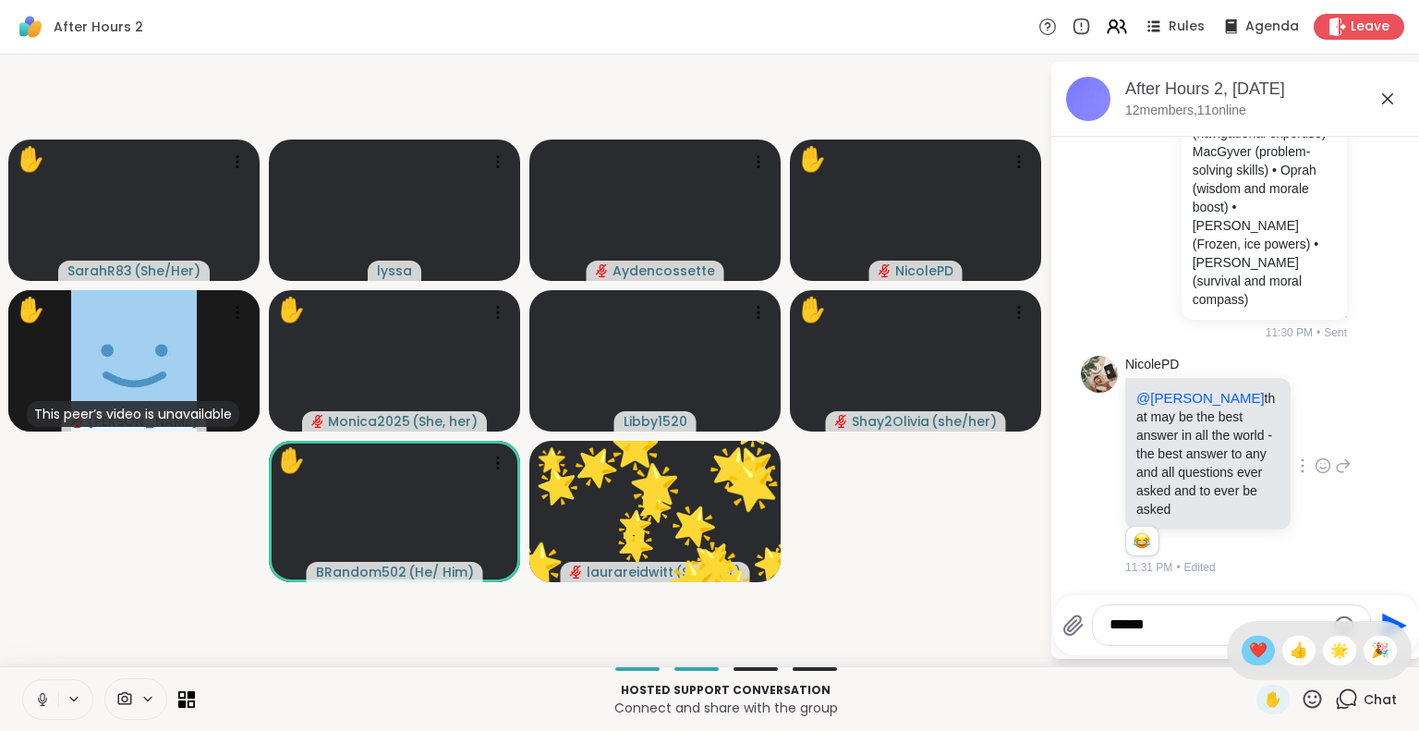
click at [1249, 652] on span "❤️" at bounding box center [1258, 650] width 18 height 22
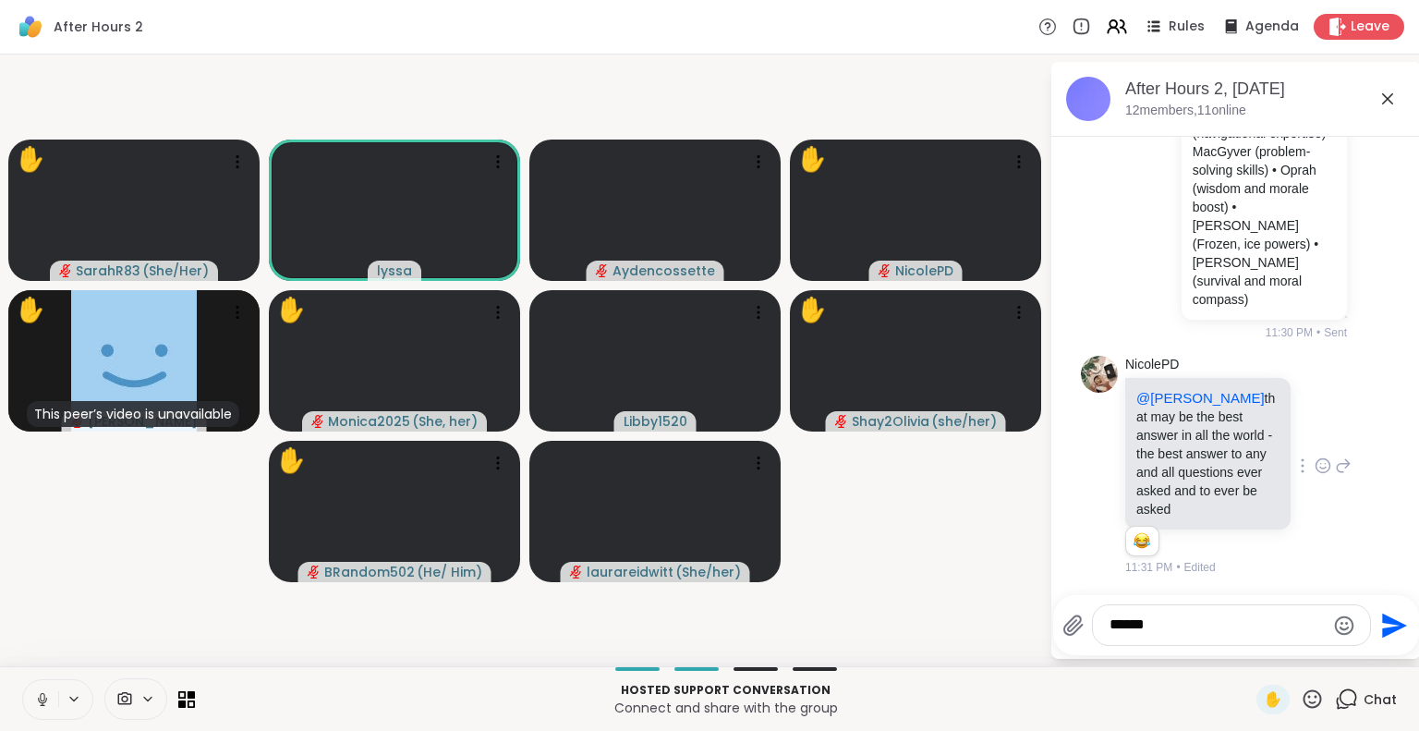
click at [49, 694] on icon at bounding box center [42, 699] width 17 height 17
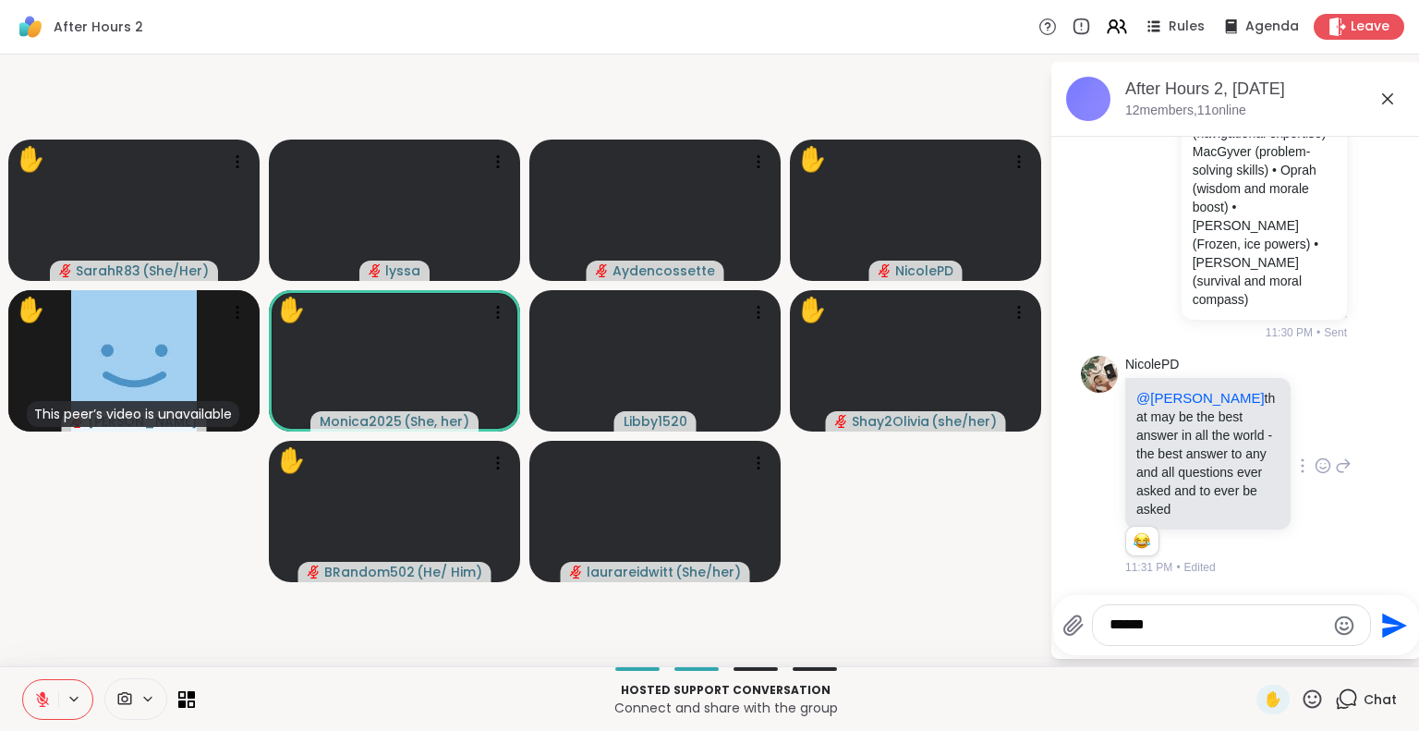
click at [43, 683] on button at bounding box center [40, 699] width 35 height 39
click at [44, 687] on button at bounding box center [40, 699] width 35 height 39
click at [42, 687] on button at bounding box center [40, 699] width 35 height 39
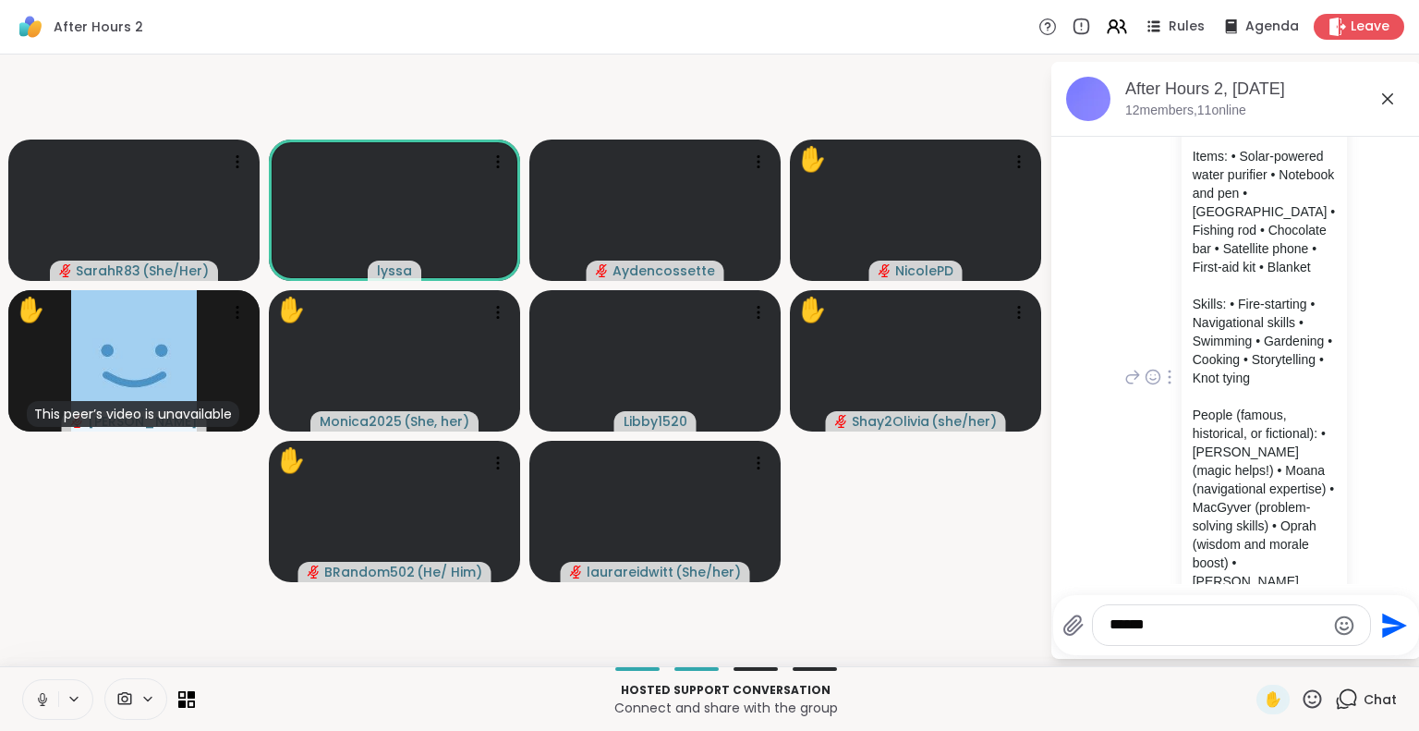
scroll to position [4634, 0]
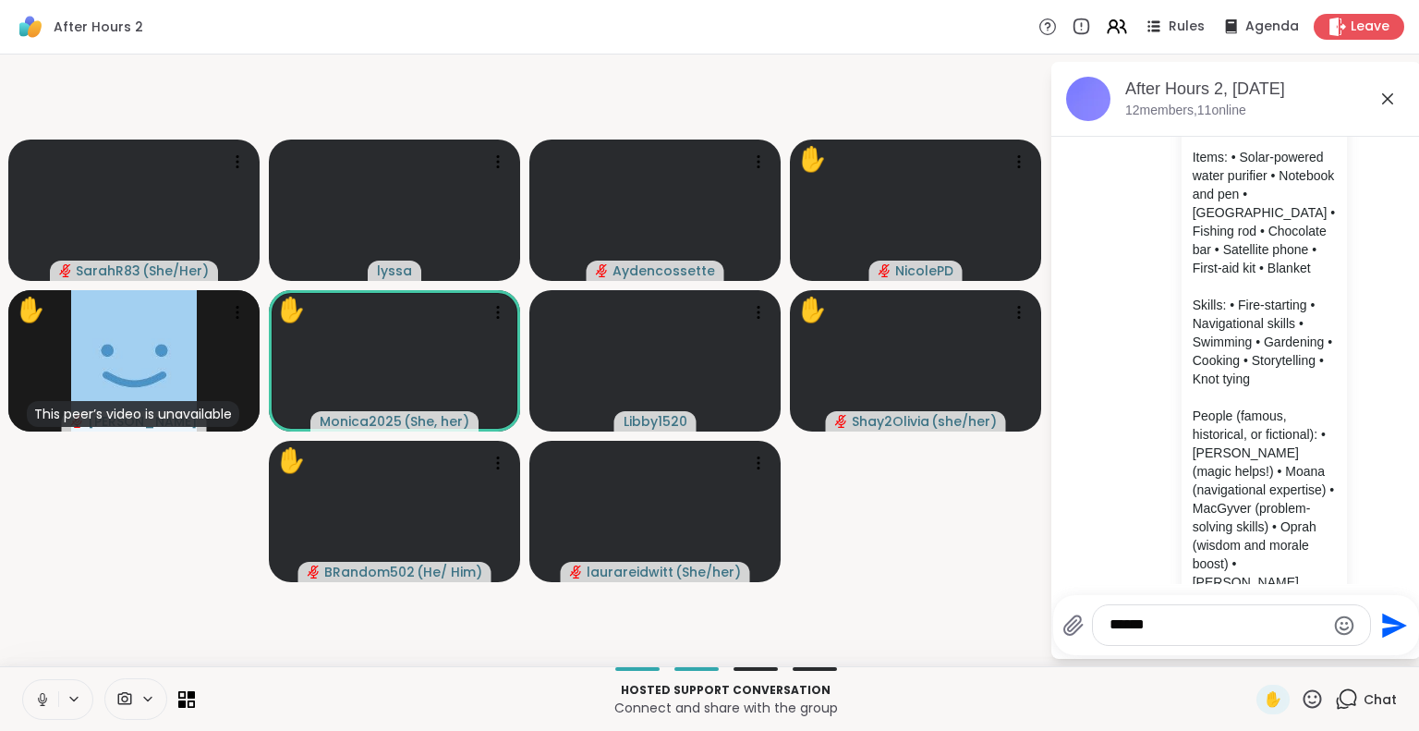
click at [32, 694] on button at bounding box center [40, 699] width 35 height 39
click at [38, 687] on button at bounding box center [40, 699] width 35 height 39
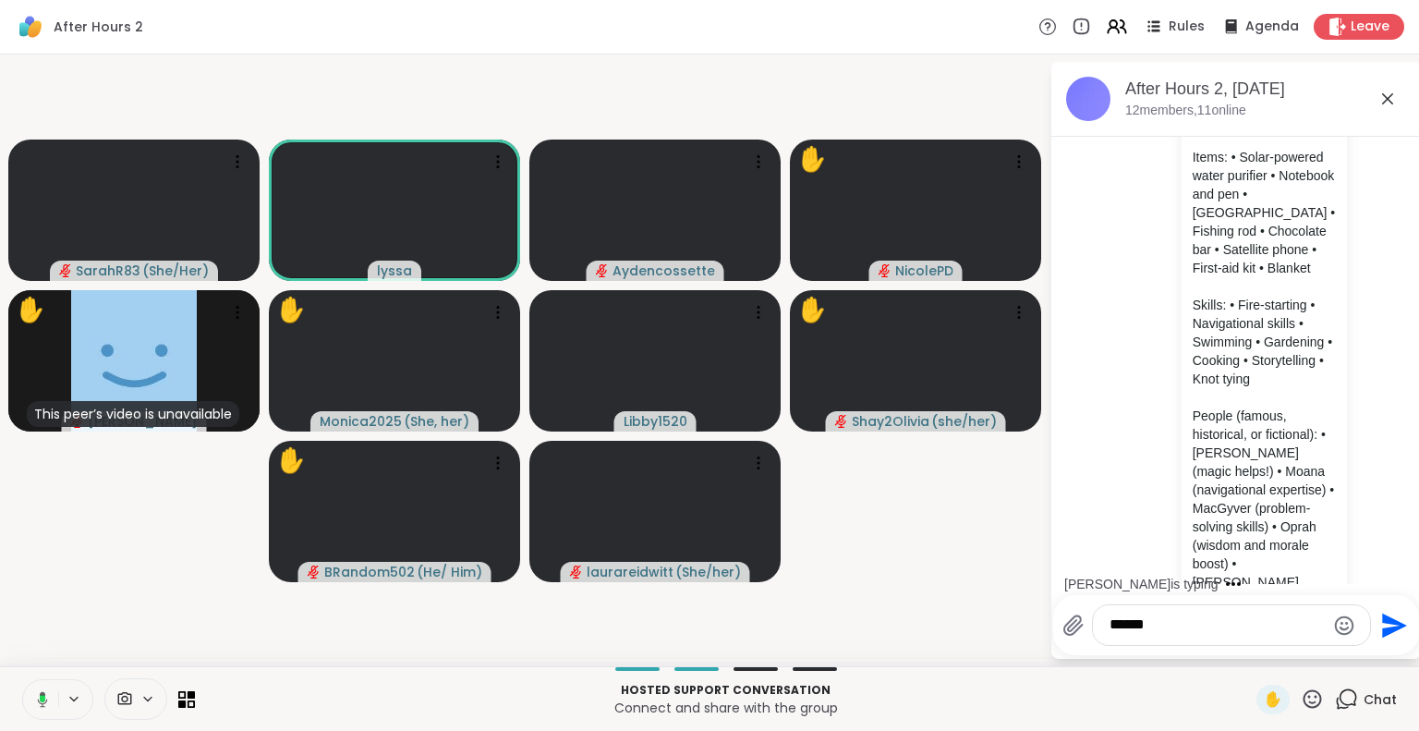
click at [1302, 694] on icon at bounding box center [1311, 698] width 23 height 23
click at [1249, 654] on span "❤️" at bounding box center [1258, 650] width 18 height 22
click at [1300, 694] on icon at bounding box center [1311, 698] width 23 height 23
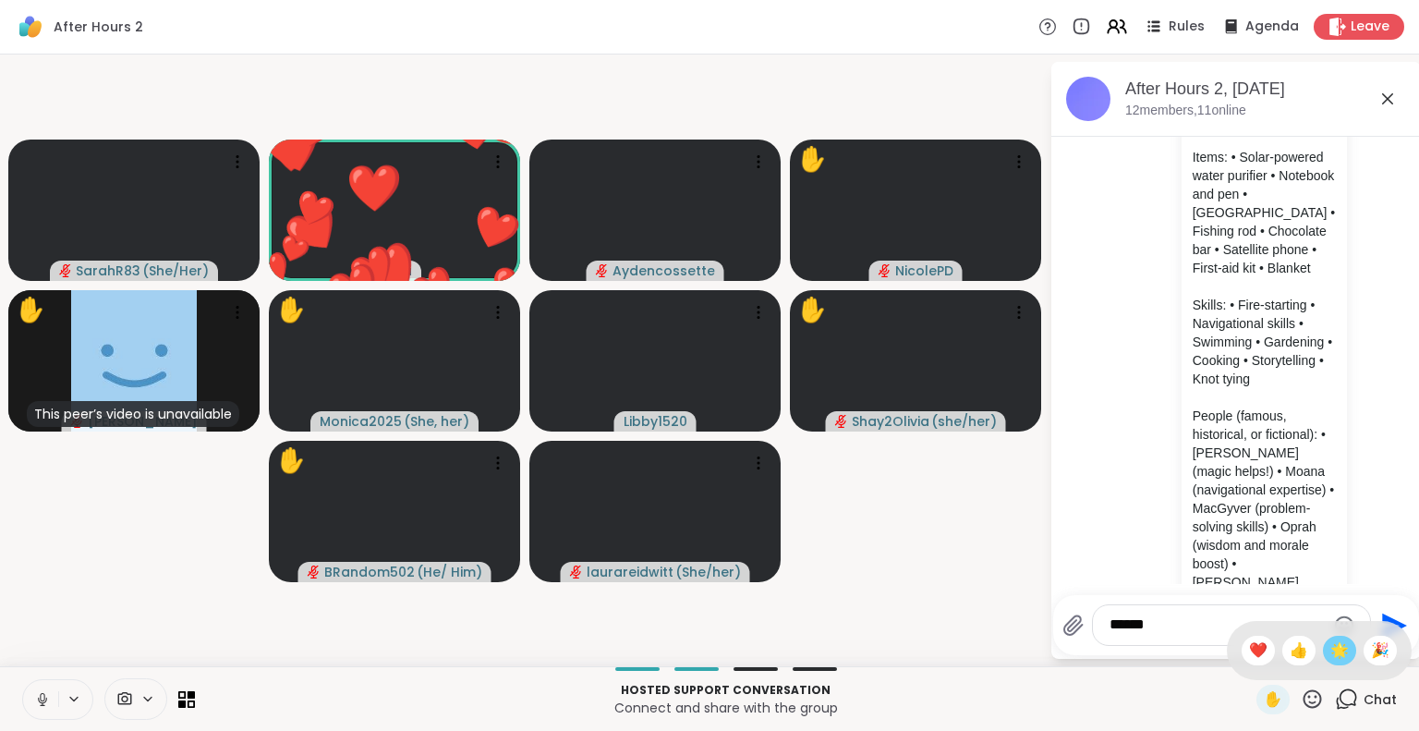
click at [1330, 657] on span "🌟" at bounding box center [1339, 650] width 18 height 22
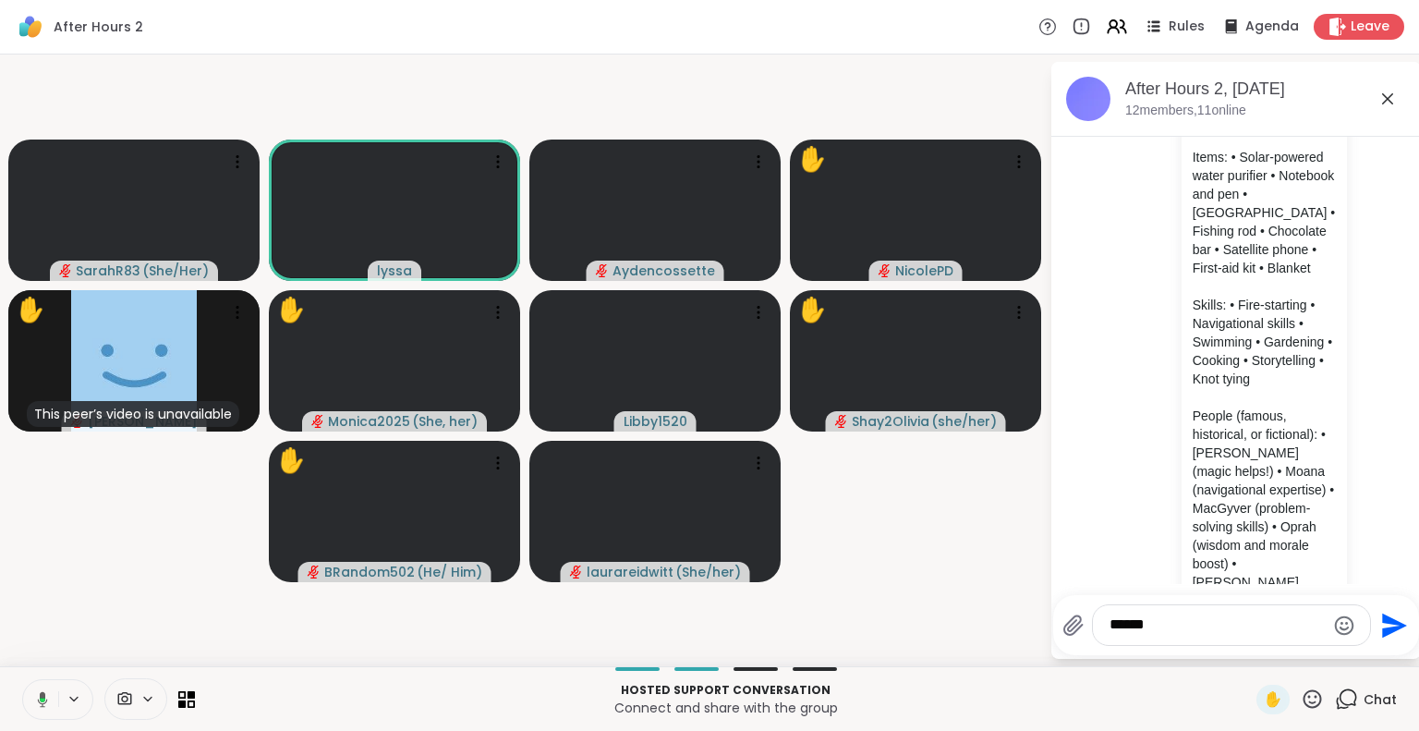
click at [39, 695] on icon at bounding box center [39, 699] width 17 height 17
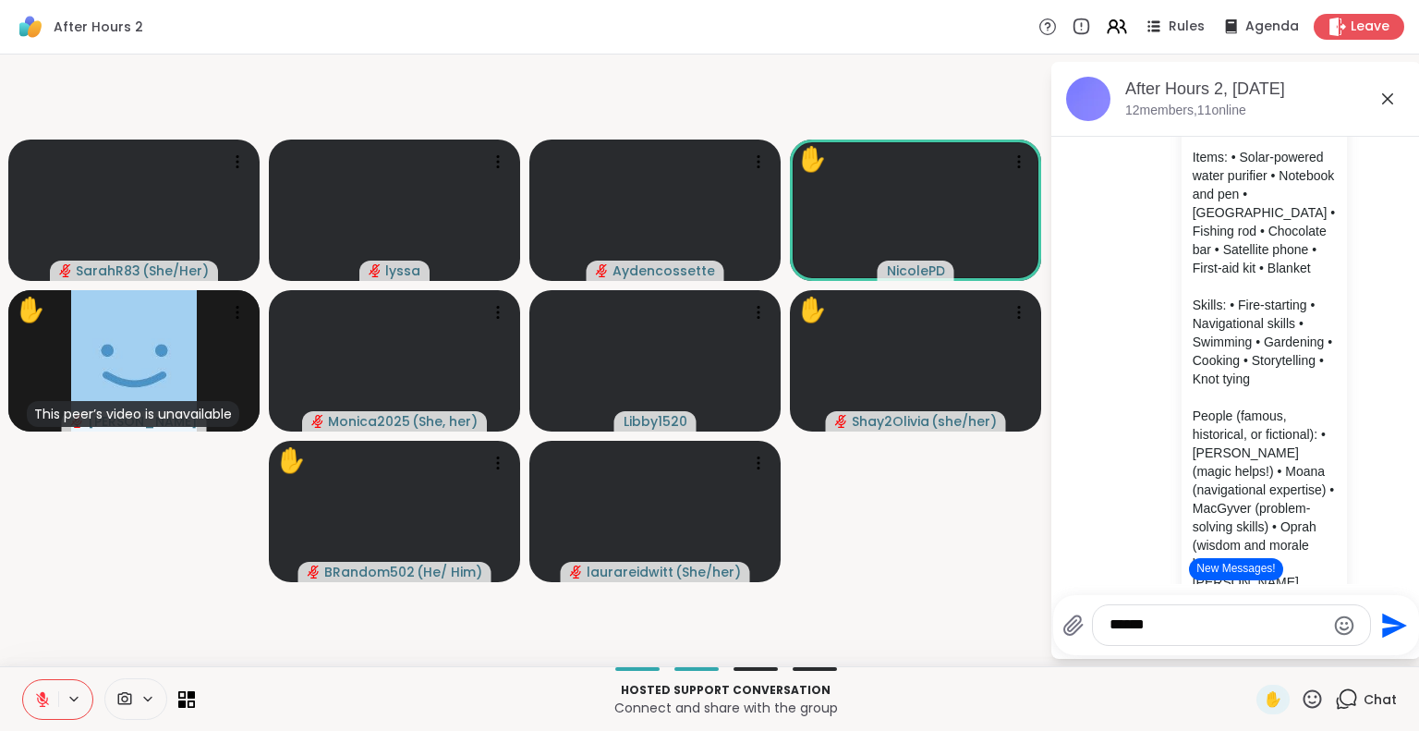
click at [43, 692] on icon at bounding box center [43, 694] width 6 height 7
click at [35, 691] on icon at bounding box center [42, 699] width 17 height 17
click at [42, 702] on icon at bounding box center [42, 699] width 17 height 17
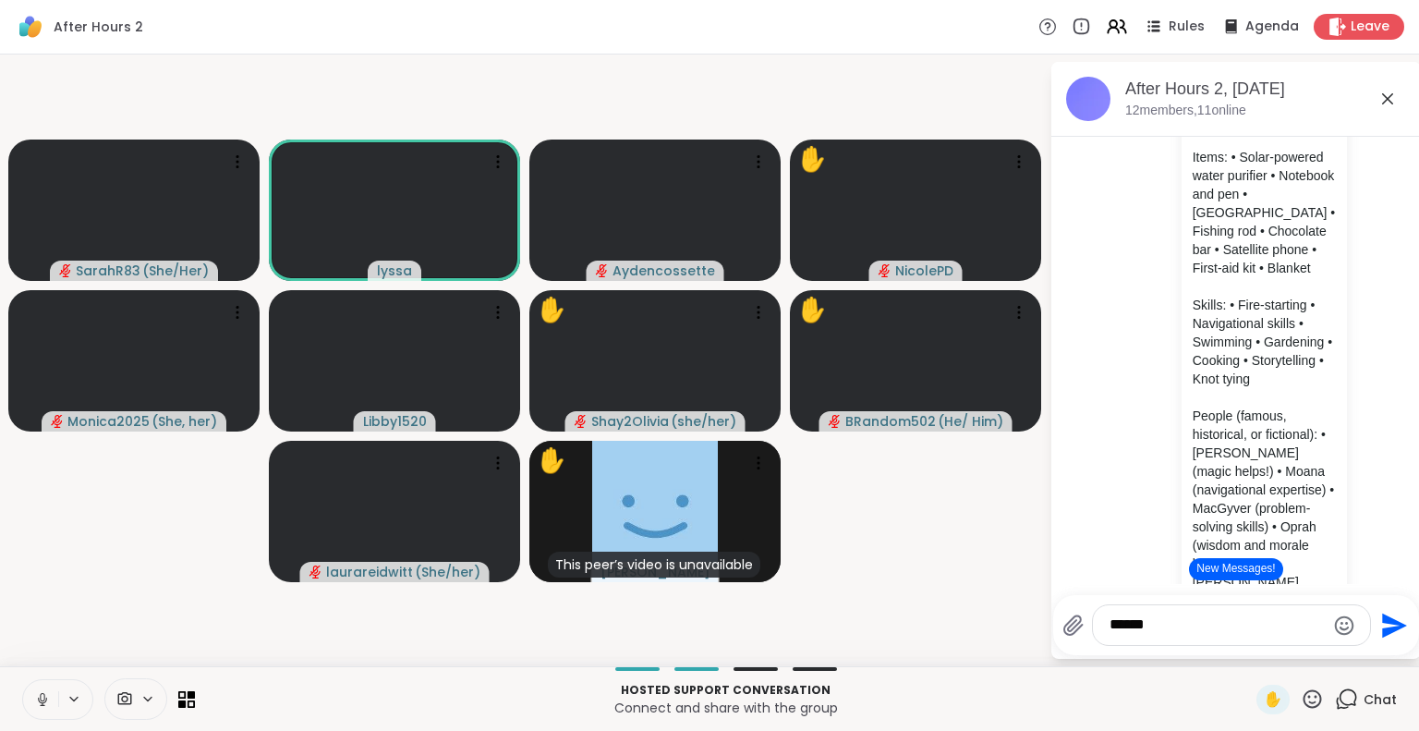
click at [1303, 706] on icon at bounding box center [1312, 698] width 18 height 18
click at [1249, 644] on span "❤️" at bounding box center [1258, 650] width 18 height 22
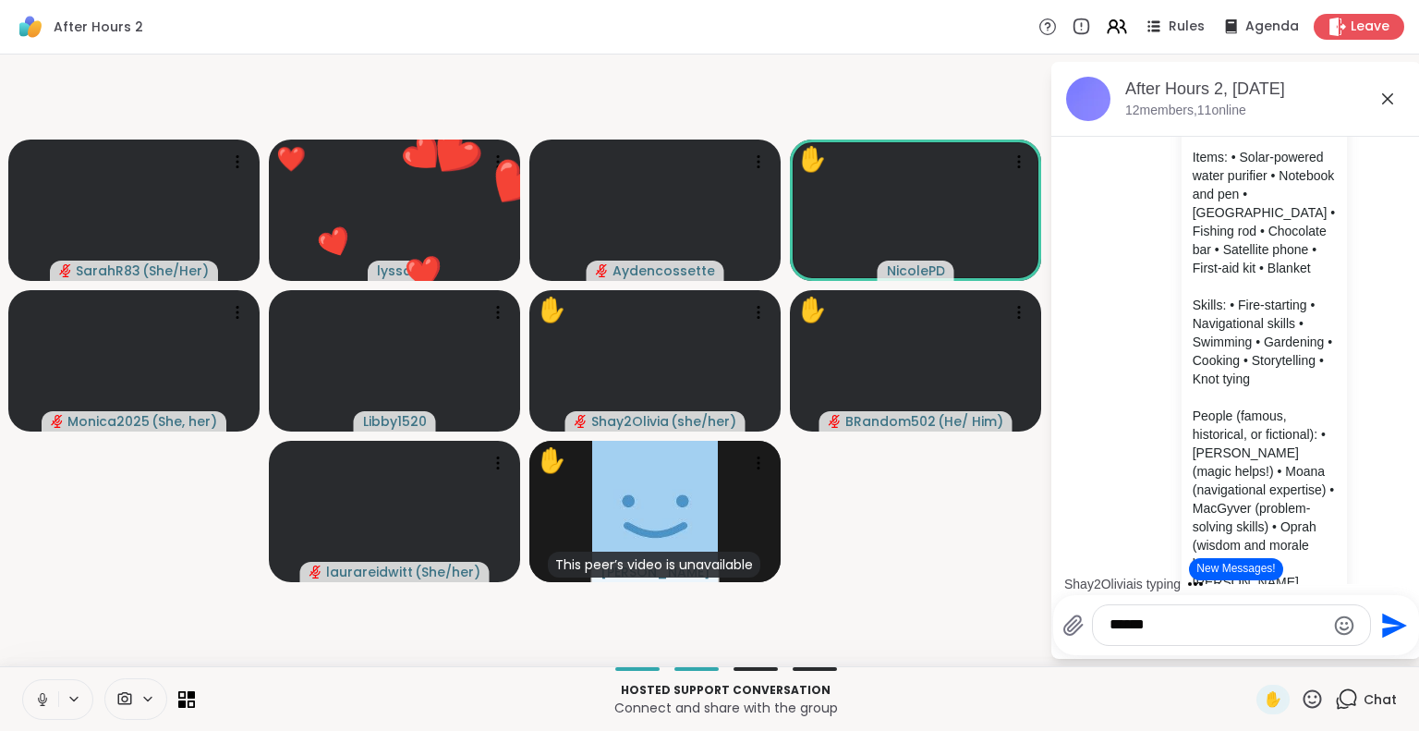
click at [41, 696] on icon at bounding box center [42, 697] width 5 height 8
click at [43, 692] on icon at bounding box center [43, 694] width 6 height 7
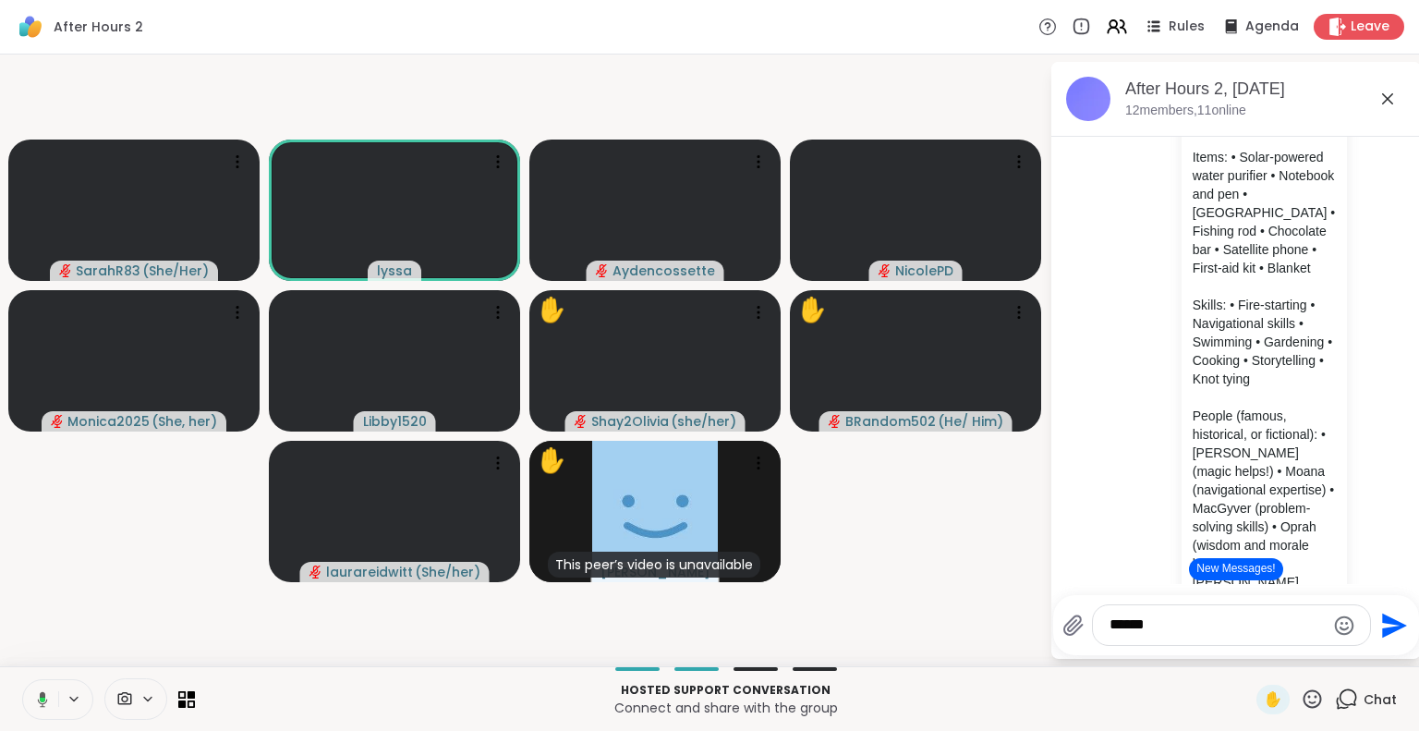
click at [44, 694] on icon at bounding box center [43, 699] width 10 height 16
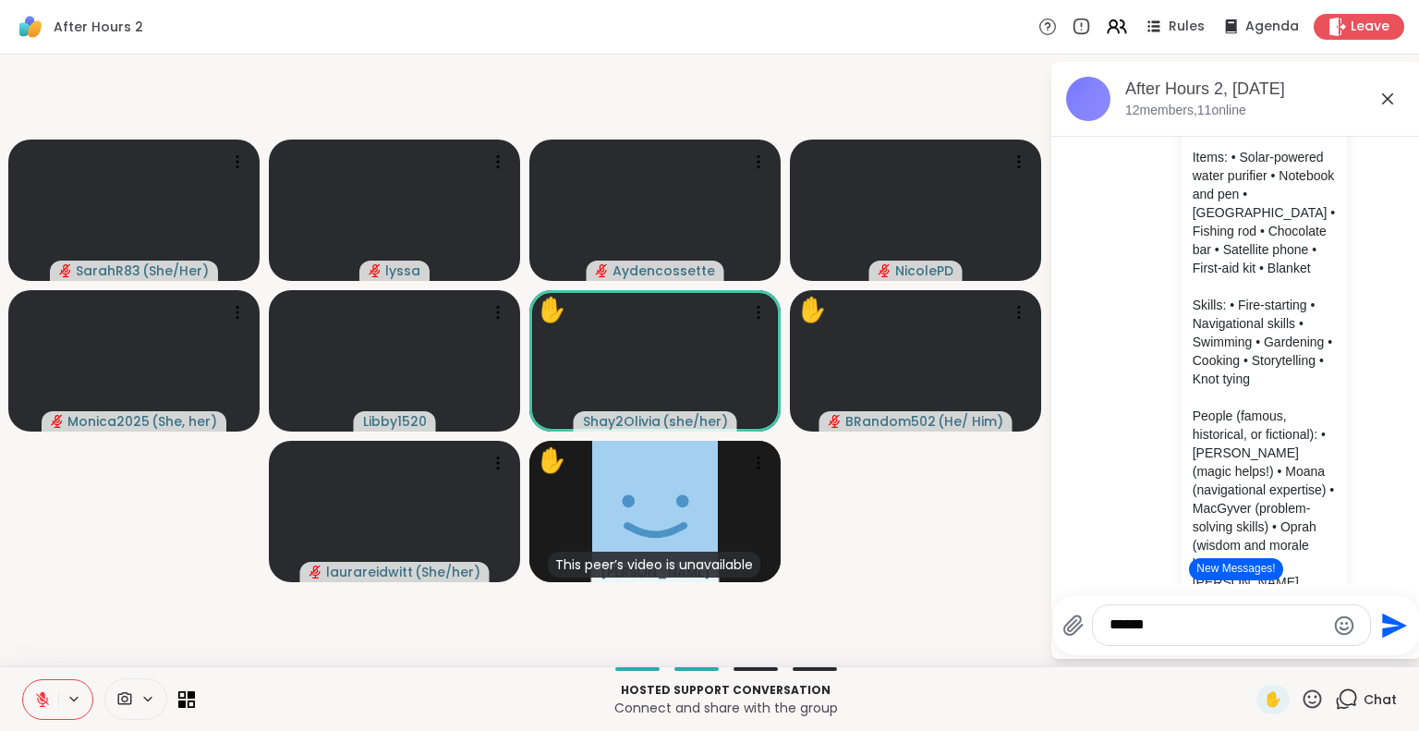
click at [1303, 690] on icon at bounding box center [1312, 698] width 18 height 18
click at [1249, 645] on div "❤️" at bounding box center [1257, 650] width 33 height 30
click at [1300, 695] on icon at bounding box center [1311, 698] width 23 height 23
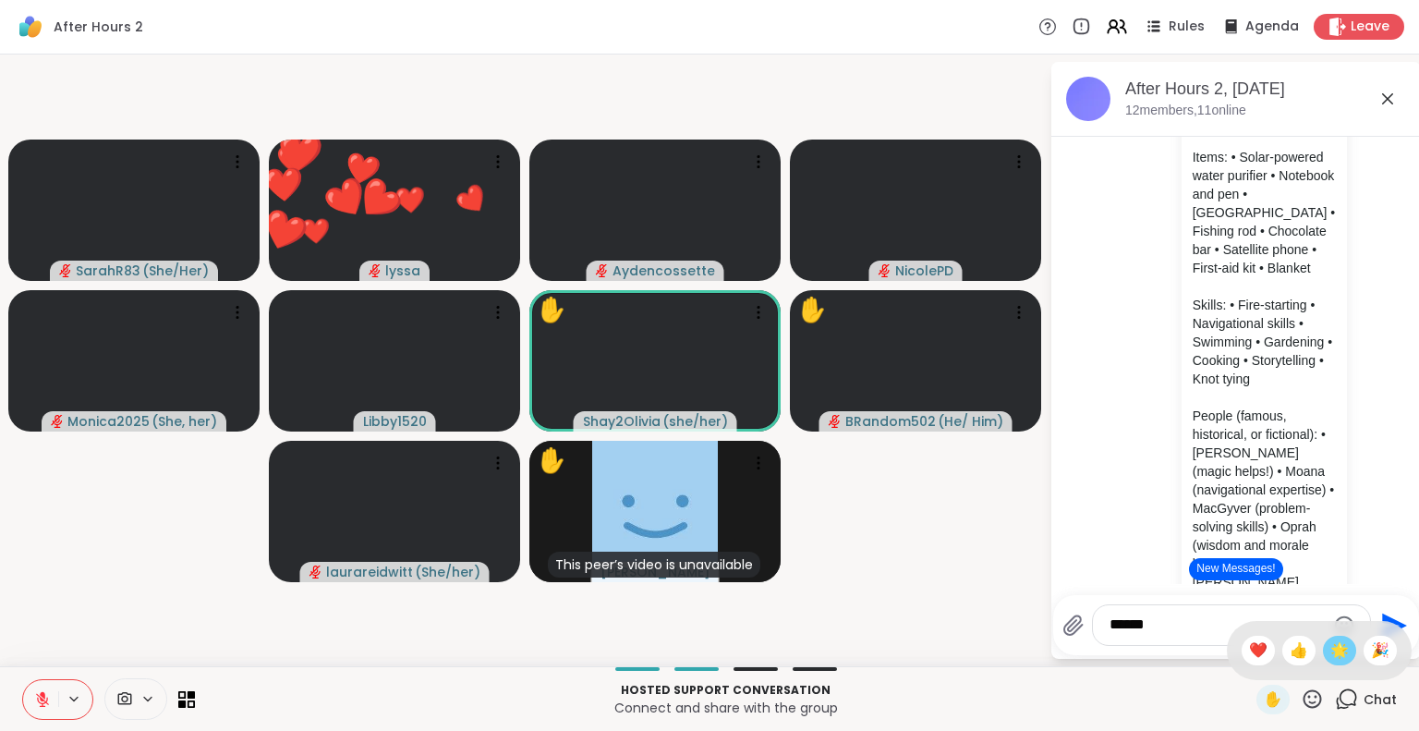
click at [1330, 654] on span "🌟" at bounding box center [1339, 650] width 18 height 22
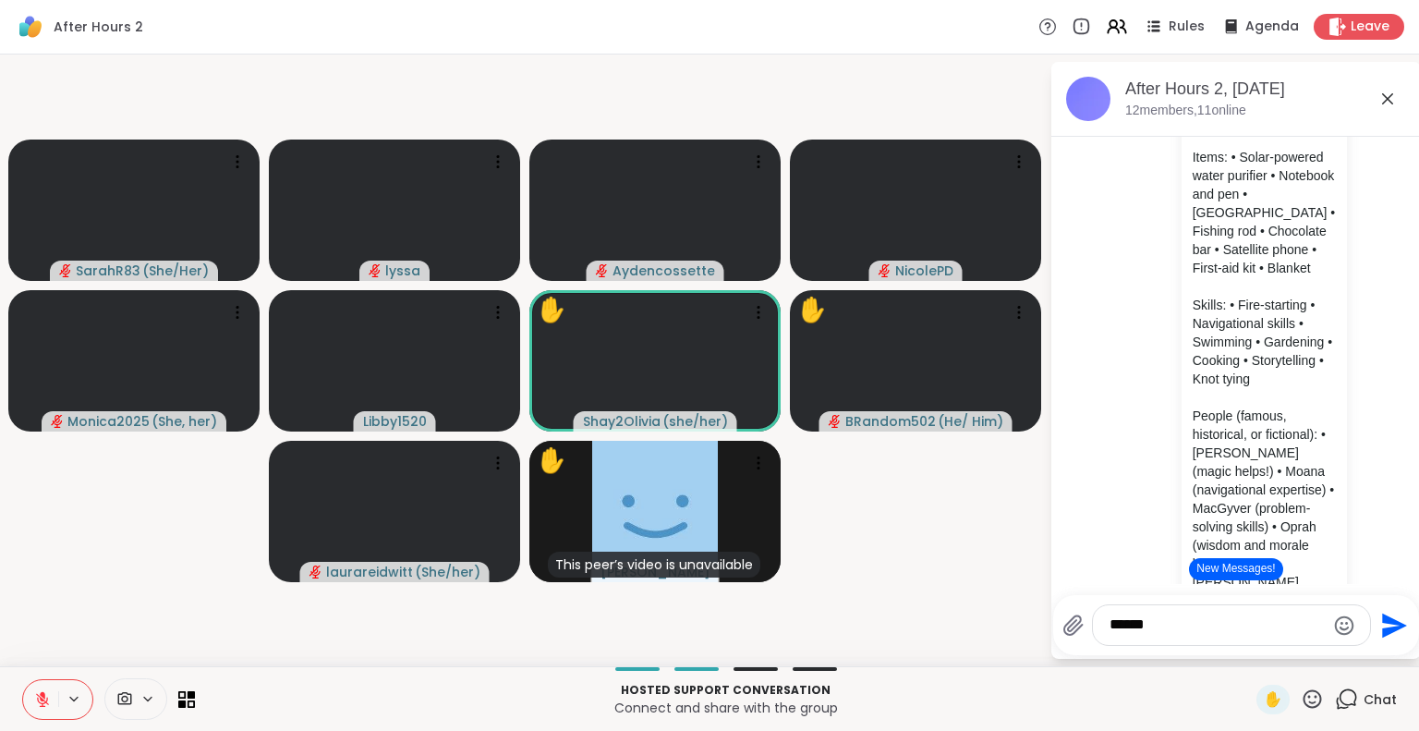
click at [1300, 694] on icon at bounding box center [1311, 698] width 23 height 23
click at [1330, 646] on span "🌟" at bounding box center [1339, 650] width 18 height 22
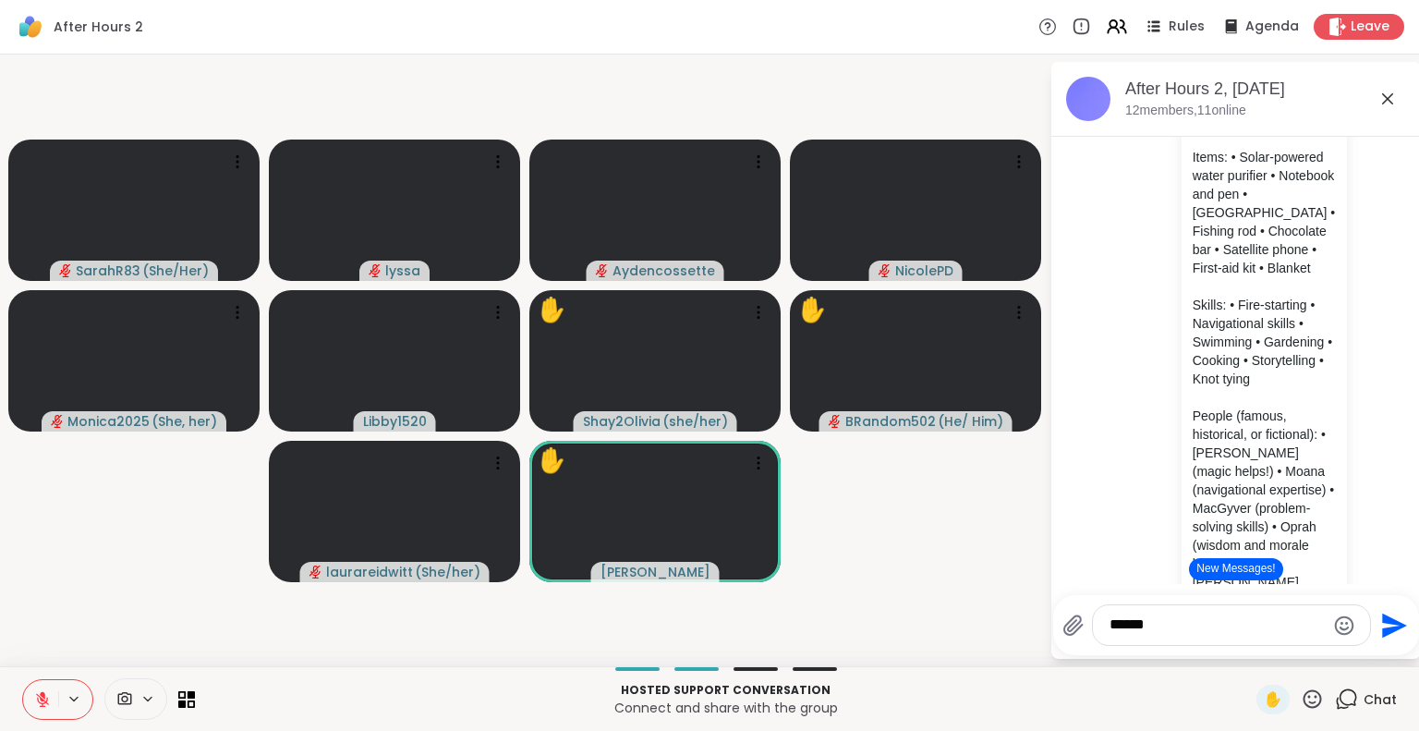
click at [40, 683] on button at bounding box center [40, 699] width 35 height 39
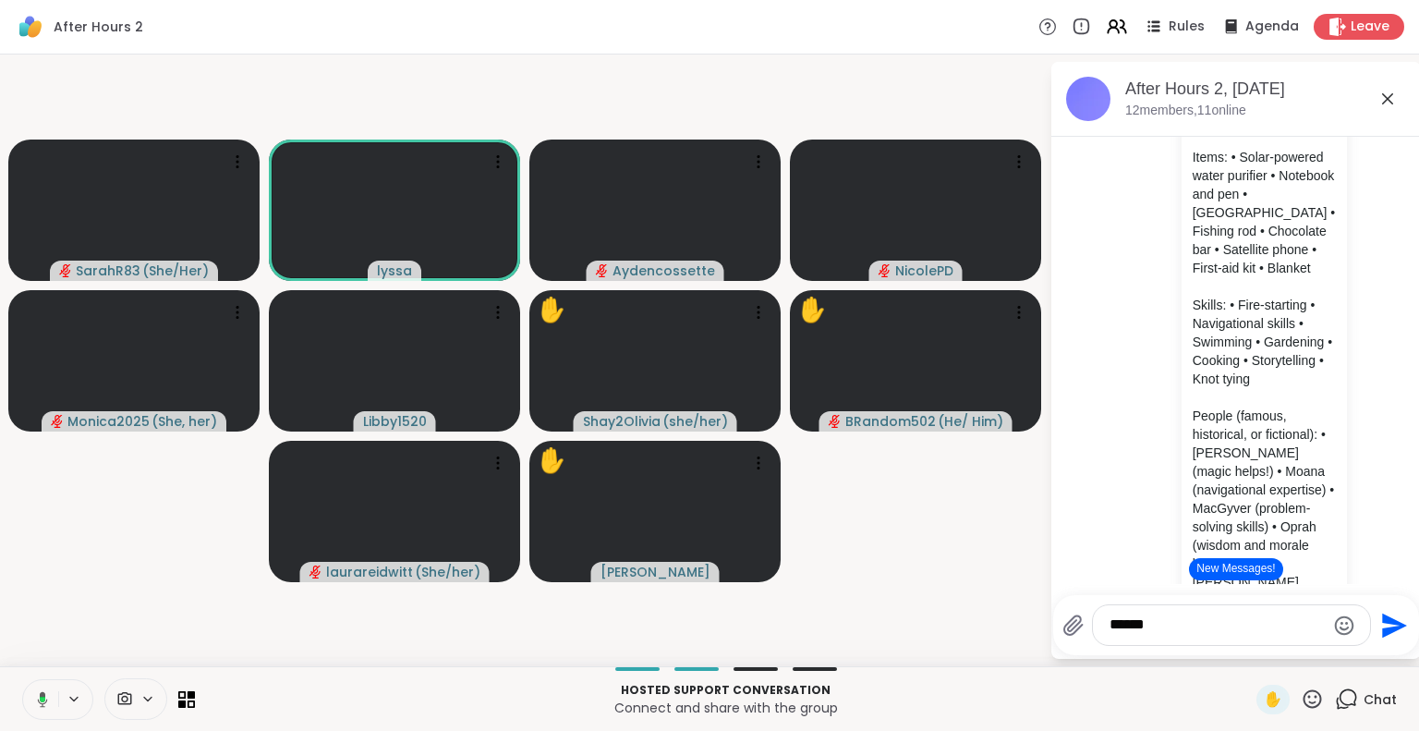
click at [1302, 708] on icon at bounding box center [1311, 698] width 23 height 23
click at [1330, 646] on span "🌟" at bounding box center [1339, 650] width 18 height 22
click at [1300, 689] on icon at bounding box center [1311, 698] width 23 height 23
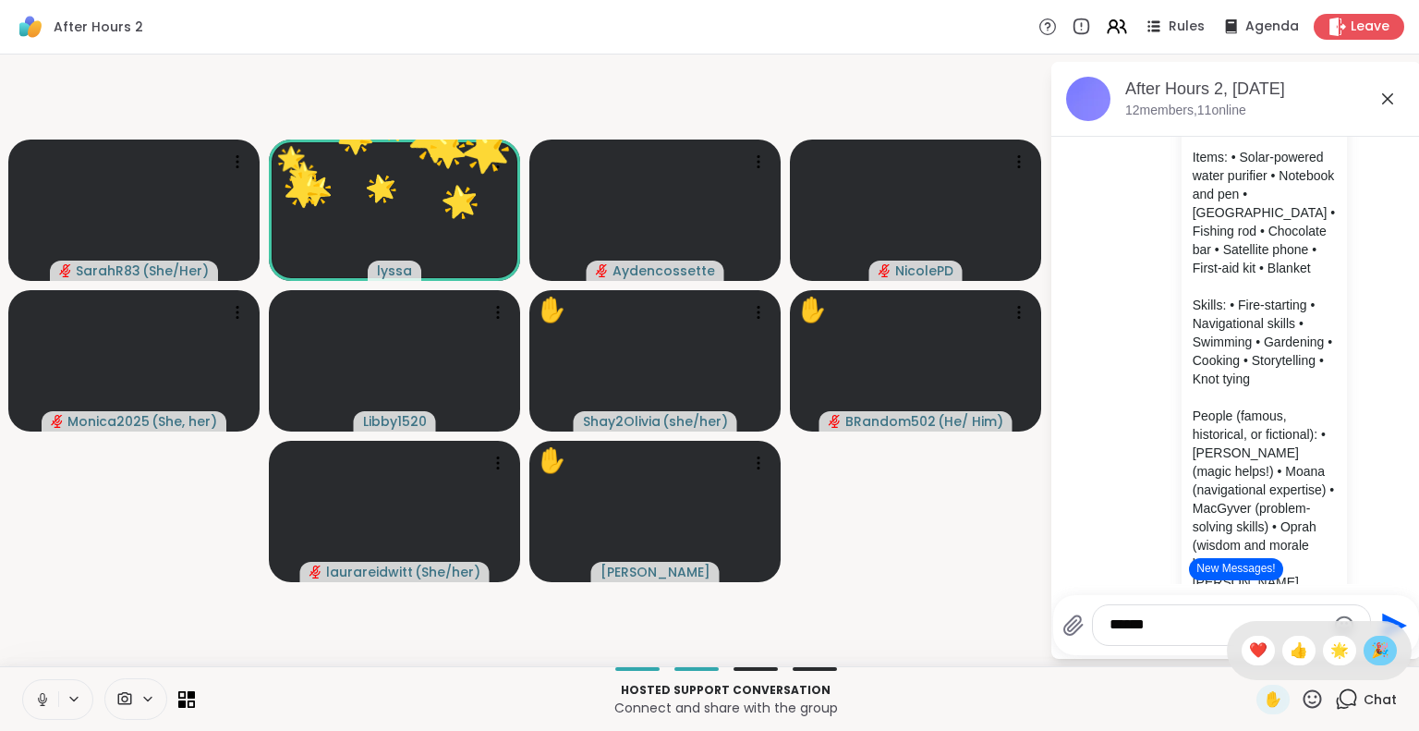
click at [1371, 642] on span "🎉" at bounding box center [1380, 650] width 18 height 22
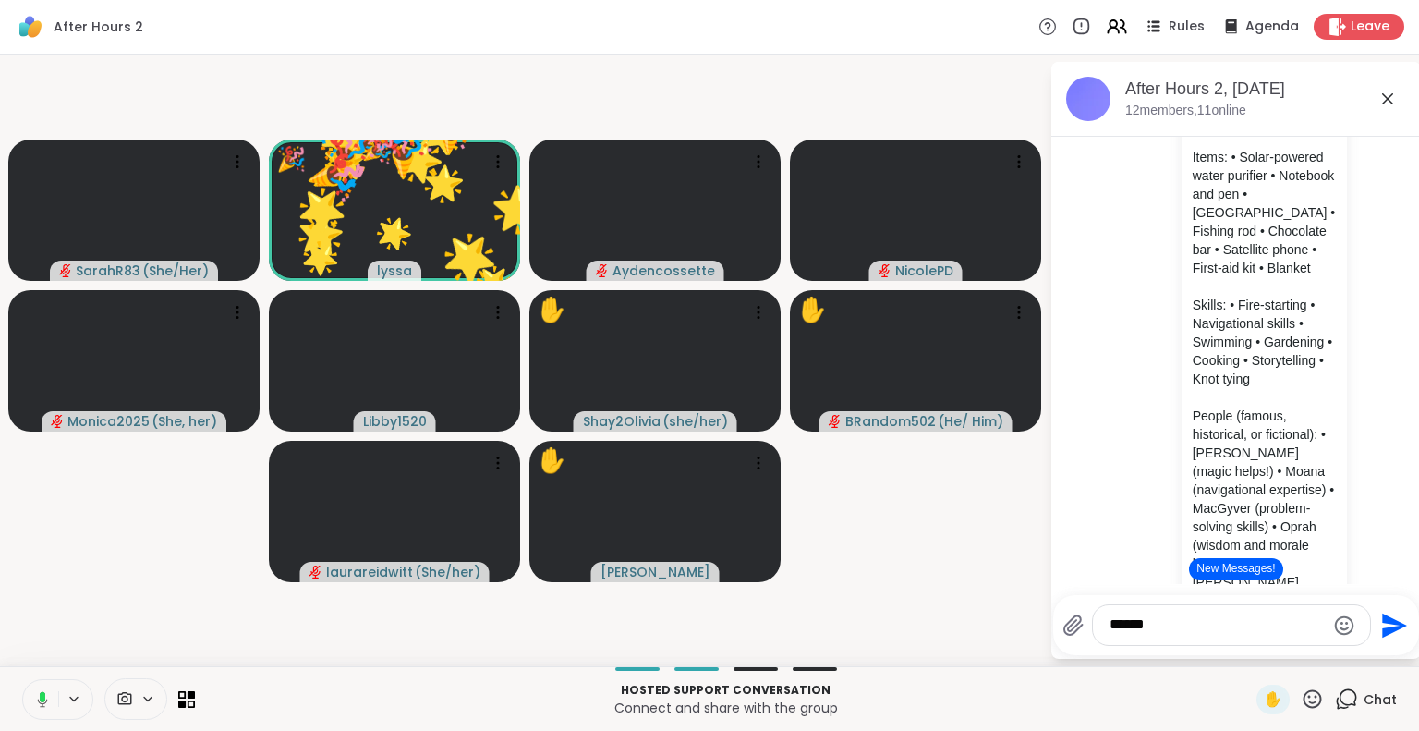
click at [1300, 694] on icon at bounding box center [1311, 698] width 23 height 23
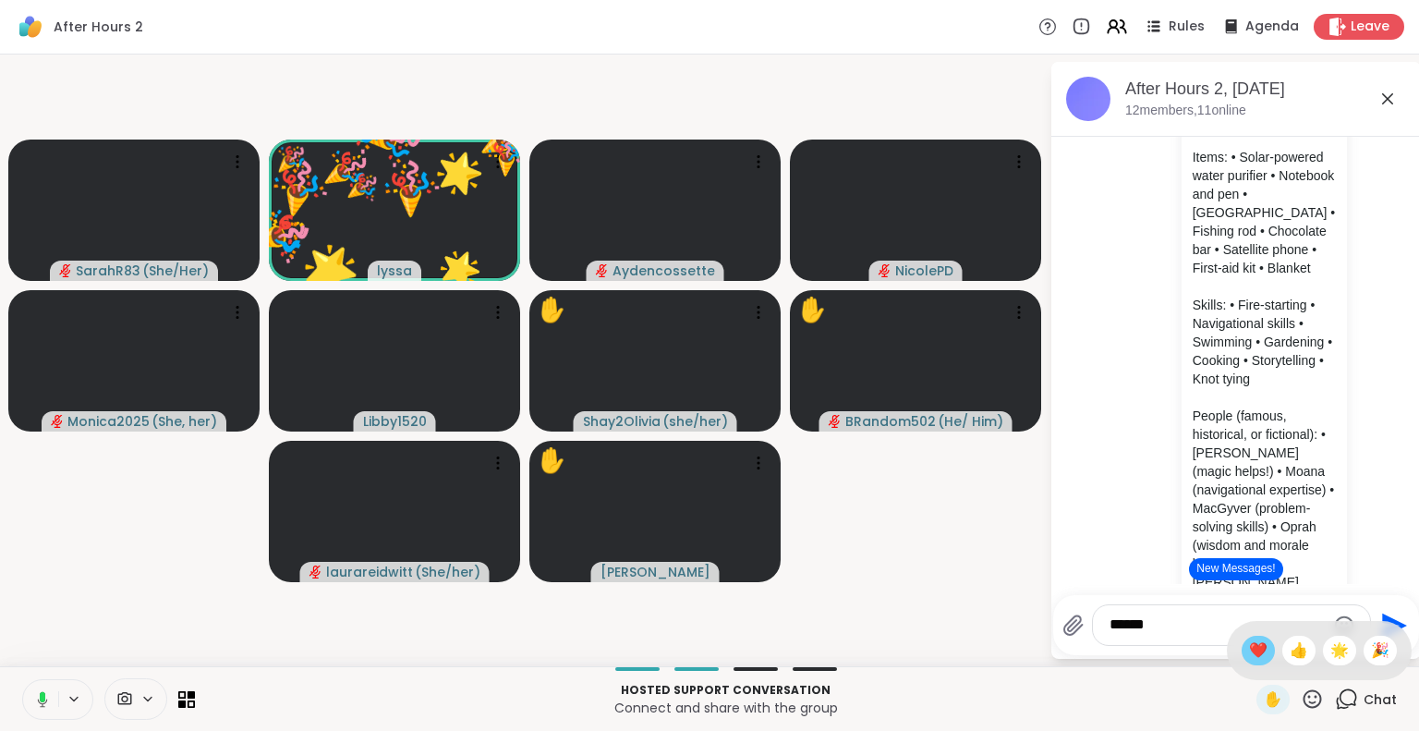
click at [1249, 651] on span "❤️" at bounding box center [1258, 650] width 18 height 22
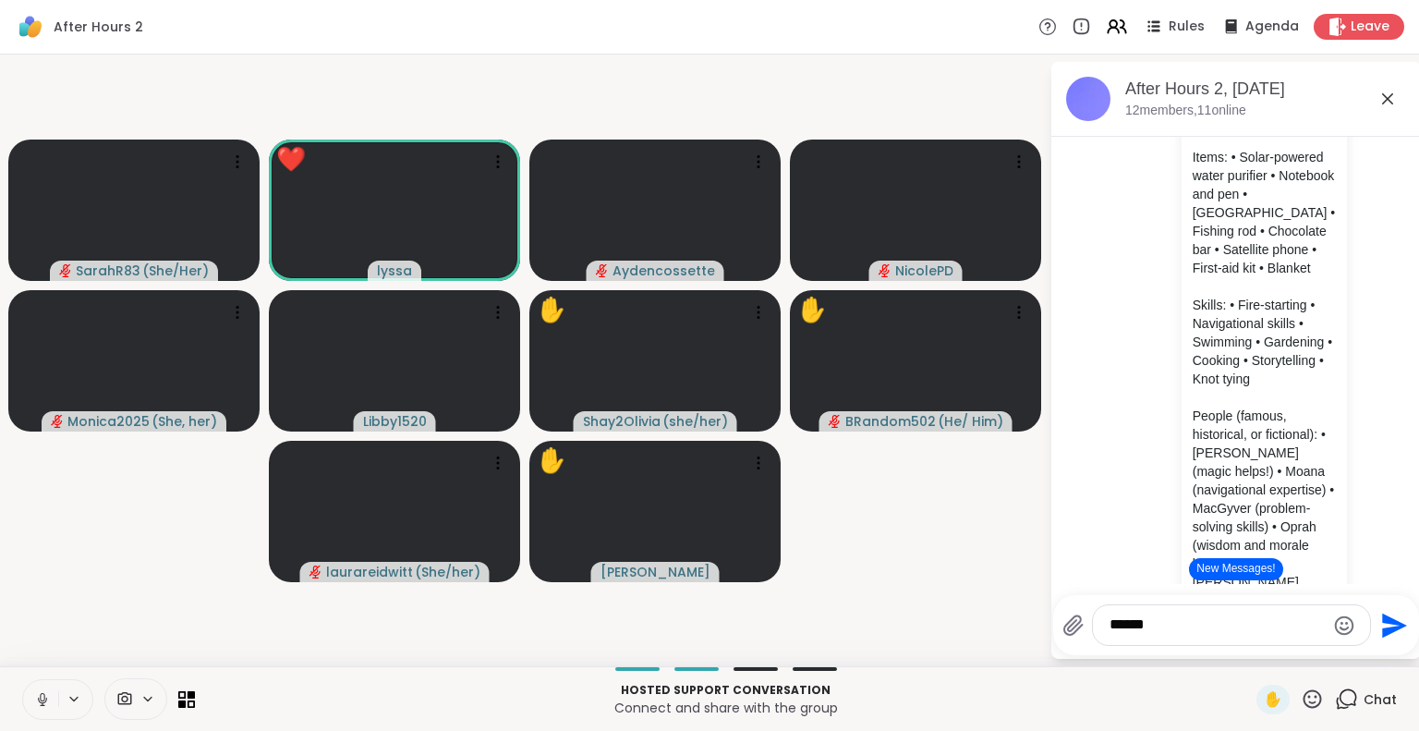
click at [1300, 699] on icon at bounding box center [1311, 698] width 23 height 23
click at [1249, 645] on span "❤️" at bounding box center [1258, 650] width 18 height 22
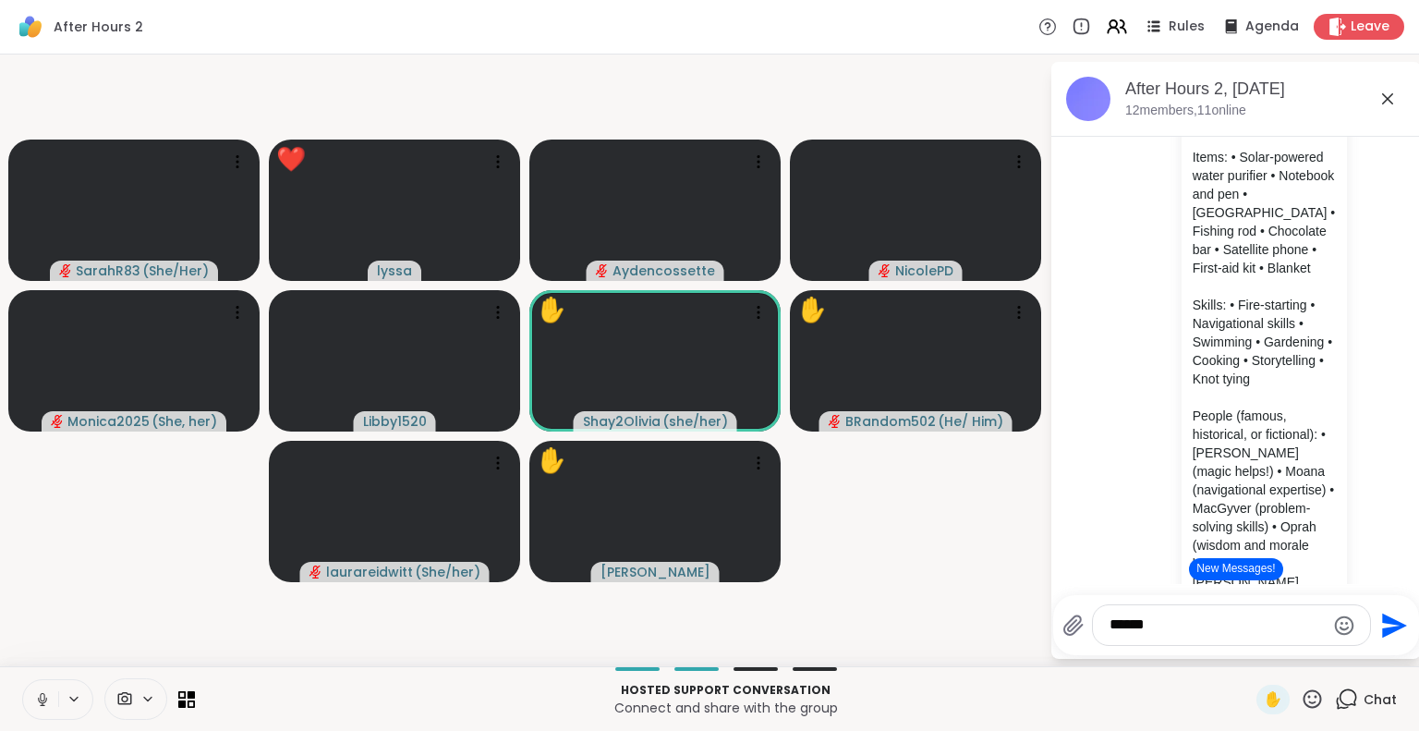
click at [1293, 686] on div "✋" at bounding box center [1289, 699] width 67 height 30
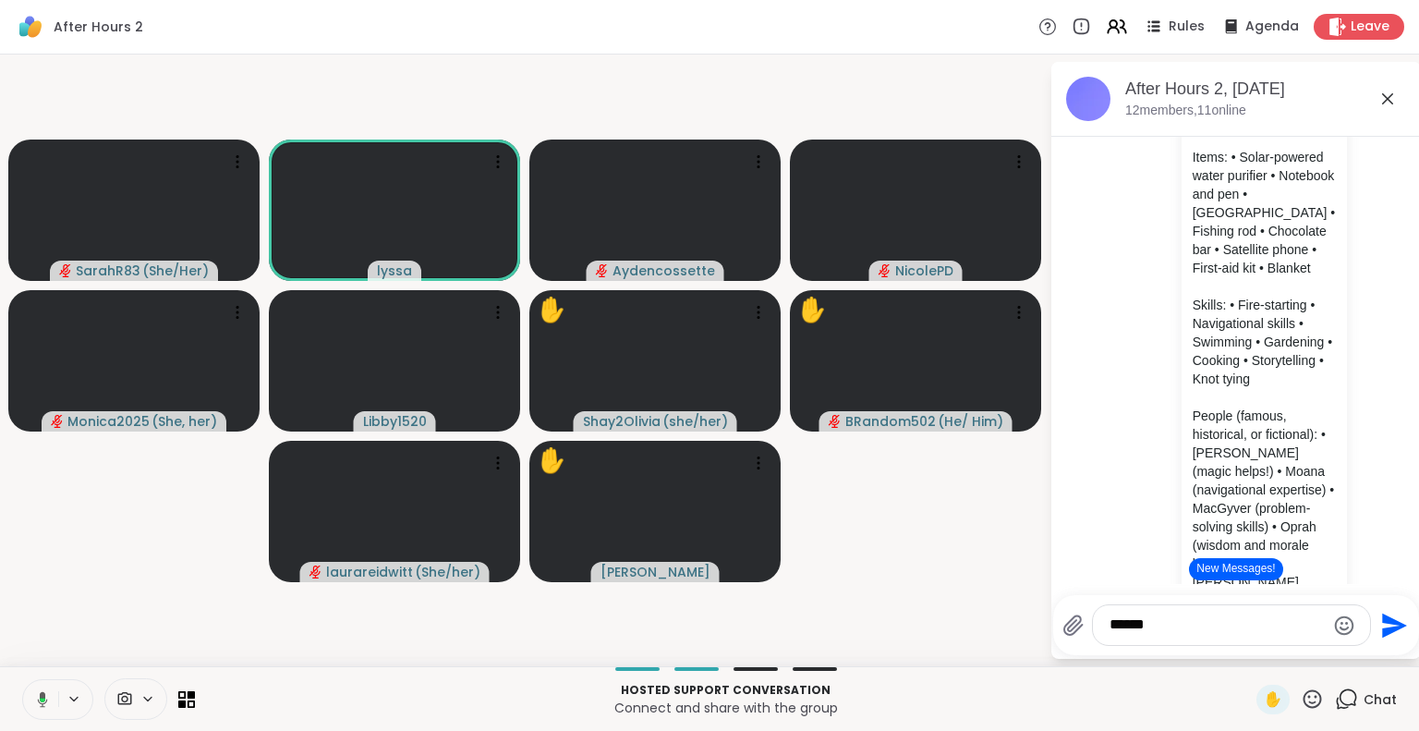
click at [1303, 695] on icon at bounding box center [1312, 698] width 18 height 18
click at [1330, 652] on span "🌟" at bounding box center [1339, 650] width 18 height 22
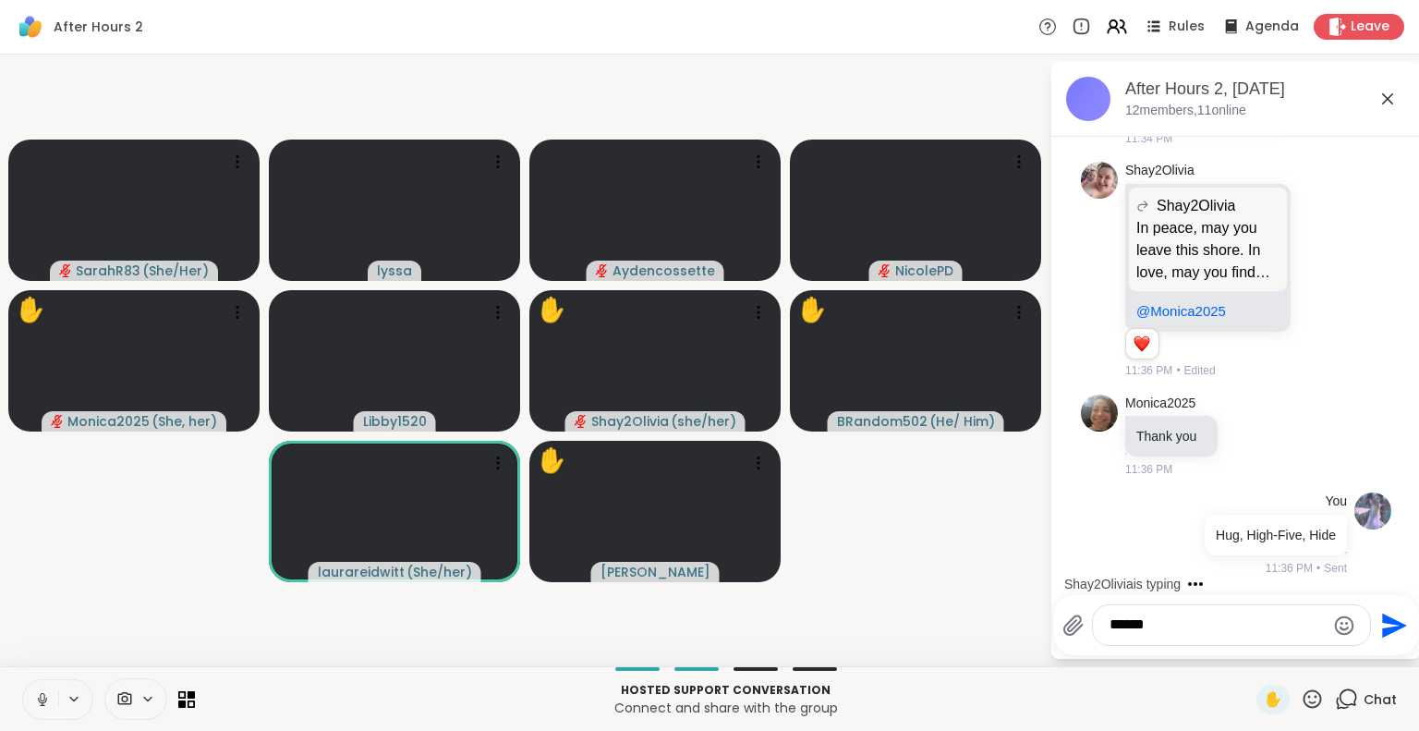
scroll to position [5992, 0]
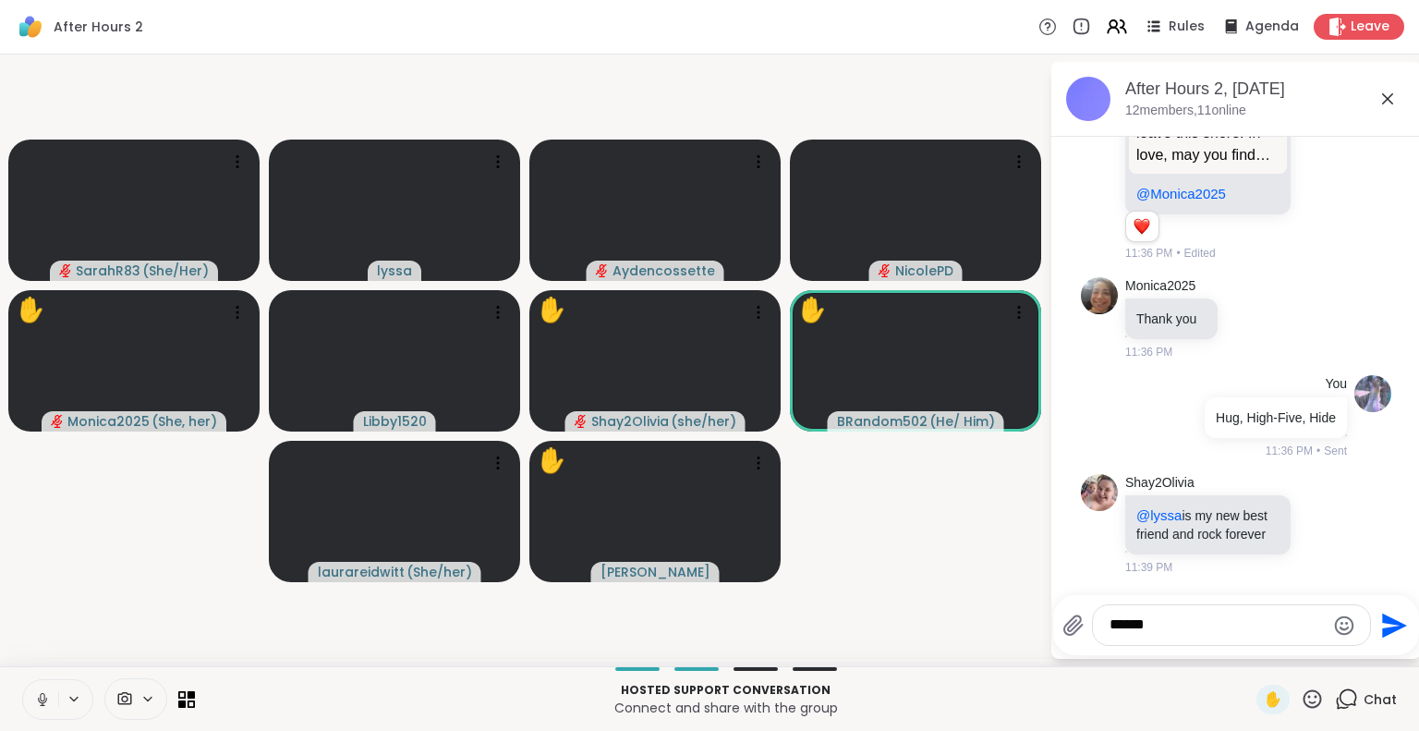
click at [1387, 92] on icon at bounding box center [1387, 99] width 22 height 22
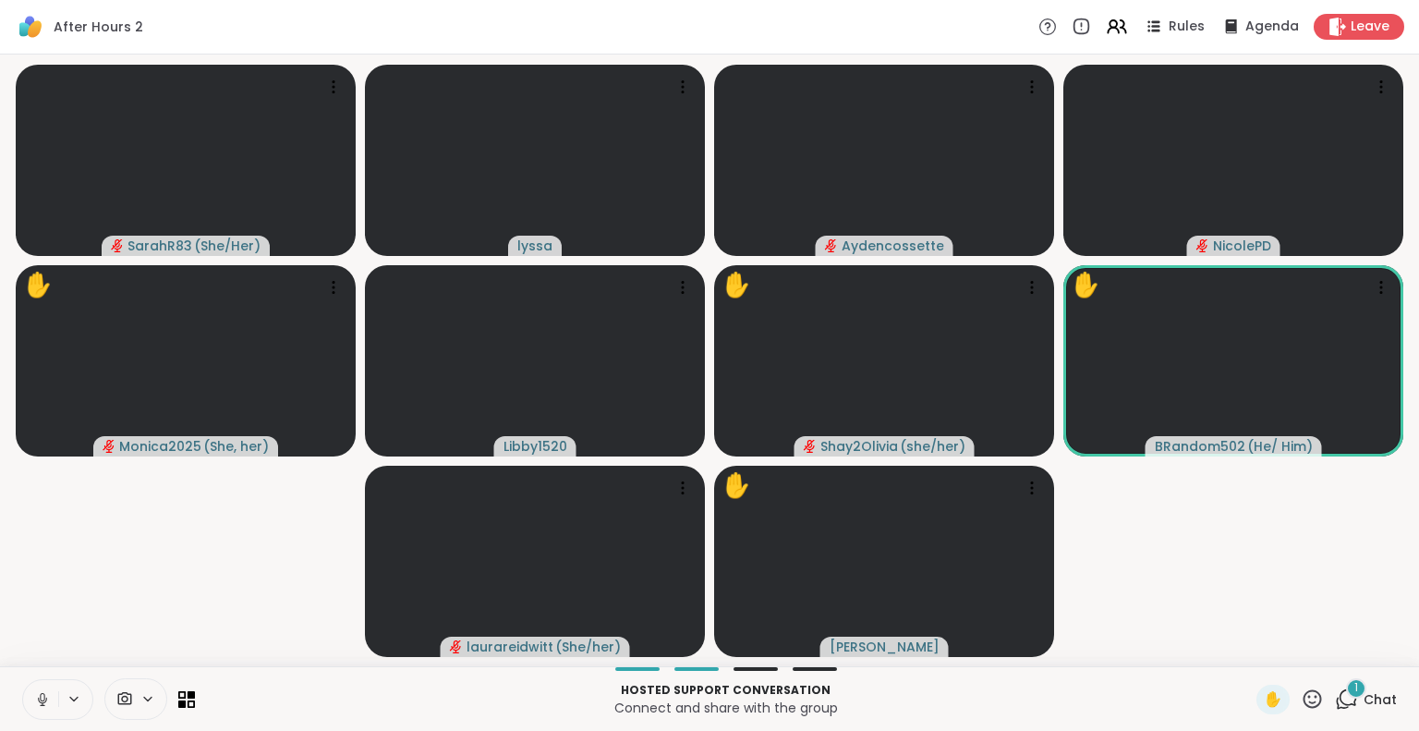
click at [1347, 688] on div "1" at bounding box center [1356, 688] width 20 height 20
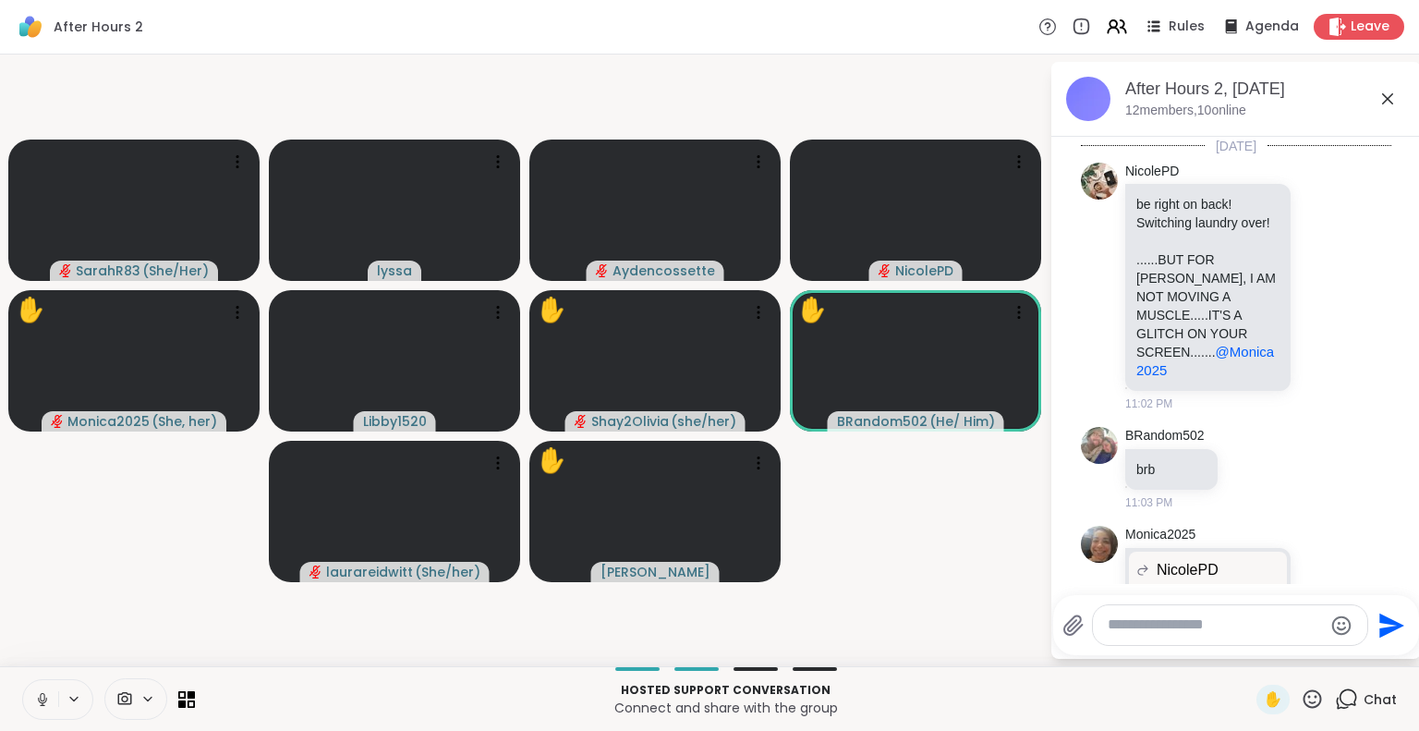
scroll to position [6152, 0]
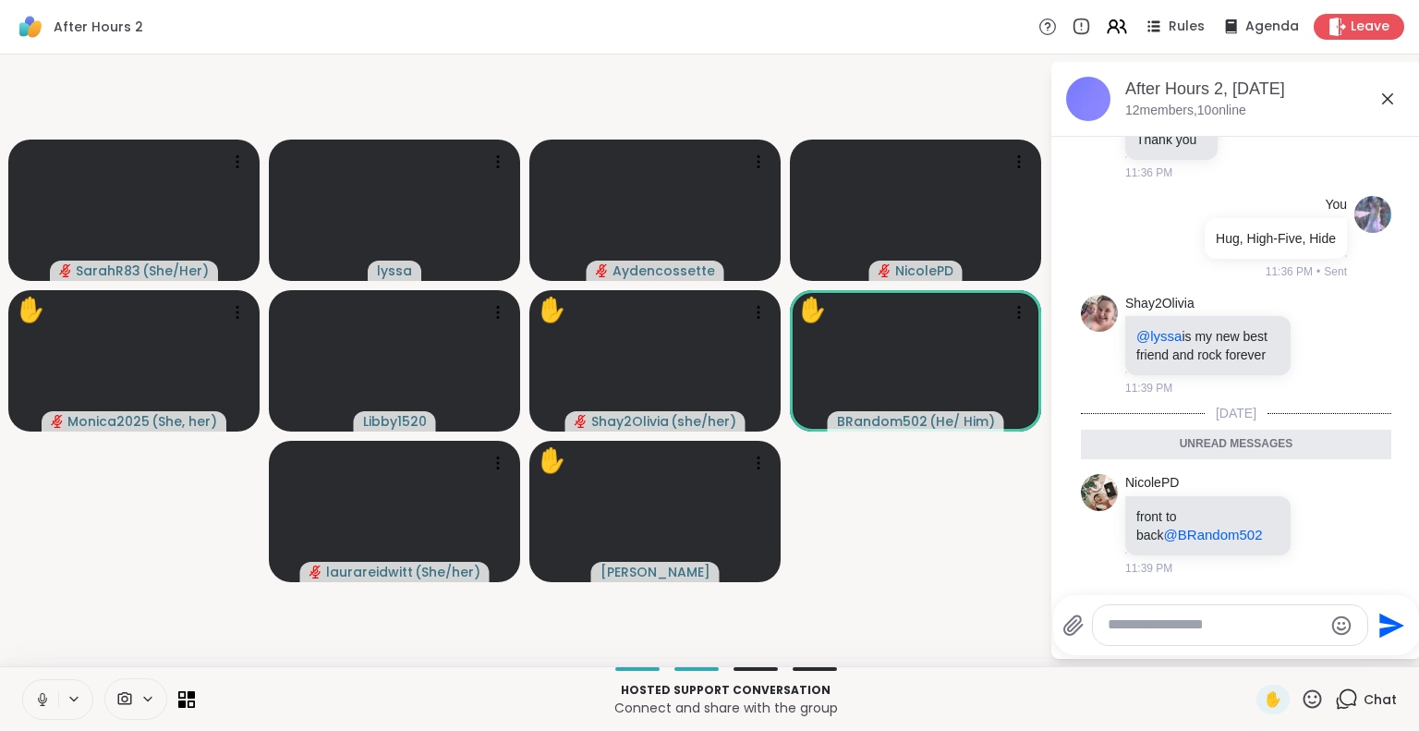
click at [1226, 610] on div at bounding box center [1230, 625] width 274 height 40
click at [1195, 617] on textarea "Type your message" at bounding box center [1214, 624] width 215 height 19
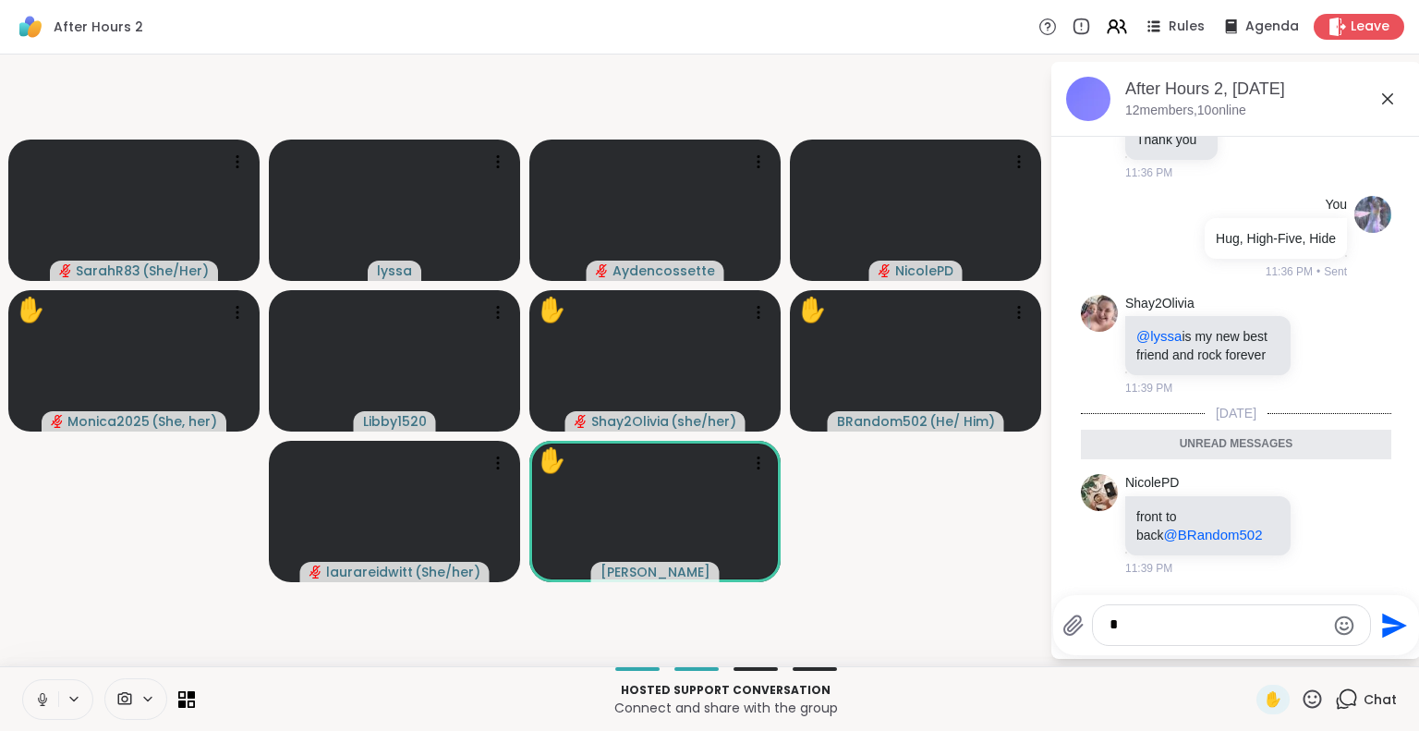
type textarea "**"
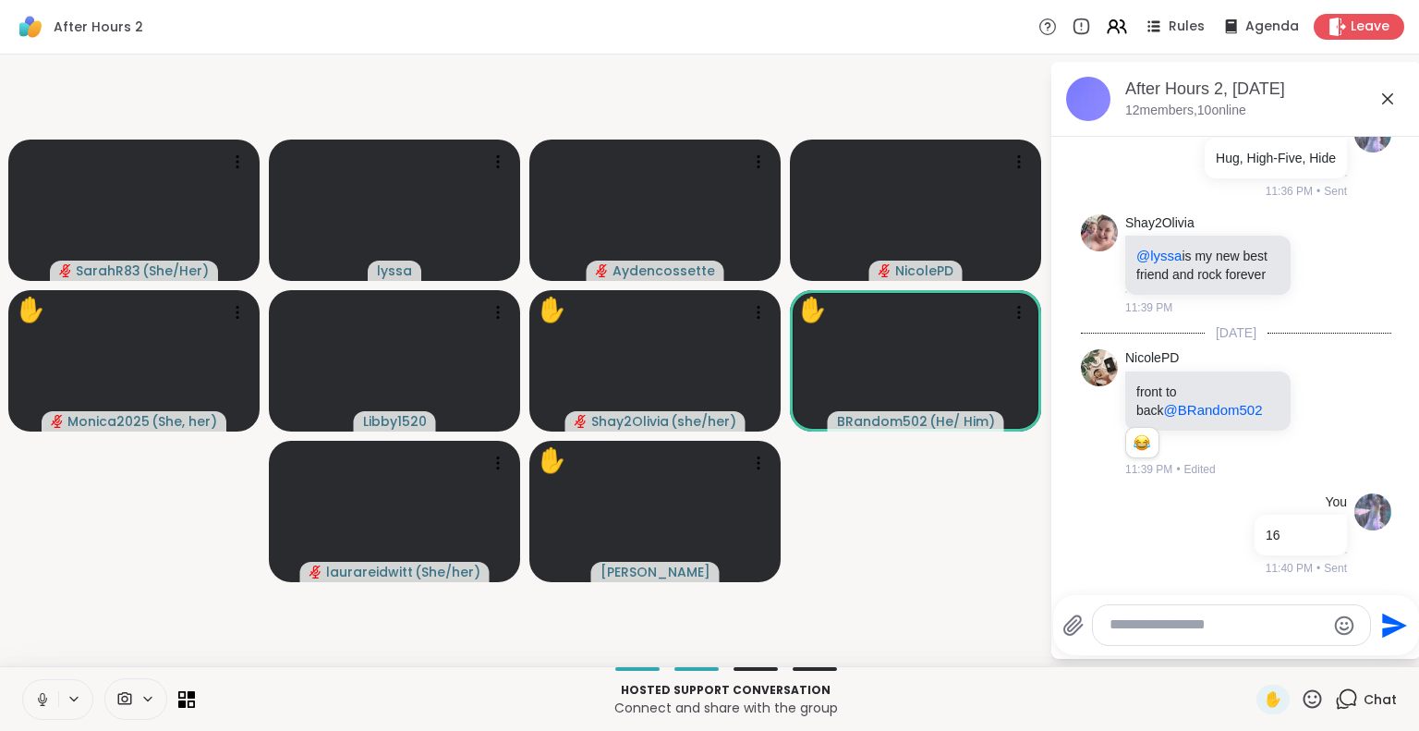
scroll to position [6232, 0]
click at [1387, 90] on icon at bounding box center [1387, 99] width 22 height 22
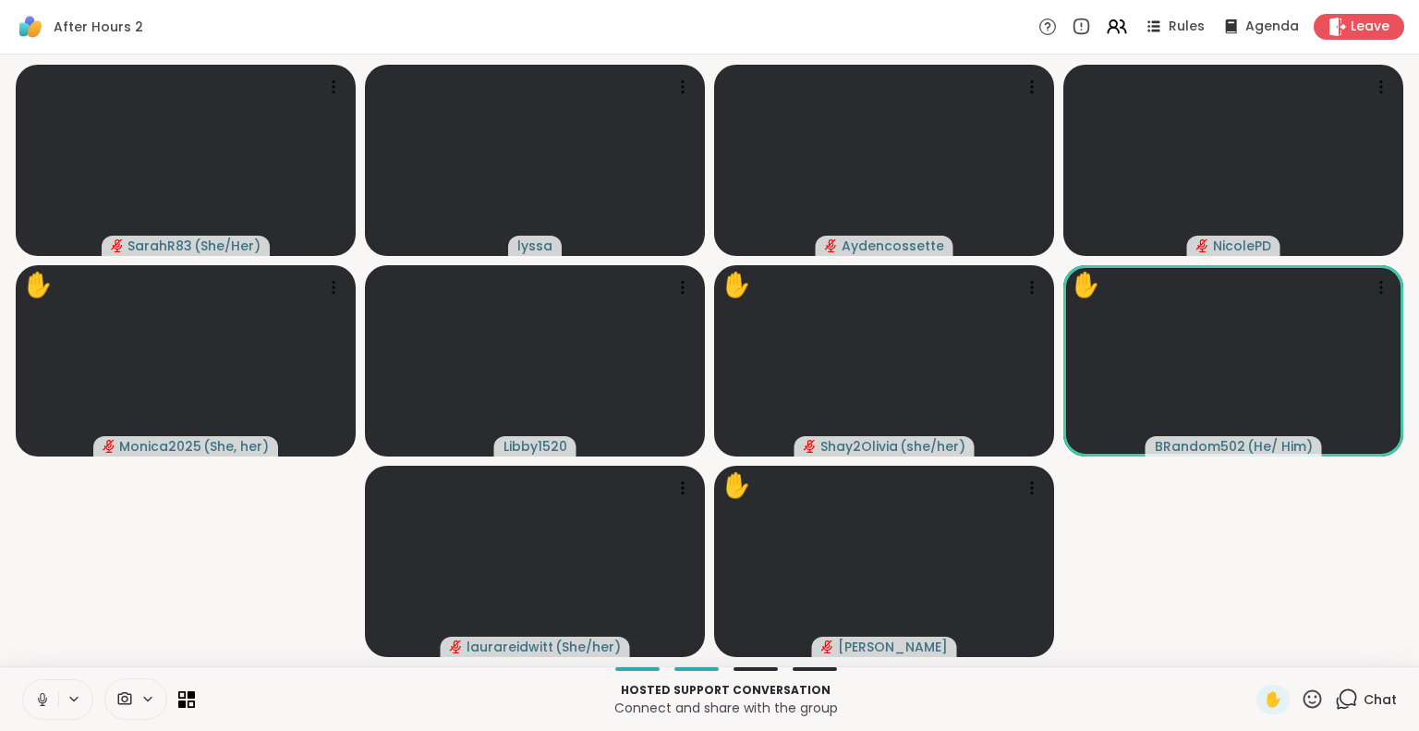
click at [1300, 699] on icon at bounding box center [1311, 698] width 23 height 23
click at [1249, 653] on span "❤️" at bounding box center [1258, 650] width 18 height 22
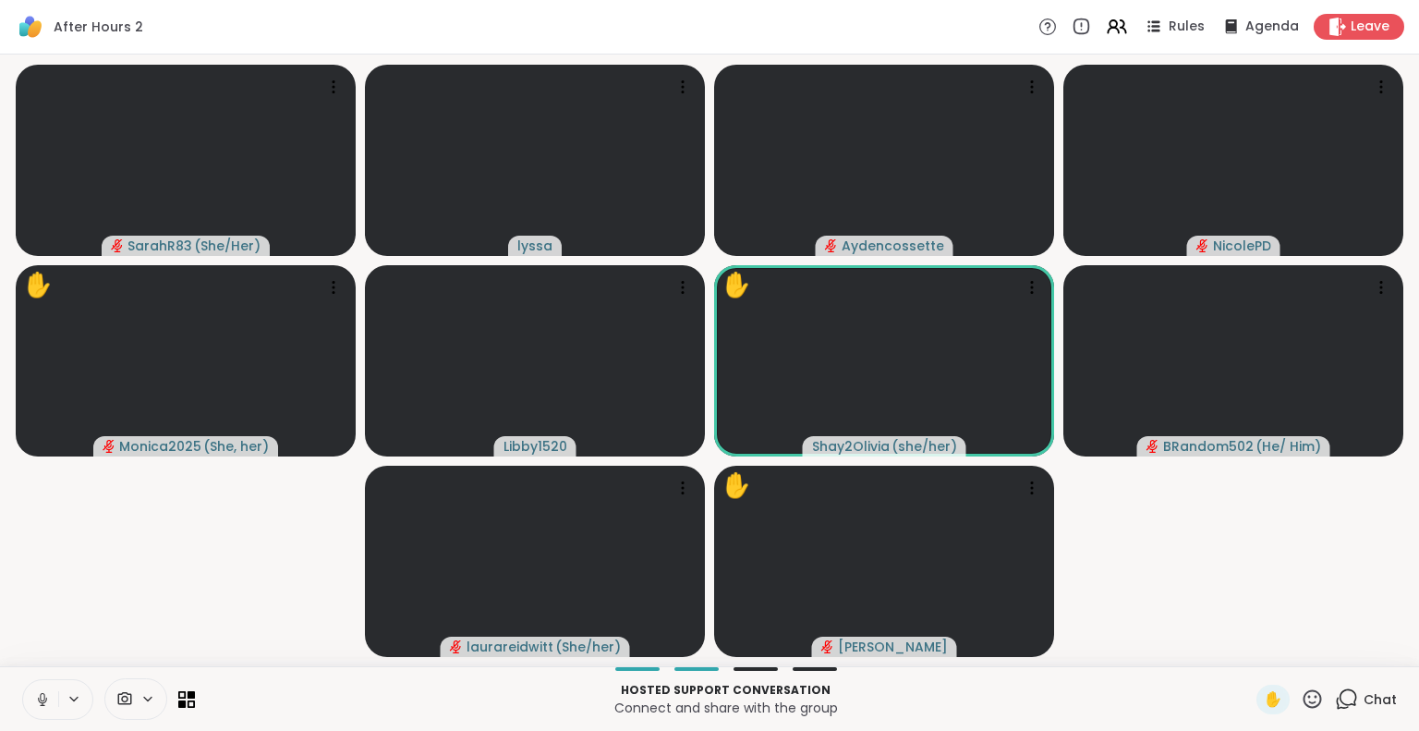
click at [1341, 695] on icon at bounding box center [1345, 698] width 23 height 23
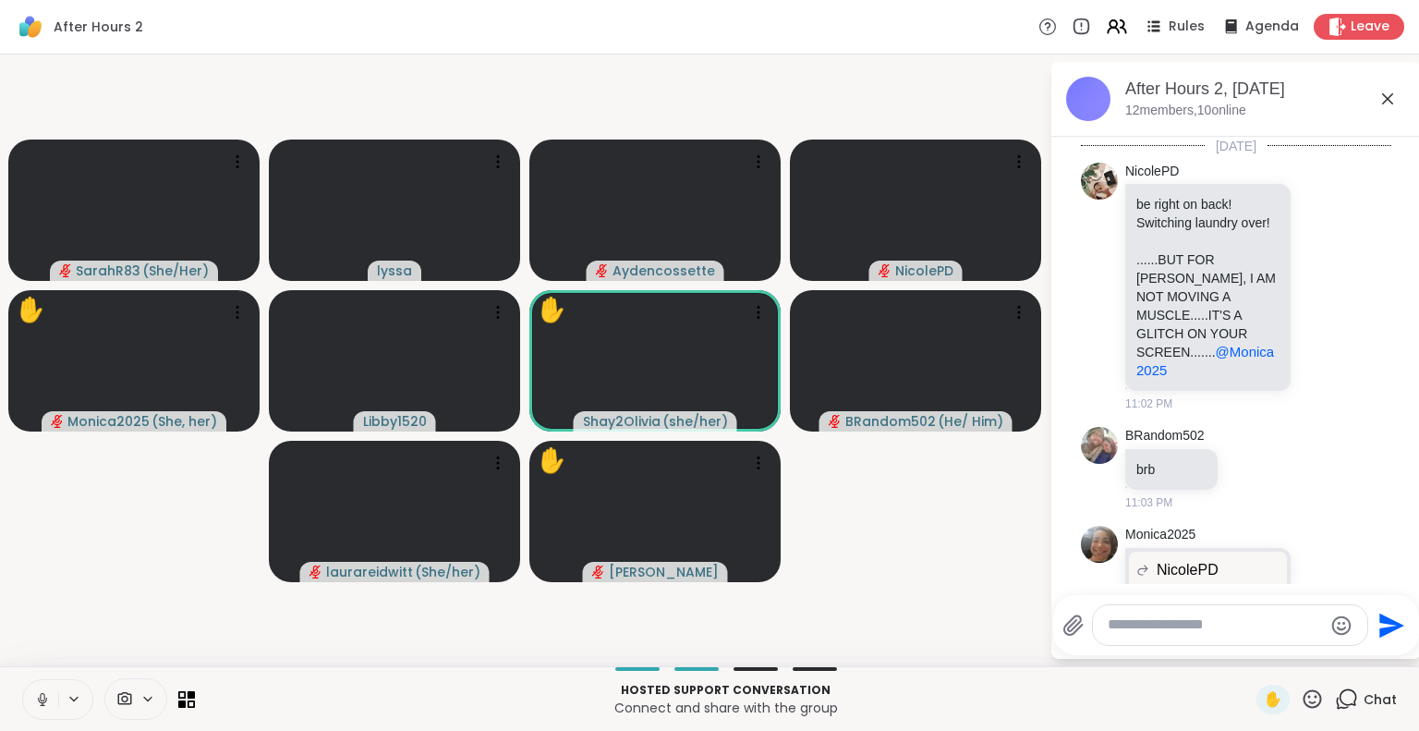
scroll to position [6213, 0]
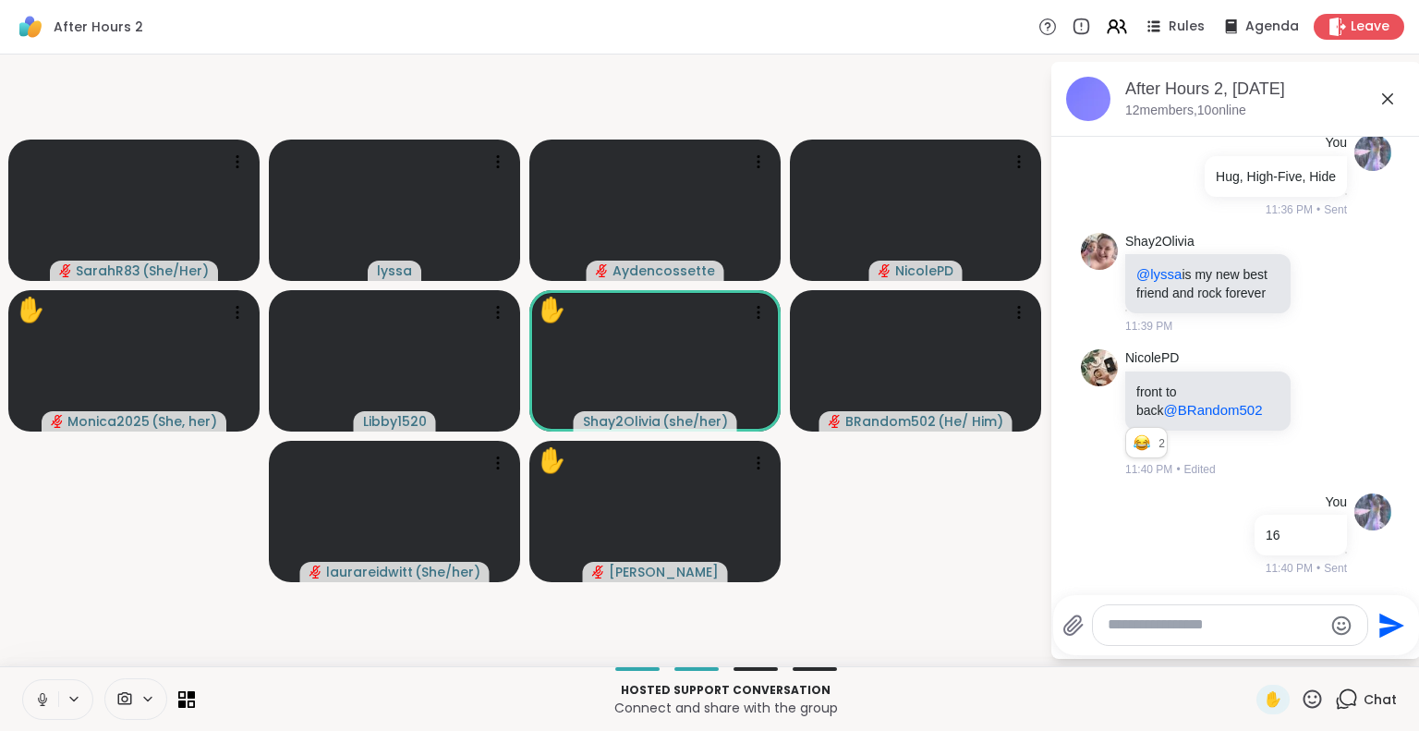
click at [1243, 635] on div at bounding box center [1230, 625] width 274 height 40
click at [1213, 620] on textarea "Type your message" at bounding box center [1214, 624] width 215 height 19
type textarea "**"
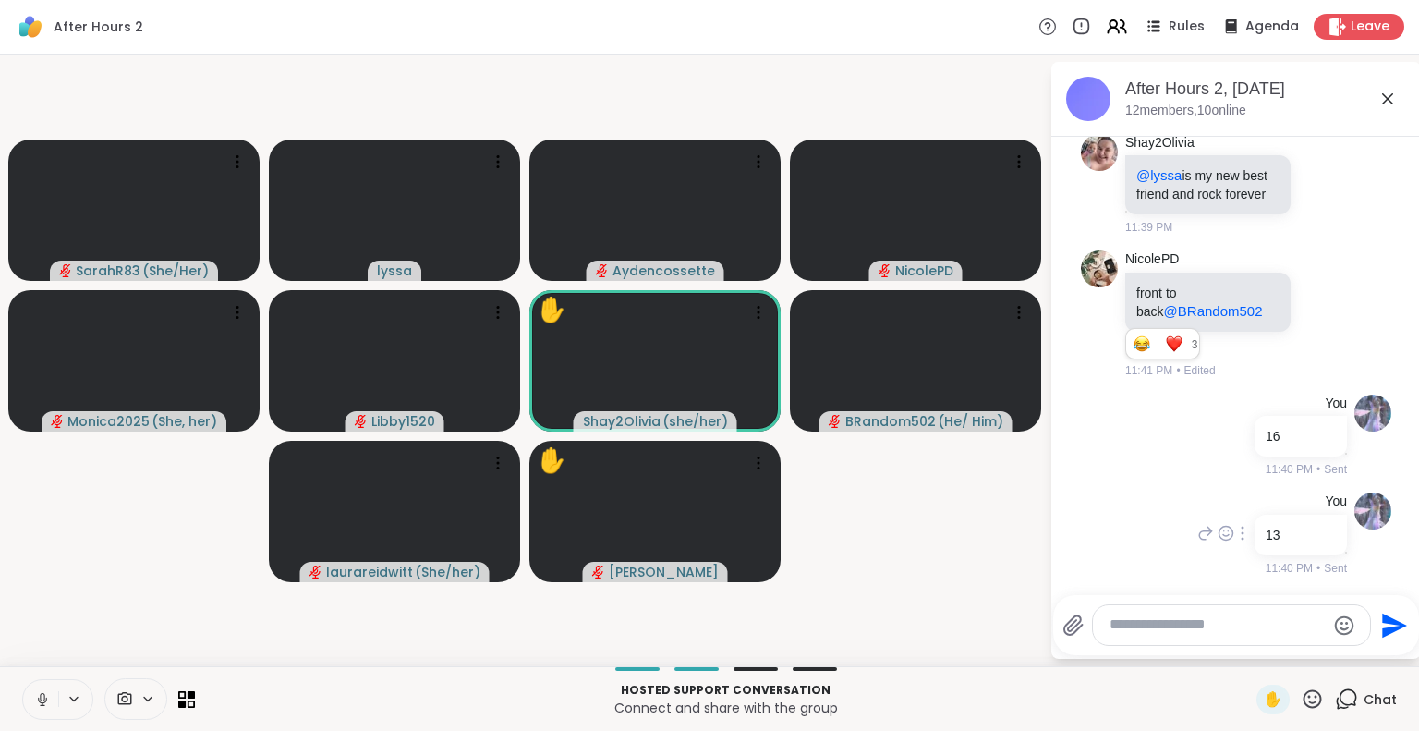
click at [1240, 531] on icon at bounding box center [1242, 532] width 4 height 15
click at [1233, 556] on icon at bounding box center [1242, 559] width 18 height 18
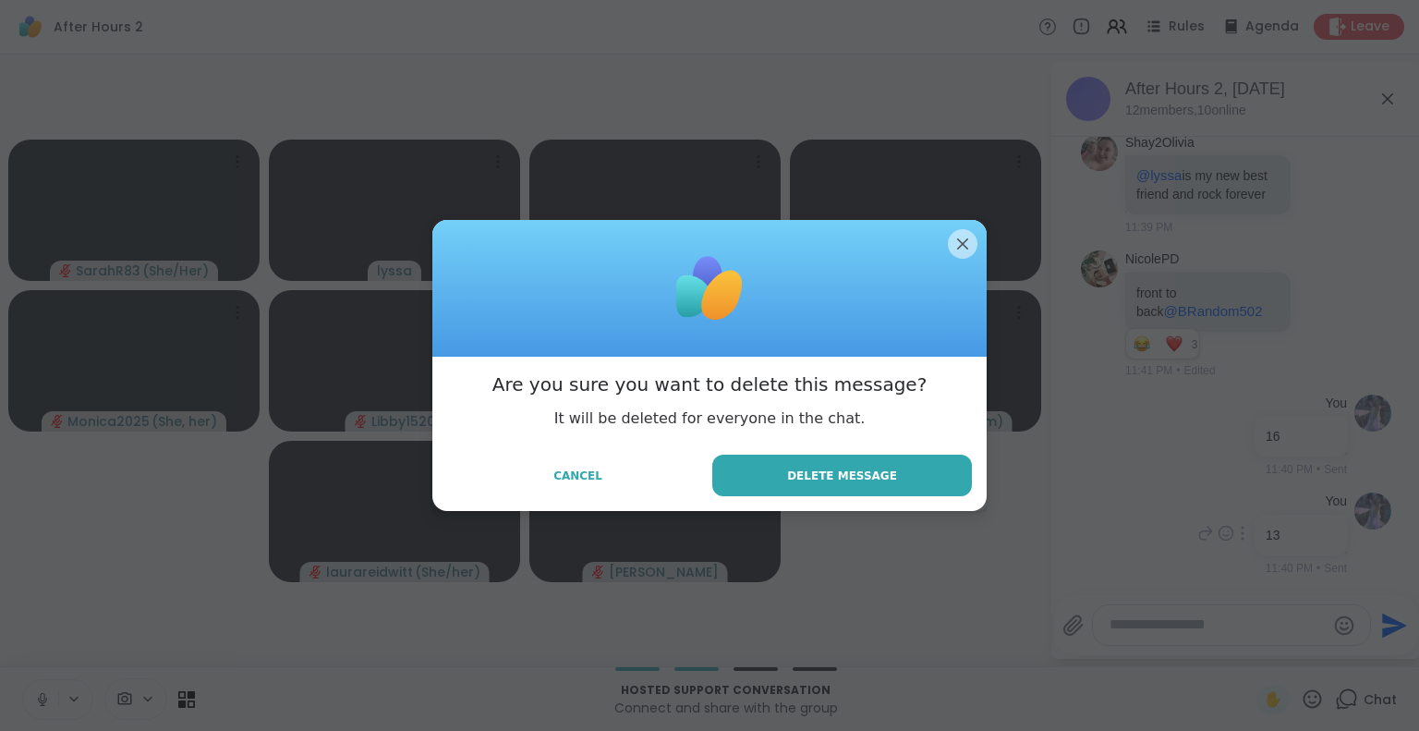
scroll to position [6409, 0]
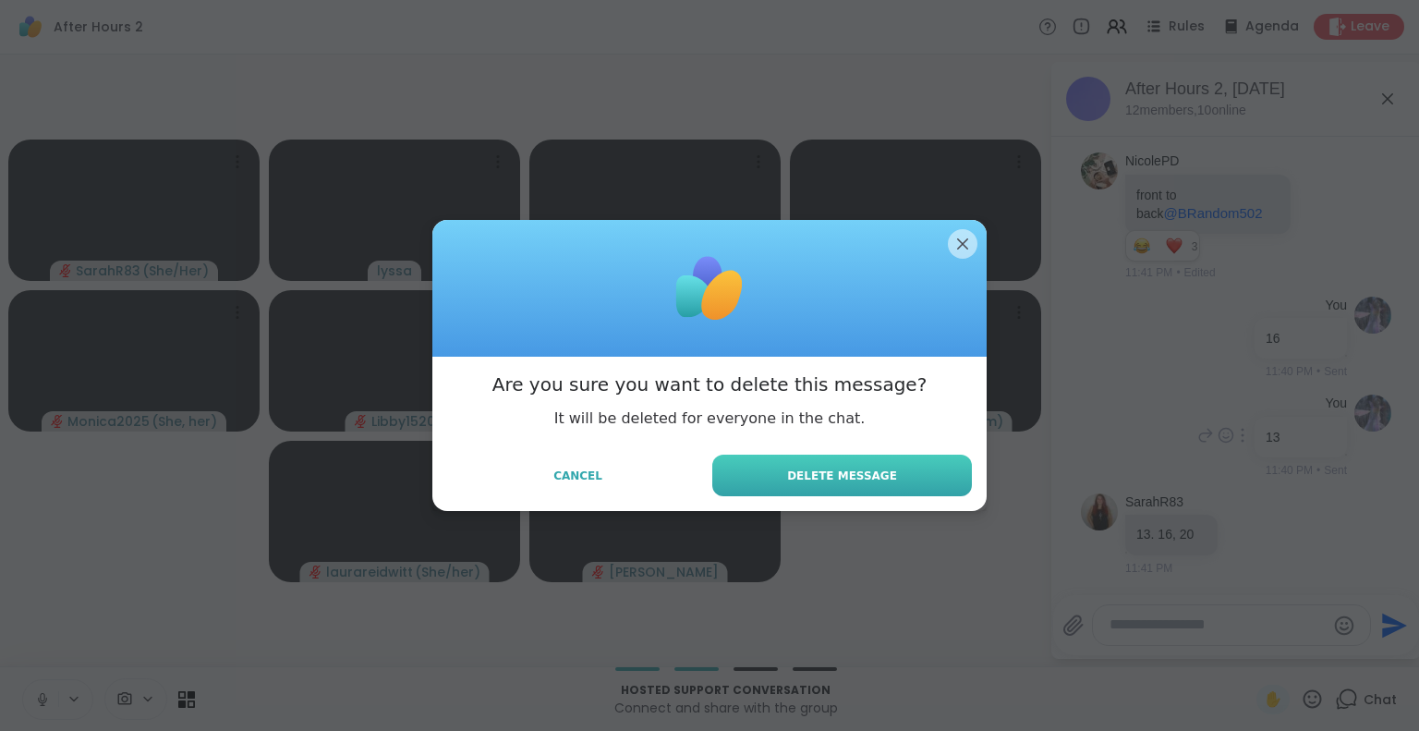
click at [927, 465] on button "Delete Message" at bounding box center [842, 475] width 260 height 42
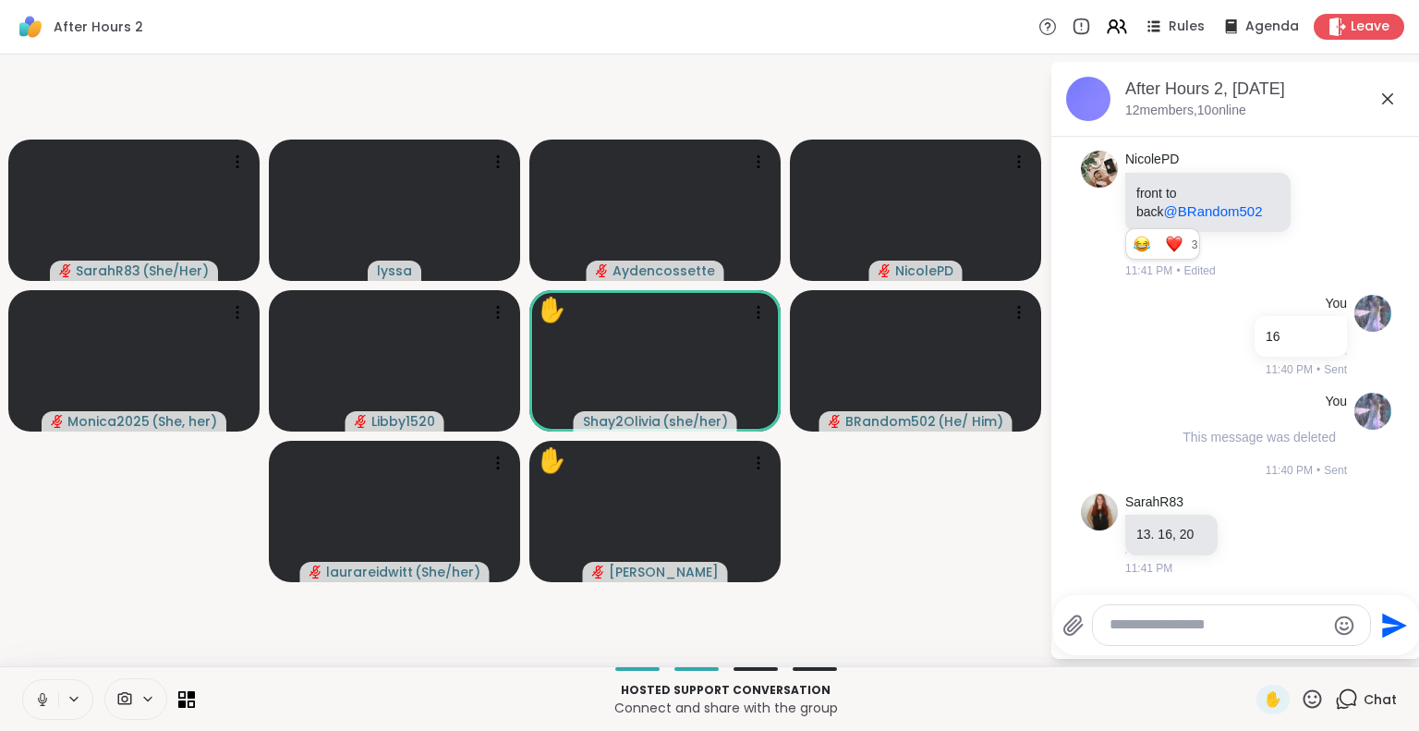
click at [1177, 623] on textarea "Type your message" at bounding box center [1216, 624] width 215 height 19
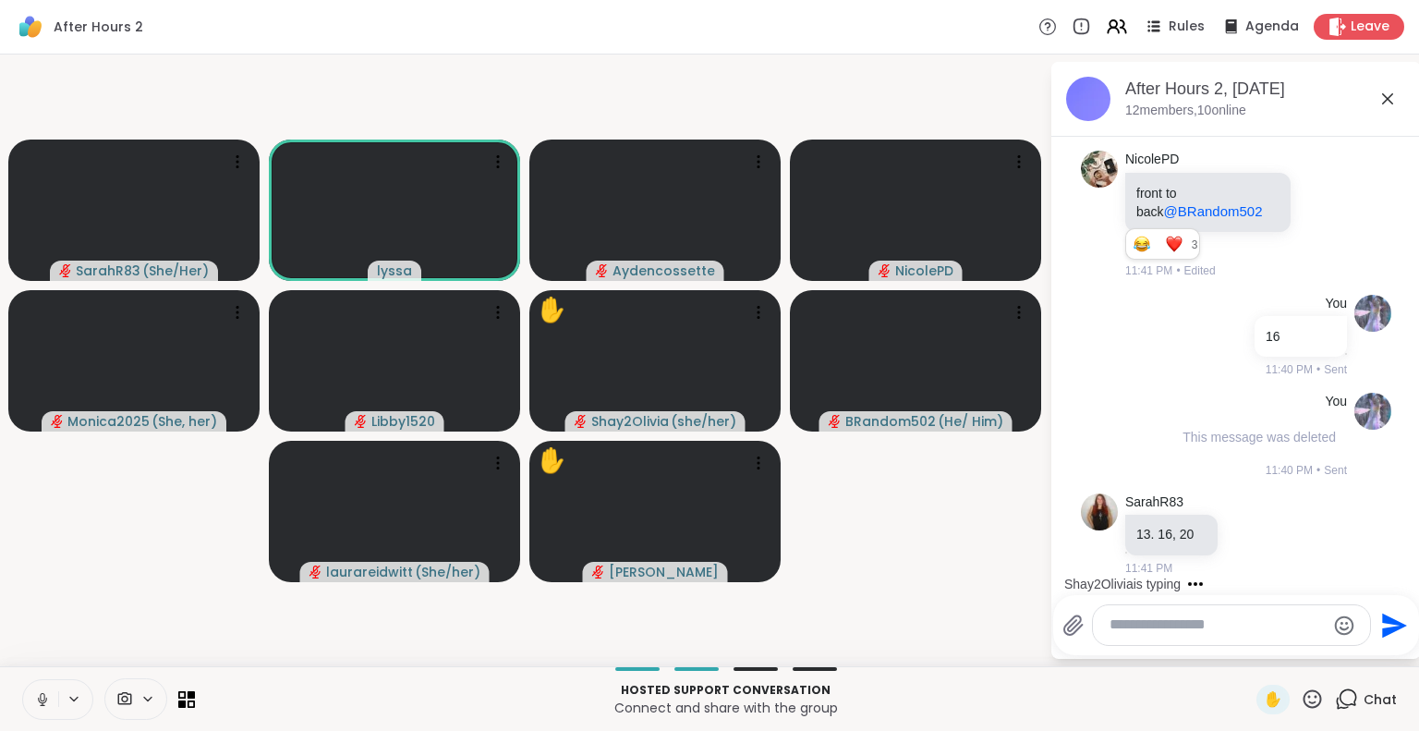
click at [1379, 95] on icon at bounding box center [1387, 99] width 22 height 22
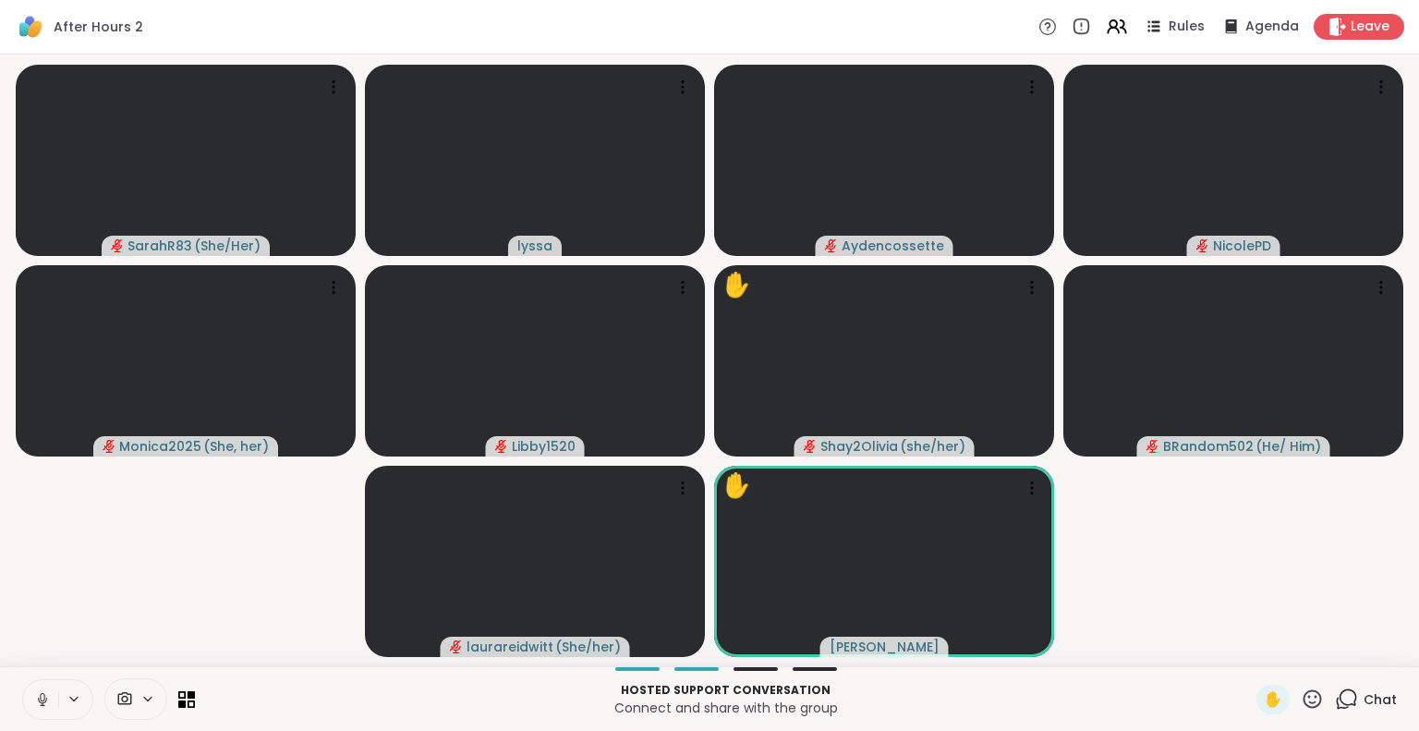
click at [1300, 694] on icon at bounding box center [1311, 698] width 23 height 23
click at [1249, 650] on span "❤️" at bounding box center [1258, 650] width 18 height 22
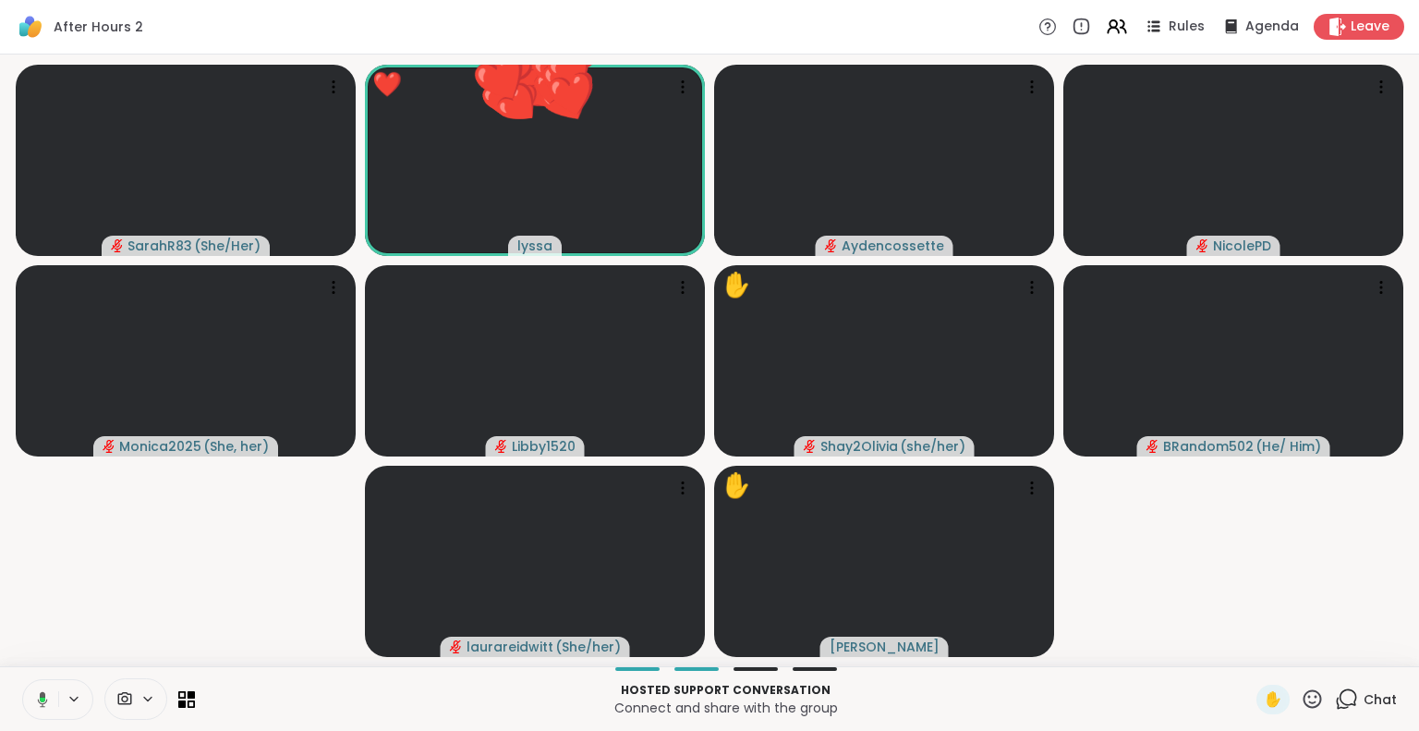
click at [1300, 694] on icon at bounding box center [1311, 698] width 23 height 23
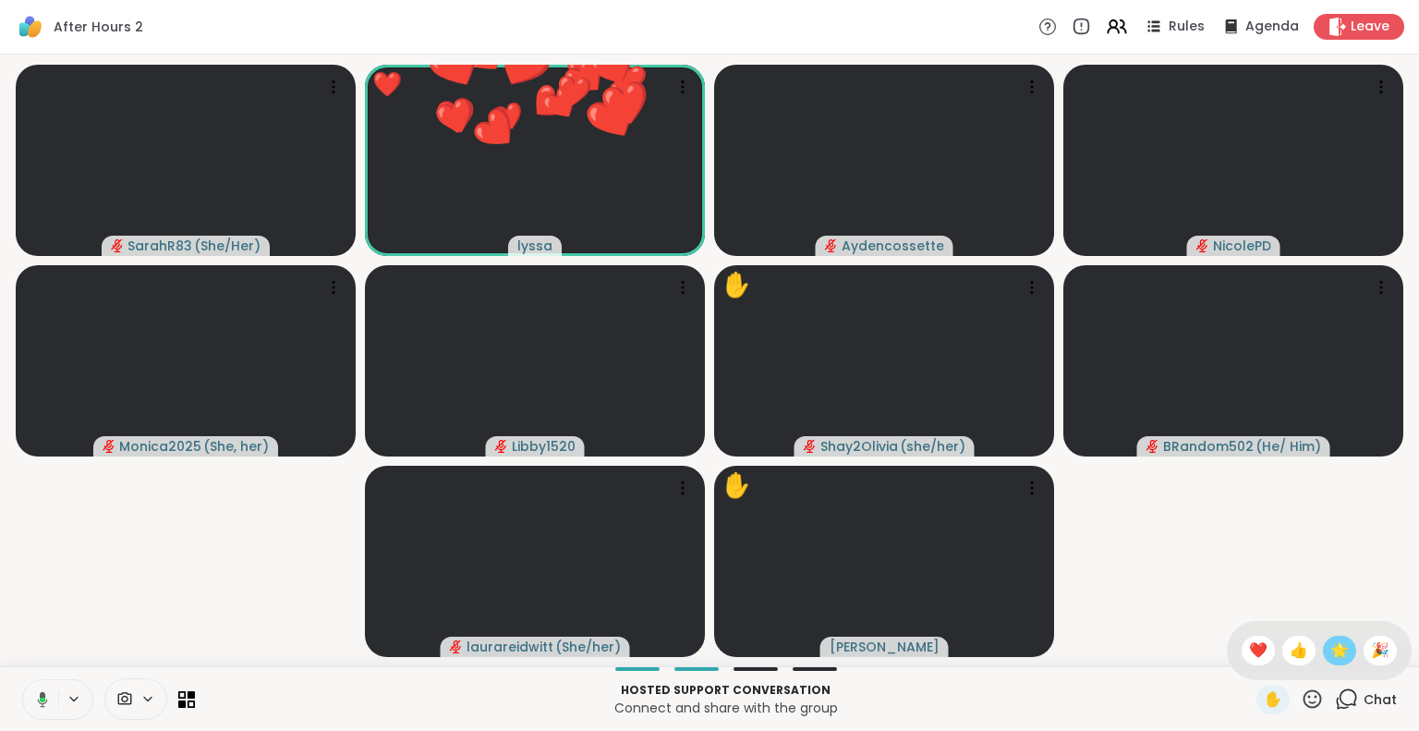
click at [1330, 649] on span "🌟" at bounding box center [1339, 650] width 18 height 22
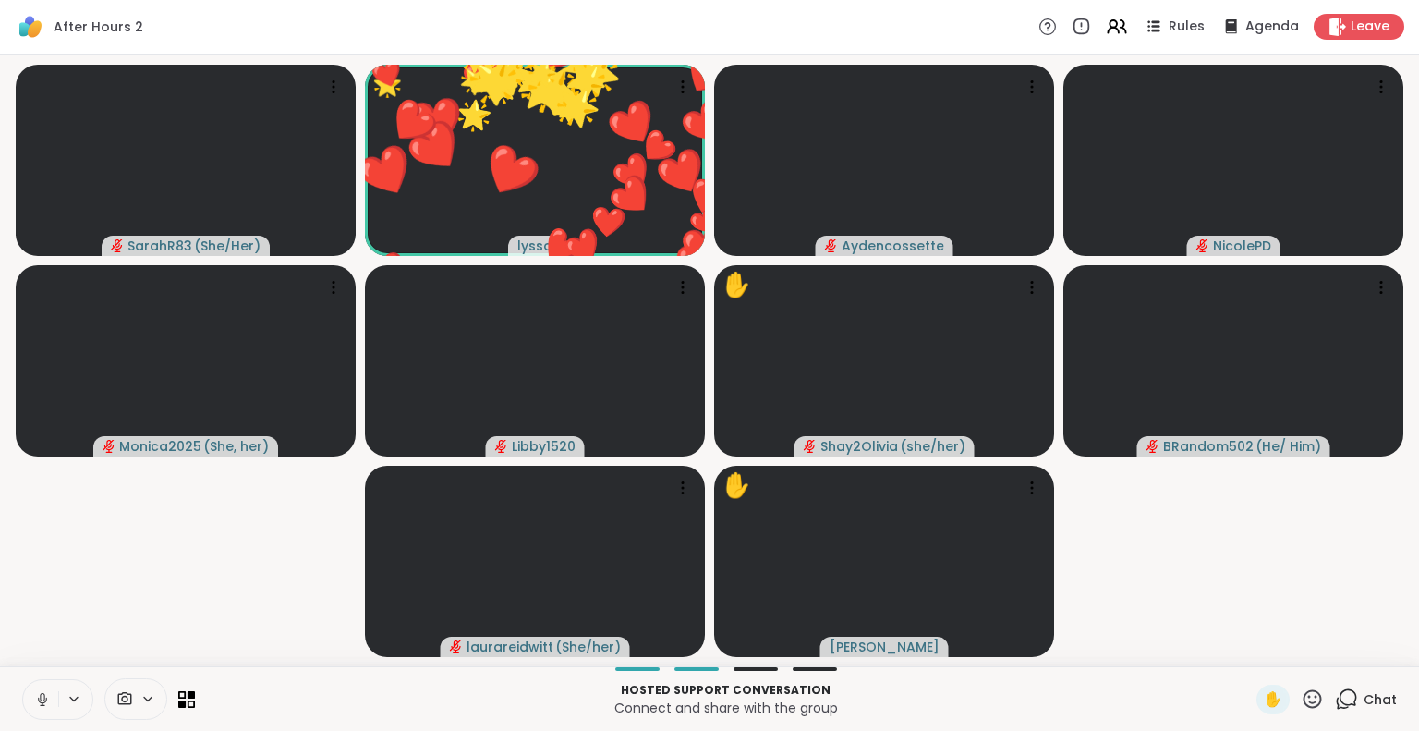
click at [1302, 694] on icon at bounding box center [1311, 698] width 23 height 23
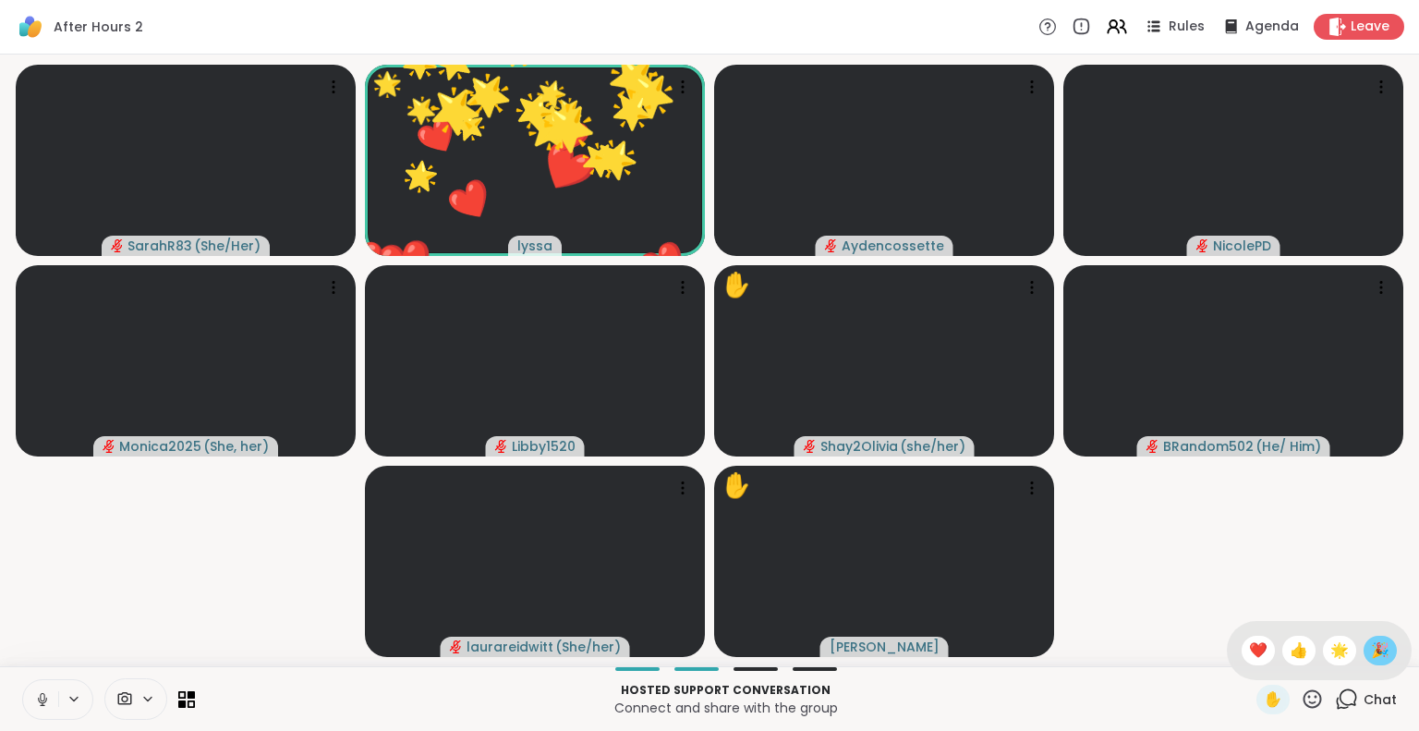
click at [1371, 646] on span "🎉" at bounding box center [1380, 650] width 18 height 22
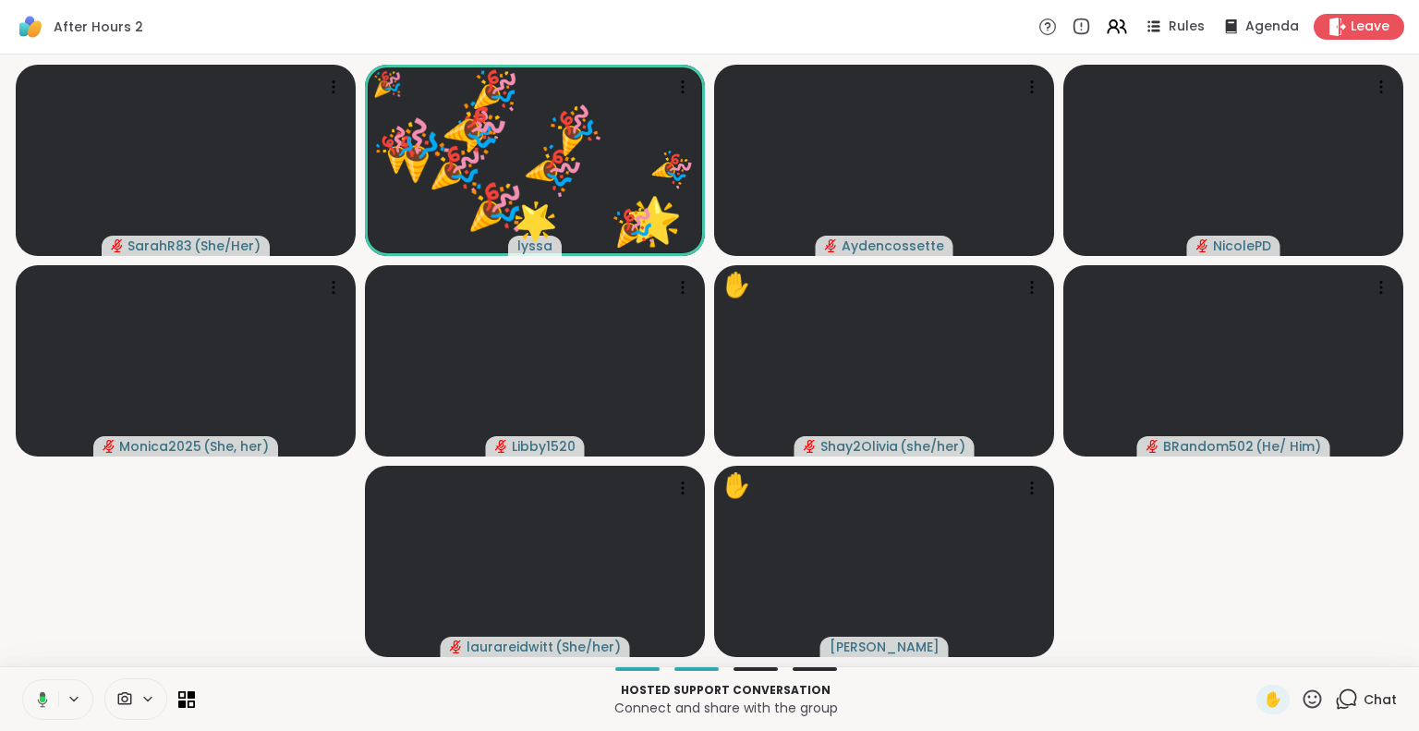
click at [1303, 691] on icon at bounding box center [1312, 698] width 18 height 18
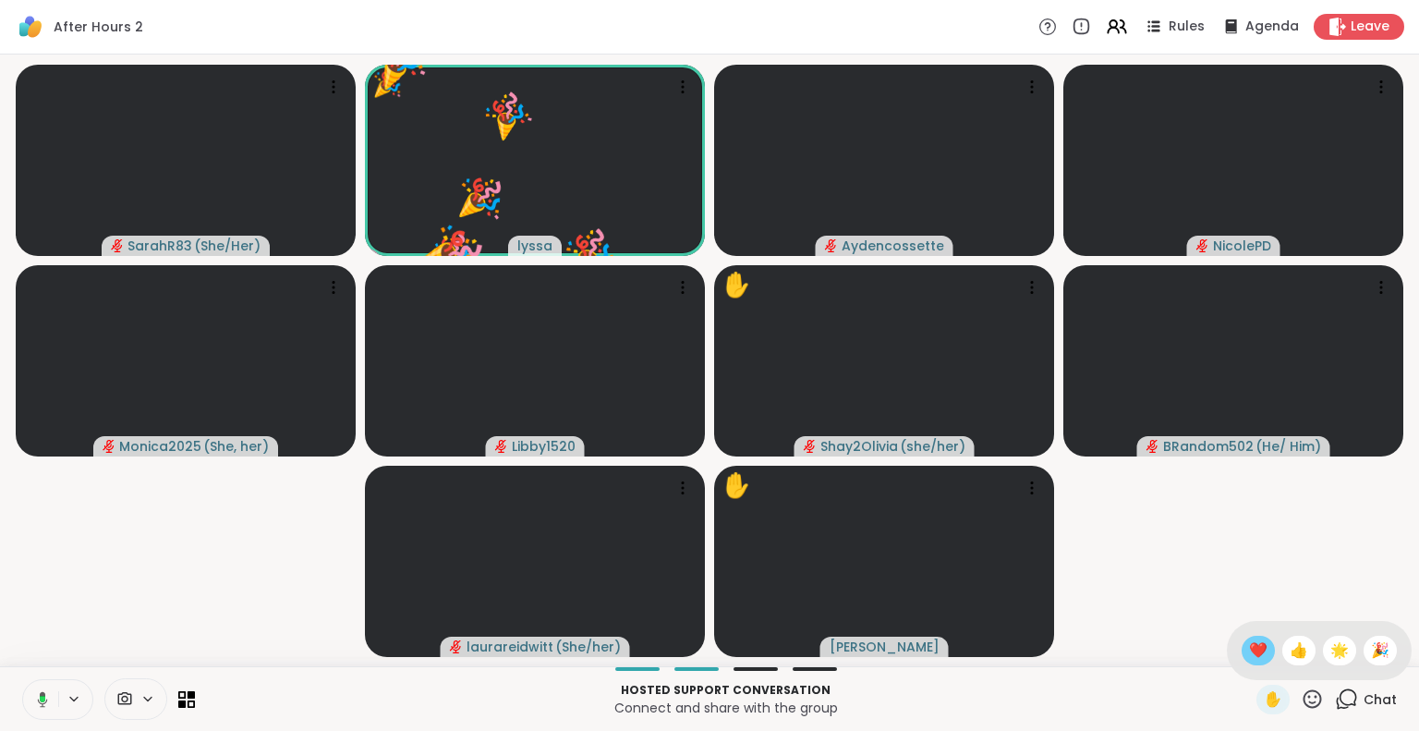
click at [1249, 653] on span "❤️" at bounding box center [1258, 650] width 18 height 22
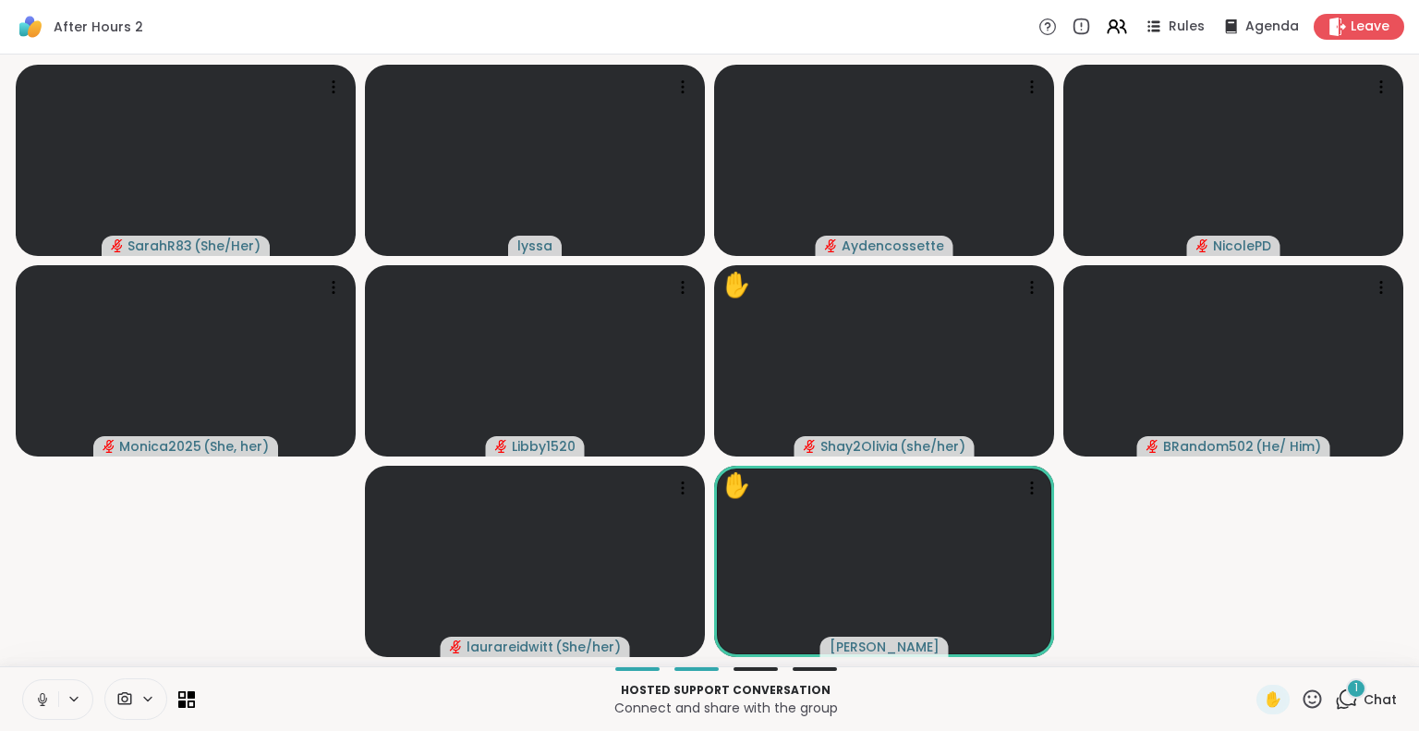
click at [1303, 706] on icon at bounding box center [1312, 698] width 18 height 18
click at [1252, 663] on div "✋ ❤️ 👍 🌟 🎉" at bounding box center [1318, 650] width 185 height 59
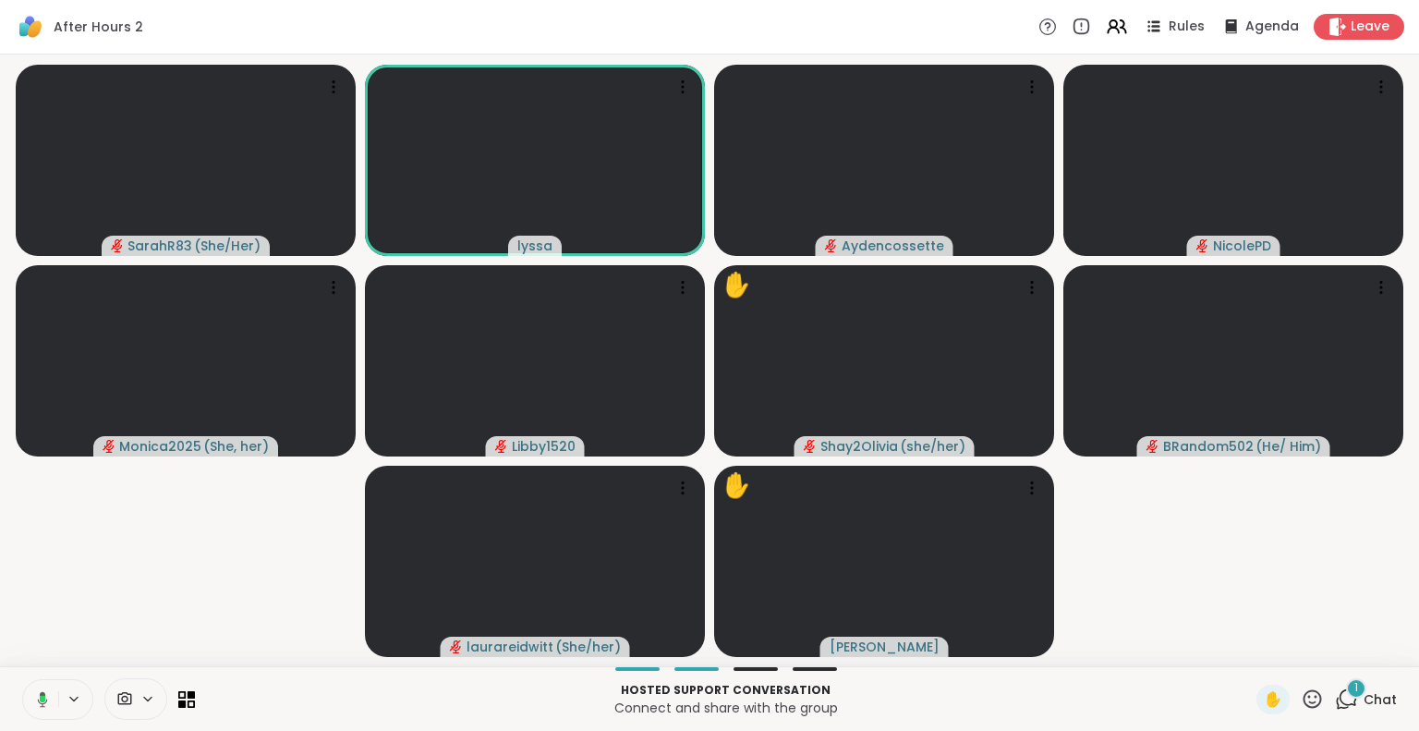
click at [1303, 691] on icon at bounding box center [1312, 698] width 18 height 18
click at [1249, 653] on span "❤️" at bounding box center [1258, 650] width 18 height 22
click at [1363, 694] on span "Chat" at bounding box center [1379, 699] width 33 height 18
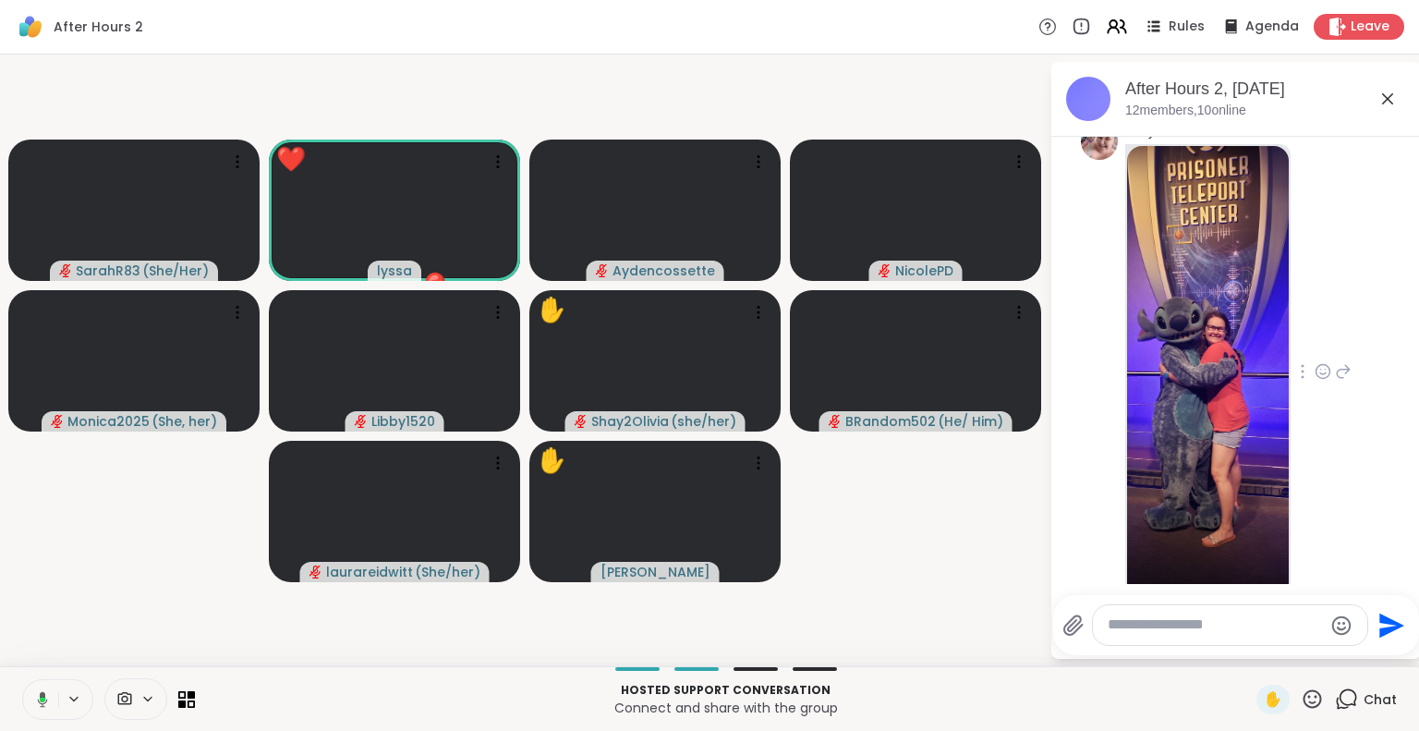
scroll to position [6989, 0]
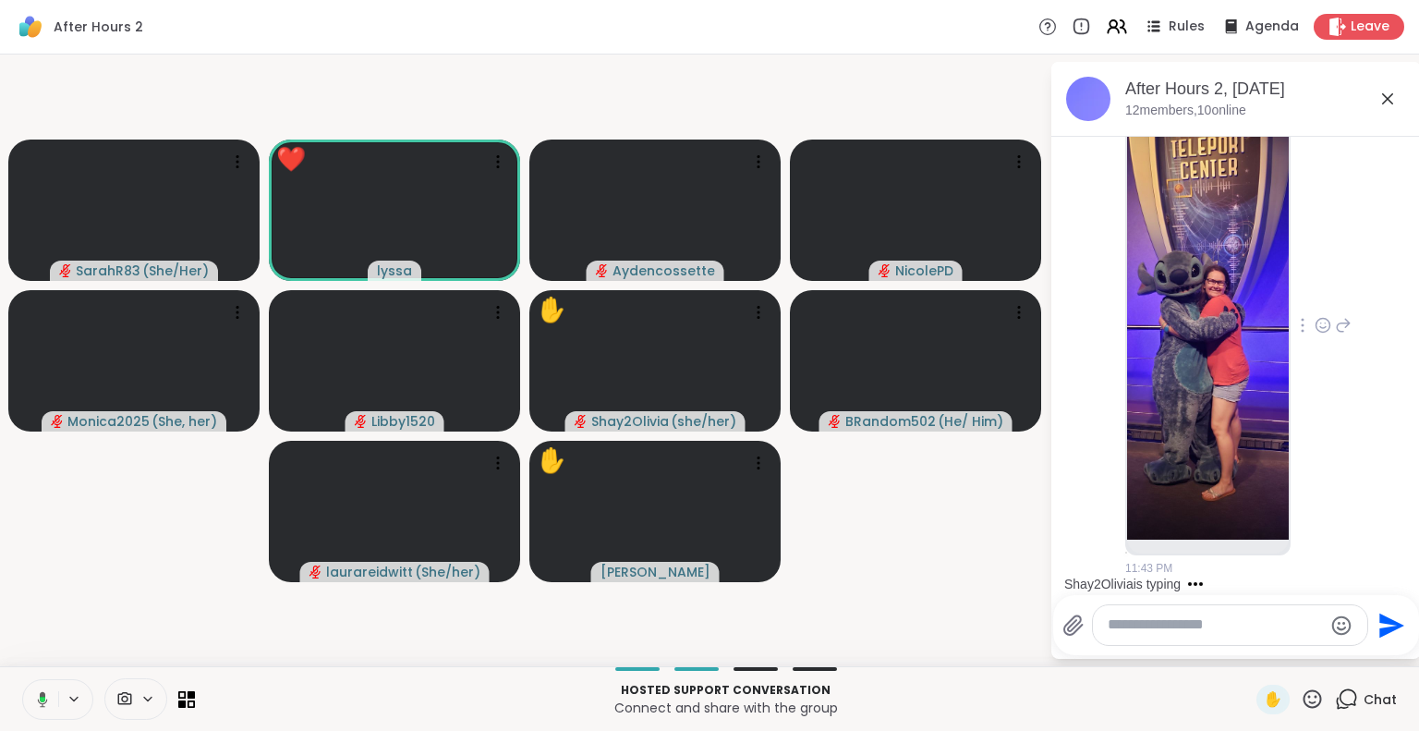
click at [1314, 324] on icon at bounding box center [1322, 325] width 17 height 18
click at [1311, 298] on button "Select Reaction: Heart" at bounding box center [1322, 295] width 37 height 37
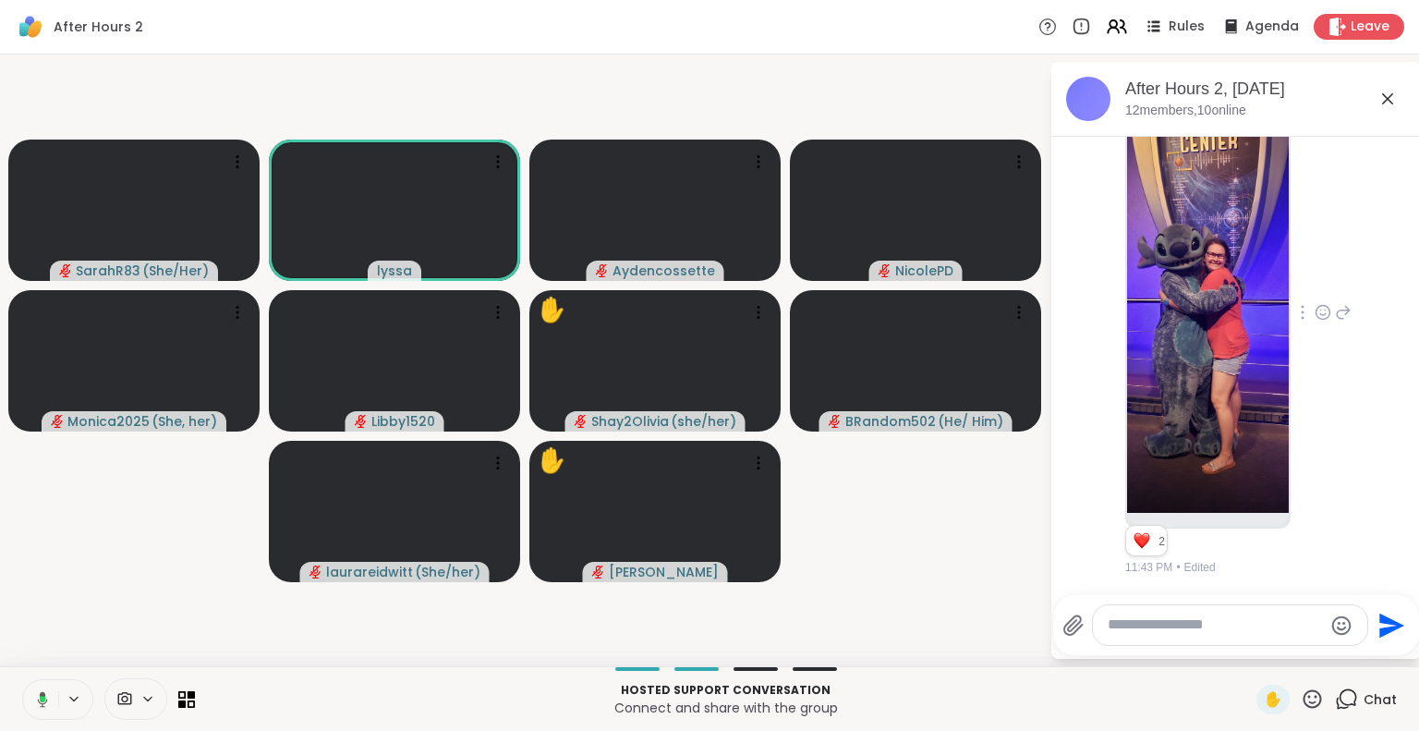
scroll to position [7129, 0]
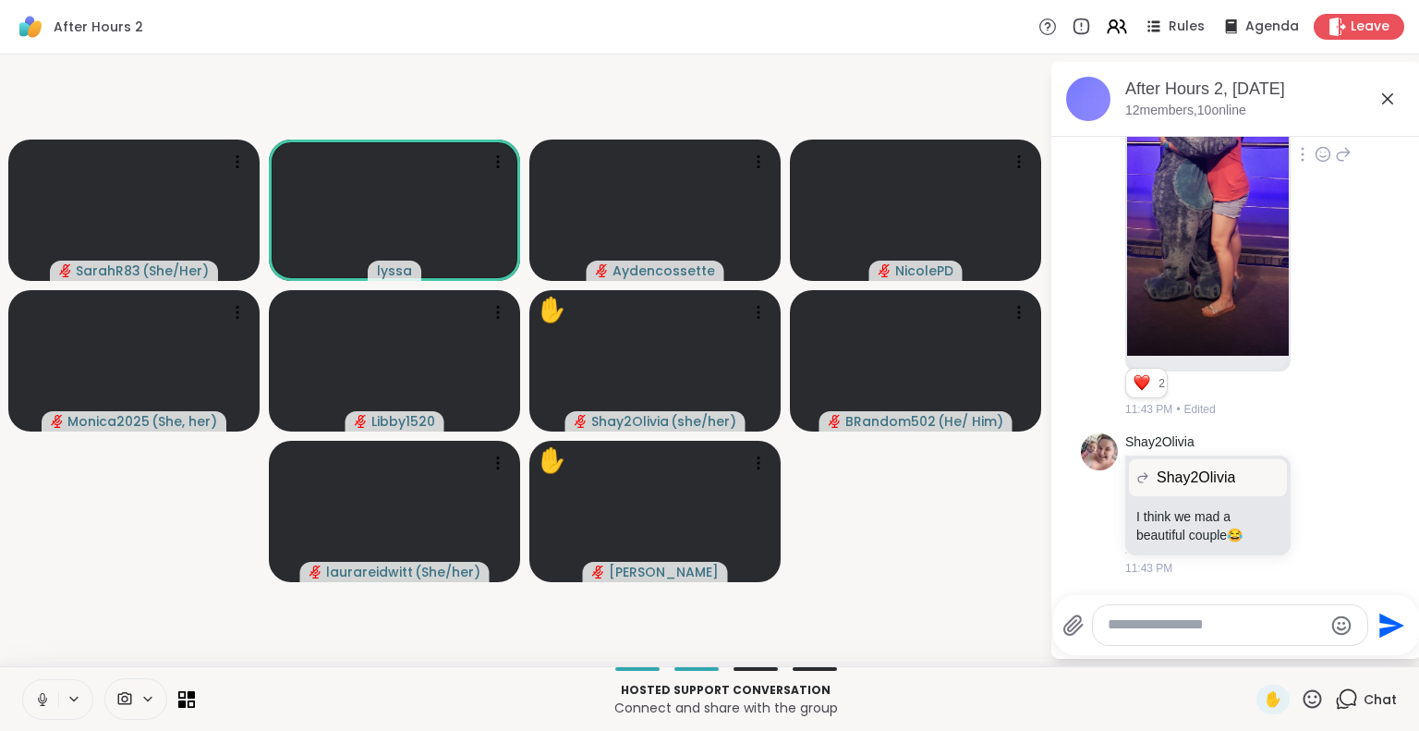
click at [1389, 102] on icon at bounding box center [1387, 98] width 11 height 11
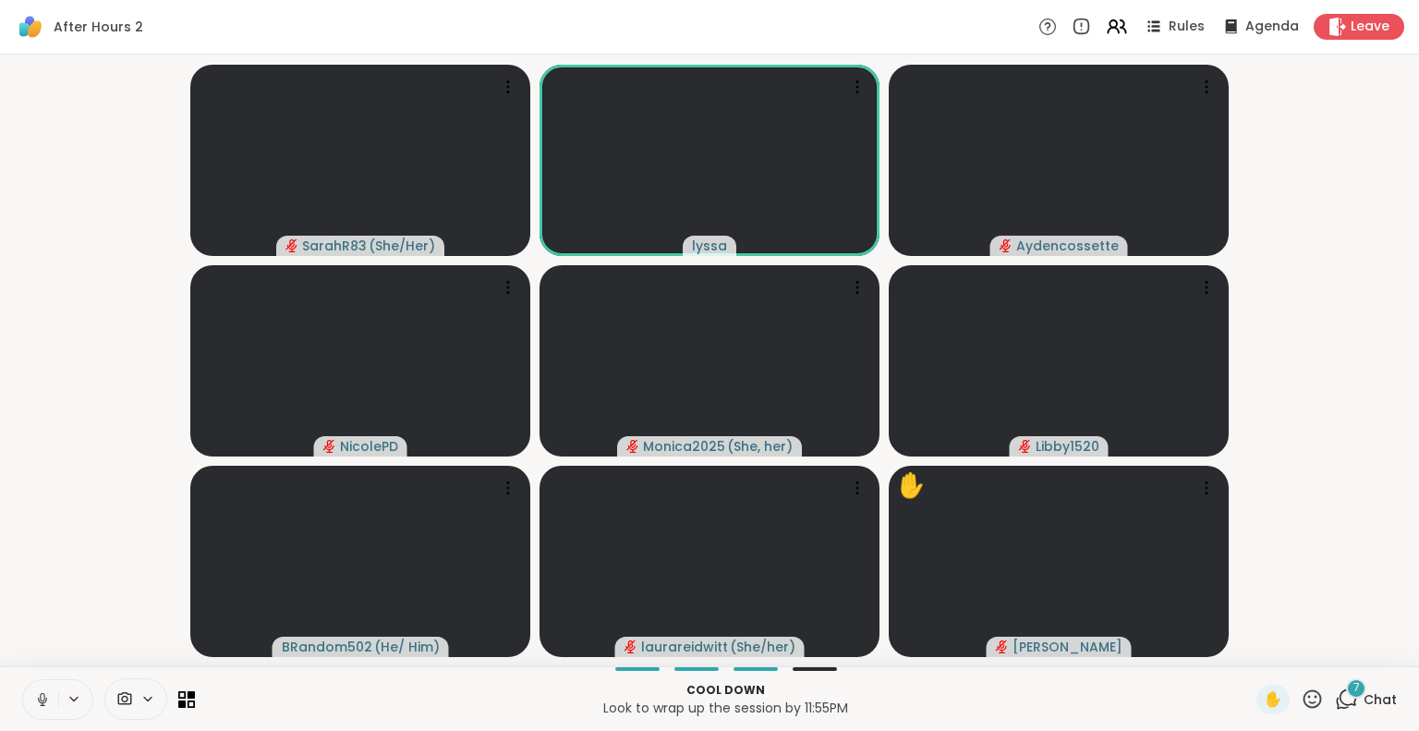
click at [41, 692] on icon at bounding box center [42, 699] width 17 height 17
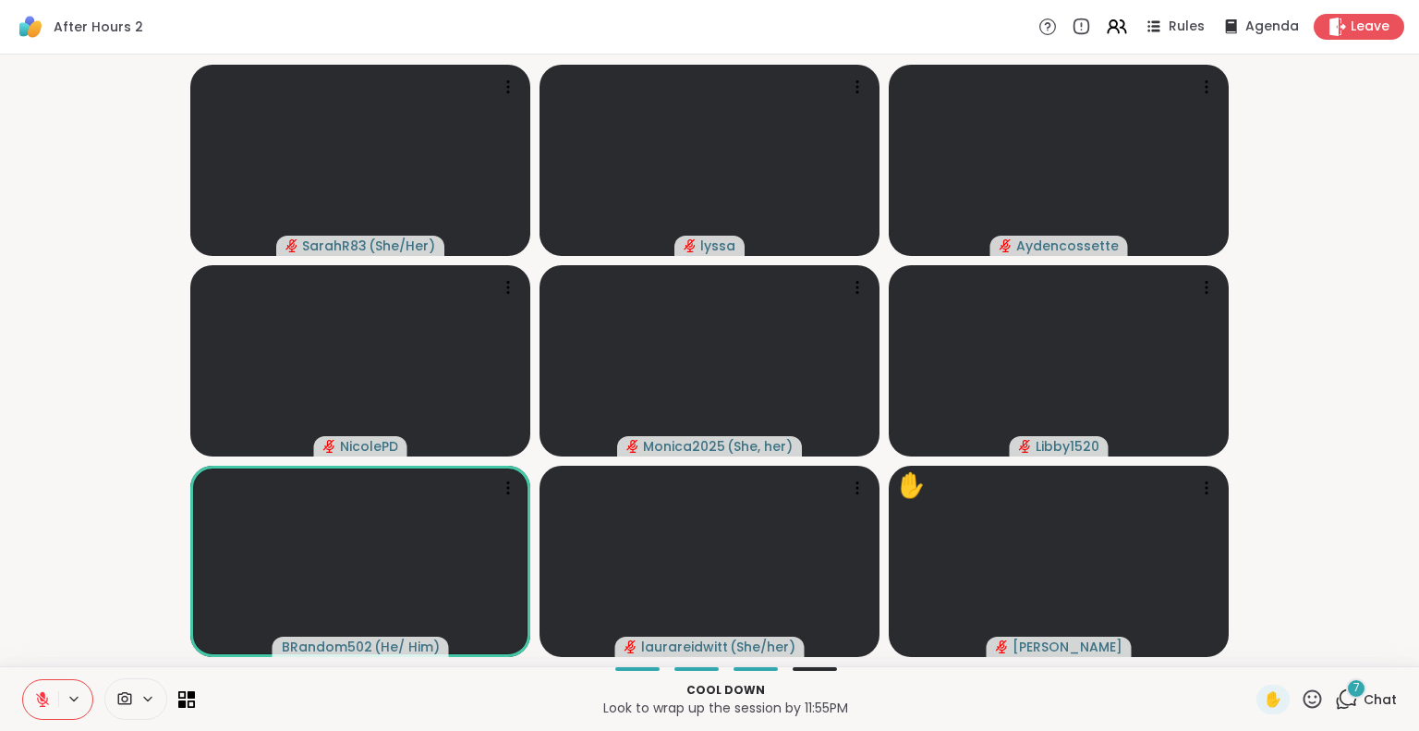
click at [44, 693] on icon at bounding box center [43, 694] width 6 height 7
click at [1300, 693] on icon at bounding box center [1311, 698] width 23 height 23
click at [1249, 646] on span "❤️" at bounding box center [1258, 650] width 18 height 22
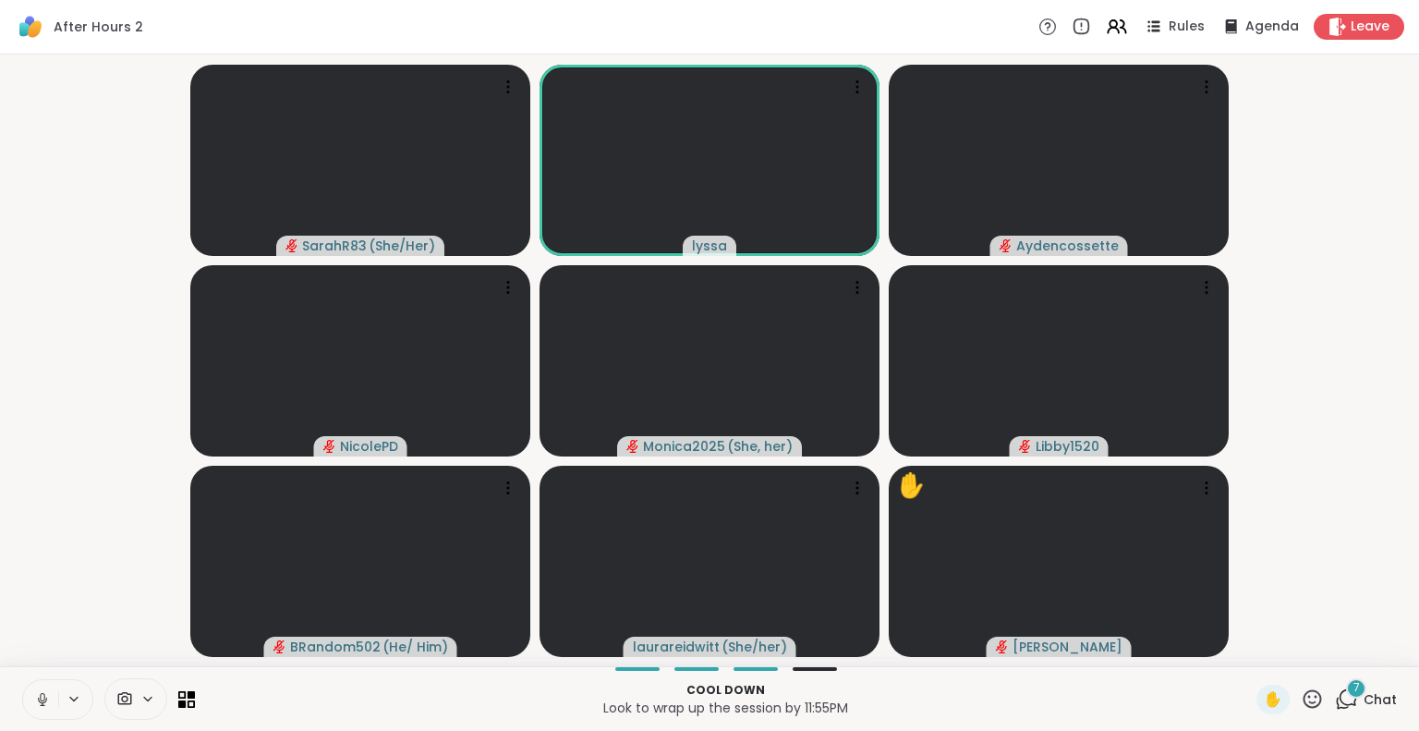
click at [1302, 698] on icon at bounding box center [1311, 698] width 23 height 23
click at [1249, 639] on span "❤️" at bounding box center [1258, 650] width 18 height 22
click at [1300, 694] on icon at bounding box center [1311, 698] width 23 height 23
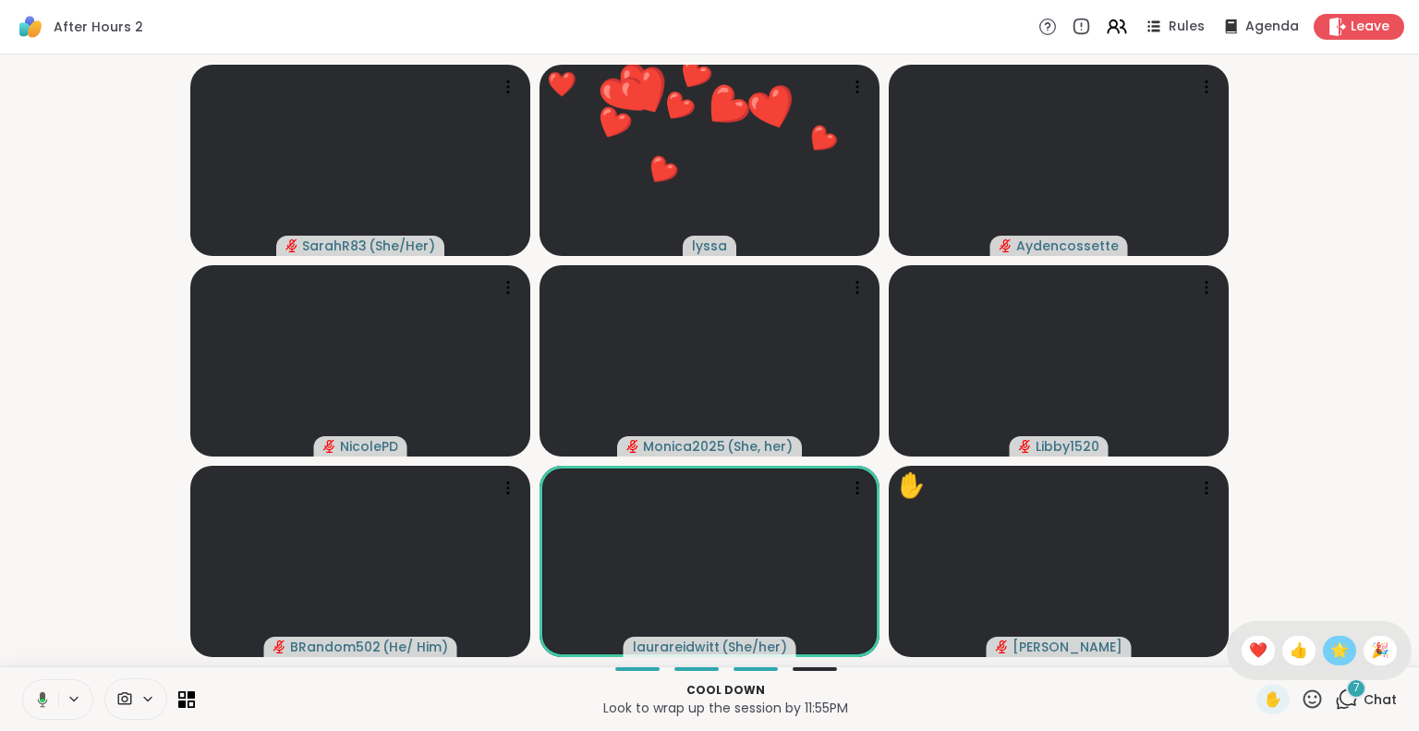
click at [1330, 655] on span "🌟" at bounding box center [1339, 650] width 18 height 22
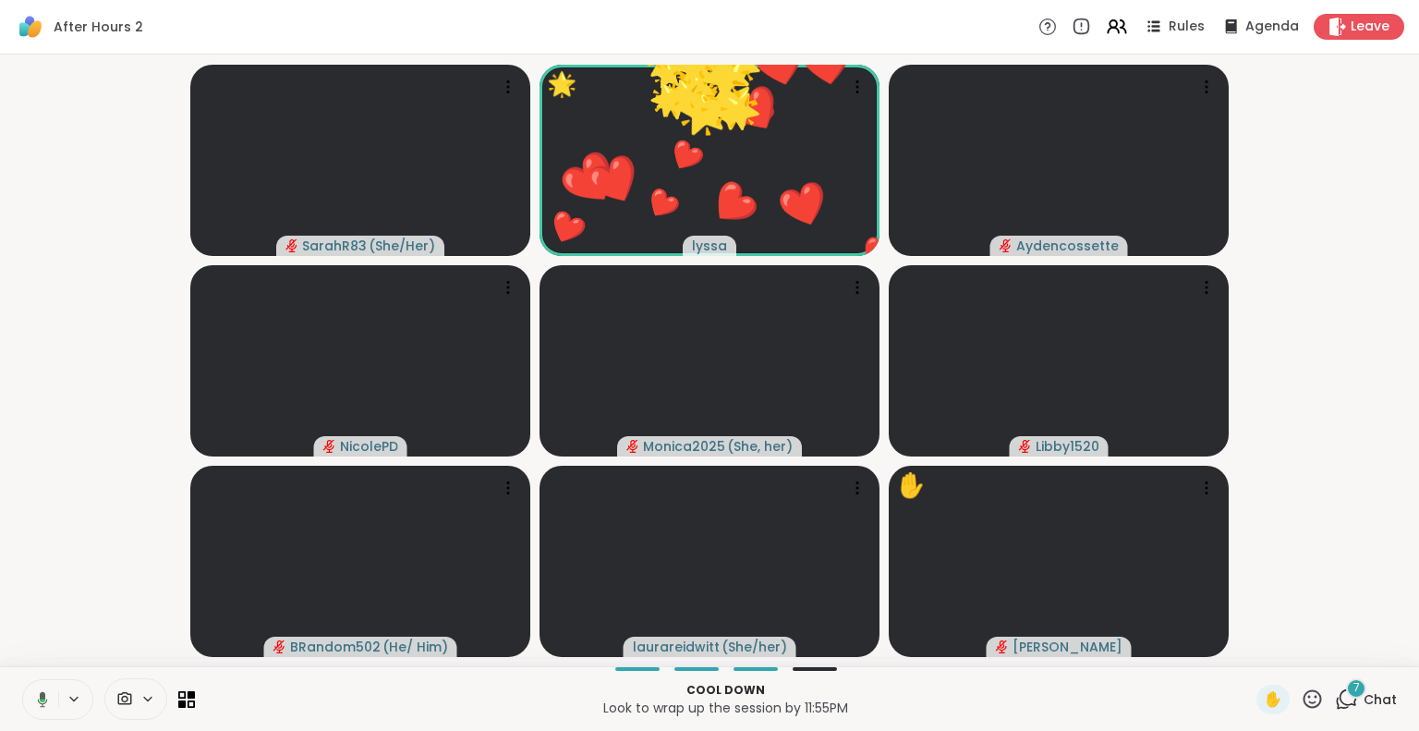
click at [1305, 694] on icon at bounding box center [1312, 698] width 18 height 18
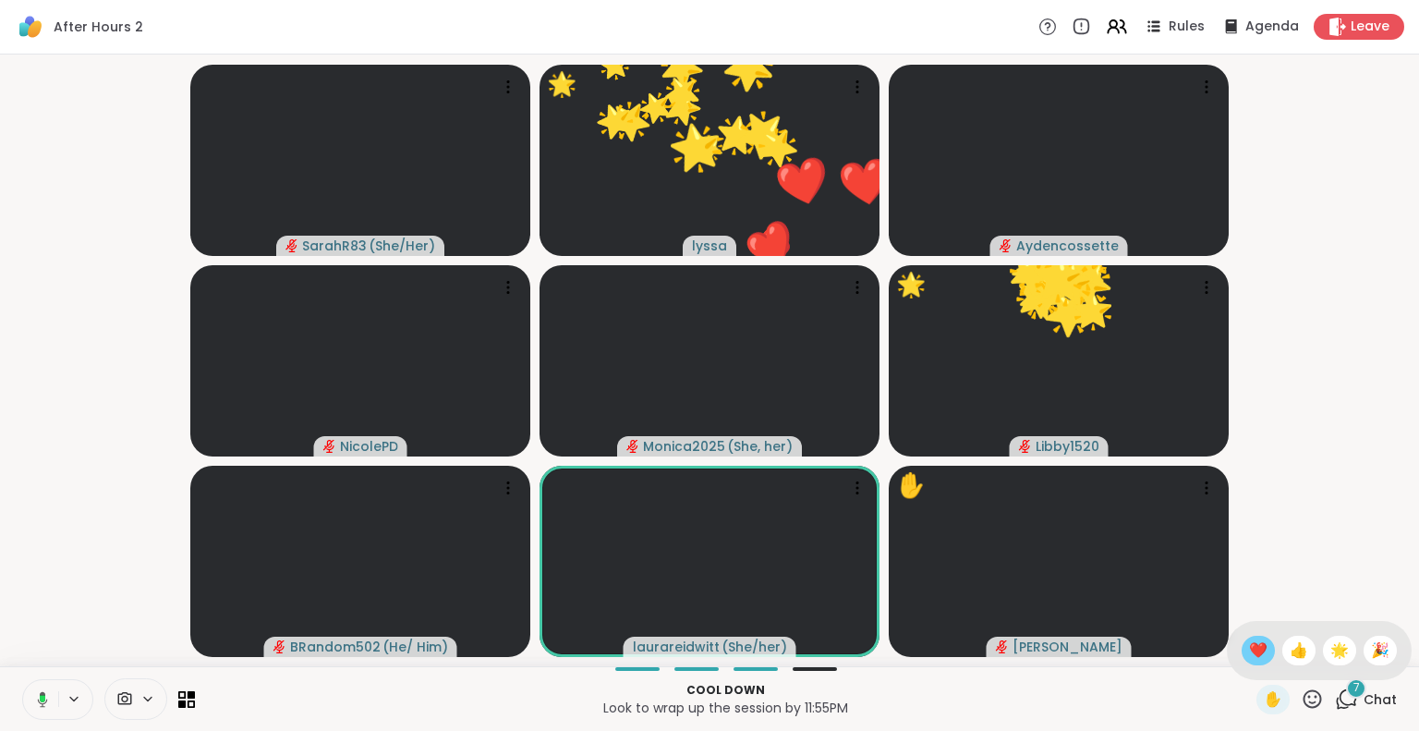
click at [1249, 655] on span "❤️" at bounding box center [1258, 650] width 18 height 22
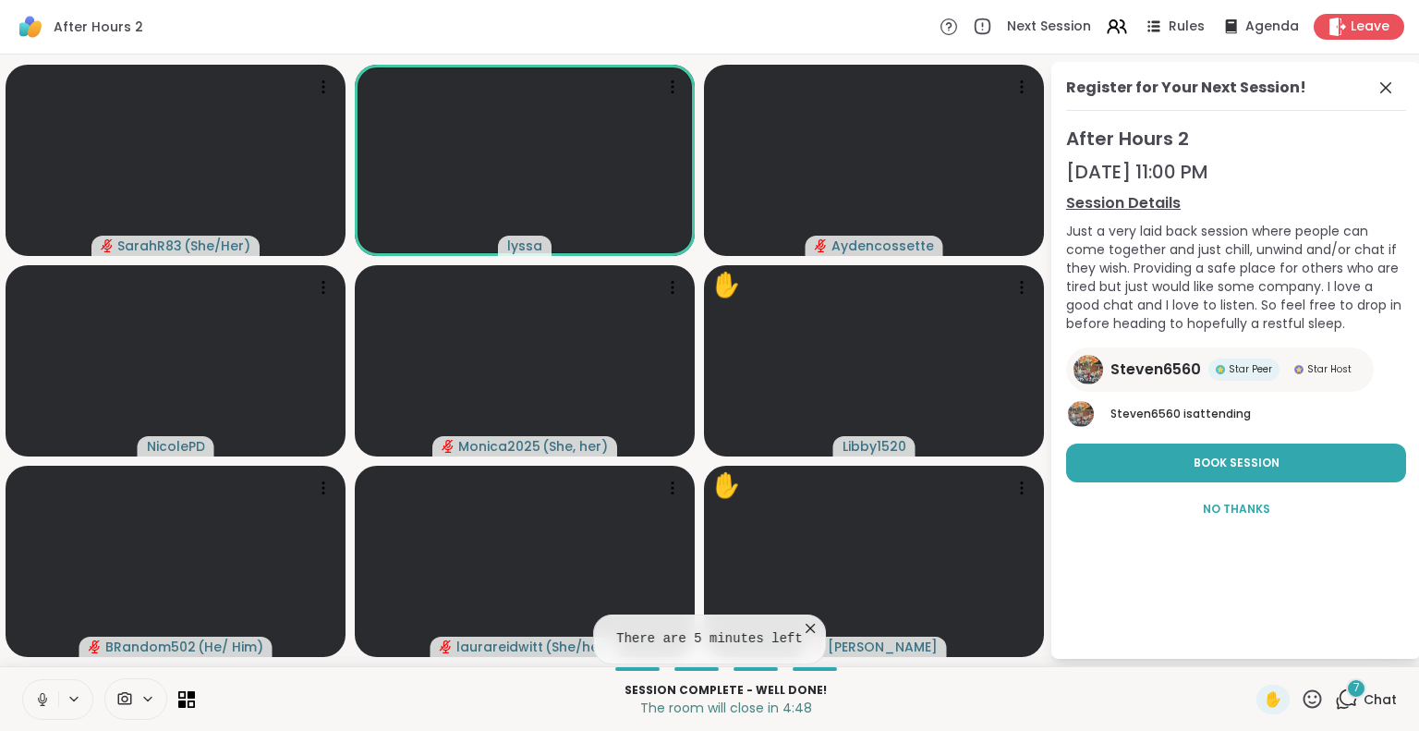
click at [35, 696] on icon at bounding box center [42, 699] width 17 height 17
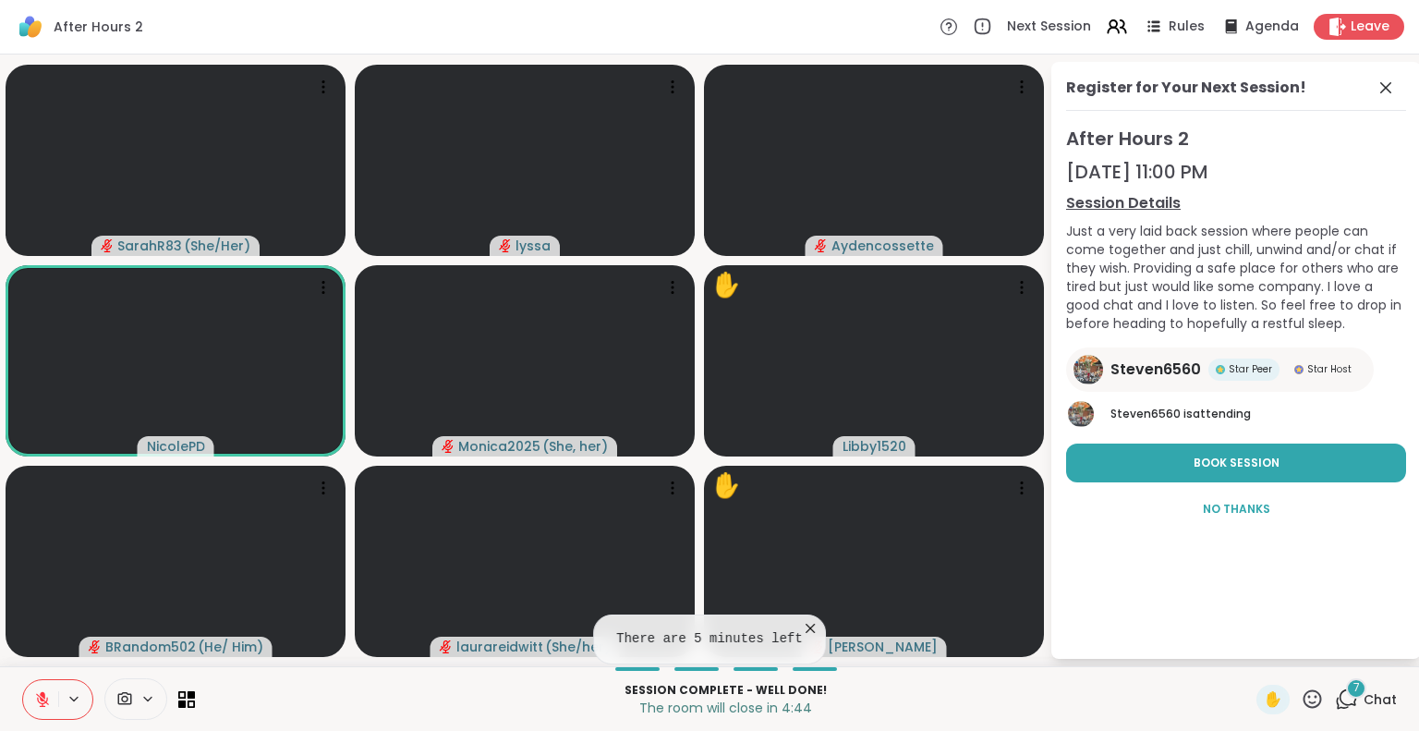
click at [39, 689] on button at bounding box center [40, 699] width 35 height 39
click at [48, 698] on button at bounding box center [39, 699] width 38 height 39
click at [1392, 77] on icon at bounding box center [1385, 88] width 22 height 22
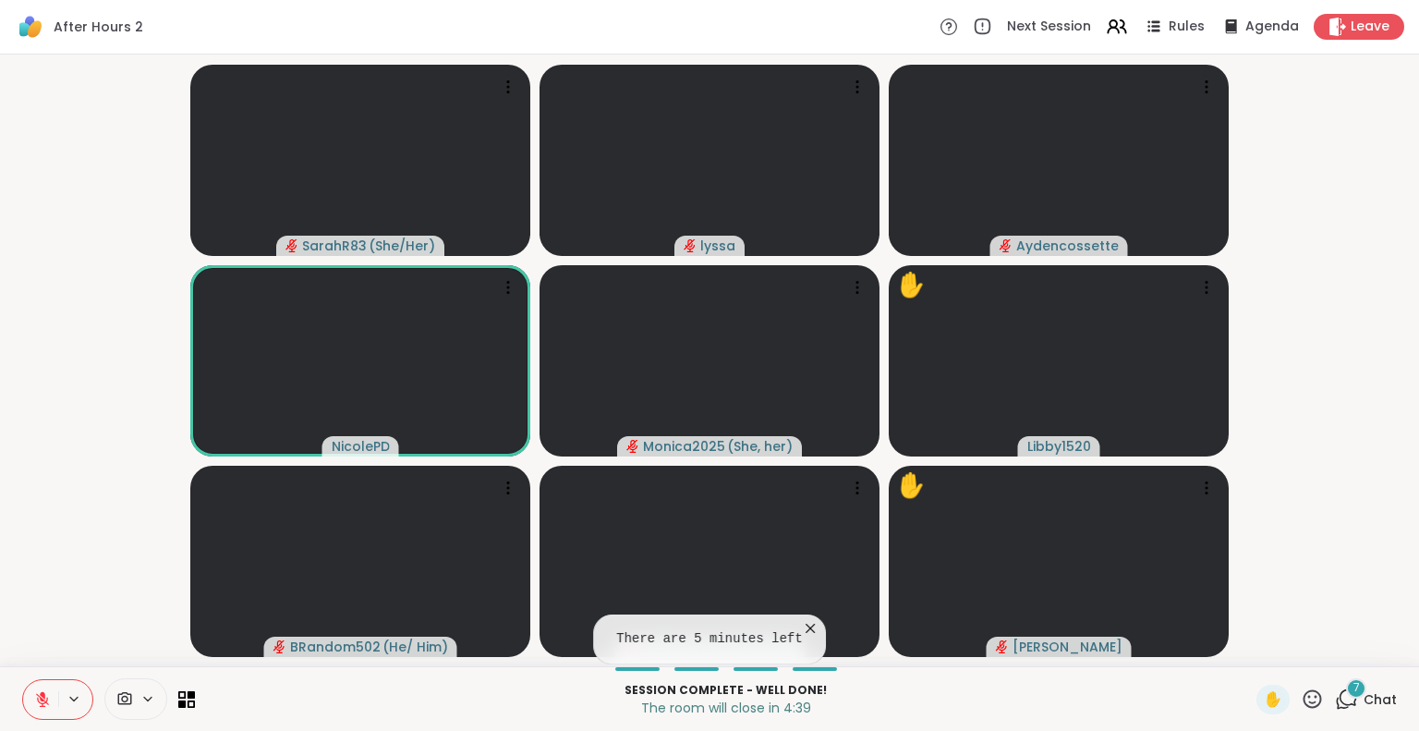
click at [46, 695] on icon at bounding box center [42, 699] width 17 height 17
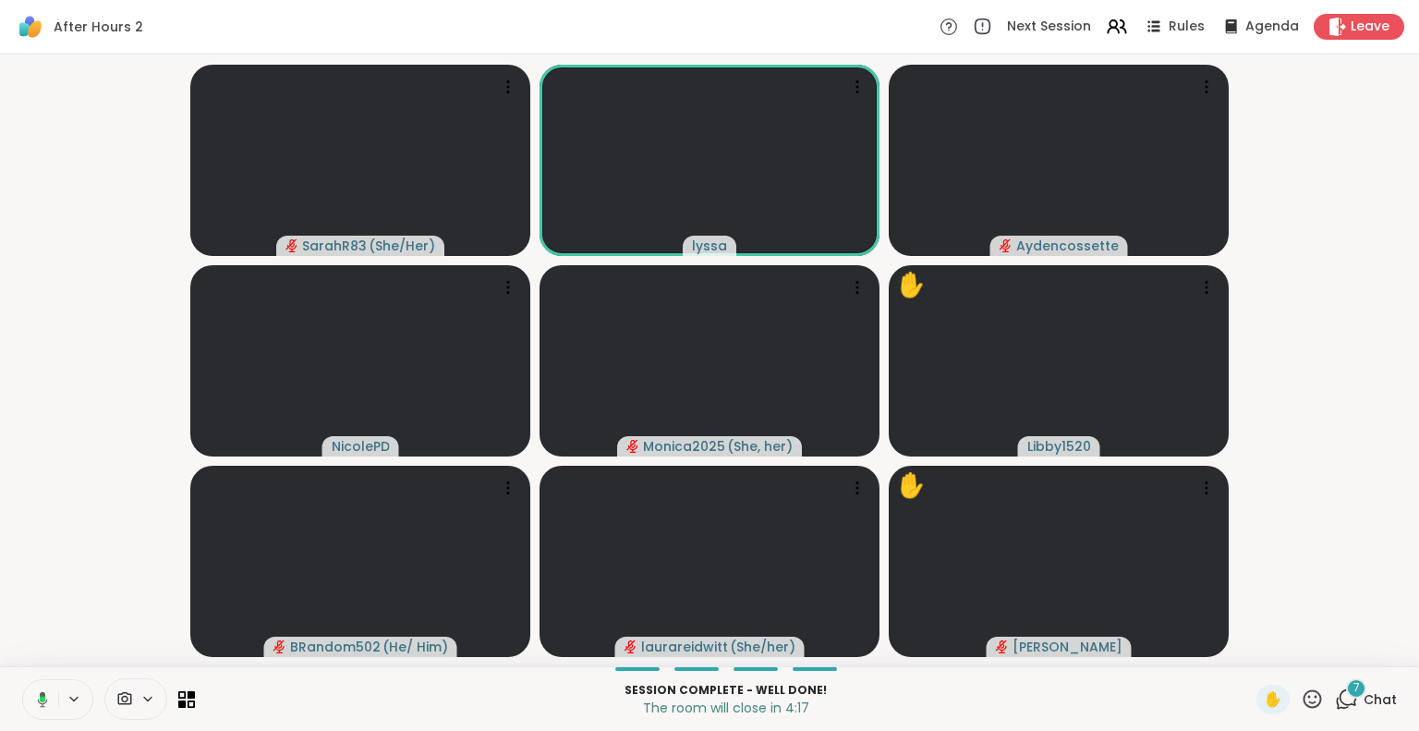
click at [41, 683] on button at bounding box center [39, 699] width 38 height 39
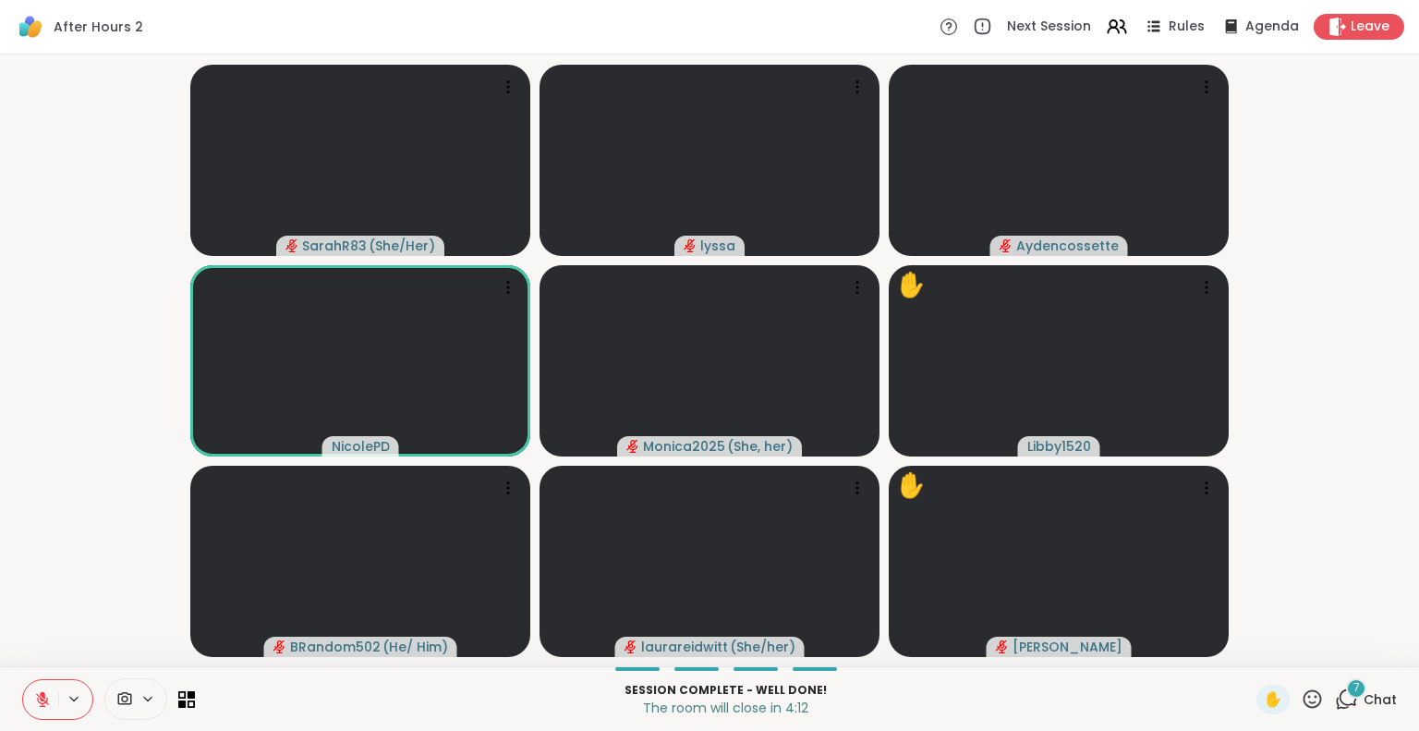
click at [42, 691] on icon at bounding box center [42, 699] width 17 height 17
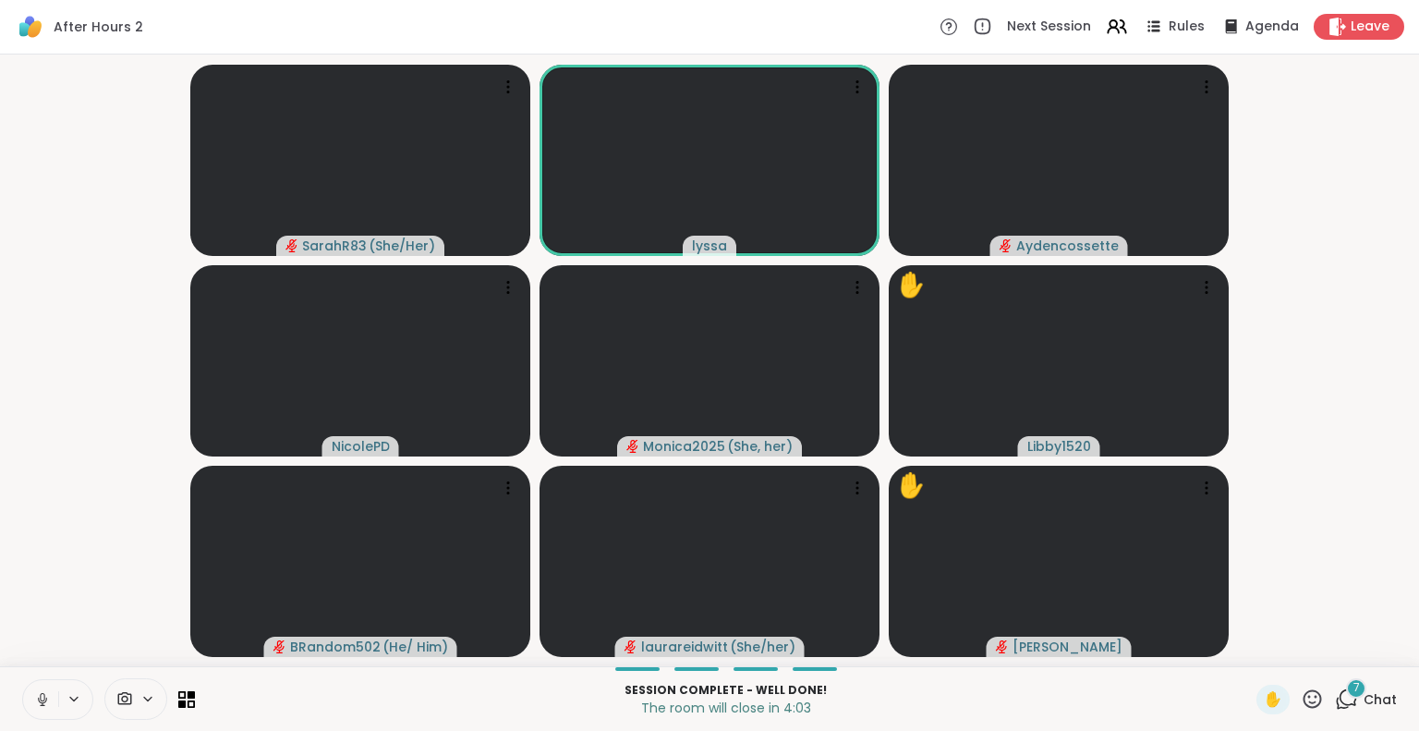
click at [40, 694] on icon at bounding box center [42, 699] width 17 height 17
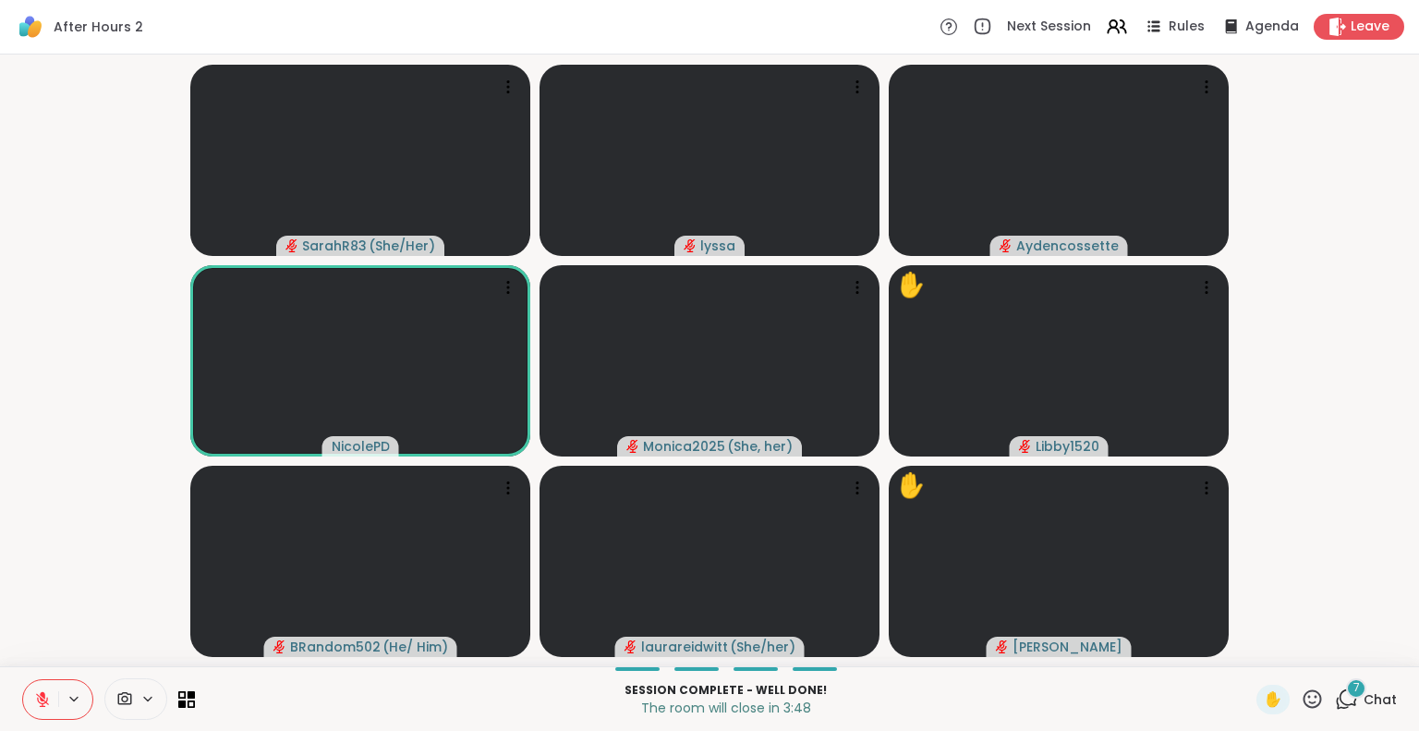
click at [44, 692] on icon at bounding box center [42, 699] width 17 height 17
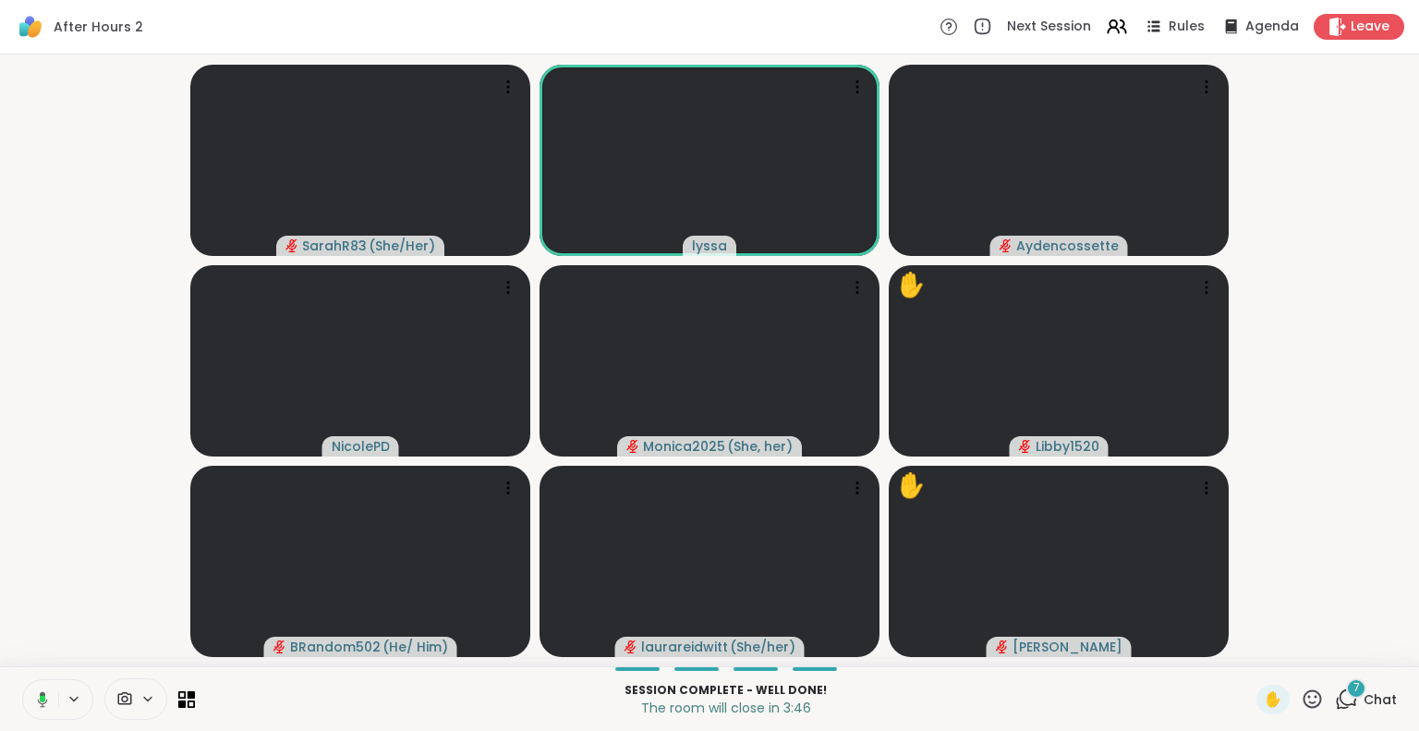
click at [1303, 692] on icon at bounding box center [1312, 698] width 18 height 18
click at [1249, 640] on span "❤️" at bounding box center [1258, 650] width 18 height 22
click at [1300, 689] on icon at bounding box center [1311, 698] width 23 height 23
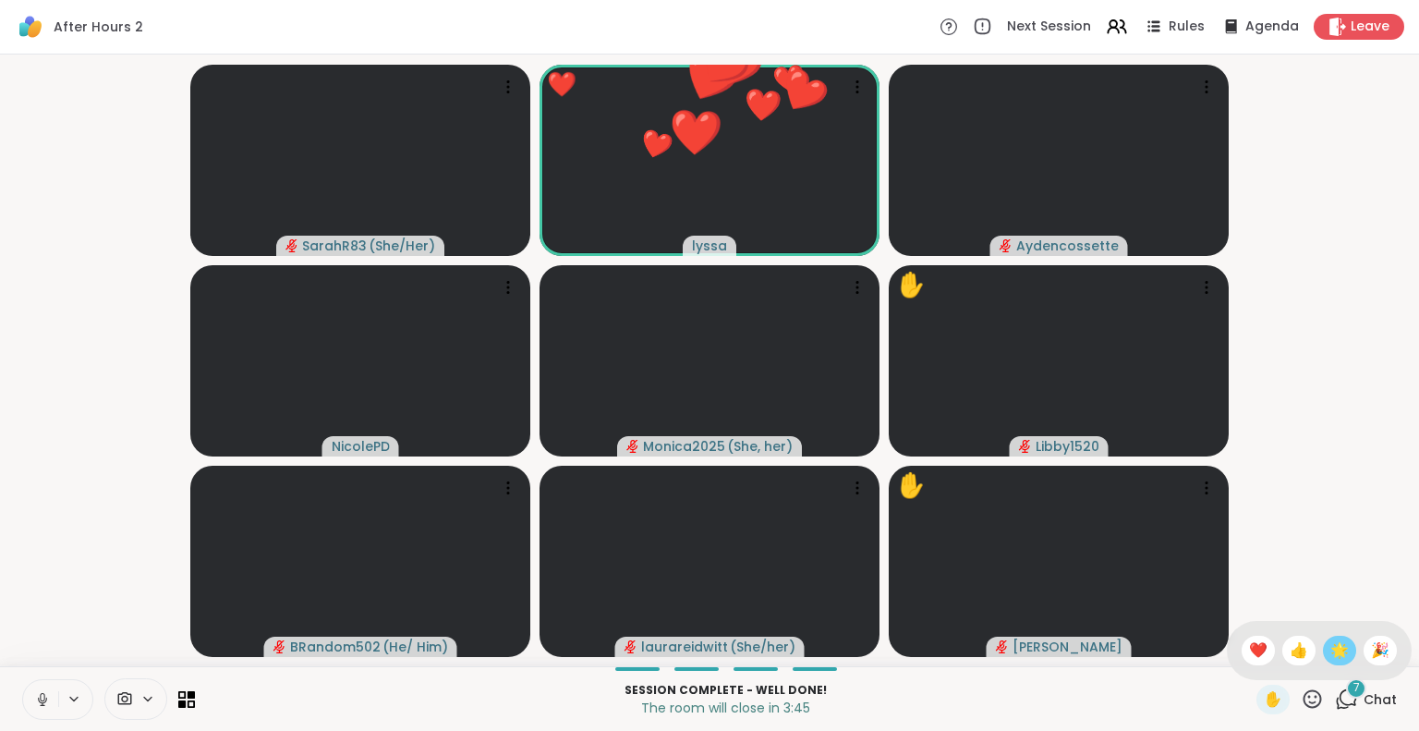
click at [1322, 646] on div "🌟" at bounding box center [1338, 650] width 33 height 30
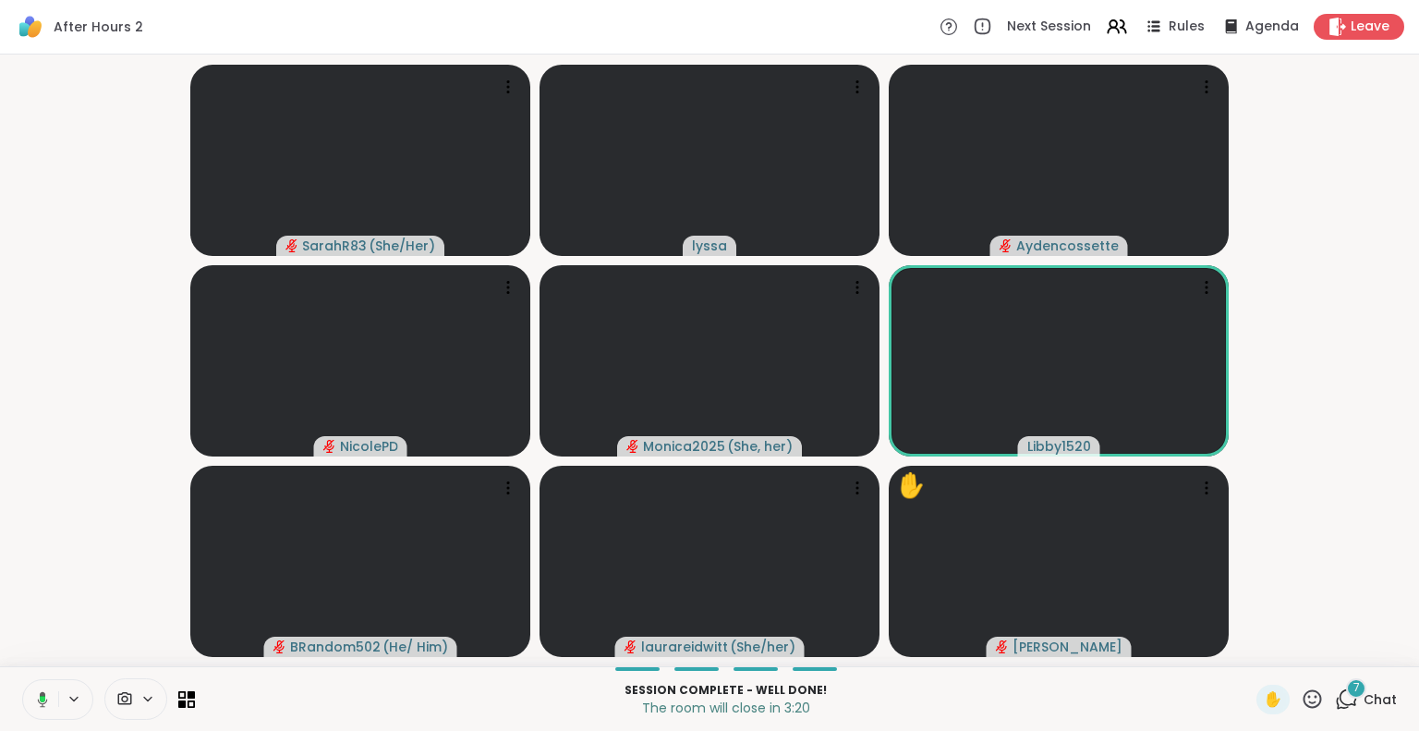
click at [36, 685] on button at bounding box center [39, 699] width 38 height 39
click at [44, 678] on div at bounding box center [108, 699] width 173 height 42
click at [40, 695] on icon at bounding box center [42, 699] width 17 height 17
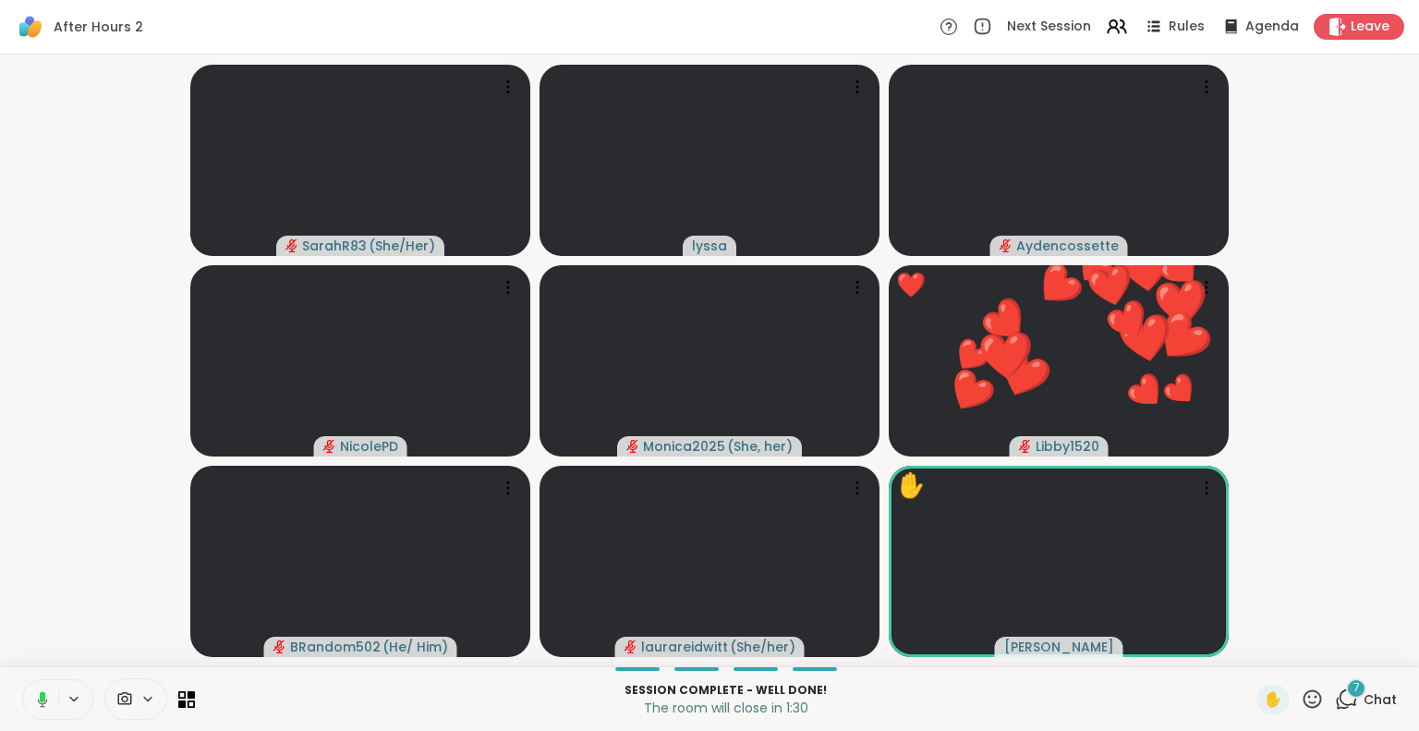
click at [1303, 690] on icon at bounding box center [1312, 698] width 18 height 18
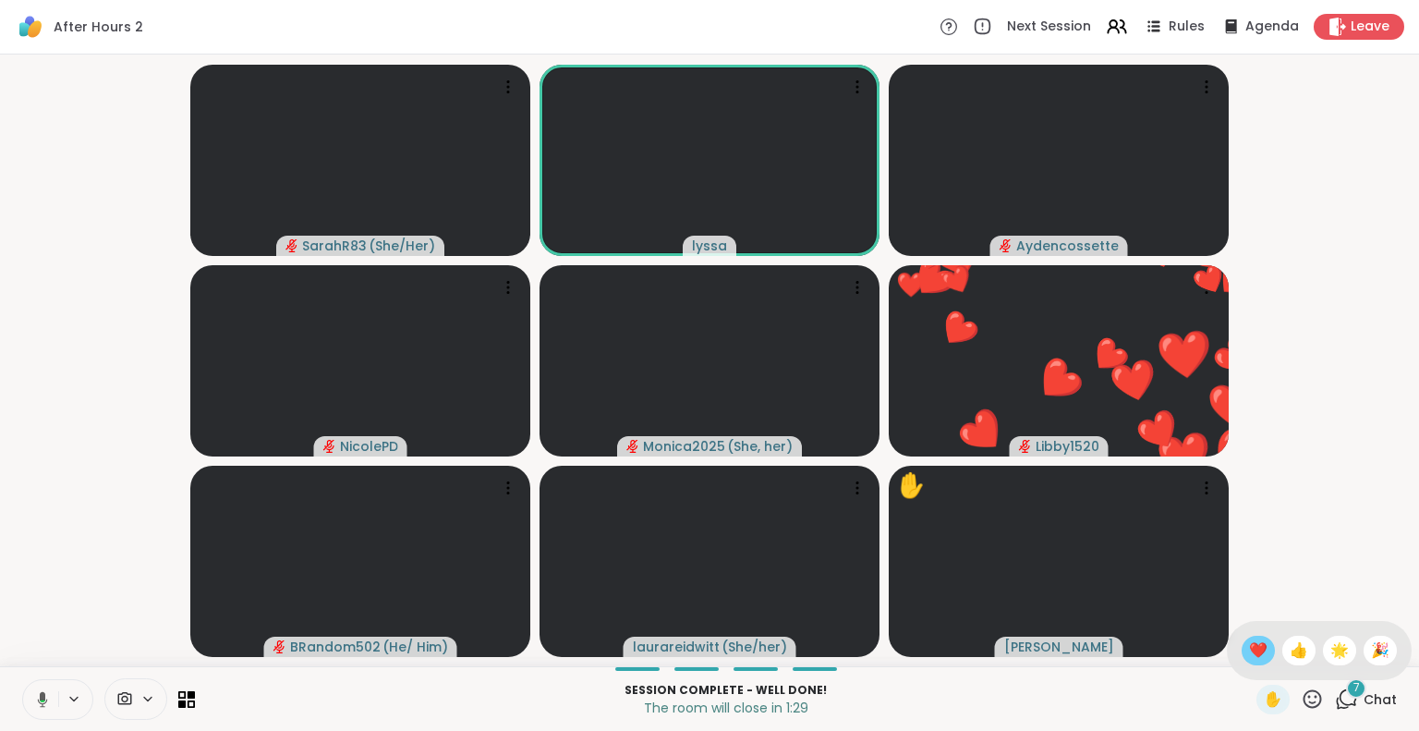
click at [1249, 649] on span "❤️" at bounding box center [1258, 650] width 18 height 22
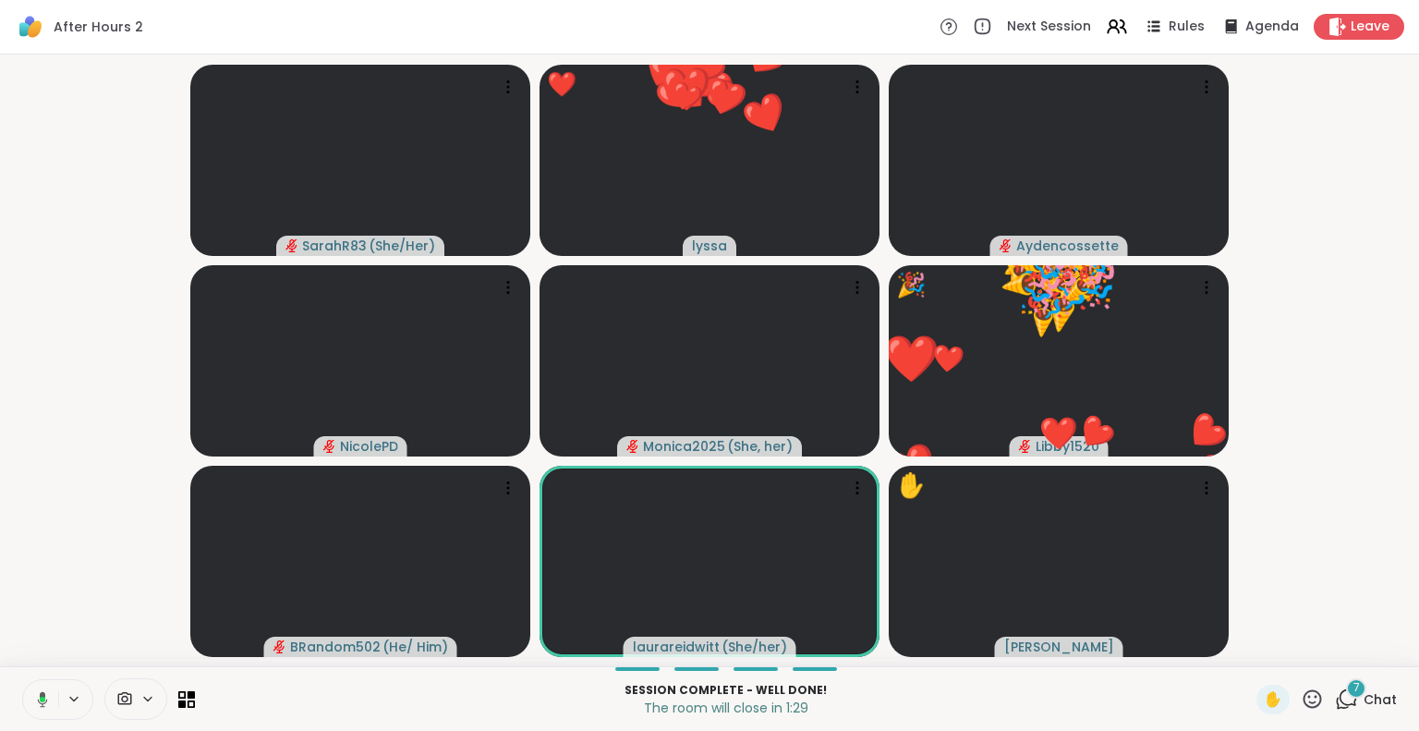
click at [1300, 703] on icon at bounding box center [1311, 698] width 23 height 23
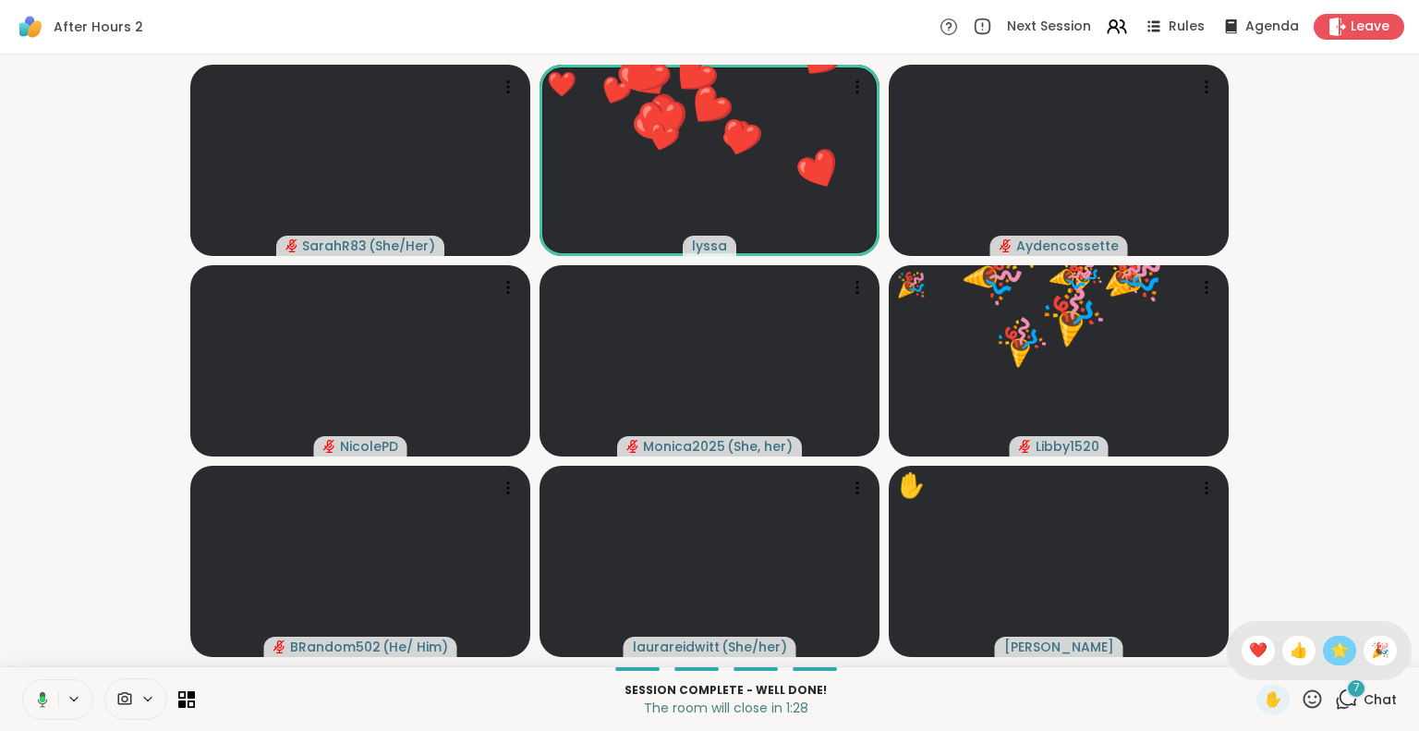
click at [1330, 645] on span "🌟" at bounding box center [1339, 650] width 18 height 22
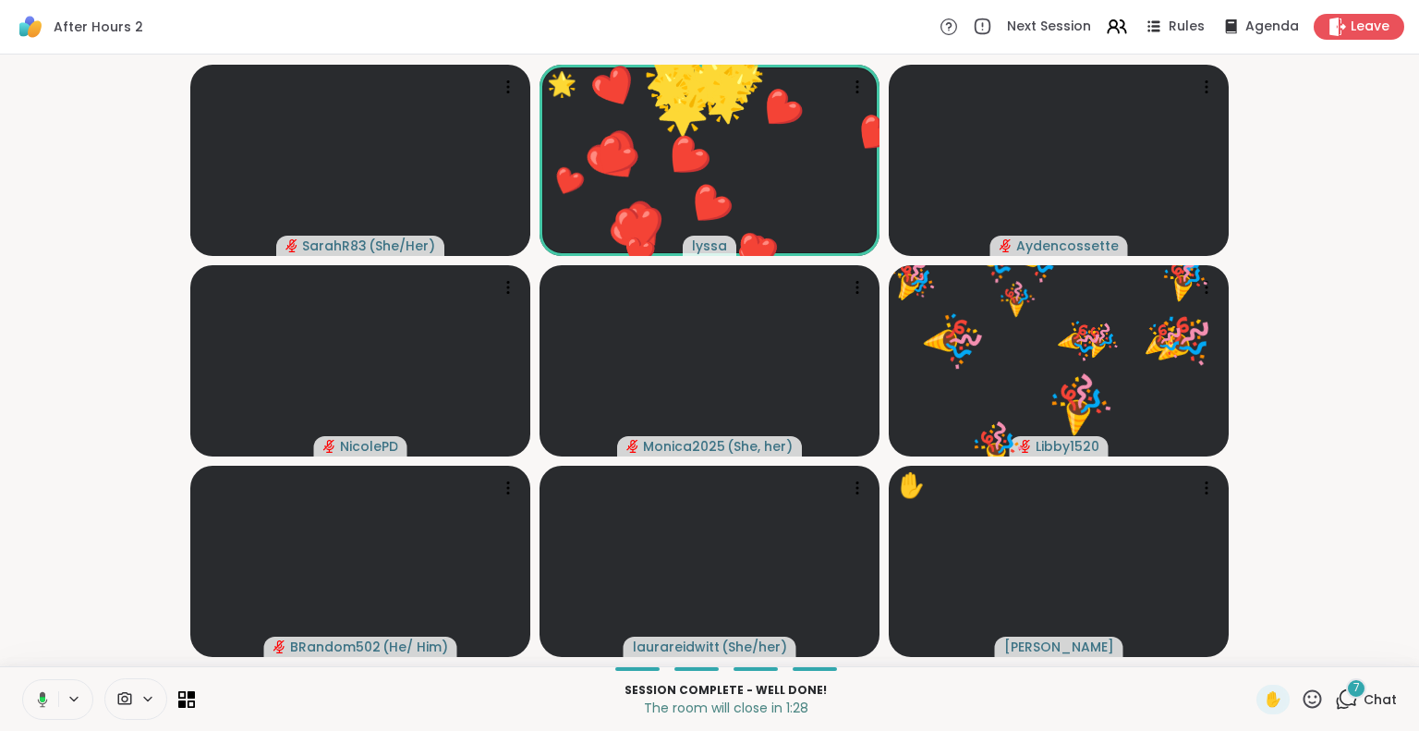
click at [1300, 687] on icon at bounding box center [1311, 698] width 23 height 23
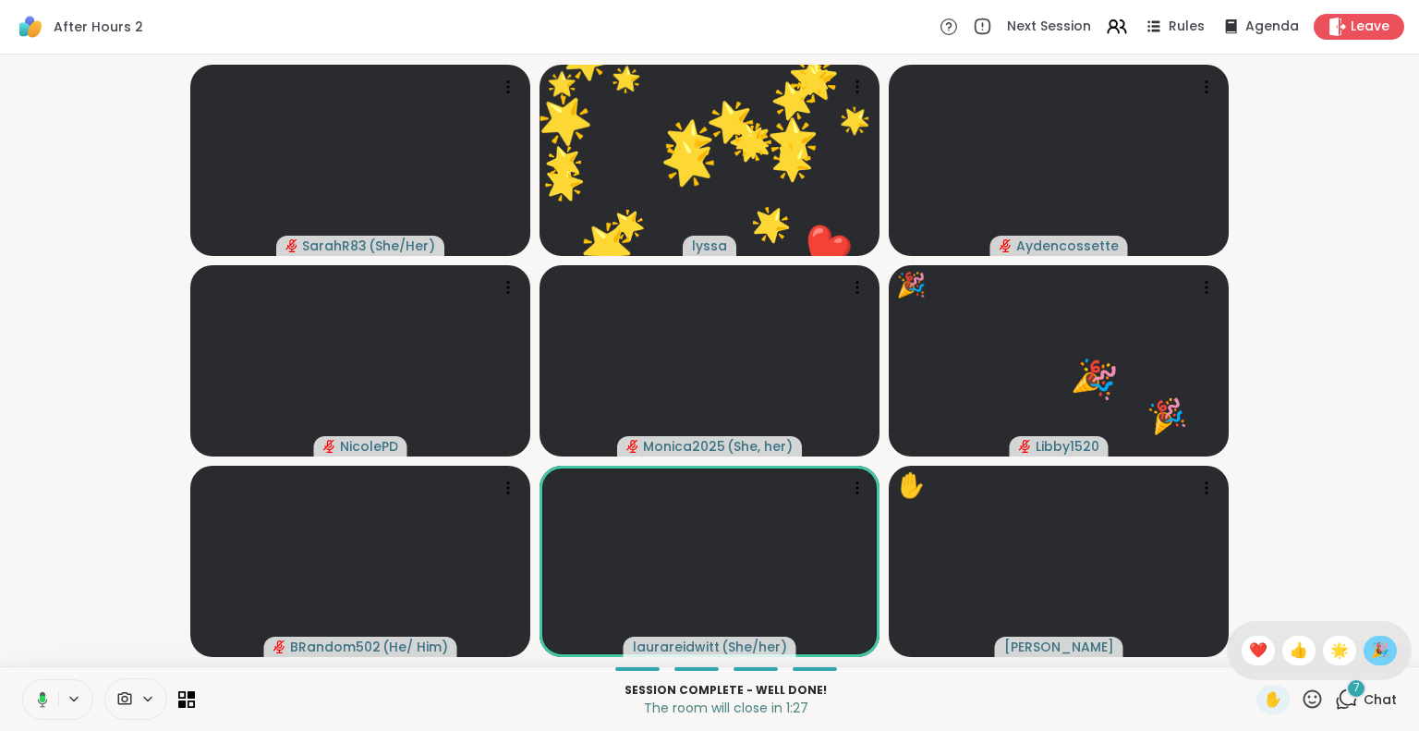
click at [1371, 647] on span "🎉" at bounding box center [1380, 650] width 18 height 22
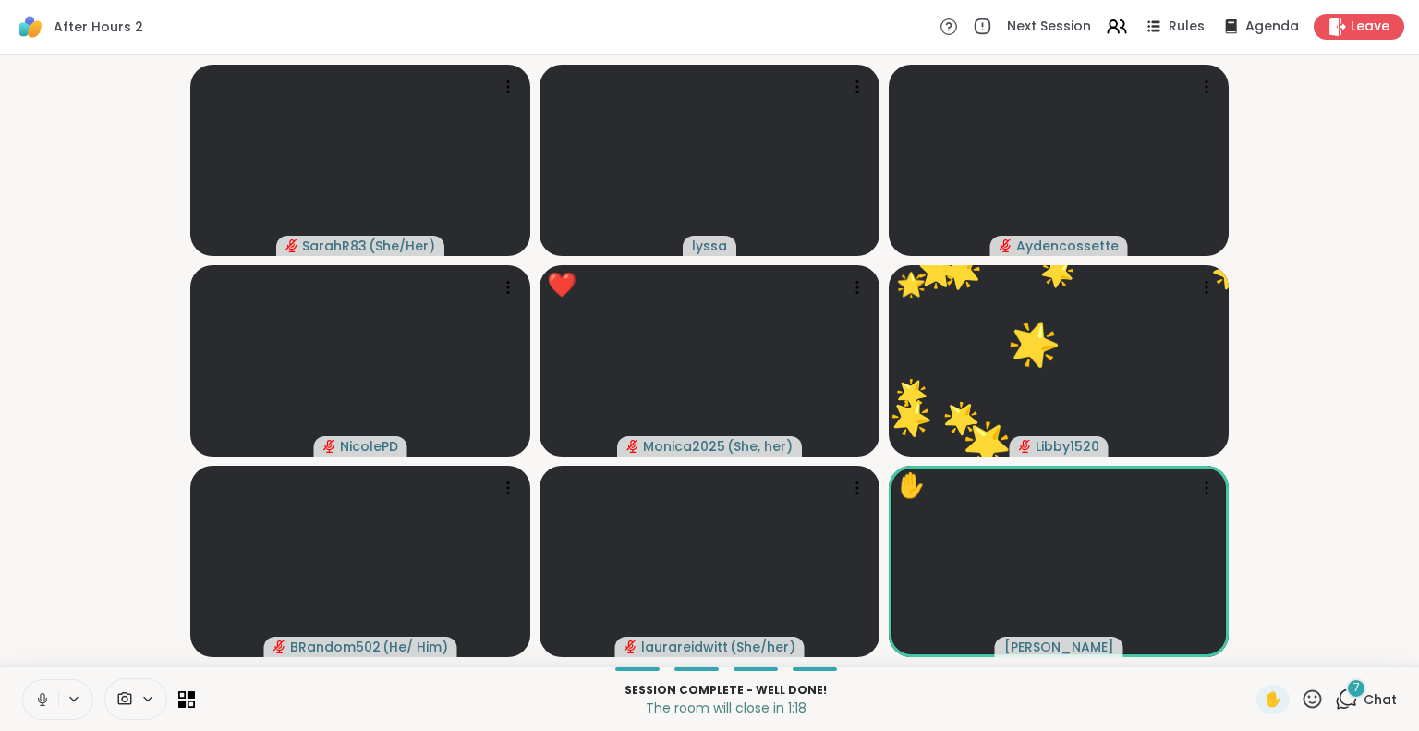
click at [1300, 696] on icon at bounding box center [1311, 698] width 23 height 23
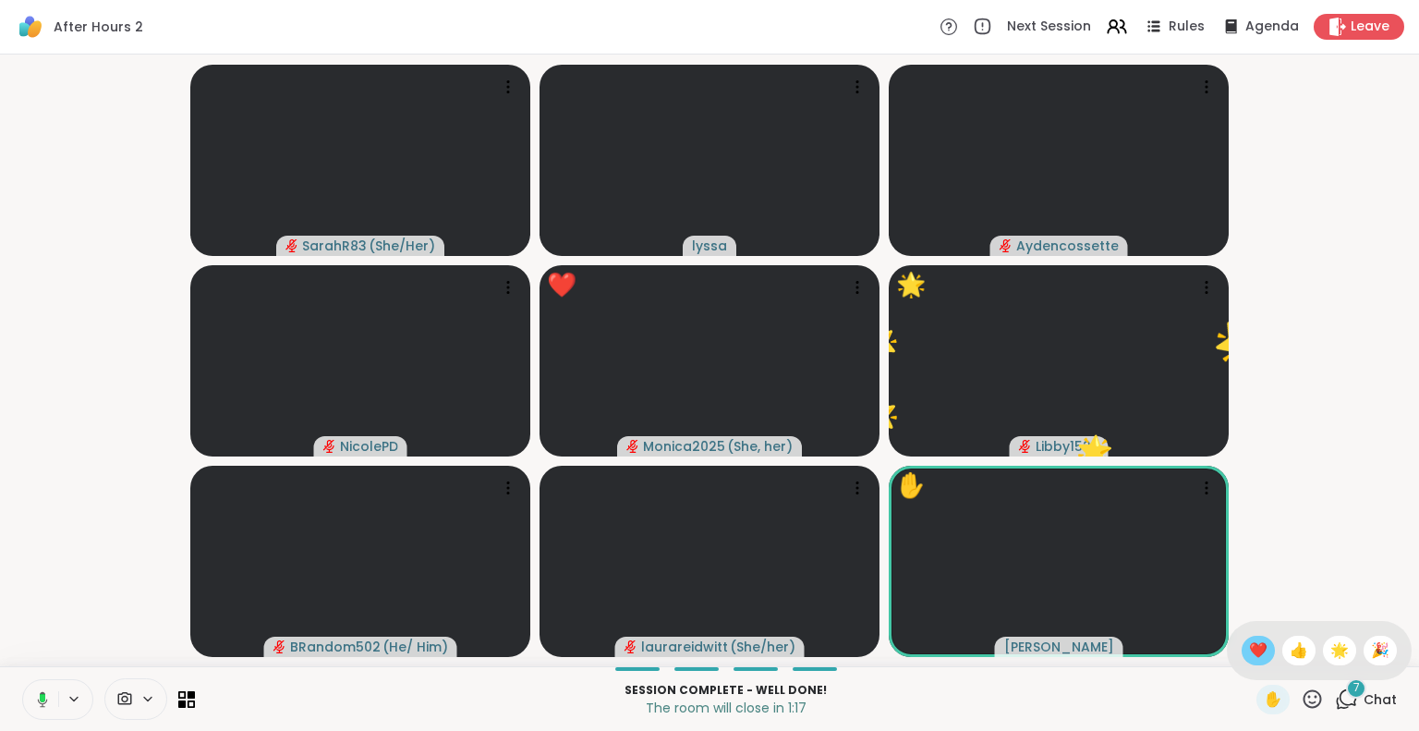
click at [1249, 640] on span "❤️" at bounding box center [1258, 650] width 18 height 22
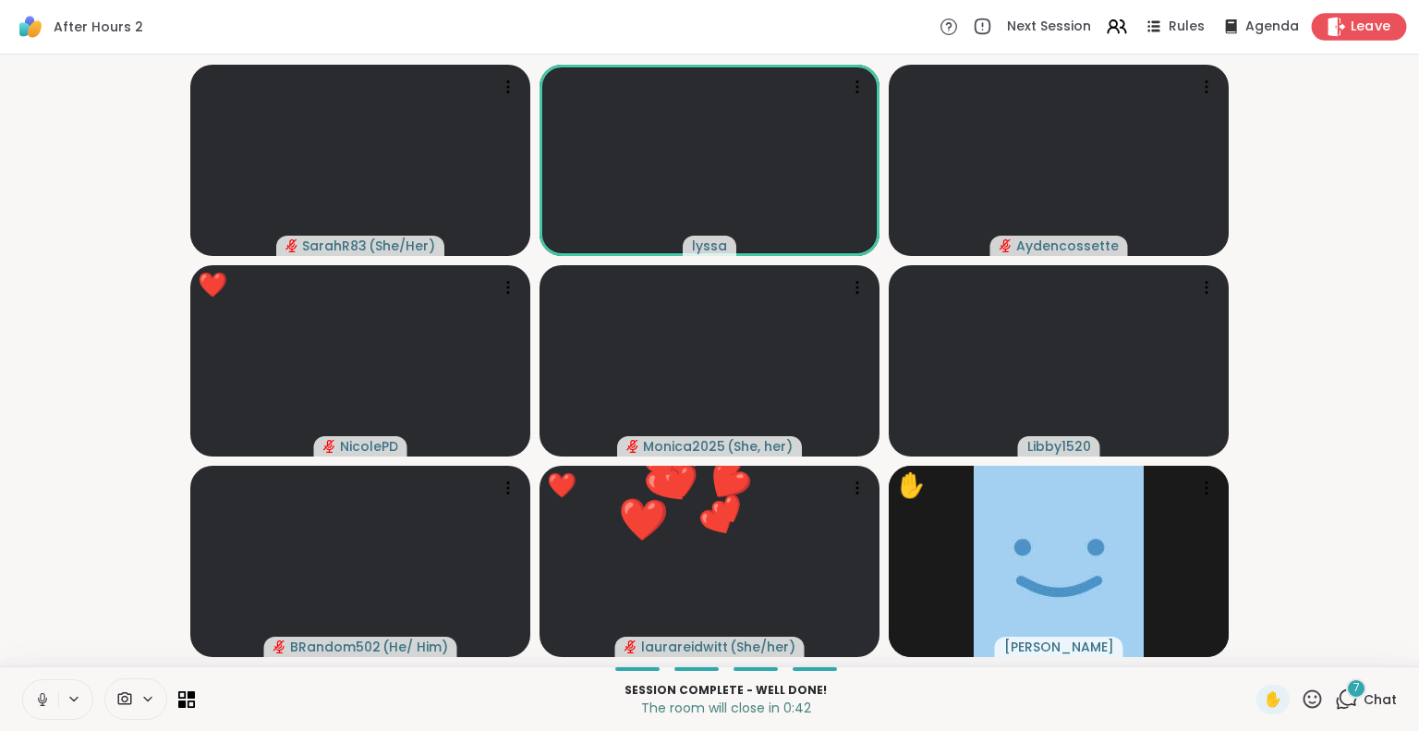
click at [1356, 25] on span "Leave" at bounding box center [1370, 27] width 41 height 19
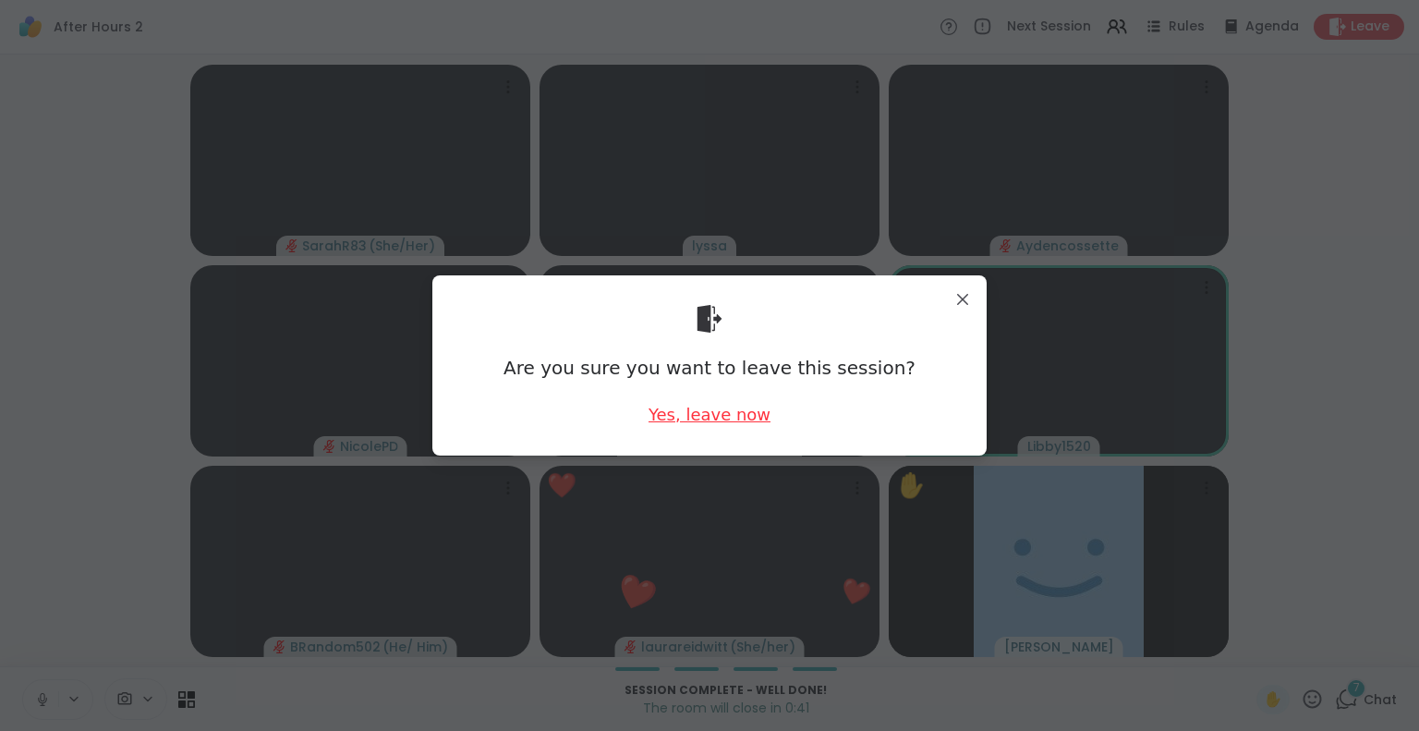
click at [725, 415] on div "Yes, leave now" at bounding box center [709, 414] width 122 height 23
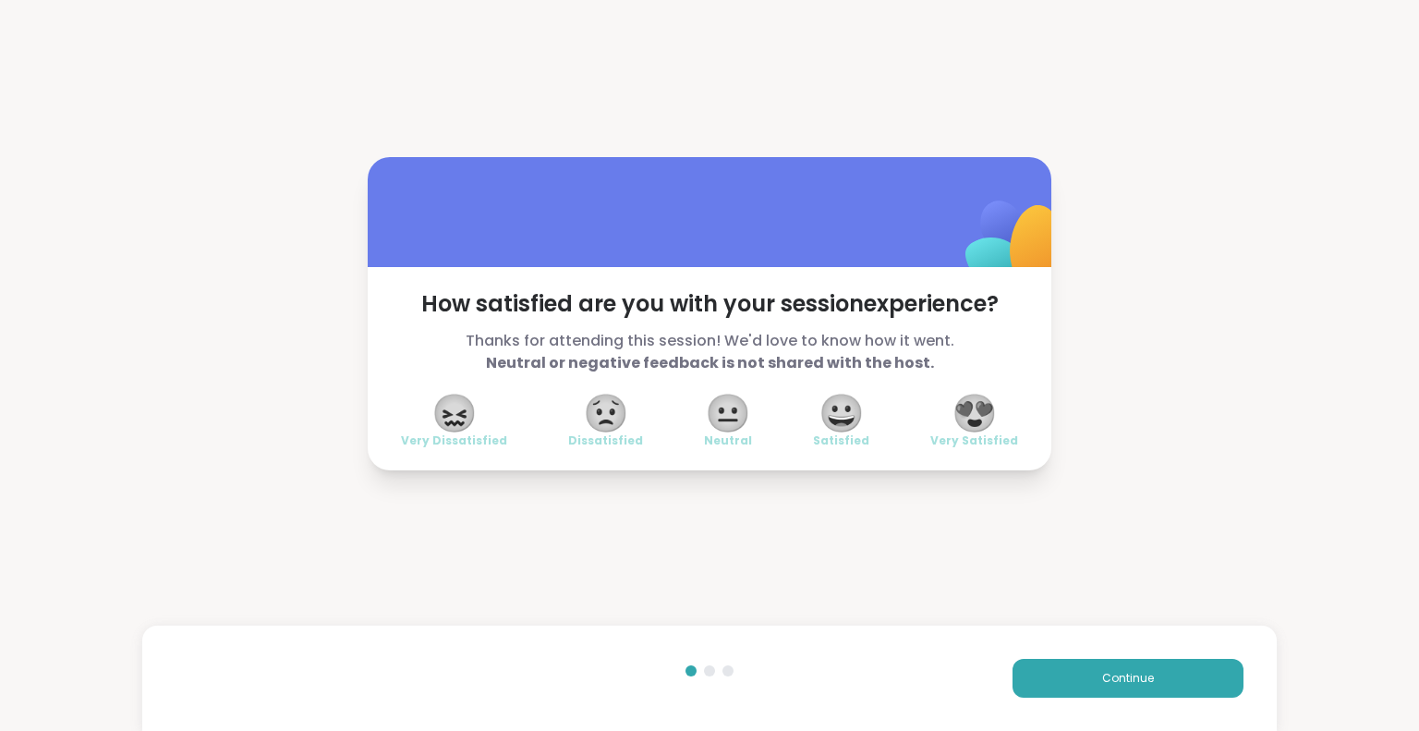
click at [952, 429] on span "😍" at bounding box center [974, 412] width 46 height 33
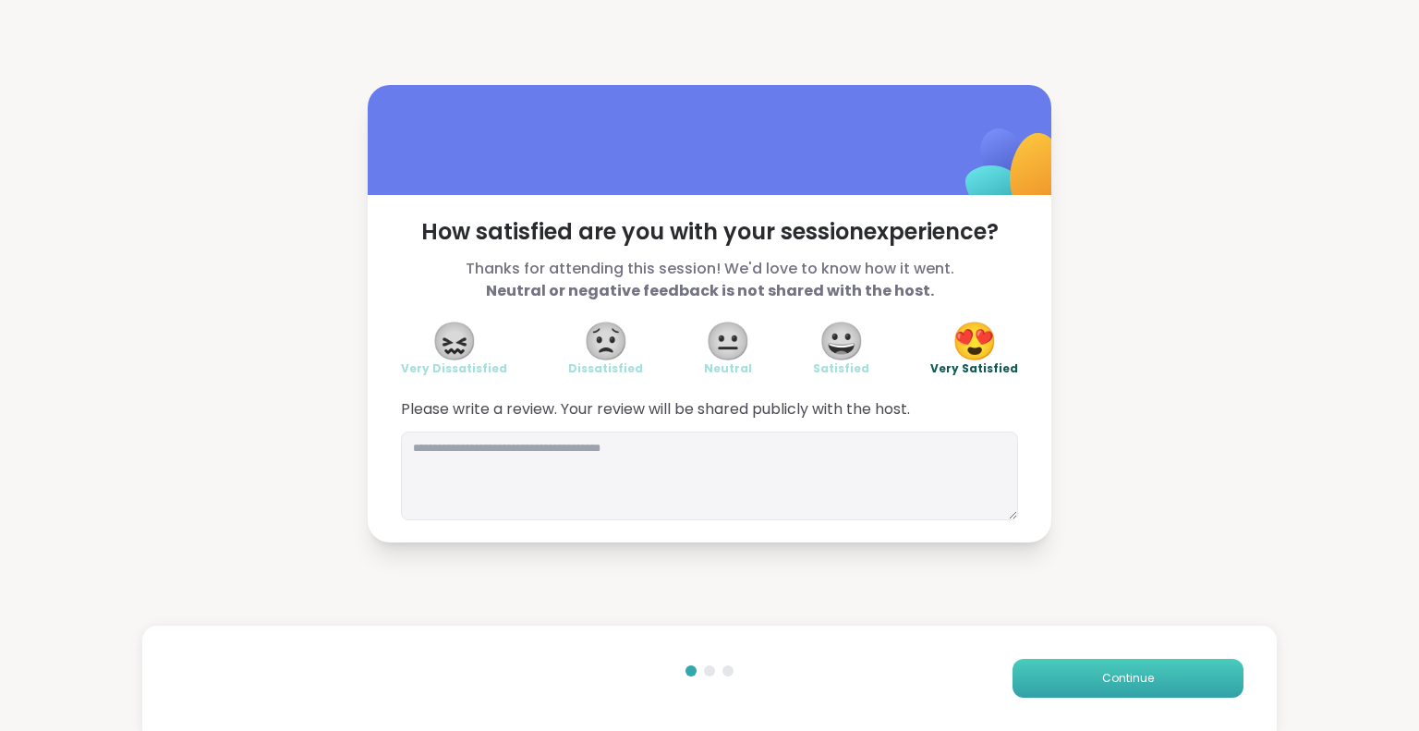
click at [1108, 672] on span "Continue" at bounding box center [1128, 678] width 52 height 17
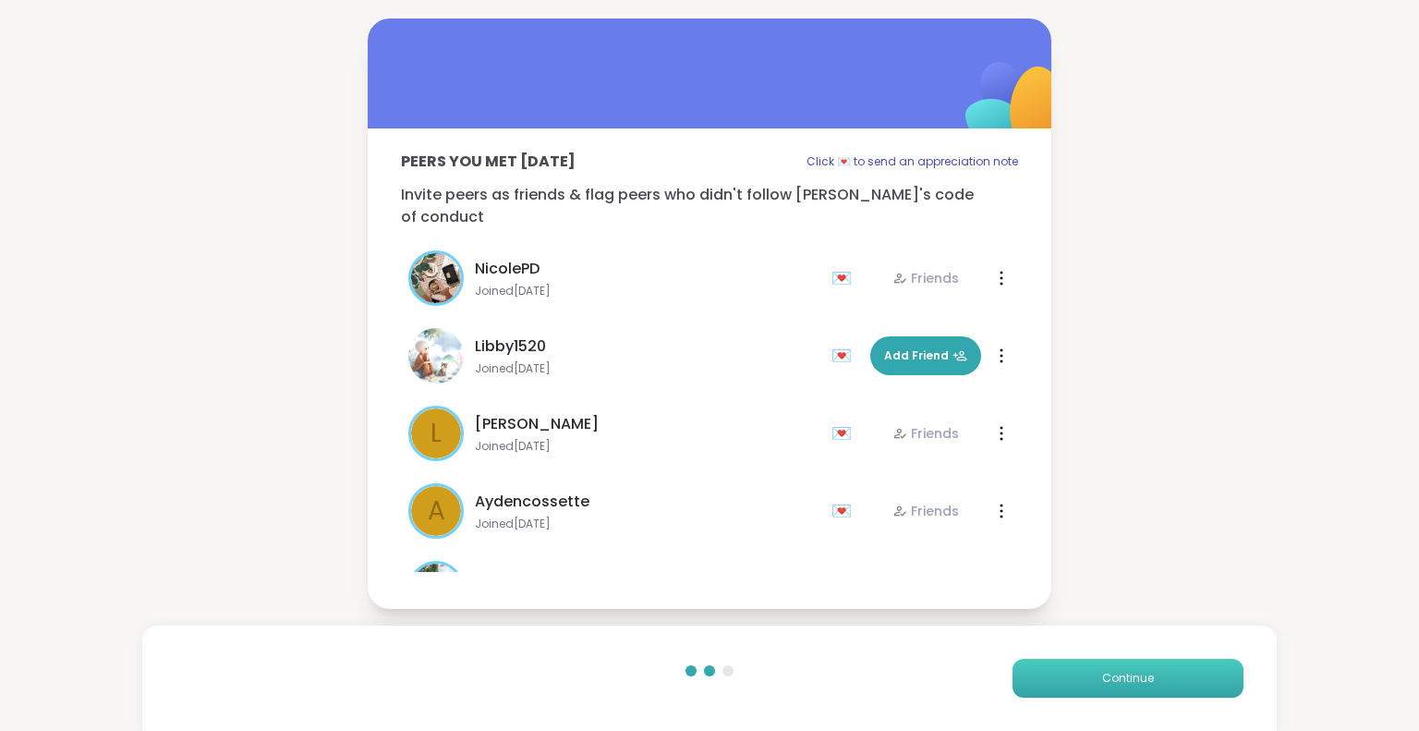
click at [1108, 672] on span "Continue" at bounding box center [1128, 678] width 52 height 17
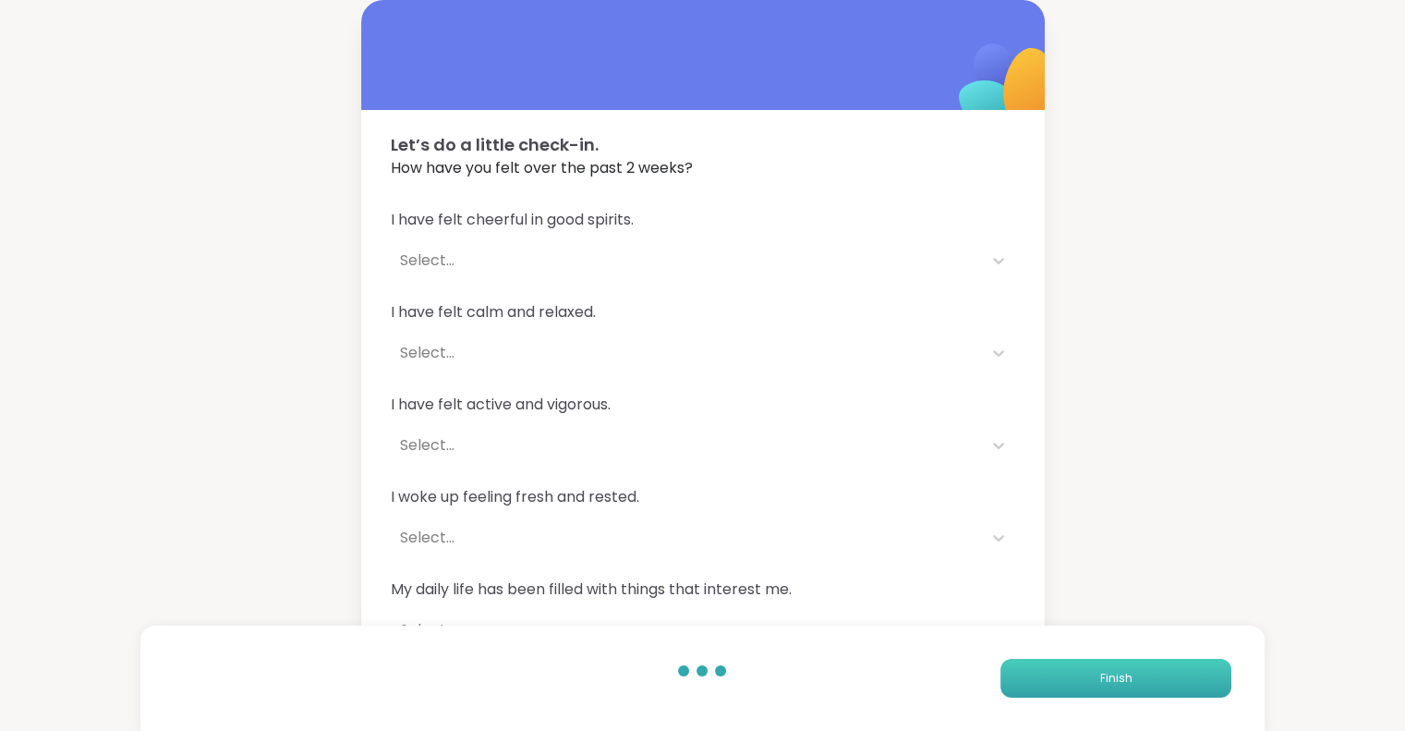
click at [1108, 672] on span "Finish" at bounding box center [1115, 678] width 32 height 17
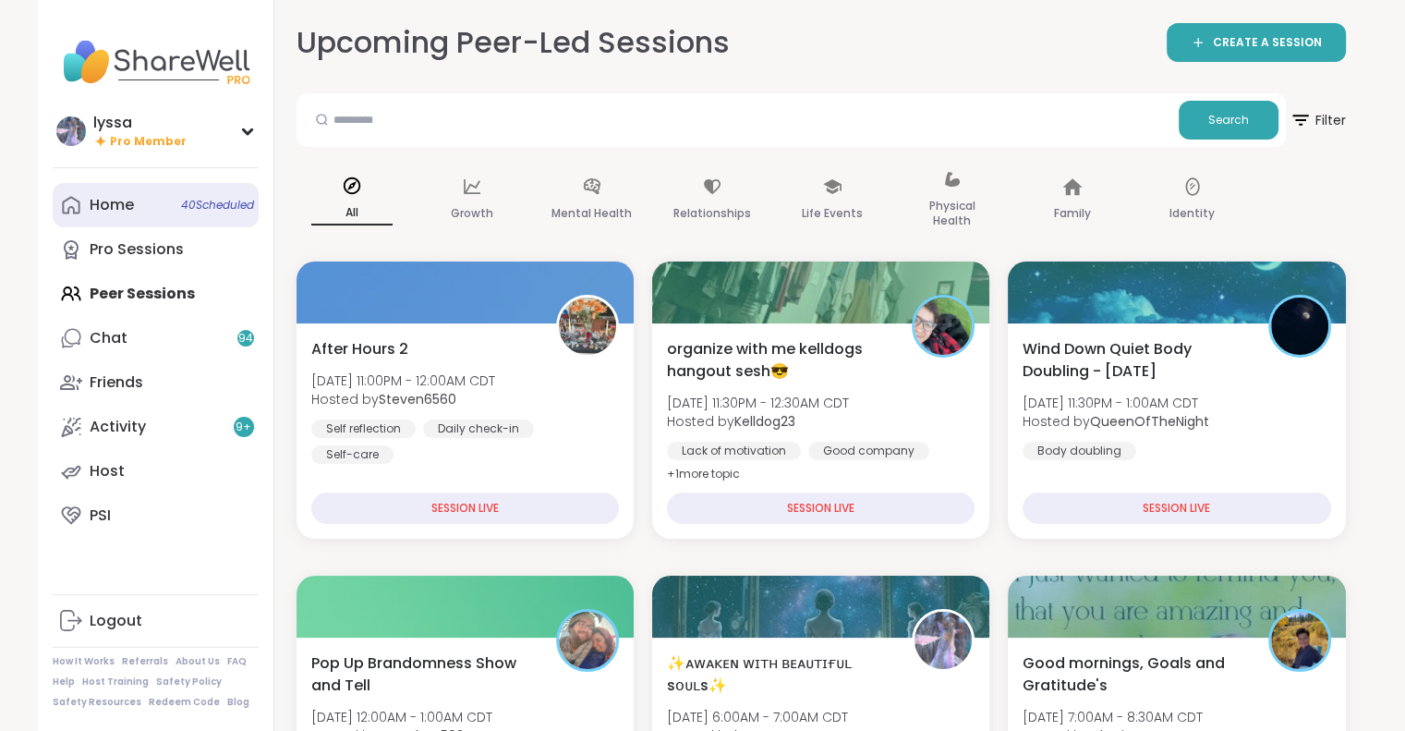
click at [103, 195] on div "Home 40 Scheduled" at bounding box center [112, 205] width 44 height 20
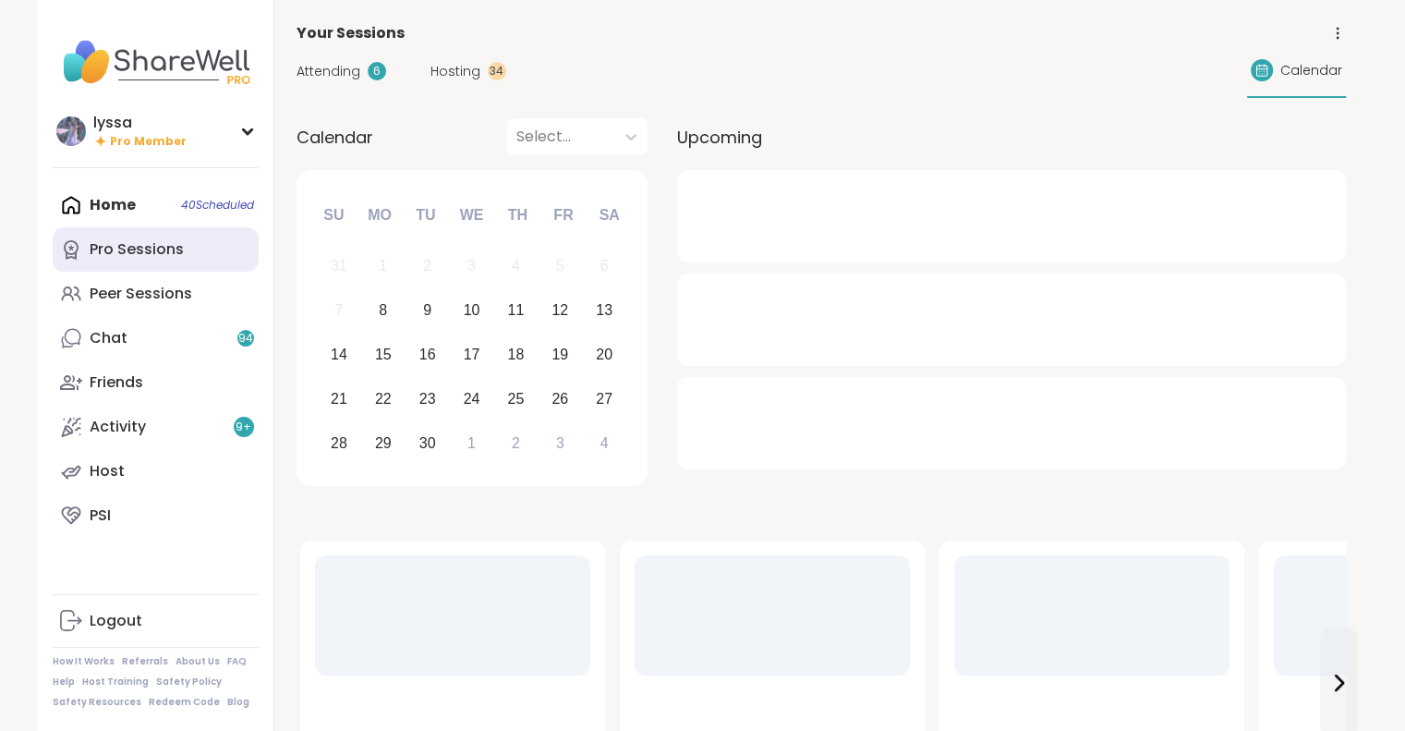
click at [159, 263] on link "Pro Sessions" at bounding box center [156, 249] width 206 height 44
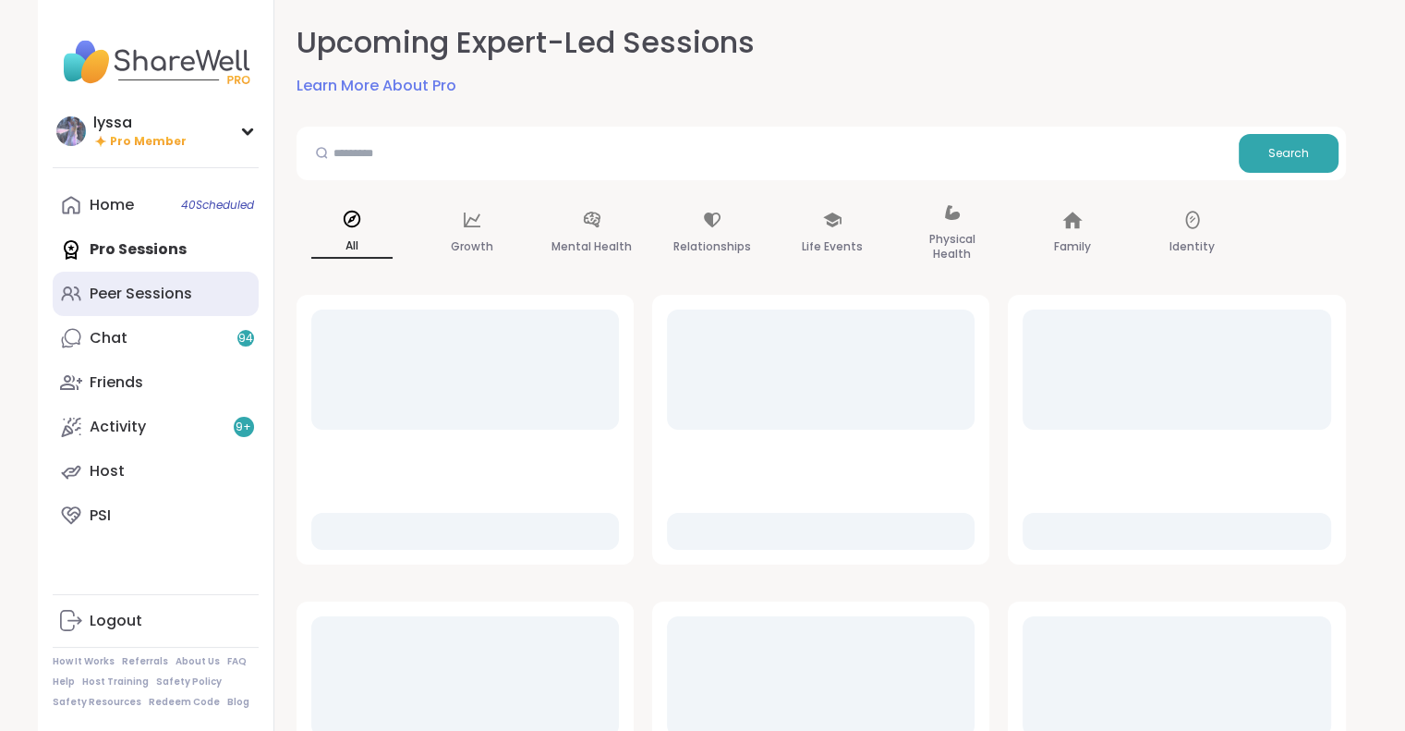
click at [152, 283] on link "Peer Sessions" at bounding box center [156, 294] width 206 height 44
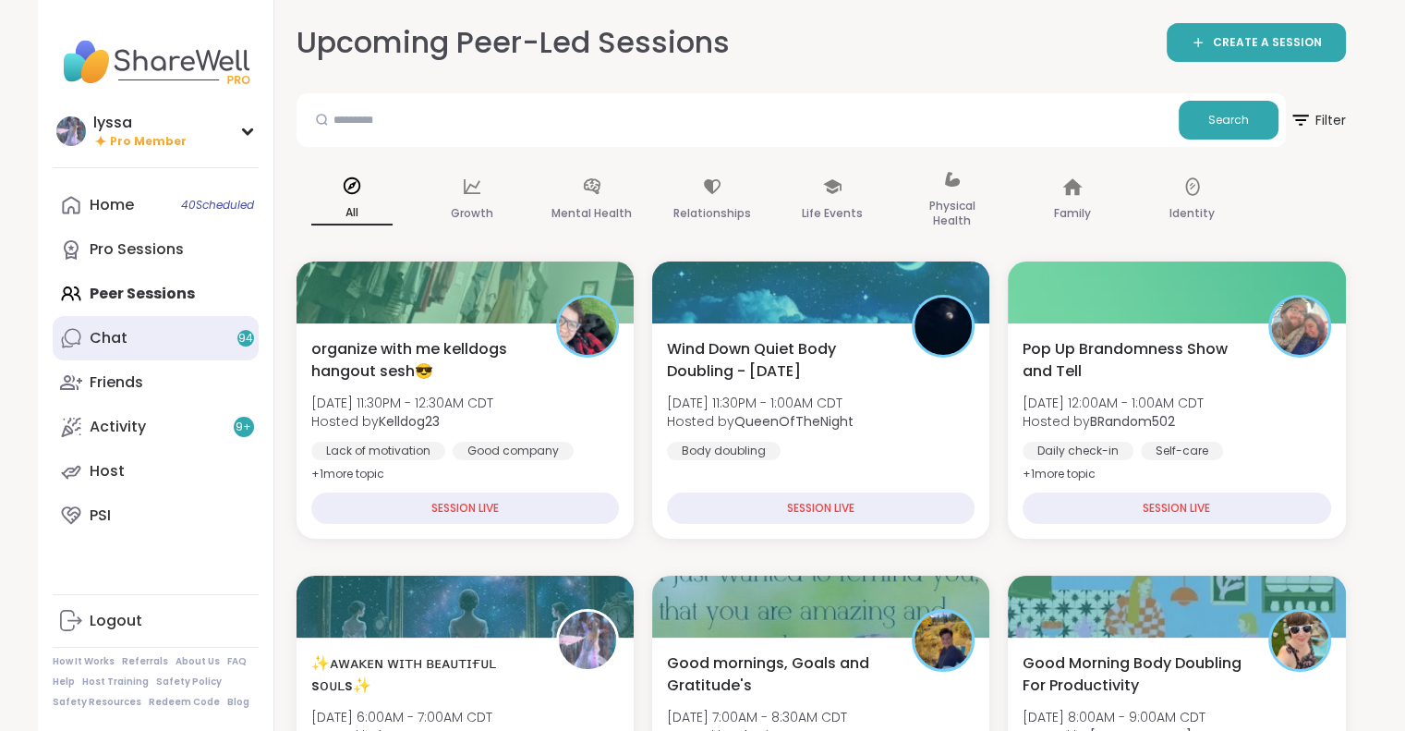
click at [170, 334] on link "Chat 94" at bounding box center [156, 338] width 206 height 44
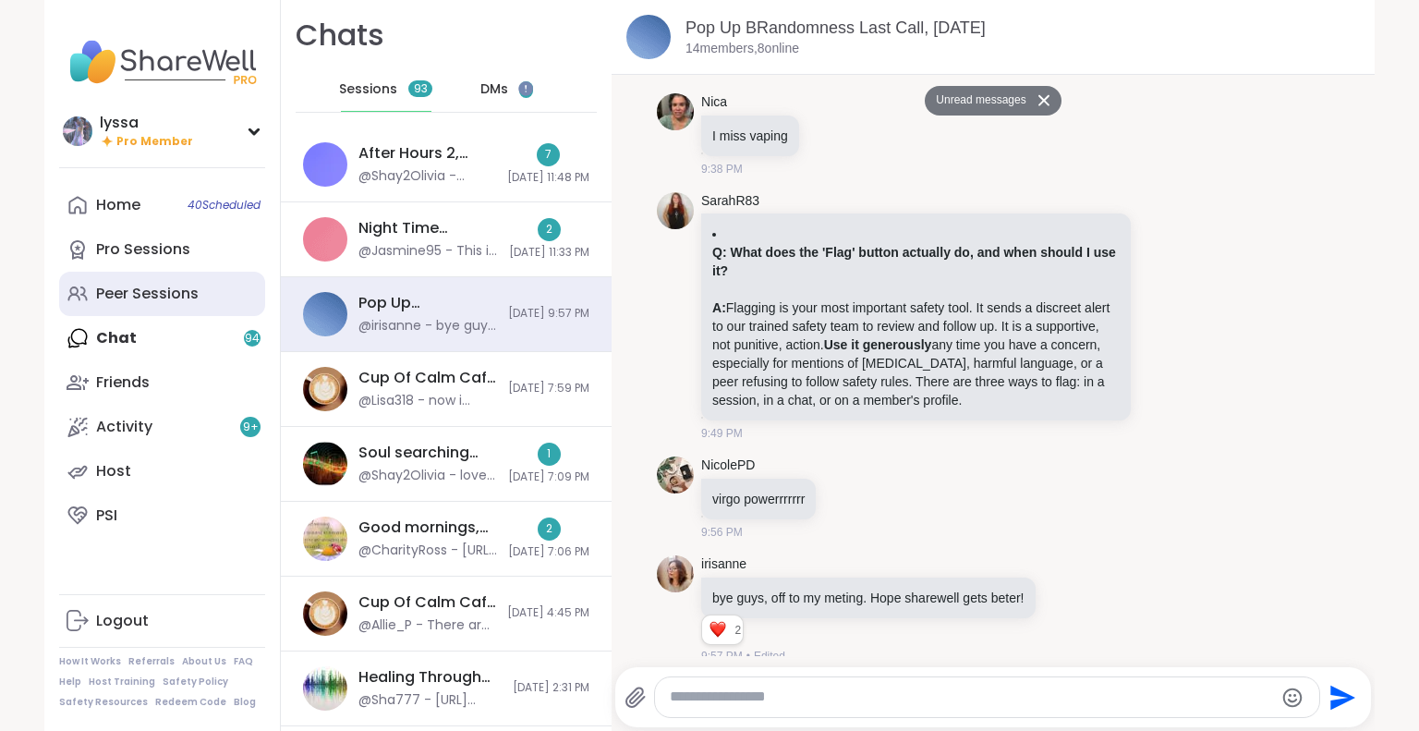
click at [148, 290] on div "Peer Sessions" at bounding box center [147, 294] width 103 height 20
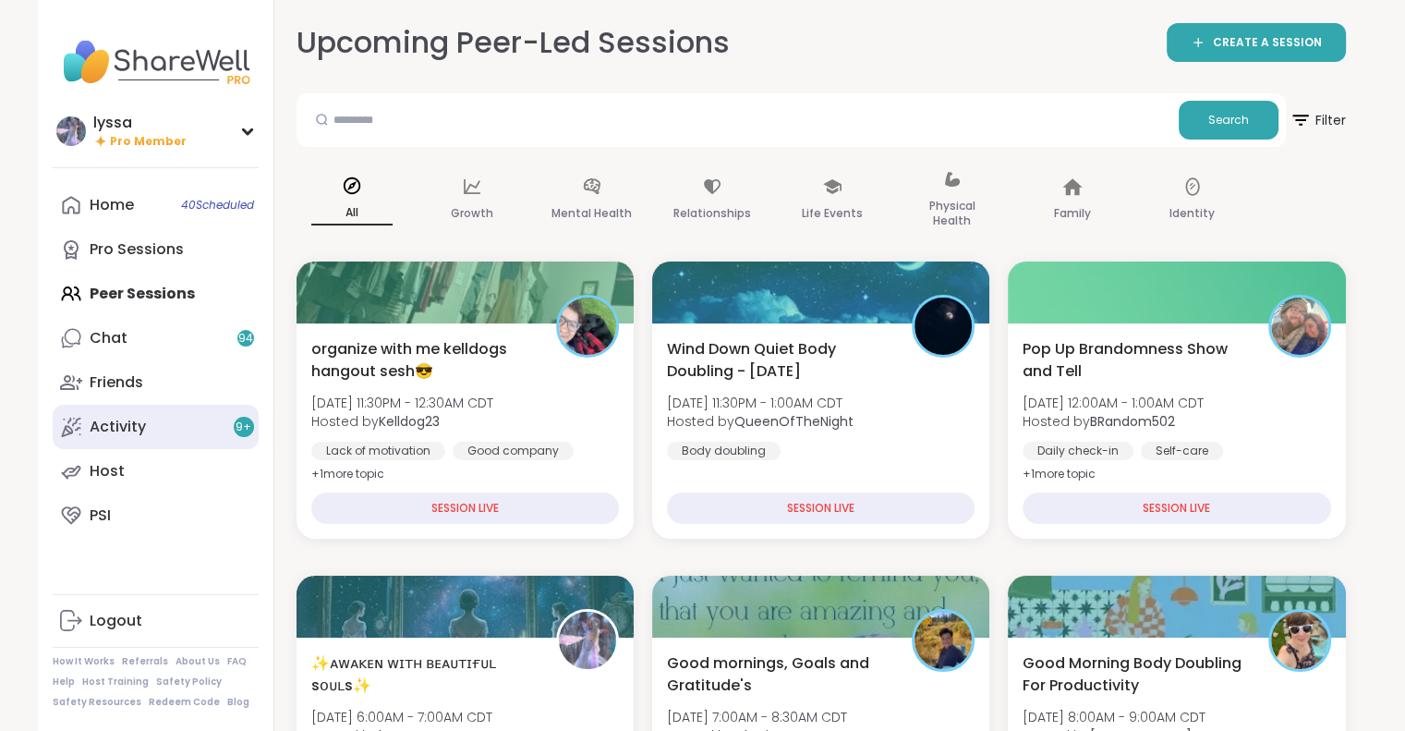
click at [80, 422] on icon at bounding box center [71, 427] width 22 height 22
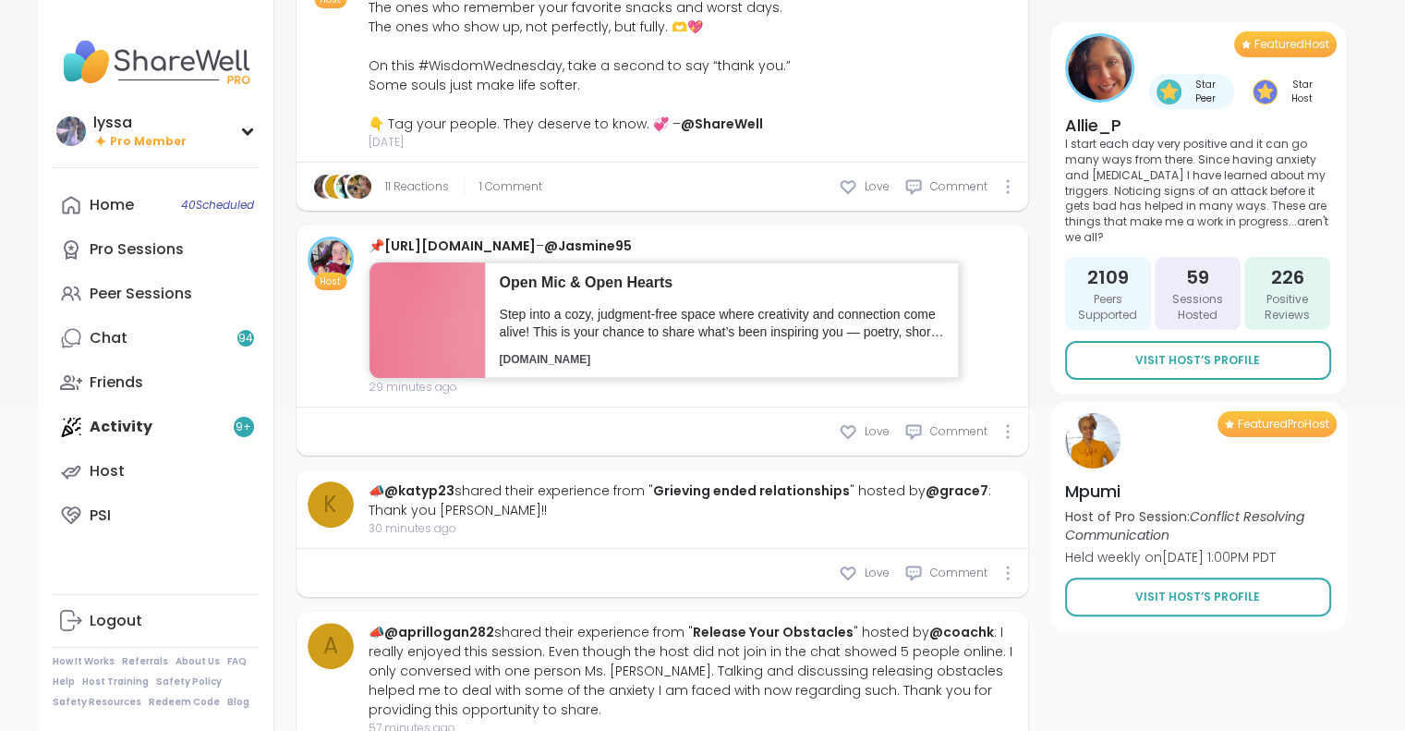
scroll to position [408, 0]
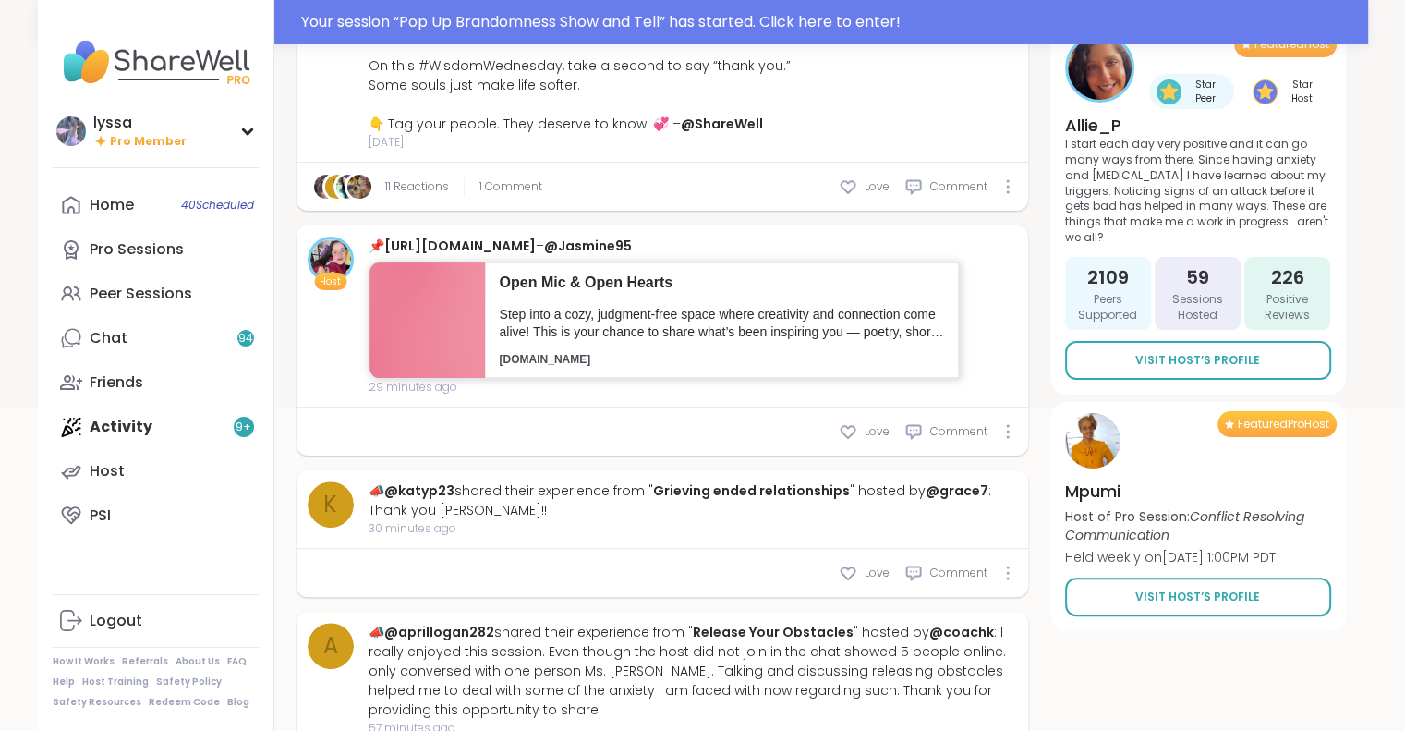
click at [710, 335] on p "Step into a cozy, judgment-free space where creativity and connection come aliv…" at bounding box center [722, 324] width 444 height 36
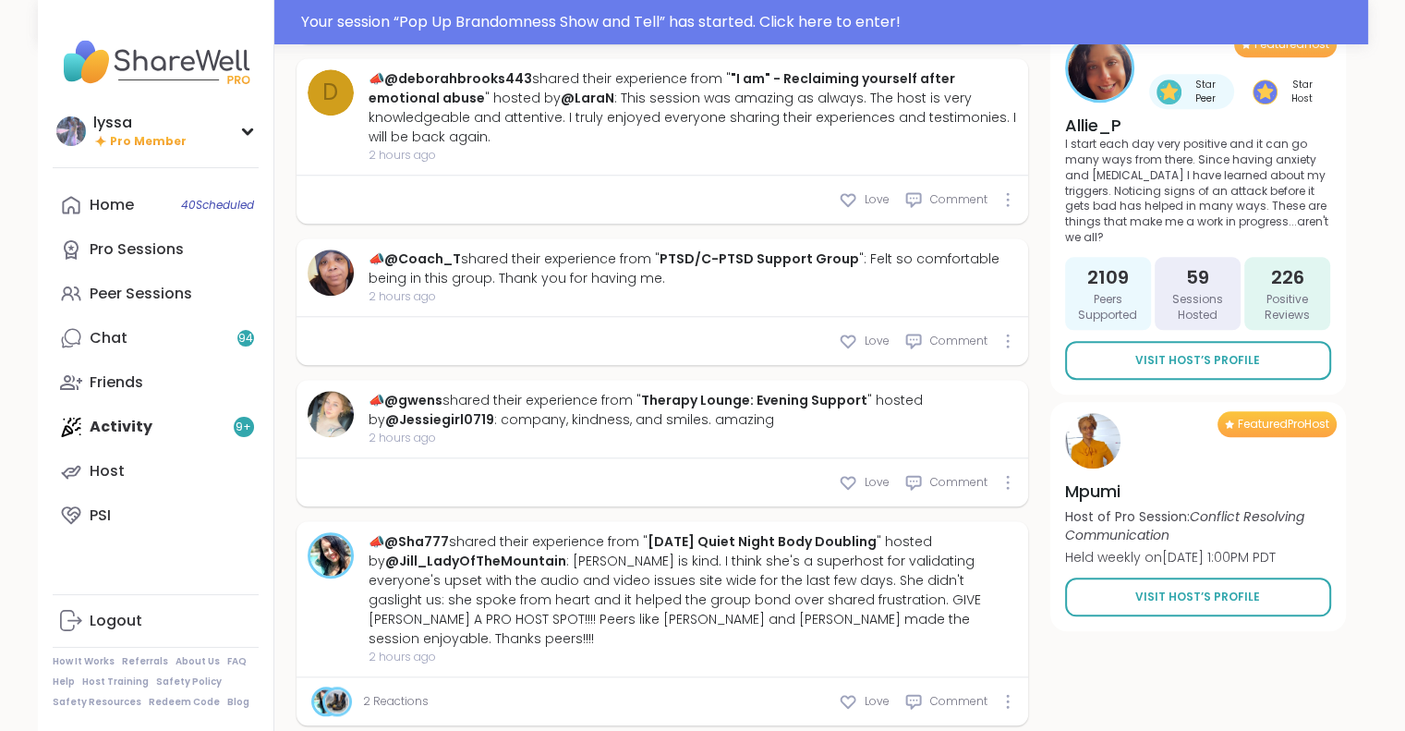
scroll to position [1648, 0]
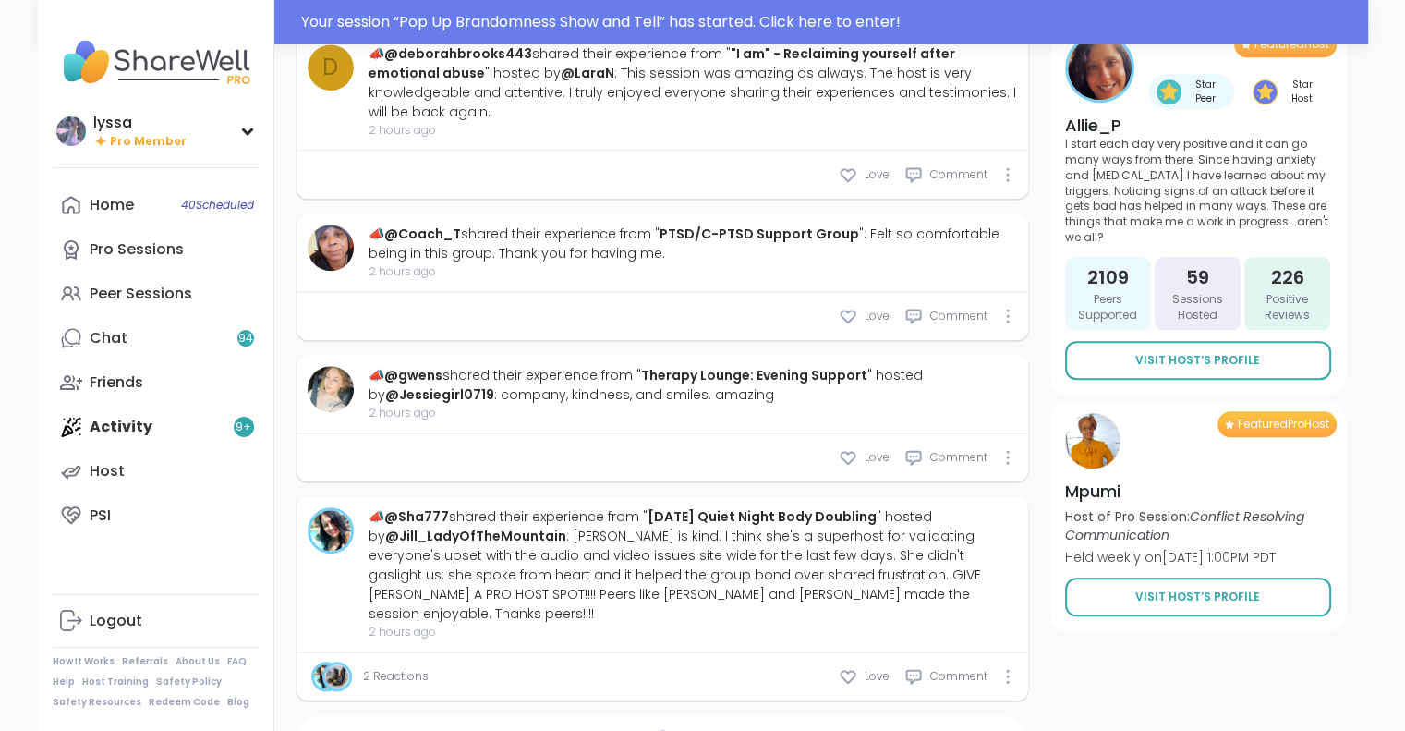
type textarea "*"
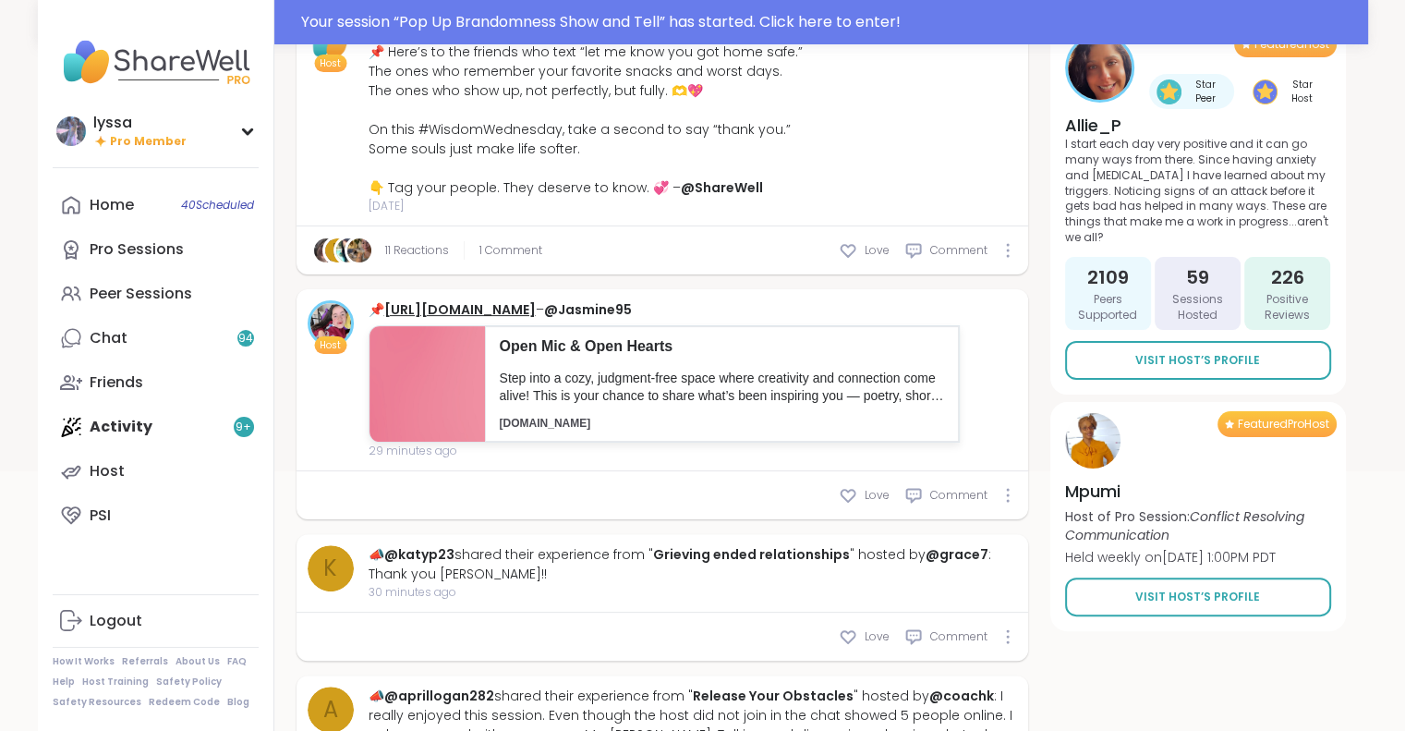
scroll to position [403, 0]
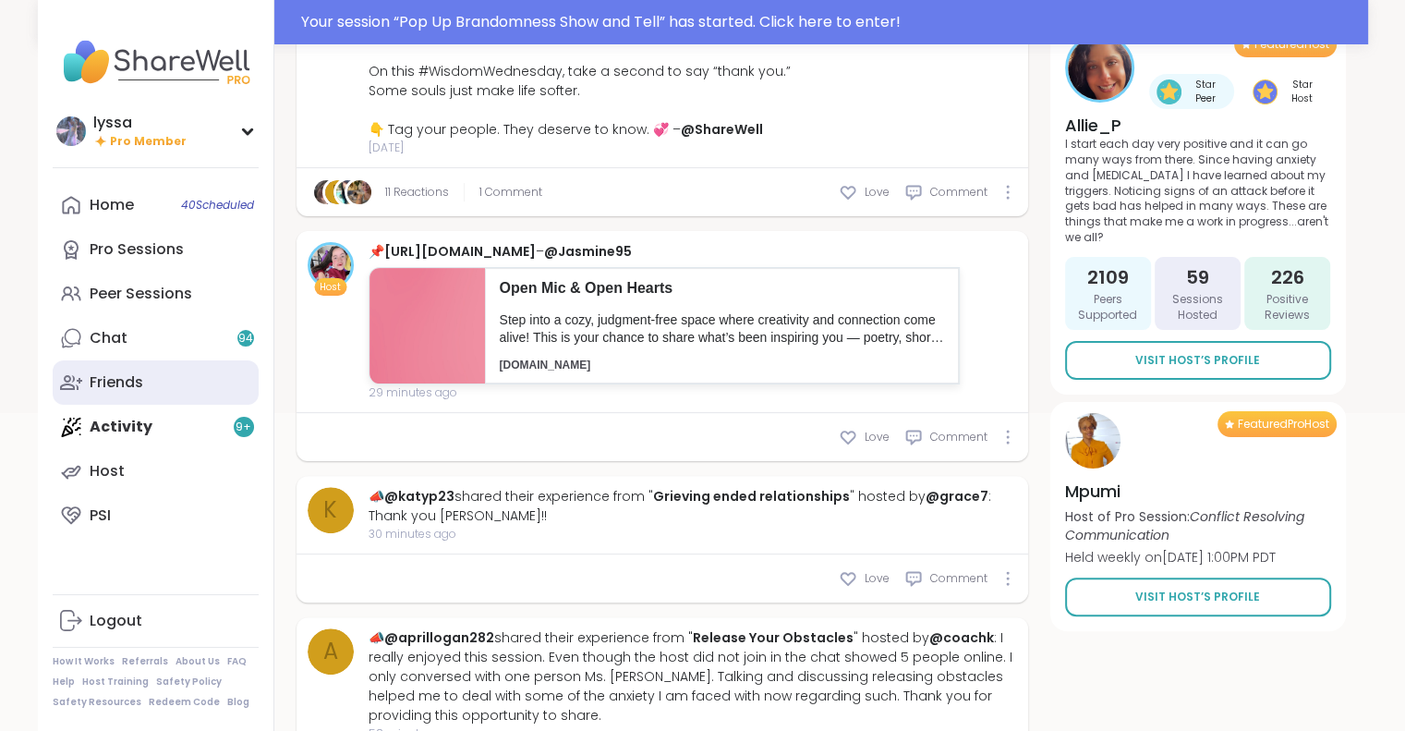
click at [118, 381] on div "Friends" at bounding box center [117, 382] width 54 height 20
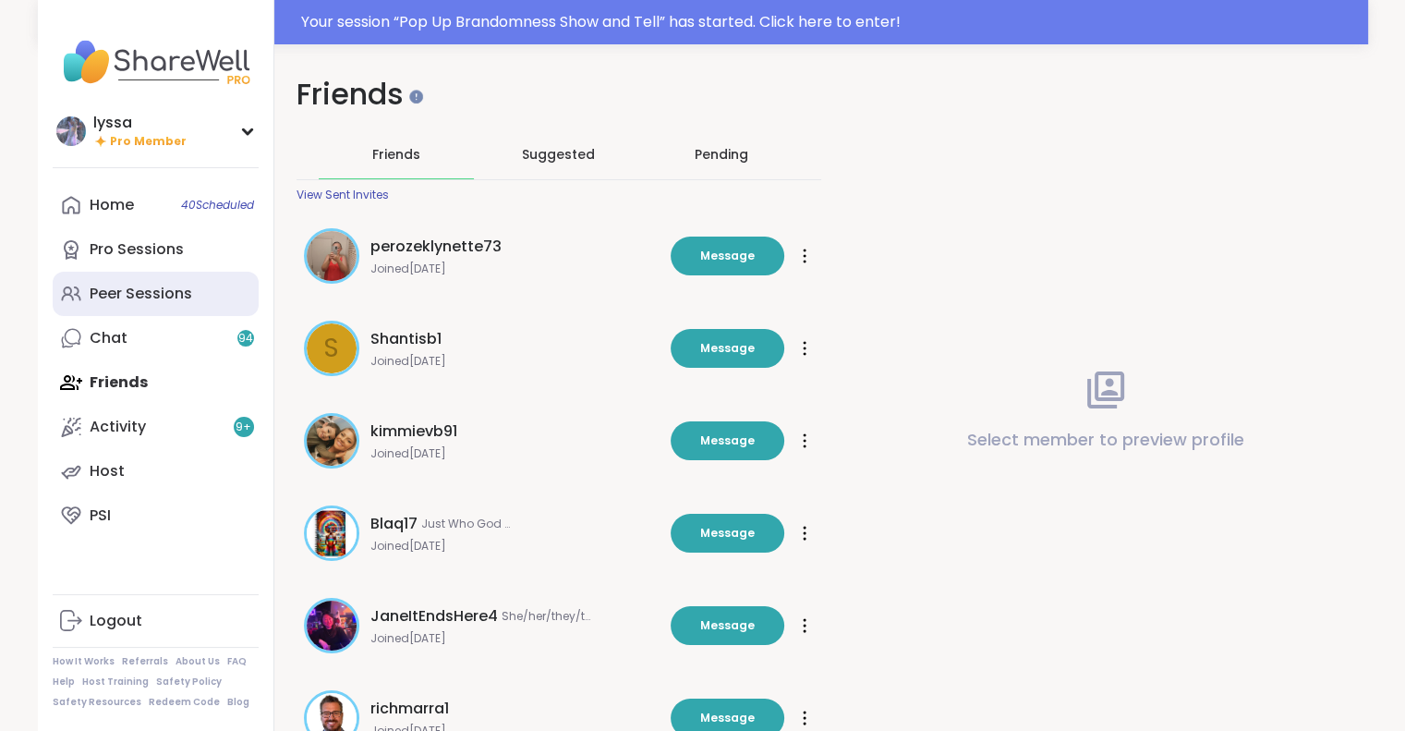
click at [137, 298] on div "Peer Sessions" at bounding box center [141, 294] width 103 height 20
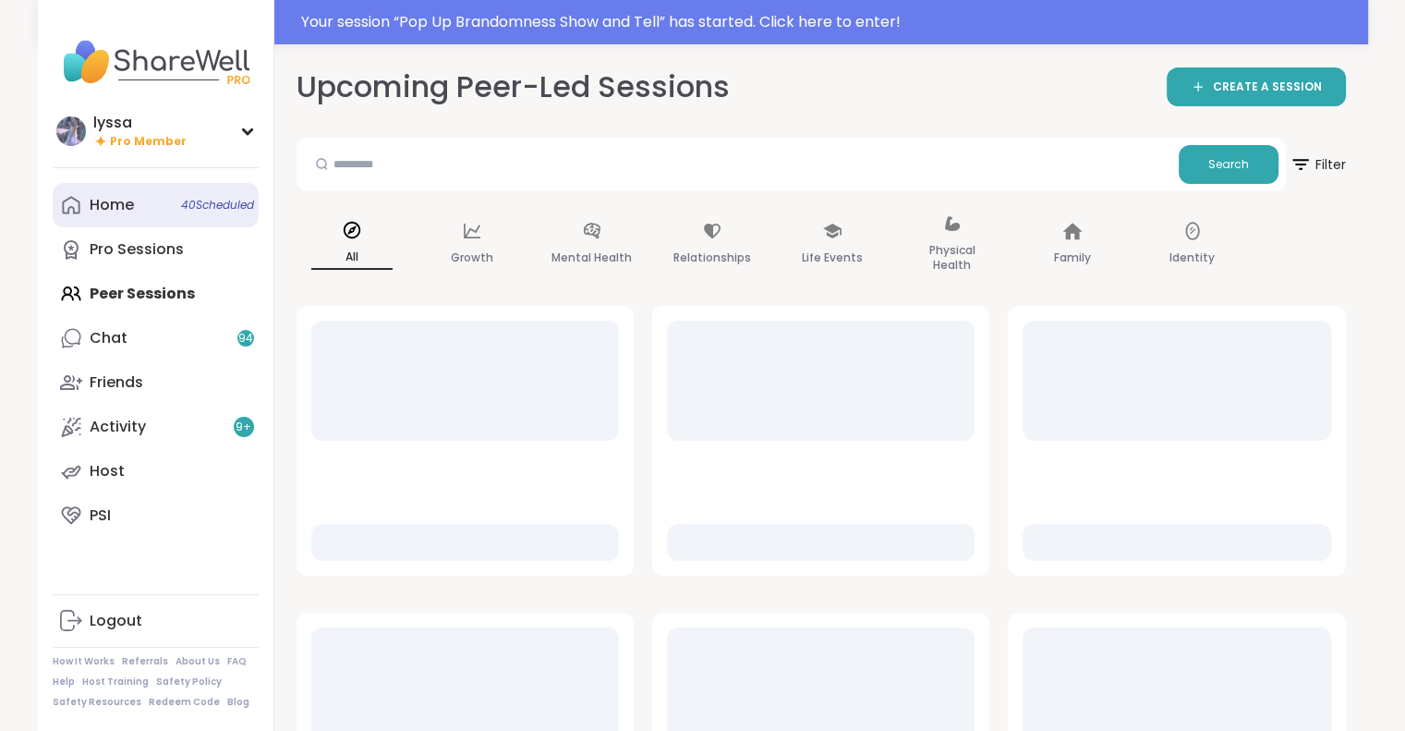
click at [127, 206] on div "Home 40 Scheduled" at bounding box center [112, 205] width 44 height 20
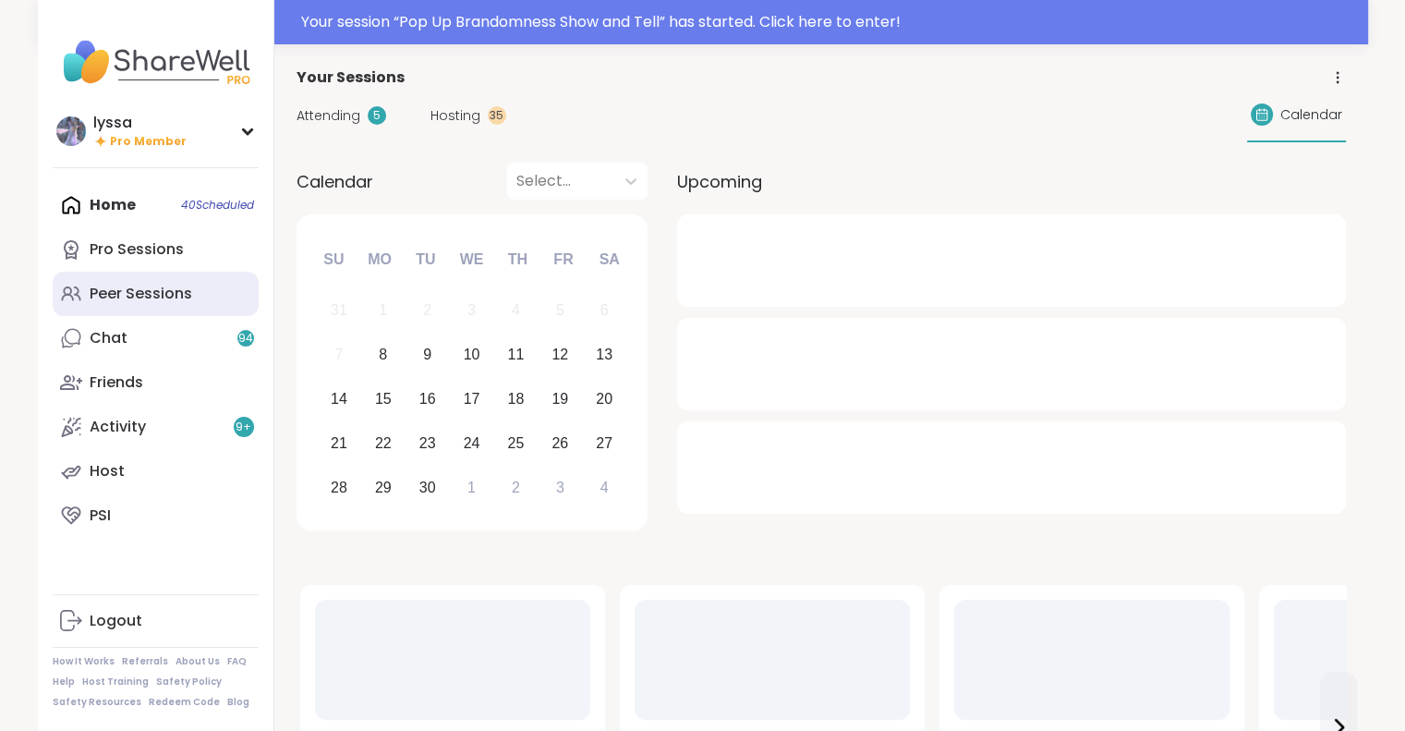
click at [136, 290] on div "Peer Sessions" at bounding box center [141, 294] width 103 height 20
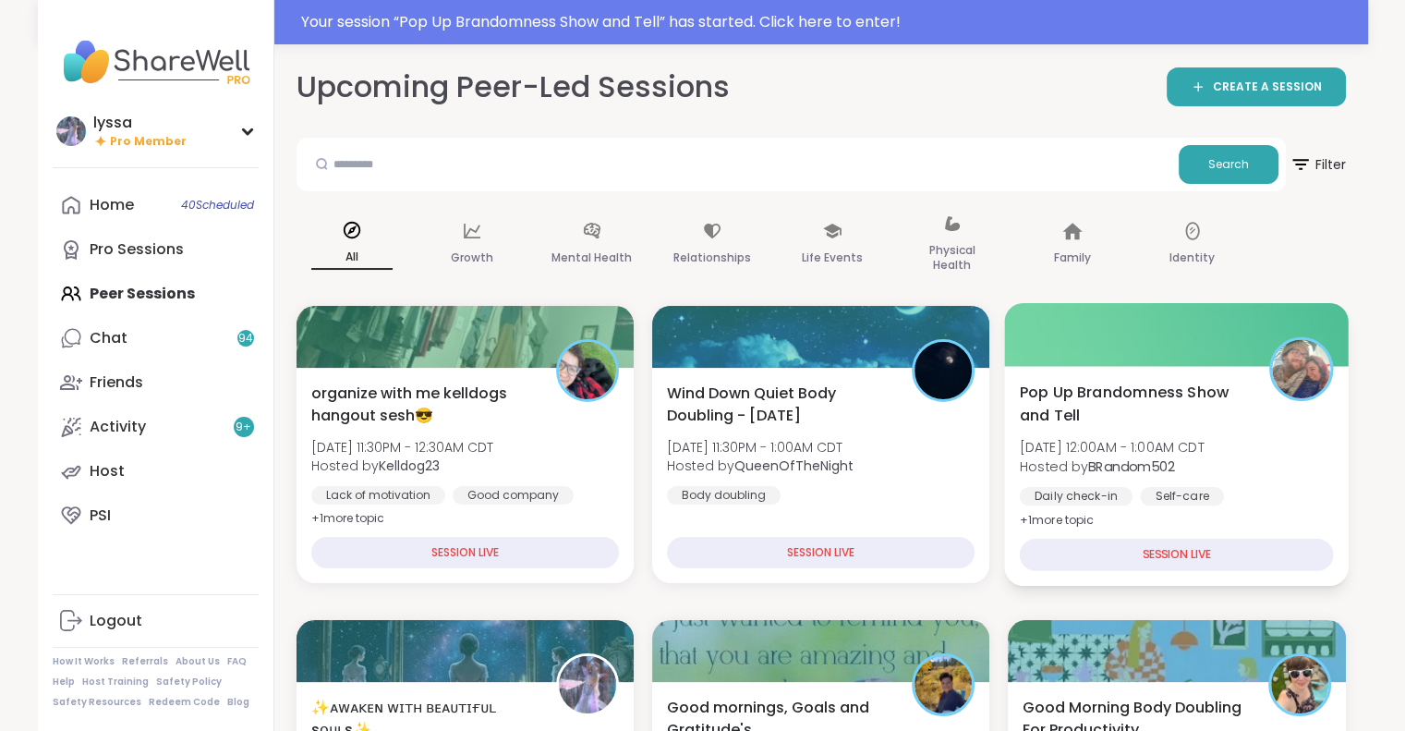
click at [1160, 443] on span "[DATE] 12:00AM - 1:00AM CDT" at bounding box center [1112, 447] width 185 height 18
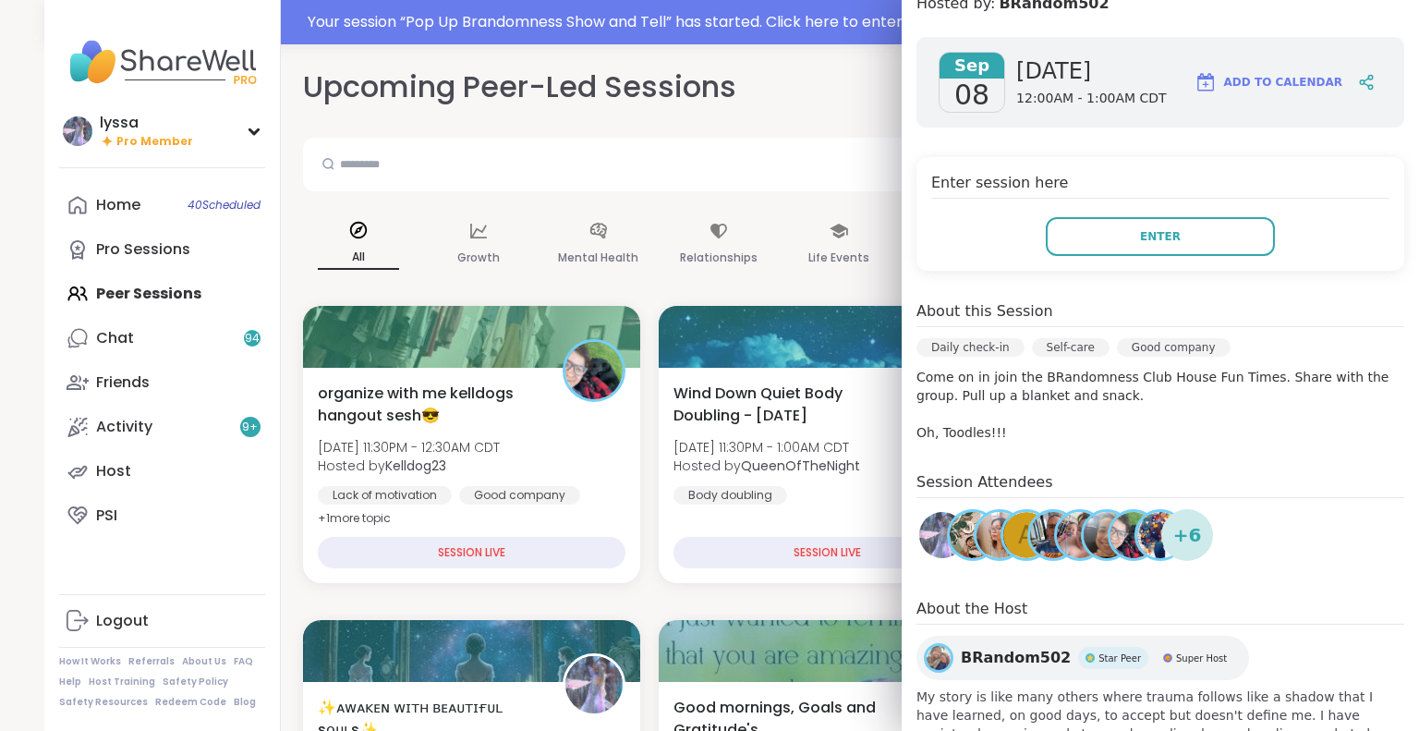
scroll to position [284, 0]
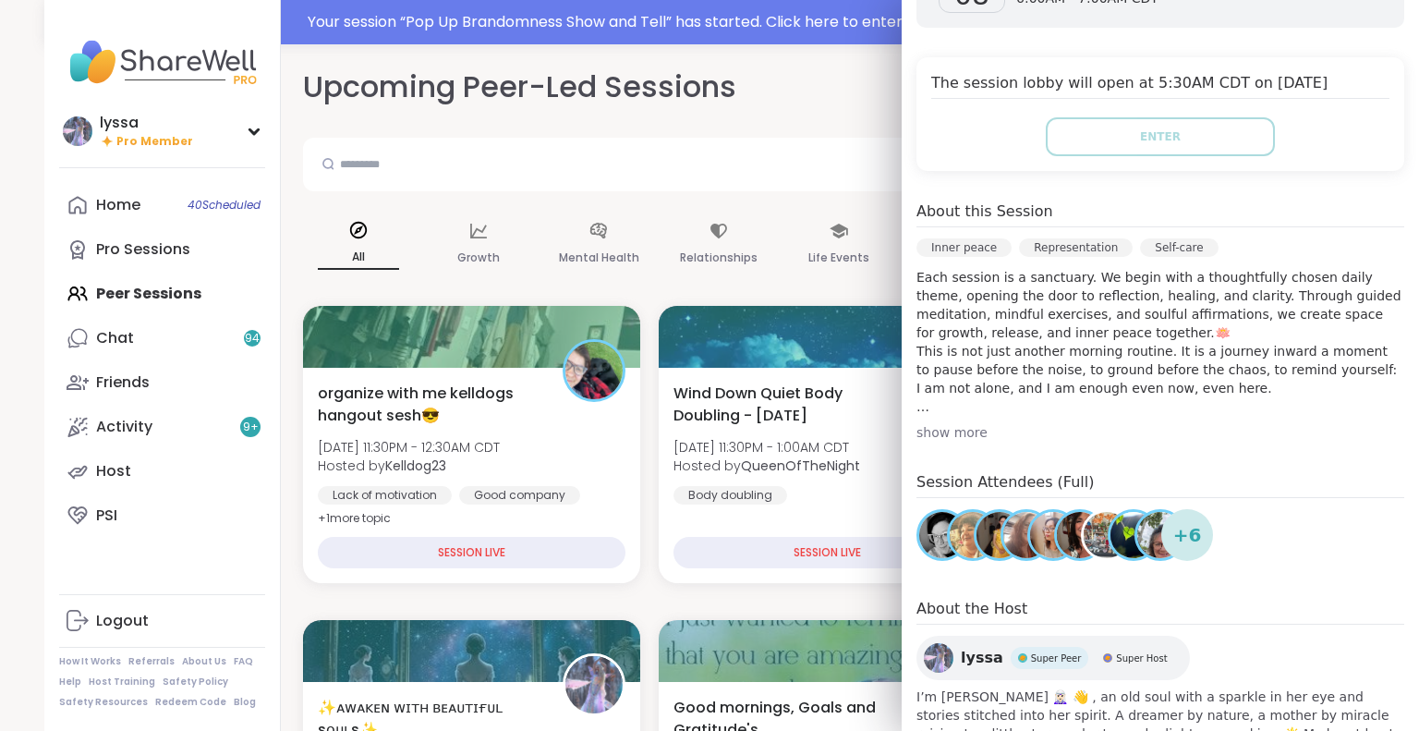
scroll to position [366, 0]
click at [1087, 513] on img at bounding box center [1106, 535] width 46 height 46
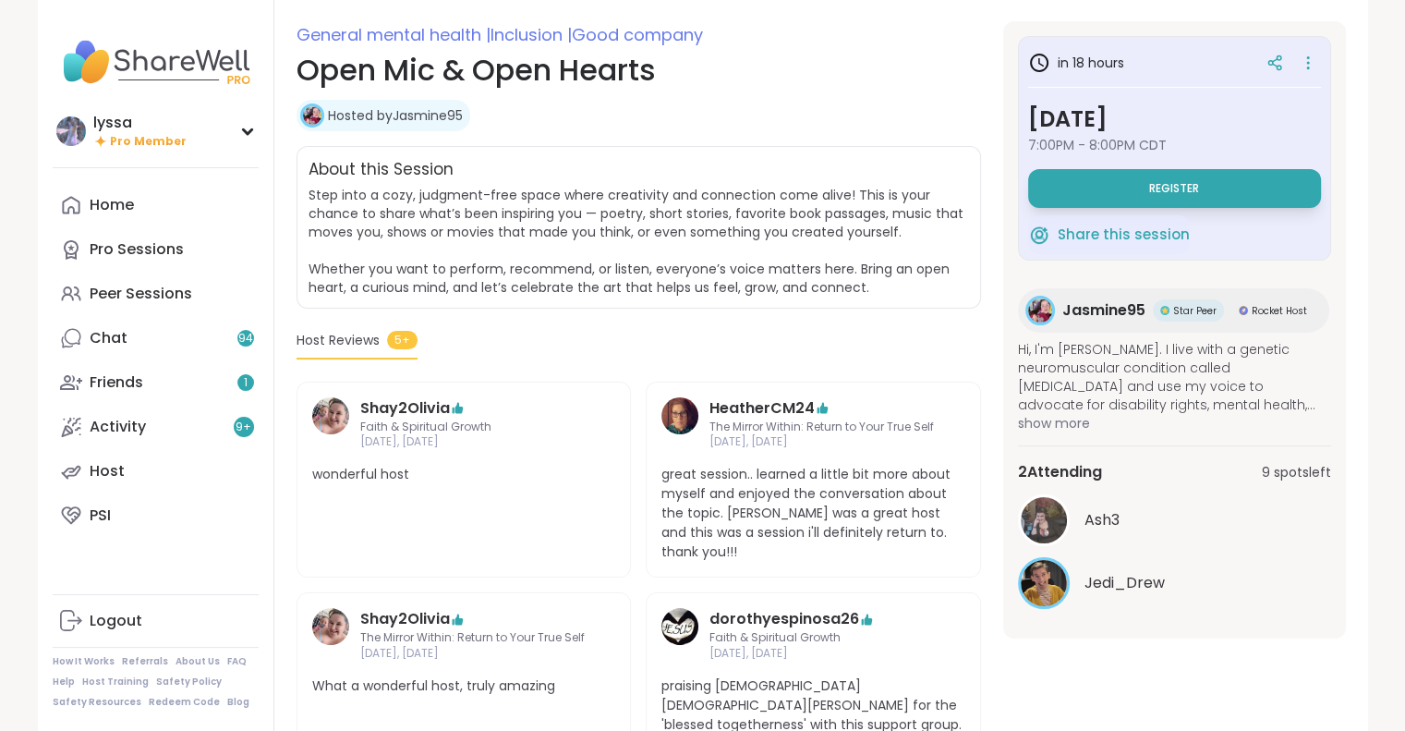
scroll to position [287, 0]
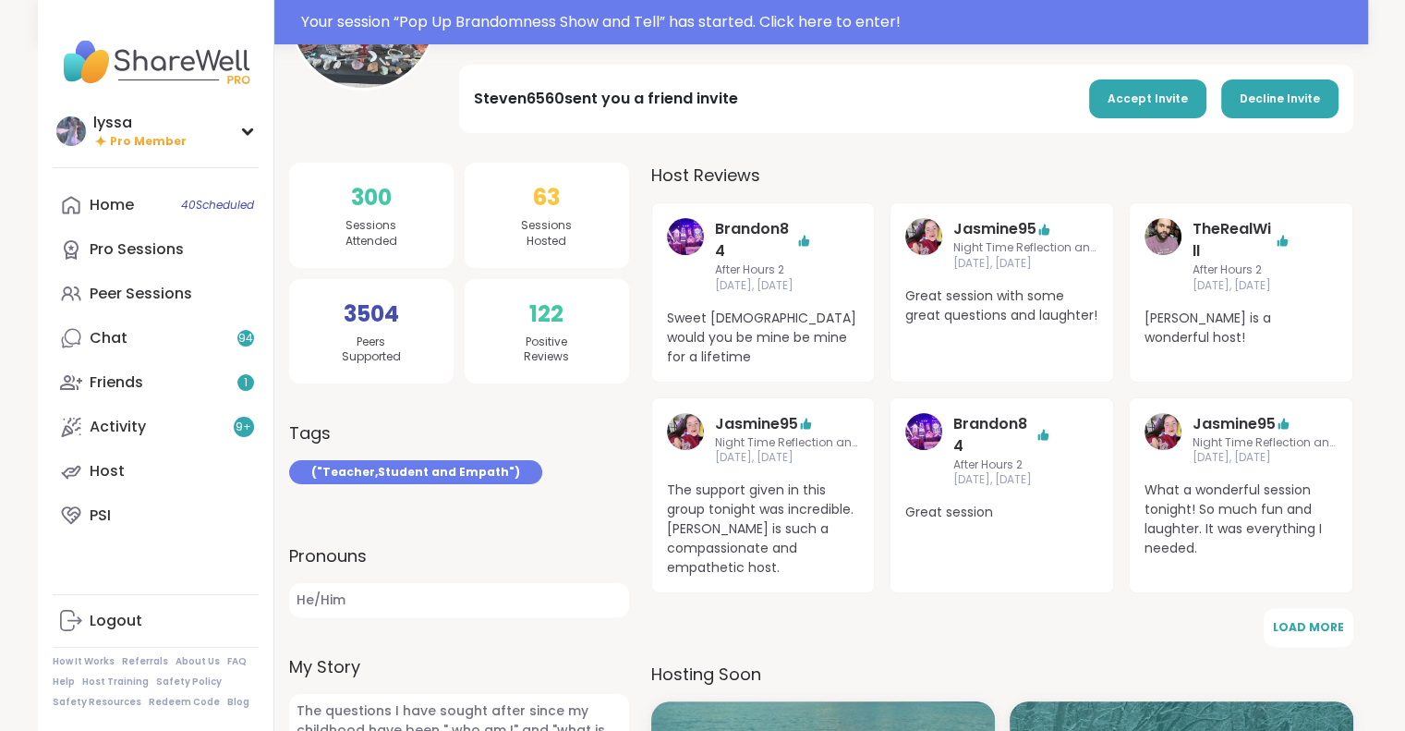
scroll to position [318, 0]
click at [135, 332] on link "Chat 94" at bounding box center [156, 338] width 206 height 44
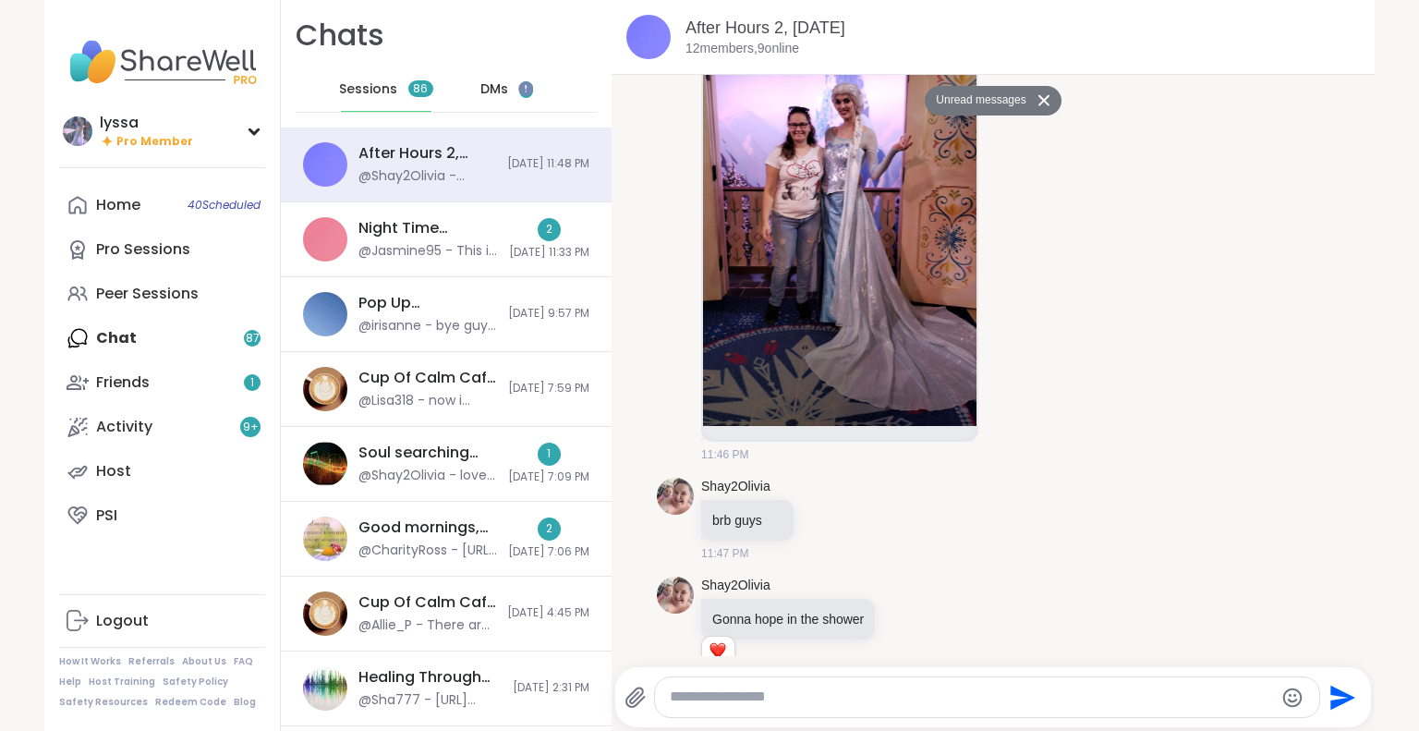
click at [519, 95] on span "1" at bounding box center [526, 89] width 14 height 17
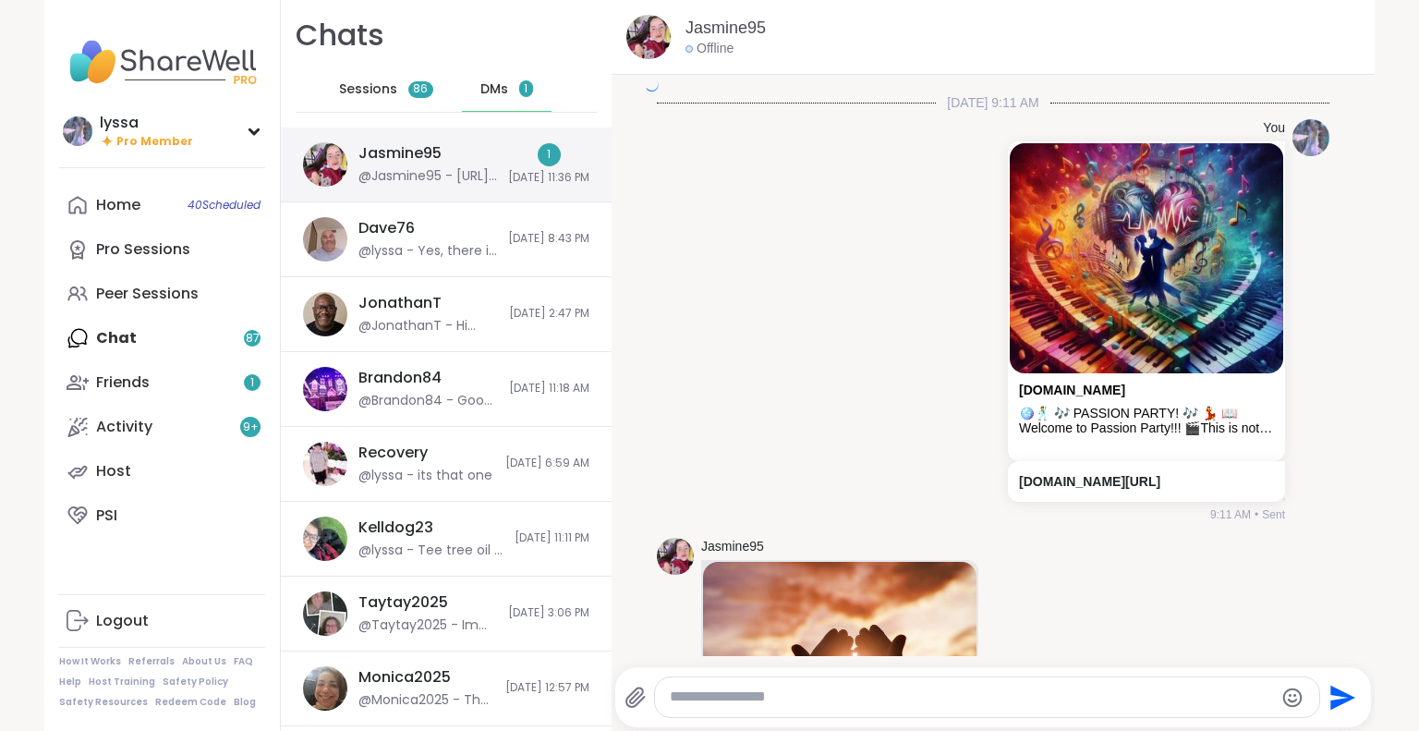
scroll to position [15106, 0]
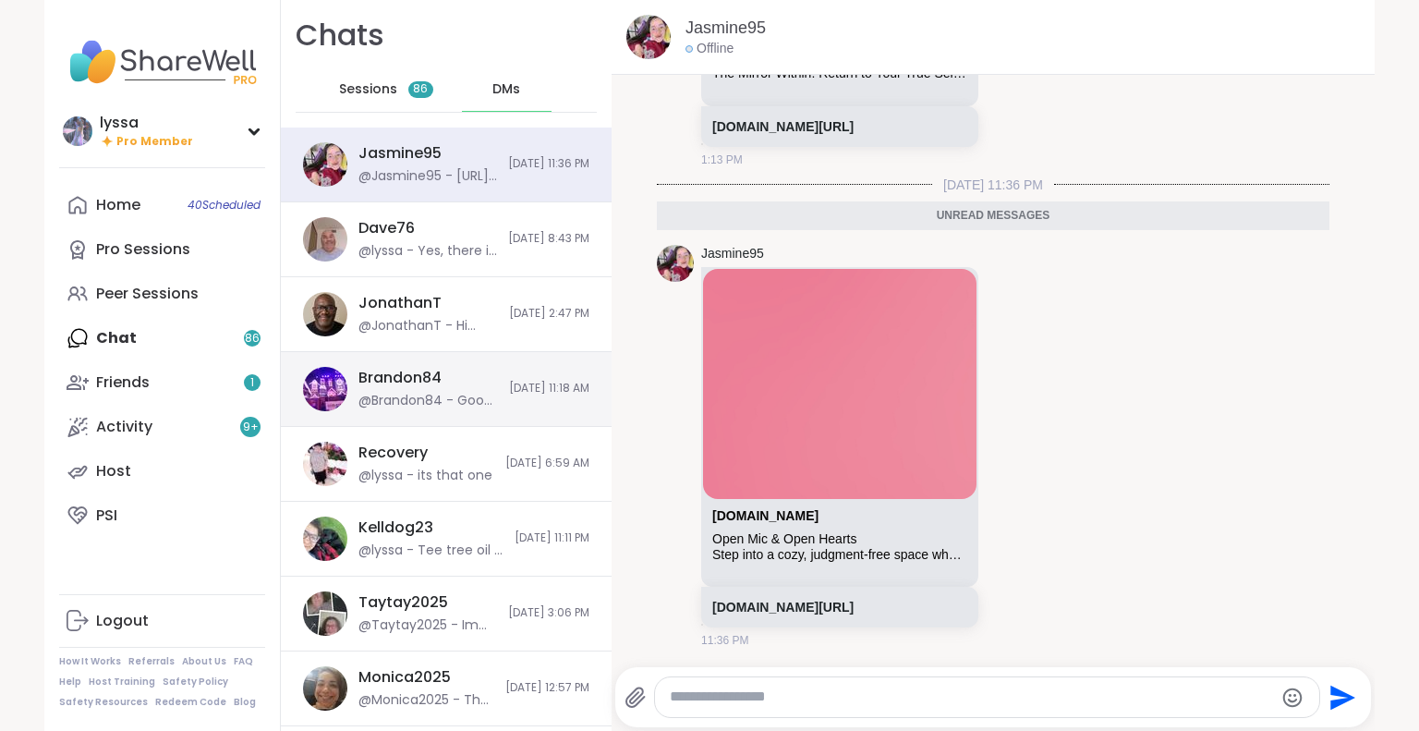
click at [431, 400] on div "@Brandon84 - Good Morning Beautiful Lyss aww I was just thinking of you I am bl…" at bounding box center [427, 401] width 139 height 18
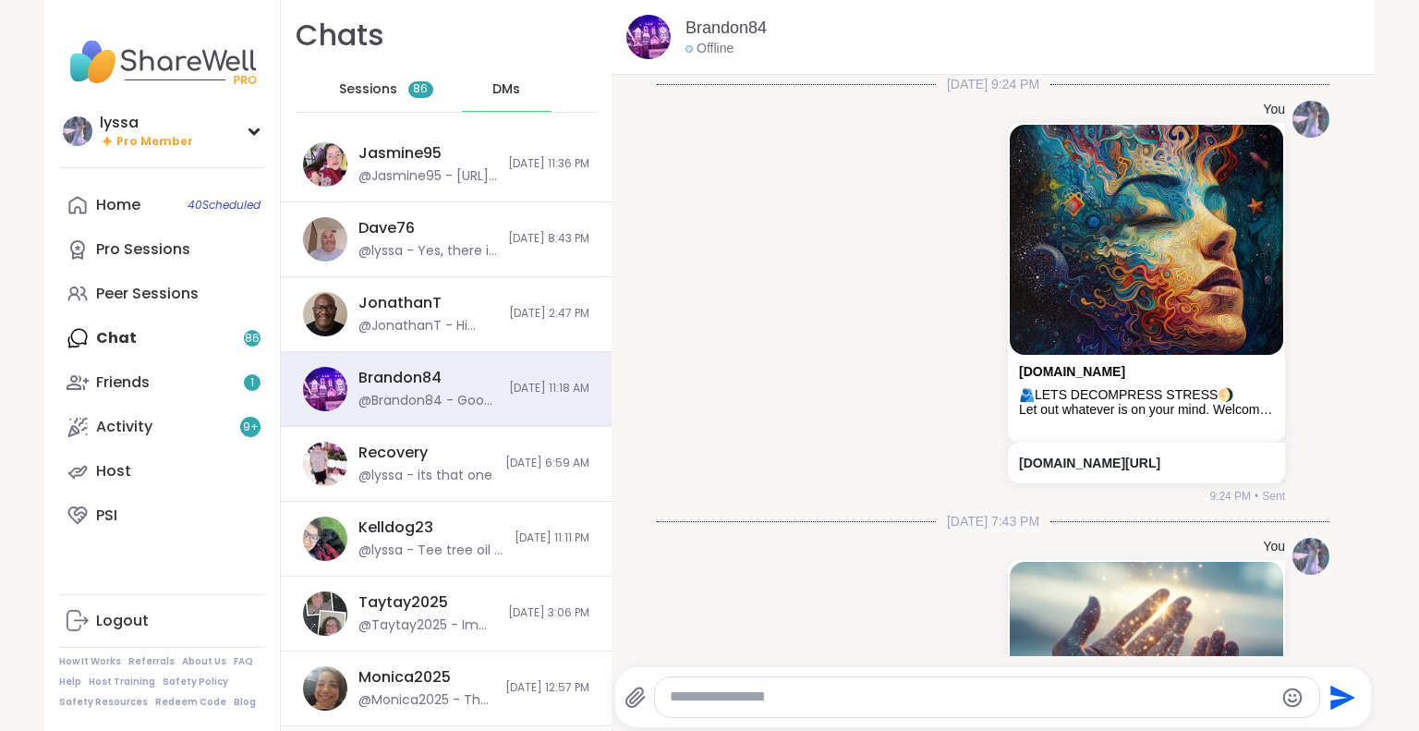
scroll to position [4446, 0]
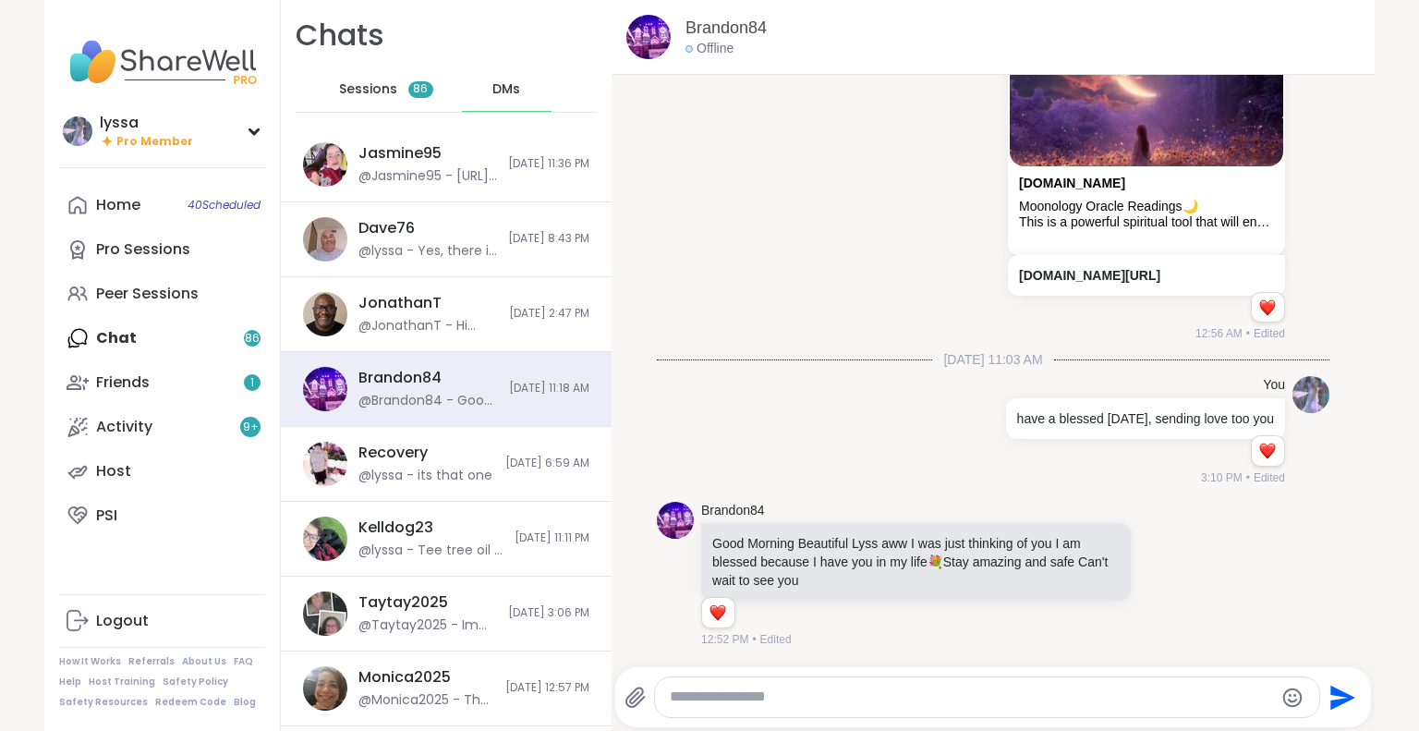
click at [912, 688] on textarea "Type your message" at bounding box center [971, 696] width 603 height 19
type textarea "**********"
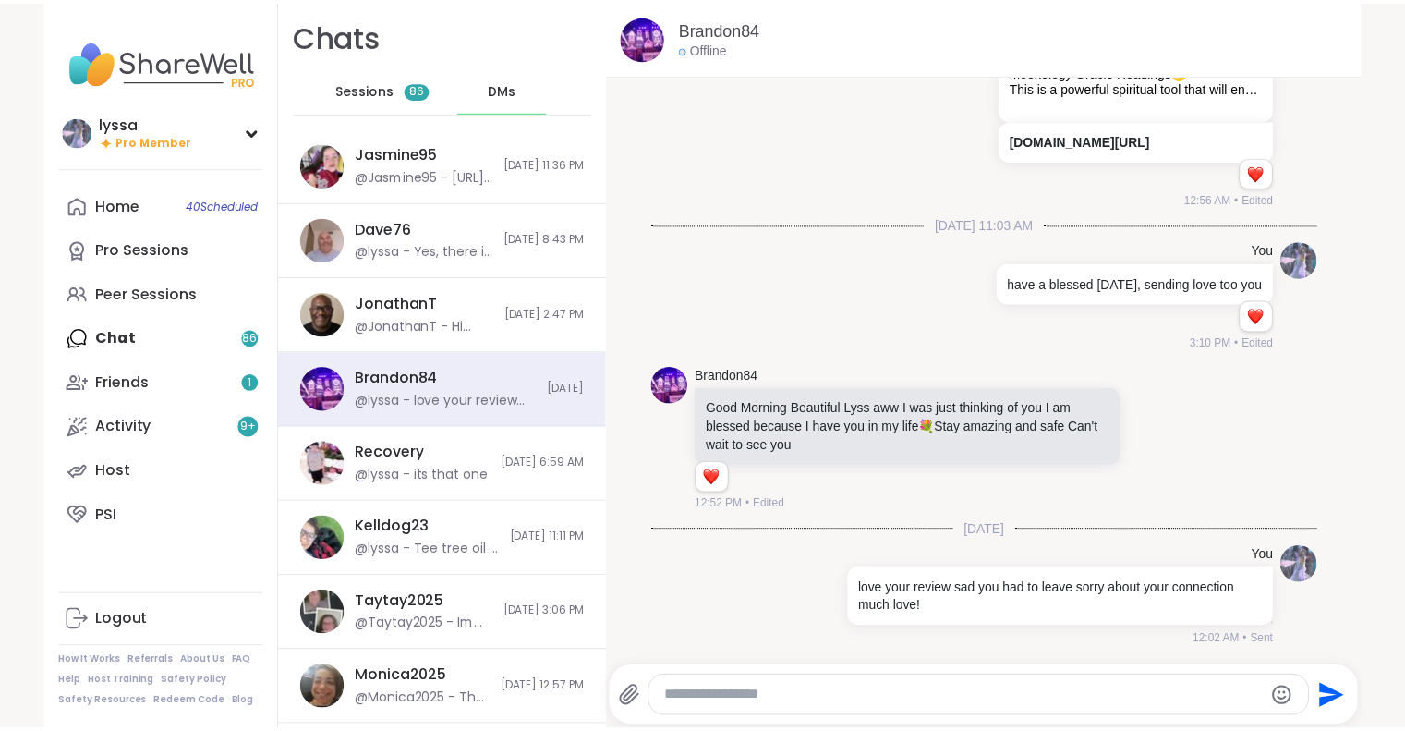
scroll to position [4581, 0]
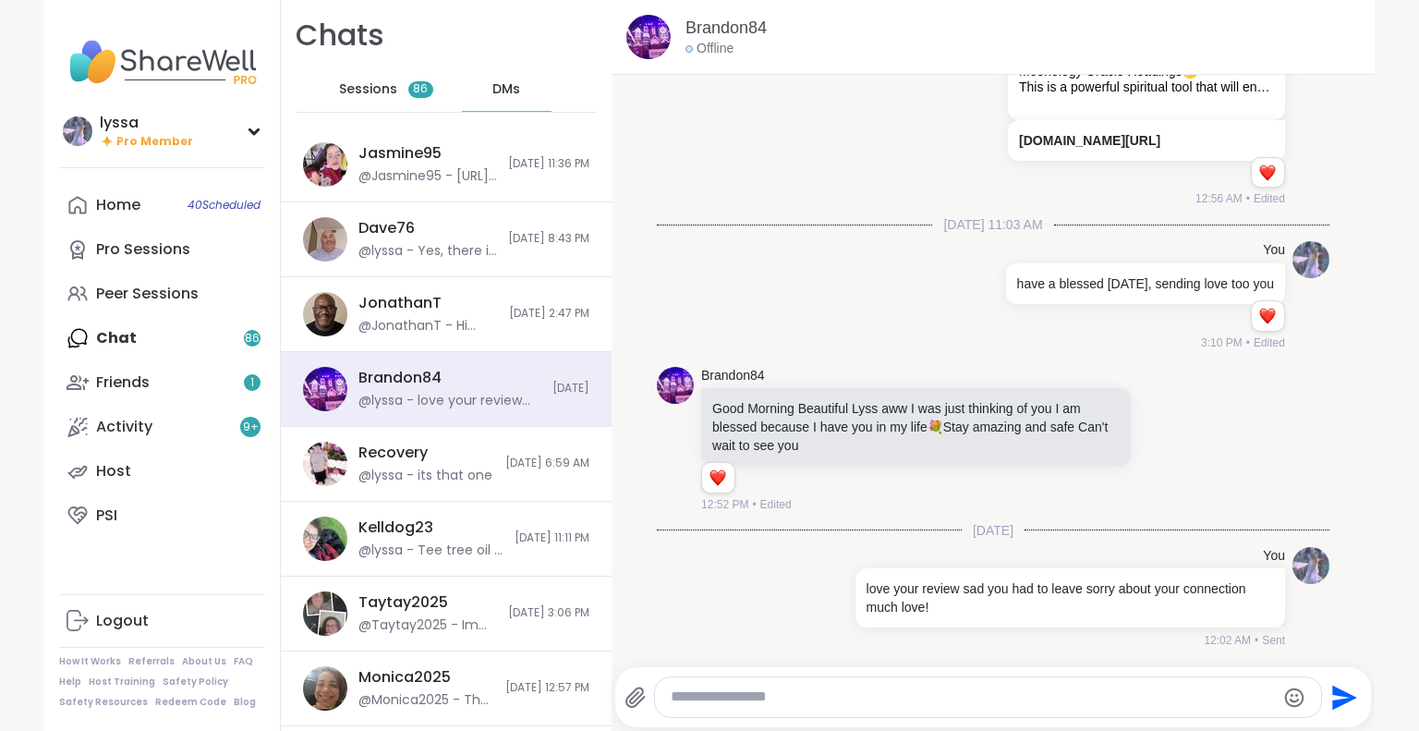
click at [118, 330] on div "Home 40 Scheduled Pro Sessions Peer Sessions Chat 86 Friends 1 Activity 9 + Hos…" at bounding box center [162, 360] width 206 height 355
click at [123, 381] on div "Friends 1" at bounding box center [123, 382] width 54 height 20
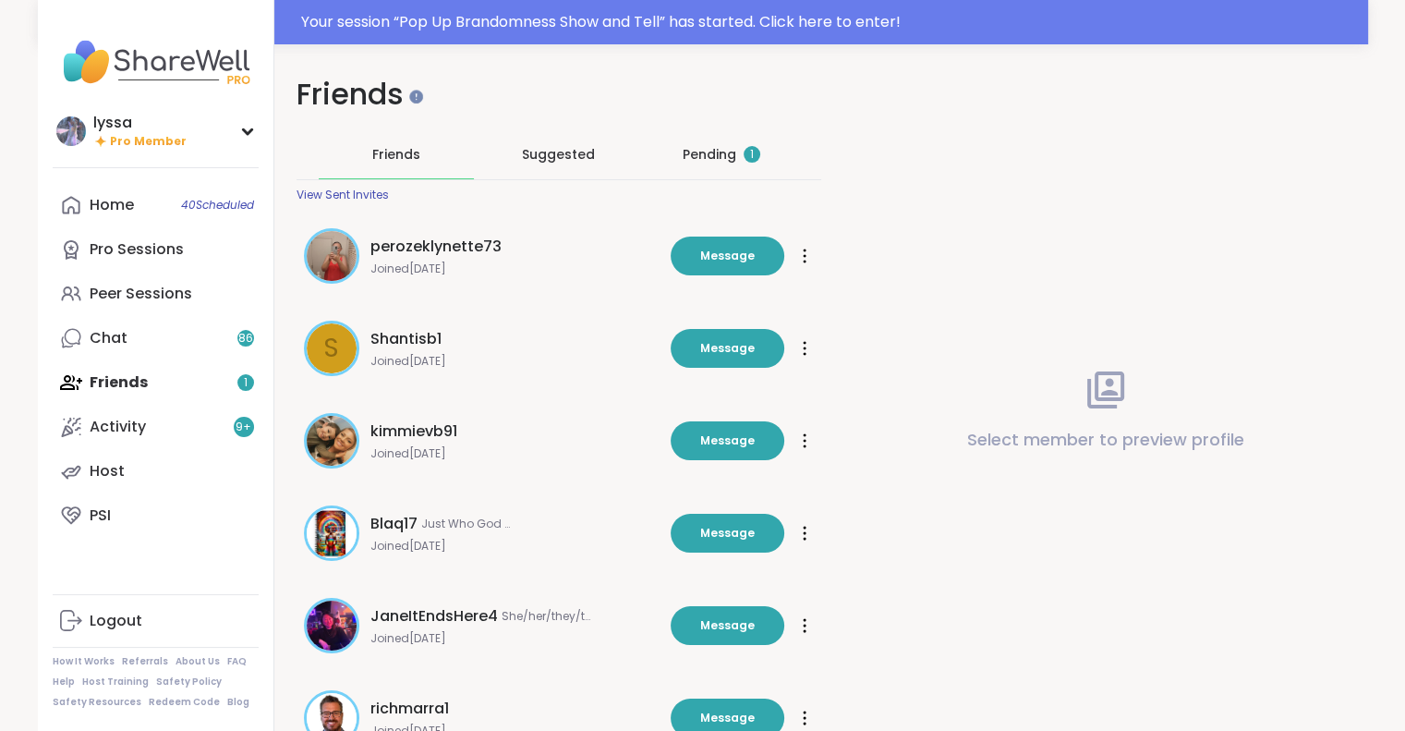
click at [683, 154] on div "Pending 1" at bounding box center [721, 154] width 78 height 18
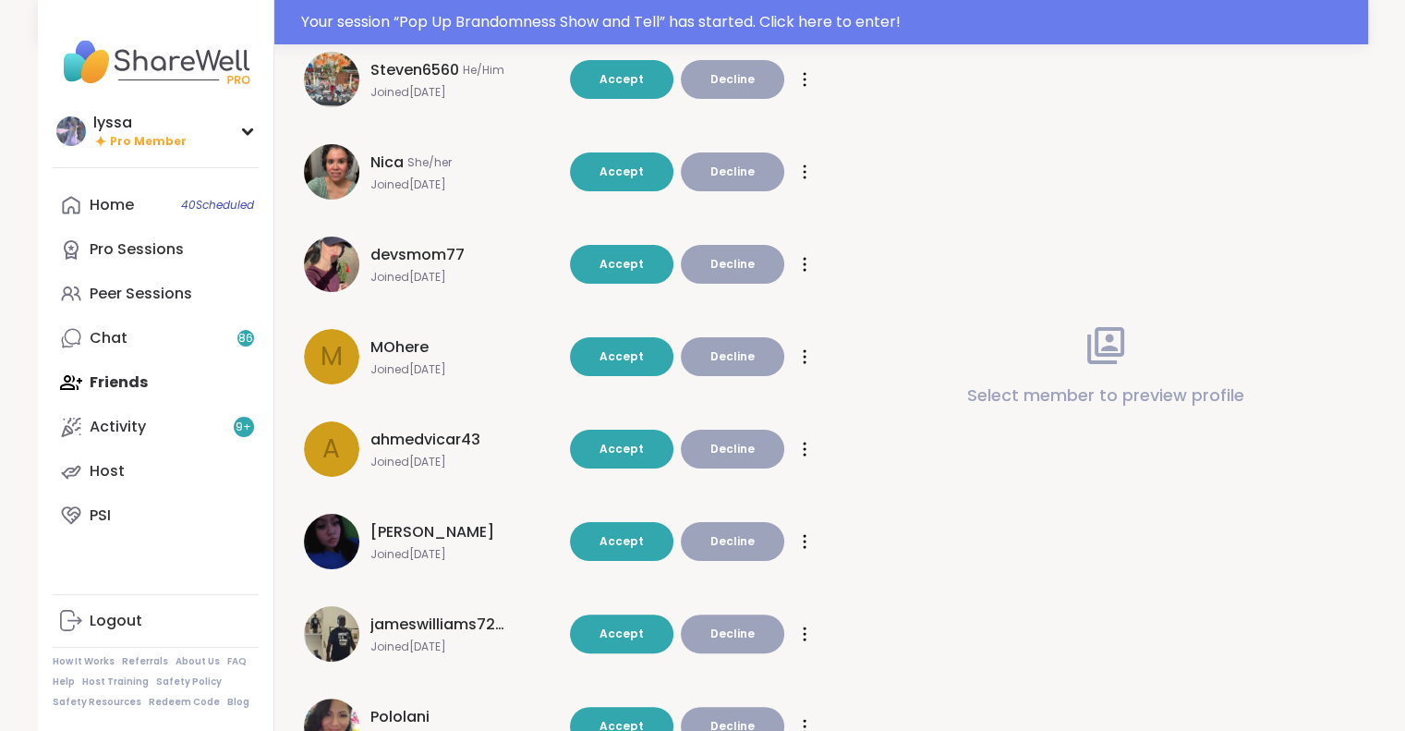
scroll to position [270, 0]
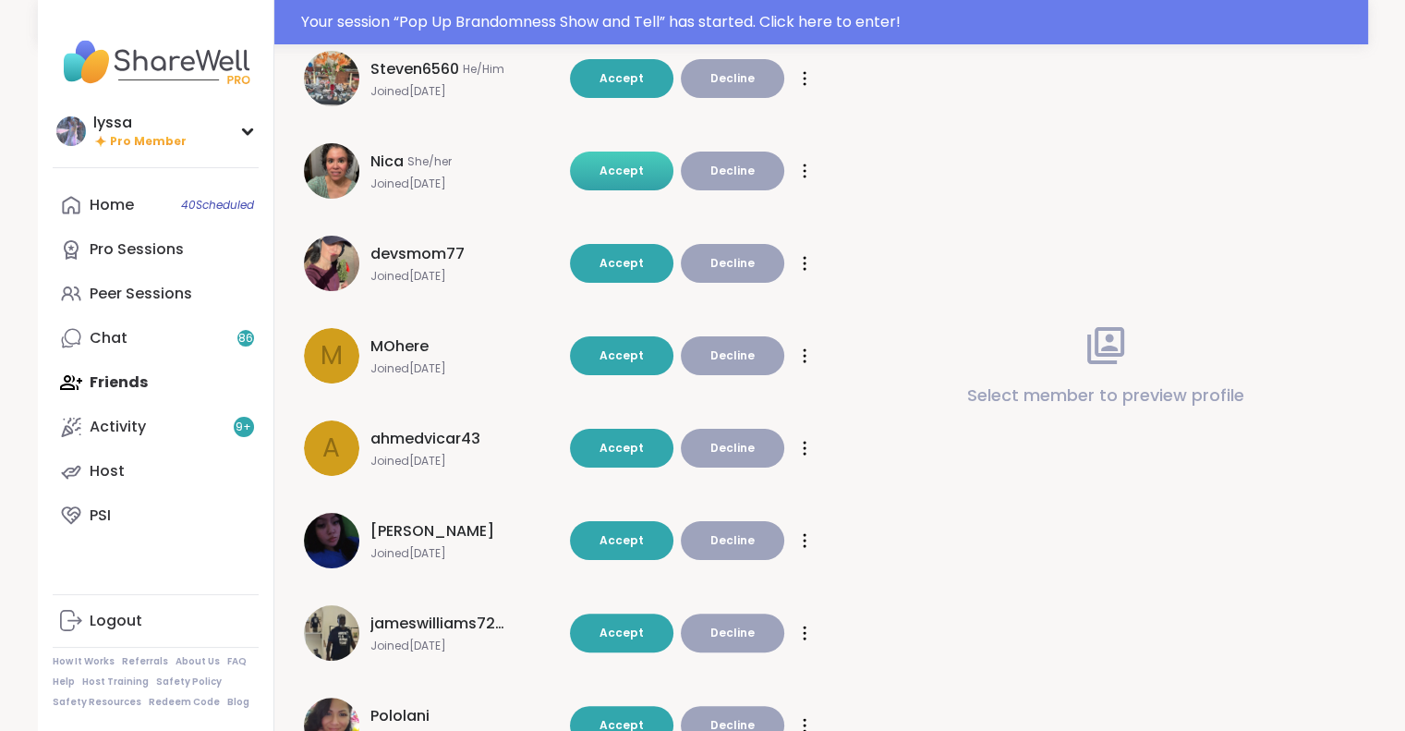
click at [643, 163] on span "Accept" at bounding box center [621, 171] width 44 height 16
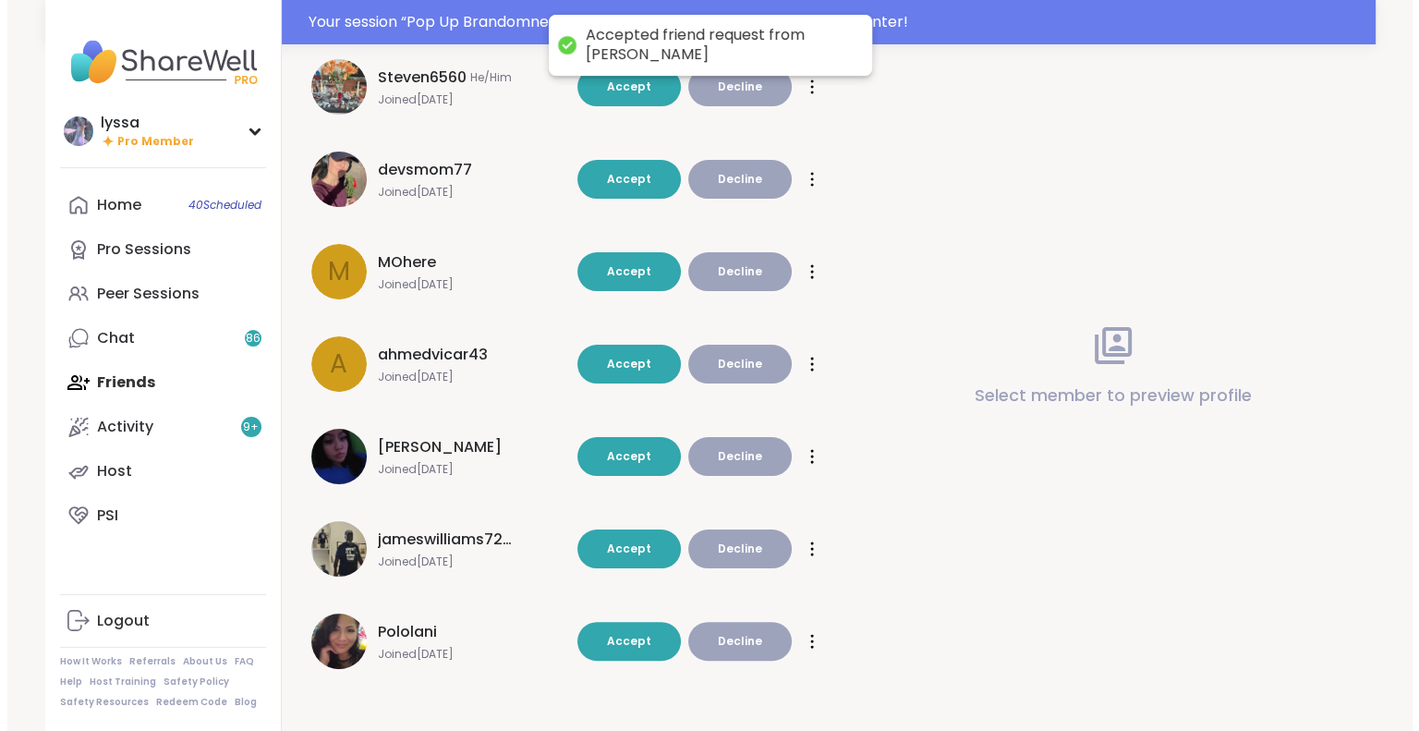
scroll to position [0, 0]
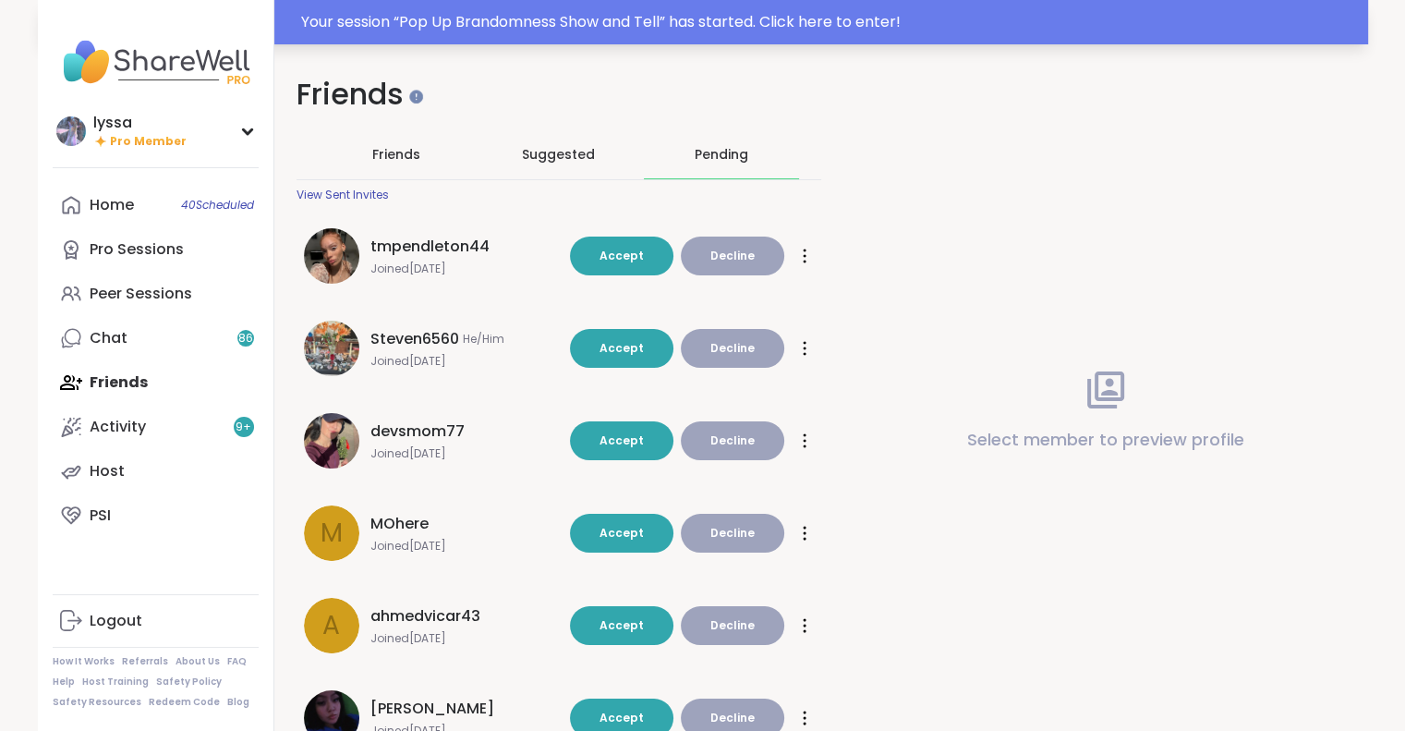
click at [481, 18] on div "Your session “ Pop Up Brandomness Show and Tell ” has started. Click here to en…" at bounding box center [829, 22] width 1056 height 22
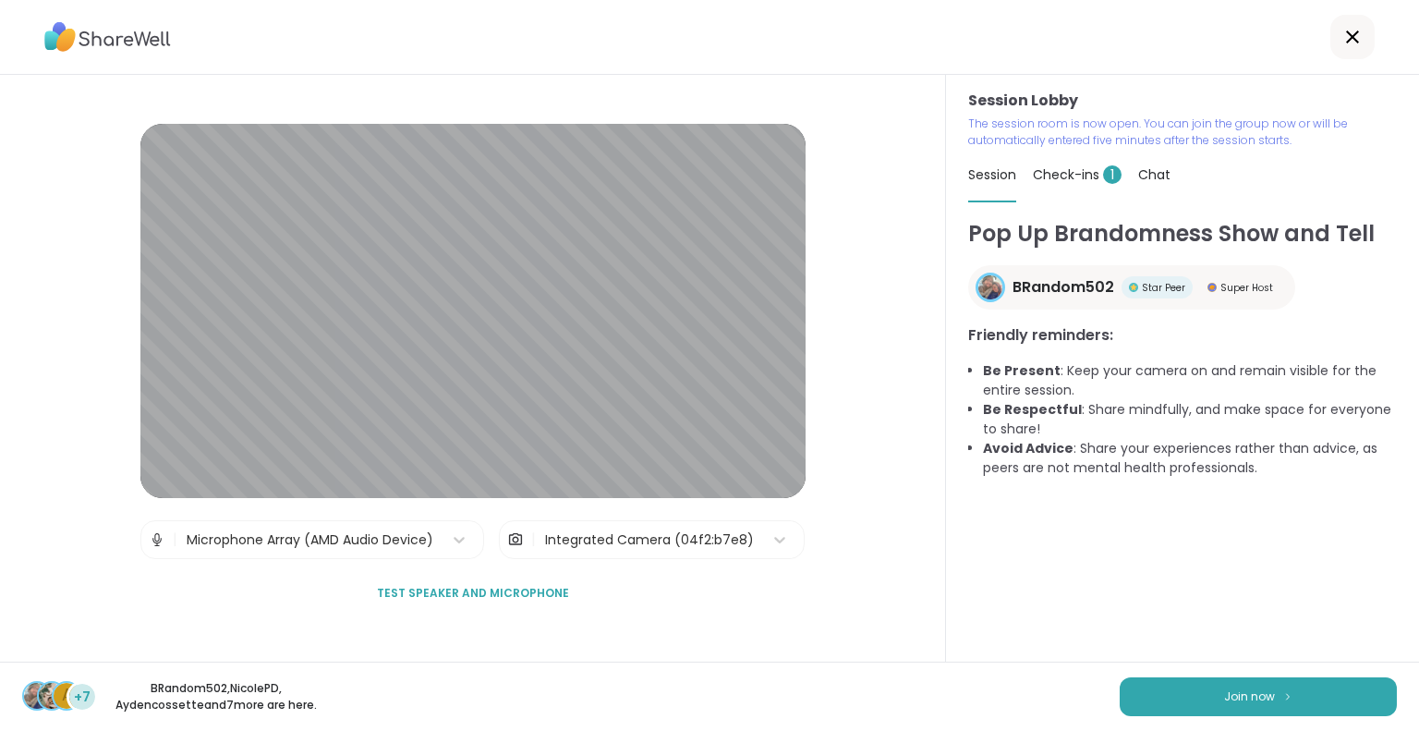
click at [1057, 162] on div "Check-ins 1" at bounding box center [1076, 175] width 89 height 52
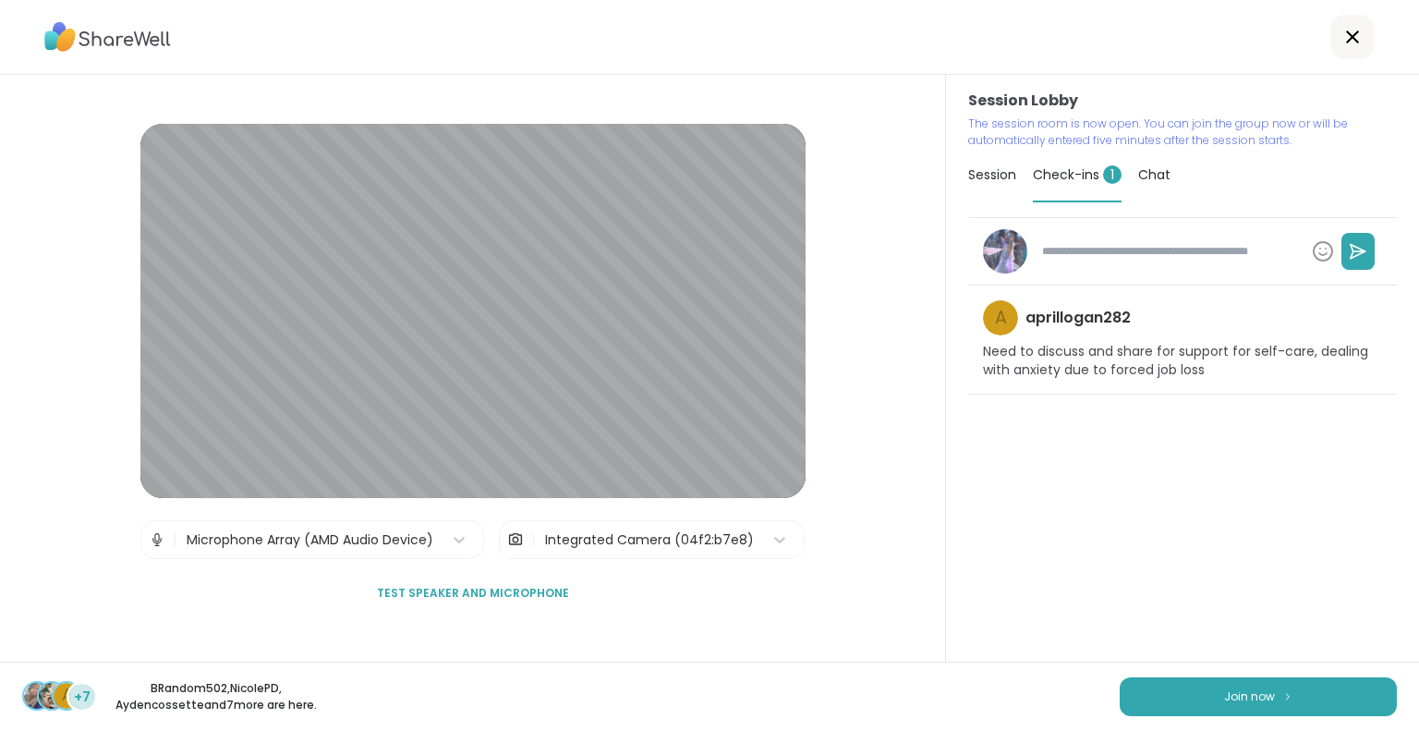
type textarea "*"
click at [977, 163] on div "Session" at bounding box center [992, 175] width 48 height 52
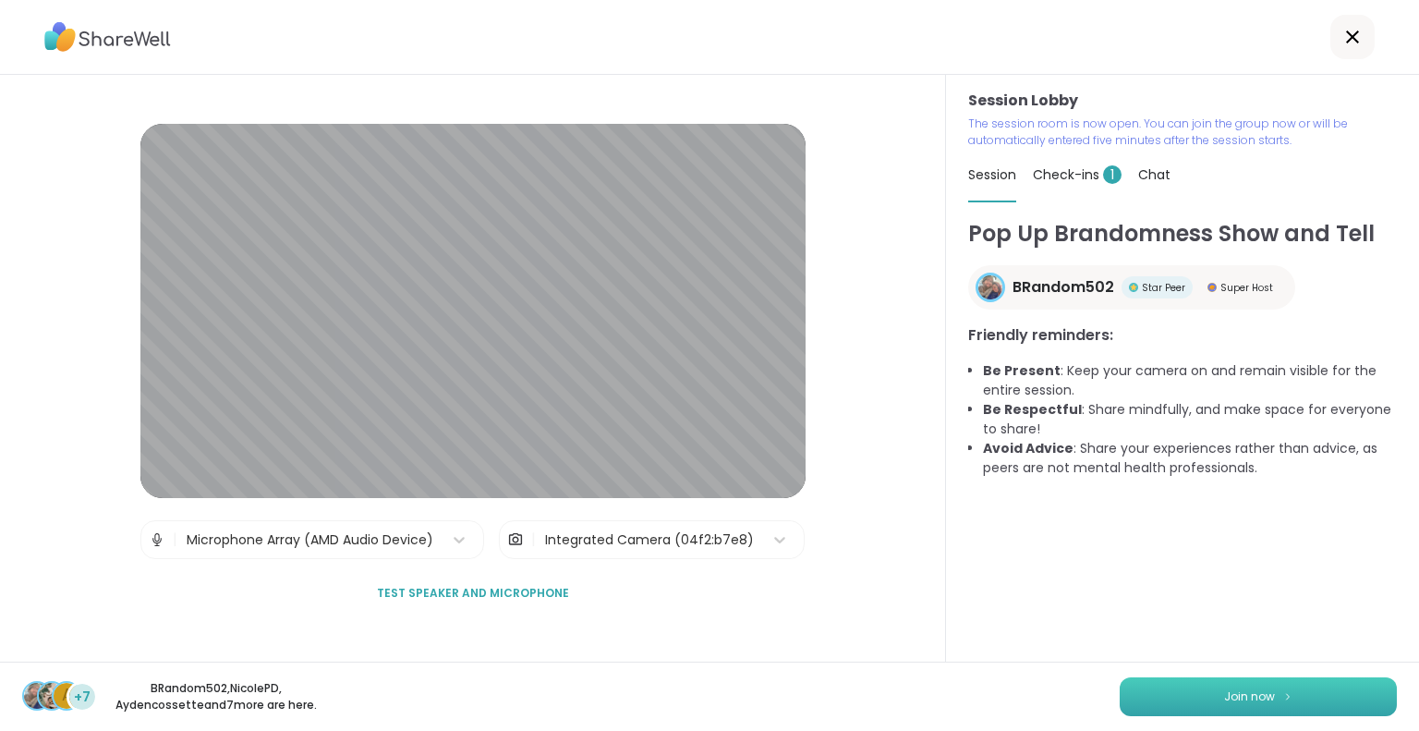
click at [1138, 694] on button "Join now" at bounding box center [1257, 696] width 277 height 39
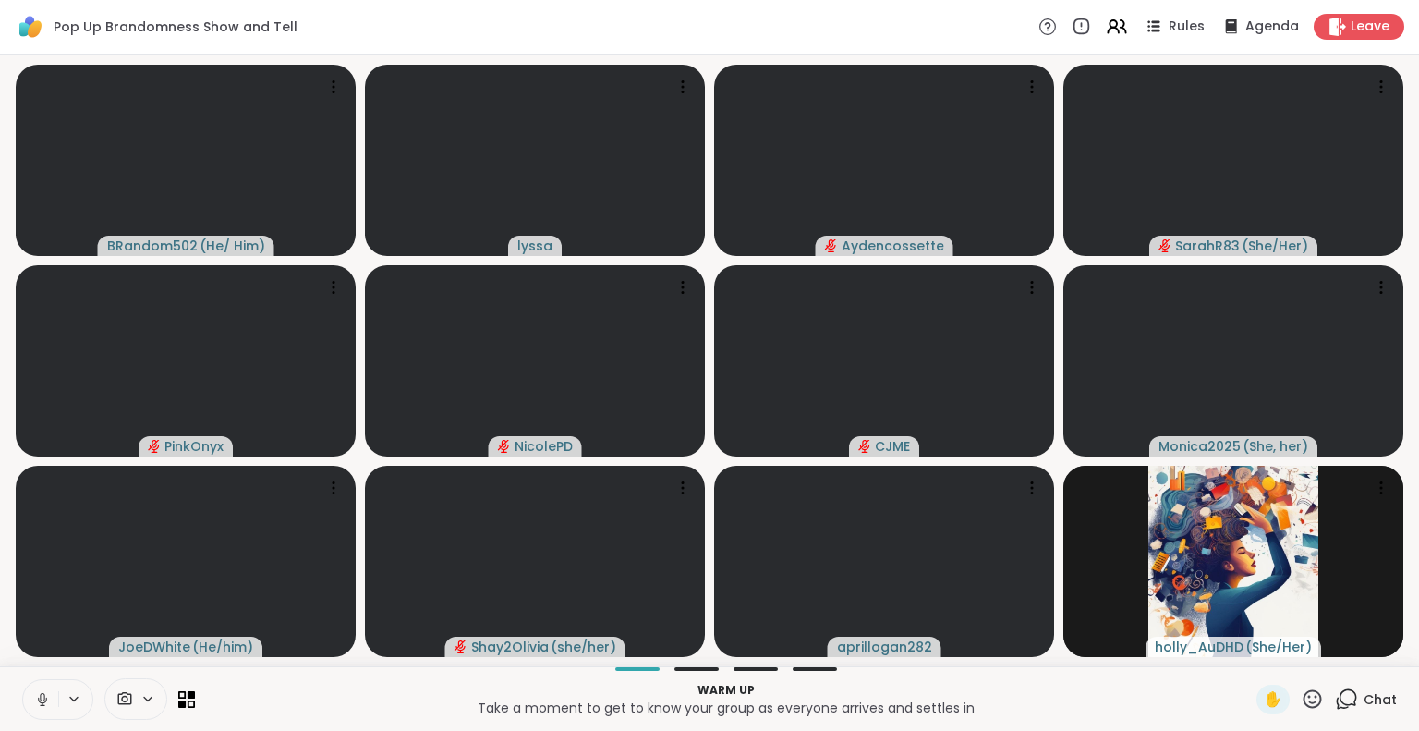
click at [37, 693] on icon at bounding box center [42, 699] width 17 height 17
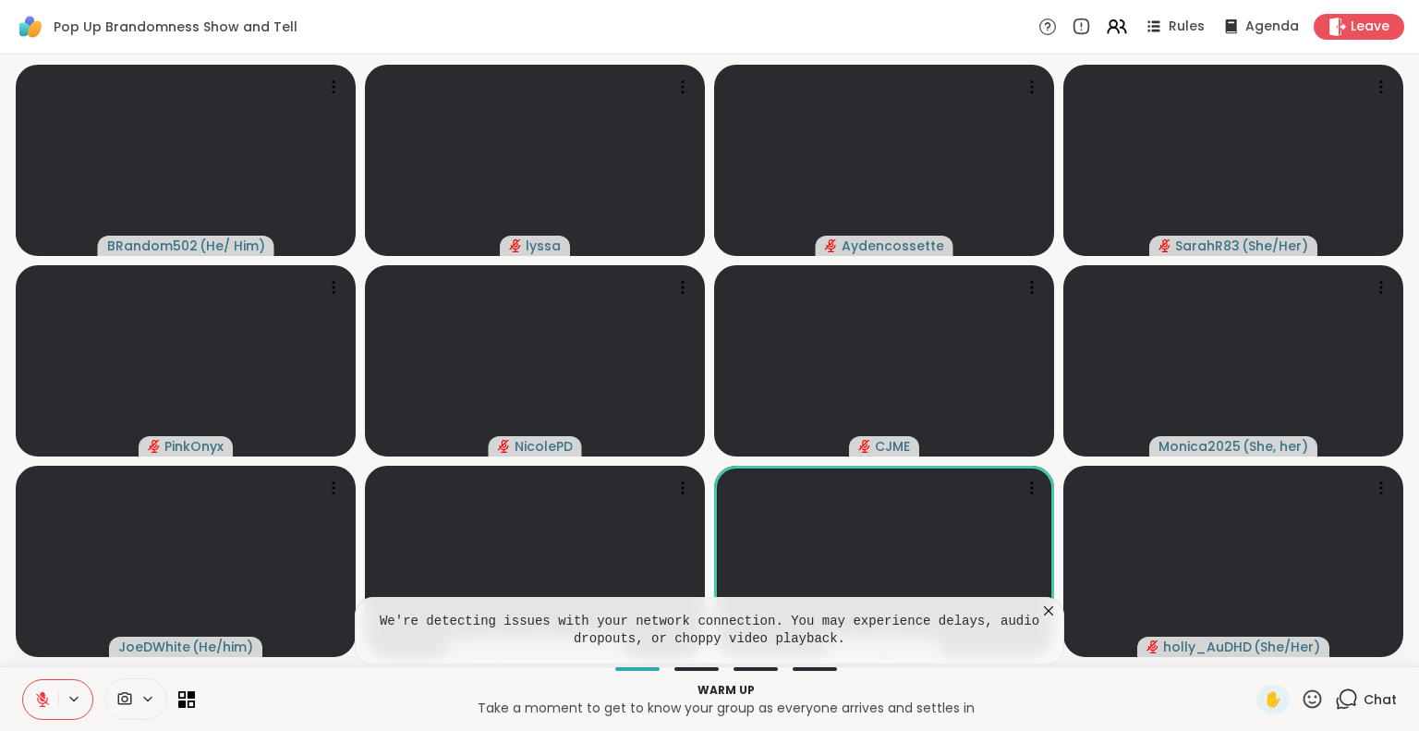
click at [1051, 608] on icon at bounding box center [1048, 610] width 9 height 9
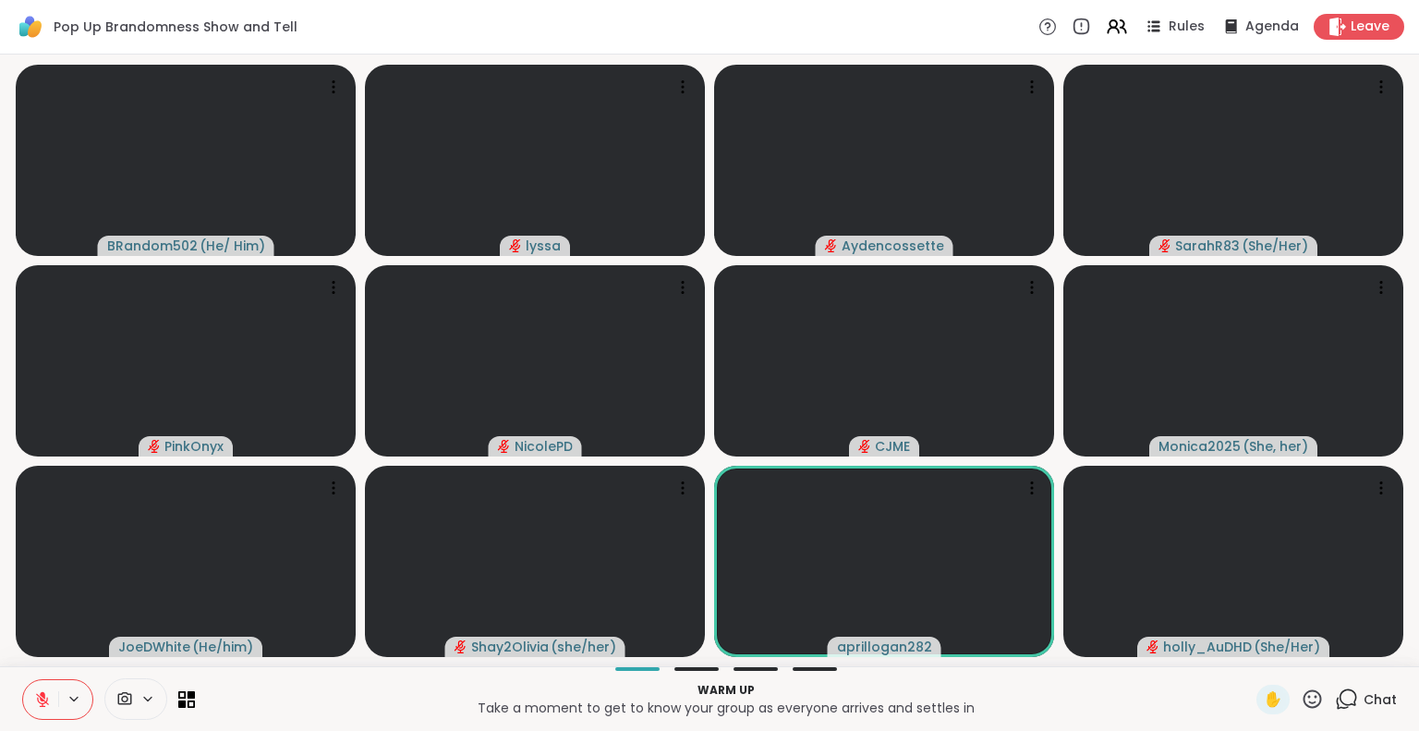
click at [1334, 695] on icon at bounding box center [1345, 698] width 23 height 23
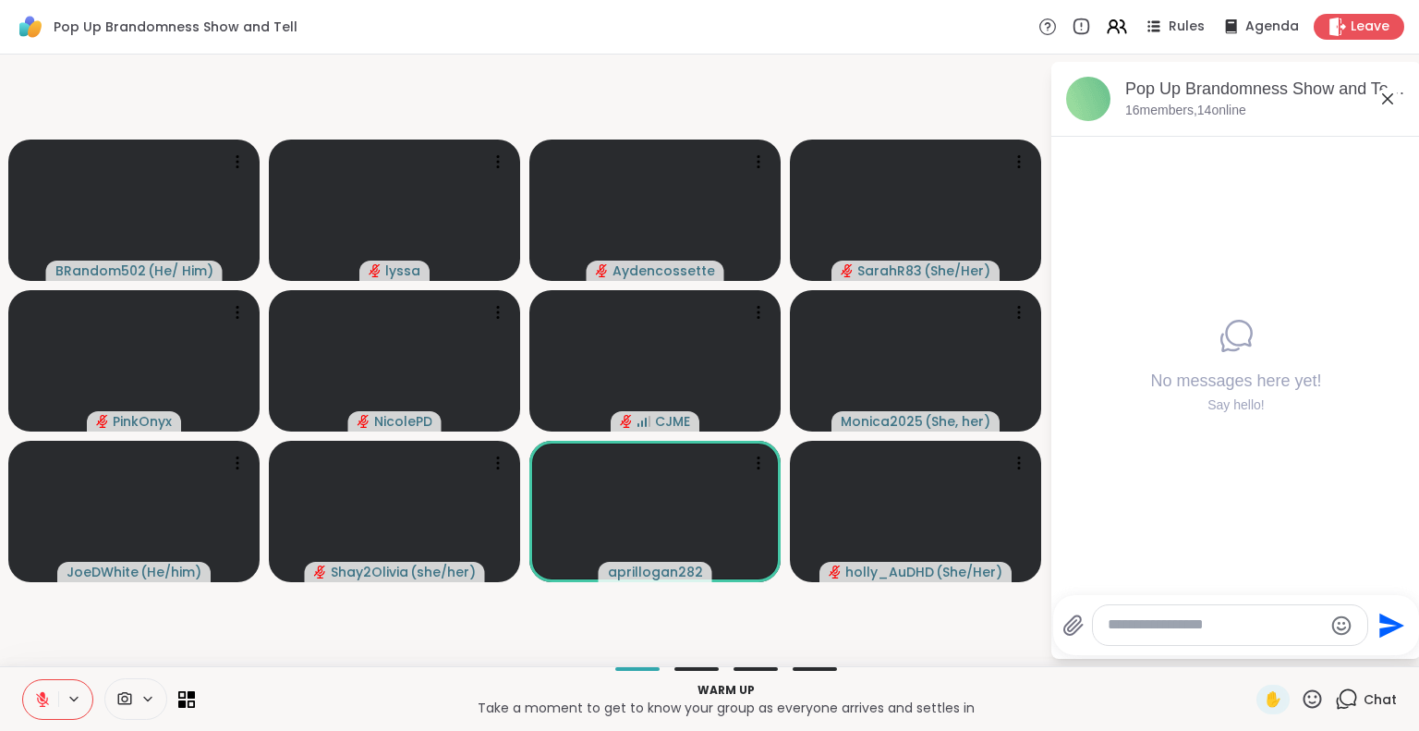
click at [1210, 623] on textarea "Type your message" at bounding box center [1214, 624] width 215 height 19
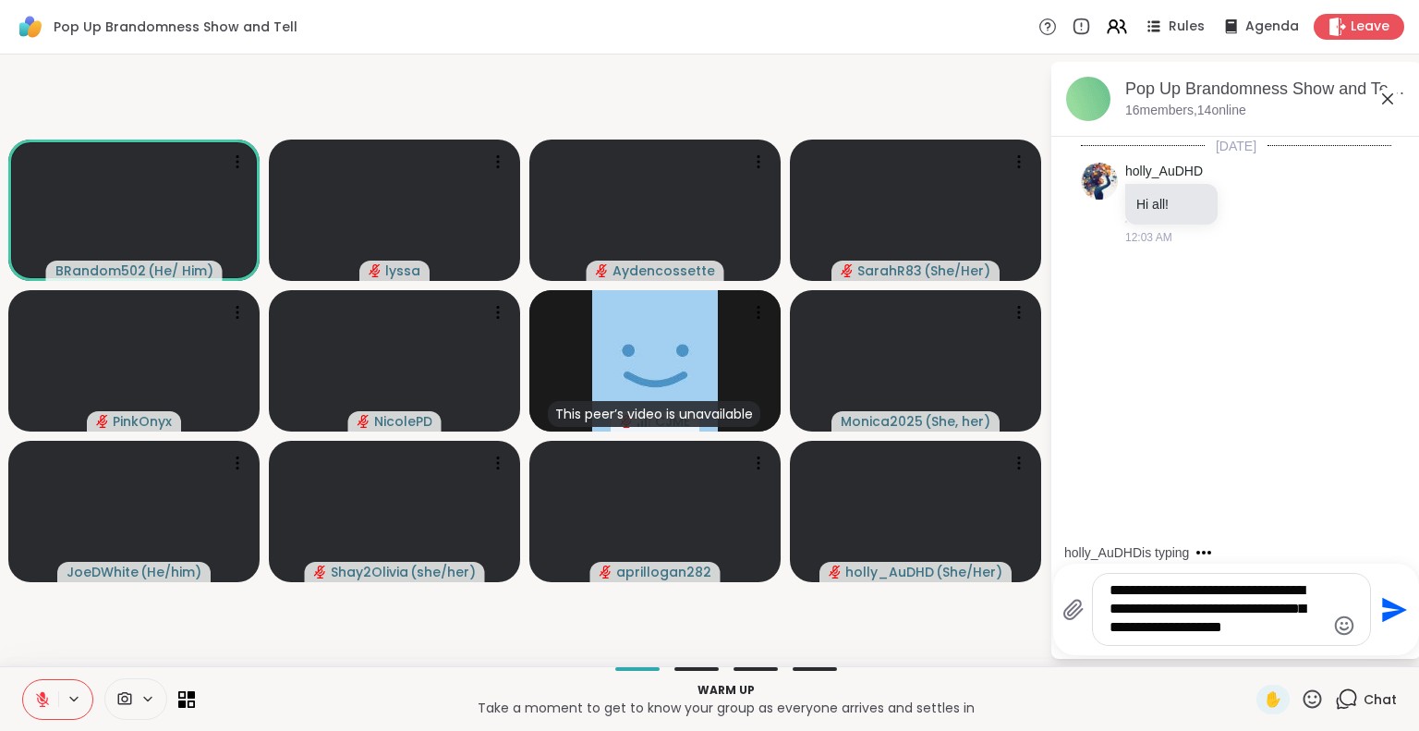
type textarea "**********"
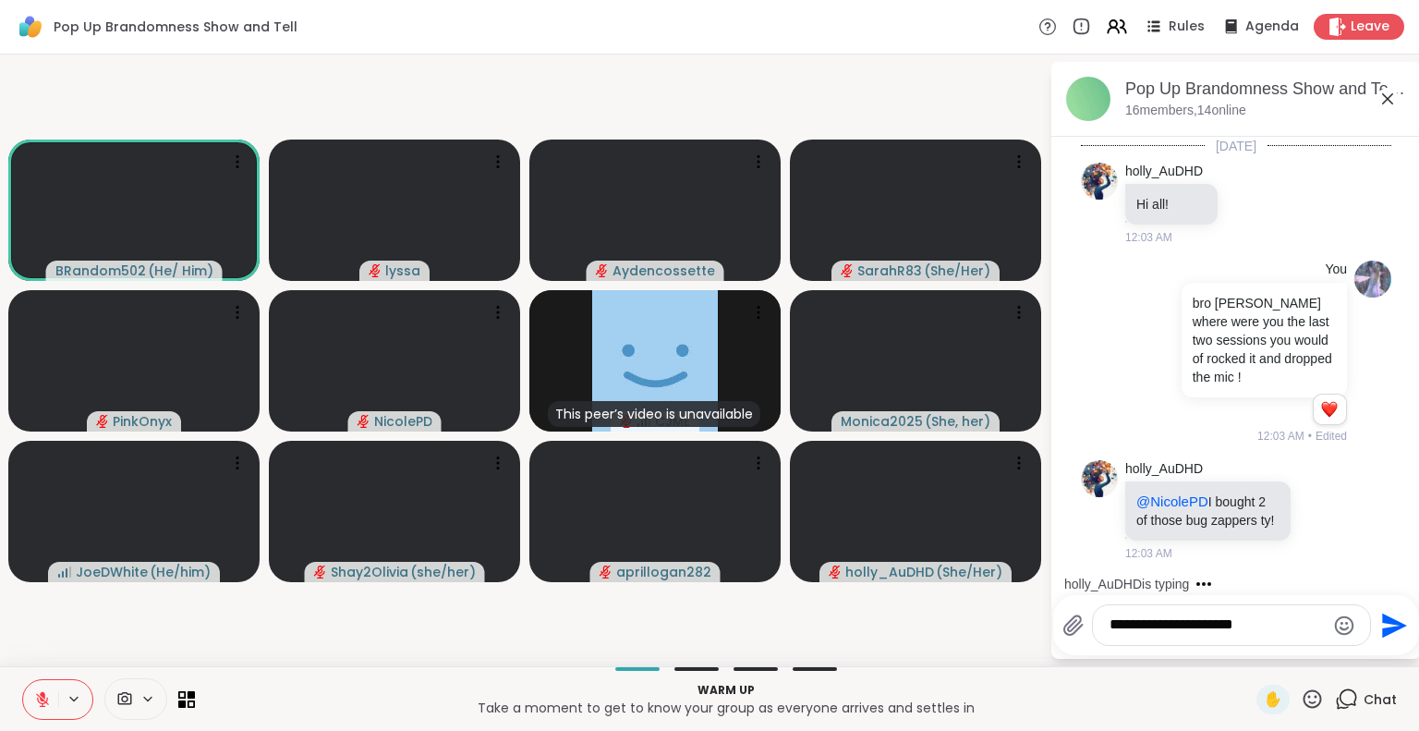
click at [1196, 622] on textarea "**********" at bounding box center [1216, 624] width 215 height 19
type textarea "**********"
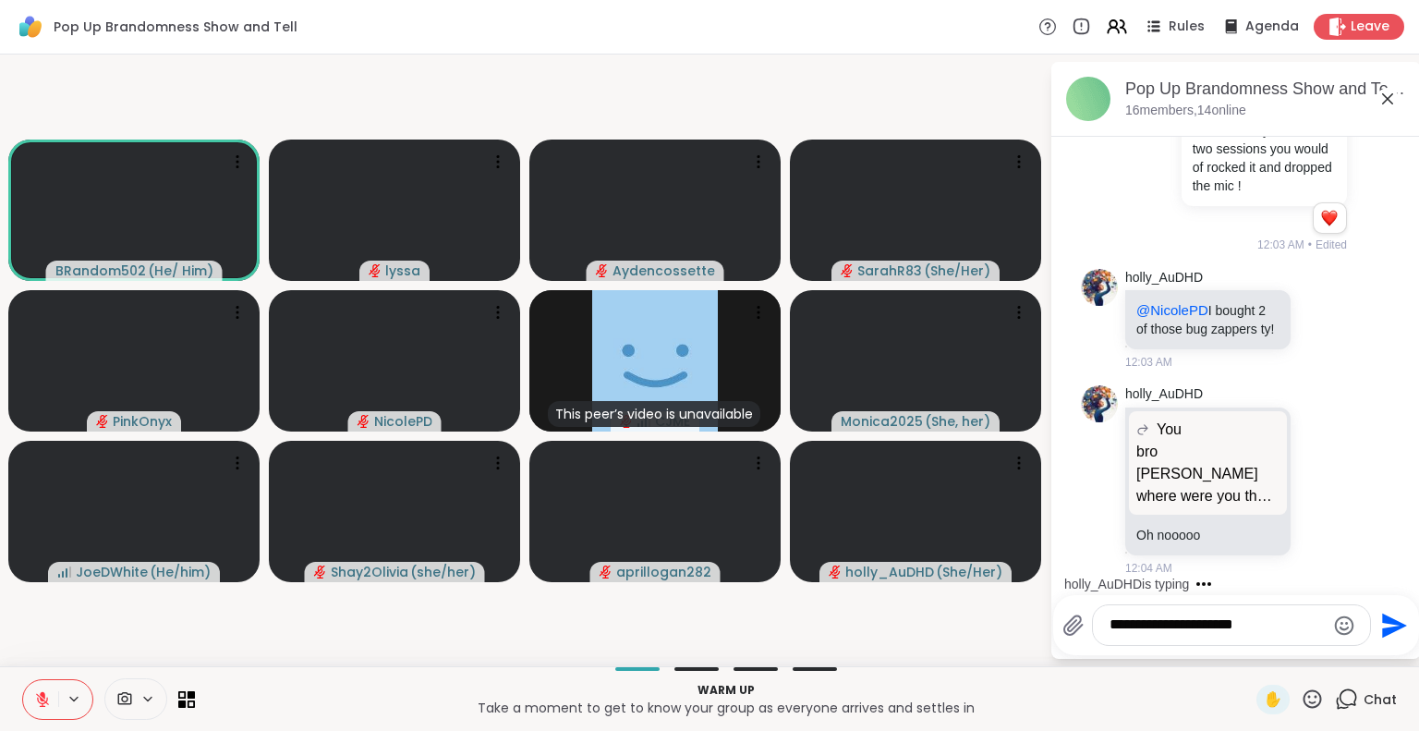
click at [1260, 622] on textarea "**********" at bounding box center [1216, 624] width 215 height 19
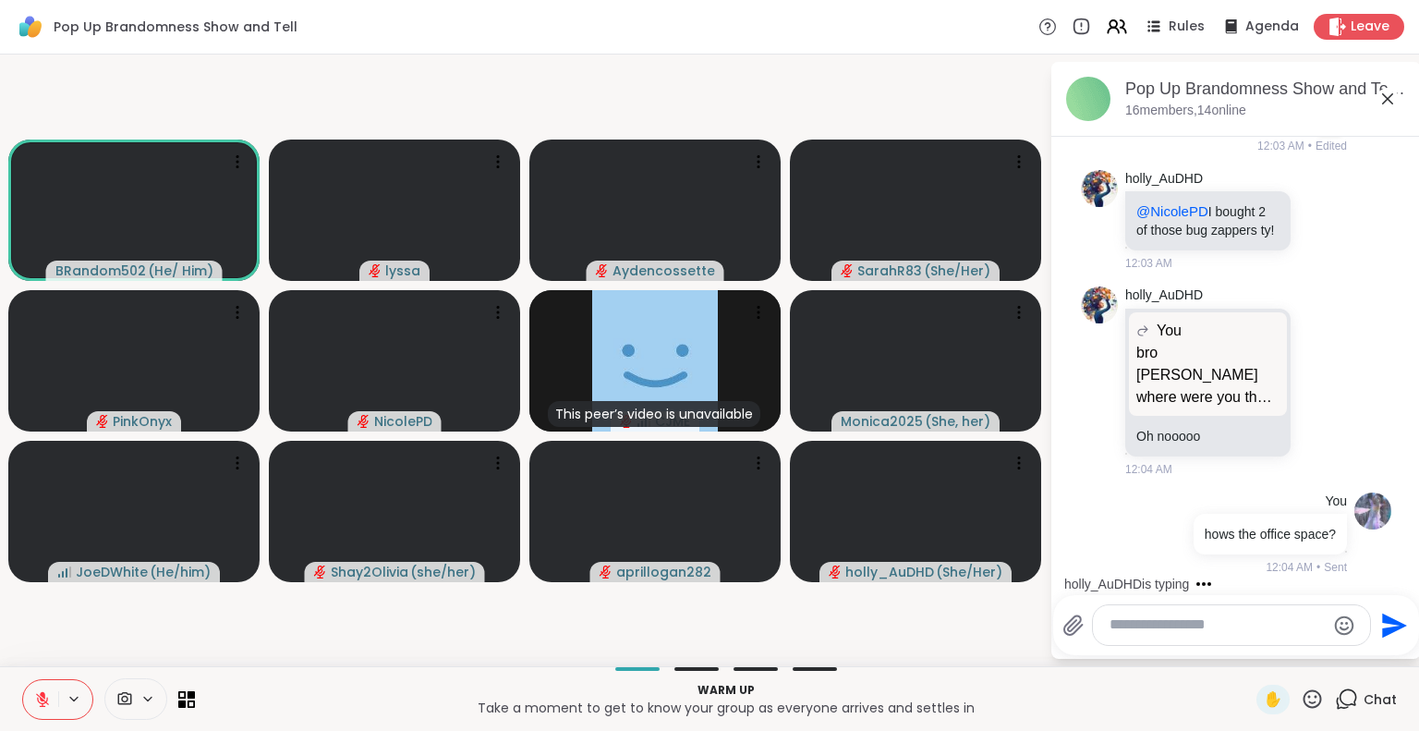
click at [1334, 633] on icon "Emoji picker" at bounding box center [1344, 625] width 22 height 22
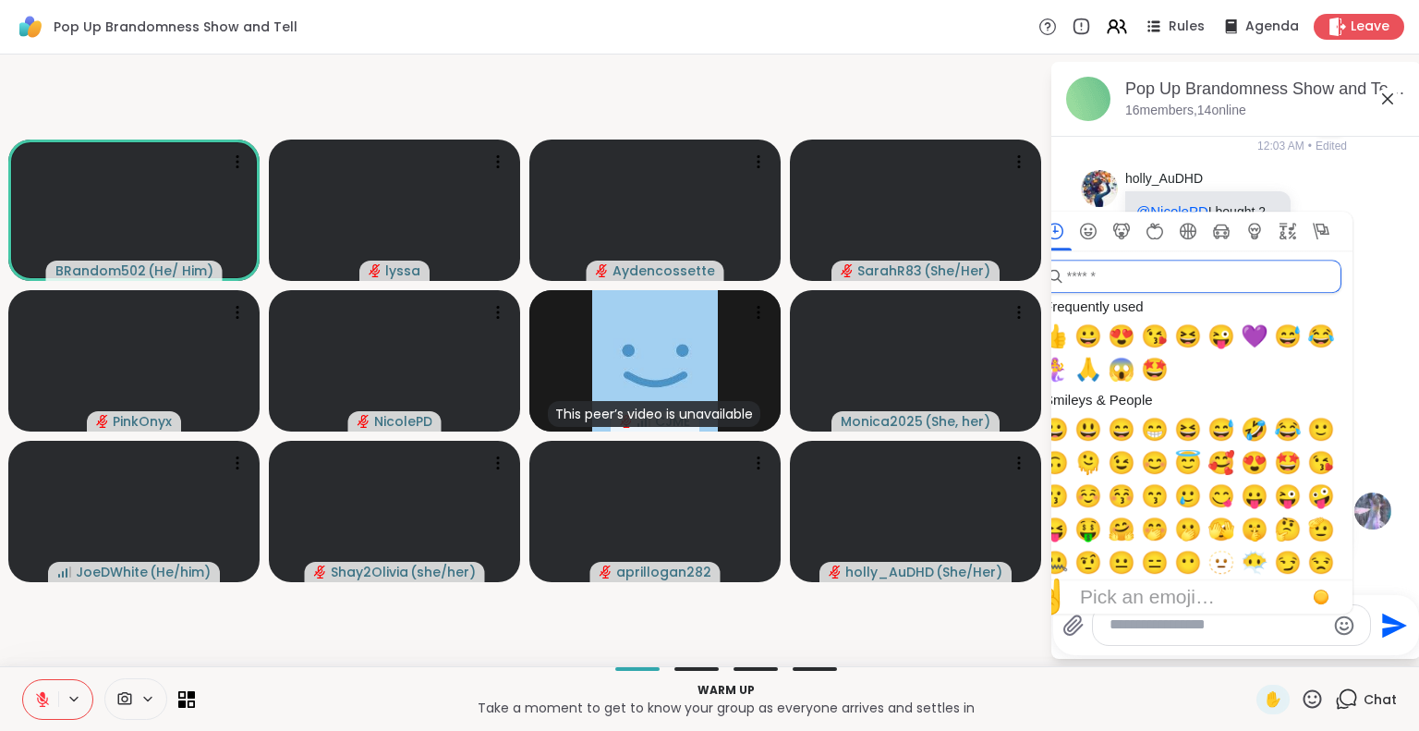
click at [1188, 277] on input "search" at bounding box center [1189, 276] width 303 height 33
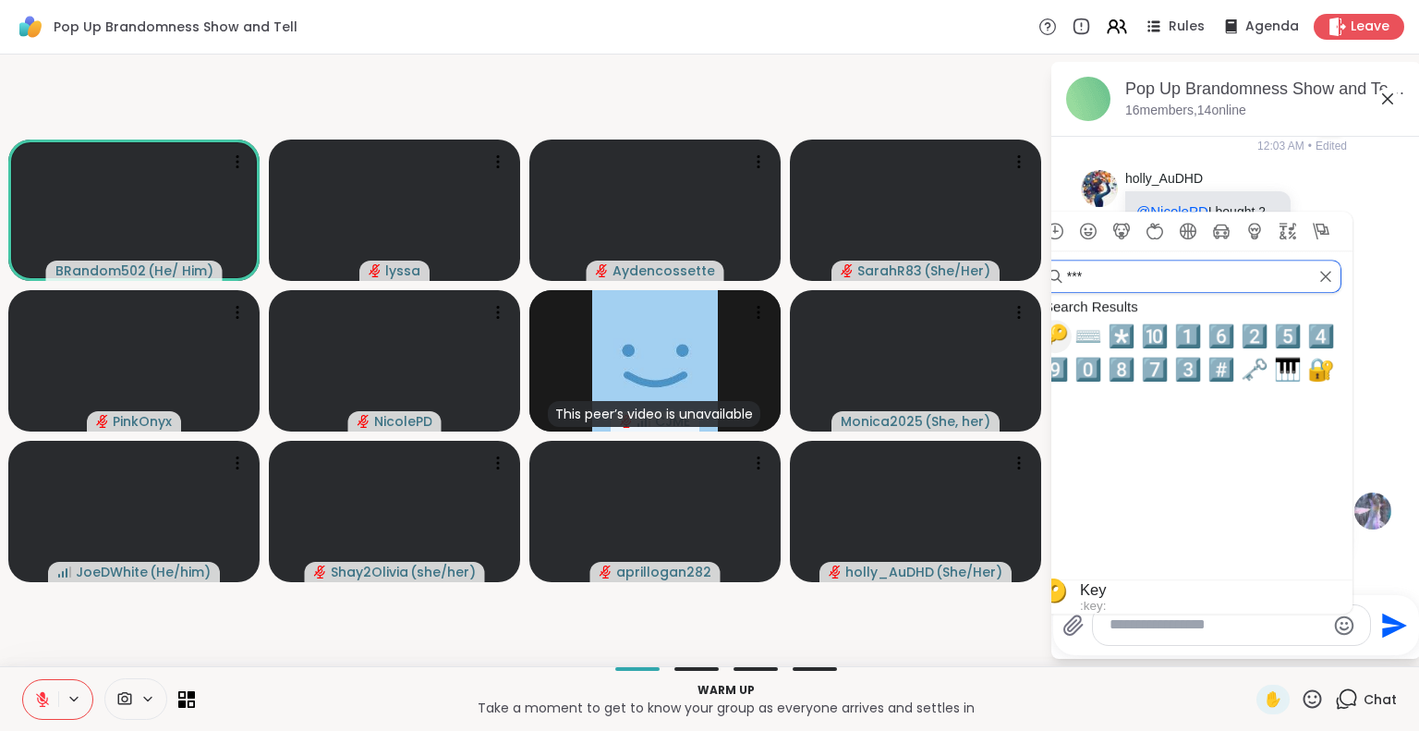
scroll to position [421, 0]
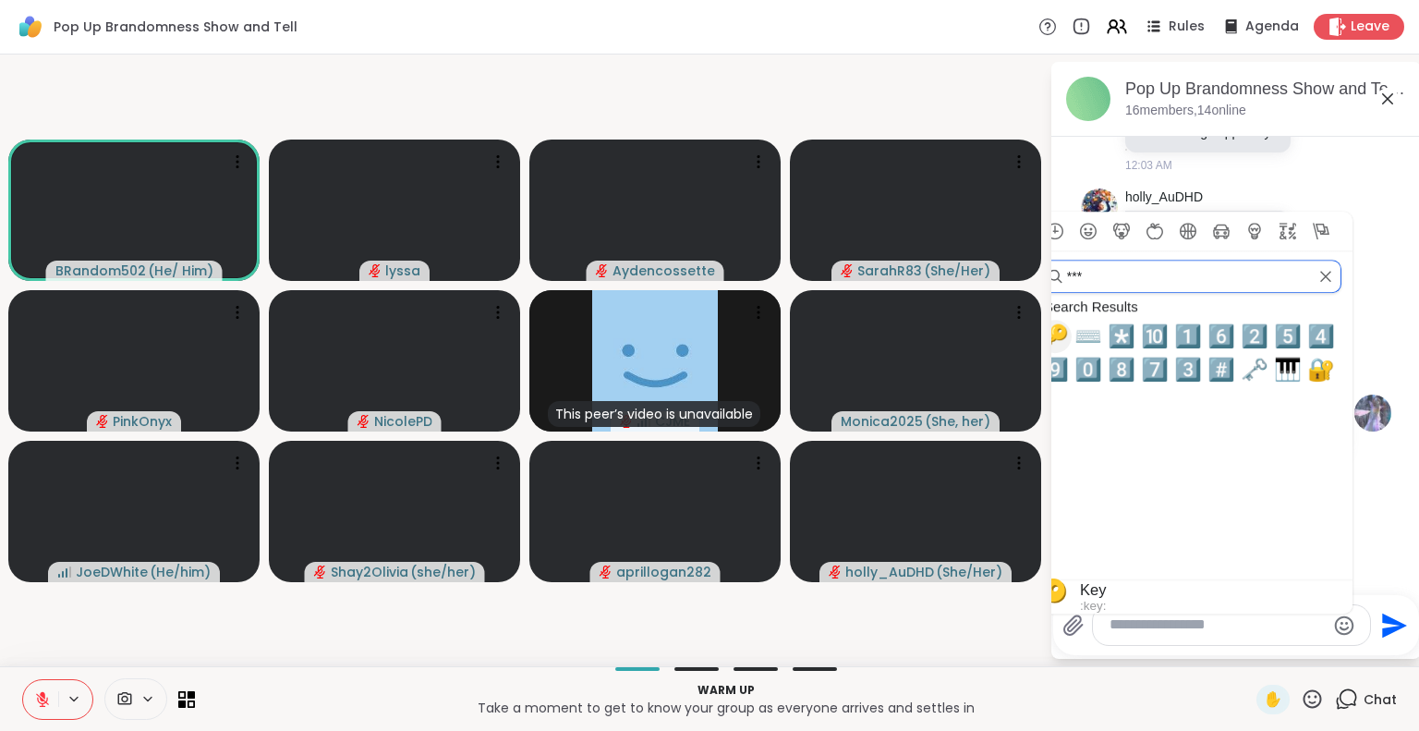
type input "***"
click at [1064, 343] on span "🔑" at bounding box center [1055, 336] width 28 height 26
type textarea "**"
click at [1395, 634] on icon "Send" at bounding box center [1392, 625] width 30 height 30
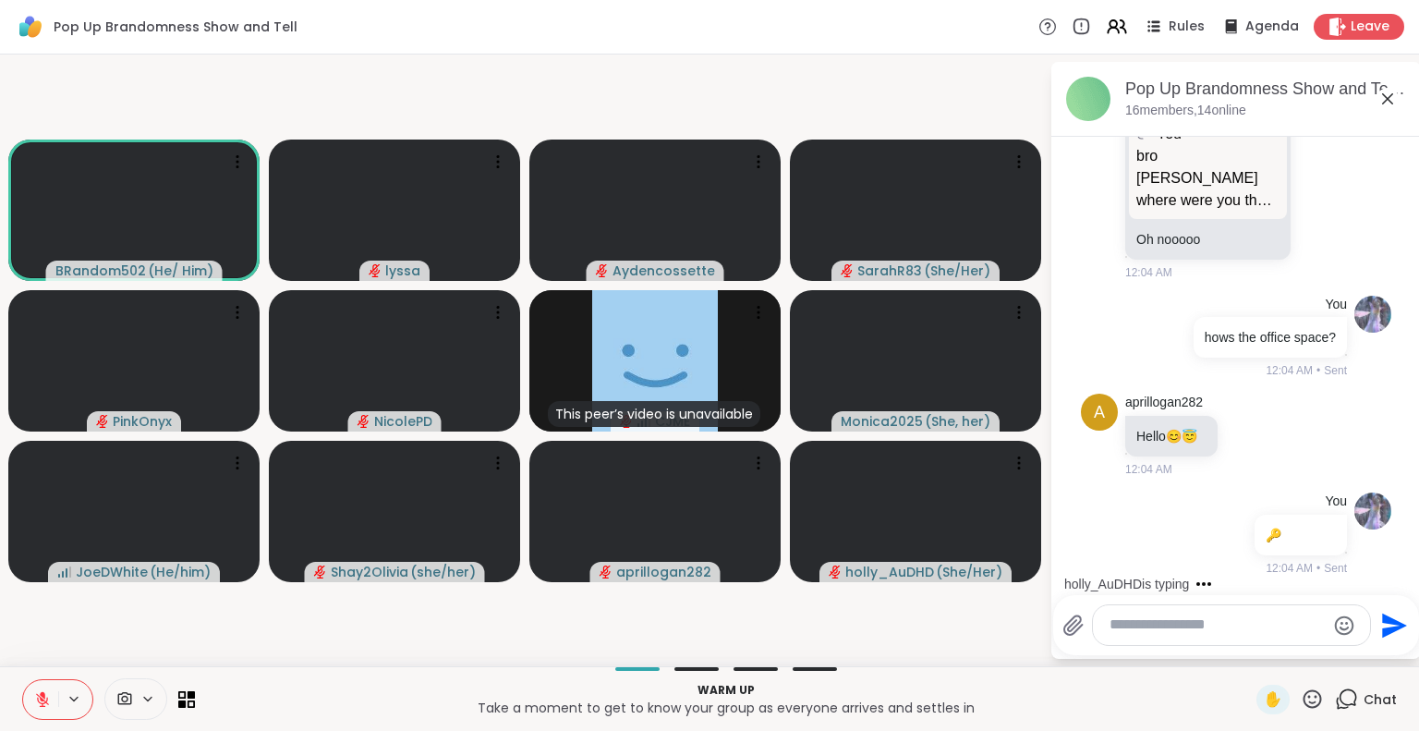
scroll to position [654, 0]
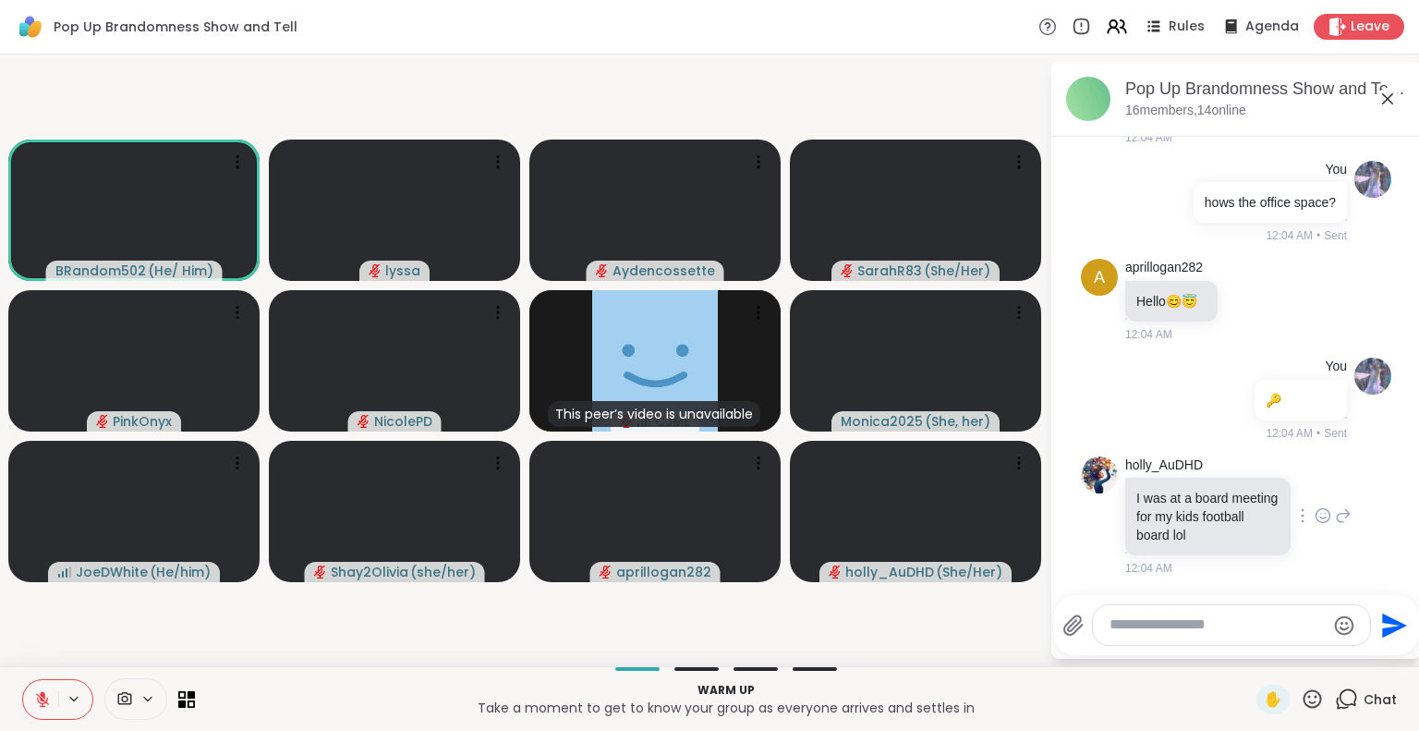
click at [1320, 516] on icon at bounding box center [1323, 517] width 6 height 2
click at [1314, 482] on div "Select Reaction: Heart" at bounding box center [1322, 485] width 17 height 17
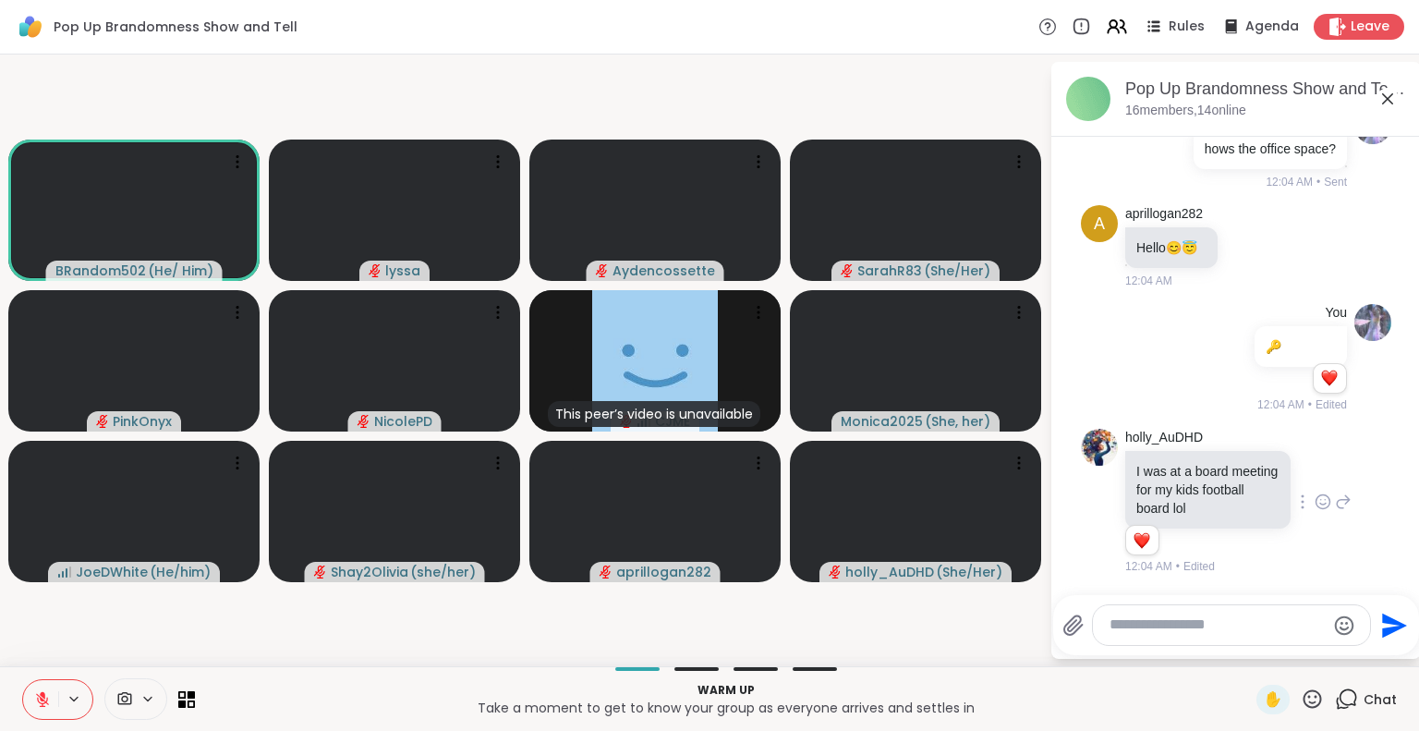
scroll to position [706, 0]
click at [44, 697] on icon at bounding box center [42, 699] width 17 height 17
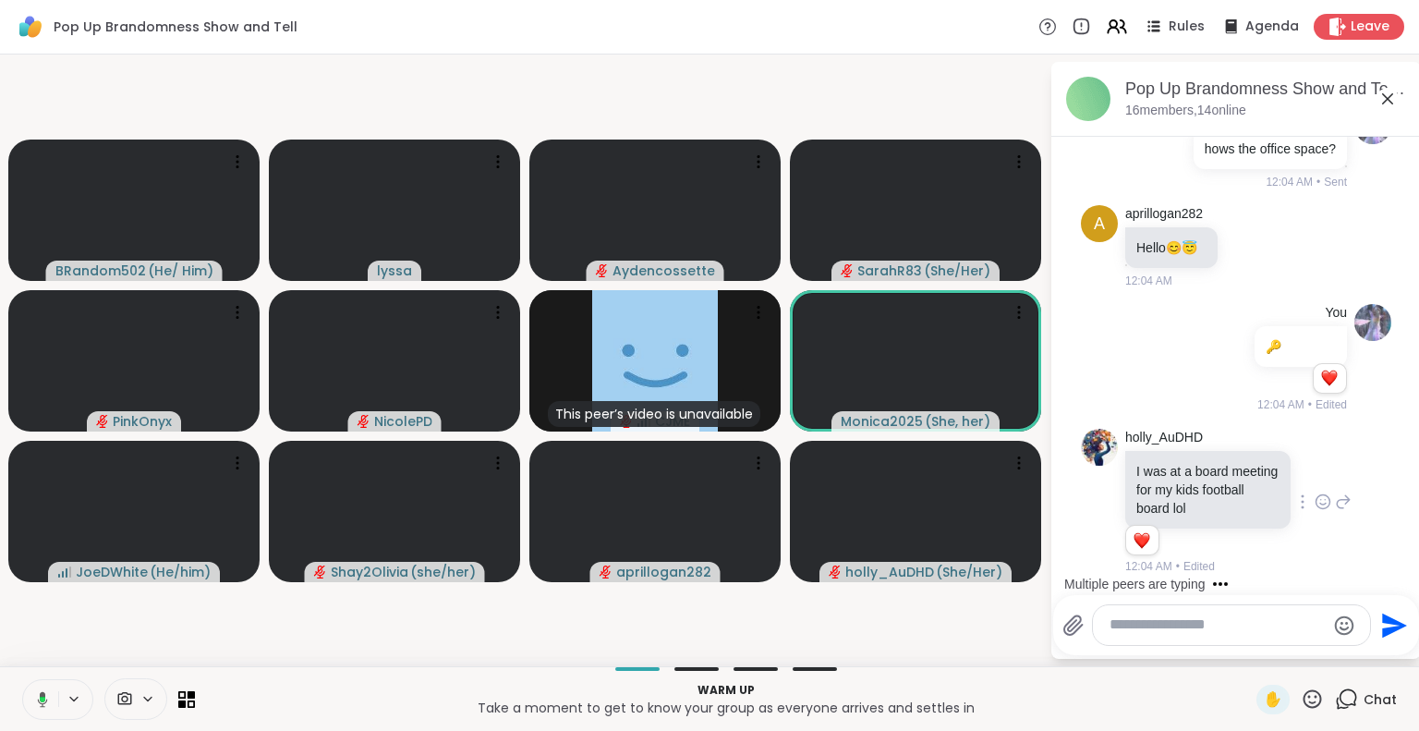
click at [36, 693] on icon at bounding box center [39, 699] width 17 height 17
click at [1390, 97] on icon at bounding box center [1387, 99] width 22 height 22
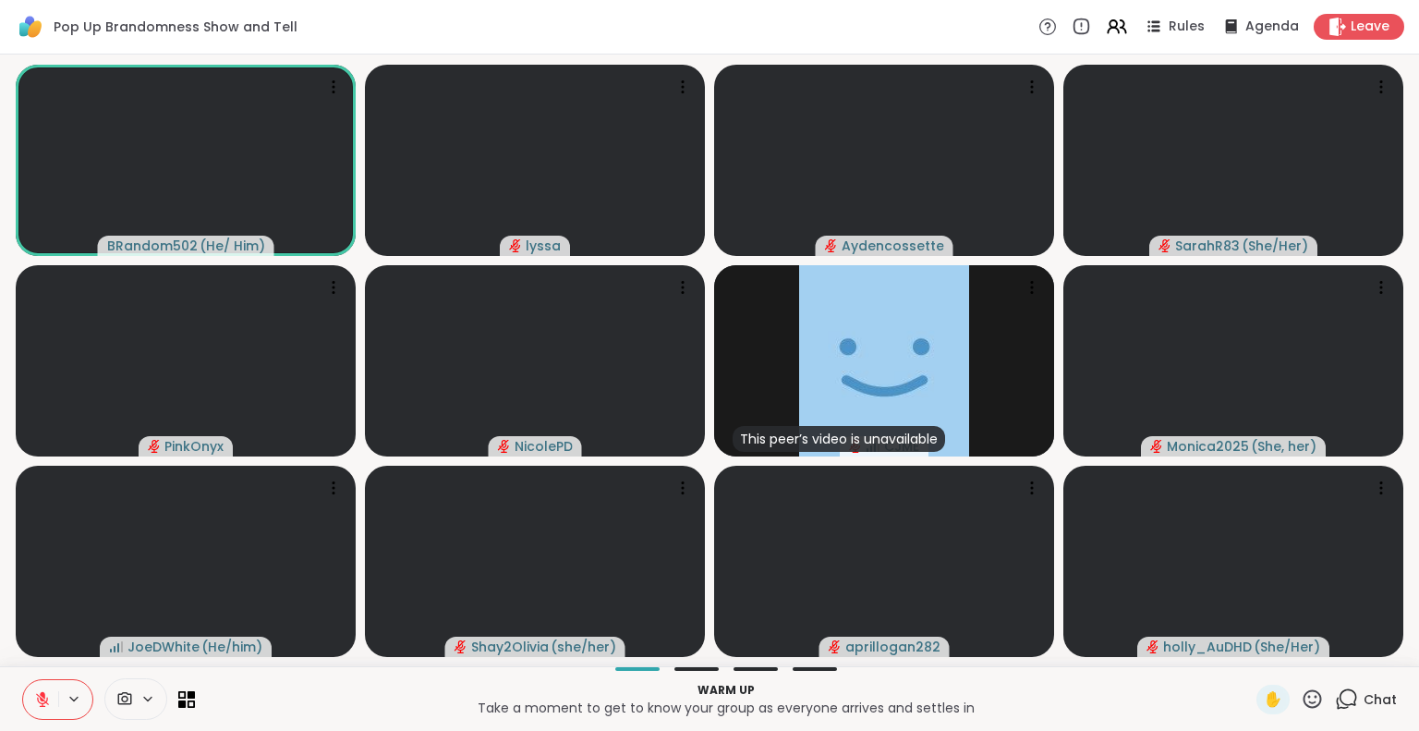
click at [1363, 690] on span "Chat" at bounding box center [1379, 699] width 33 height 18
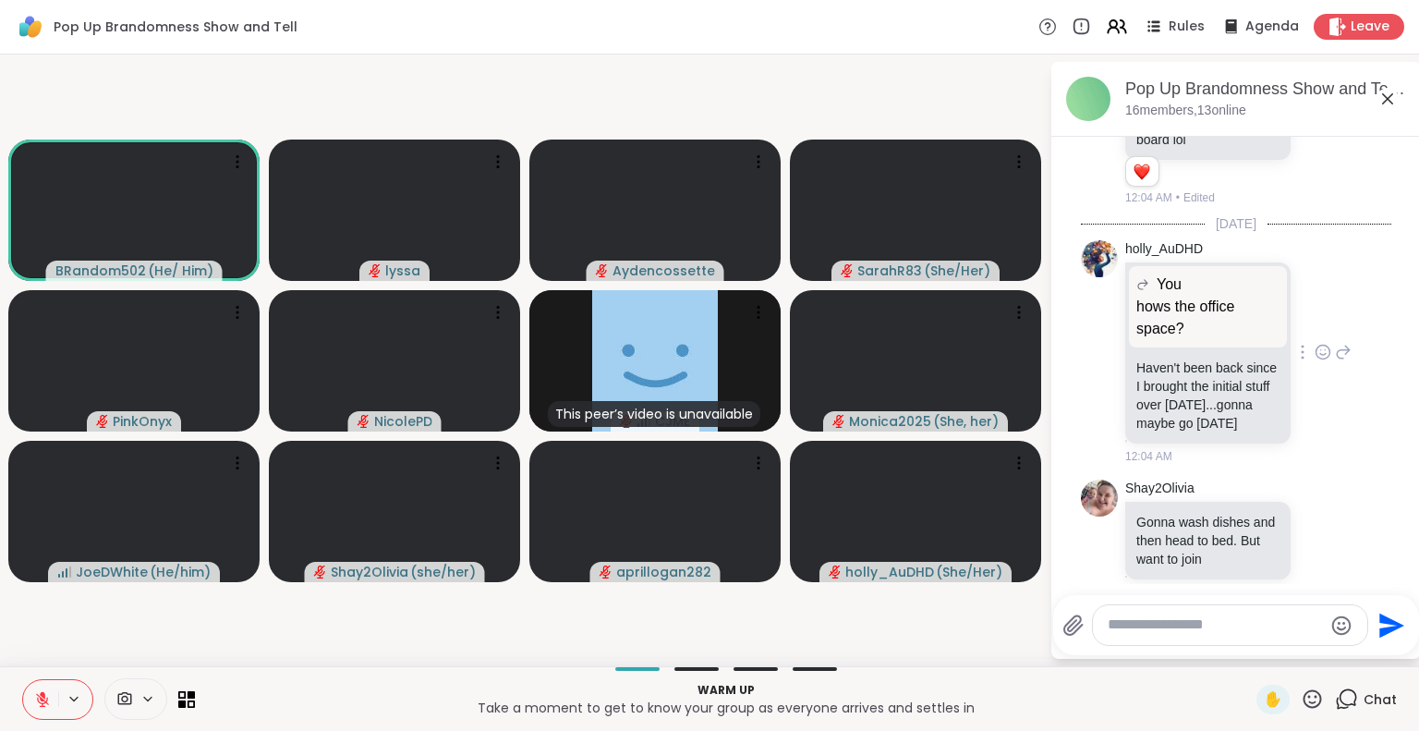
scroll to position [1027, 0]
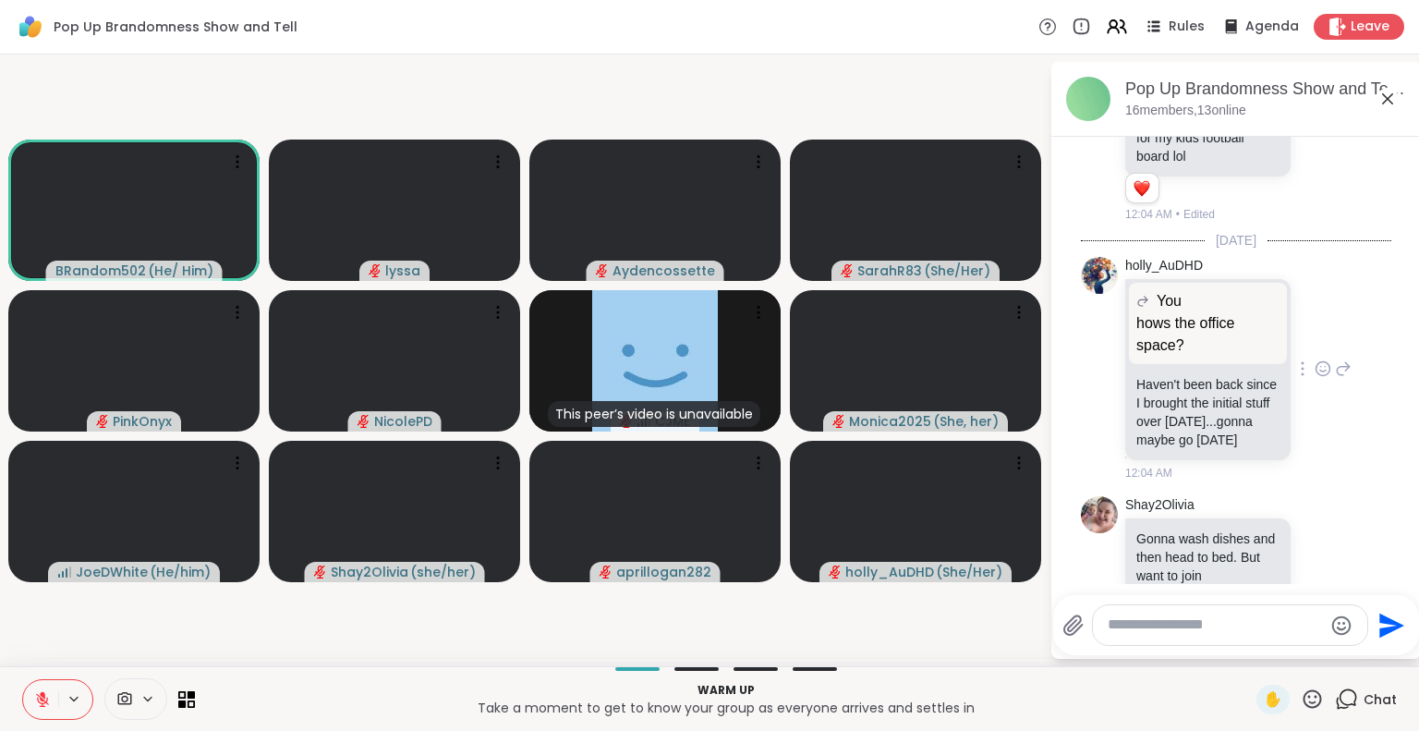
click at [1314, 378] on icon at bounding box center [1322, 368] width 17 height 18
click at [1314, 347] on div "Select Reaction: Heart" at bounding box center [1322, 339] width 17 height 17
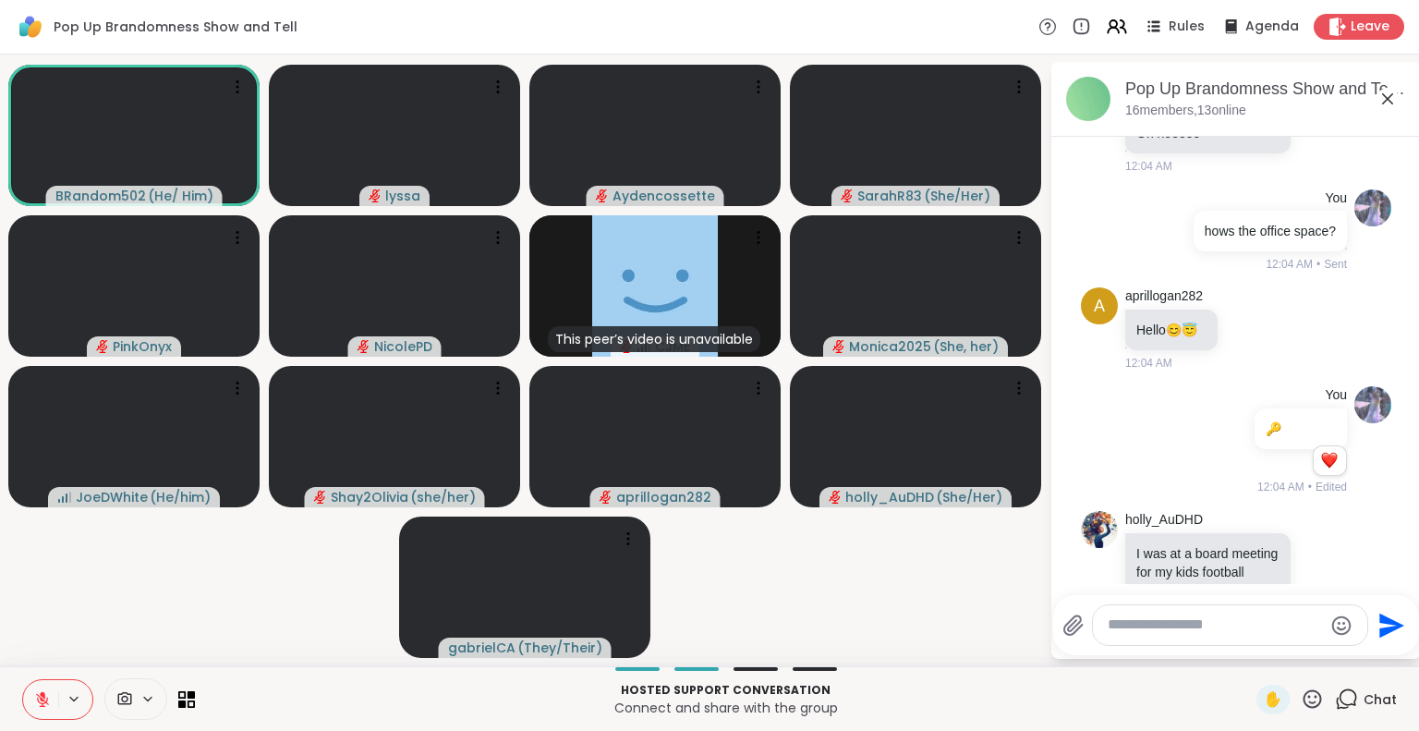
scroll to position [594, 0]
click at [1265, 339] on icon at bounding box center [1270, 328] width 17 height 22
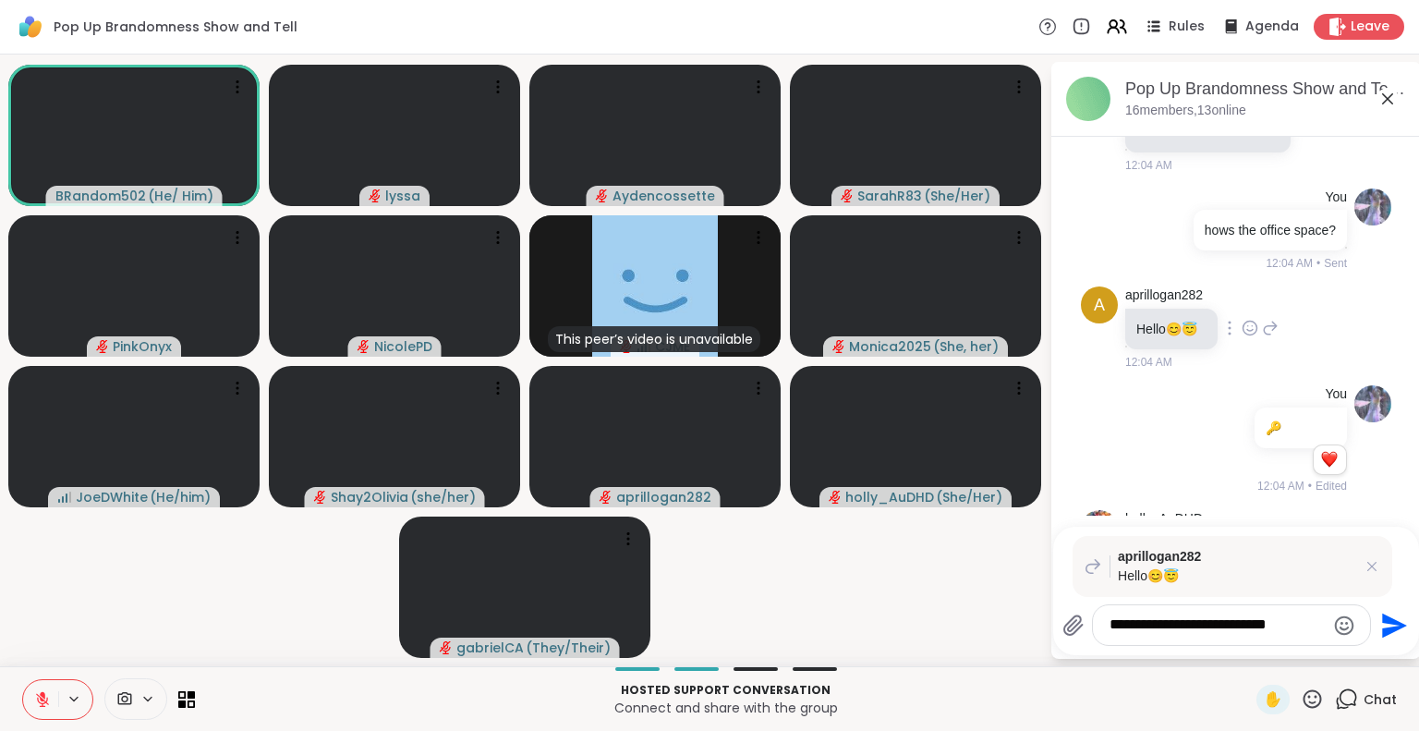
type textarea "**********"
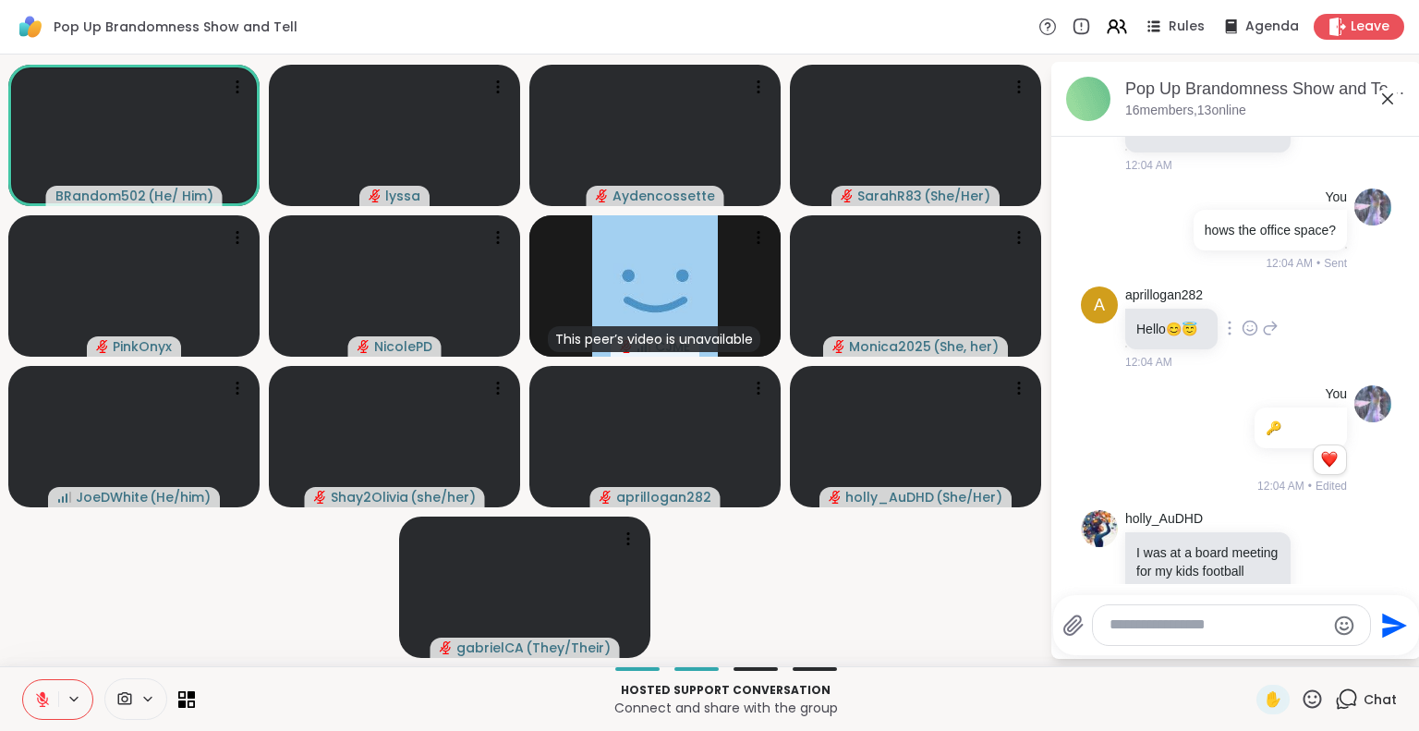
scroll to position [1322, 0]
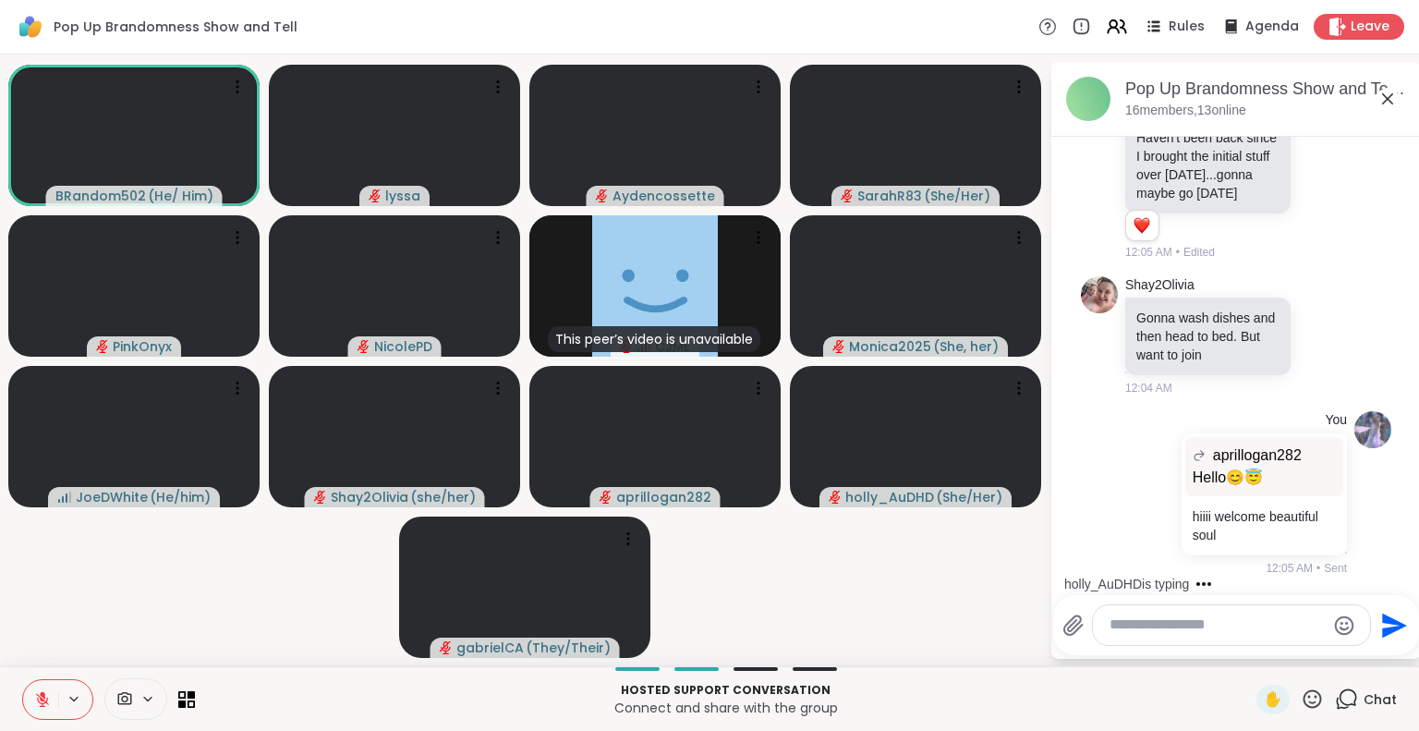
click at [1385, 88] on icon at bounding box center [1387, 99] width 22 height 22
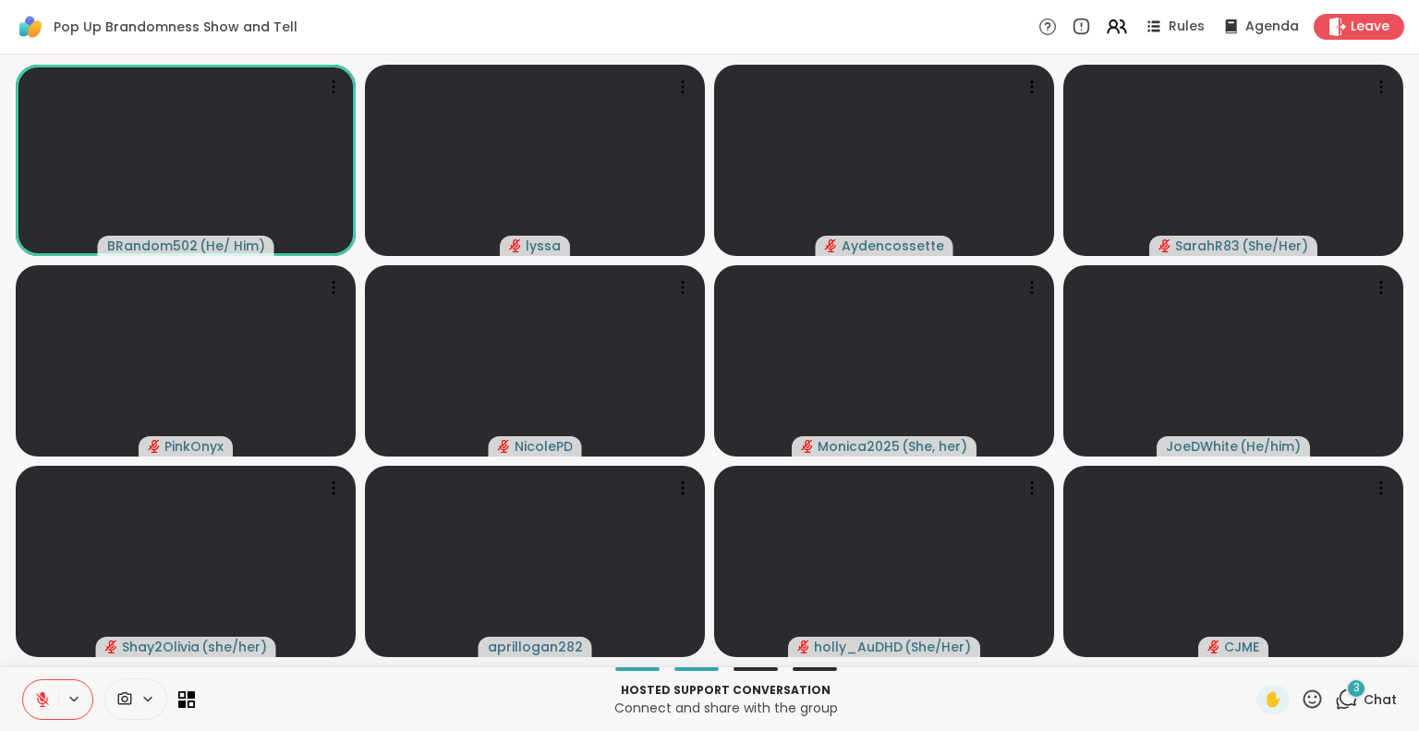
click at [1365, 696] on span "Chat" at bounding box center [1379, 699] width 33 height 18
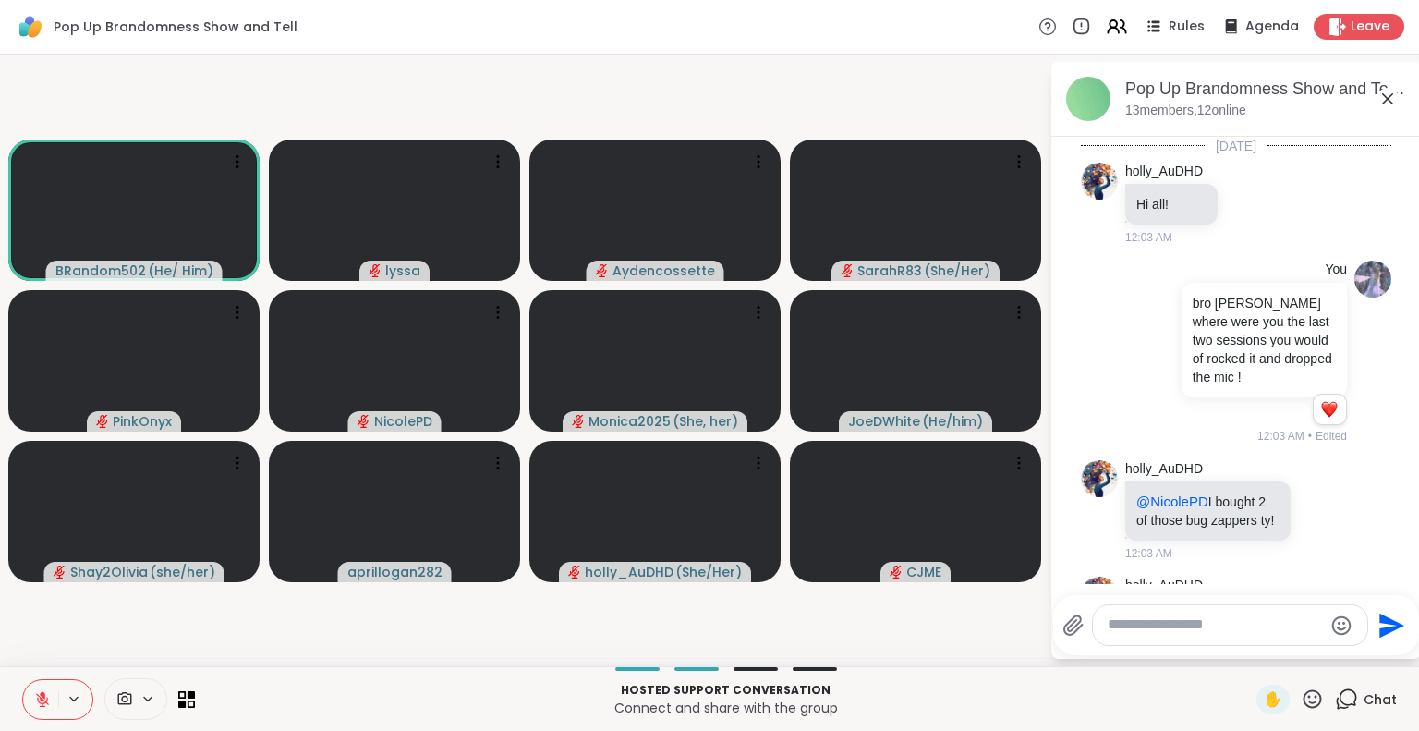
scroll to position [1698, 0]
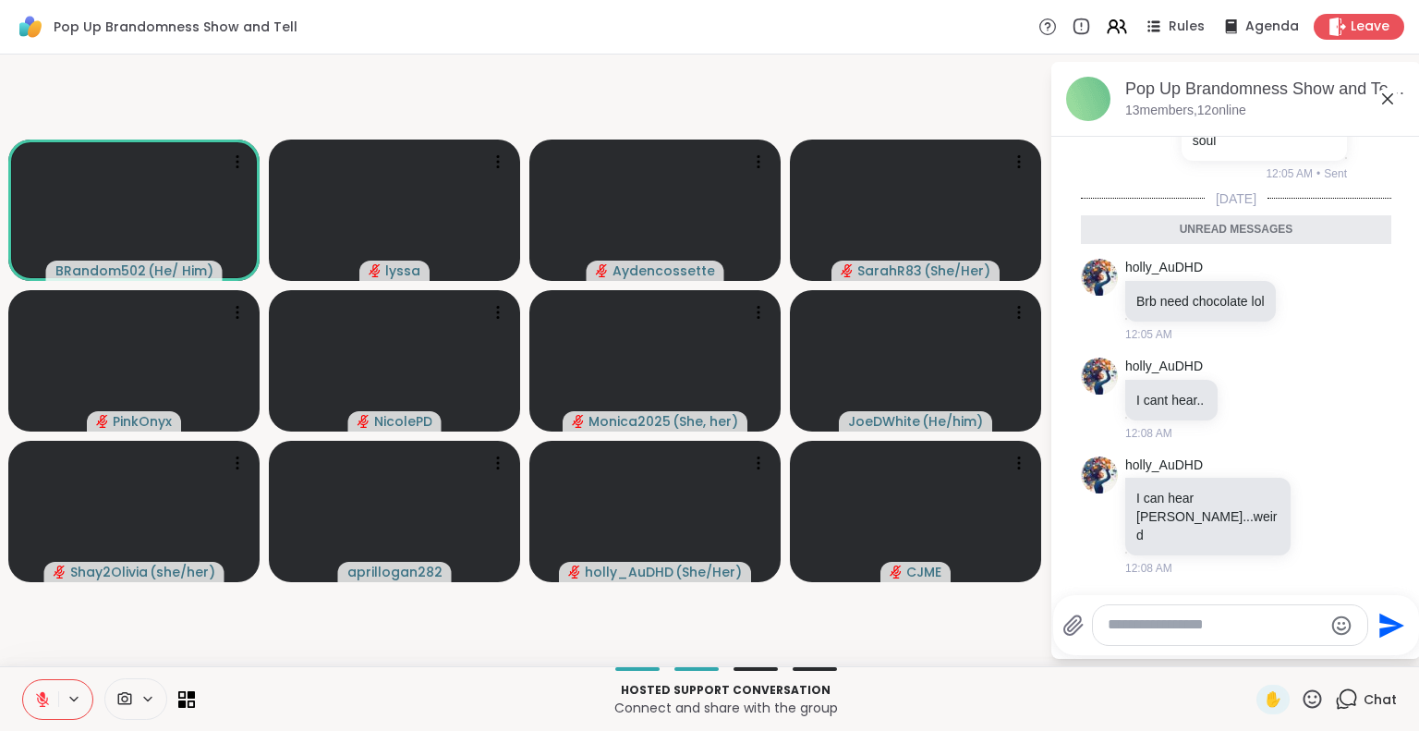
click at [1260, 627] on textarea "Type your message" at bounding box center [1214, 624] width 215 height 19
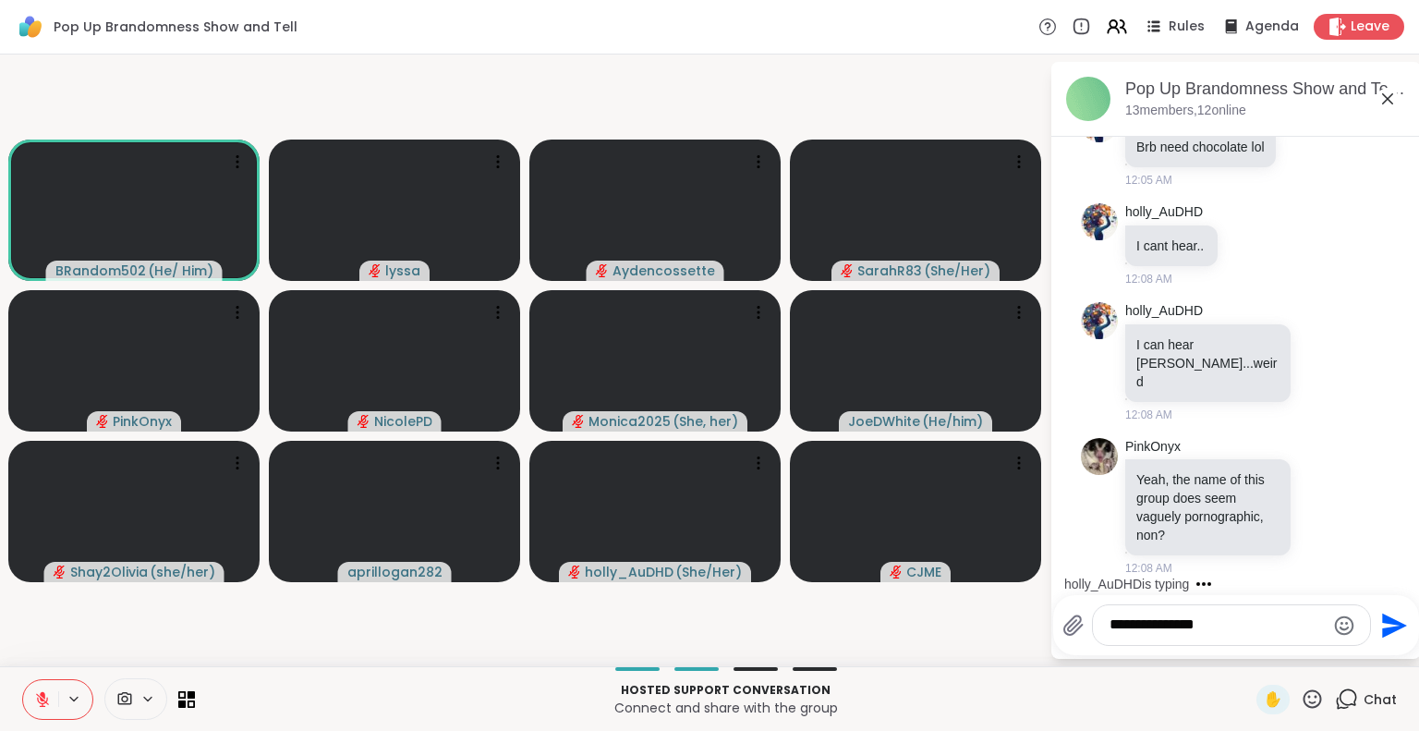
scroll to position [1906, 0]
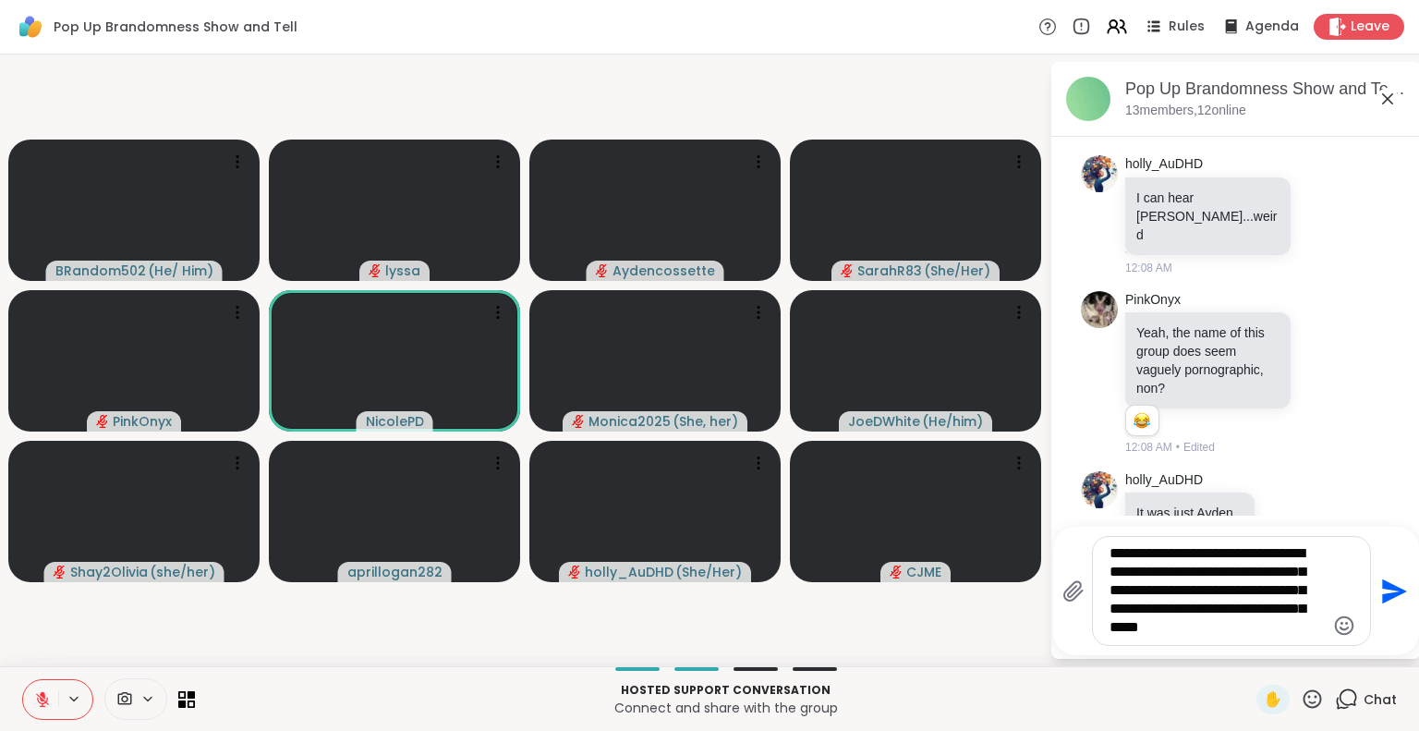
type textarea "**********"
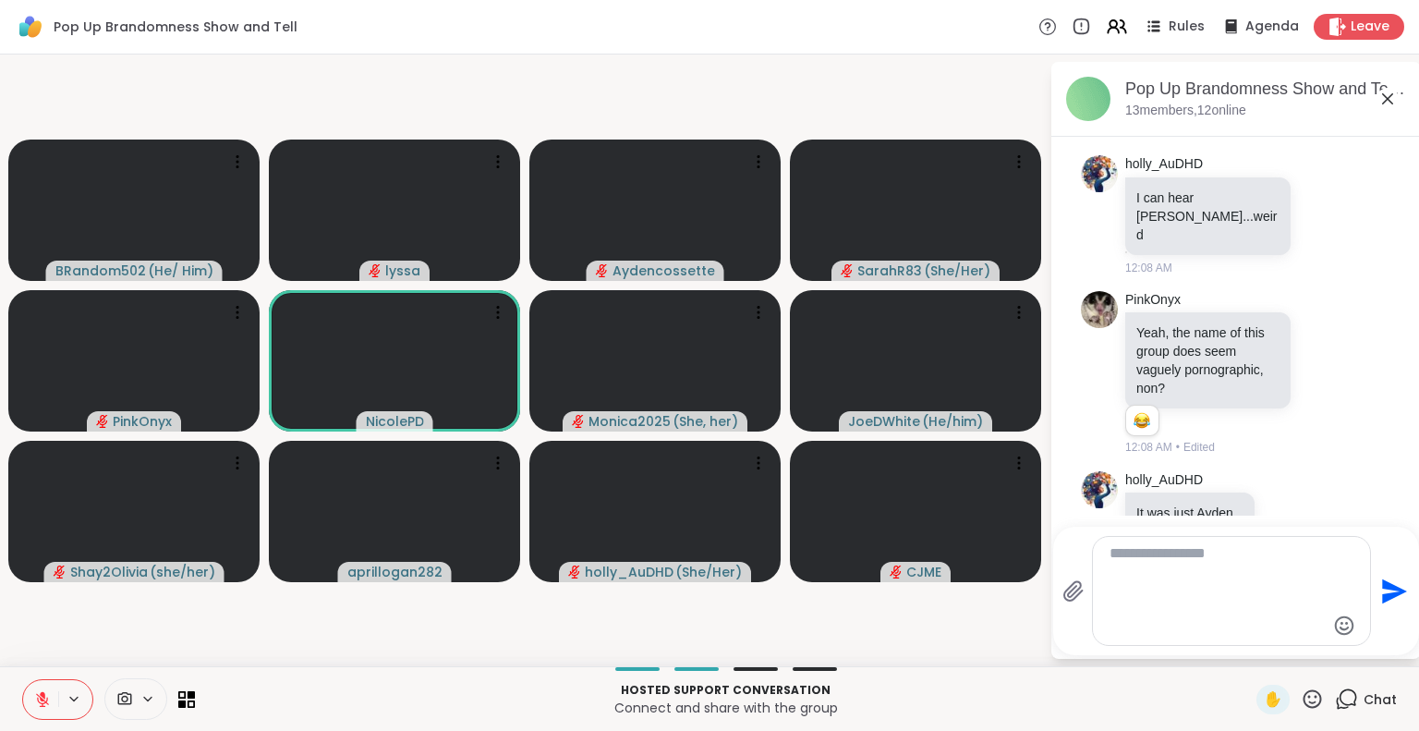
scroll to position [2160, 0]
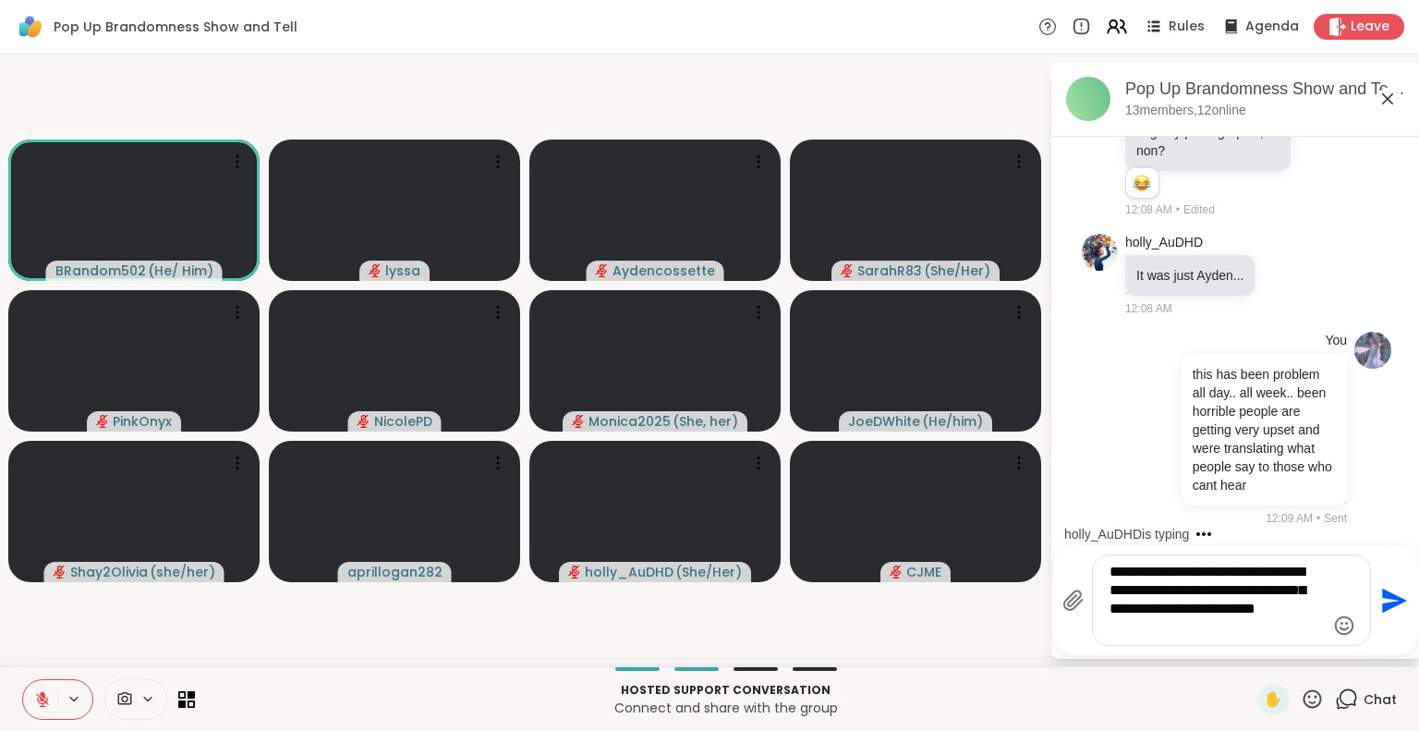
type textarea "**********"
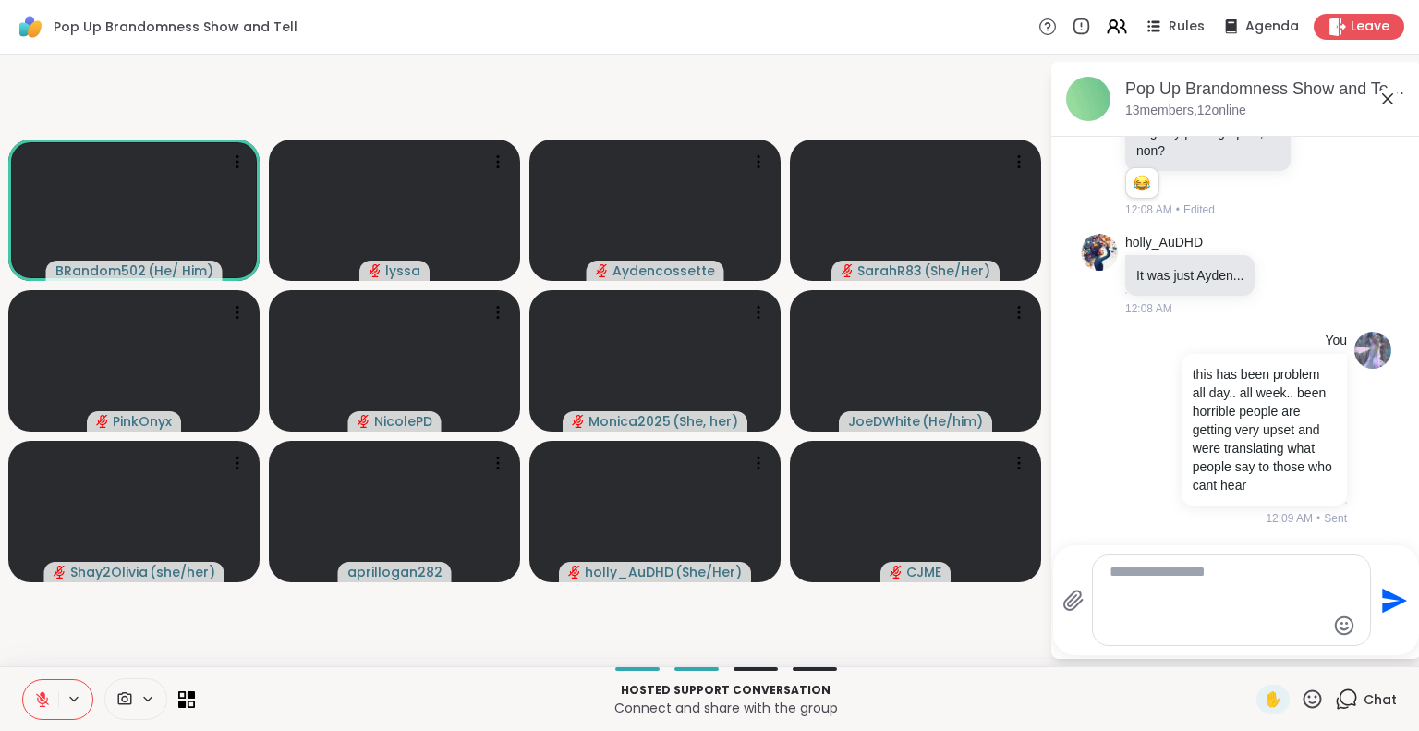
scroll to position [2331, 0]
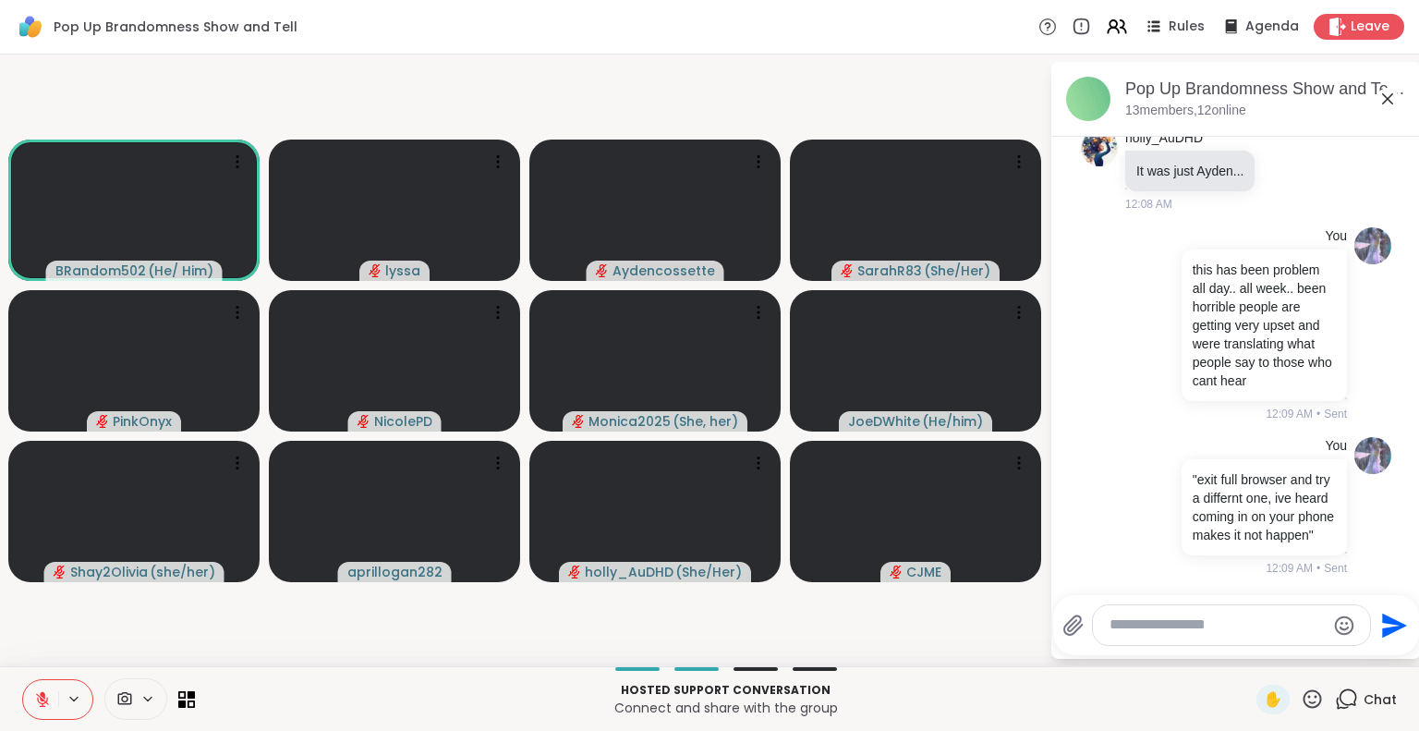
click at [43, 693] on icon at bounding box center [43, 694] width 6 height 7
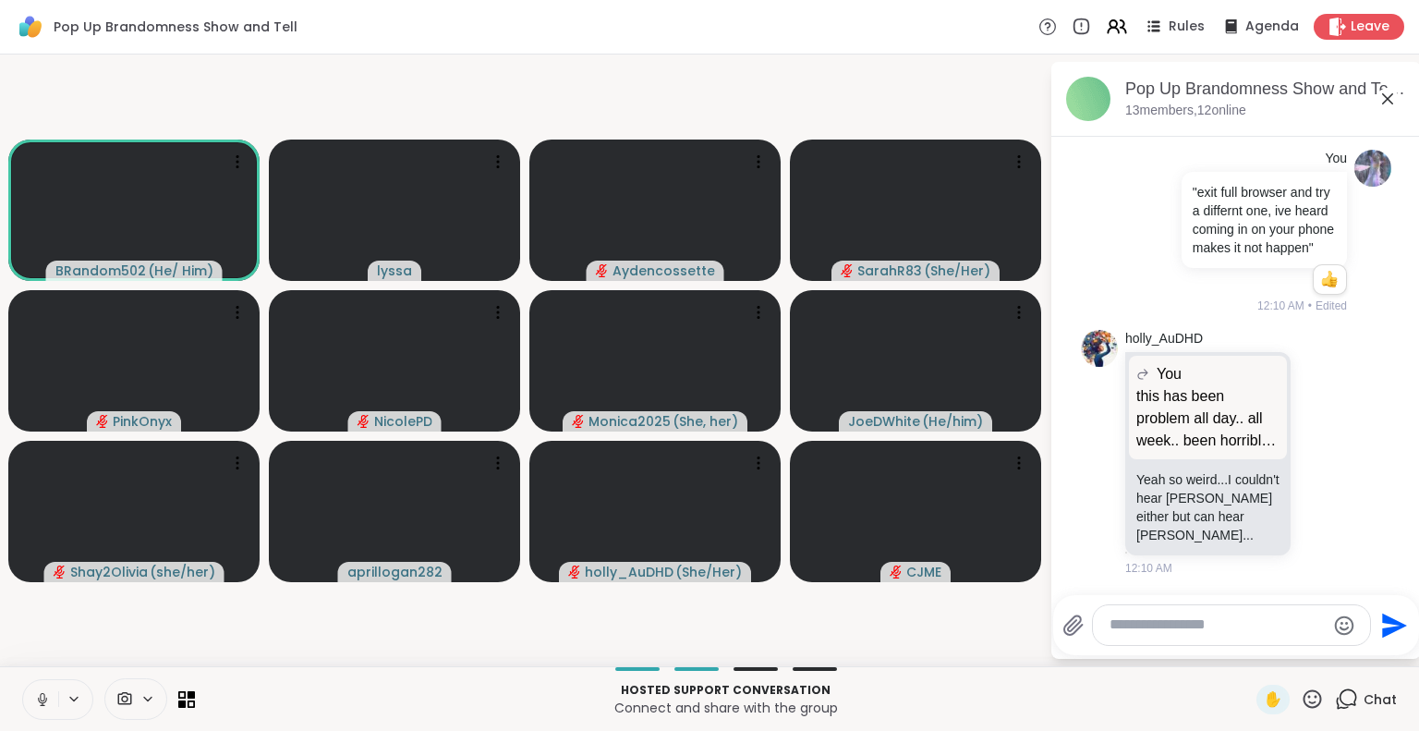
click at [35, 702] on icon at bounding box center [42, 699] width 17 height 17
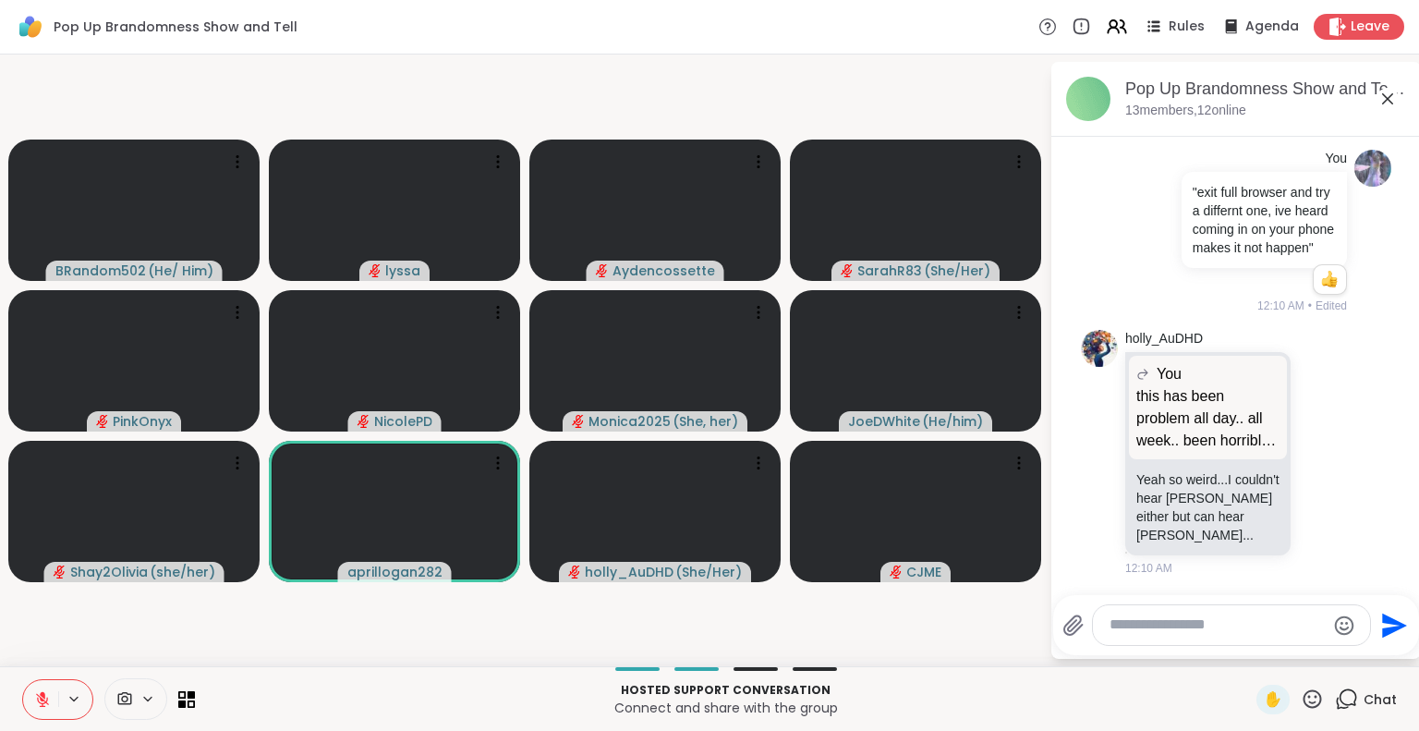
click at [1389, 91] on icon at bounding box center [1387, 99] width 22 height 22
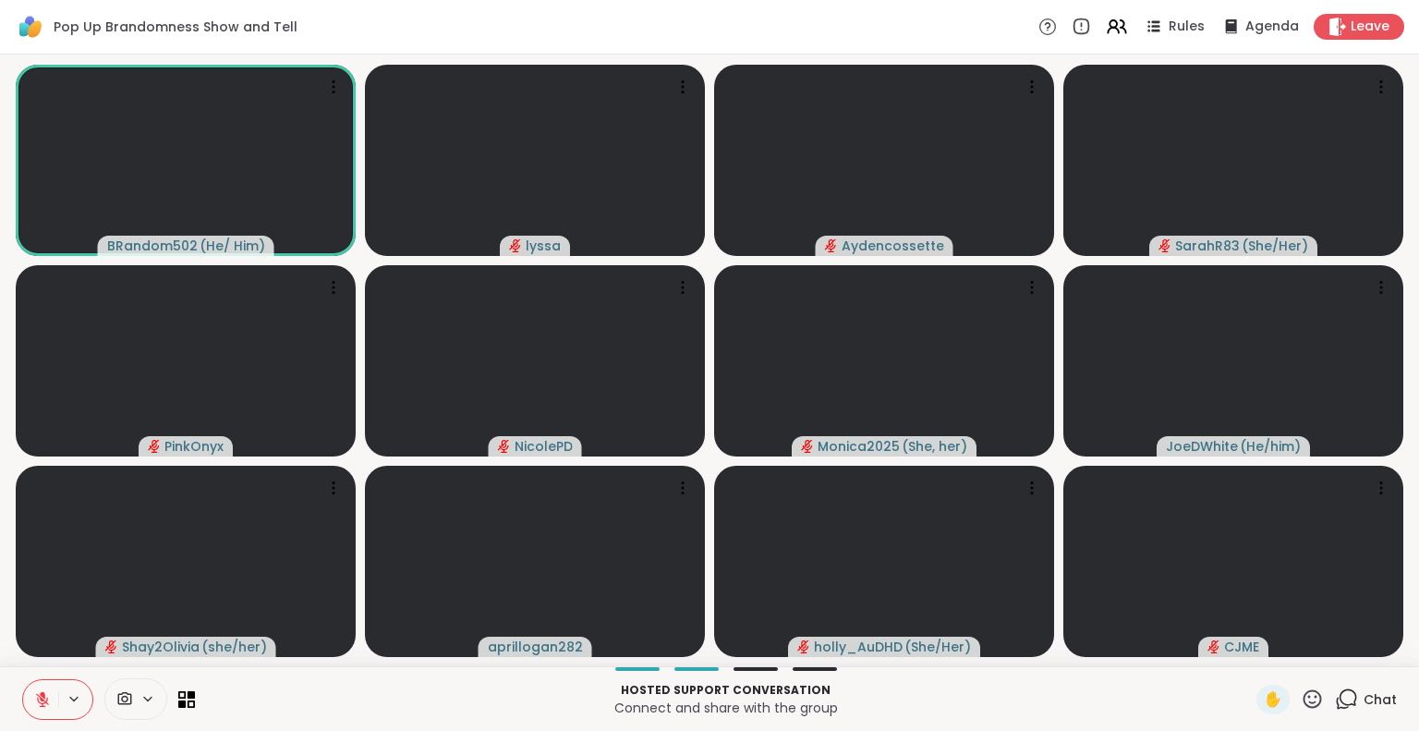
click at [1363, 705] on span "Chat" at bounding box center [1379, 699] width 33 height 18
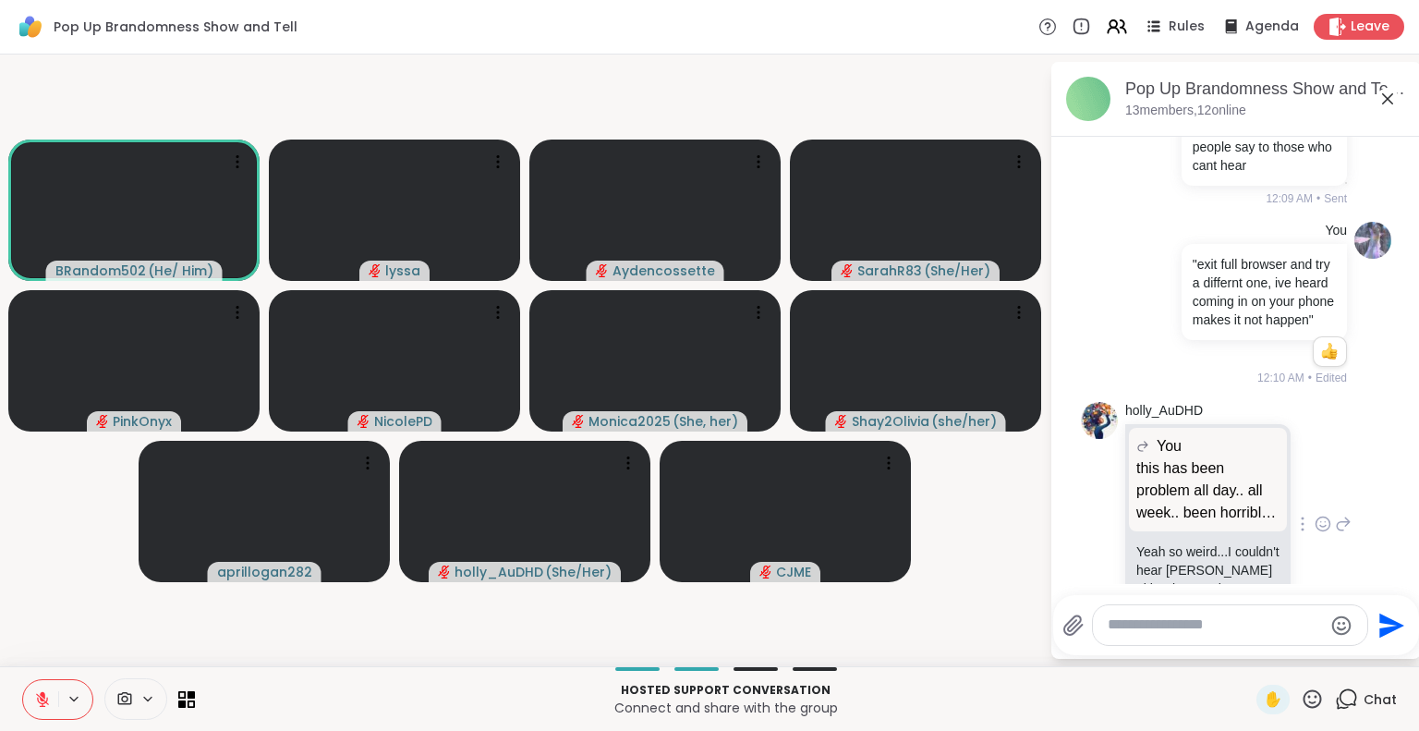
scroll to position [2601, 0]
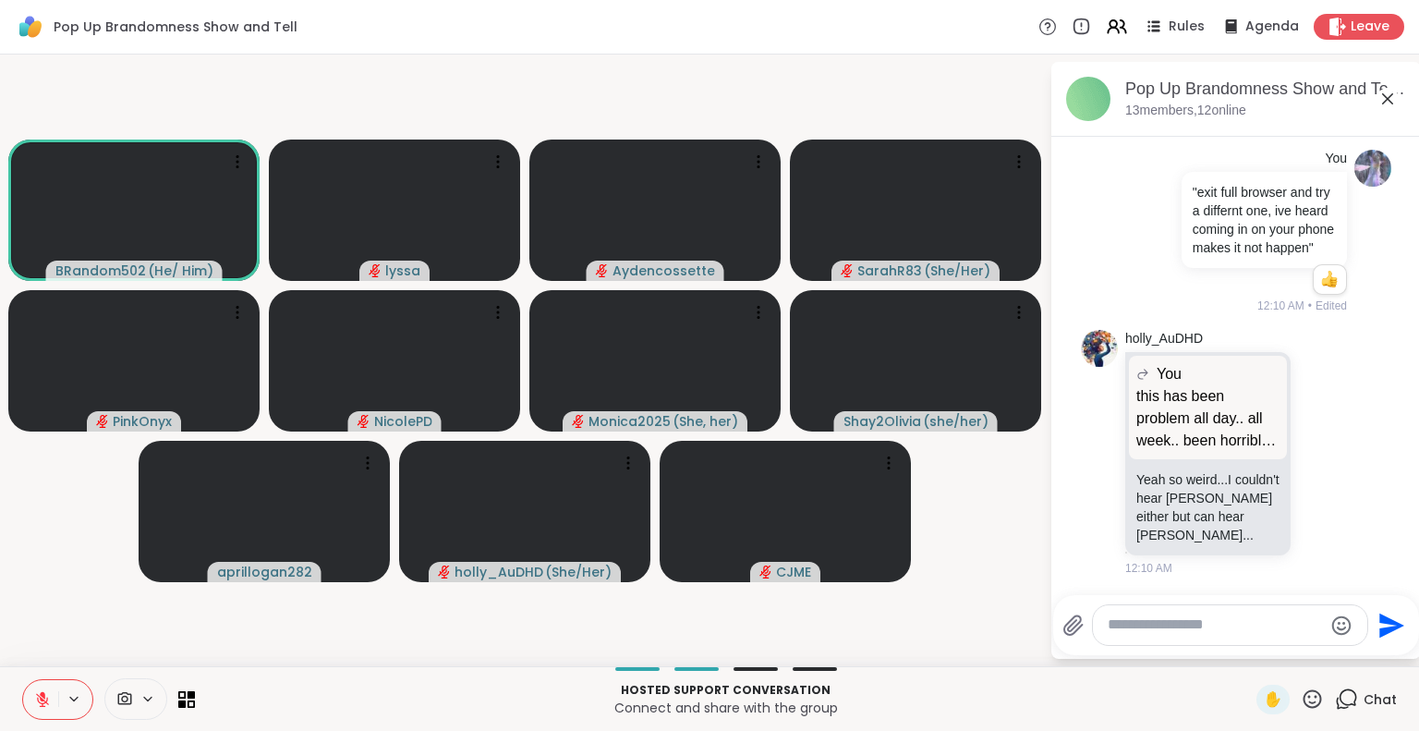
click at [1389, 91] on icon at bounding box center [1387, 99] width 22 height 22
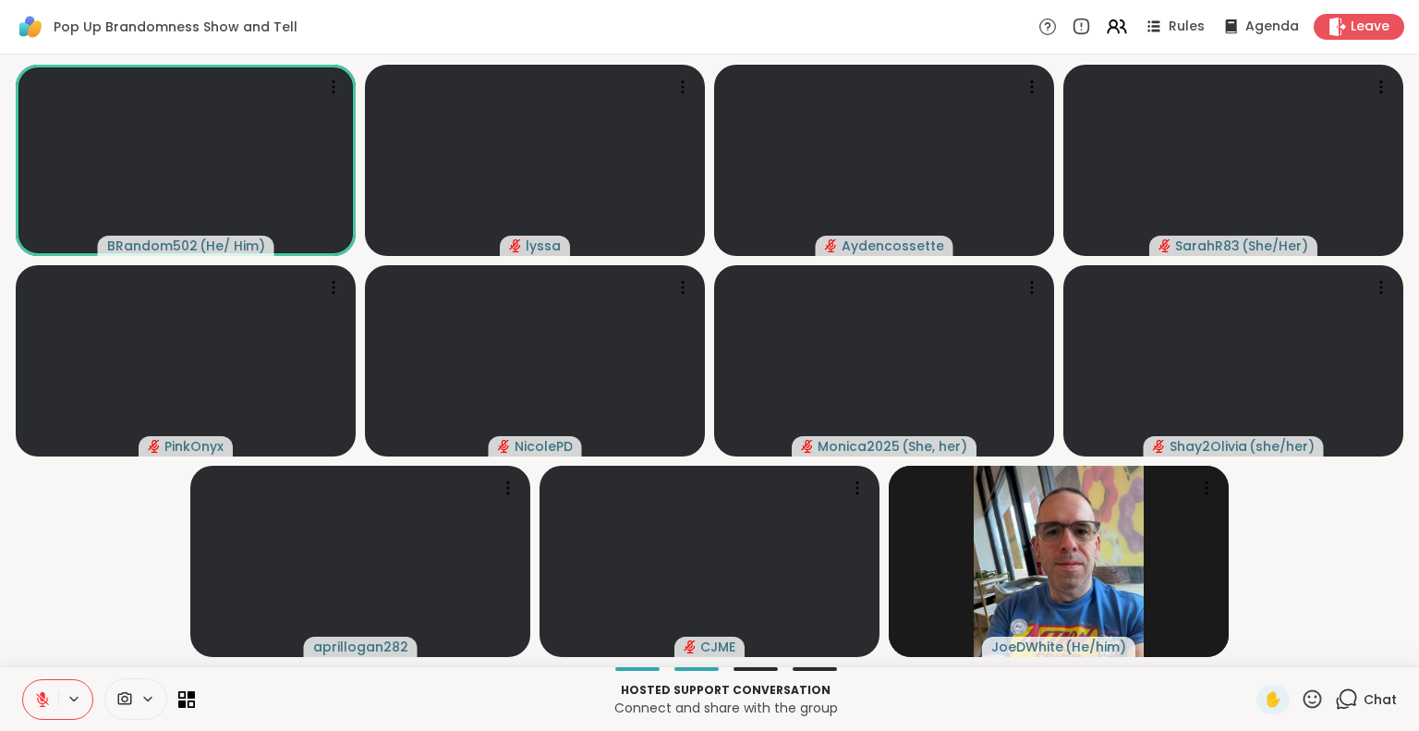
click at [1303, 690] on icon at bounding box center [1312, 698] width 18 height 18
click at [1289, 645] on span "👍" at bounding box center [1298, 650] width 18 height 22
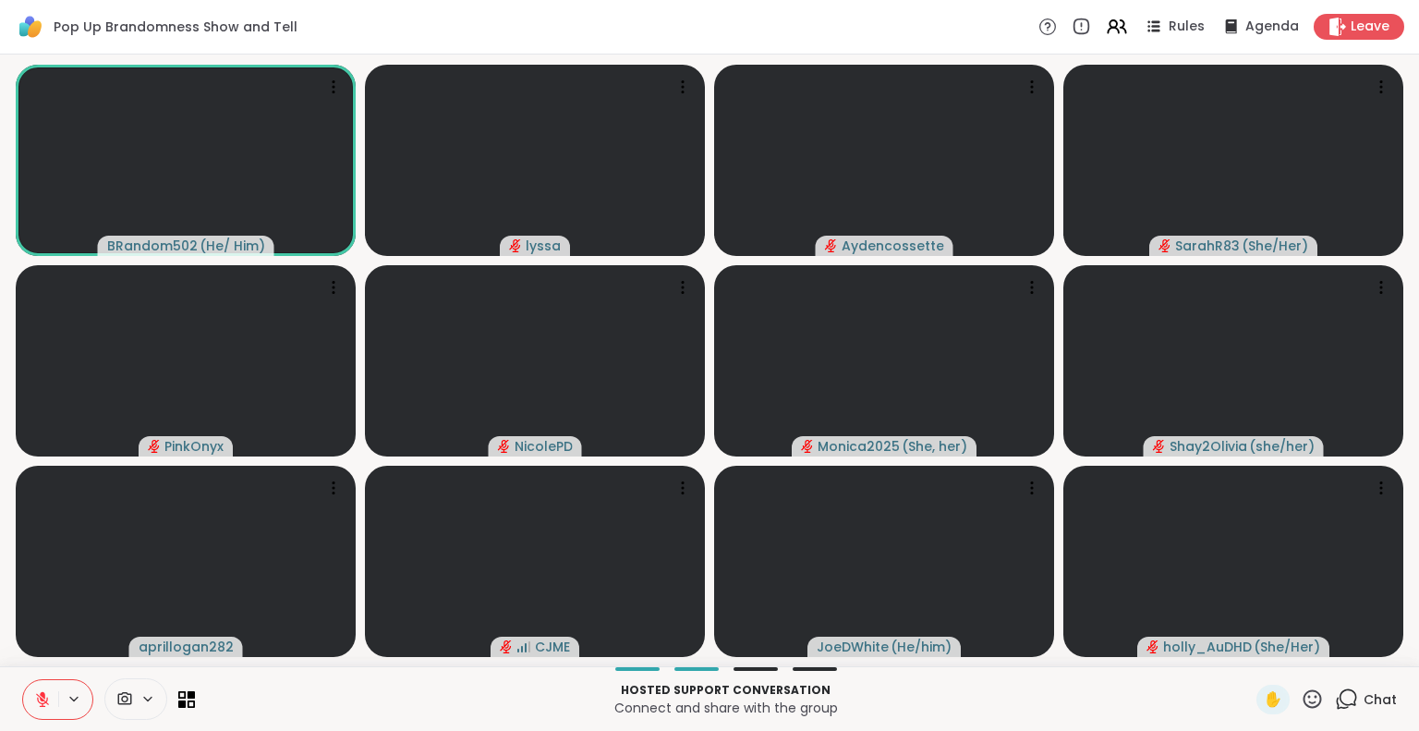
click at [37, 694] on icon at bounding box center [42, 699] width 13 height 13
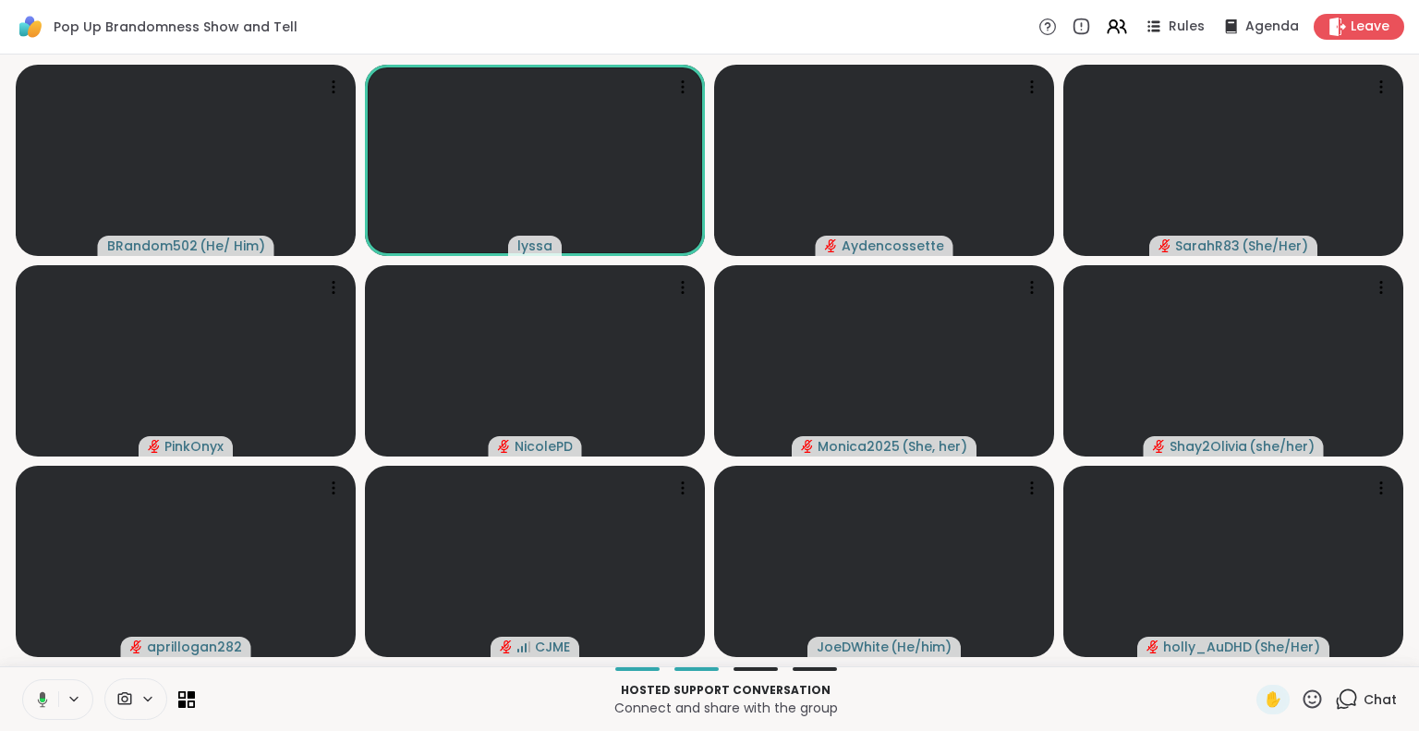
click at [30, 694] on button at bounding box center [39, 699] width 38 height 39
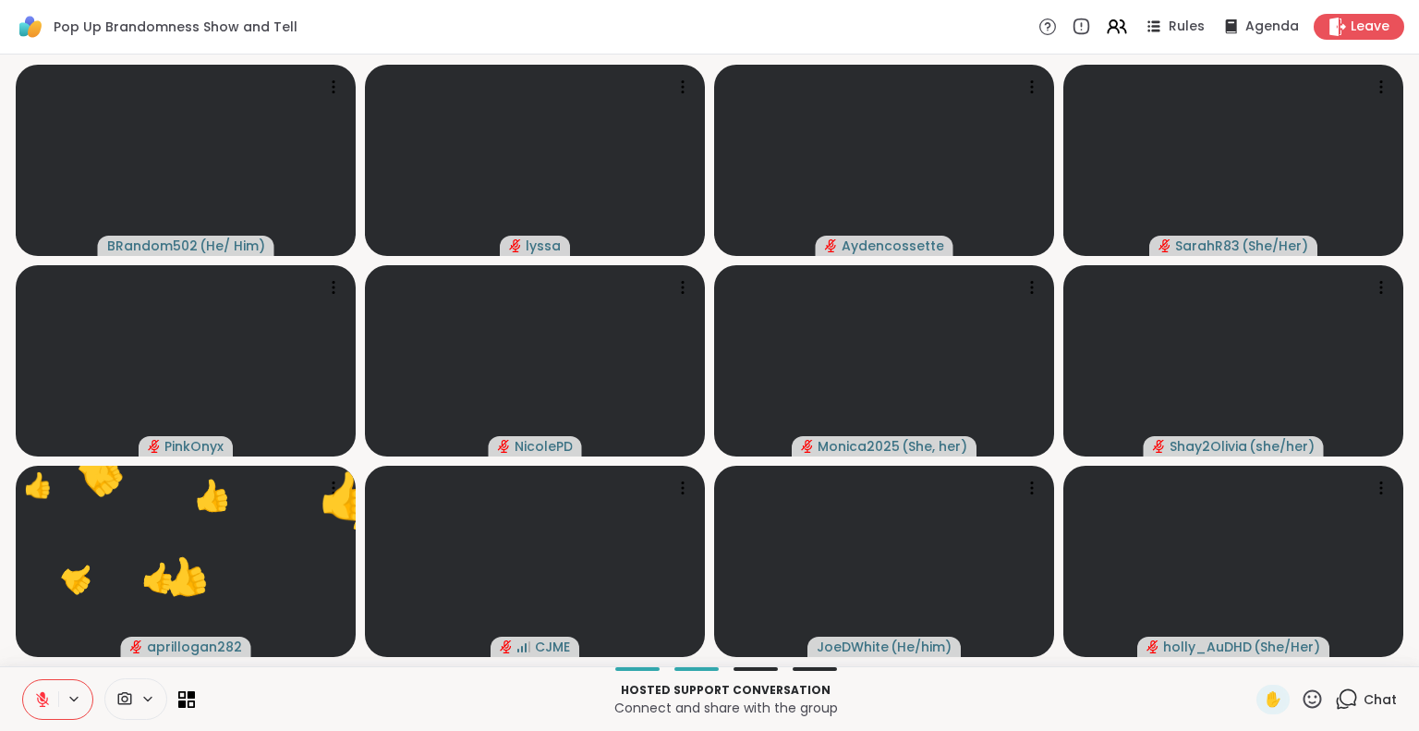
click at [36, 682] on button at bounding box center [40, 699] width 35 height 39
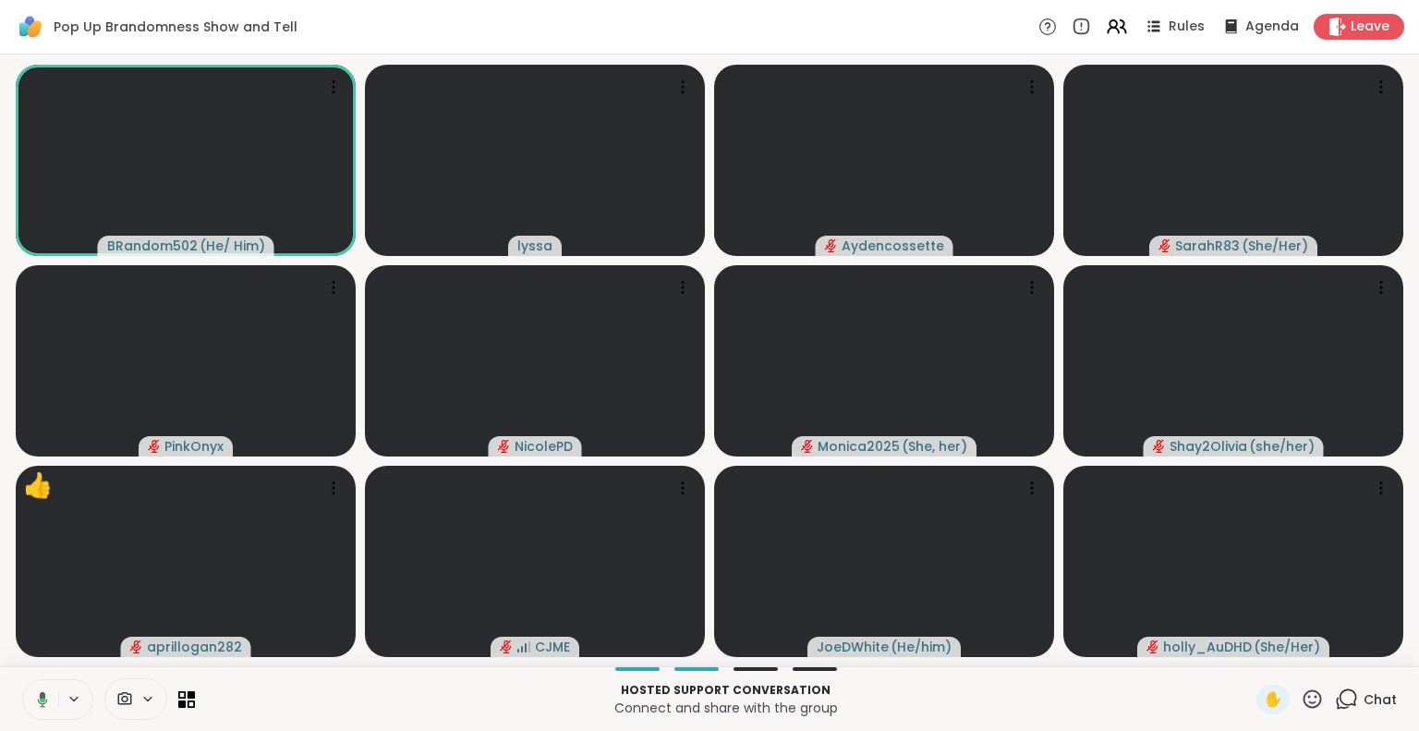
click at [37, 688] on button at bounding box center [39, 699] width 38 height 39
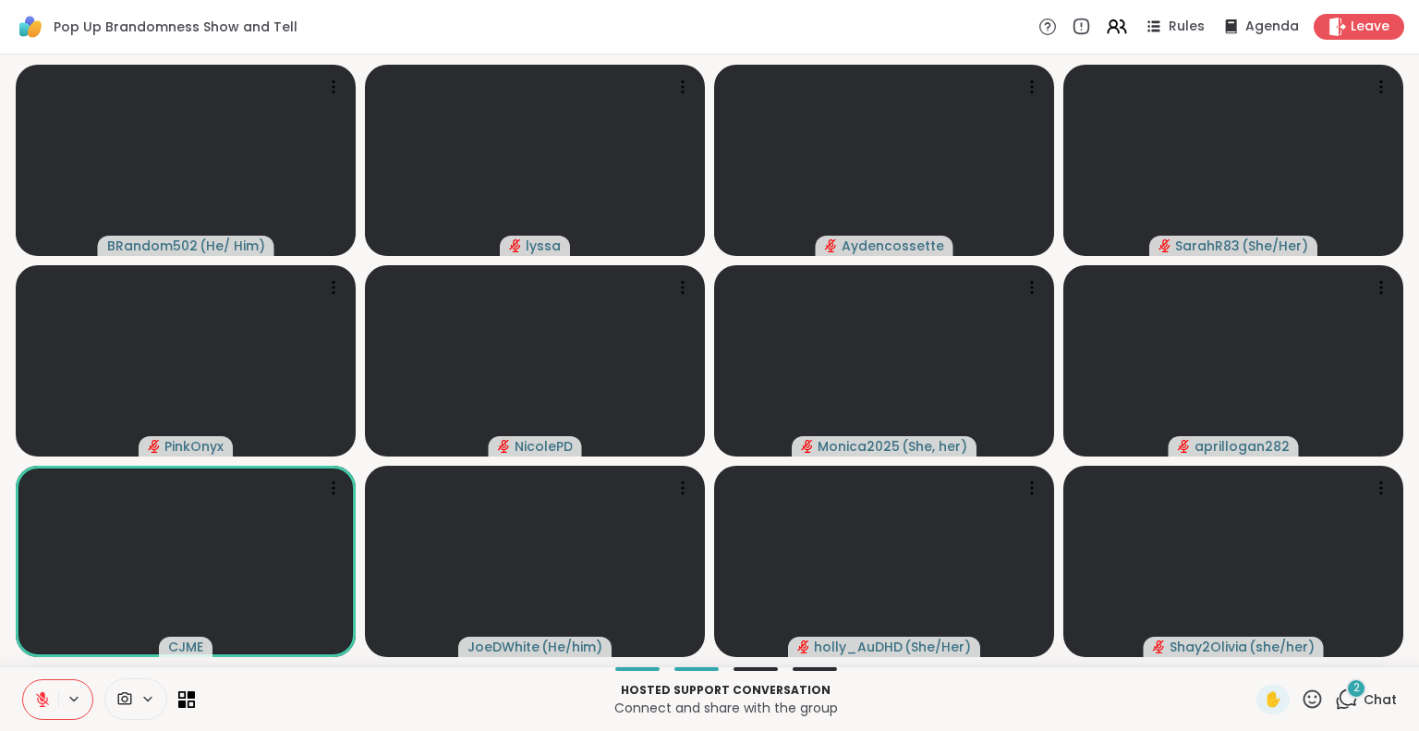
click at [1300, 695] on icon at bounding box center [1311, 698] width 23 height 23
click at [1249, 647] on span "❤️" at bounding box center [1258, 650] width 18 height 22
click at [1303, 703] on icon at bounding box center [1312, 698] width 18 height 18
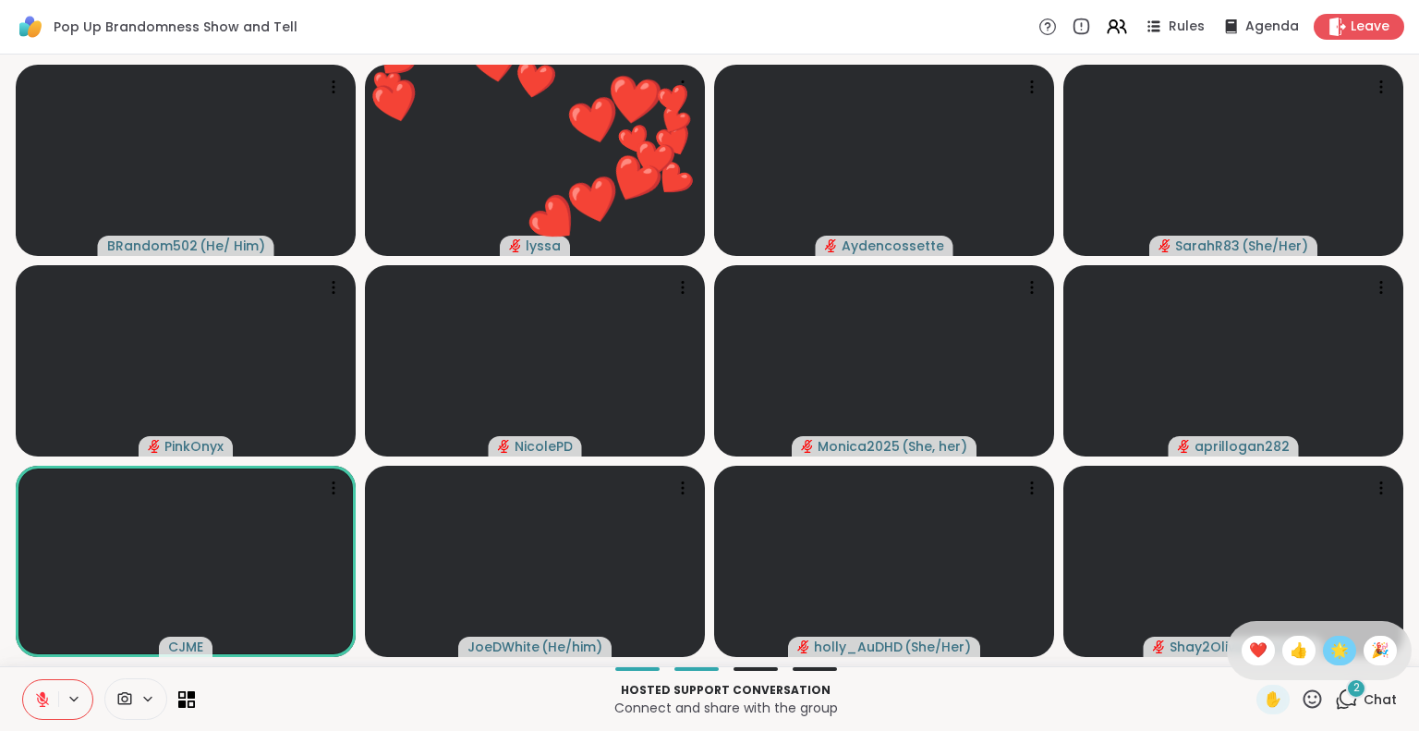
click at [1330, 658] on span "🌟" at bounding box center [1339, 650] width 18 height 22
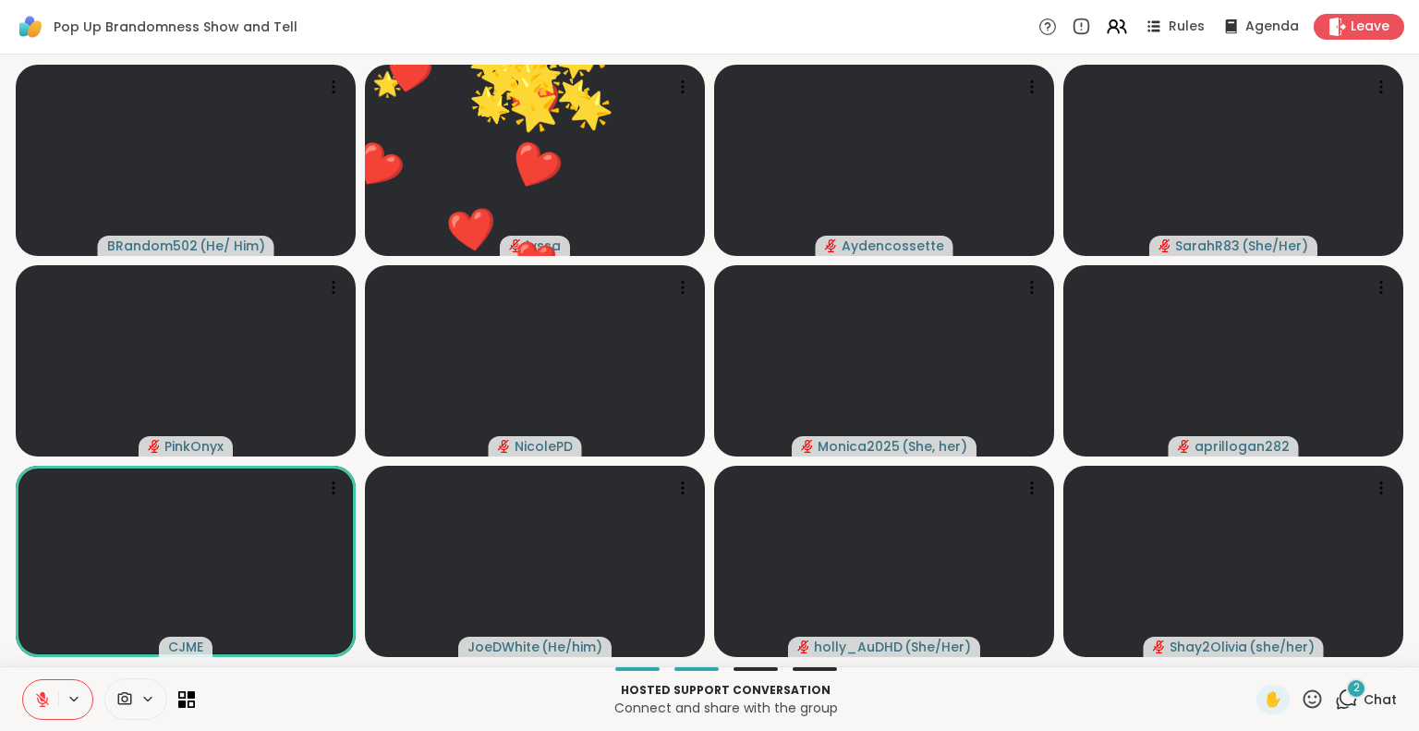
click at [1300, 700] on icon at bounding box center [1311, 698] width 23 height 23
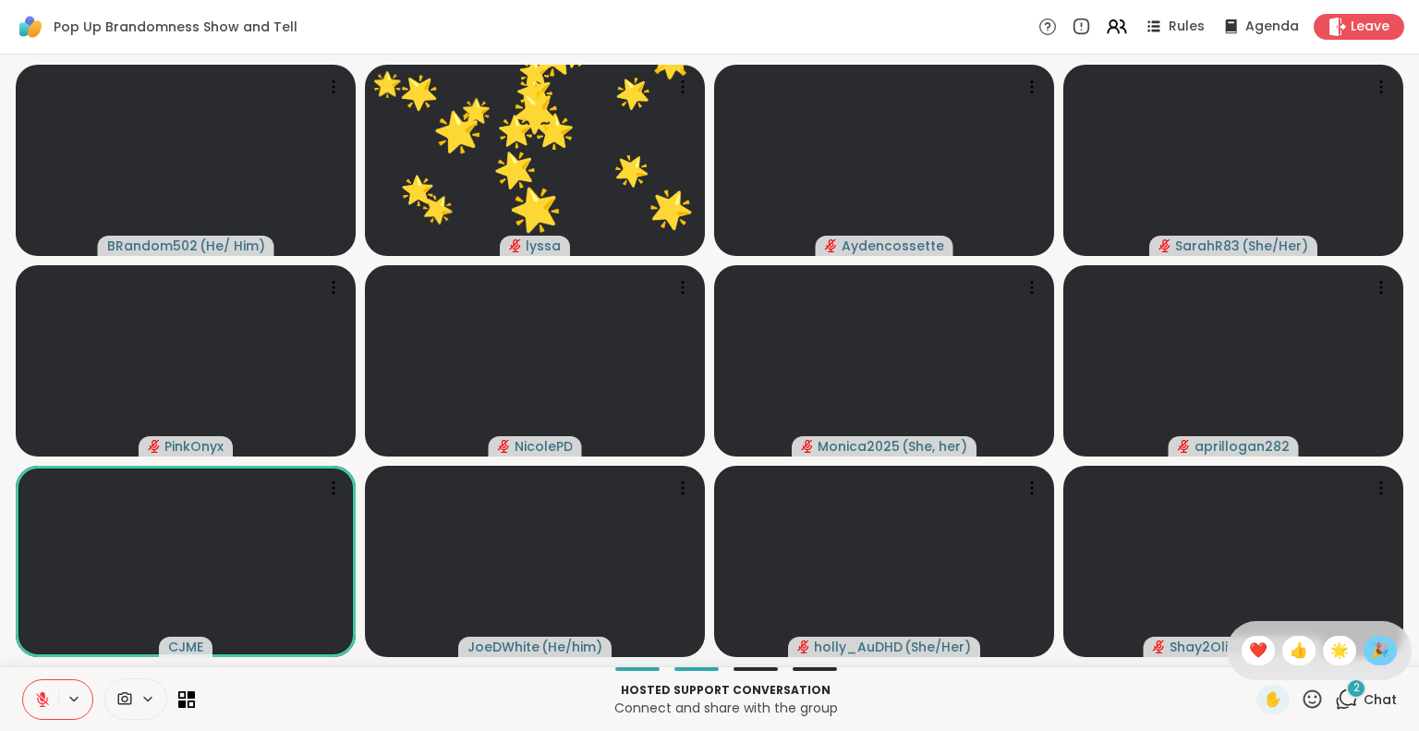
click at [1371, 642] on span "🎉" at bounding box center [1380, 650] width 18 height 22
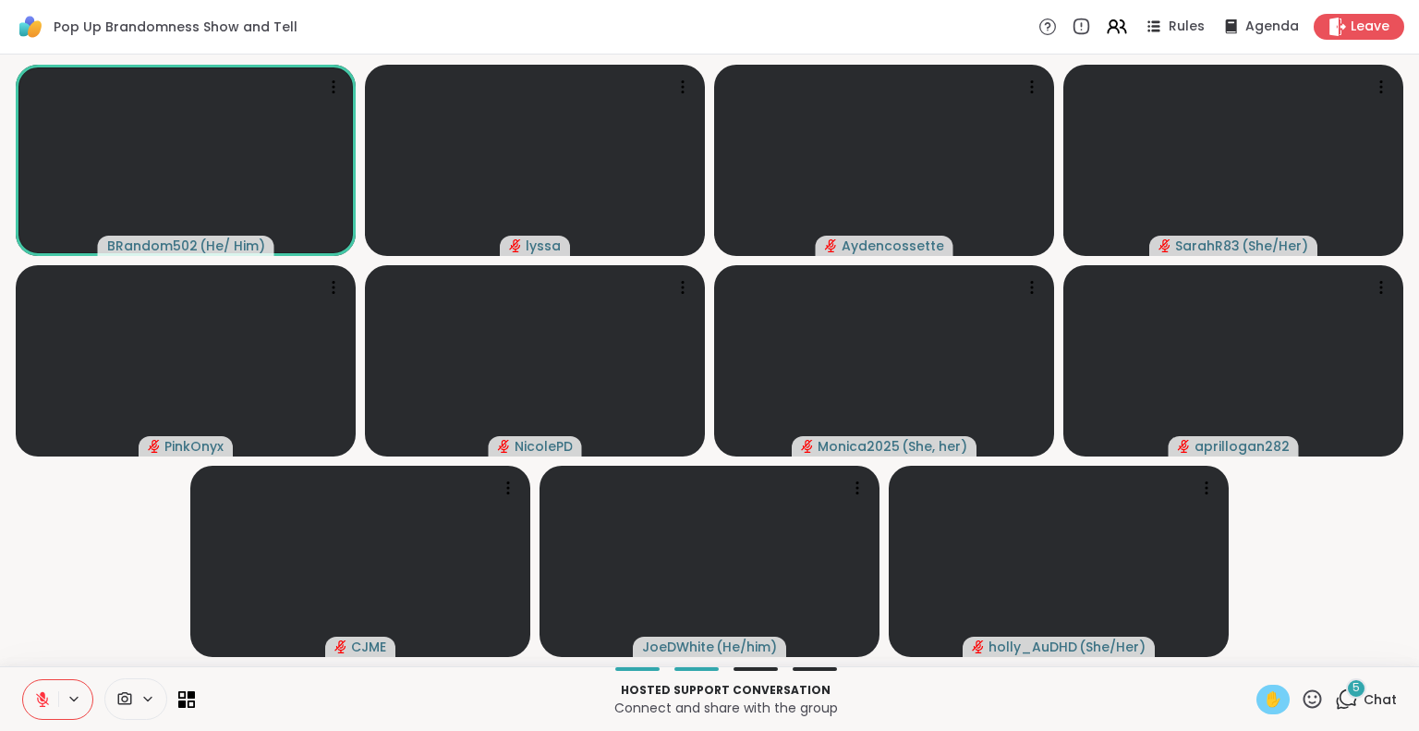
click at [1263, 706] on span "✋" at bounding box center [1272, 699] width 18 height 22
click at [1263, 696] on span "✋" at bounding box center [1272, 699] width 18 height 22
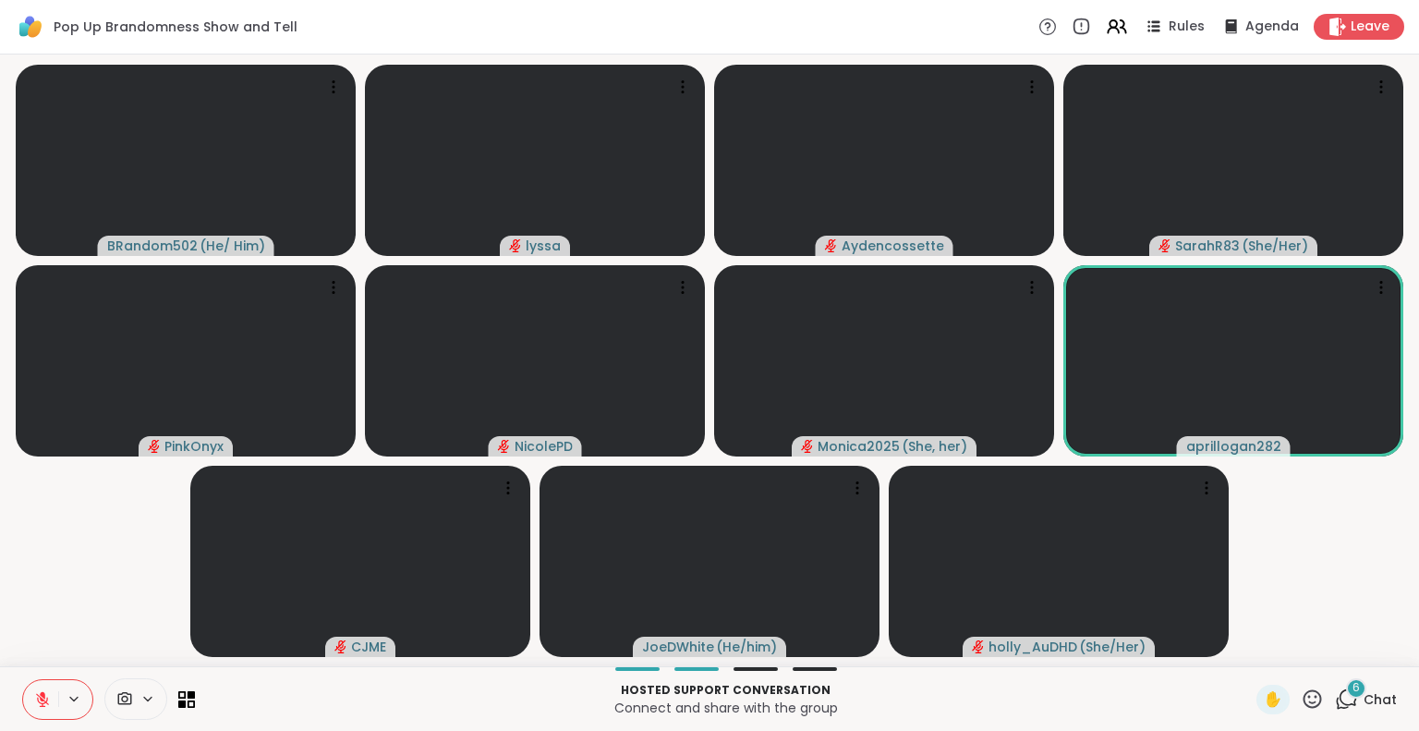
click at [37, 698] on icon at bounding box center [42, 699] width 13 height 13
click at [49, 694] on icon at bounding box center [42, 699] width 17 height 17
click at [42, 694] on icon at bounding box center [43, 694] width 6 height 7
click at [42, 694] on icon at bounding box center [42, 699] width 17 height 17
click at [1300, 701] on icon at bounding box center [1311, 698] width 23 height 23
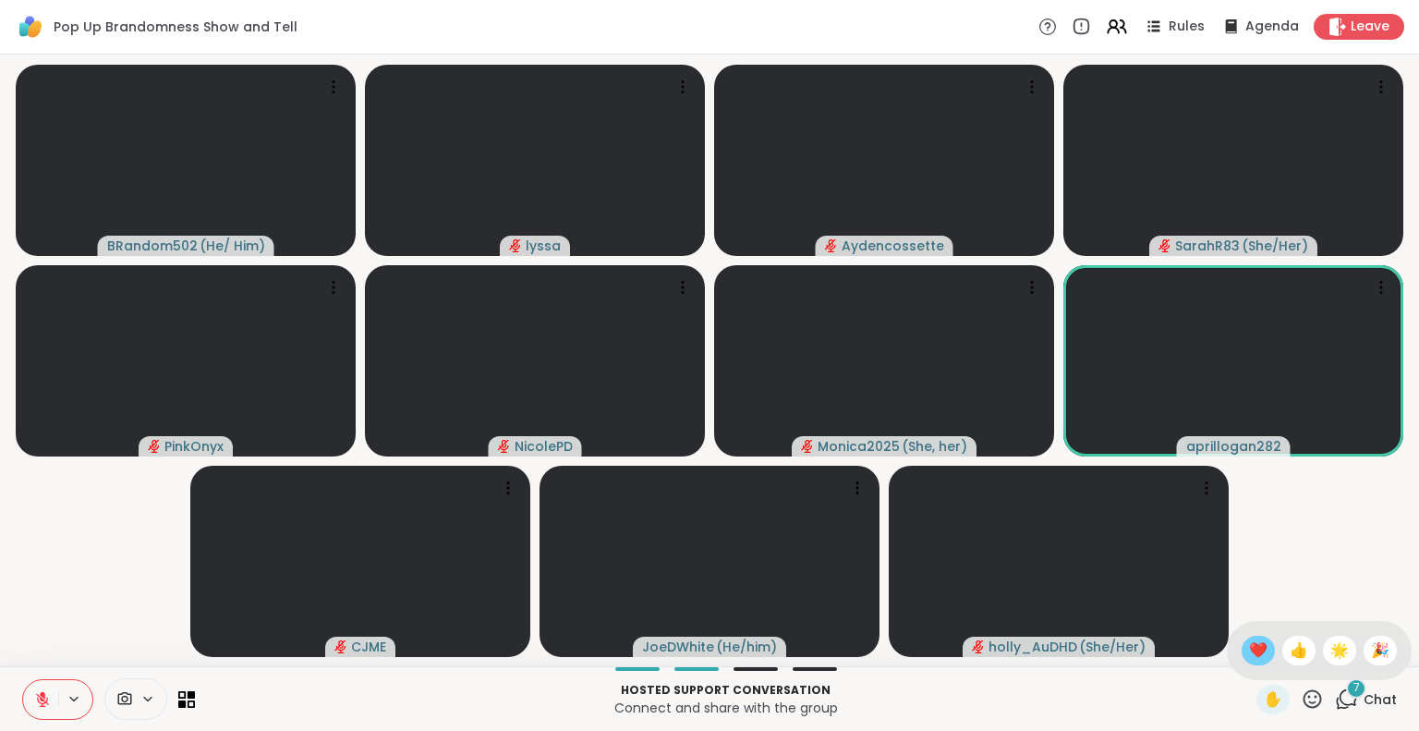
click at [1249, 651] on span "❤️" at bounding box center [1258, 650] width 18 height 22
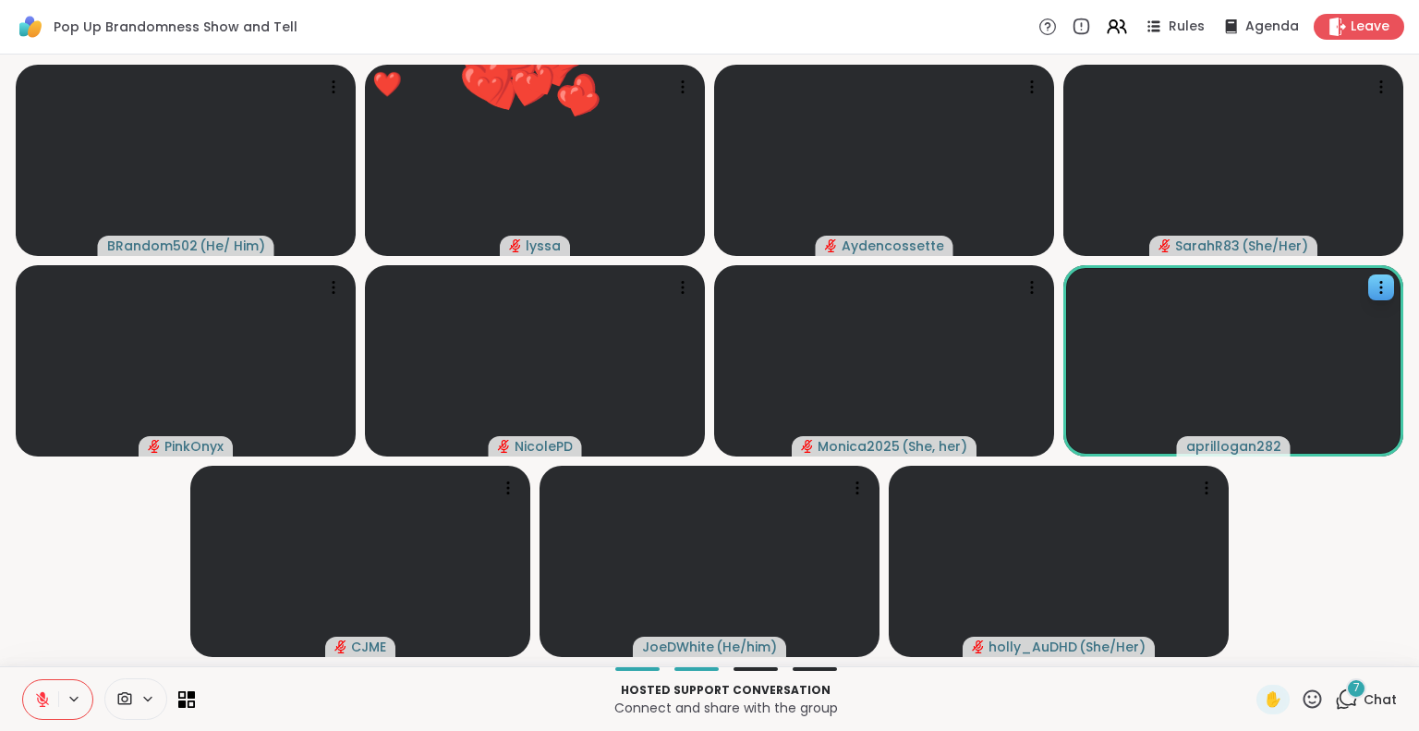
click at [1376, 283] on icon at bounding box center [1380, 287] width 18 height 18
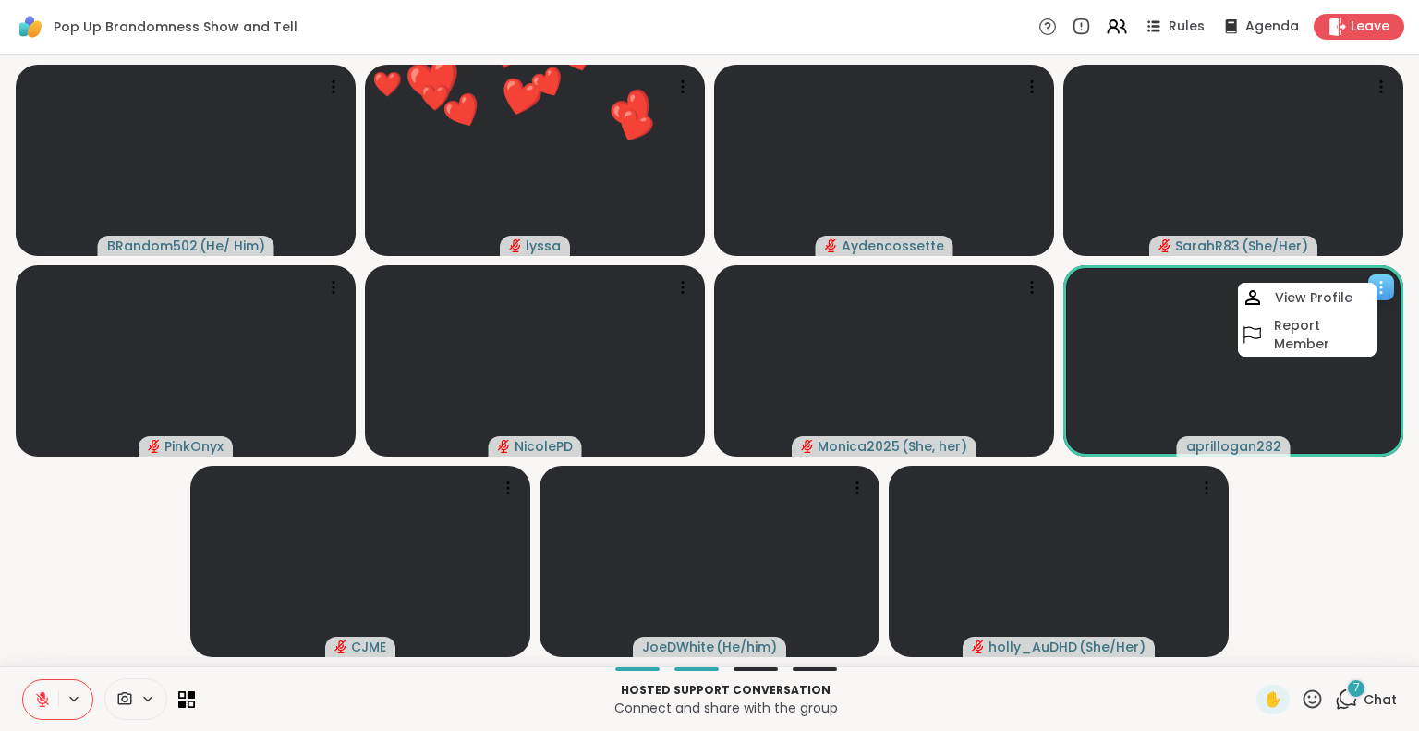
click at [1329, 292] on h4 "View Profile" at bounding box center [1313, 297] width 78 height 18
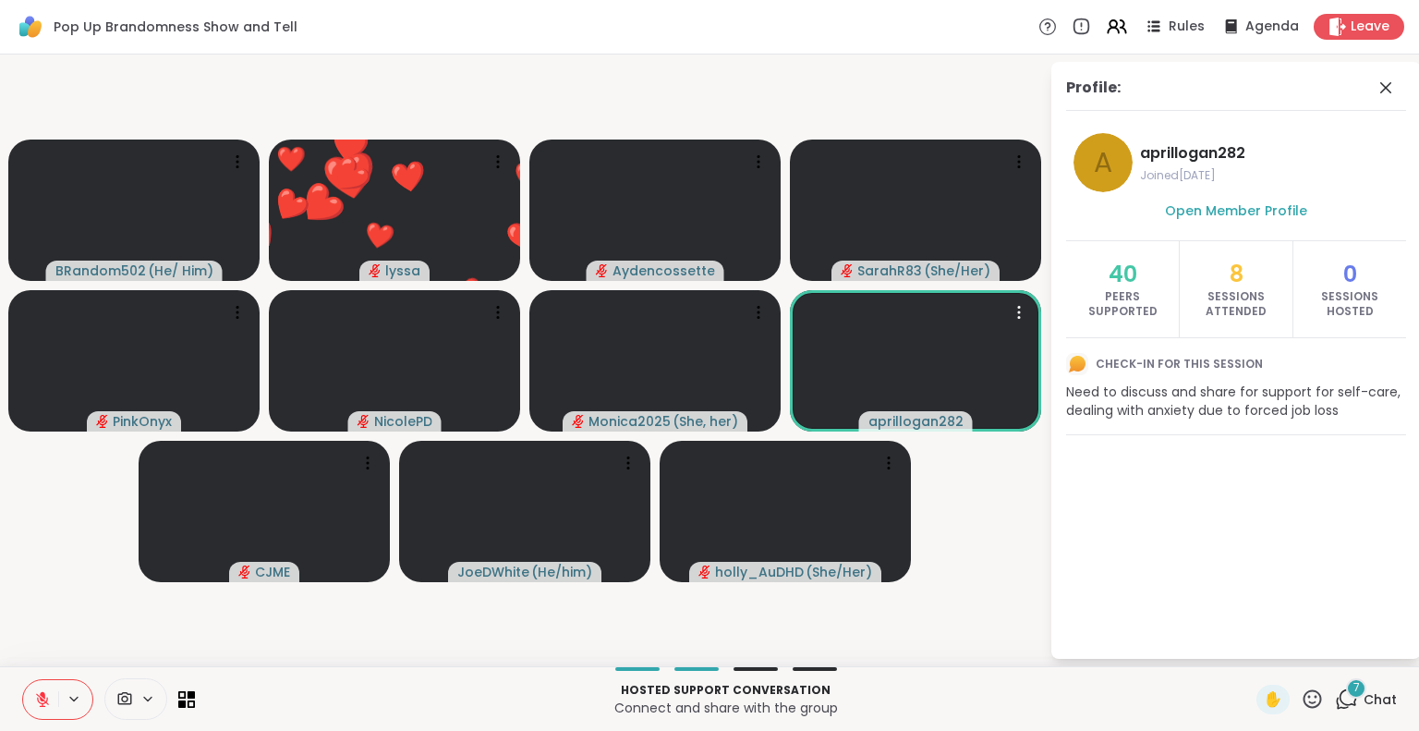
click at [1385, 85] on icon at bounding box center [1385, 88] width 22 height 22
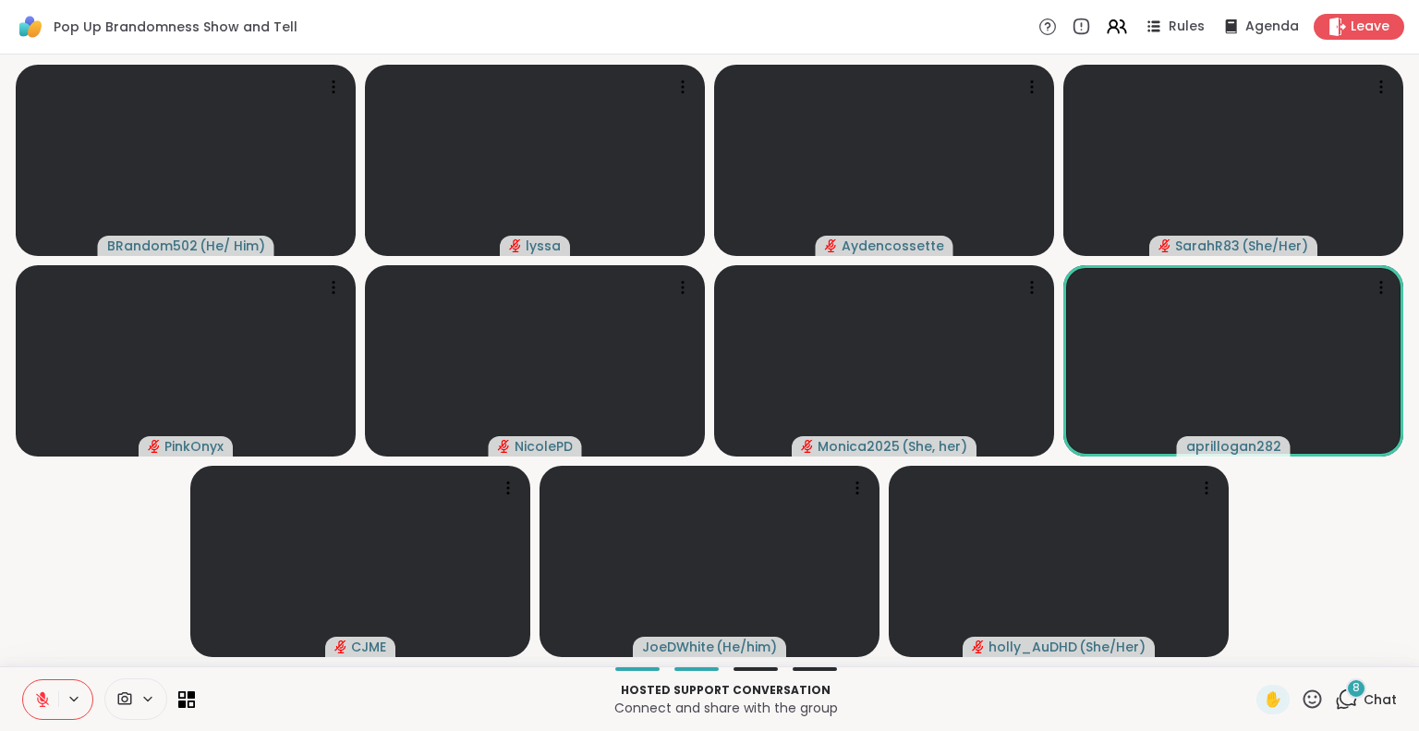
click at [1300, 703] on icon at bounding box center [1311, 698] width 23 height 23
click at [1249, 649] on span "❤️" at bounding box center [1258, 650] width 18 height 22
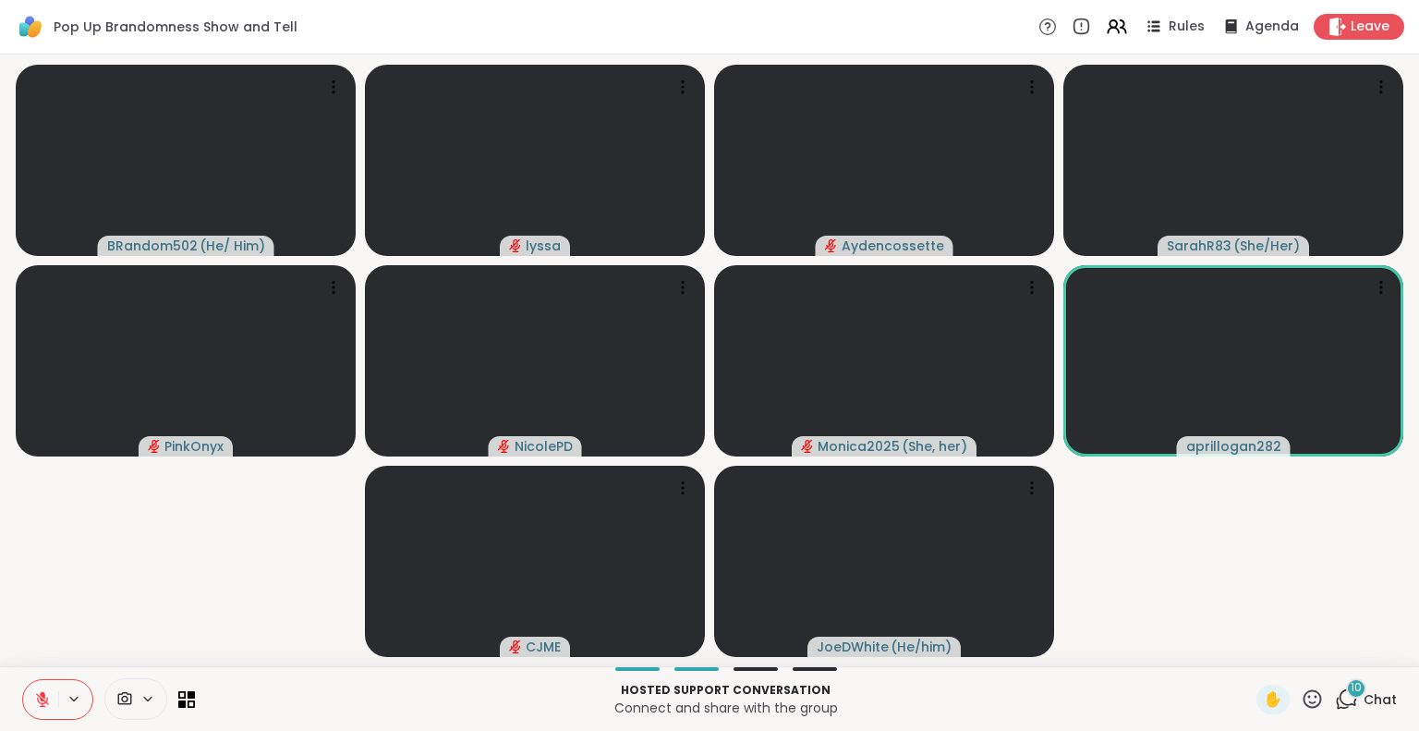
click at [1310, 705] on div "✋ 10 Chat" at bounding box center [1326, 699] width 140 height 30
click at [1300, 688] on icon at bounding box center [1311, 698] width 23 height 23
click at [1249, 653] on span "❤️" at bounding box center [1258, 650] width 18 height 22
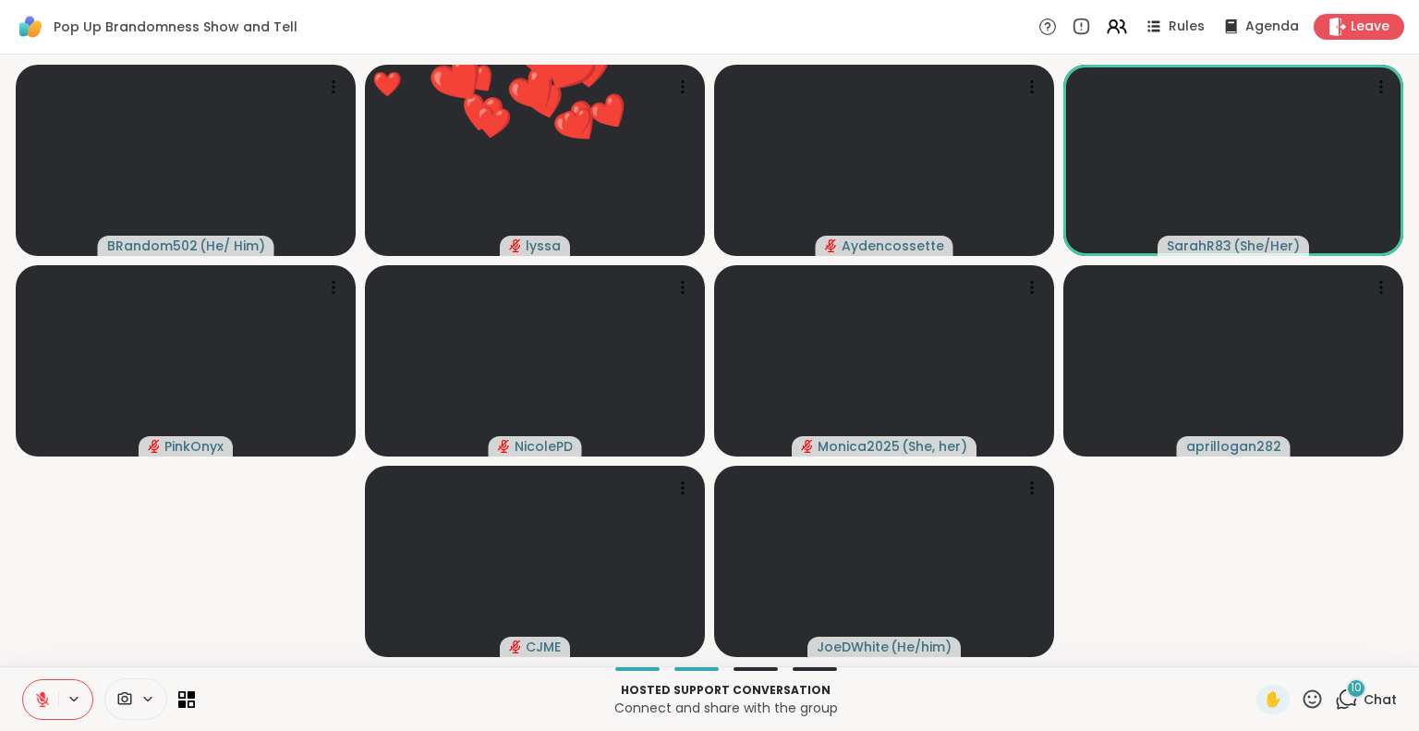
click at [1300, 690] on icon at bounding box center [1311, 698] width 23 height 23
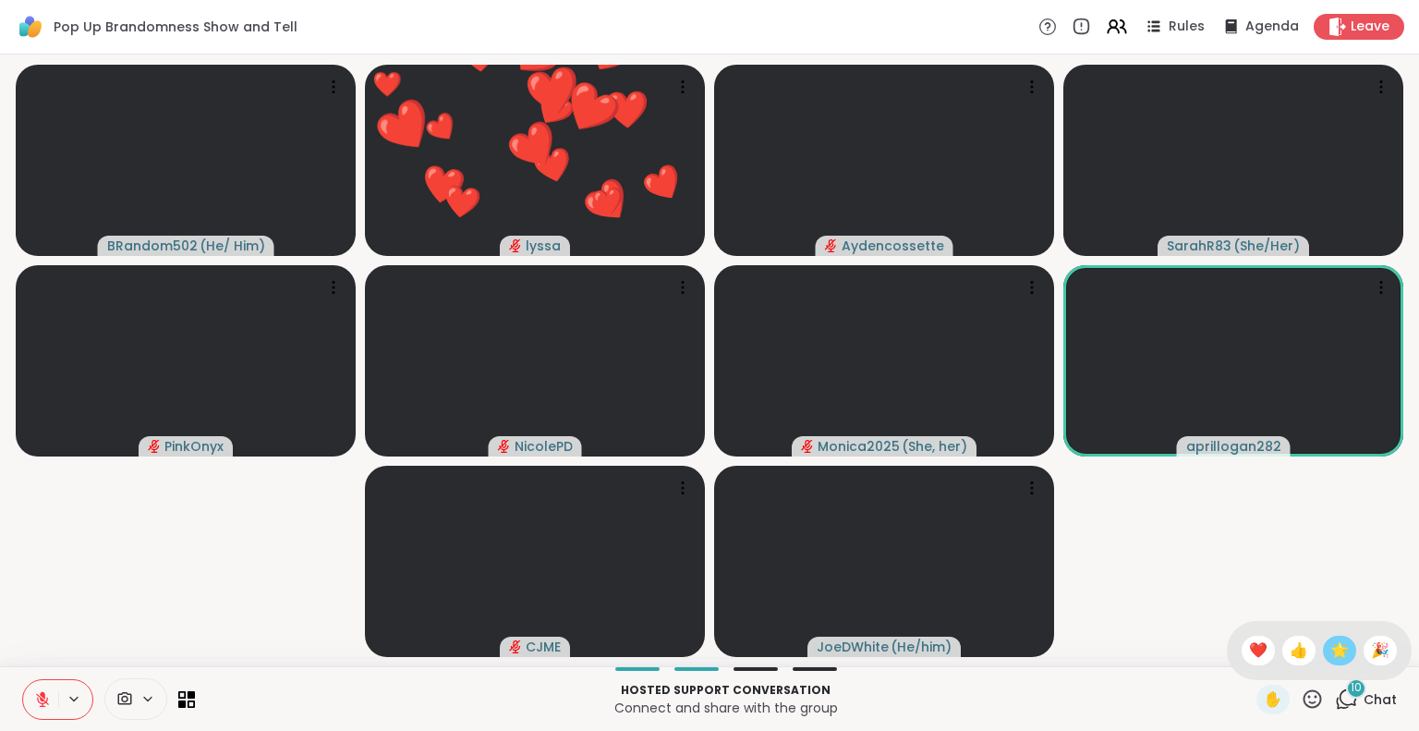
click at [1330, 649] on span "🌟" at bounding box center [1339, 650] width 18 height 22
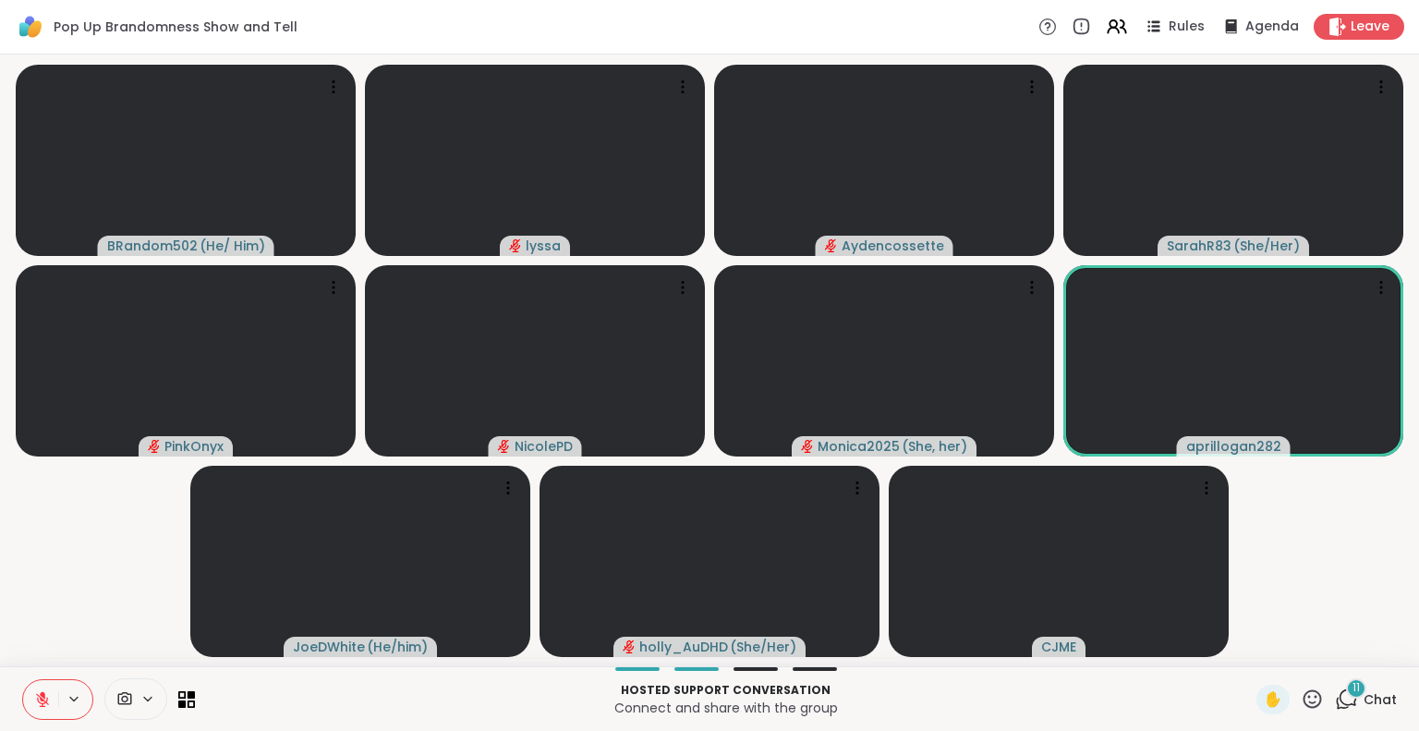
click at [1336, 702] on icon at bounding box center [1345, 698] width 23 height 23
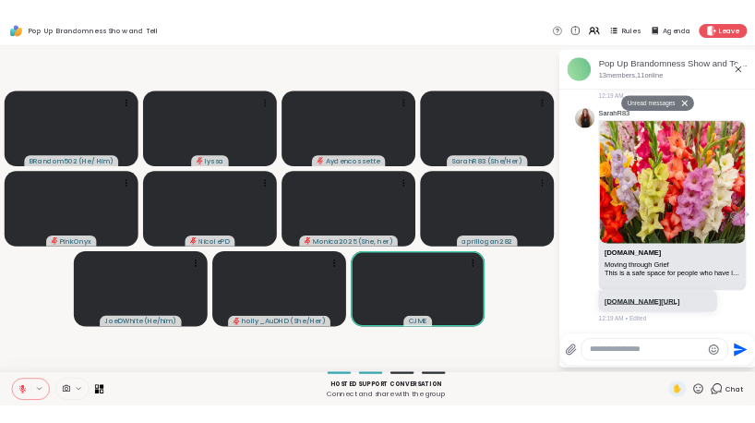
scroll to position [5521, 0]
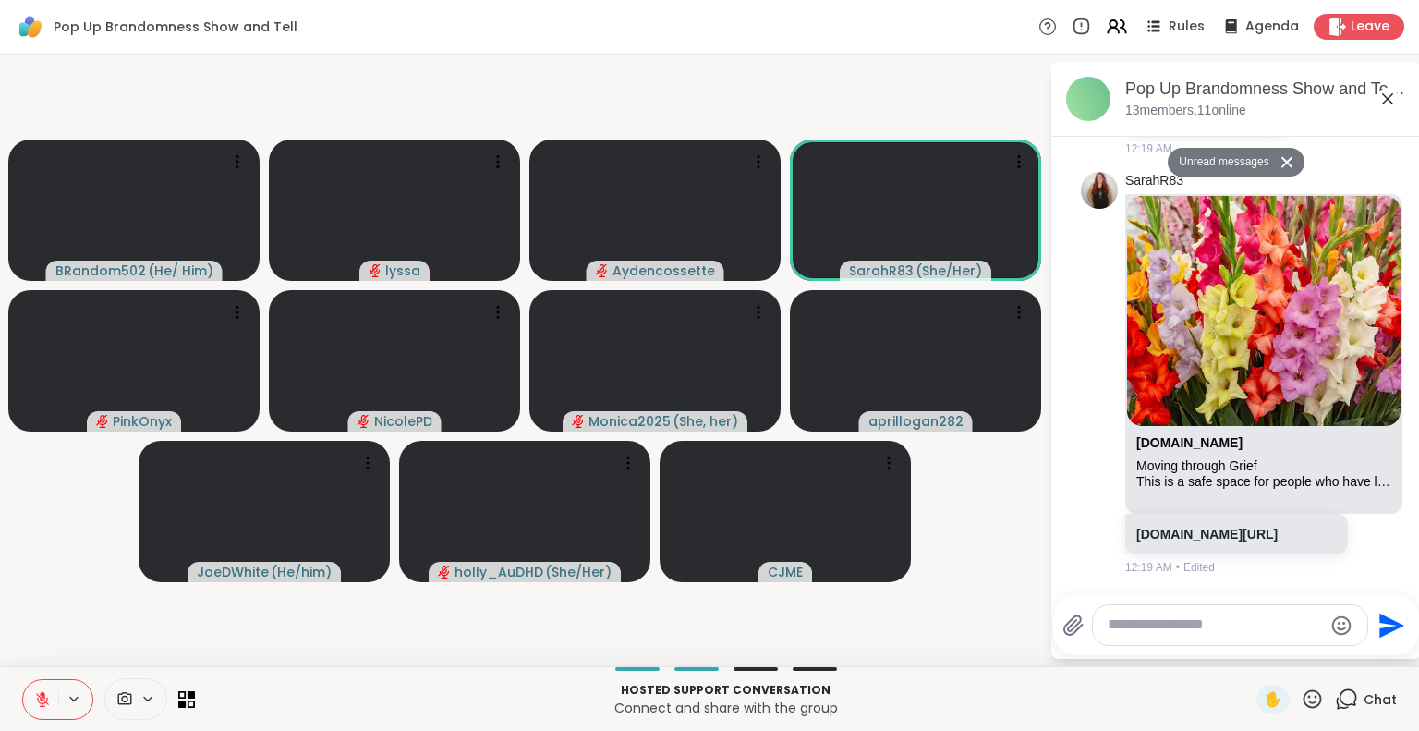
click at [1162, 612] on div at bounding box center [1230, 625] width 274 height 40
click at [1164, 626] on textarea "Type your message" at bounding box center [1214, 624] width 215 height 19
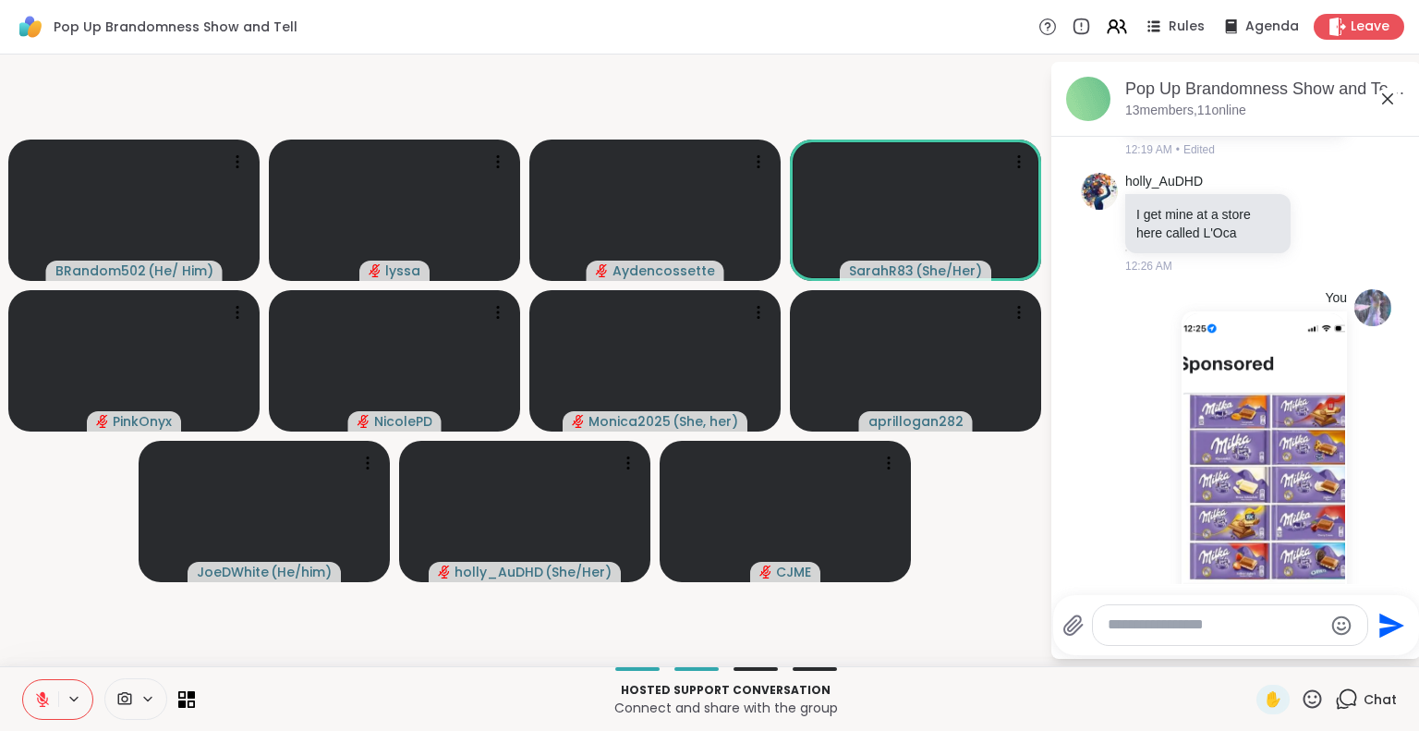
scroll to position [6107, 0]
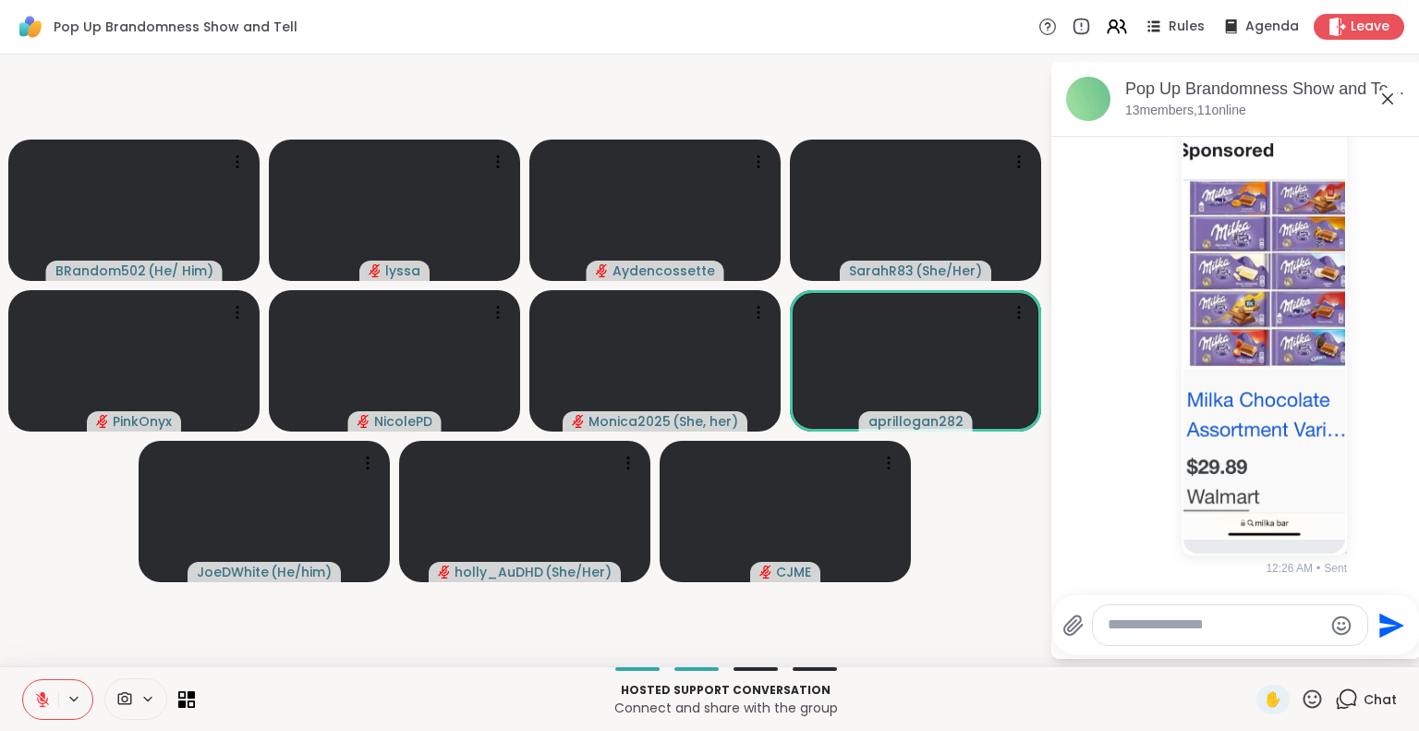
drag, startPoint x: 1297, startPoint y: 703, endPoint x: 1269, endPoint y: 682, distance: 34.4
click at [1300, 696] on icon at bounding box center [1311, 698] width 23 height 23
click at [1249, 651] on span "❤️" at bounding box center [1258, 650] width 18 height 22
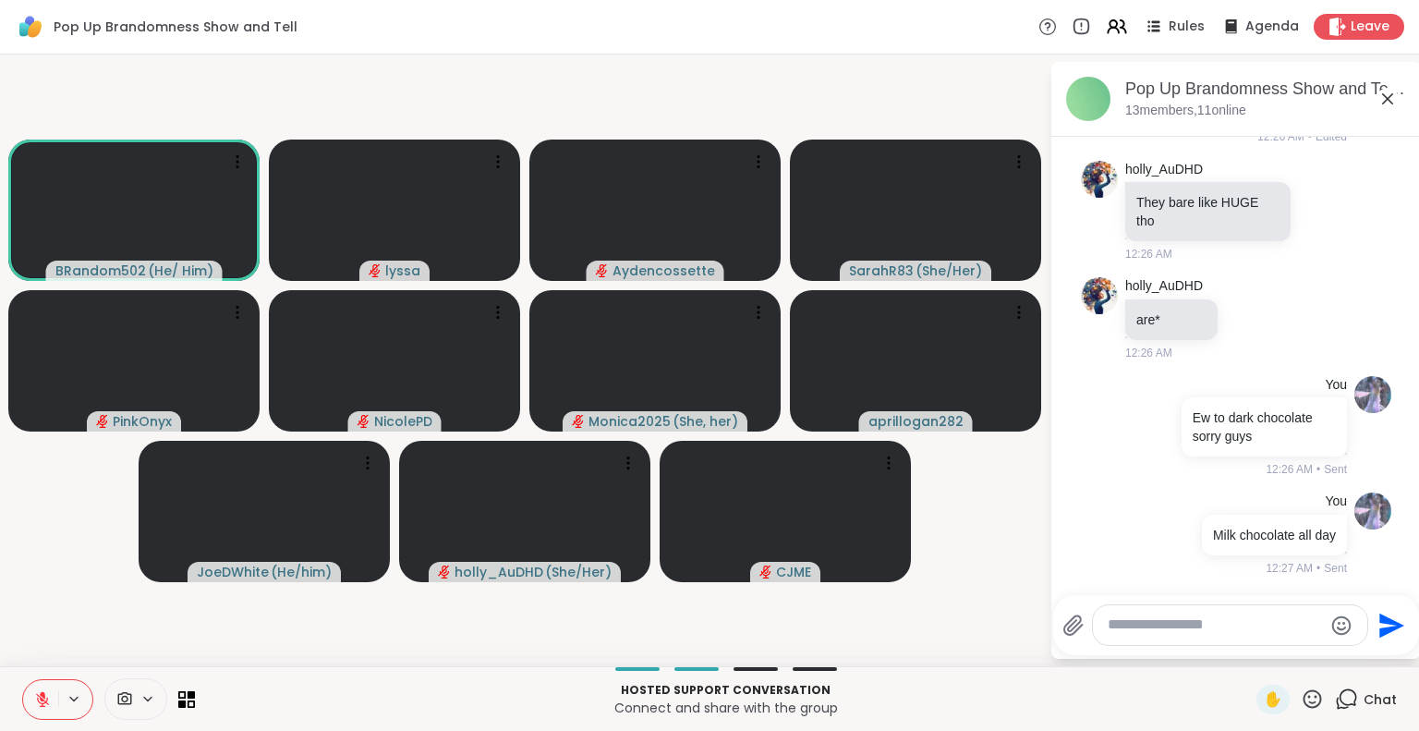
scroll to position [6563, 0]
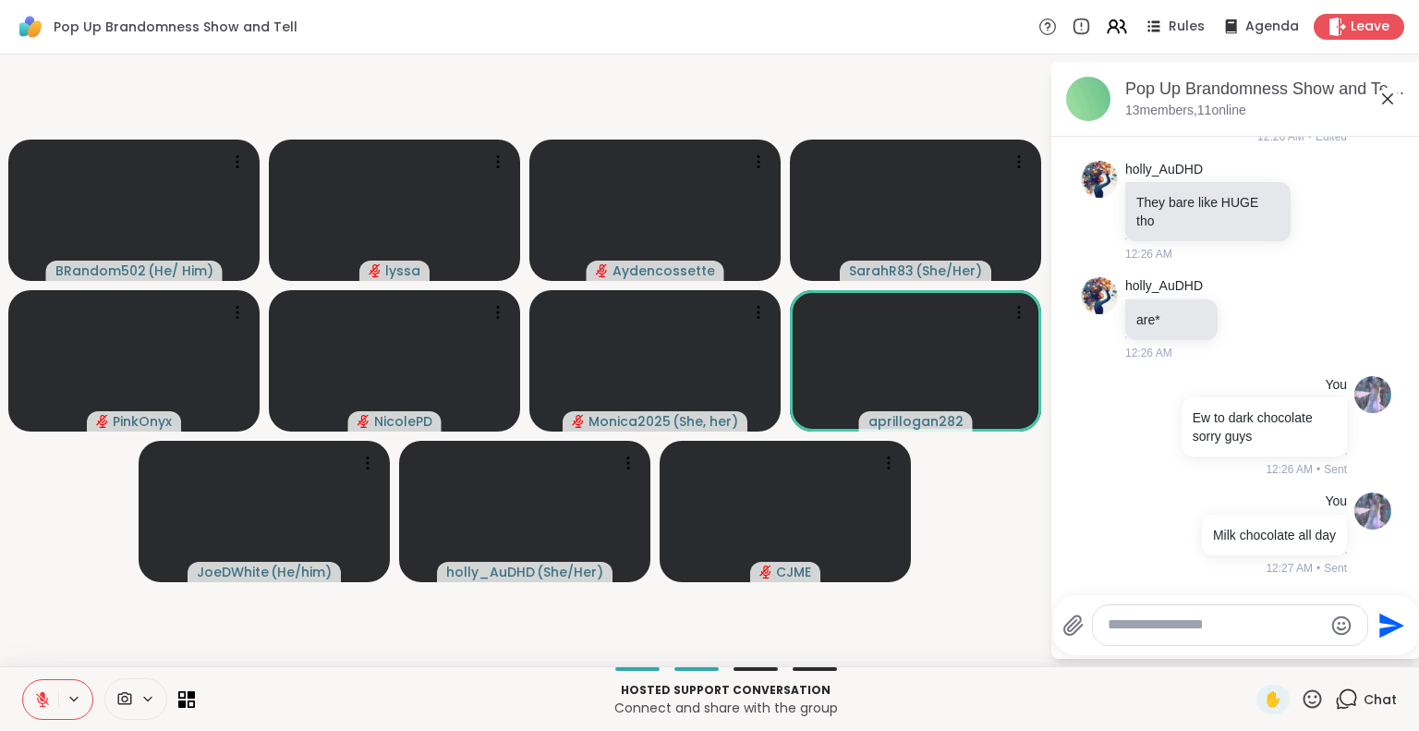
click at [44, 702] on icon at bounding box center [42, 699] width 13 height 13
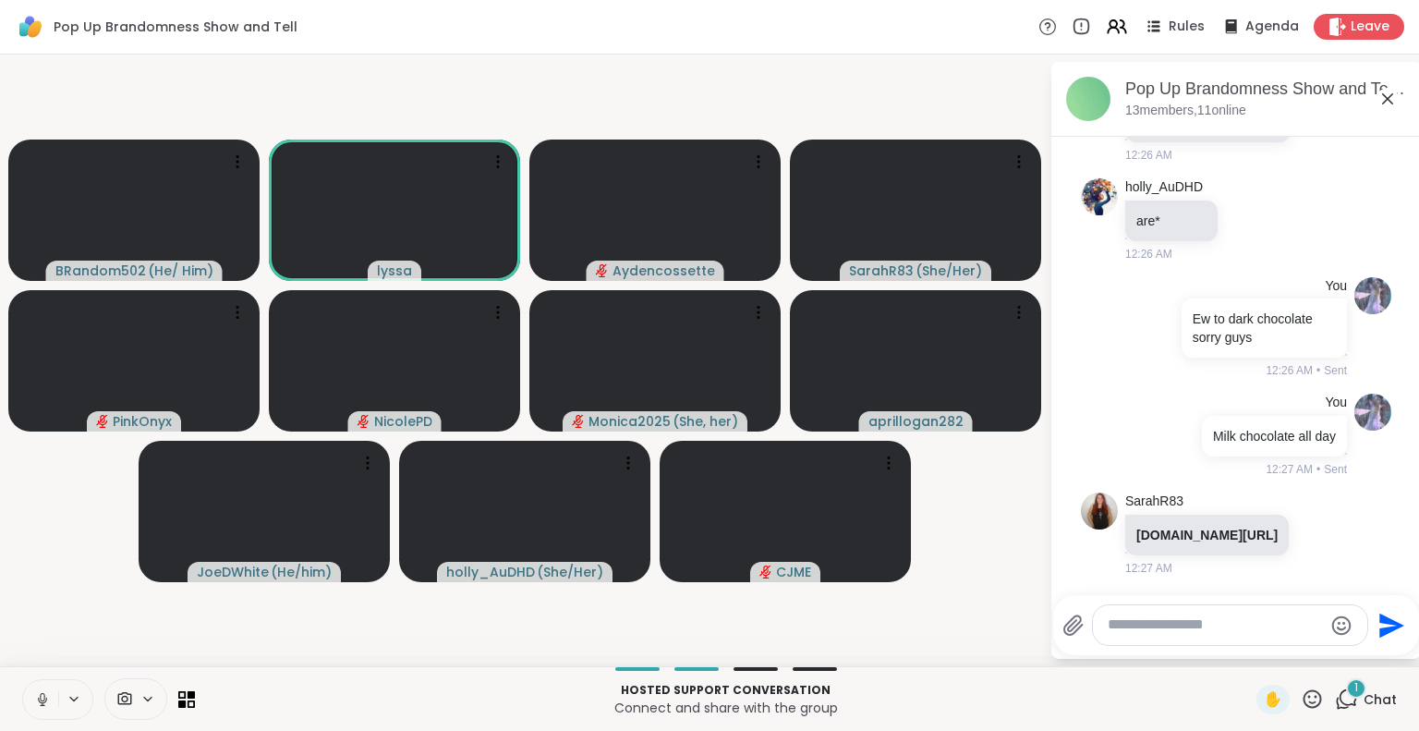
scroll to position [6698, 0]
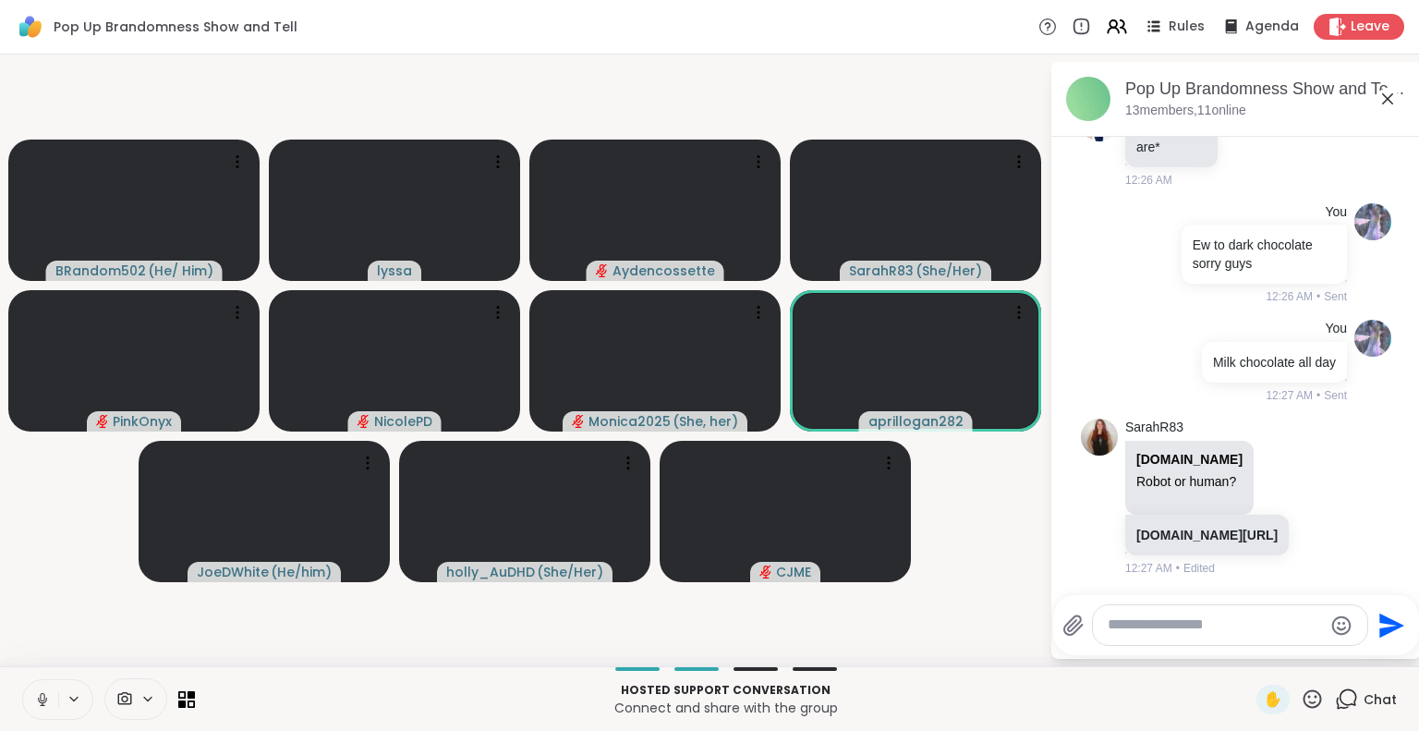
click at [42, 705] on icon at bounding box center [42, 704] width 1 height 4
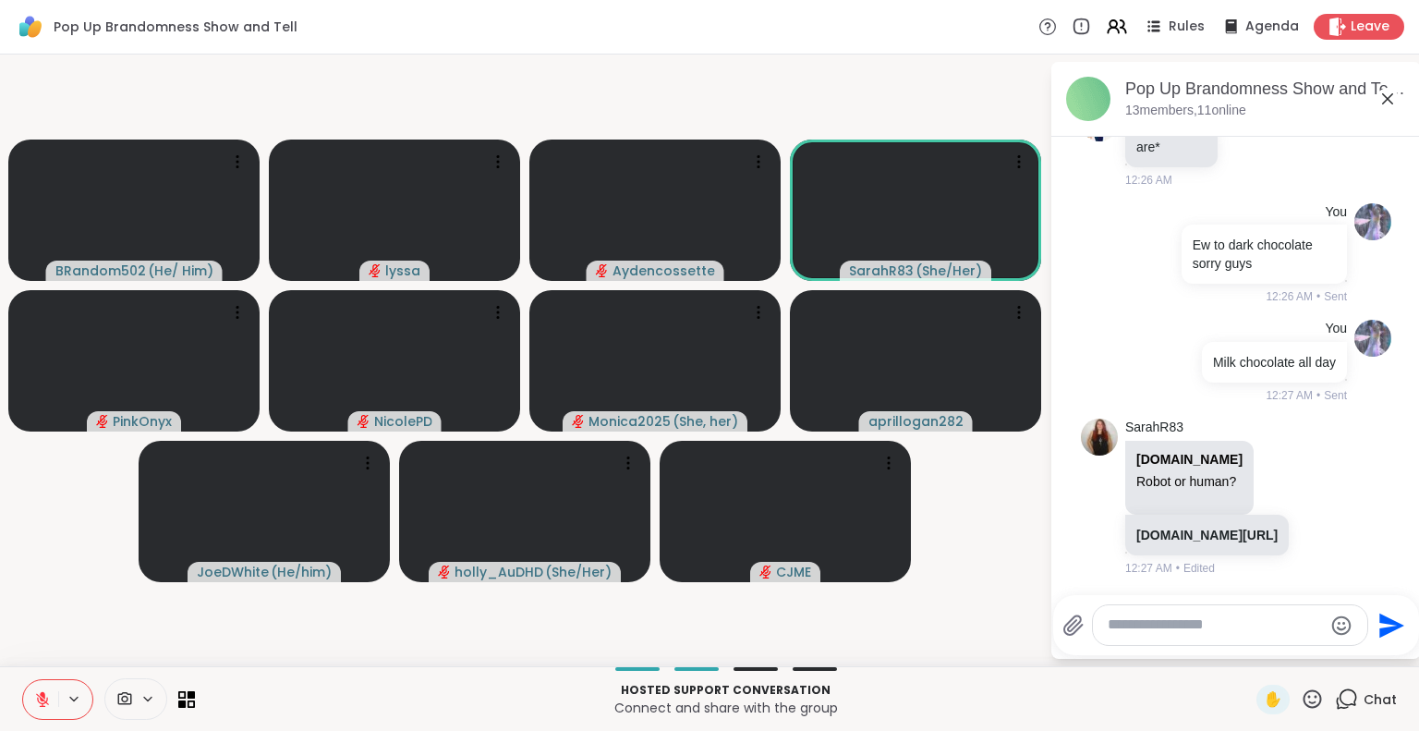
click at [45, 703] on icon at bounding box center [42, 699] width 17 height 17
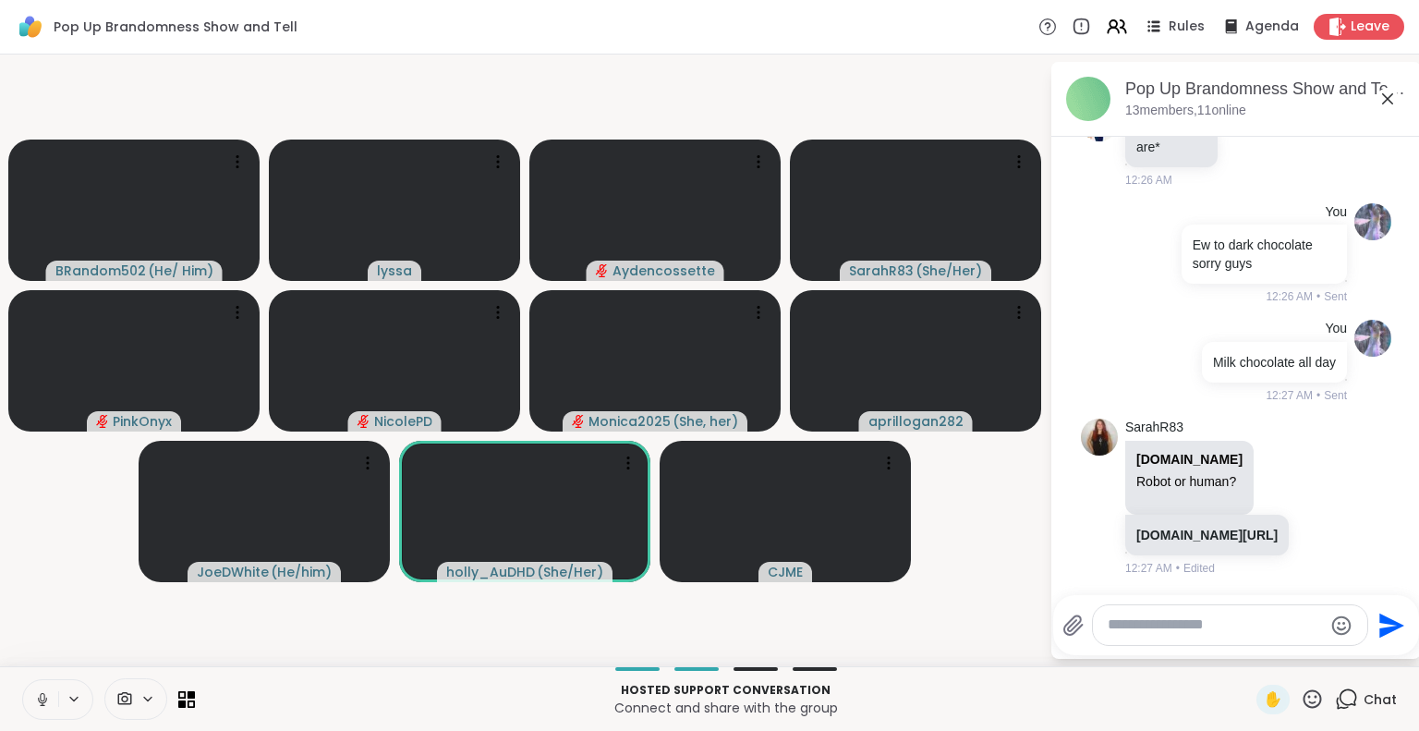
click at [23, 701] on button at bounding box center [40, 699] width 35 height 39
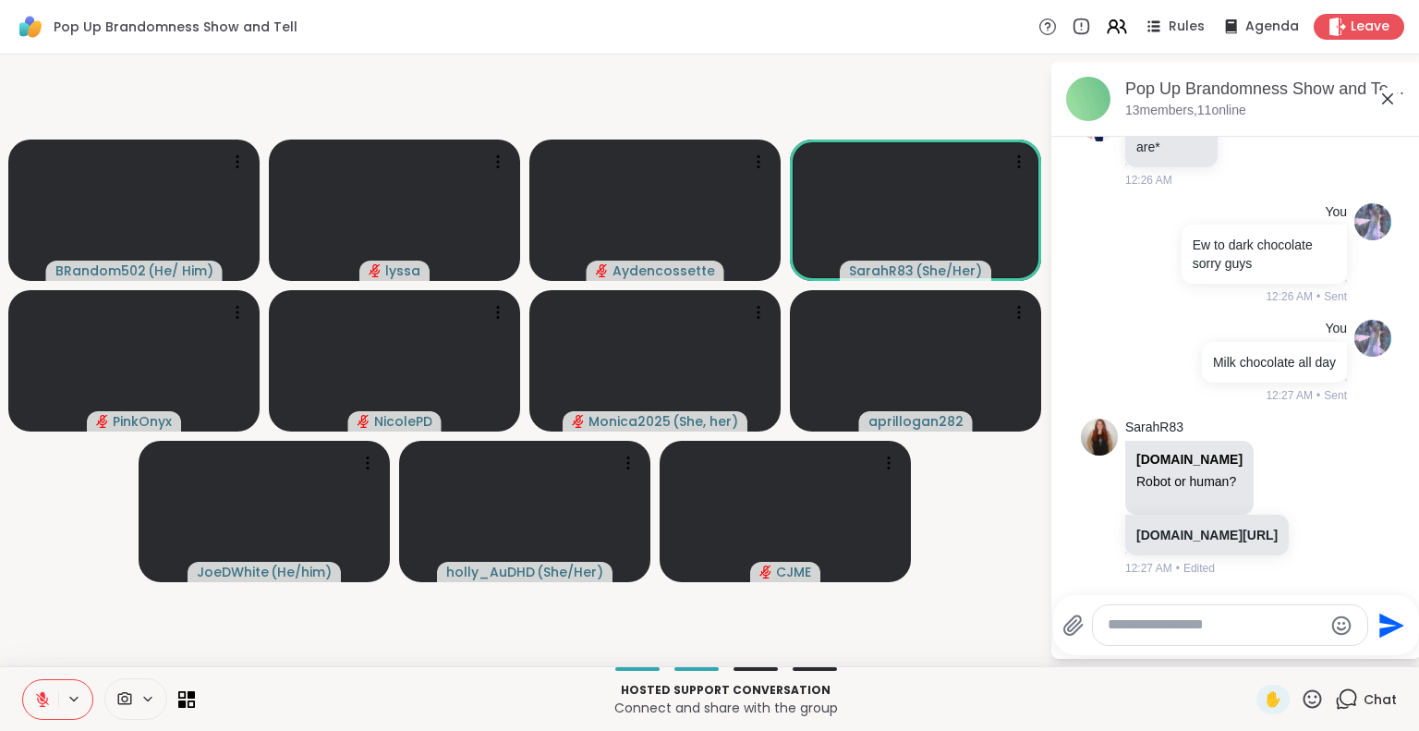
click at [1189, 630] on textarea "Type your message" at bounding box center [1214, 624] width 215 height 19
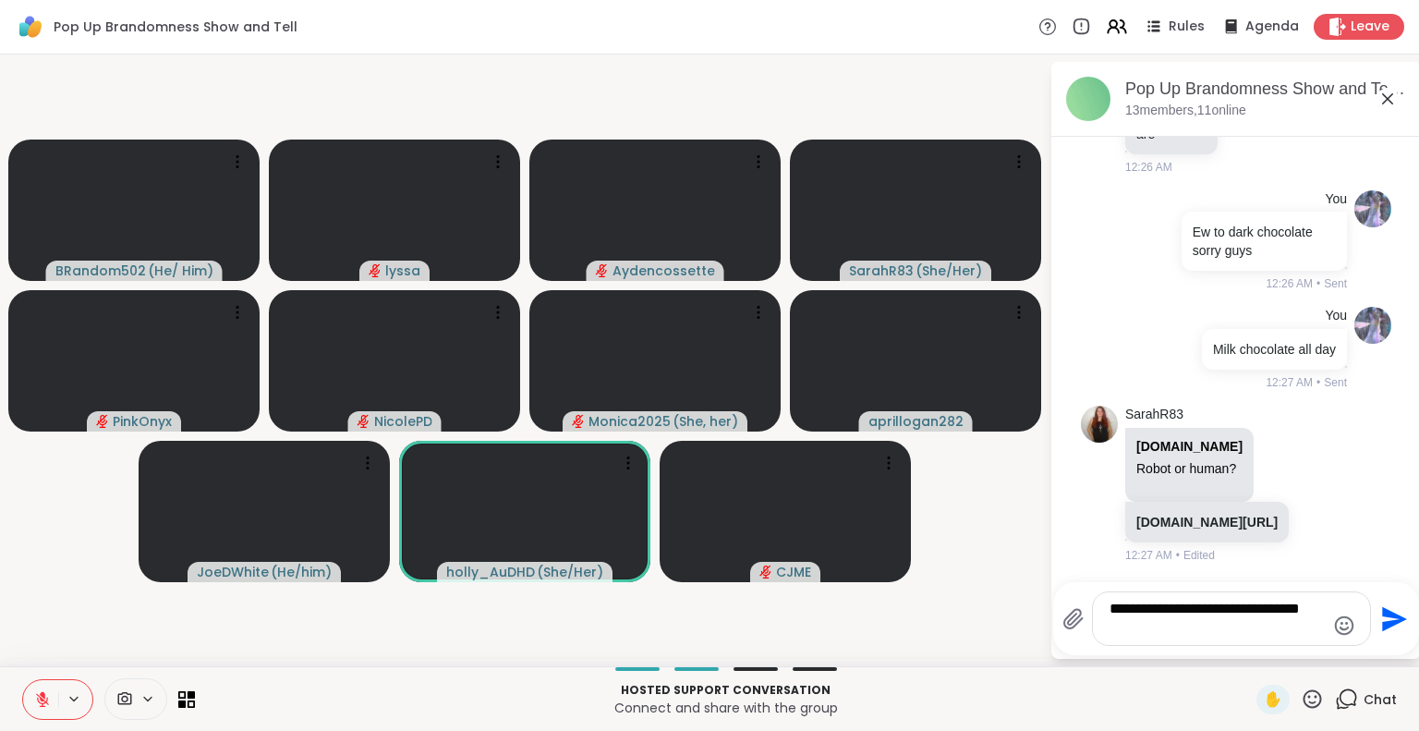
type textarea "**********"
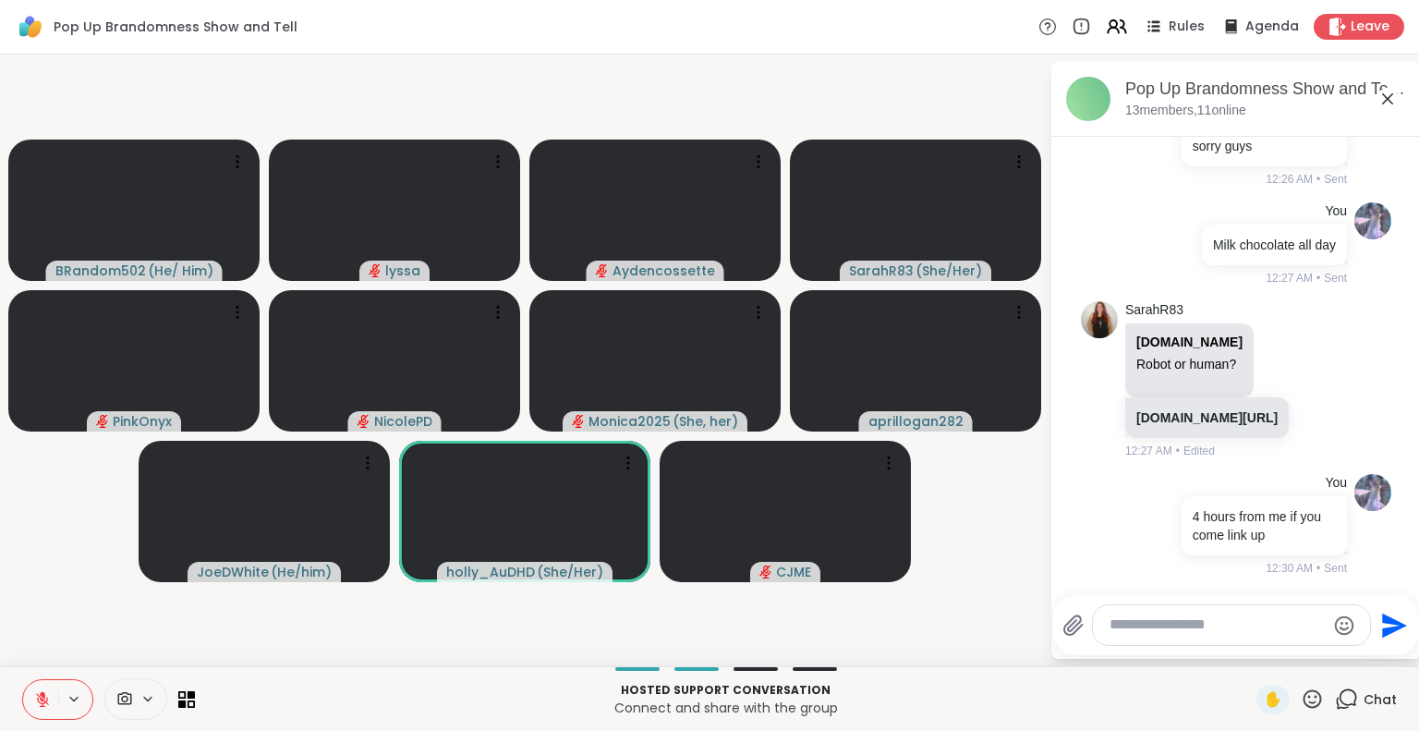
scroll to position [6889, 0]
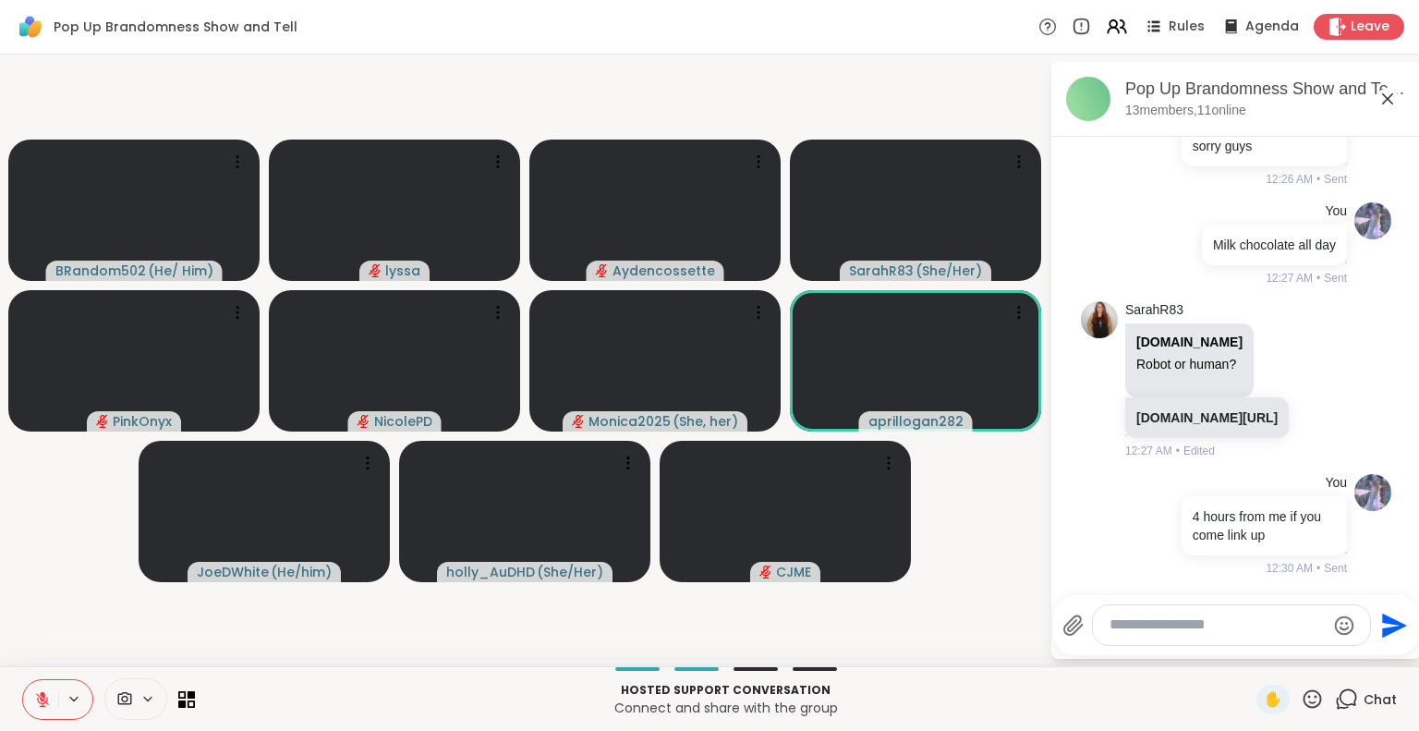
click at [1391, 98] on icon at bounding box center [1387, 99] width 22 height 22
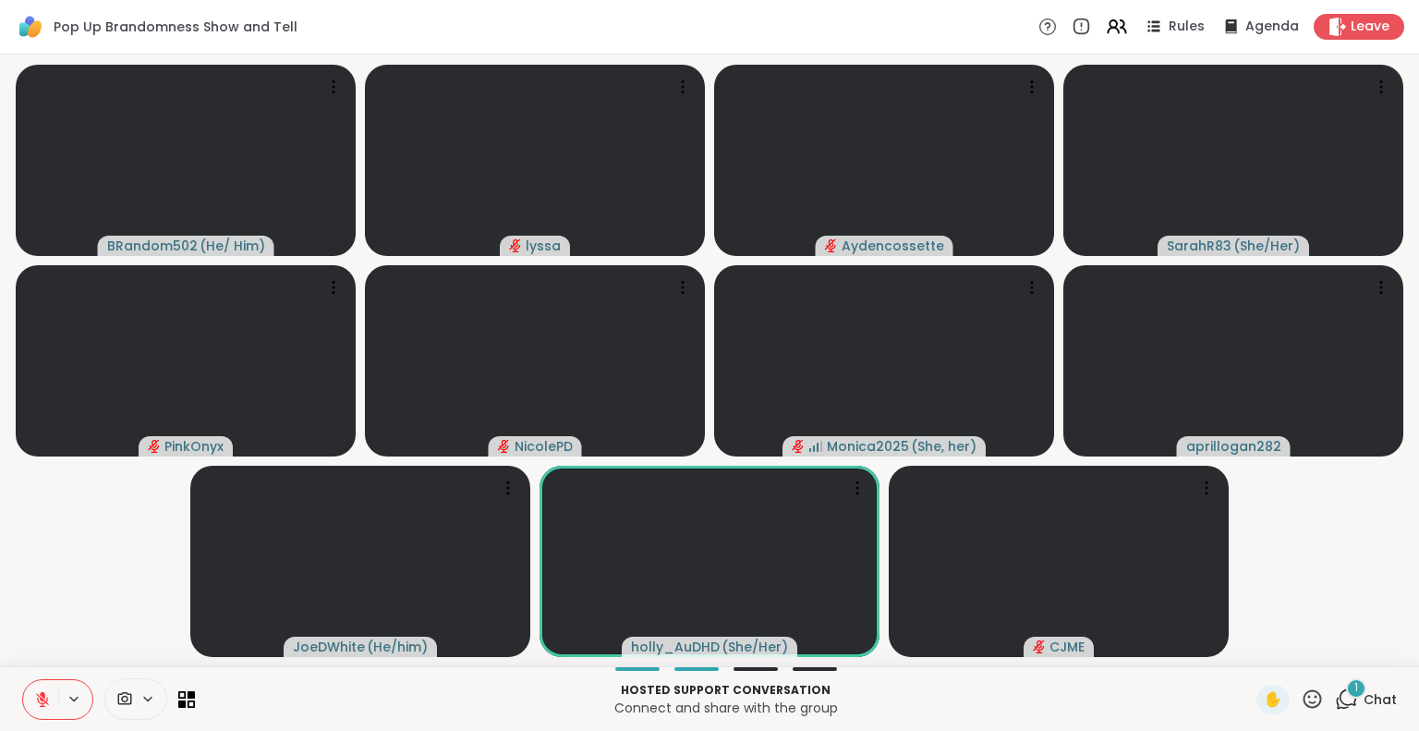
click at [34, 694] on icon at bounding box center [42, 699] width 17 height 17
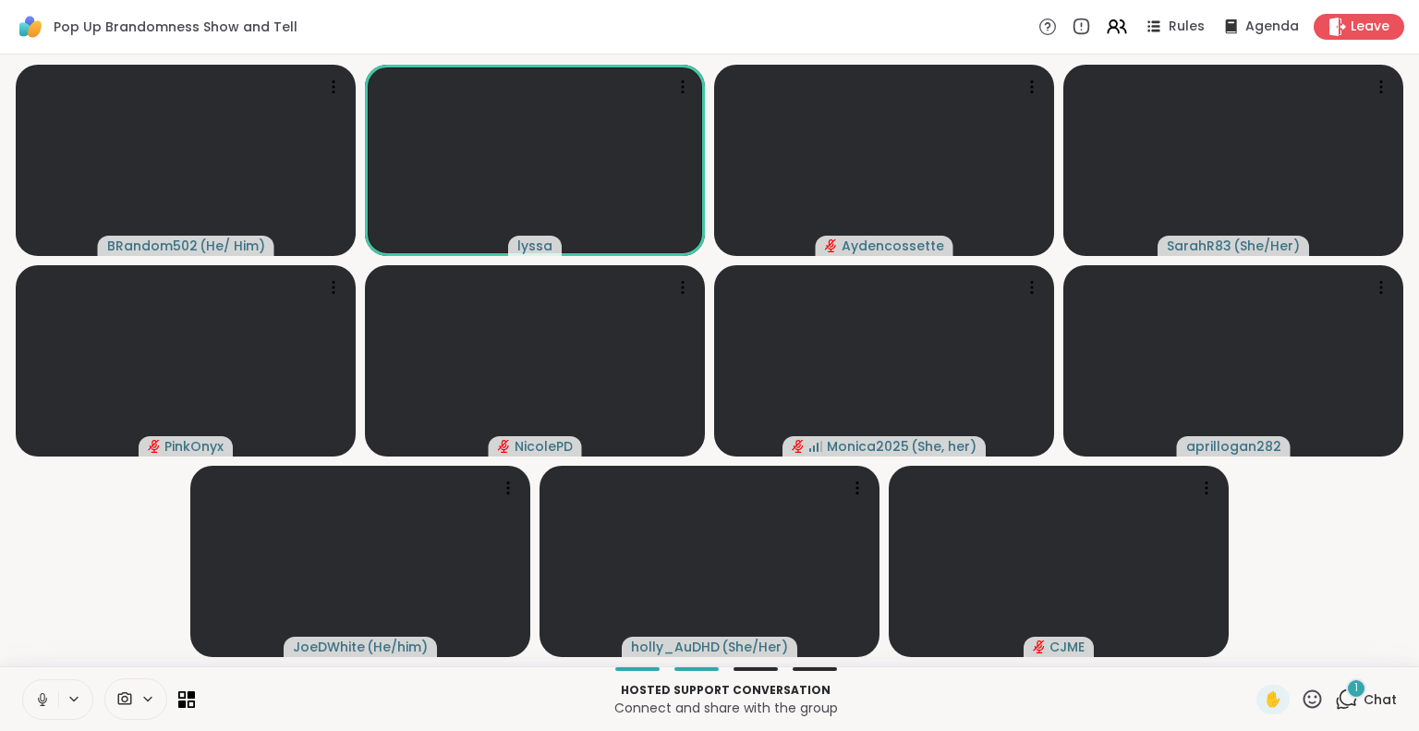
click at [1306, 703] on icon at bounding box center [1312, 698] width 18 height 18
click at [1241, 648] on div "❤️" at bounding box center [1257, 650] width 33 height 30
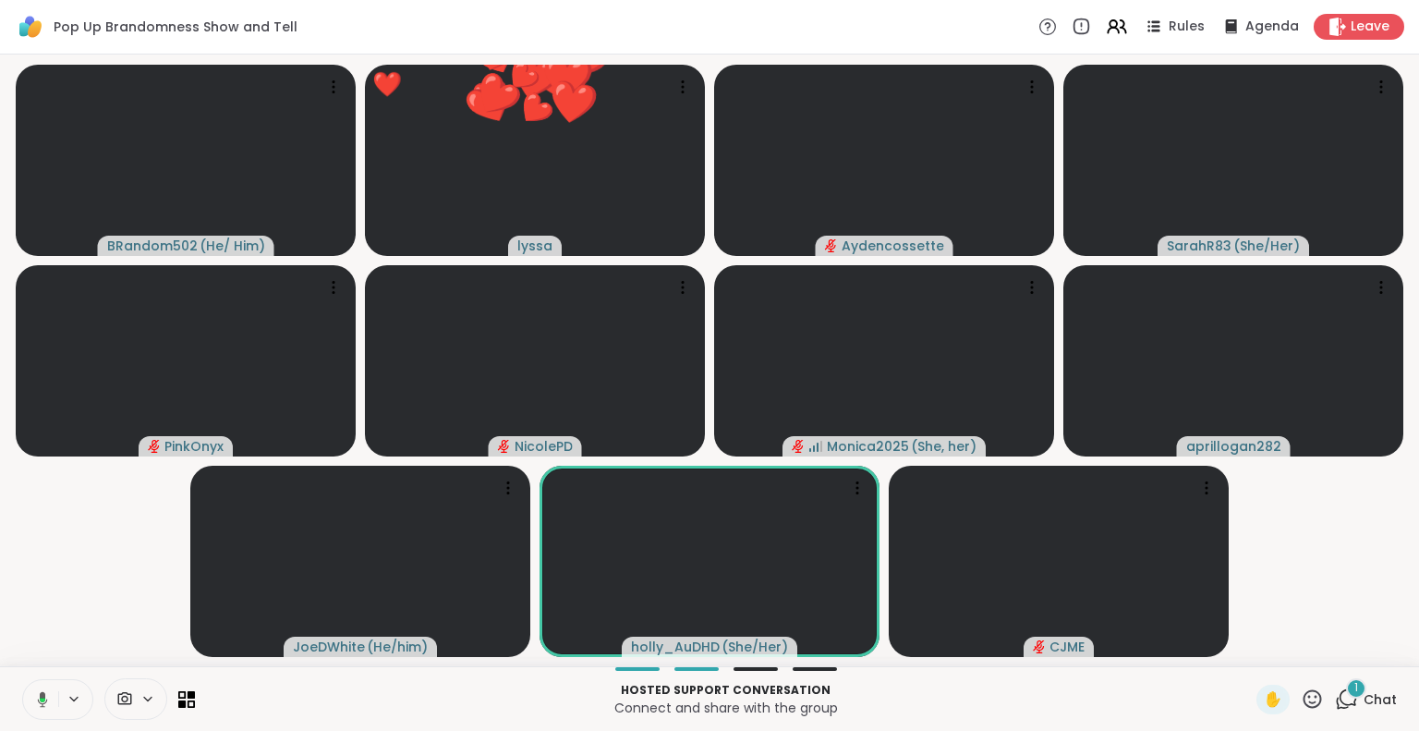
click at [1300, 698] on icon at bounding box center [1311, 698] width 23 height 23
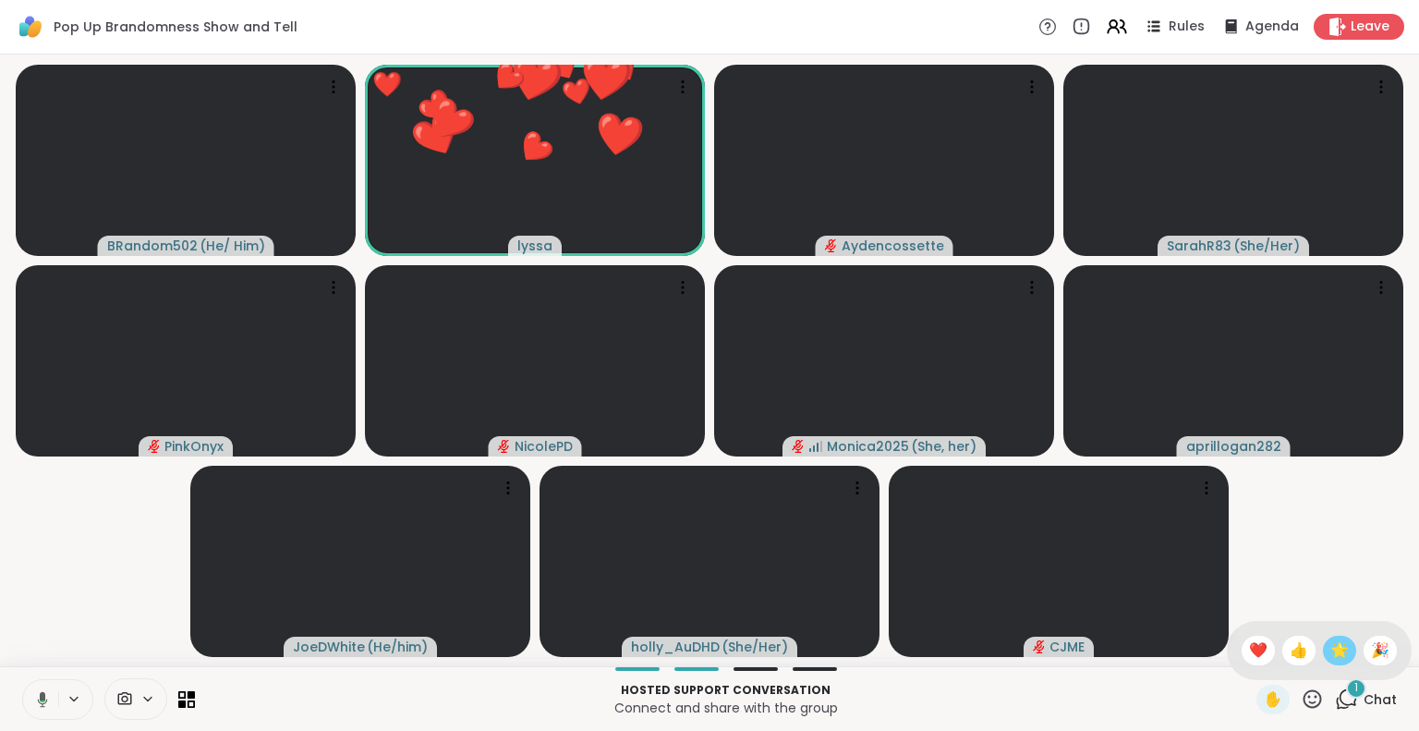
click at [1322, 653] on div "🌟" at bounding box center [1338, 650] width 33 height 30
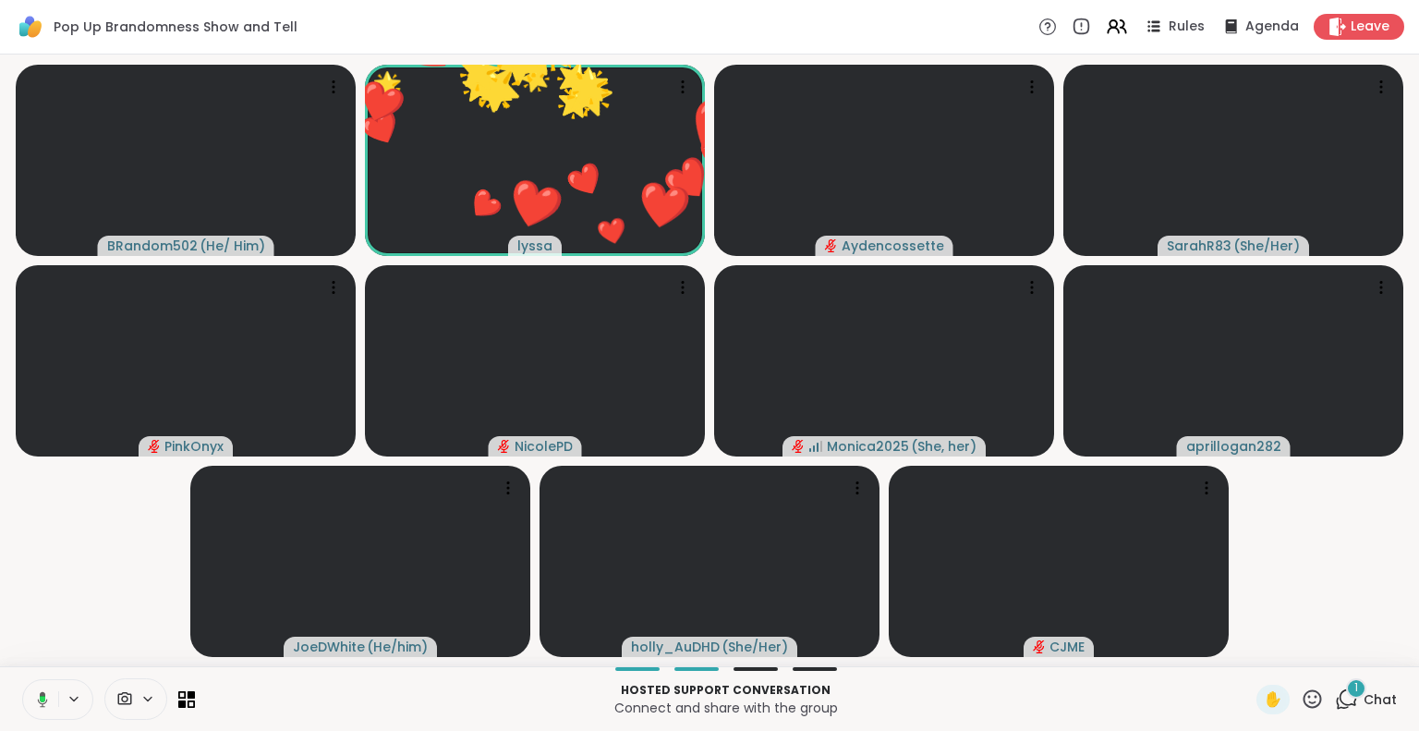
click at [1303, 691] on icon at bounding box center [1312, 698] width 18 height 18
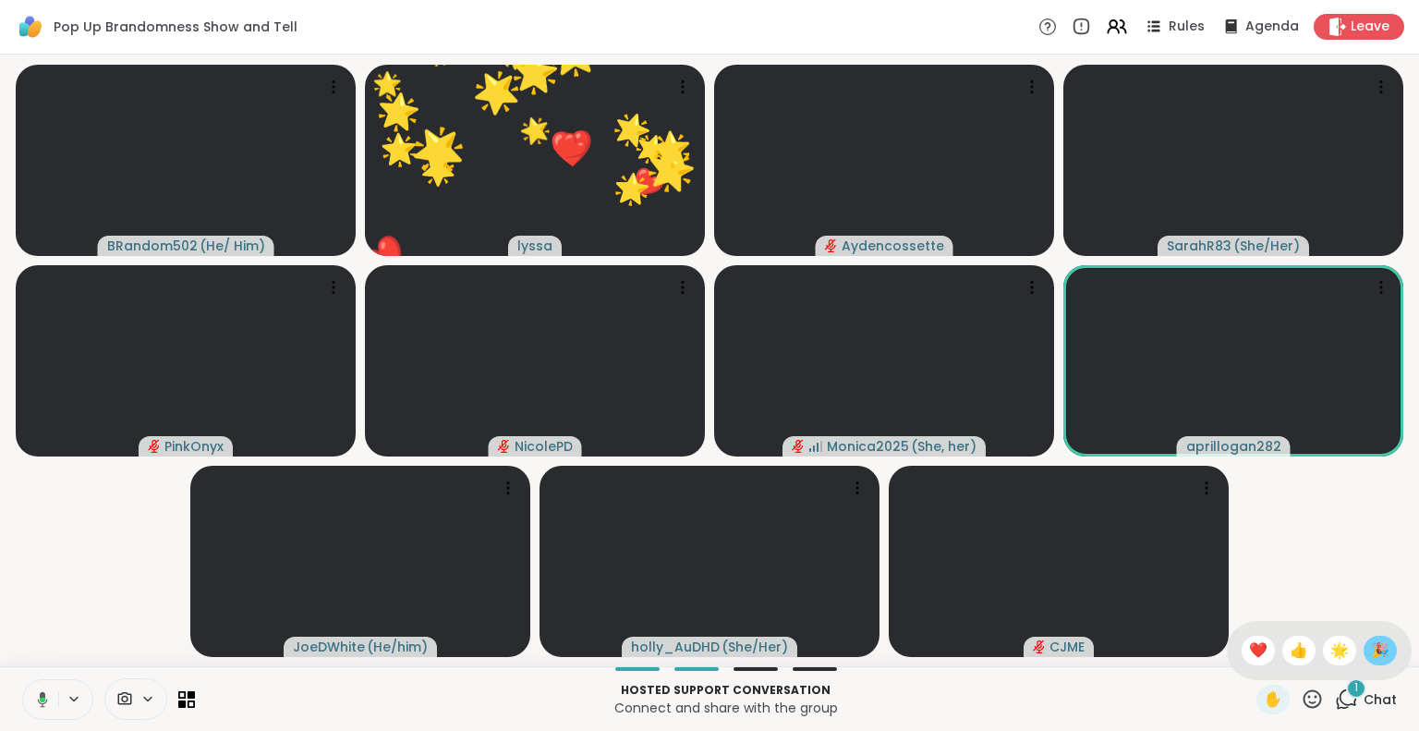
click at [1374, 648] on div "🎉" at bounding box center [1379, 650] width 33 height 30
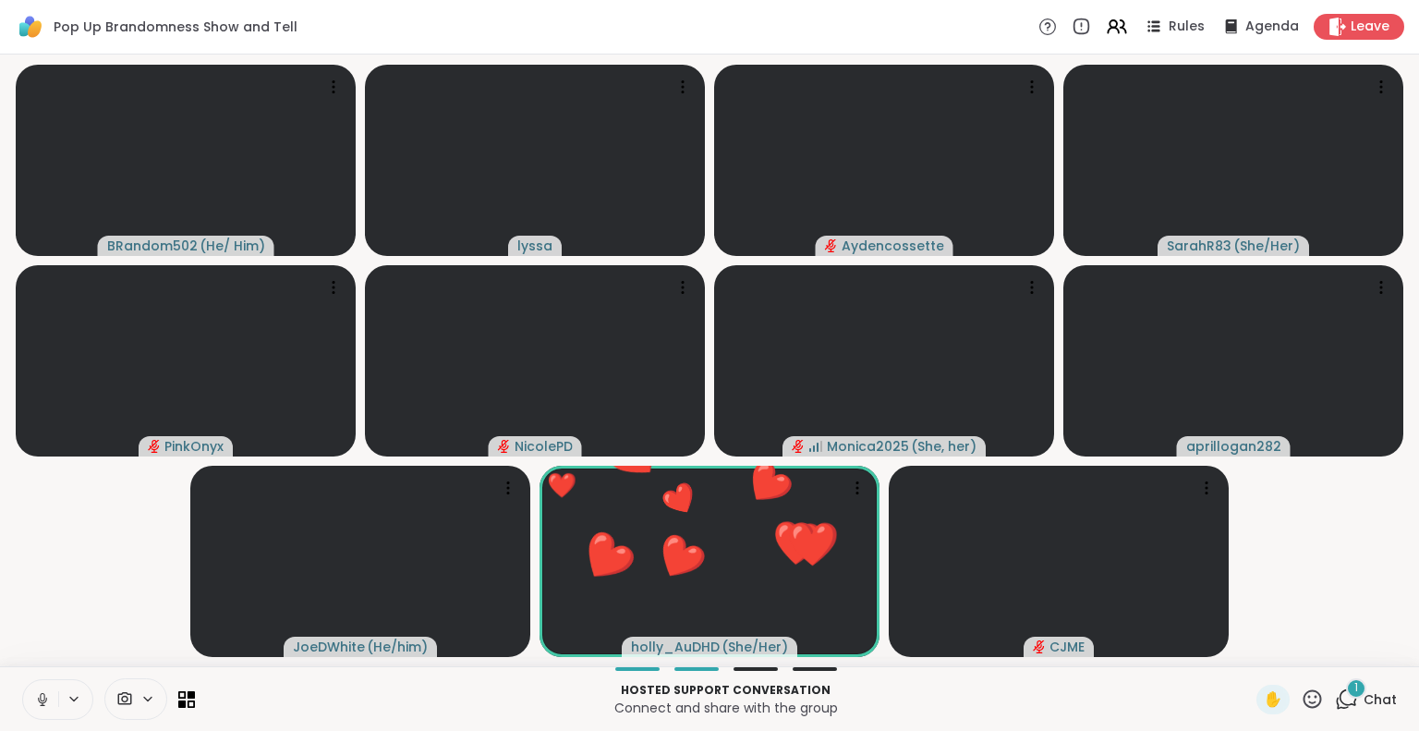
click at [1303, 696] on icon at bounding box center [1312, 698] width 18 height 18
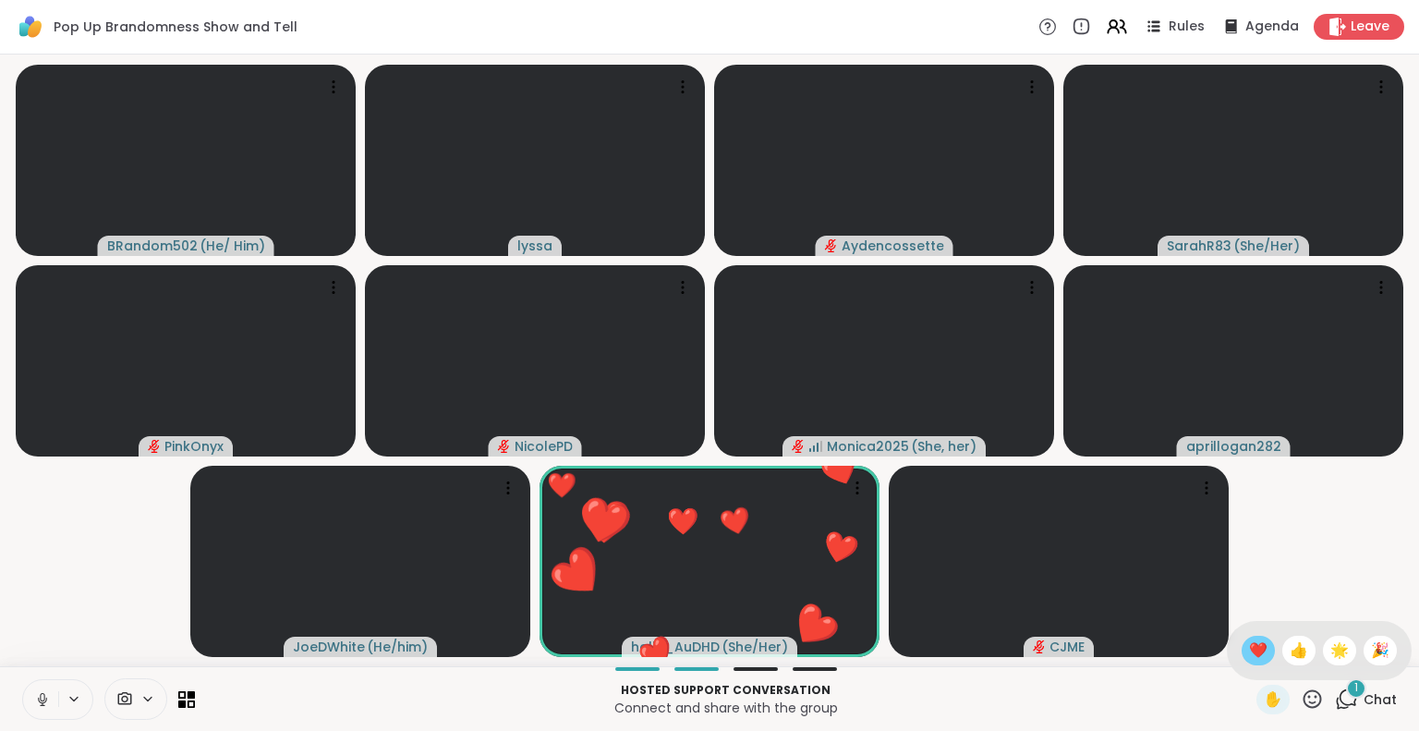
click at [1249, 650] on div "❤️" at bounding box center [1257, 650] width 33 height 30
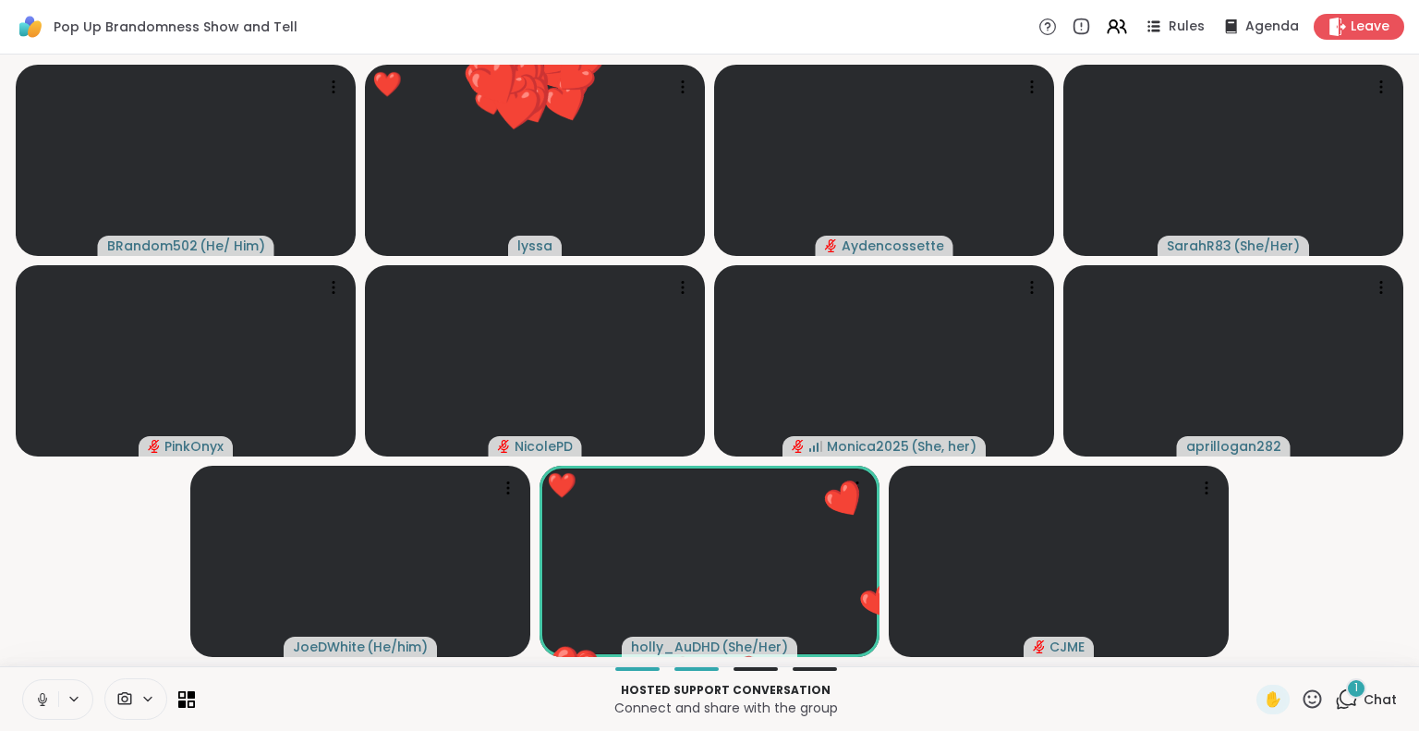
click at [1303, 691] on icon at bounding box center [1312, 698] width 18 height 18
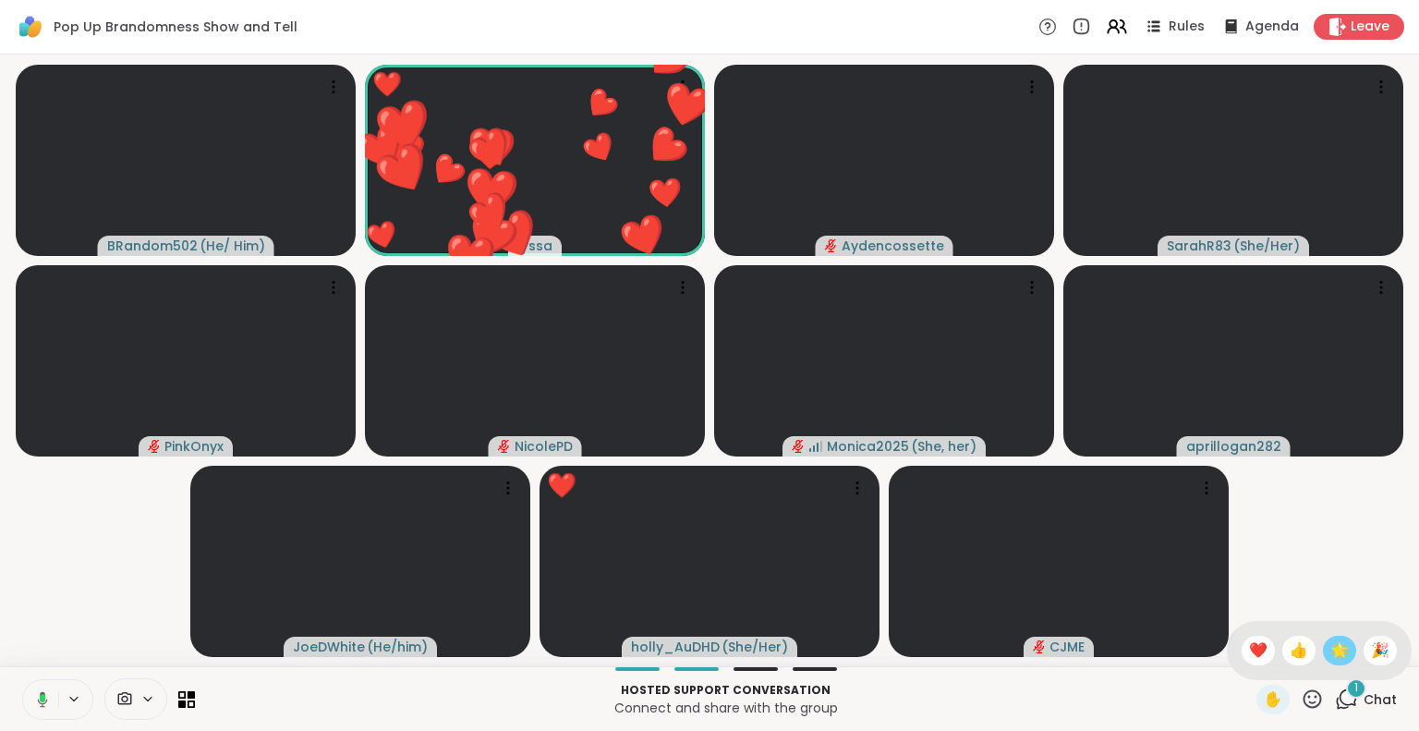
click at [1330, 660] on span "🌟" at bounding box center [1339, 650] width 18 height 22
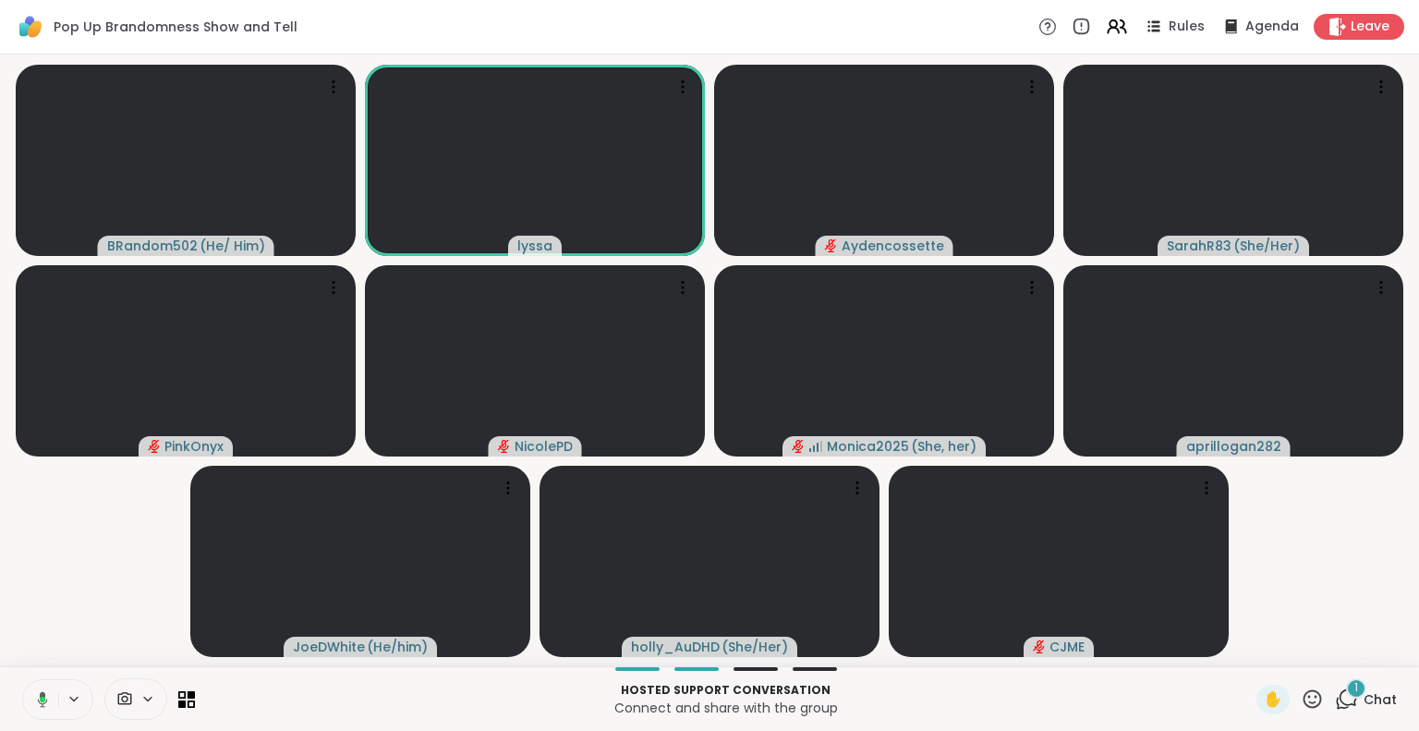
click at [1303, 698] on icon at bounding box center [1311, 698] width 23 height 23
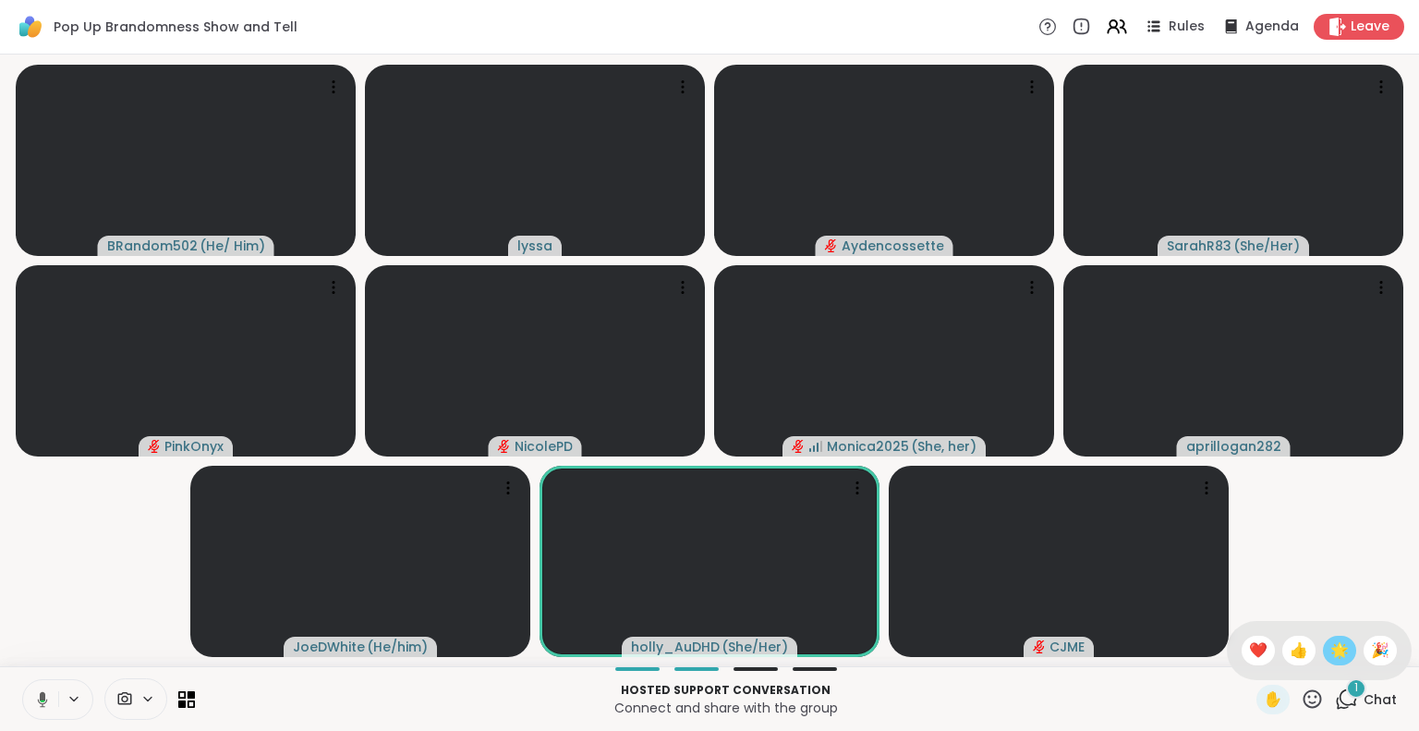
click at [1334, 650] on div "🌟" at bounding box center [1338, 650] width 33 height 30
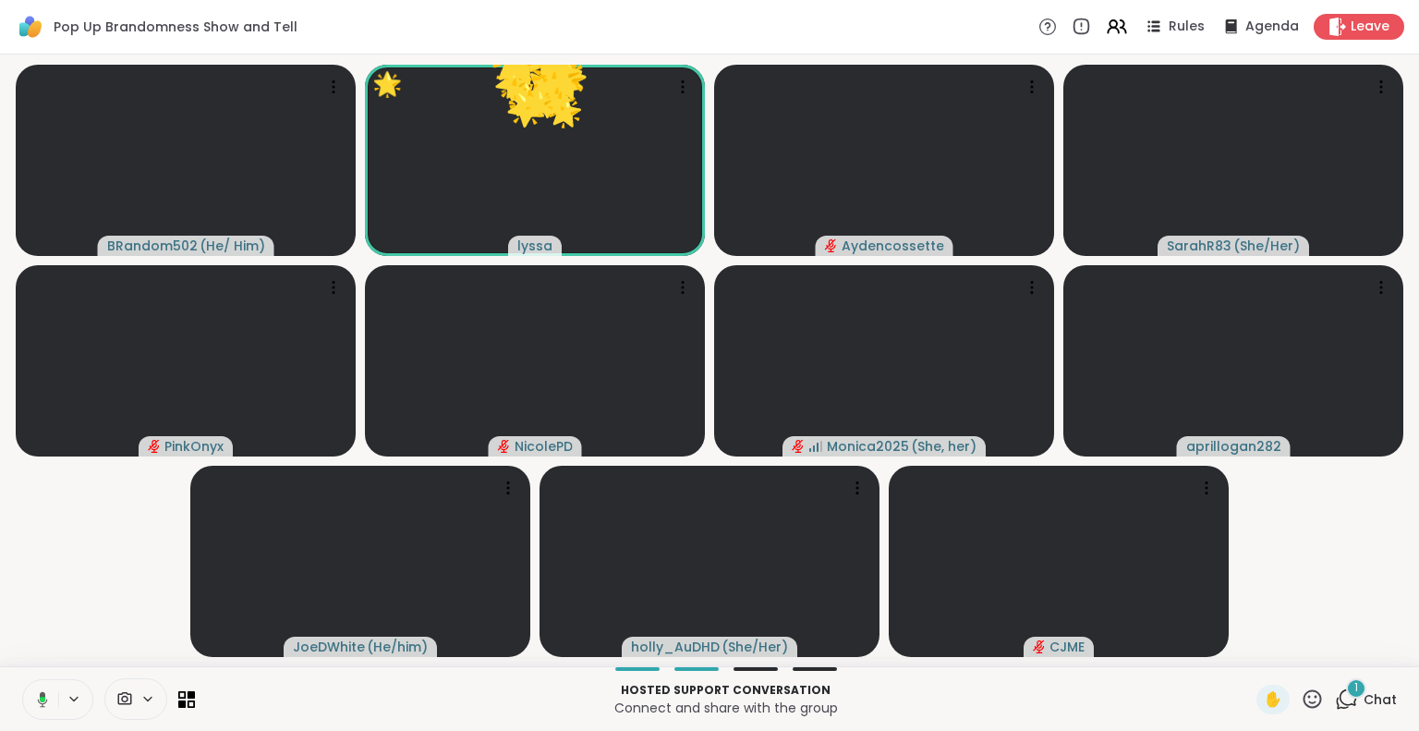
click at [1303, 703] on icon at bounding box center [1311, 698] width 23 height 23
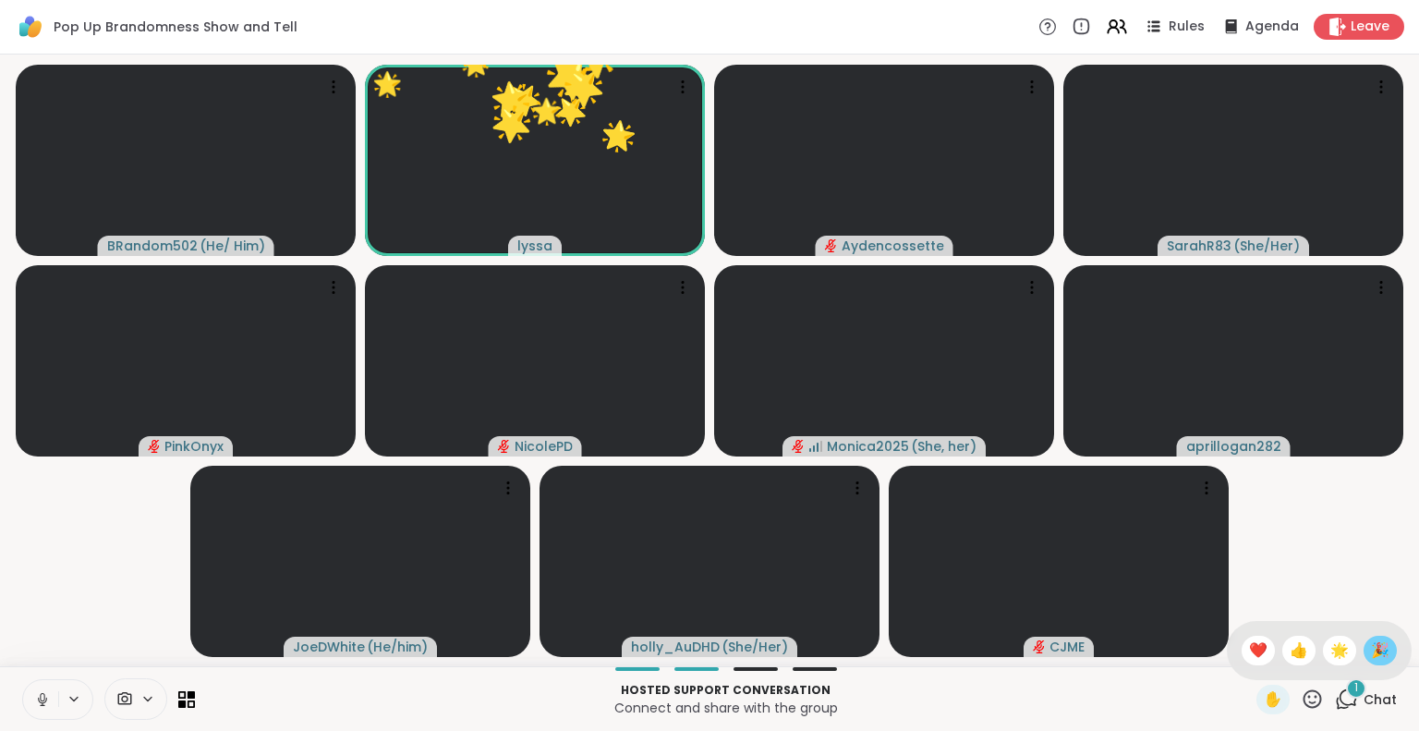
click at [1371, 643] on span "🎉" at bounding box center [1380, 650] width 18 height 22
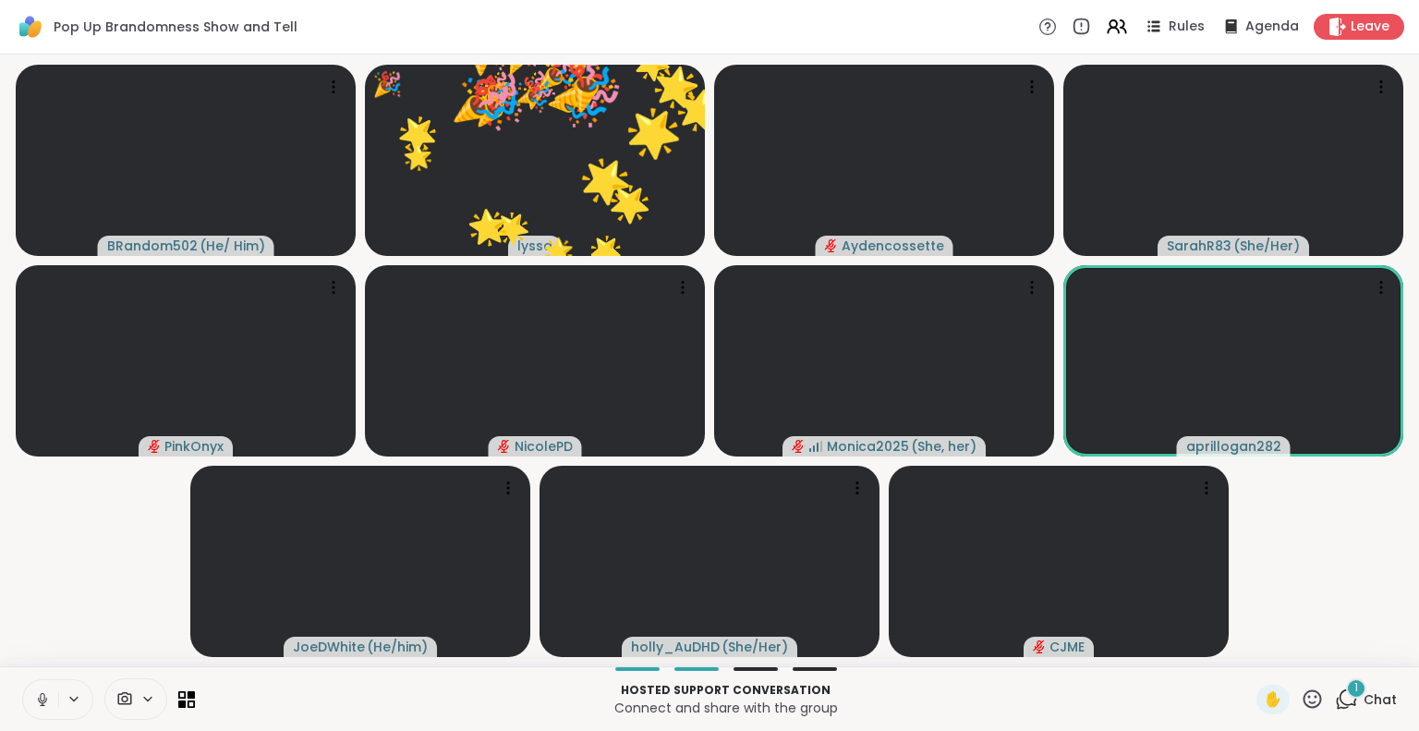
click at [1301, 694] on icon at bounding box center [1311, 698] width 23 height 23
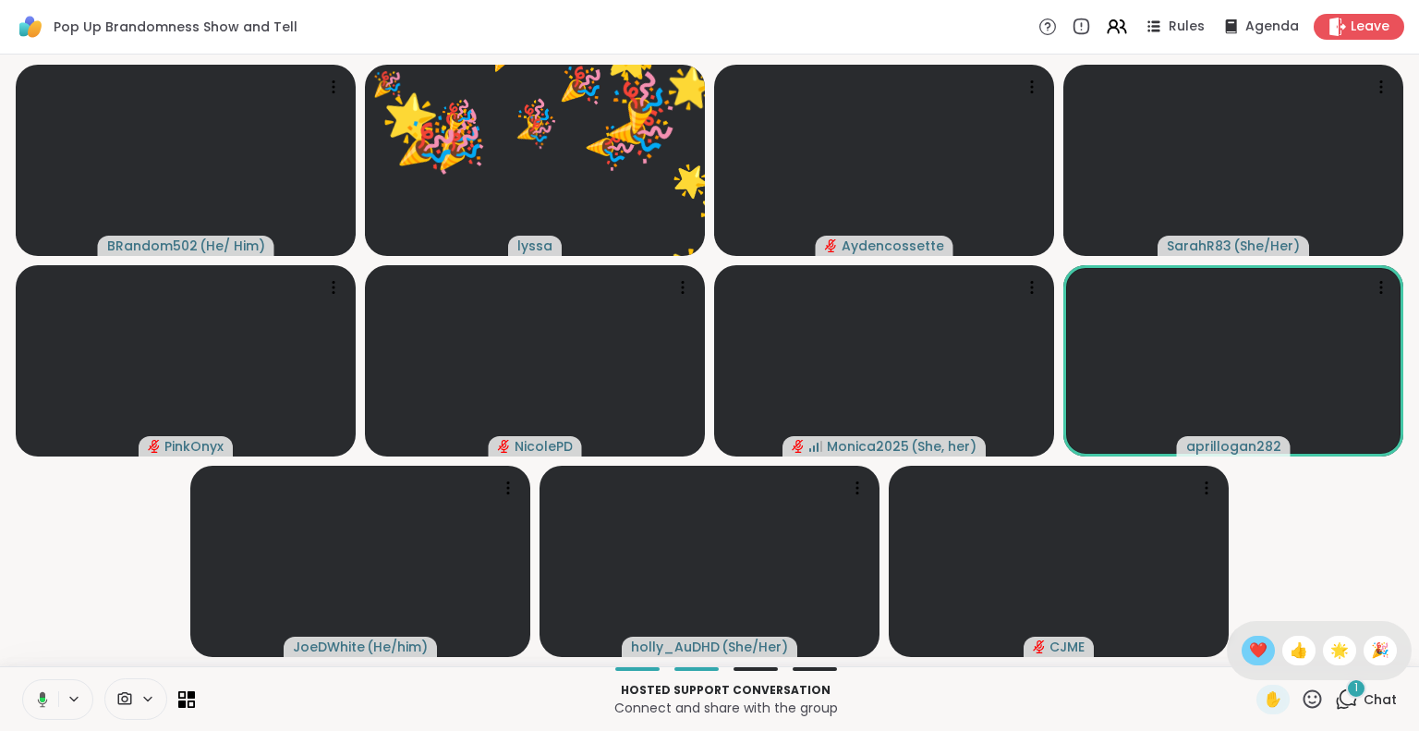
click at [1249, 653] on span "❤️" at bounding box center [1258, 650] width 18 height 22
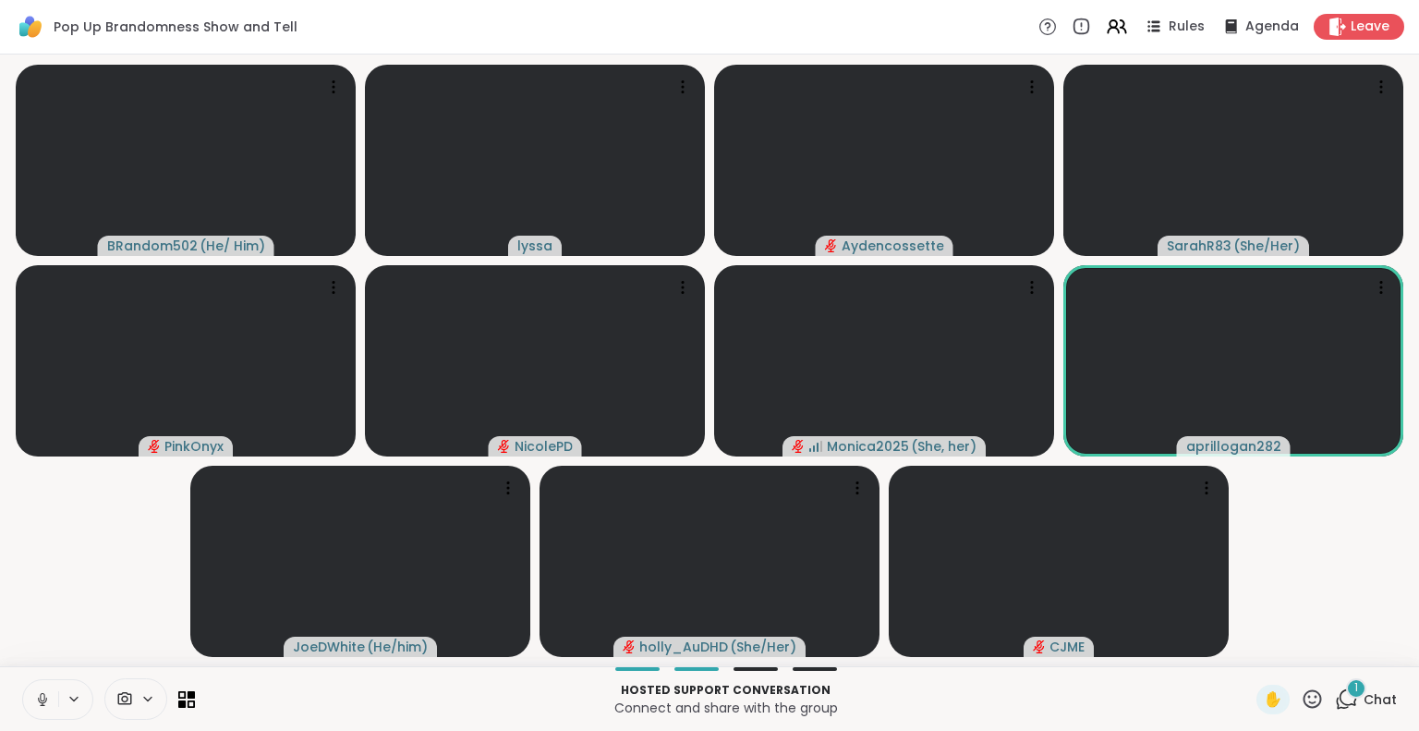
scroll to position [0, 14]
click at [23, 704] on button at bounding box center [40, 699] width 35 height 39
click at [34, 696] on icon at bounding box center [42, 699] width 17 height 17
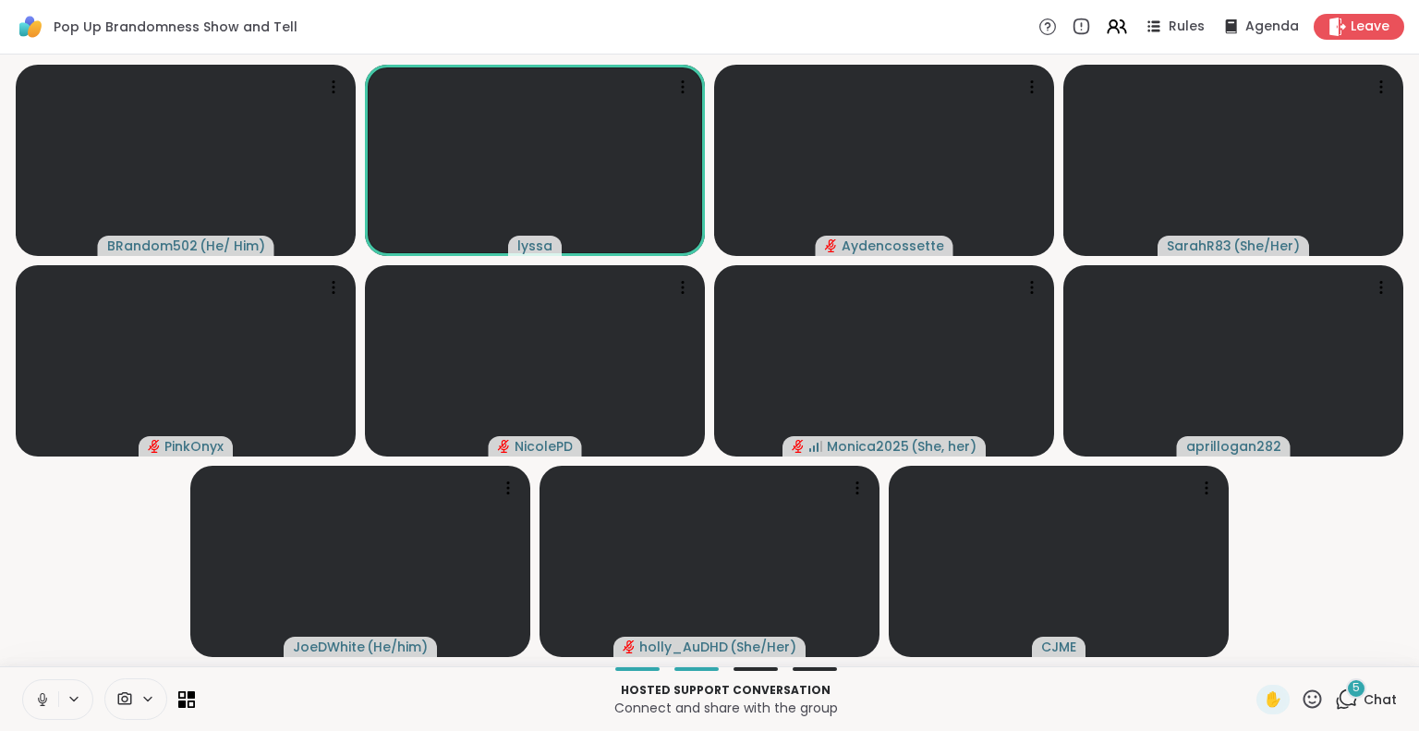
click at [34, 696] on icon at bounding box center [42, 699] width 17 height 17
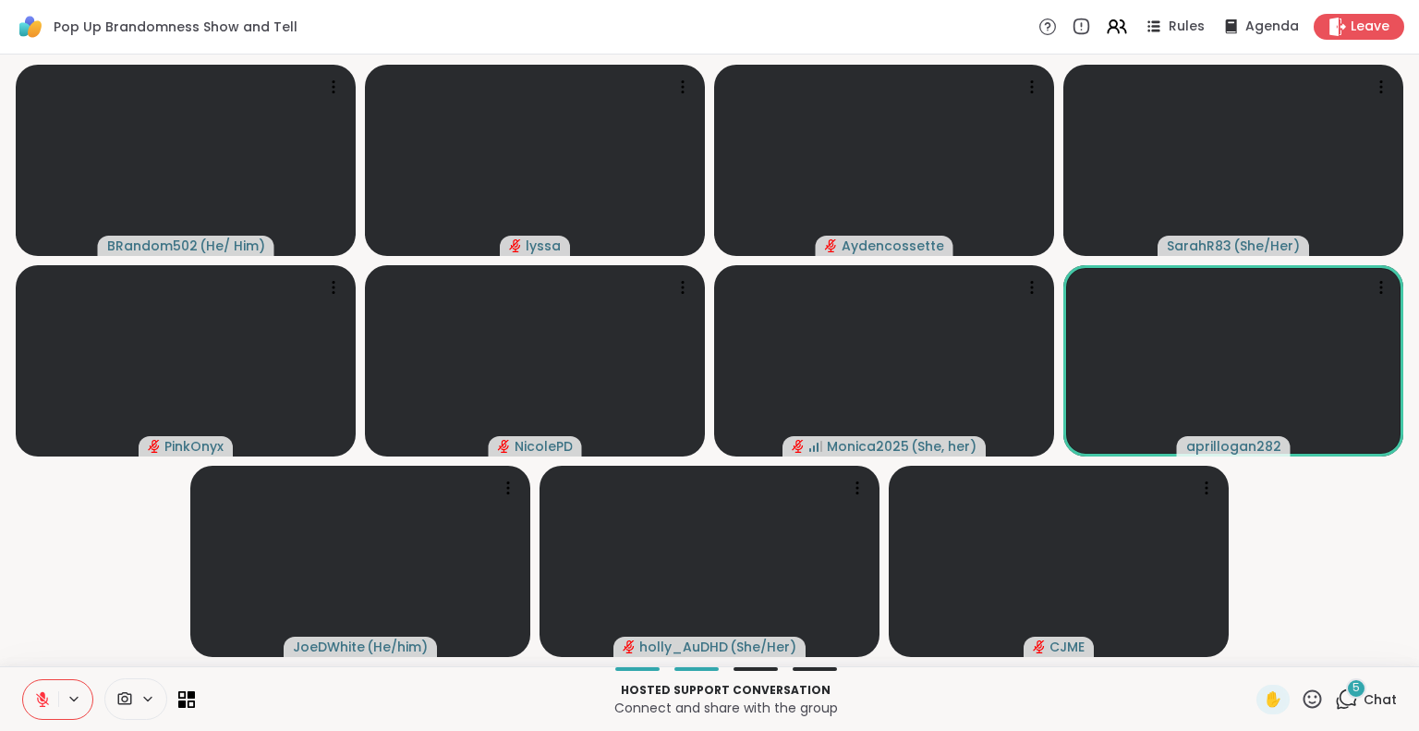
click at [36, 695] on icon at bounding box center [42, 699] width 13 height 13
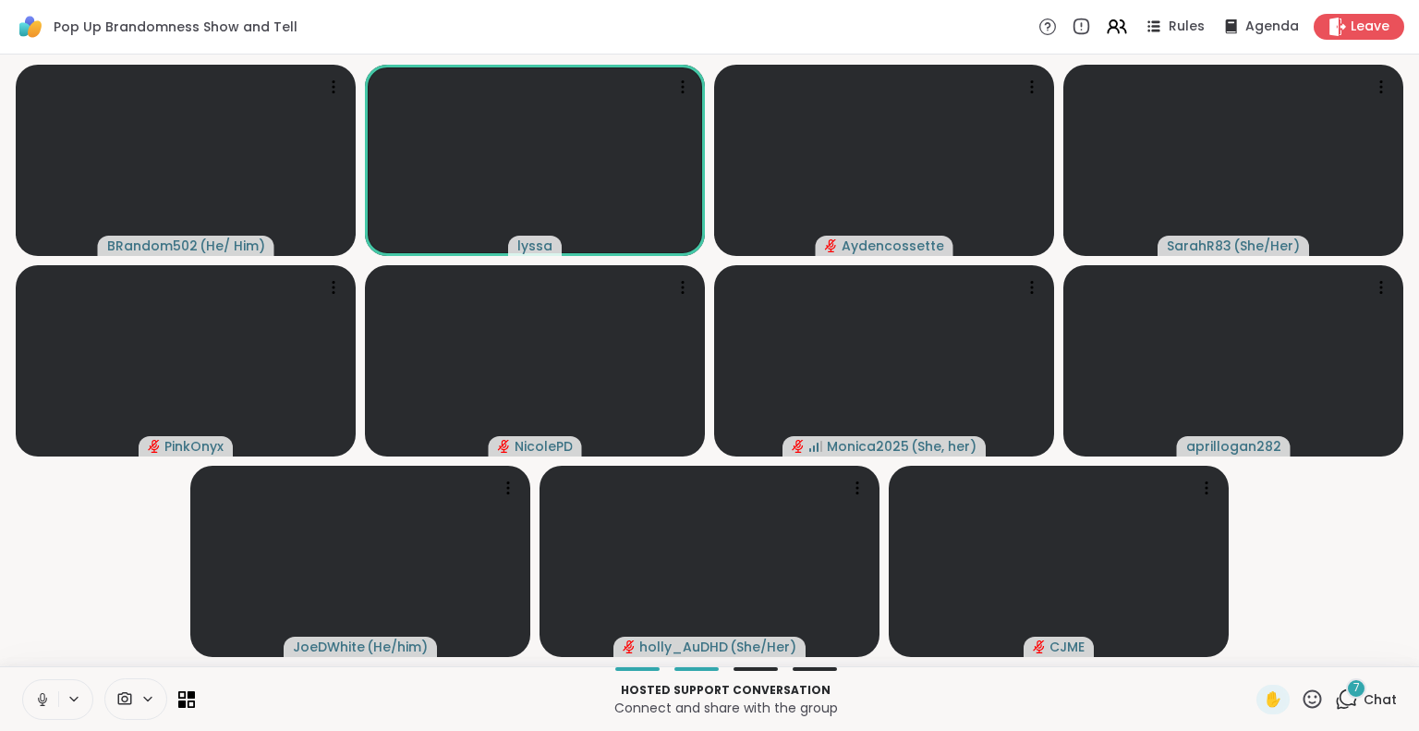
click at [23, 688] on button at bounding box center [40, 699] width 35 height 39
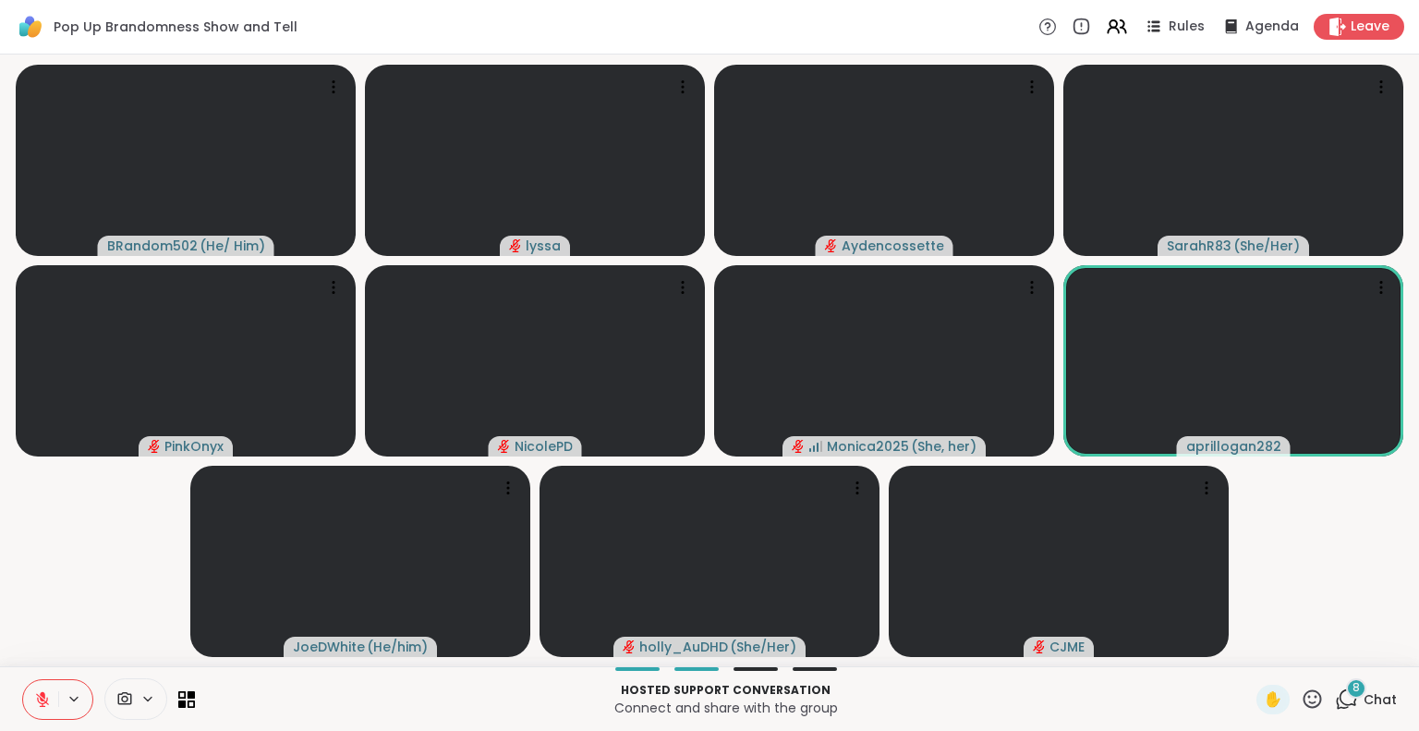
click at [40, 694] on icon at bounding box center [43, 694] width 6 height 7
click at [34, 696] on icon at bounding box center [42, 699] width 17 height 17
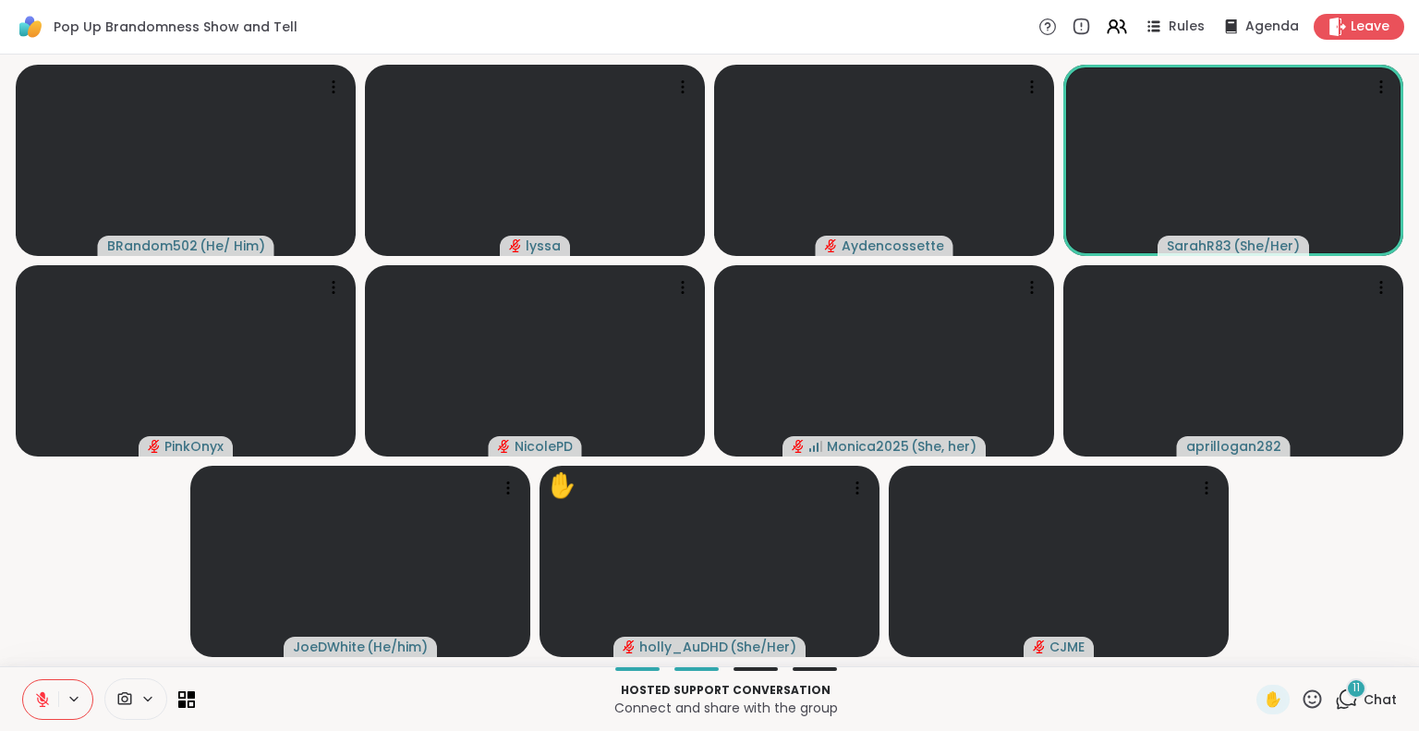
click at [40, 695] on icon at bounding box center [43, 694] width 6 height 7
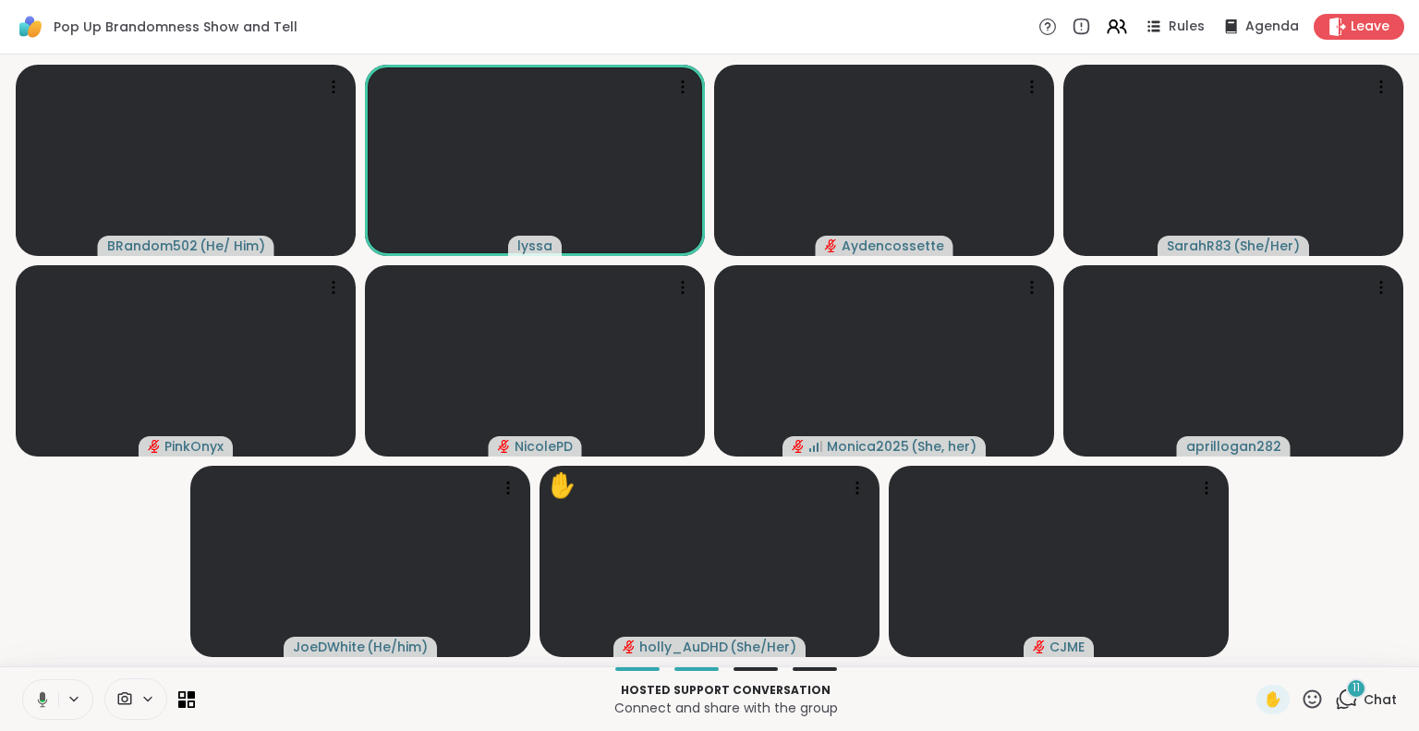
click at [38, 694] on icon at bounding box center [43, 699] width 10 height 16
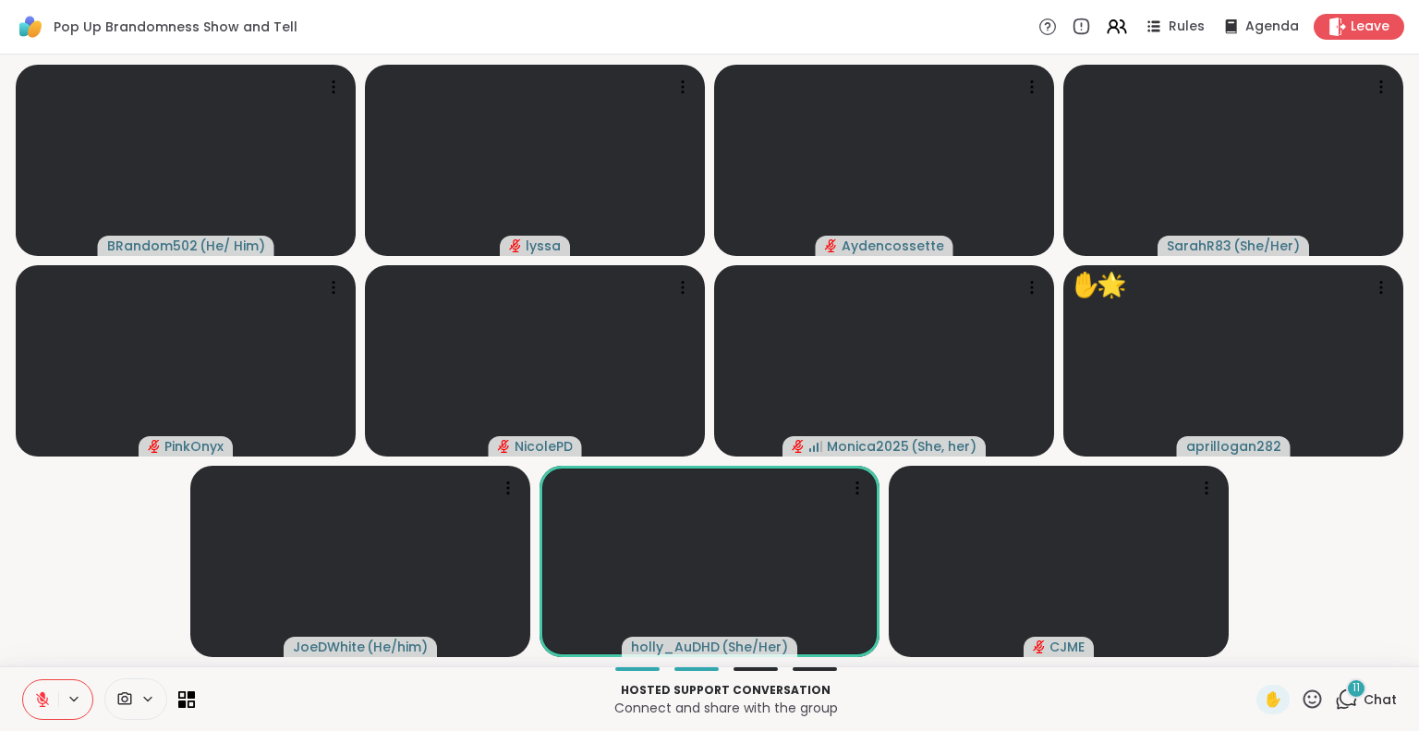
click at [1303, 703] on icon at bounding box center [1312, 698] width 18 height 18
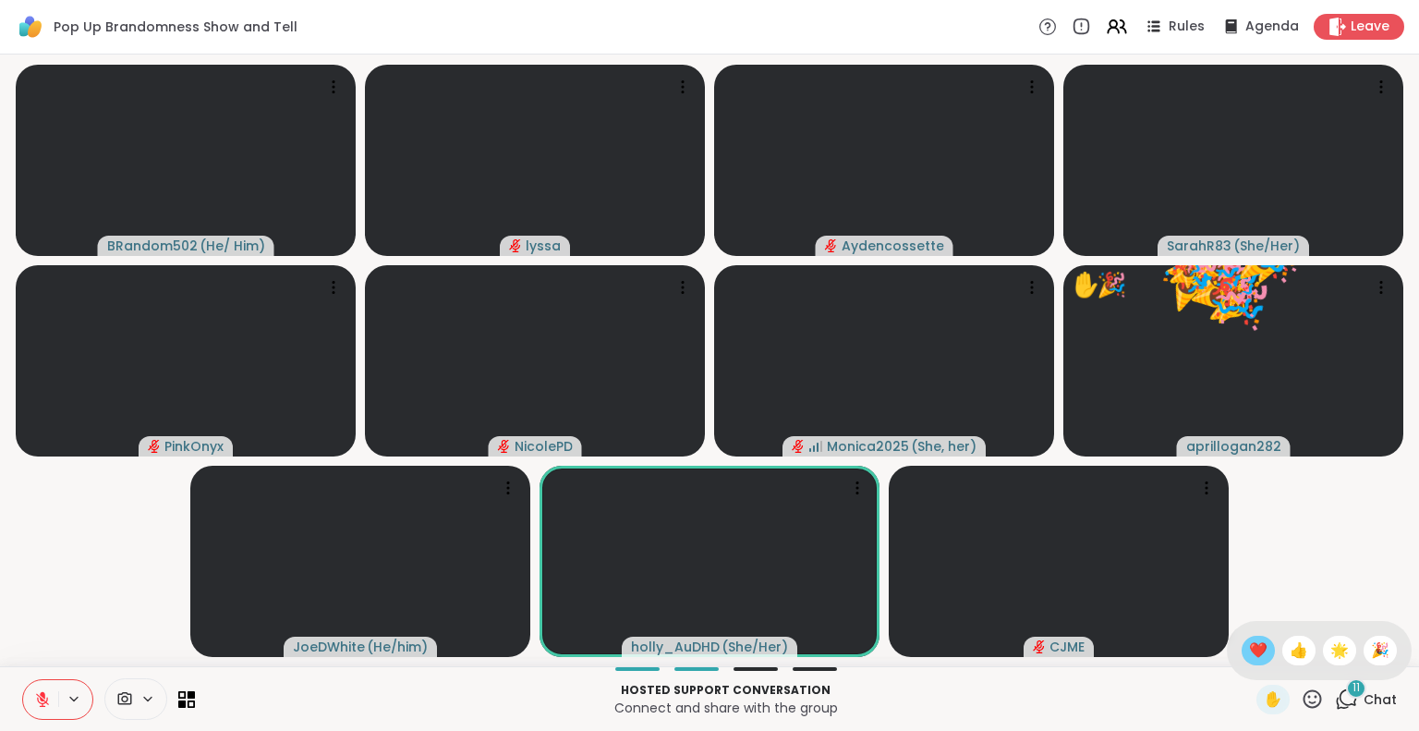
click at [1249, 642] on span "❤️" at bounding box center [1258, 650] width 18 height 22
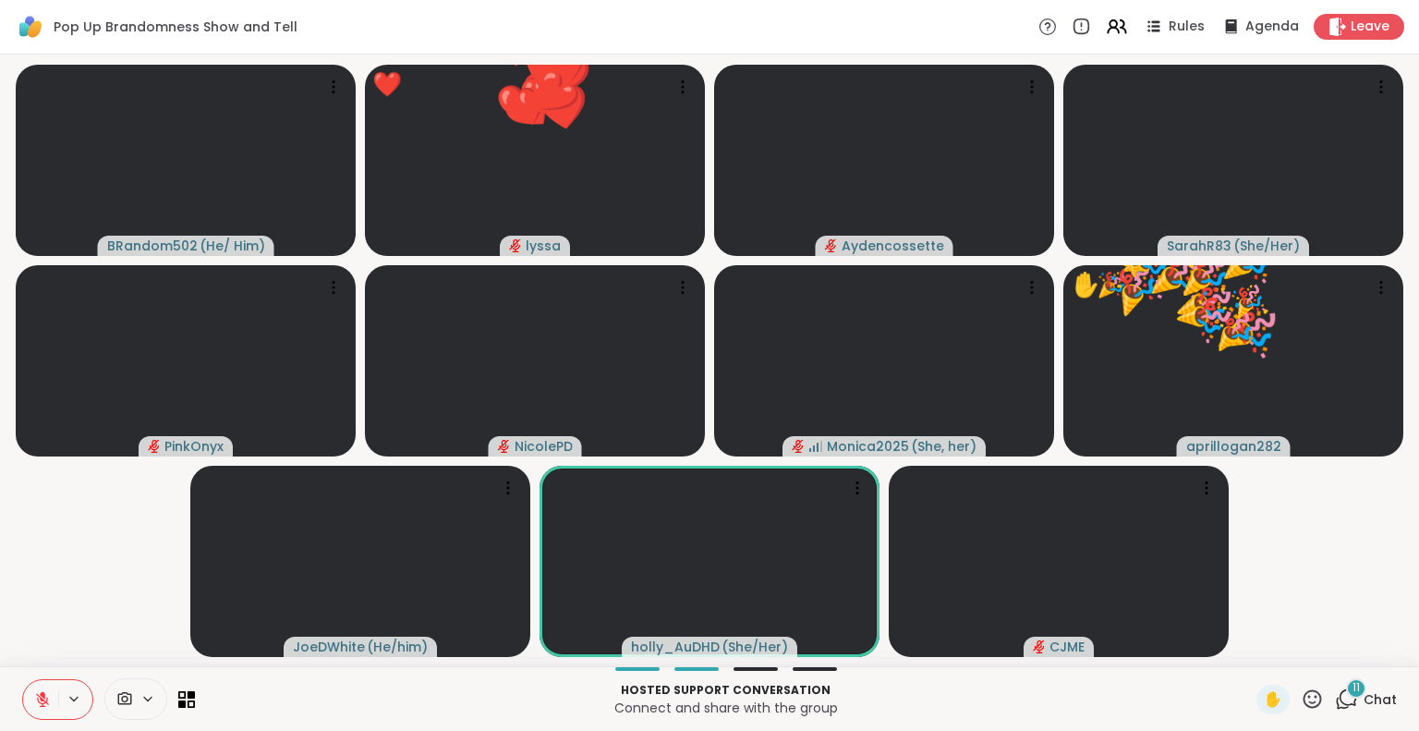
click at [1303, 696] on icon at bounding box center [1312, 698] width 18 height 18
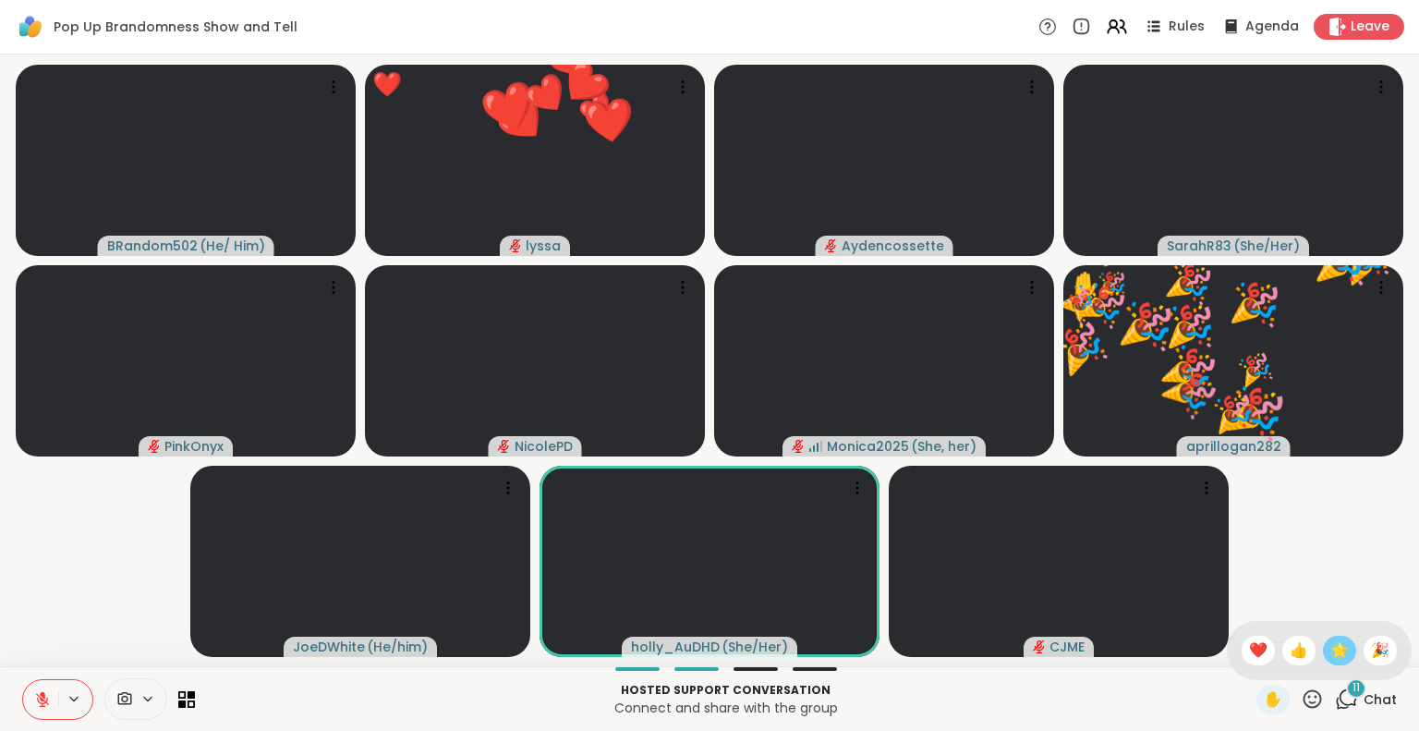
click at [1330, 649] on span "🌟" at bounding box center [1339, 650] width 18 height 22
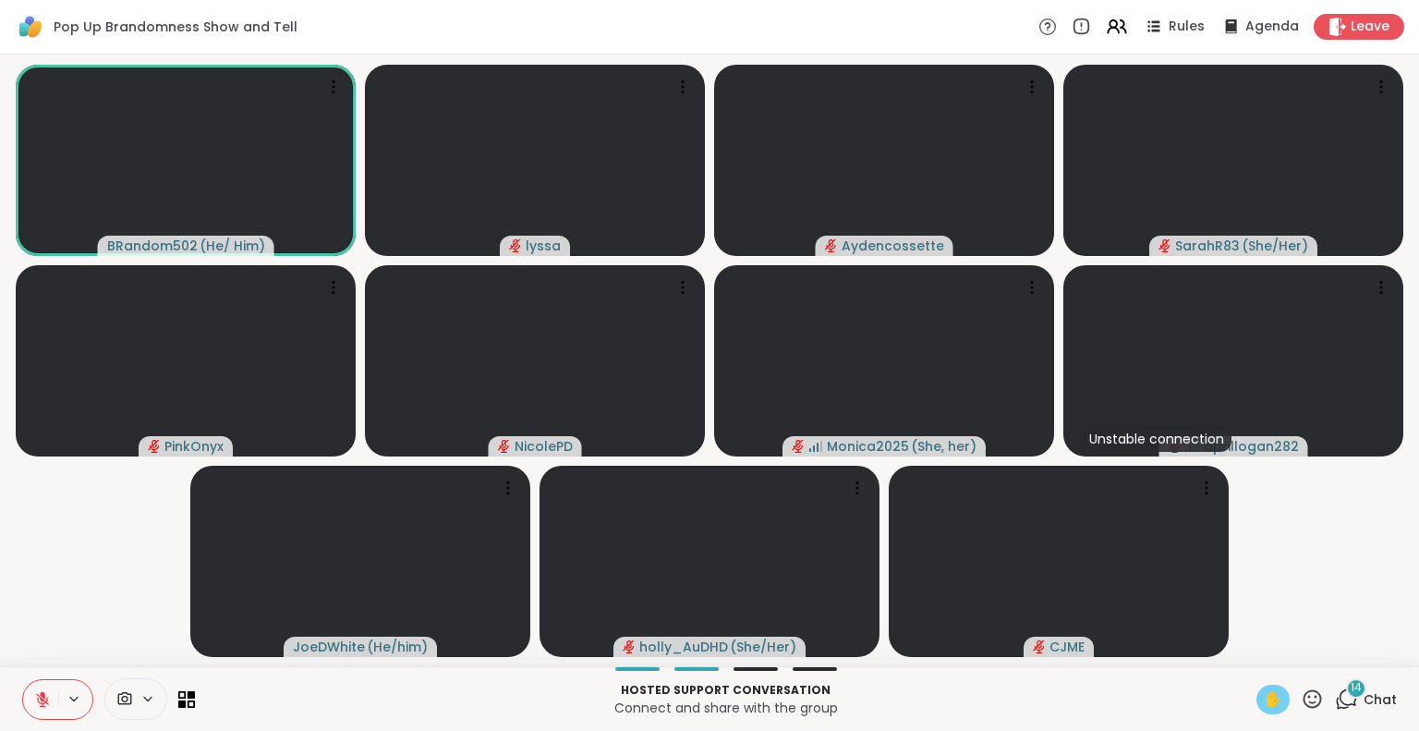
click at [1263, 689] on span "✋" at bounding box center [1272, 699] width 18 height 22
click at [34, 696] on icon at bounding box center [42, 699] width 17 height 17
click at [1263, 688] on span "✋" at bounding box center [1272, 699] width 18 height 22
click at [1256, 689] on div "✋" at bounding box center [1272, 699] width 33 height 30
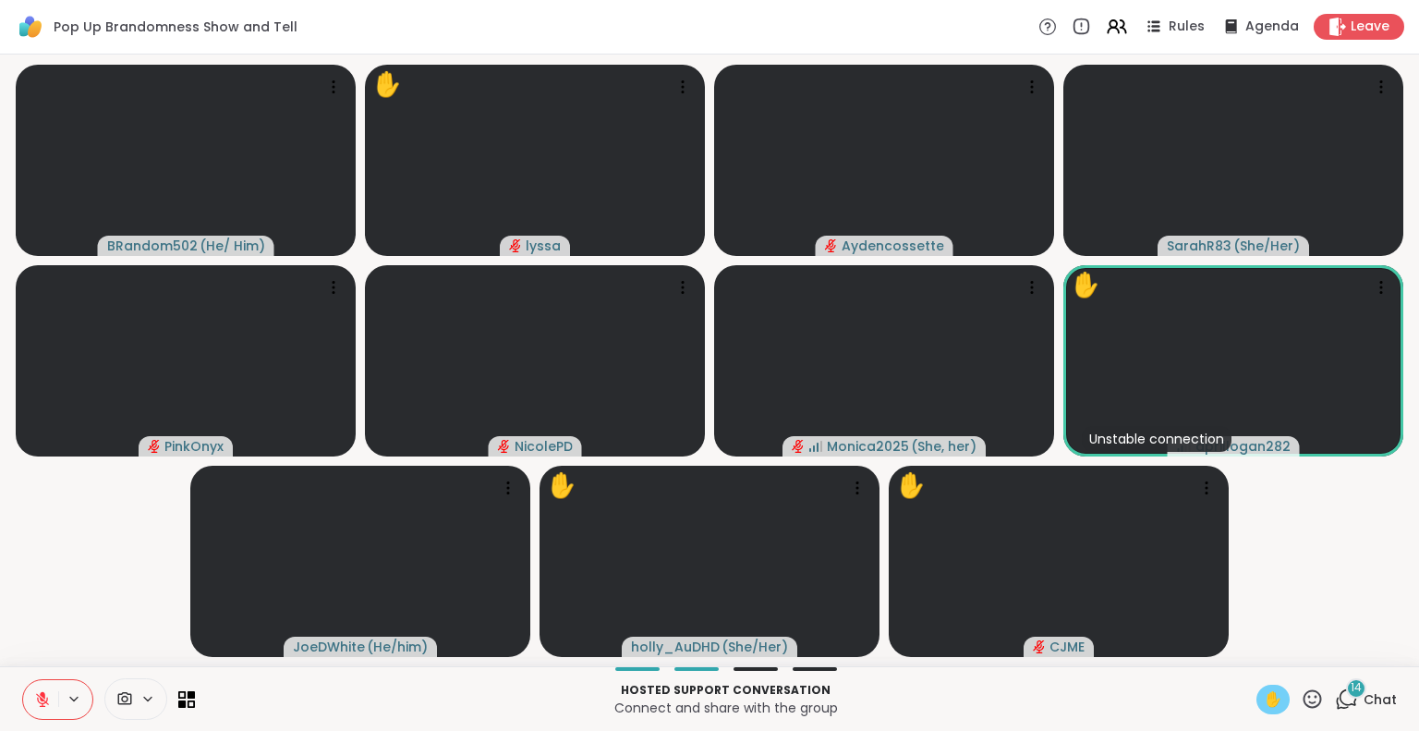
click at [26, 710] on button at bounding box center [40, 699] width 35 height 39
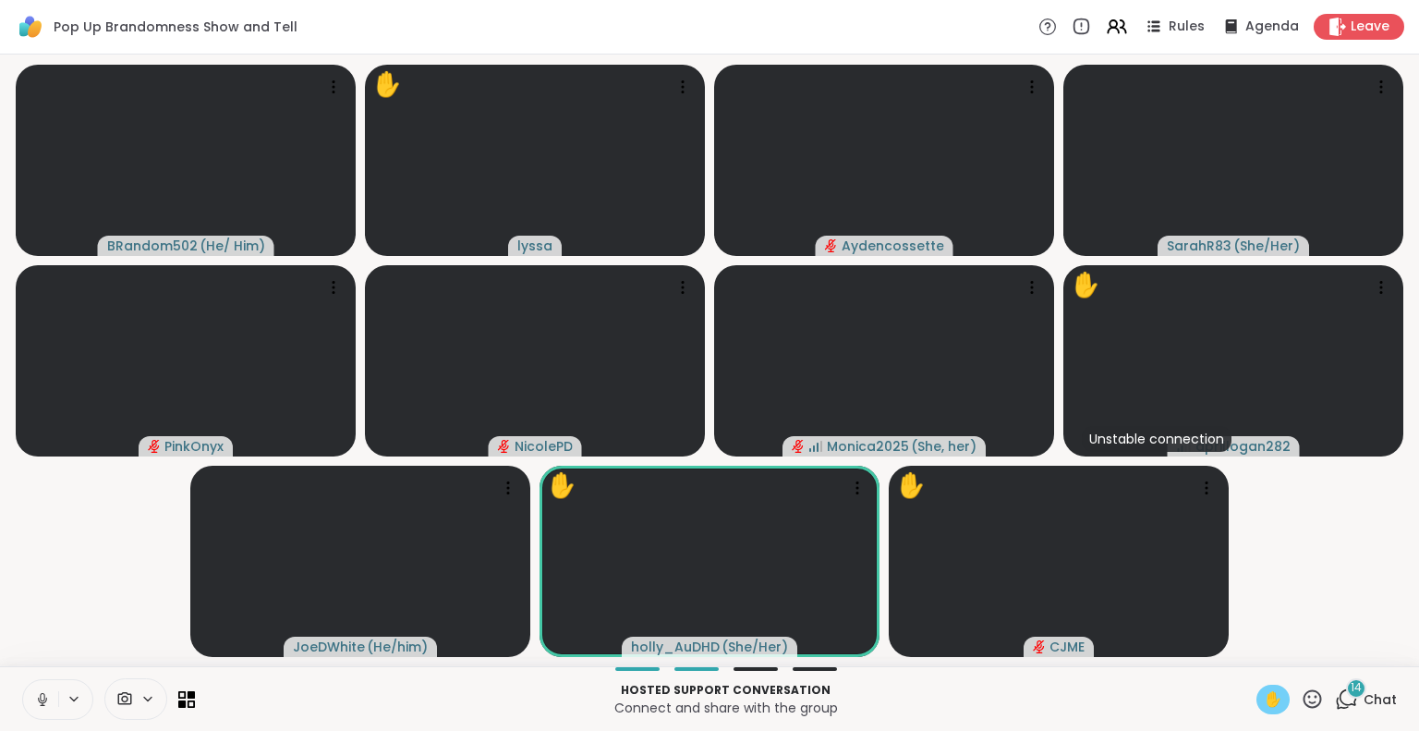
click at [1303, 691] on icon at bounding box center [1312, 698] width 18 height 18
click at [1249, 647] on span "❤️" at bounding box center [1258, 650] width 18 height 22
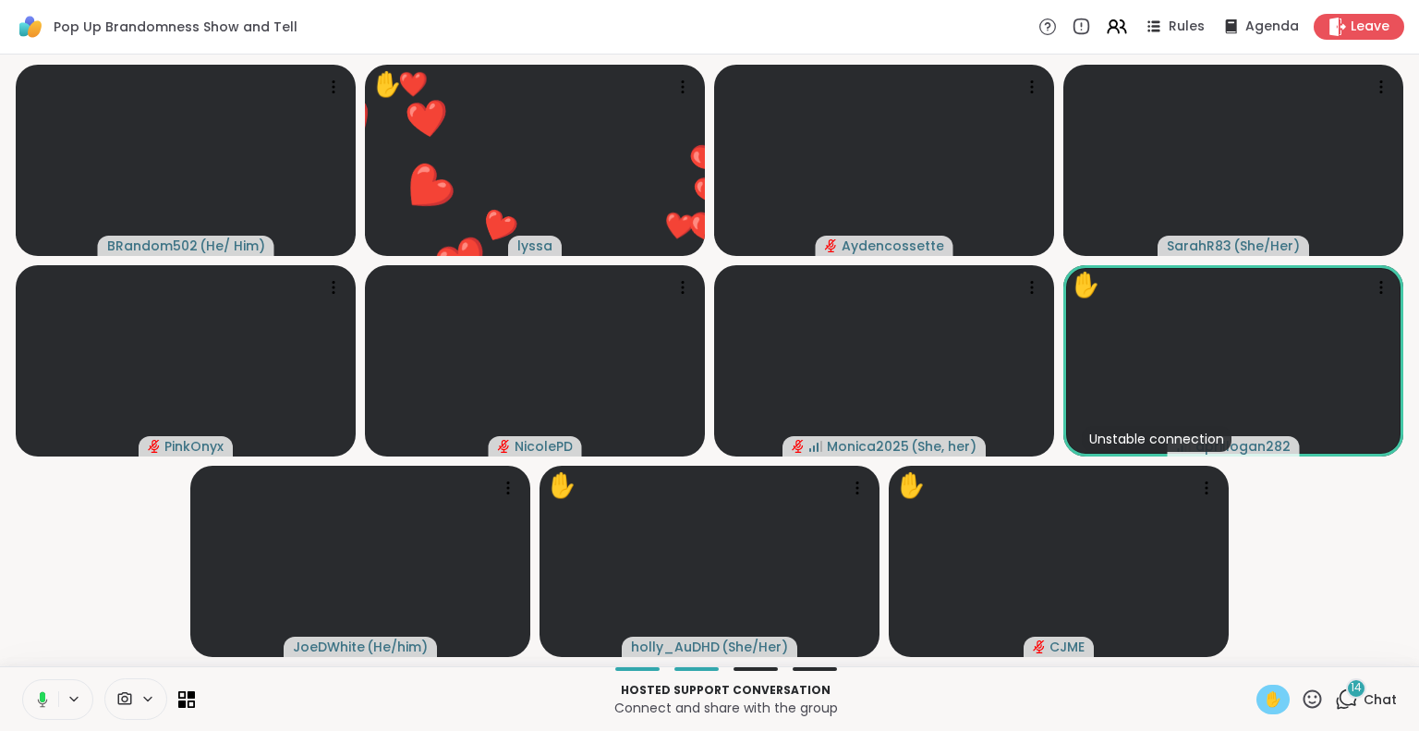
click at [40, 694] on icon at bounding box center [43, 696] width 6 height 10
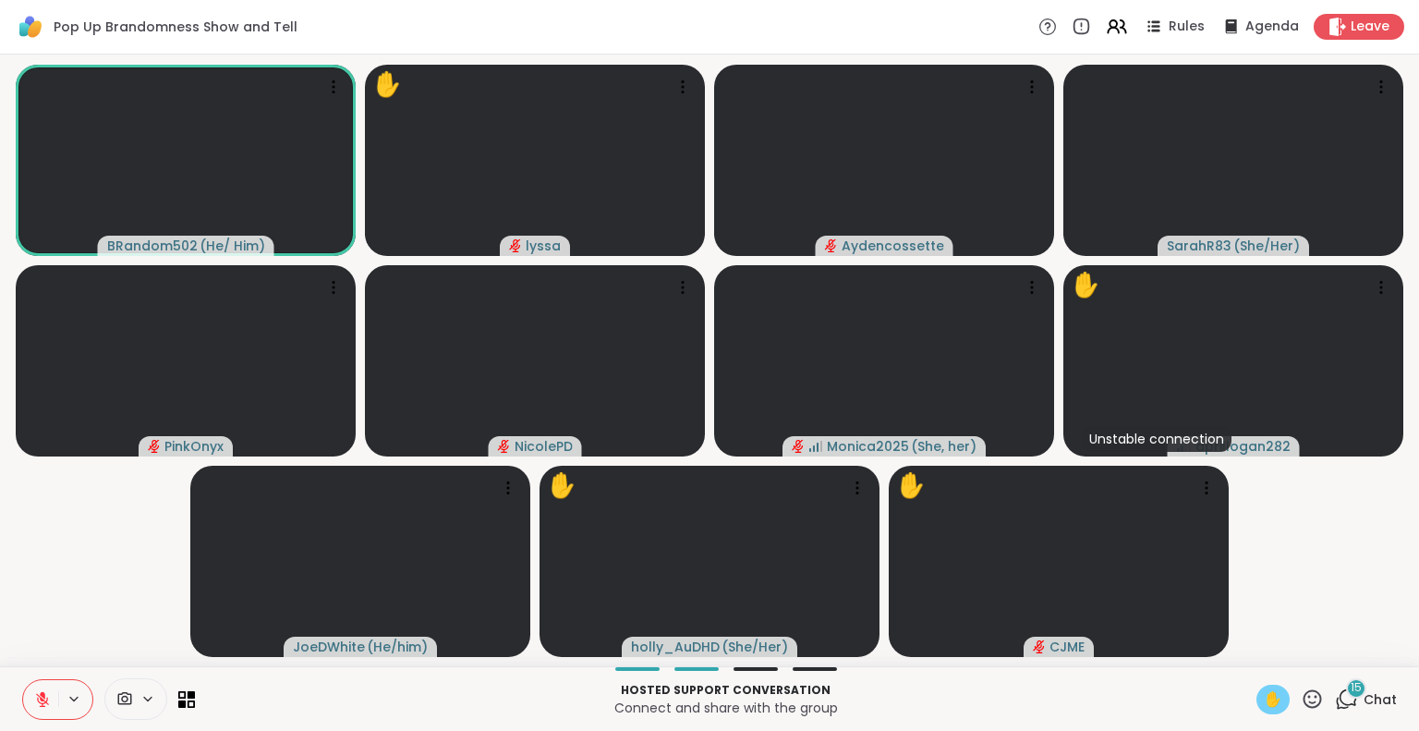
click at [34, 692] on icon at bounding box center [42, 699] width 17 height 17
click at [1263, 705] on span "✋" at bounding box center [1272, 699] width 18 height 22
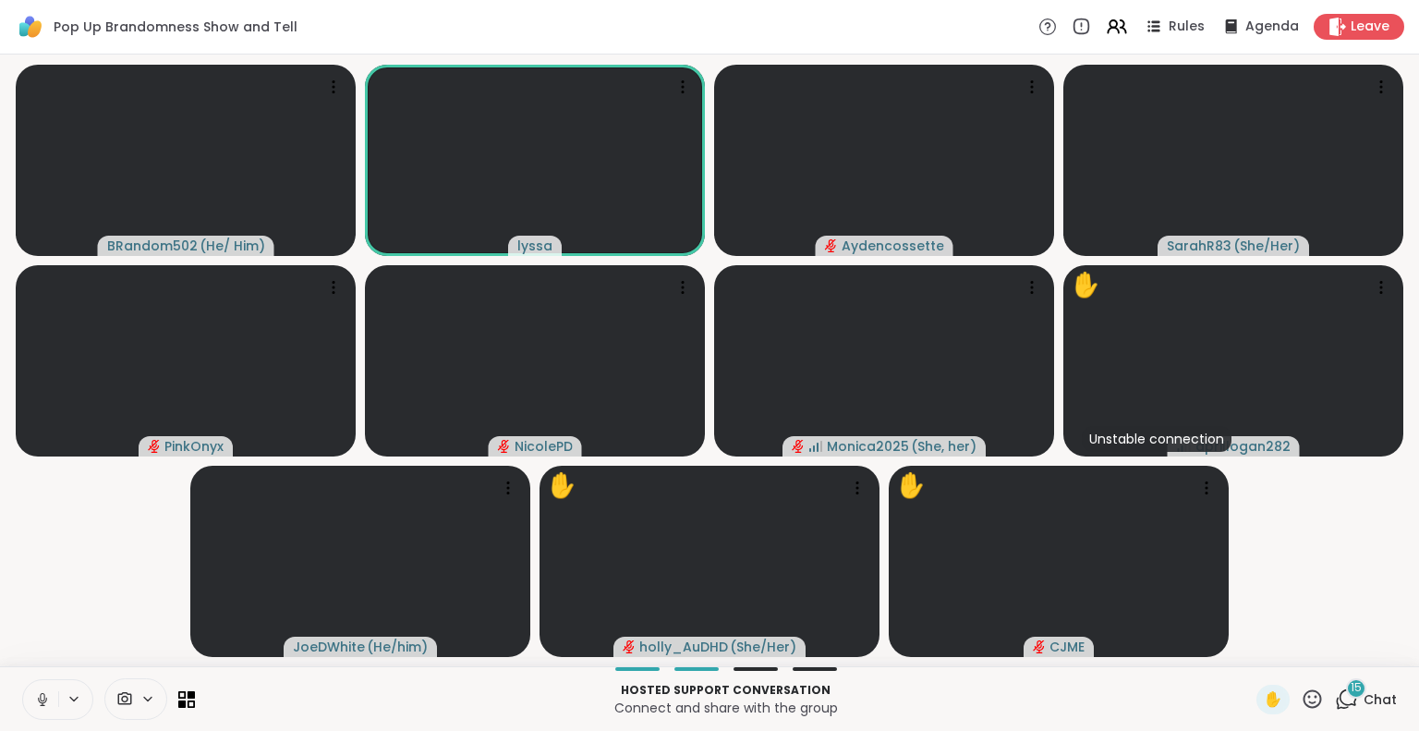
click at [34, 690] on button at bounding box center [40, 699] width 35 height 39
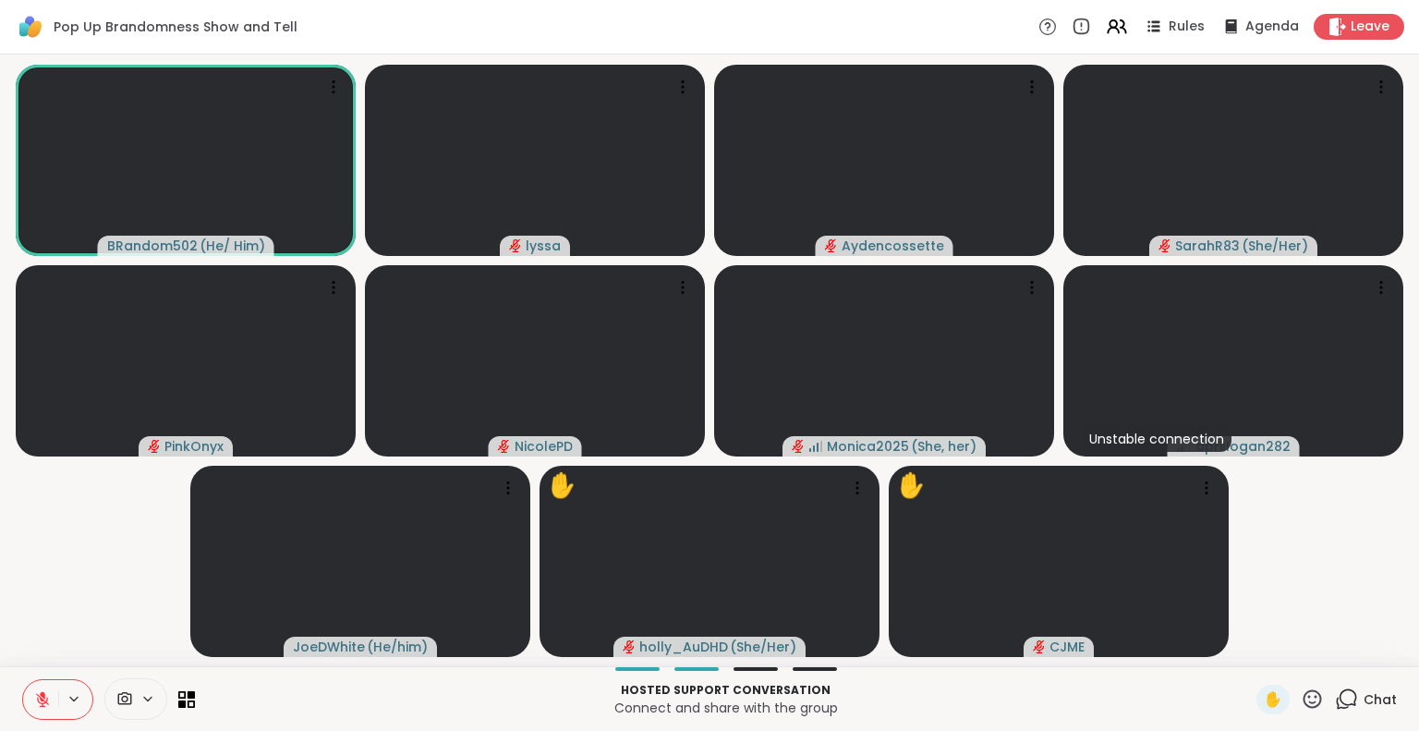
click at [36, 705] on icon at bounding box center [42, 699] width 17 height 17
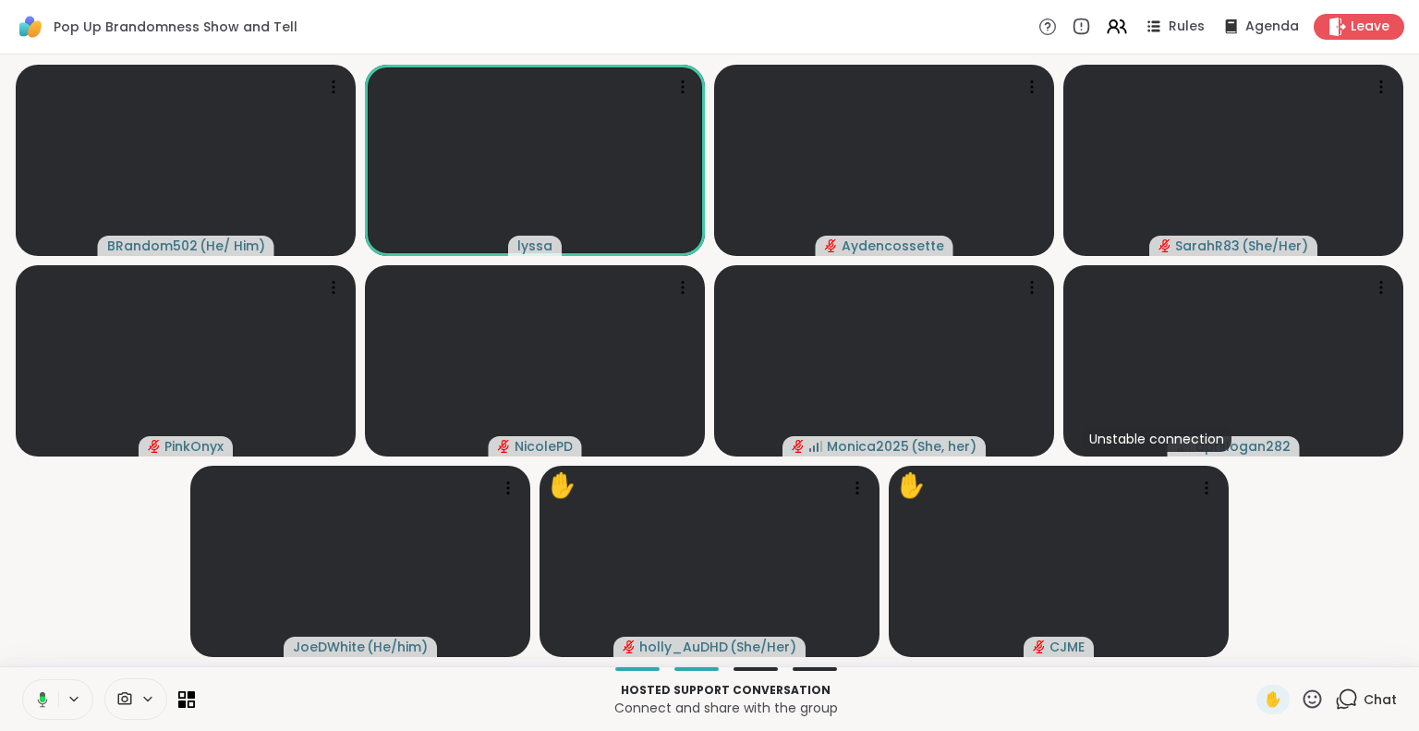
click at [31, 698] on icon at bounding box center [39, 699] width 17 height 17
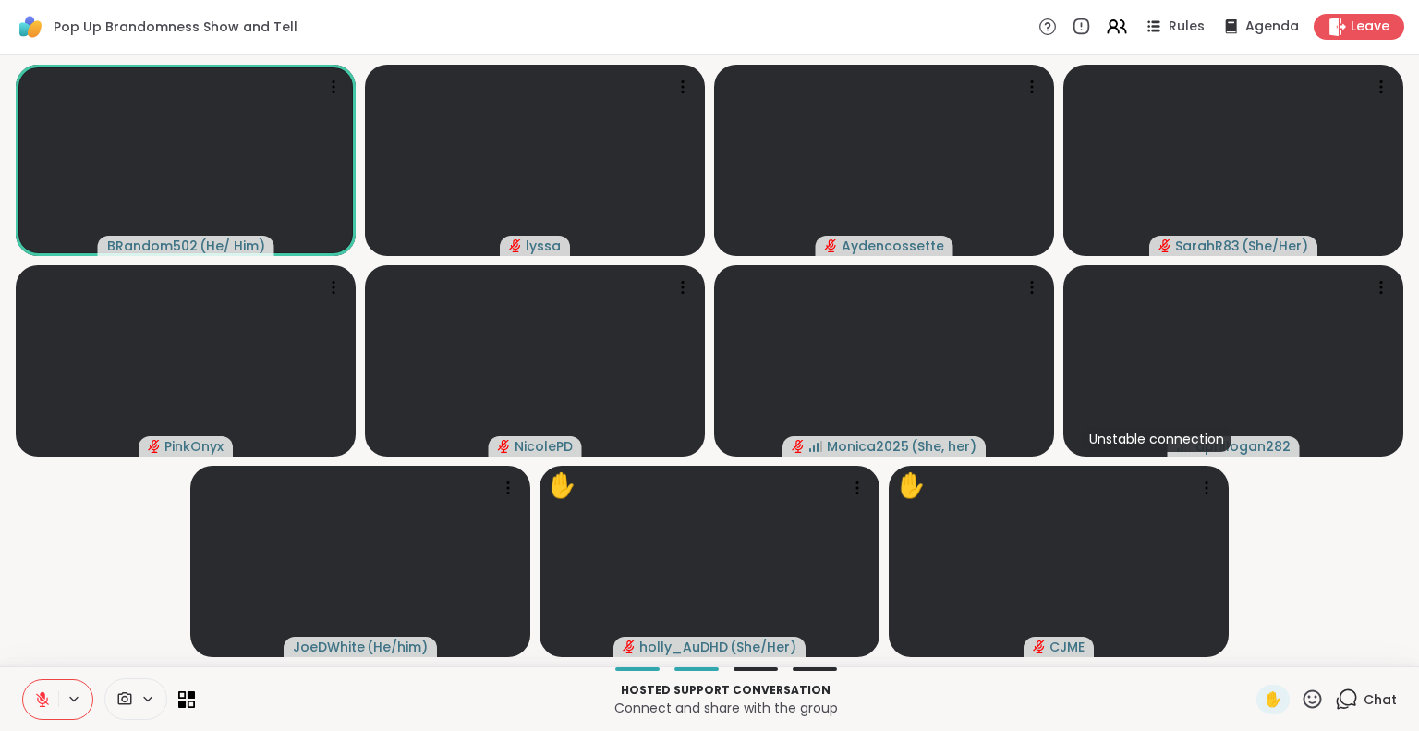
click at [25, 677] on div "Hosted support conversation Connect and share with the group ✋ Chat" at bounding box center [709, 698] width 1419 height 65
click at [30, 689] on button at bounding box center [40, 699] width 35 height 39
click at [31, 701] on icon at bounding box center [39, 699] width 17 height 17
click at [28, 686] on button at bounding box center [40, 699] width 35 height 39
click at [33, 684] on button at bounding box center [40, 699] width 35 height 39
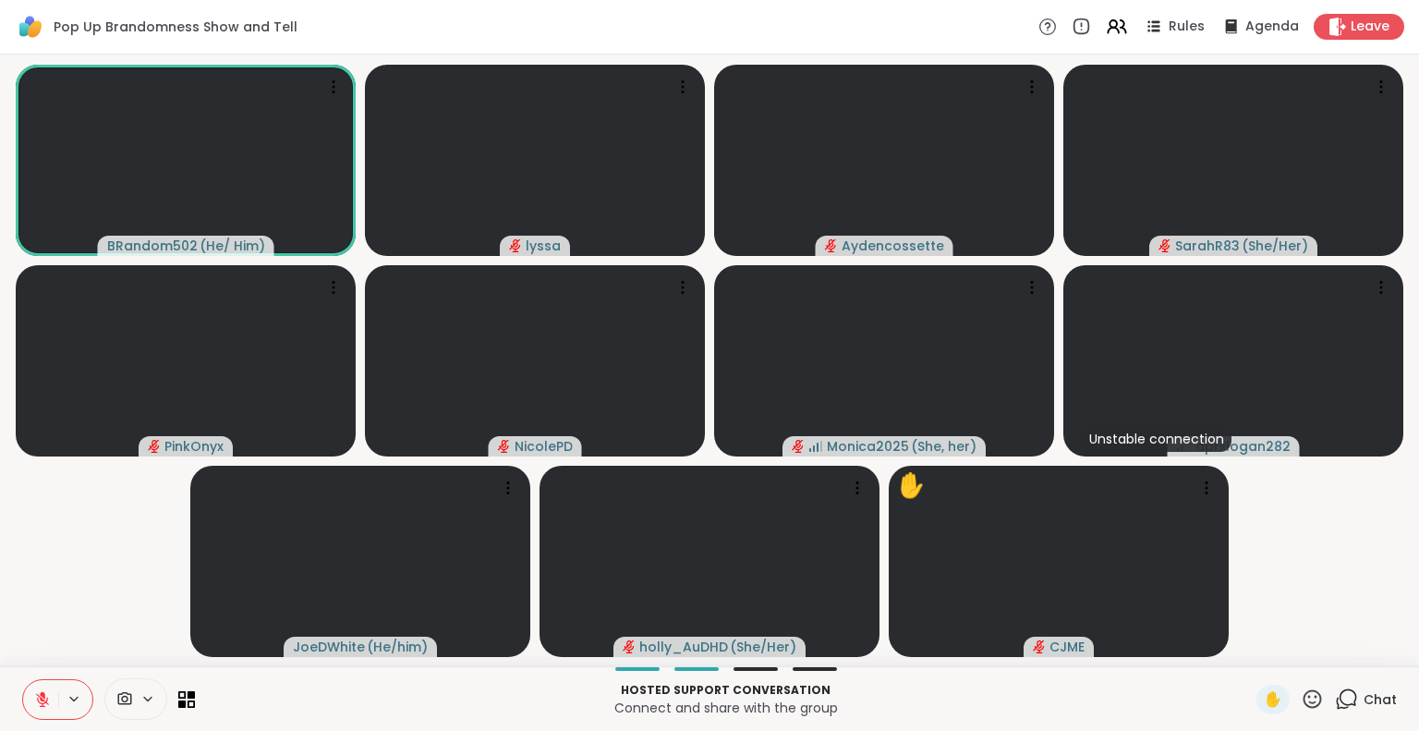
click at [35, 687] on button at bounding box center [40, 699] width 35 height 39
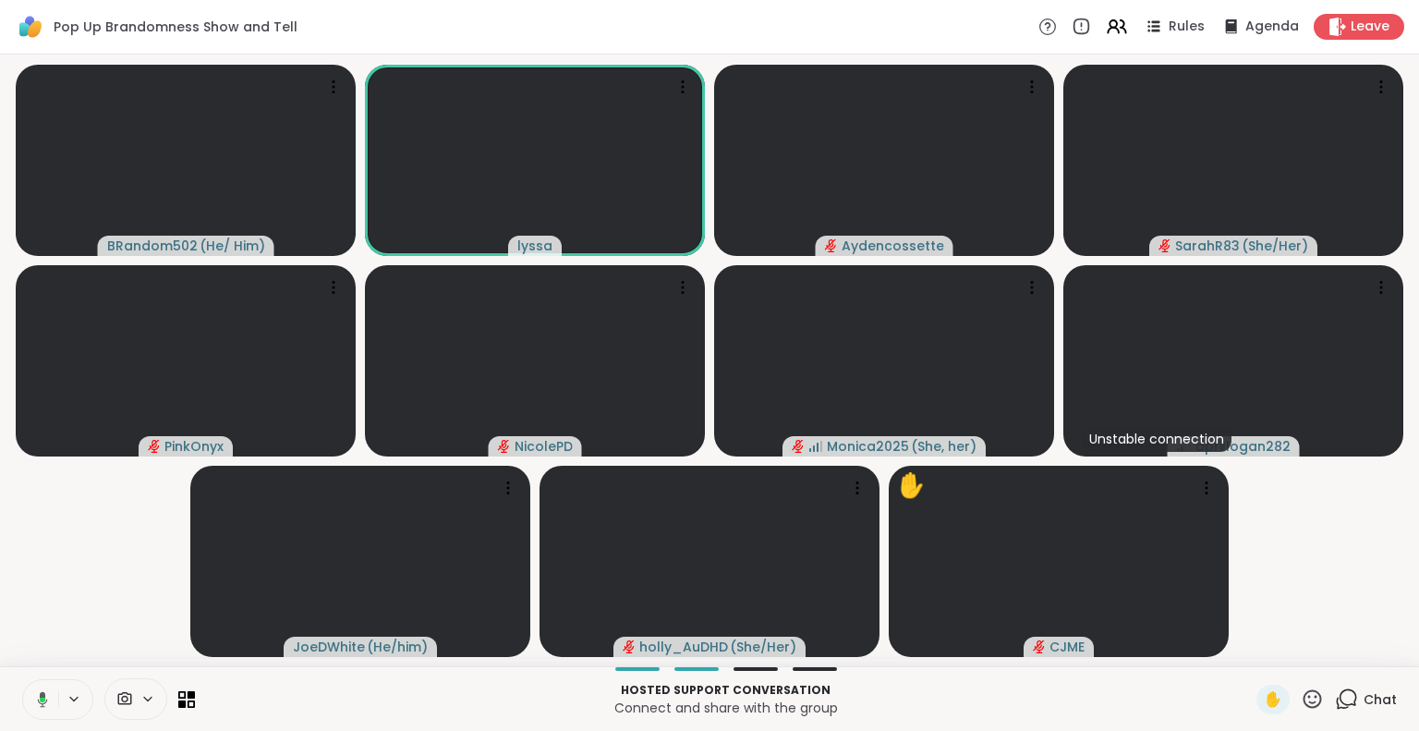
click at [31, 705] on icon at bounding box center [39, 699] width 17 height 17
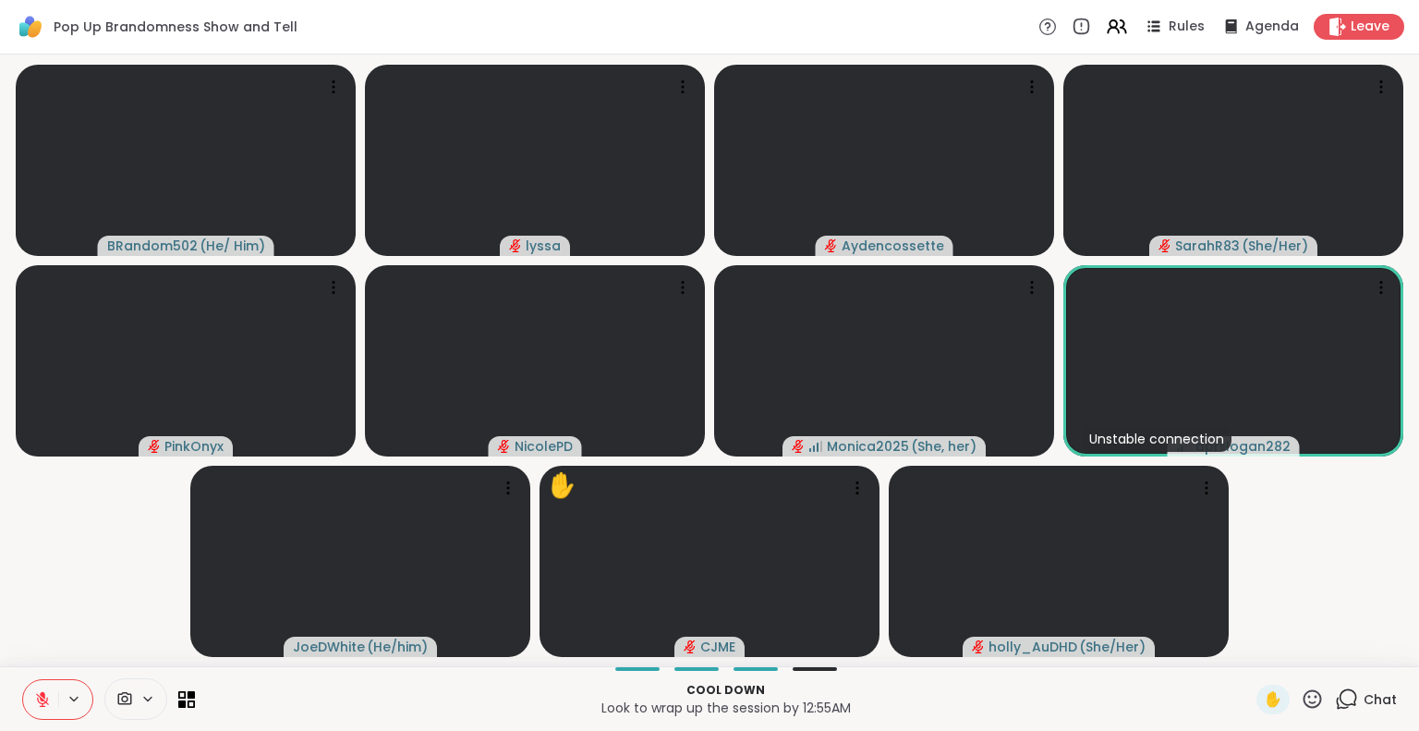
click at [1300, 697] on icon at bounding box center [1311, 698] width 23 height 23
click at [1249, 641] on span "❤️" at bounding box center [1258, 650] width 18 height 22
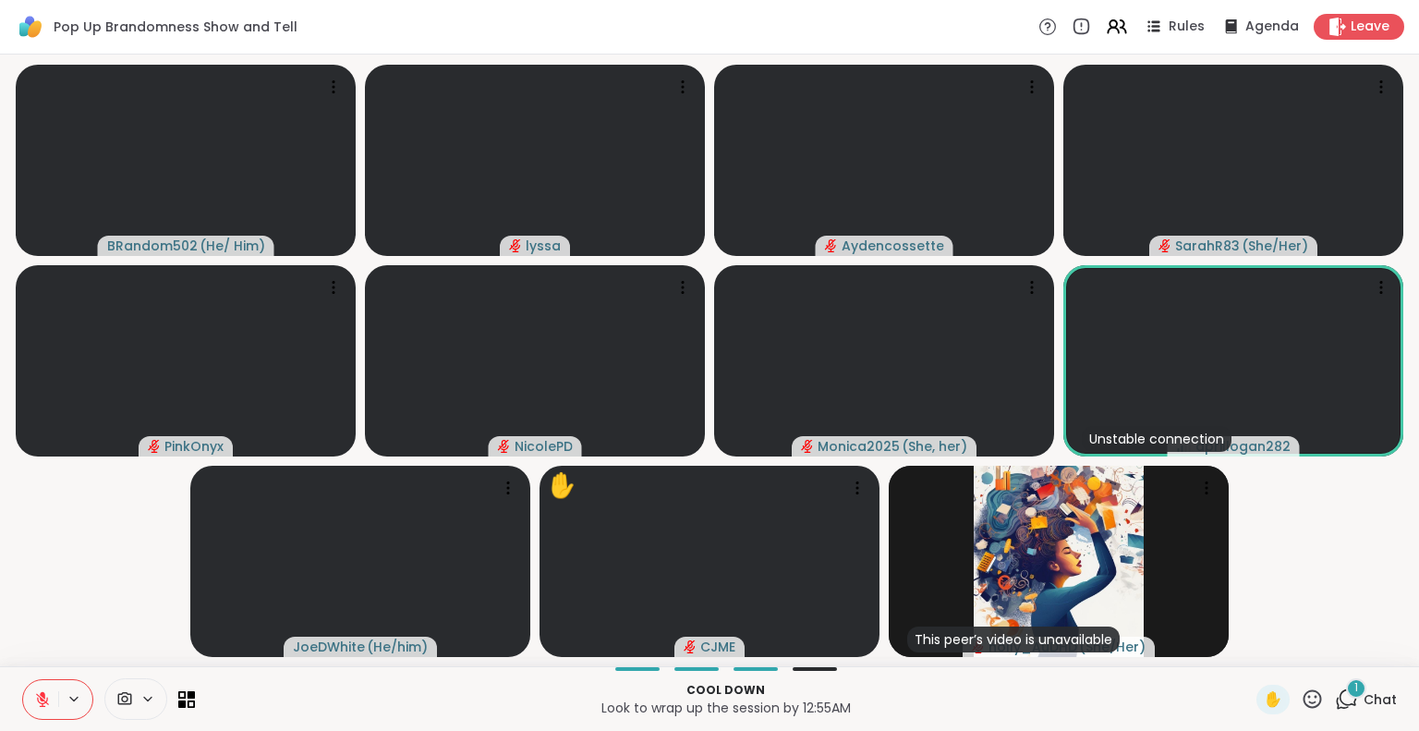
click at [59, 623] on video-player-container "BRandom502 ( He/ Him ) [PERSON_NAME] SarahR83 ( She/Her ) PinkOnyx NicolePD Mon…" at bounding box center [709, 360] width 1396 height 597
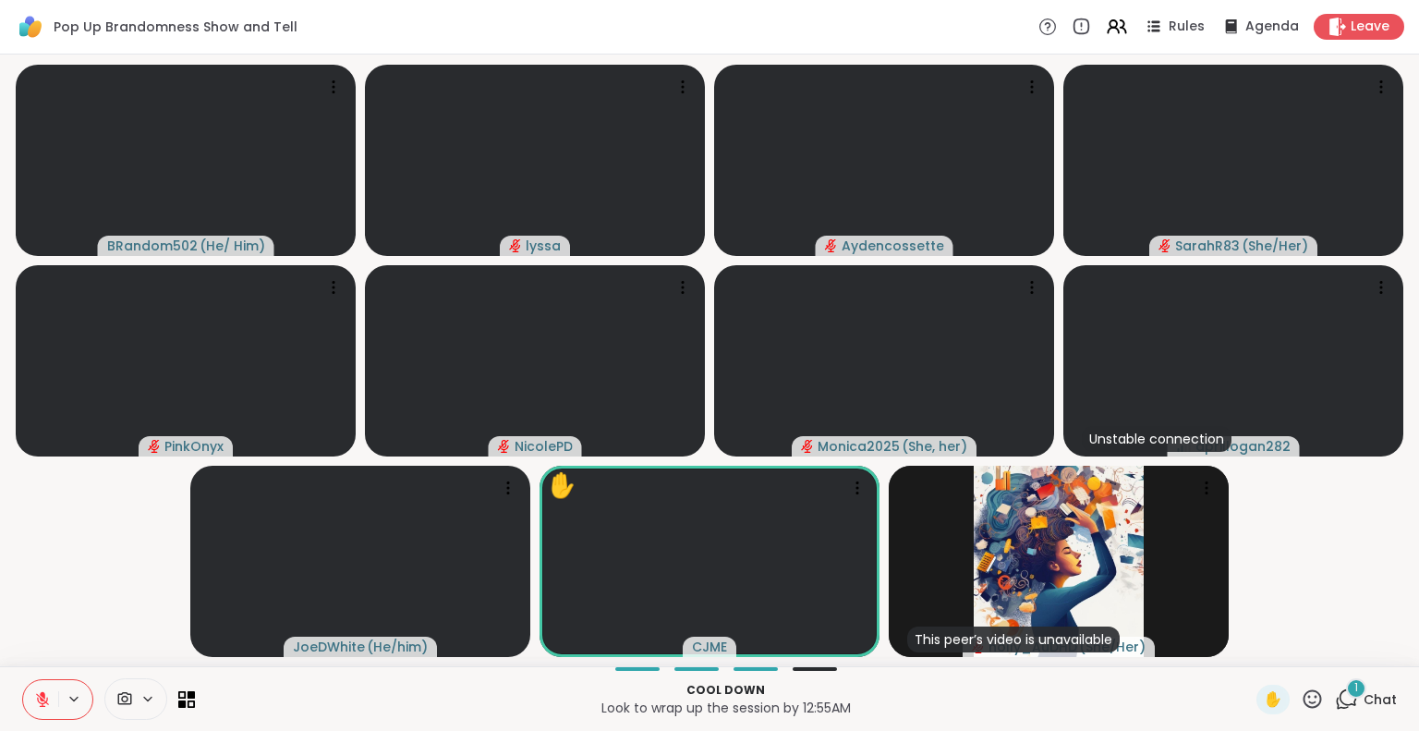
click at [1359, 687] on div "1 Chat" at bounding box center [1365, 699] width 62 height 30
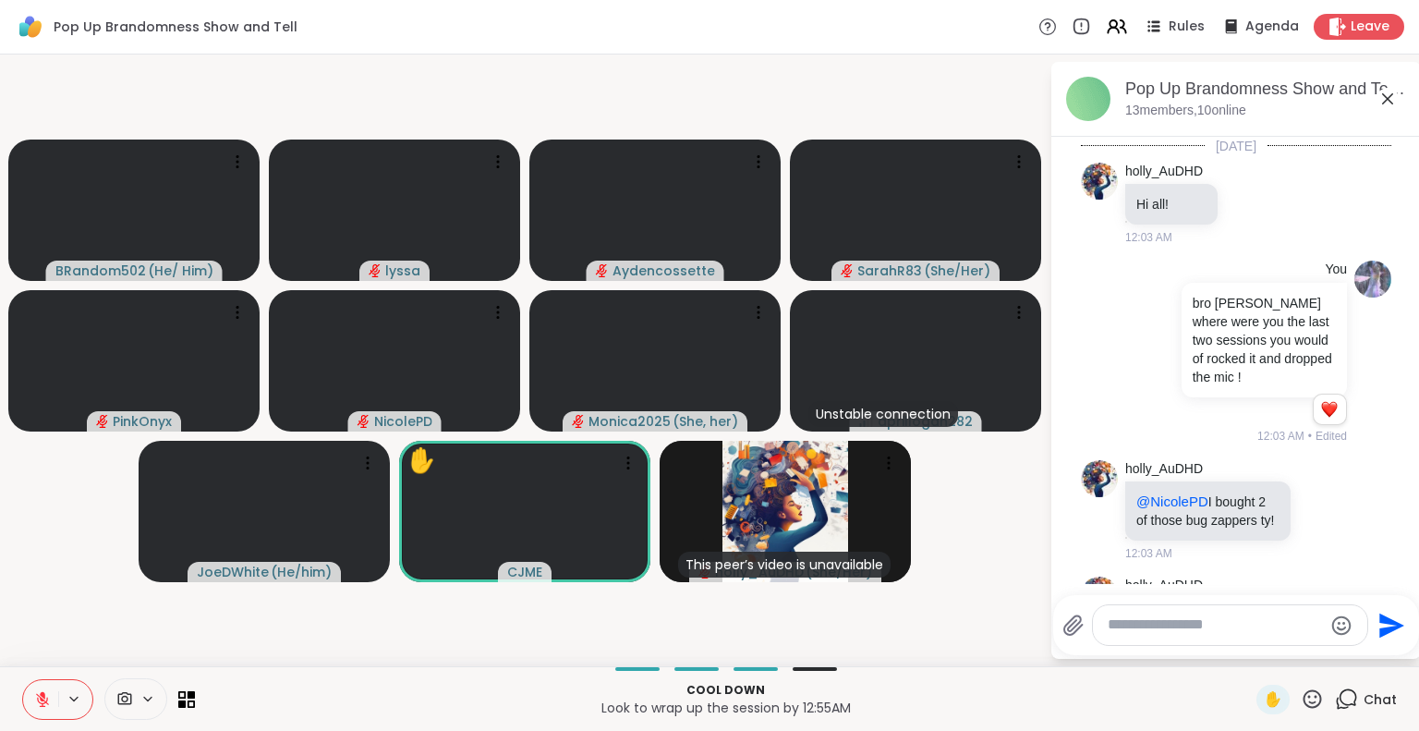
scroll to position [10599, 0]
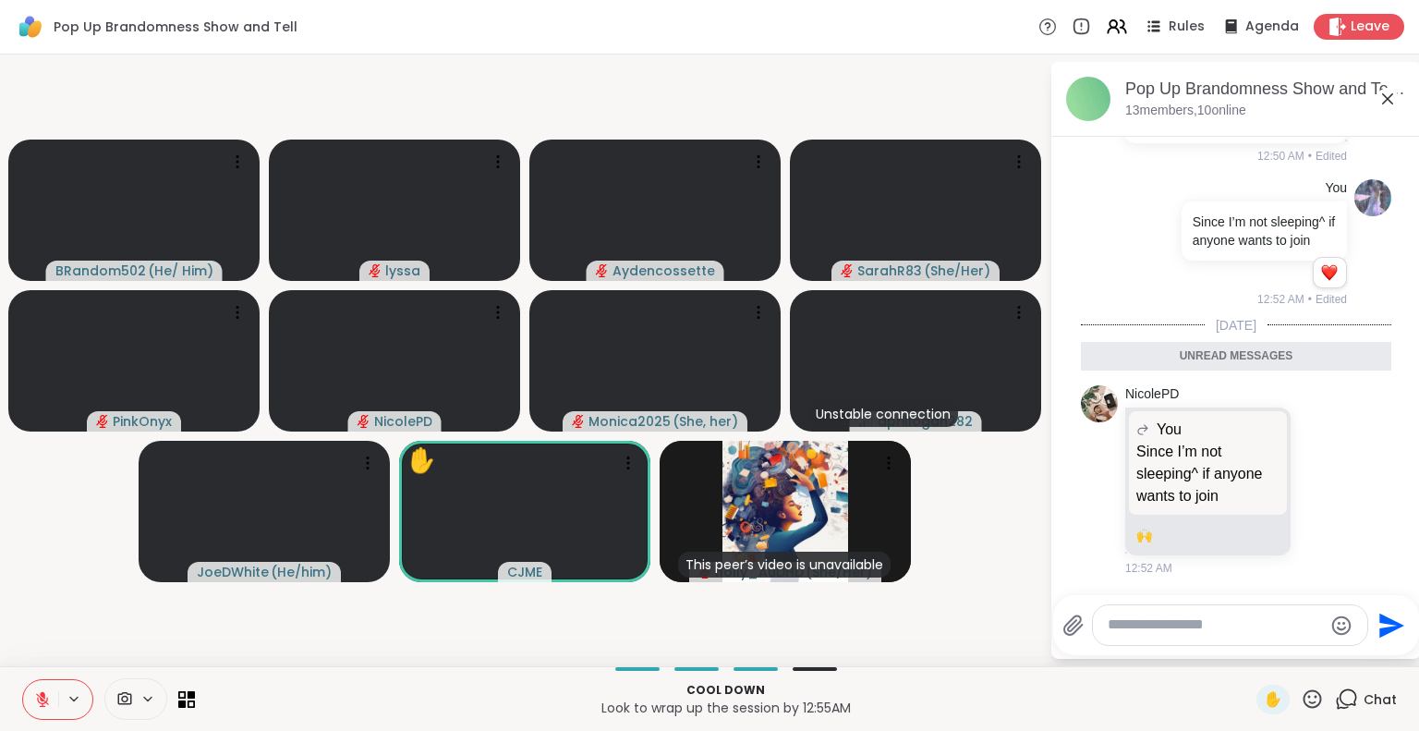
click at [1143, 627] on textarea "Type your message" at bounding box center [1214, 624] width 215 height 19
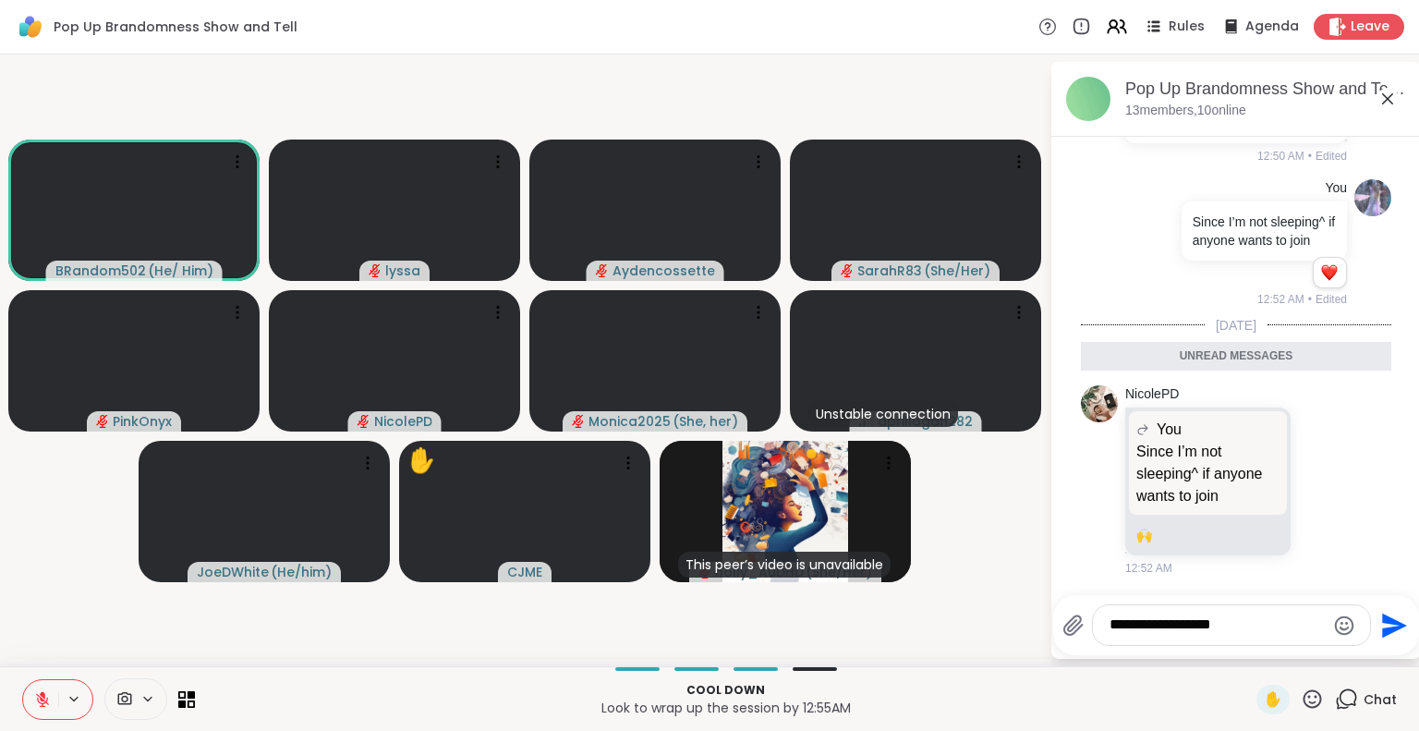
type textarea "**********"
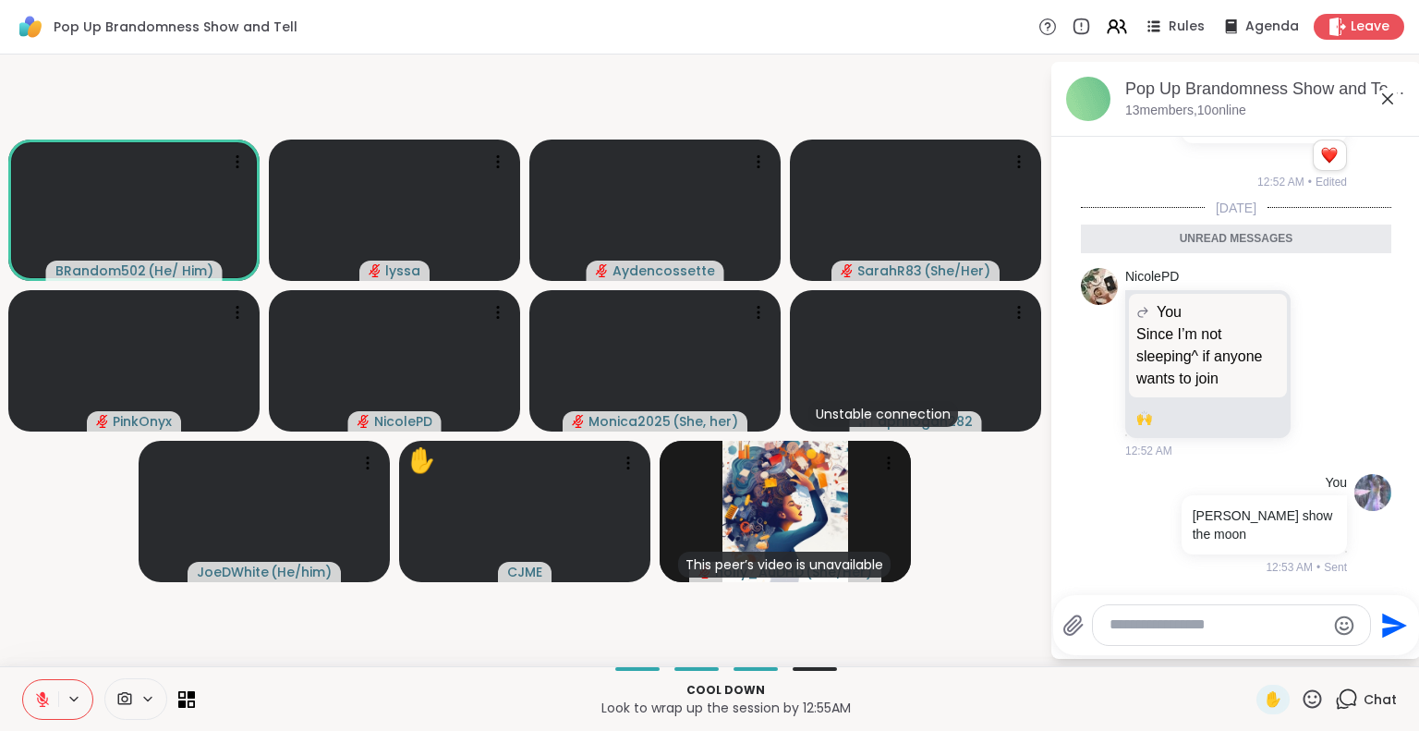
scroll to position [10654, 0]
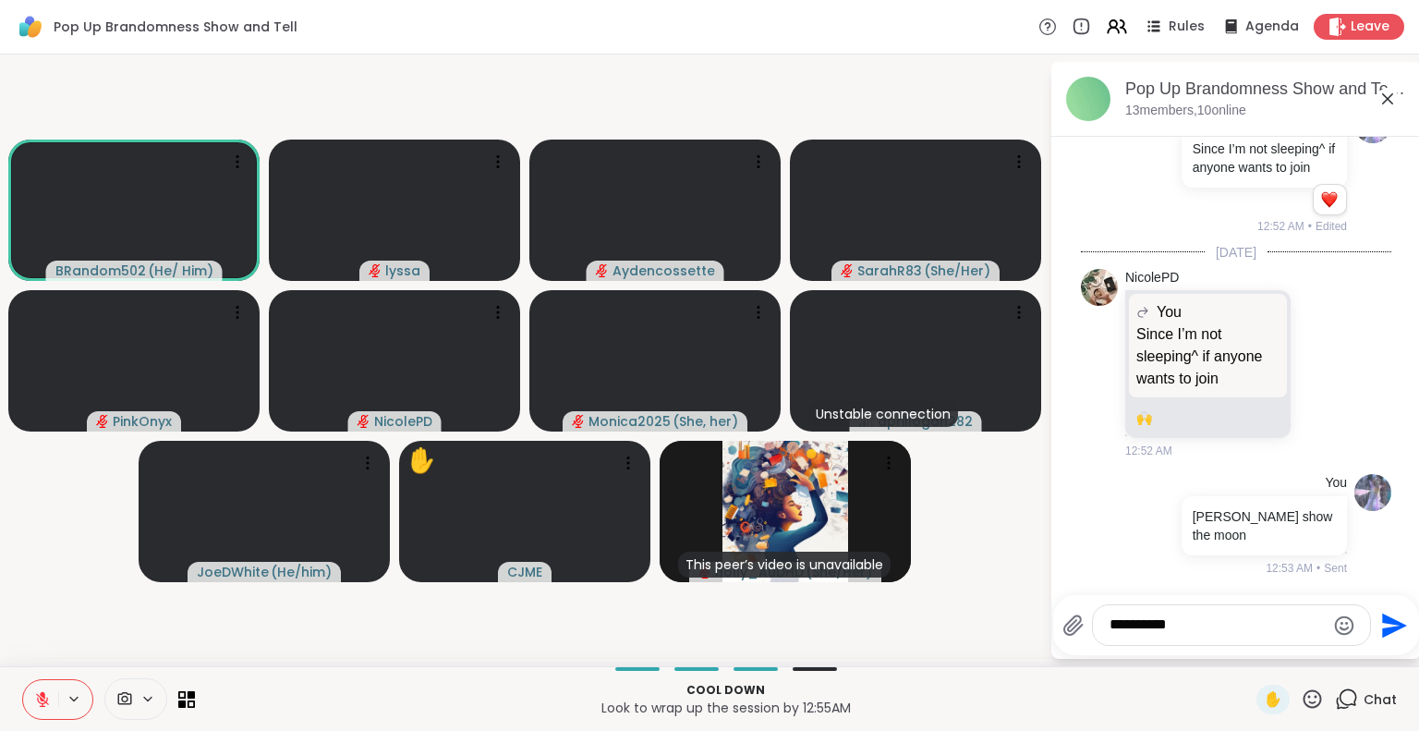
type textarea "**********"
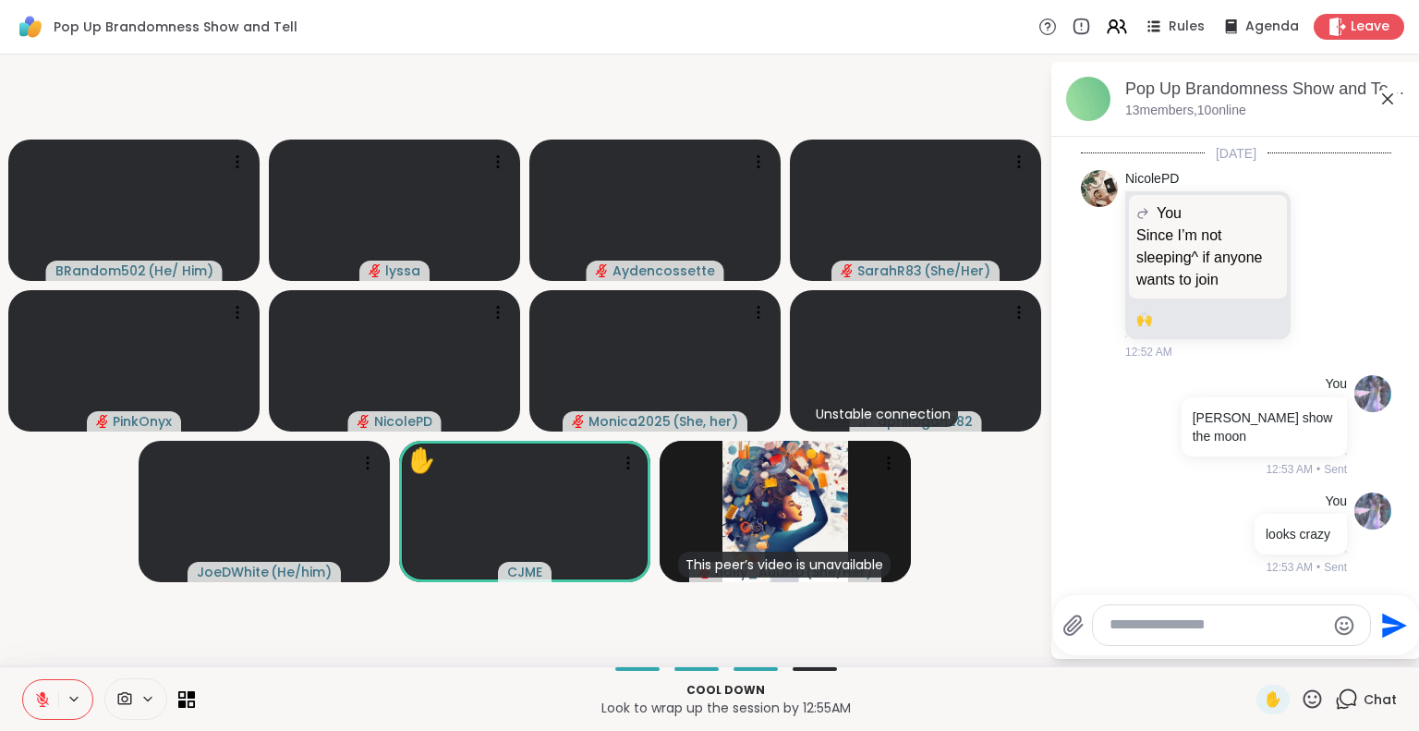
scroll to position [10752, 0]
type textarea "**********"
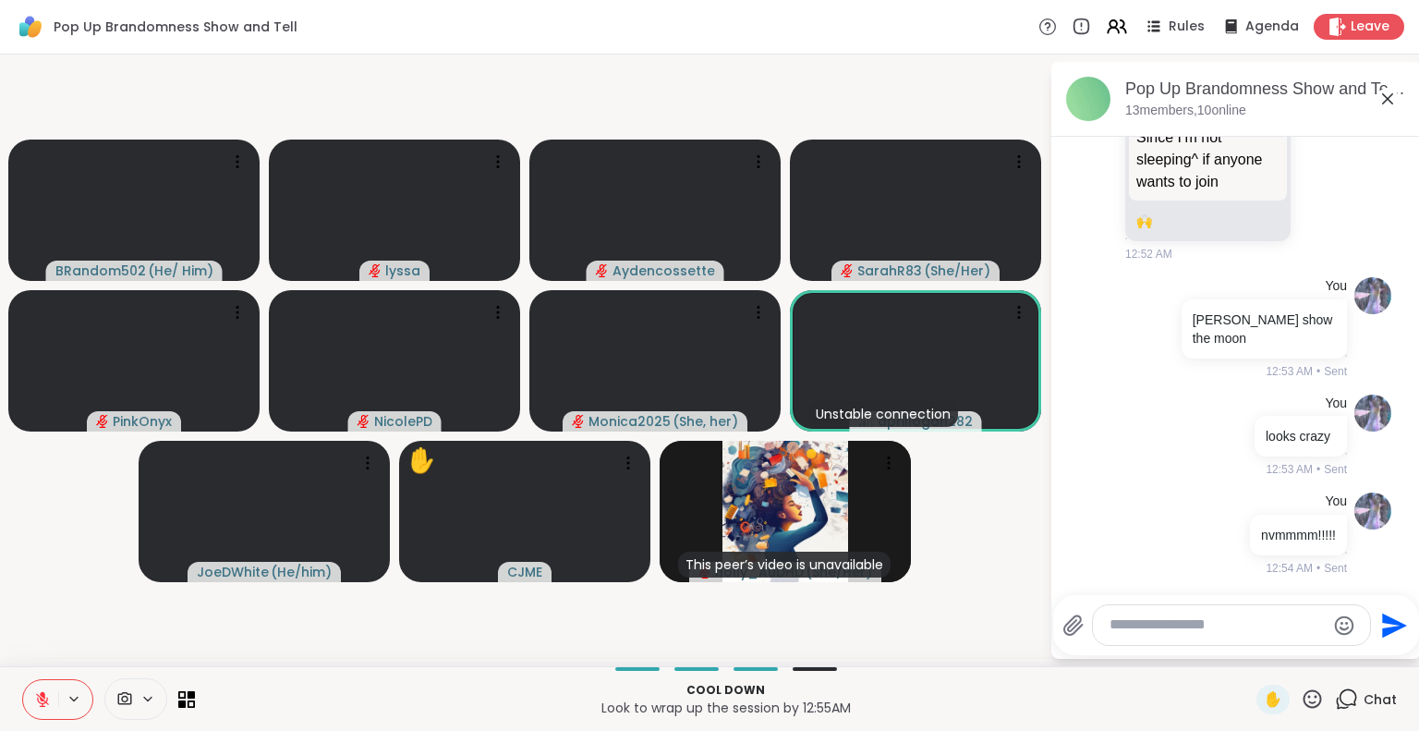
scroll to position [10850, 0]
click at [1382, 94] on icon at bounding box center [1387, 98] width 11 height 11
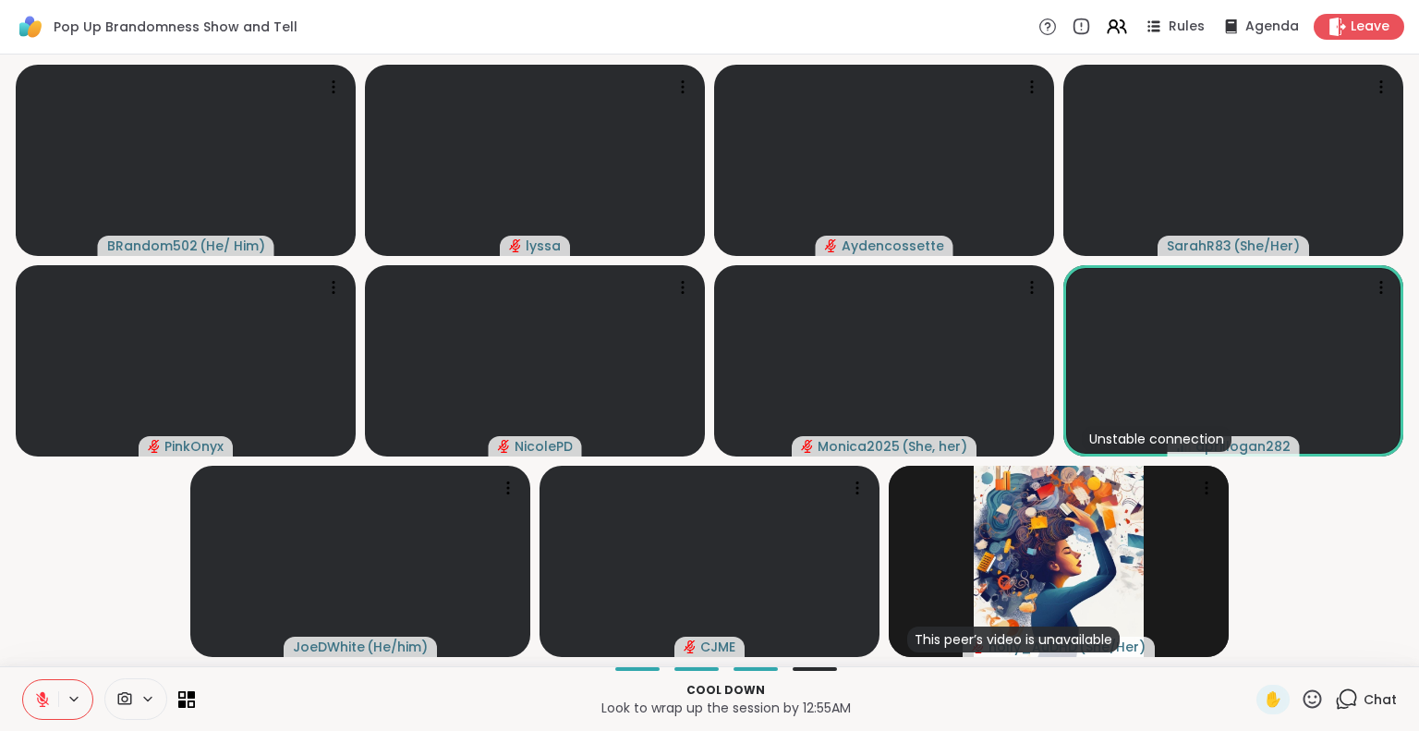
click at [1303, 705] on icon at bounding box center [1312, 698] width 18 height 18
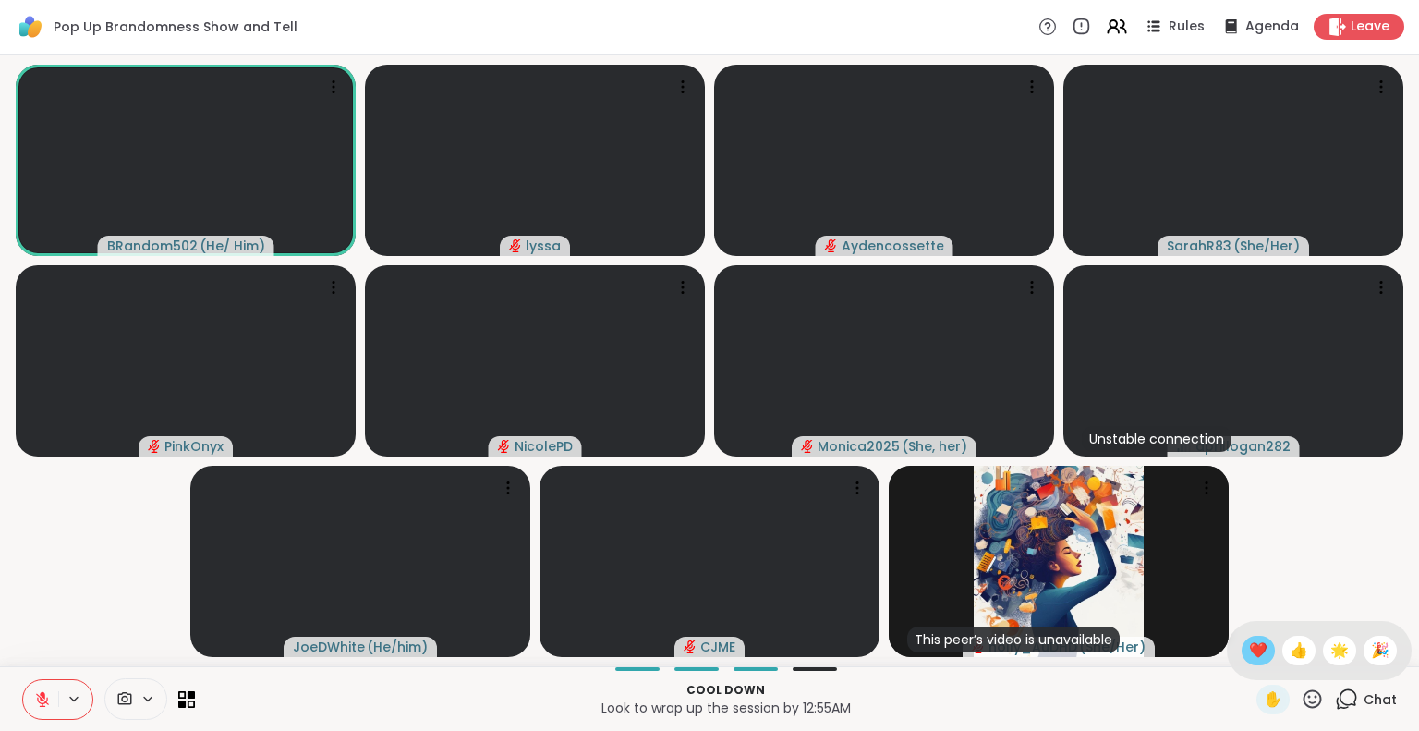
click at [1249, 649] on span "❤️" at bounding box center [1258, 650] width 18 height 22
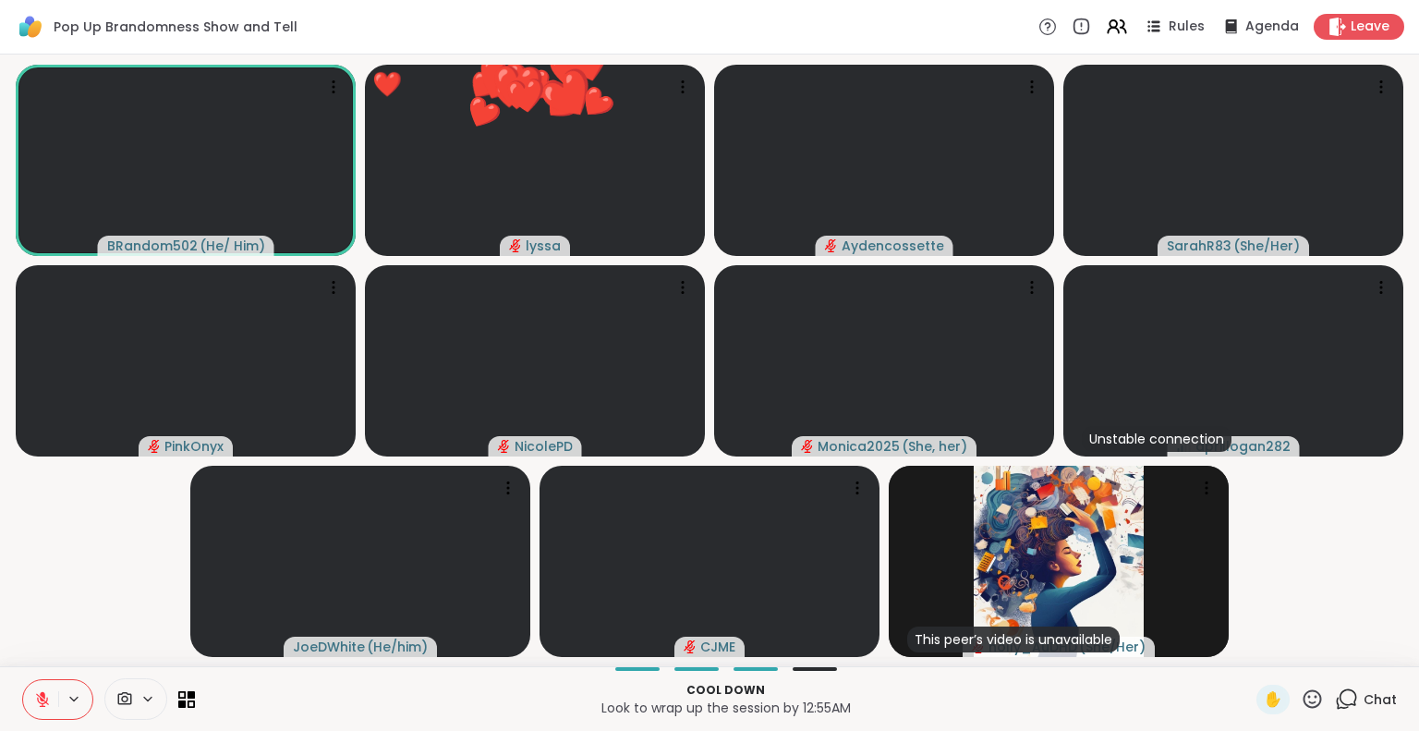
click at [1300, 692] on icon at bounding box center [1311, 698] width 23 height 23
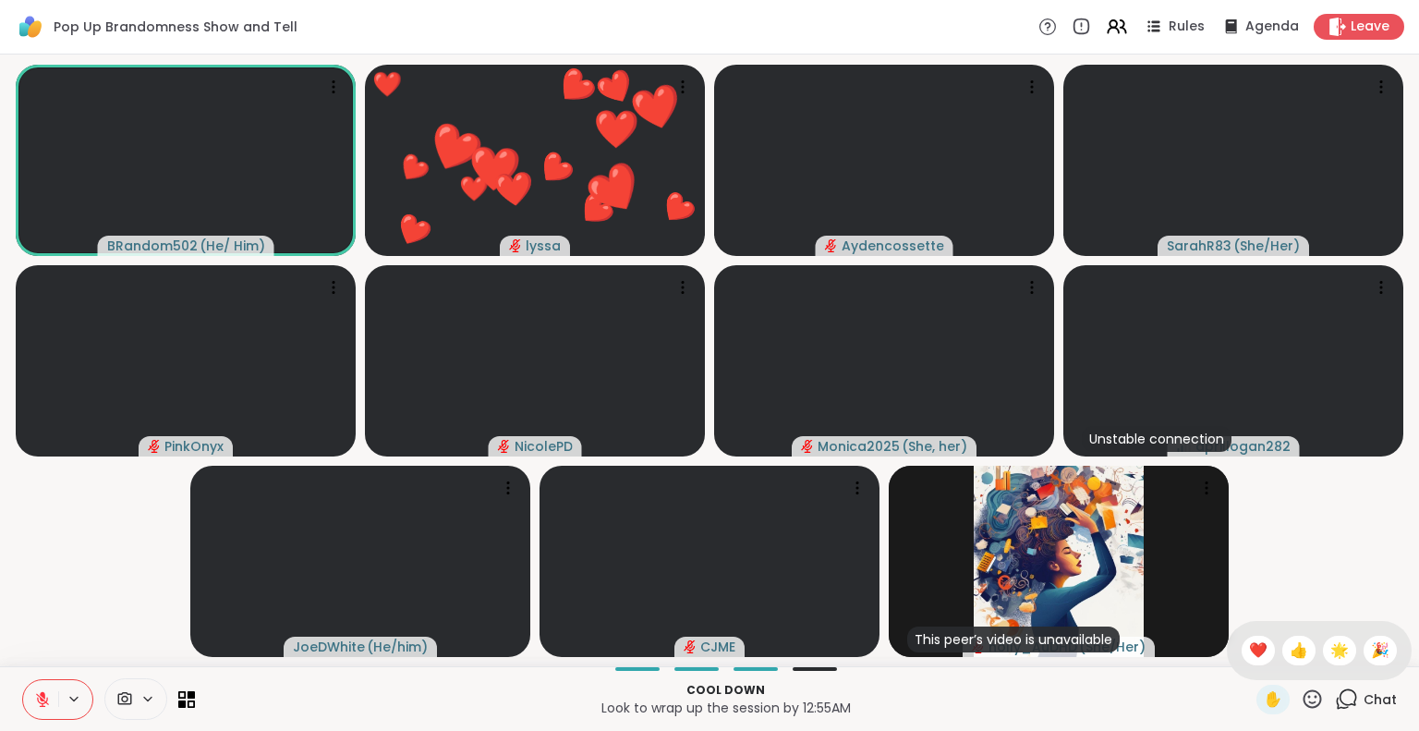
click at [1322, 630] on div "✋ ❤️ 👍 🌟 🎉" at bounding box center [1318, 650] width 185 height 59
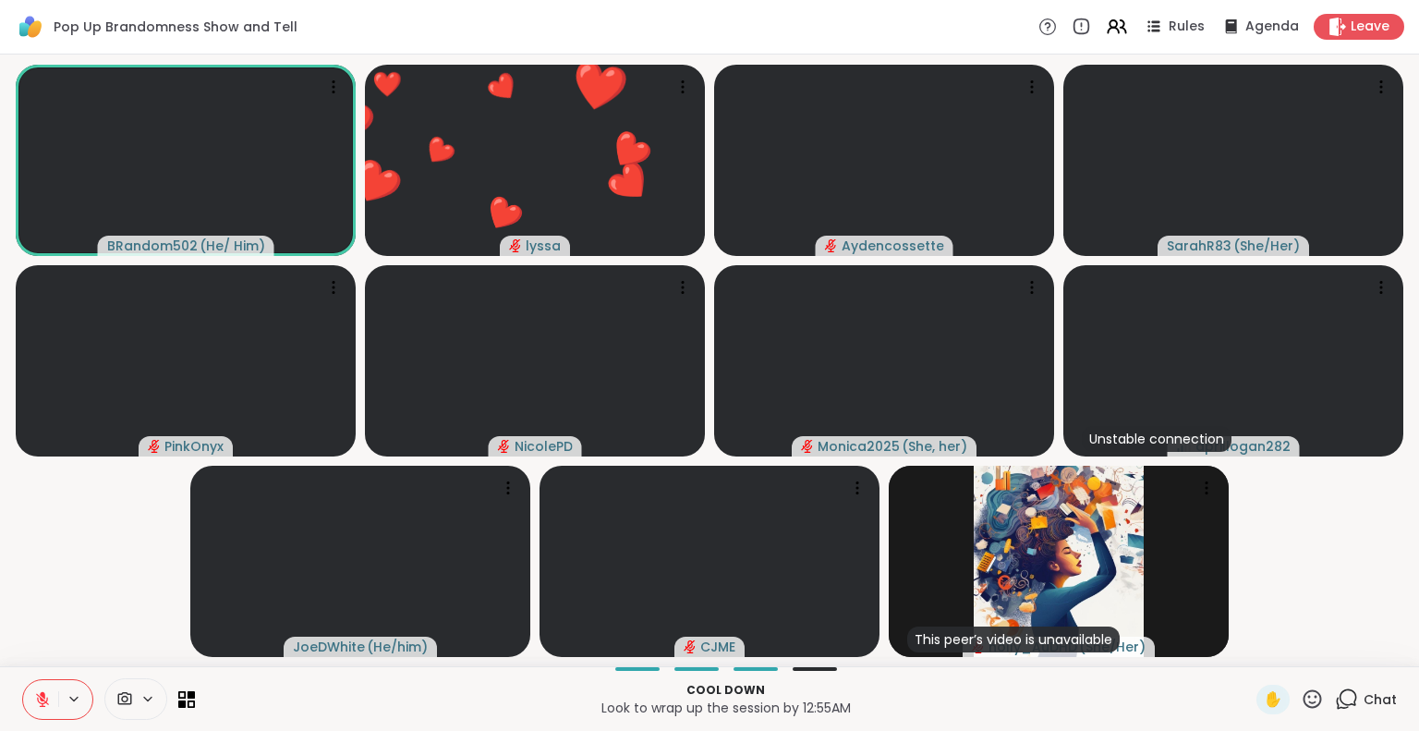
click at [1300, 693] on icon at bounding box center [1311, 698] width 23 height 23
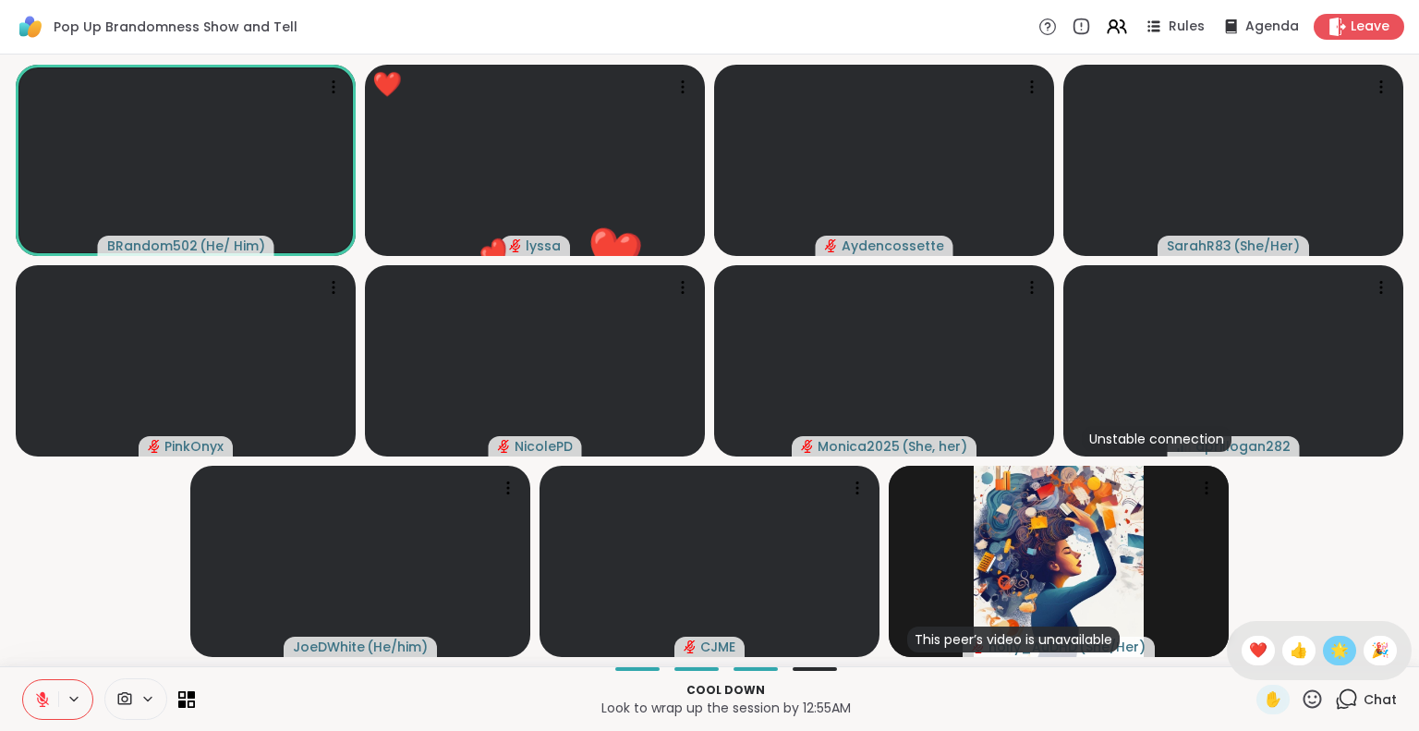
click at [1330, 657] on span "🌟" at bounding box center [1339, 650] width 18 height 22
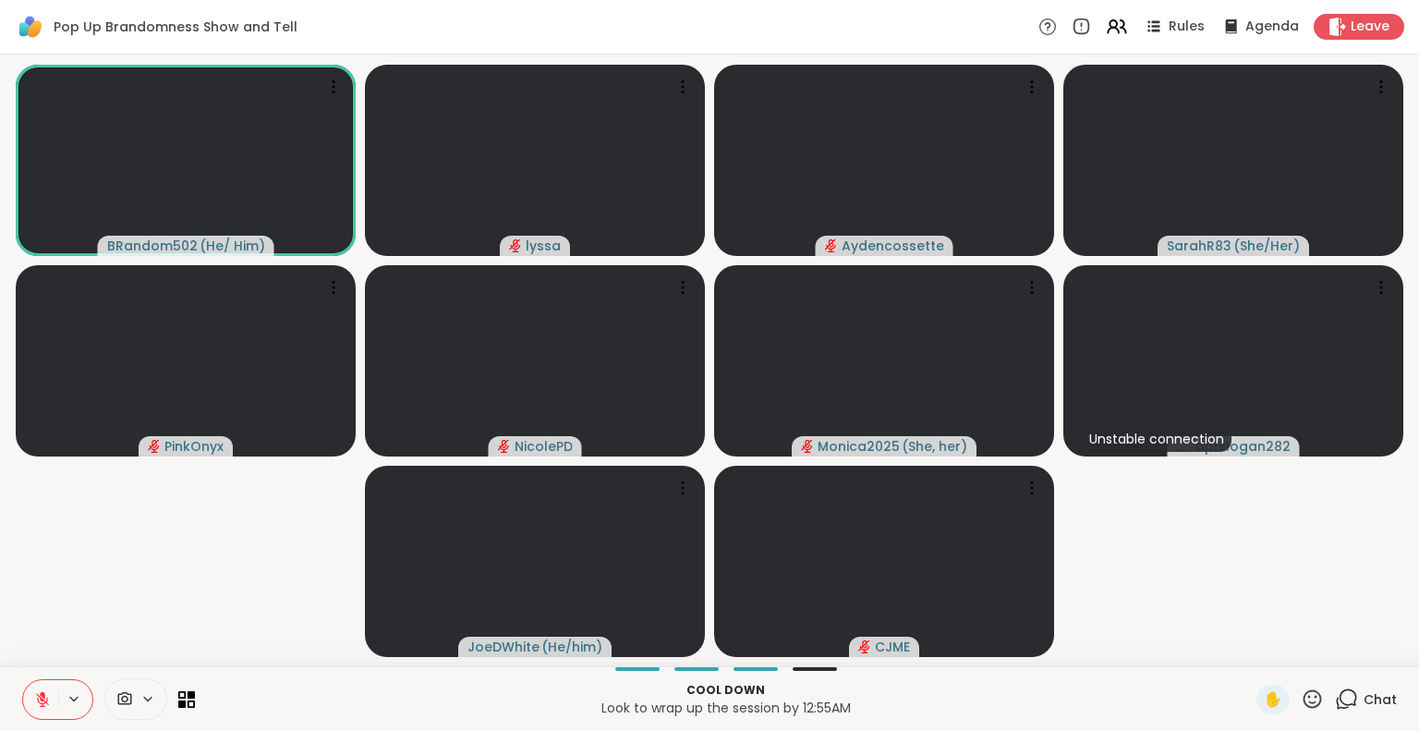
click at [37, 691] on button at bounding box center [40, 699] width 35 height 39
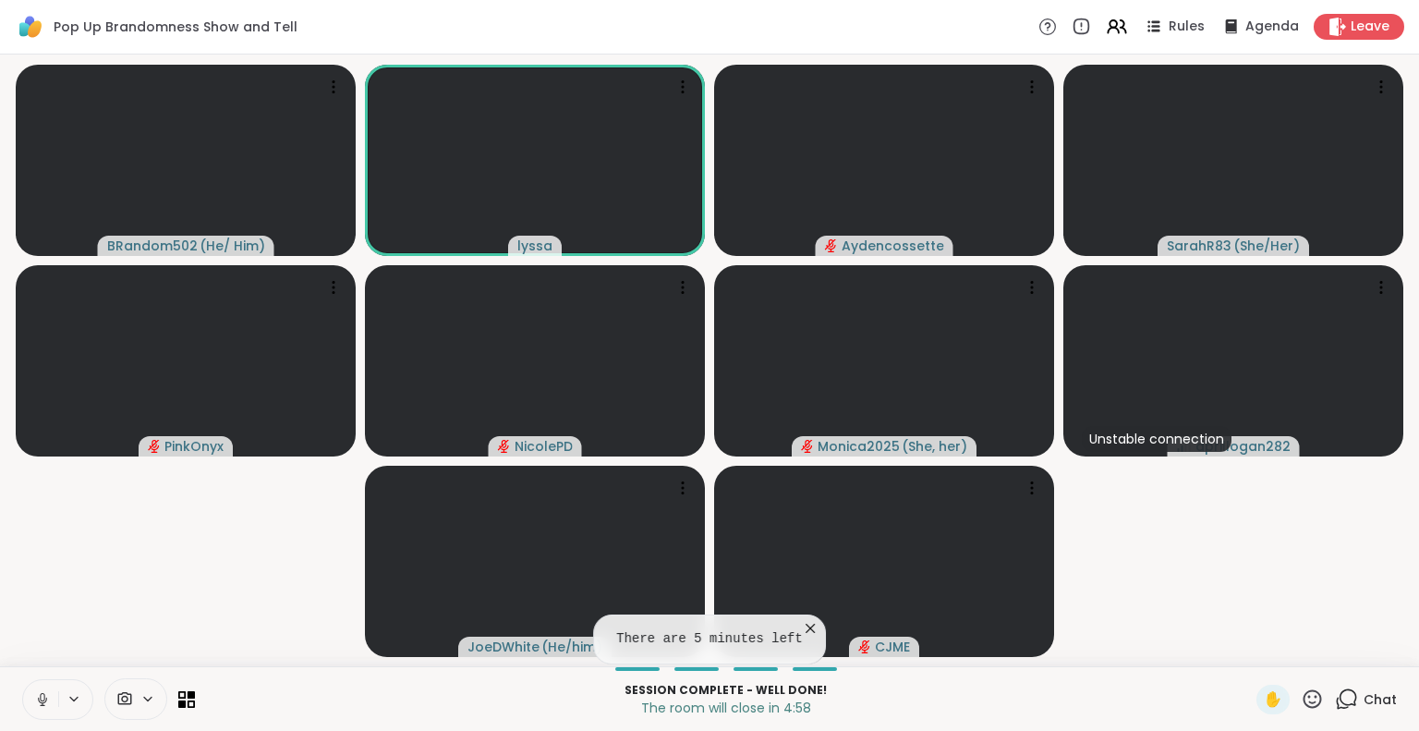
click at [34, 691] on icon at bounding box center [42, 699] width 17 height 17
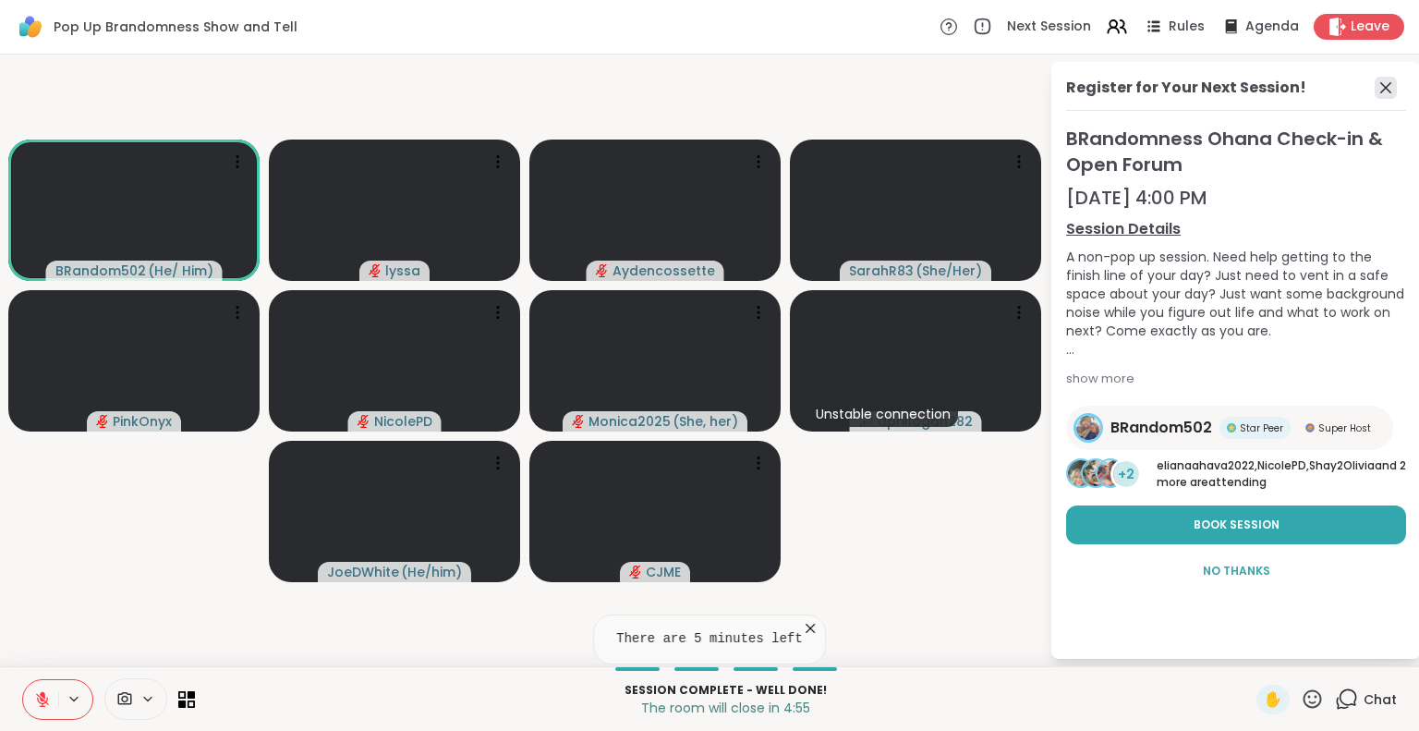
click at [1380, 83] on icon at bounding box center [1385, 87] width 11 height 11
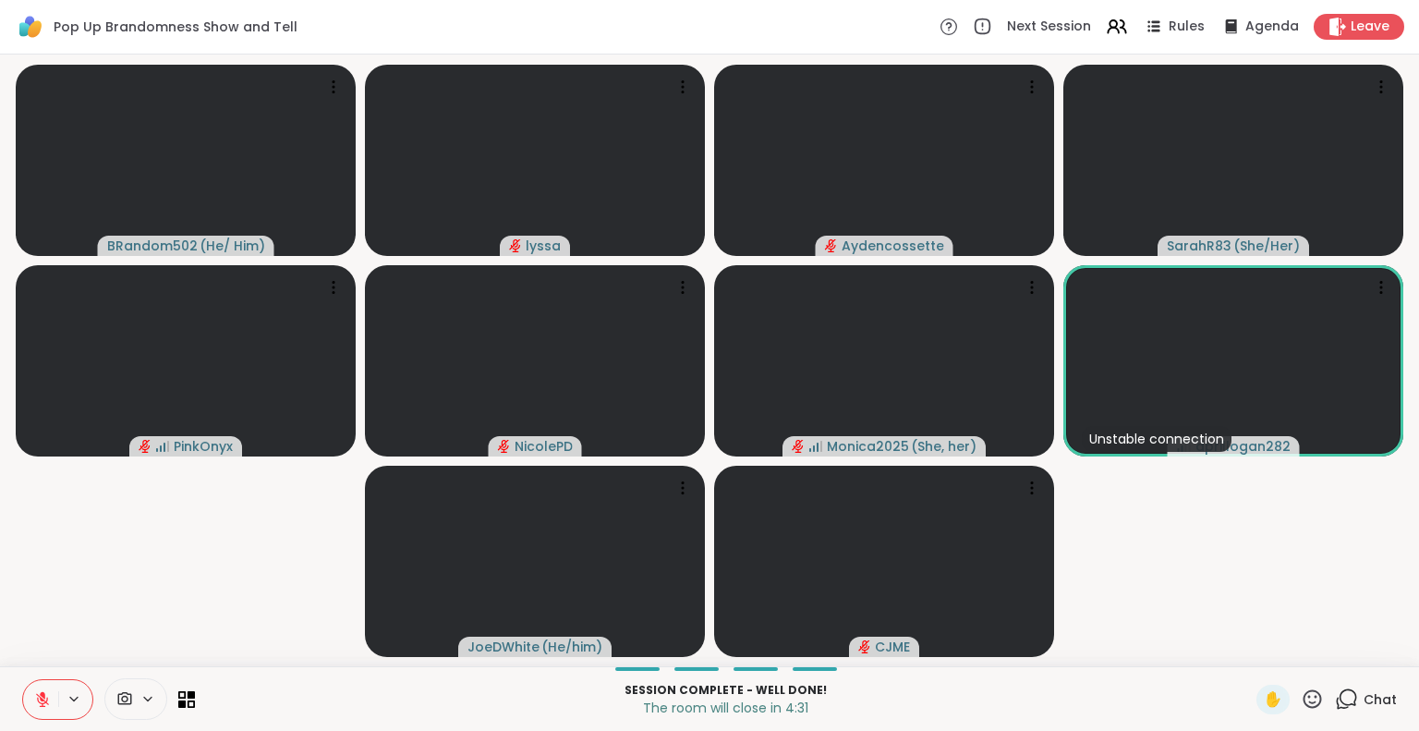
click at [34, 691] on icon at bounding box center [42, 699] width 17 height 17
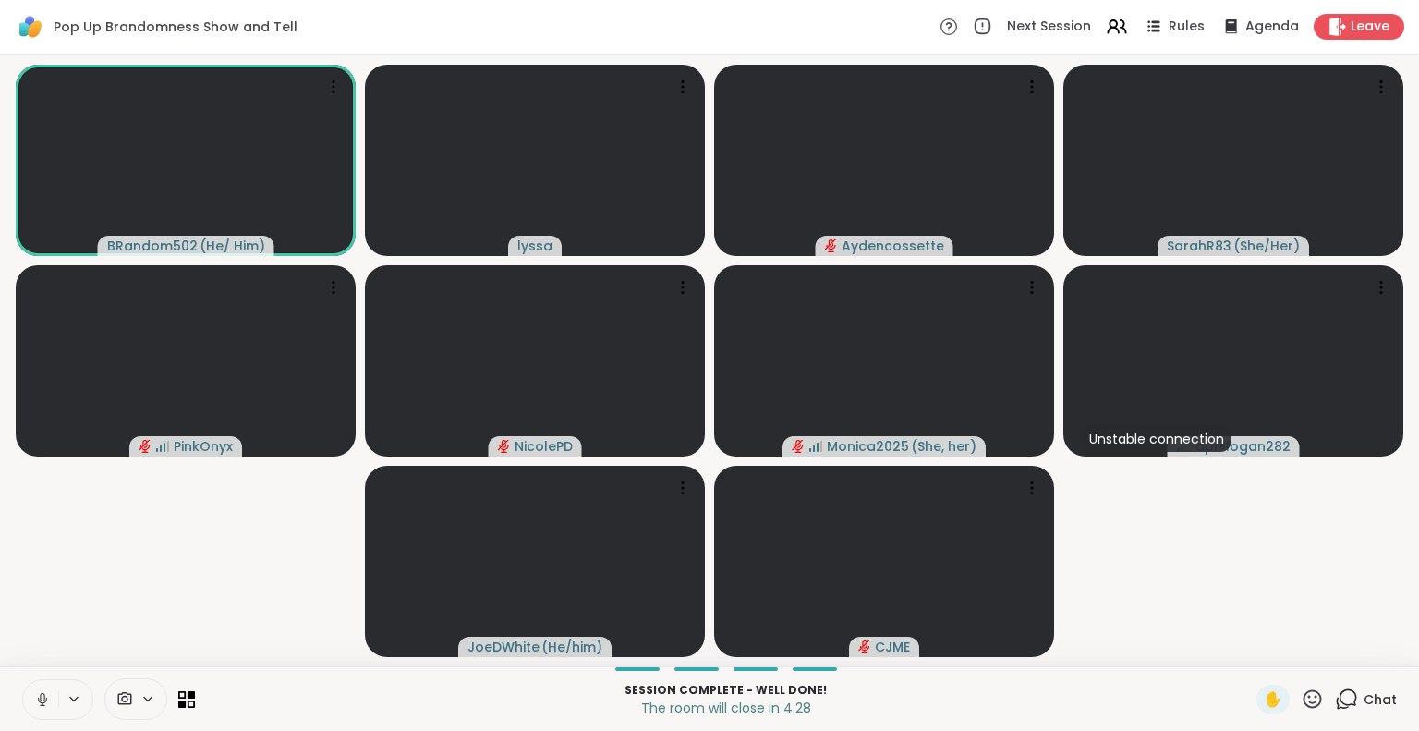
click at [34, 691] on icon at bounding box center [42, 699] width 17 height 17
click at [1350, 24] on span "Leave" at bounding box center [1370, 27] width 41 height 19
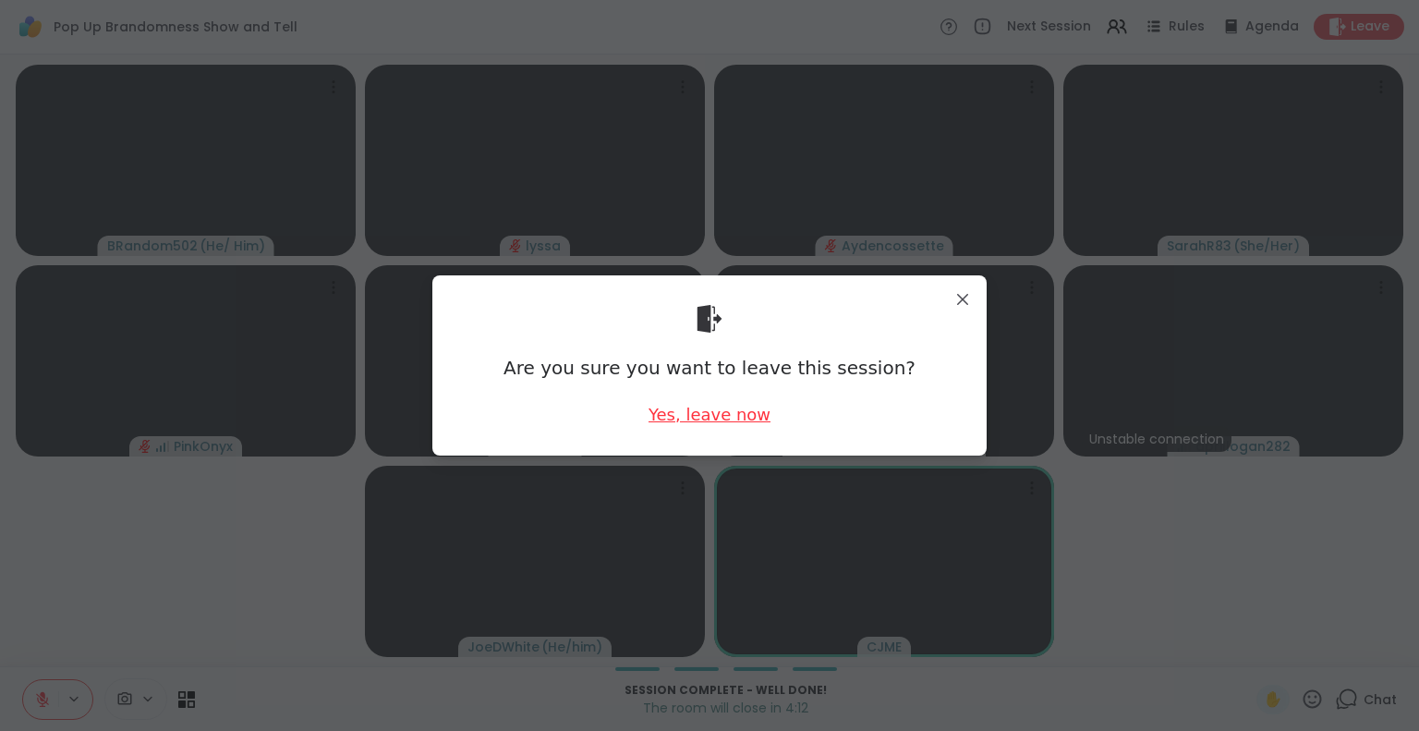
click at [717, 409] on div "Yes, leave now" at bounding box center [709, 414] width 122 height 23
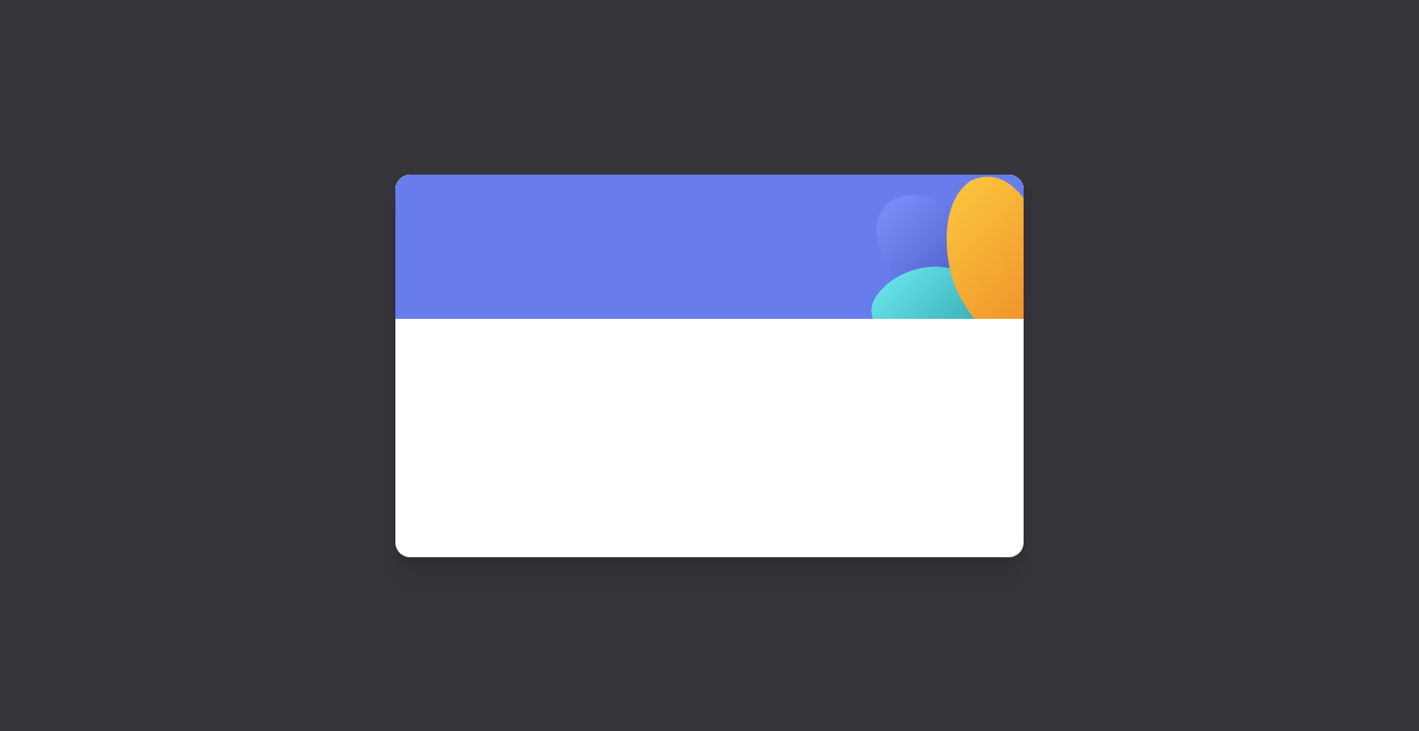
scroll to position [0, 0]
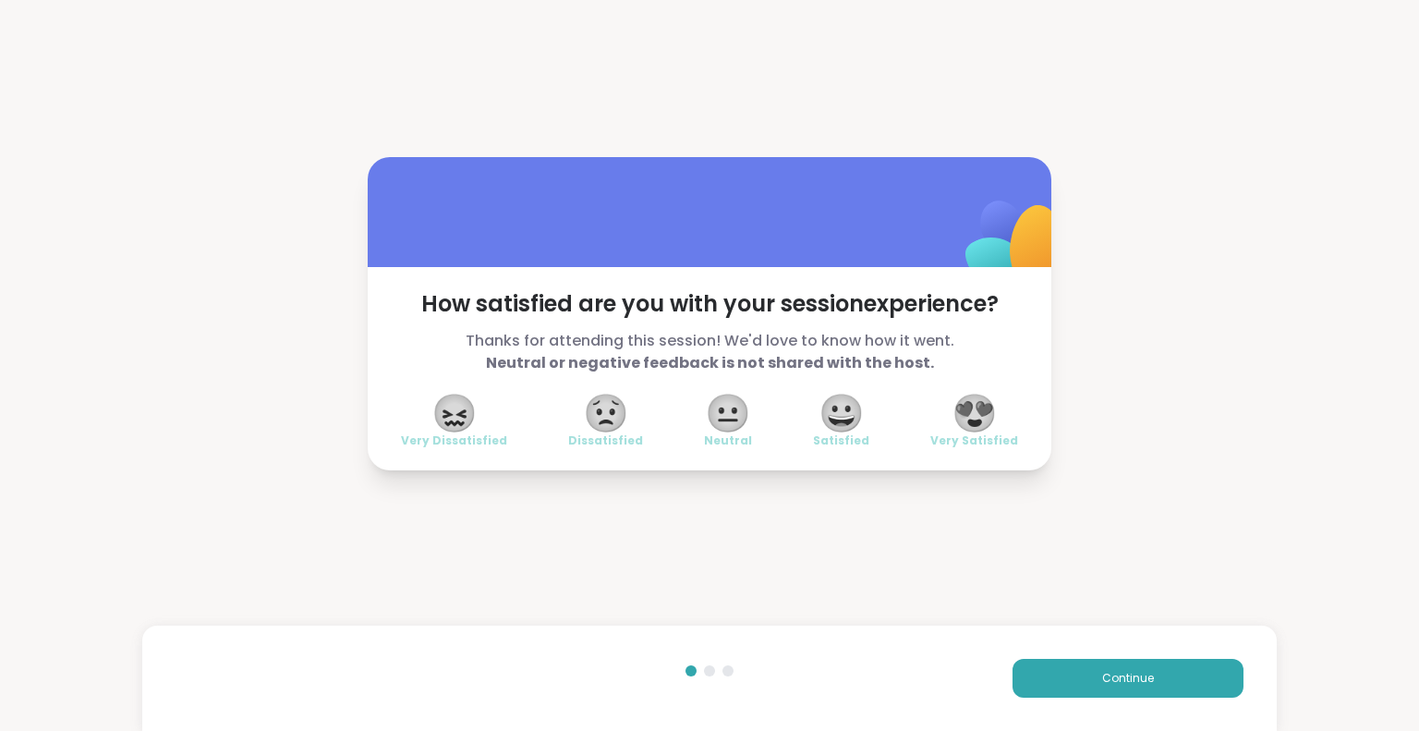
click at [974, 413] on span "😍" at bounding box center [974, 412] width 46 height 33
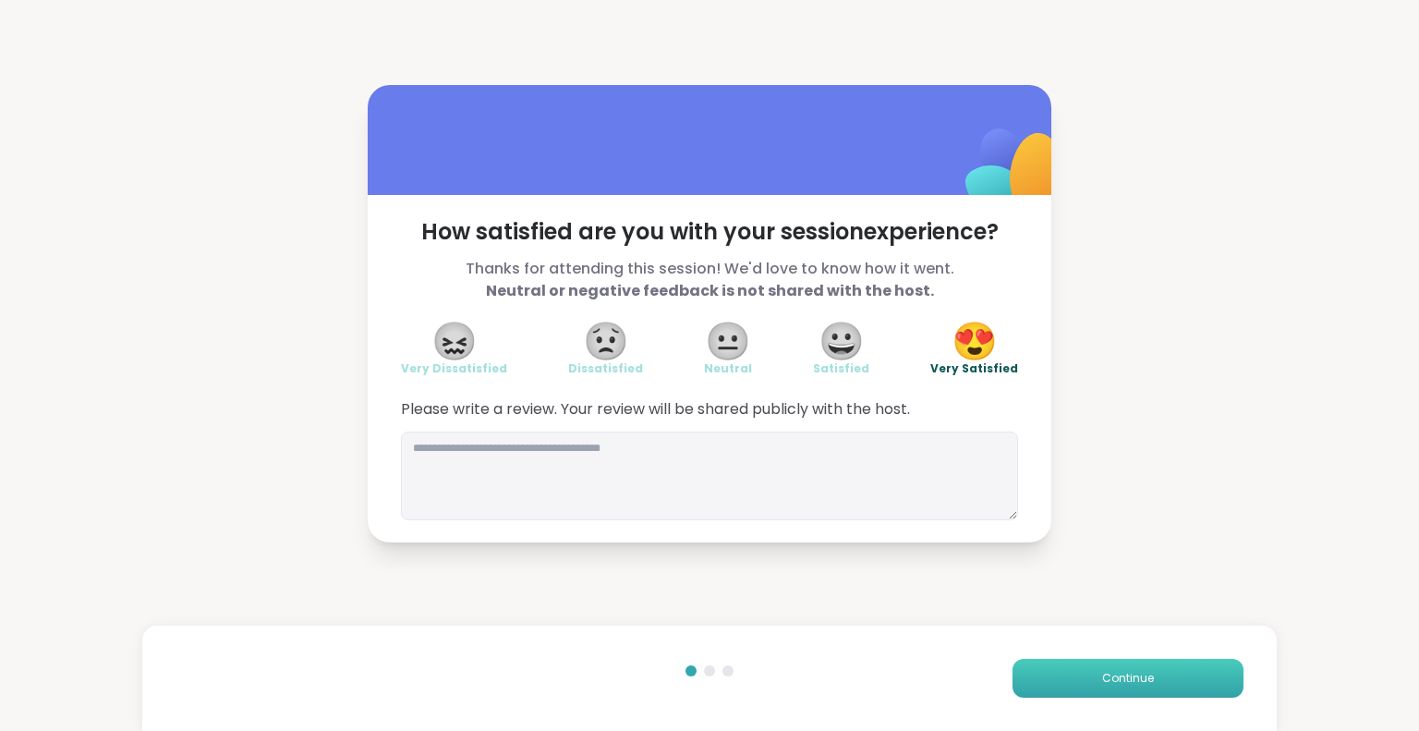
click at [1031, 675] on button "Continue" at bounding box center [1127, 677] width 231 height 39
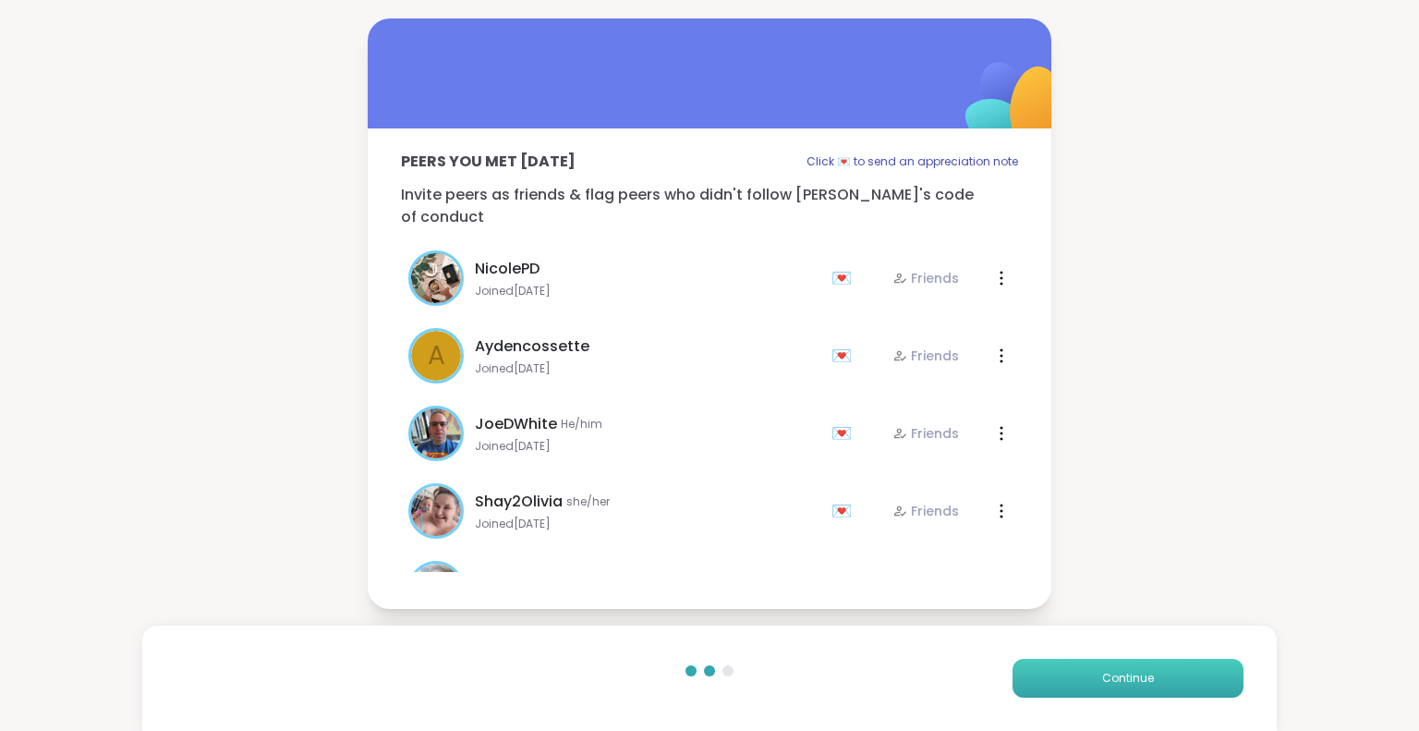
click at [1031, 675] on button "Continue" at bounding box center [1127, 677] width 231 height 39
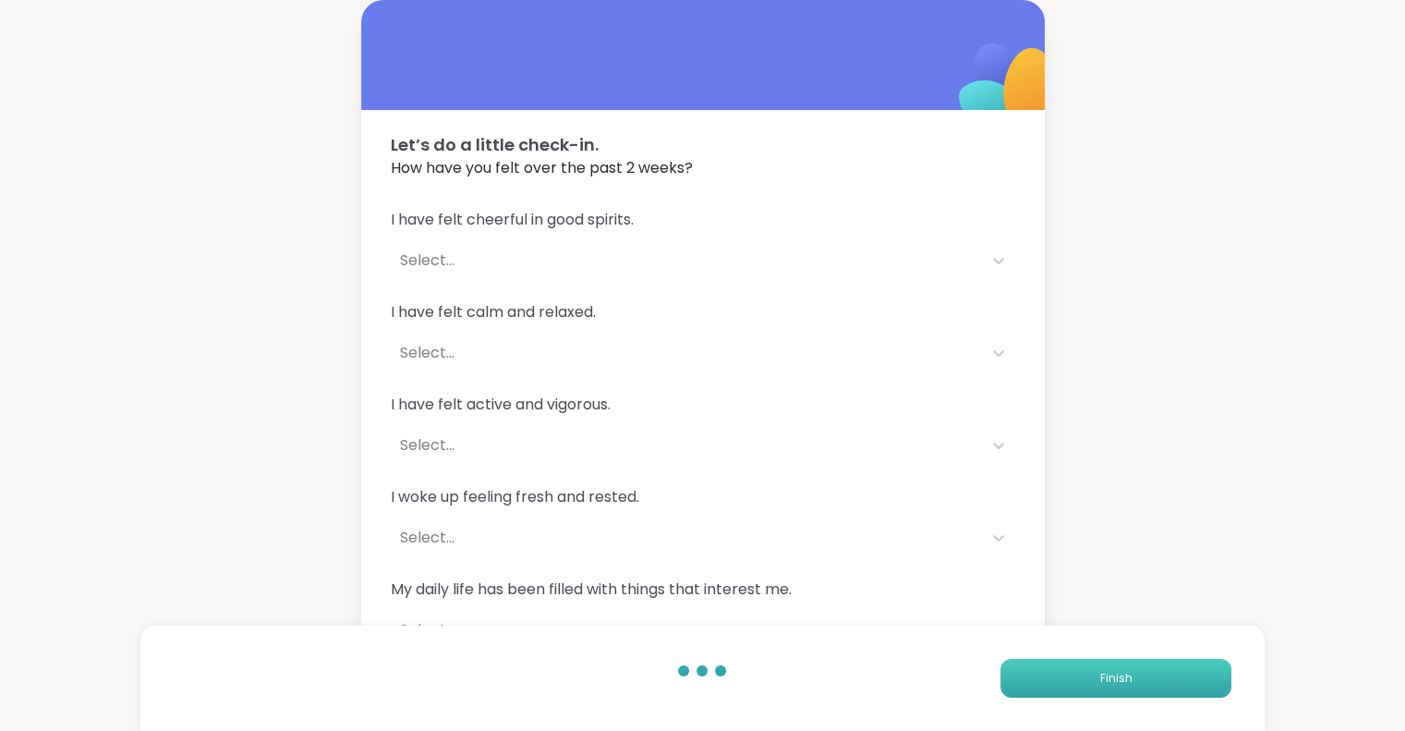
click at [1031, 675] on button "Finish" at bounding box center [1115, 677] width 231 height 39
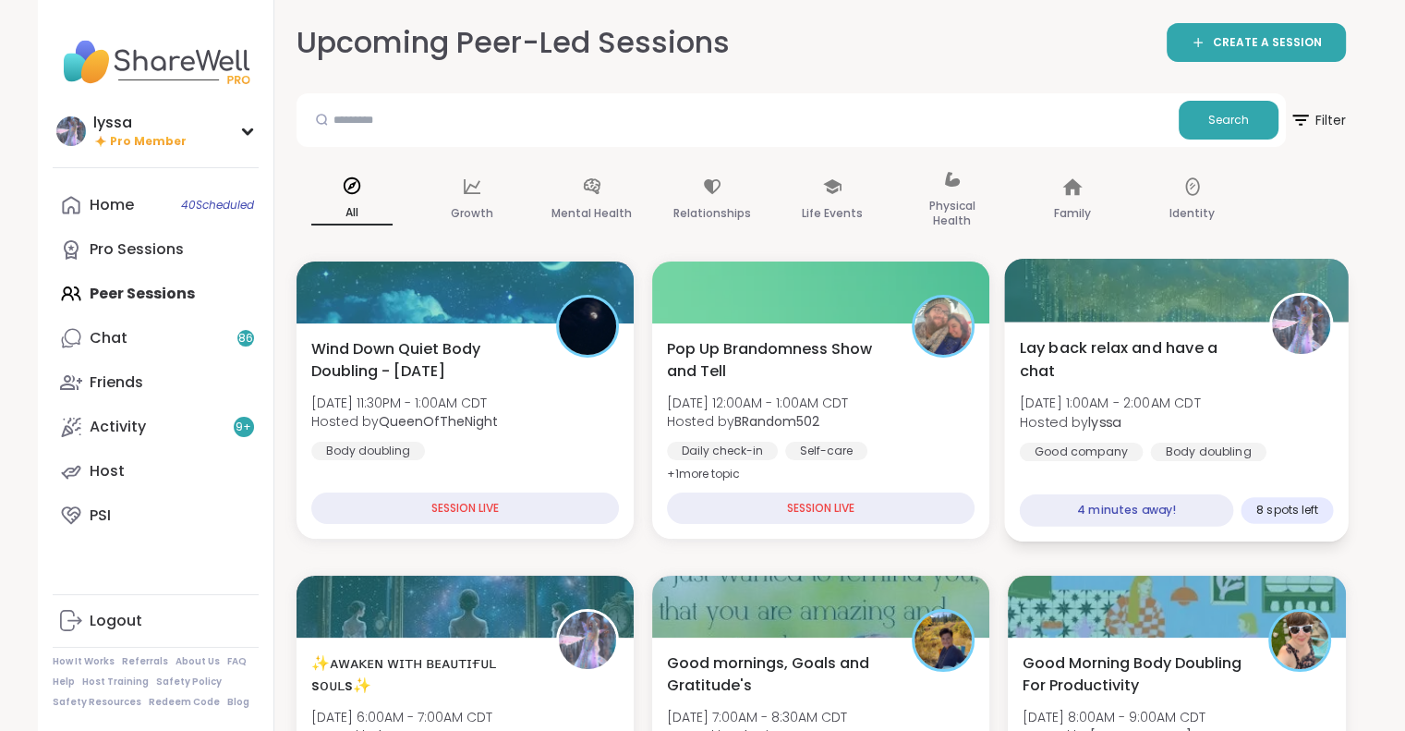
click at [1237, 390] on div "Lay back relax and have a chat [DATE] 1:00AM - 2:00AM CDT Hosted by lyssa Good …" at bounding box center [1177, 398] width 314 height 125
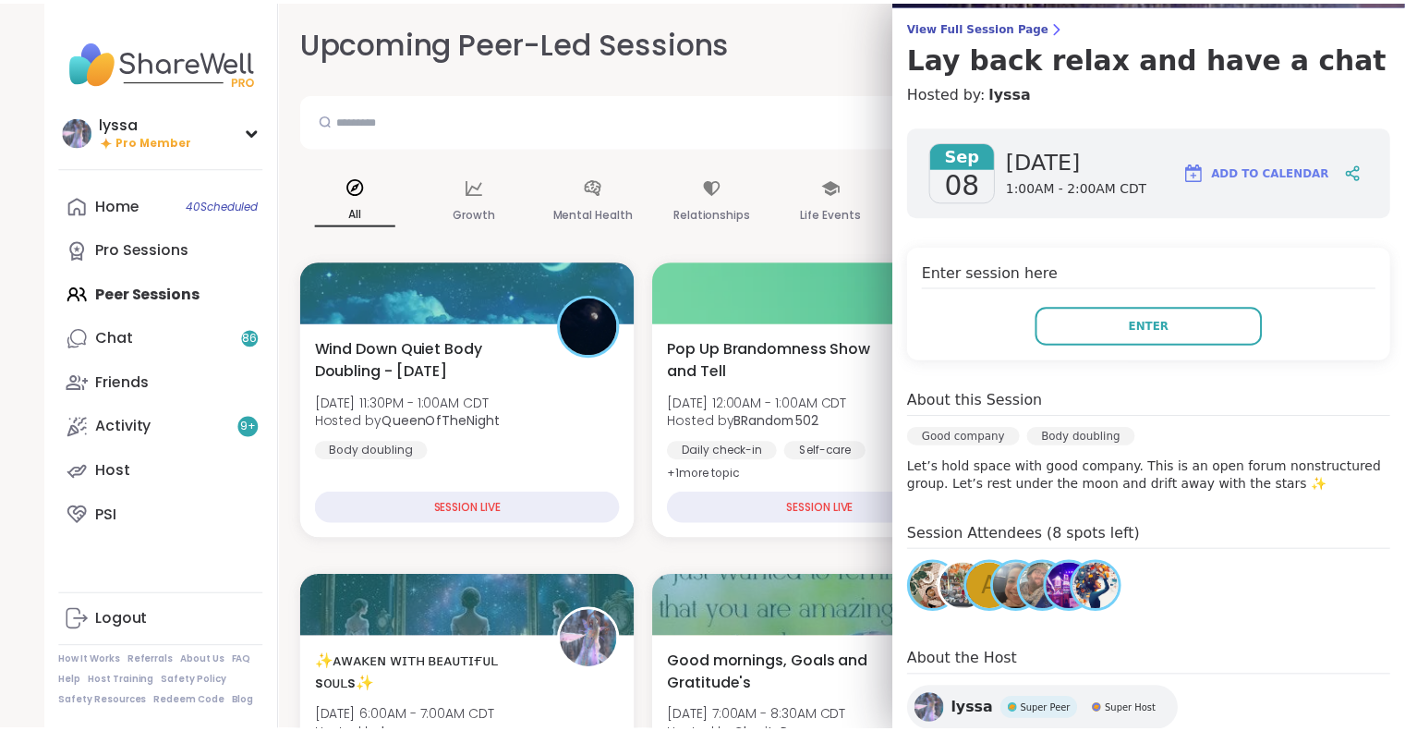
scroll to position [148, 0]
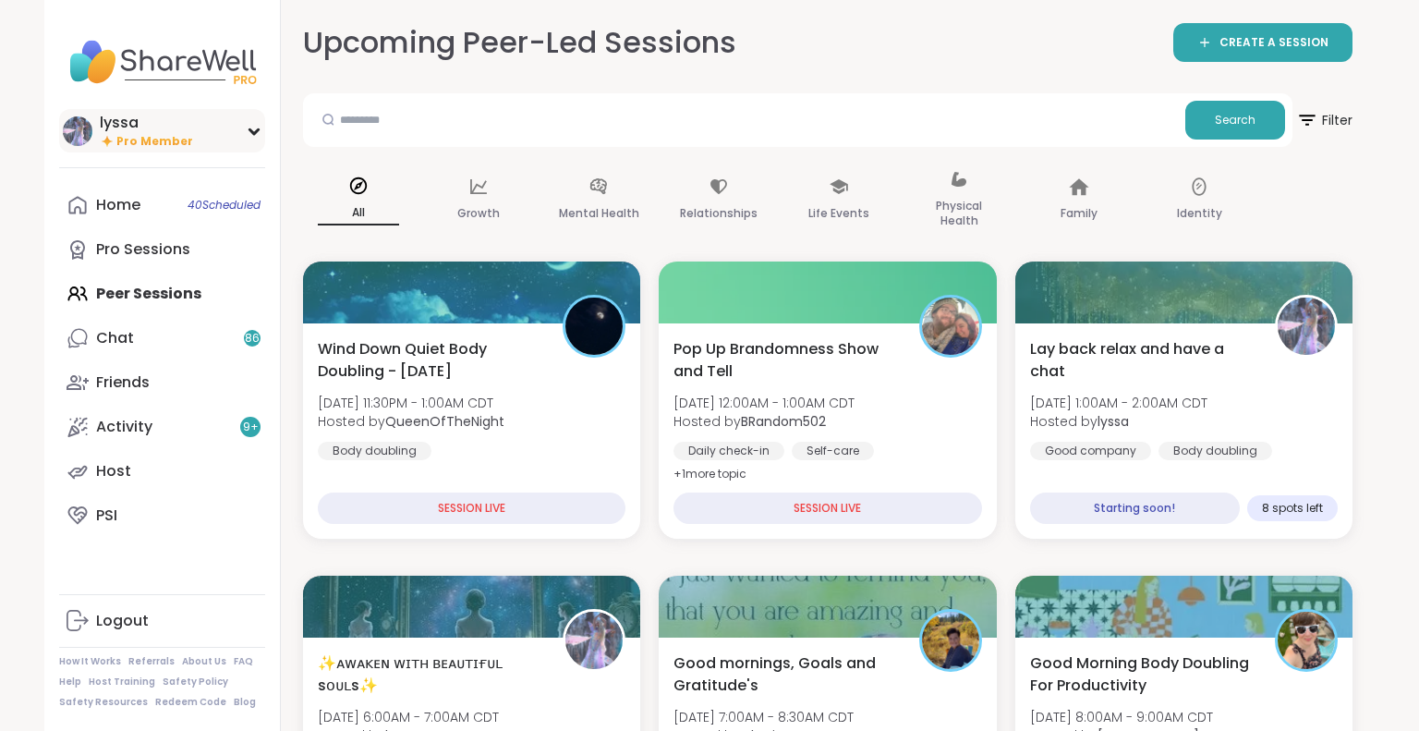
click at [67, 132] on img at bounding box center [78, 131] width 30 height 30
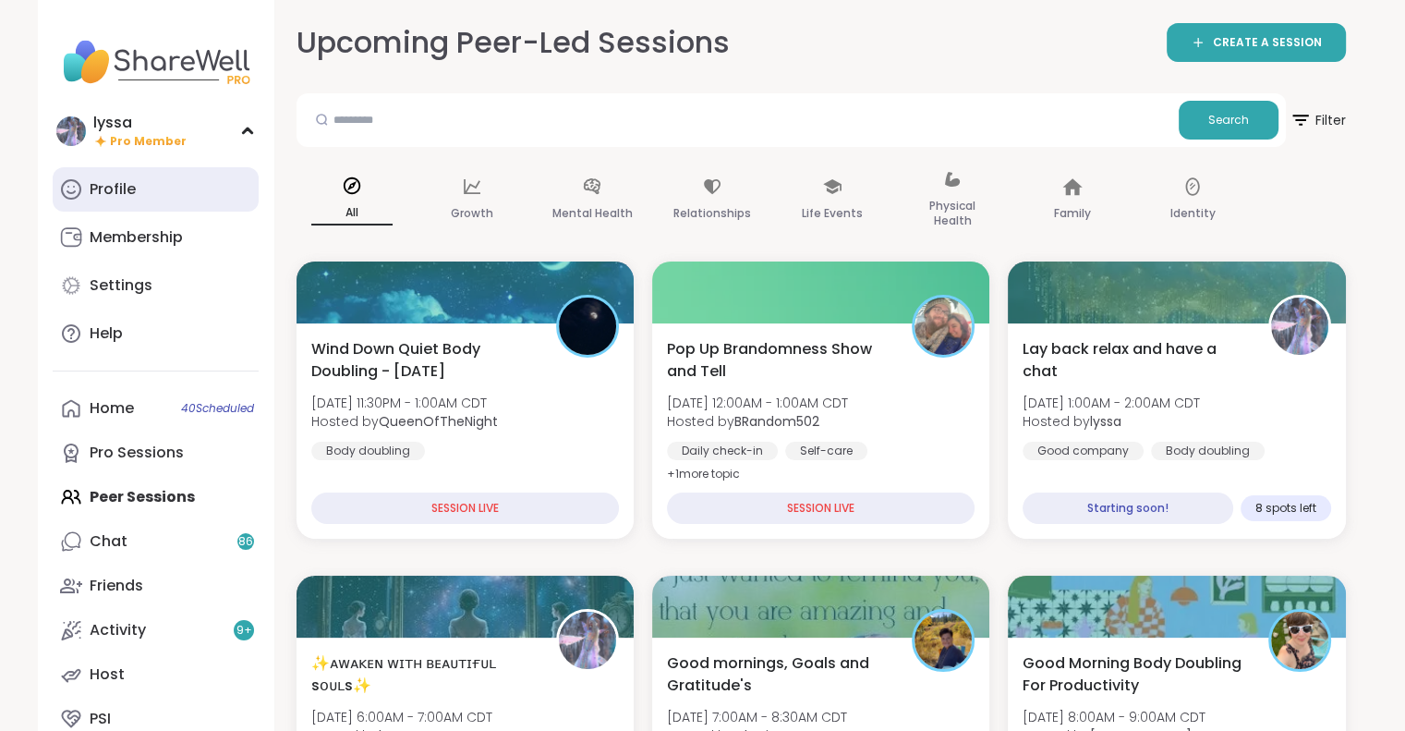
click at [100, 176] on link "Profile" at bounding box center [156, 189] width 206 height 44
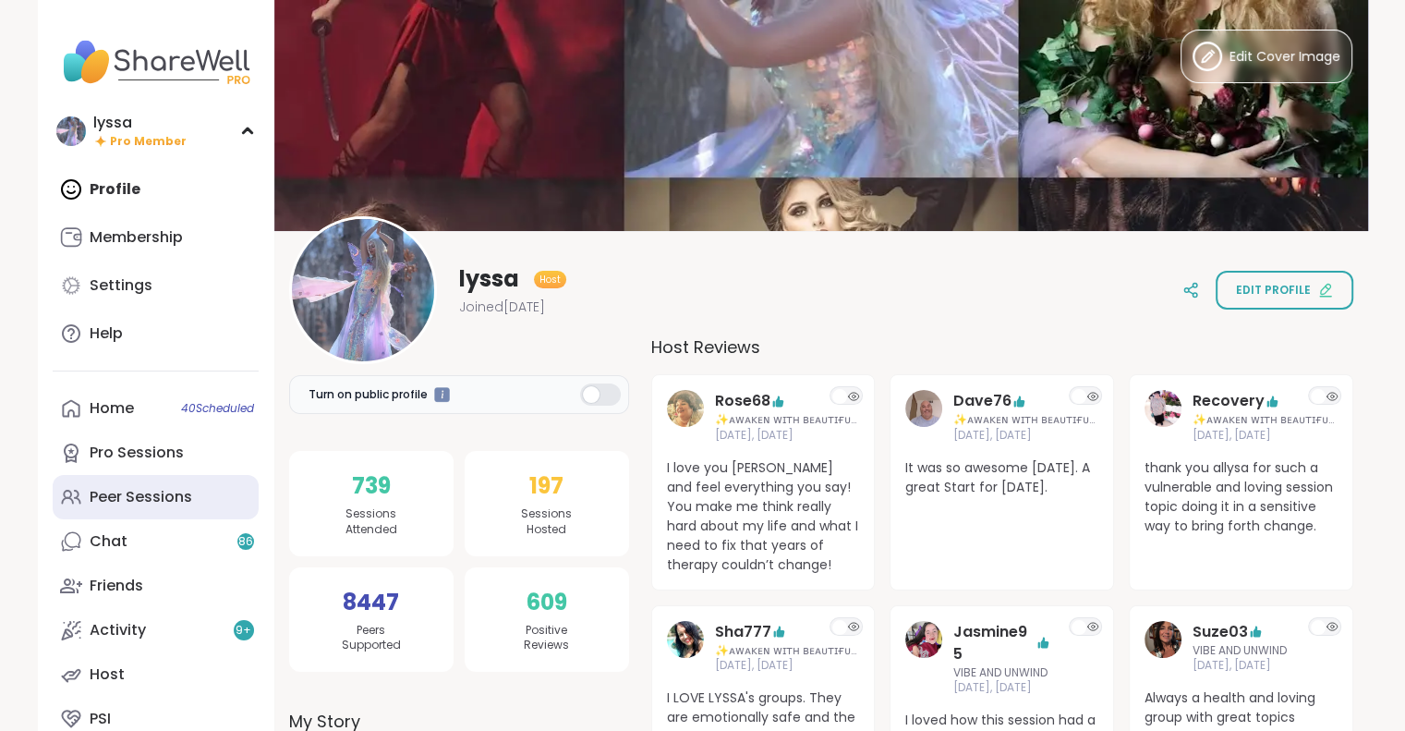
click at [148, 495] on div "Peer Sessions" at bounding box center [141, 497] width 103 height 20
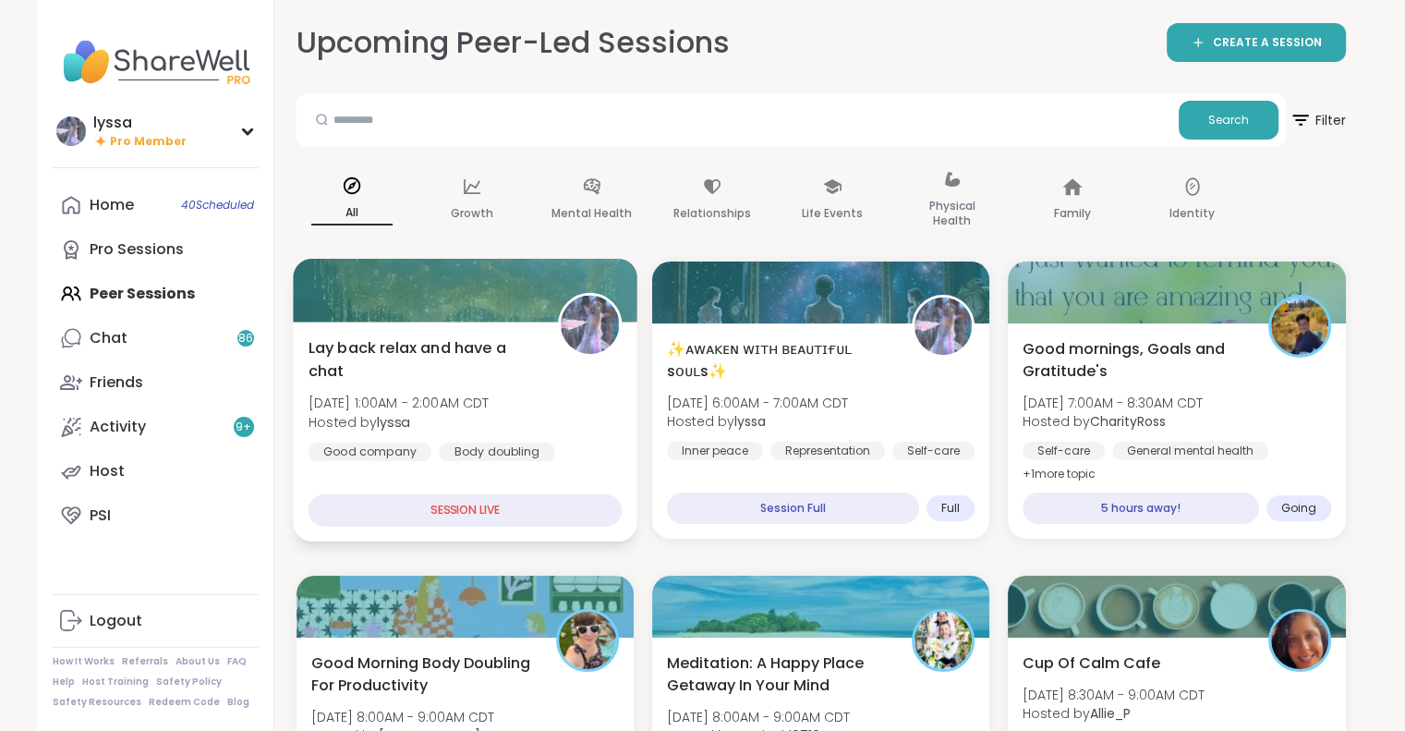
click at [591, 328] on img at bounding box center [590, 325] width 58 height 58
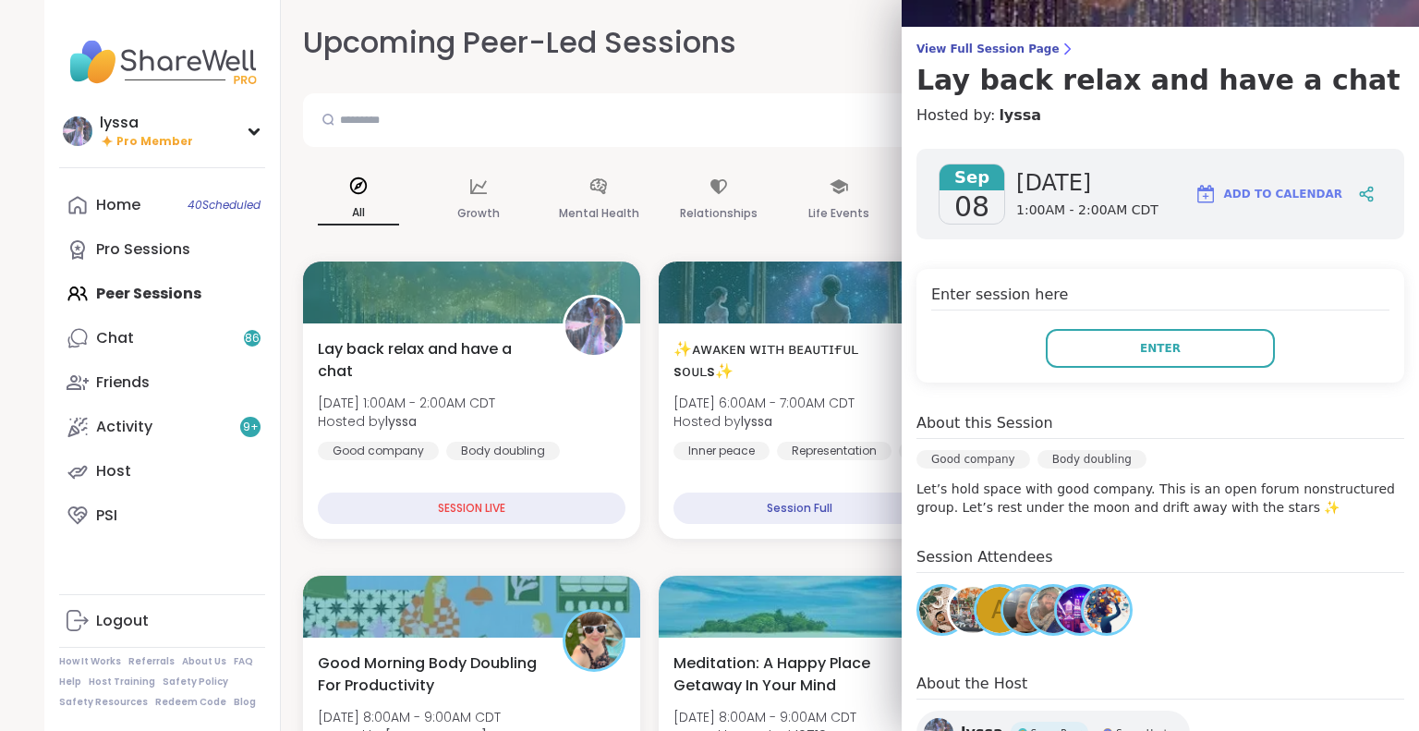
scroll to position [122, 0]
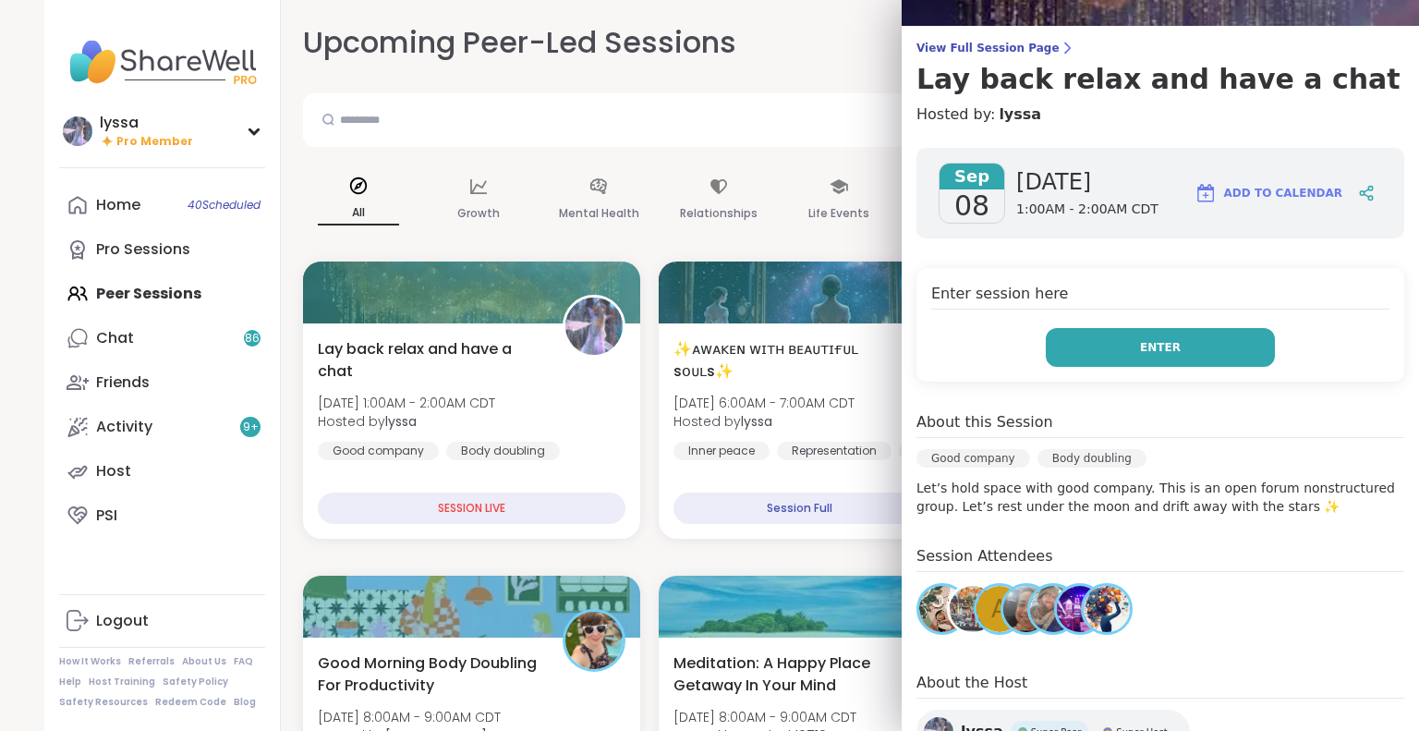
click at [1189, 328] on button "Enter" at bounding box center [1159, 347] width 229 height 39
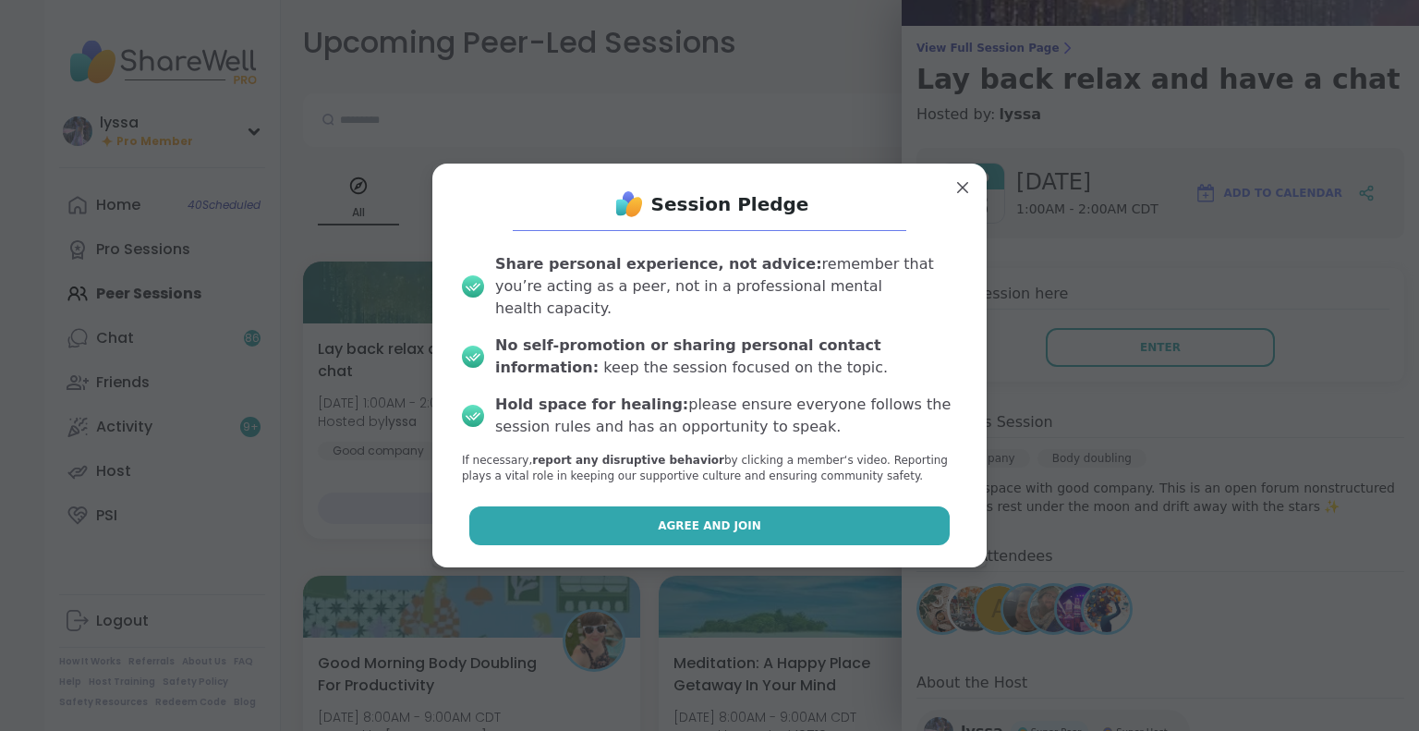
click at [791, 512] on button "Agree and Join" at bounding box center [709, 525] width 481 height 39
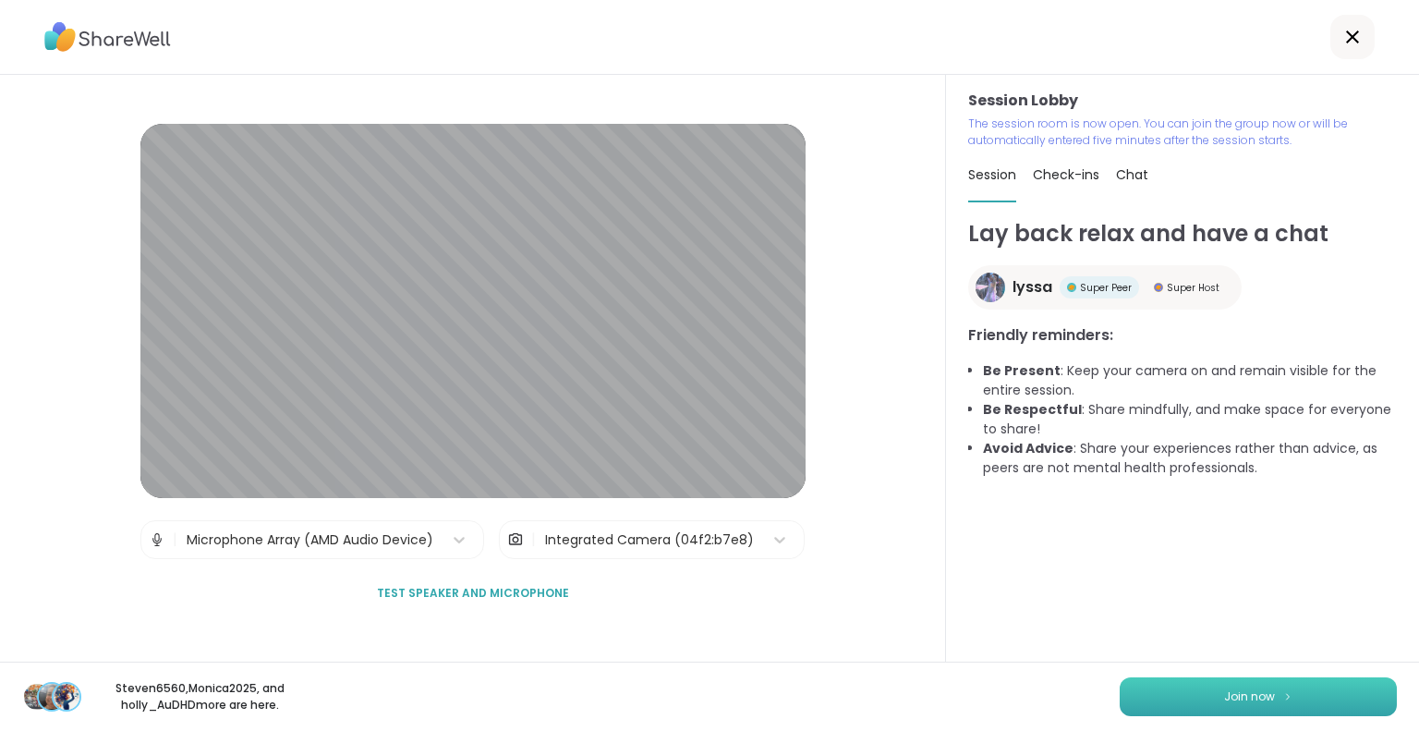
click at [1199, 680] on button "Join now" at bounding box center [1257, 696] width 277 height 39
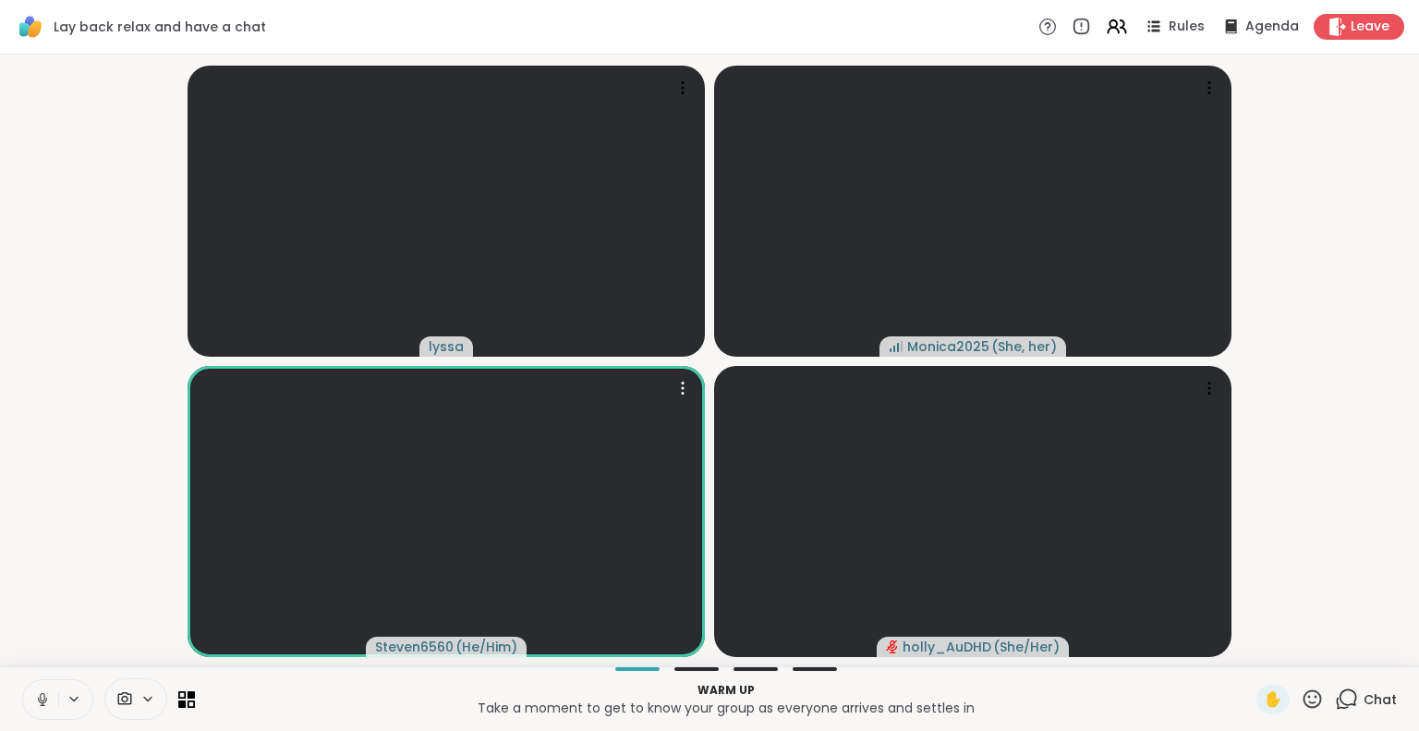
click at [41, 701] on icon at bounding box center [42, 699] width 17 height 17
click at [51, 682] on button at bounding box center [40, 699] width 35 height 39
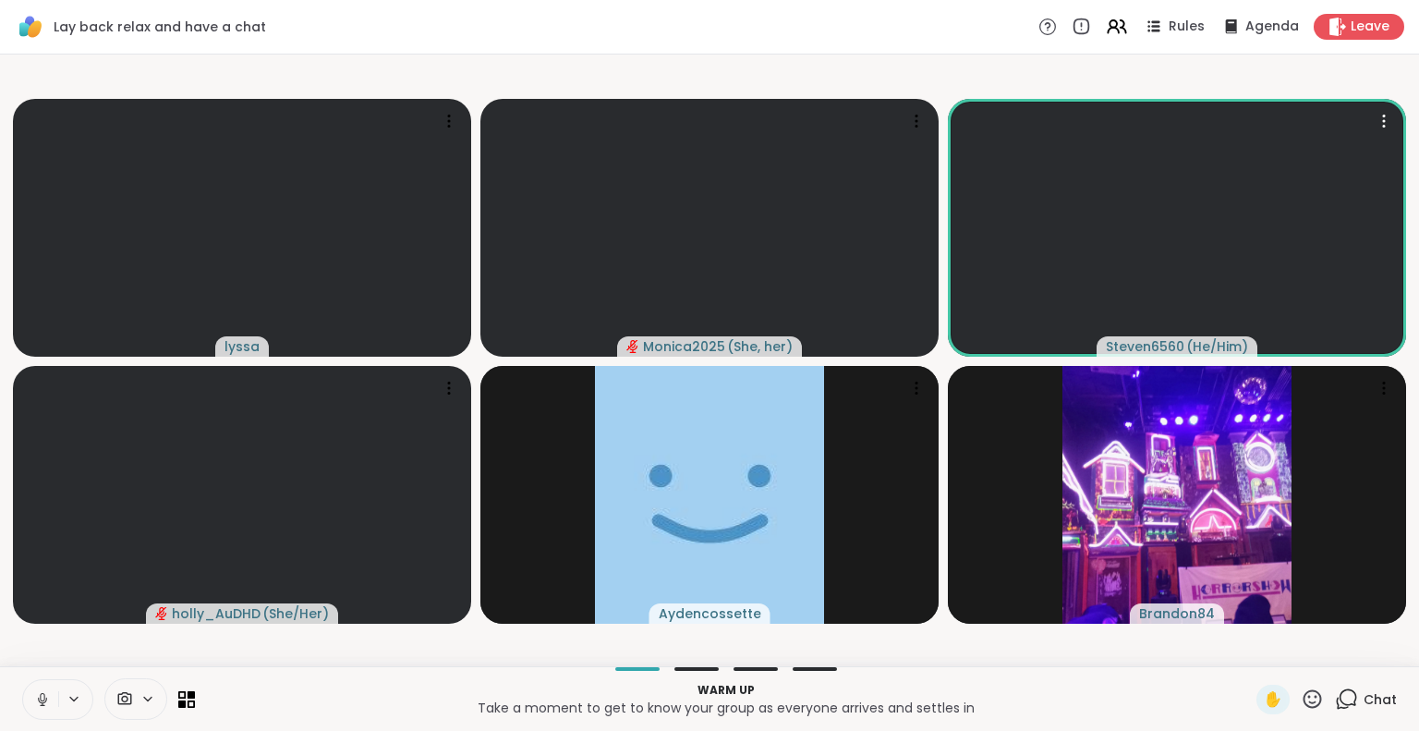
click at [49, 696] on icon at bounding box center [42, 699] width 17 height 17
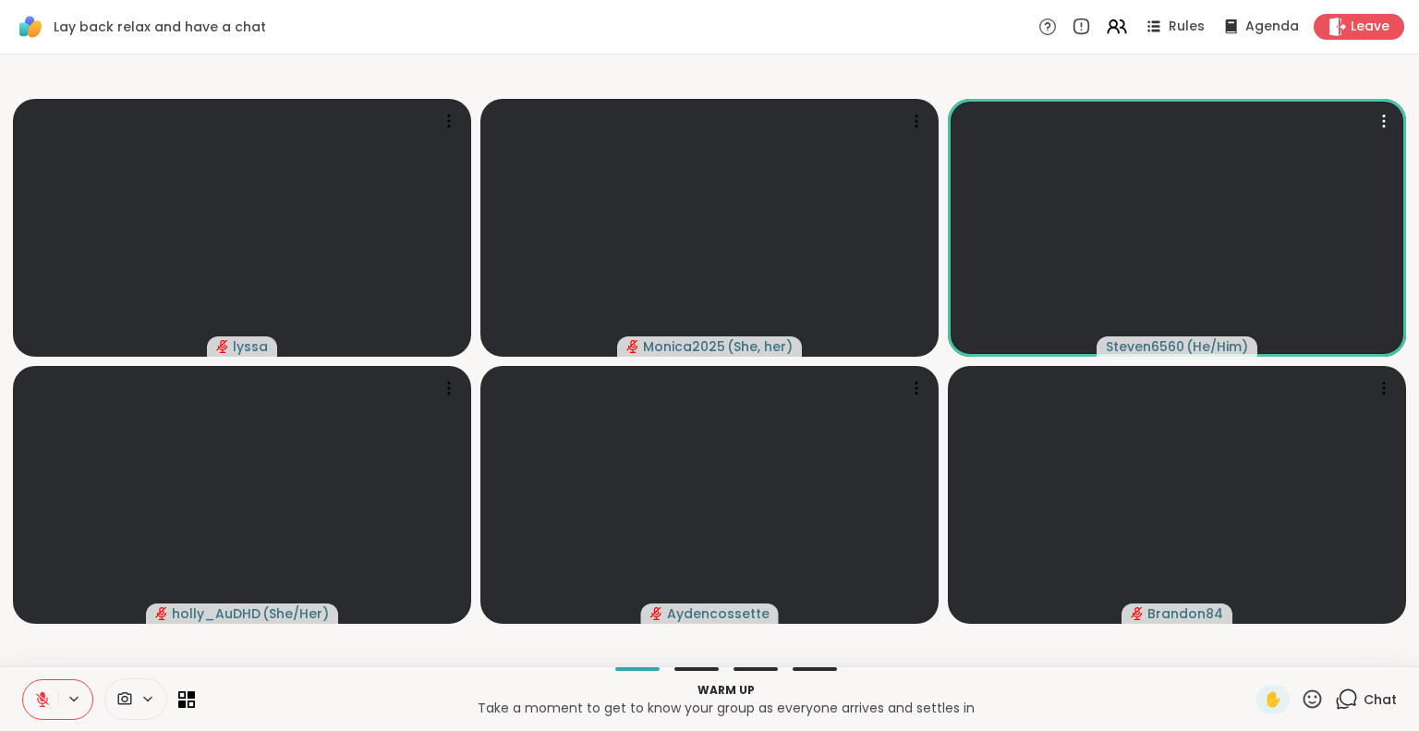
click at [36, 646] on video-player-container "lyssa Monica2025 ( She, her ) Steven6560 ( He/Him ) [PERSON_NAME] ( She/Her ) A…" at bounding box center [709, 360] width 1396 height 597
click at [42, 693] on icon at bounding box center [43, 694] width 6 height 7
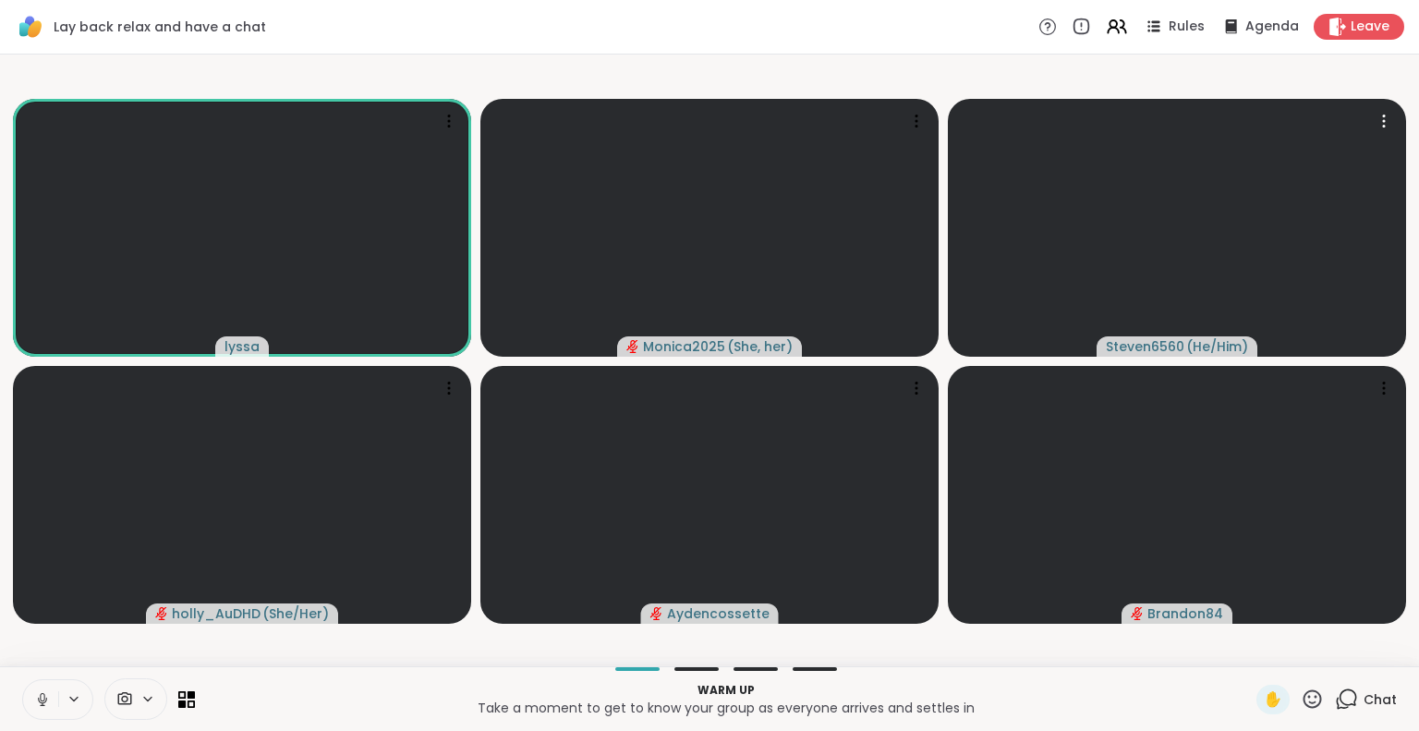
click at [43, 705] on icon at bounding box center [42, 699] width 17 height 17
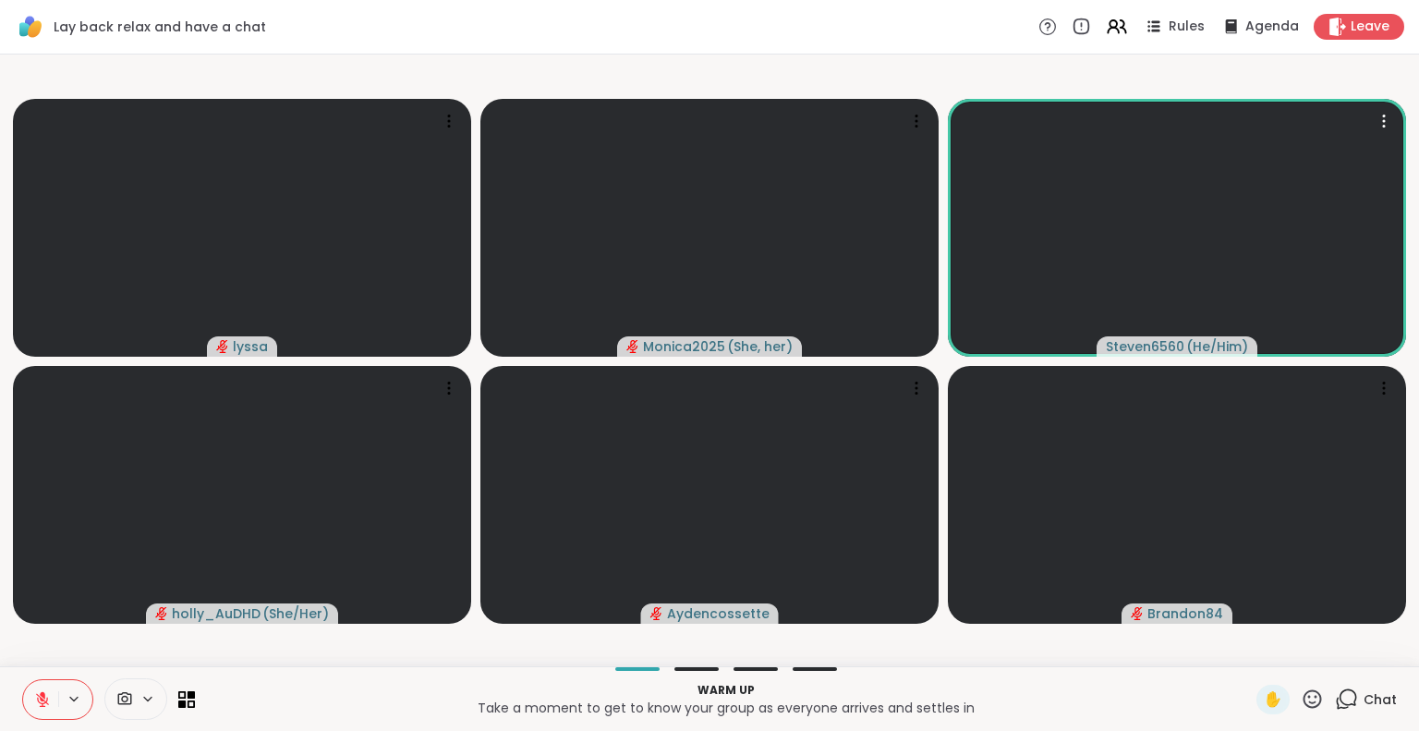
click at [37, 682] on button at bounding box center [40, 699] width 35 height 39
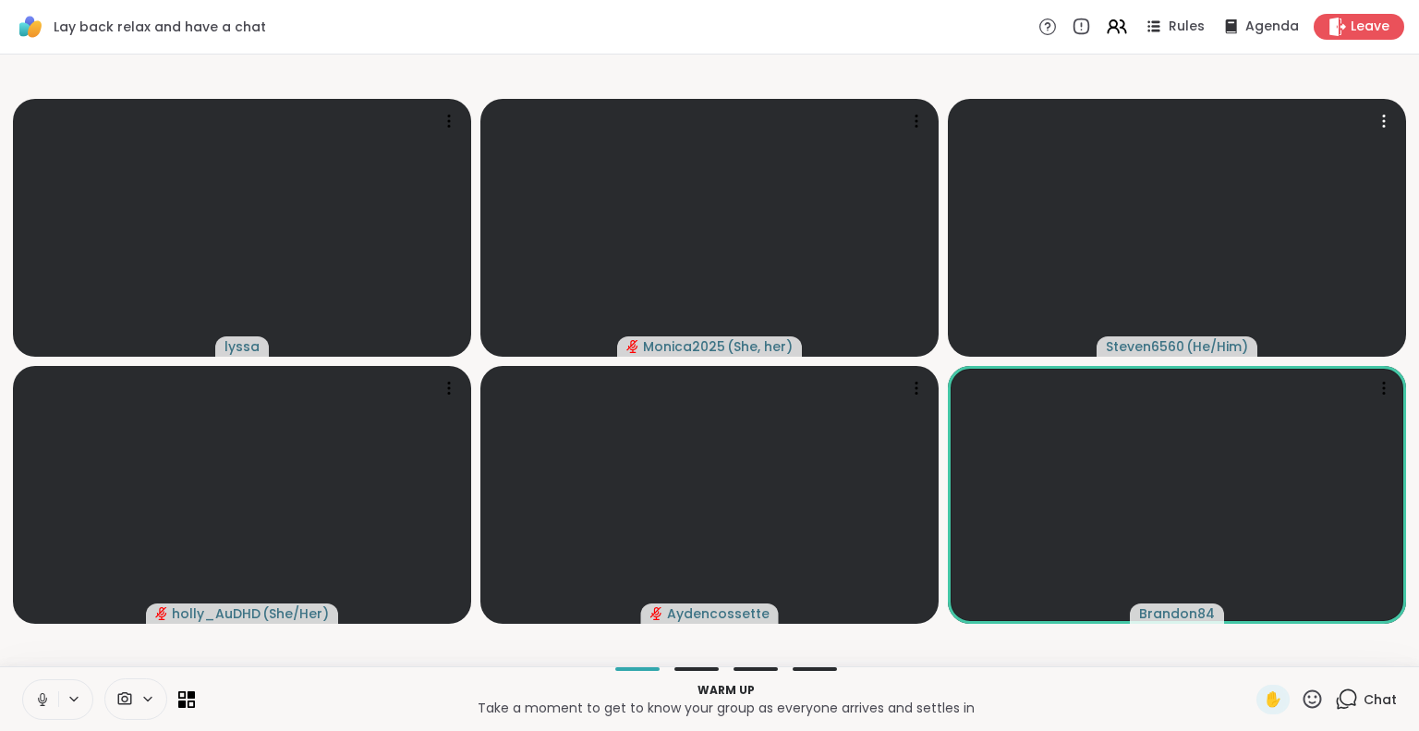
click at [30, 714] on button at bounding box center [40, 699] width 35 height 39
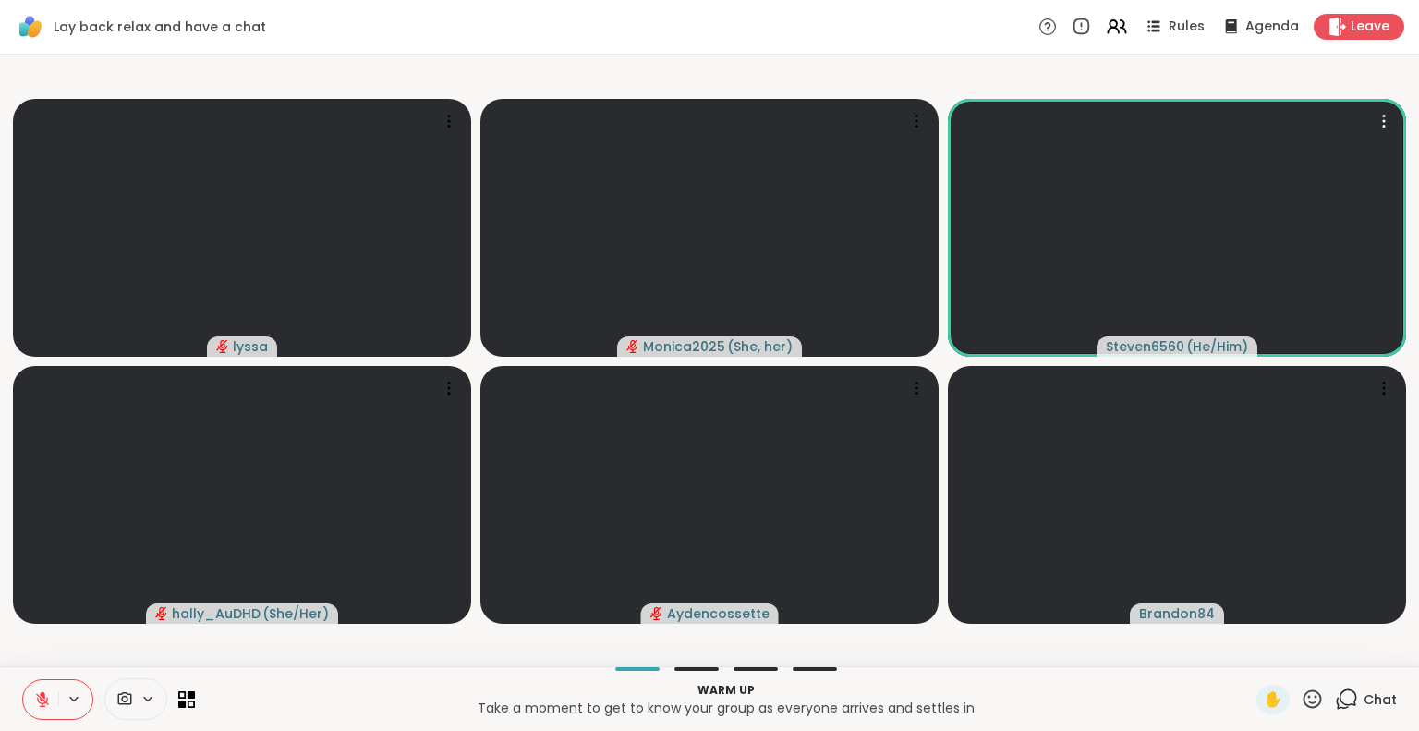
click at [28, 705] on button at bounding box center [40, 699] width 35 height 39
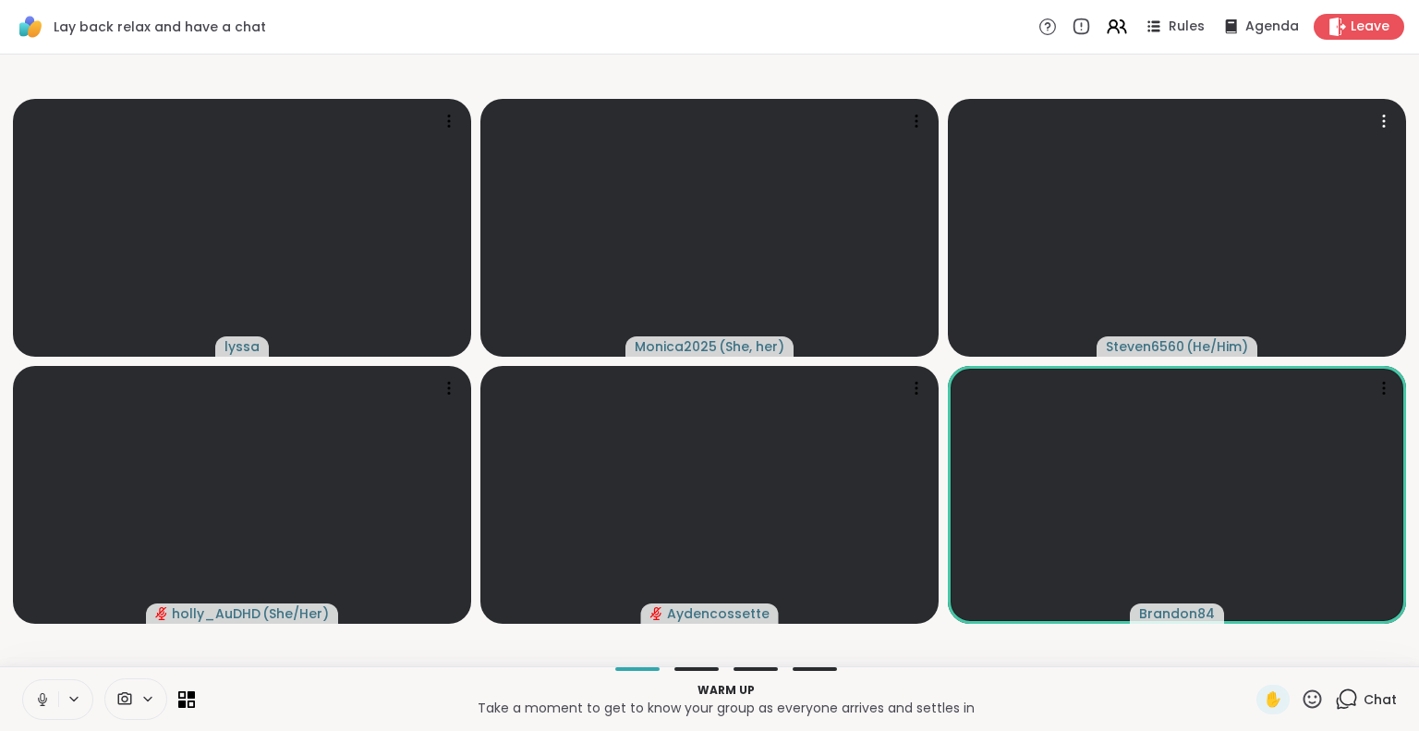
click at [47, 702] on icon at bounding box center [42, 699] width 17 height 17
click at [41, 695] on icon at bounding box center [42, 699] width 17 height 17
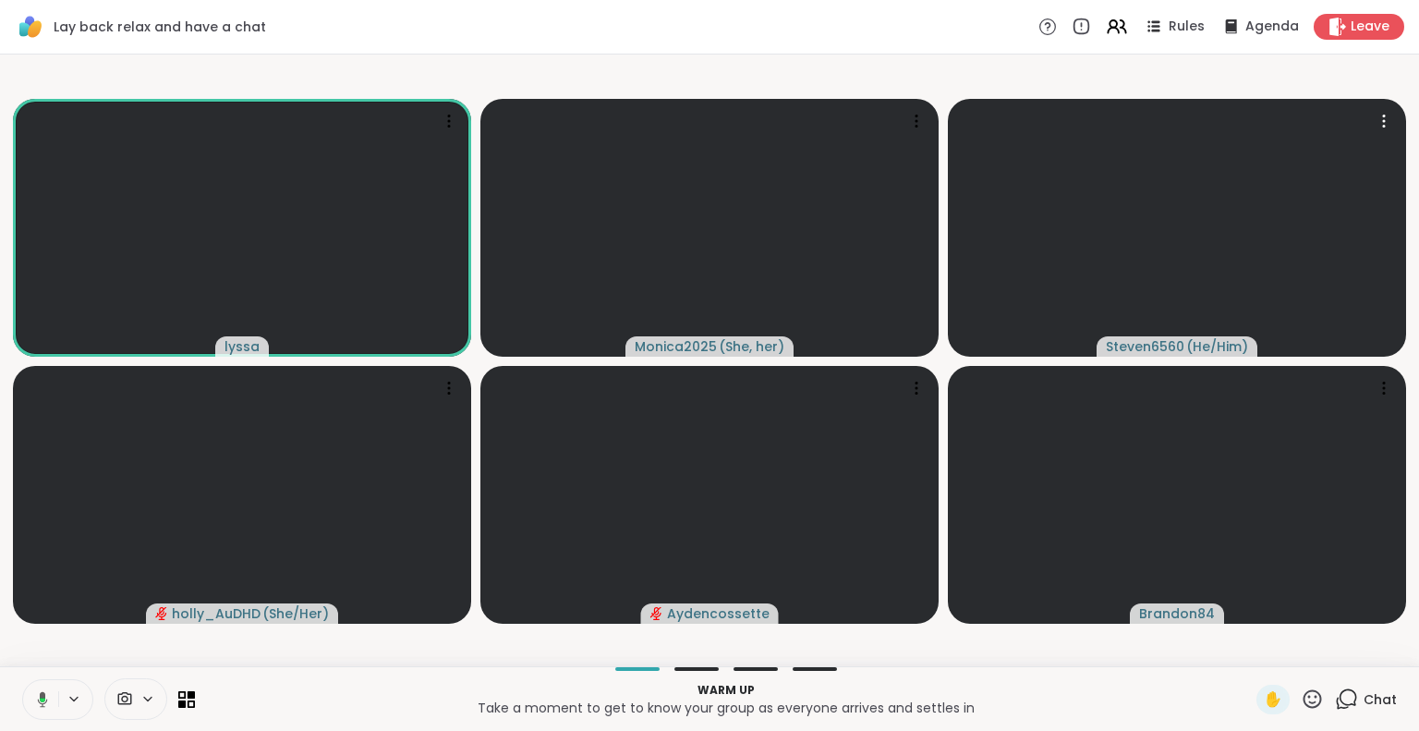
click at [41, 694] on icon at bounding box center [43, 699] width 10 height 16
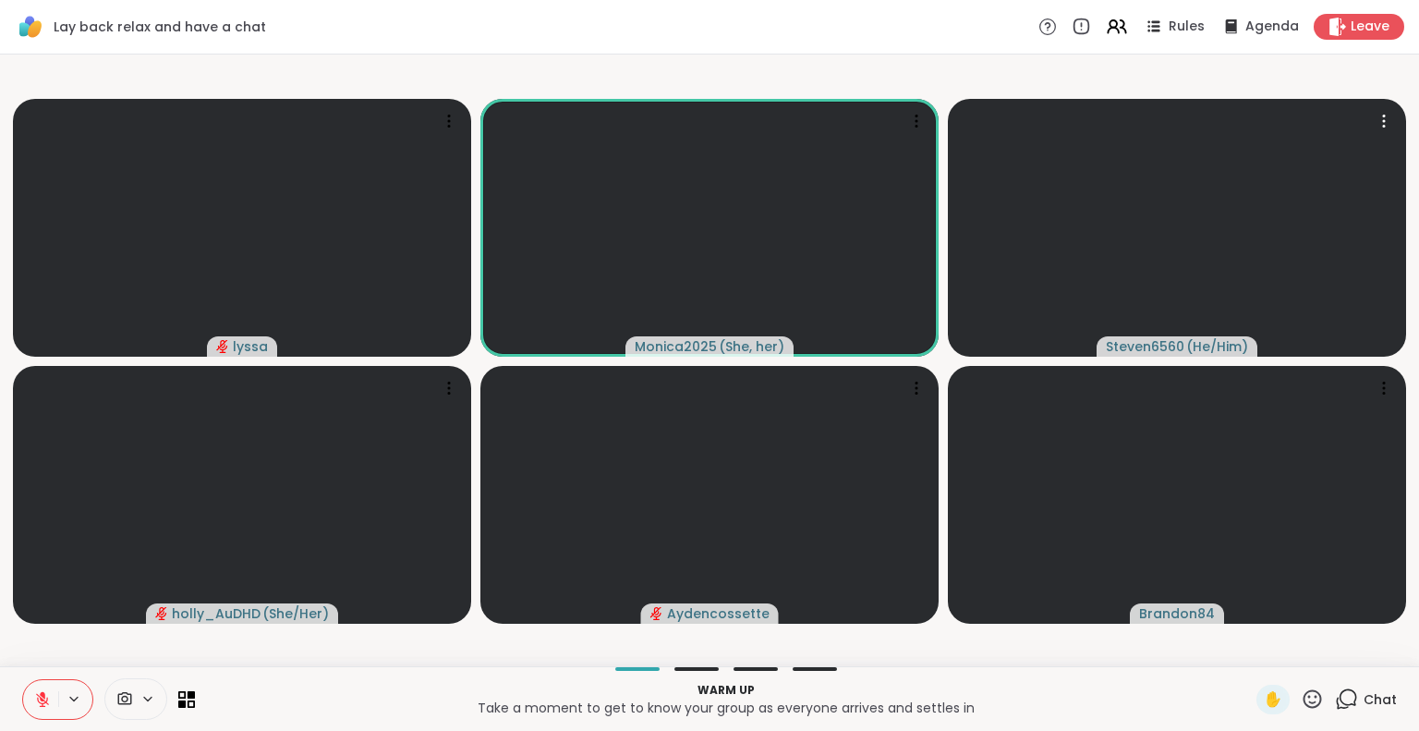
click at [47, 700] on icon at bounding box center [42, 699] width 13 height 13
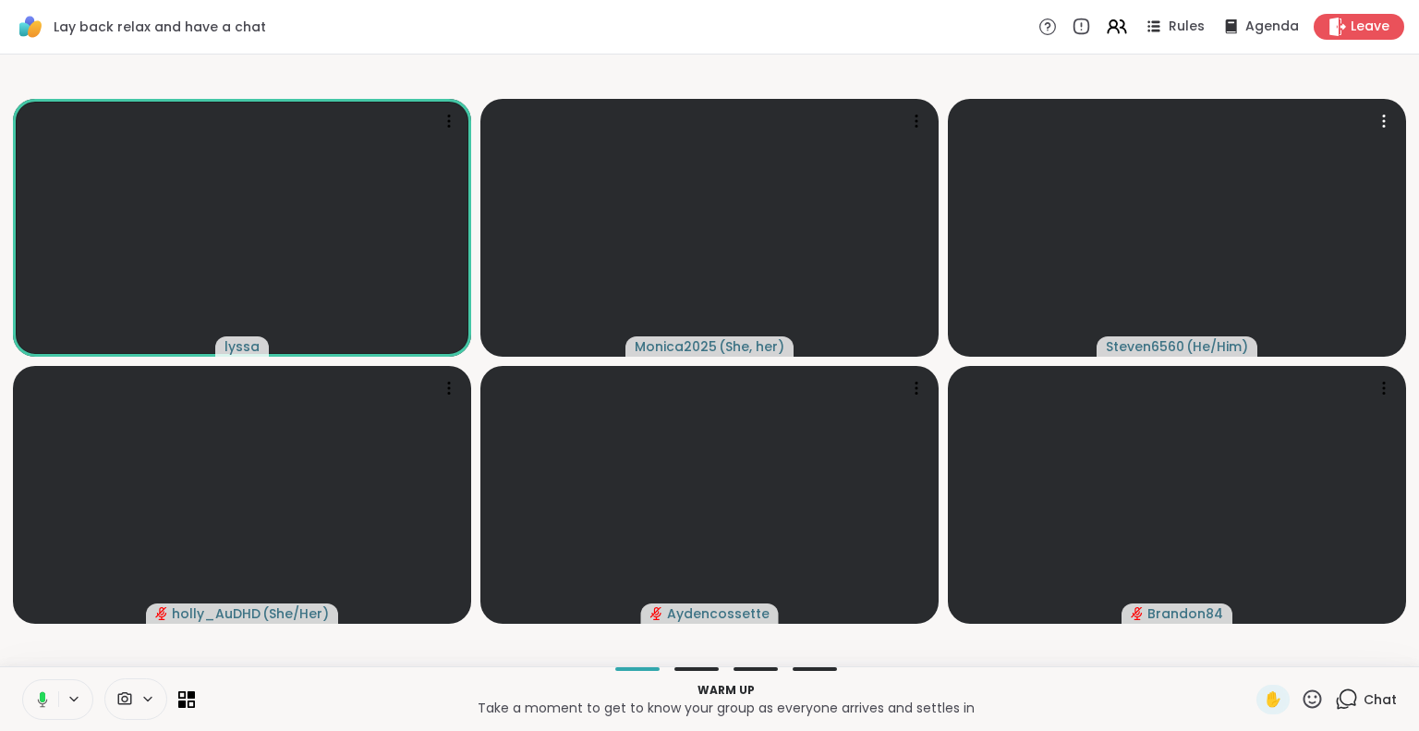
click at [41, 703] on icon at bounding box center [43, 699] width 10 height 16
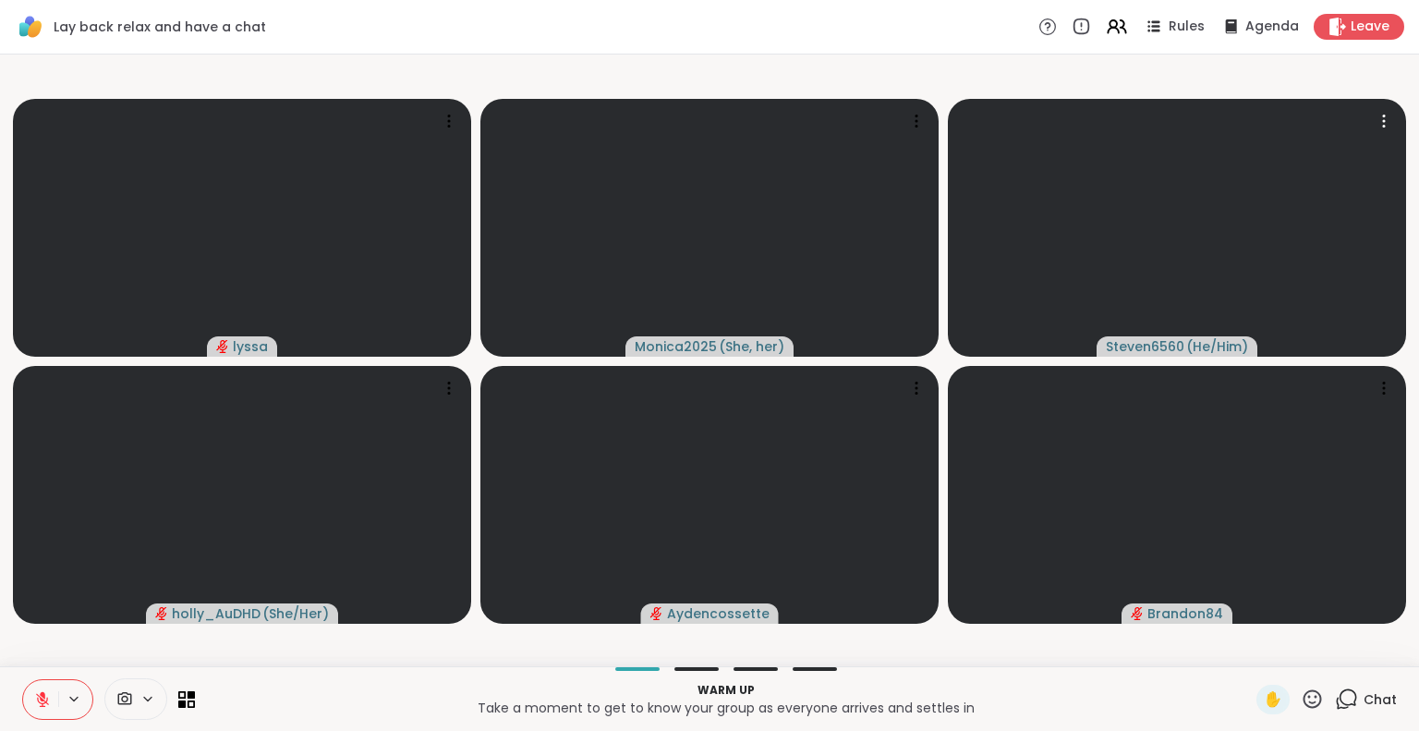
click at [41, 692] on icon at bounding box center [42, 699] width 17 height 17
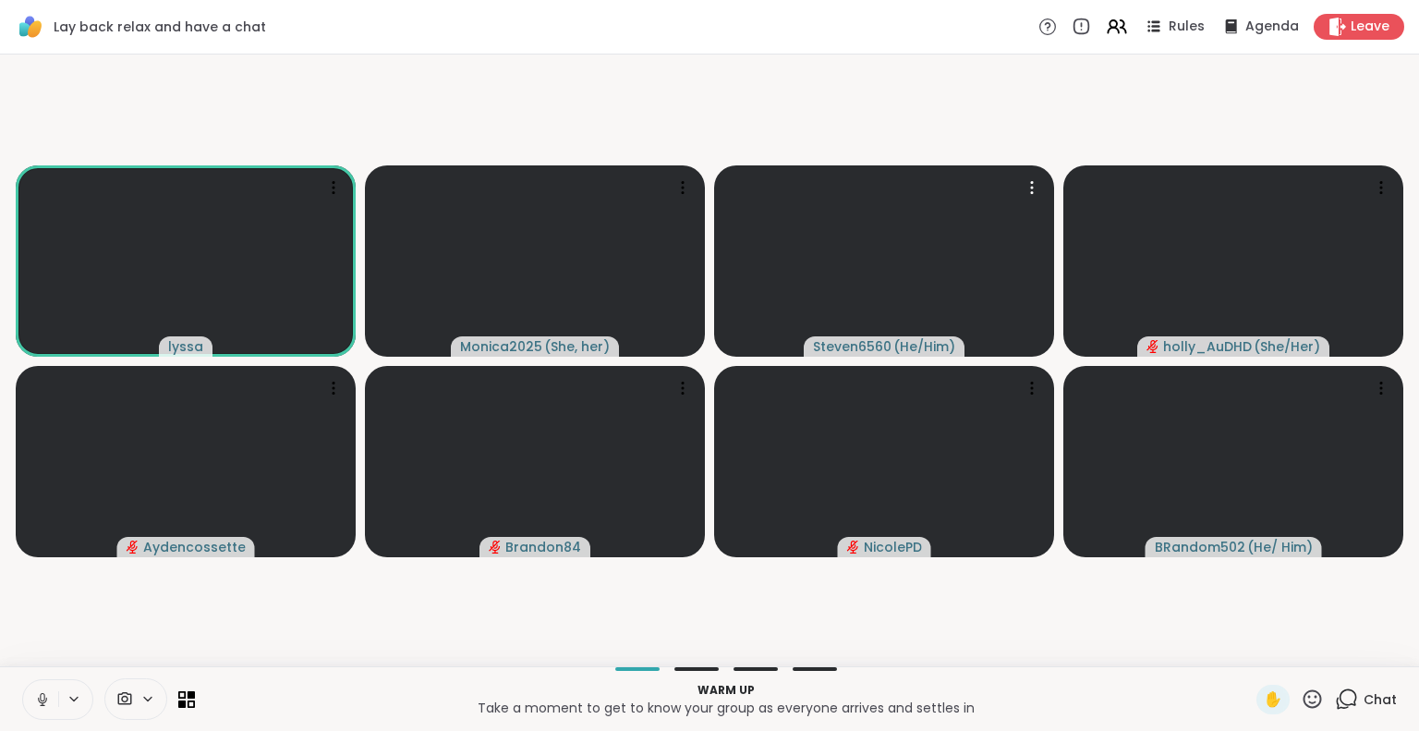
click at [33, 703] on button at bounding box center [40, 699] width 35 height 39
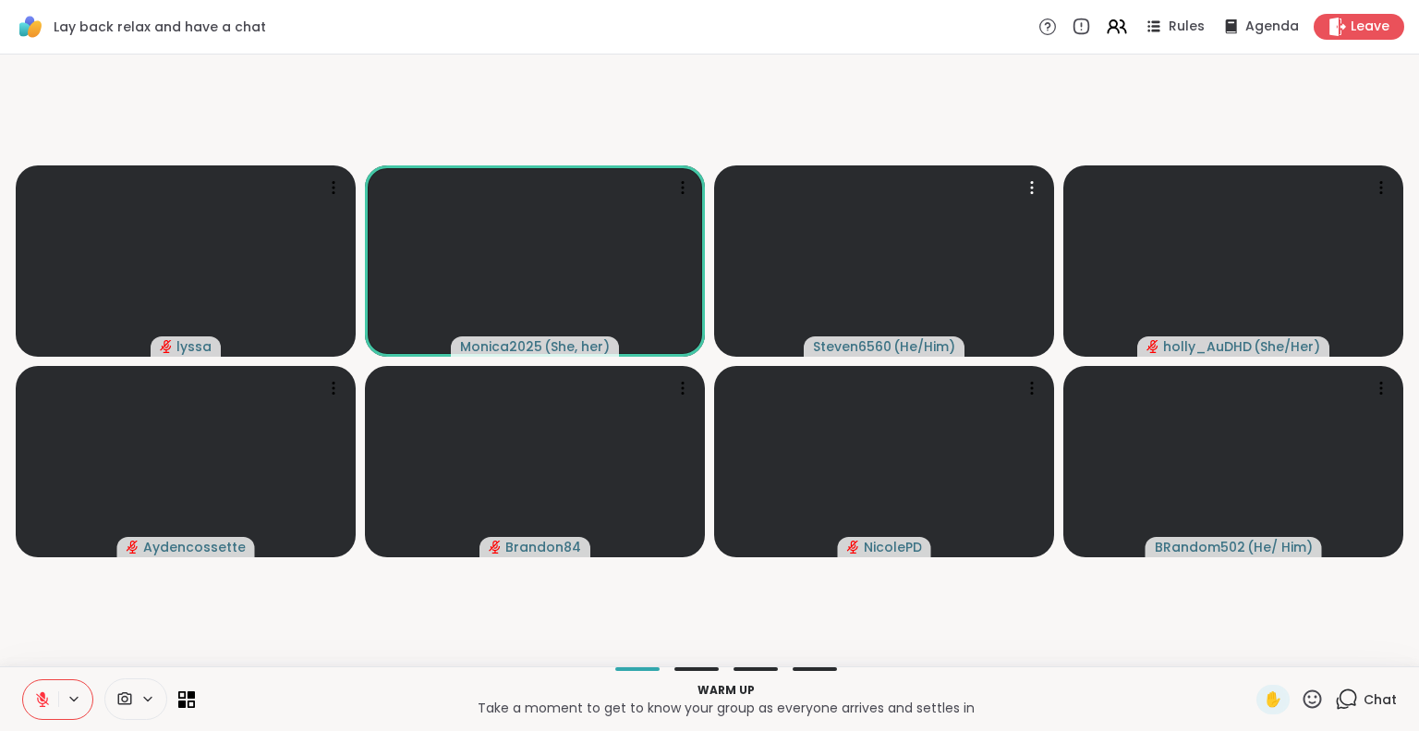
click at [44, 689] on button at bounding box center [40, 699] width 35 height 39
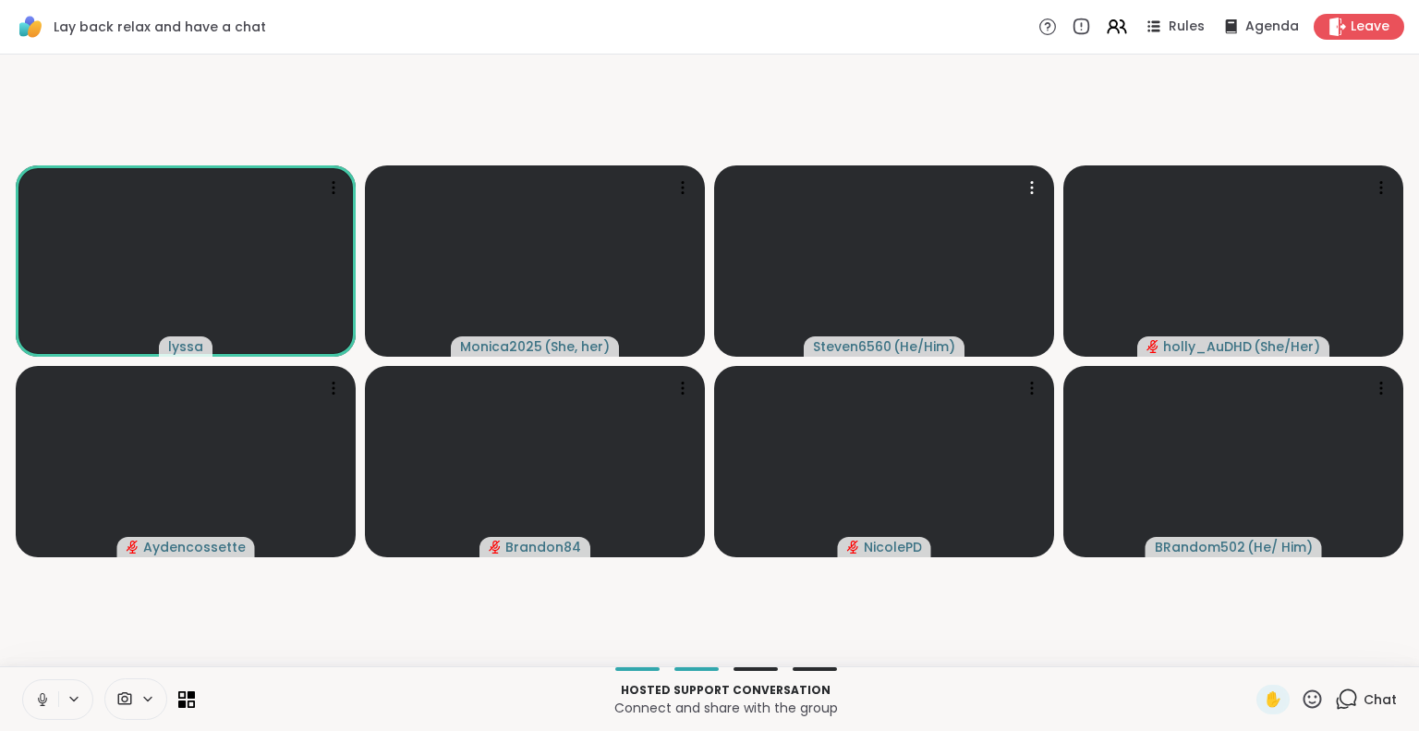
click at [52, 705] on button at bounding box center [40, 699] width 35 height 39
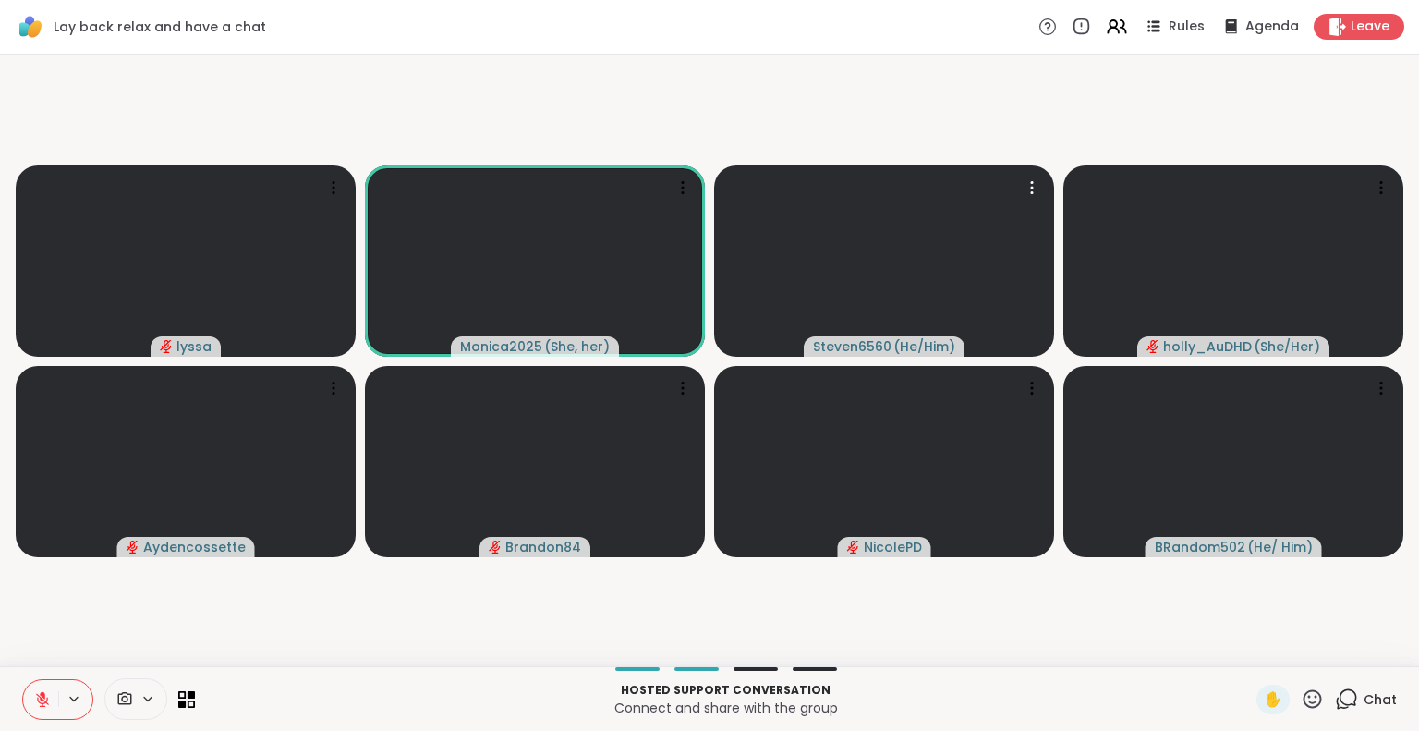
click at [46, 691] on icon at bounding box center [42, 699] width 17 height 17
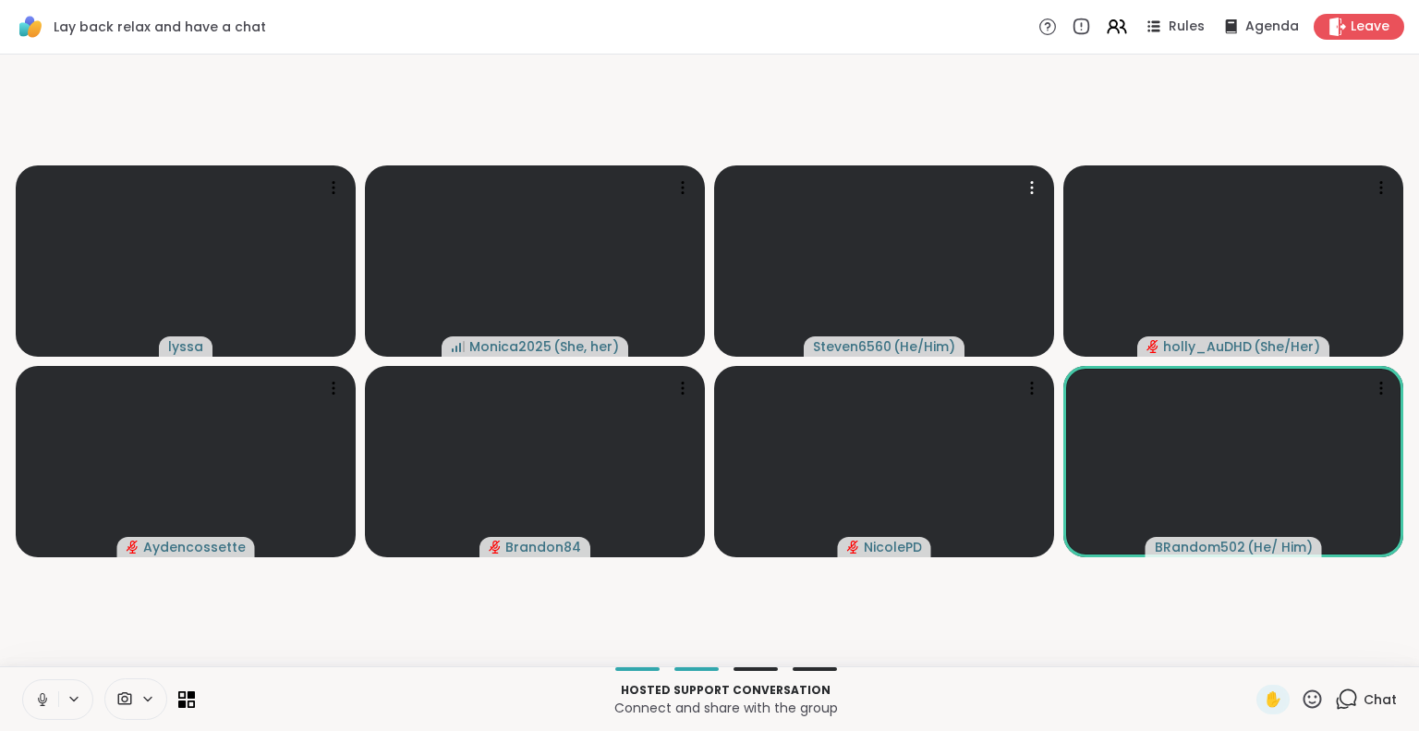
click at [41, 693] on icon at bounding box center [42, 697] width 5 height 8
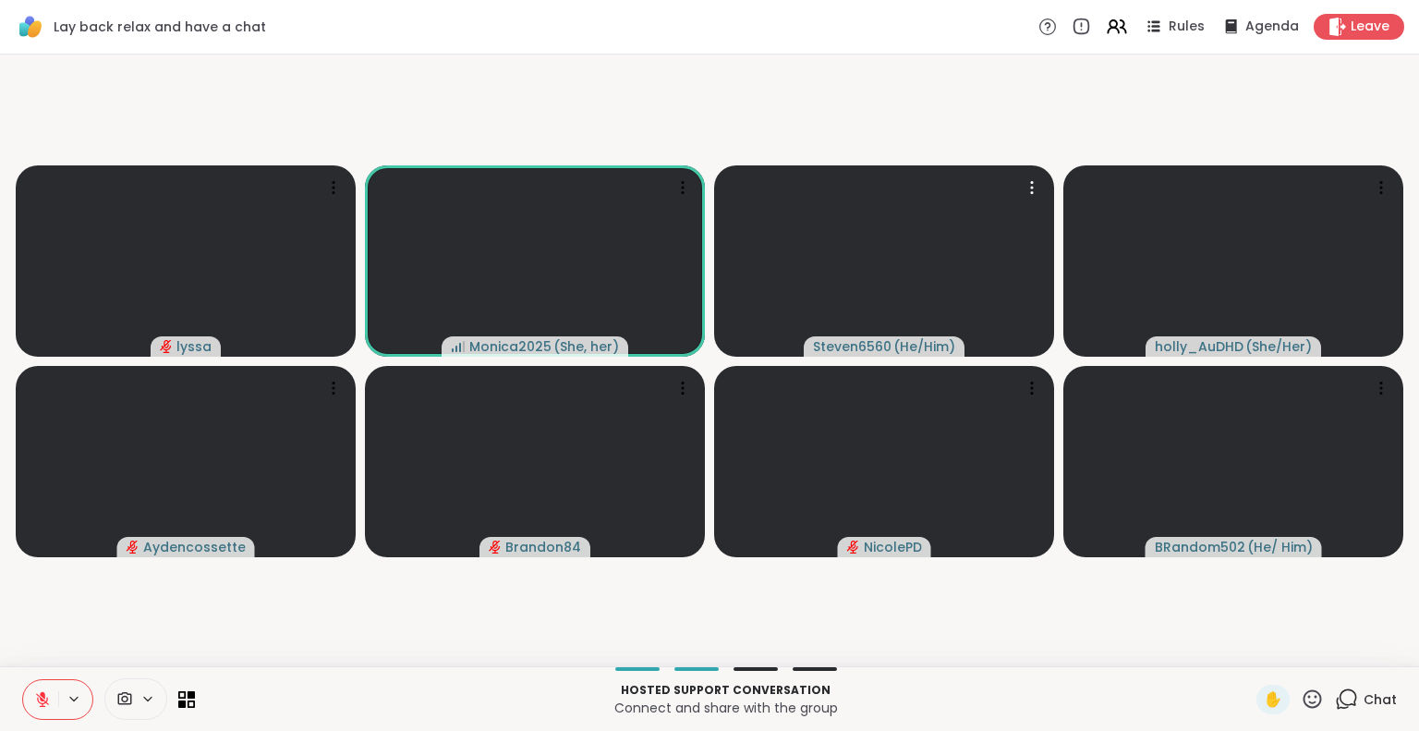
click at [41, 694] on icon at bounding box center [43, 694] width 6 height 7
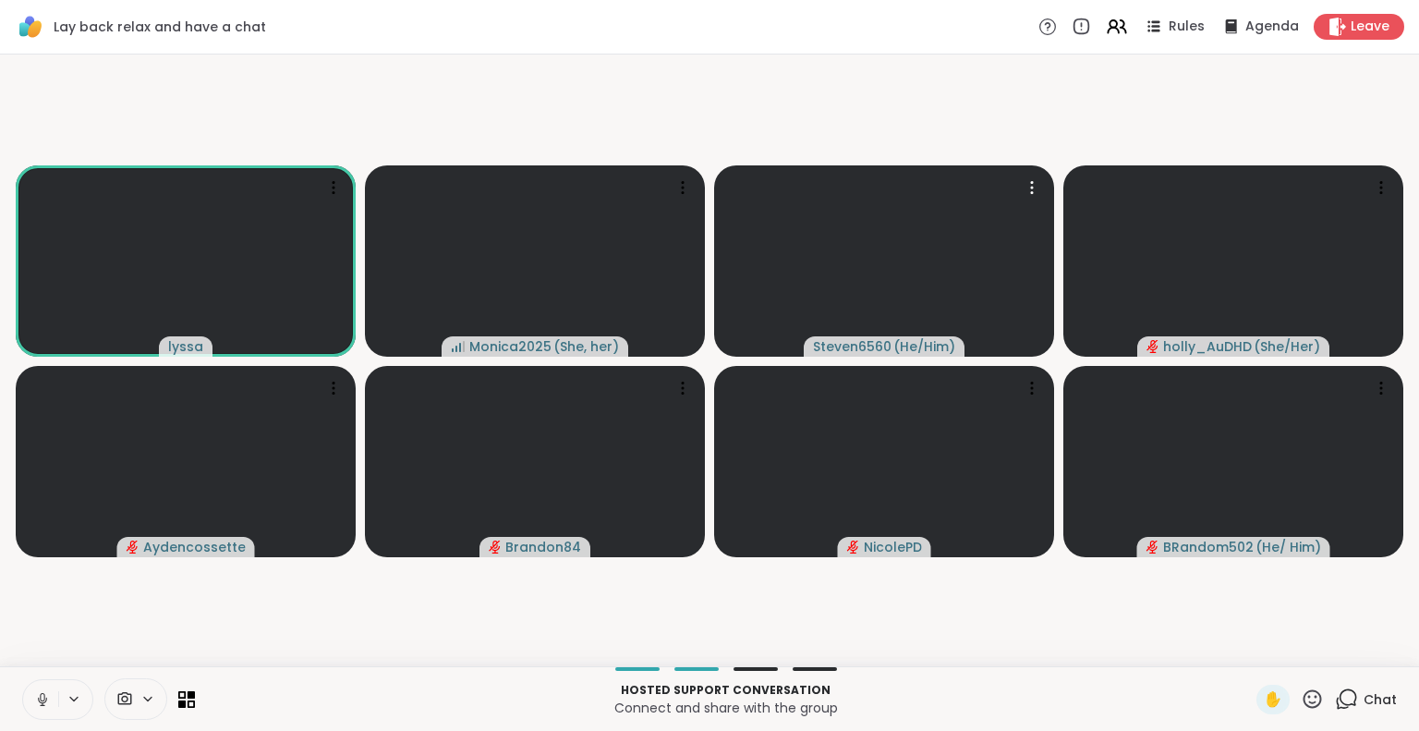
click at [36, 697] on icon at bounding box center [42, 699] width 17 height 17
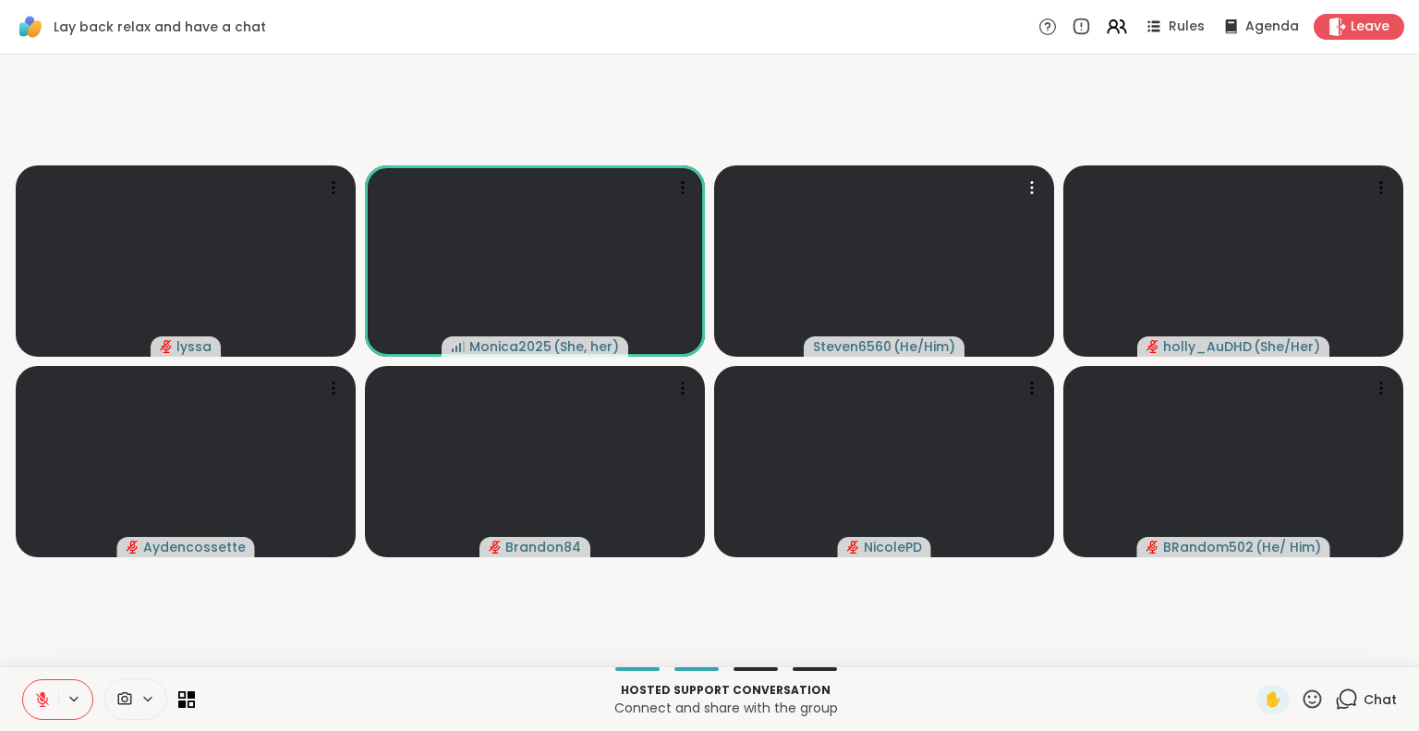
click at [1303, 696] on icon at bounding box center [1312, 698] width 18 height 18
click at [1249, 643] on span "❤️" at bounding box center [1258, 650] width 18 height 22
click at [1286, 690] on div "✋" at bounding box center [1289, 699] width 67 height 30
click at [1300, 694] on icon at bounding box center [1311, 698] width 23 height 23
click at [1249, 658] on span "❤️" at bounding box center [1258, 650] width 18 height 22
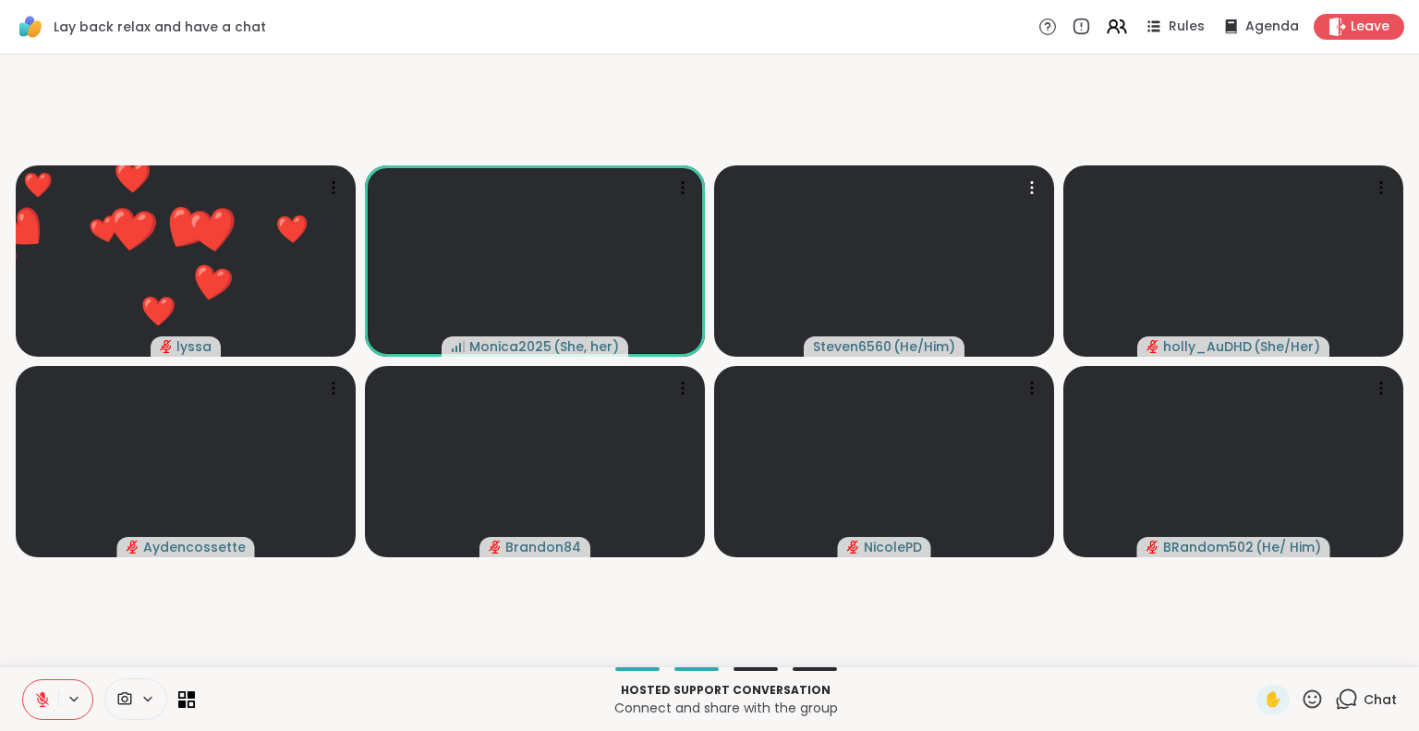
click at [38, 698] on icon at bounding box center [42, 699] width 17 height 17
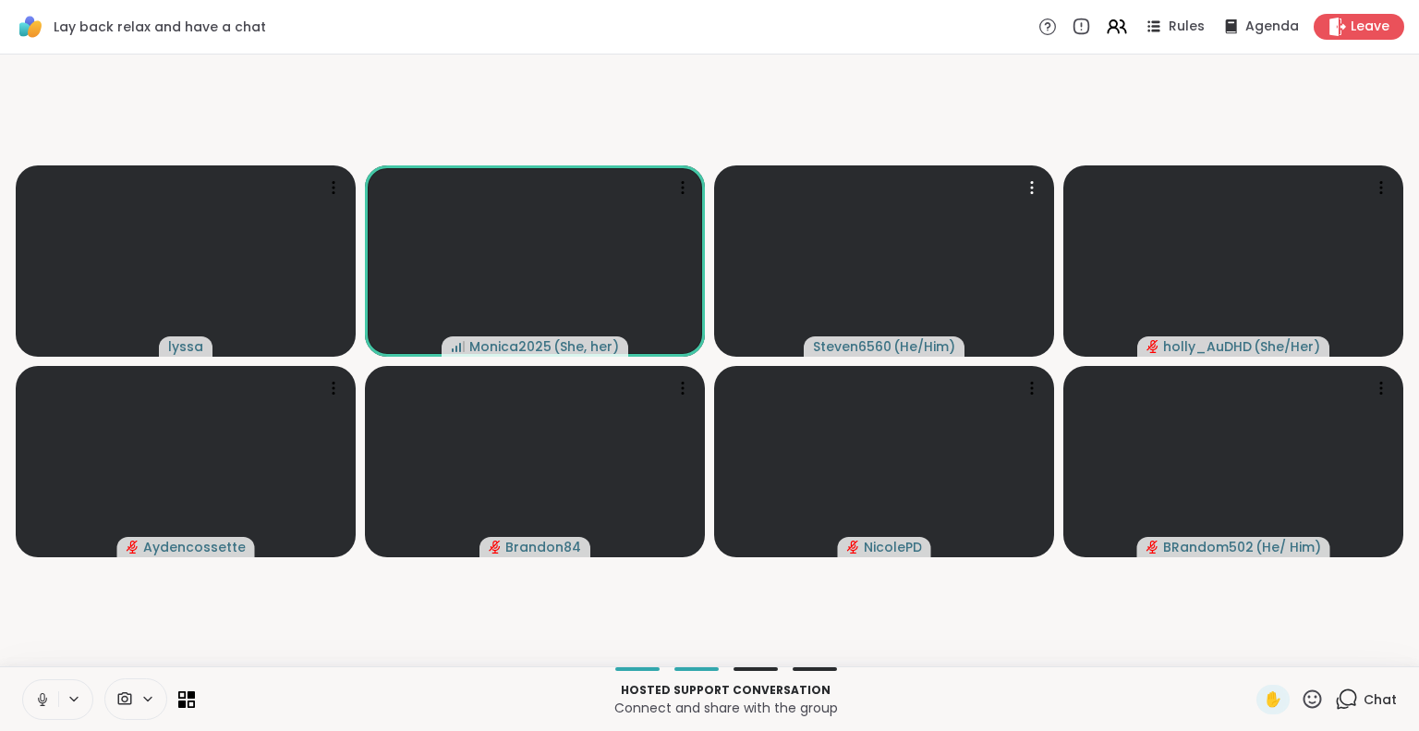
click at [30, 696] on button at bounding box center [40, 699] width 35 height 39
click at [30, 689] on button at bounding box center [40, 699] width 35 height 39
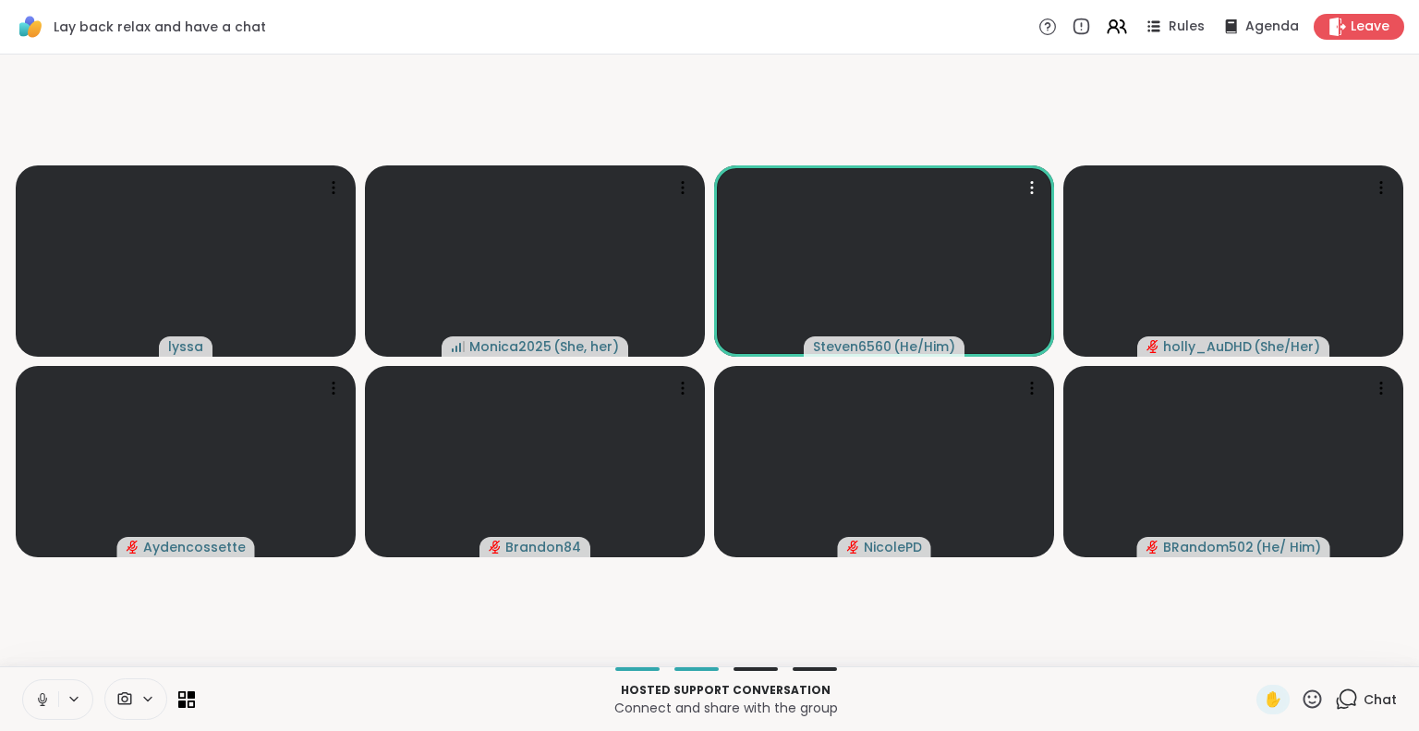
click at [42, 694] on icon at bounding box center [42, 699] width 17 height 17
click at [47, 697] on icon at bounding box center [42, 699] width 13 height 13
click at [1300, 692] on icon at bounding box center [1311, 698] width 23 height 23
click at [1149, 622] on video-player-container "lyssa Monica2025 ( She, her ) Steven6560 ( He/Him ) holly_AuDHD ( She/Her ) Ayd…" at bounding box center [709, 360] width 1396 height 597
click at [42, 705] on icon at bounding box center [43, 699] width 10 height 16
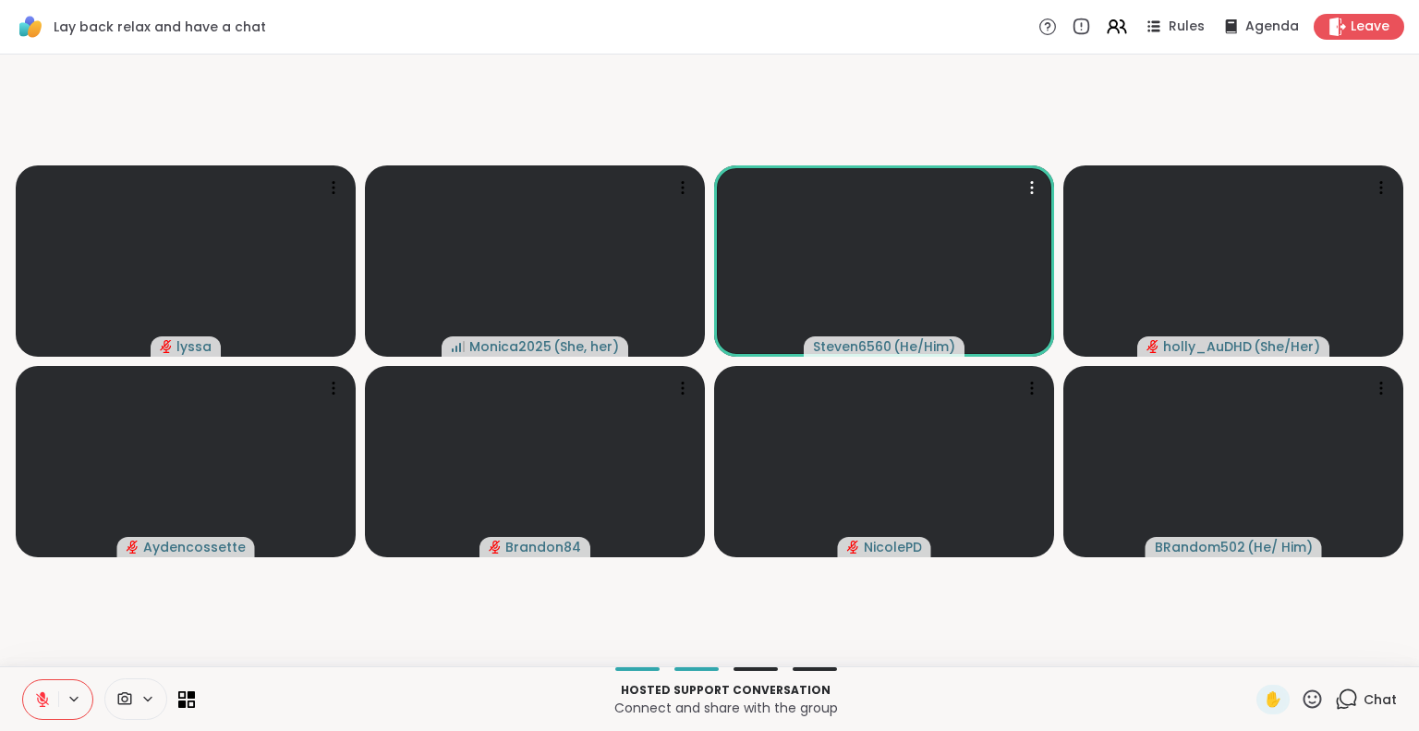
click at [44, 688] on button at bounding box center [40, 699] width 35 height 39
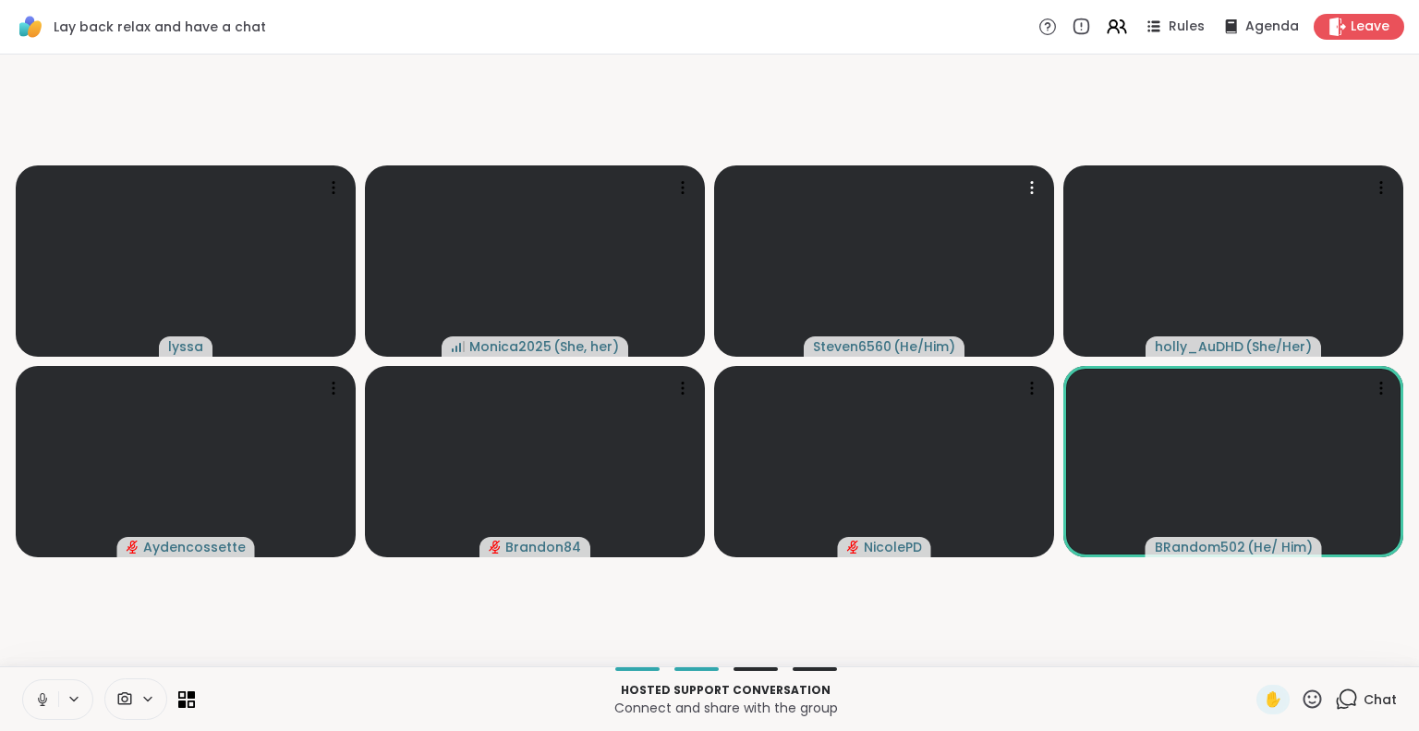
click at [1300, 694] on icon at bounding box center [1311, 698] width 23 height 23
click at [1208, 627] on video-player-container "lyssa Monica2025 ( She, her ) Steven6560 ( He/Him ) holly_AuDHD ( She/Her ) Ayd…" at bounding box center [709, 360] width 1396 height 597
click at [35, 697] on icon at bounding box center [42, 699] width 17 height 17
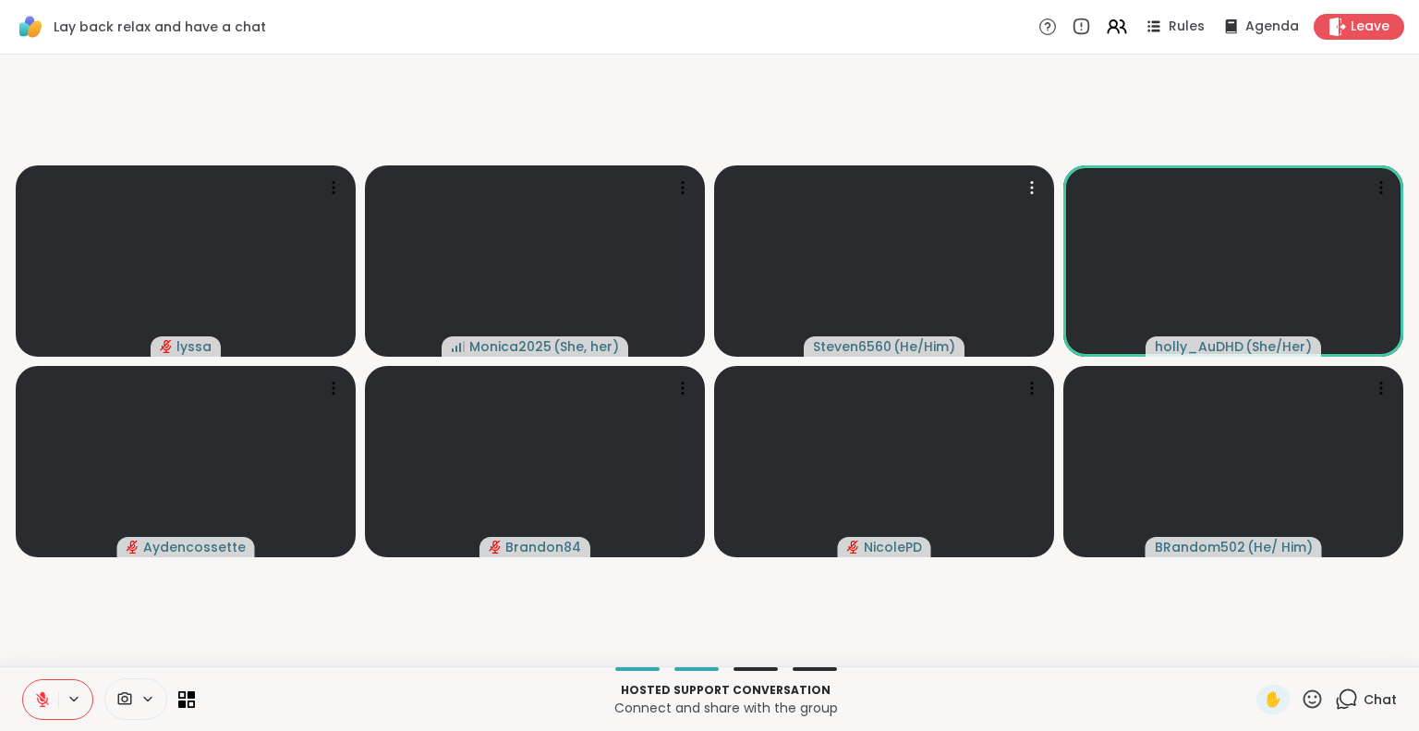
click at [41, 696] on icon at bounding box center [42, 699] width 17 height 17
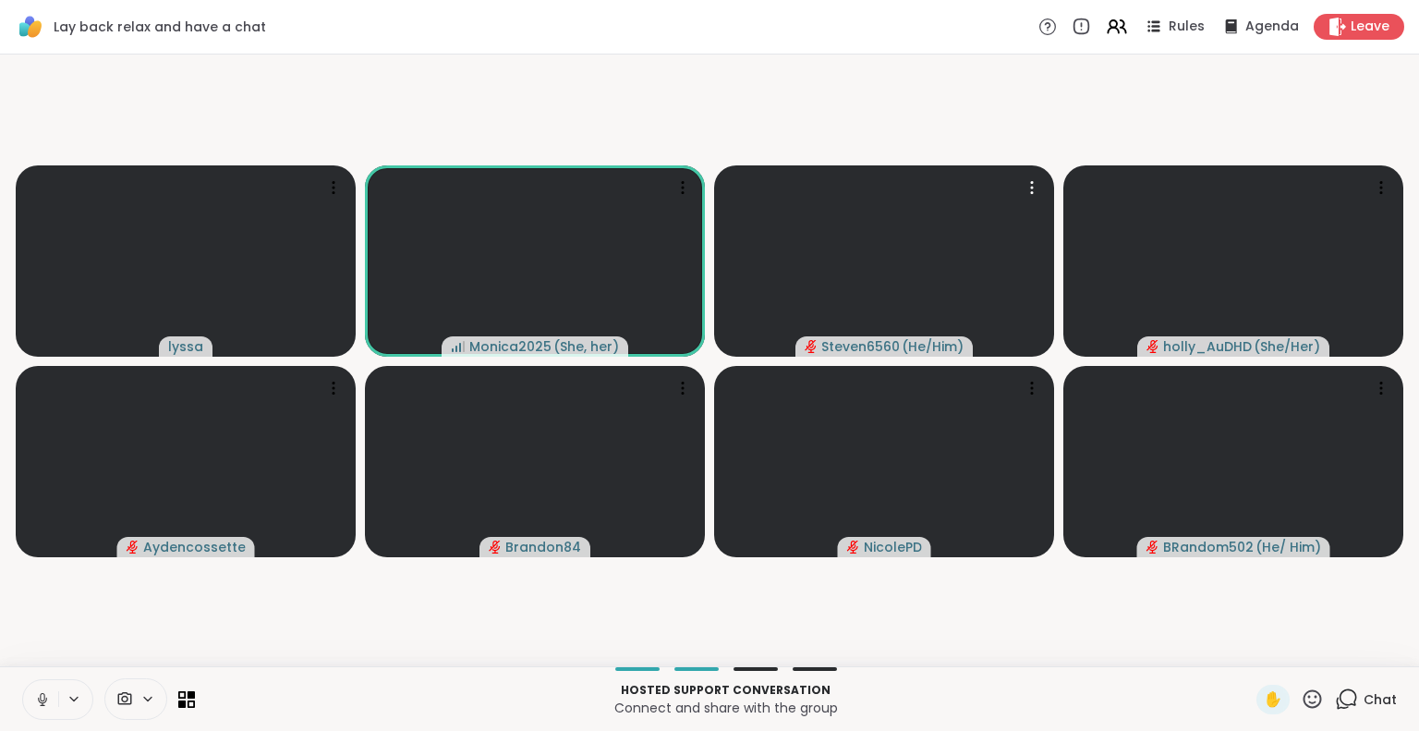
click at [41, 691] on icon at bounding box center [42, 699] width 17 height 17
click at [45, 698] on icon at bounding box center [42, 699] width 17 height 17
click at [1300, 695] on icon at bounding box center [1311, 698] width 23 height 23
click at [1153, 644] on video-player-container "lyssa Monica2025 ( She, her ) Steven6560 ( He/Him ) holly_AuDHD ( She/Her ) Ayd…" at bounding box center [709, 360] width 1396 height 597
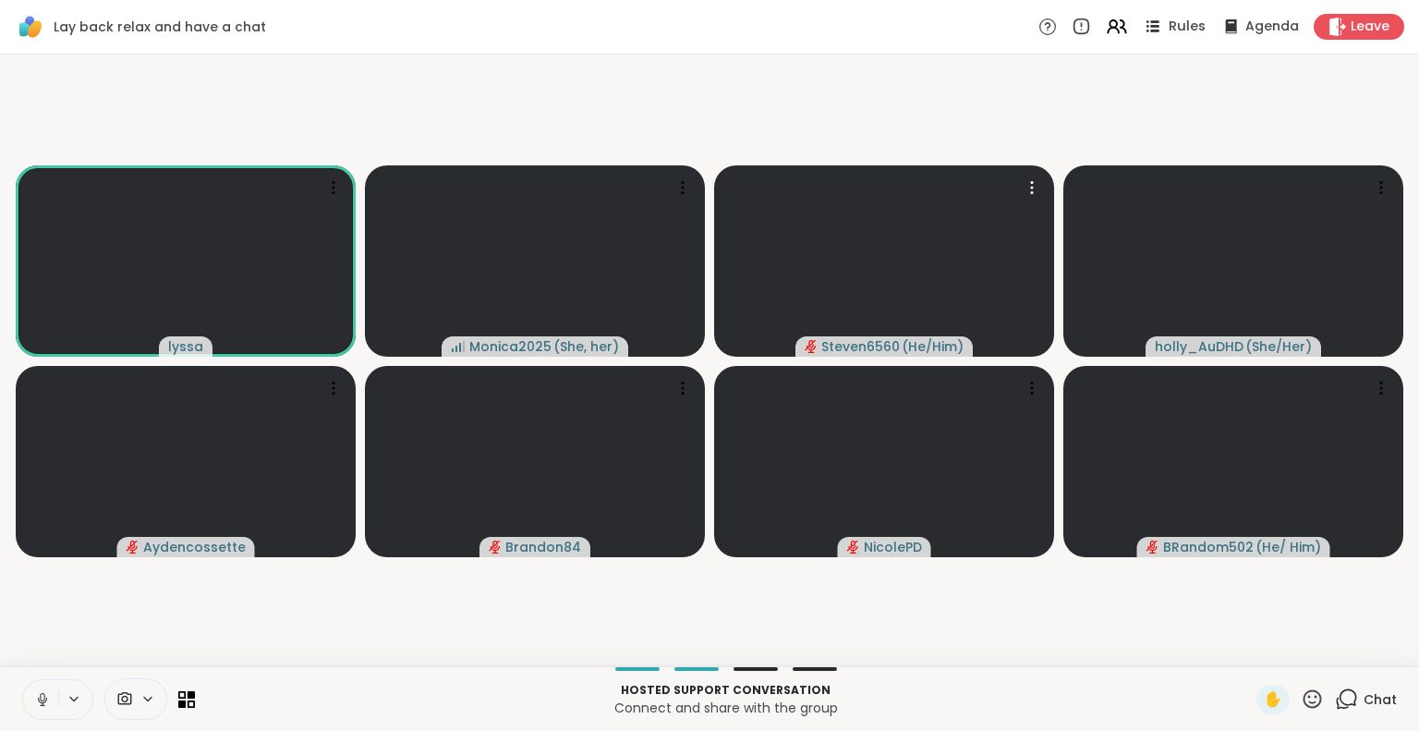
click at [1172, 29] on span "Rules" at bounding box center [1187, 27] width 38 height 19
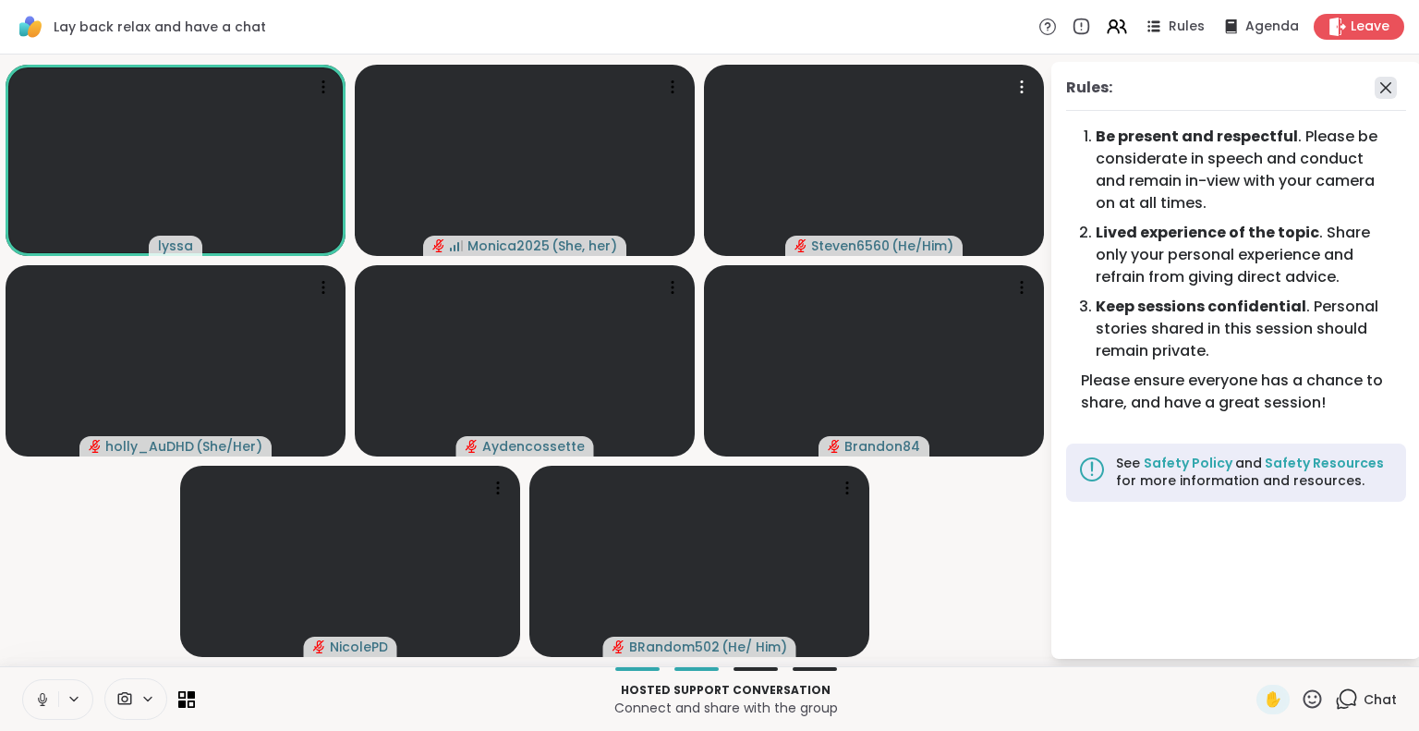
click at [1387, 81] on icon at bounding box center [1385, 88] width 22 height 22
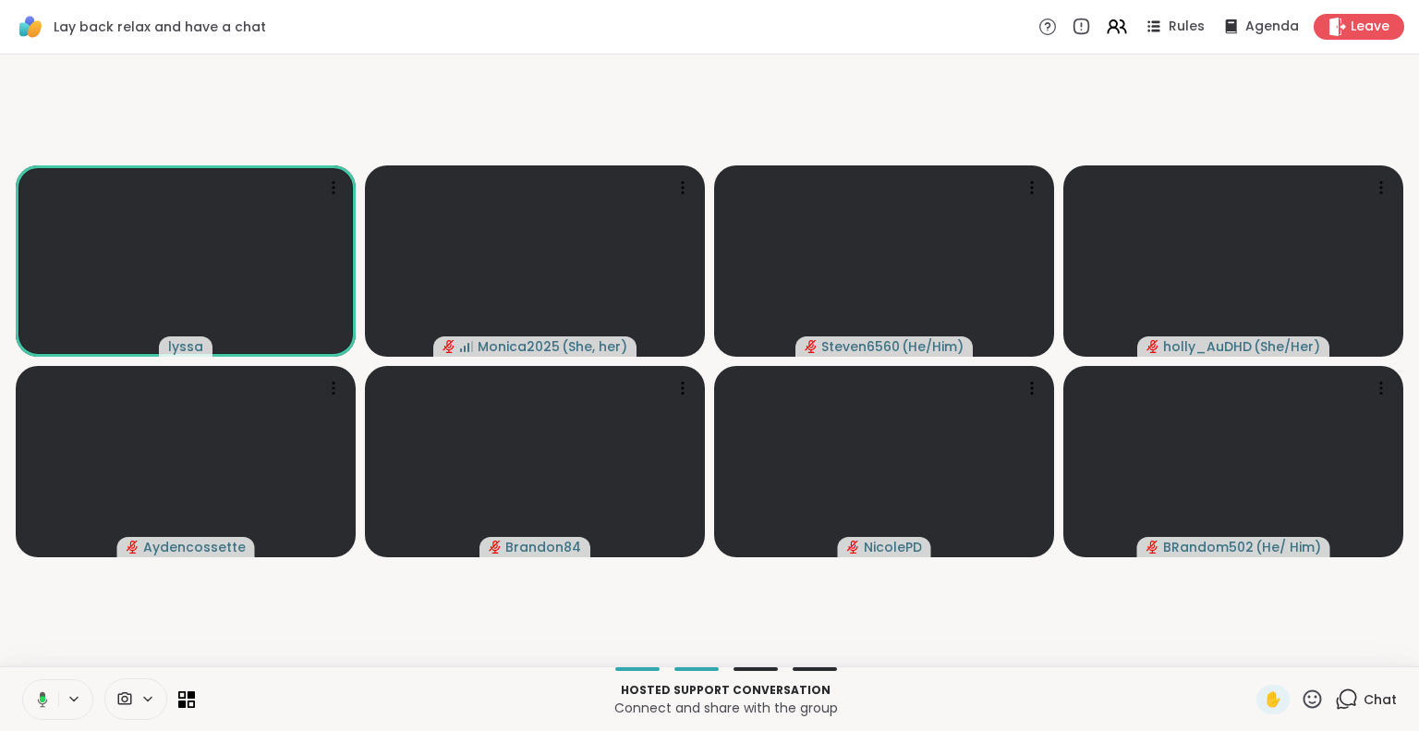
click at [42, 691] on icon at bounding box center [39, 699] width 17 height 17
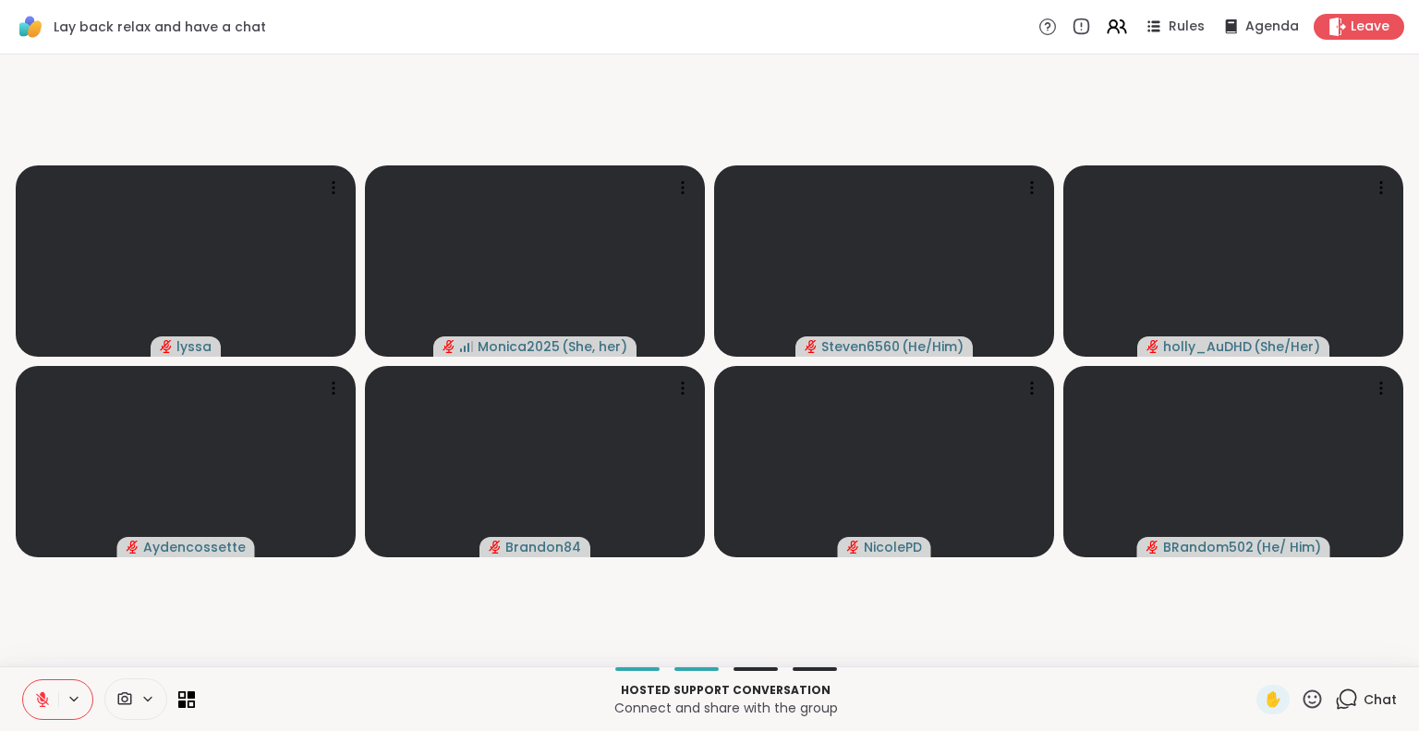
click at [38, 697] on icon at bounding box center [42, 699] width 17 height 17
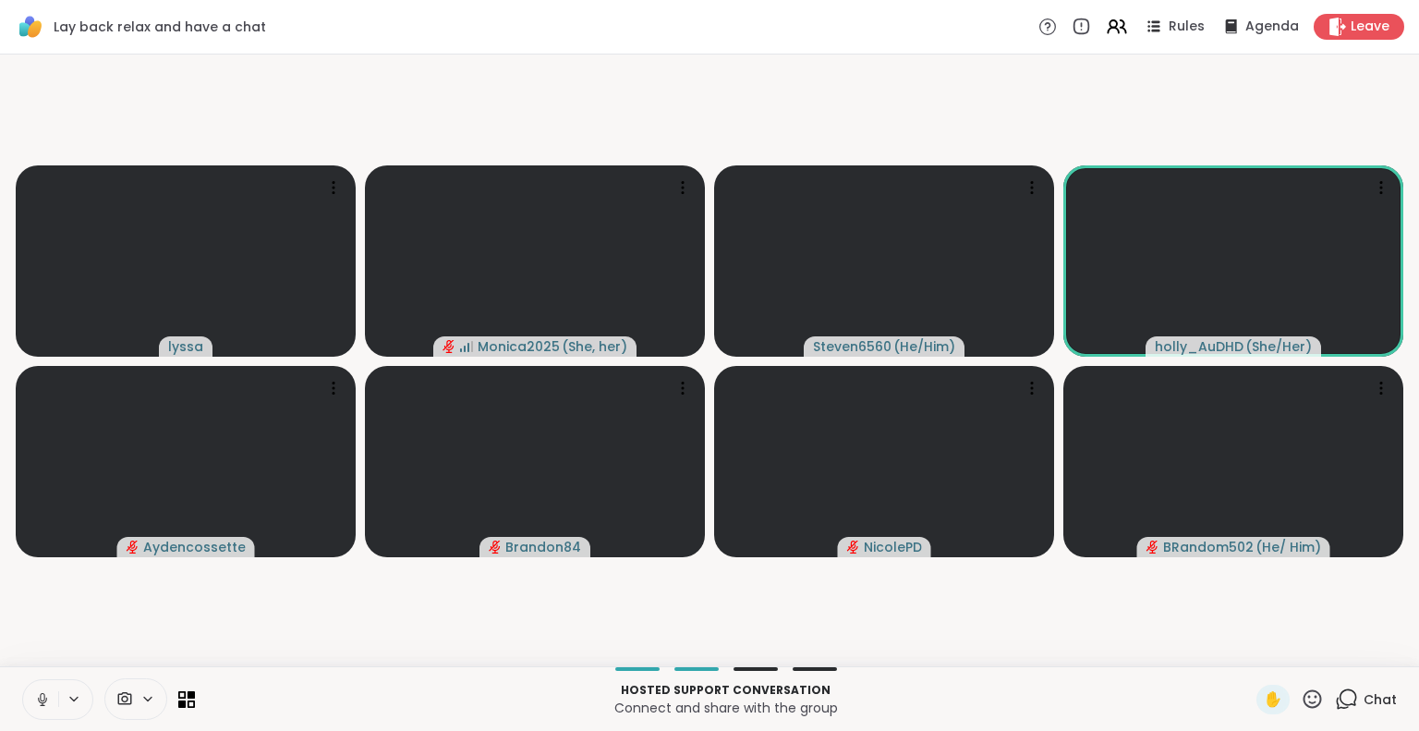
click at [45, 685] on button at bounding box center [40, 699] width 35 height 39
click at [1300, 697] on icon at bounding box center [1311, 698] width 23 height 23
click at [1249, 642] on span "❤️" at bounding box center [1258, 650] width 18 height 22
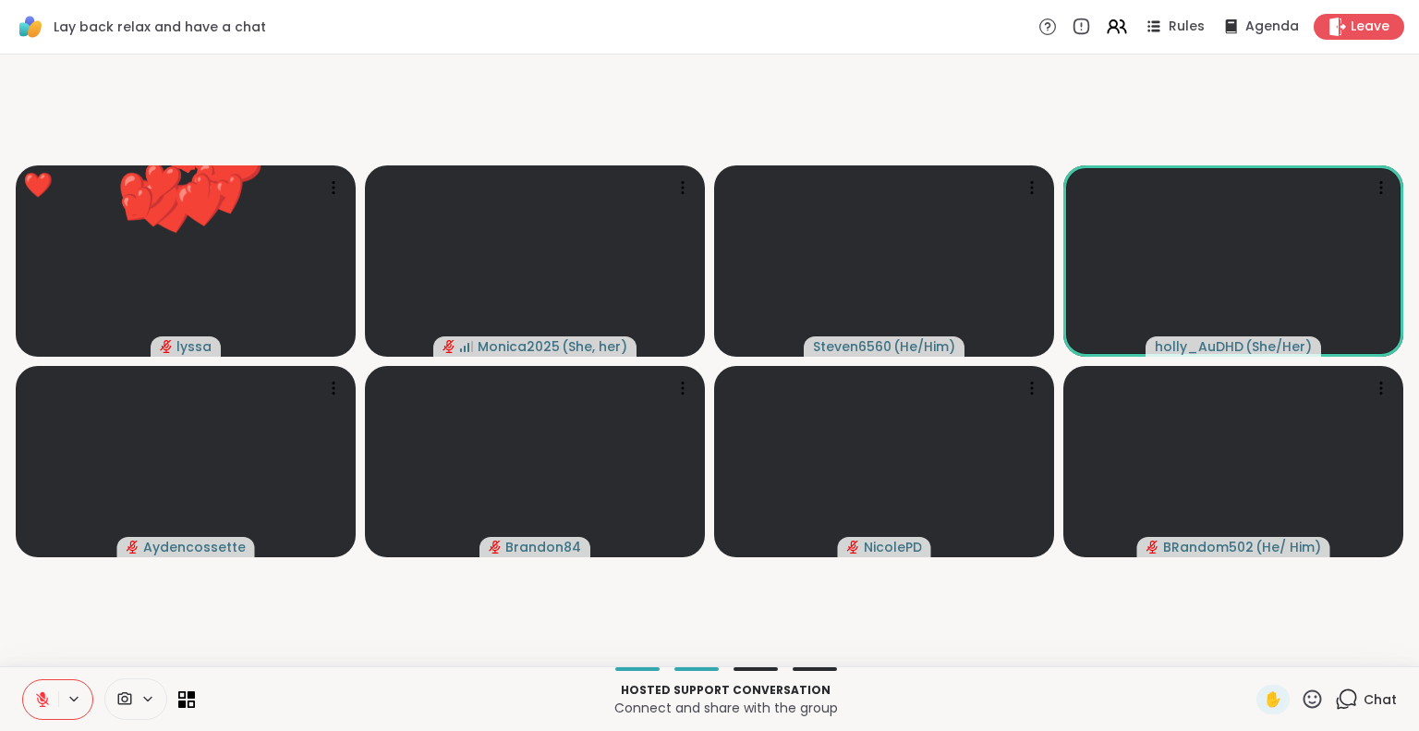
click at [1302, 694] on icon at bounding box center [1311, 698] width 23 height 23
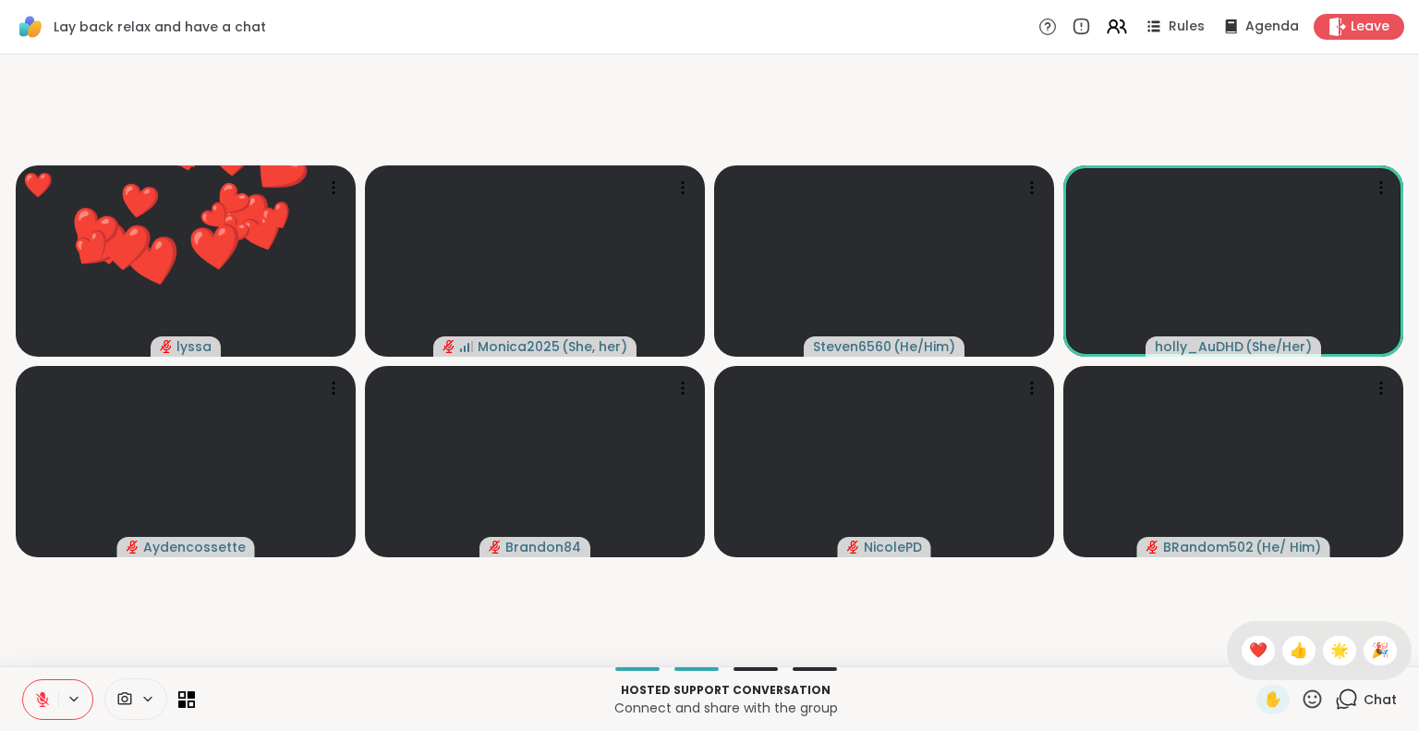
click at [1318, 631] on div "✋ ❤️ 👍 🌟 🎉" at bounding box center [1318, 650] width 185 height 59
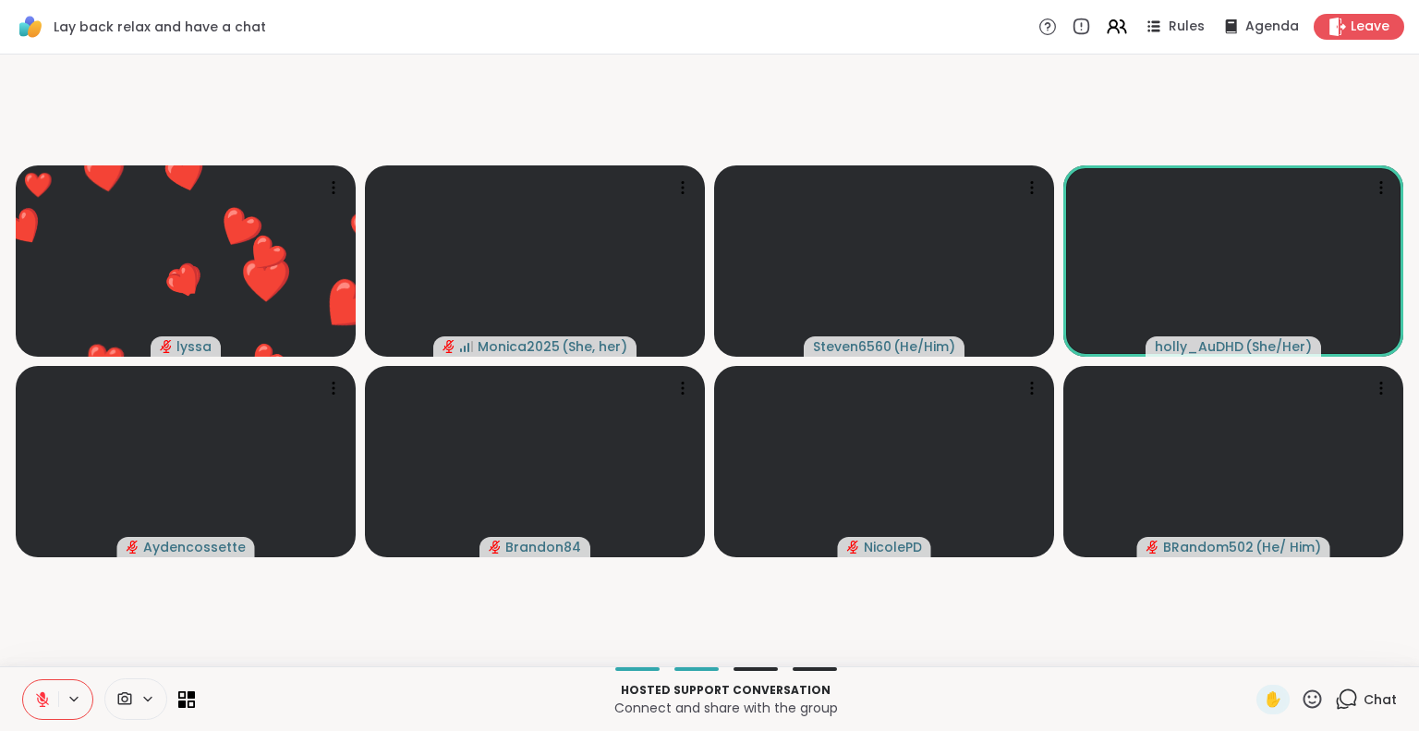
click at [1300, 692] on icon at bounding box center [1311, 698] width 23 height 23
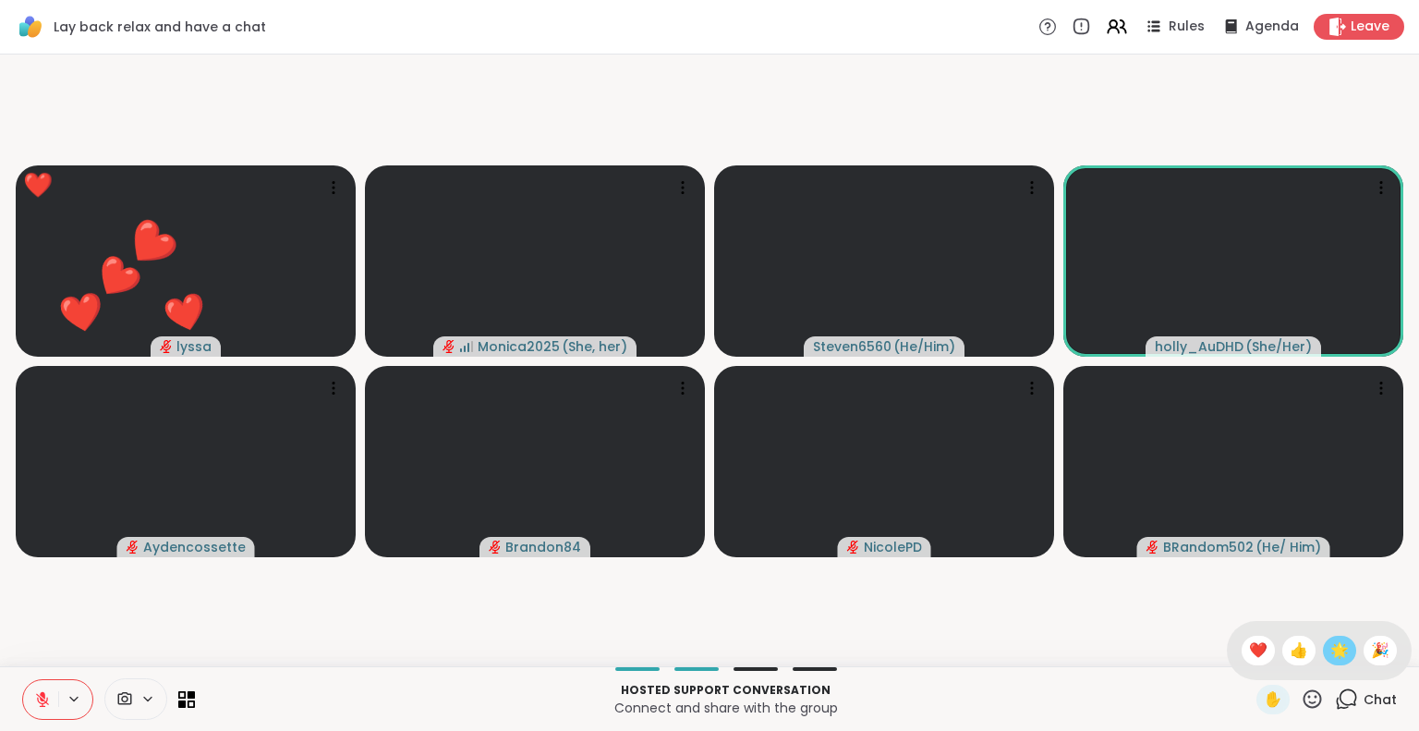
click at [1330, 651] on span "🌟" at bounding box center [1339, 650] width 18 height 22
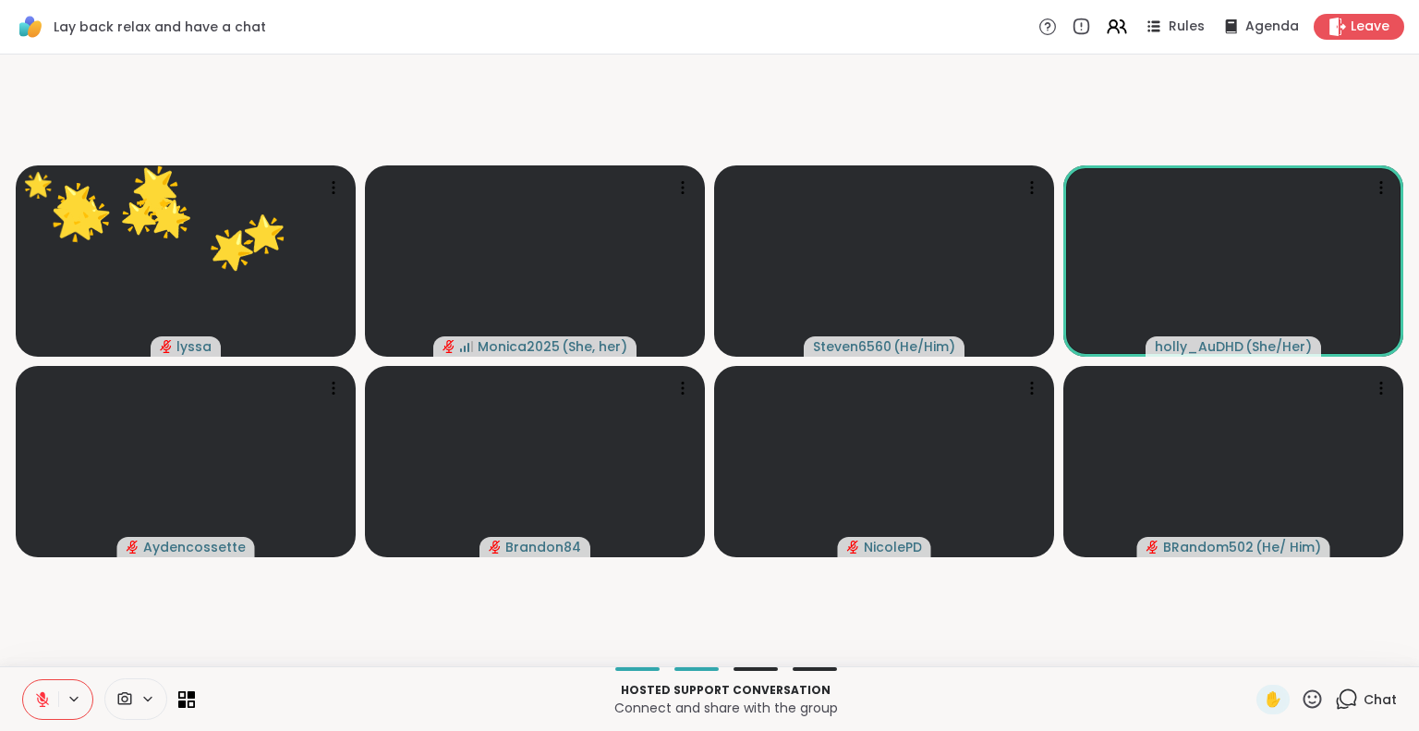
click at [34, 694] on icon at bounding box center [42, 699] width 17 height 17
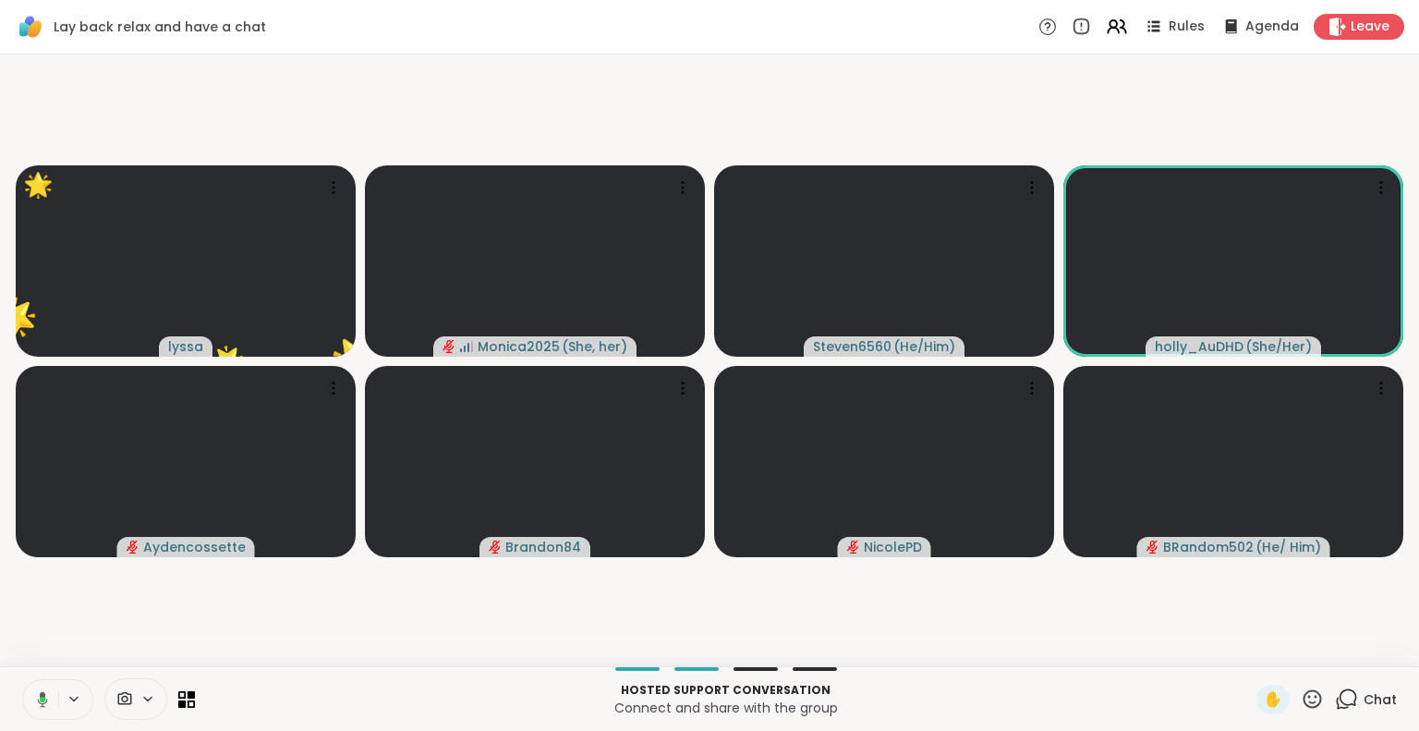
click at [44, 694] on icon at bounding box center [43, 699] width 10 height 16
click at [1300, 705] on icon at bounding box center [1311, 698] width 23 height 23
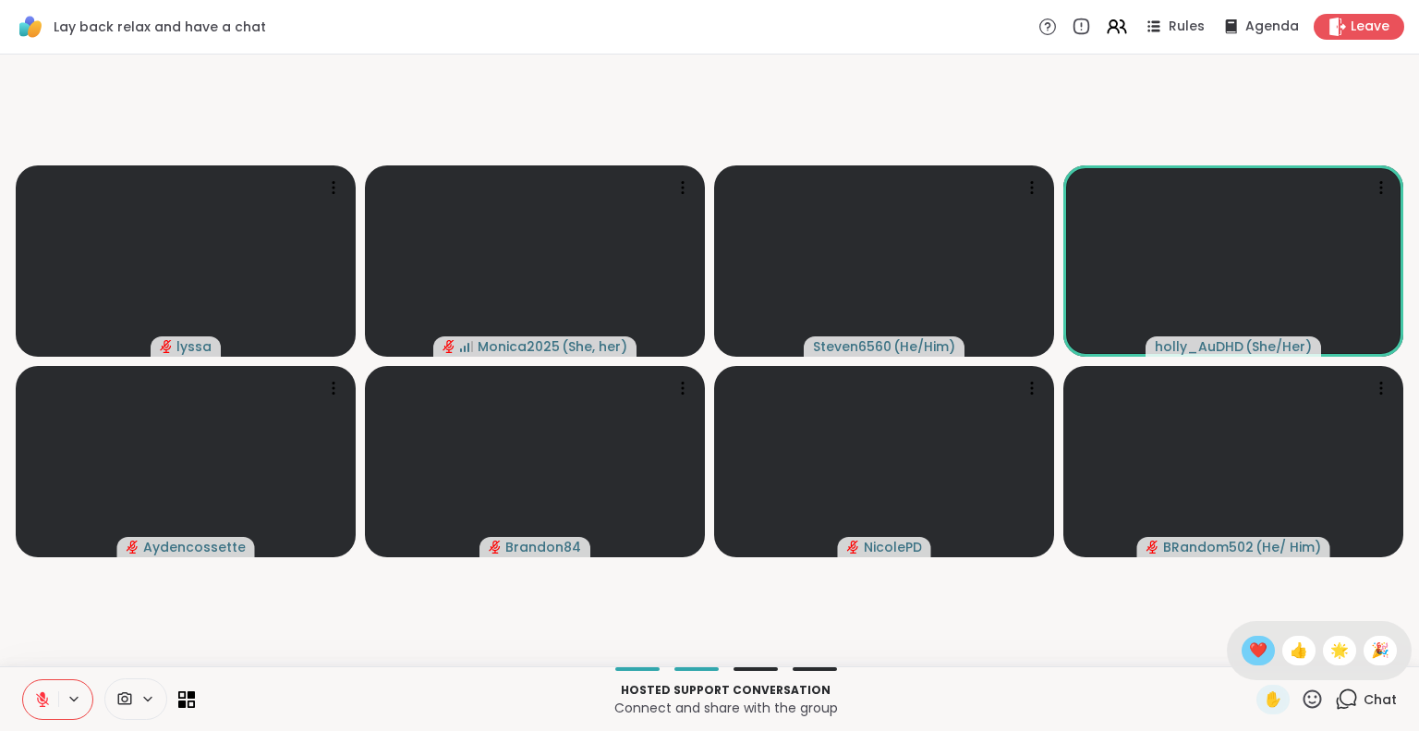
click at [1241, 654] on div "❤️" at bounding box center [1257, 650] width 33 height 30
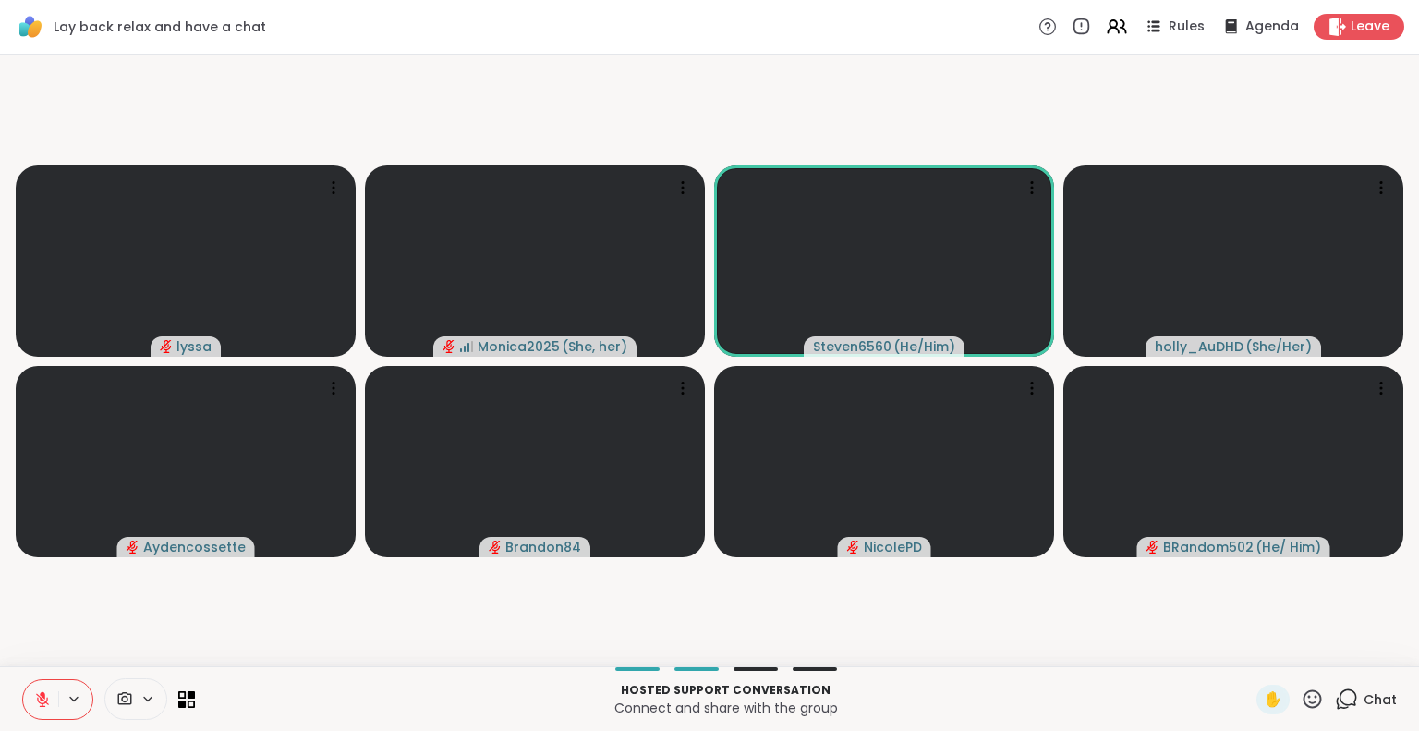
click at [1305, 703] on icon at bounding box center [1312, 698] width 18 height 18
click at [1249, 648] on span "❤️" at bounding box center [1258, 650] width 18 height 22
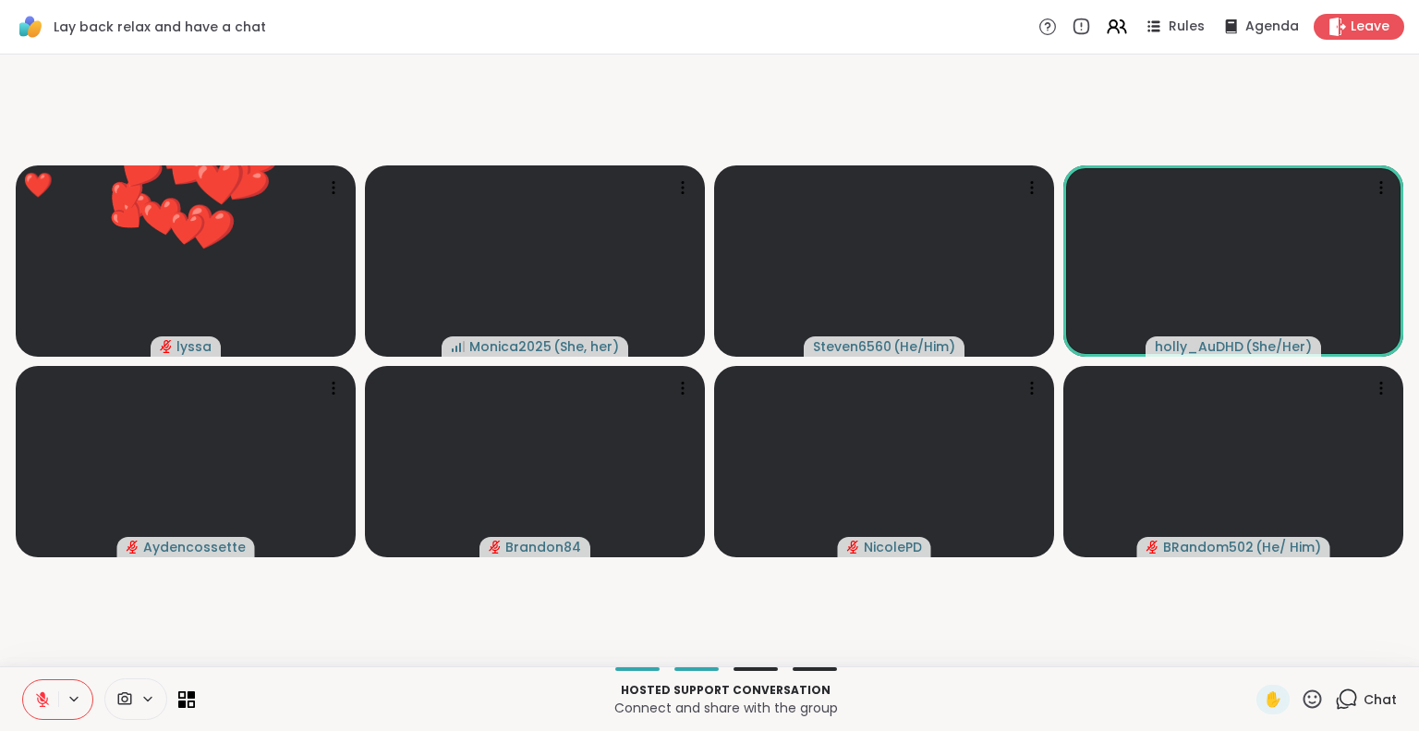
click at [38, 702] on icon at bounding box center [42, 699] width 17 height 17
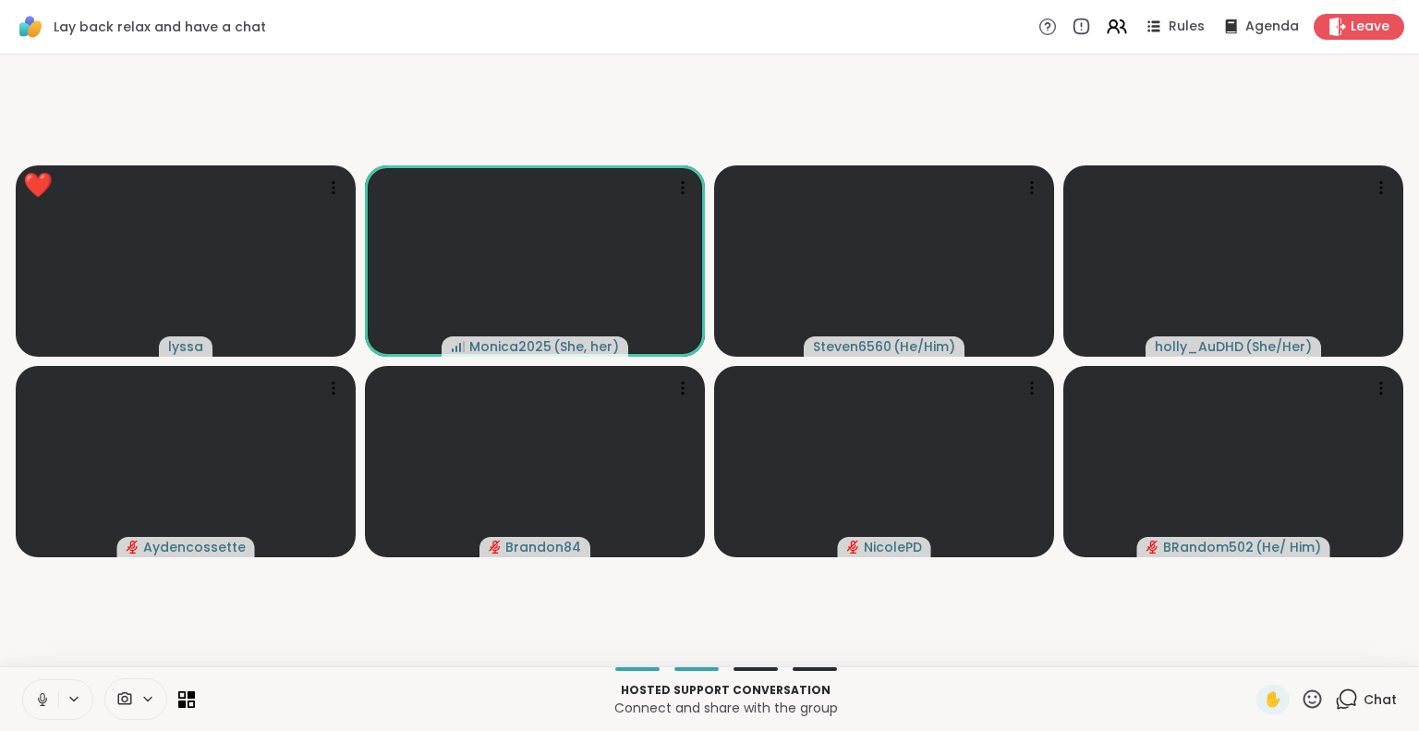
click at [40, 695] on icon at bounding box center [42, 697] width 5 height 8
click at [44, 696] on icon at bounding box center [43, 694] width 6 height 7
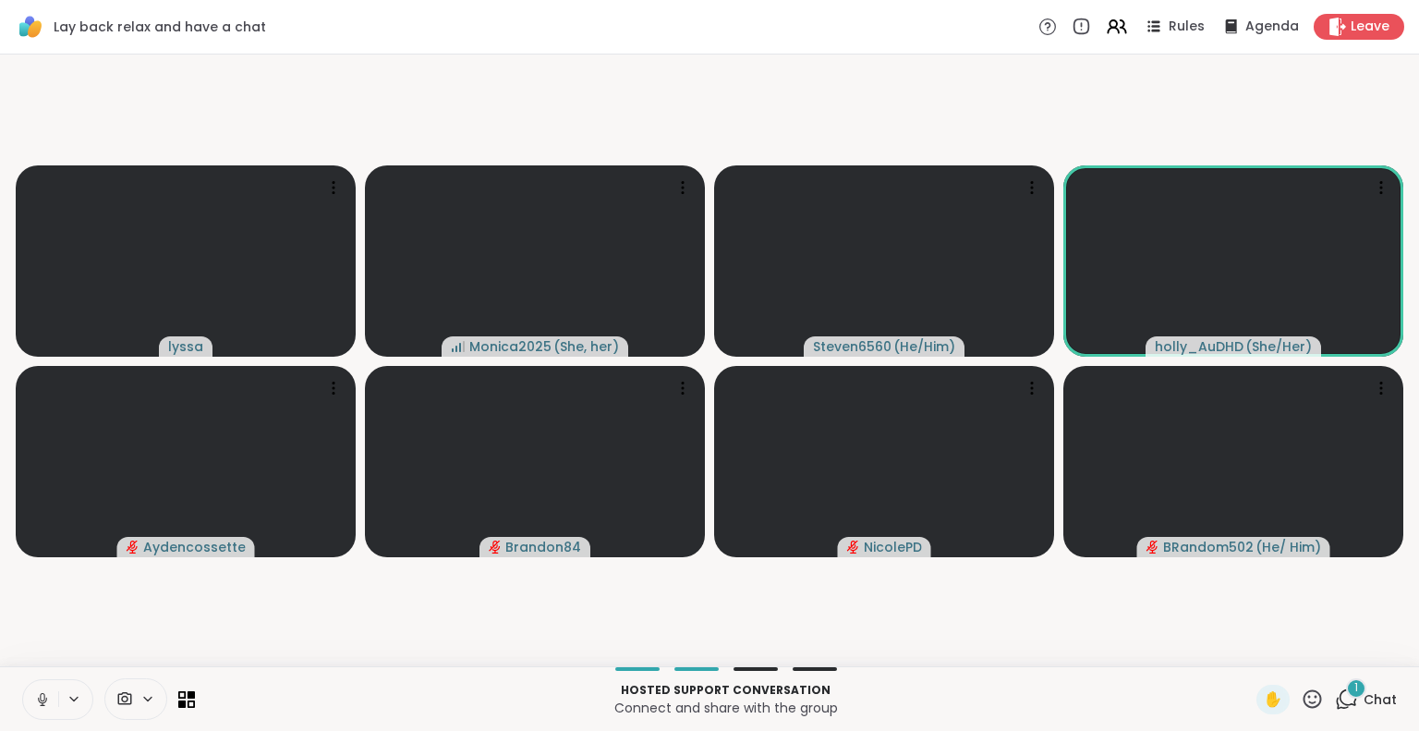
click at [42, 705] on icon at bounding box center [42, 704] width 5 height 1
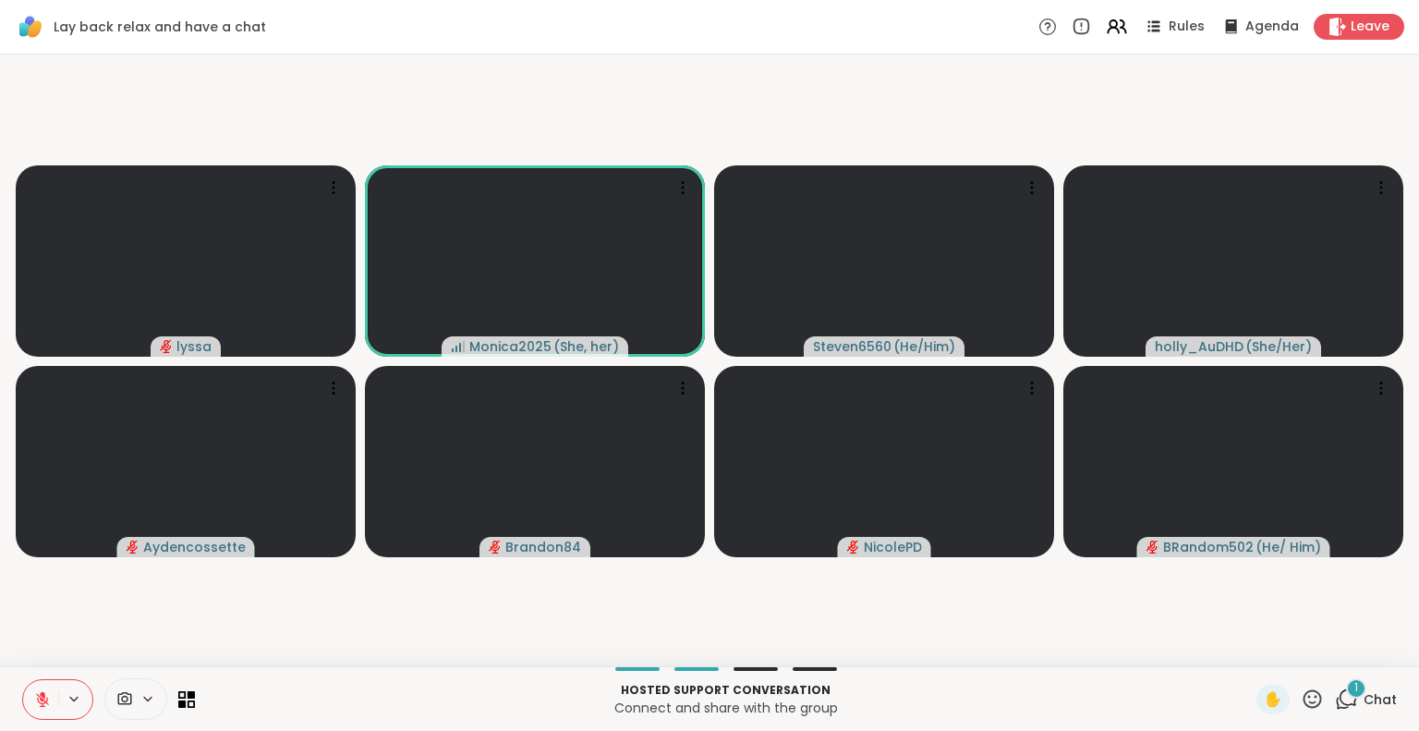
click at [42, 700] on icon at bounding box center [42, 699] width 13 height 13
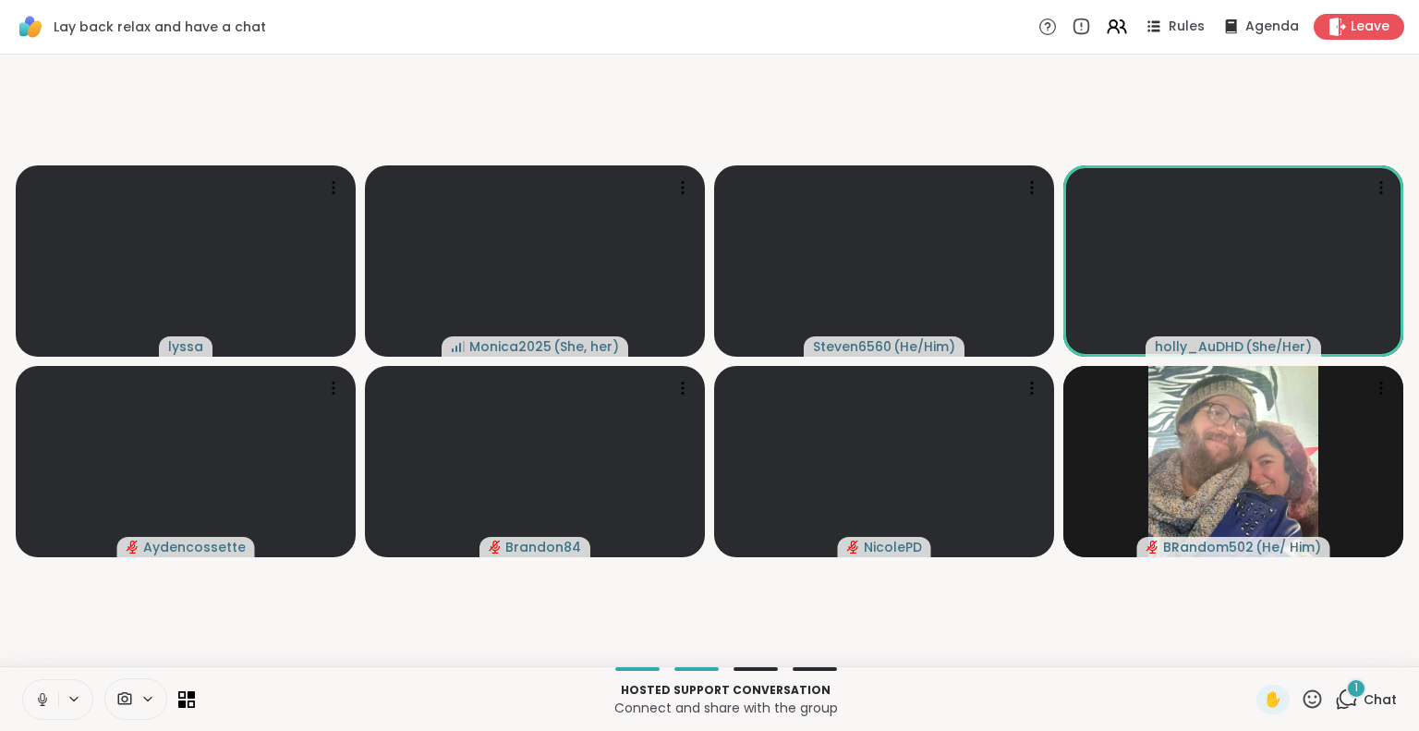
click at [42, 690] on button at bounding box center [40, 699] width 35 height 39
click at [41, 691] on icon at bounding box center [42, 699] width 17 height 17
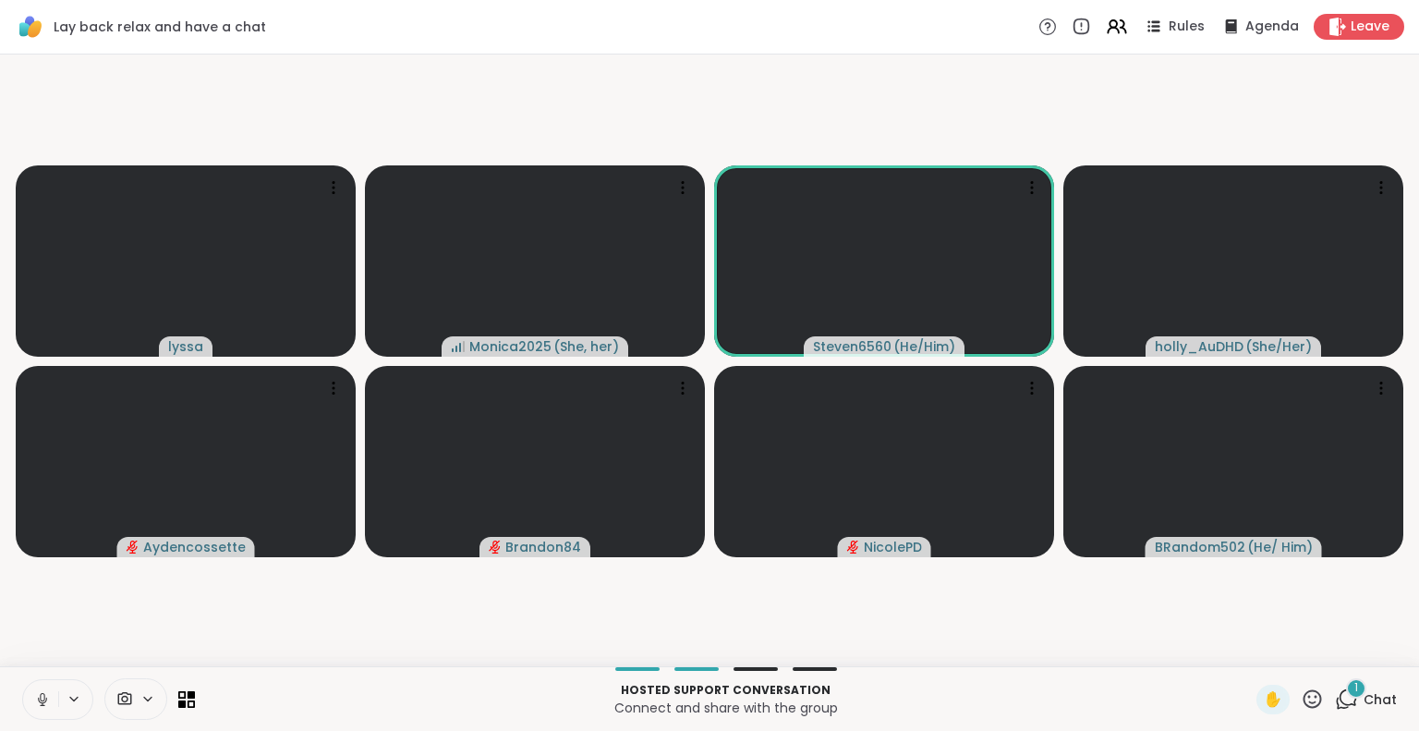
click at [41, 695] on icon at bounding box center [42, 699] width 17 height 17
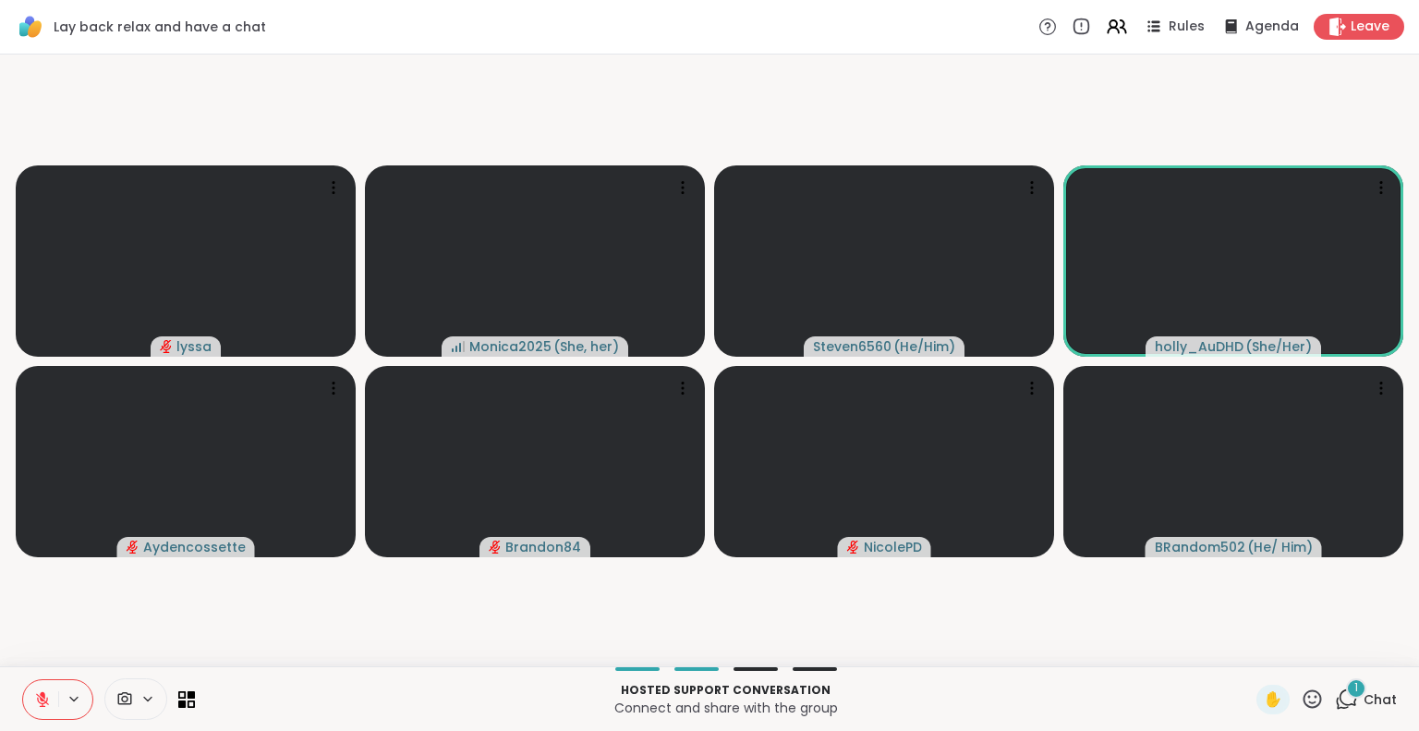
click at [38, 691] on icon at bounding box center [42, 699] width 17 height 17
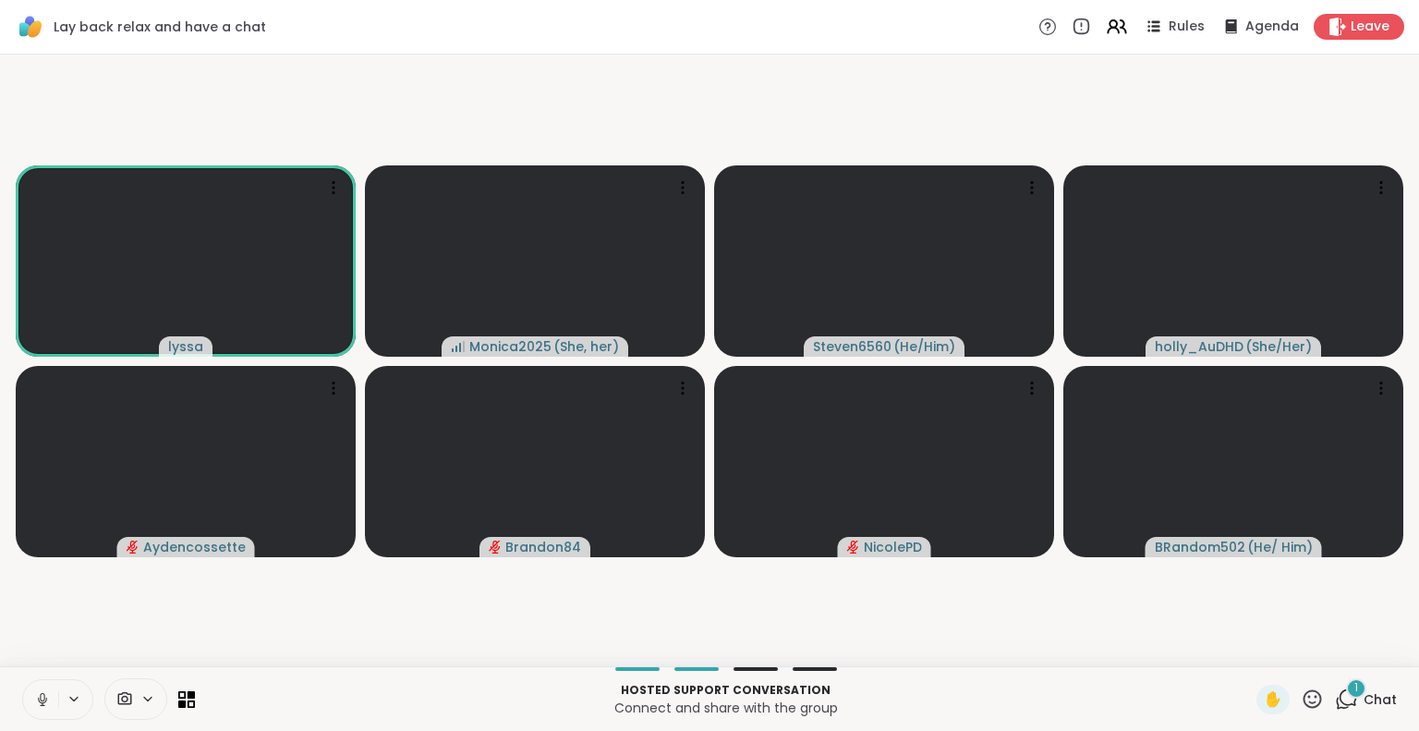
click at [43, 694] on icon at bounding box center [42, 697] width 5 height 8
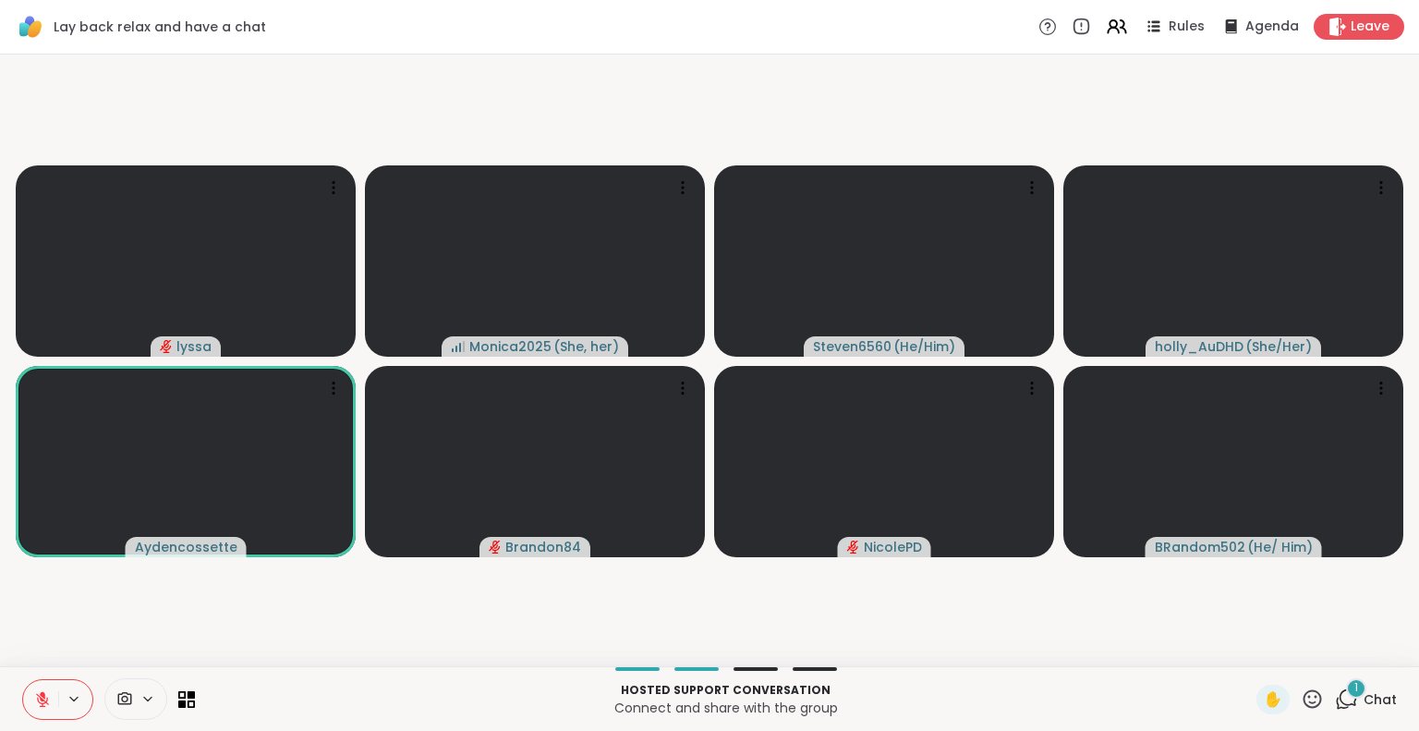
click at [54, 686] on button at bounding box center [40, 699] width 35 height 39
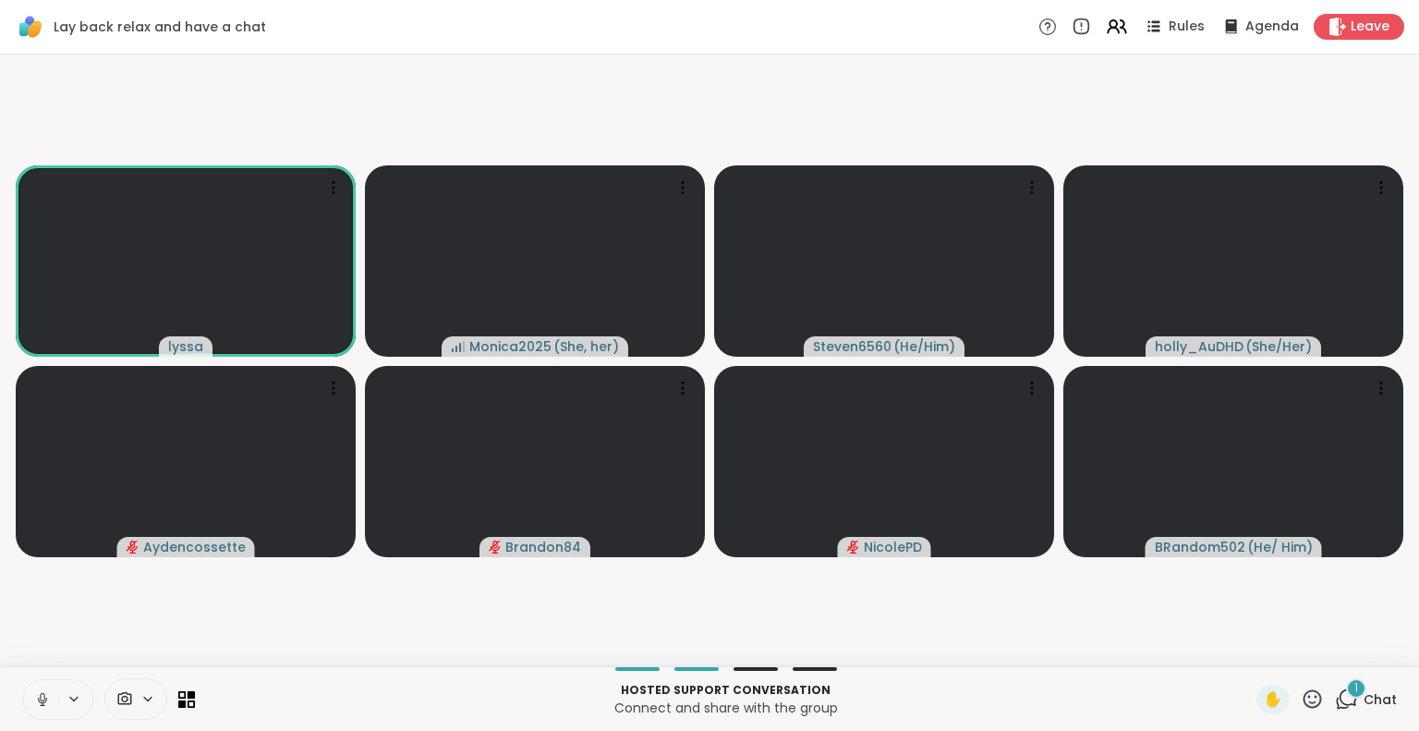
click at [50, 698] on icon at bounding box center [42, 699] width 17 height 17
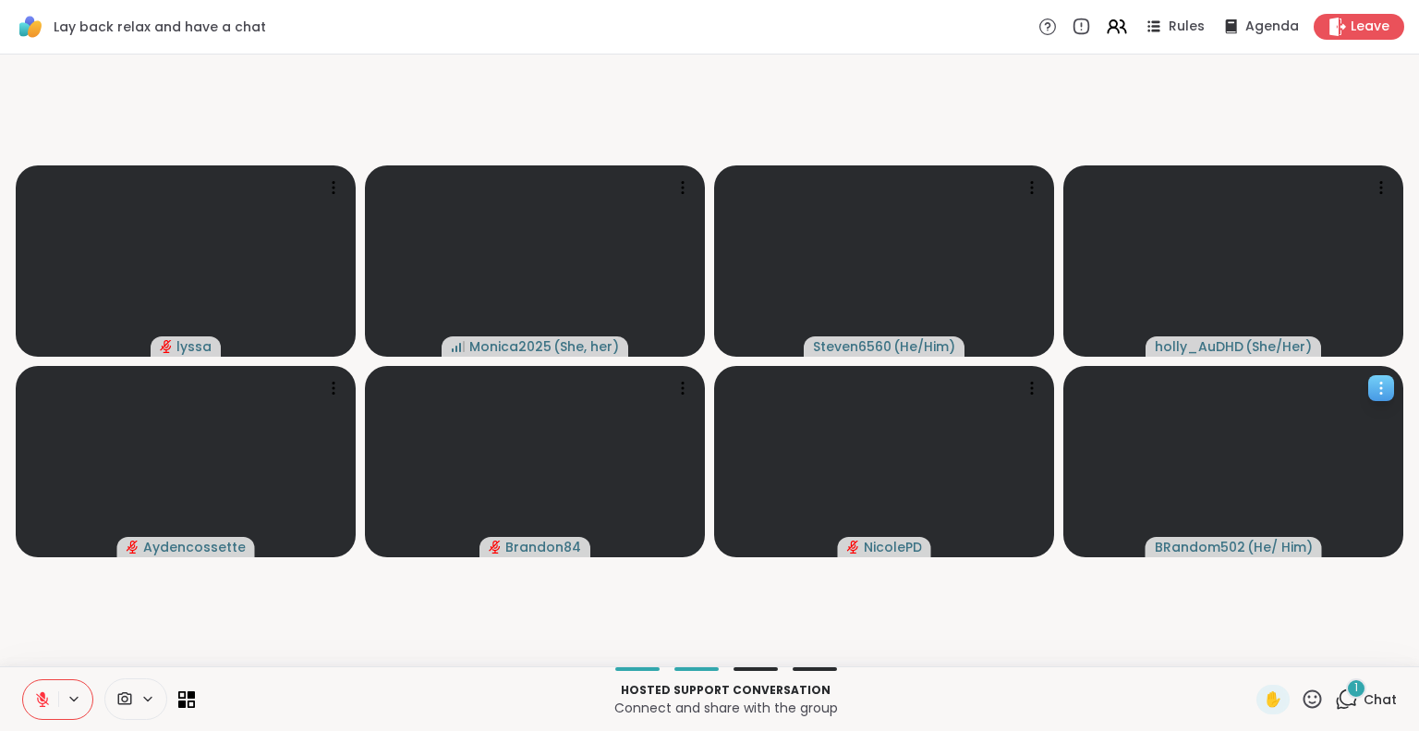
click at [1388, 392] on icon at bounding box center [1380, 388] width 18 height 18
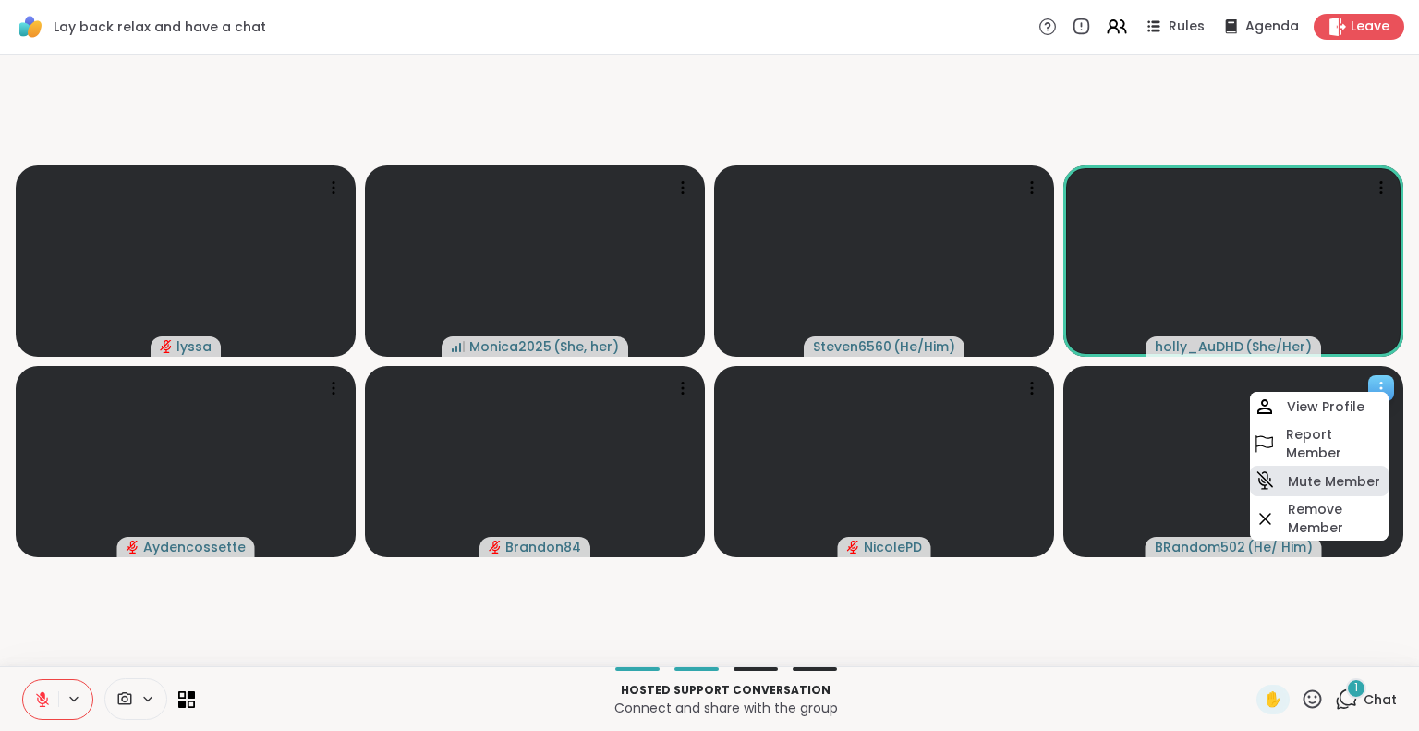
click at [1321, 467] on div "Mute Member" at bounding box center [1319, 480] width 139 height 30
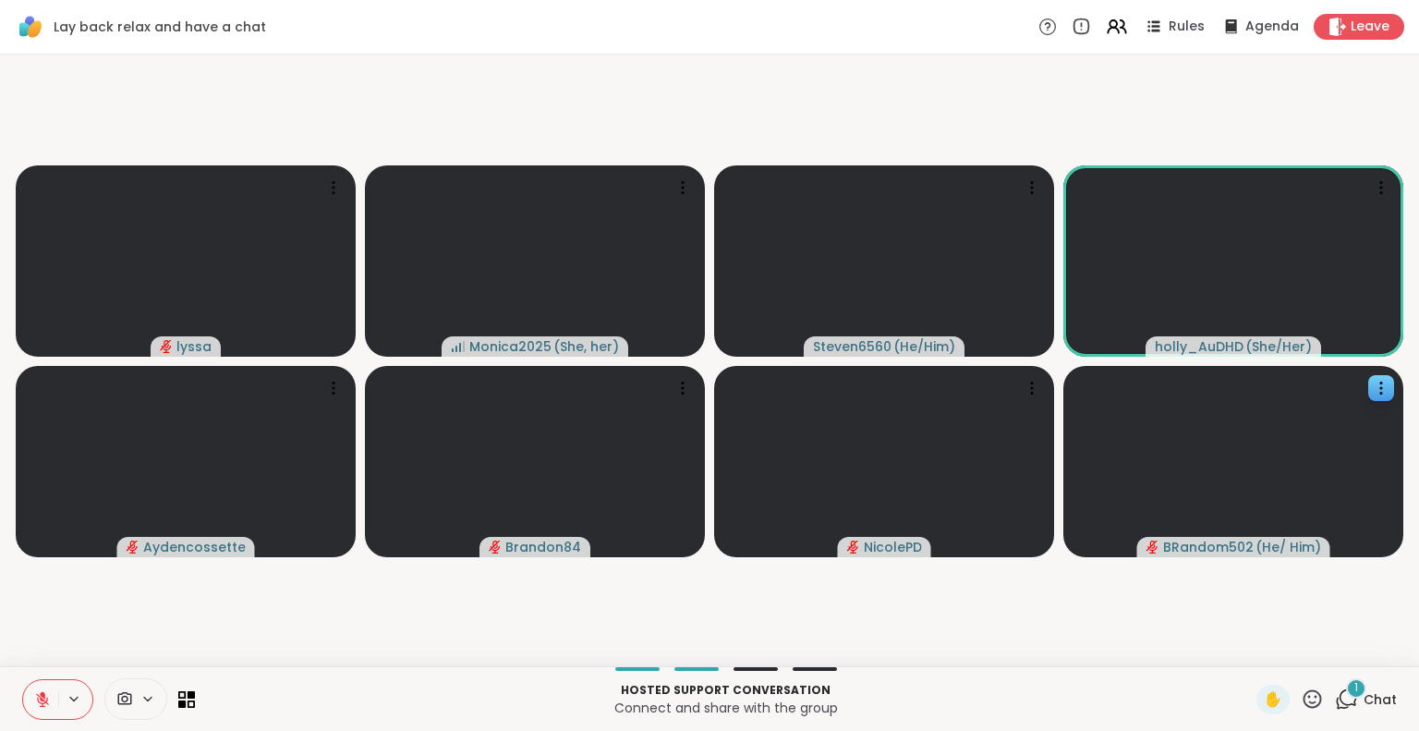
click at [262, 626] on video-player-container "lyssa Monica2025 ( She, her ) Steven6560 ( He/Him ) holly_AuDHD ( She/Her ) Ayd…" at bounding box center [709, 360] width 1396 height 597
click at [34, 694] on icon at bounding box center [42, 699] width 17 height 17
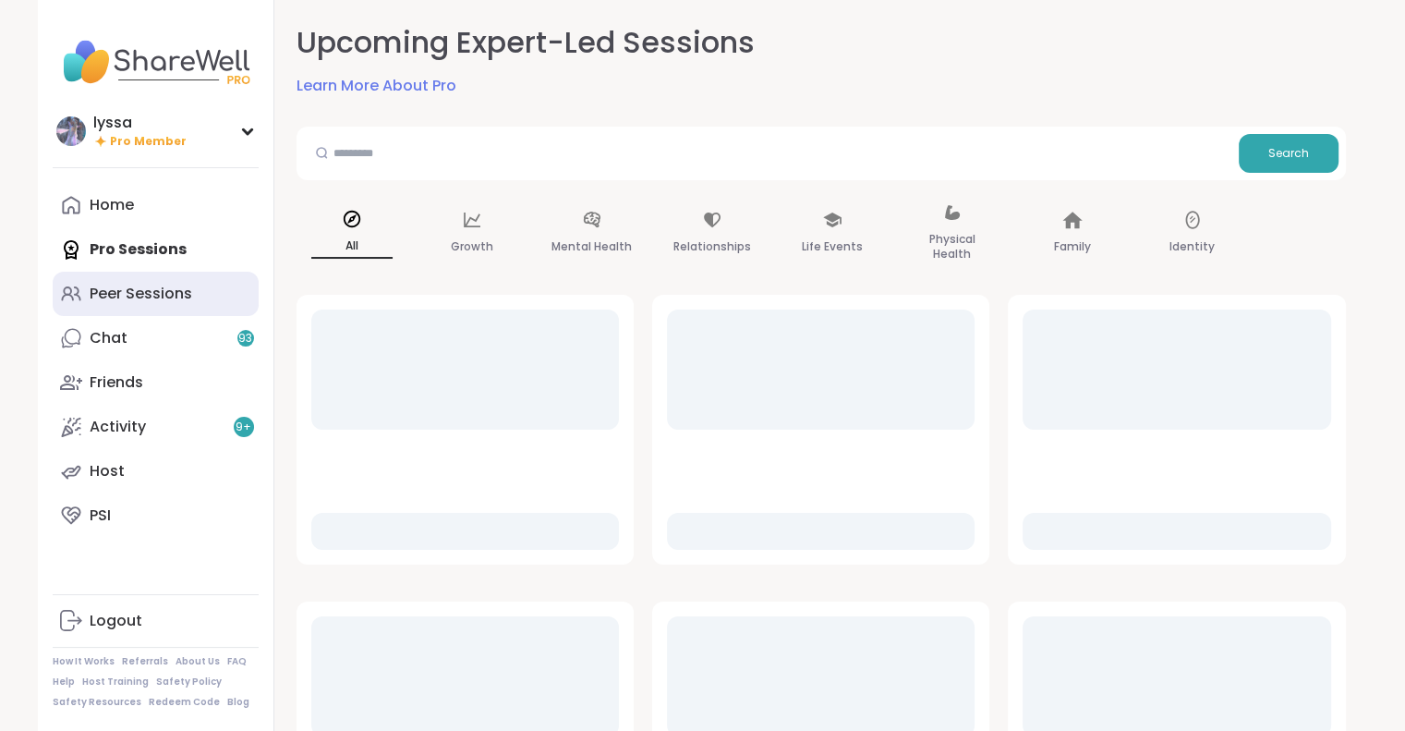
click at [188, 298] on div "Peer Sessions" at bounding box center [141, 294] width 103 height 20
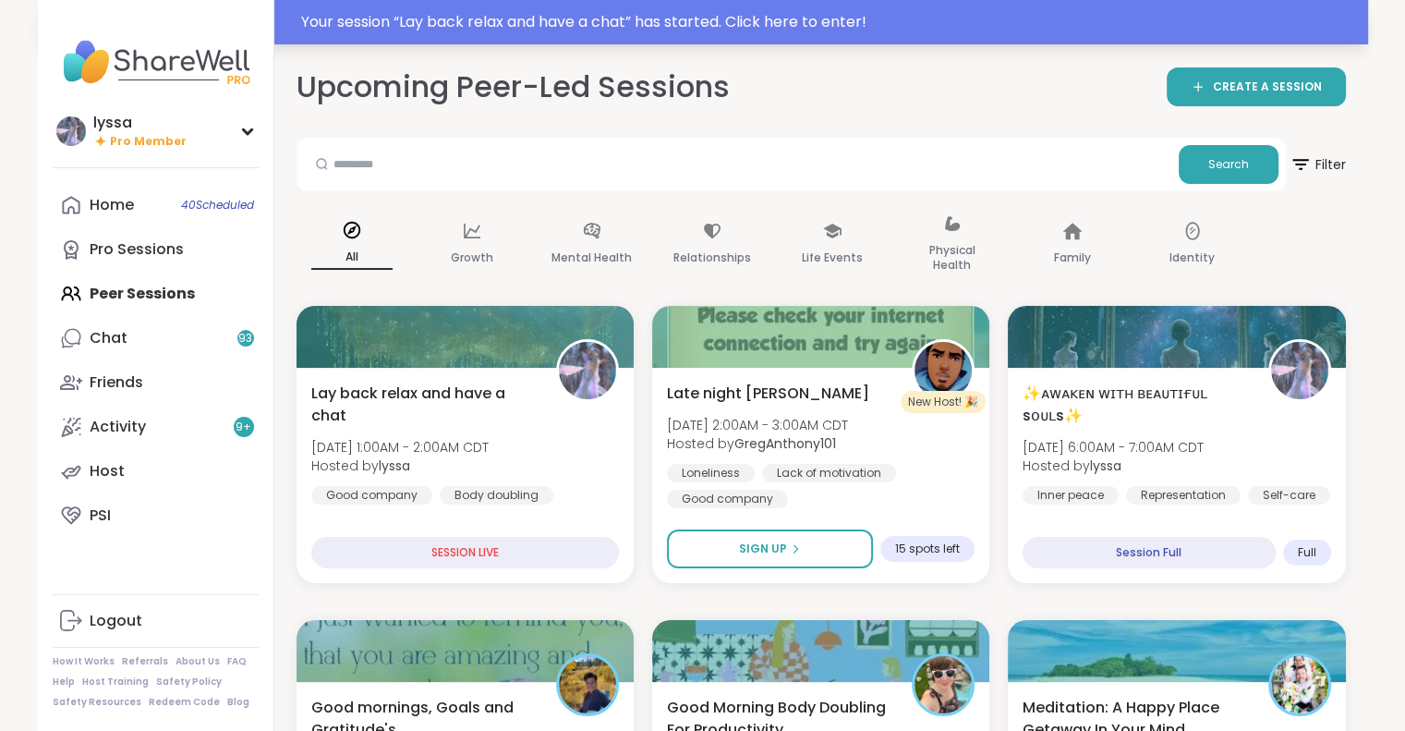
click at [573, 26] on div "Your session “ Lay back relax and have a chat ” has started. Click here to ente…" at bounding box center [829, 22] width 1056 height 22
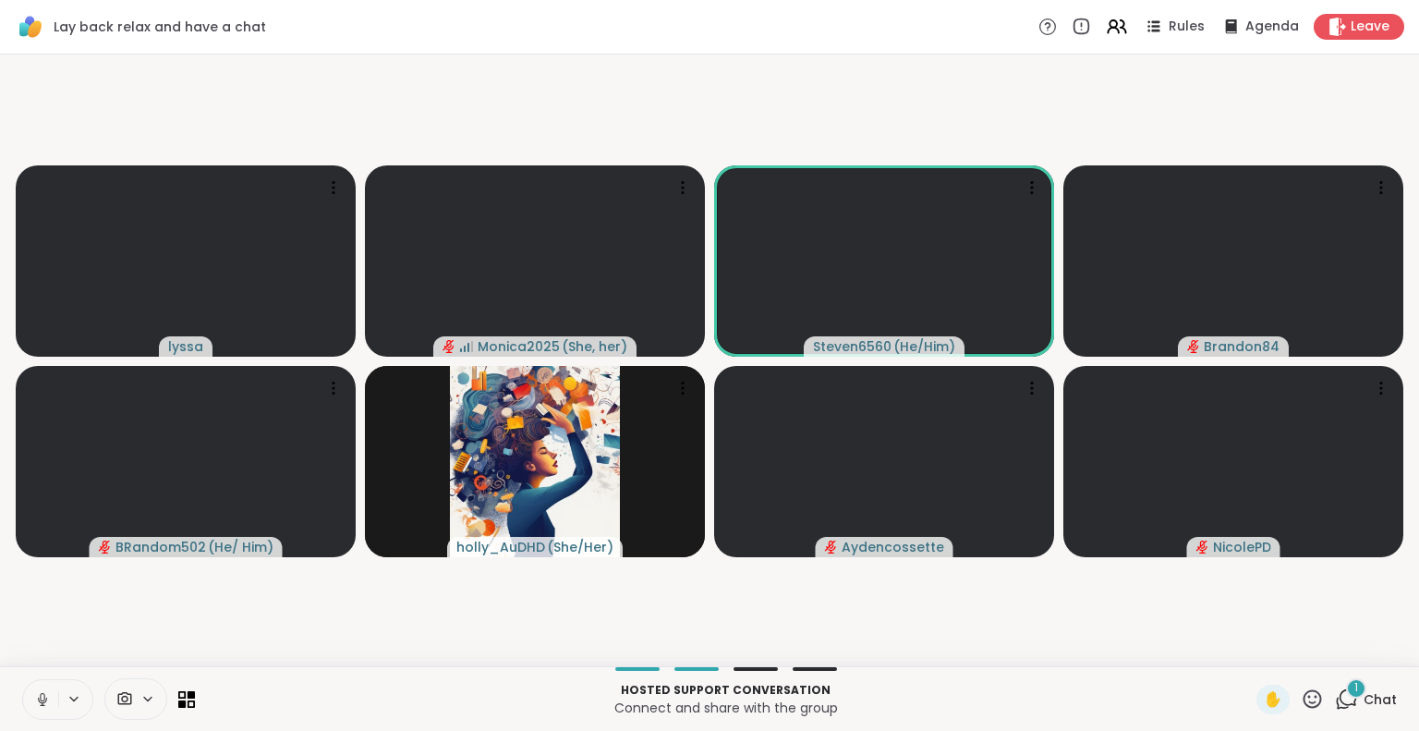
click at [610, 589] on video-player-container "lyssa Monica2025 ( She, her ) Steven6560 ( He/Him ) Brandon84 BRandom502 ( He/ …" at bounding box center [709, 360] width 1396 height 597
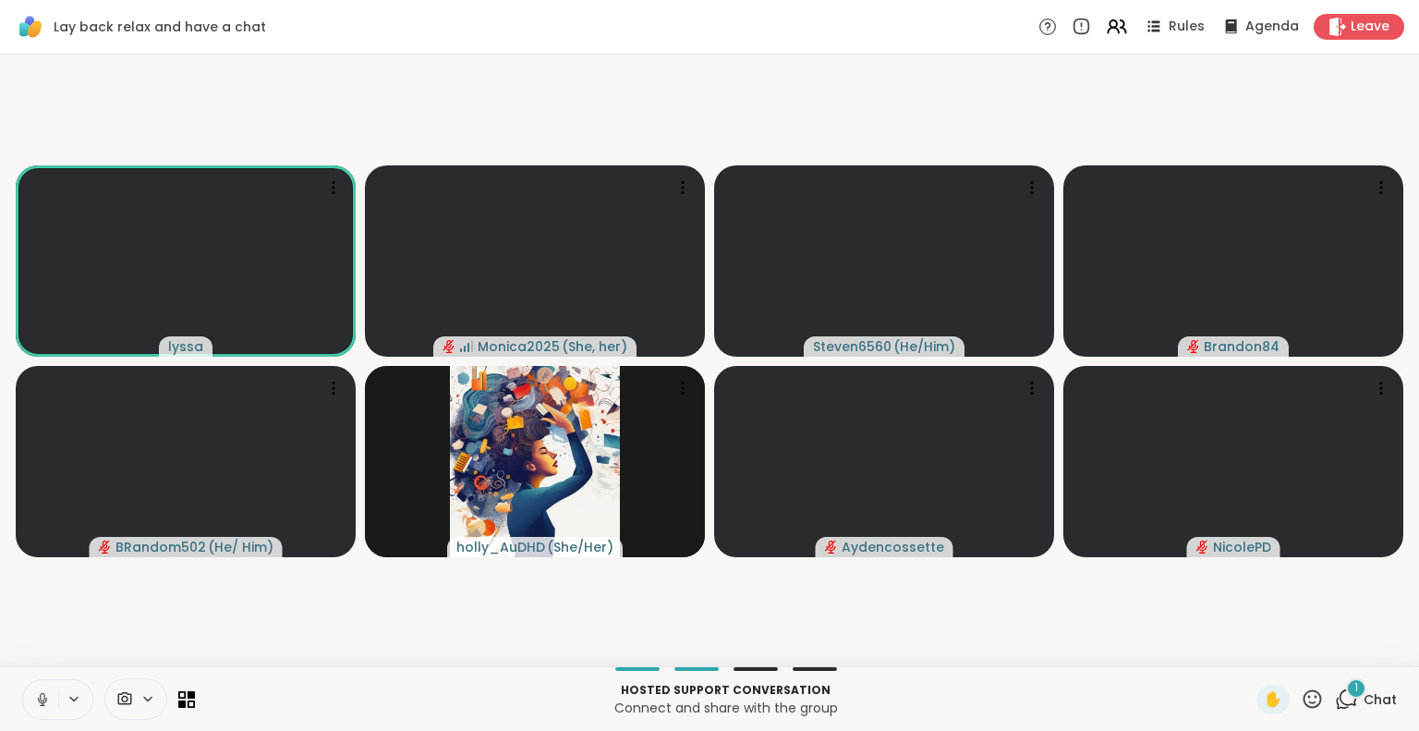
click at [36, 697] on icon at bounding box center [42, 699] width 17 height 17
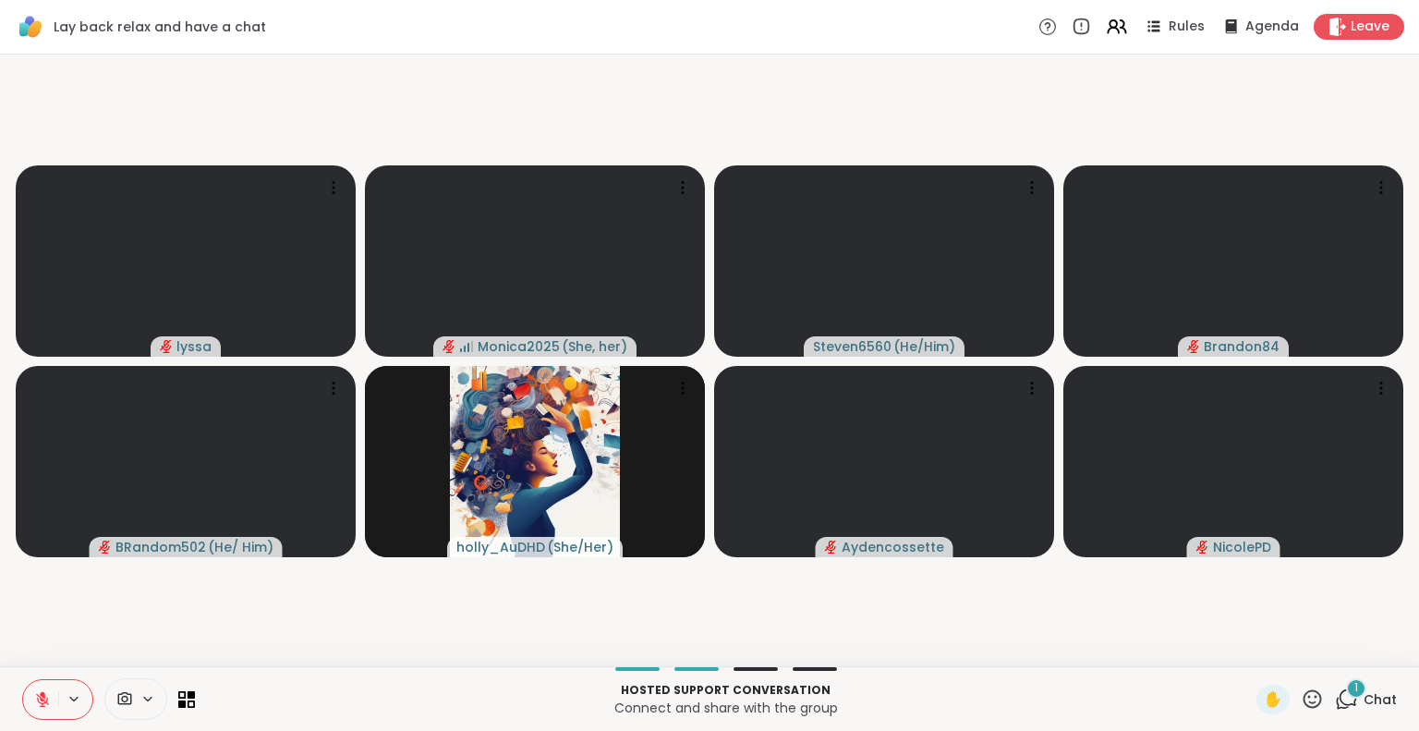
click at [48, 701] on icon at bounding box center [42, 699] width 17 height 17
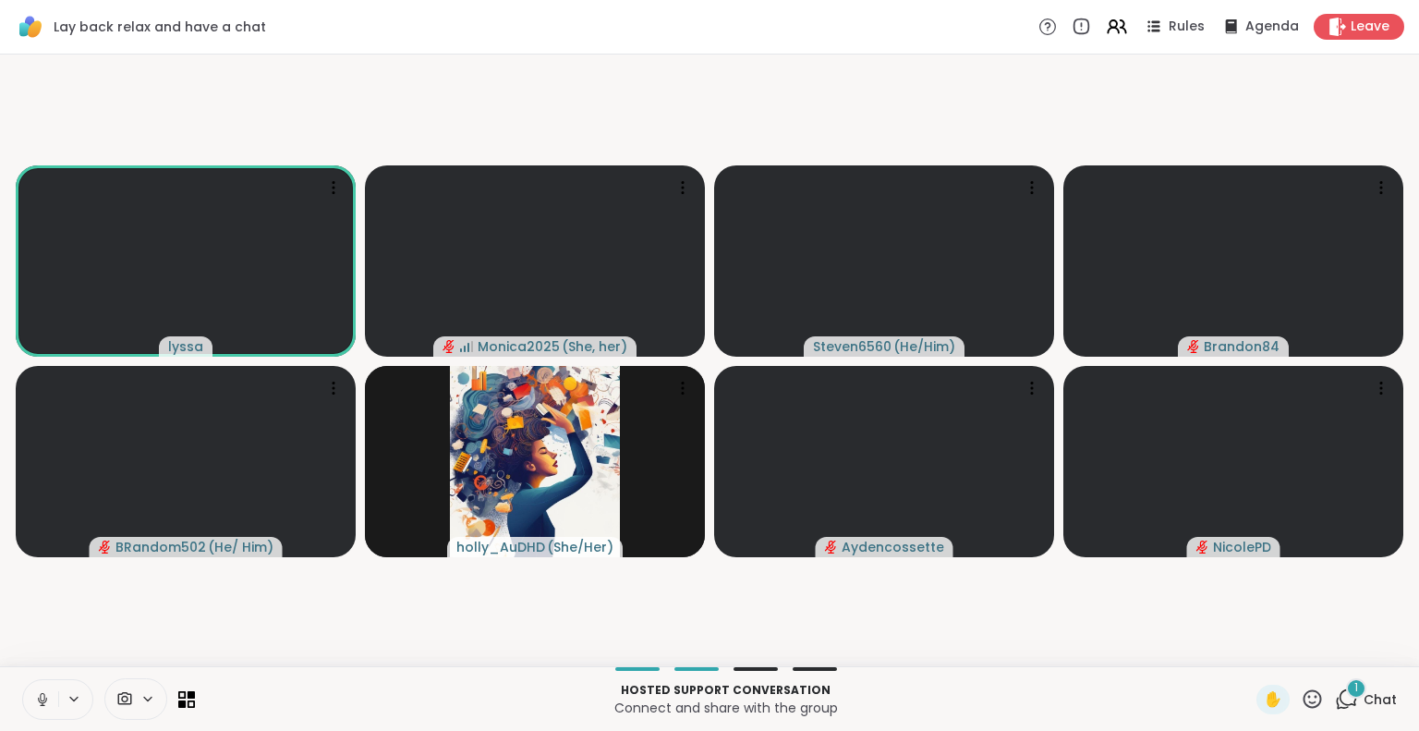
click at [34, 693] on icon at bounding box center [42, 699] width 17 height 17
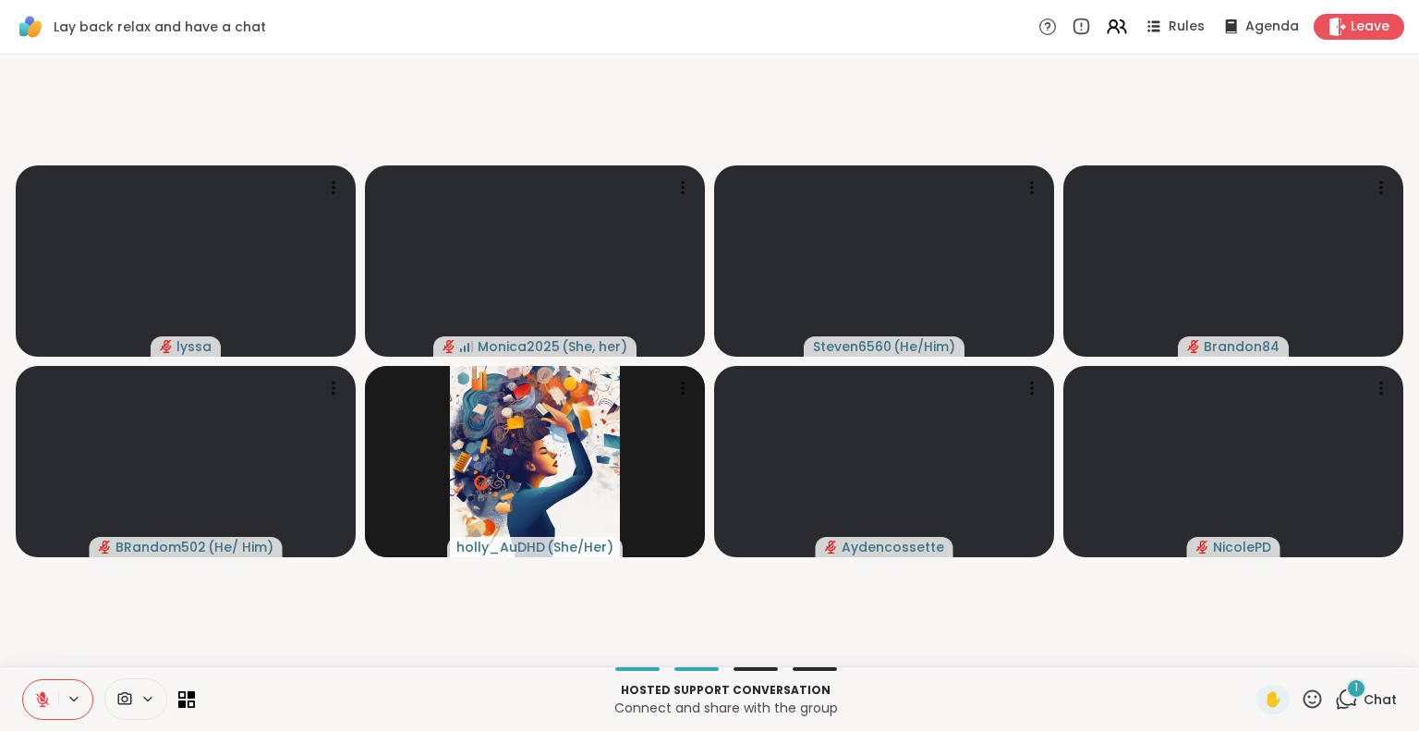
click at [41, 697] on icon at bounding box center [42, 699] width 13 height 13
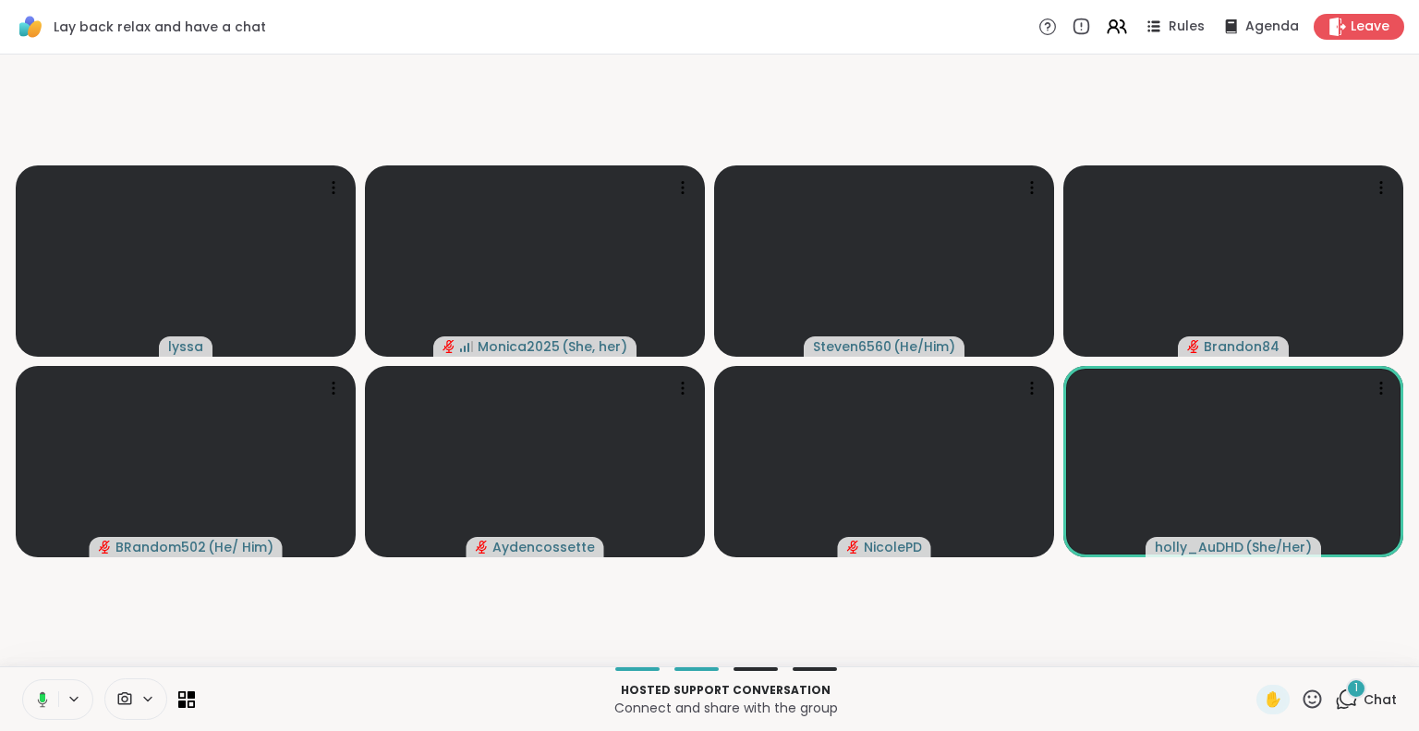
click at [1303, 691] on icon at bounding box center [1312, 698] width 18 height 18
click at [1249, 649] on span "❤️" at bounding box center [1258, 650] width 18 height 22
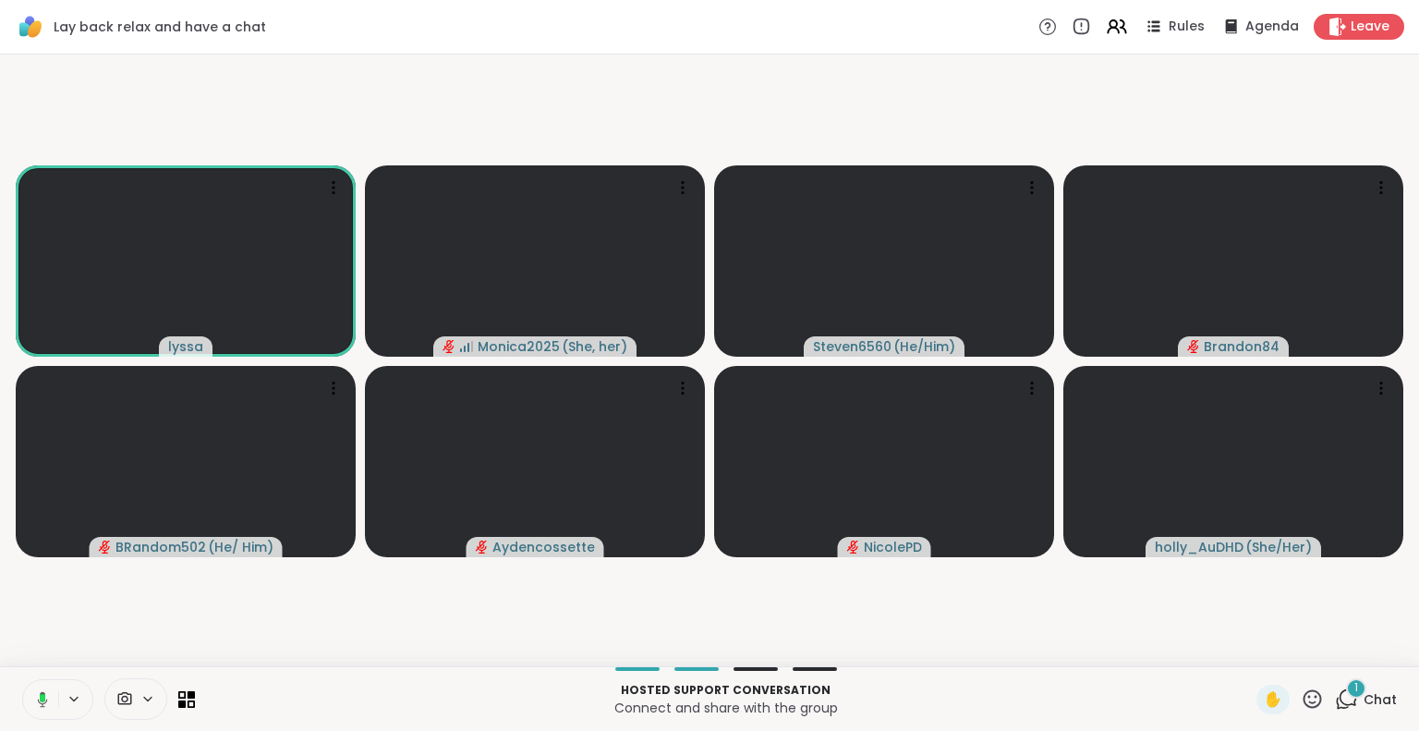
click at [1300, 704] on icon at bounding box center [1311, 698] width 23 height 23
click at [1249, 641] on span "❤️" at bounding box center [1258, 650] width 18 height 22
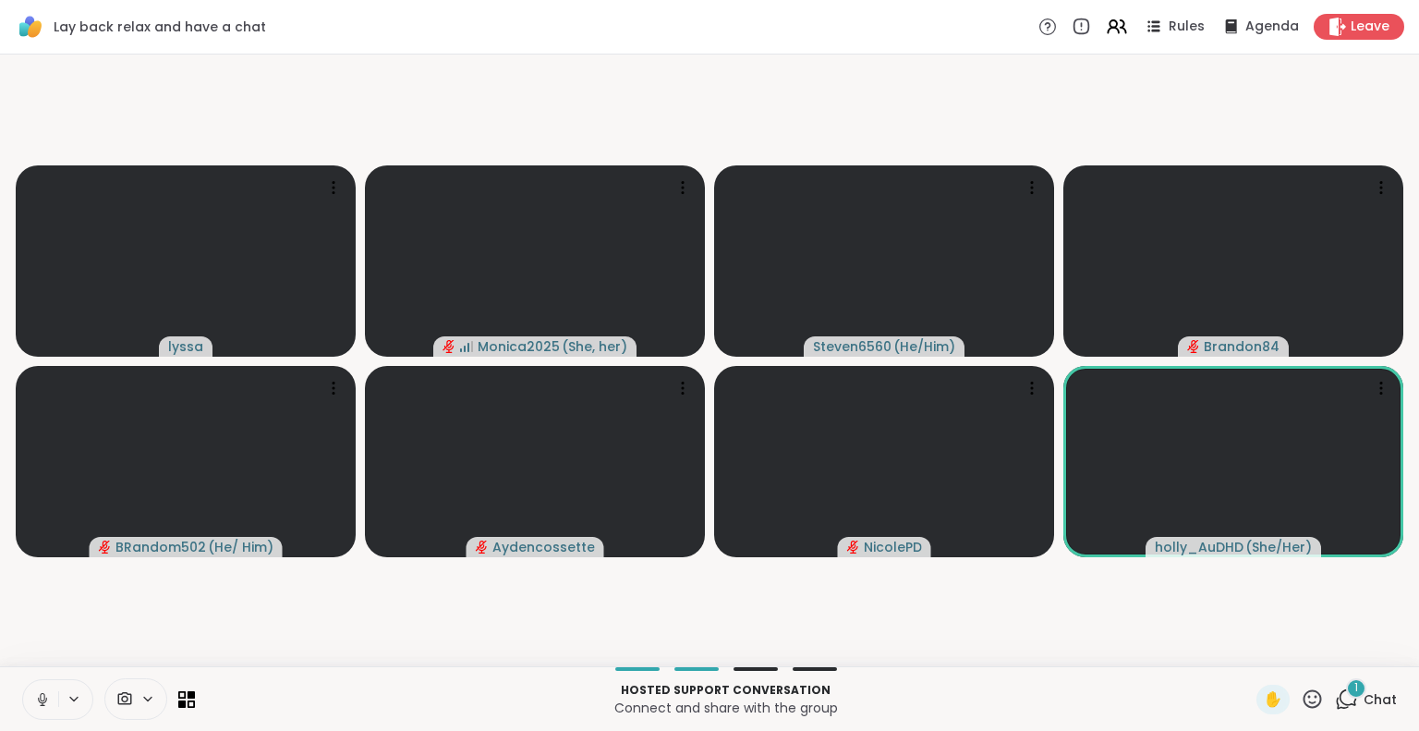
click at [30, 700] on button at bounding box center [40, 699] width 35 height 39
click at [44, 693] on icon at bounding box center [42, 699] width 17 height 17
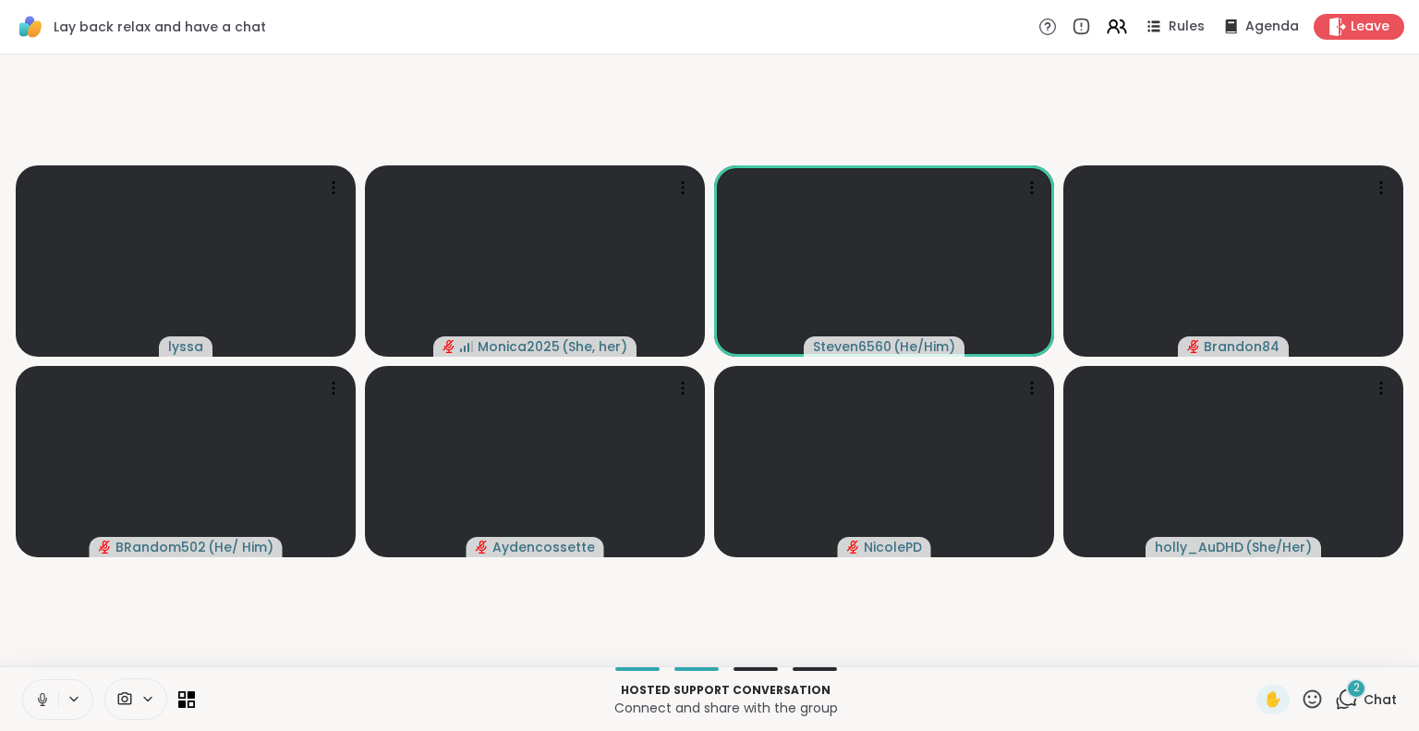
click at [37, 696] on icon at bounding box center [42, 699] width 17 height 17
click at [42, 694] on icon at bounding box center [43, 694] width 6 height 7
click at [41, 689] on button at bounding box center [40, 699] width 35 height 39
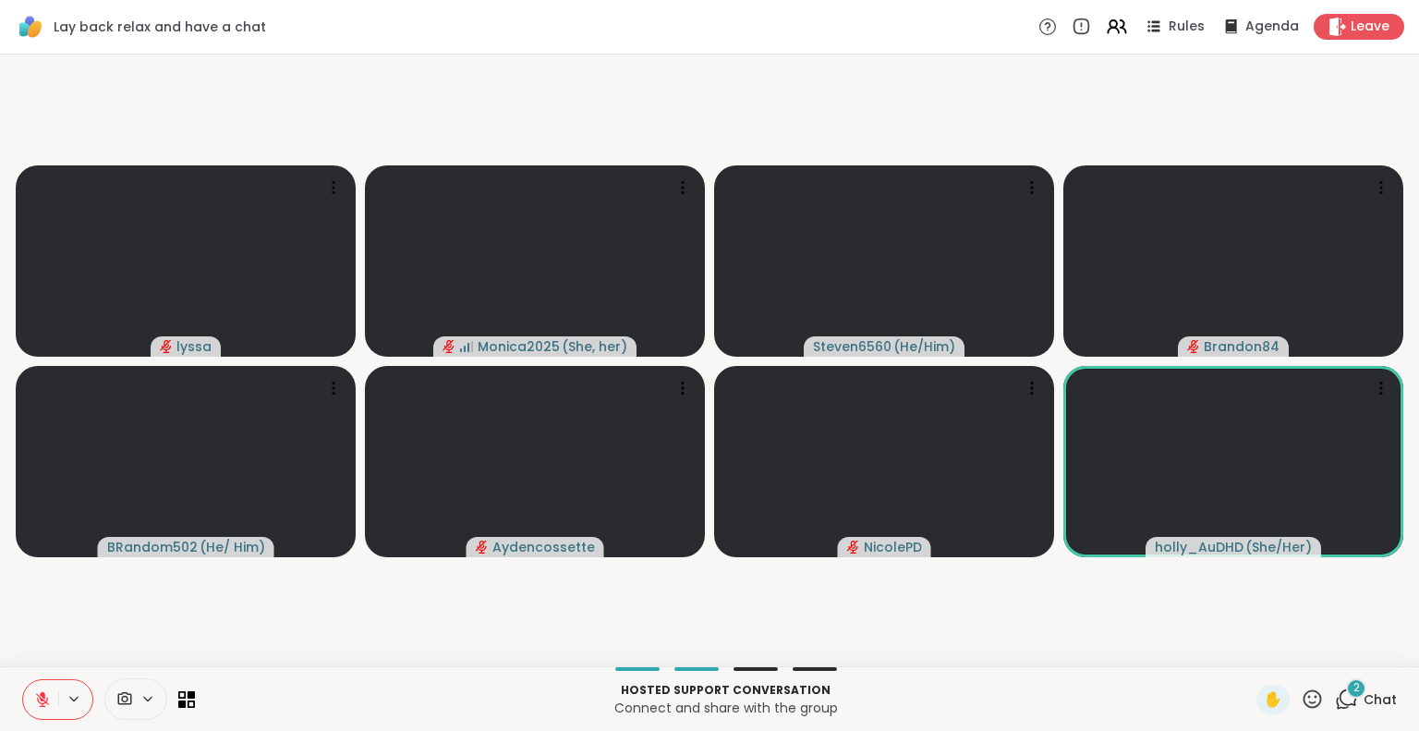
click at [48, 697] on icon at bounding box center [42, 699] width 17 height 17
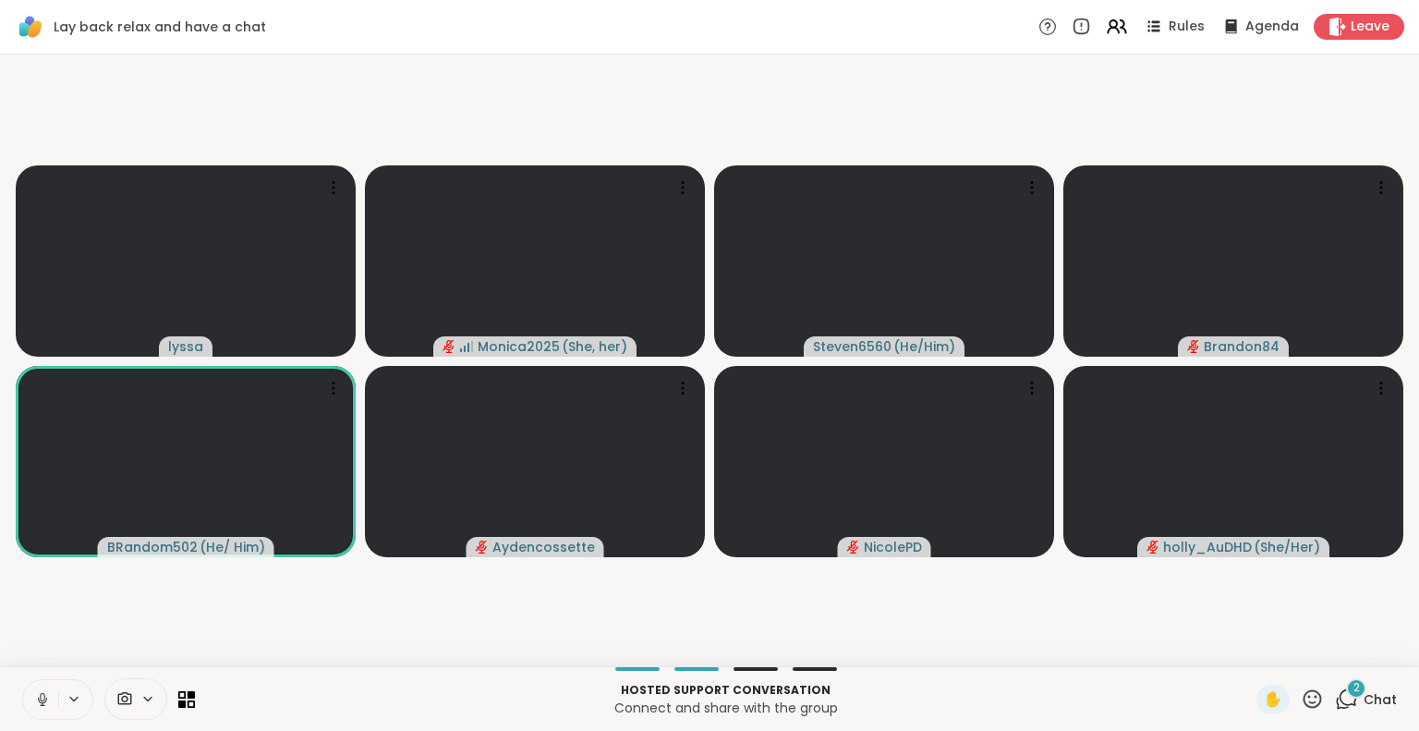
click at [40, 693] on icon at bounding box center [42, 699] width 17 height 17
click at [42, 697] on icon at bounding box center [42, 699] width 13 height 13
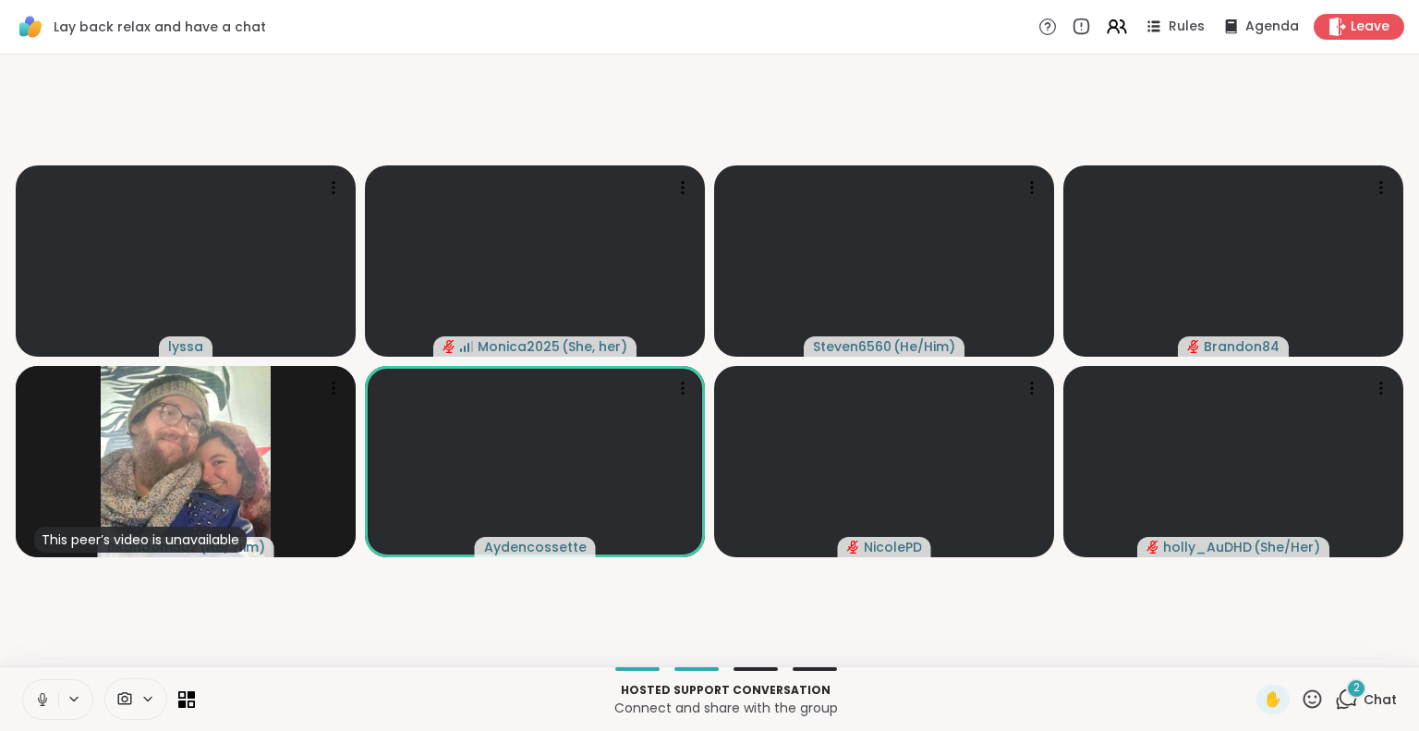
click at [25, 695] on button at bounding box center [40, 699] width 35 height 39
click at [5, 682] on div "Hosted support conversation Connect and share with the group ✋ 2 Chat" at bounding box center [709, 698] width 1419 height 65
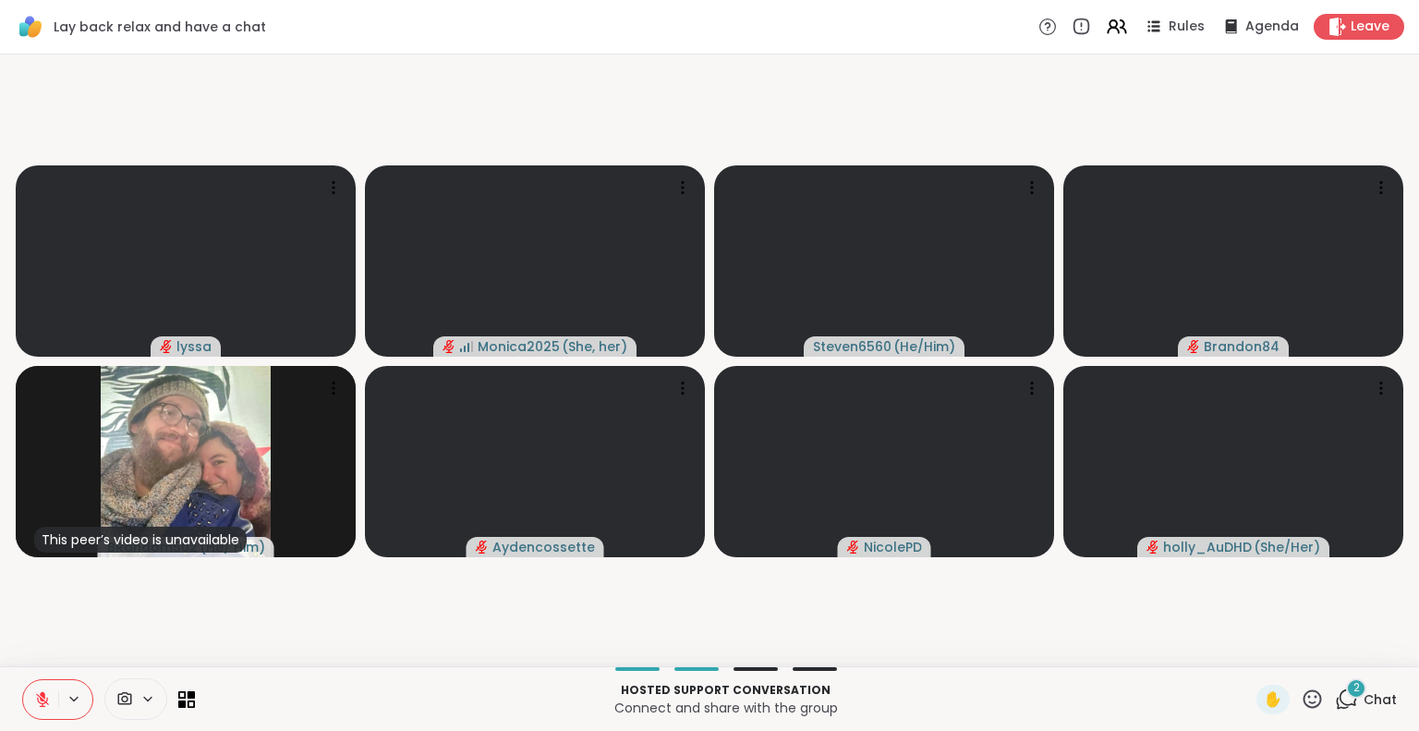
click at [42, 693] on icon at bounding box center [43, 694] width 6 height 7
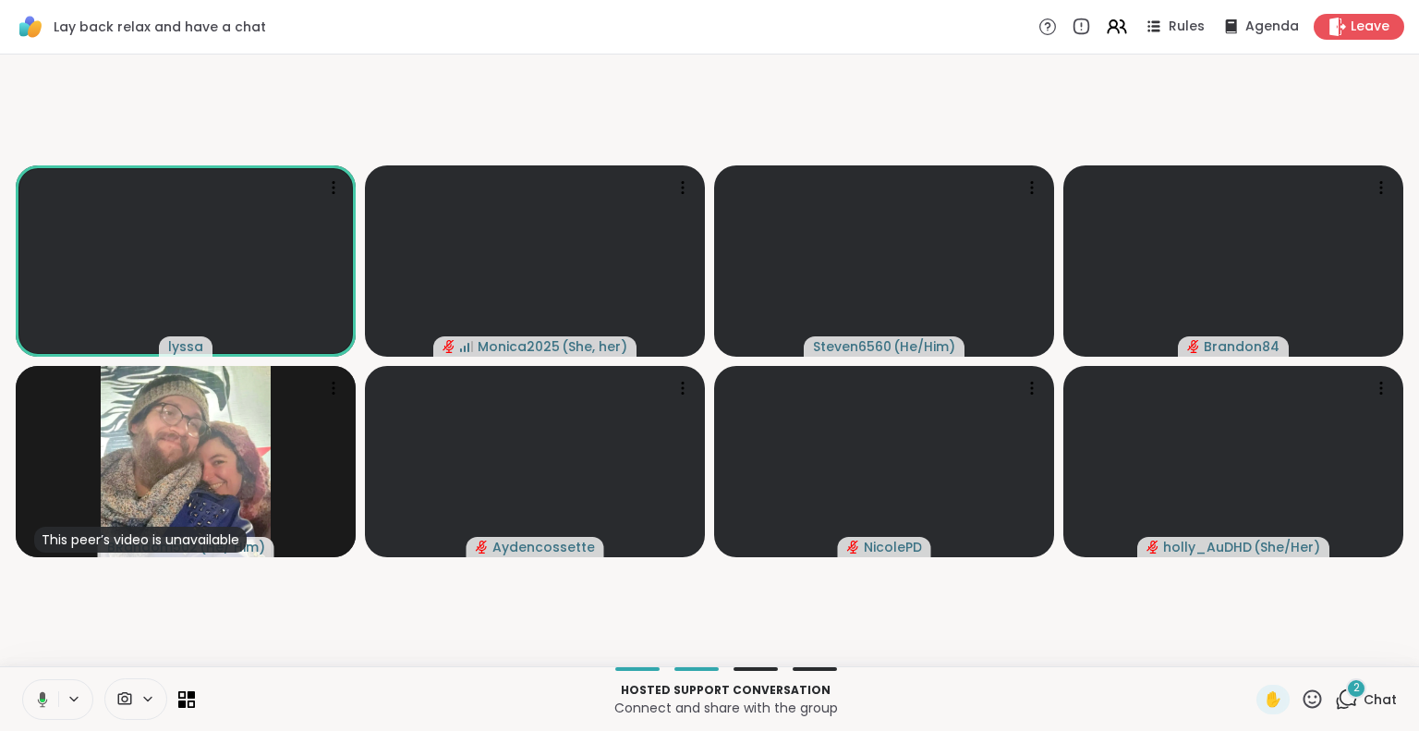
click at [1301, 693] on icon at bounding box center [1311, 698] width 23 height 23
click at [1249, 645] on span "❤️" at bounding box center [1258, 650] width 18 height 22
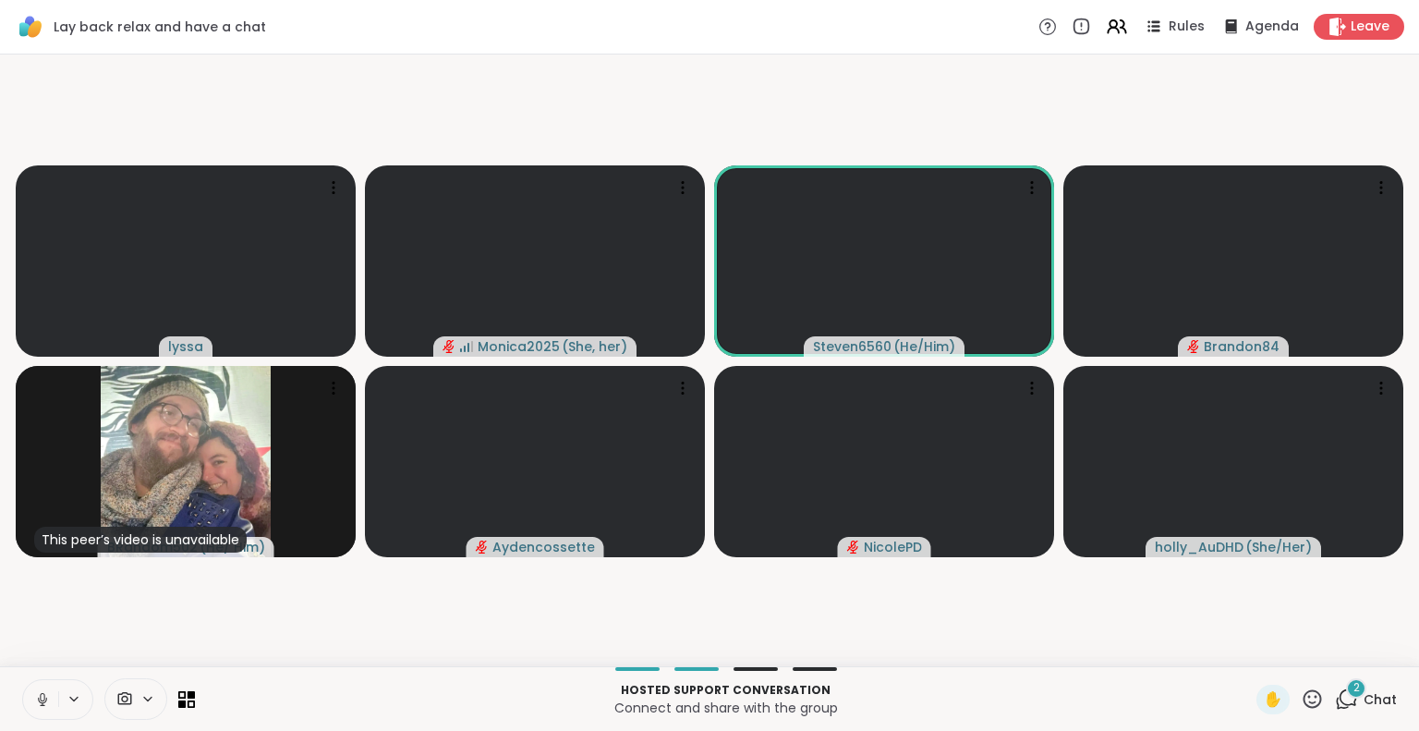
click at [1348, 688] on div "2" at bounding box center [1356, 688] width 20 height 20
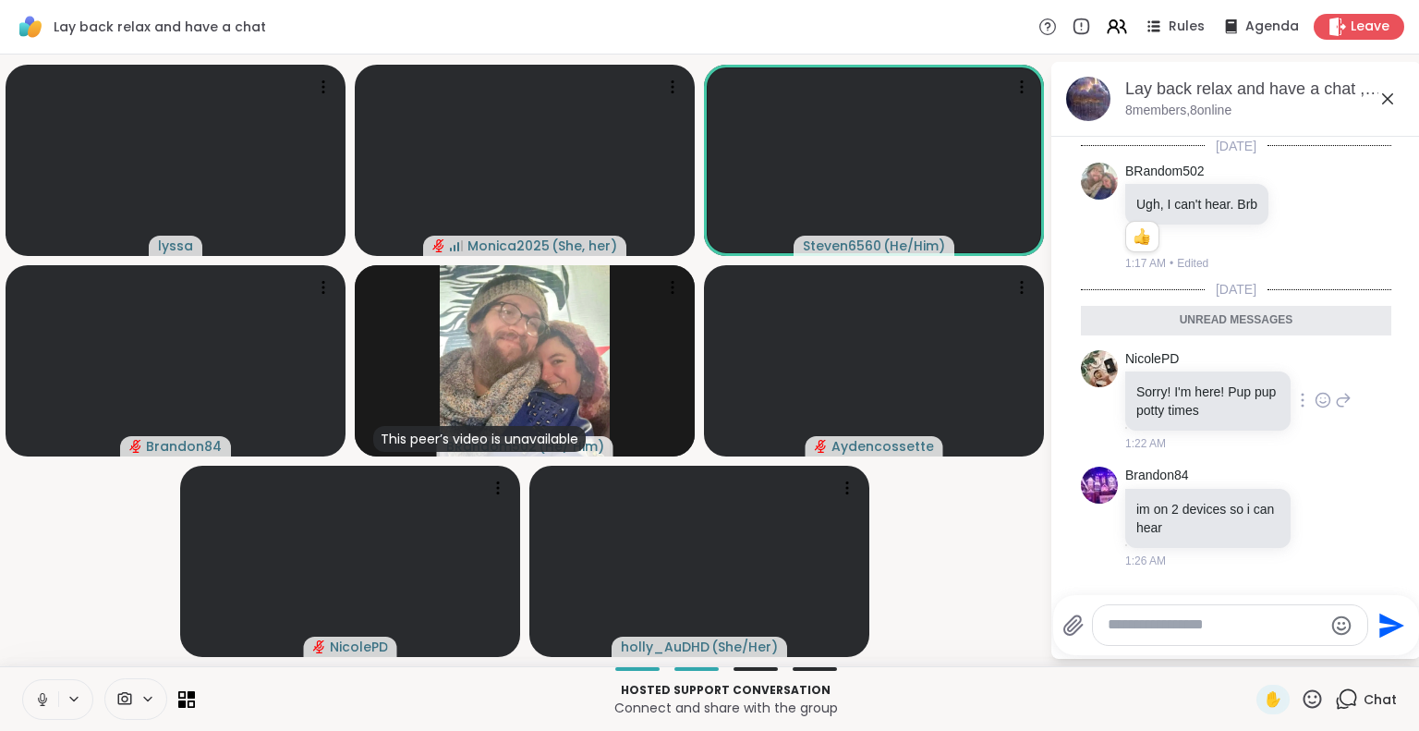
click at [1314, 397] on icon at bounding box center [1322, 400] width 17 height 18
click at [1314, 370] on div "Select Reaction: Heart" at bounding box center [1322, 370] width 17 height 17
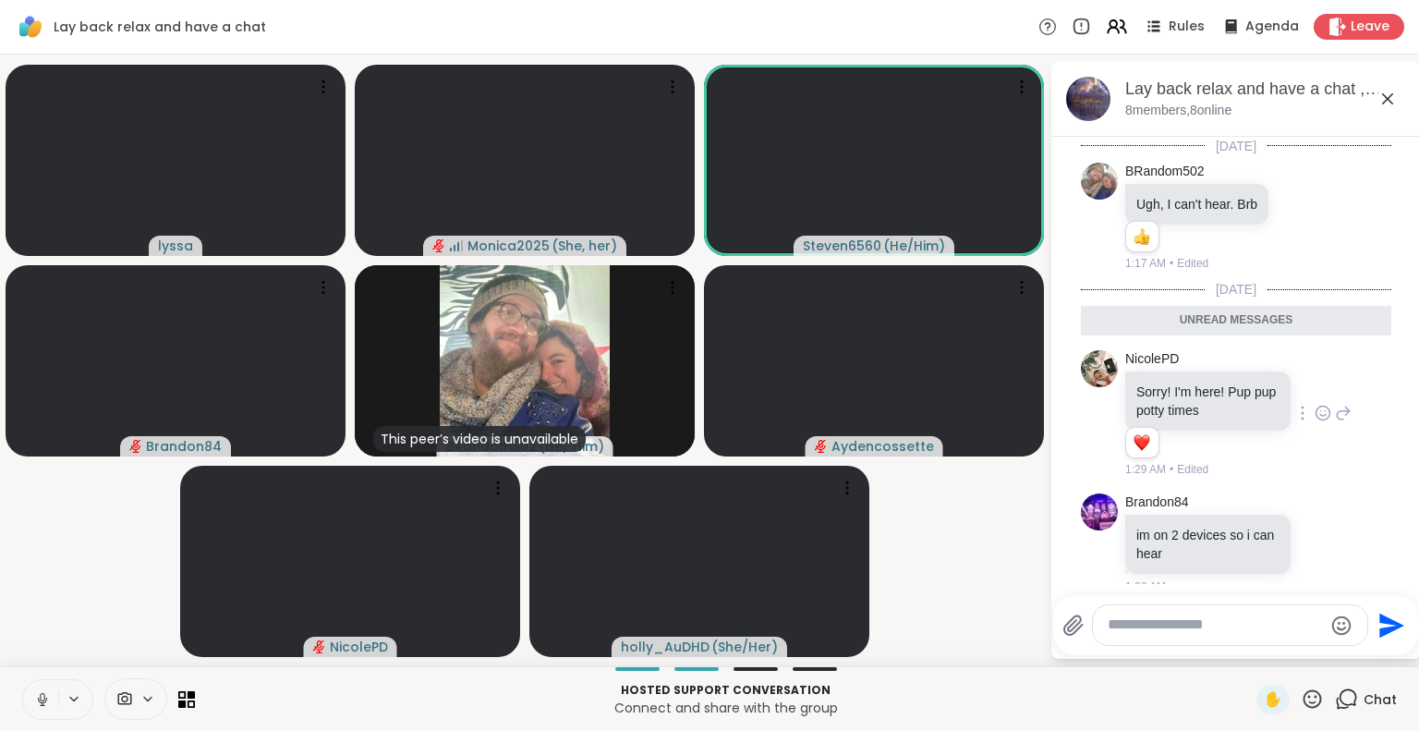
click at [1391, 90] on icon at bounding box center [1387, 99] width 22 height 22
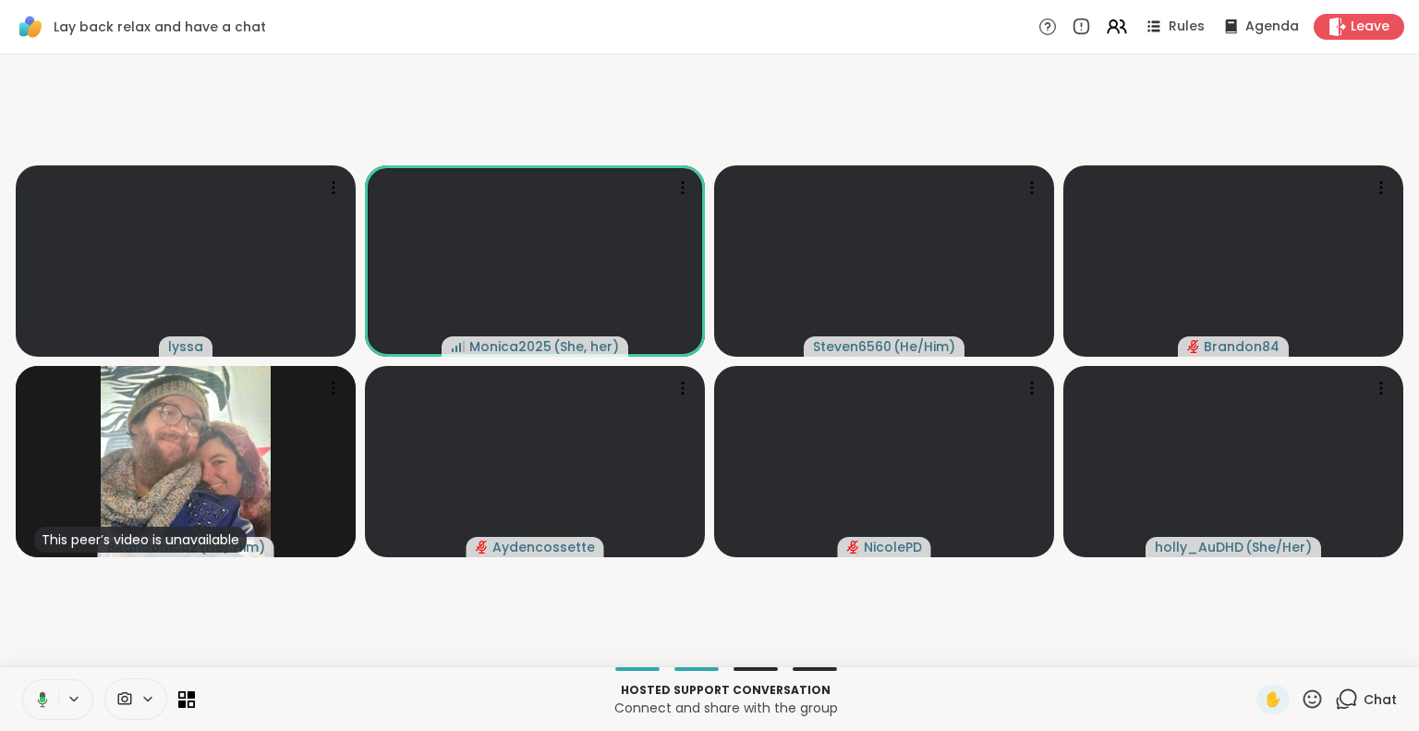
click at [31, 698] on icon at bounding box center [39, 699] width 17 height 17
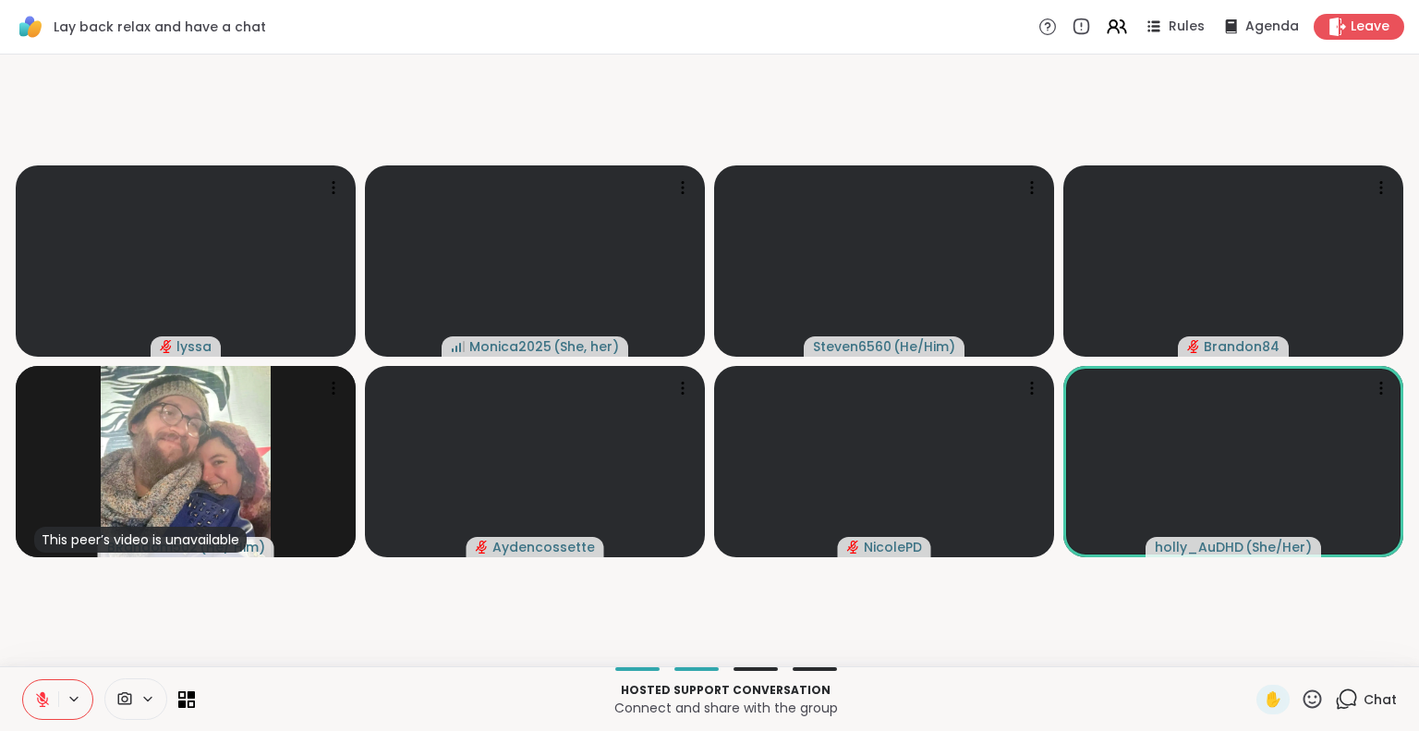
click at [44, 698] on icon at bounding box center [42, 699] width 17 height 17
click at [38, 693] on icon at bounding box center [42, 699] width 17 height 17
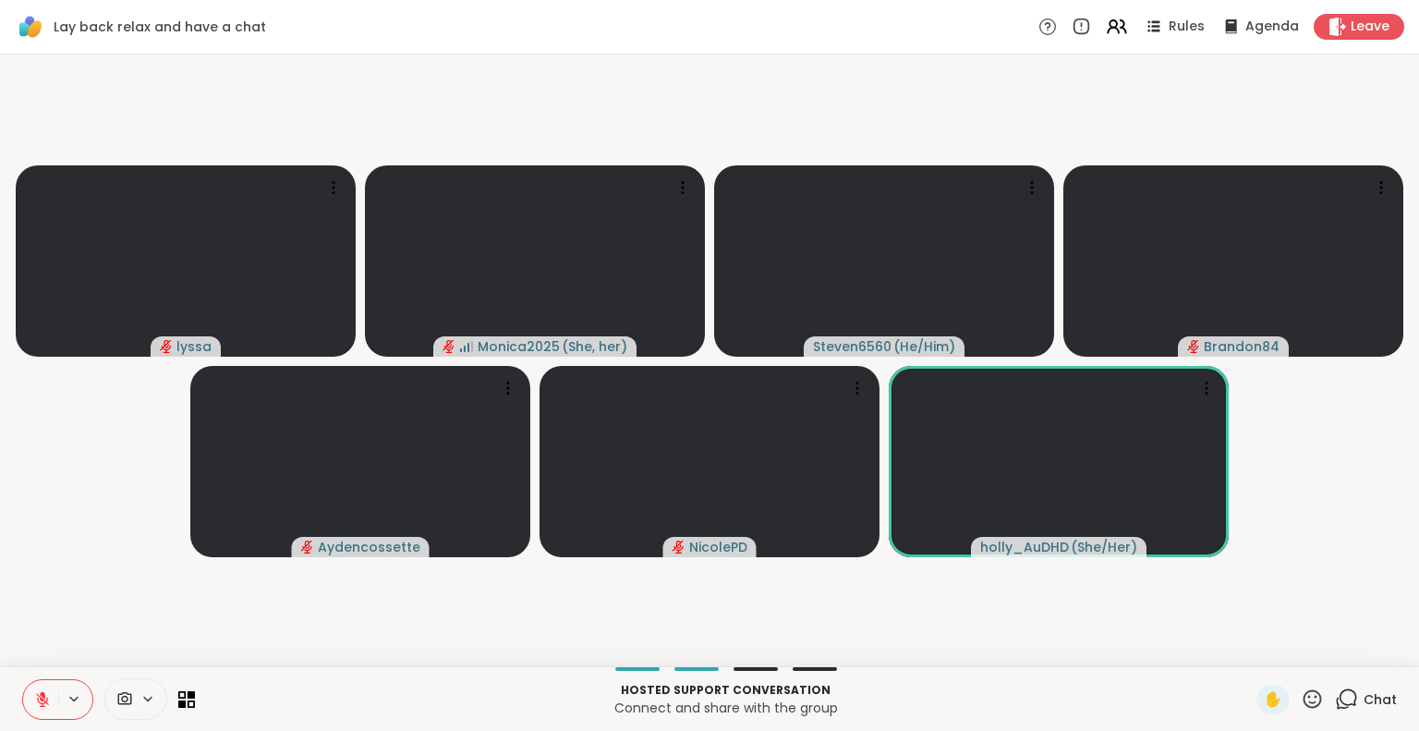
click at [44, 693] on icon at bounding box center [43, 694] width 6 height 7
click at [27, 697] on button at bounding box center [39, 699] width 38 height 39
click at [42, 692] on icon at bounding box center [43, 694] width 6 height 7
click at [32, 695] on button at bounding box center [40, 699] width 35 height 39
click at [41, 694] on icon at bounding box center [43, 694] width 6 height 7
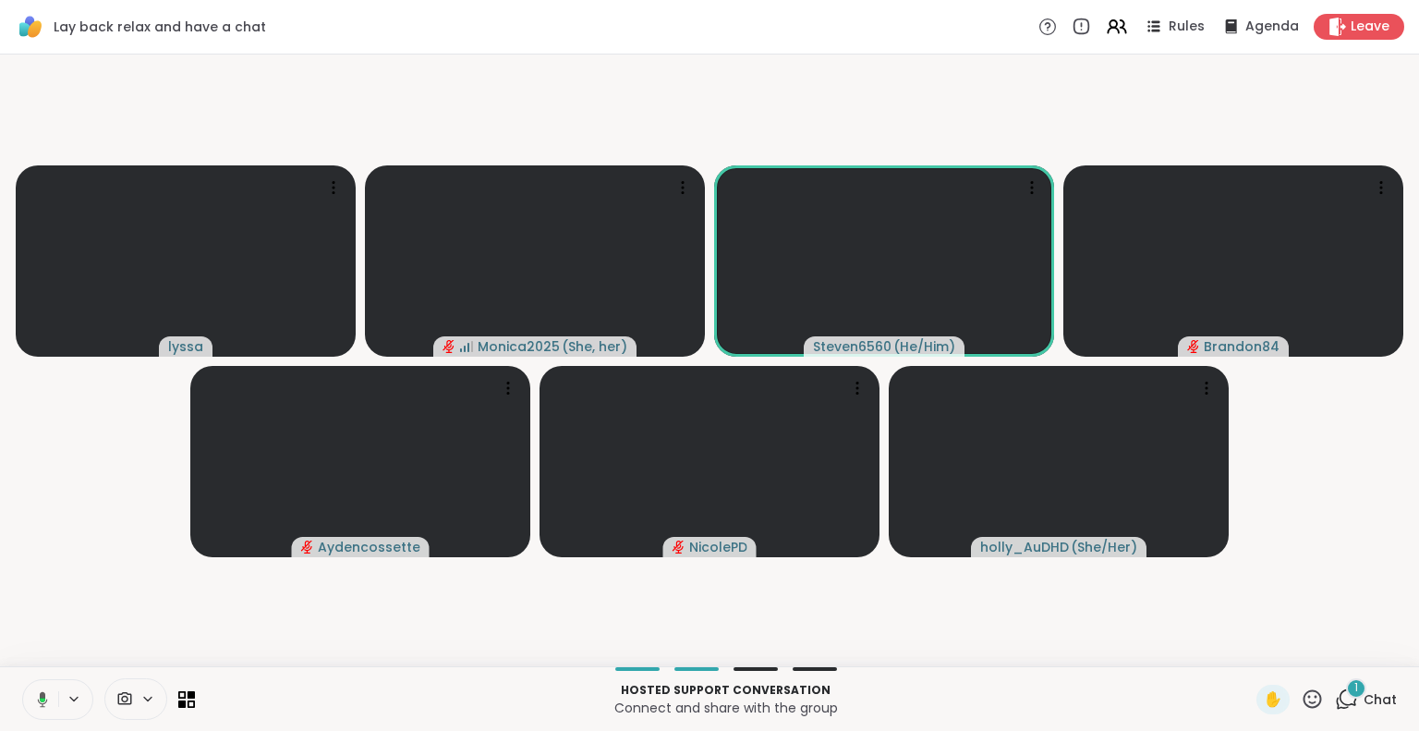
click at [36, 693] on icon at bounding box center [39, 699] width 17 height 17
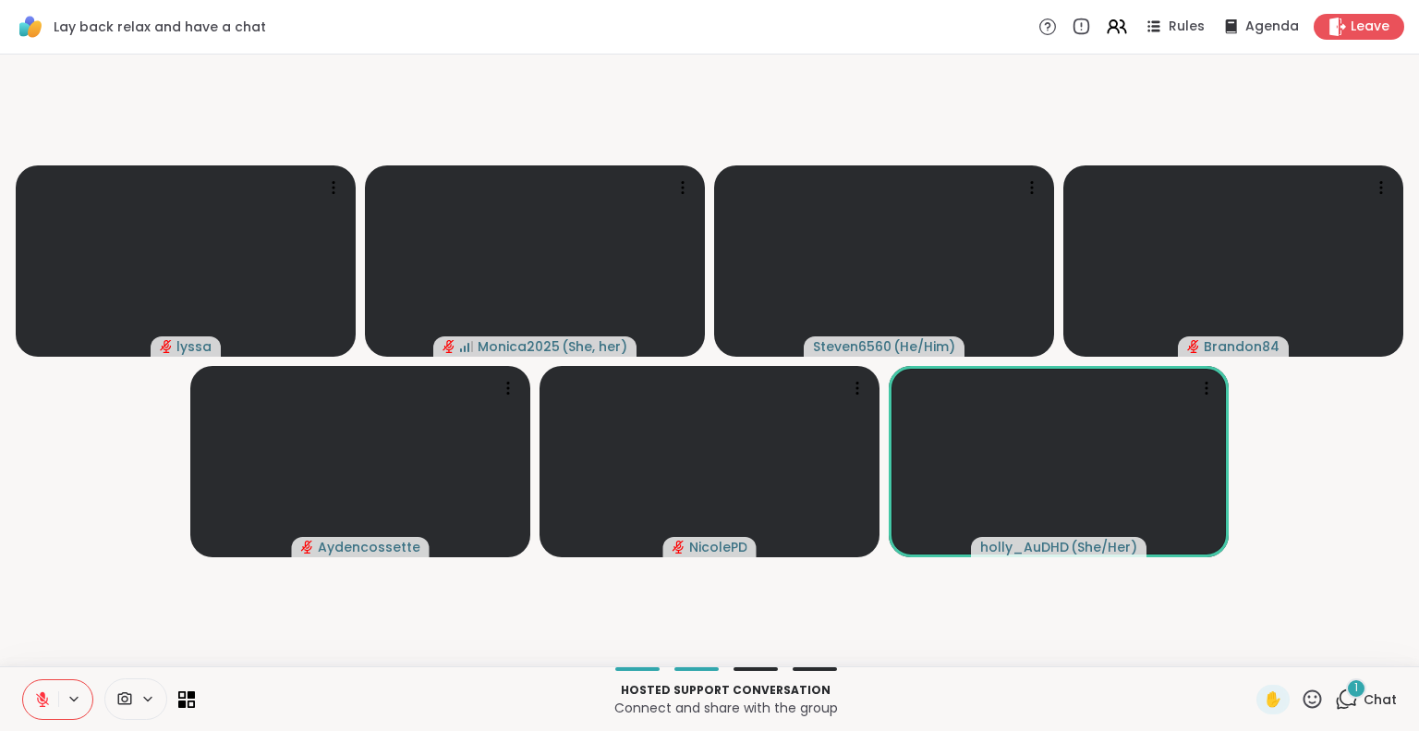
click at [61, 645] on video-player-container "lyssa Monica2025 ( She, her ) Steven6560 ( He/Him ) Brandon84 Aydencossette [PE…" at bounding box center [709, 360] width 1396 height 597
click at [1300, 701] on icon at bounding box center [1311, 698] width 23 height 23
click at [1241, 649] on div "❤️" at bounding box center [1257, 650] width 33 height 30
click at [1300, 694] on icon at bounding box center [1311, 698] width 23 height 23
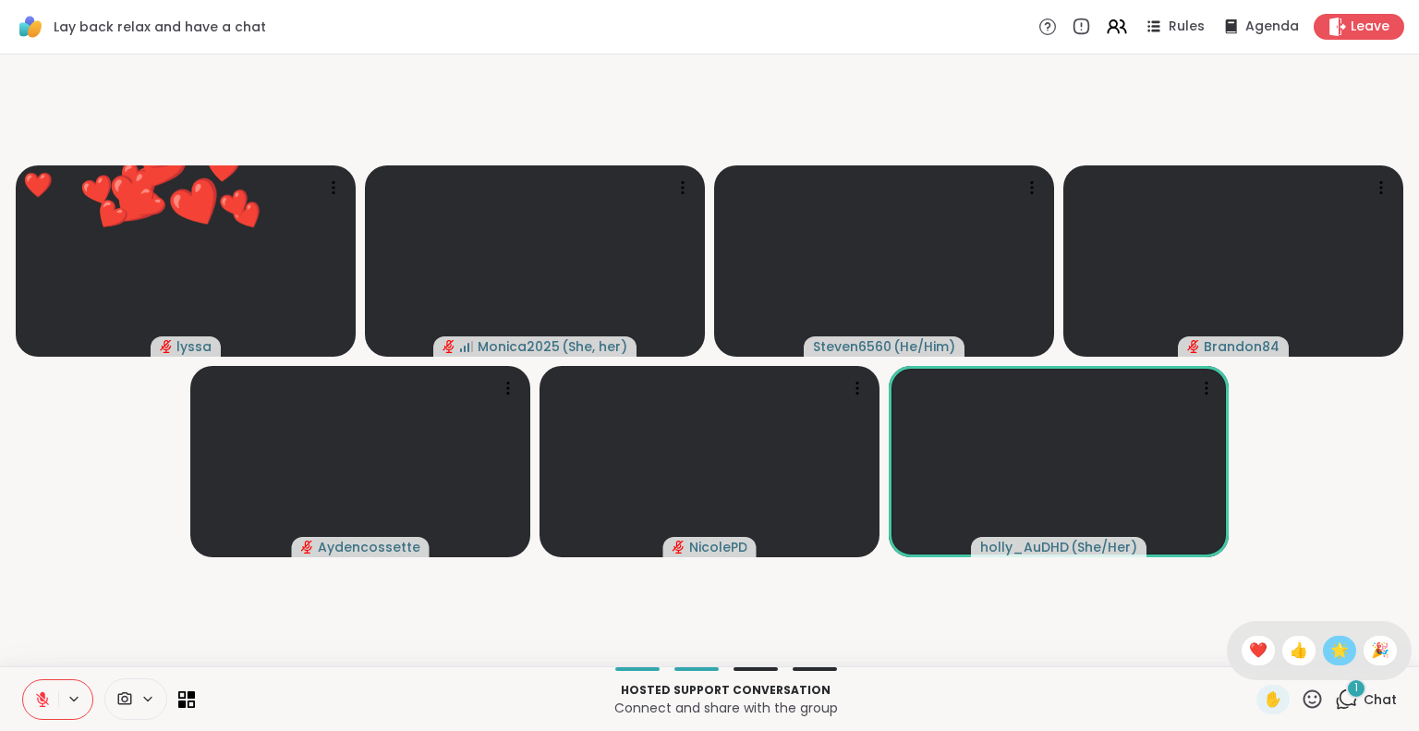
click at [1322, 654] on div "🌟" at bounding box center [1338, 650] width 33 height 30
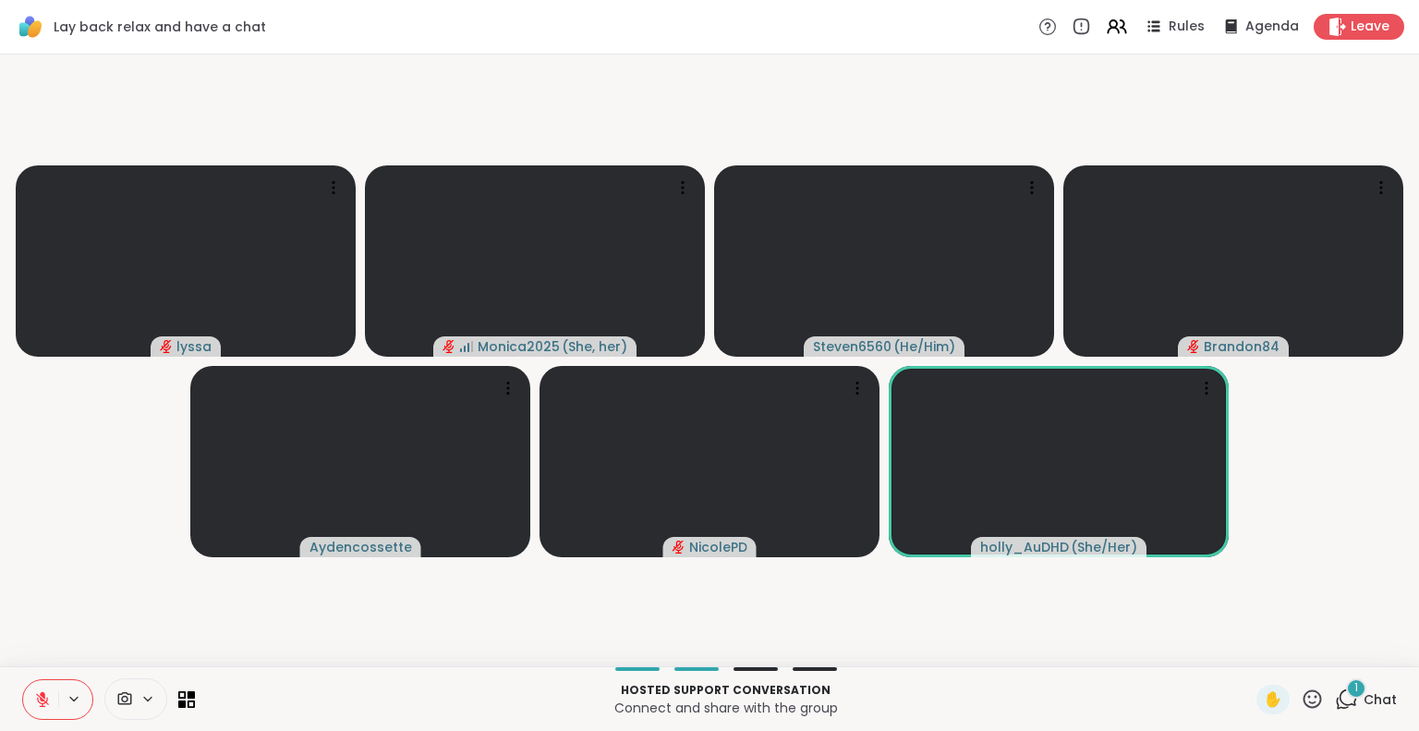
click at [46, 692] on icon at bounding box center [42, 699] width 17 height 17
click at [48, 691] on icon at bounding box center [42, 699] width 17 height 17
click at [1354, 682] on span "1" at bounding box center [1356, 688] width 4 height 16
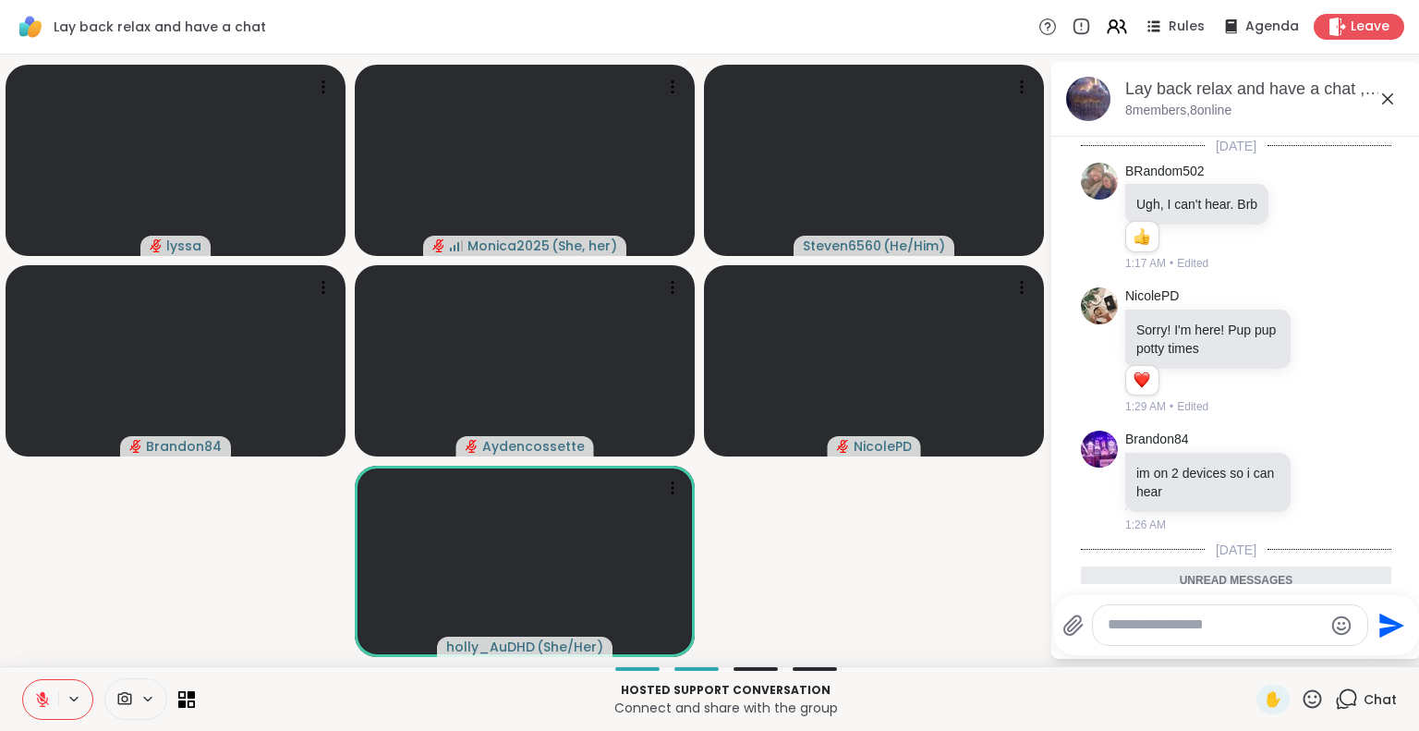
scroll to position [115, 0]
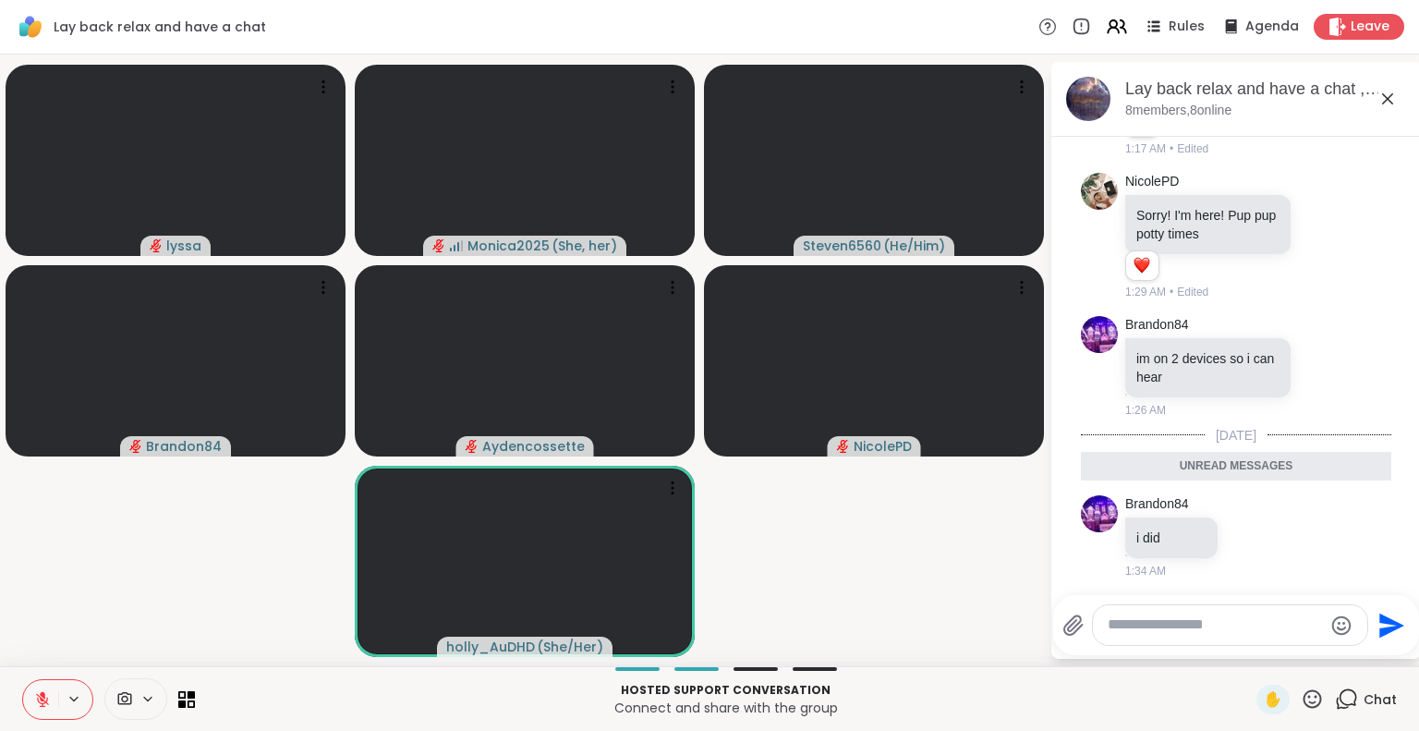
click at [1384, 93] on icon at bounding box center [1387, 99] width 22 height 22
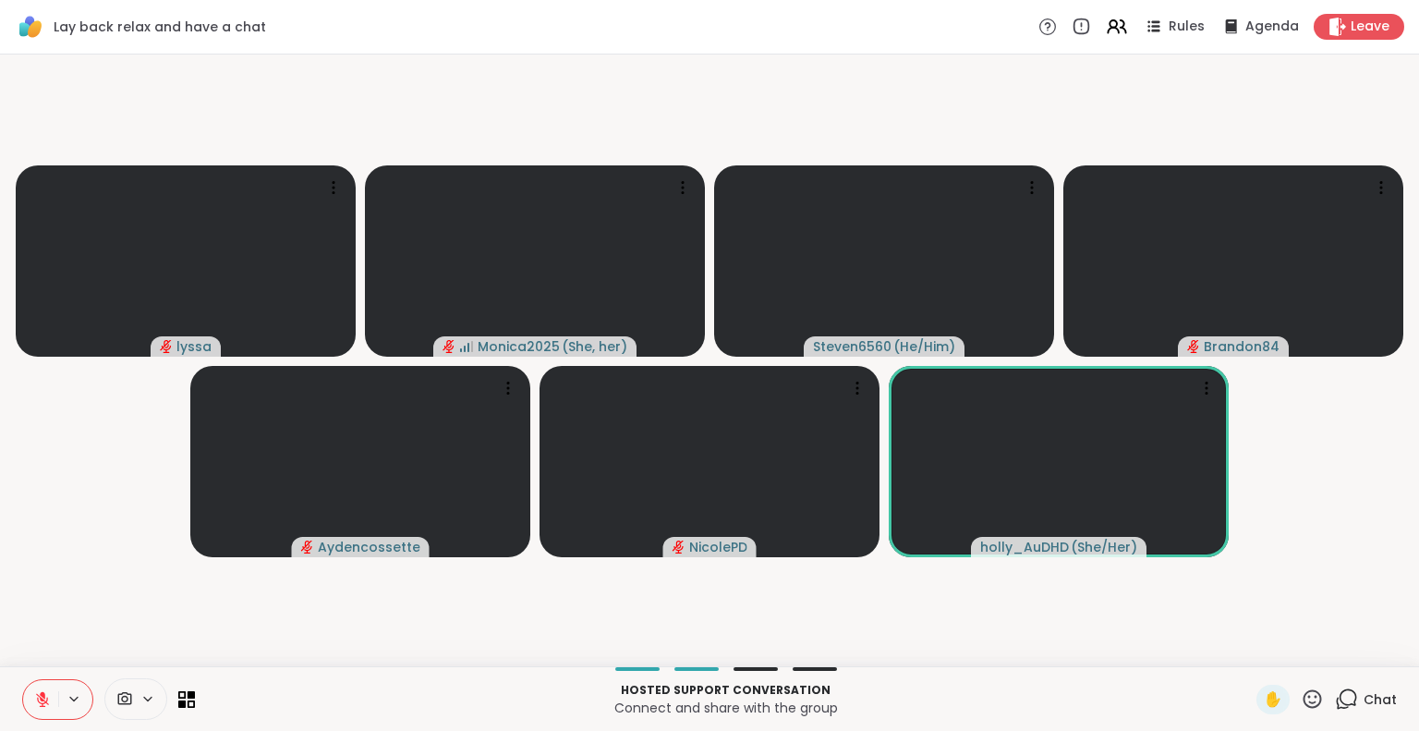
click at [30, 701] on button at bounding box center [40, 699] width 35 height 39
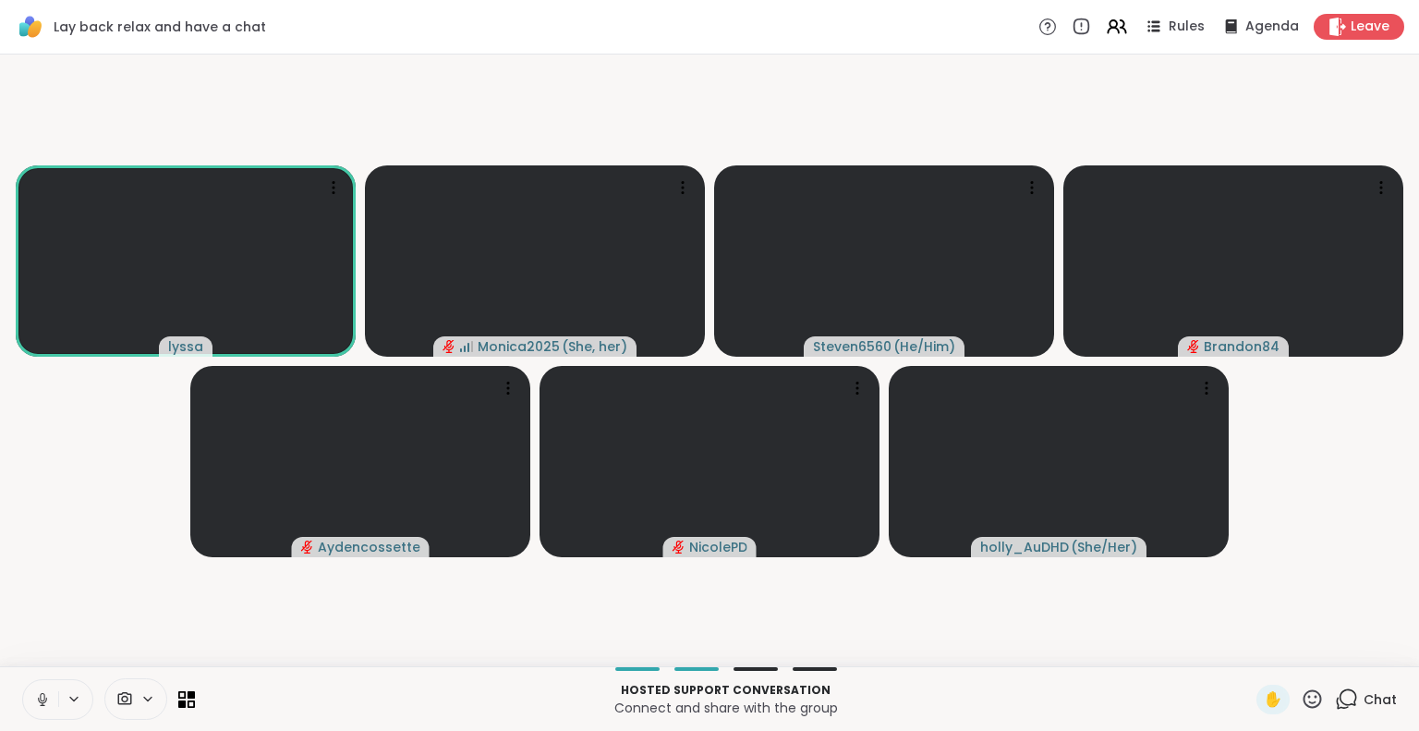
click at [42, 692] on icon at bounding box center [42, 699] width 17 height 17
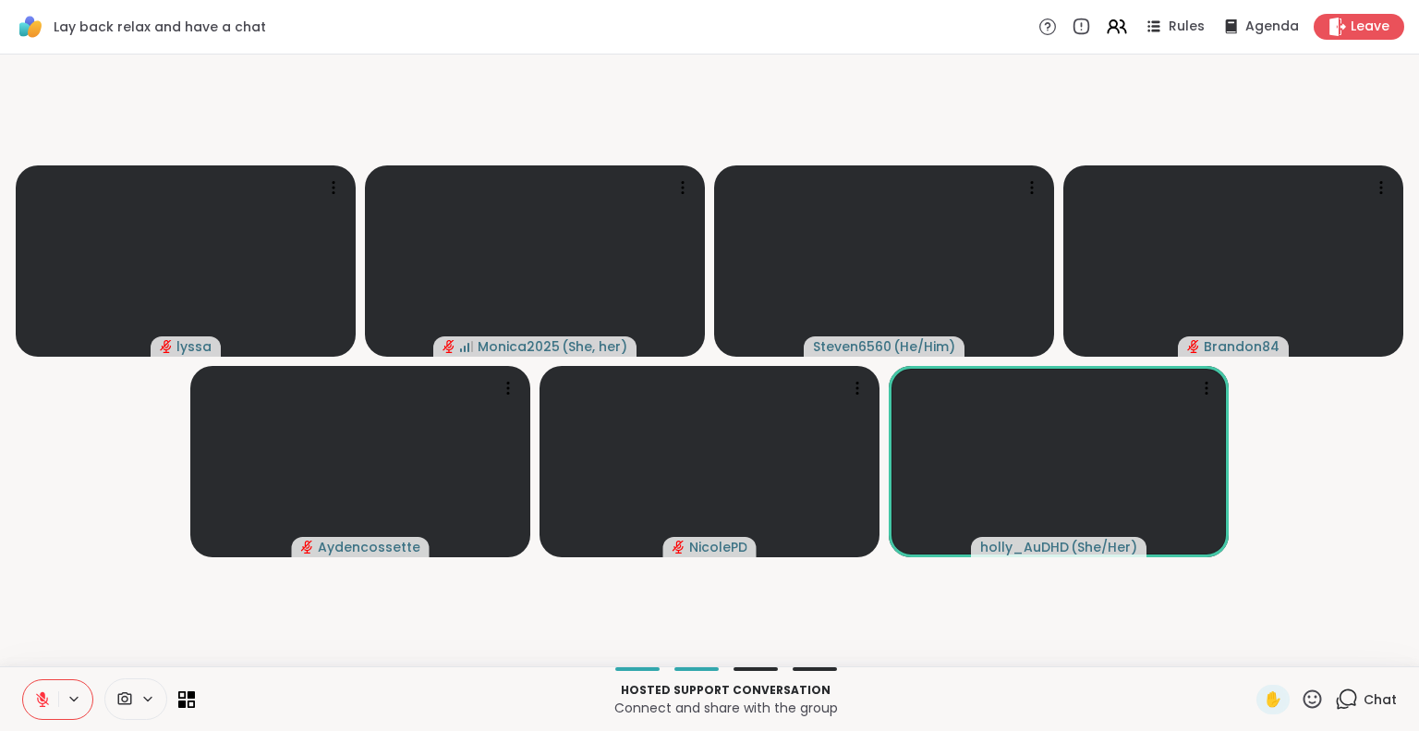
click at [43, 697] on icon at bounding box center [43, 694] width 6 height 7
click at [40, 694] on icon at bounding box center [42, 697] width 5 height 8
click at [42, 694] on icon at bounding box center [43, 694] width 6 height 7
click at [42, 688] on button at bounding box center [40, 699] width 35 height 39
click at [41, 701] on icon at bounding box center [42, 699] width 17 height 17
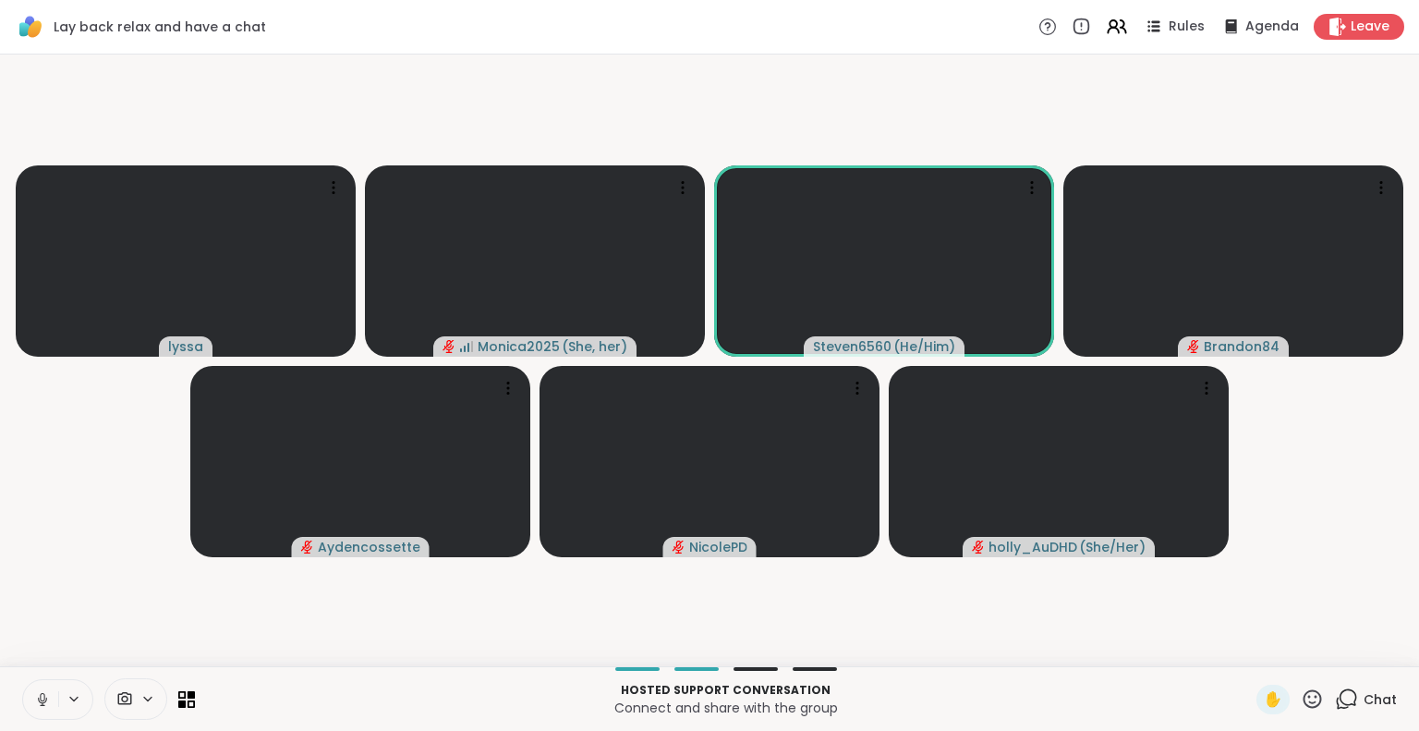
click at [1304, 700] on icon at bounding box center [1311, 698] width 23 height 23
click at [1249, 646] on span "❤️" at bounding box center [1258, 650] width 18 height 22
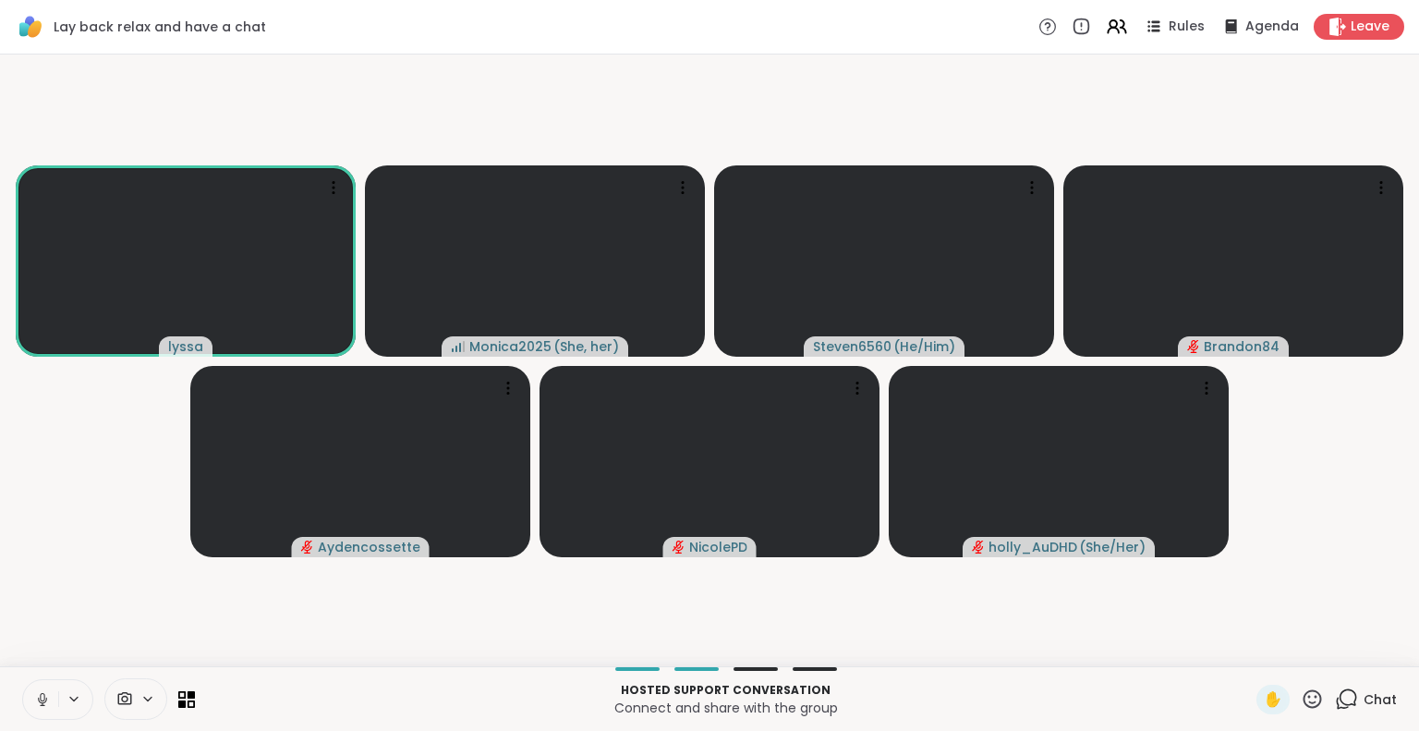
click at [43, 691] on icon at bounding box center [42, 699] width 17 height 17
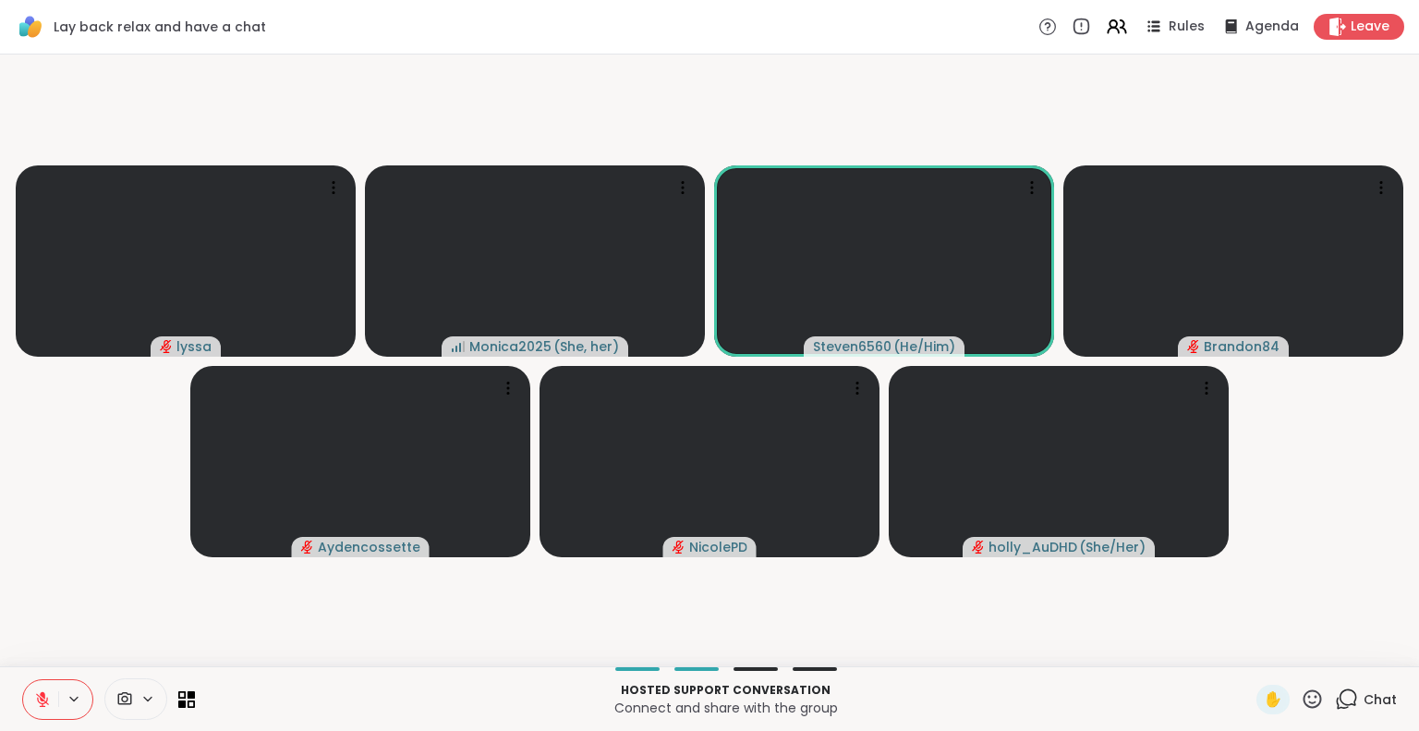
click at [44, 690] on button at bounding box center [40, 699] width 35 height 39
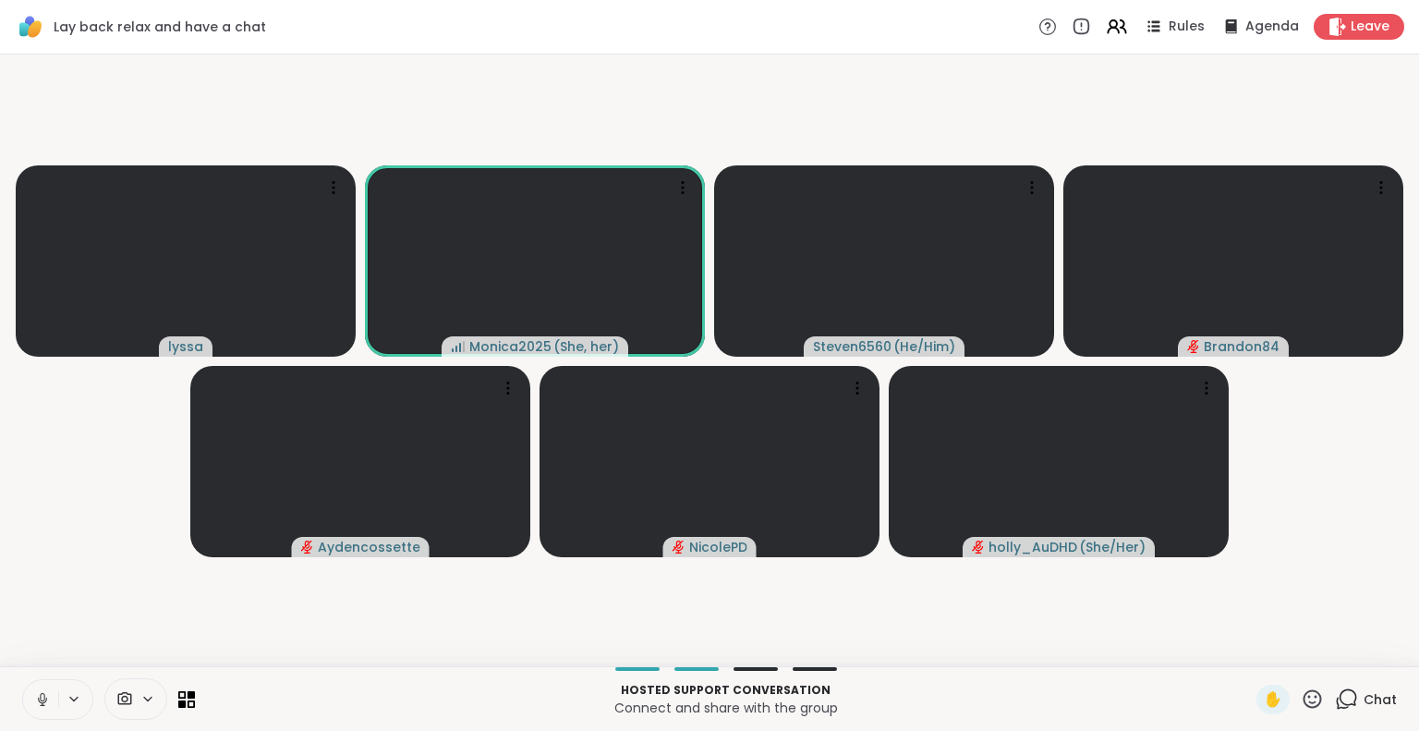
click at [1300, 698] on icon at bounding box center [1311, 698] width 23 height 23
click at [1249, 657] on span "❤️" at bounding box center [1258, 650] width 18 height 22
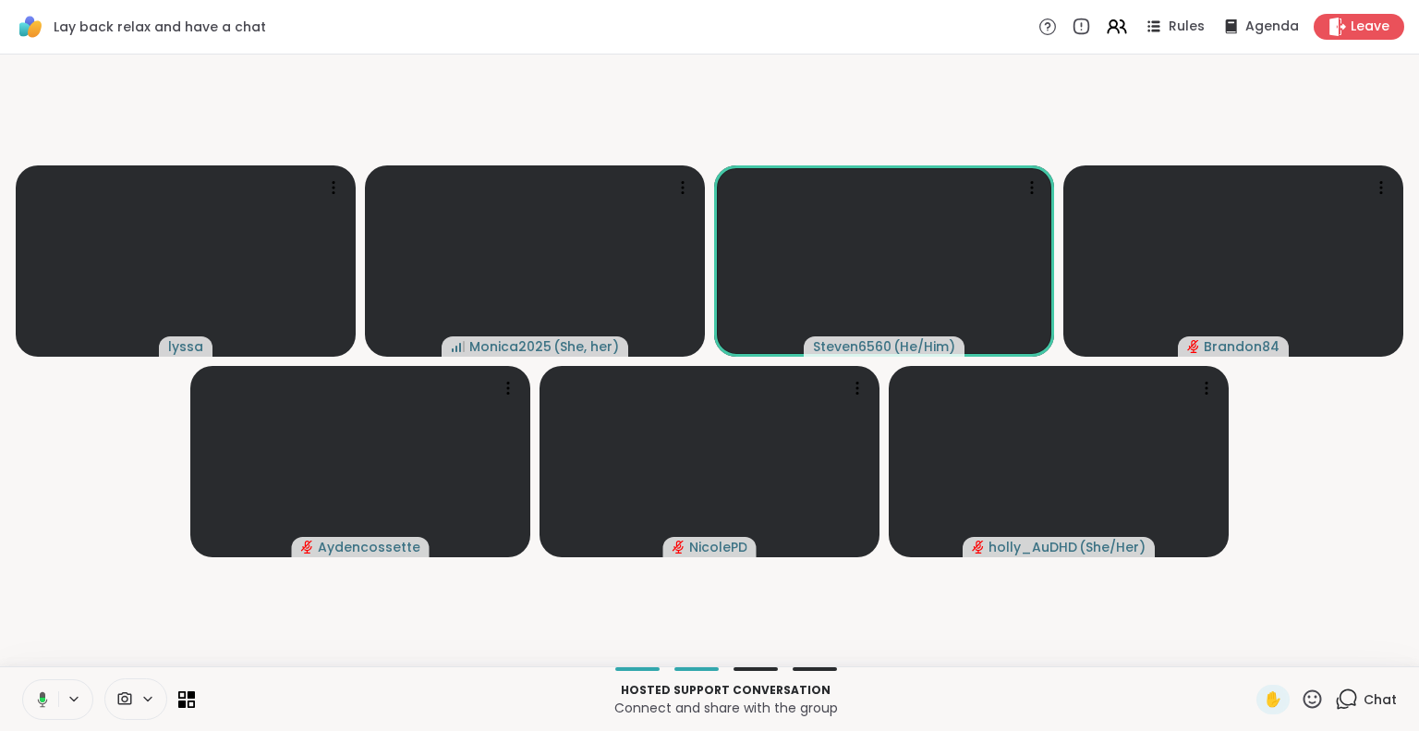
click at [48, 701] on button at bounding box center [39, 699] width 38 height 39
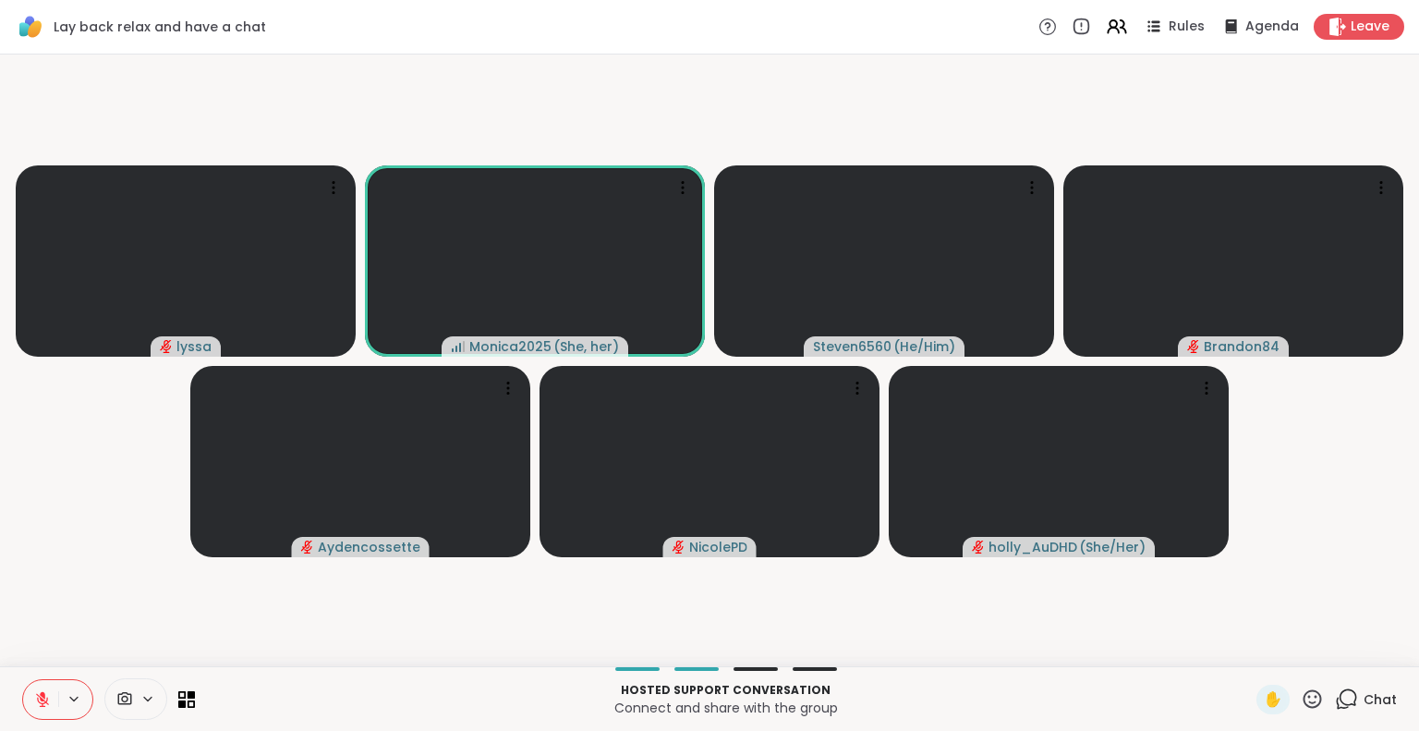
click at [1303, 706] on icon at bounding box center [1312, 698] width 18 height 18
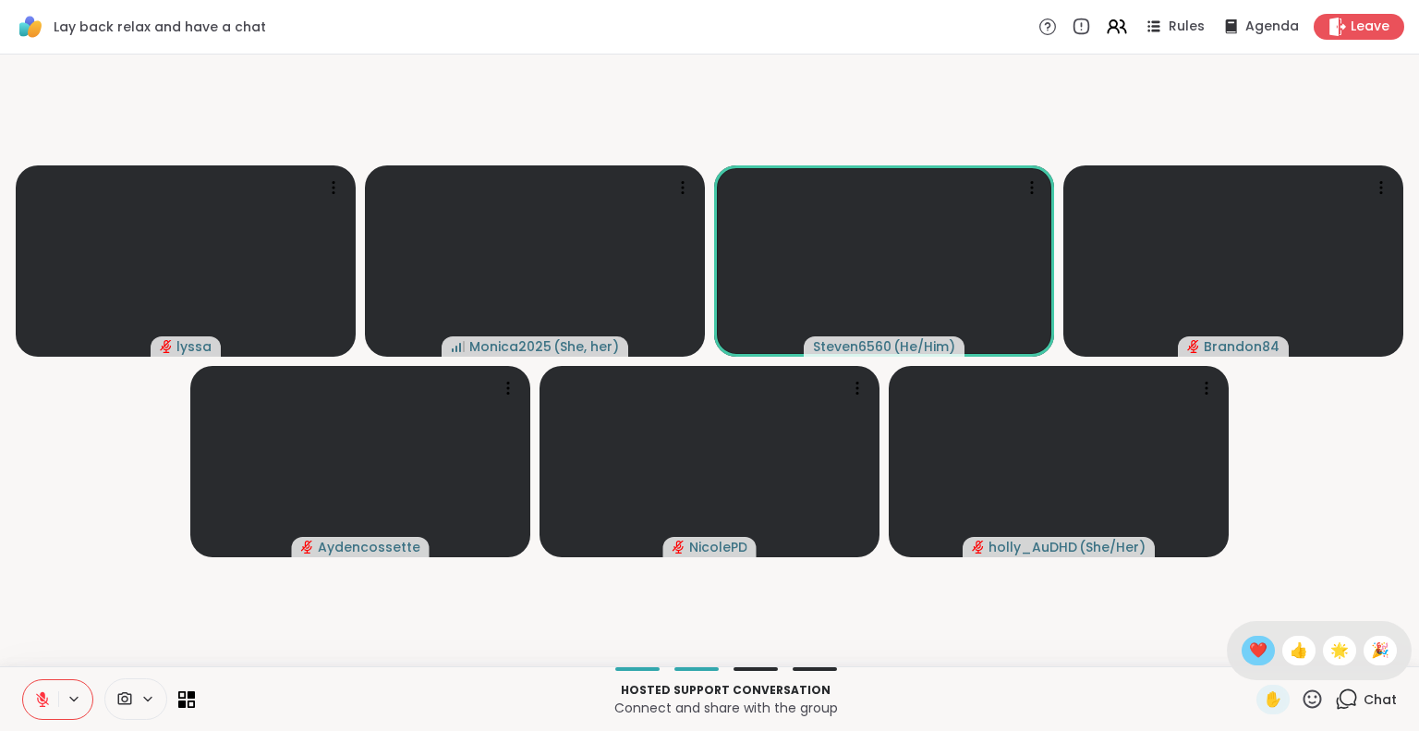
click at [1249, 650] on span "❤️" at bounding box center [1258, 650] width 18 height 22
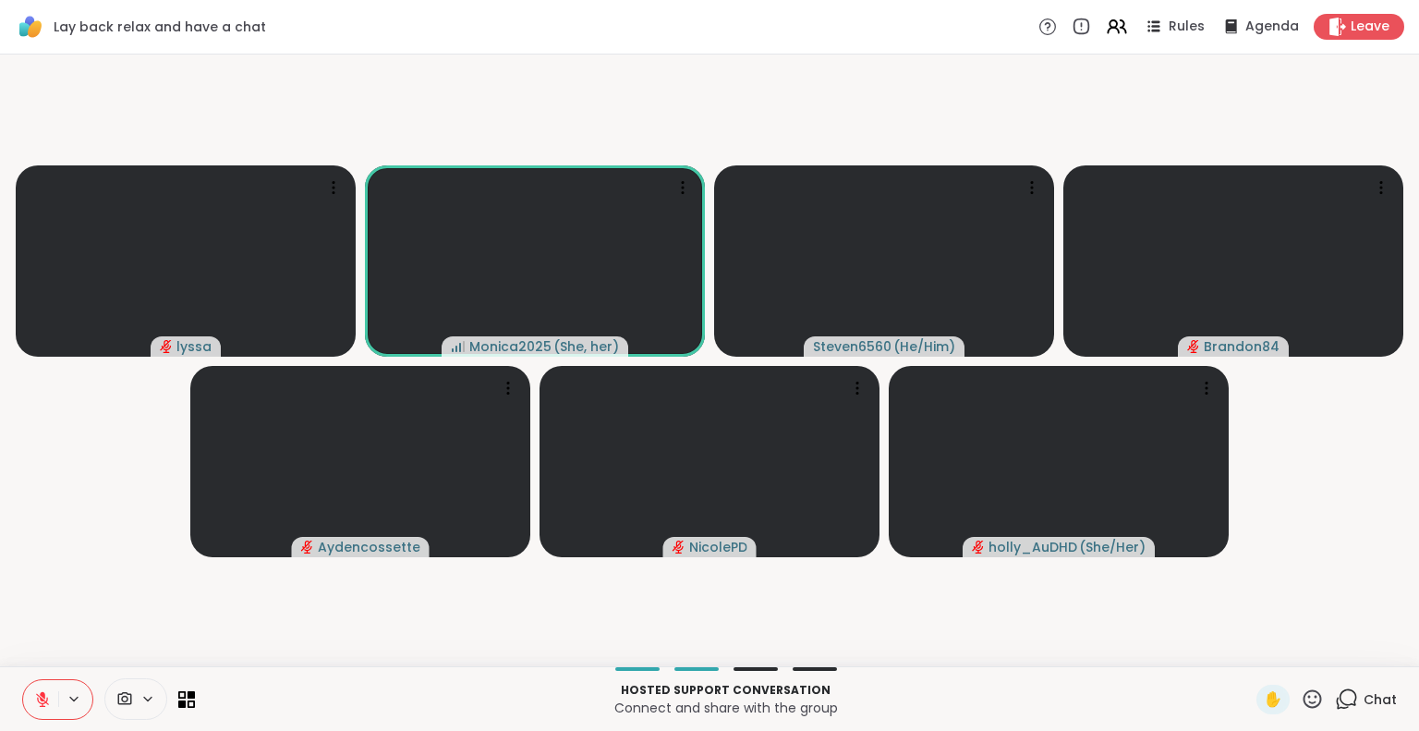
click at [1303, 702] on icon at bounding box center [1312, 698] width 18 height 18
click at [1249, 658] on span "❤️" at bounding box center [1258, 650] width 18 height 22
click at [9, 680] on div "Hosted support conversation Connect and share with the group ✋ Chat" at bounding box center [709, 698] width 1419 height 65
click at [39, 692] on icon at bounding box center [42, 699] width 17 height 17
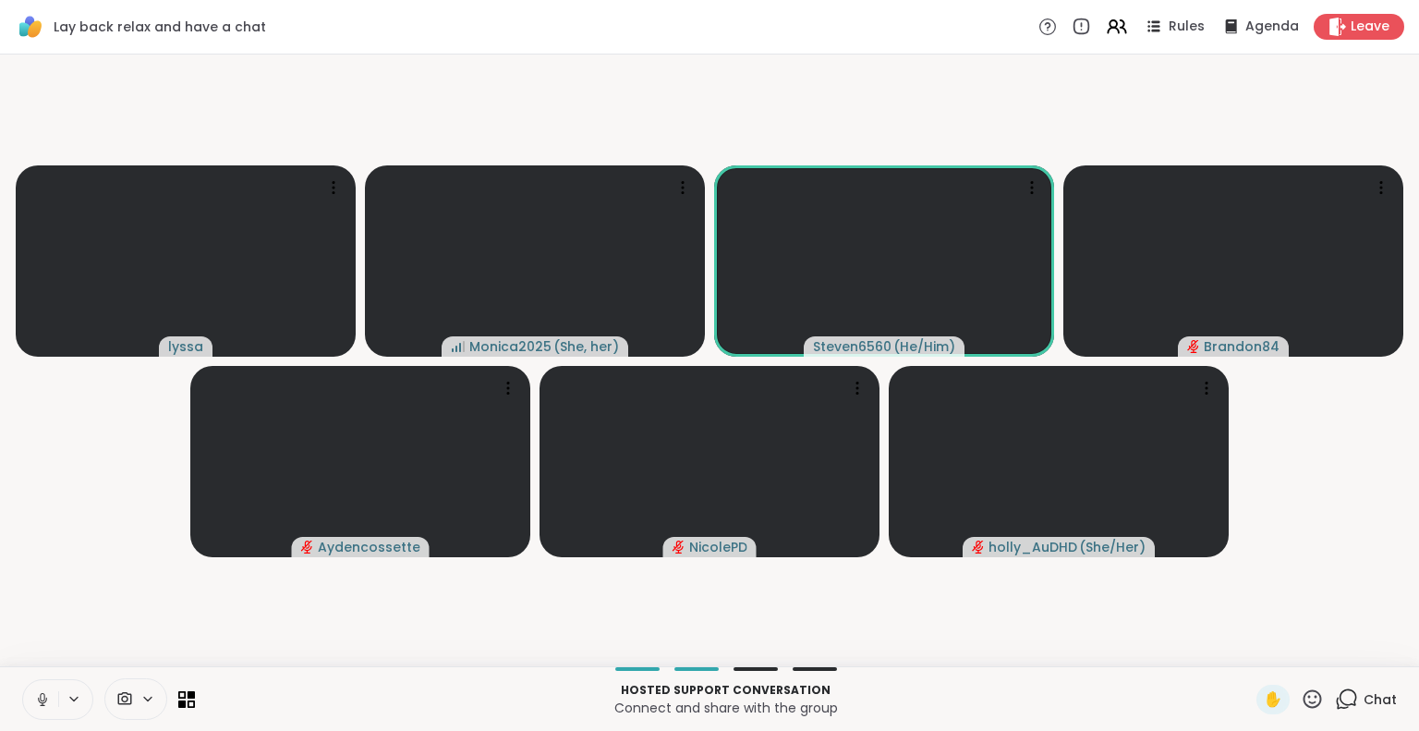
click at [36, 705] on icon at bounding box center [42, 699] width 17 height 17
click at [1271, 706] on div "✋" at bounding box center [1272, 699] width 33 height 30
click at [1256, 702] on div "✋" at bounding box center [1272, 699] width 33 height 30
click at [1300, 701] on icon at bounding box center [1311, 698] width 23 height 23
click at [1249, 649] on span "❤️" at bounding box center [1258, 650] width 18 height 22
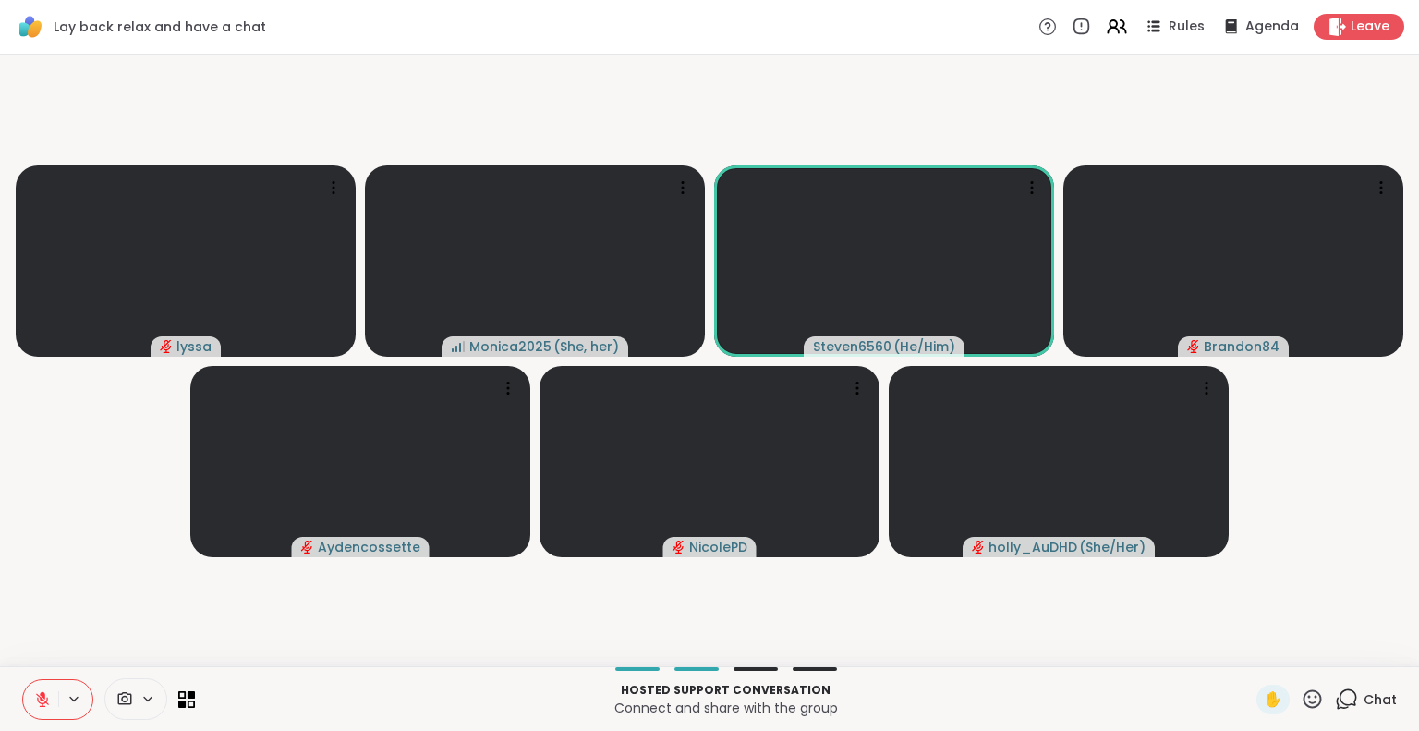
click at [48, 700] on icon at bounding box center [42, 699] width 17 height 17
click at [1342, 690] on icon at bounding box center [1345, 698] width 23 height 23
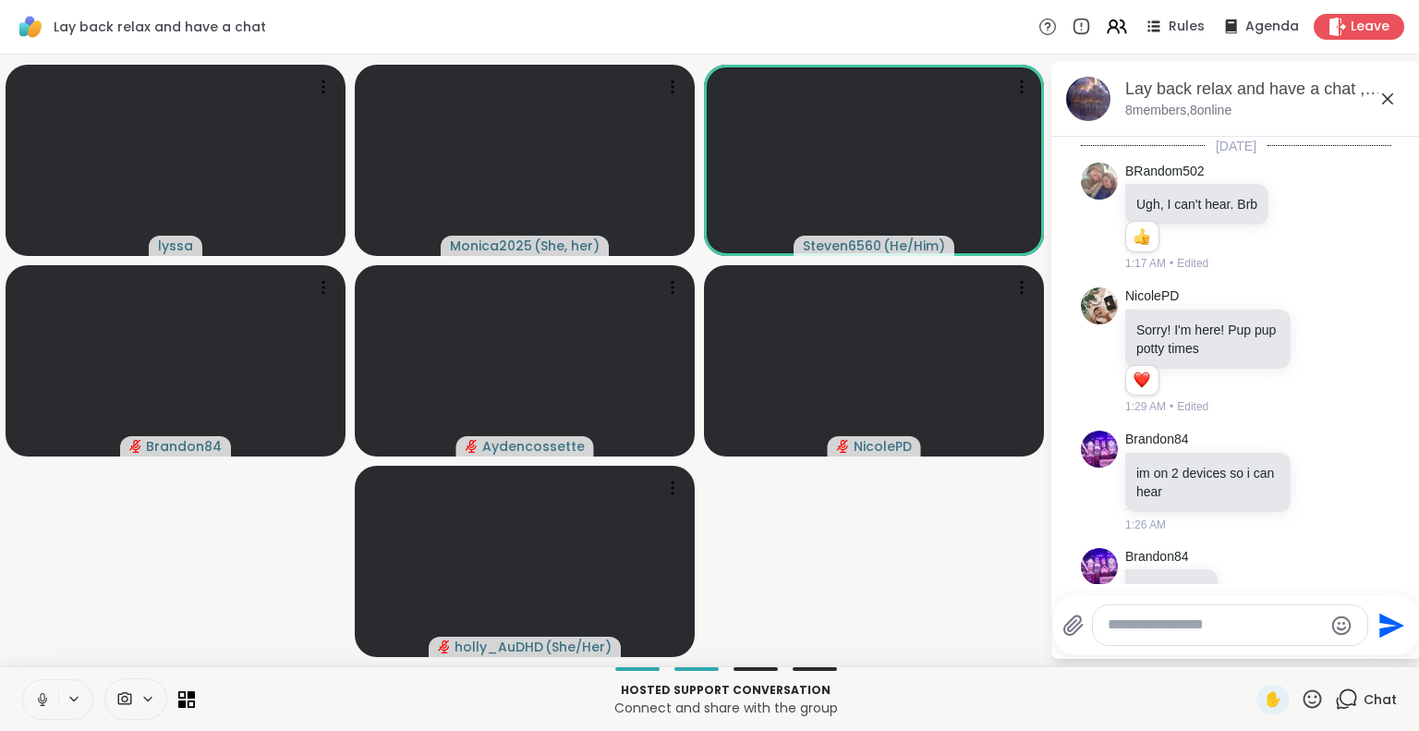
scroll to position [52, 0]
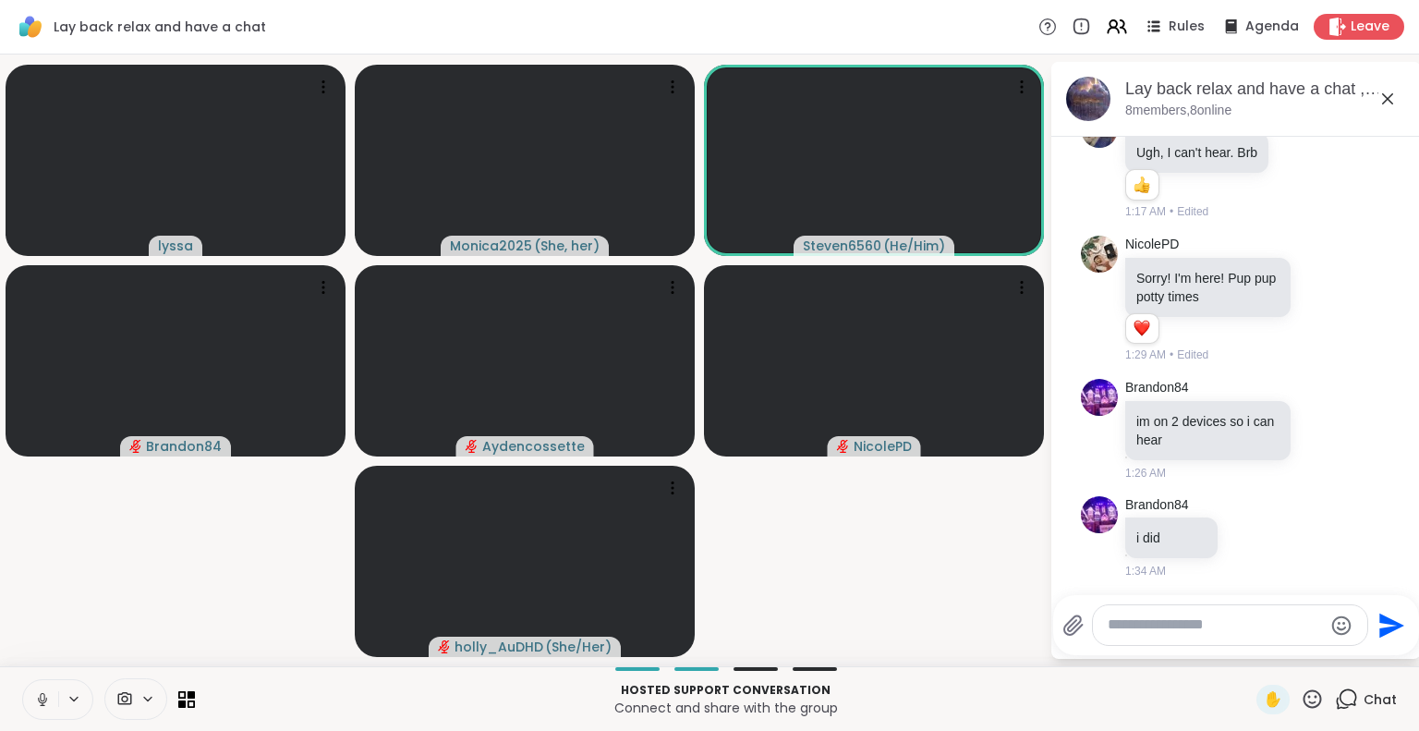
click at [1209, 620] on textarea "Type your message" at bounding box center [1214, 624] width 215 height 19
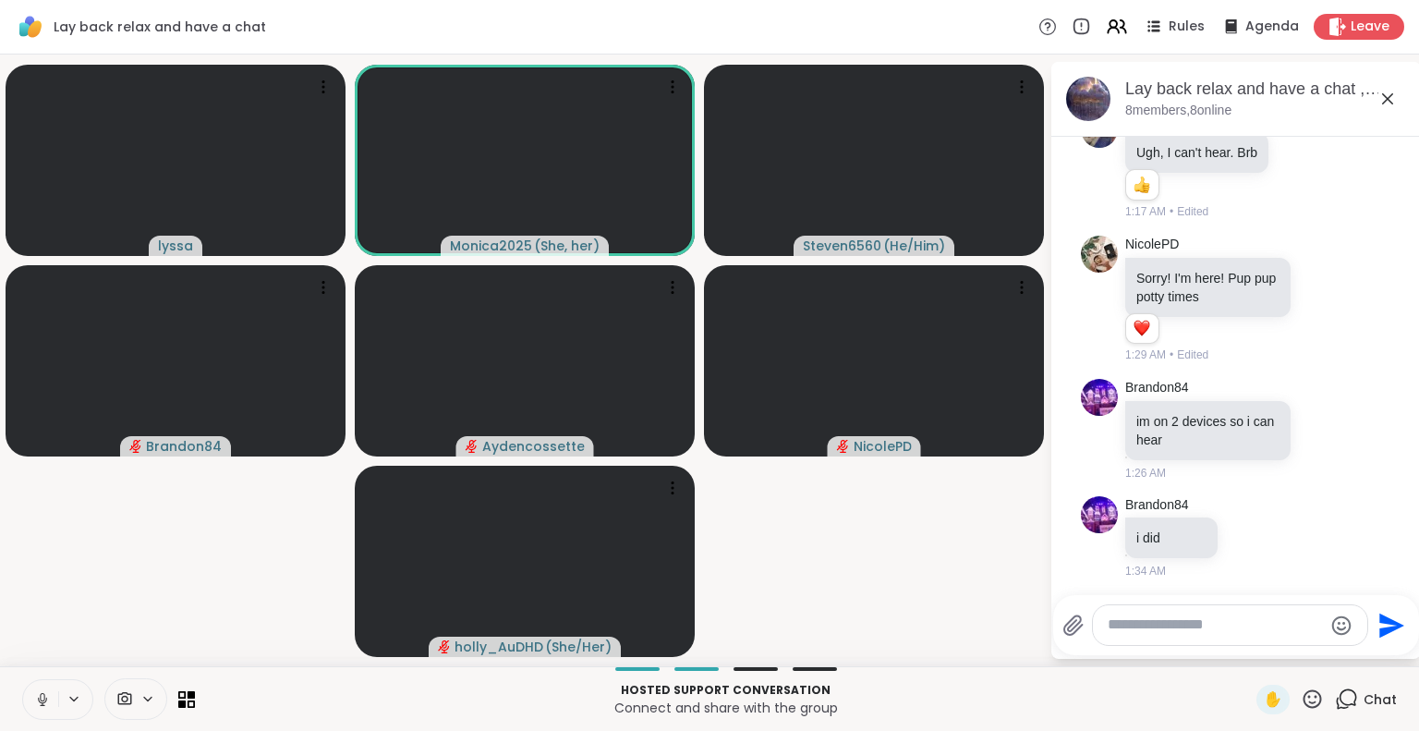
click at [1209, 620] on textarea "Type your message" at bounding box center [1214, 624] width 215 height 19
type textarea "**********"
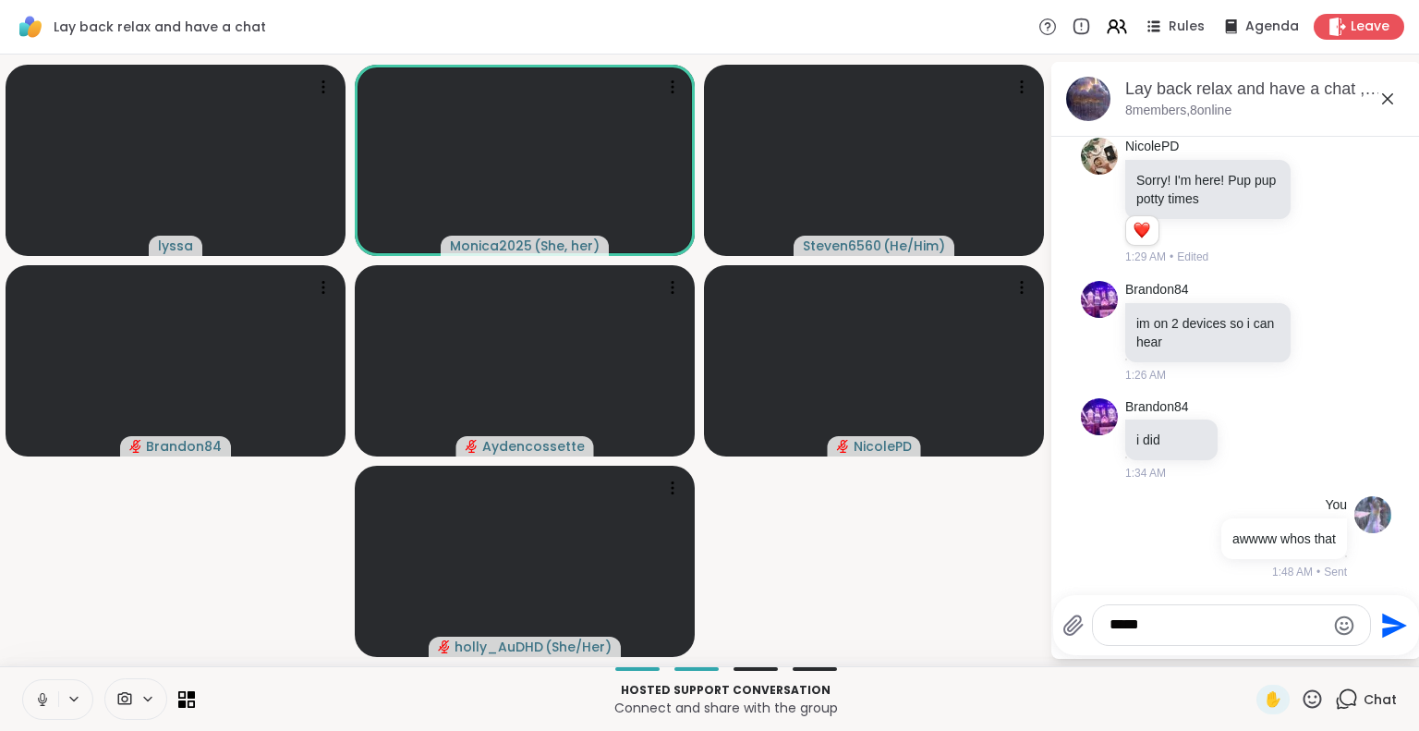
type textarea "******"
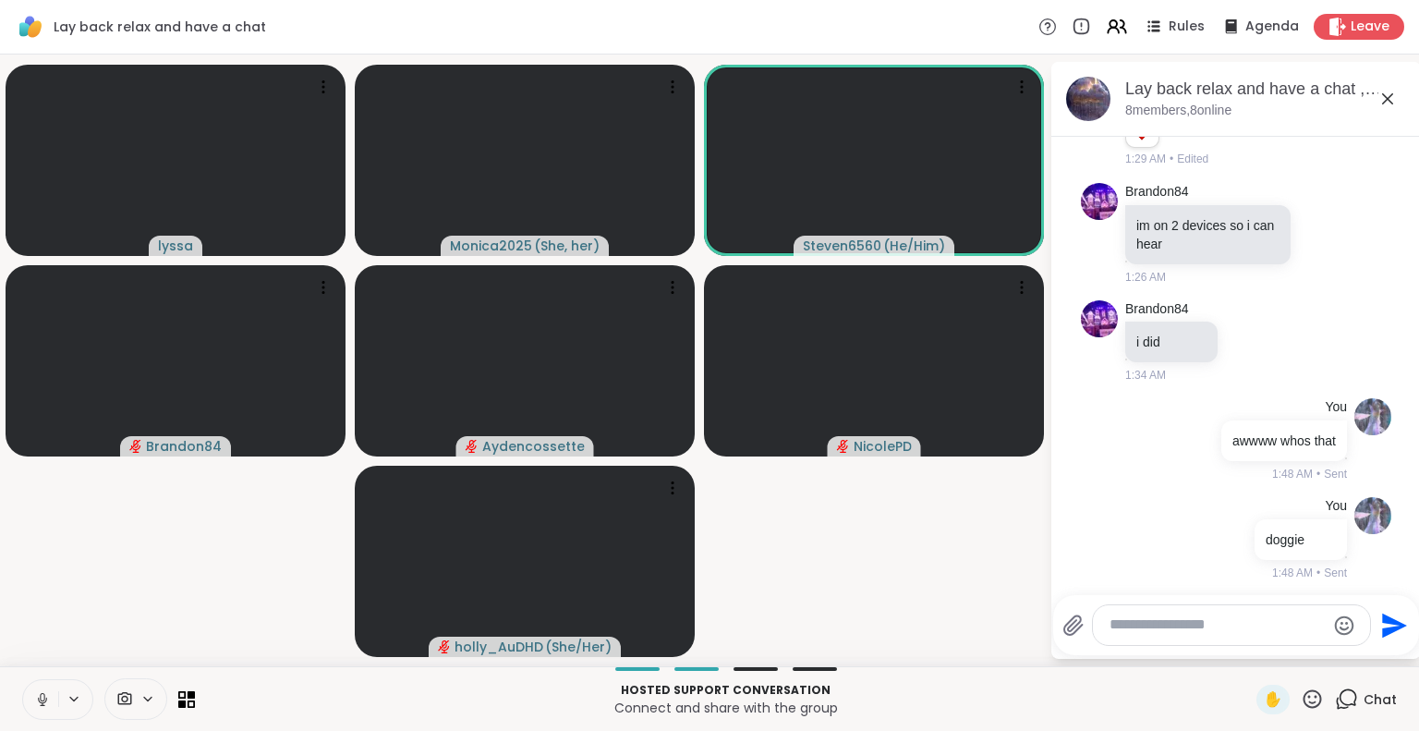
click at [1385, 92] on icon at bounding box center [1387, 99] width 22 height 22
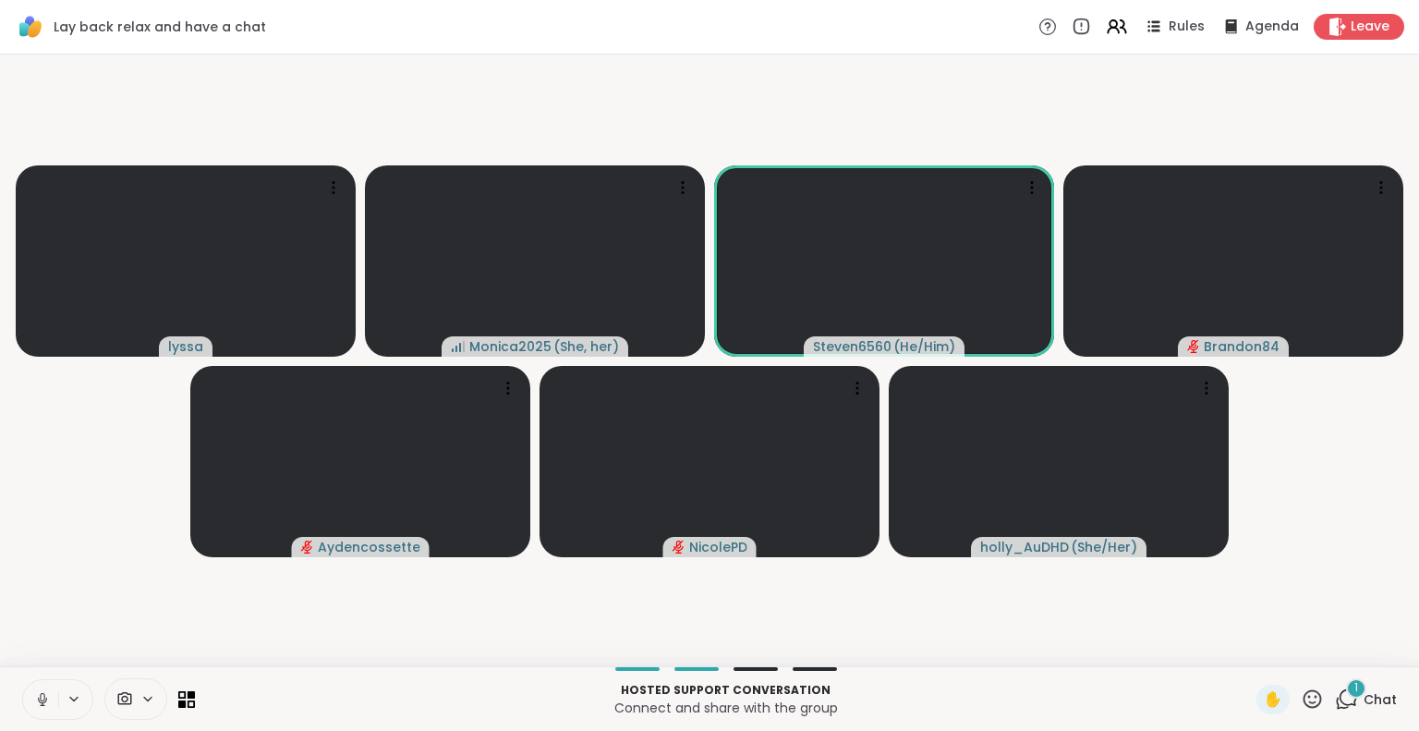
click at [1354, 691] on span "1" at bounding box center [1356, 688] width 4 height 16
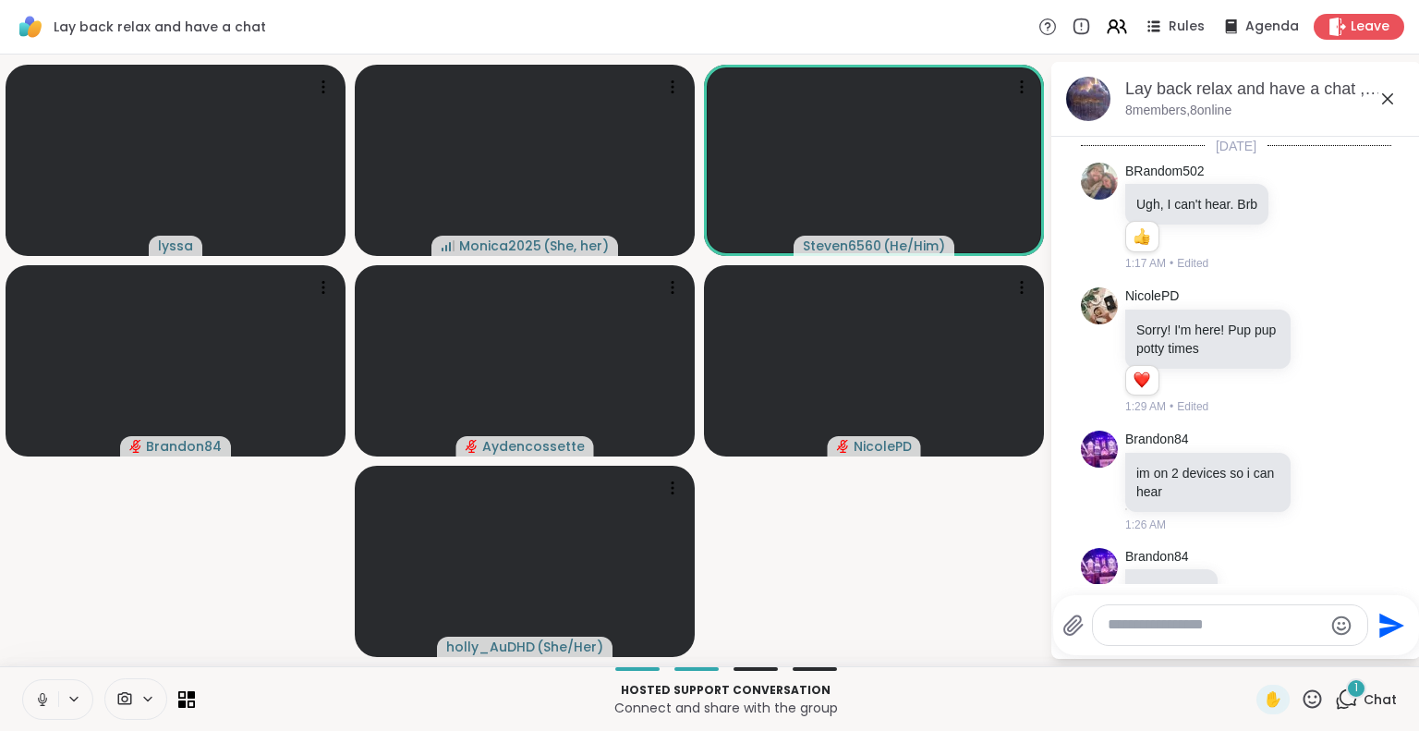
scroll to position [408, 0]
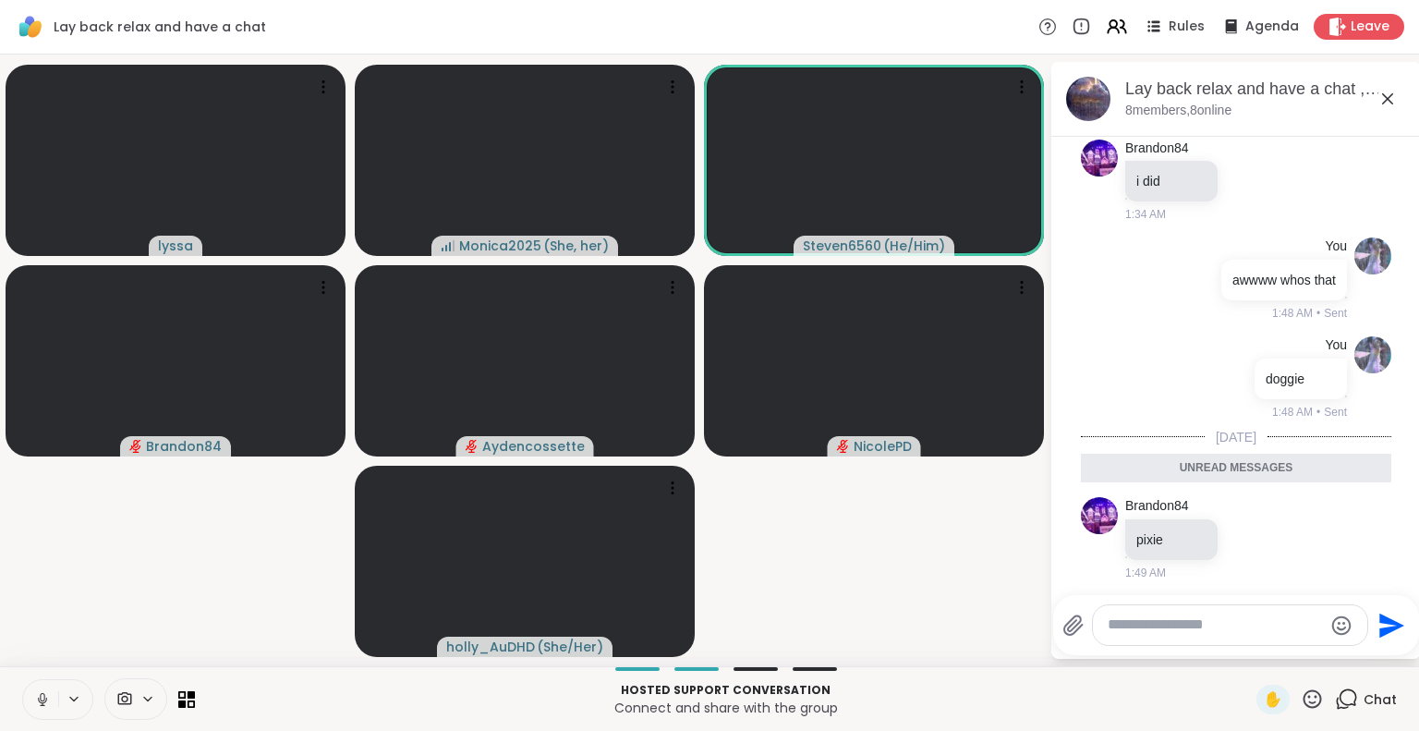
click at [1384, 95] on icon at bounding box center [1387, 98] width 11 height 11
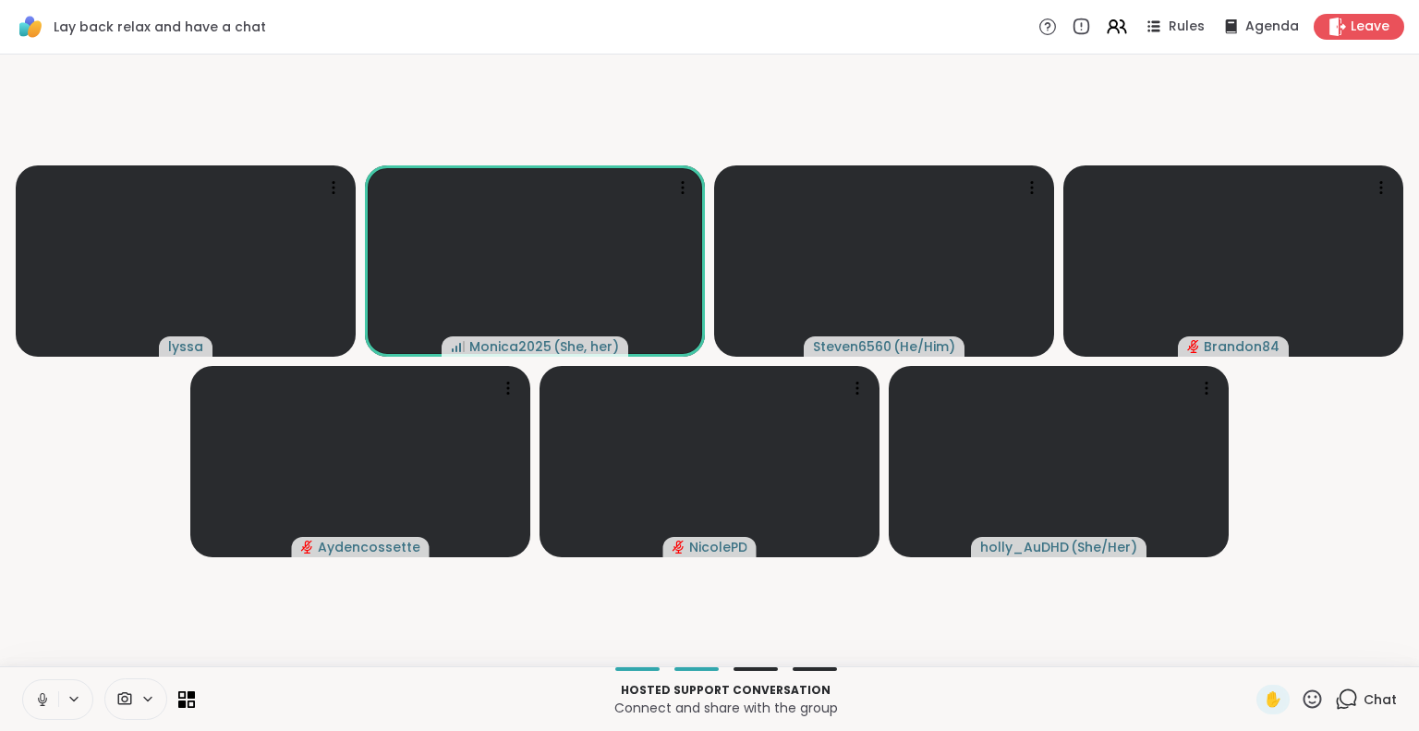
click at [1300, 698] on icon at bounding box center [1311, 698] width 23 height 23
click at [1241, 658] on div "❤️" at bounding box center [1257, 650] width 33 height 30
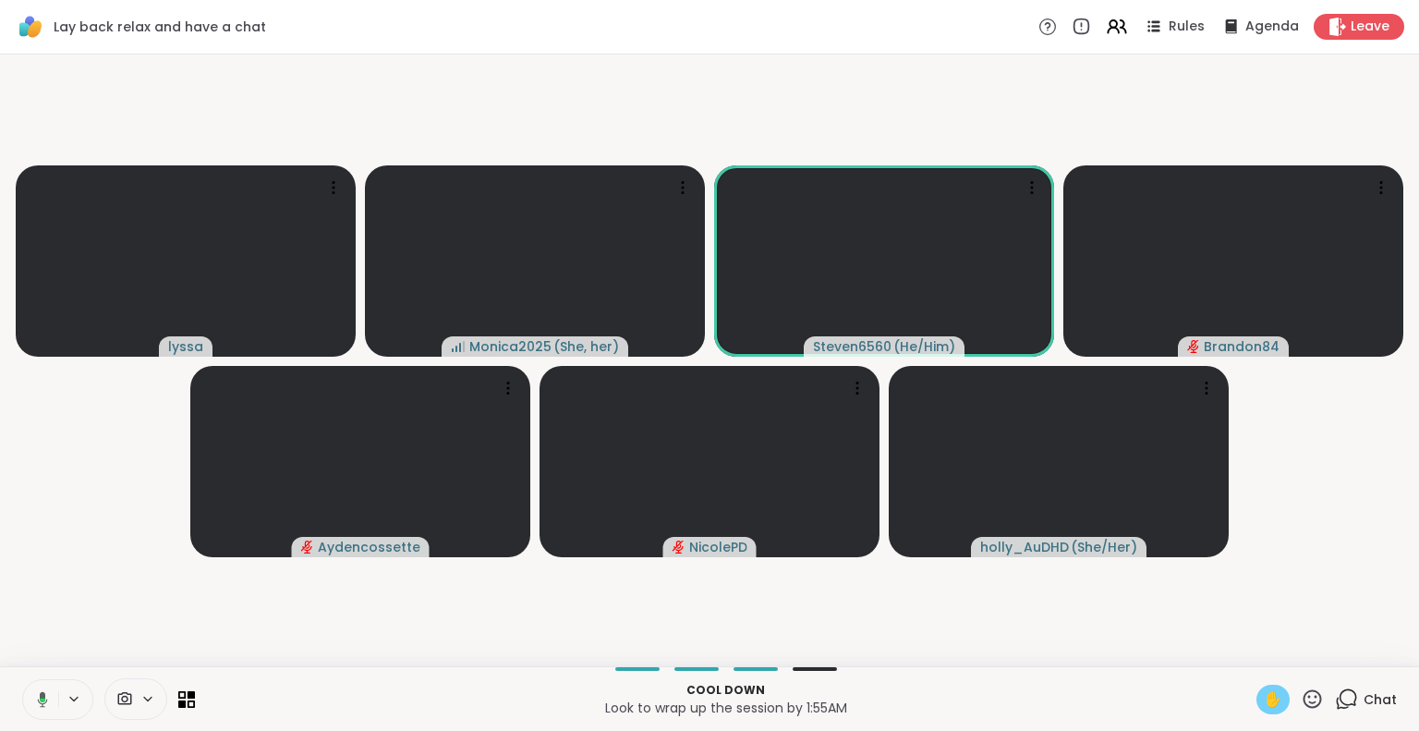
click at [1271, 703] on div "✋" at bounding box center [1272, 699] width 33 height 30
click at [1263, 706] on span "✋" at bounding box center [1272, 699] width 18 height 22
click at [1300, 690] on icon at bounding box center [1311, 698] width 23 height 23
click at [1249, 639] on span "❤️" at bounding box center [1258, 650] width 18 height 22
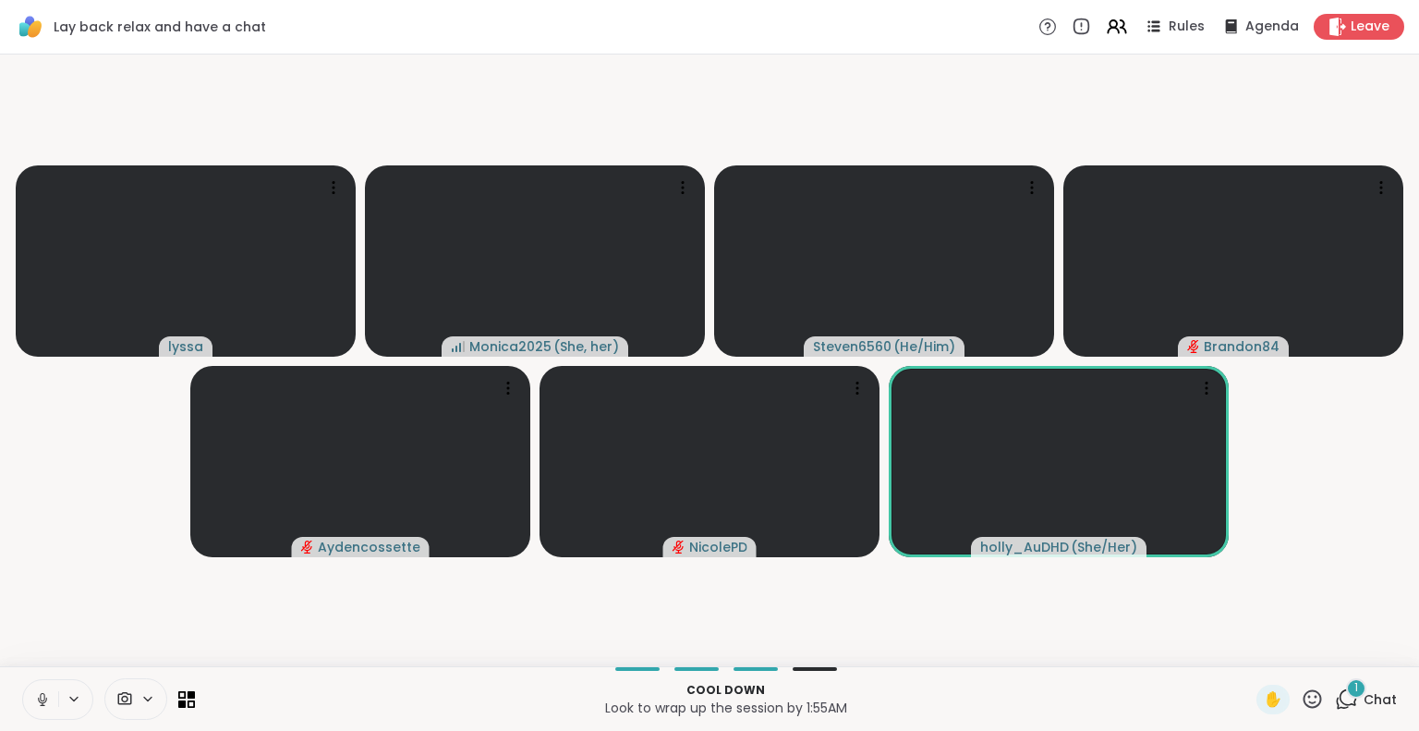
click at [48, 697] on icon at bounding box center [42, 699] width 17 height 17
click at [41, 691] on icon at bounding box center [42, 699] width 17 height 17
click at [37, 703] on icon at bounding box center [42, 699] width 17 height 17
click at [49, 688] on button at bounding box center [40, 699] width 35 height 39
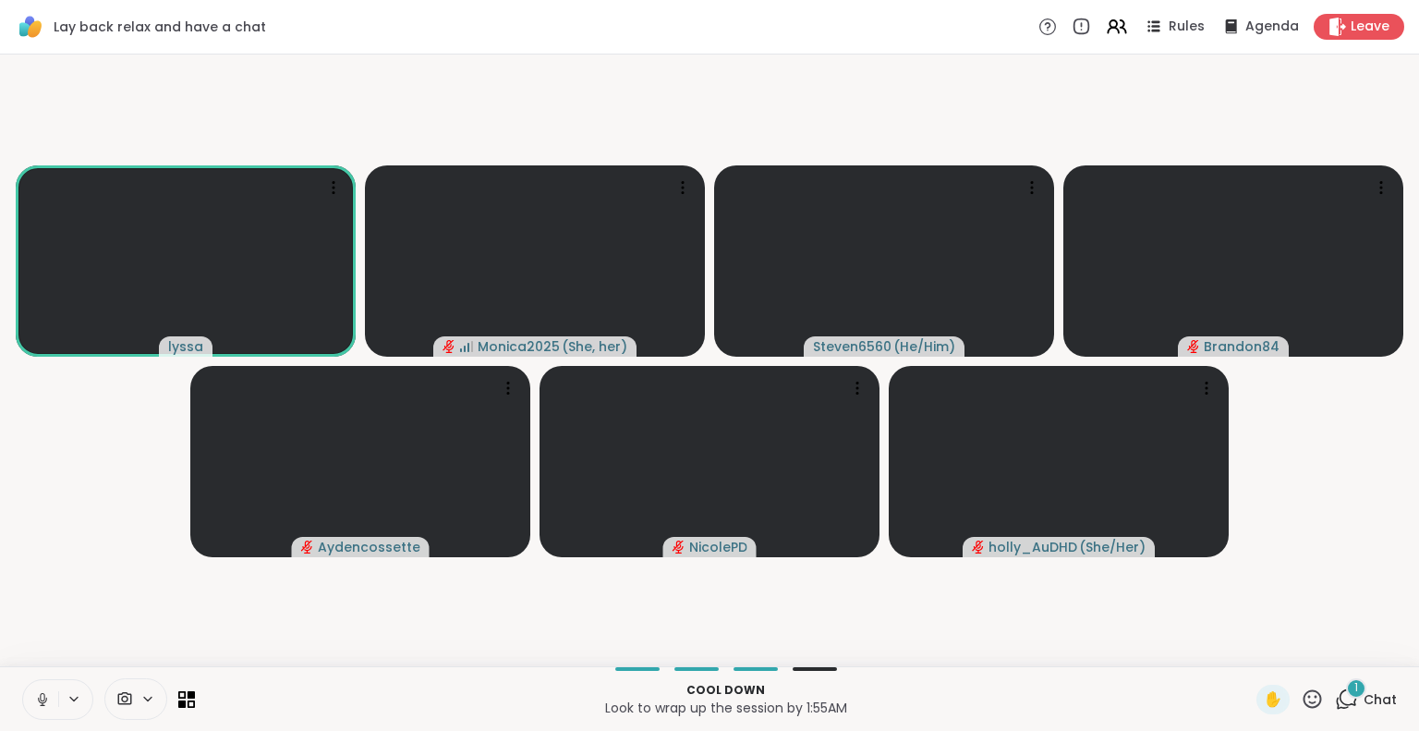
click at [51, 685] on button at bounding box center [40, 699] width 35 height 39
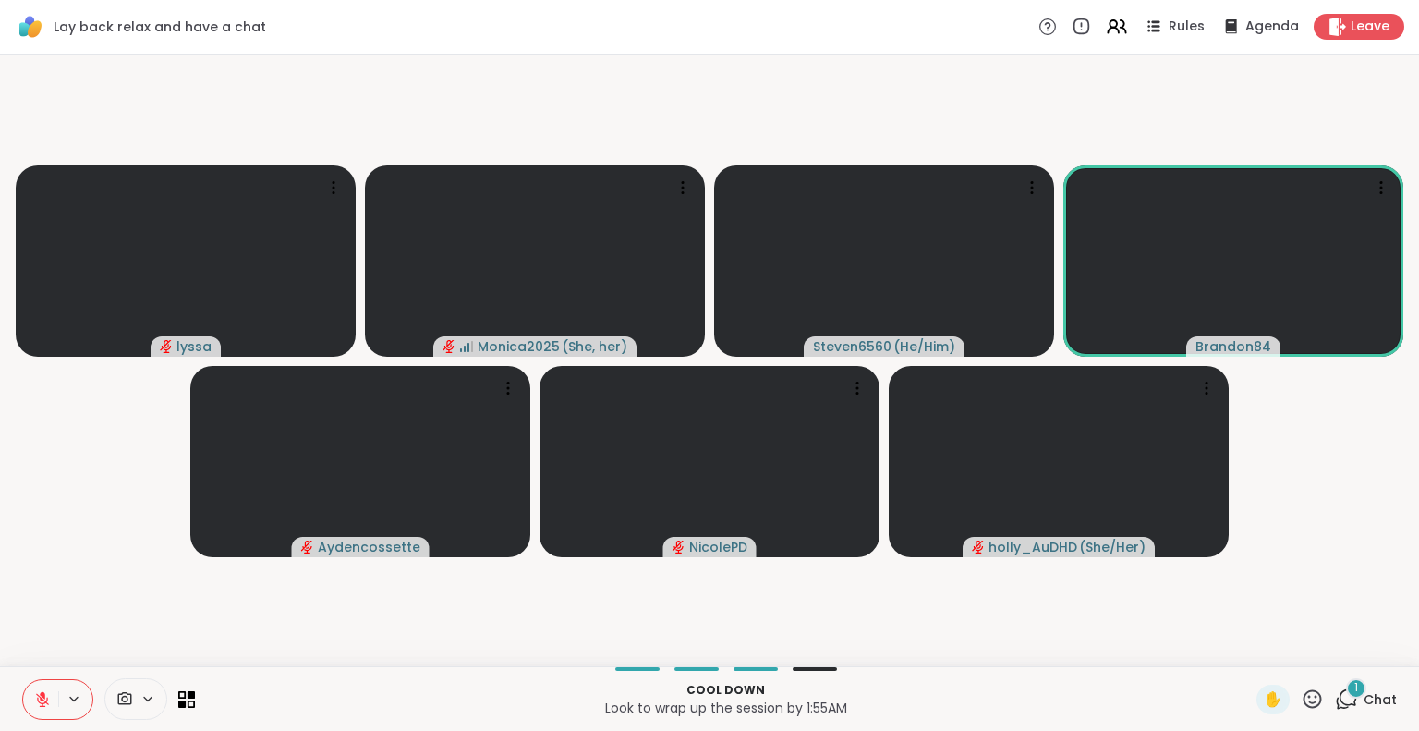
click at [1300, 701] on icon at bounding box center [1311, 698] width 23 height 23
click at [1249, 658] on span "❤️" at bounding box center [1258, 650] width 18 height 22
click at [42, 699] on icon at bounding box center [42, 699] width 13 height 13
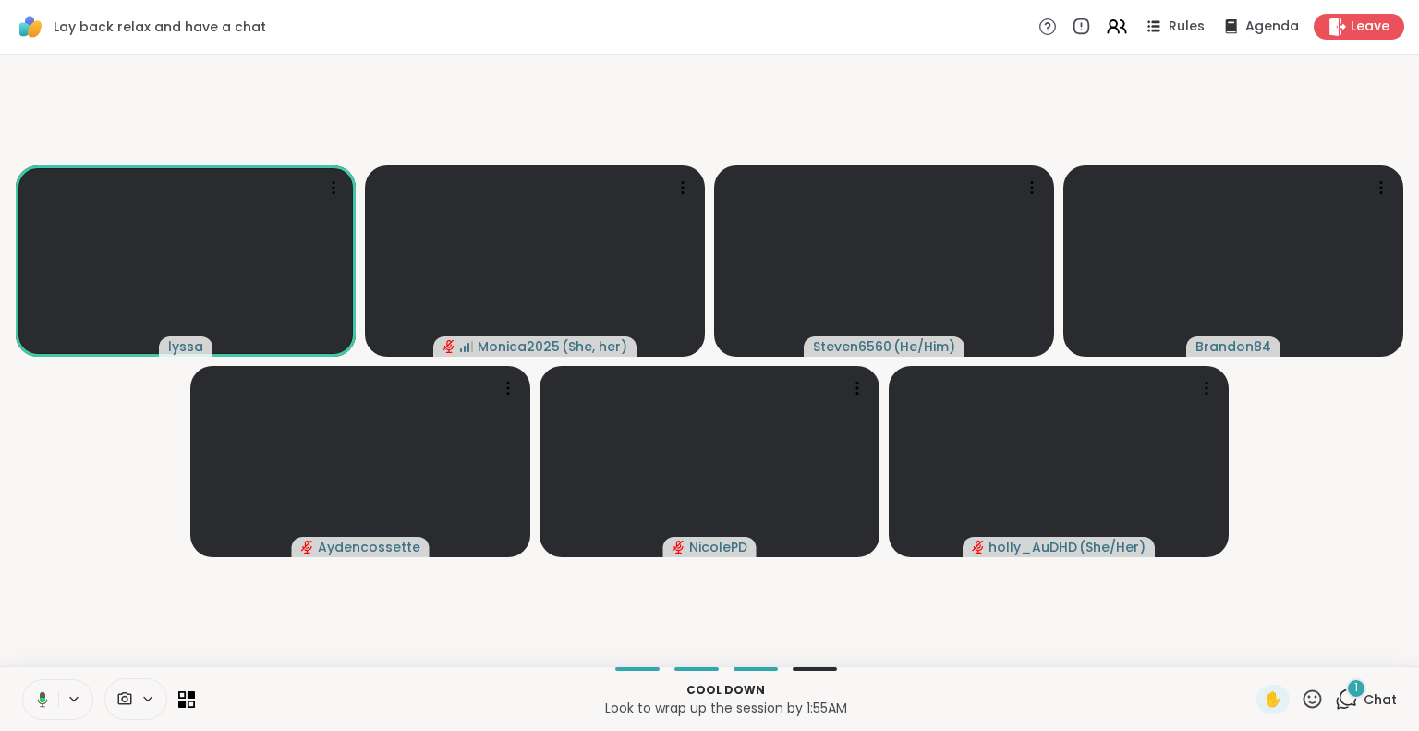
click at [1302, 705] on icon at bounding box center [1311, 698] width 23 height 23
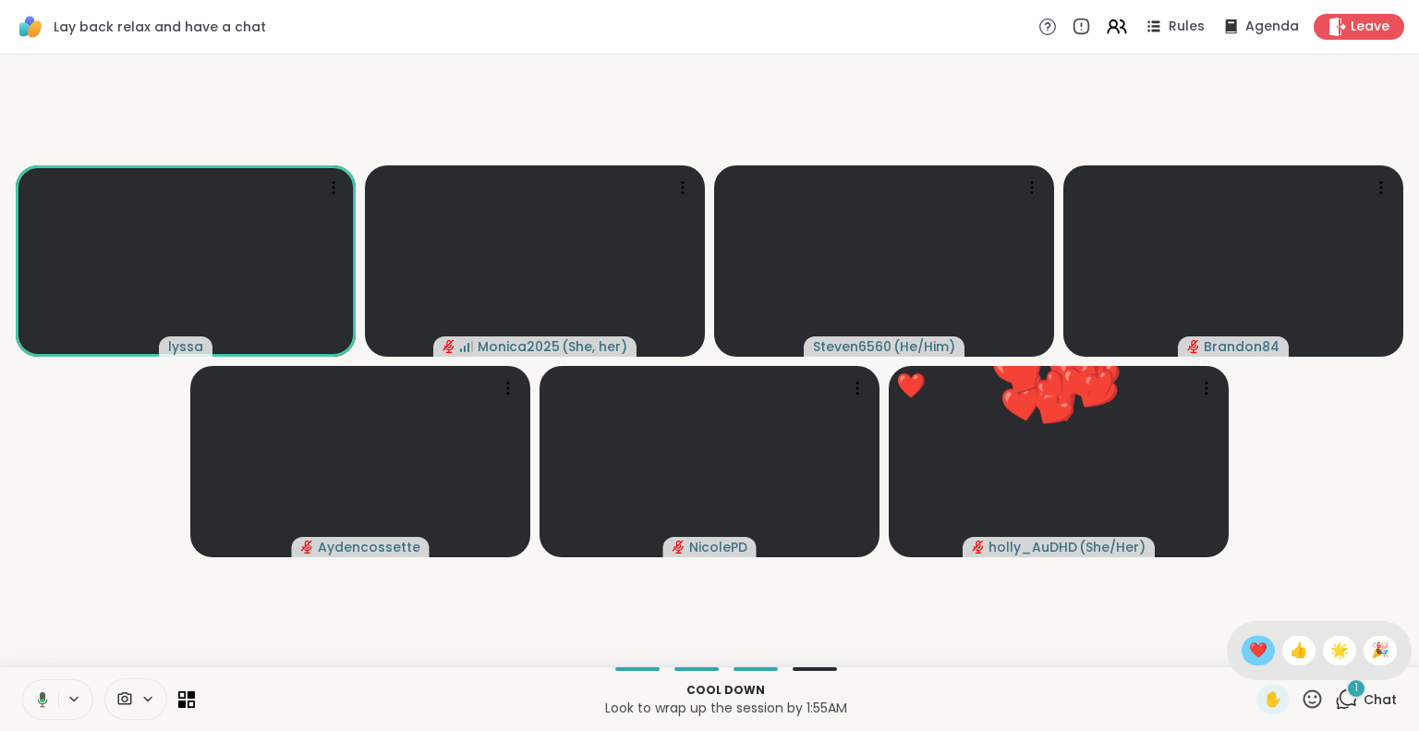
click at [1249, 659] on span "❤️" at bounding box center [1258, 650] width 18 height 22
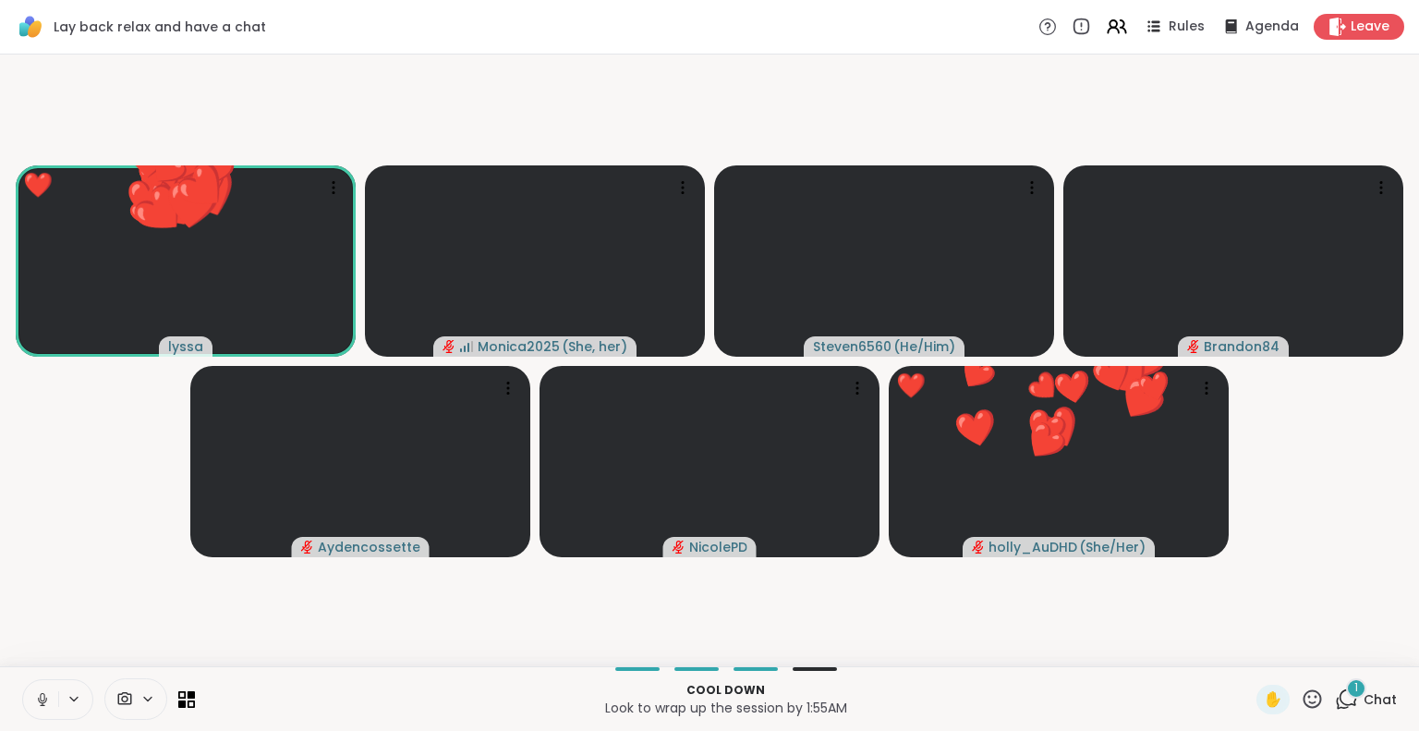
click at [1303, 707] on icon at bounding box center [1312, 698] width 18 height 18
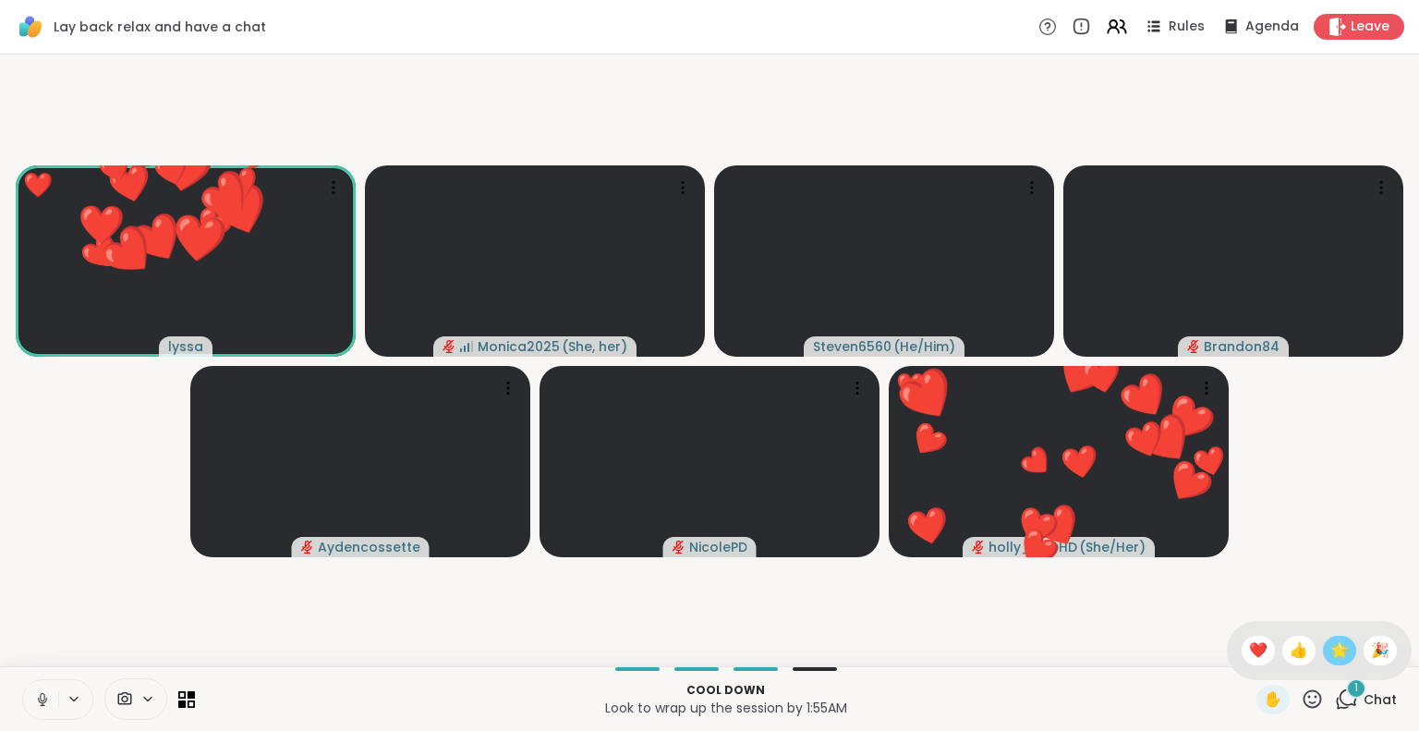
click at [1330, 648] on span "🌟" at bounding box center [1339, 650] width 18 height 22
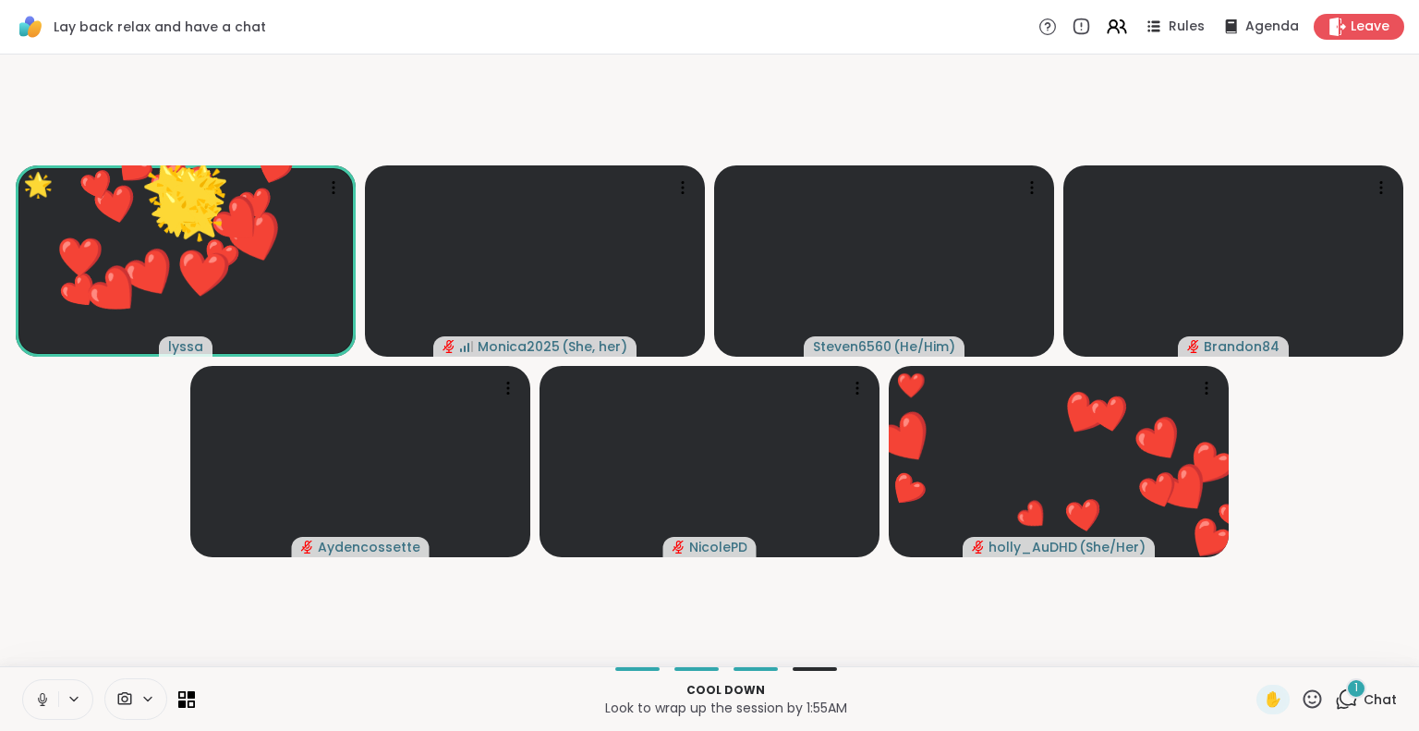
click at [1300, 707] on icon at bounding box center [1311, 698] width 23 height 23
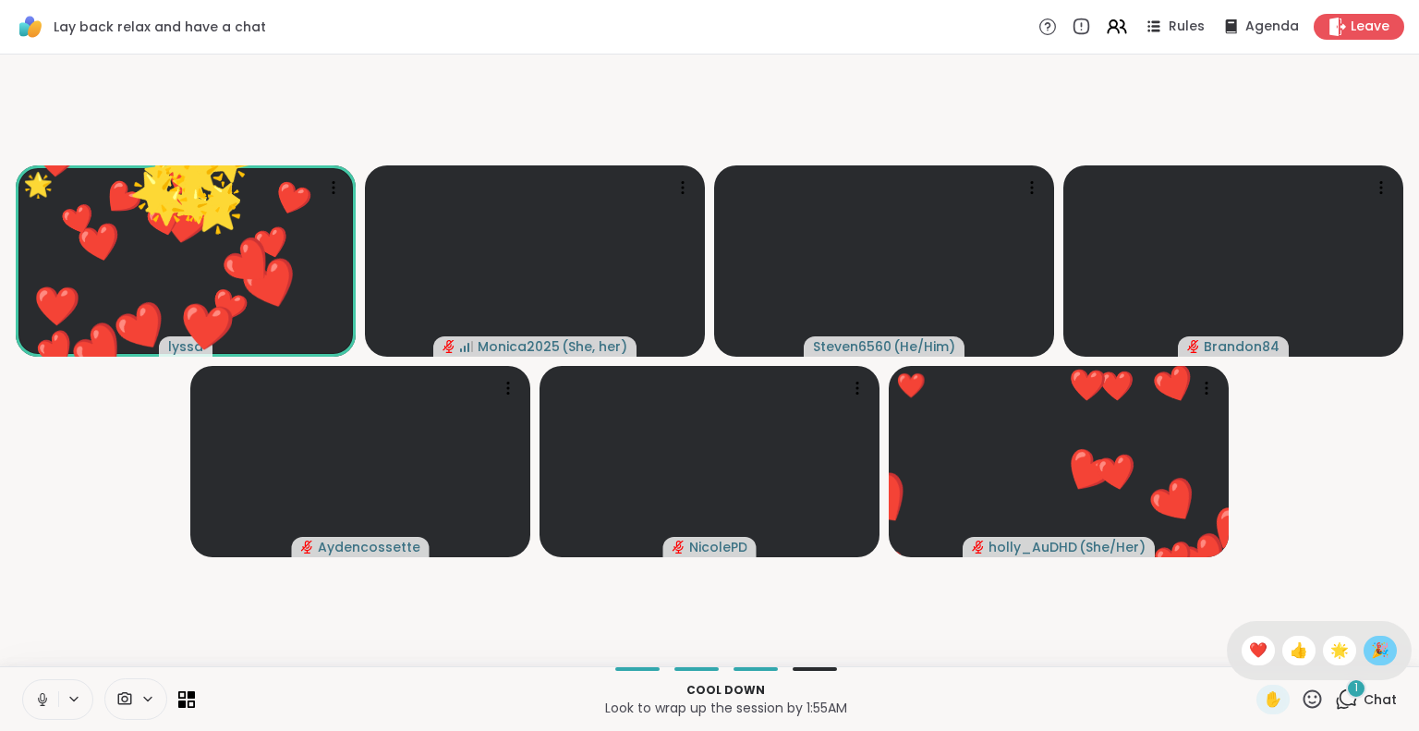
click at [1363, 646] on div "🎉" at bounding box center [1379, 650] width 33 height 30
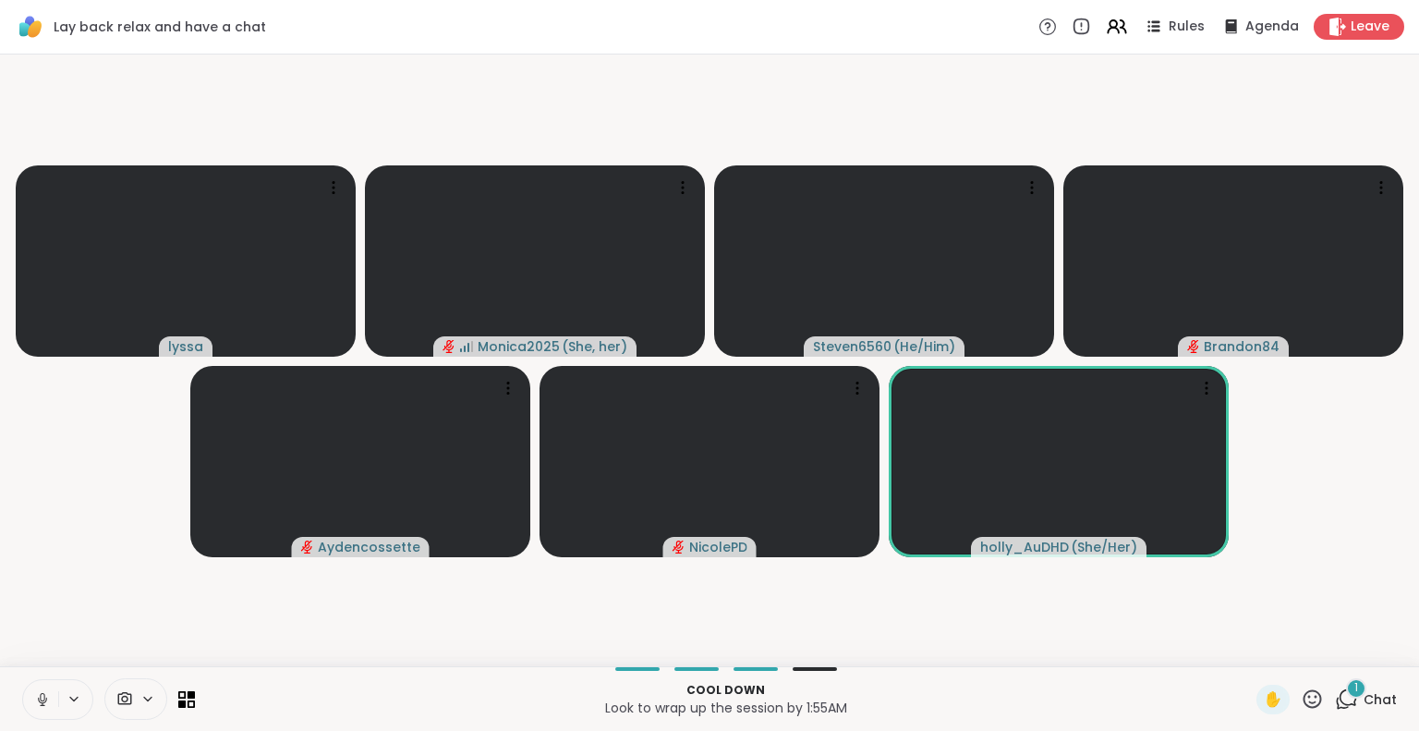
click at [40, 686] on button at bounding box center [40, 699] width 35 height 39
click at [44, 690] on button at bounding box center [40, 699] width 35 height 39
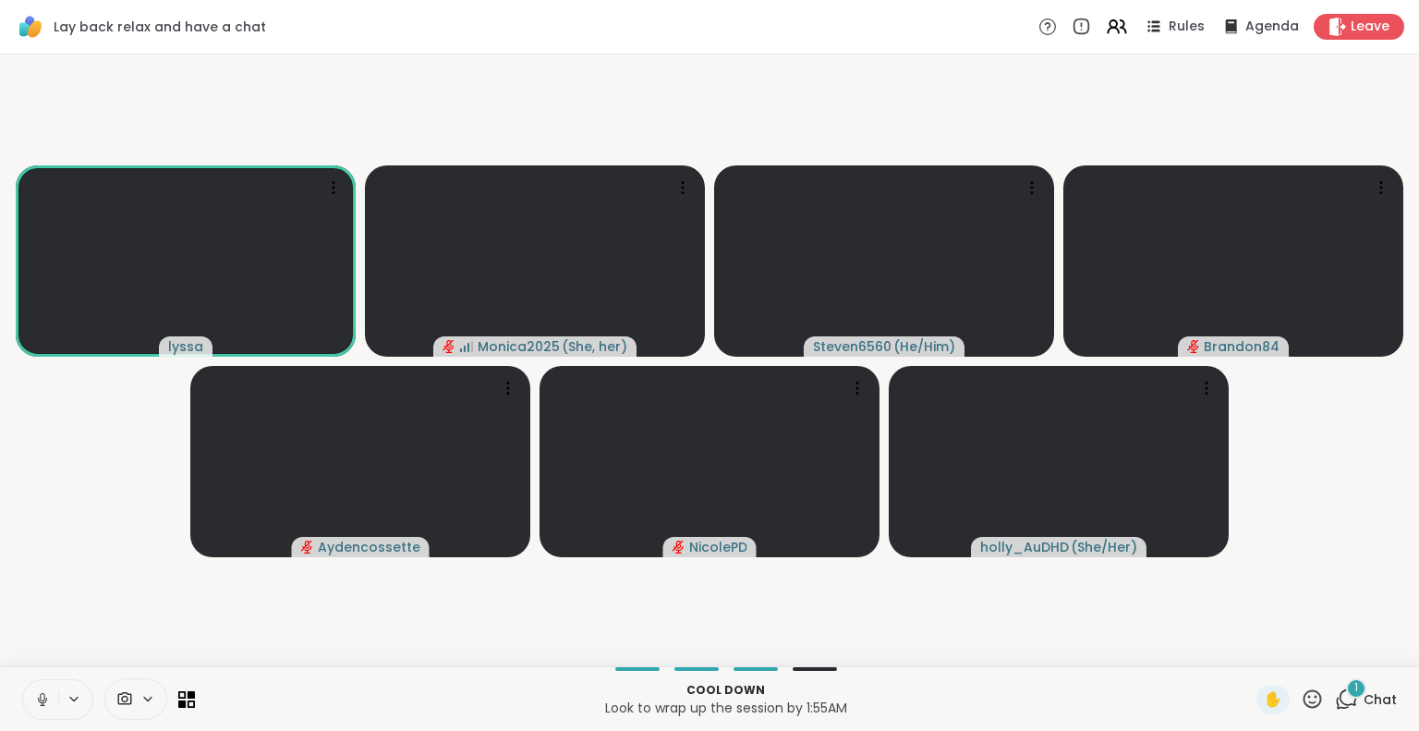
click at [49, 696] on icon at bounding box center [42, 699] width 17 height 17
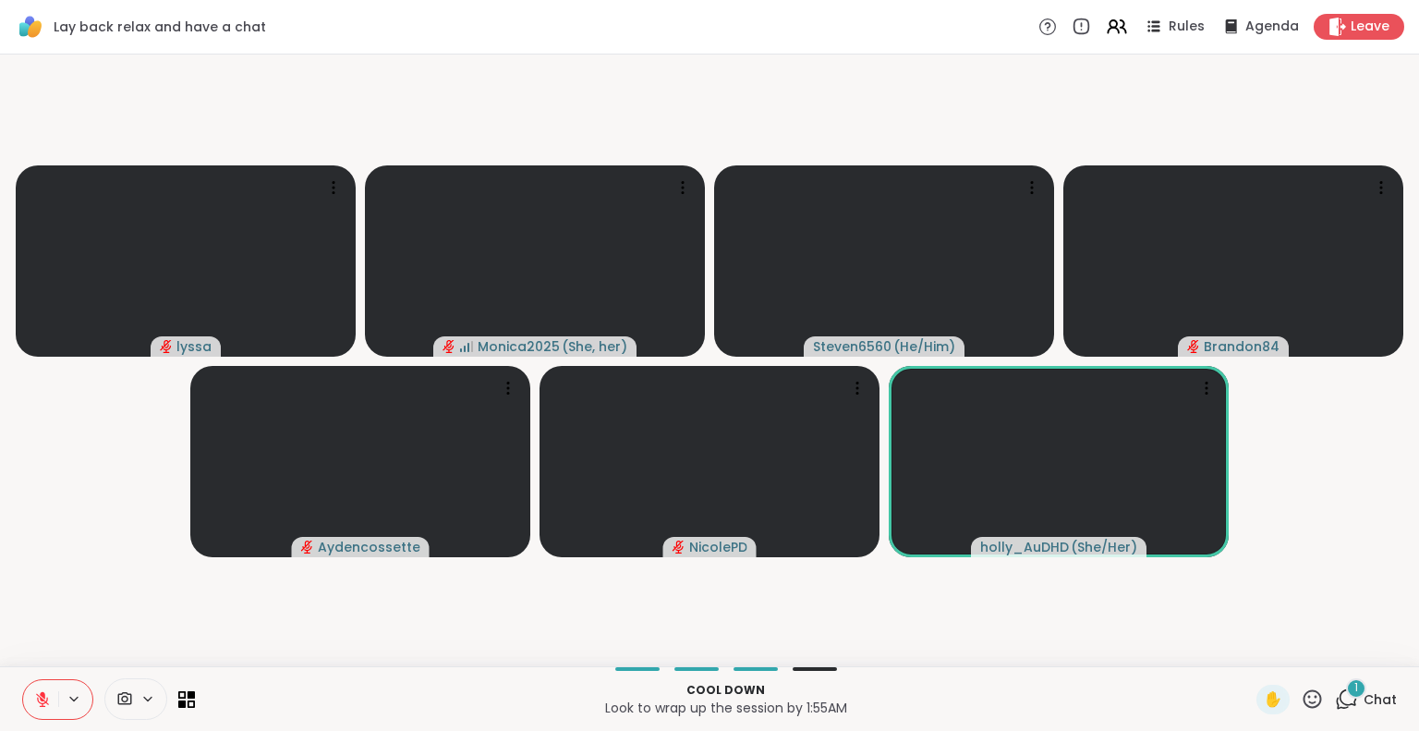
click at [46, 699] on icon at bounding box center [42, 699] width 13 height 13
click at [48, 694] on button at bounding box center [39, 699] width 38 height 39
click at [42, 683] on button at bounding box center [40, 699] width 35 height 39
click at [35, 708] on button at bounding box center [40, 699] width 35 height 39
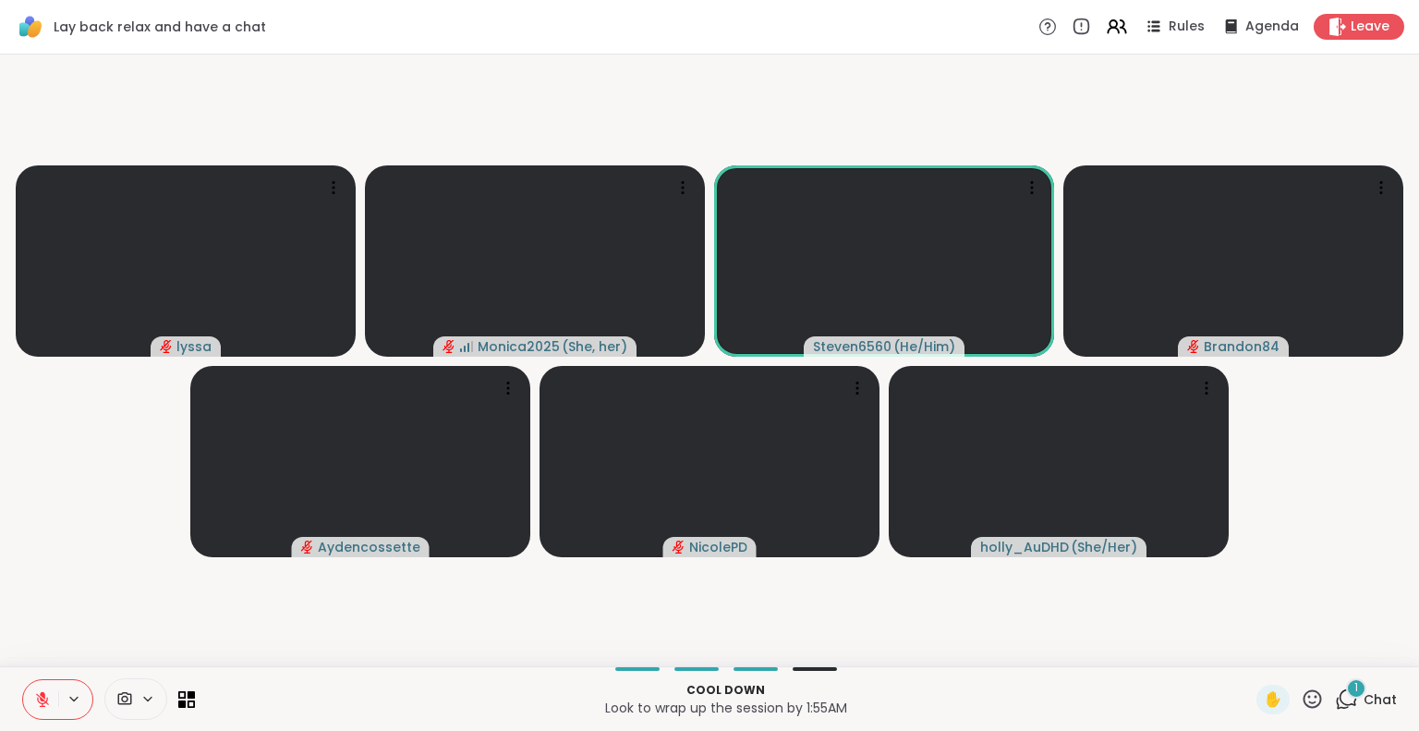
click at [42, 694] on icon at bounding box center [43, 694] width 6 height 7
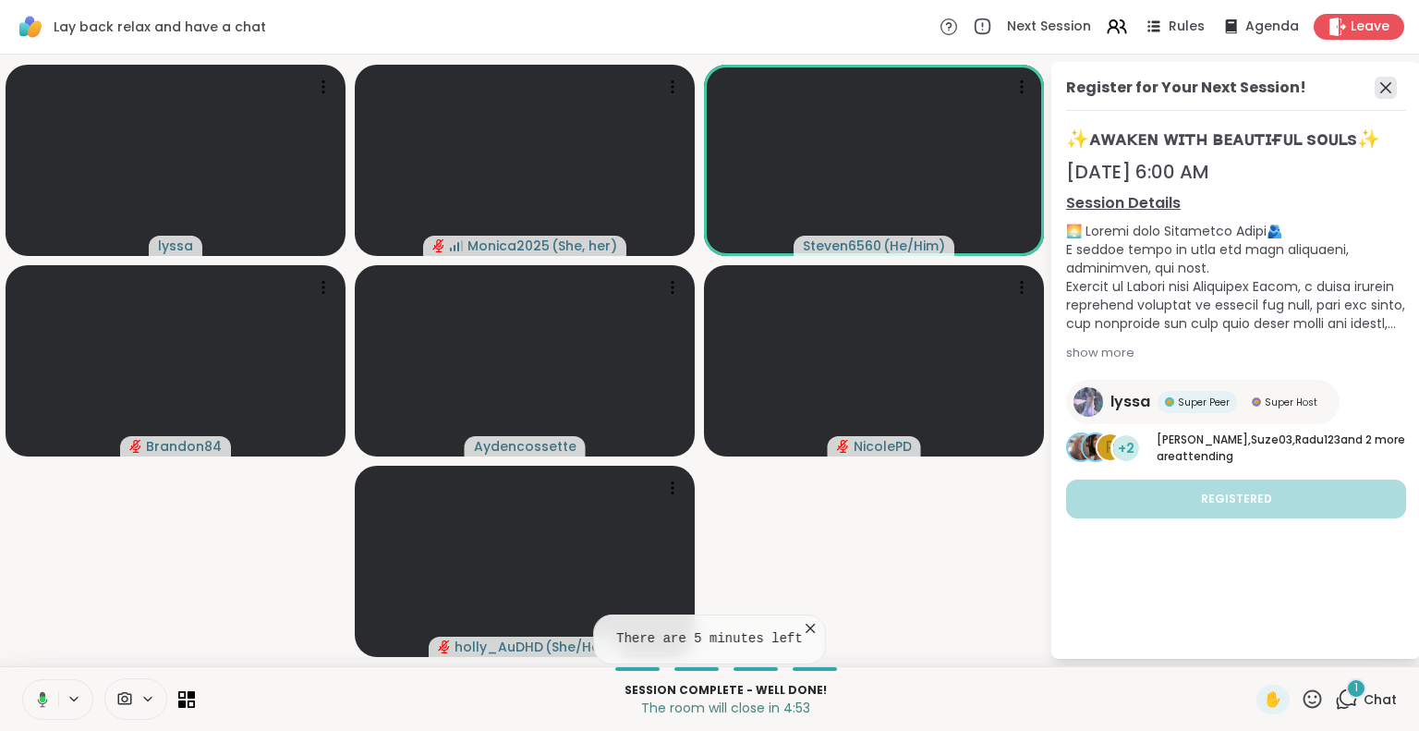
click at [1382, 84] on icon at bounding box center [1385, 87] width 11 height 11
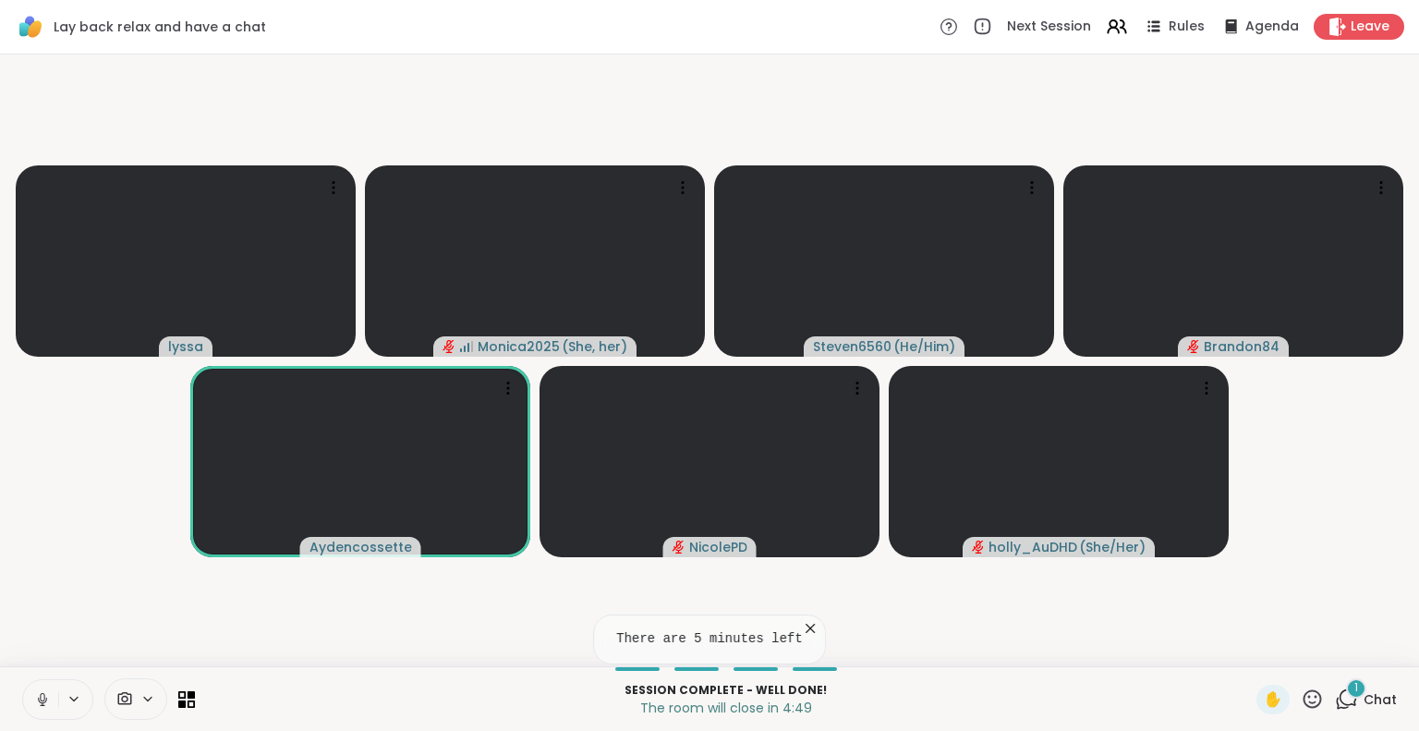
click at [32, 694] on button at bounding box center [40, 699] width 35 height 39
click at [41, 692] on icon at bounding box center [42, 699] width 17 height 17
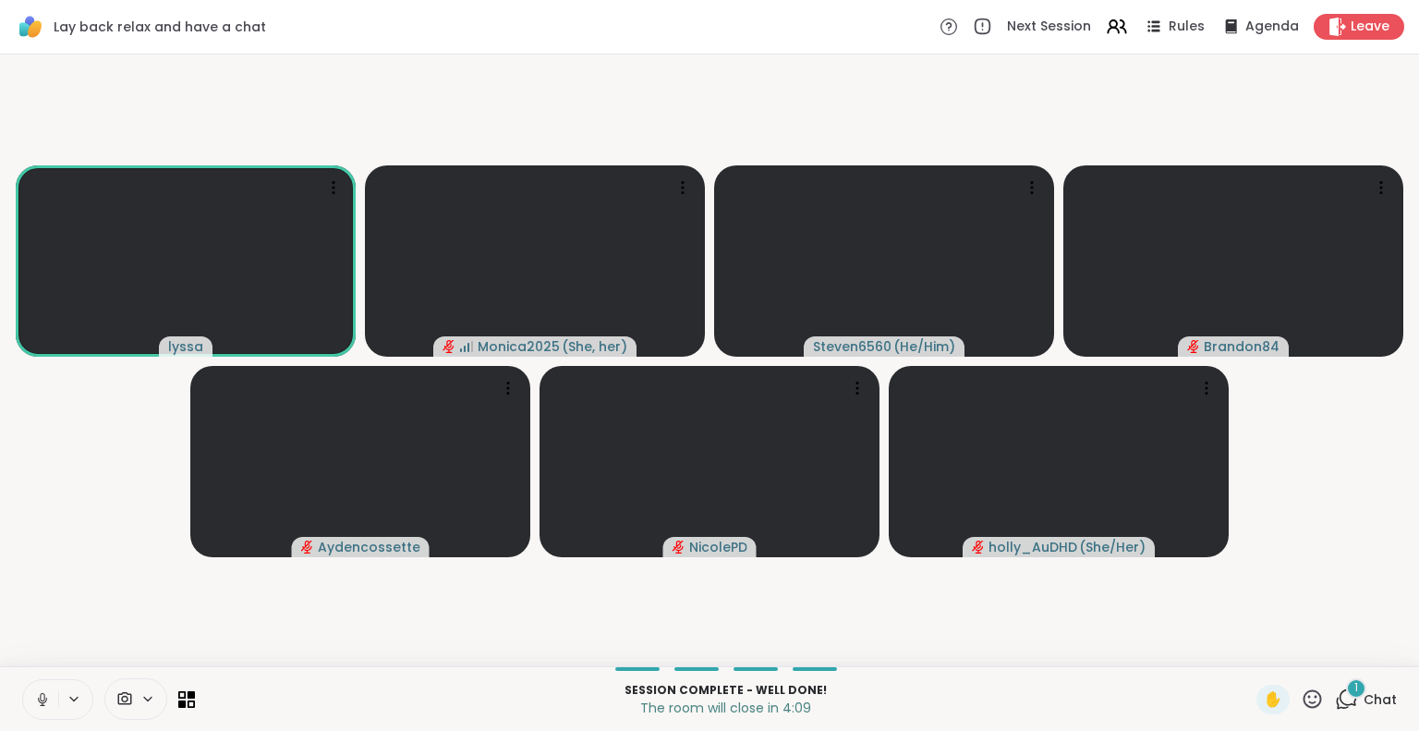
click at [33, 701] on button at bounding box center [40, 699] width 35 height 39
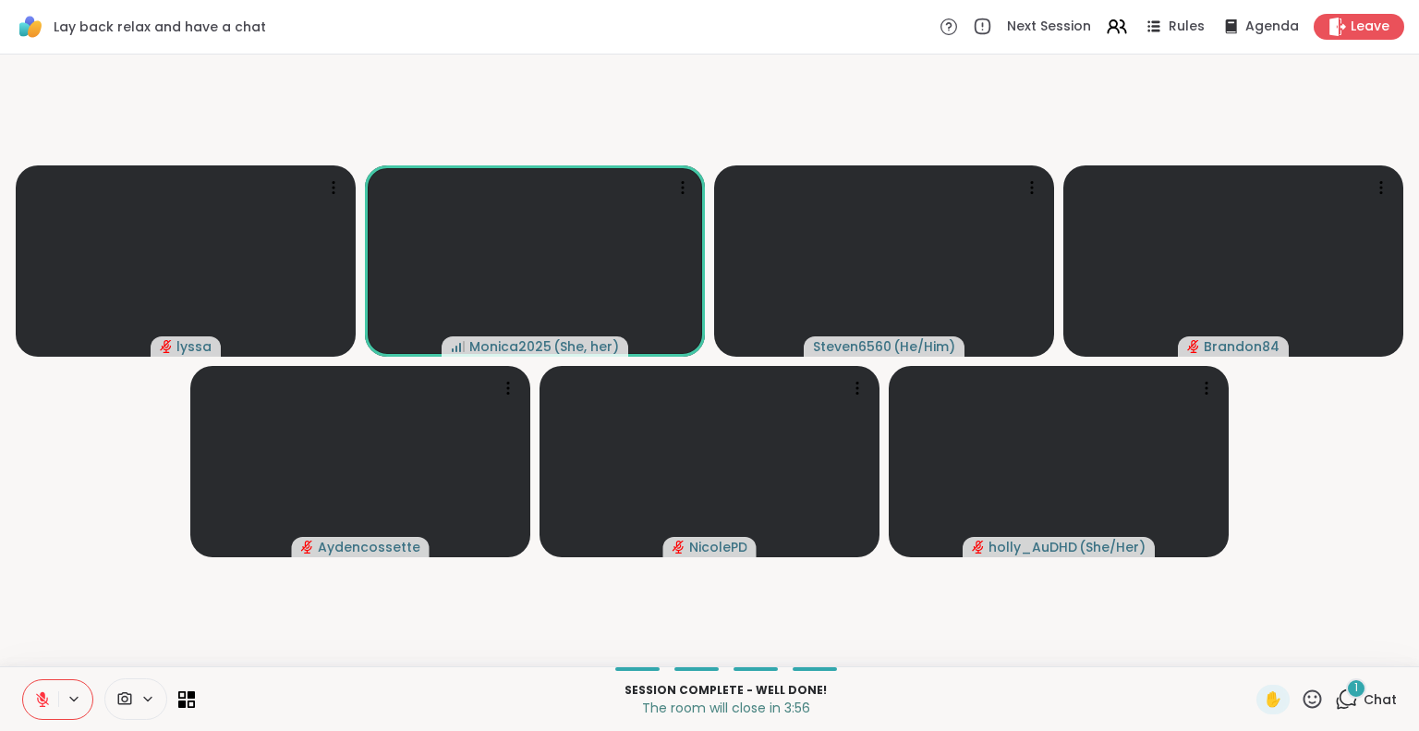
click at [51, 683] on button at bounding box center [40, 699] width 35 height 39
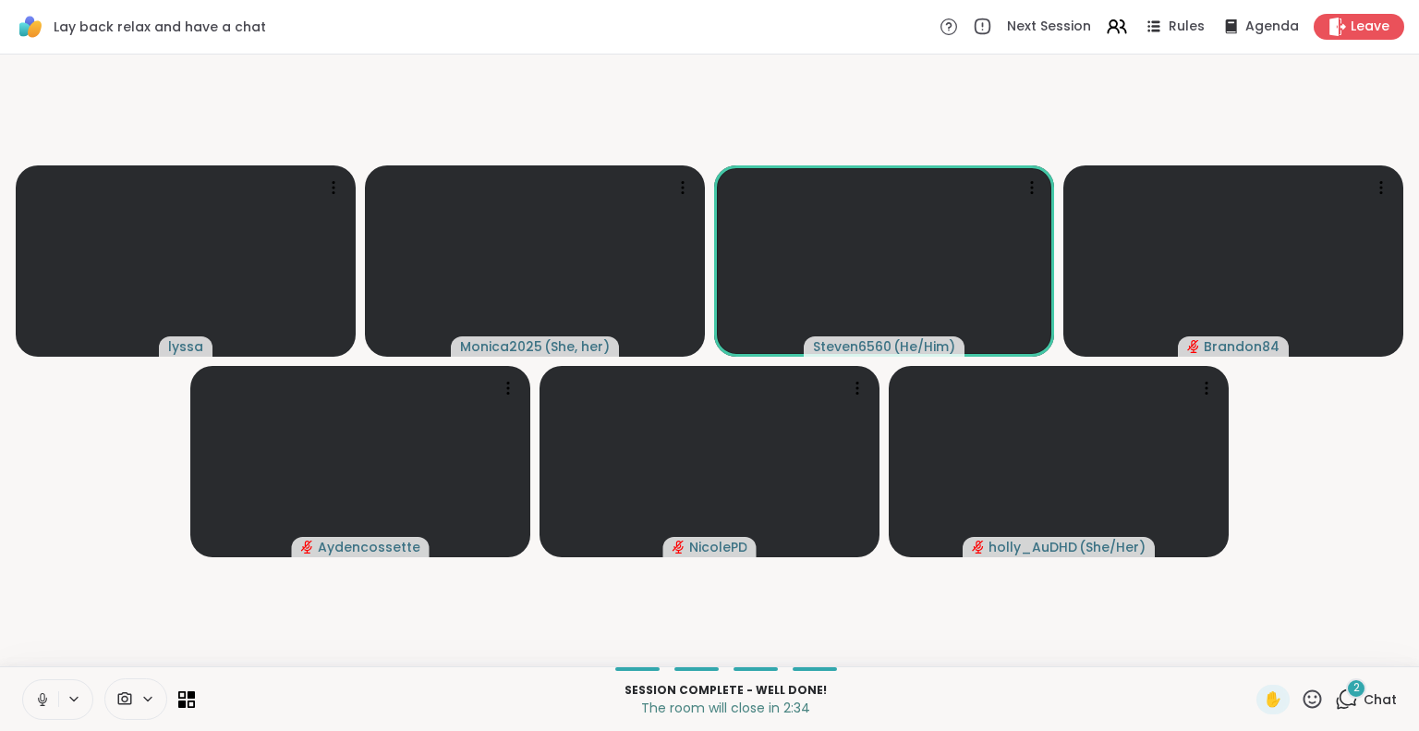
click at [44, 695] on icon at bounding box center [42, 699] width 17 height 17
click at [54, 694] on button at bounding box center [40, 699] width 35 height 39
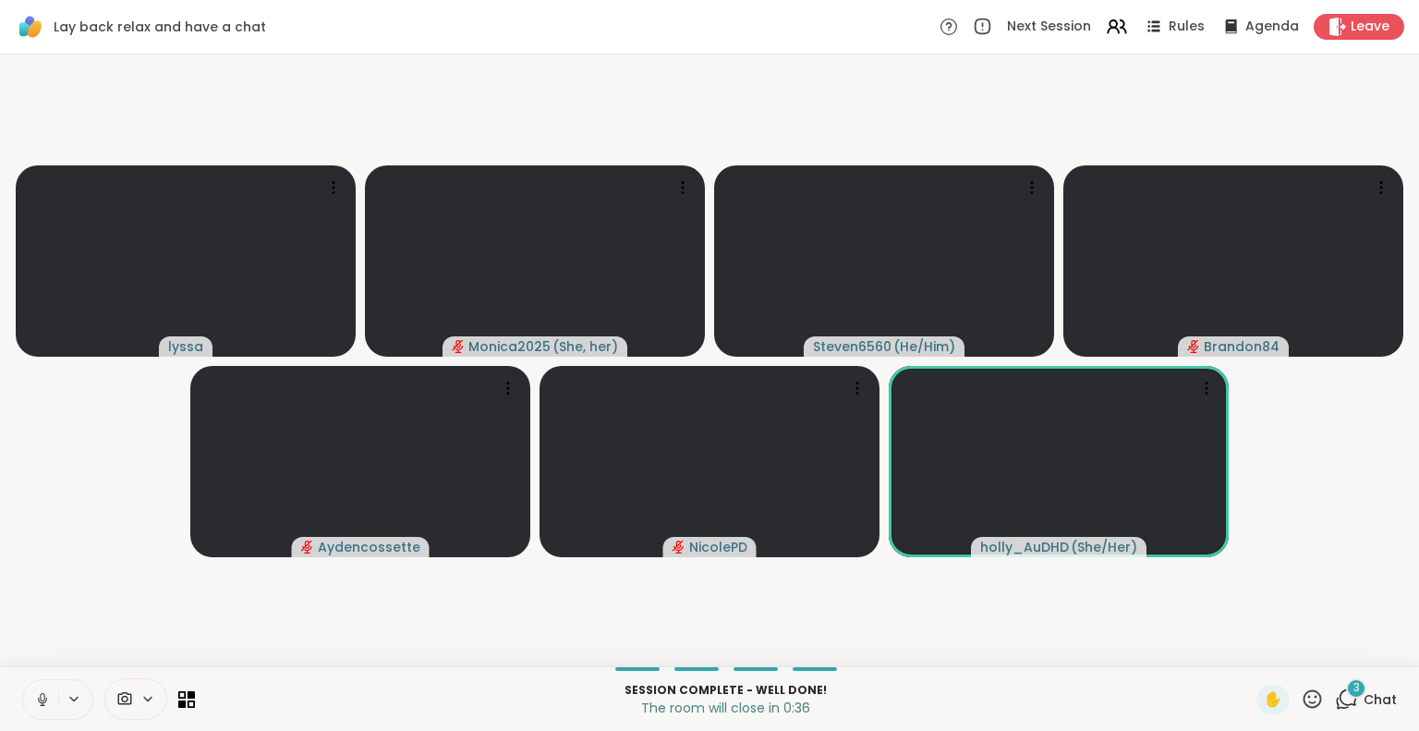
click at [1303, 704] on icon at bounding box center [1312, 698] width 18 height 18
click at [1249, 659] on span "❤️" at bounding box center [1258, 650] width 18 height 22
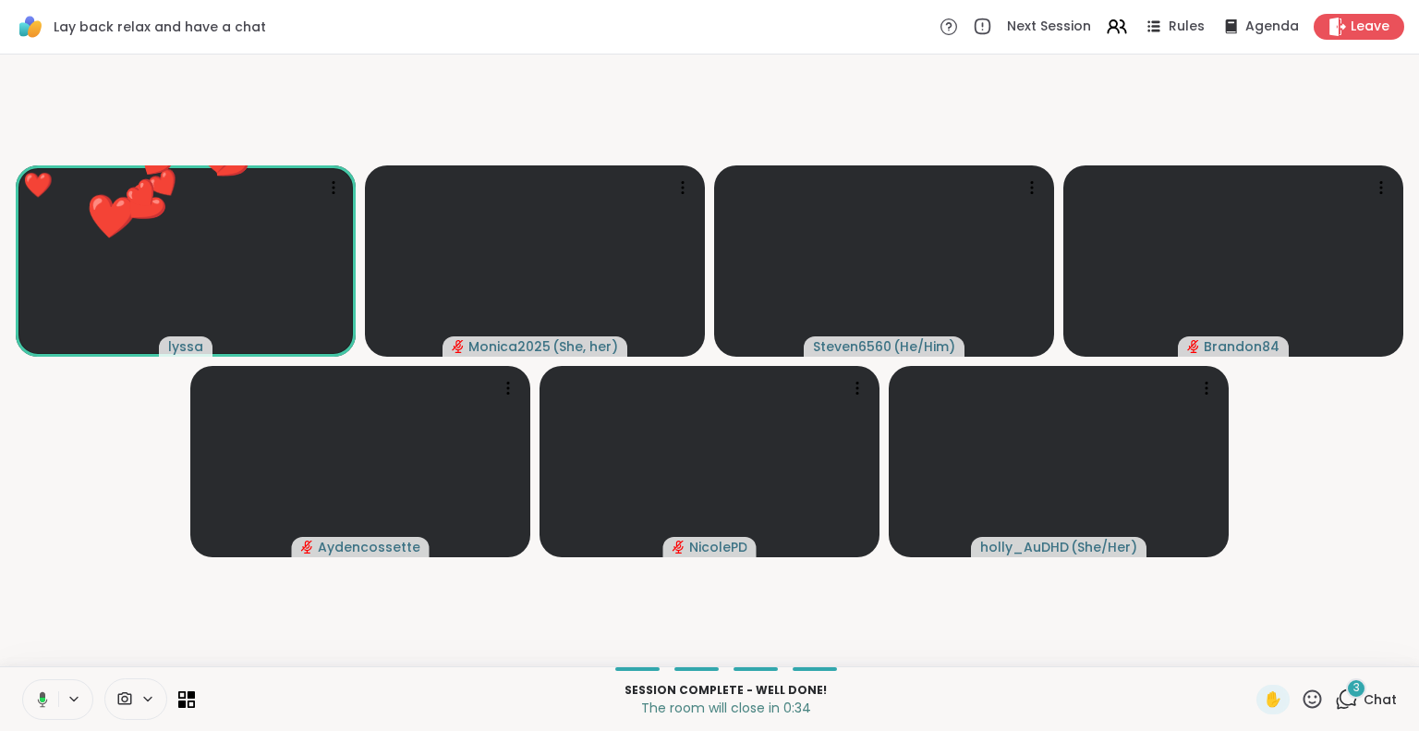
click at [1270, 705] on div "✋" at bounding box center [1272, 699] width 33 height 30
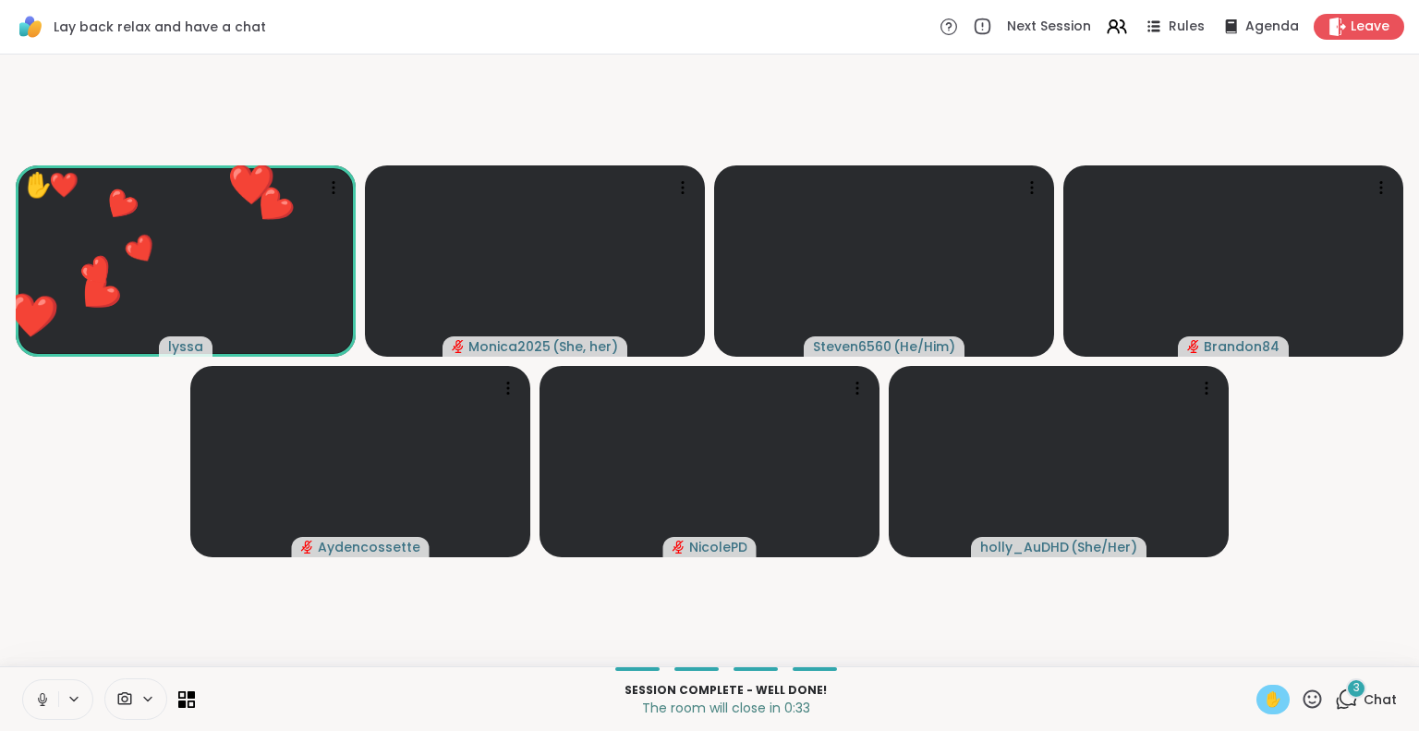
click at [1263, 705] on span "✋" at bounding box center [1272, 699] width 18 height 22
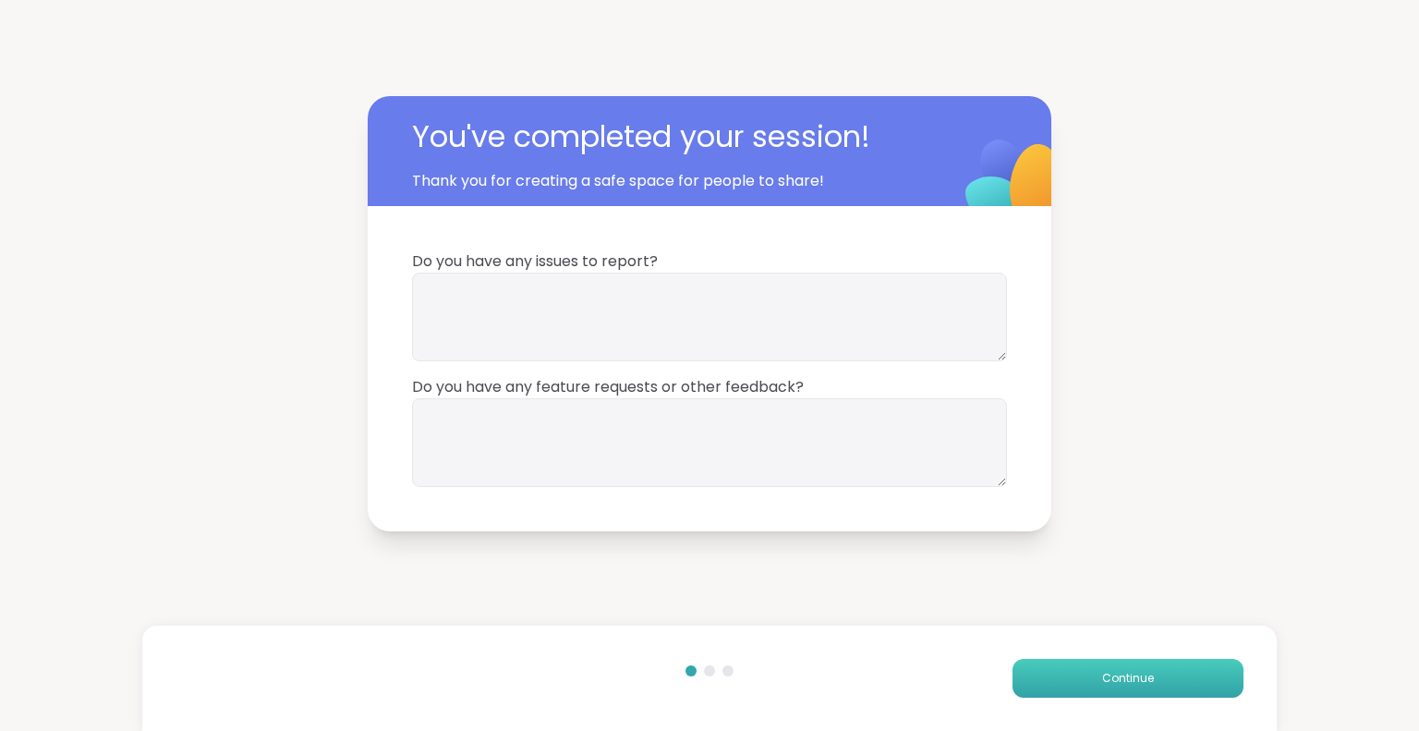
click at [1102, 670] on span "Continue" at bounding box center [1128, 678] width 52 height 17
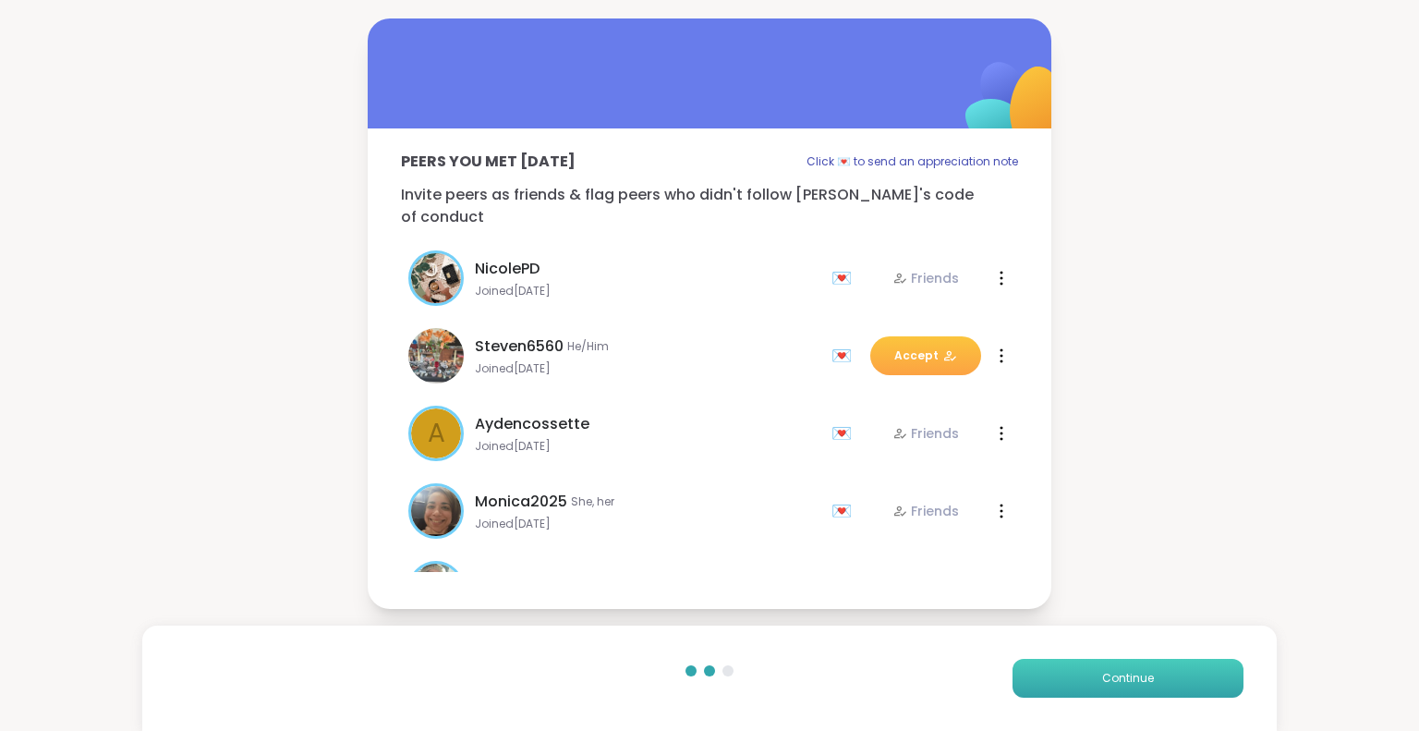
click at [1102, 670] on span "Continue" at bounding box center [1128, 678] width 52 height 17
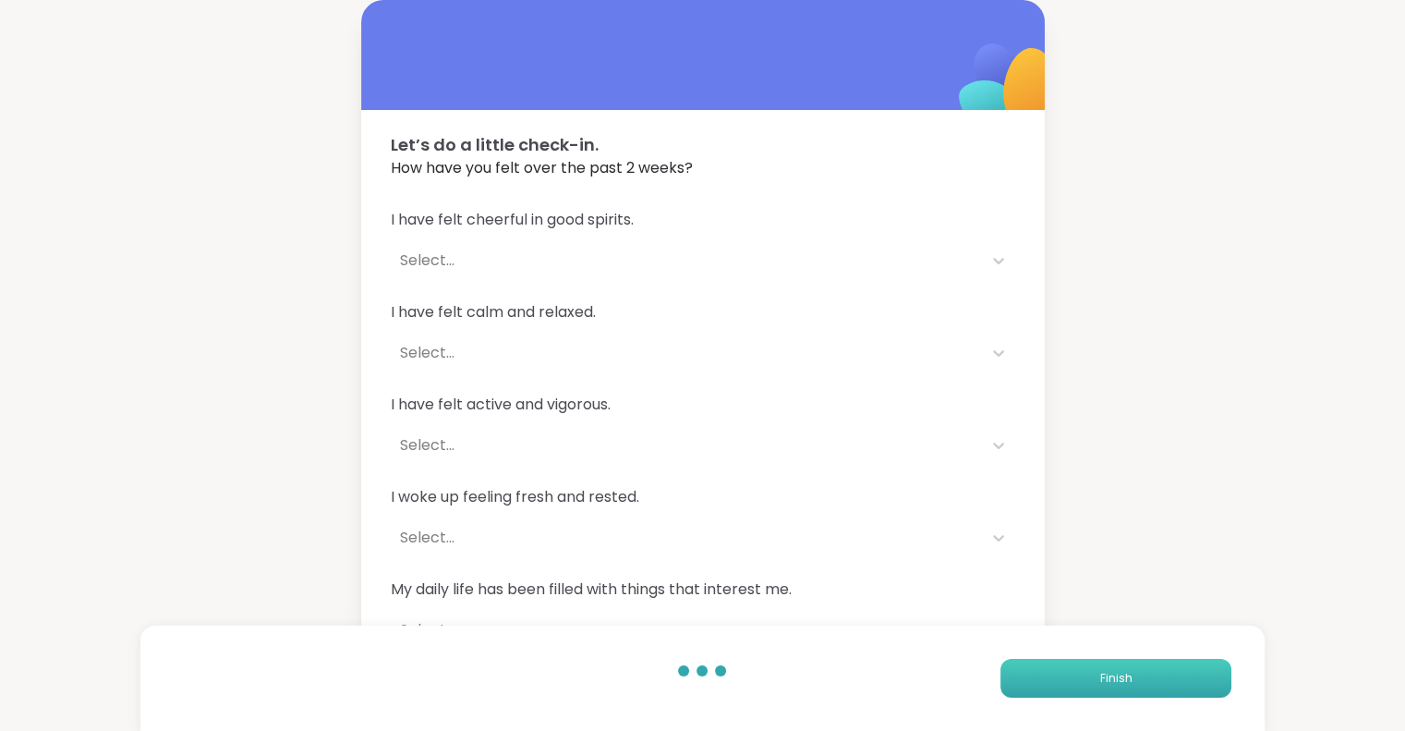
click at [1095, 669] on button "Finish" at bounding box center [1115, 677] width 231 height 39
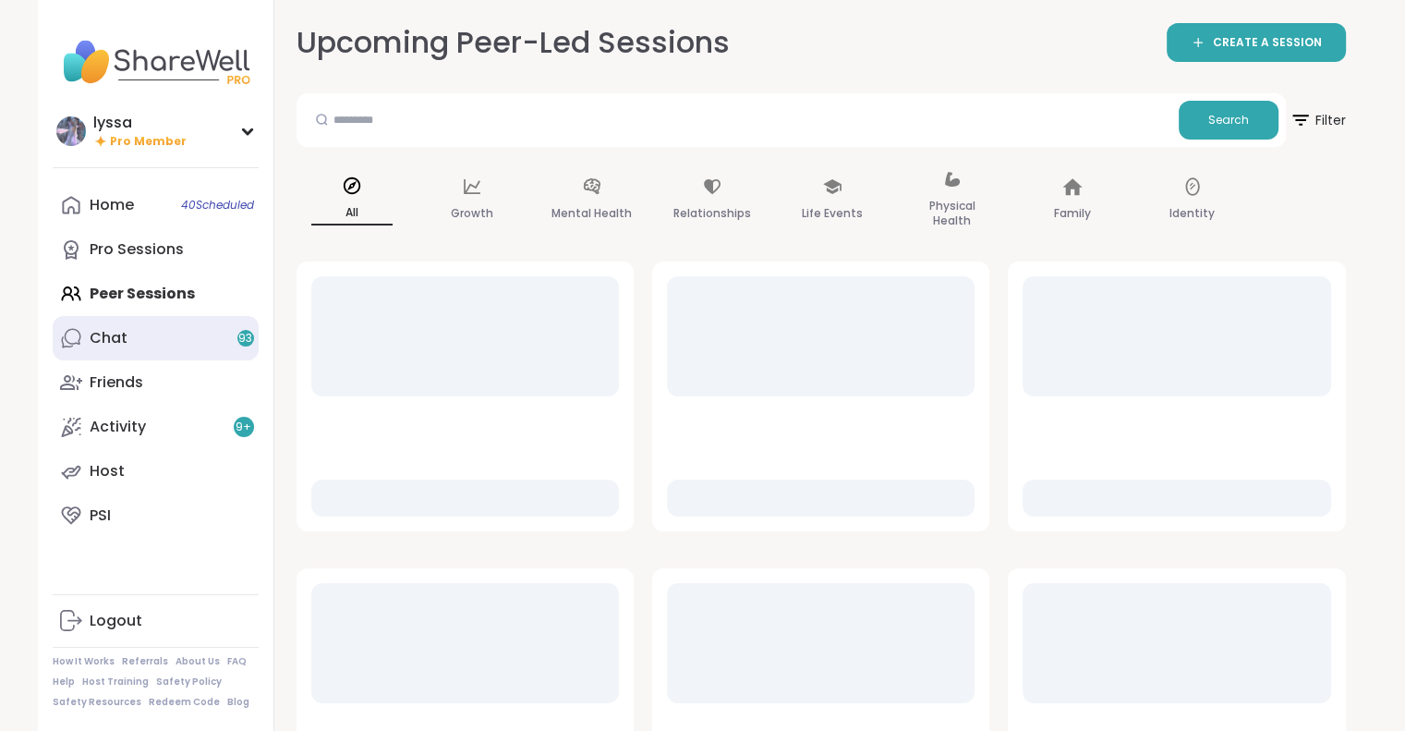
click at [132, 346] on link "Chat 93" at bounding box center [156, 338] width 206 height 44
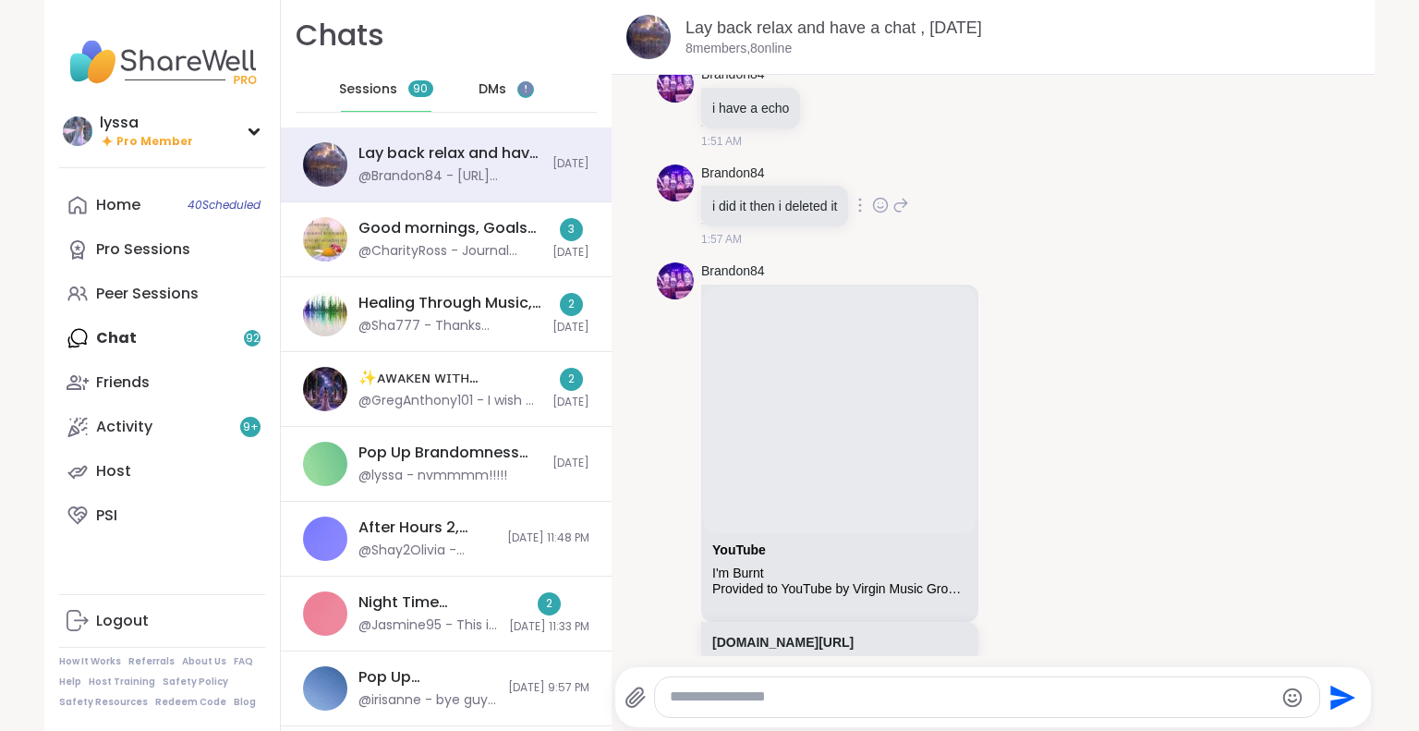
scroll to position [870, 0]
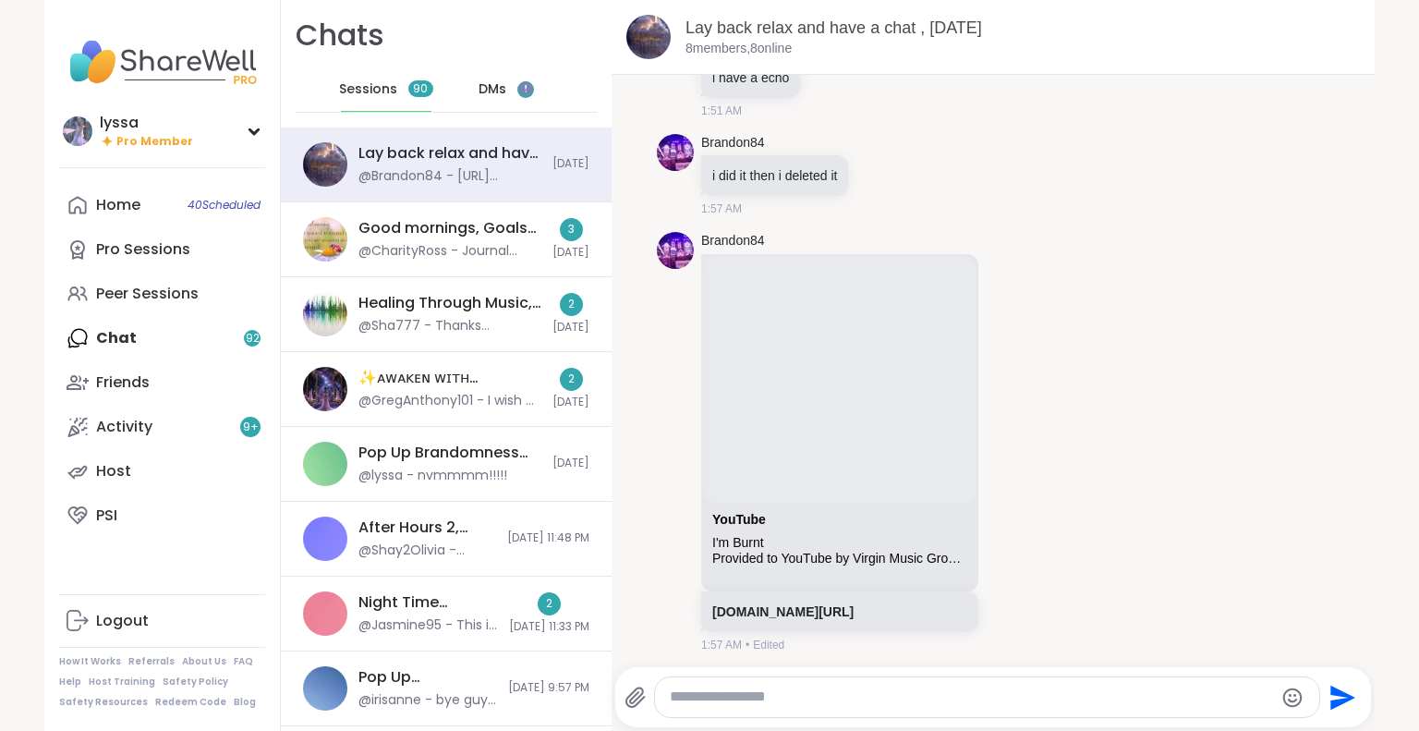
click at [478, 98] on span "DMs" at bounding box center [492, 89] width 28 height 18
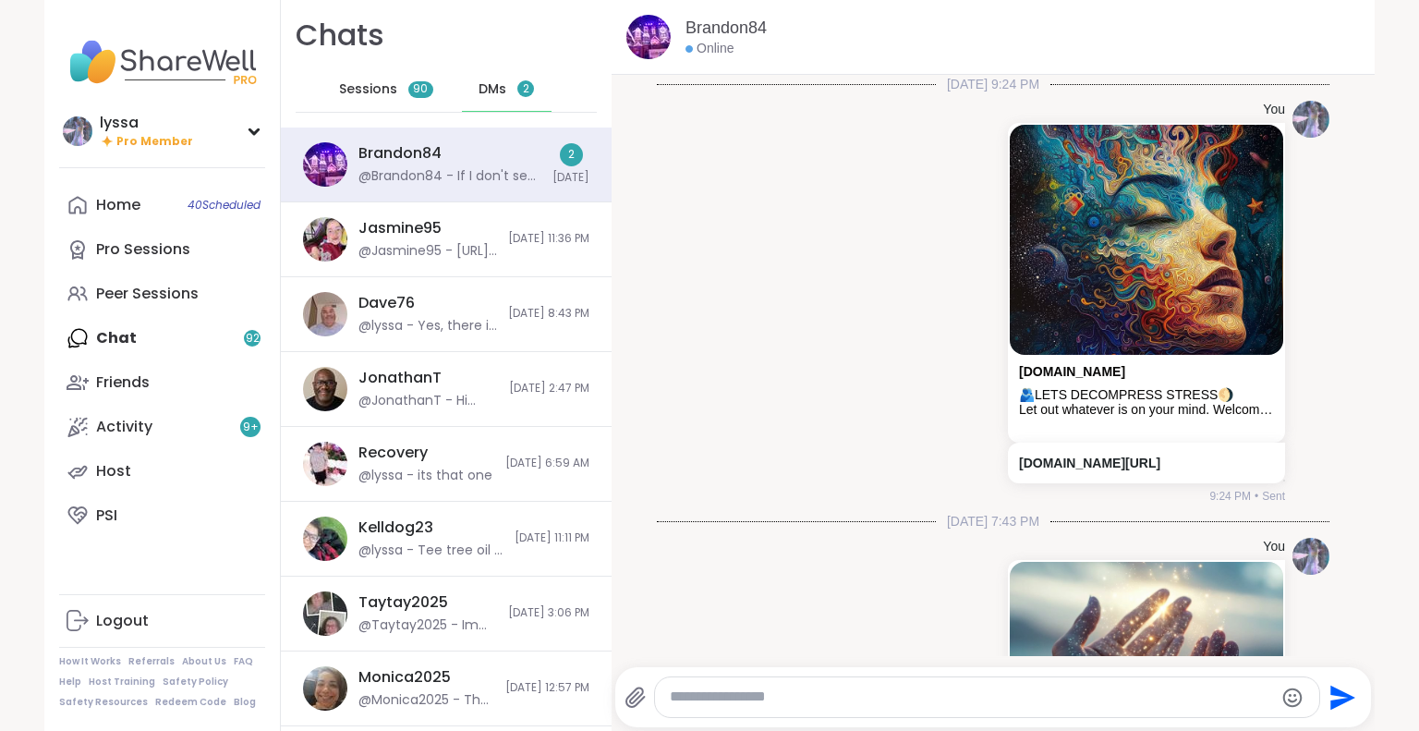
scroll to position [4940, 0]
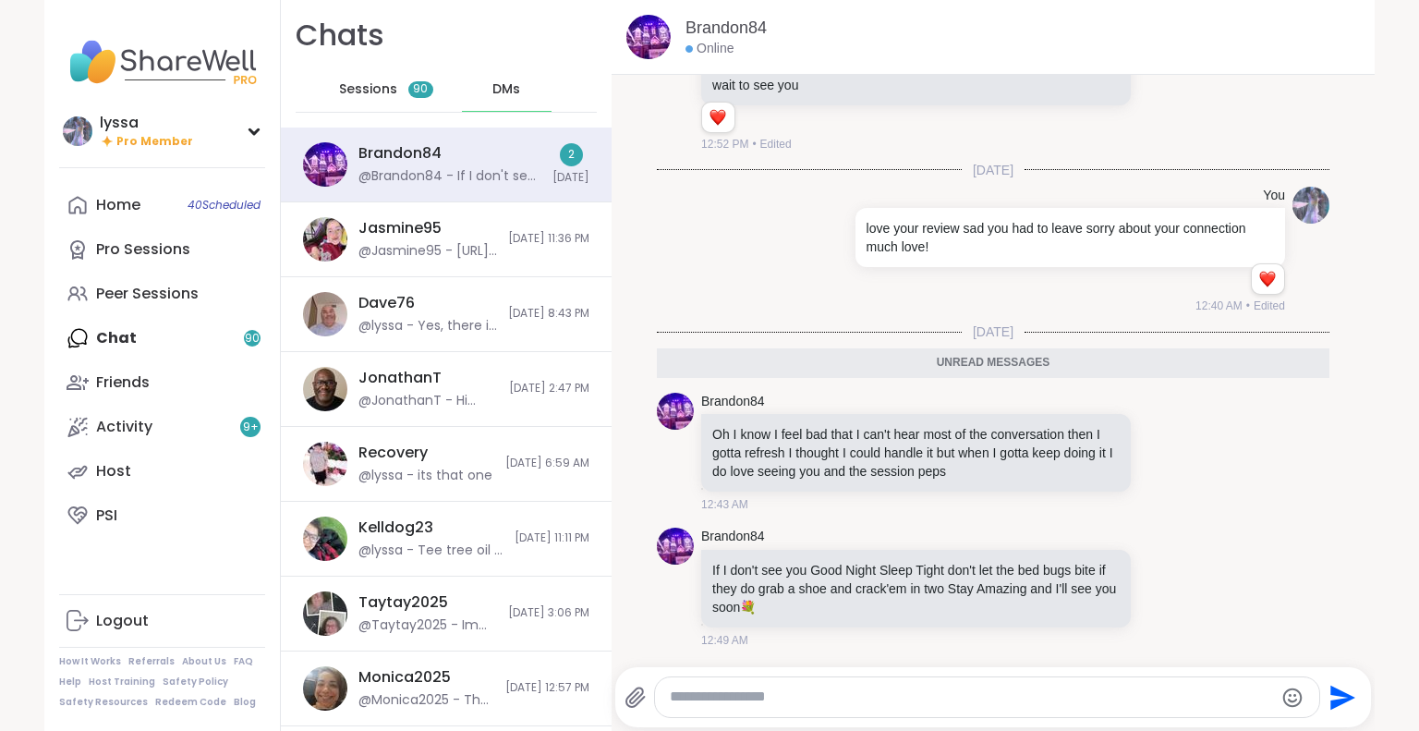
click at [786, 673] on div "Send" at bounding box center [992, 697] width 755 height 60
click at [768, 679] on div at bounding box center [987, 697] width 664 height 40
click at [743, 694] on textarea "Type your message" at bounding box center [971, 696] width 603 height 19
click at [1286, 706] on icon "Emoji picker" at bounding box center [1293, 696] width 19 height 19
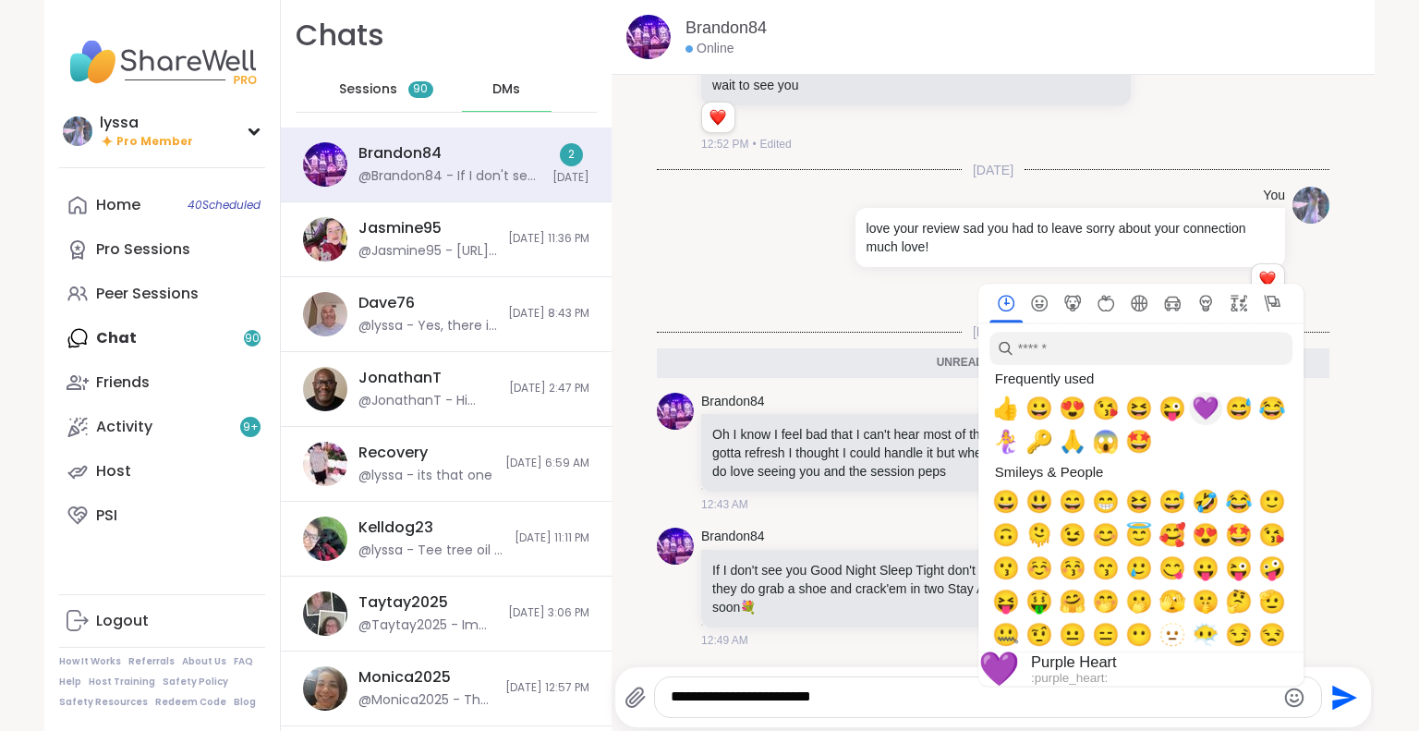
click at [1201, 414] on span "💜" at bounding box center [1205, 408] width 28 height 26
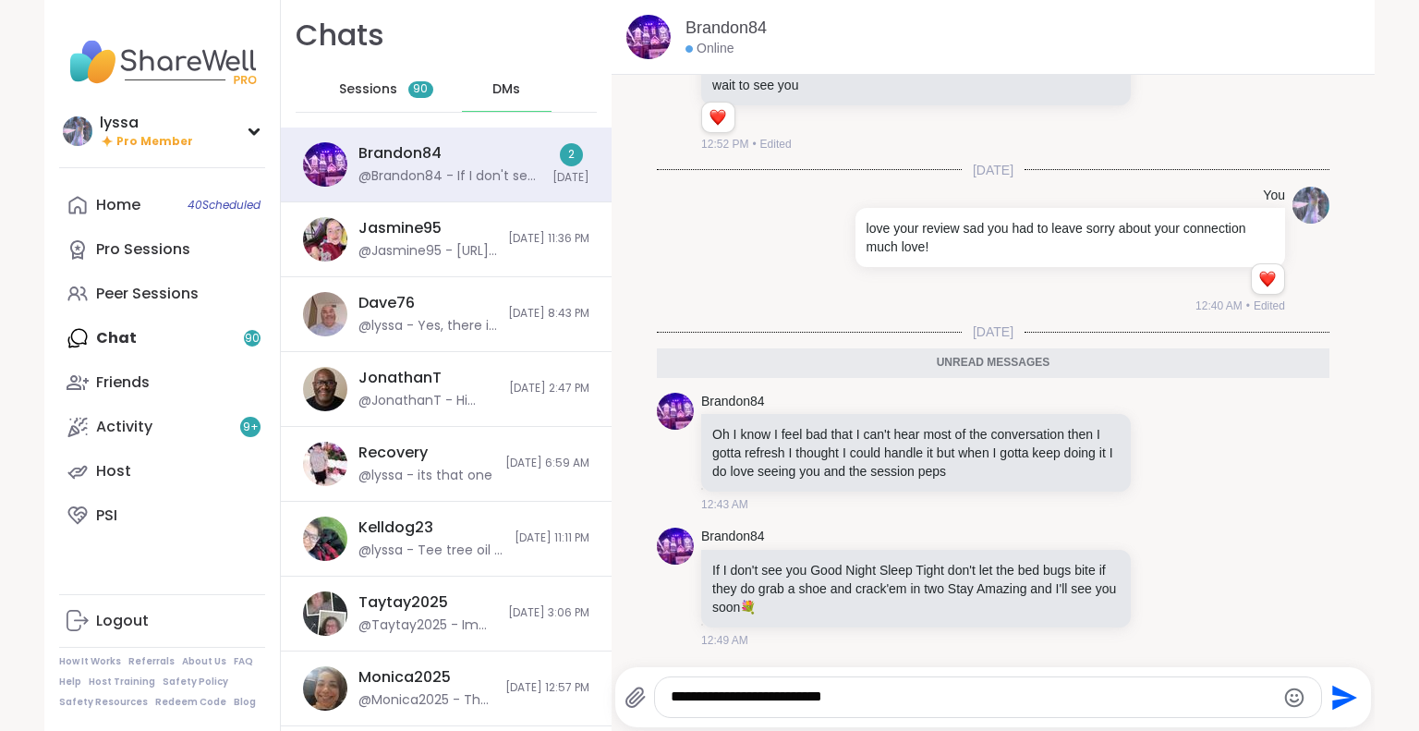
click at [890, 685] on div "**********" at bounding box center [987, 697] width 665 height 40
click at [1154, 581] on icon at bounding box center [1162, 586] width 17 height 18
click at [1008, 553] on div "Select Reaction: Heart" at bounding box center [1016, 557] width 17 height 17
click at [862, 683] on div "**********" at bounding box center [987, 697] width 665 height 40
click at [866, 701] on textarea "**********" at bounding box center [971, 696] width 603 height 19
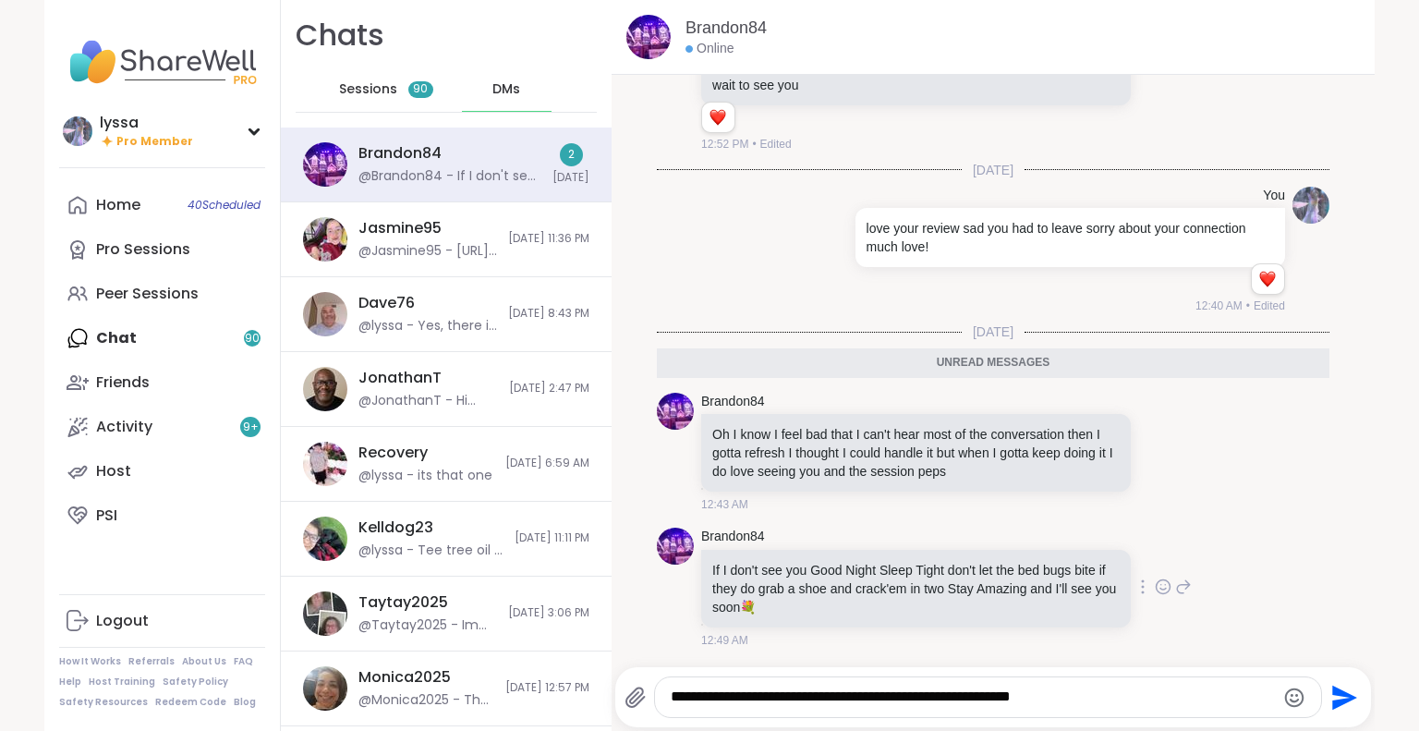
type textarea "**********"
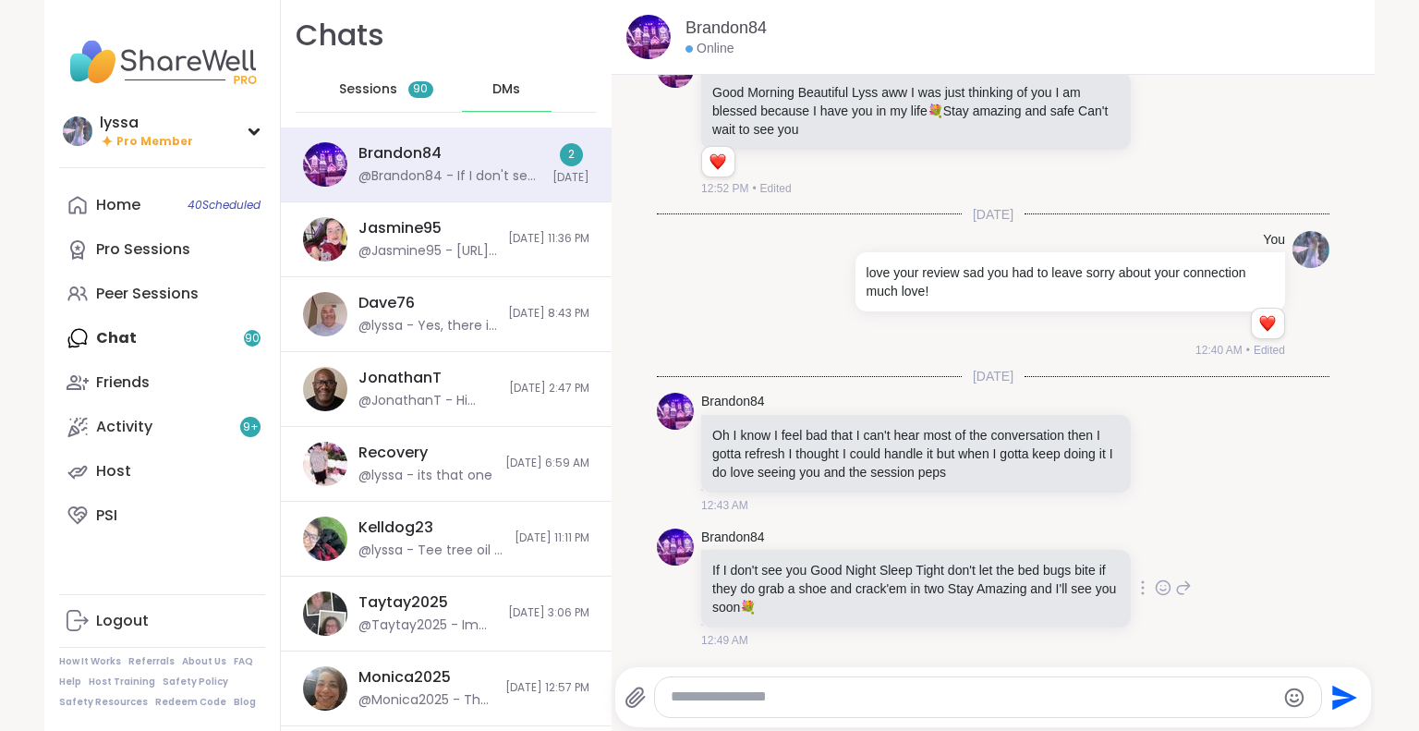
scroll to position [4895, 0]
click at [473, 91] on div "DMs" at bounding box center [507, 89] width 91 height 44
click at [397, 77] on div "Sessions 90" at bounding box center [386, 89] width 91 height 44
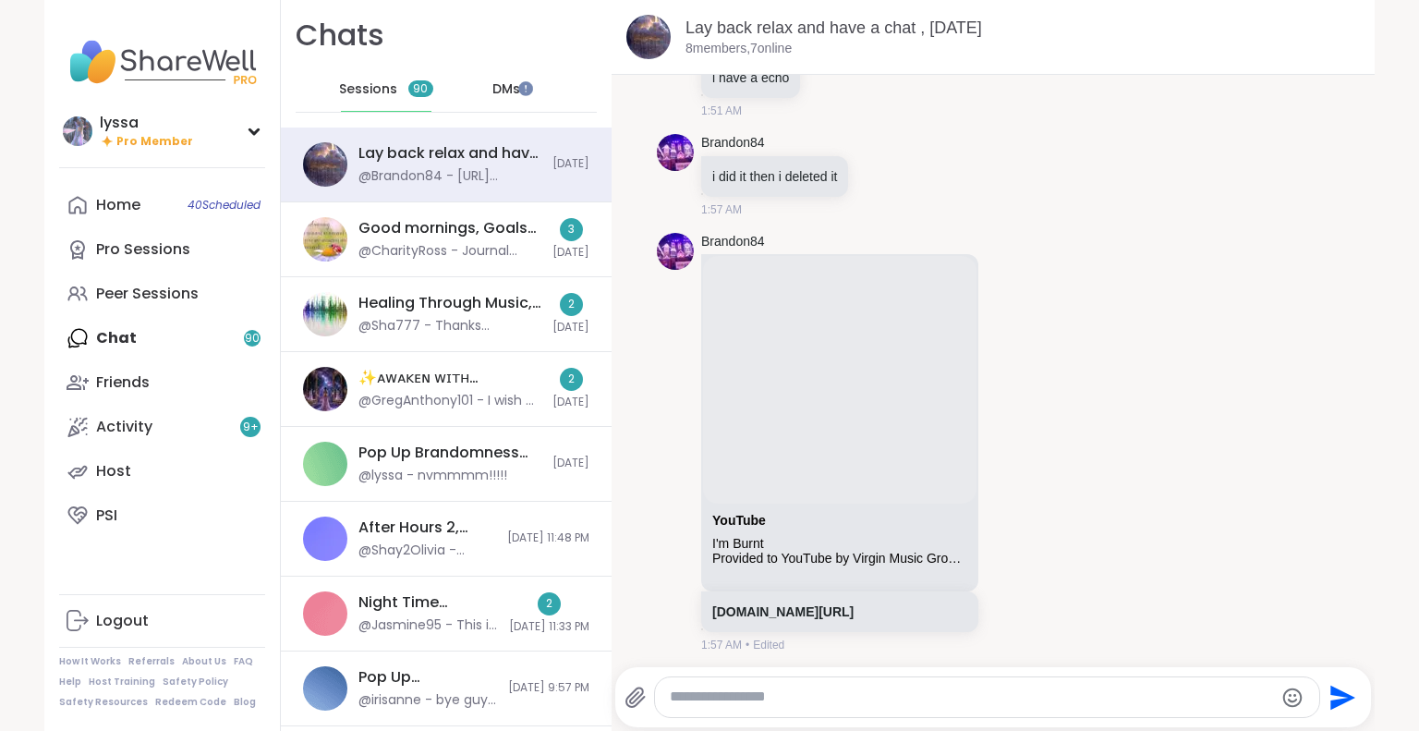
click at [475, 81] on div "DMs" at bounding box center [507, 89] width 91 height 44
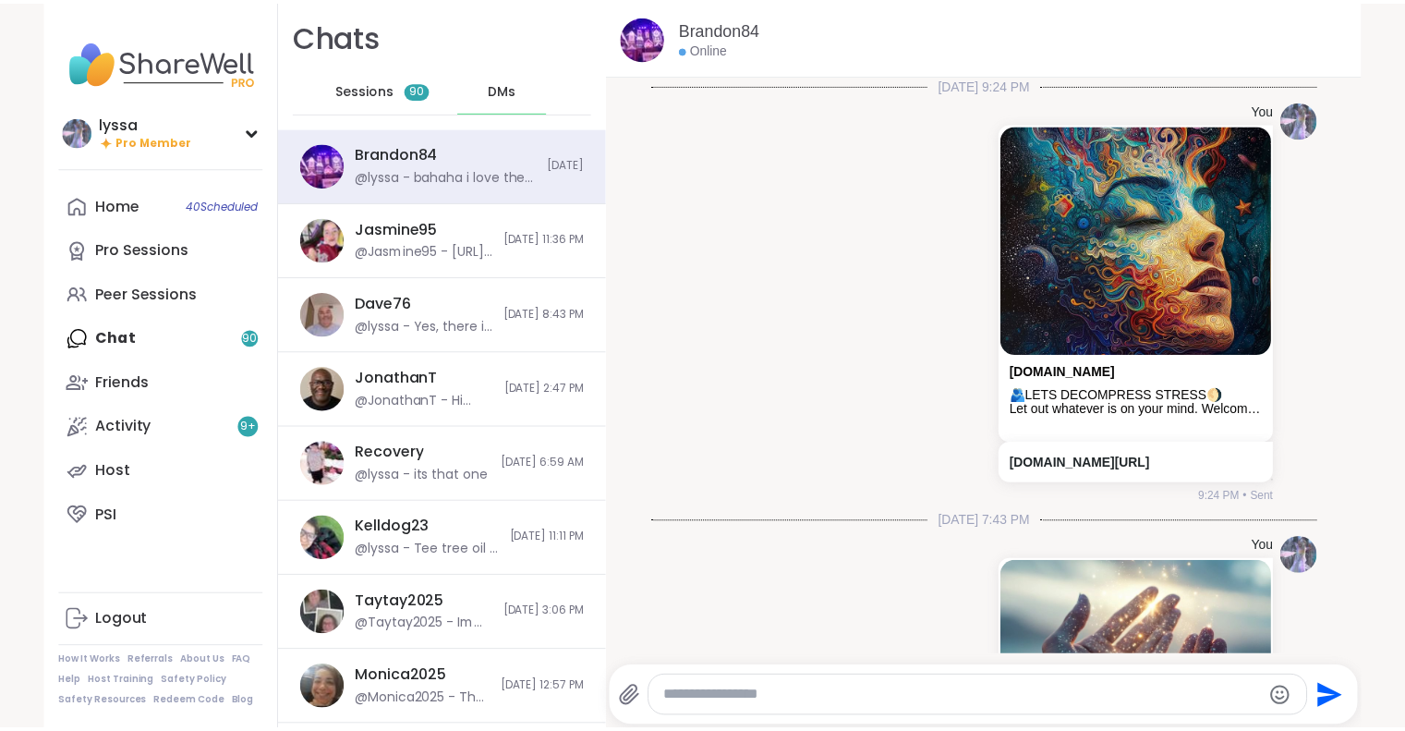
scroll to position [5002, 0]
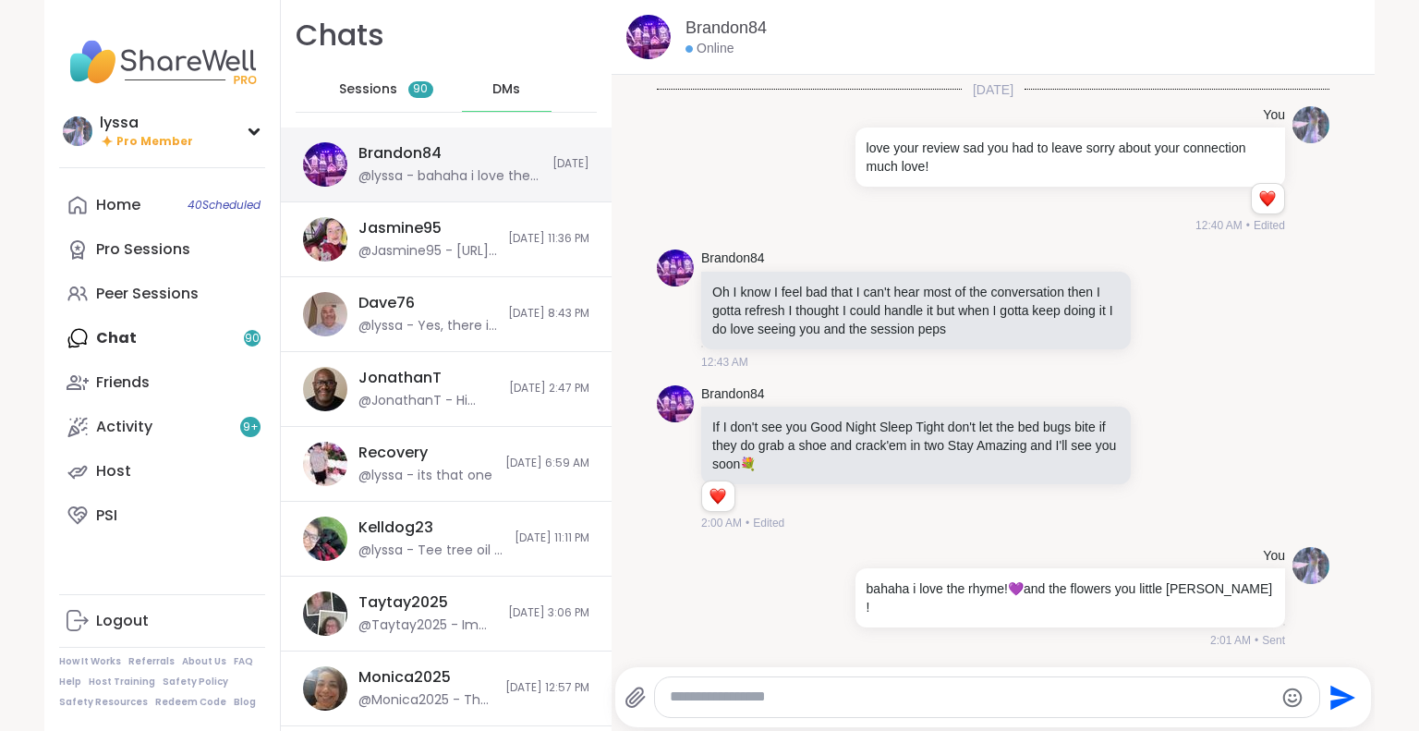
click at [446, 151] on div "Brandon84 @lyssa - [PERSON_NAME] i love the rhyme! 💜 and the flowers you little…" at bounding box center [449, 164] width 183 height 42
click at [1156, 316] on icon at bounding box center [1163, 309] width 14 height 14
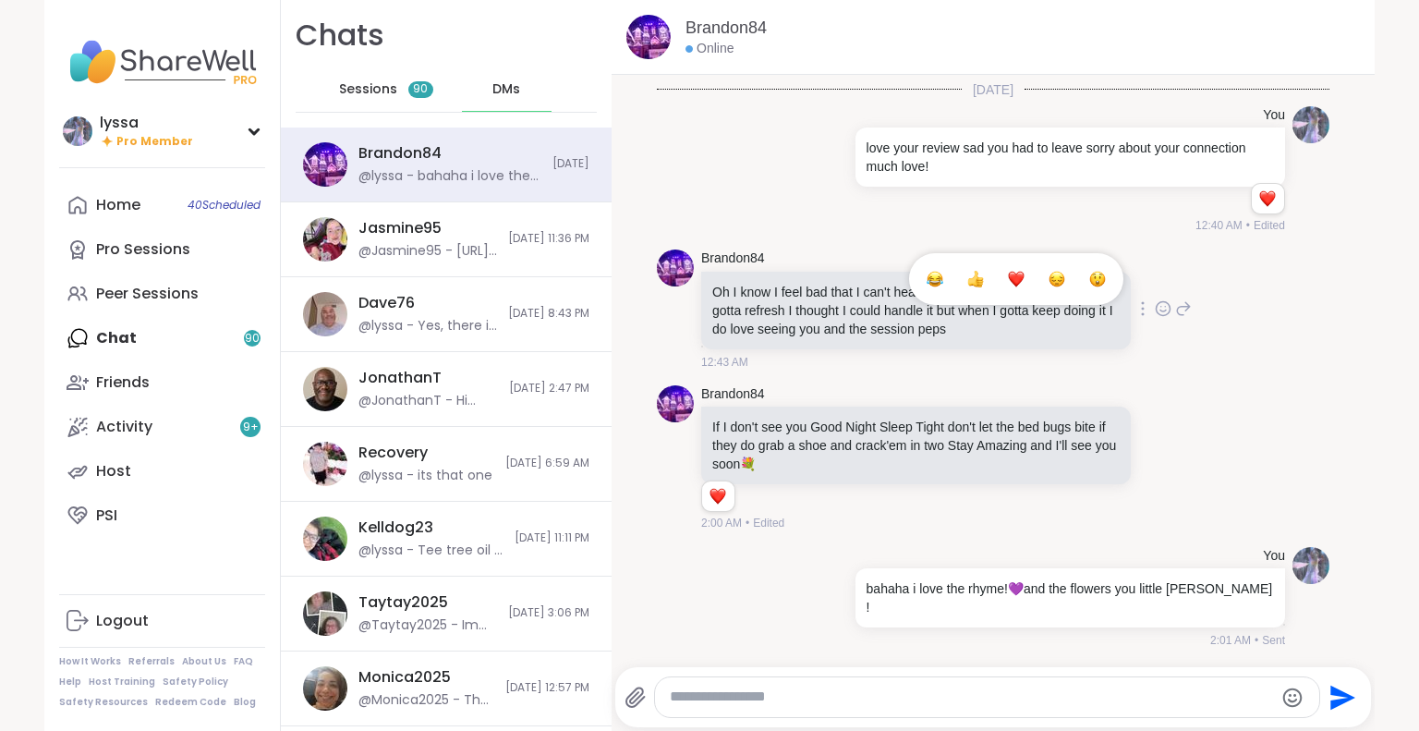
click at [1048, 287] on div "Select Reaction: Sad" at bounding box center [1056, 279] width 17 height 17
click at [1154, 318] on icon at bounding box center [1162, 308] width 17 height 18
click at [1048, 287] on div "Select Reaction: Sad" at bounding box center [1056, 279] width 17 height 17
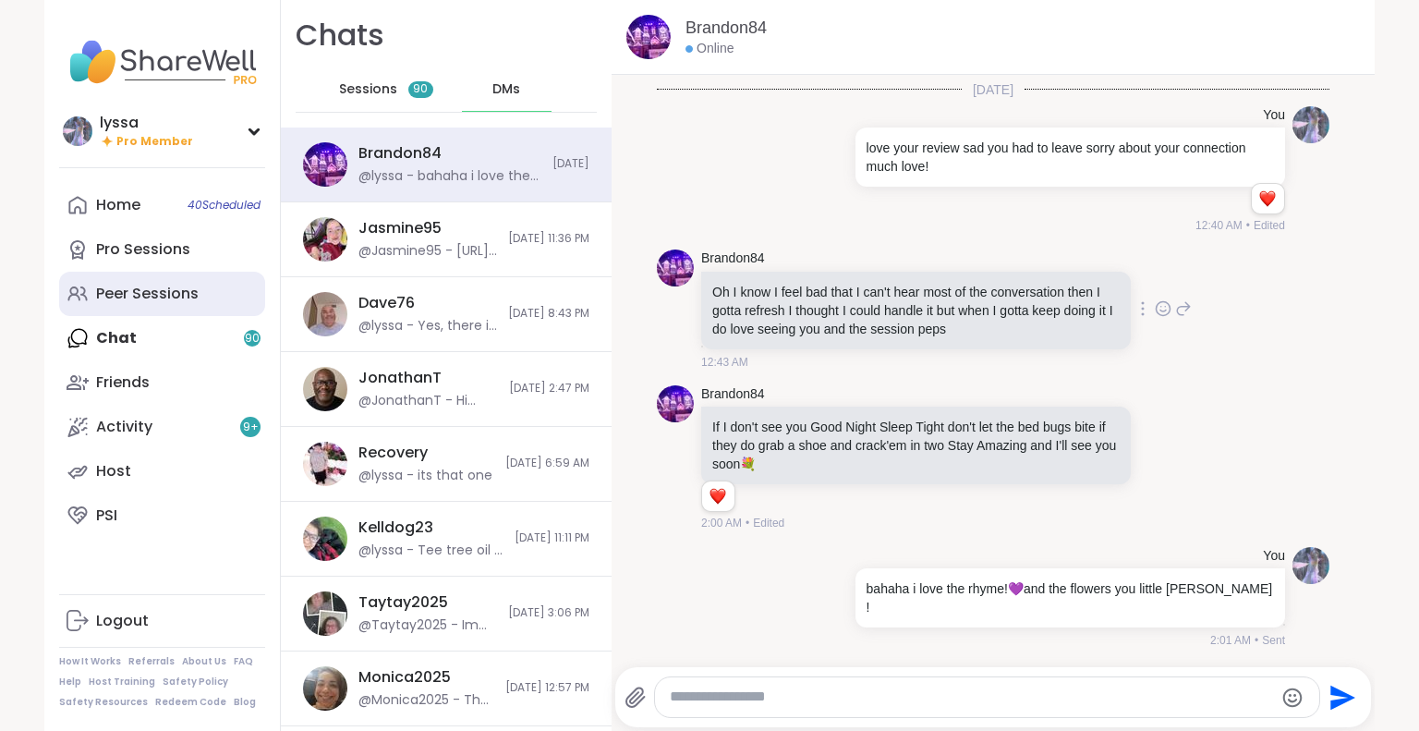
click at [163, 272] on link "Peer Sessions" at bounding box center [162, 294] width 206 height 44
